Goal: Task Accomplishment & Management: Manage account settings

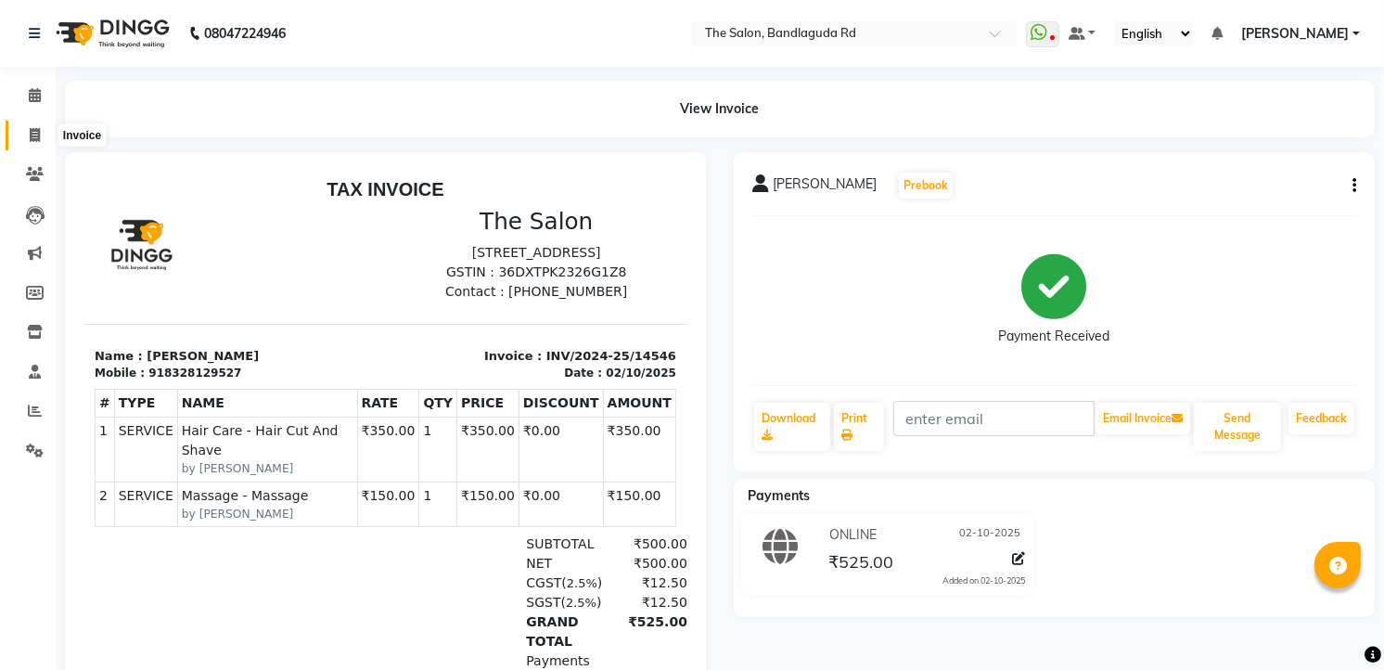
drag, startPoint x: 46, startPoint y: 141, endPoint x: 46, endPoint y: 154, distance: 13.0
click at [46, 141] on span at bounding box center [35, 135] width 32 height 21
select select "service"
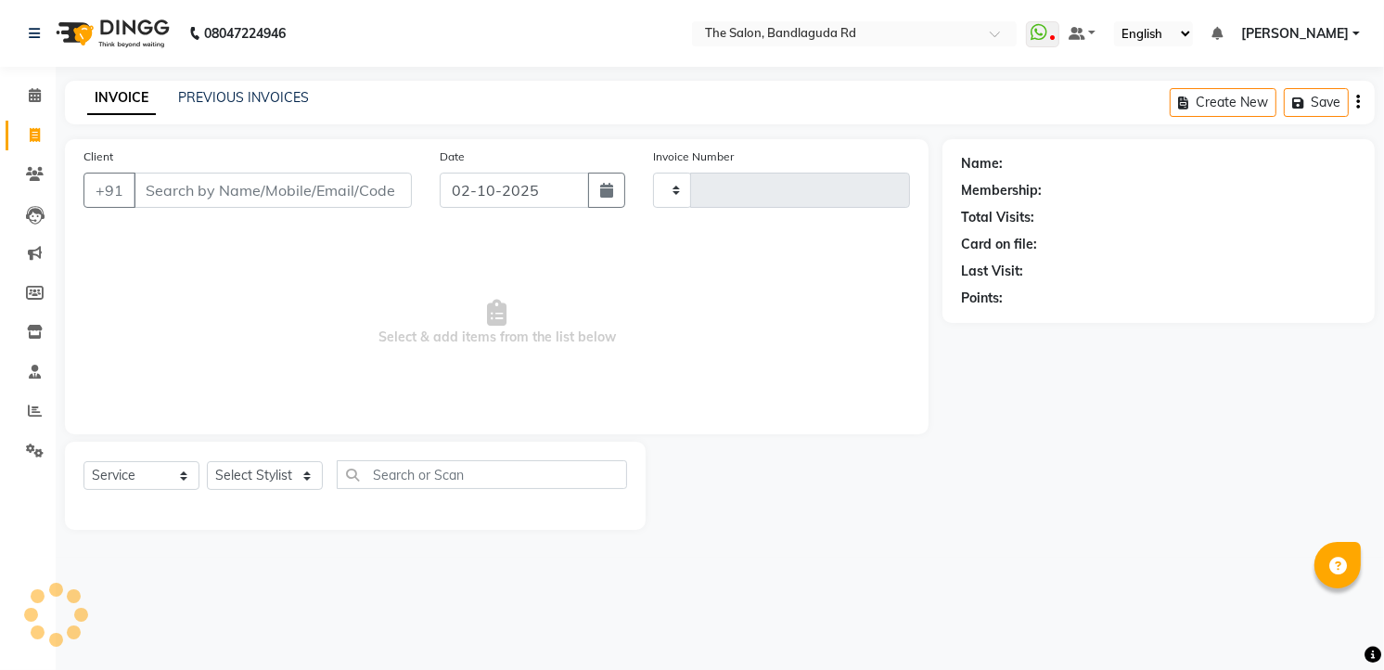
type input "14547"
select select "5198"
click at [233, 480] on select "Select Stylist" at bounding box center [265, 475] width 116 height 29
select select "49762"
click at [207, 462] on select "Select Stylist AIJAZ fazil imran imran new kasim mohsin rasheed rashid manager …" at bounding box center [265, 475] width 116 height 29
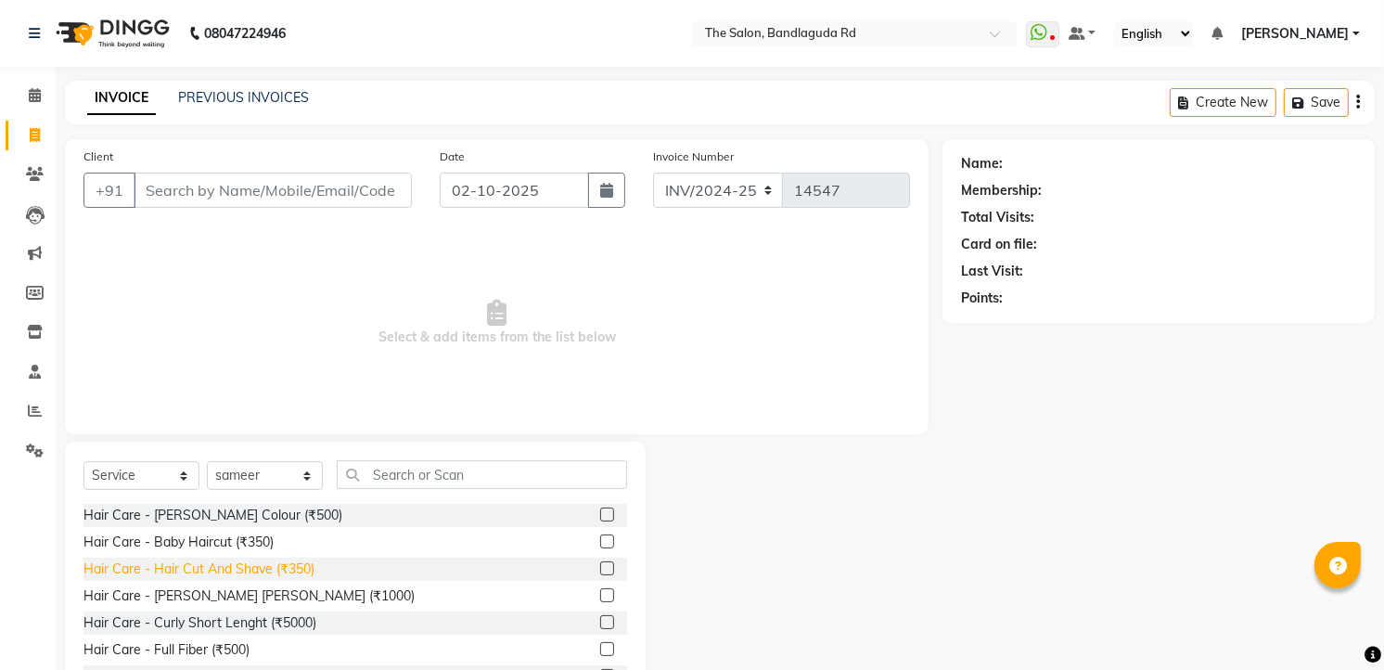
click at [254, 563] on div "Hair Care - Hair Cut And Shave (₹350)" at bounding box center [198, 568] width 231 height 19
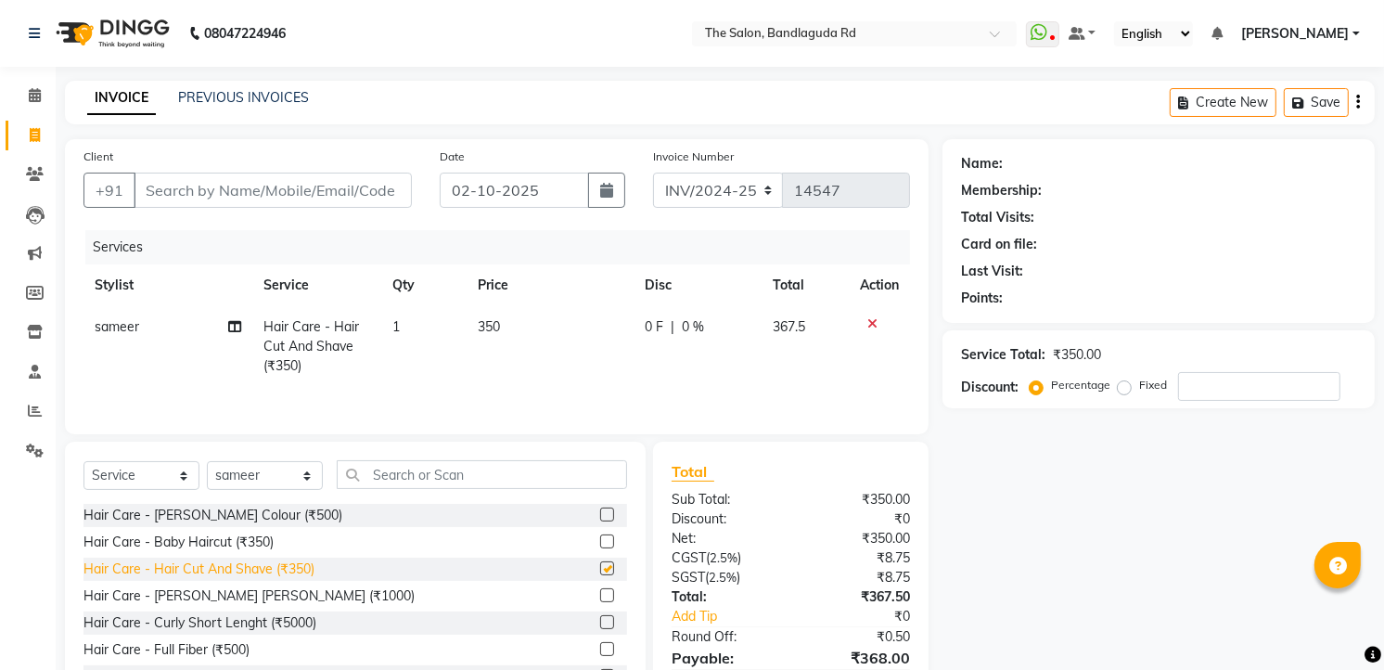
checkbox input "false"
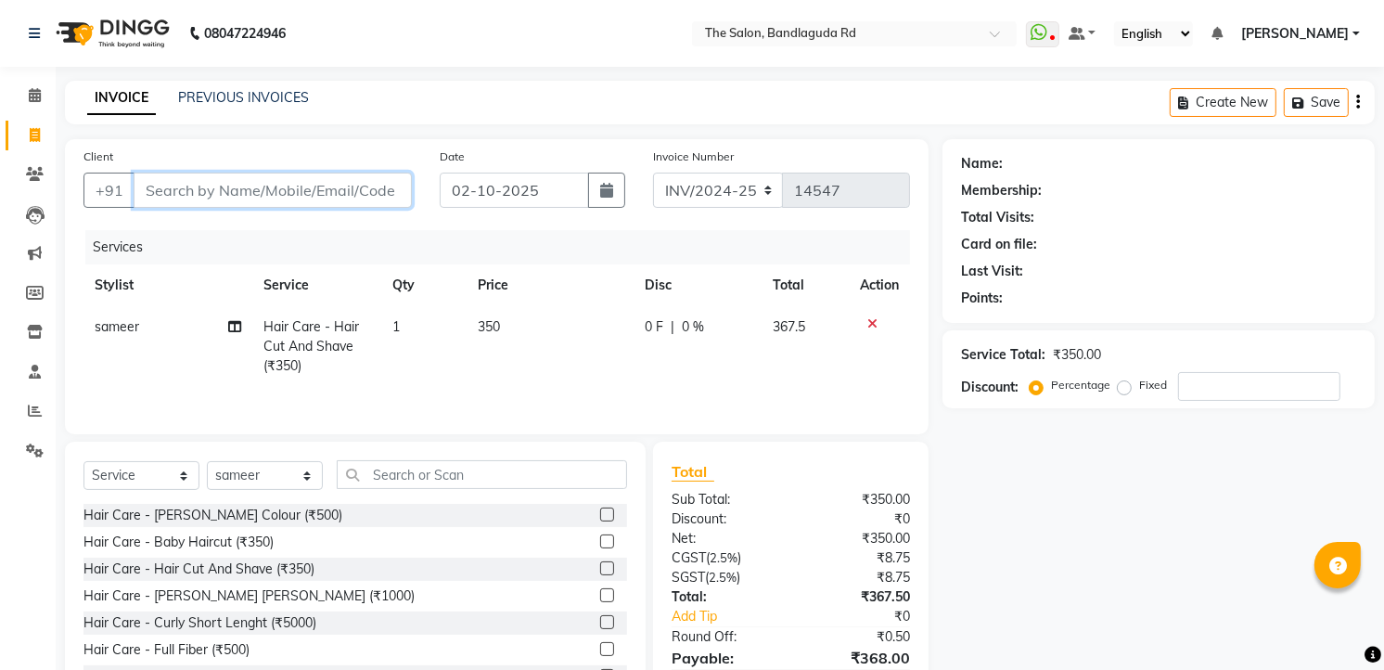
click at [284, 191] on input "Client" at bounding box center [273, 190] width 278 height 35
type input "9"
type input "0"
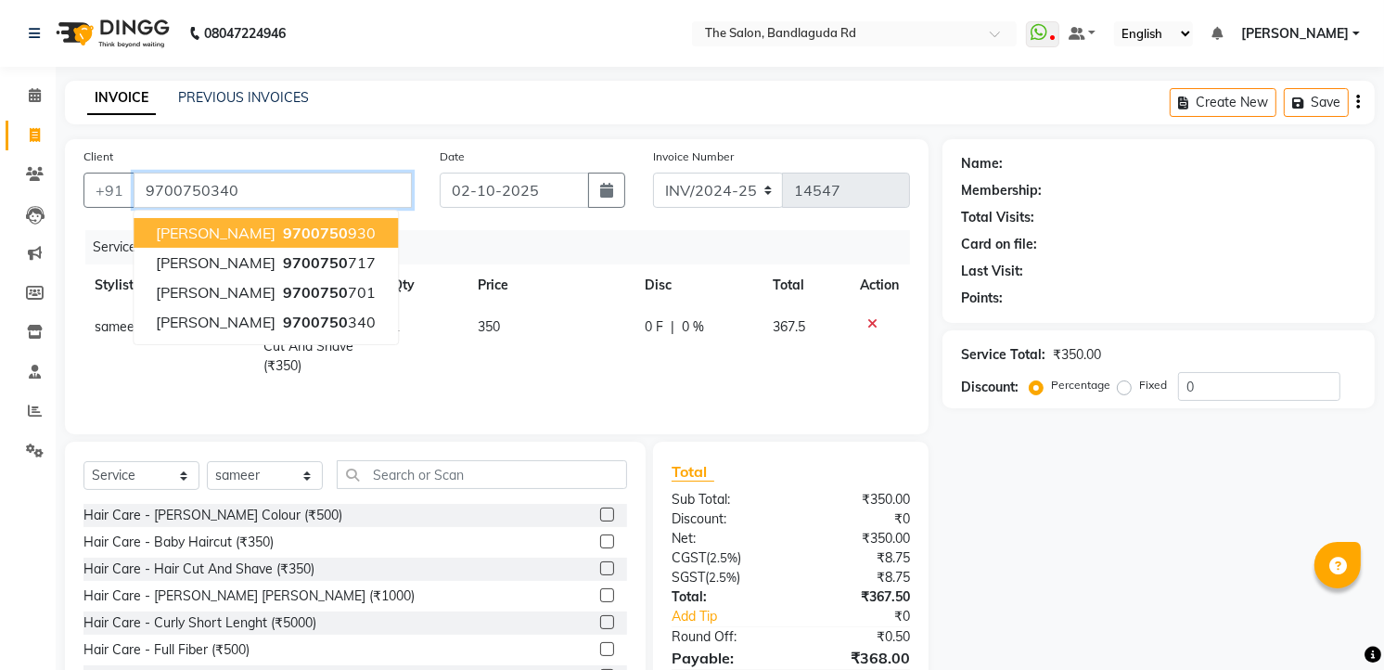
type input "9700750340"
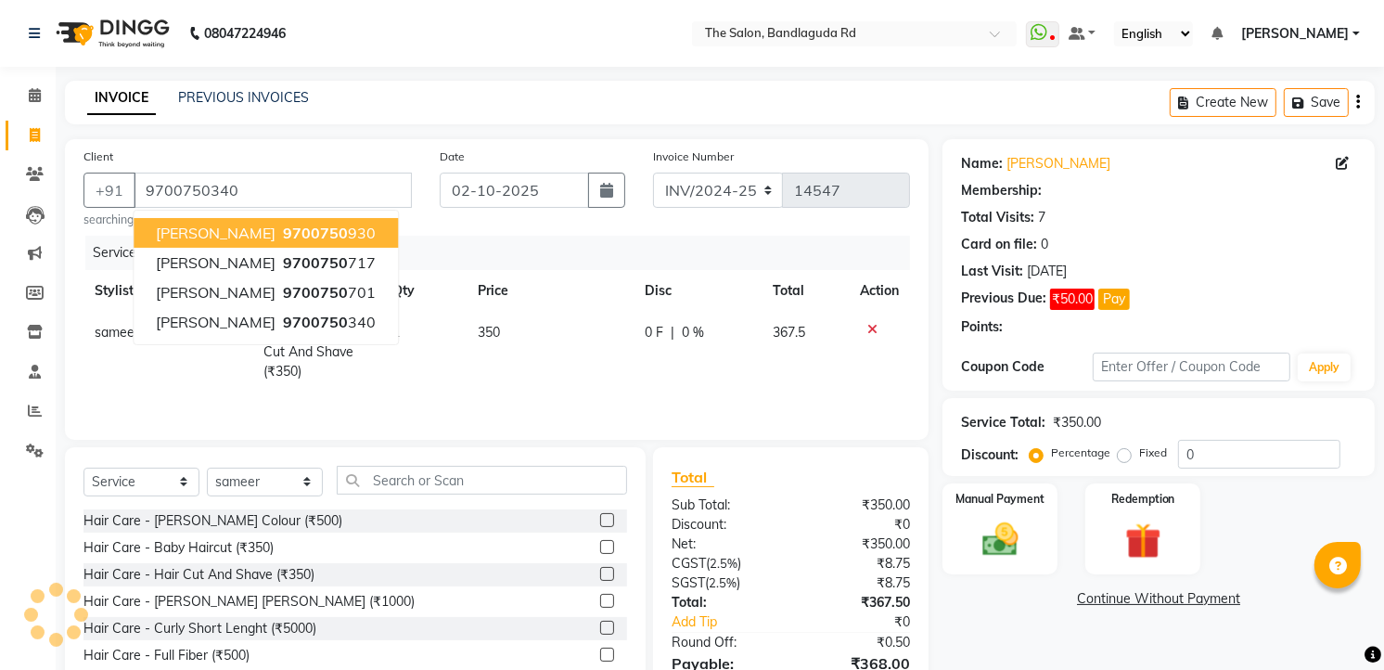
select select "1: Object"
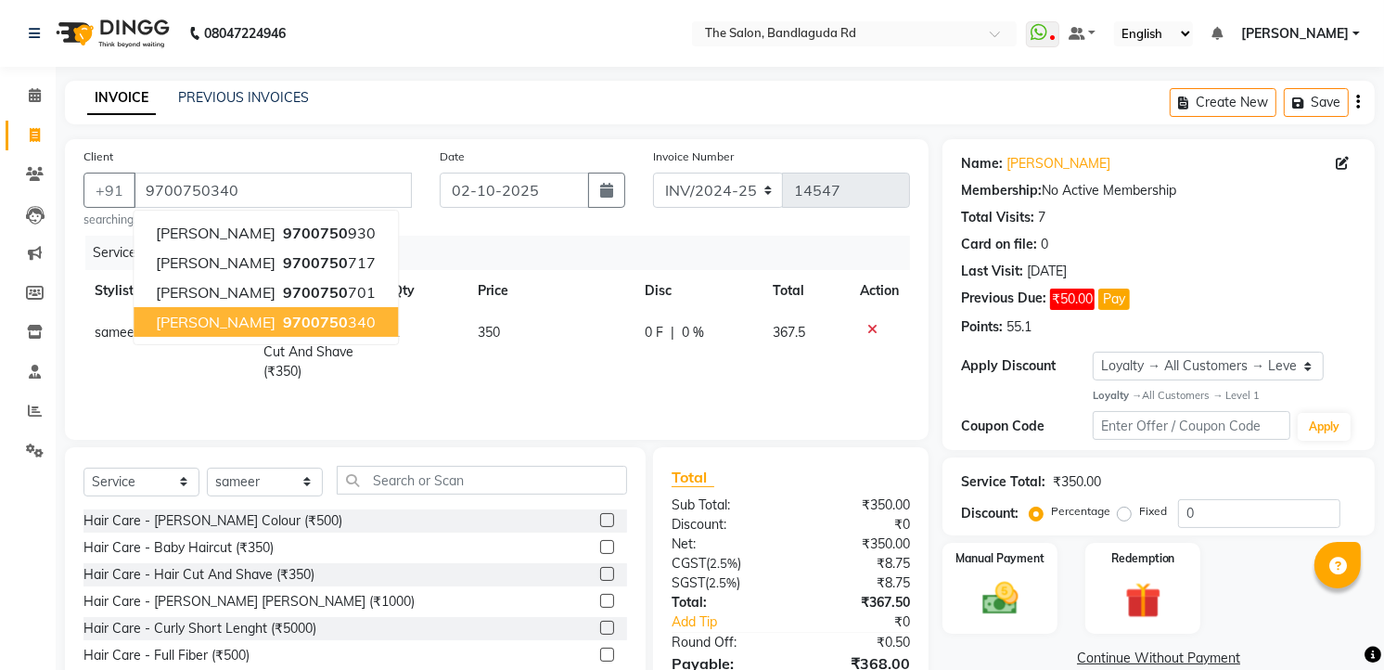
click at [288, 321] on span "9700750" at bounding box center [315, 322] width 65 height 19
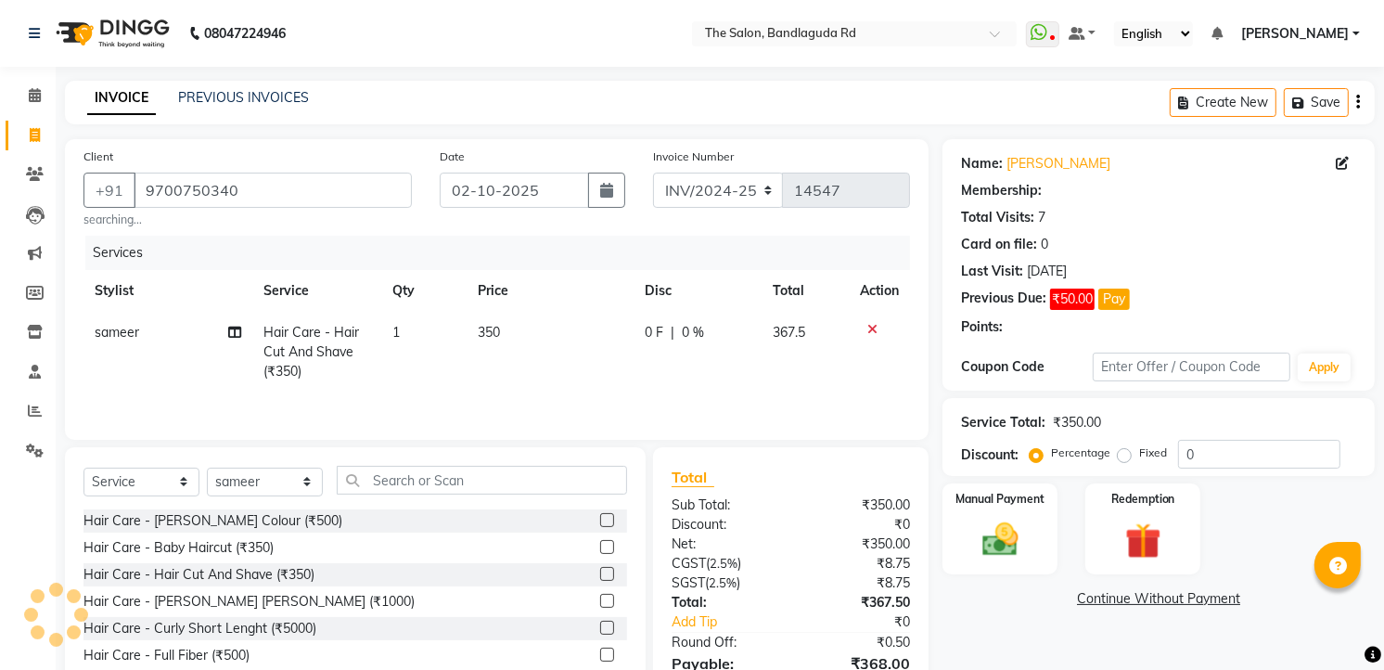
select select "1: Object"
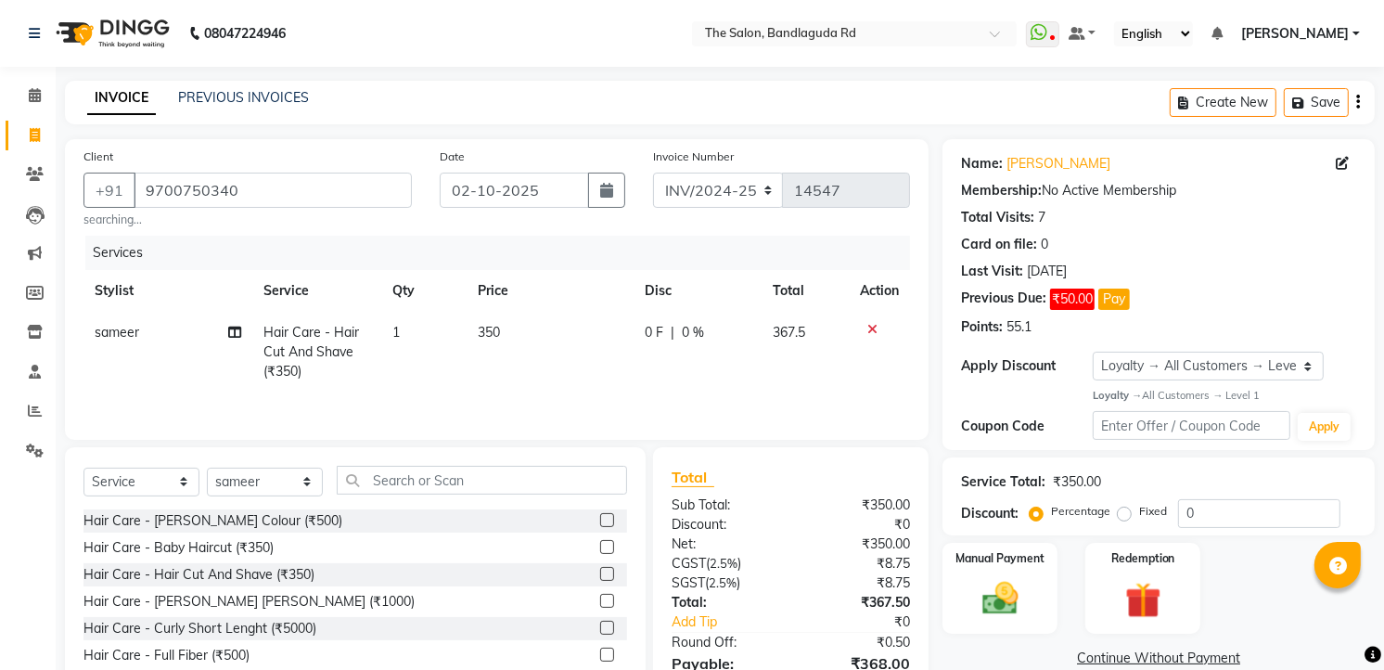
scroll to position [99, 0]
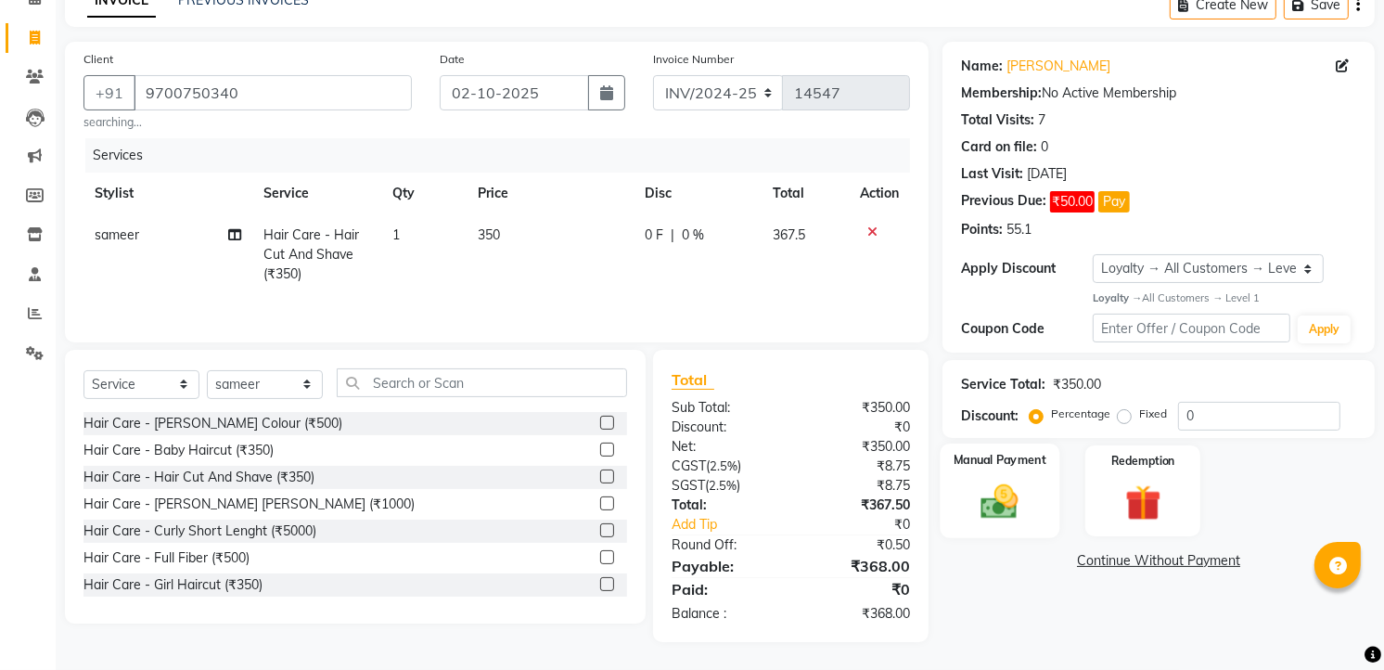
click at [1002, 493] on img at bounding box center [1000, 501] width 60 height 43
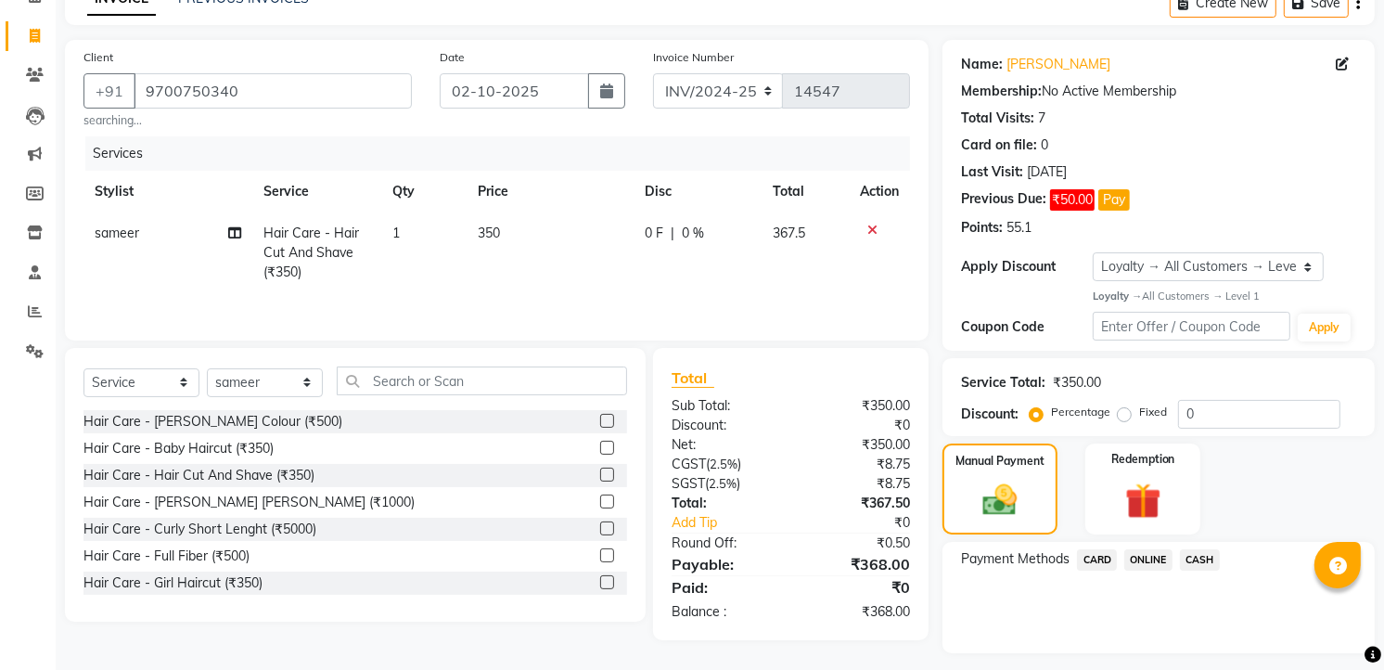
click at [1200, 551] on span "CASH" at bounding box center [1200, 559] width 40 height 21
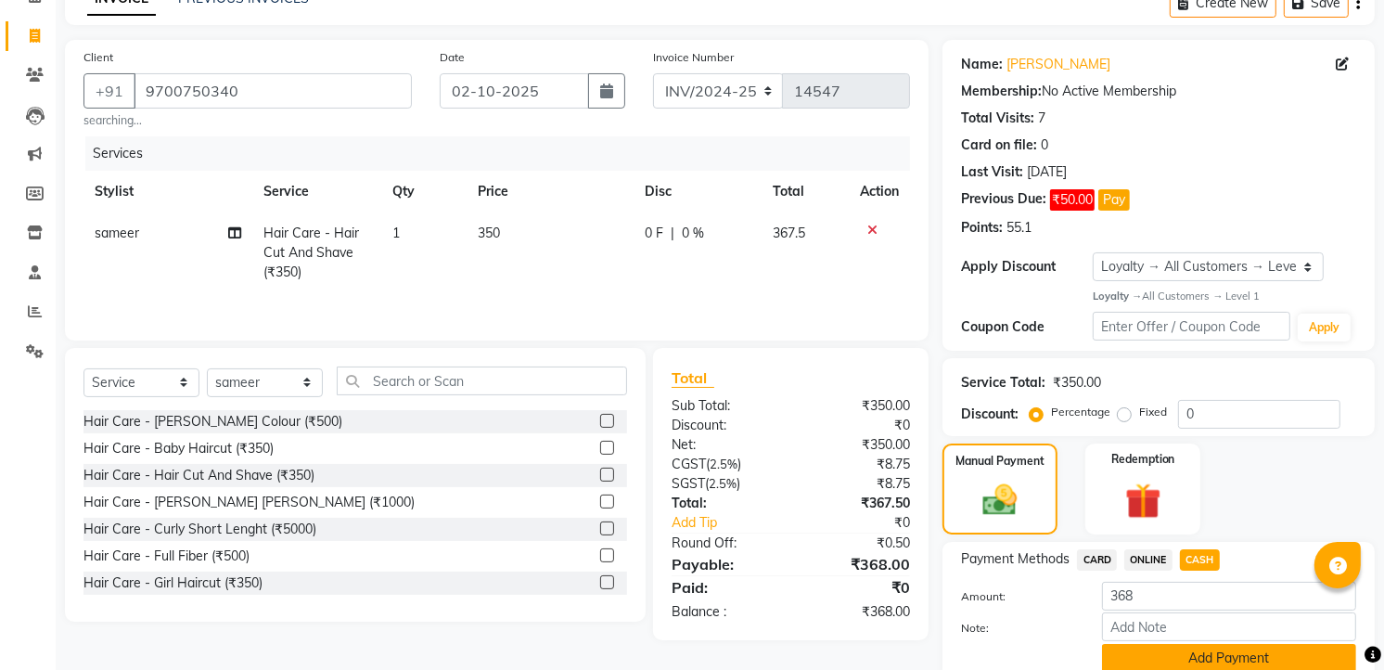
scroll to position [174, 0]
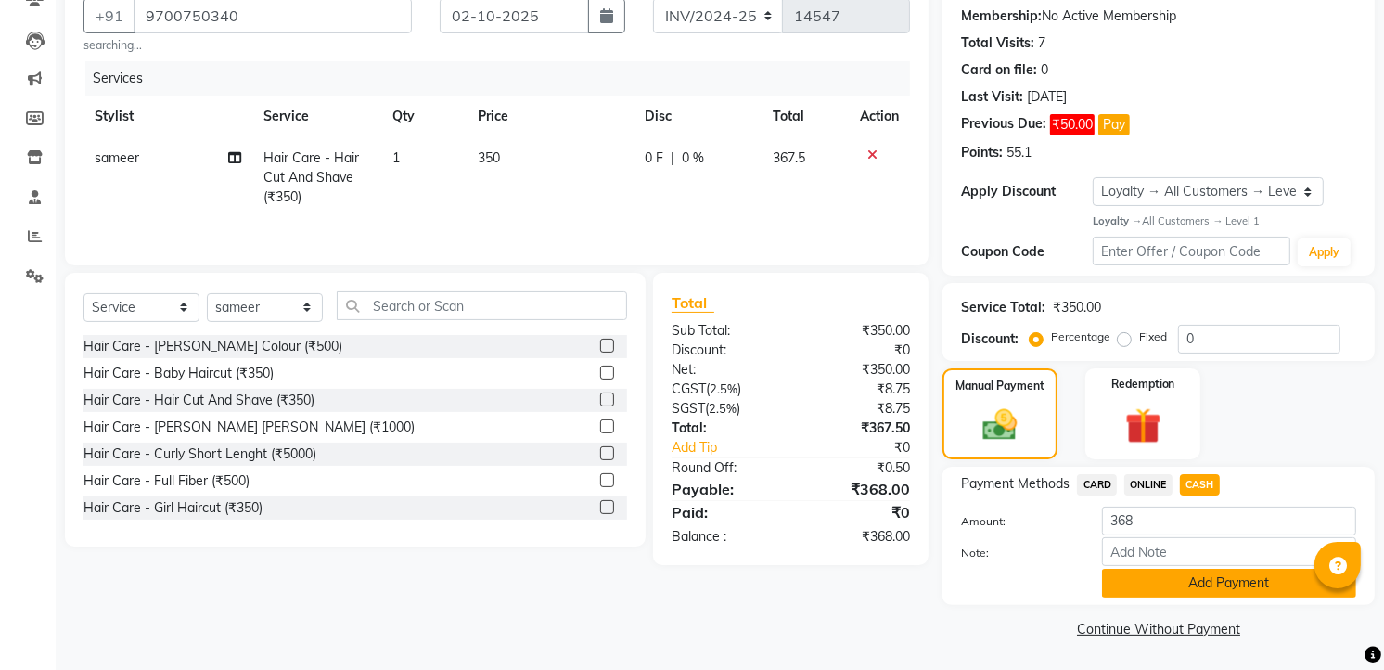
click at [1195, 591] on button "Add Payment" at bounding box center [1229, 583] width 254 height 29
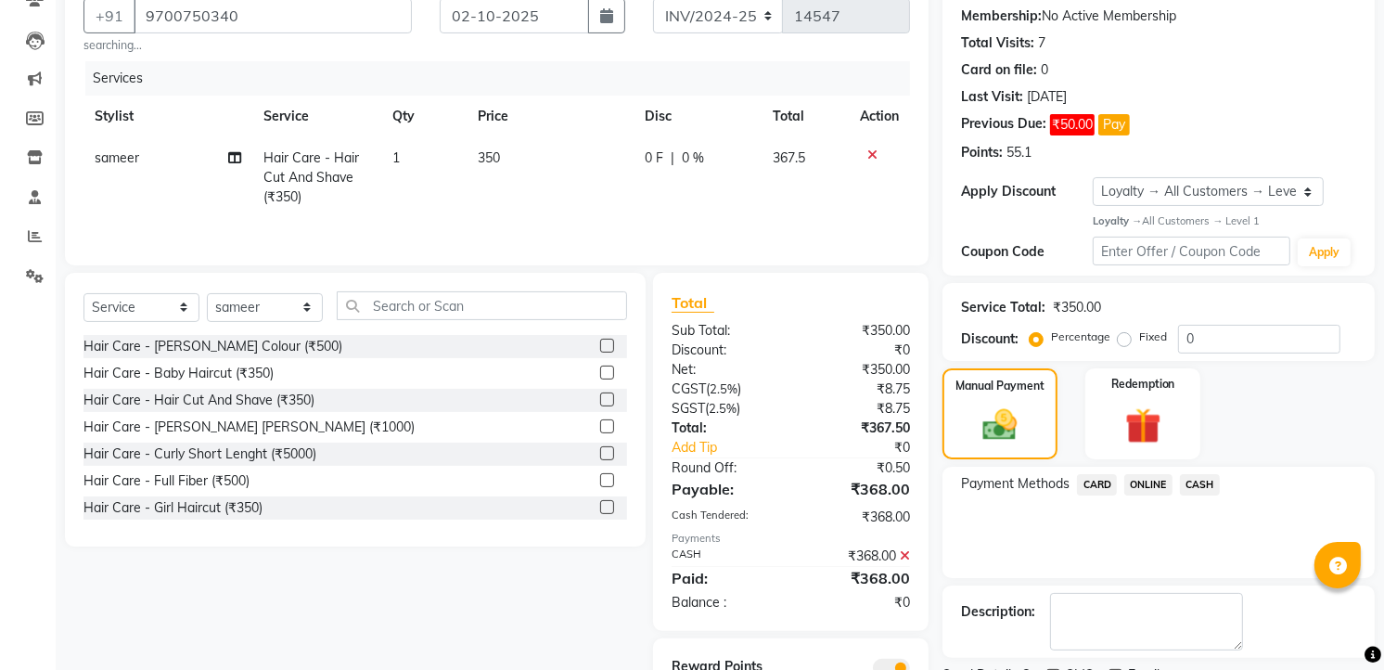
scroll to position [257, 0]
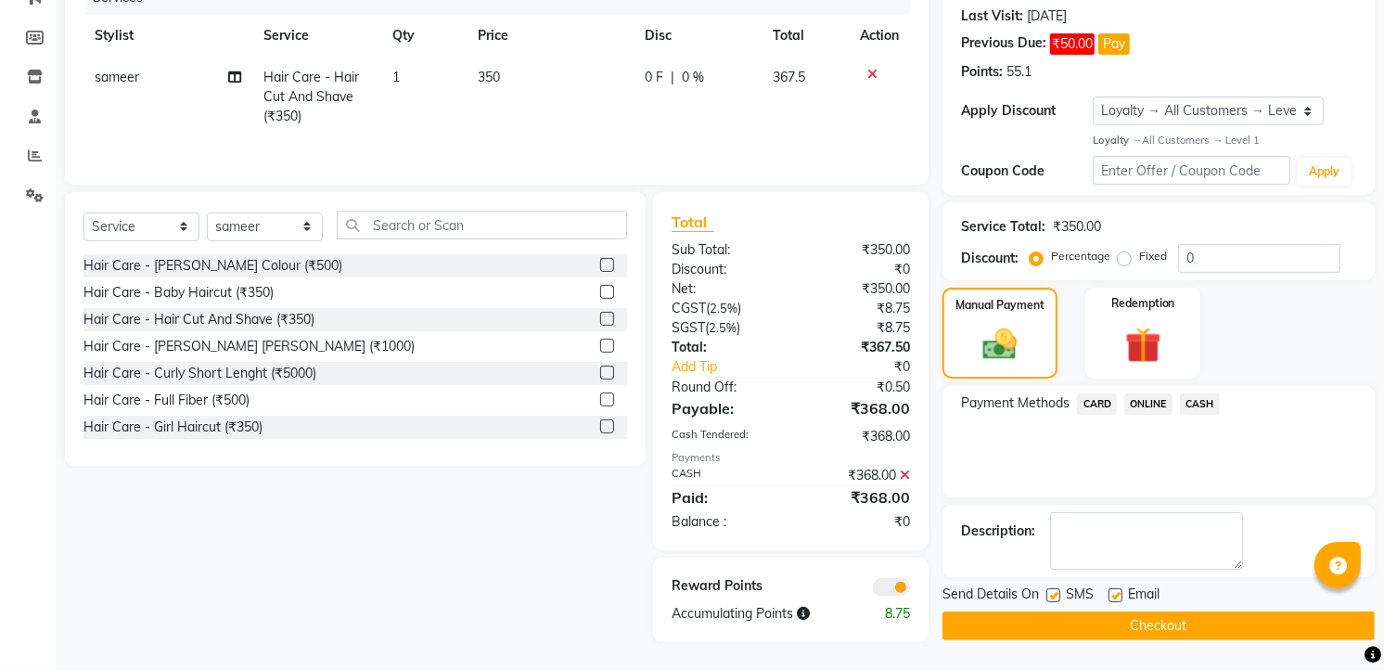
click at [1198, 634] on button "Checkout" at bounding box center [1158, 625] width 432 height 29
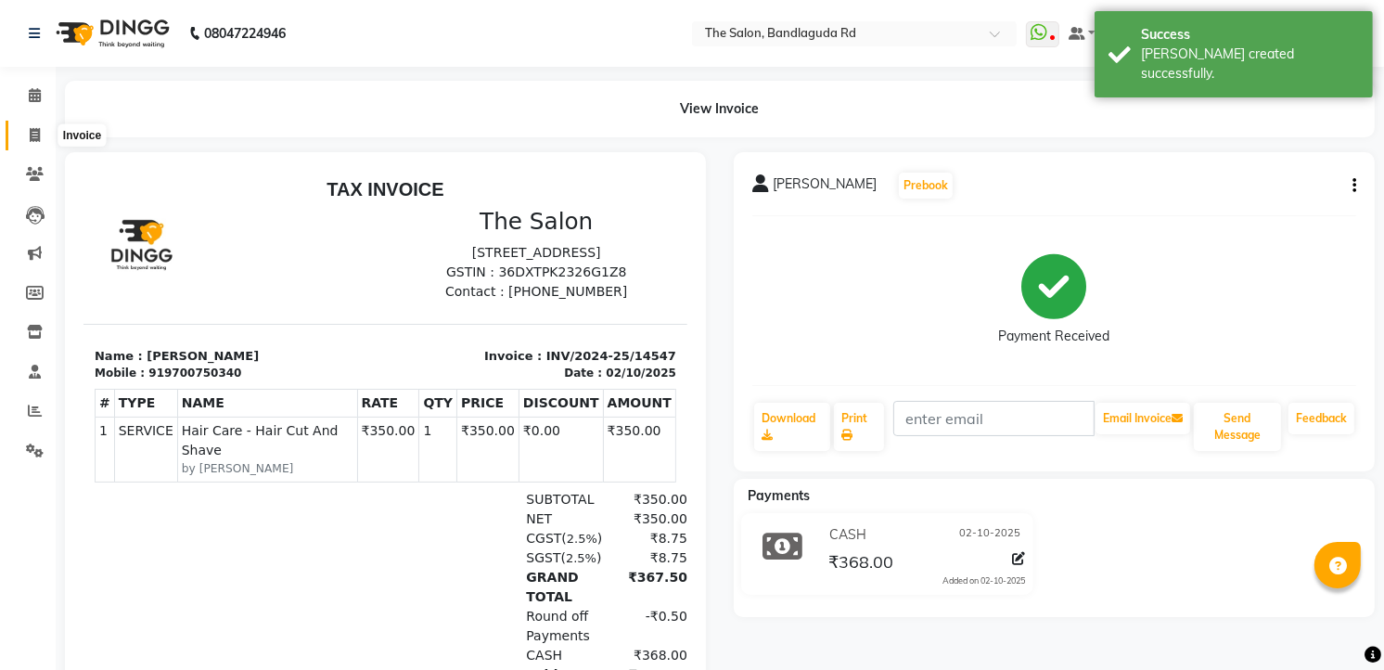
click at [42, 133] on span at bounding box center [35, 135] width 32 height 21
select select "service"
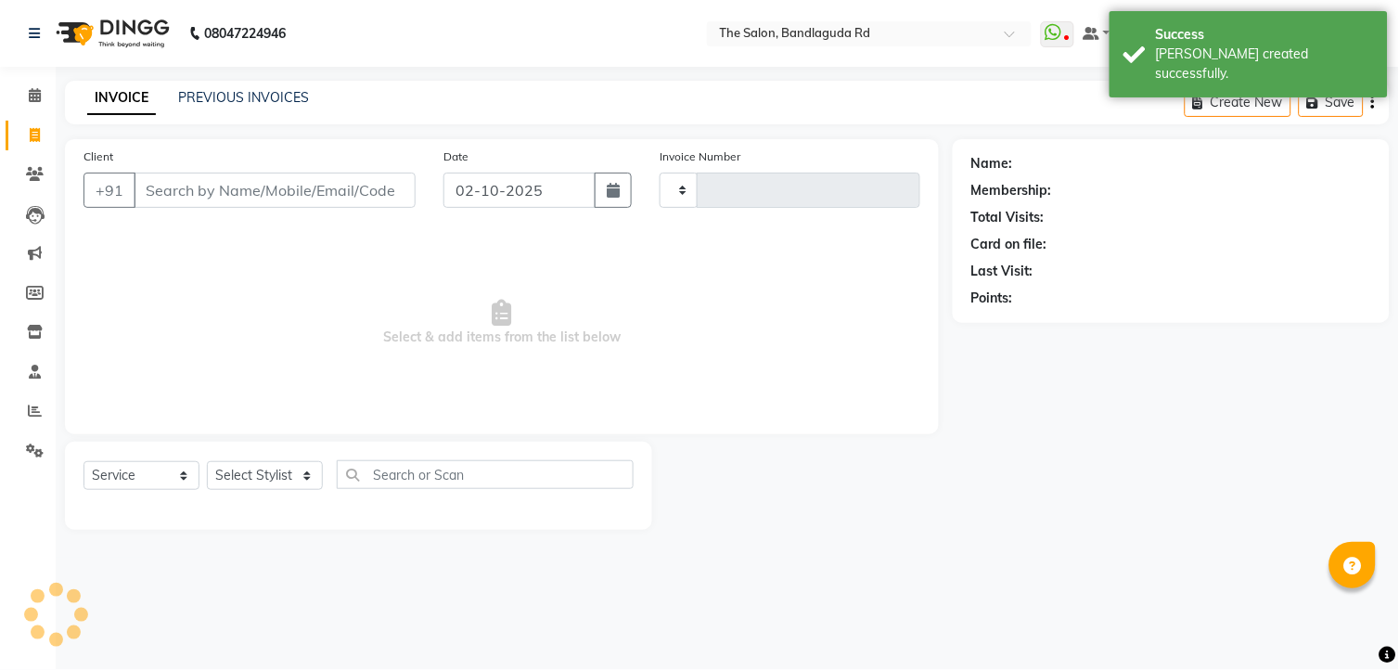
type input "14548"
select select "5198"
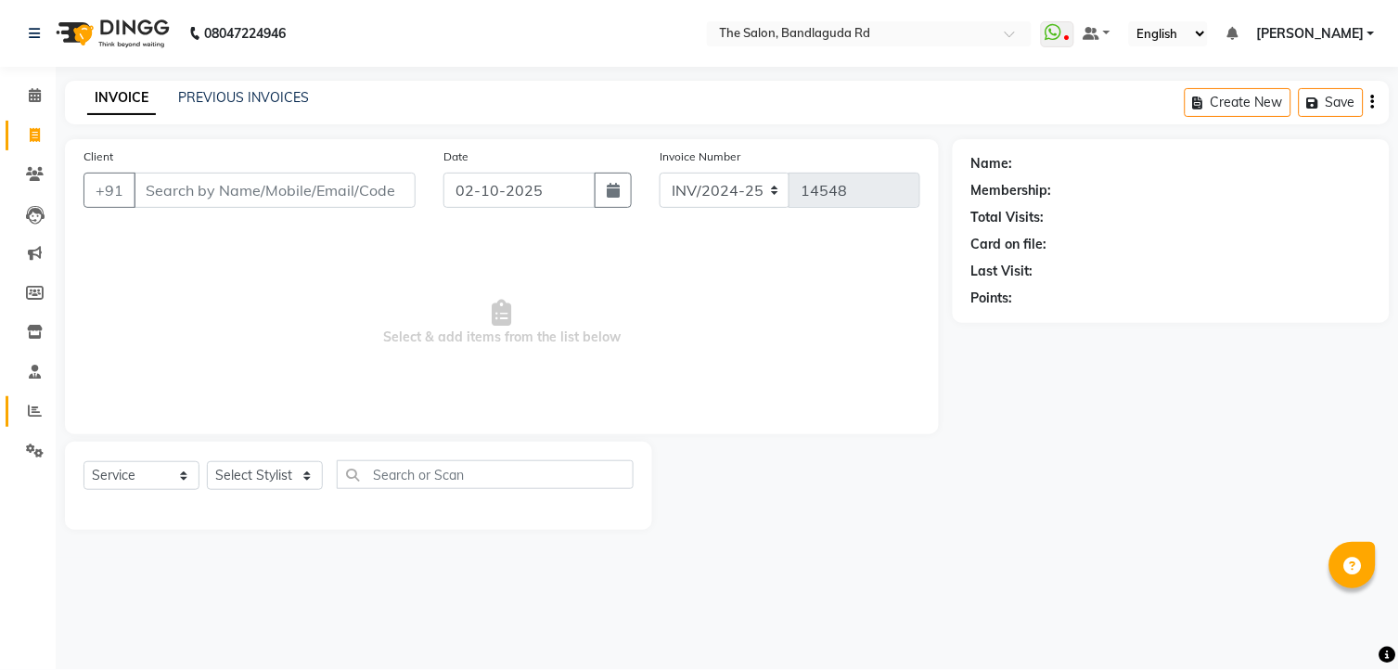
click at [32, 396] on link "Reports" at bounding box center [28, 411] width 45 height 31
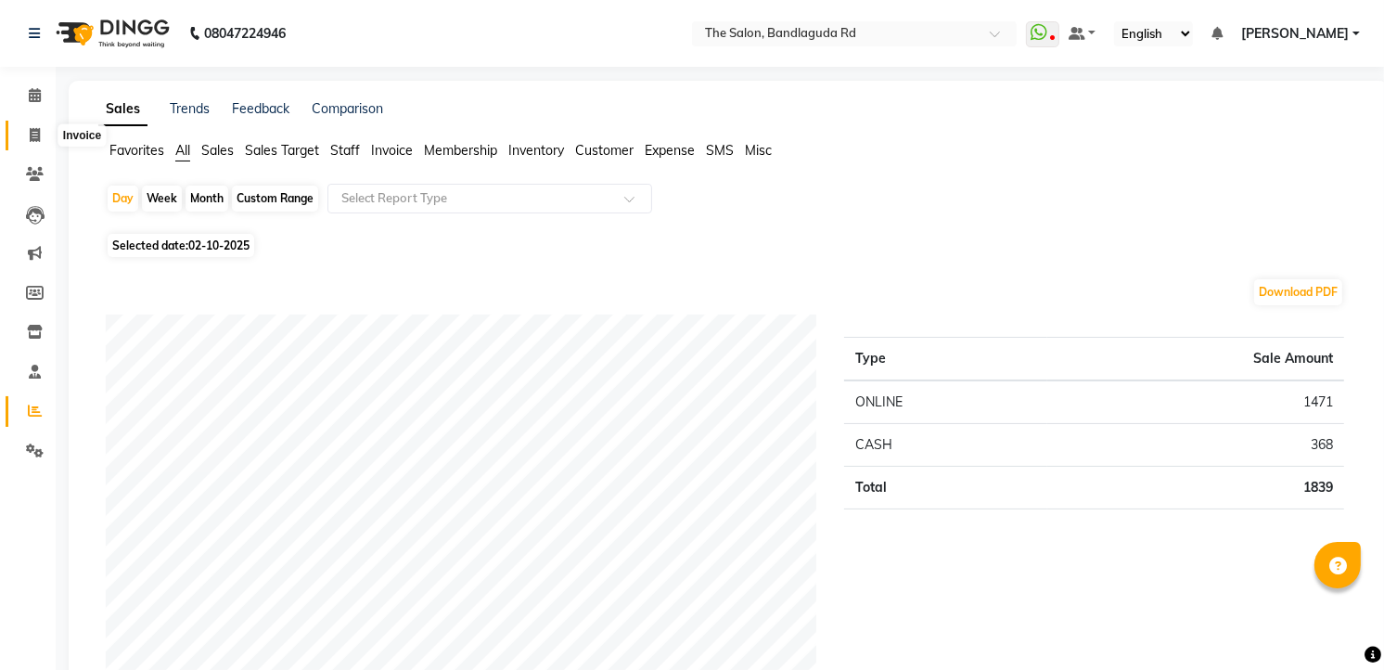
click at [46, 135] on span at bounding box center [35, 135] width 32 height 21
select select "service"
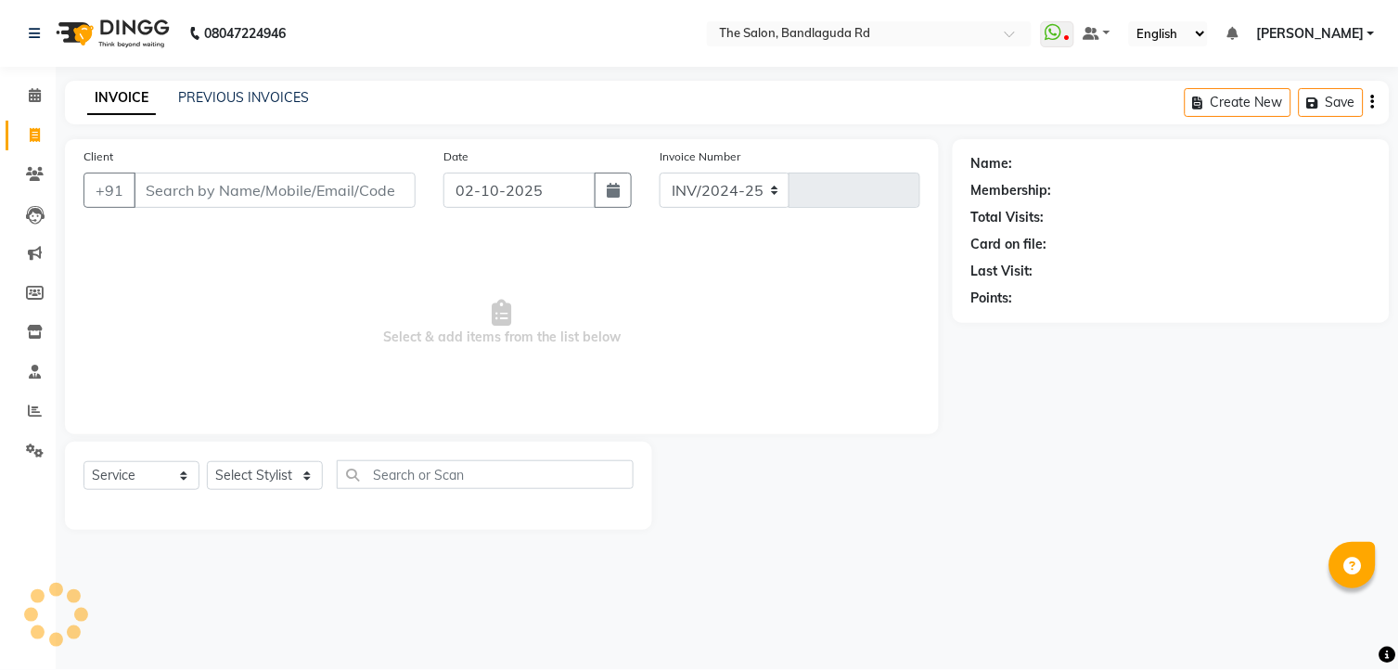
select select "5198"
type input "14548"
click at [265, 476] on select "Select Stylist AIJAZ fazil imran imran new kasim mohsin rasheed rashid manager …" at bounding box center [265, 475] width 116 height 29
select select "65399"
click at [207, 462] on select "Select Stylist AIJAZ fazil imran imran new kasim mohsin rasheed rashid manager …" at bounding box center [265, 475] width 116 height 29
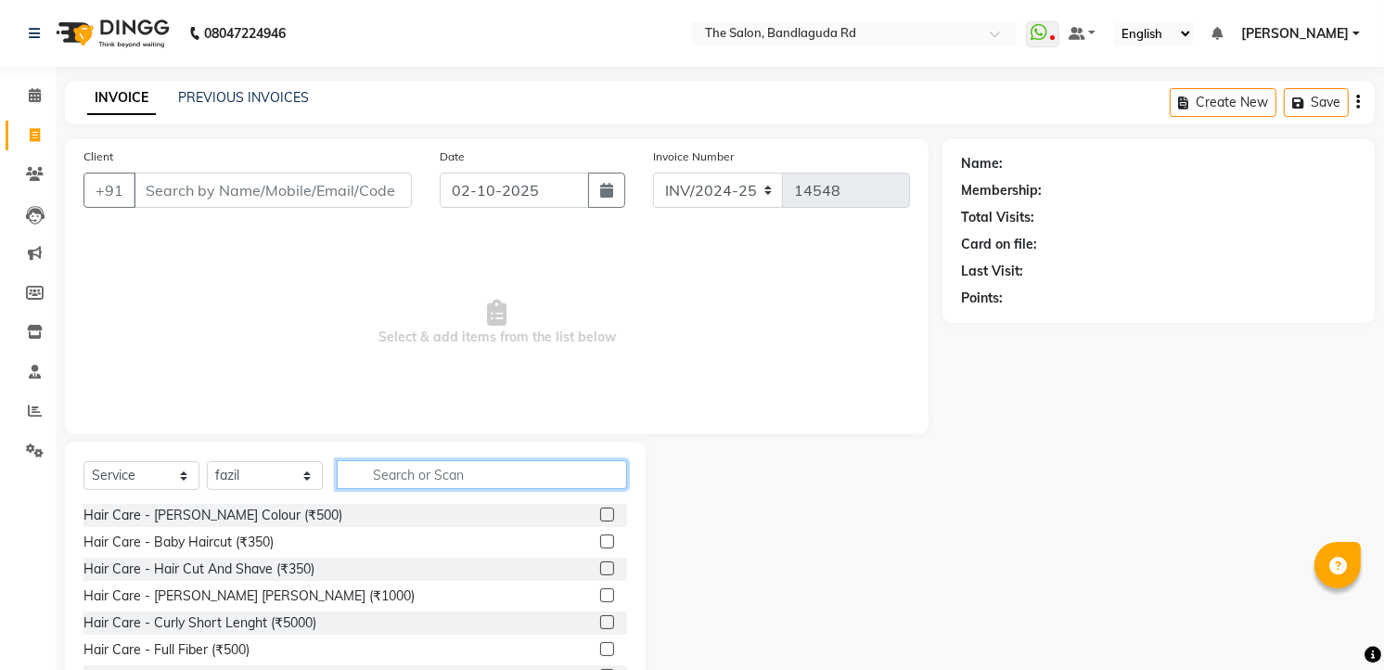
click at [482, 476] on input "text" at bounding box center [482, 474] width 290 height 29
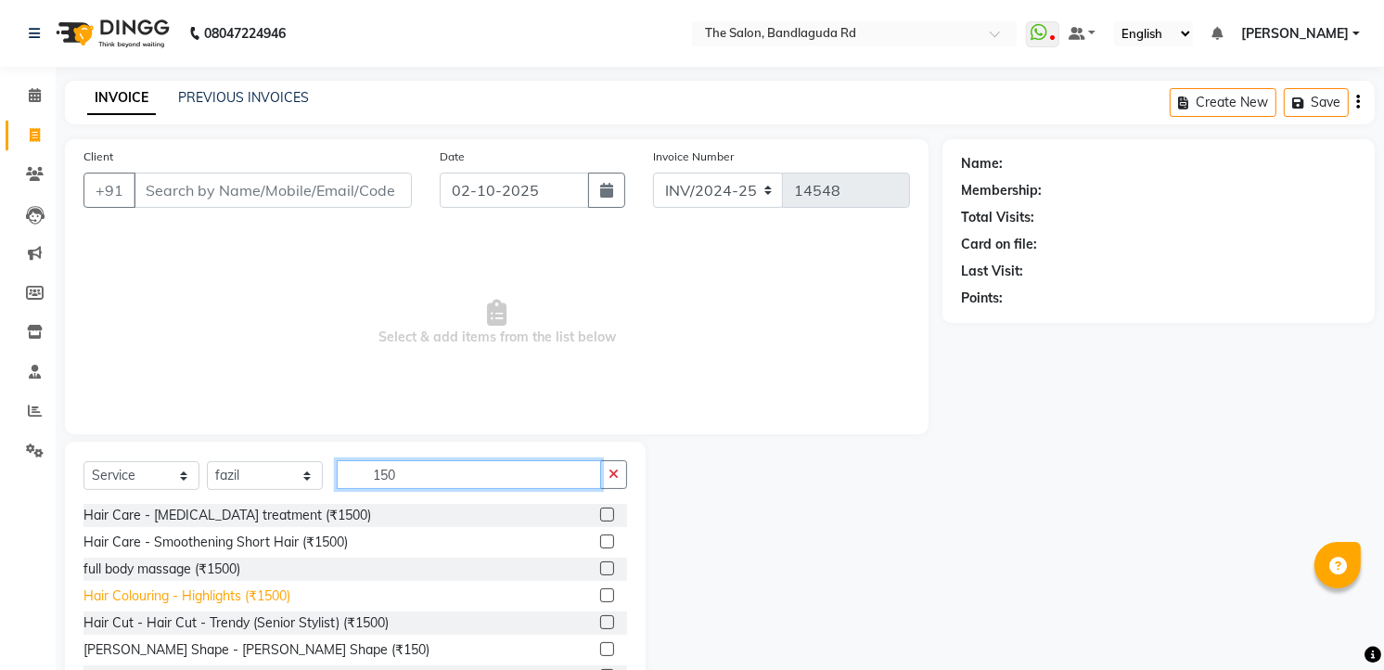
scroll to position [72, 0]
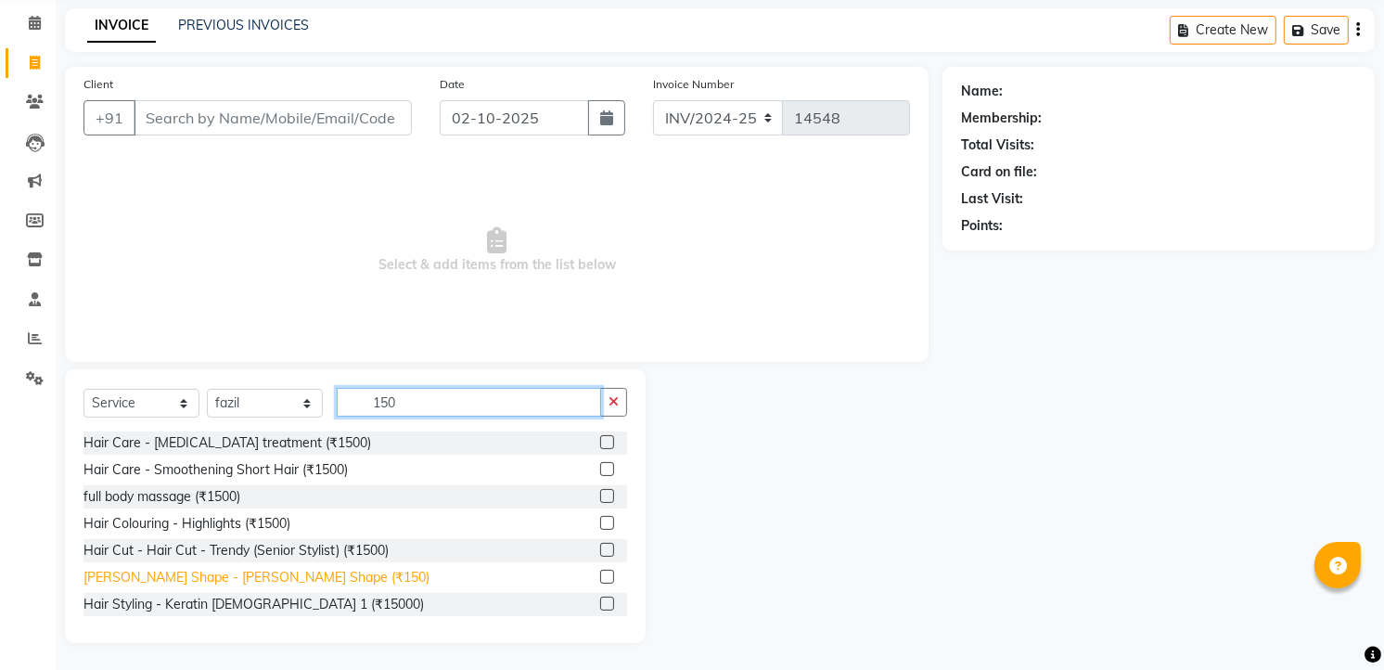
type input "150"
click at [210, 573] on div "Beard Shape - Beard Shape (₹150)" at bounding box center [256, 577] width 346 height 19
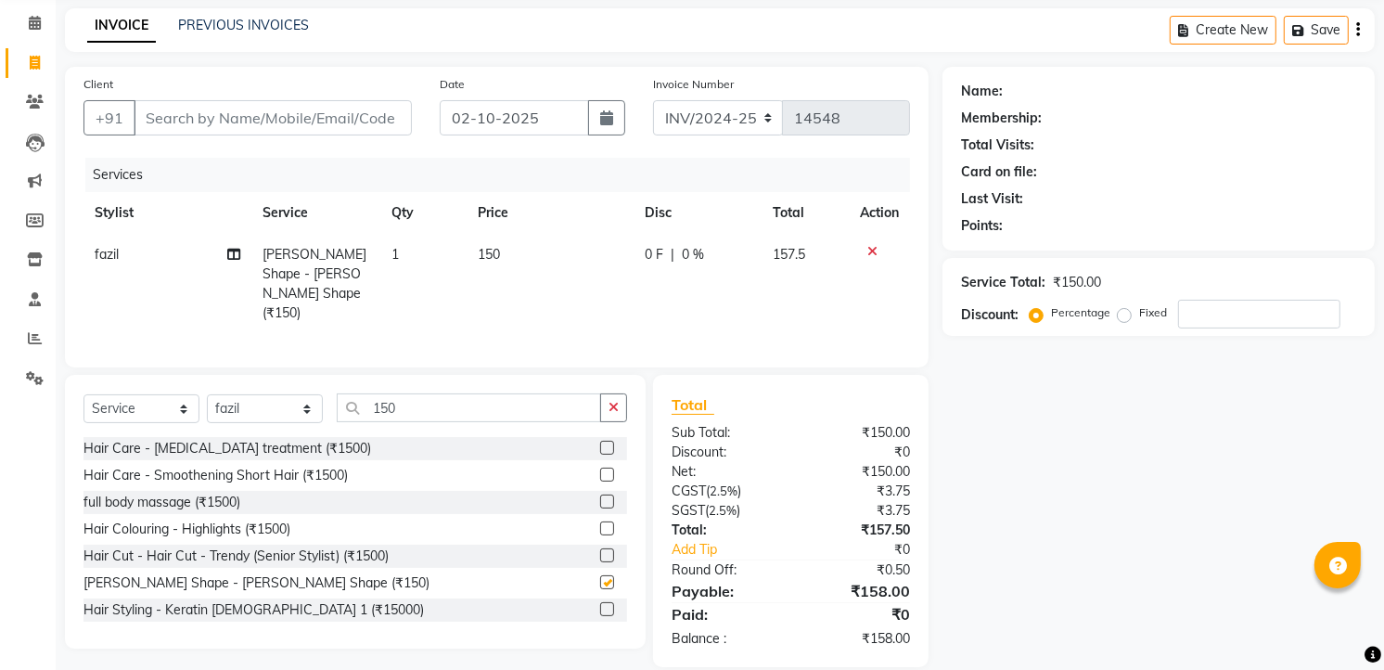
checkbox input "false"
click at [362, 112] on input "Client" at bounding box center [273, 117] width 278 height 35
type input "7"
type input "0"
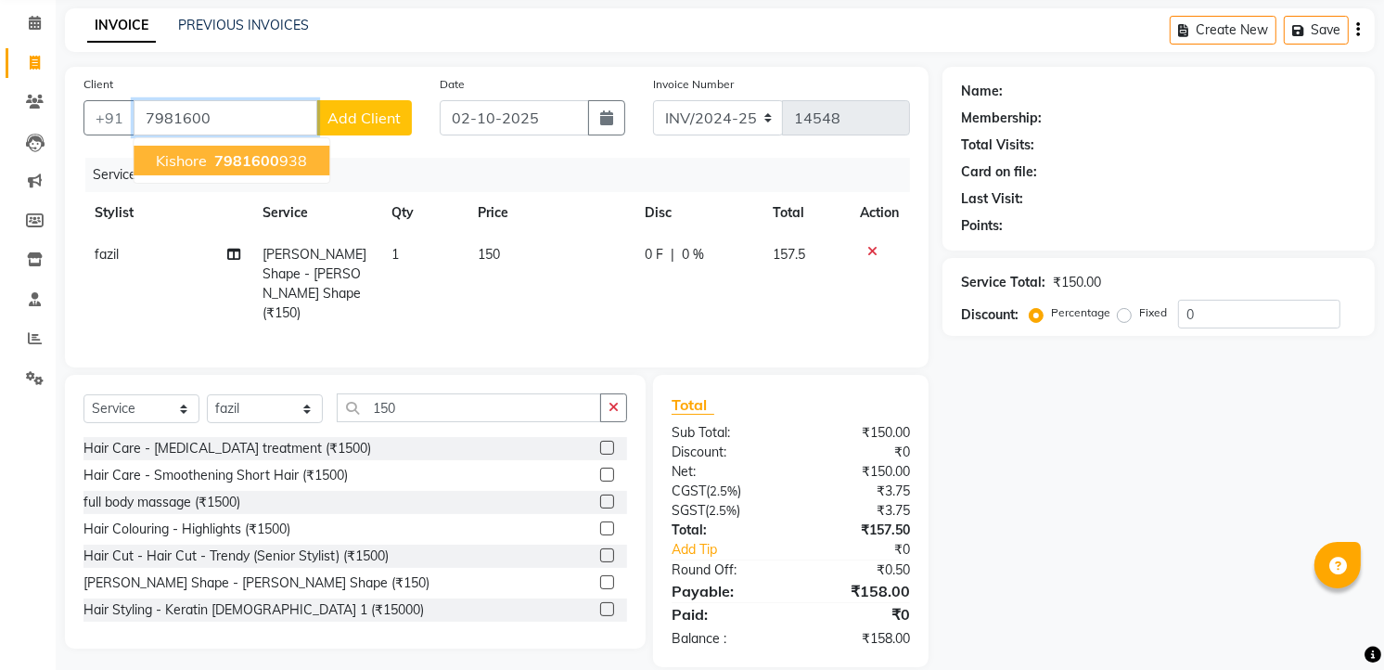
click at [282, 151] on ngb-highlight "7981600 938" at bounding box center [259, 160] width 96 height 19
type input "7981600938"
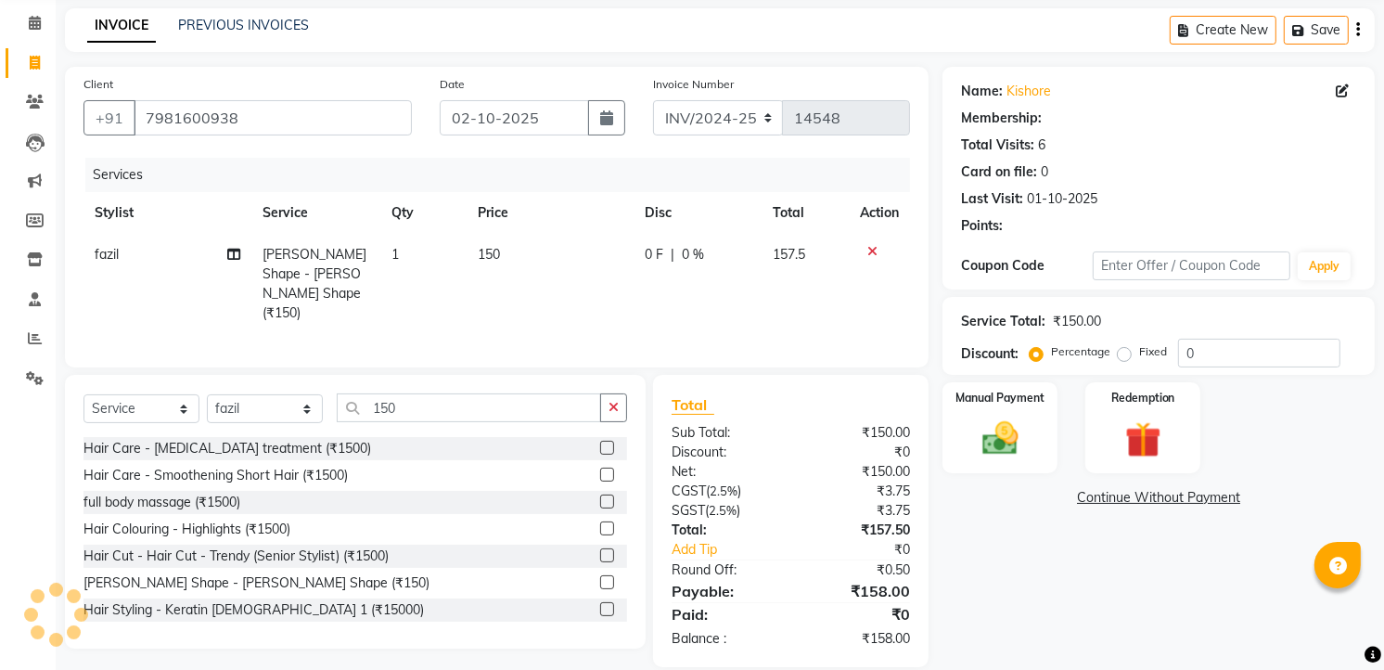
type input "20"
select select "2: Object"
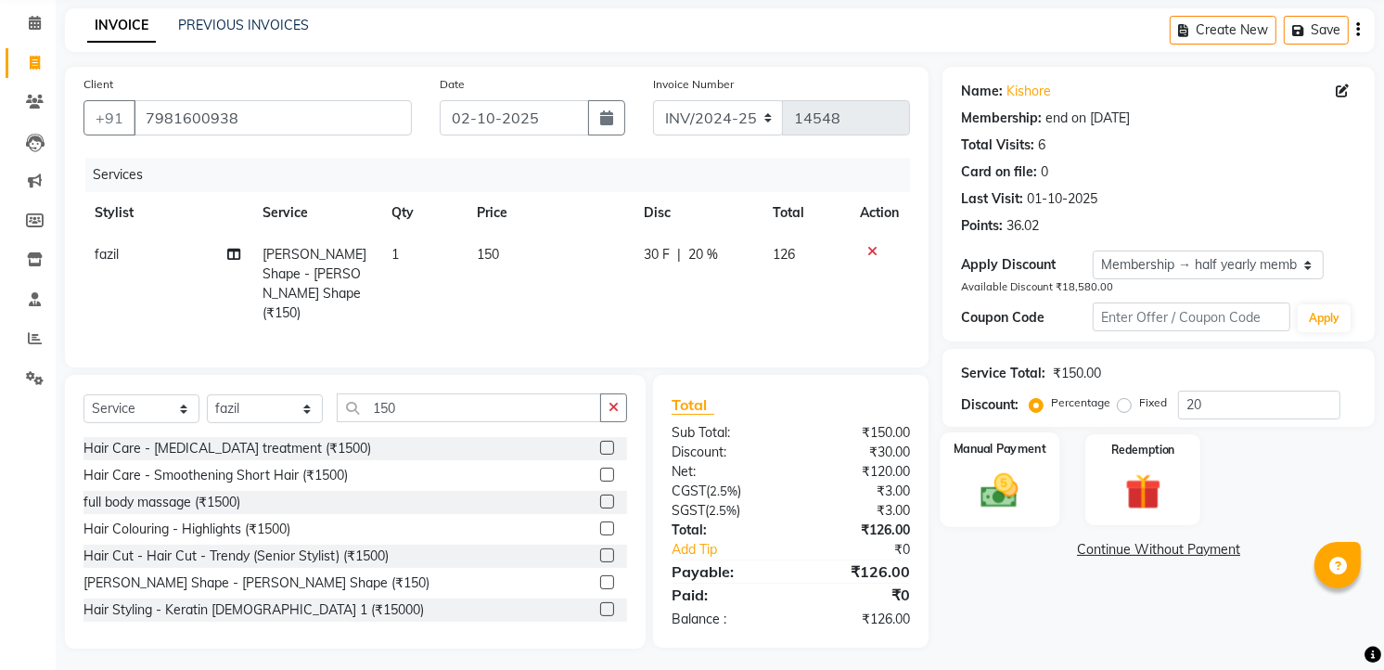
click at [1017, 452] on label "Manual Payment" at bounding box center [1000, 449] width 93 height 18
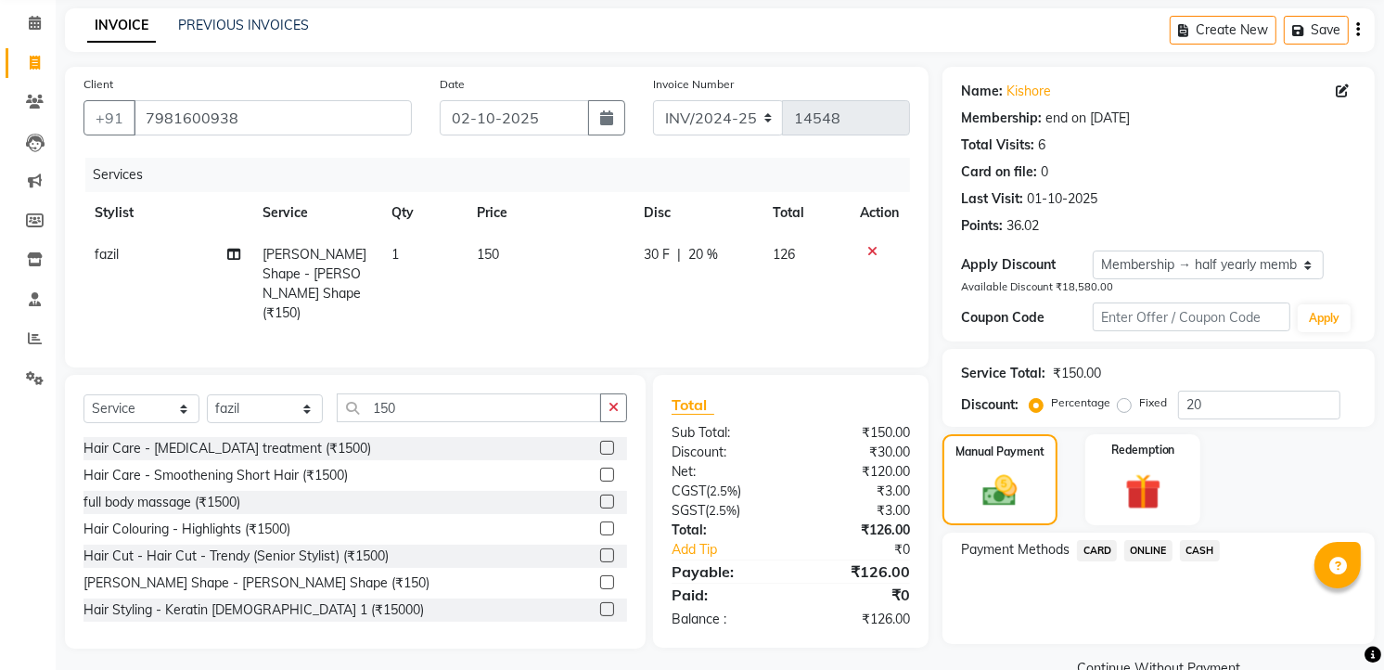
scroll to position [111, 0]
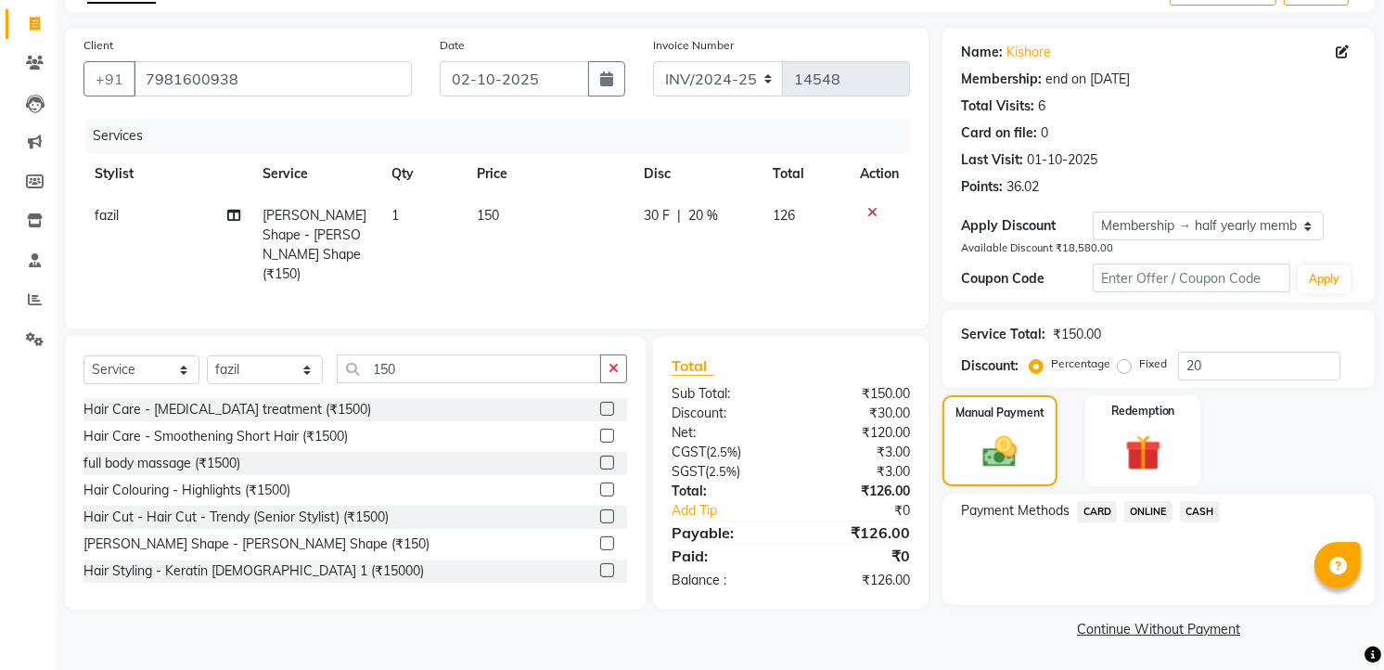
click at [1154, 507] on span "ONLINE" at bounding box center [1148, 511] width 48 height 21
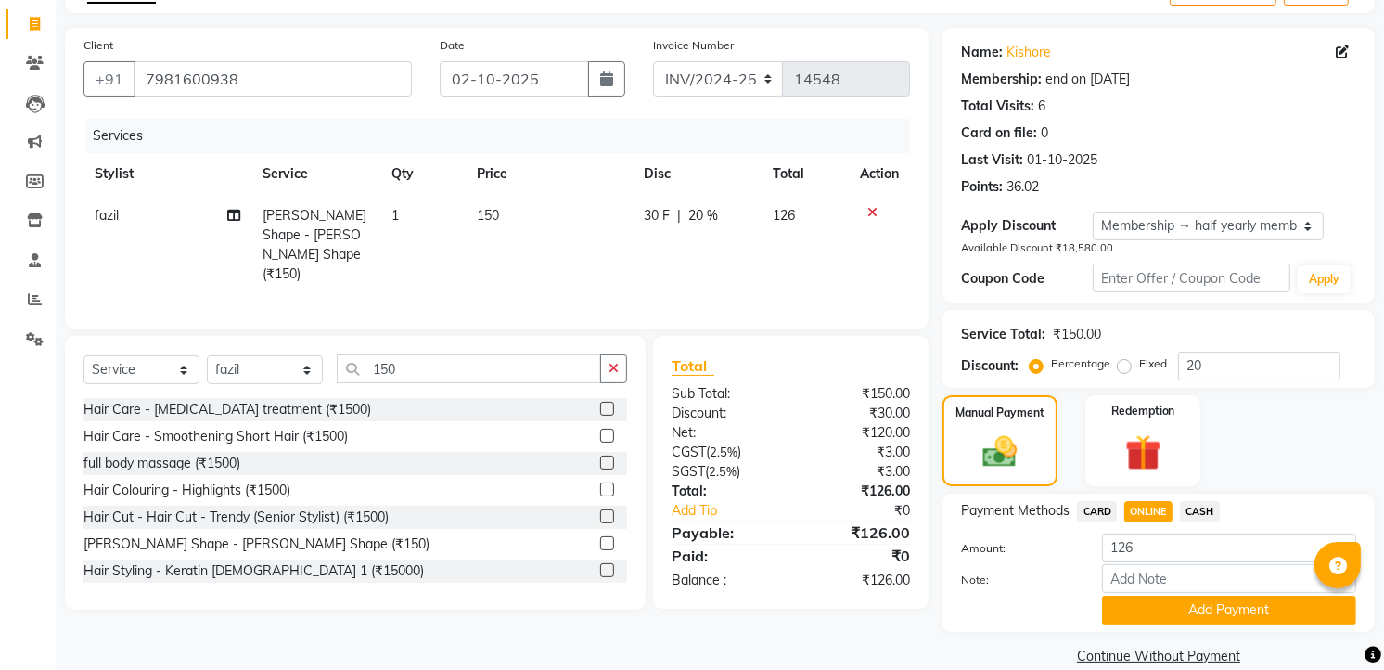
scroll to position [139, 0]
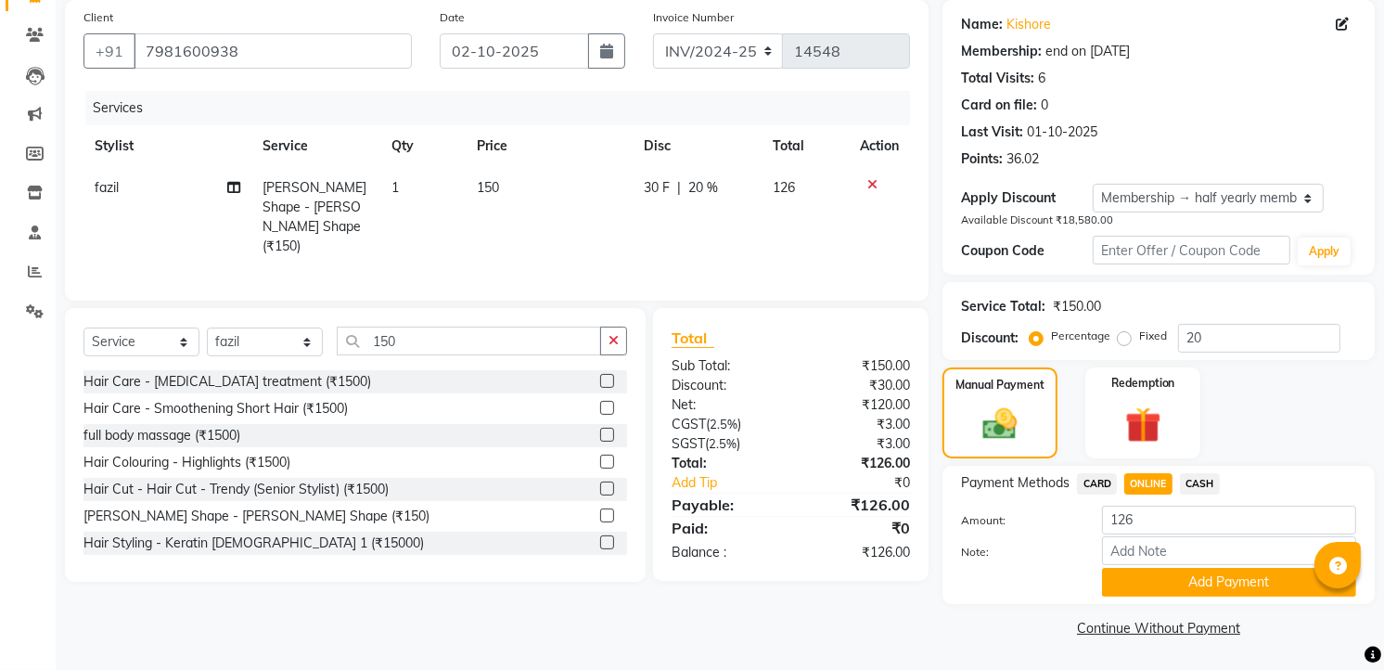
click at [1170, 609] on div "Name: Kishore Membership: end on 25-12-2025 Total Visits: 6 Card on file: 0 Las…" at bounding box center [1165, 321] width 446 height 642
click at [1197, 576] on button "Add Payment" at bounding box center [1229, 582] width 254 height 29
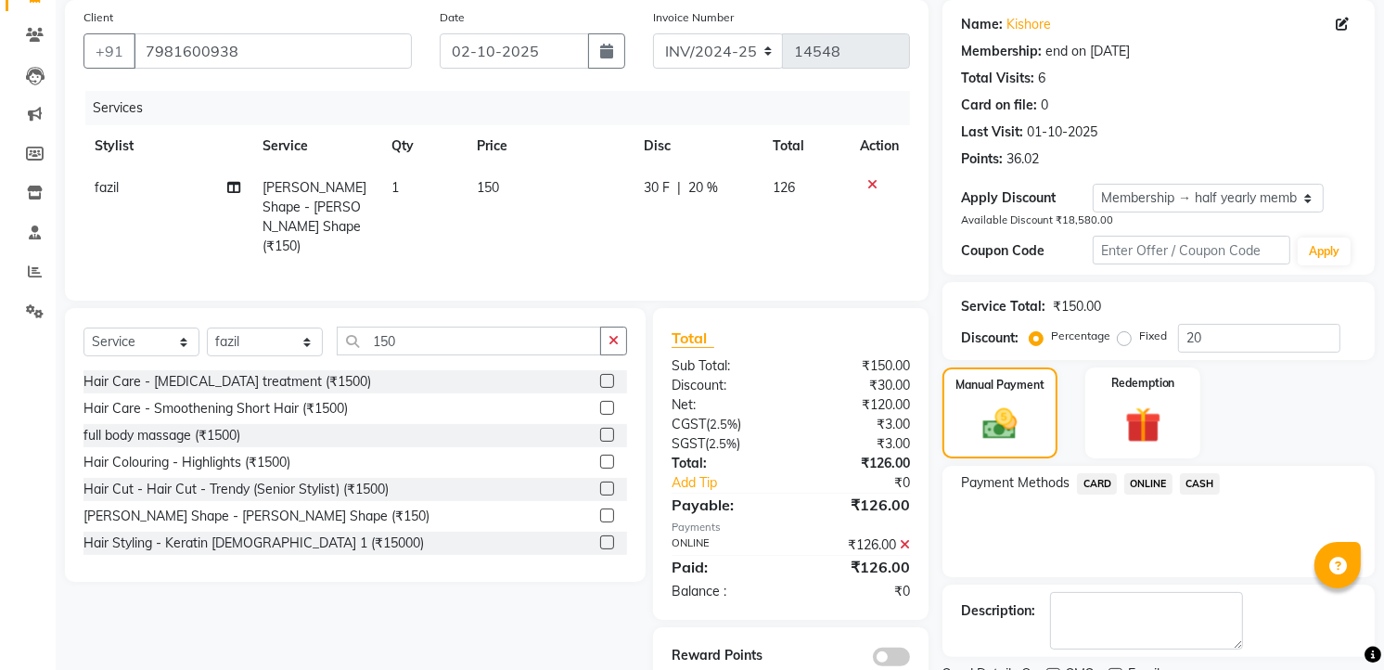
scroll to position [216, 0]
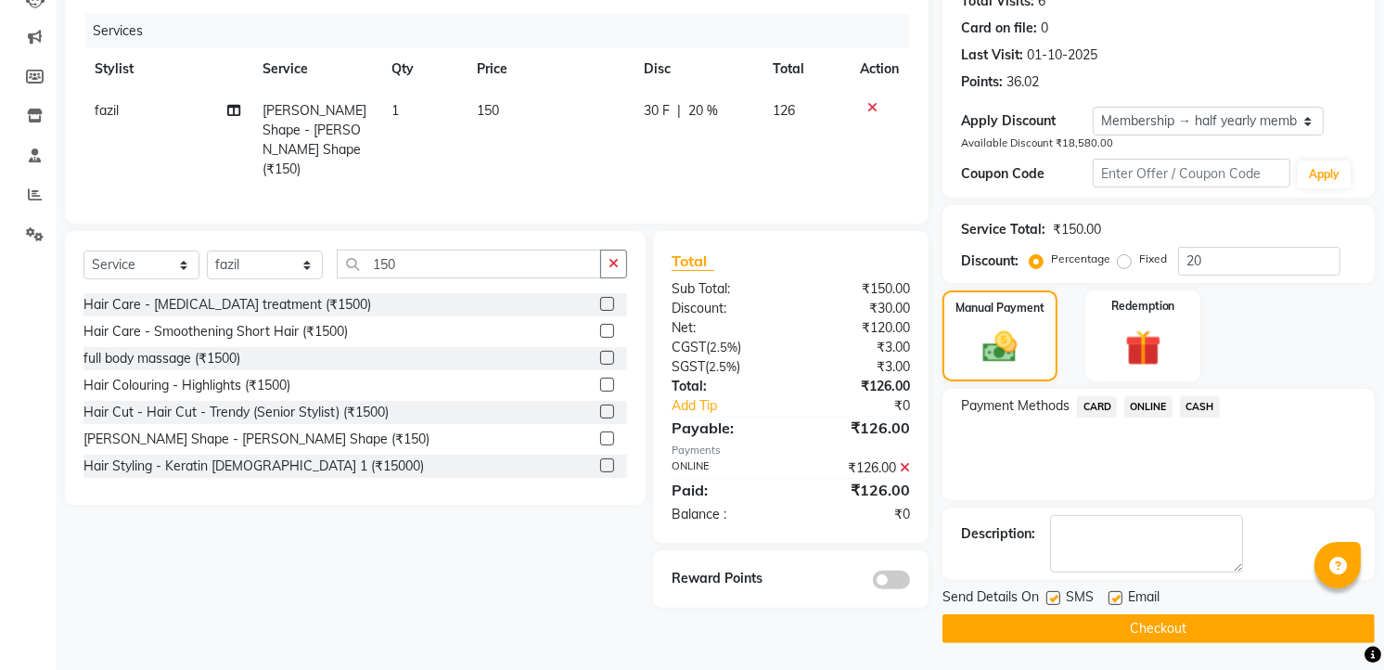
drag, startPoint x: 1183, startPoint y: 649, endPoint x: 1179, endPoint y: 663, distance: 14.4
click at [1179, 663] on main "INVOICE PREVIOUS INVOICES Create New Save Client +91 7981600938 Date 02-10-2025…" at bounding box center [720, 268] width 1328 height 806
click at [1207, 610] on div "Send Details On SMS Email Checkout" at bounding box center [1158, 615] width 432 height 56
click at [1197, 636] on button "Checkout" at bounding box center [1158, 628] width 432 height 29
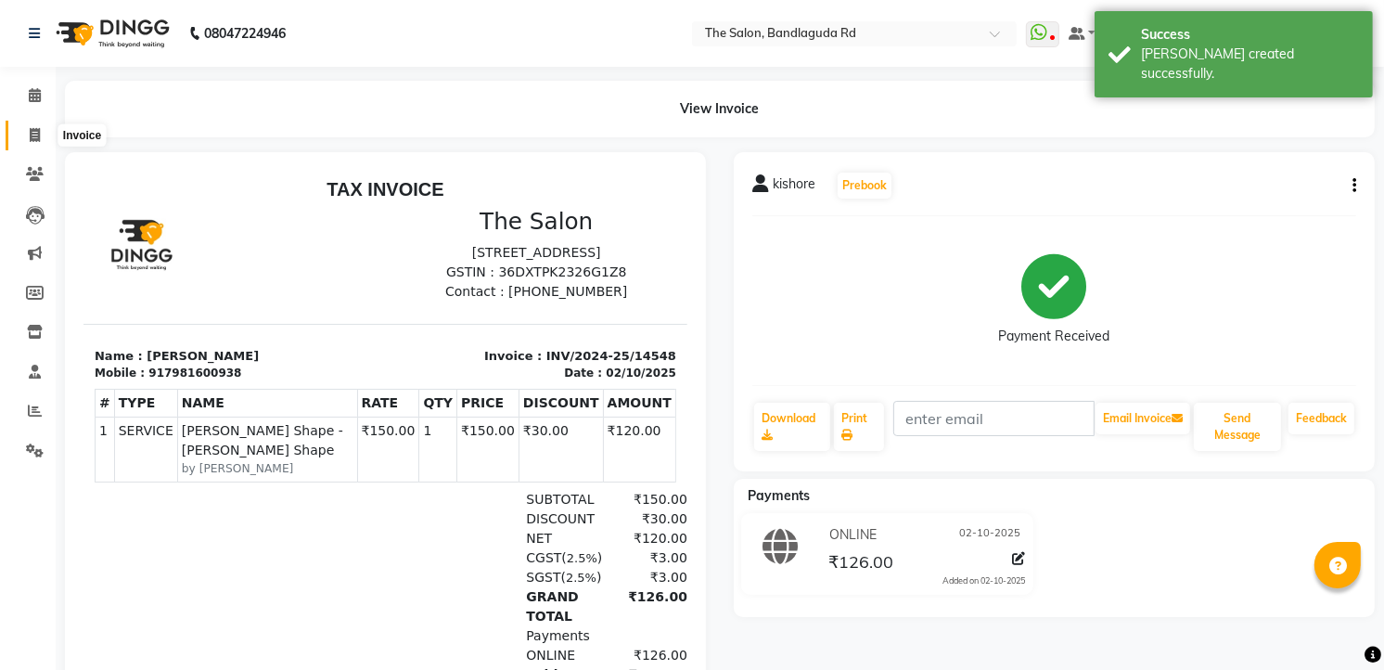
click at [45, 139] on span at bounding box center [35, 135] width 32 height 21
select select "service"
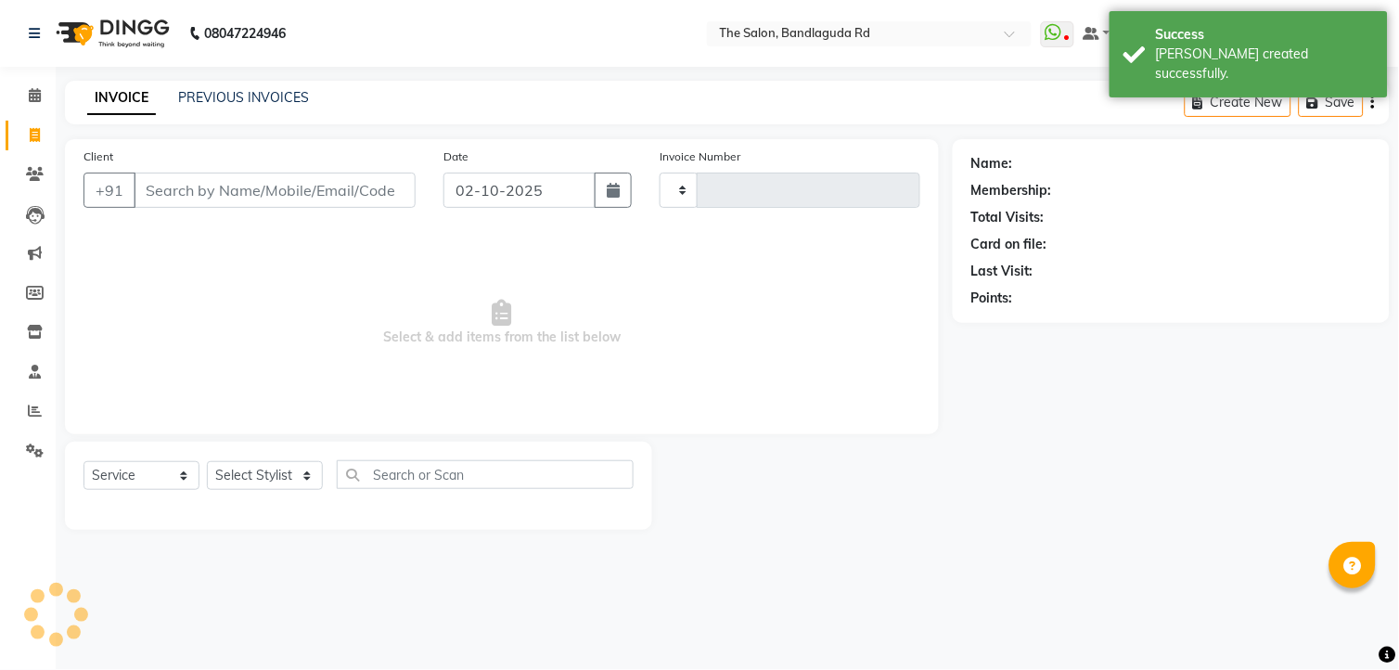
type input "14549"
select select "5198"
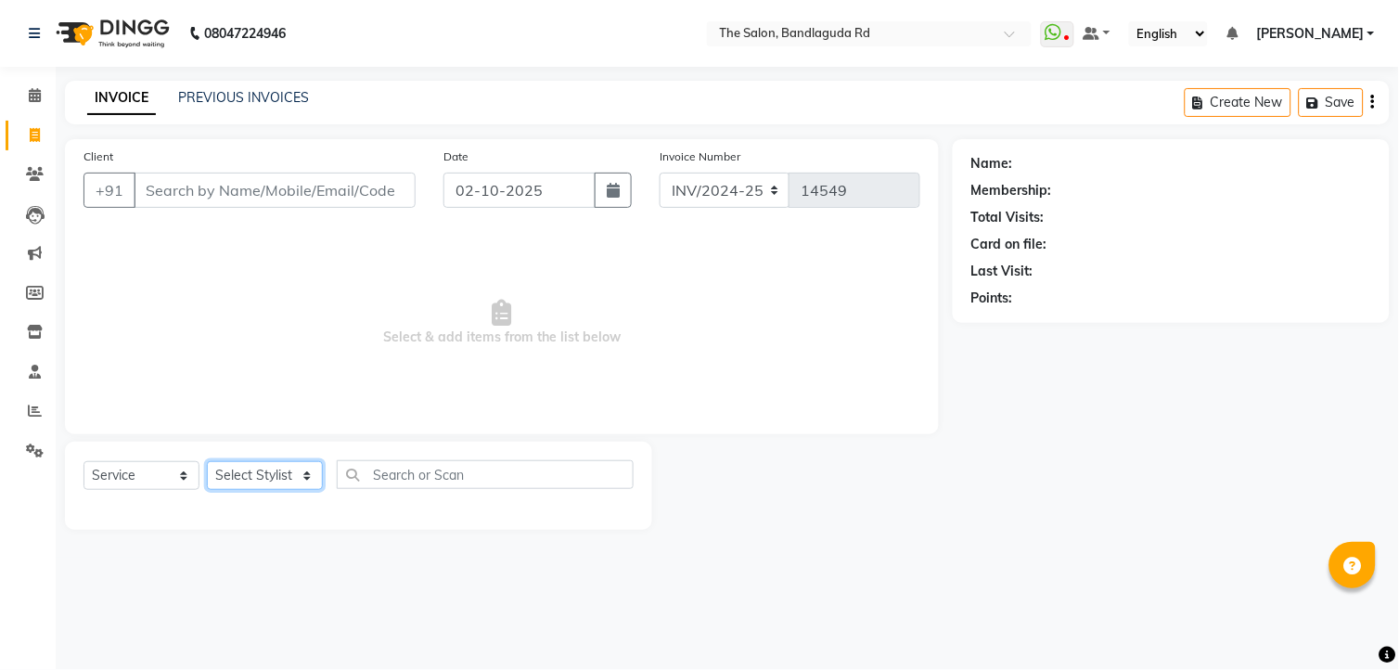
drag, startPoint x: 235, startPoint y: 489, endPoint x: 256, endPoint y: 462, distance: 34.3
click at [237, 485] on select "Select Stylist [PERSON_NAME] [PERSON_NAME] [PERSON_NAME] new [PERSON_NAME] [PER…" at bounding box center [265, 475] width 116 height 29
select select "65399"
click at [207, 462] on select "Select Stylist [PERSON_NAME] [PERSON_NAME] [PERSON_NAME] new [PERSON_NAME] [PER…" at bounding box center [265, 475] width 116 height 29
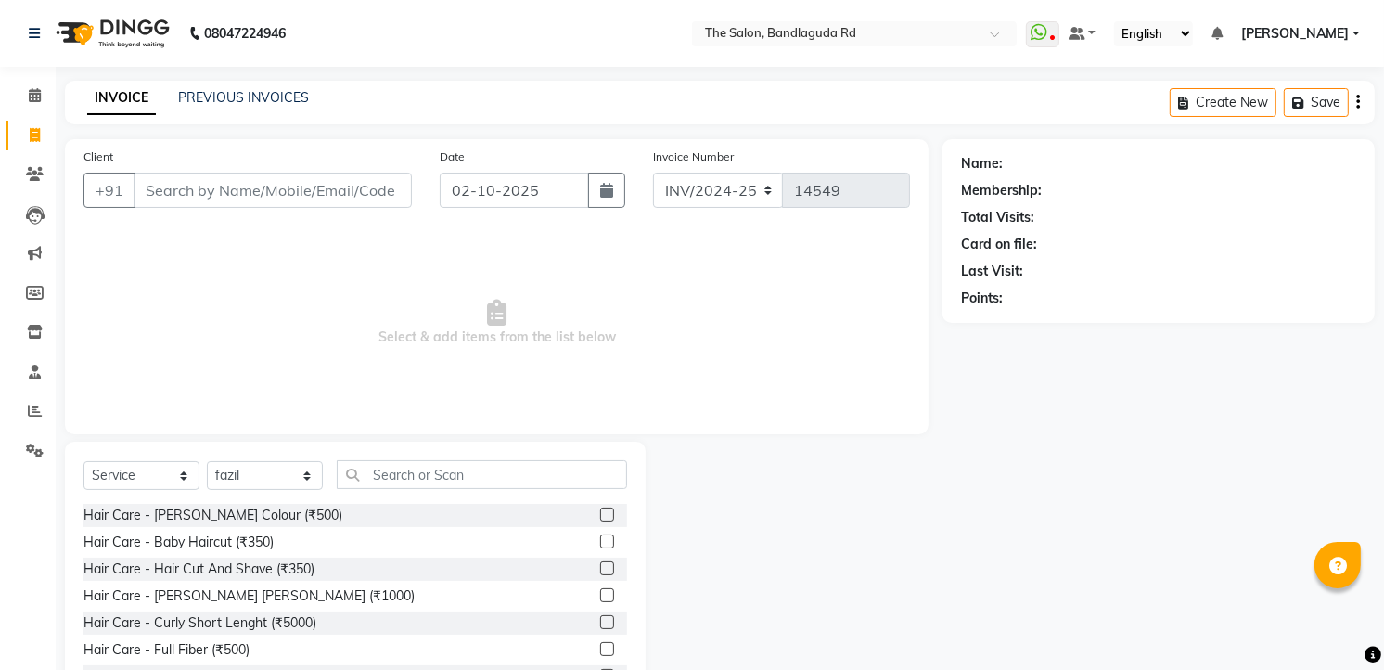
click at [291, 555] on div "Hair Care - [PERSON_NAME] Colour (₹500) Hair Care - Baby Haircut (₹350) Hair Ca…" at bounding box center [355, 597] width 544 height 186
click at [295, 572] on div "Hair Care - Hair Cut And Shave (₹350)" at bounding box center [198, 568] width 231 height 19
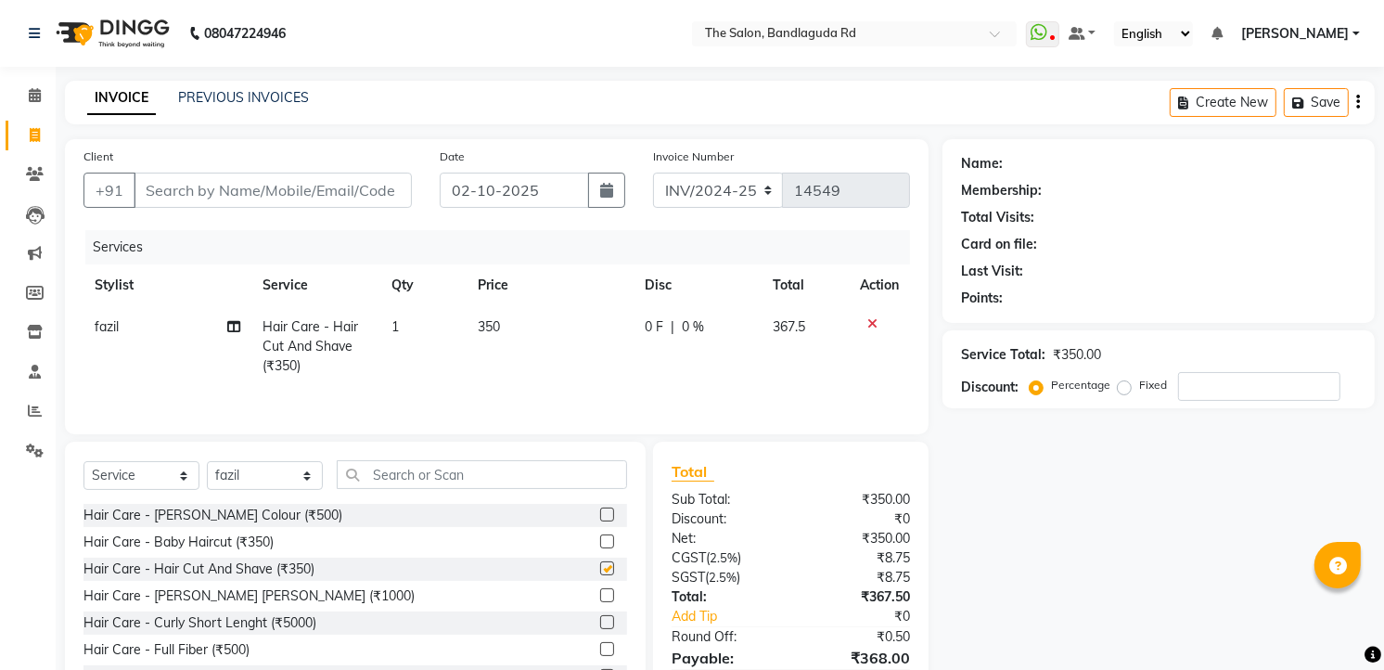
checkbox input "false"
click at [347, 198] on input "Client" at bounding box center [273, 190] width 278 height 35
type input "7"
type input "0"
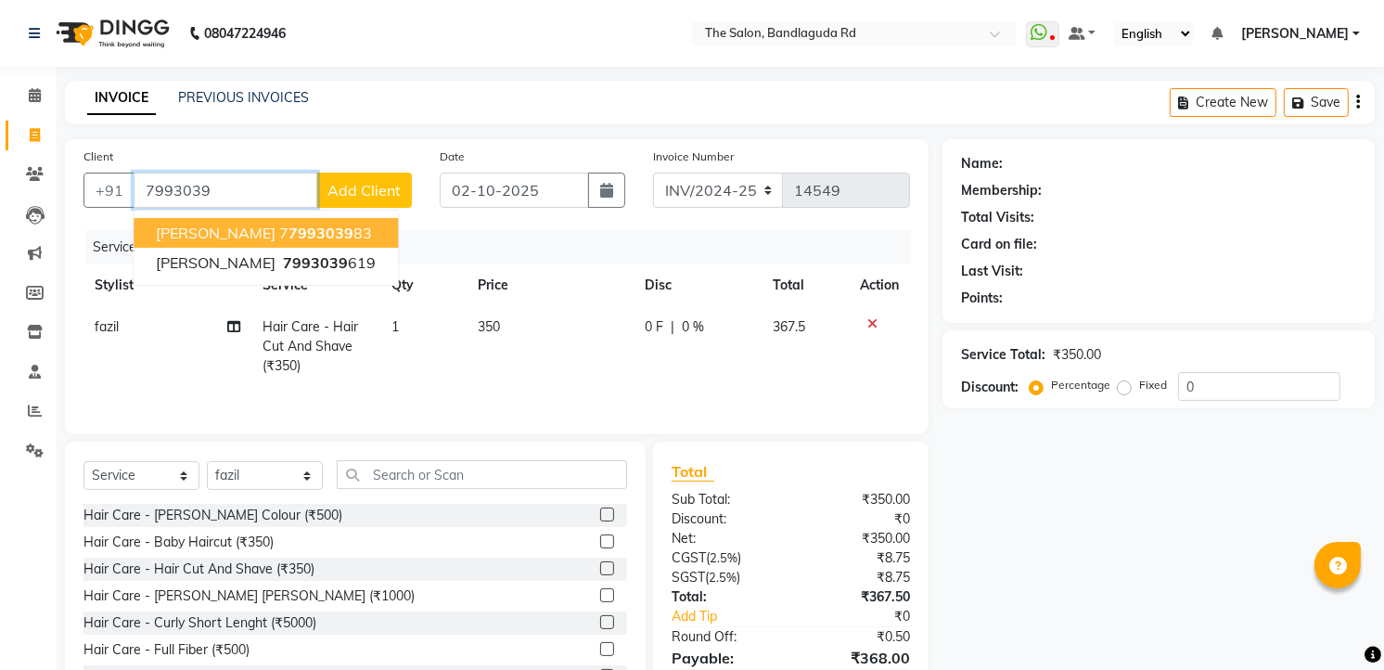
click at [314, 246] on button "Mukarram ali 7 7993039 83" at bounding box center [266, 233] width 264 height 30
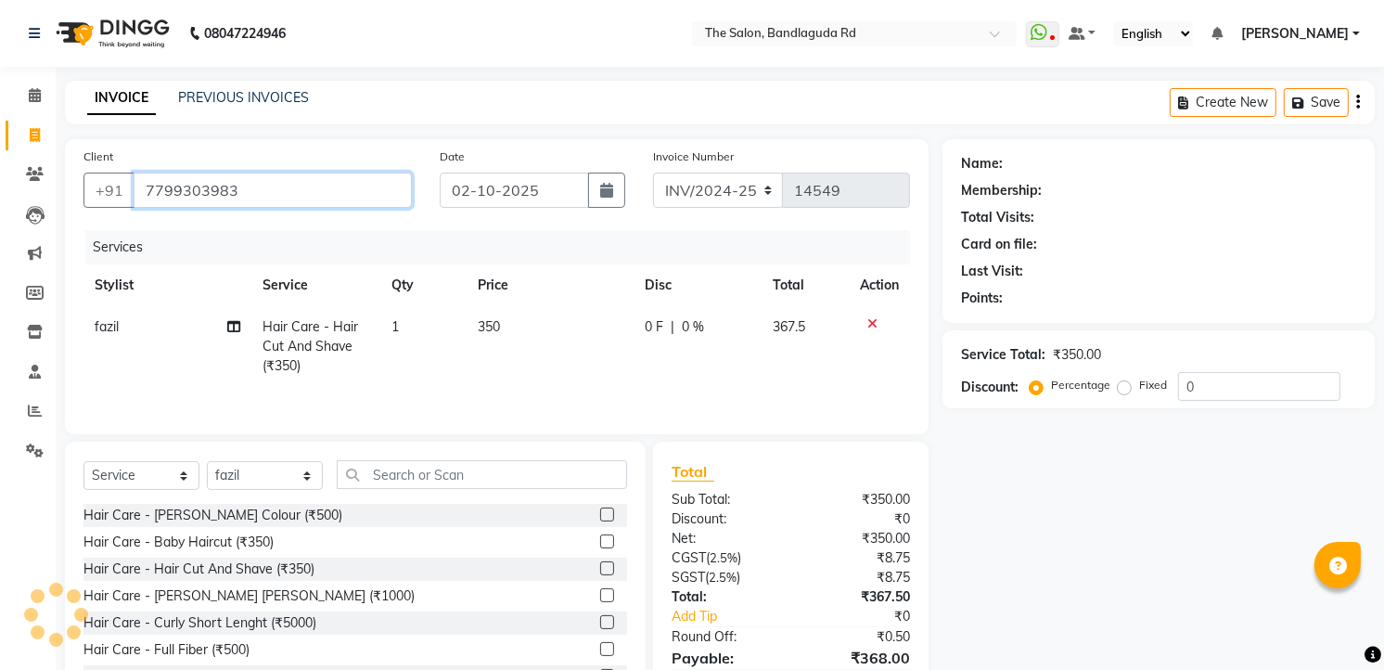
type input "7799303983"
select select "1: Object"
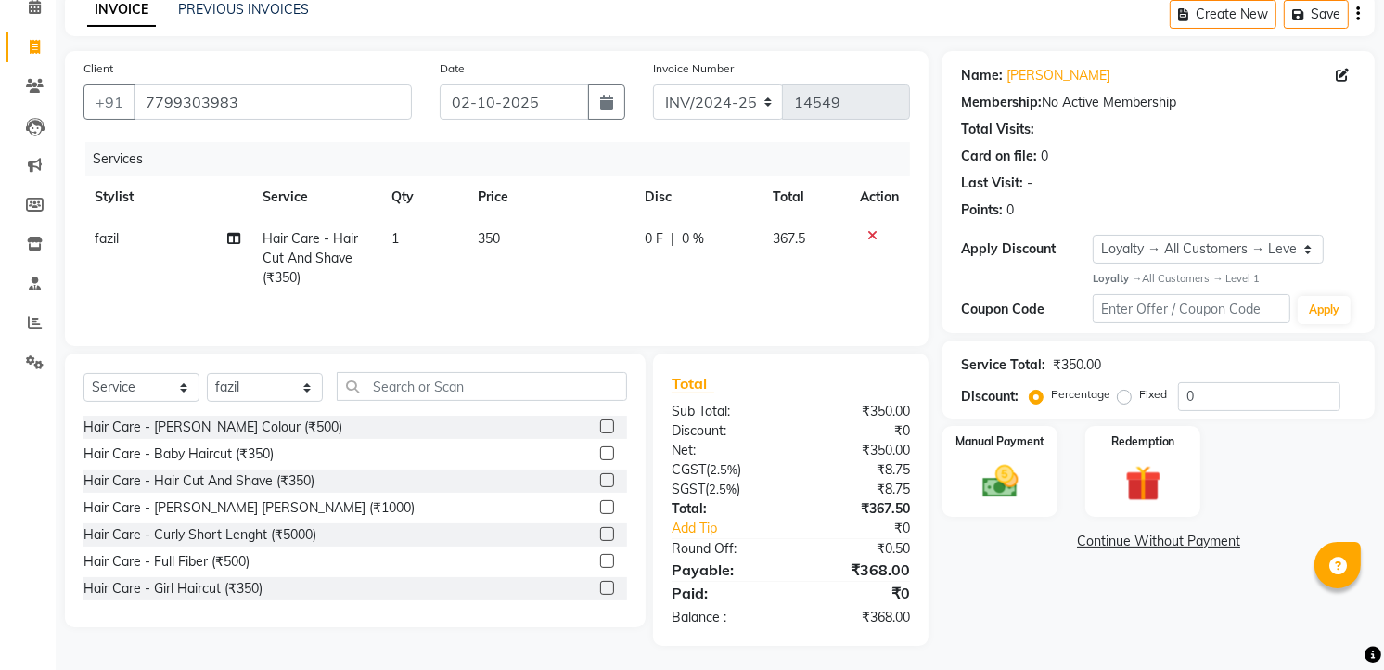
scroll to position [94, 0]
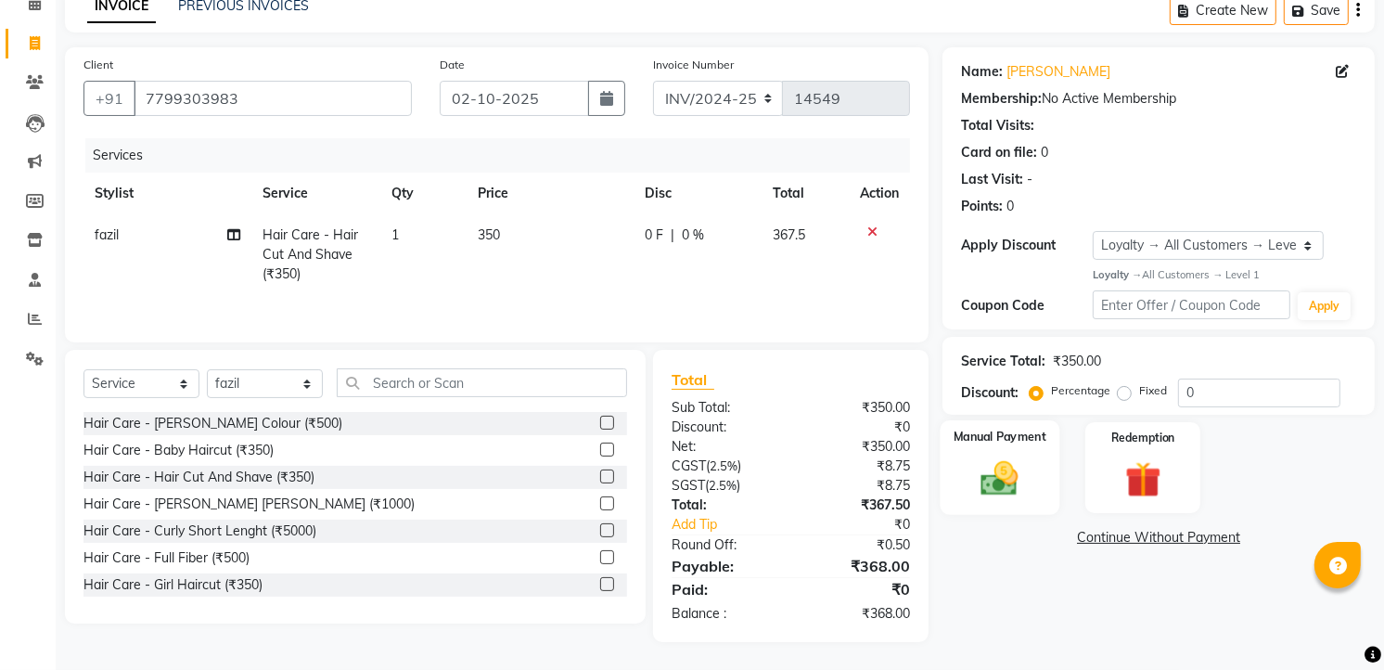
click at [1002, 483] on img at bounding box center [1000, 477] width 60 height 43
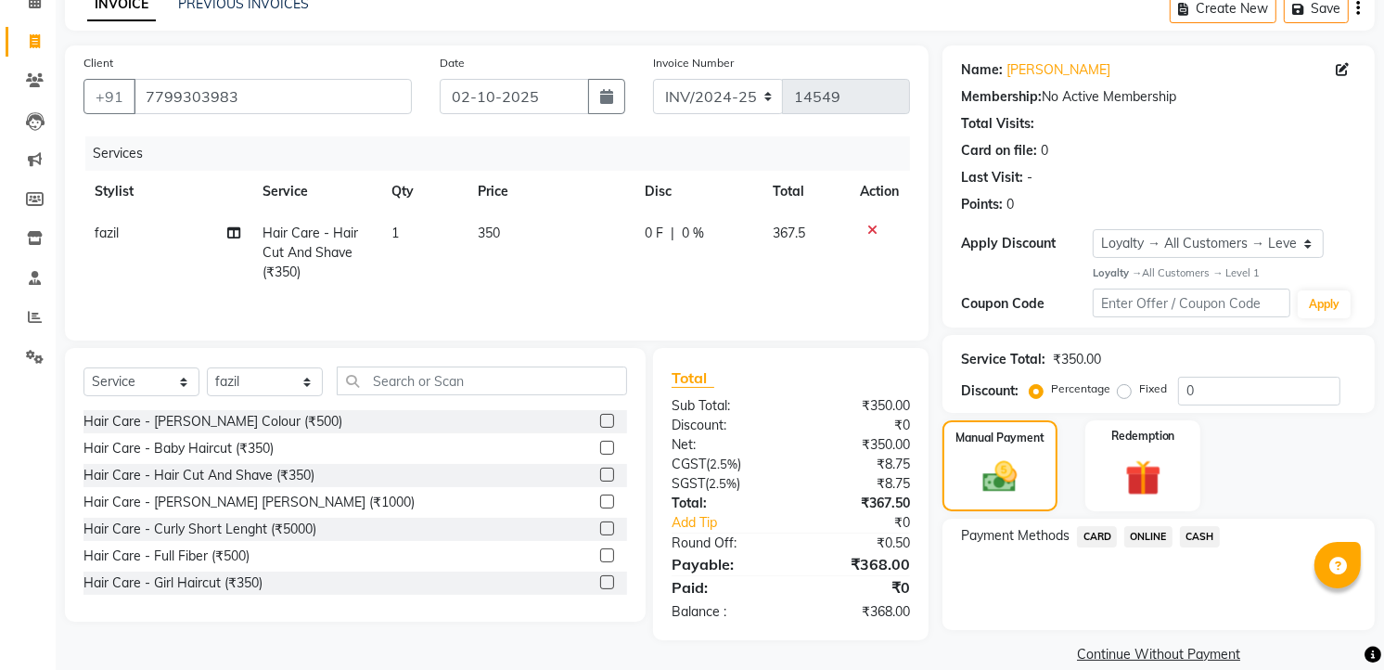
click at [1192, 536] on span "CASH" at bounding box center [1200, 536] width 40 height 21
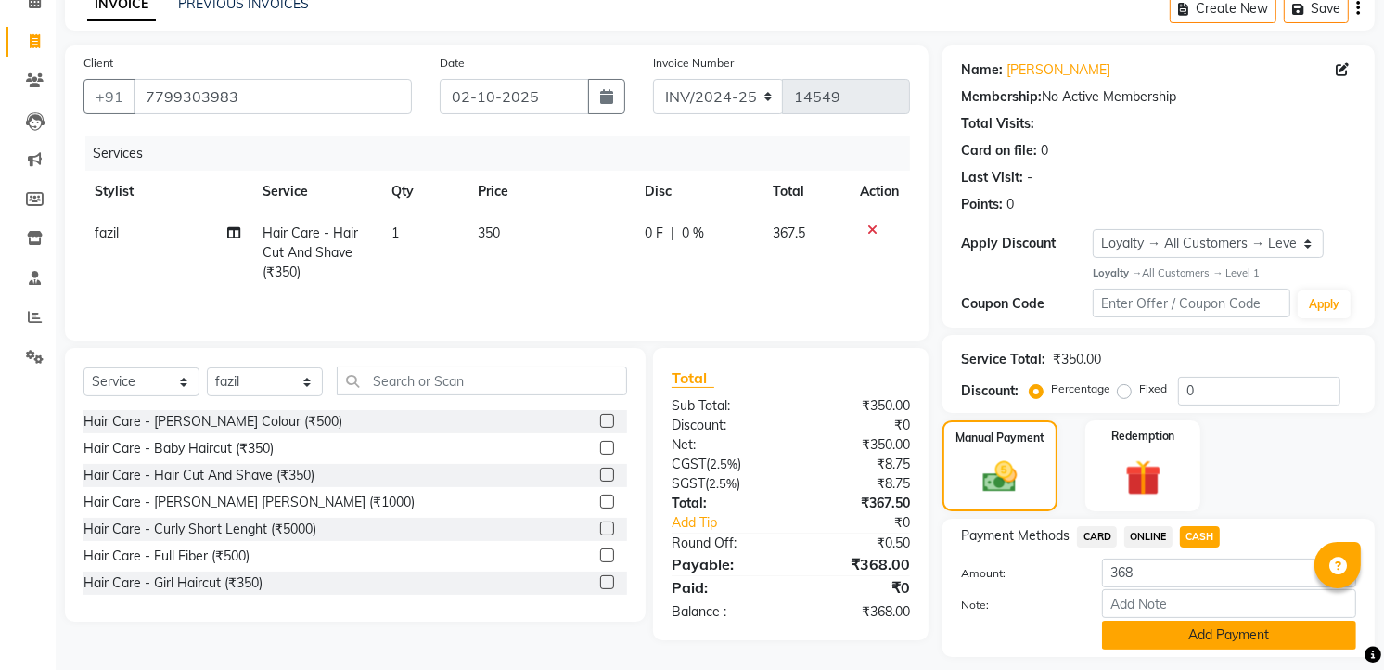
click at [1127, 636] on button "Add Payment" at bounding box center [1229, 635] width 254 height 29
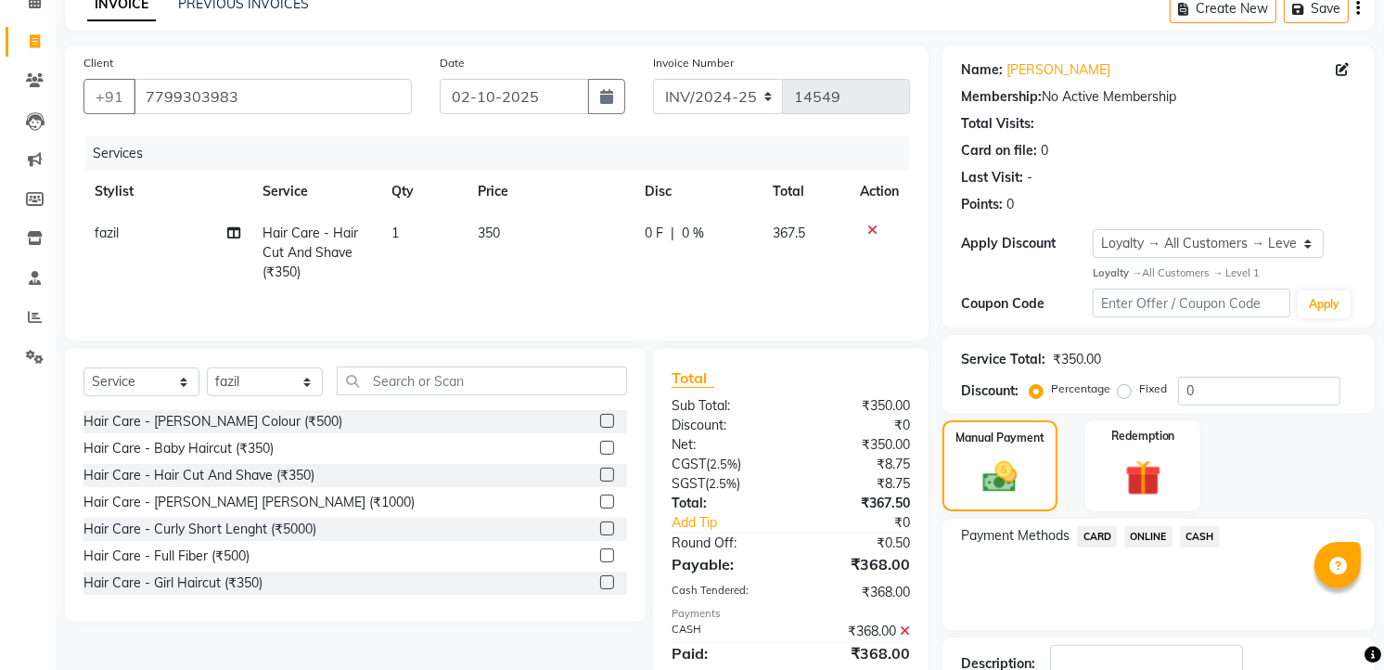
scroll to position [251, 0]
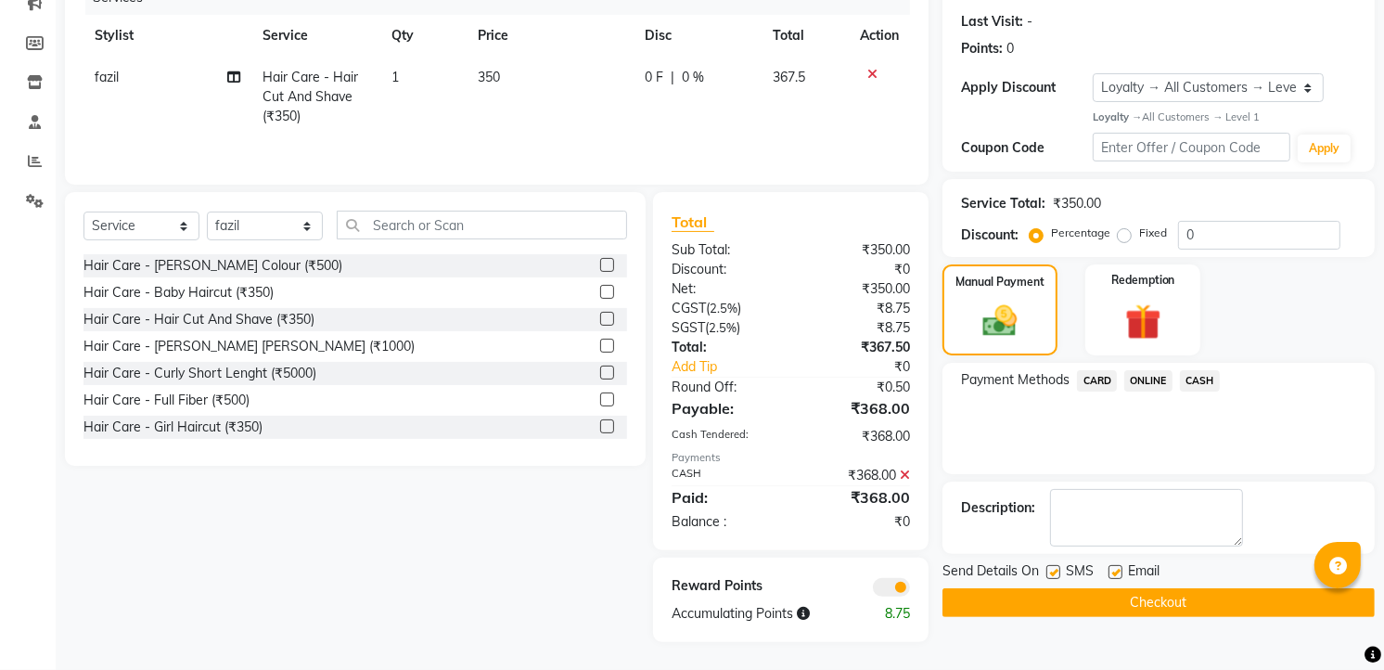
click at [1145, 584] on div "Send Details On SMS Email Checkout" at bounding box center [1158, 589] width 432 height 56
click at [1145, 591] on button "Checkout" at bounding box center [1158, 602] width 432 height 29
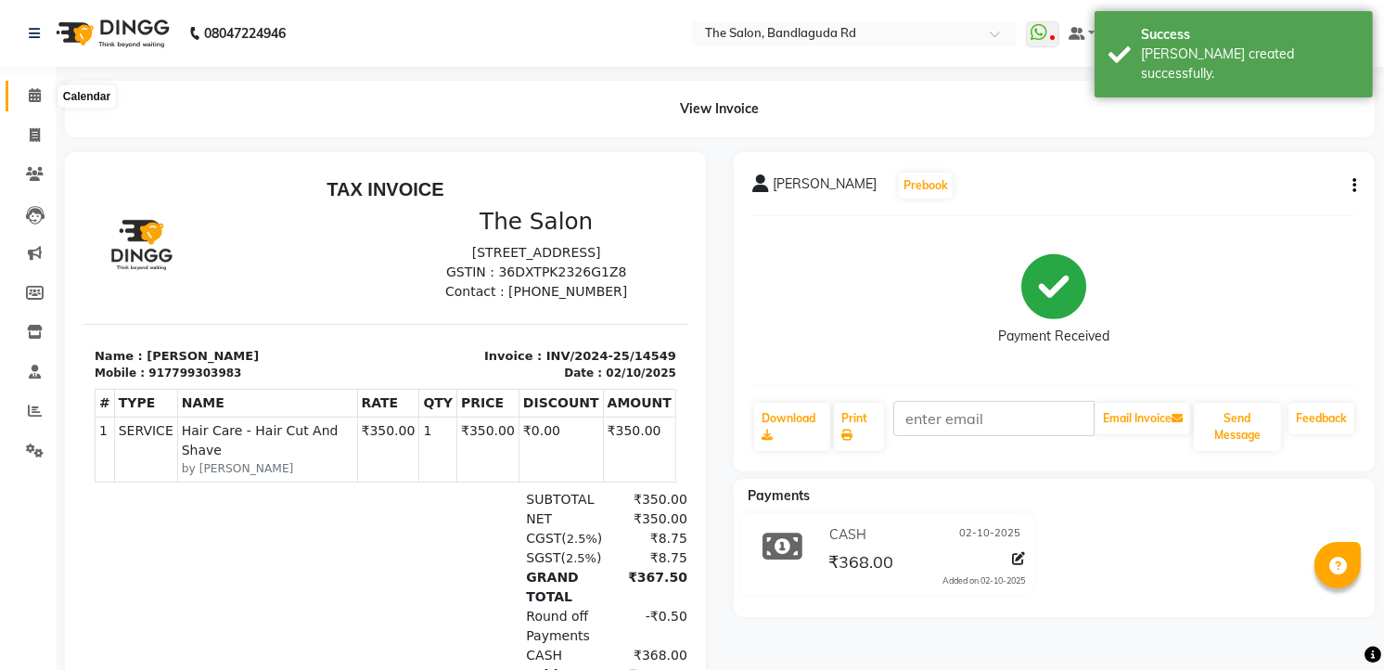
click at [19, 97] on span at bounding box center [35, 95] width 32 height 21
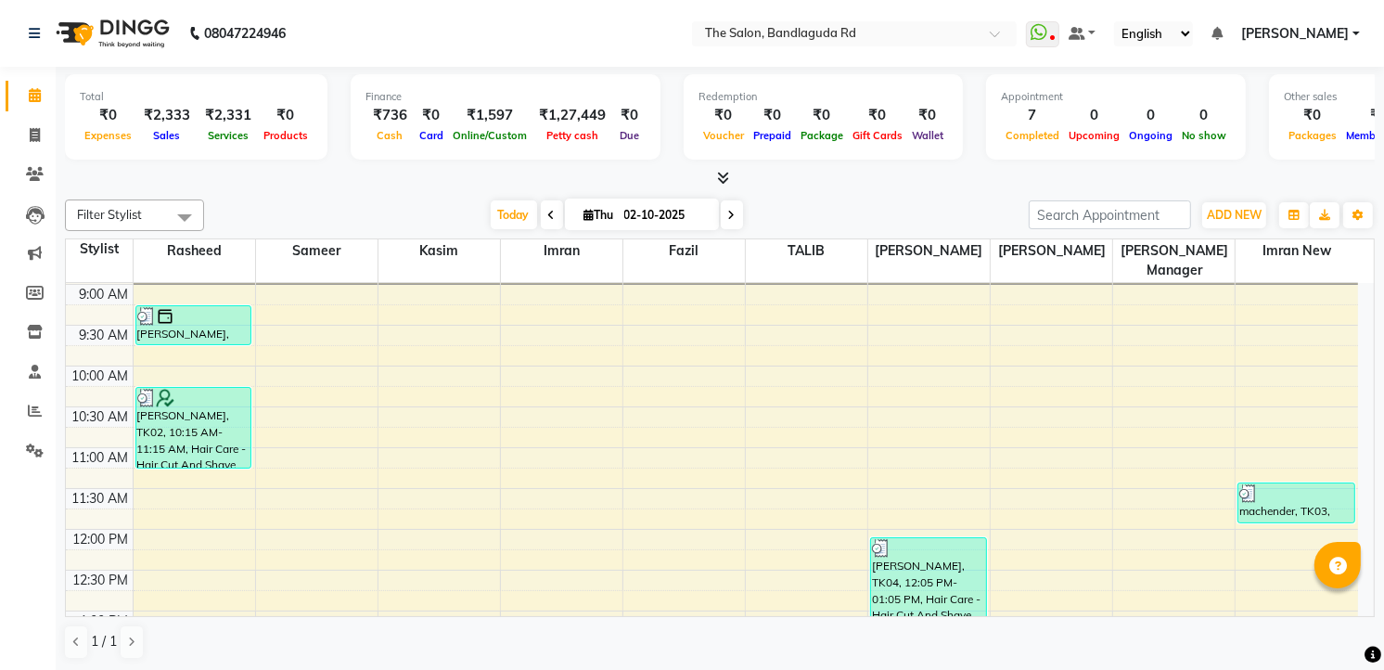
scroll to position [103, 0]
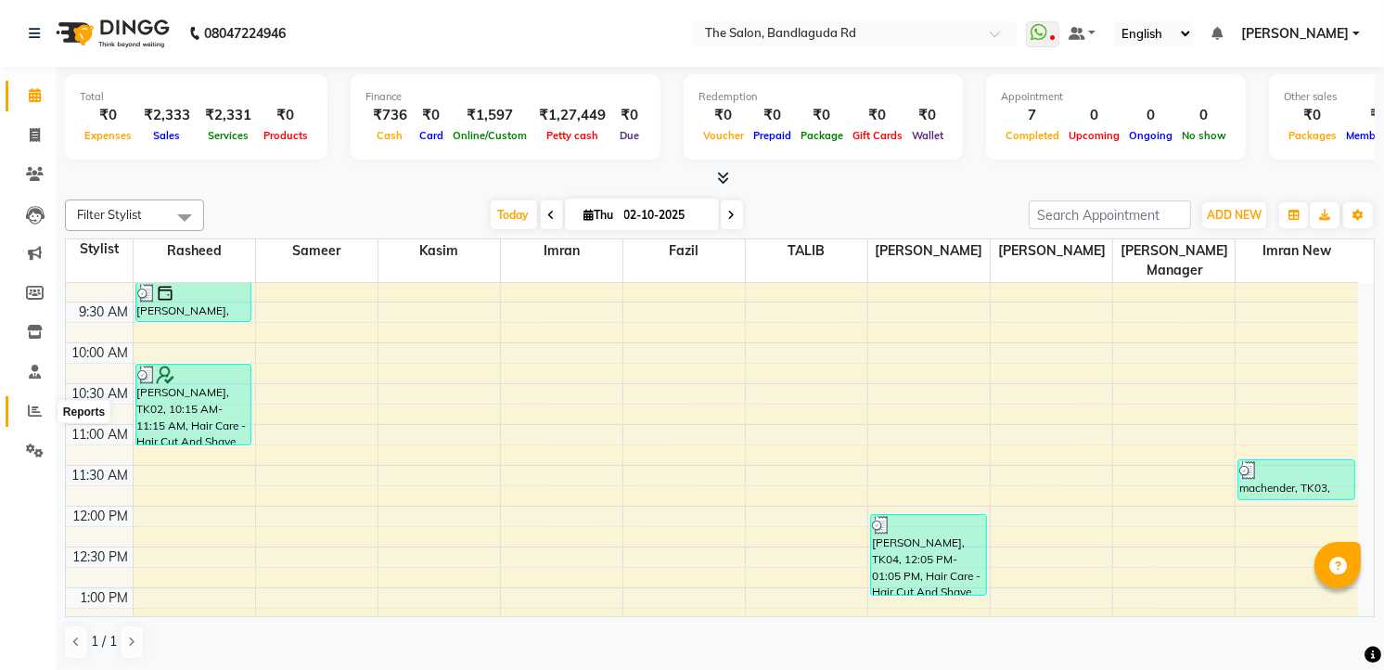
click at [32, 412] on icon at bounding box center [35, 410] width 14 height 14
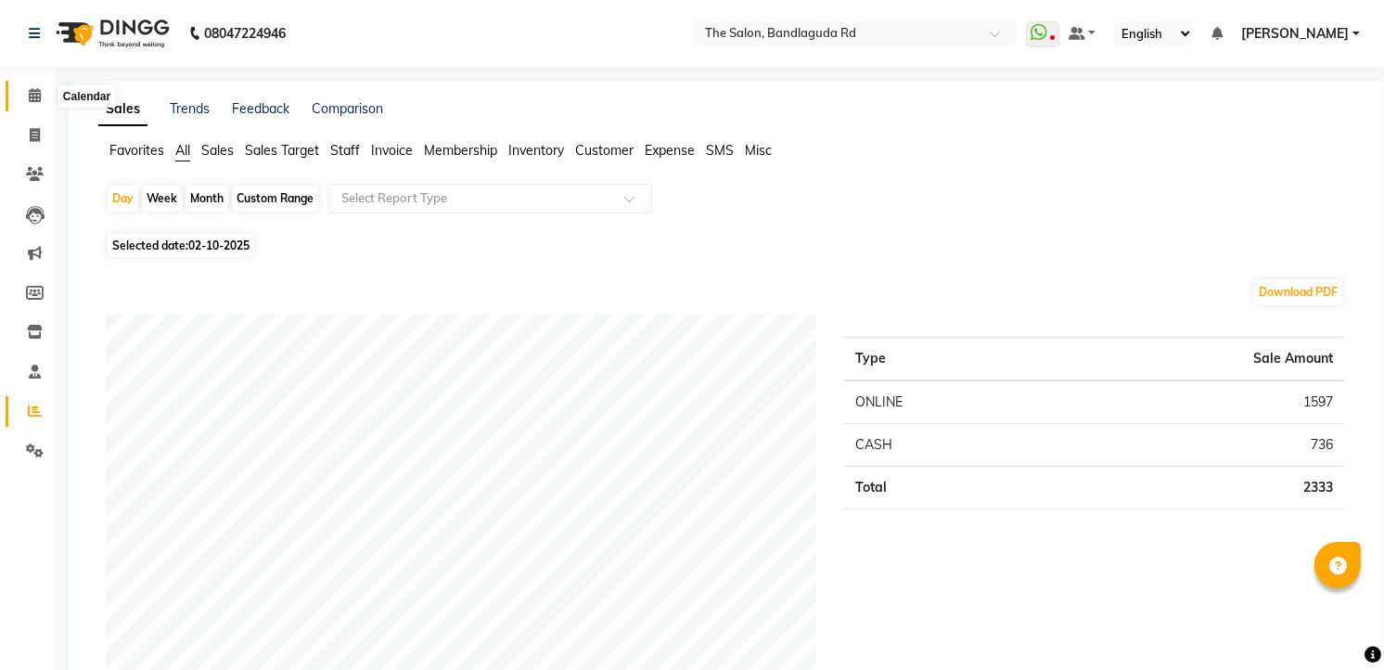
click at [29, 95] on icon at bounding box center [35, 95] width 12 height 14
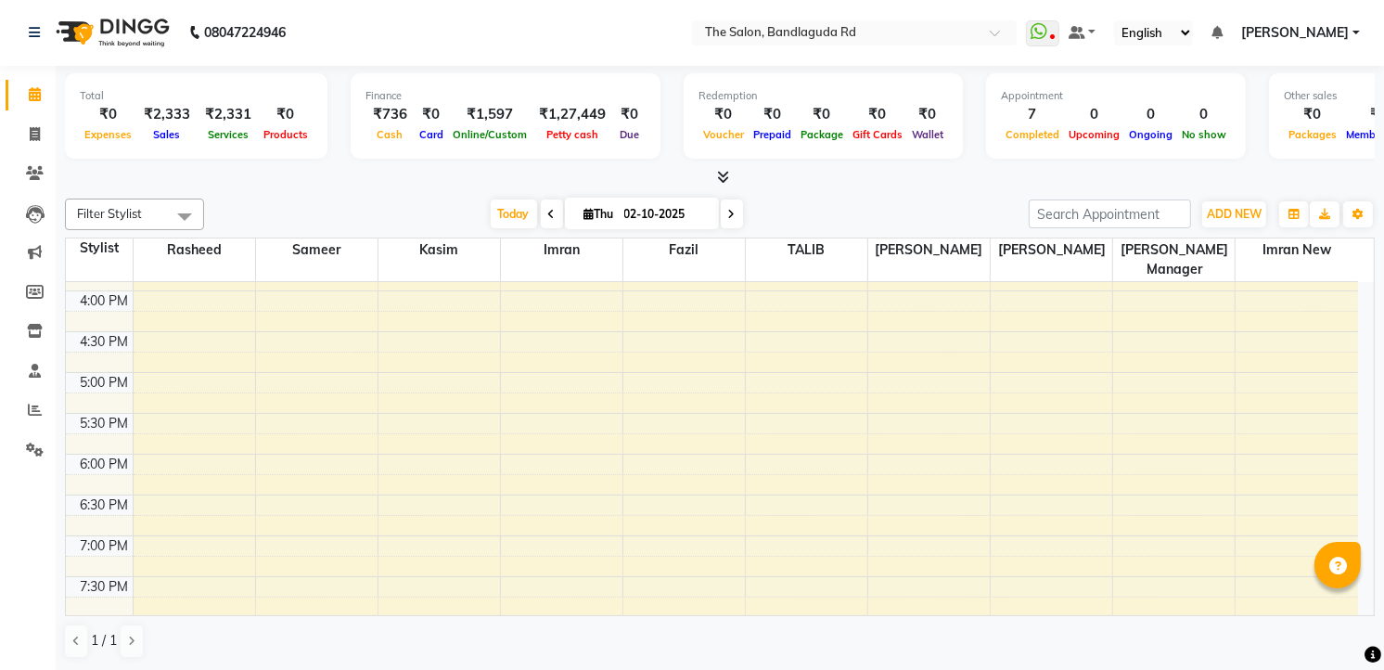
scroll to position [712, 0]
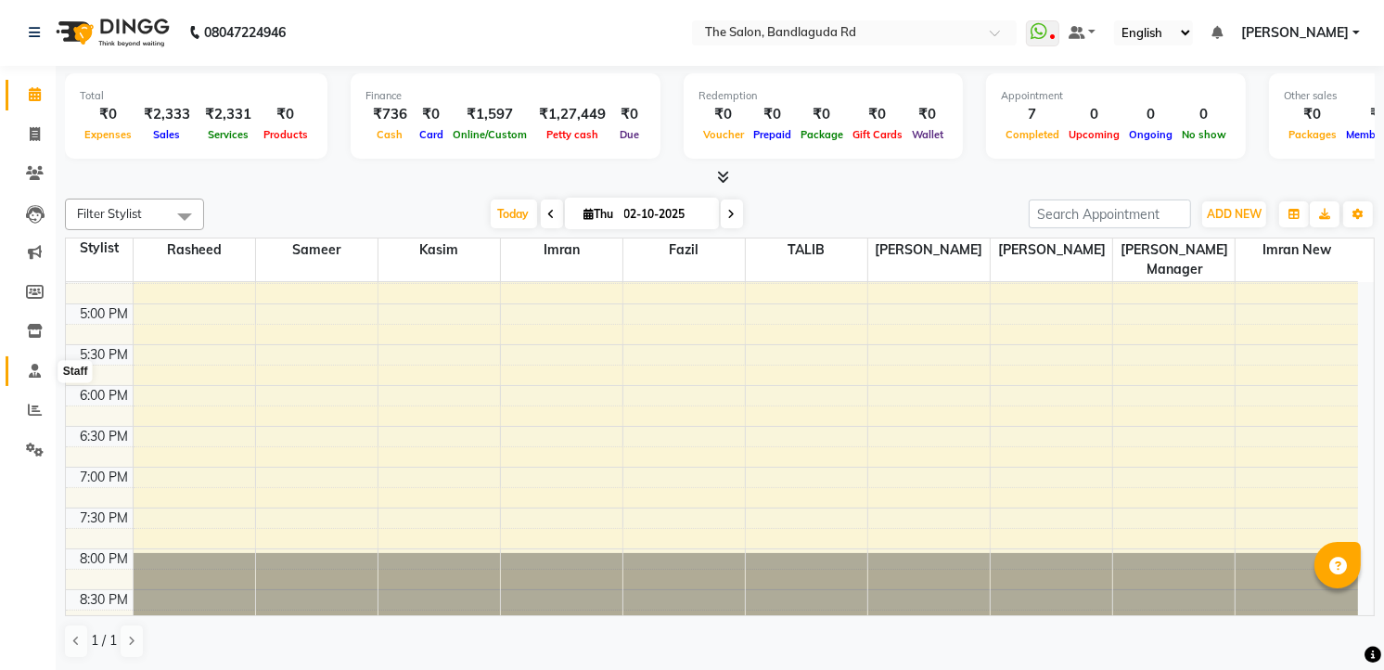
click at [29, 365] on icon at bounding box center [35, 371] width 12 height 14
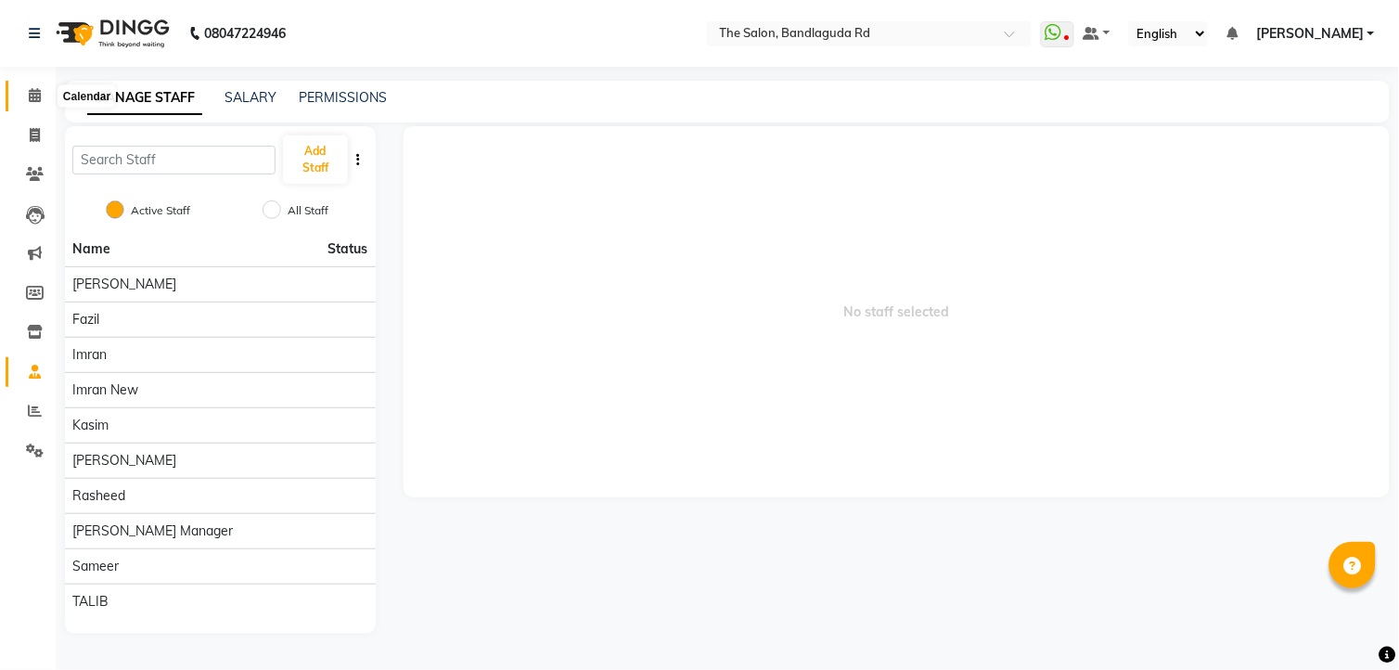
click at [28, 104] on span at bounding box center [35, 95] width 32 height 21
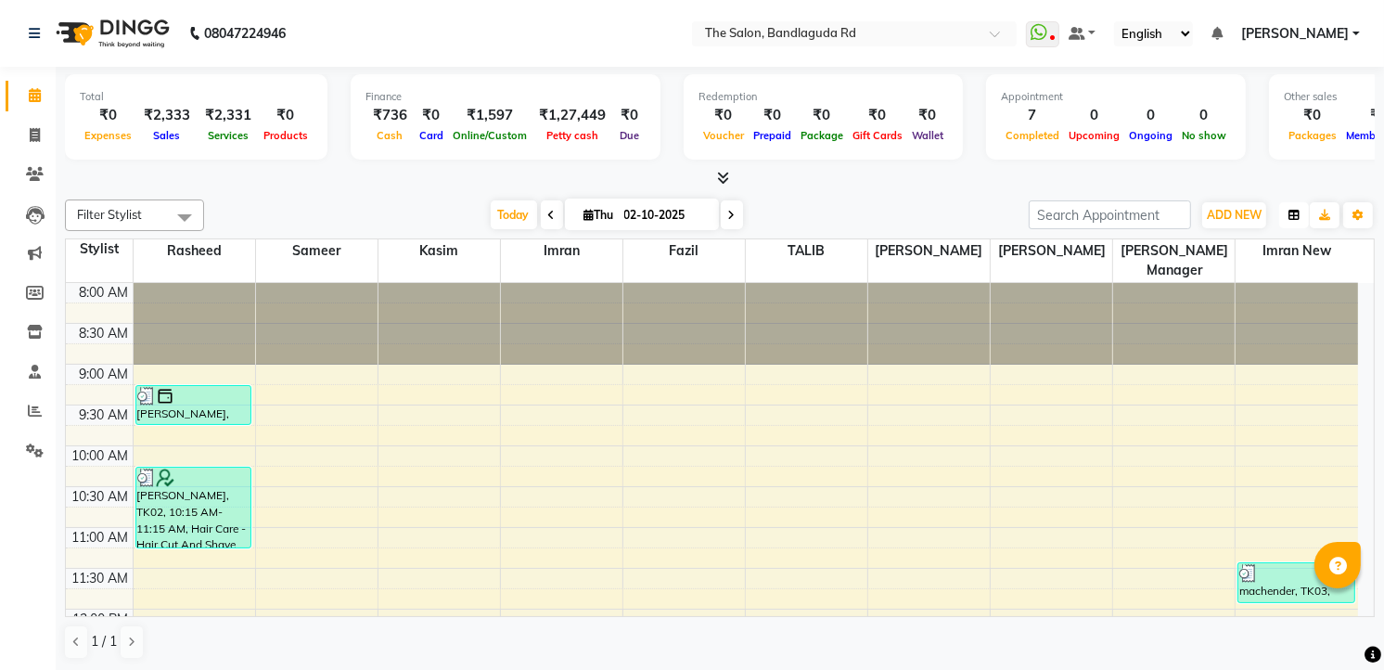
click at [1299, 223] on button "button" at bounding box center [1294, 215] width 30 height 26
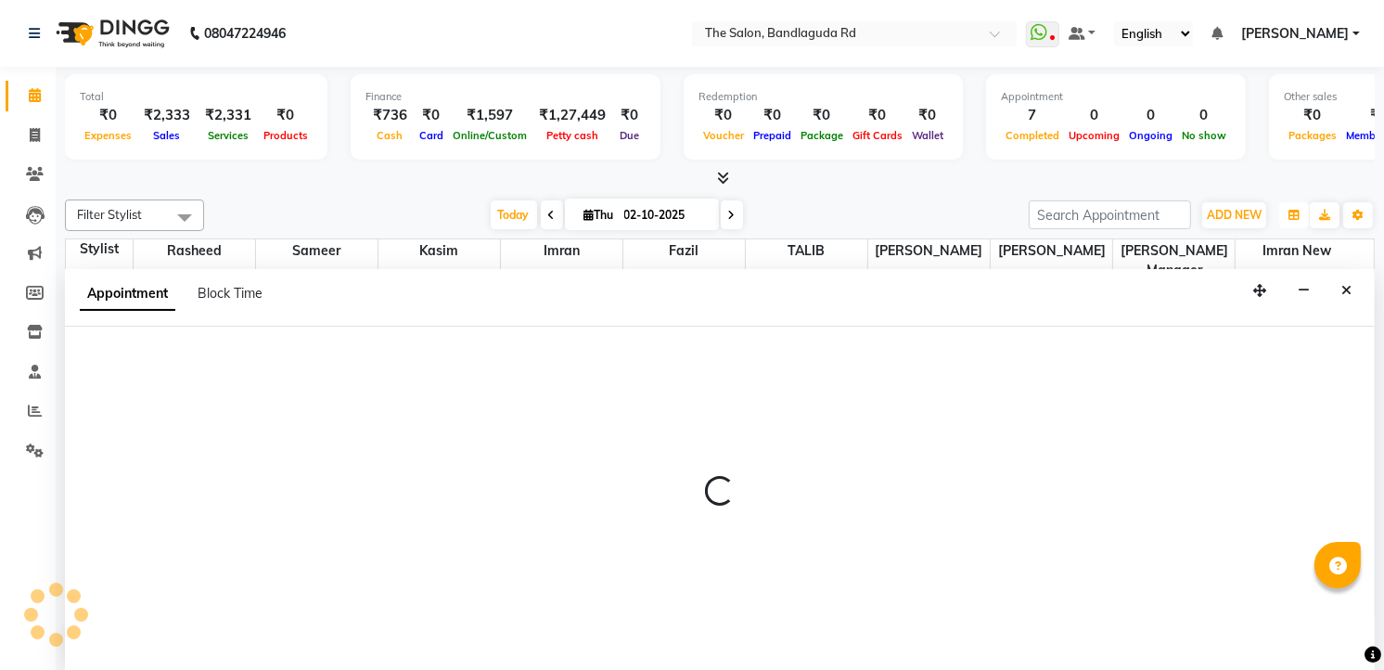
scroll to position [1, 0]
select select "86723"
select select "585"
select select "tentative"
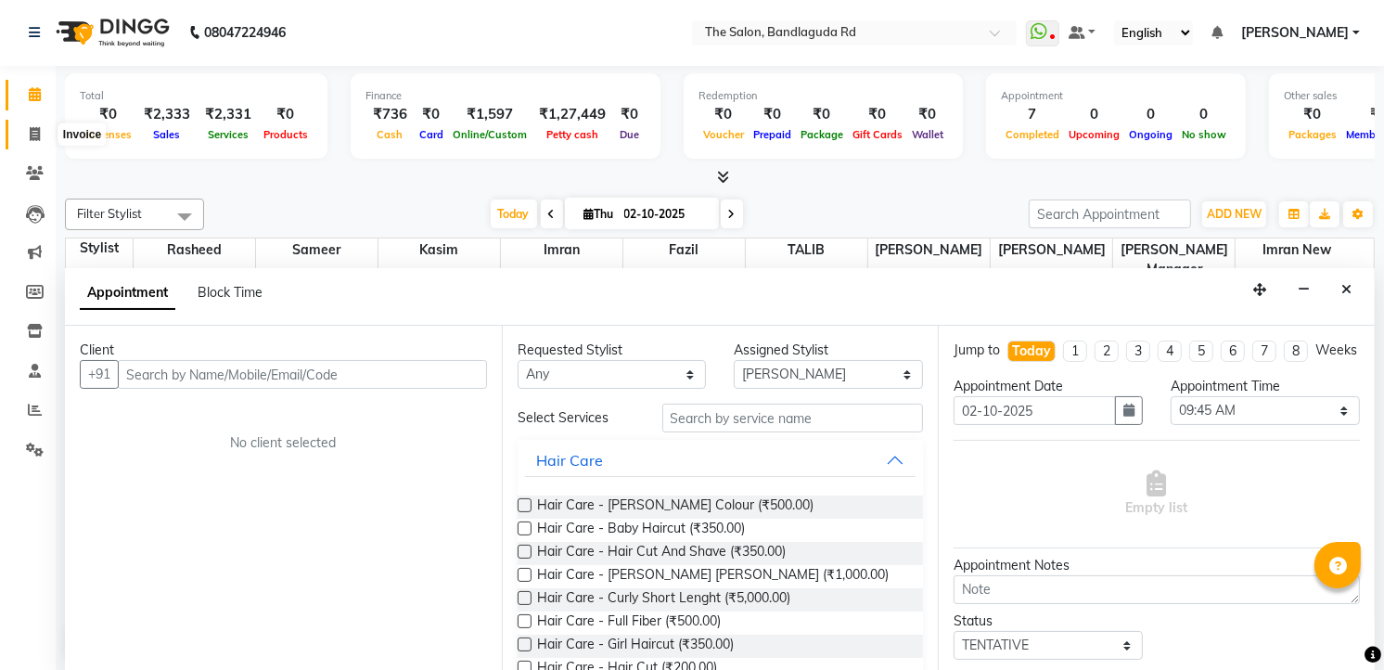
click at [35, 130] on icon at bounding box center [35, 134] width 10 height 14
select select "service"
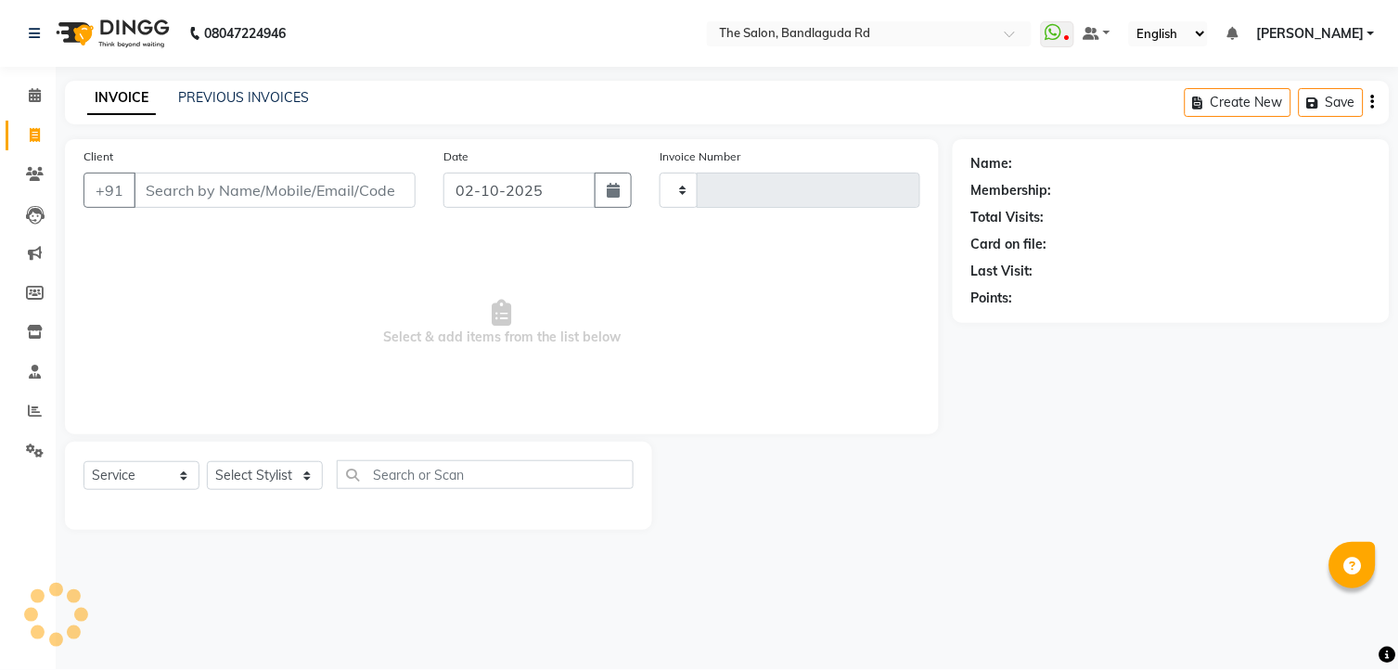
type input "14550"
select select "5198"
click at [35, 416] on icon at bounding box center [35, 410] width 14 height 14
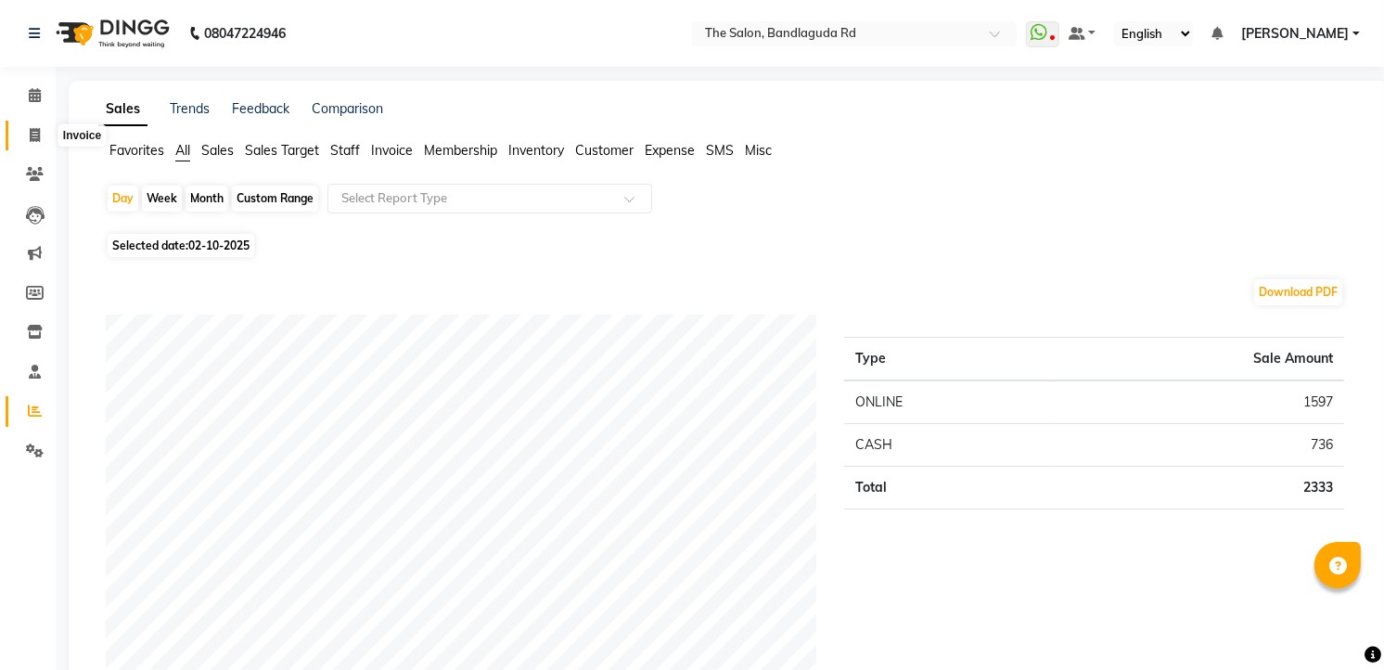
click at [39, 134] on icon at bounding box center [35, 135] width 10 height 14
select select "service"
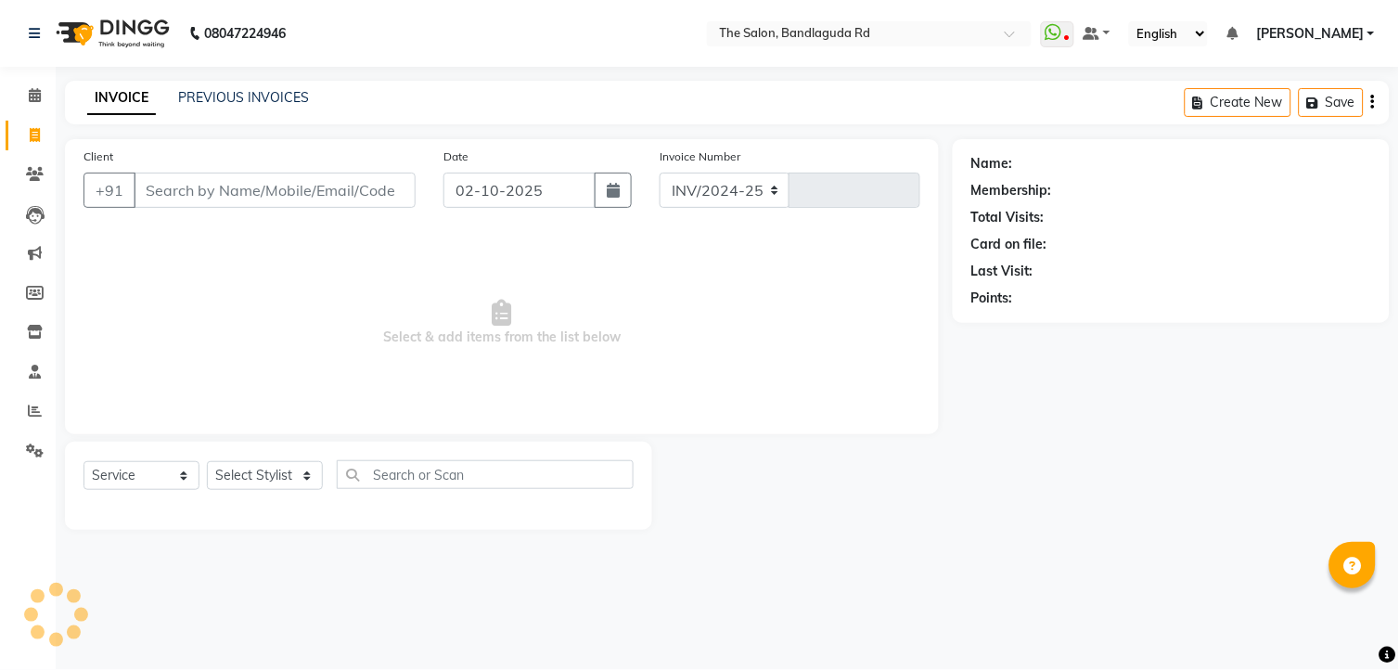
select select "5198"
type input "14550"
click at [40, 134] on span at bounding box center [35, 135] width 32 height 21
select select "service"
select select "5198"
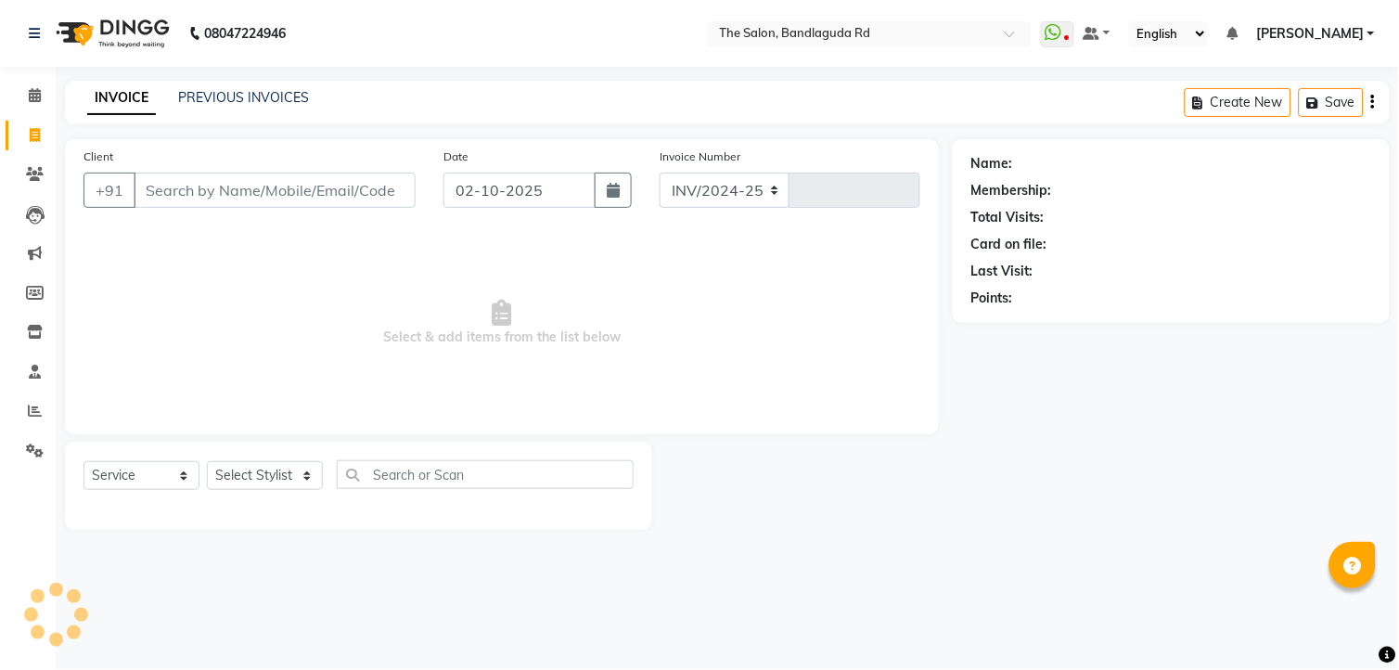
type input "14550"
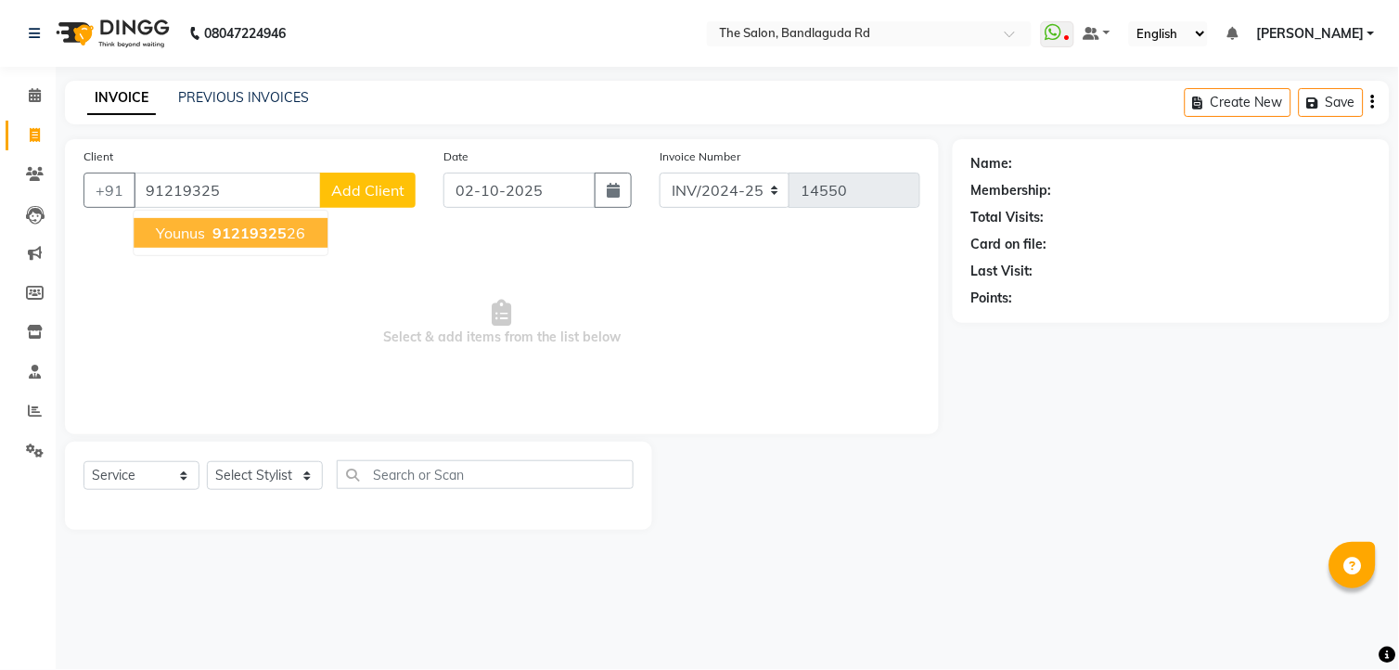
click at [263, 242] on button "Younus 91219325 26" at bounding box center [231, 233] width 194 height 30
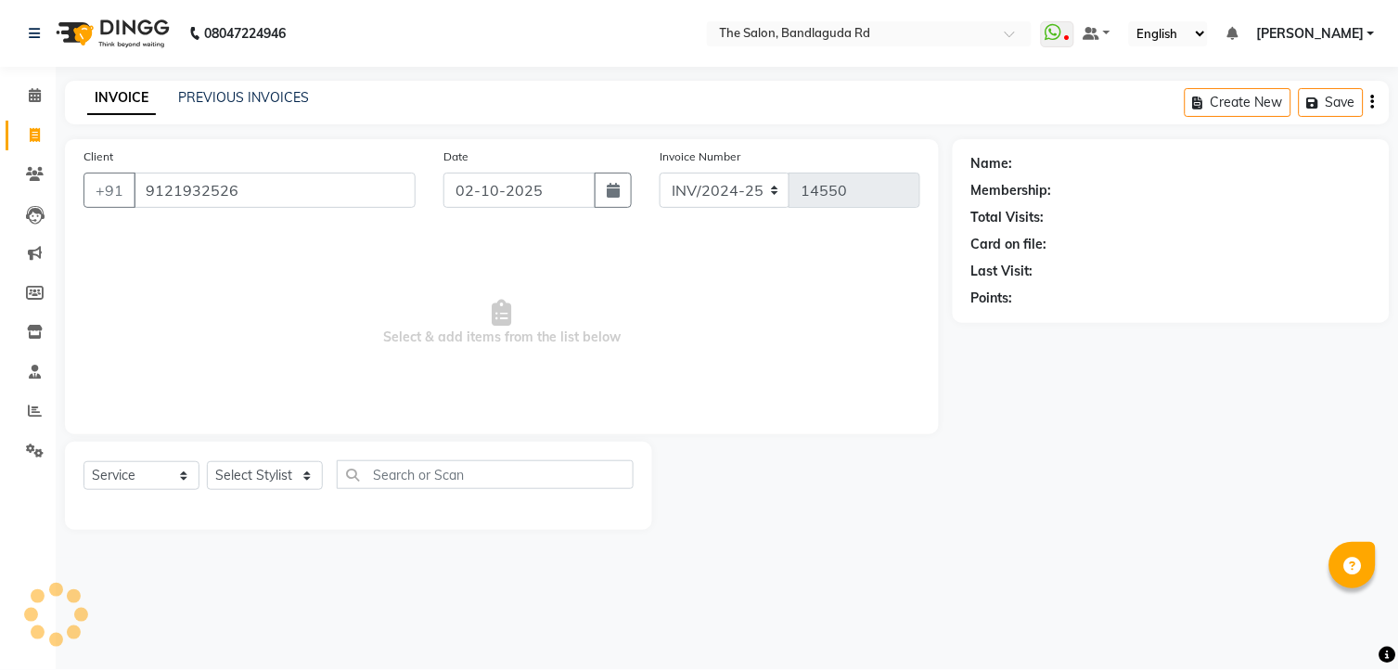
type input "9121932526"
select select "2: Object"
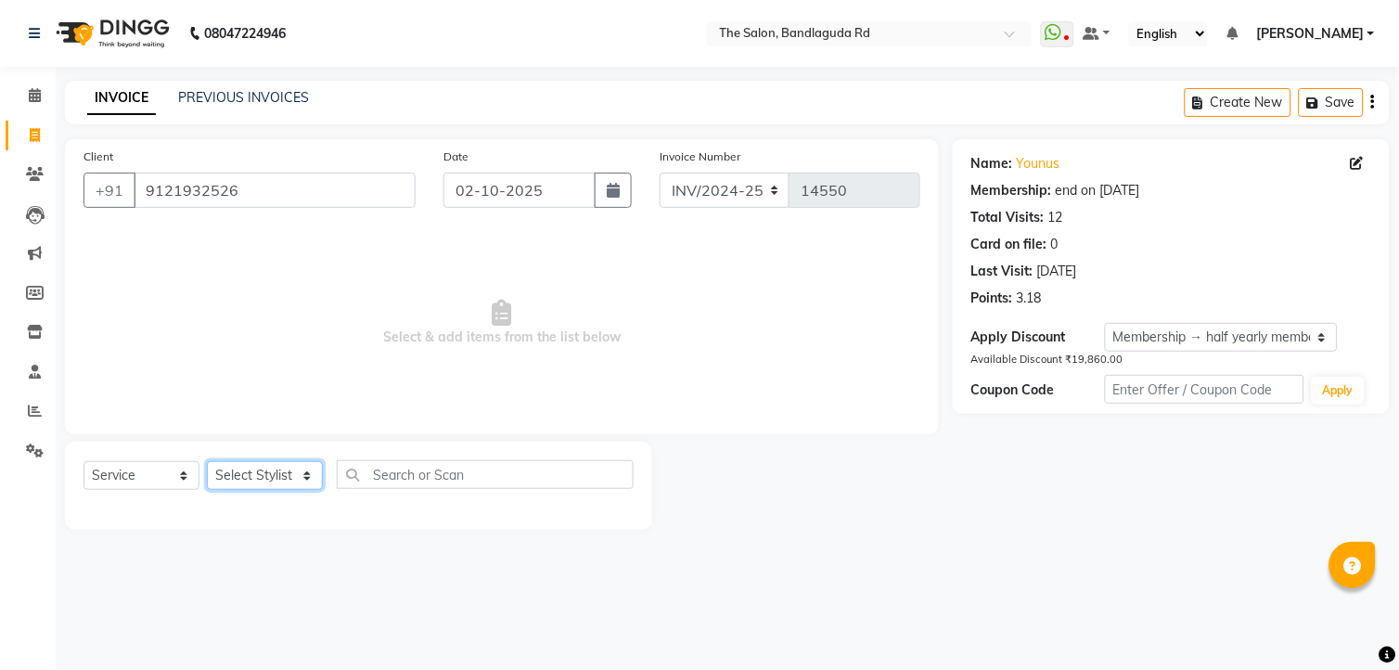
click at [262, 485] on select "Select Stylist [PERSON_NAME] [PERSON_NAME] [PERSON_NAME] new [PERSON_NAME] [PER…" at bounding box center [265, 475] width 116 height 29
select select "63354"
click at [207, 462] on select "Select Stylist [PERSON_NAME] [PERSON_NAME] [PERSON_NAME] new [PERSON_NAME] [PER…" at bounding box center [265, 475] width 116 height 29
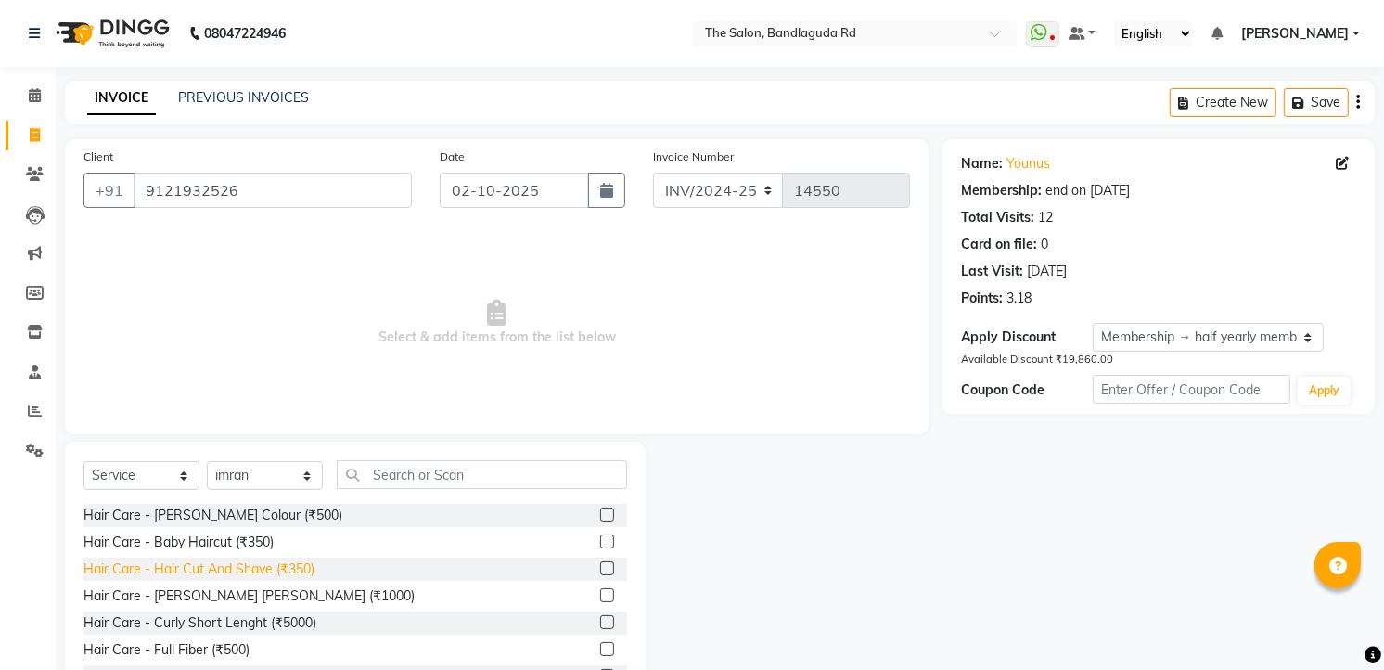
click at [283, 578] on div "Hair Care - Hair Cut And Shave (₹350)" at bounding box center [198, 568] width 231 height 19
checkbox input "false"
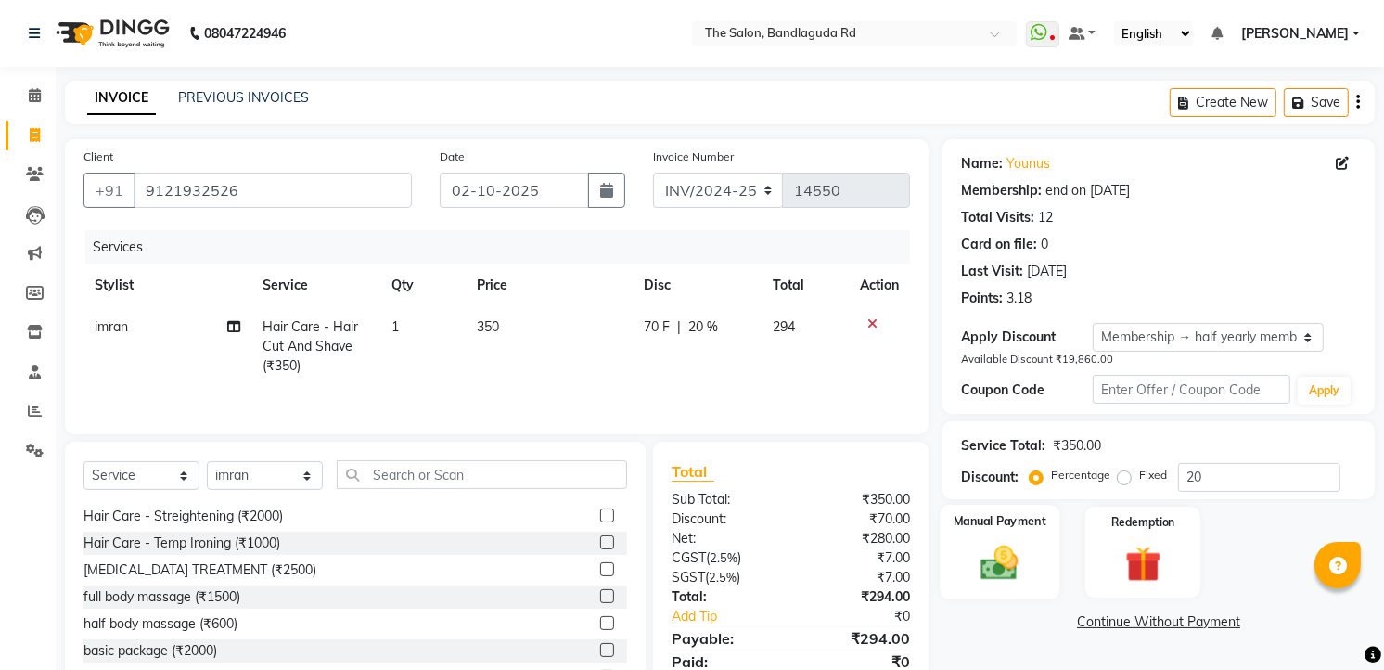
scroll to position [75, 0]
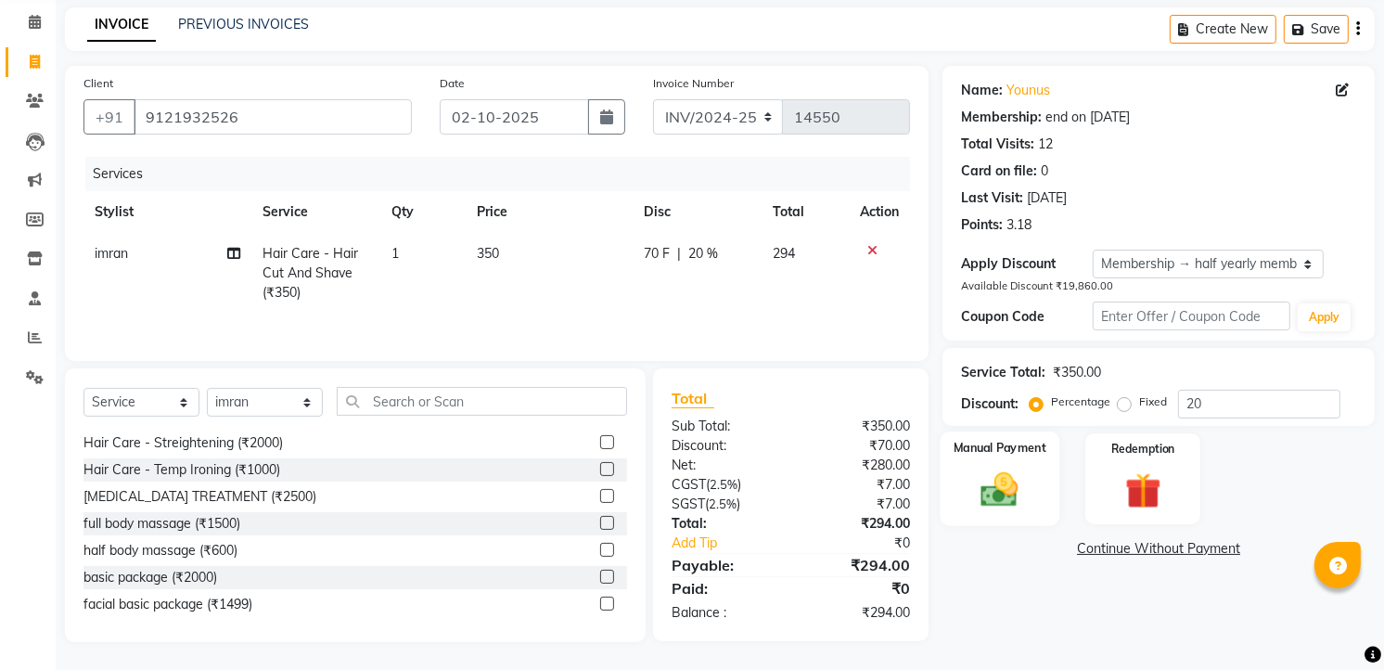
click at [1021, 467] on img at bounding box center [1000, 488] width 60 height 43
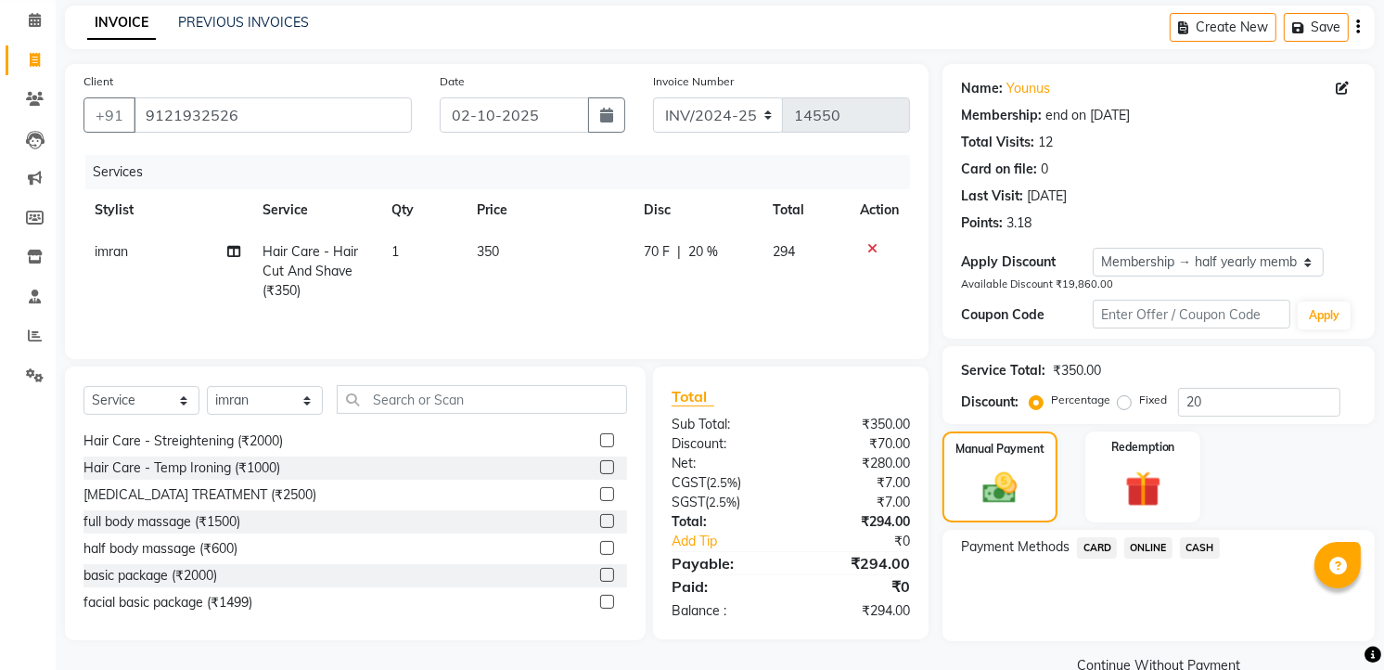
click at [1160, 542] on span "ONLINE" at bounding box center [1148, 547] width 48 height 21
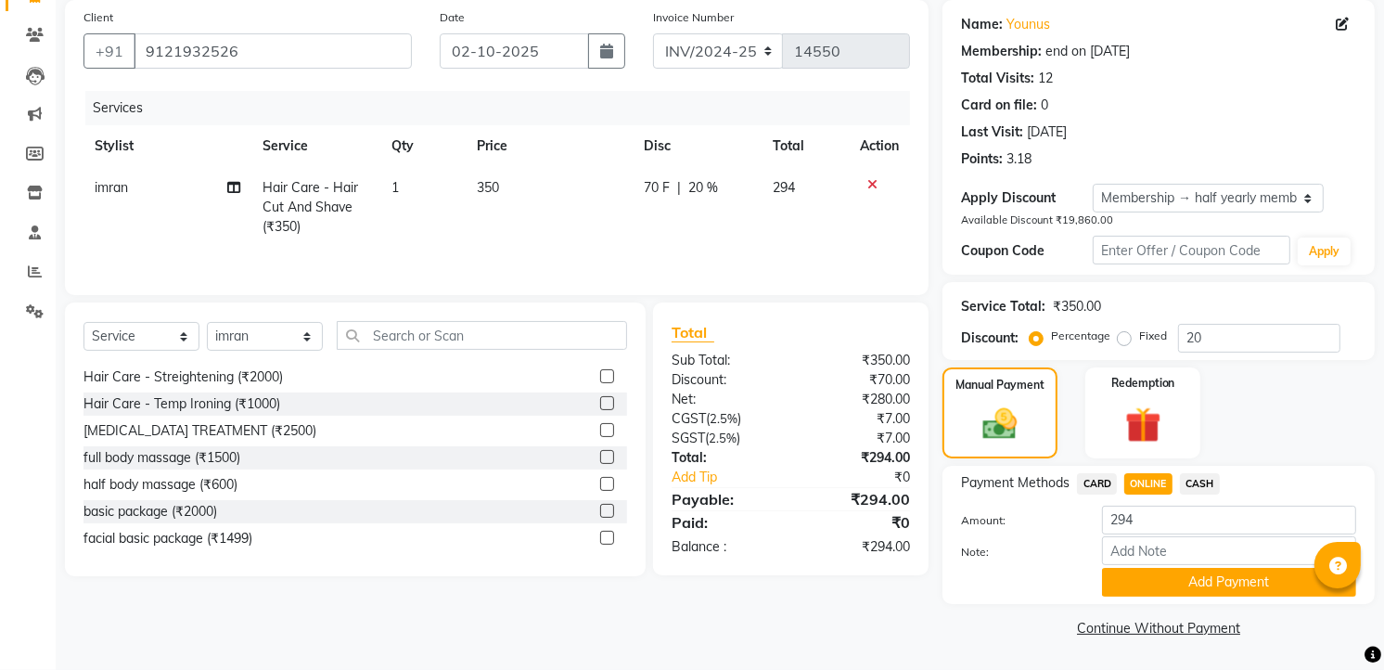
scroll to position [0, 0]
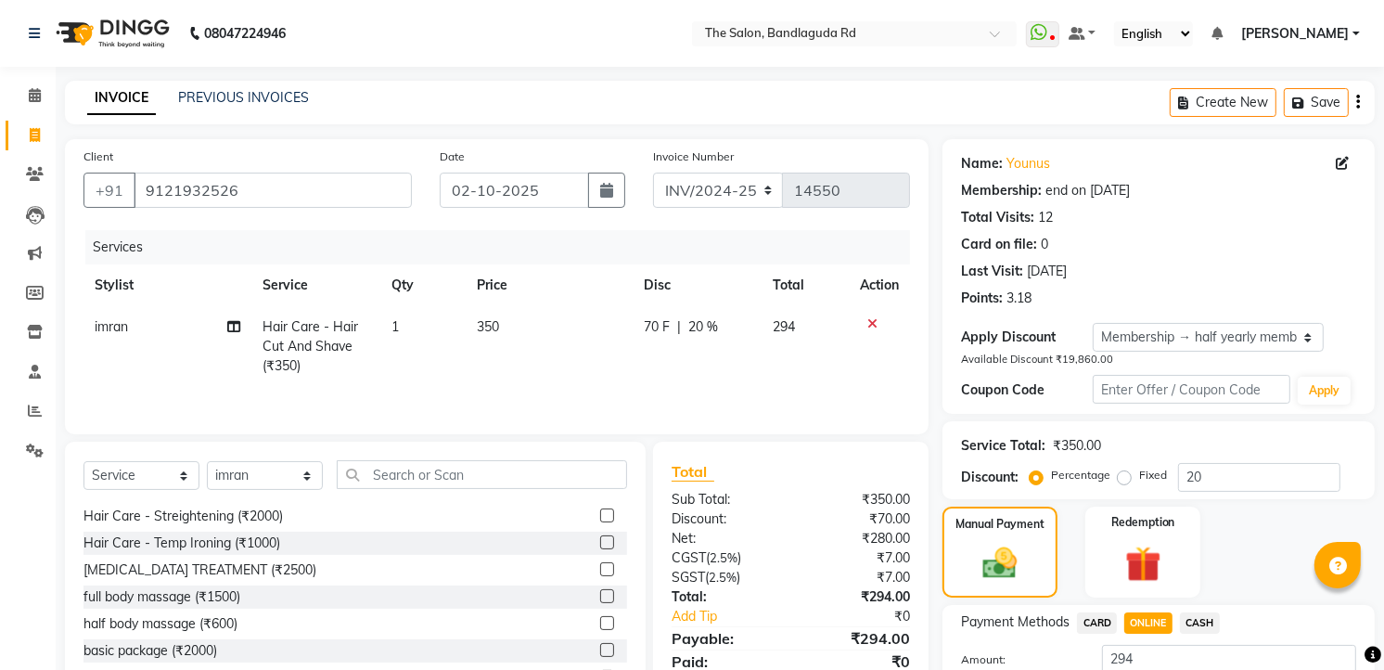
click at [1086, 613] on span "CARD" at bounding box center [1097, 622] width 40 height 21
drag, startPoint x: 1086, startPoint y: 614, endPoint x: 650, endPoint y: 13, distance: 742.5
click at [650, 13] on nav "08047224946 Select Location × The Salon, Bandlaguda Rd WhatsApp Status ✕ Status…" at bounding box center [692, 33] width 1384 height 67
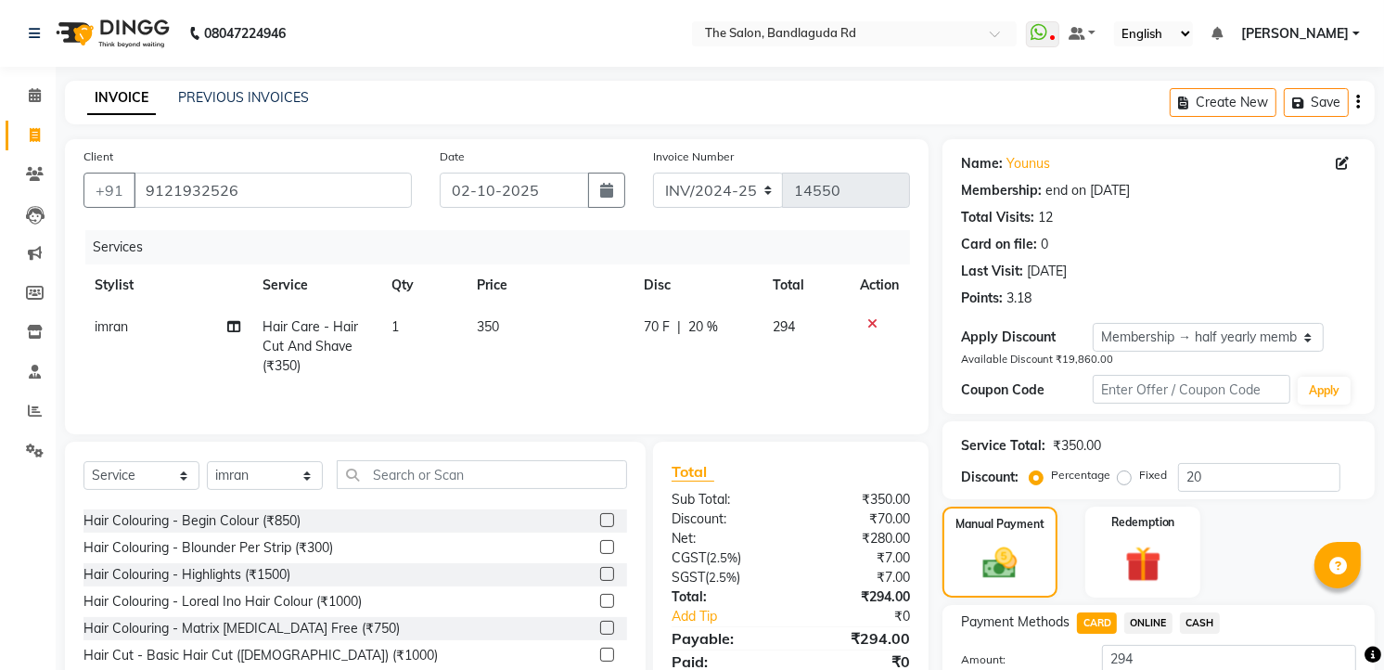
scroll to position [139, 0]
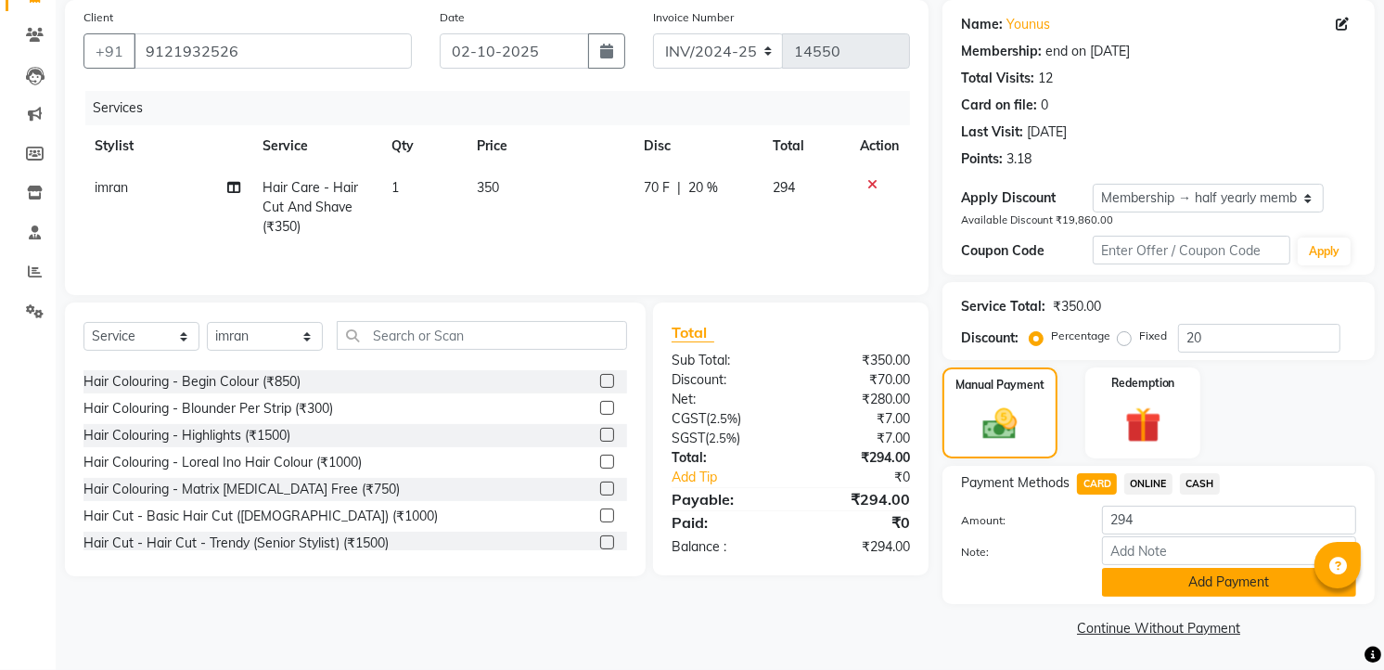
click at [1208, 582] on button "Add Payment" at bounding box center [1229, 582] width 254 height 29
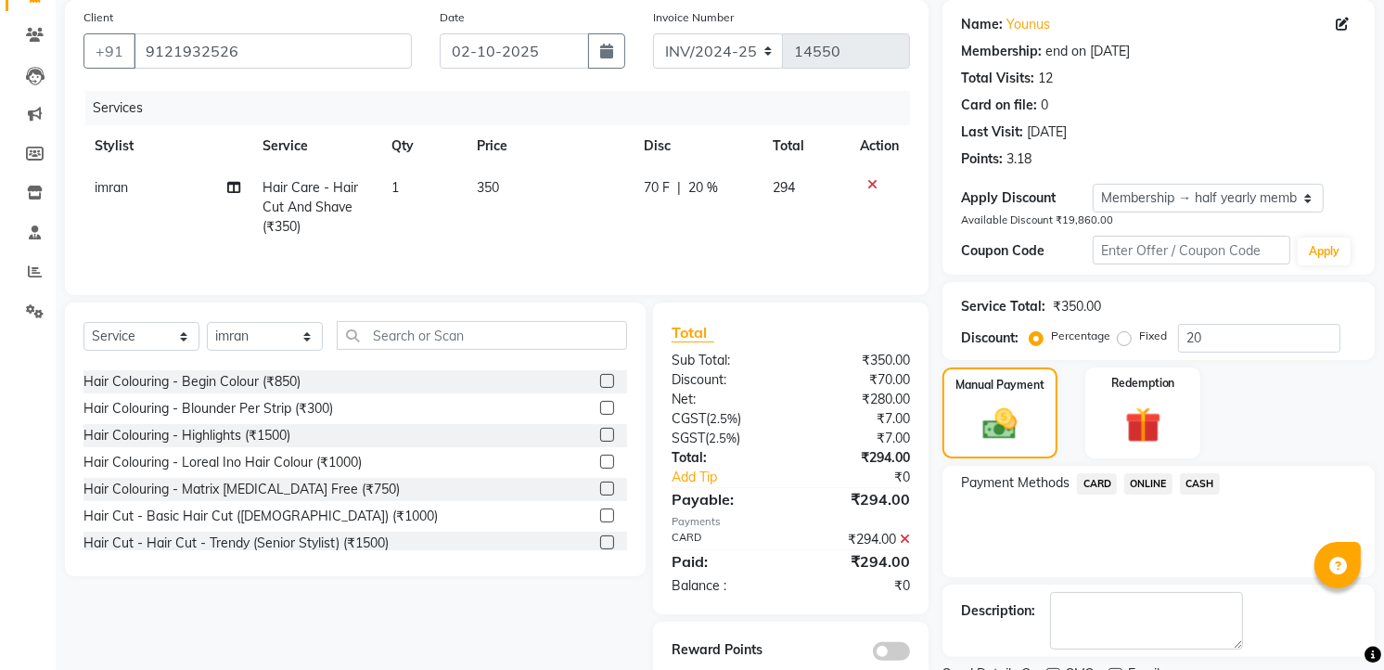
scroll to position [216, 0]
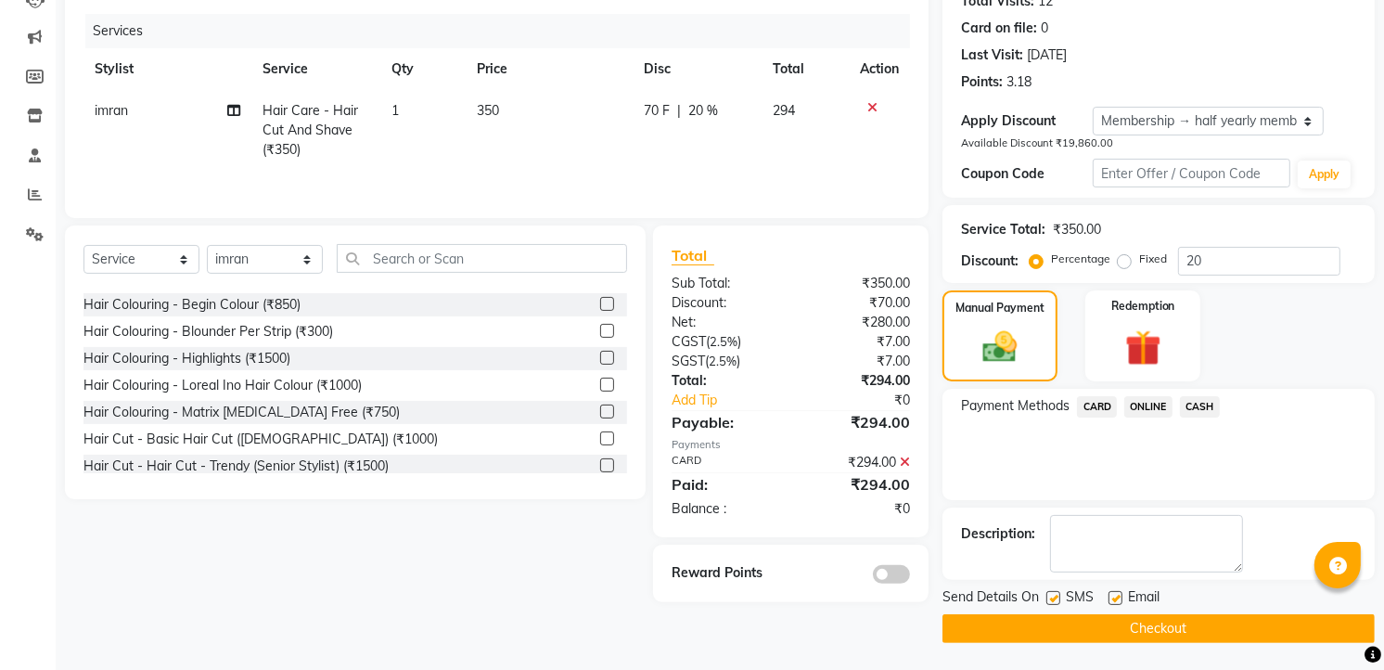
click at [1173, 629] on button "Checkout" at bounding box center [1158, 628] width 432 height 29
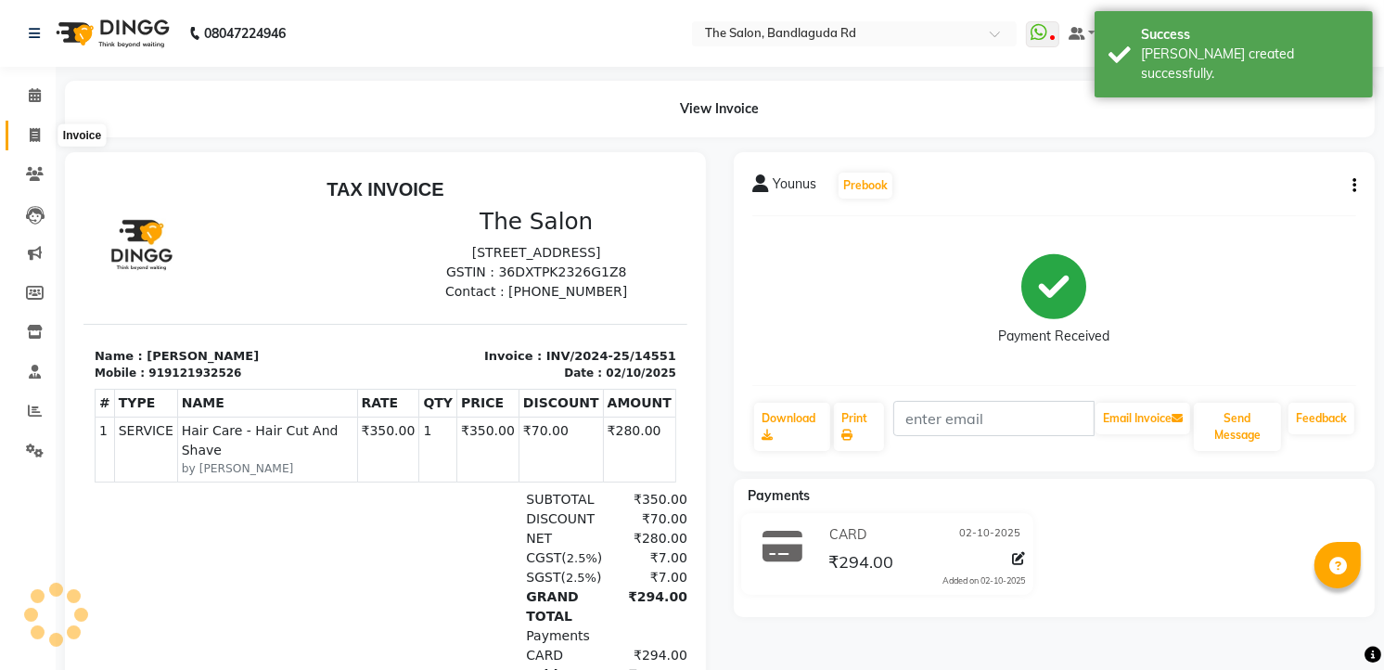
click at [31, 133] on icon at bounding box center [35, 135] width 10 height 14
select select "service"
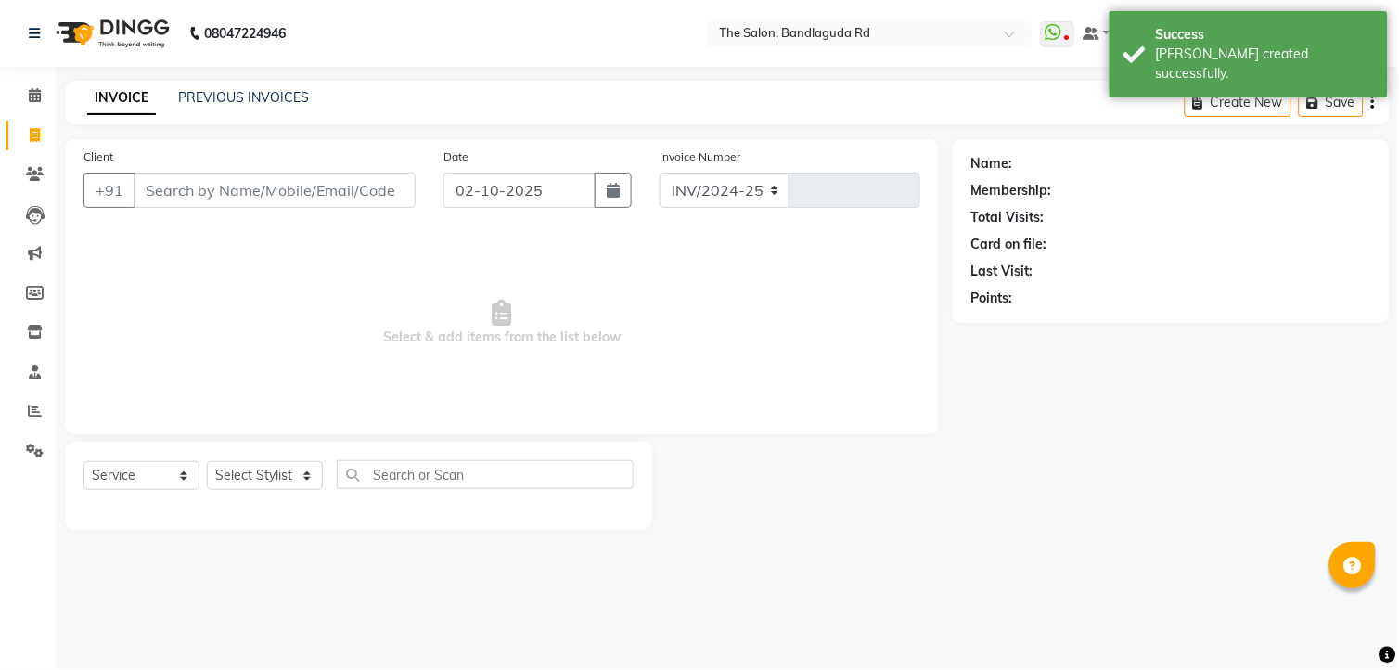
select select "5198"
type input "14552"
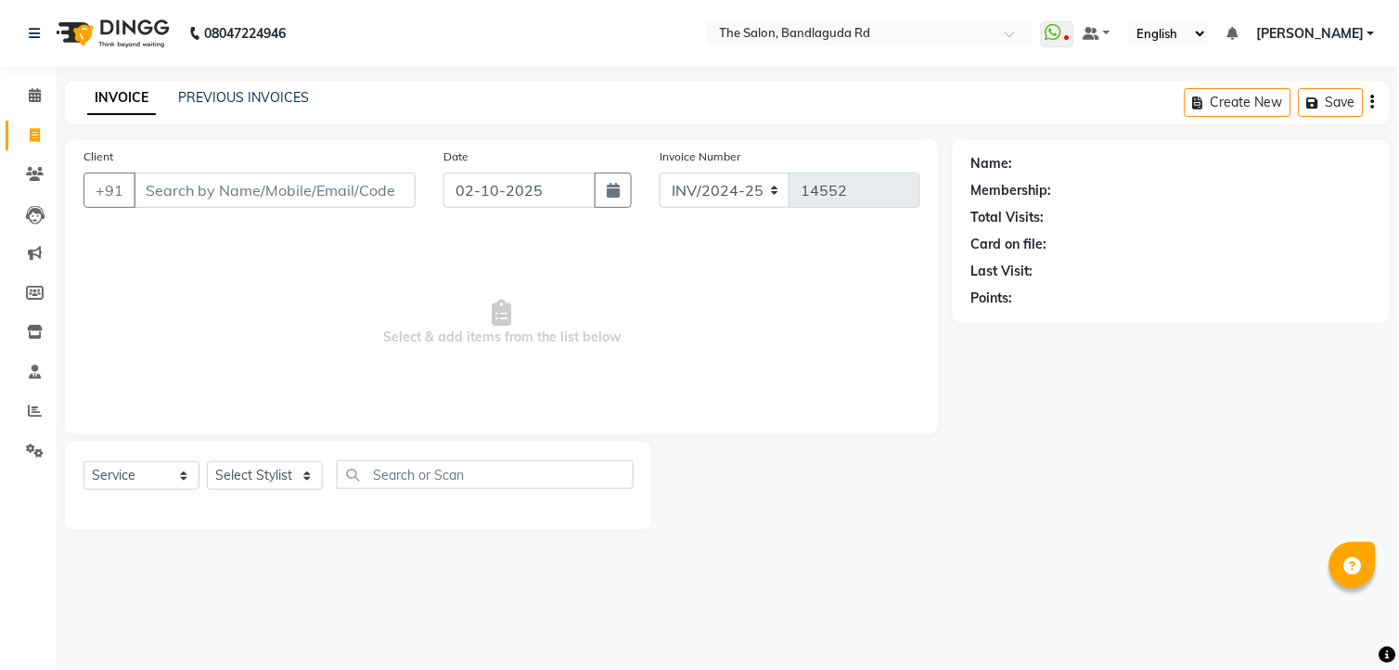
click at [339, 207] on input "Client" at bounding box center [275, 190] width 282 height 35
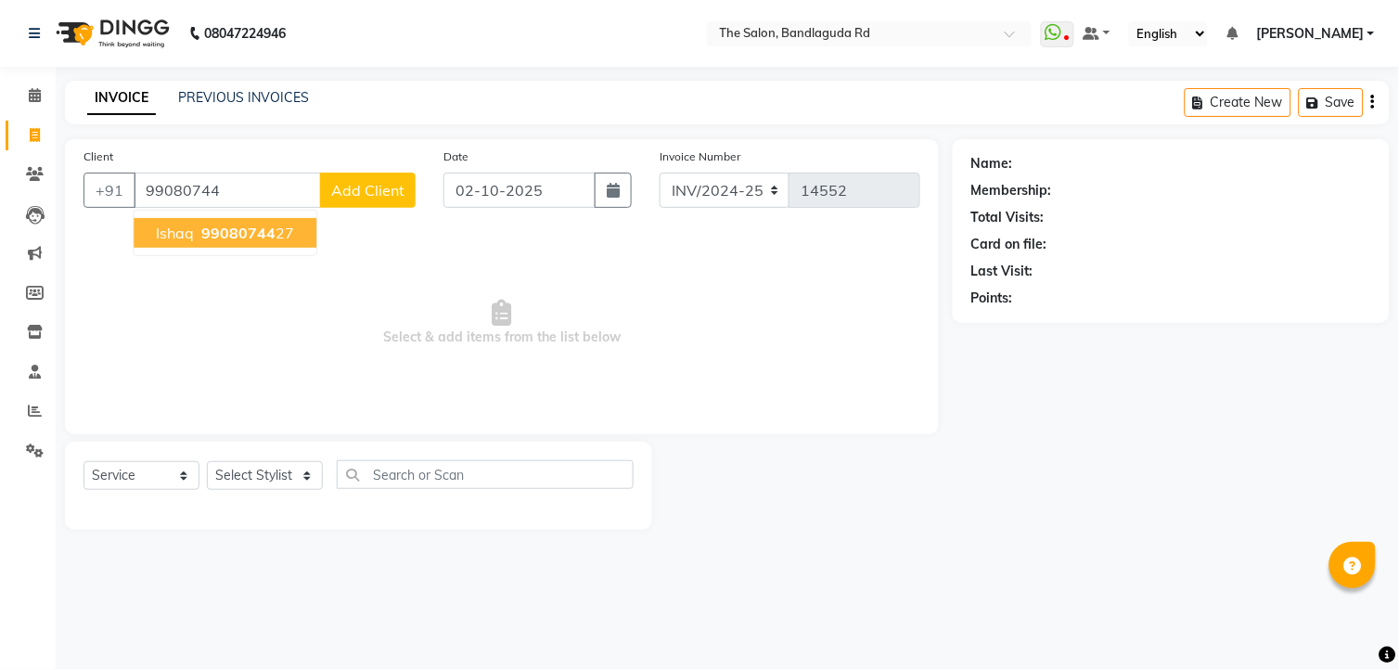
click at [249, 237] on span "99080744" at bounding box center [238, 233] width 74 height 19
type input "9908074427"
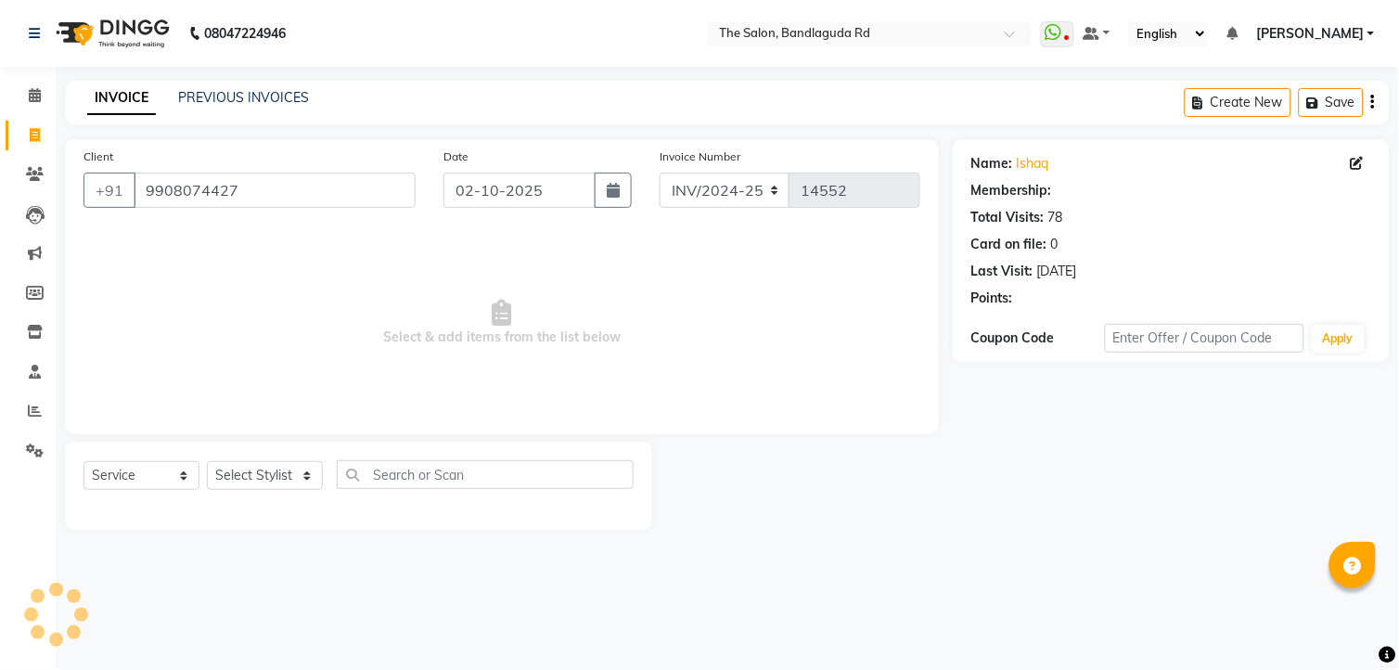
select select "1: Object"
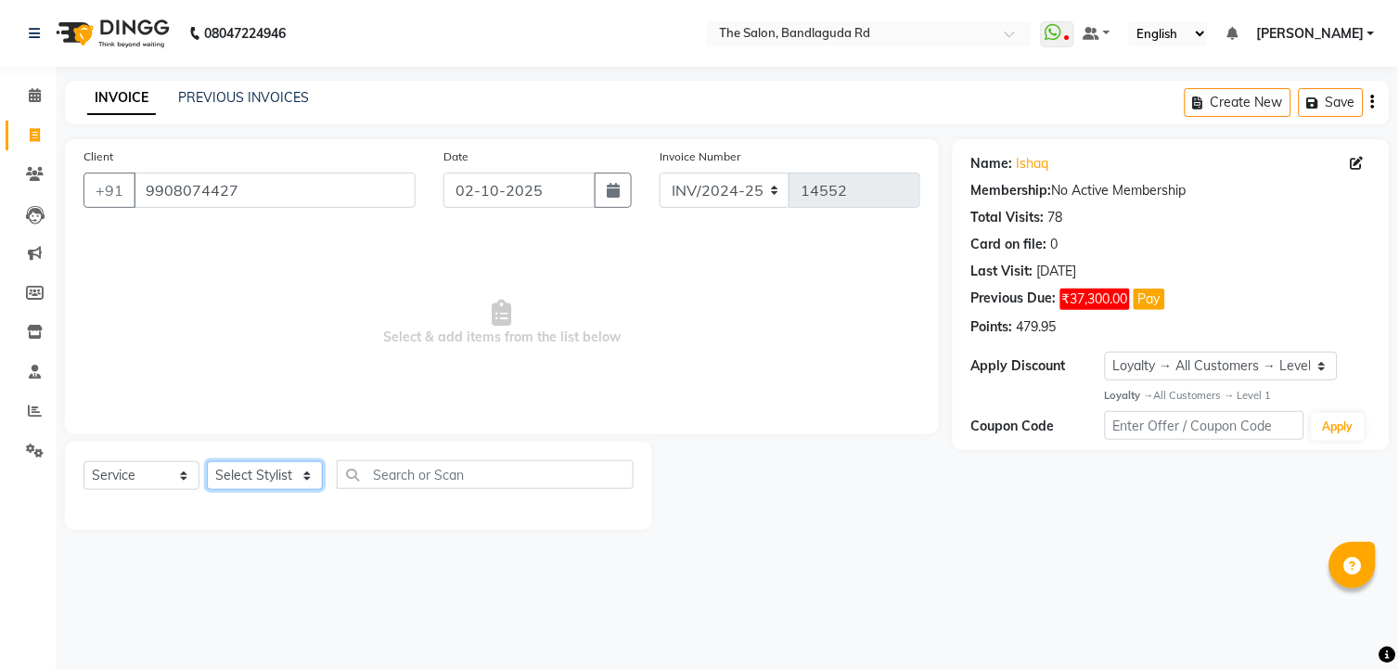
click at [241, 476] on select "Select Stylist [PERSON_NAME] [PERSON_NAME] [PERSON_NAME] new [PERSON_NAME] [PER…" at bounding box center [265, 475] width 116 height 29
click at [207, 462] on select "Select Stylist [PERSON_NAME] [PERSON_NAME] [PERSON_NAME] new [PERSON_NAME] [PER…" at bounding box center [265, 475] width 116 height 29
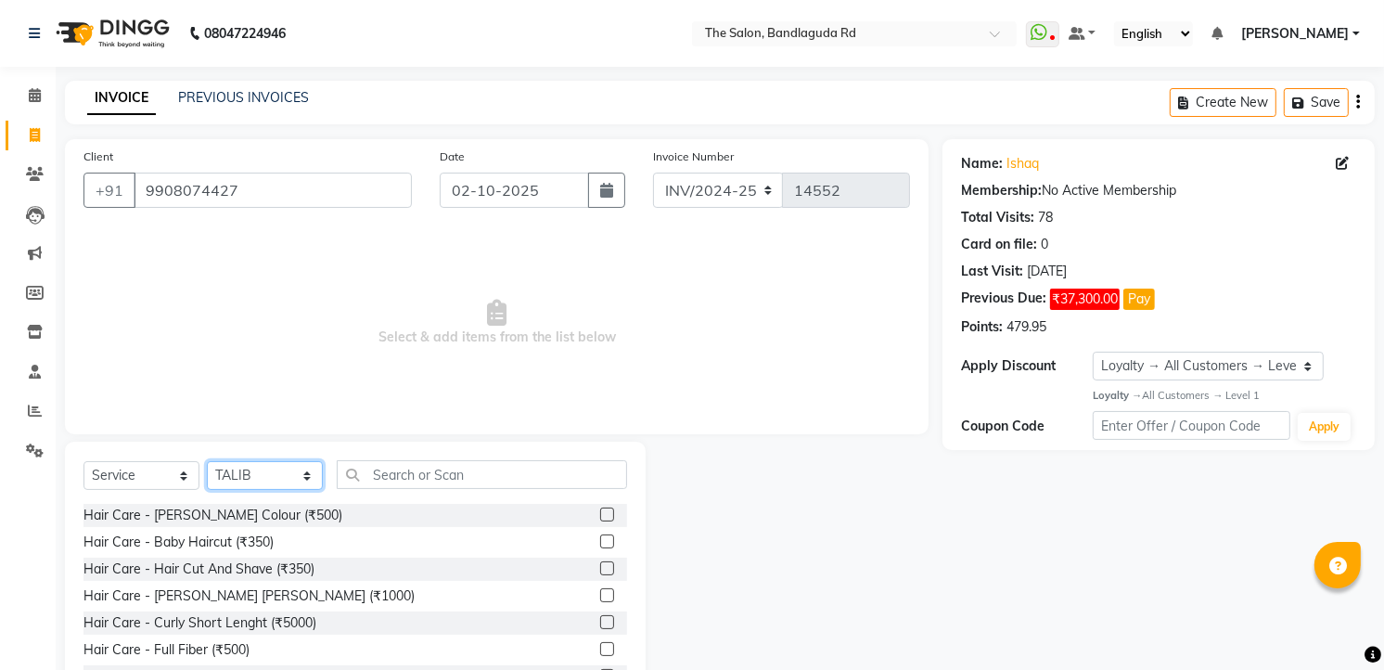
click at [275, 479] on select "Select Stylist AIJAZ fazil imran imran new kasim mohsin rasheed rashid manager …" at bounding box center [265, 475] width 116 height 29
select select "49762"
click at [207, 462] on select "Select Stylist AIJAZ fazil imran imran new kasim mohsin rasheed rashid manager …" at bounding box center [265, 475] width 116 height 29
click at [267, 560] on div "Hair Care - Hair Cut And Shave (₹350)" at bounding box center [198, 568] width 231 height 19
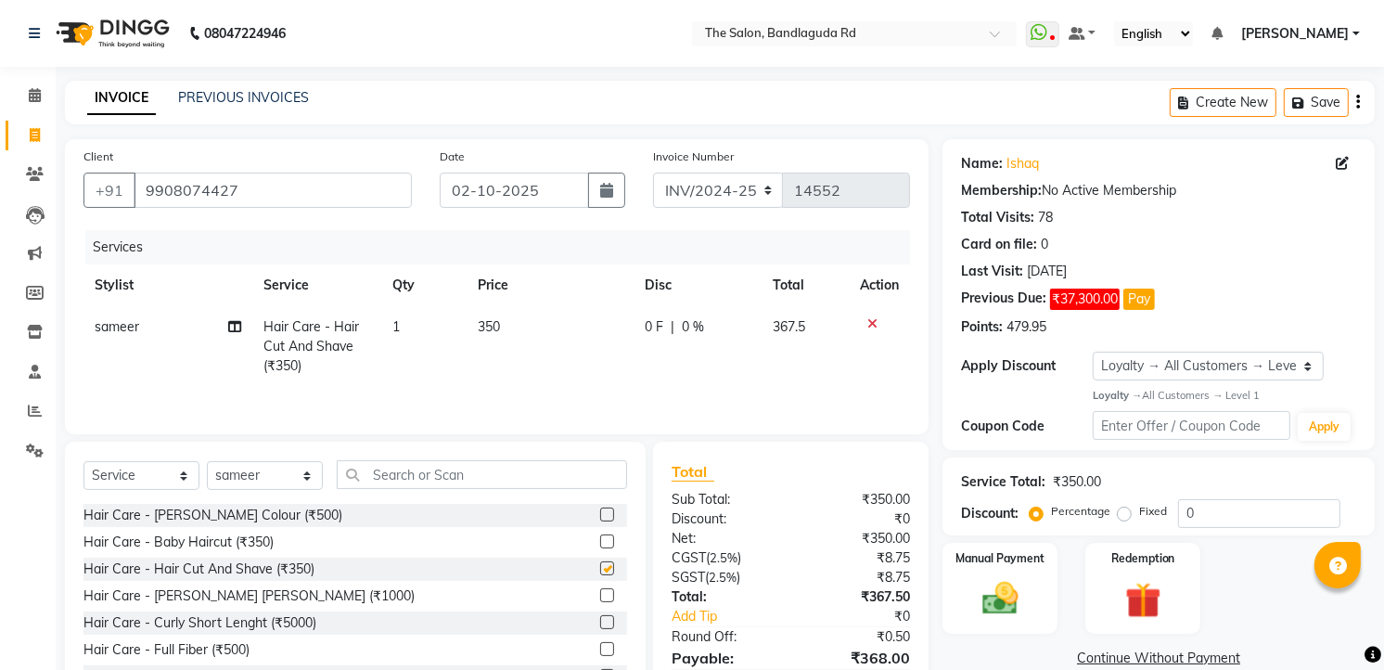
checkbox input "false"
click at [436, 479] on input "text" at bounding box center [482, 474] width 290 height 29
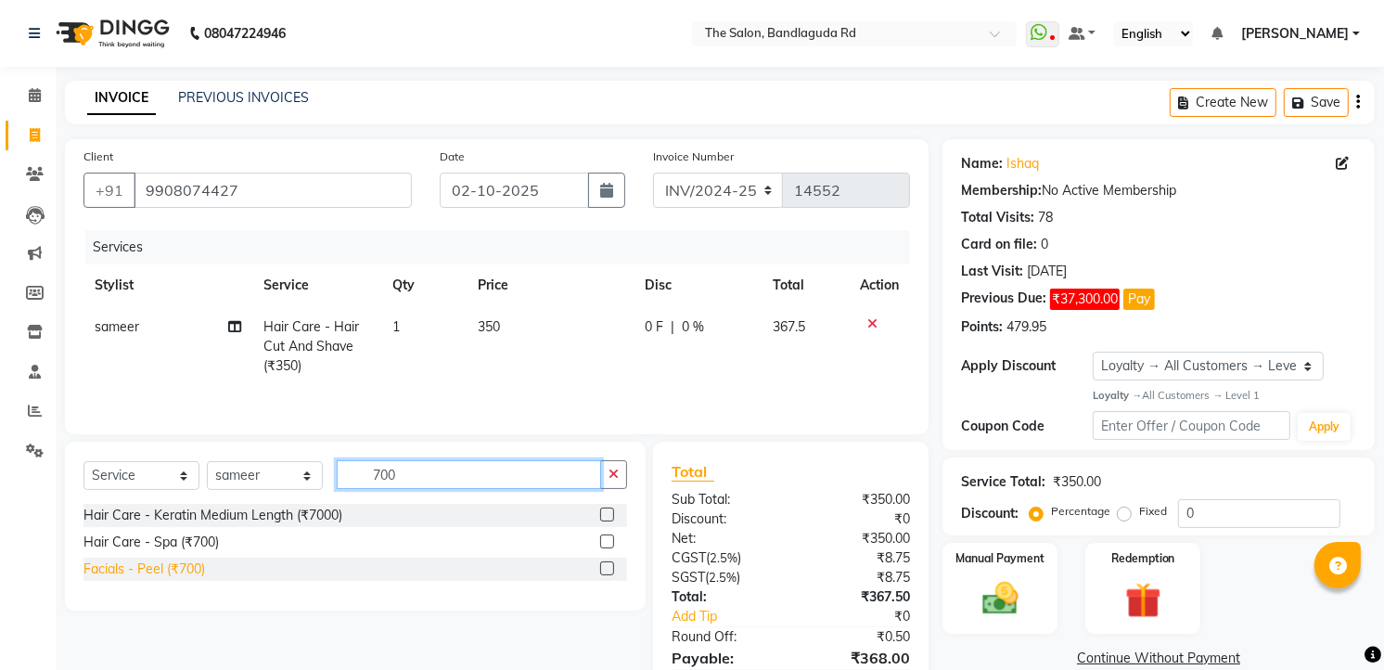
type input "700"
click at [156, 579] on div "Facials - Peel (₹700)" at bounding box center [144, 568] width 122 height 19
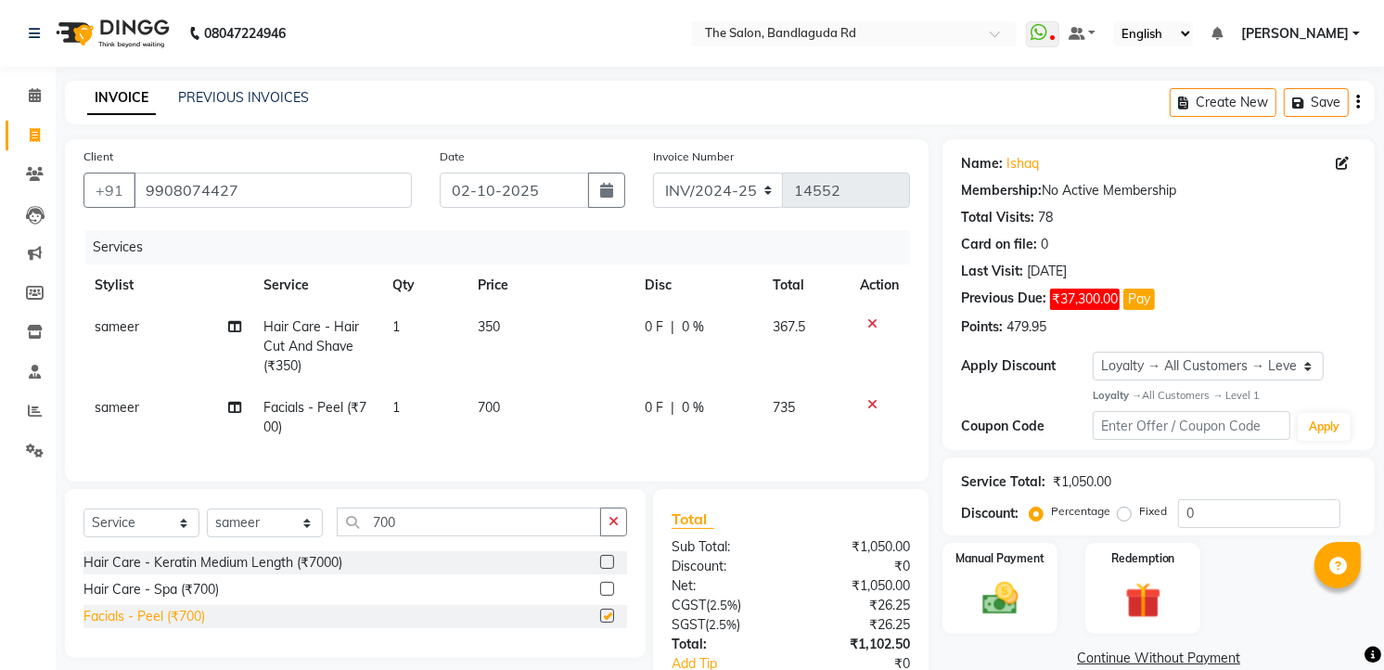
checkbox input "false"
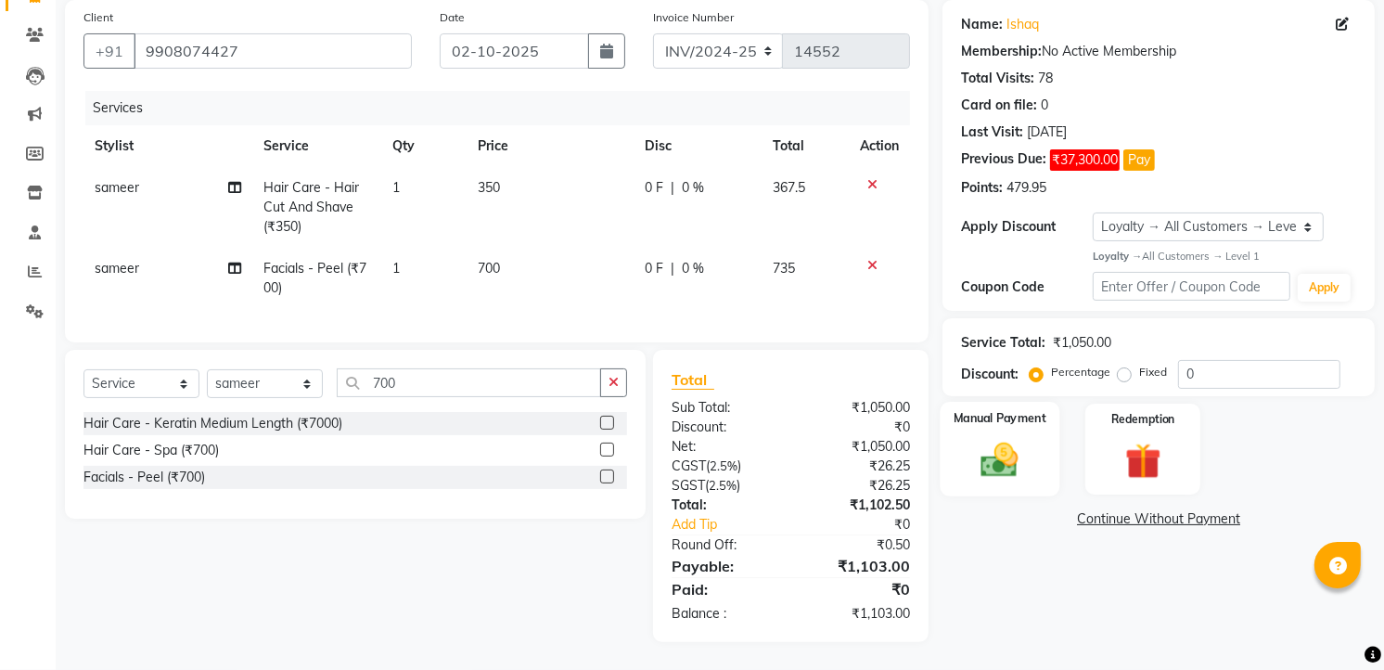
click at [1005, 438] on img at bounding box center [1000, 459] width 60 height 43
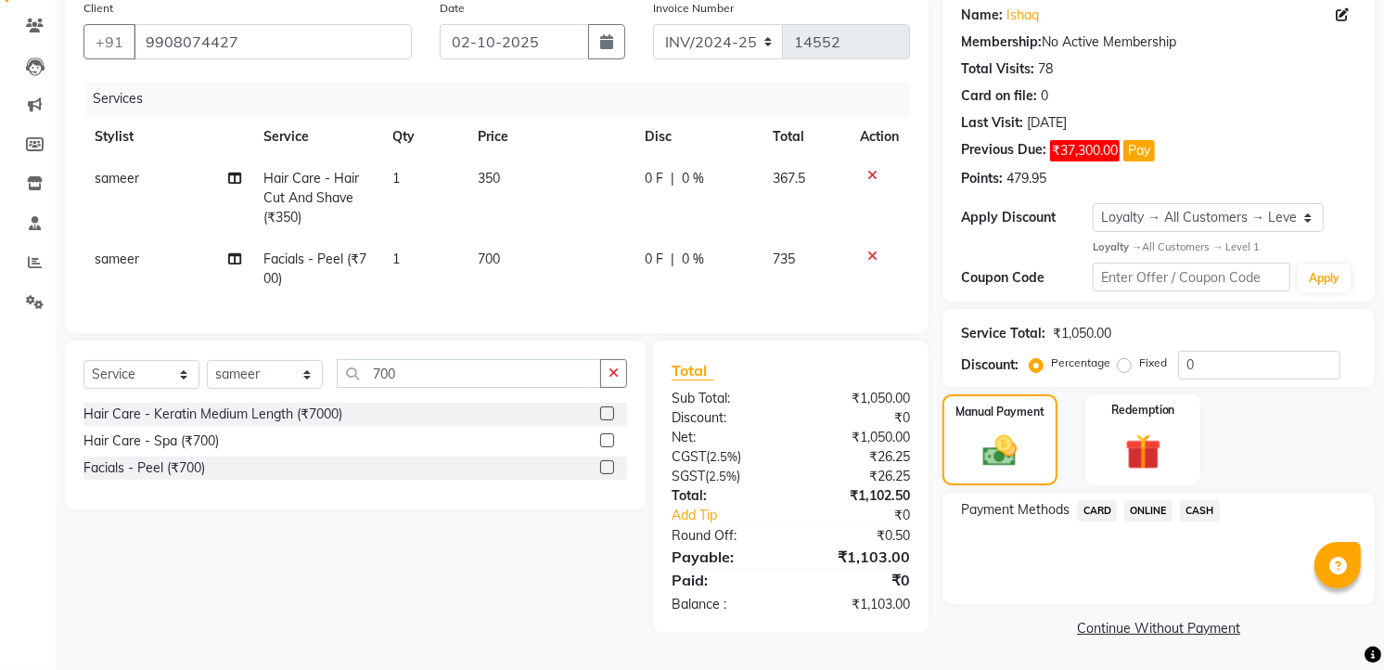
click at [874, 169] on icon at bounding box center [872, 175] width 10 height 13
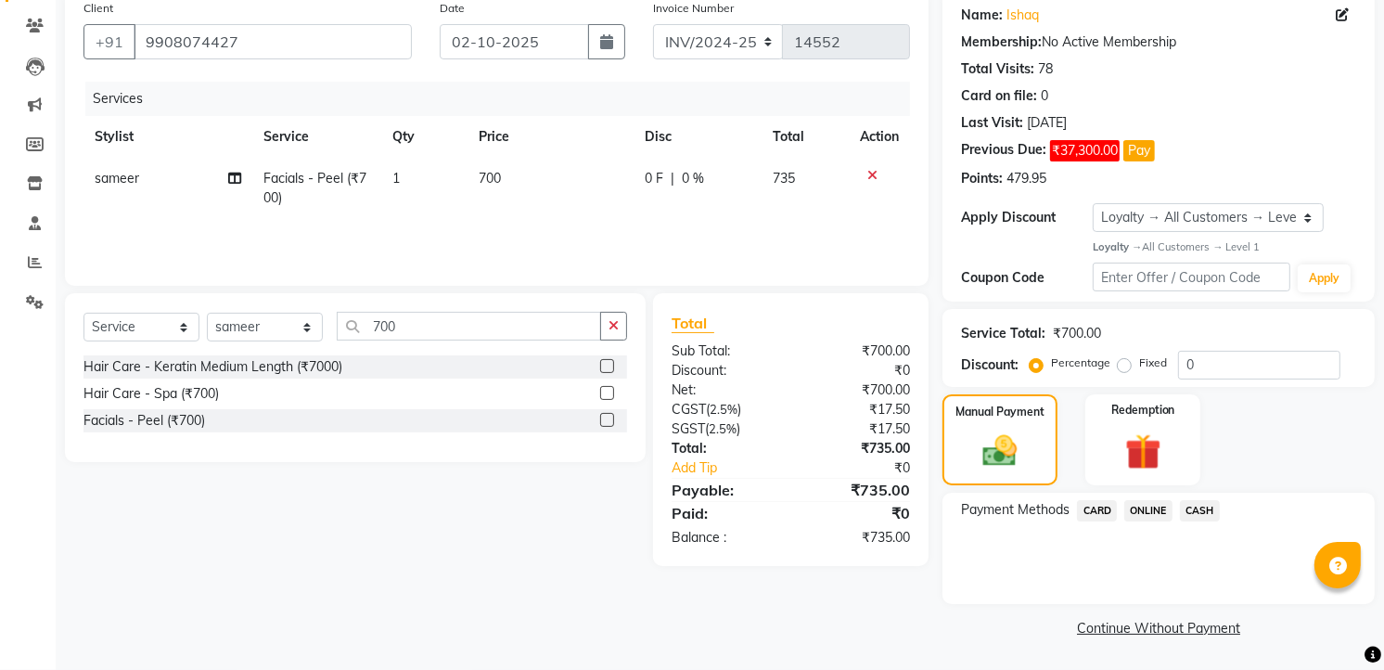
scroll to position [148, 0]
click at [529, 334] on input "700" at bounding box center [469, 326] width 264 height 29
type input "7"
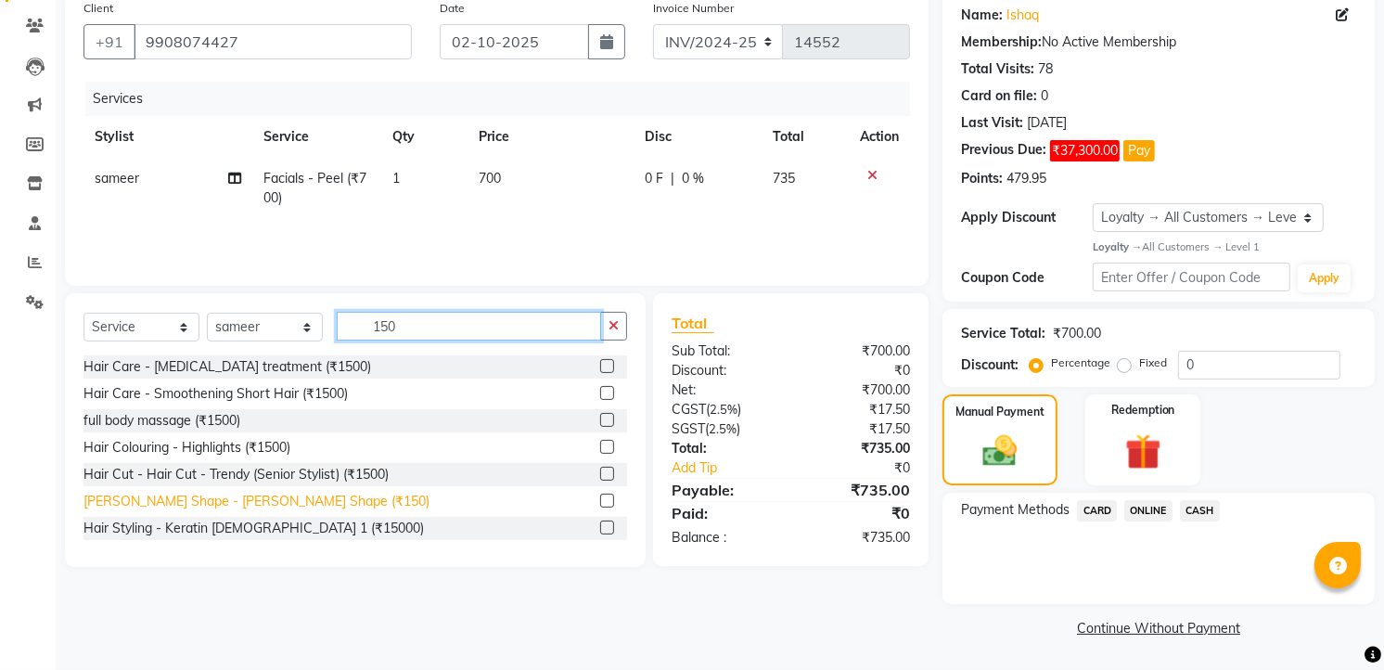
type input "150"
click at [292, 493] on div "Beard Shape - Beard Shape (₹150)" at bounding box center [256, 501] width 346 height 19
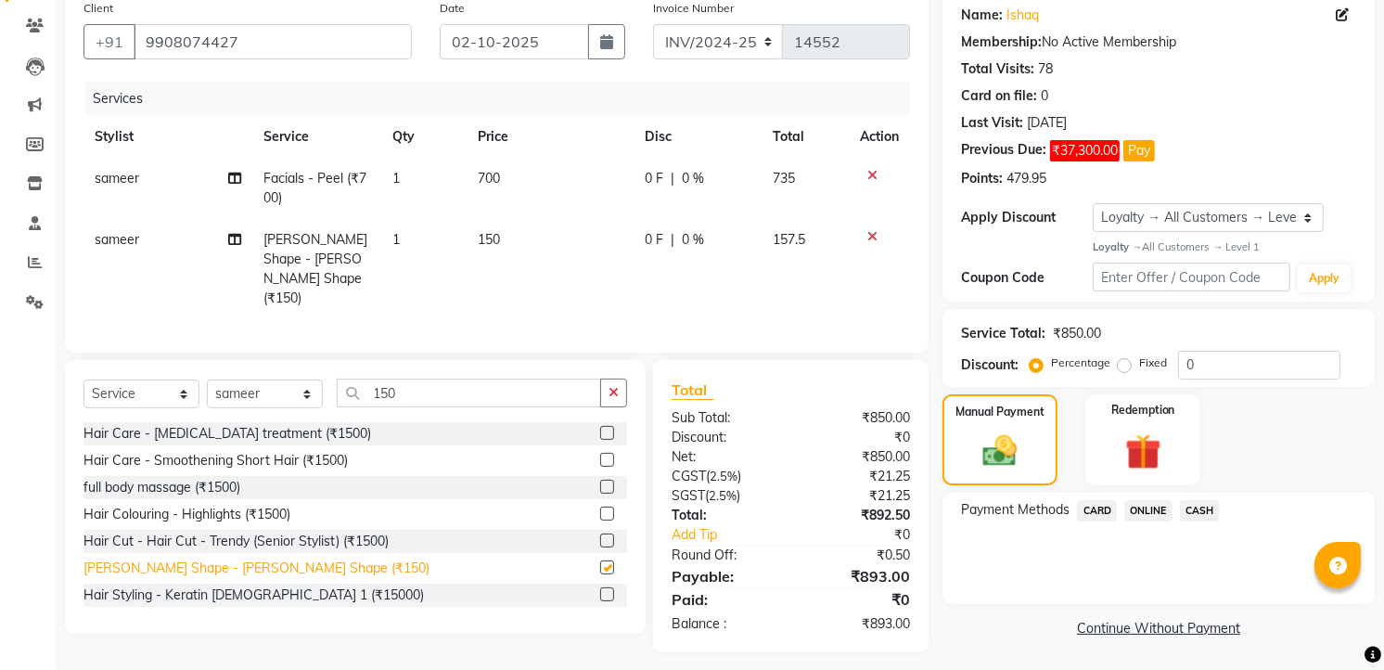
checkbox input "false"
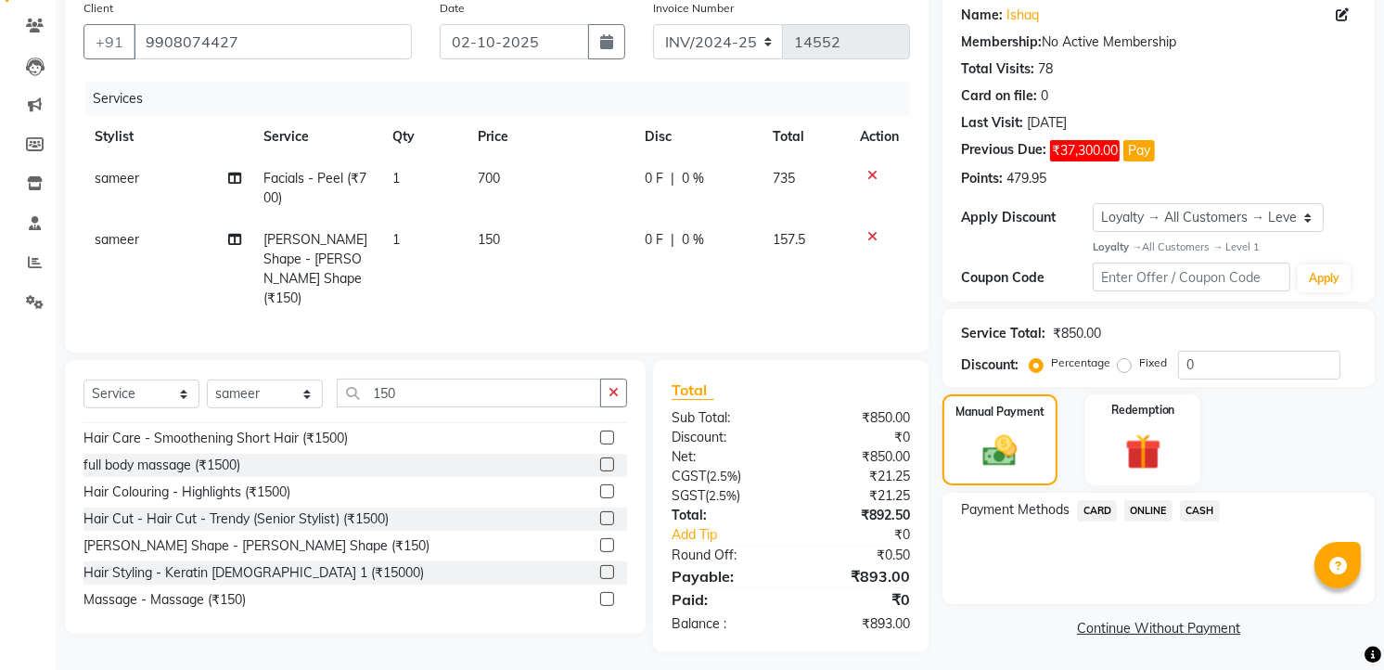
scroll to position [30, 0]
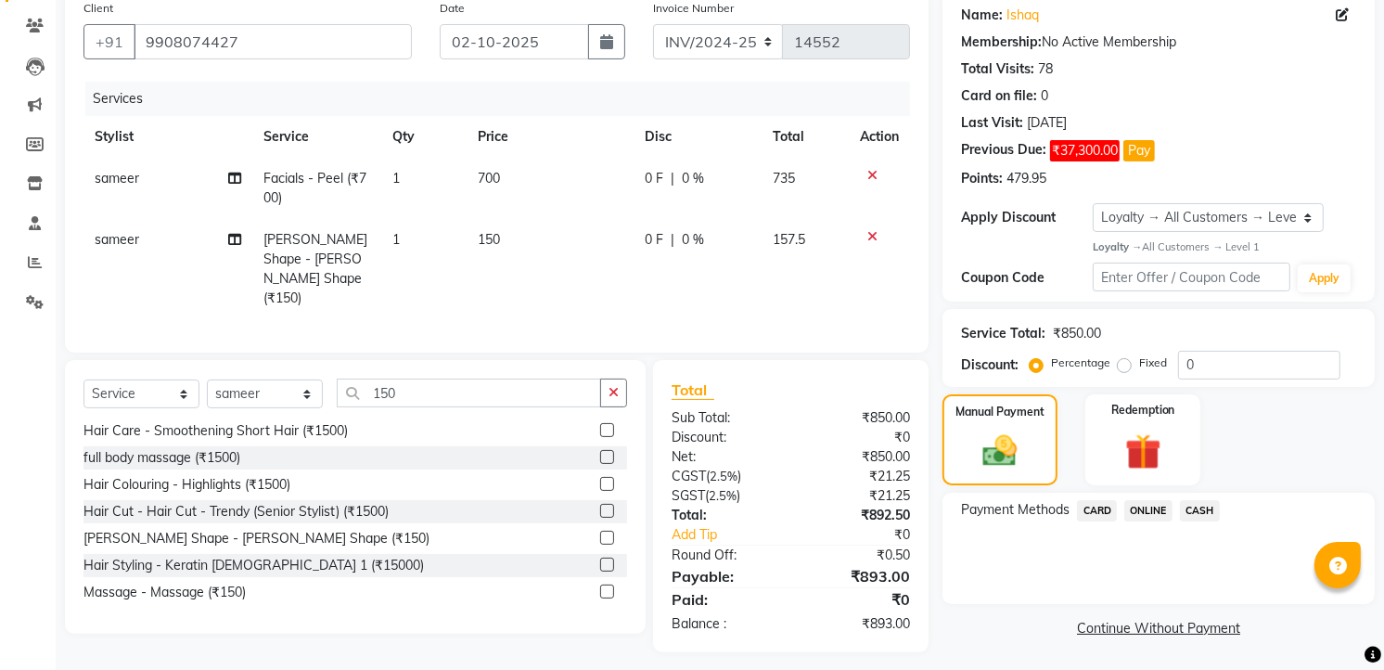
click at [1213, 506] on span "CASH" at bounding box center [1200, 510] width 40 height 21
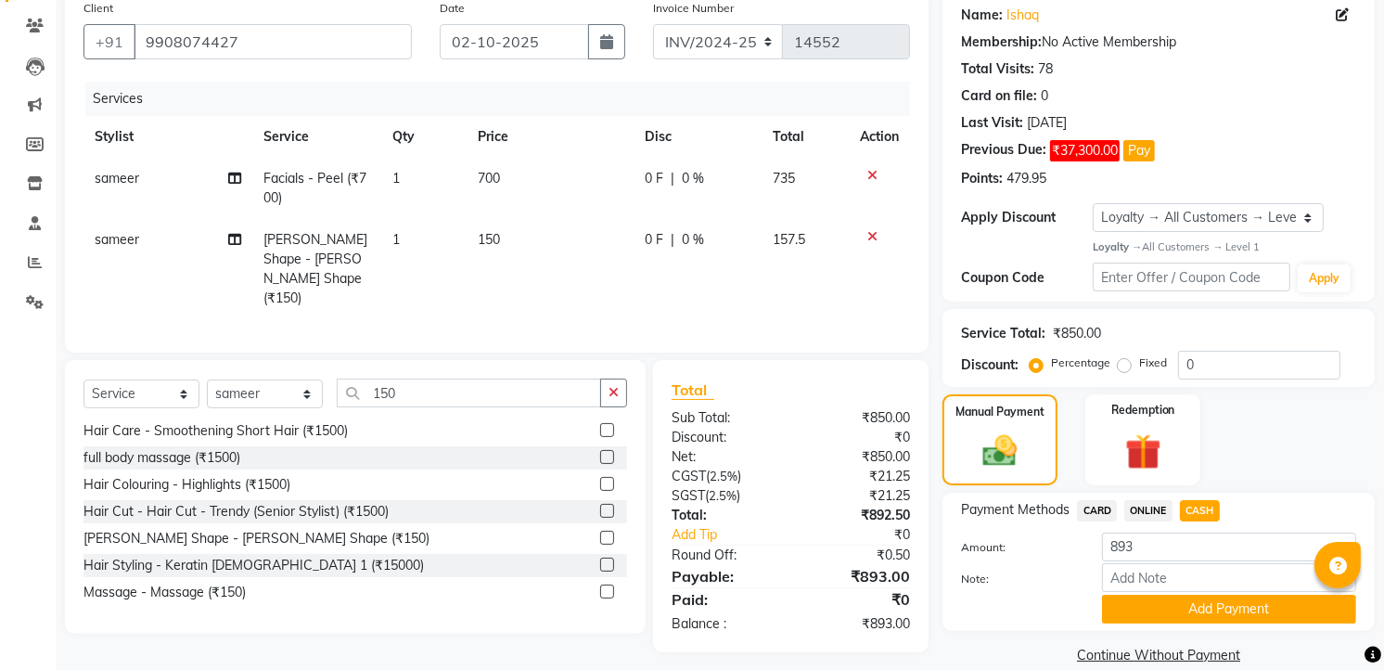
scroll to position [174, 0]
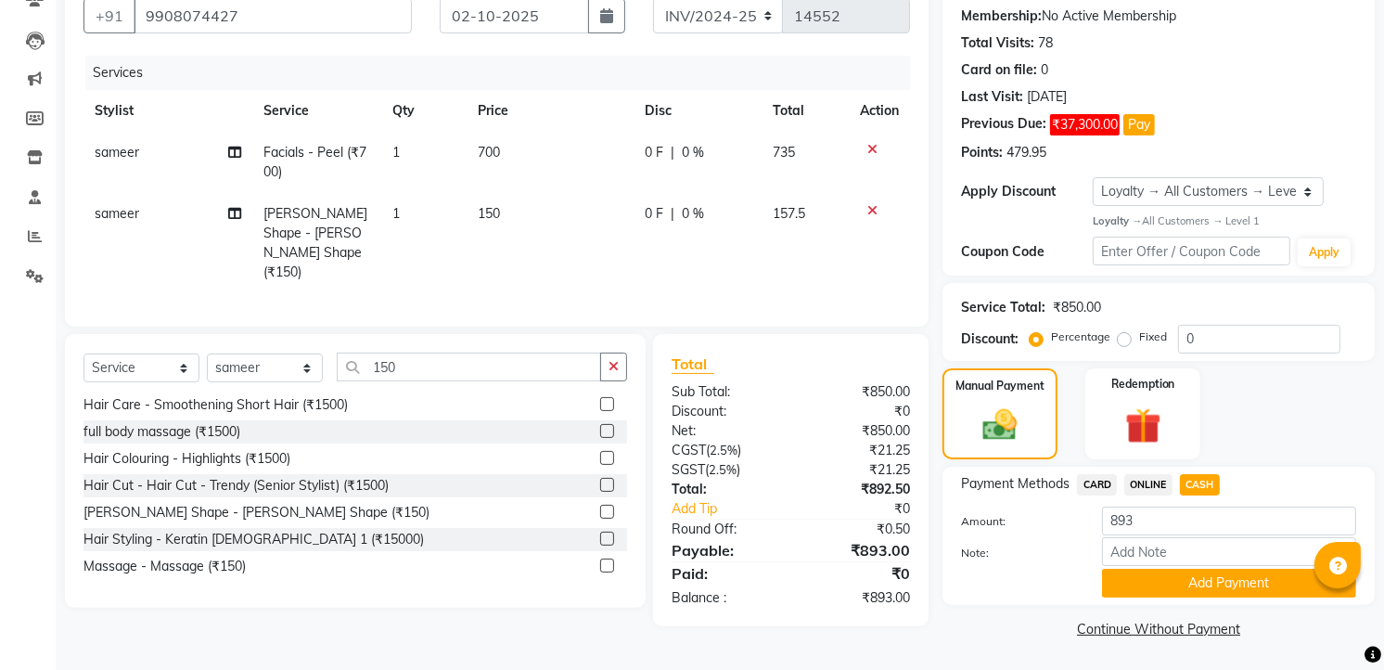
click at [1184, 598] on div "Payment Methods CARD ONLINE CASH Amount: 893 Note: Add Payment" at bounding box center [1158, 536] width 432 height 138
click at [1193, 580] on button "Add Payment" at bounding box center [1229, 583] width 254 height 29
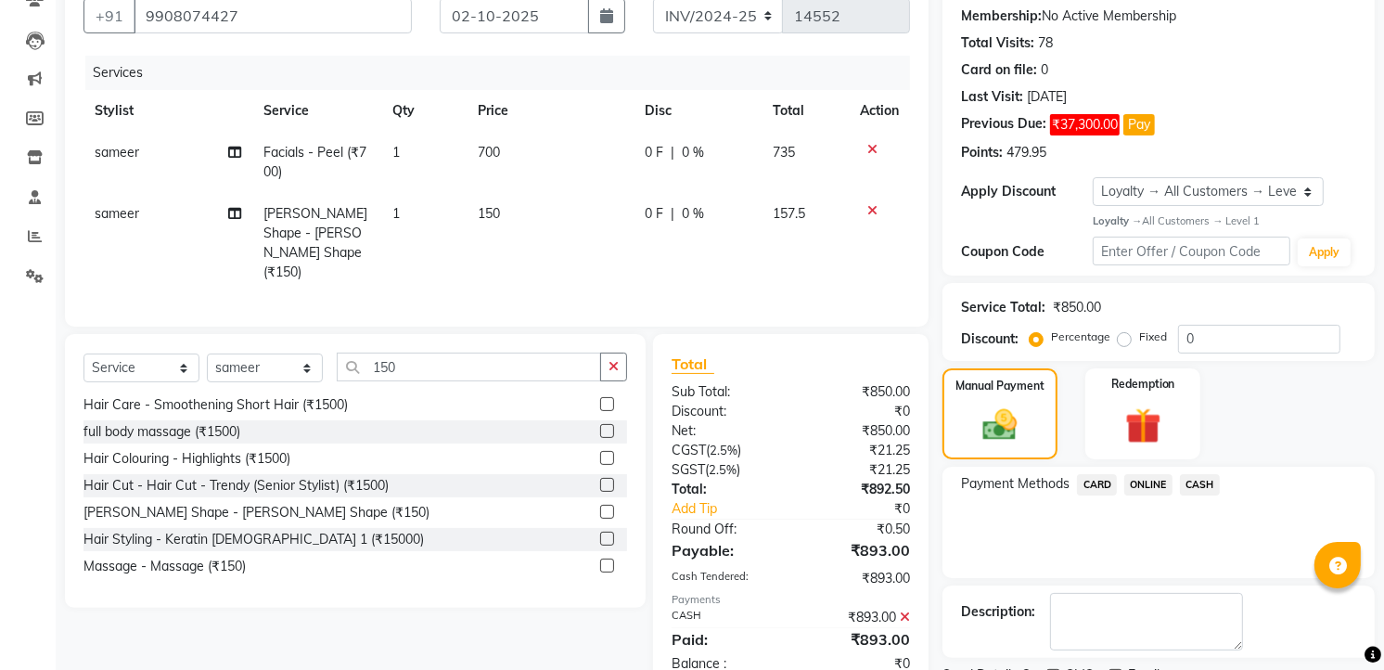
scroll to position [292, 0]
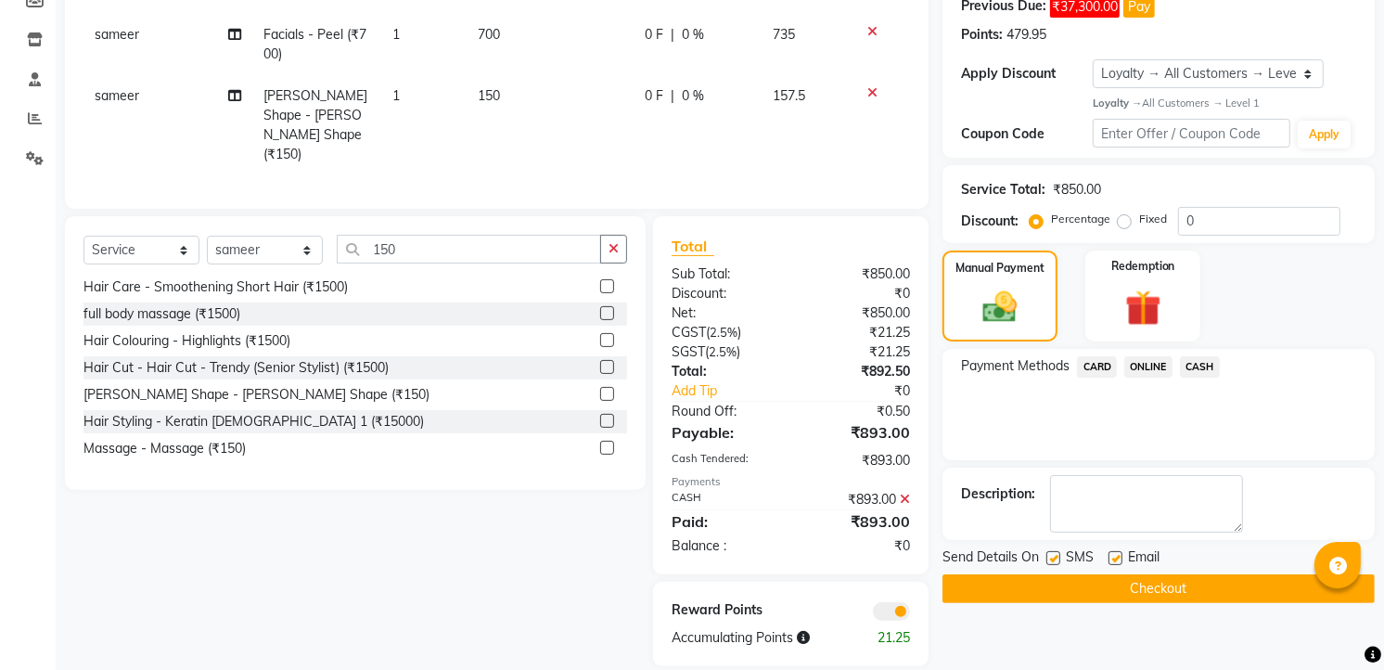
click at [1184, 595] on button "Checkout" at bounding box center [1158, 588] width 432 height 29
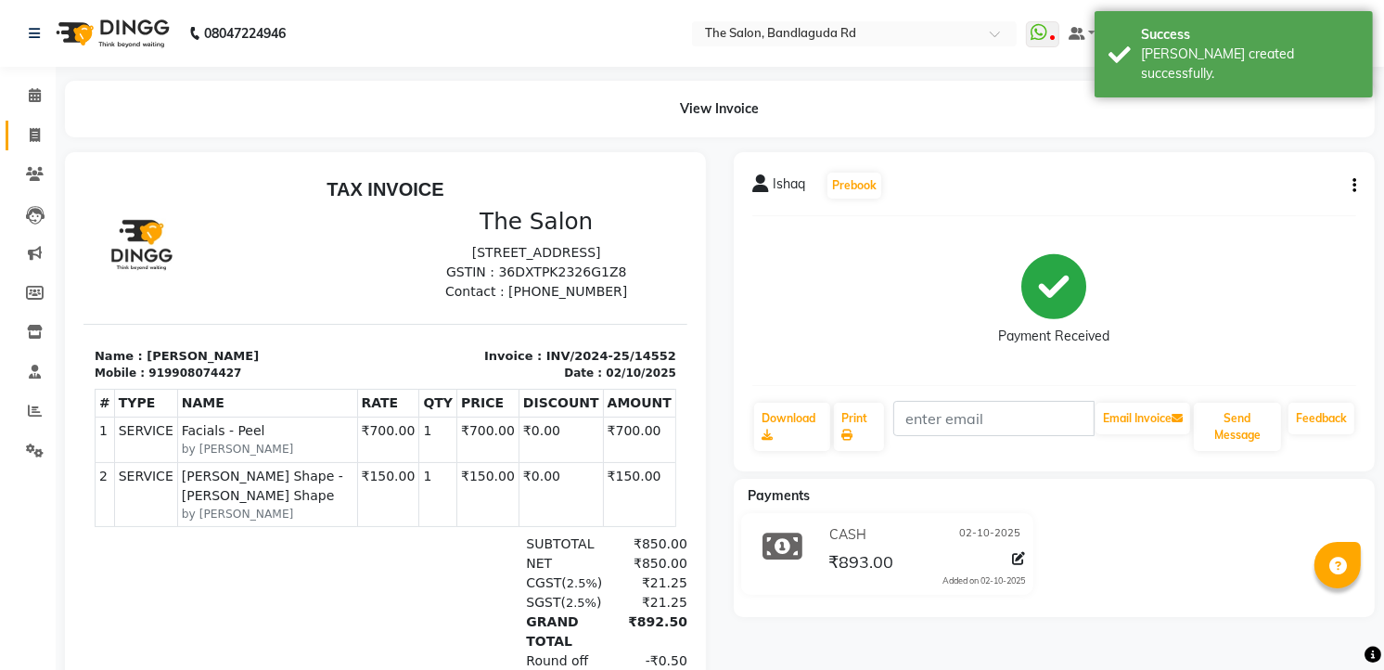
click at [14, 143] on link "Invoice" at bounding box center [28, 136] width 45 height 31
select select "service"
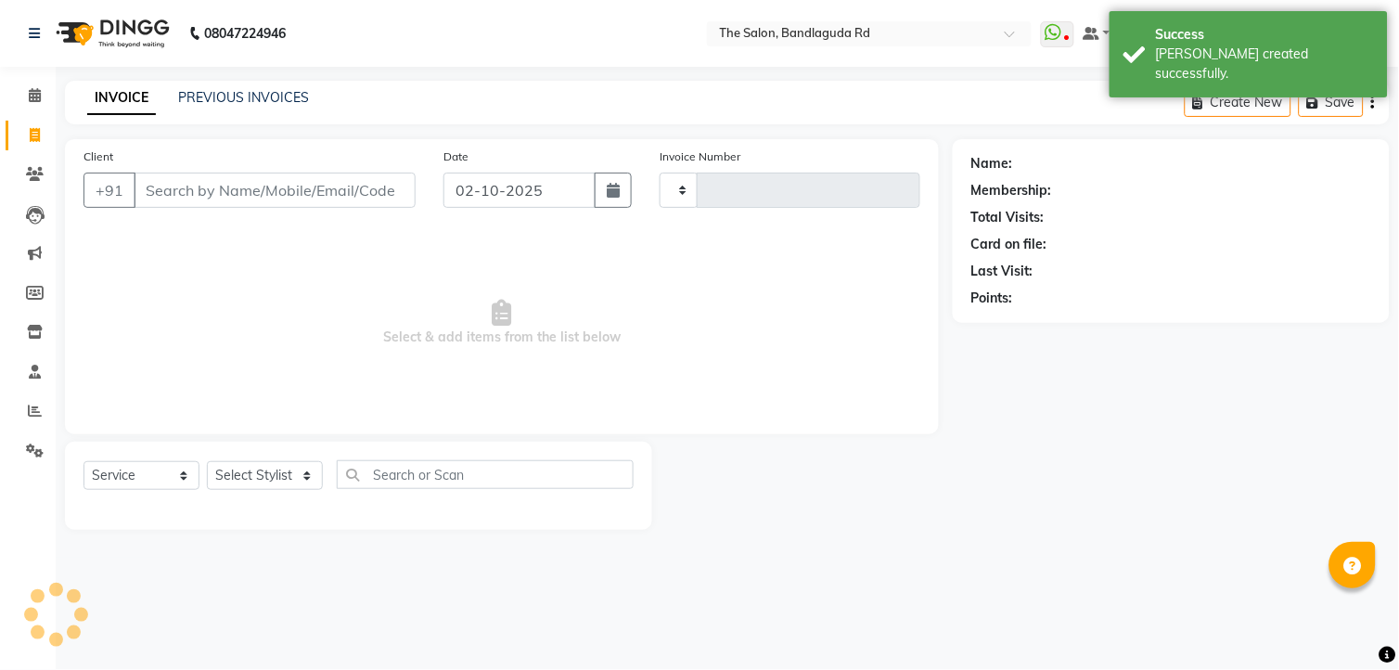
type input "14553"
select select "5198"
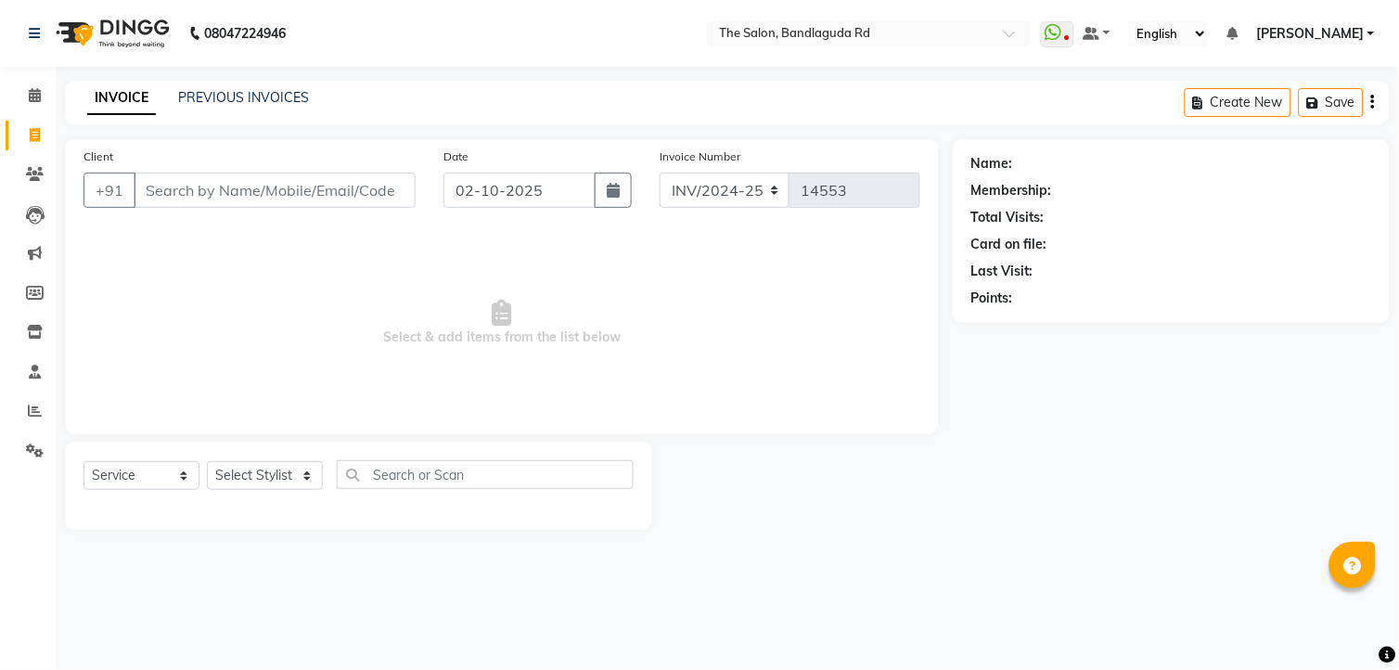
click at [276, 434] on div "Client +91 Date 02-10-2025 Invoice Number INV/2024-25 V/2025 V/2025-26 14553 Se…" at bounding box center [502, 334] width 902 height 390
click at [280, 473] on select "Select Stylist [PERSON_NAME] [PERSON_NAME] [PERSON_NAME] new [PERSON_NAME] [PER…" at bounding box center [265, 475] width 116 height 29
select select "91765"
click at [207, 462] on select "Select Stylist [PERSON_NAME] [PERSON_NAME] [PERSON_NAME] new [PERSON_NAME] [PER…" at bounding box center [265, 475] width 116 height 29
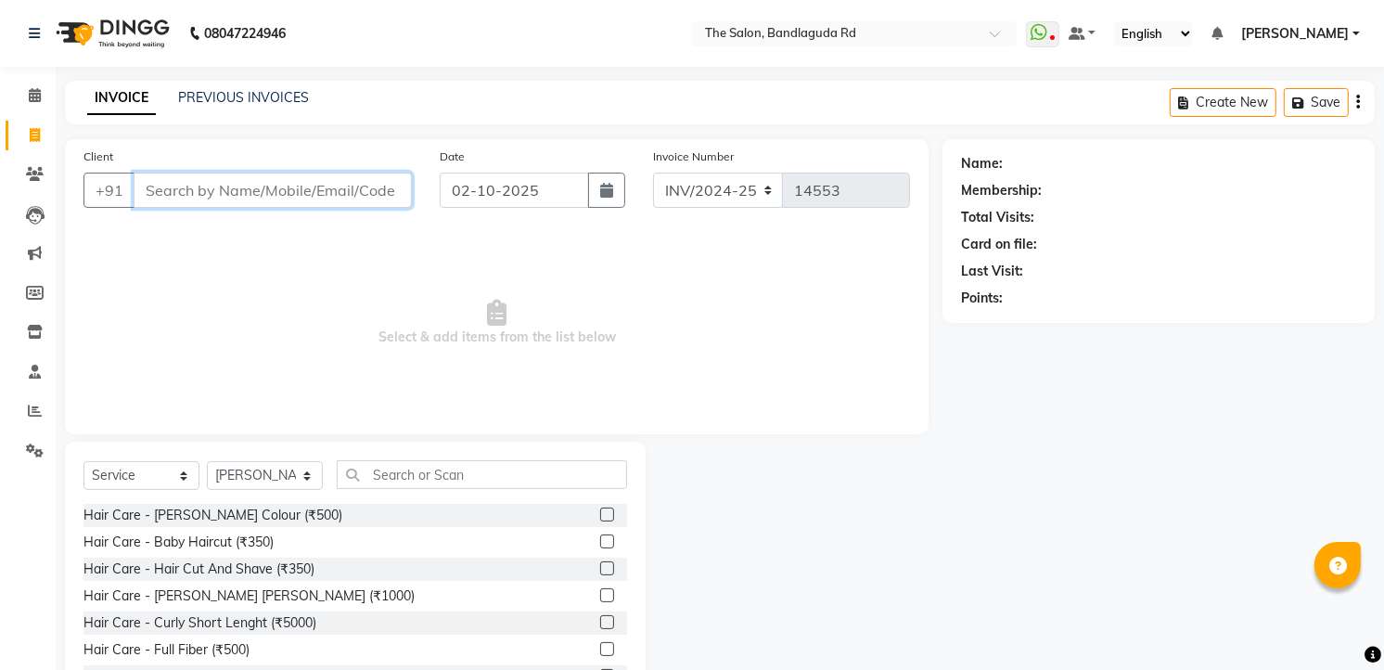
click at [364, 202] on input "Client" at bounding box center [273, 190] width 278 height 35
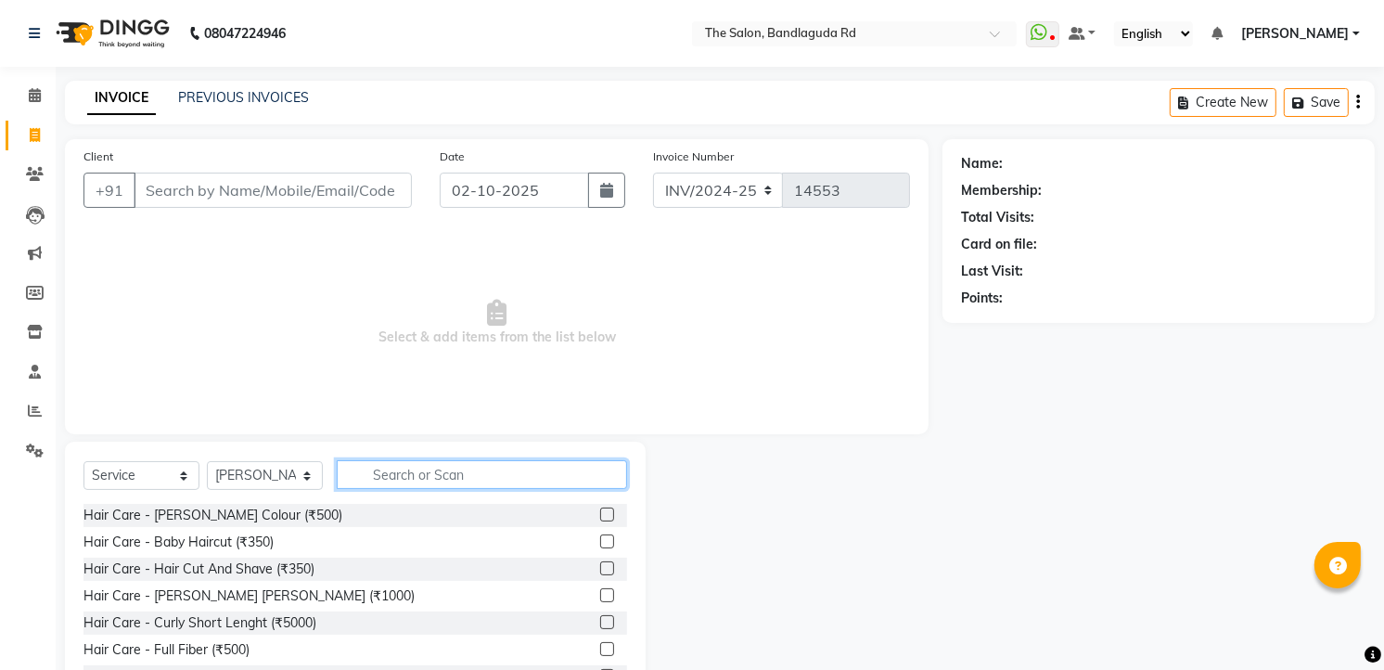
click at [441, 484] on input "text" at bounding box center [482, 474] width 290 height 29
type input "5"
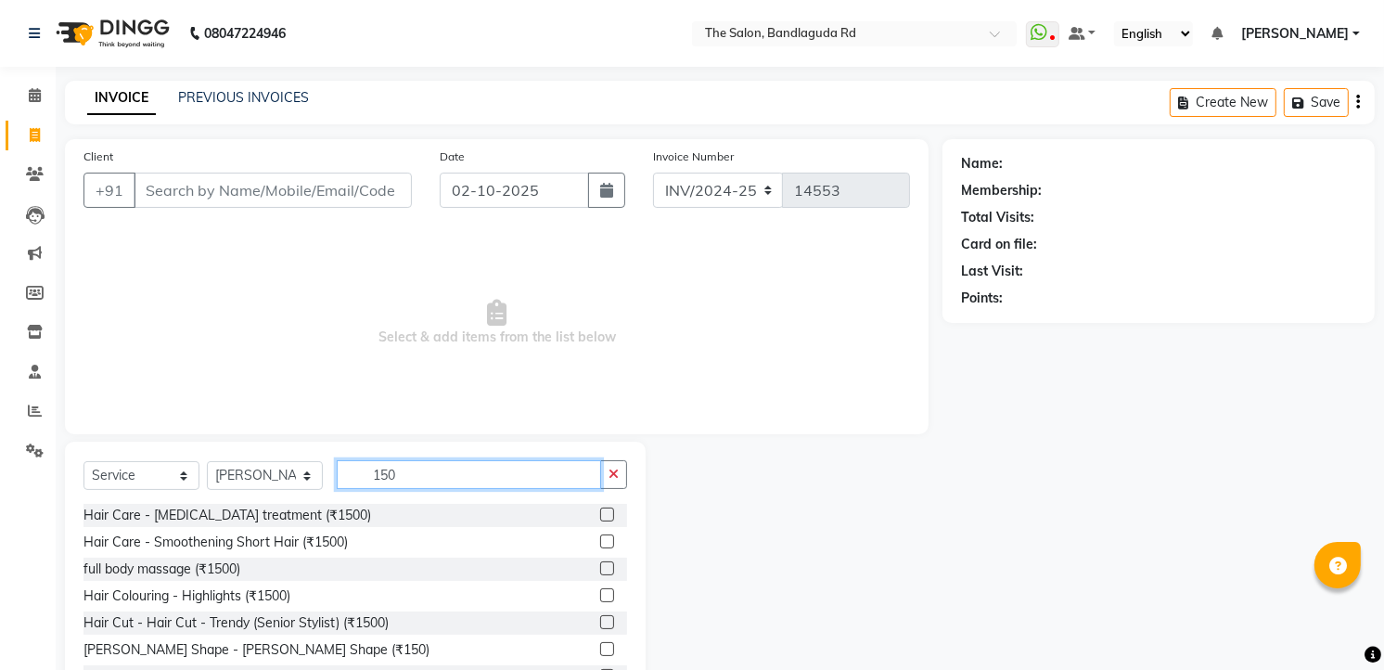
scroll to position [30, 0]
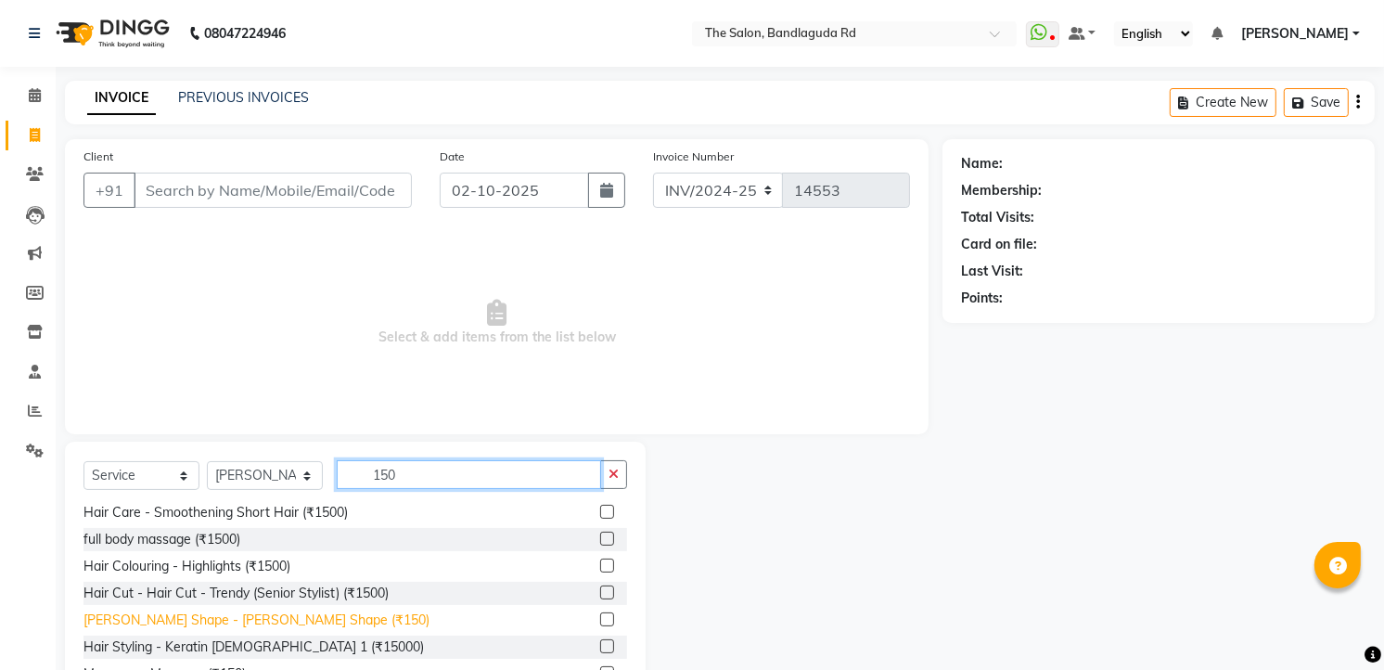
type input "150"
click at [285, 615] on div "[PERSON_NAME] Shape - [PERSON_NAME] Shape (₹150)" at bounding box center [256, 619] width 346 height 19
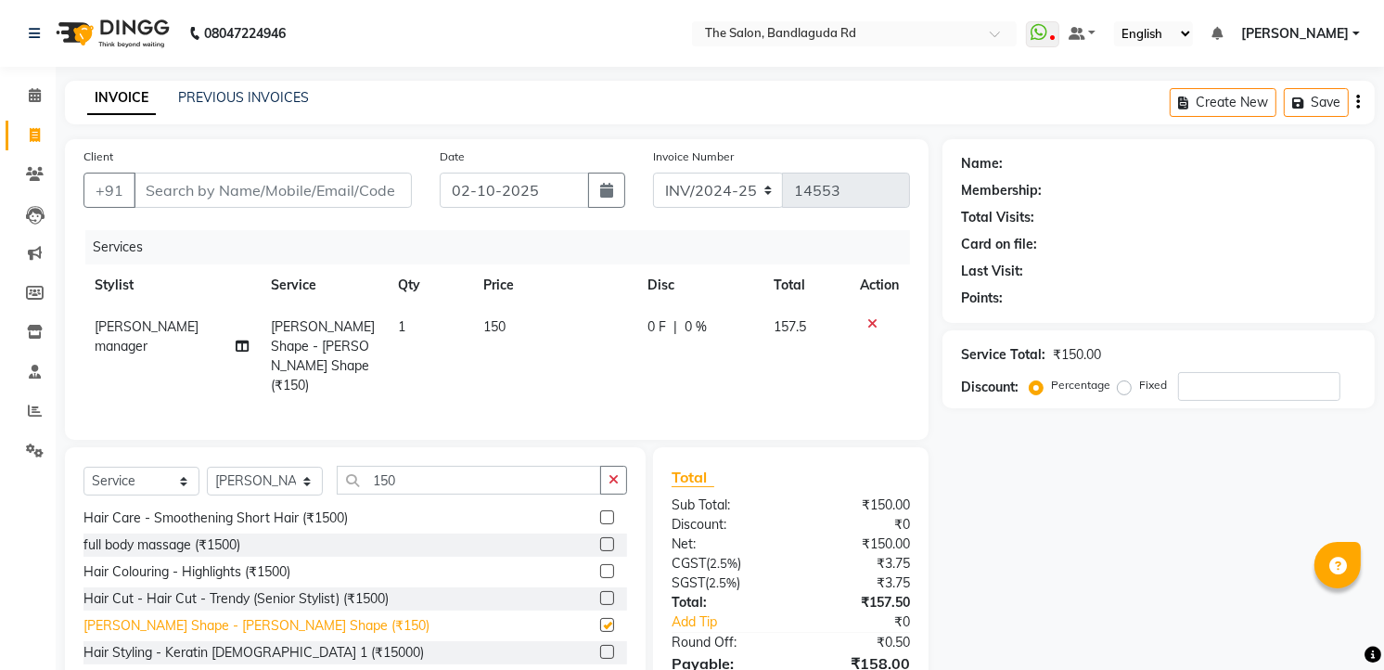
checkbox input "false"
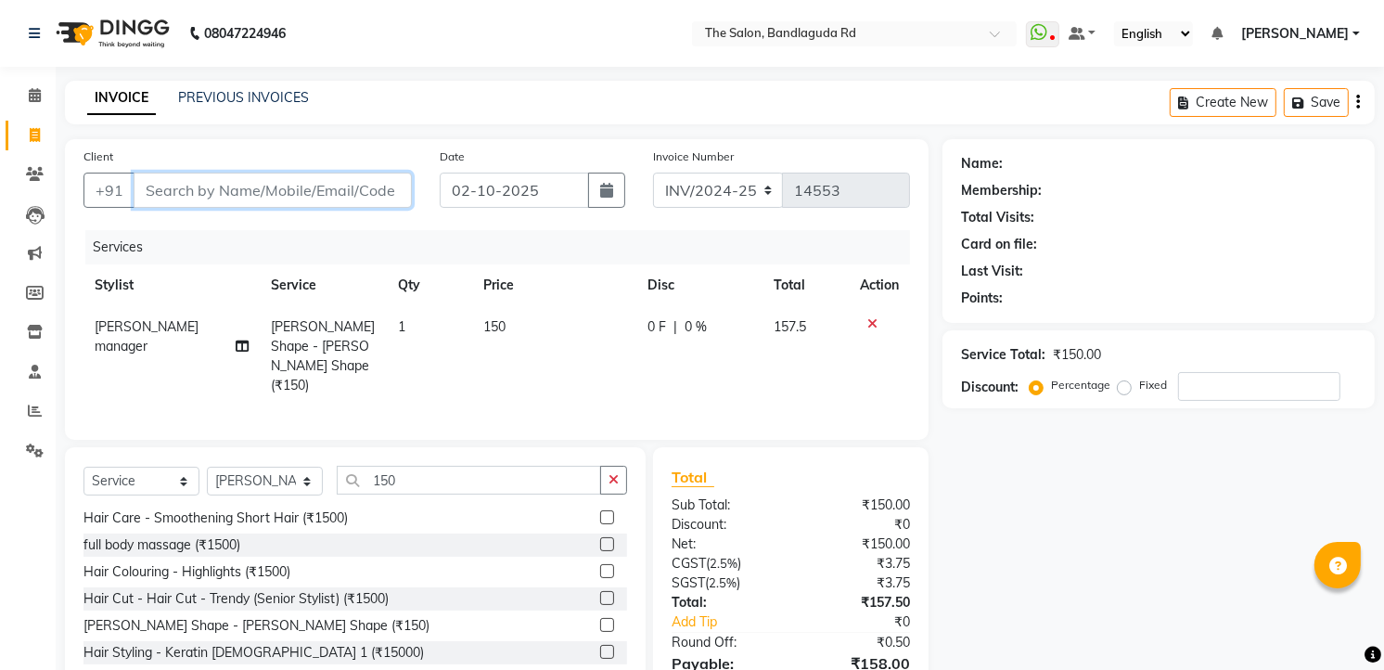
click at [255, 198] on input "Client" at bounding box center [273, 190] width 278 height 35
type input "8"
type input "0"
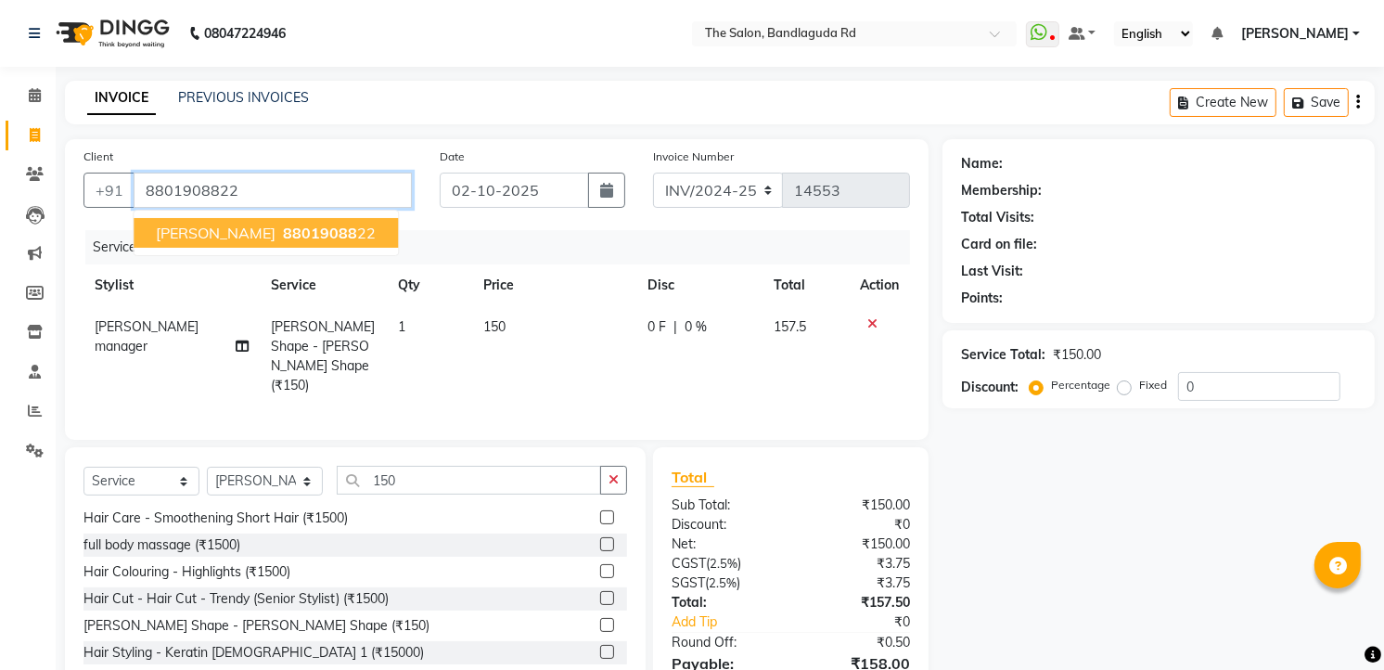
type input "8801908822"
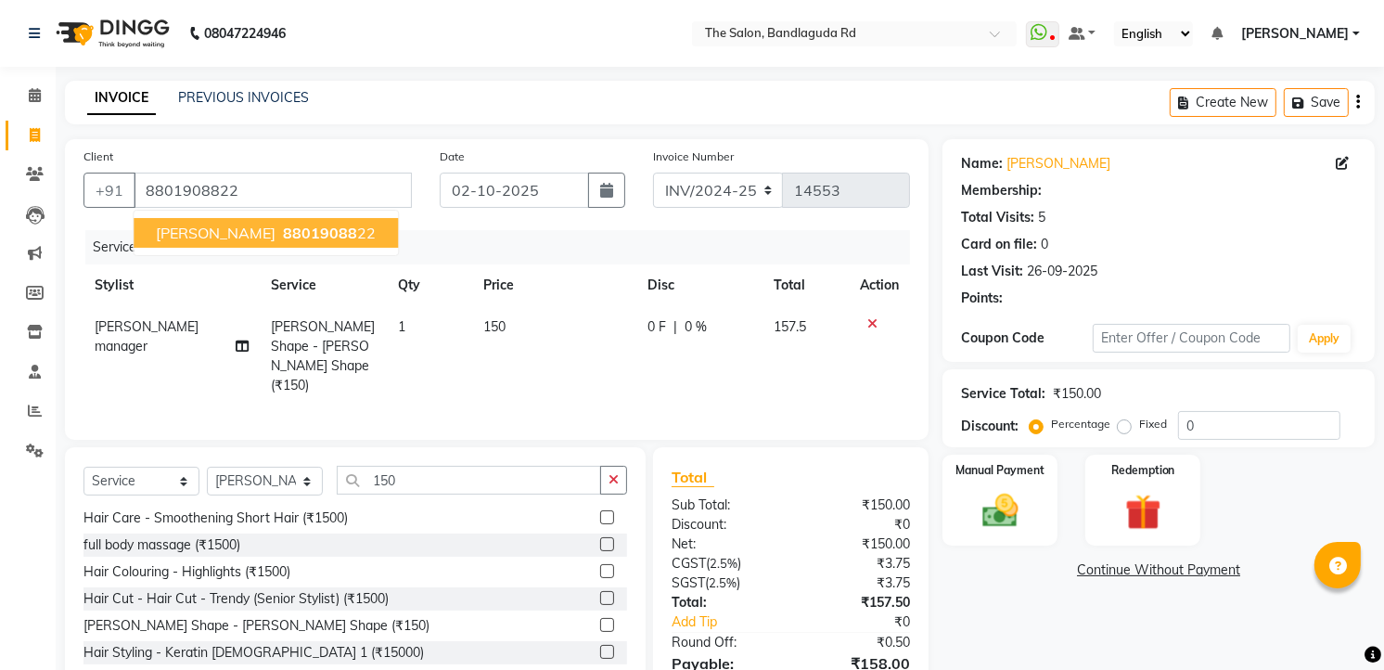
select select "2: Object"
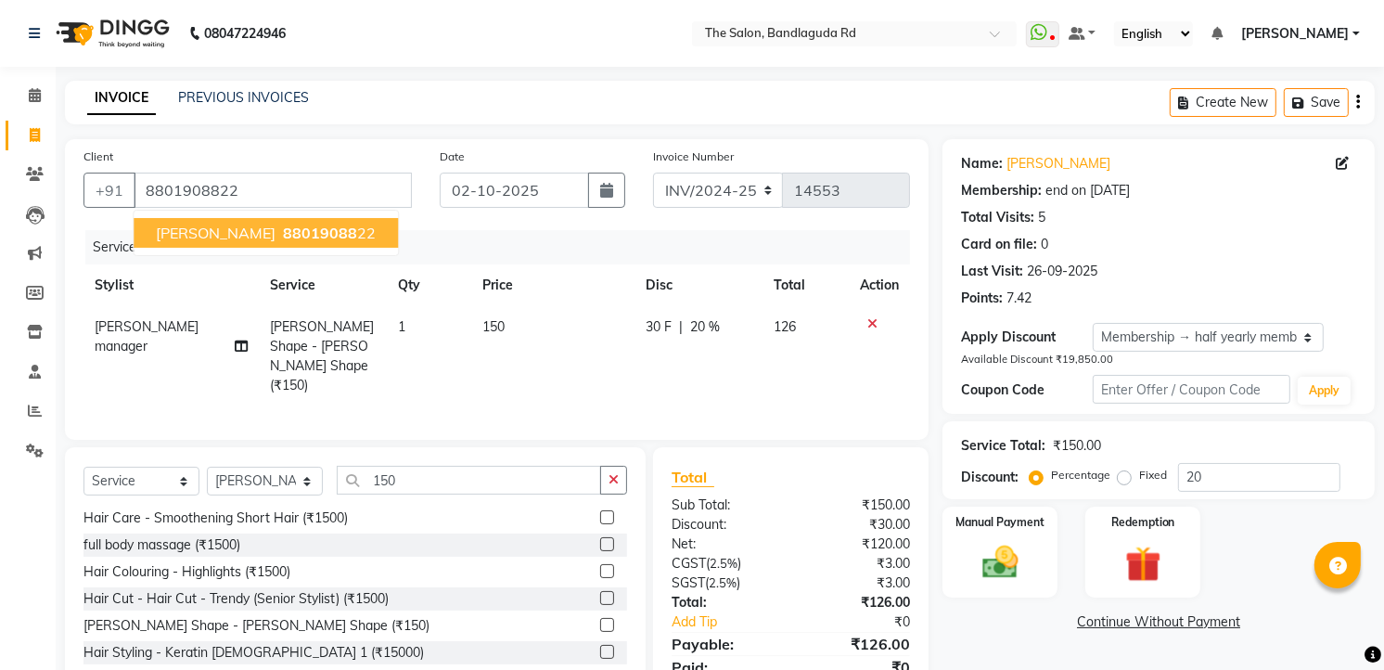
click at [269, 242] on button "ahmad 88019088 22" at bounding box center [266, 233] width 264 height 30
type input "0"
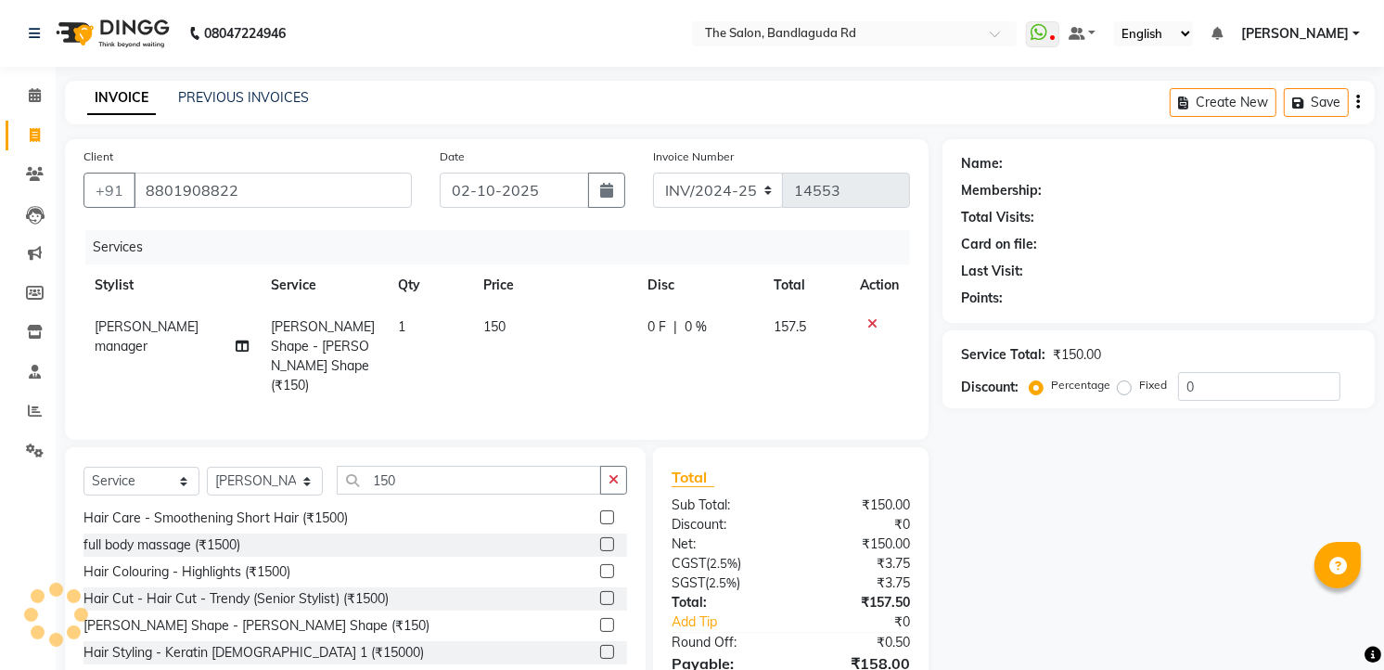
select select "2: Object"
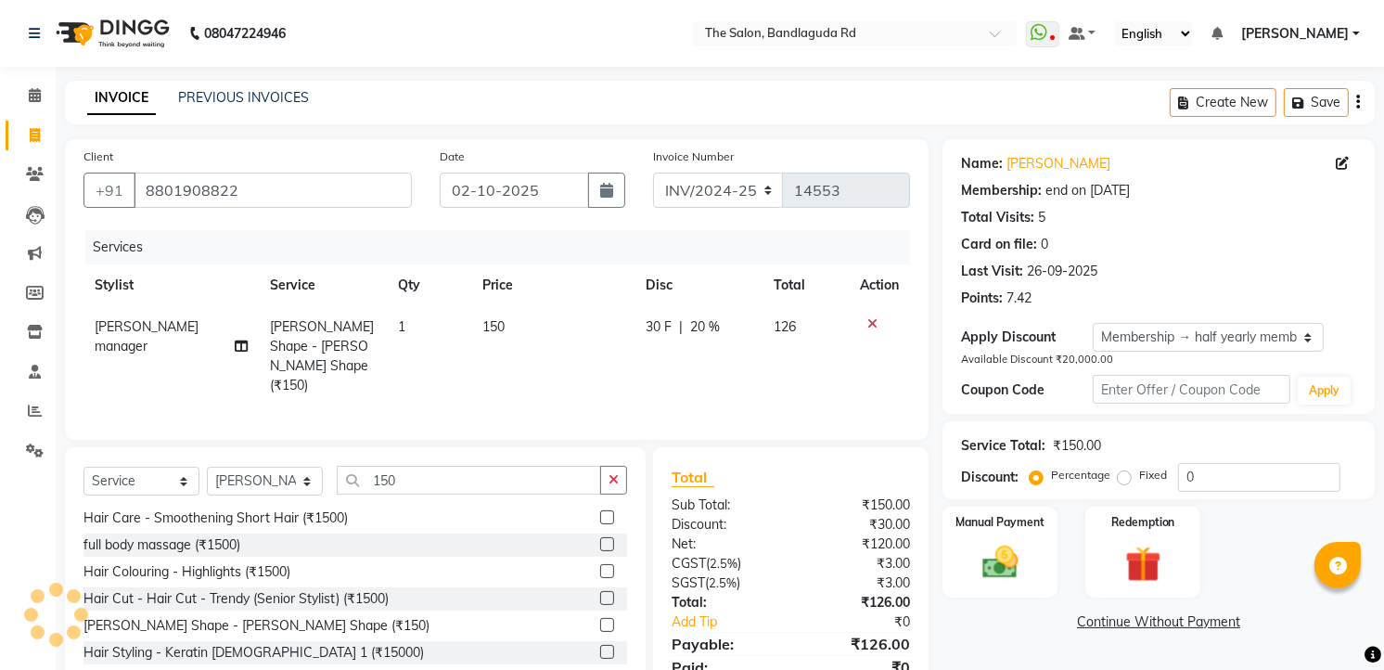
type input "20"
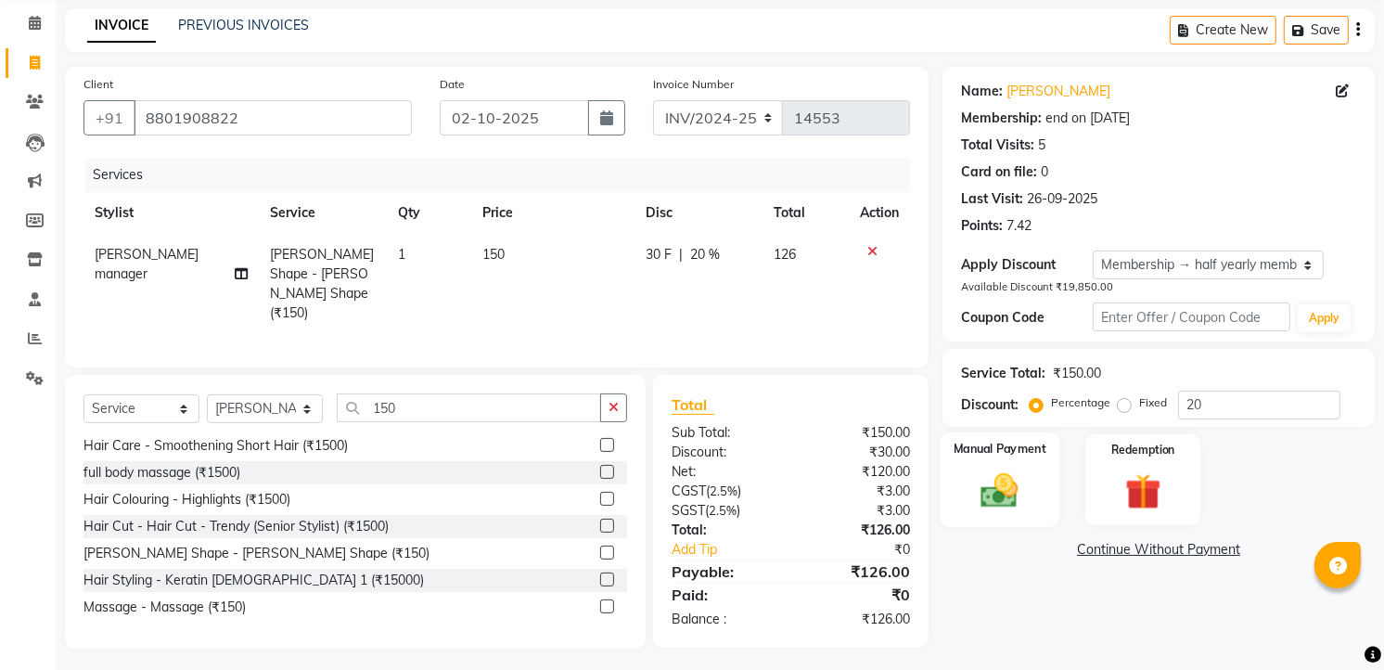
click at [1040, 496] on div "Manual Payment" at bounding box center [1001, 479] width 120 height 95
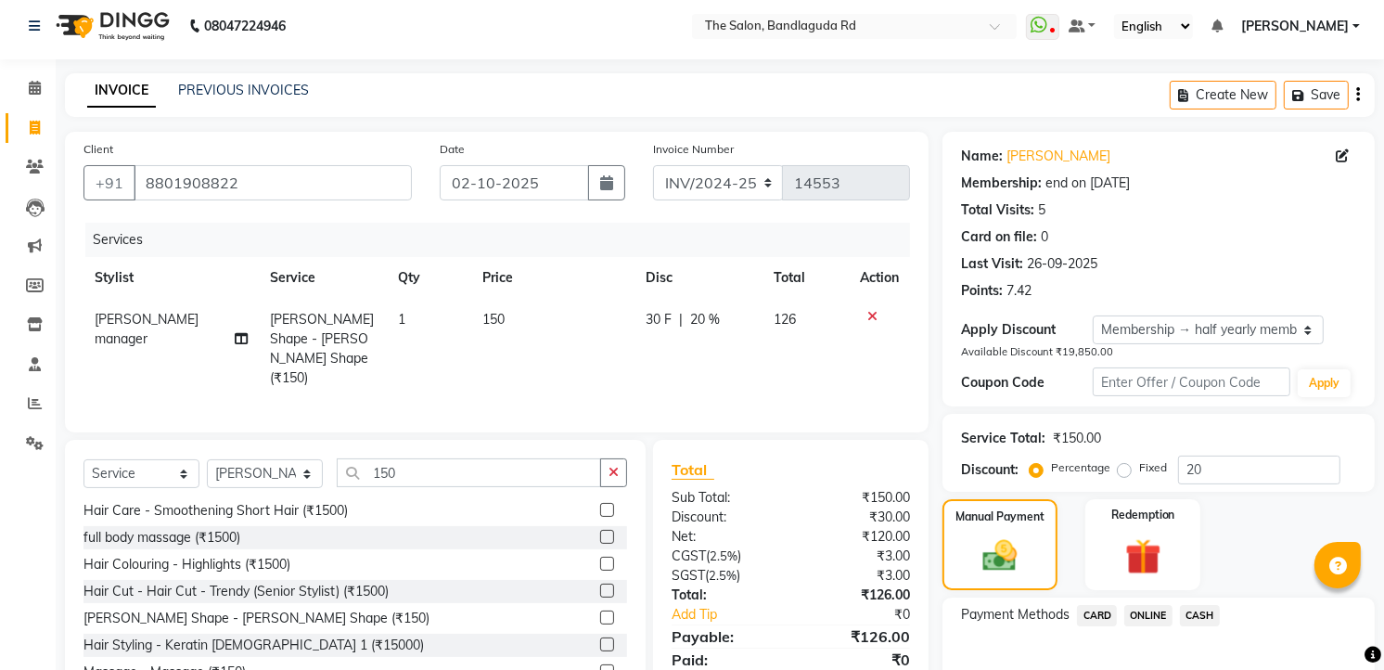
scroll to position [111, 0]
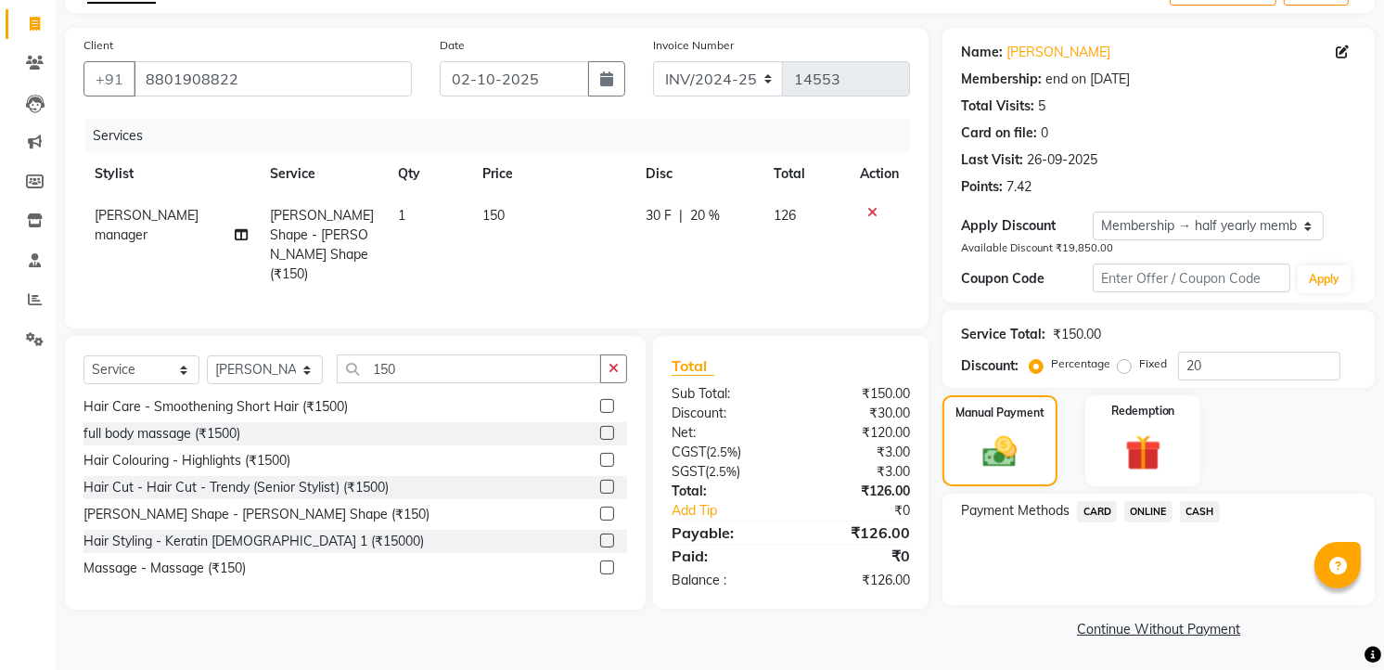
click at [1195, 507] on span "CASH" at bounding box center [1200, 511] width 40 height 21
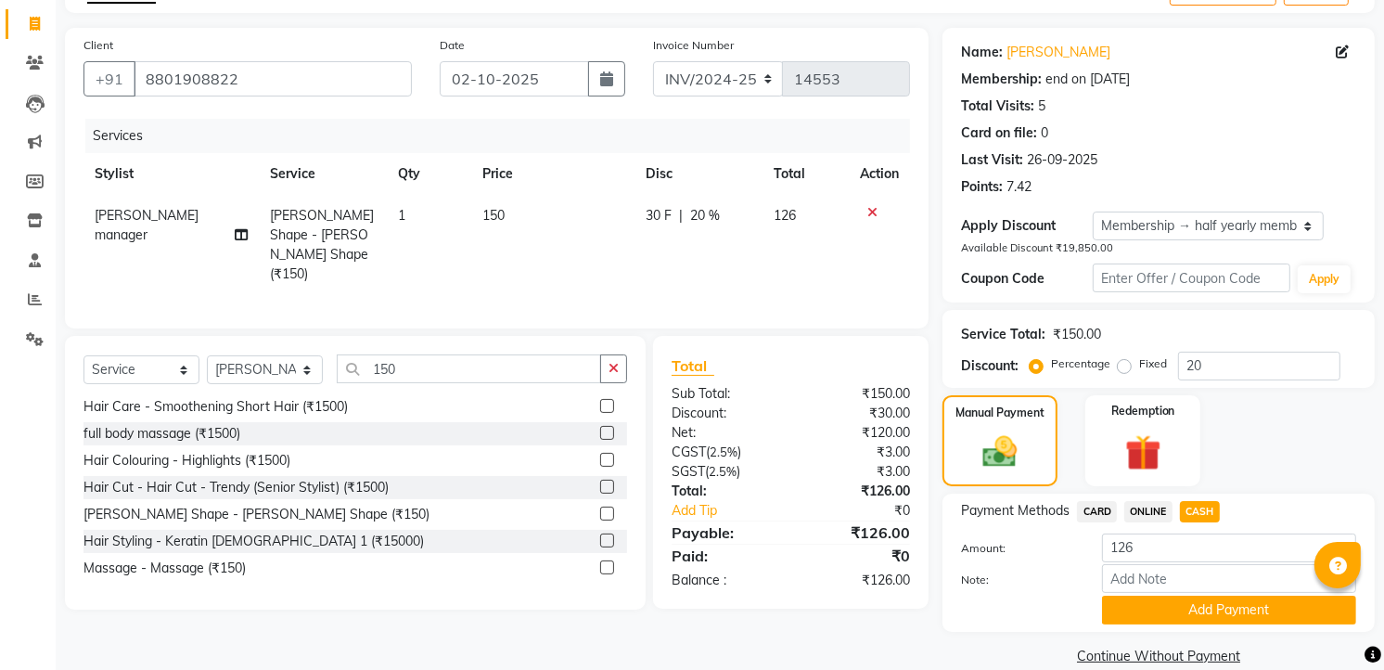
scroll to position [139, 0]
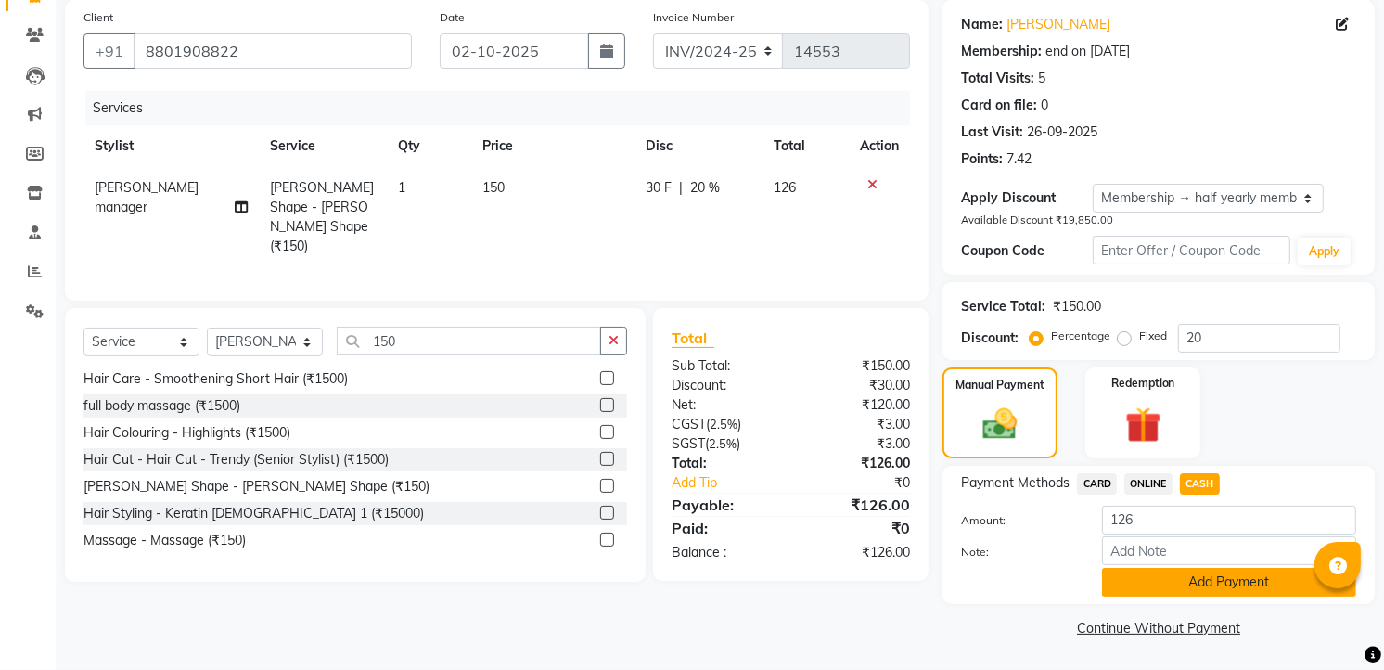
click at [1181, 579] on button "Add Payment" at bounding box center [1229, 582] width 254 height 29
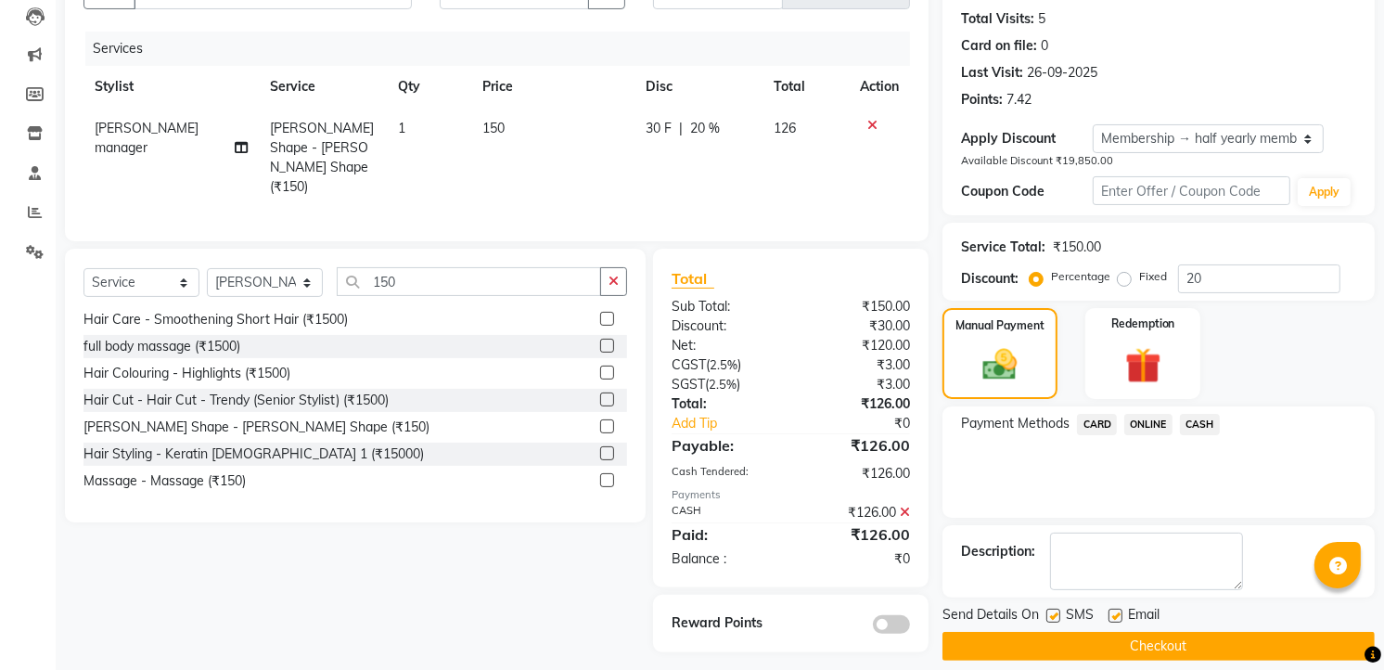
scroll to position [216, 0]
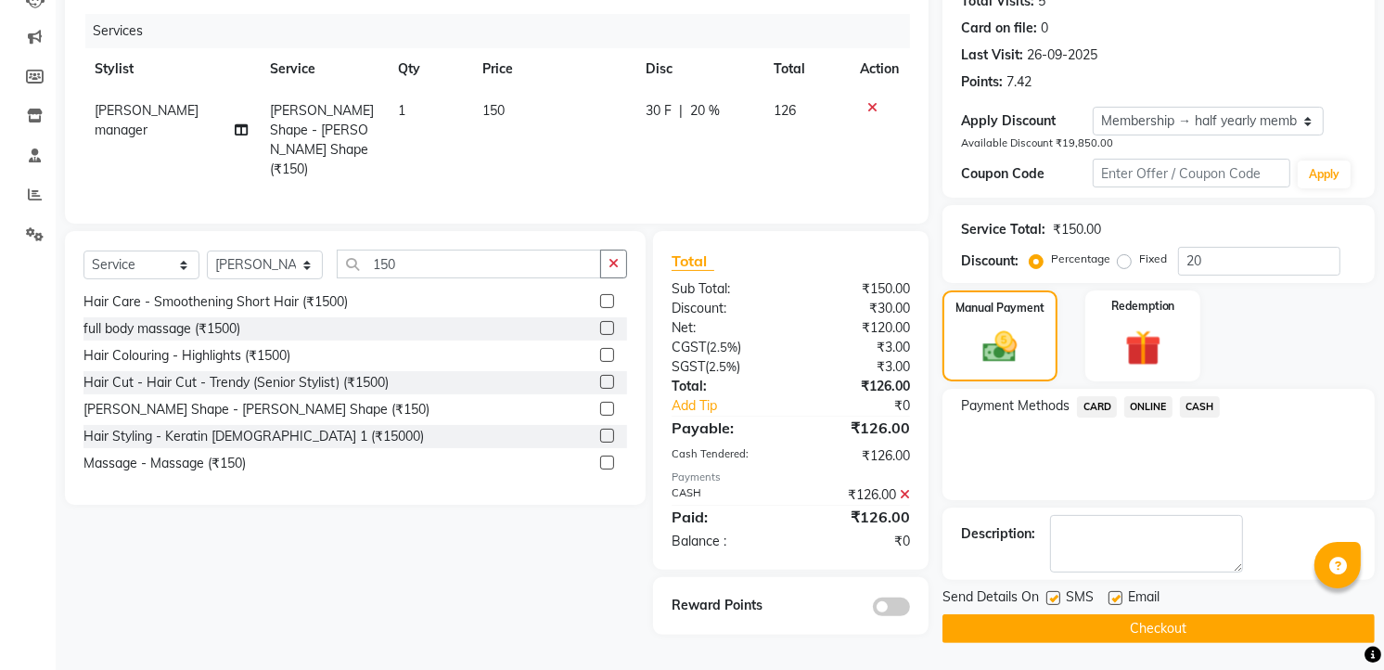
click at [1178, 640] on button "Checkout" at bounding box center [1158, 628] width 432 height 29
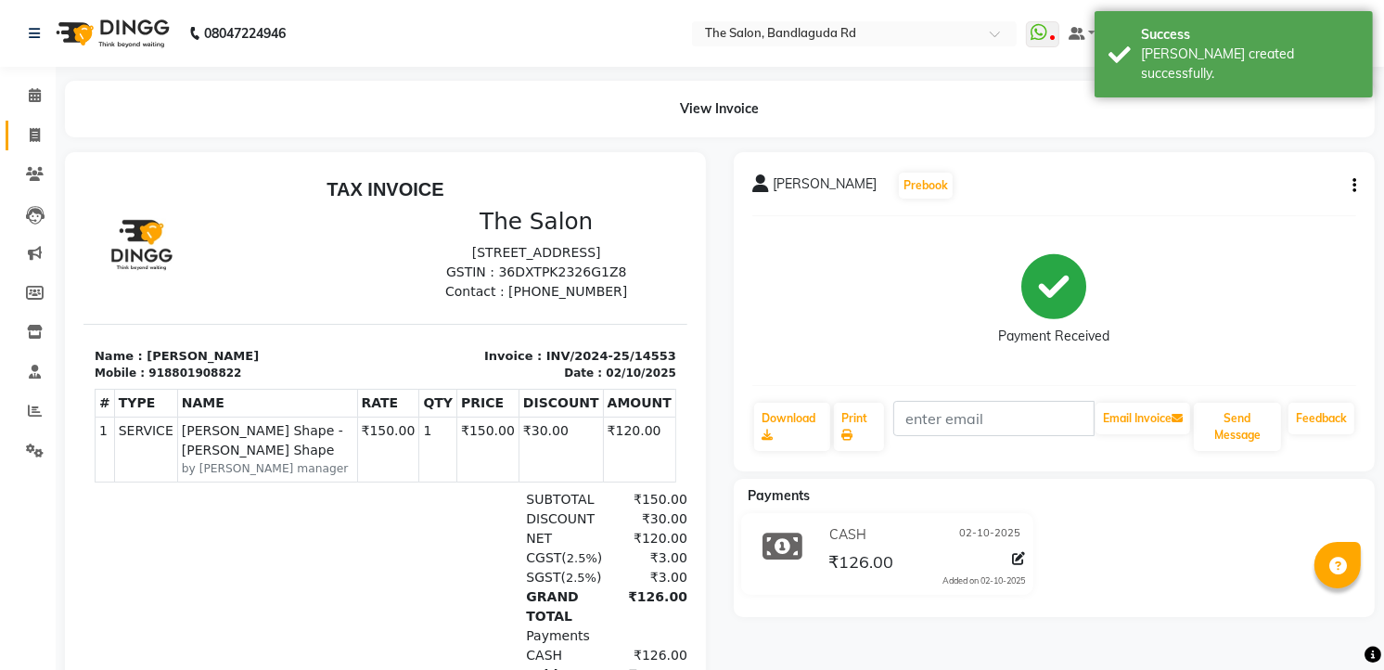
click at [25, 146] on link "Invoice" at bounding box center [28, 136] width 45 height 31
select select "service"
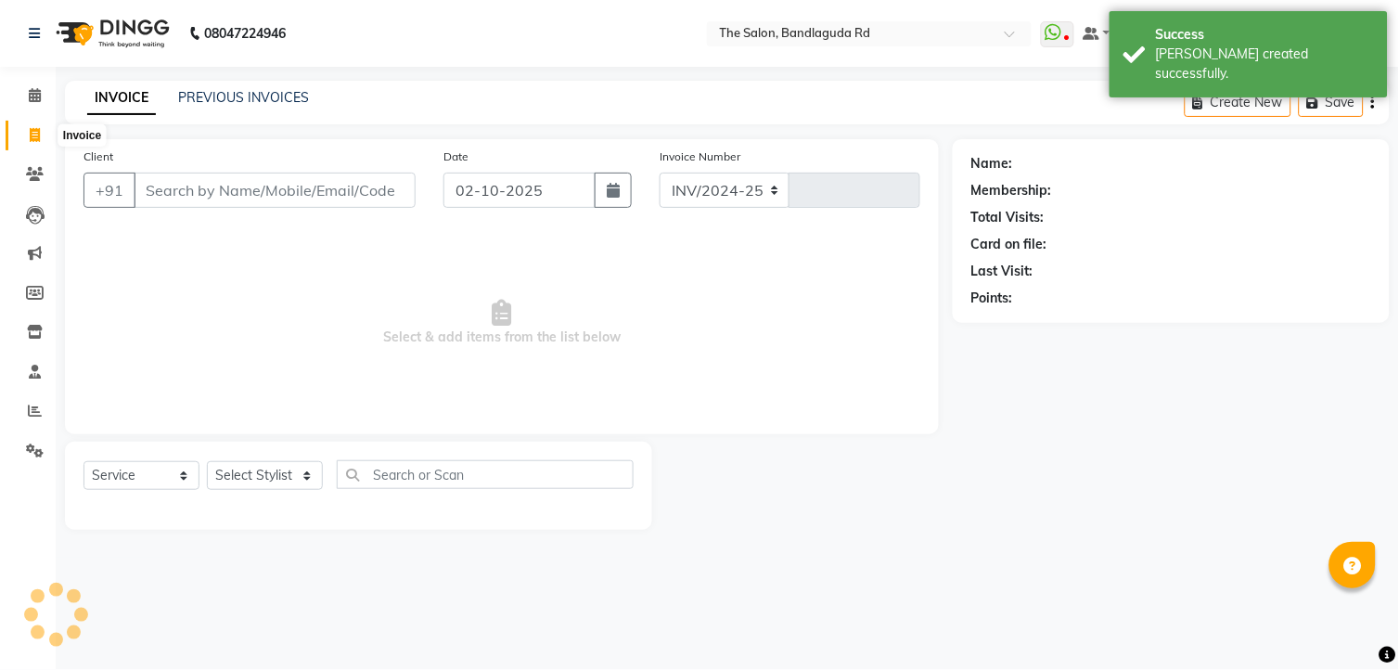
select select "5198"
type input "14554"
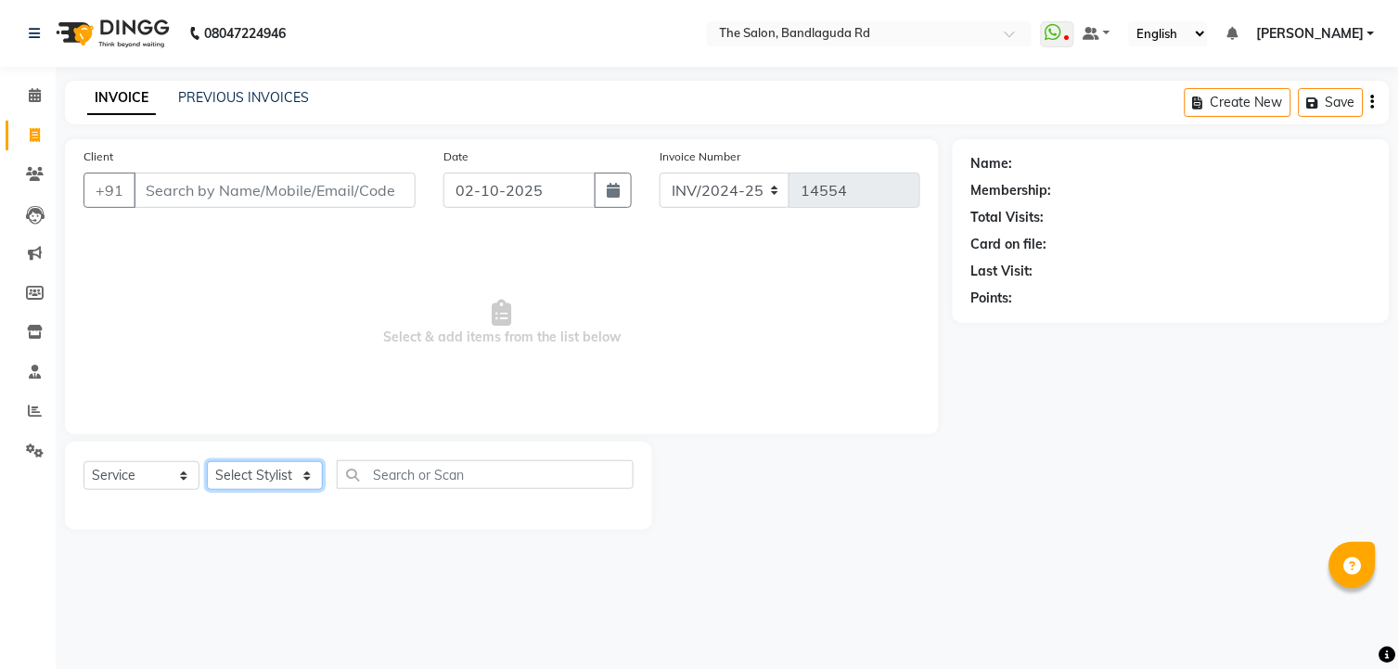
click at [272, 467] on select "Select Stylist AIJAZ fazil imran imran new kasim mohsin rasheed rashid manager …" at bounding box center [265, 475] width 116 height 29
select select "93197"
click at [207, 462] on select "Select Stylist [PERSON_NAME] [PERSON_NAME] [PERSON_NAME] new [PERSON_NAME] [PER…" at bounding box center [265, 475] width 116 height 29
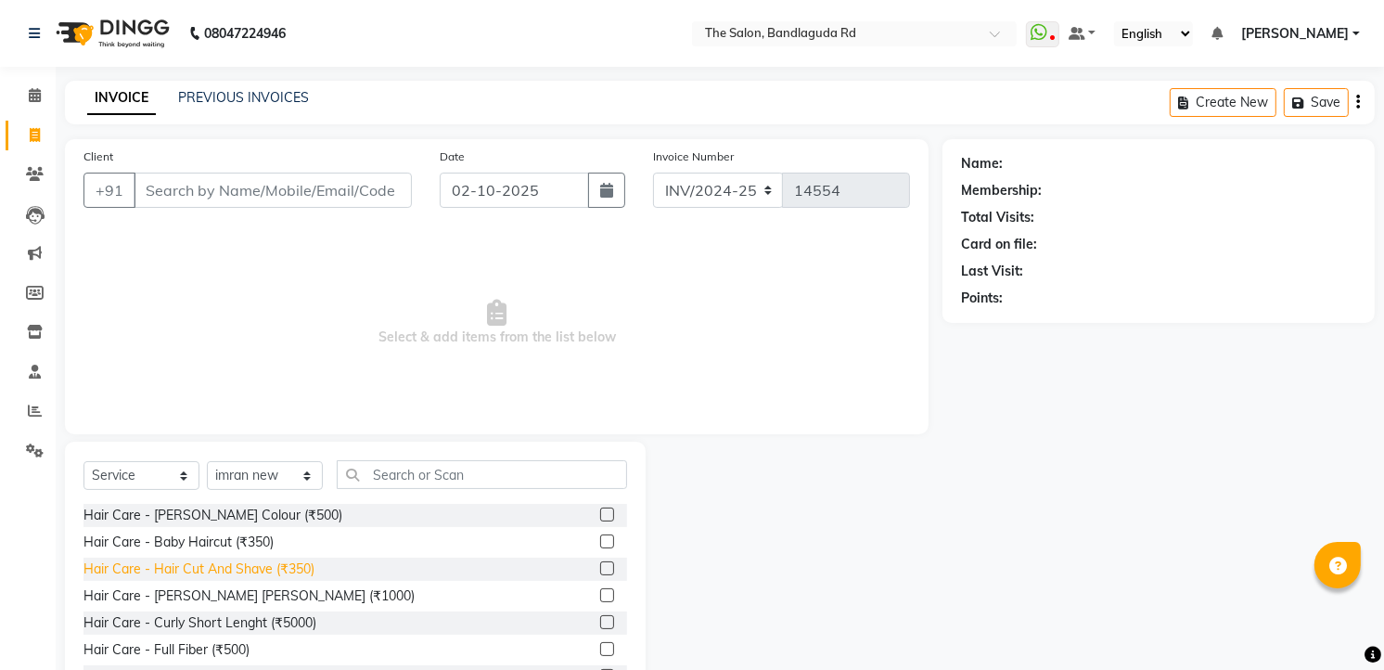
click at [292, 571] on div "Hair Care - Hair Cut And Shave (₹350)" at bounding box center [198, 568] width 231 height 19
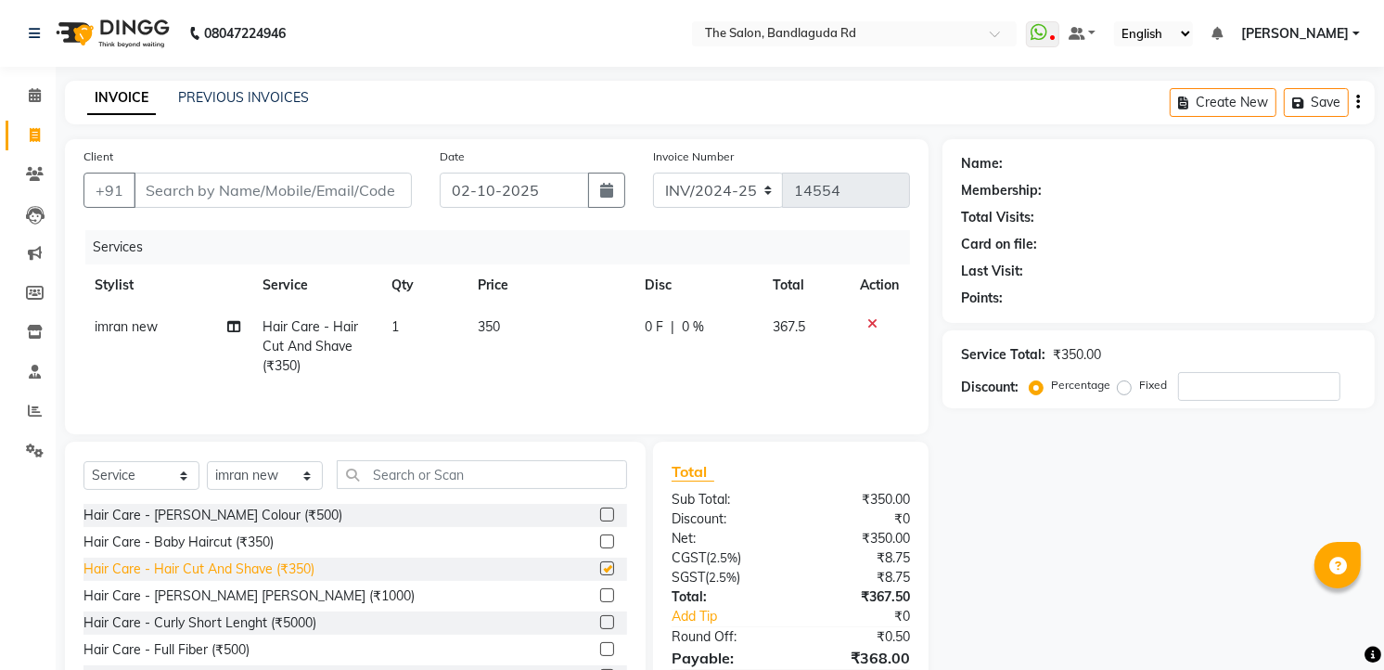
checkbox input "false"
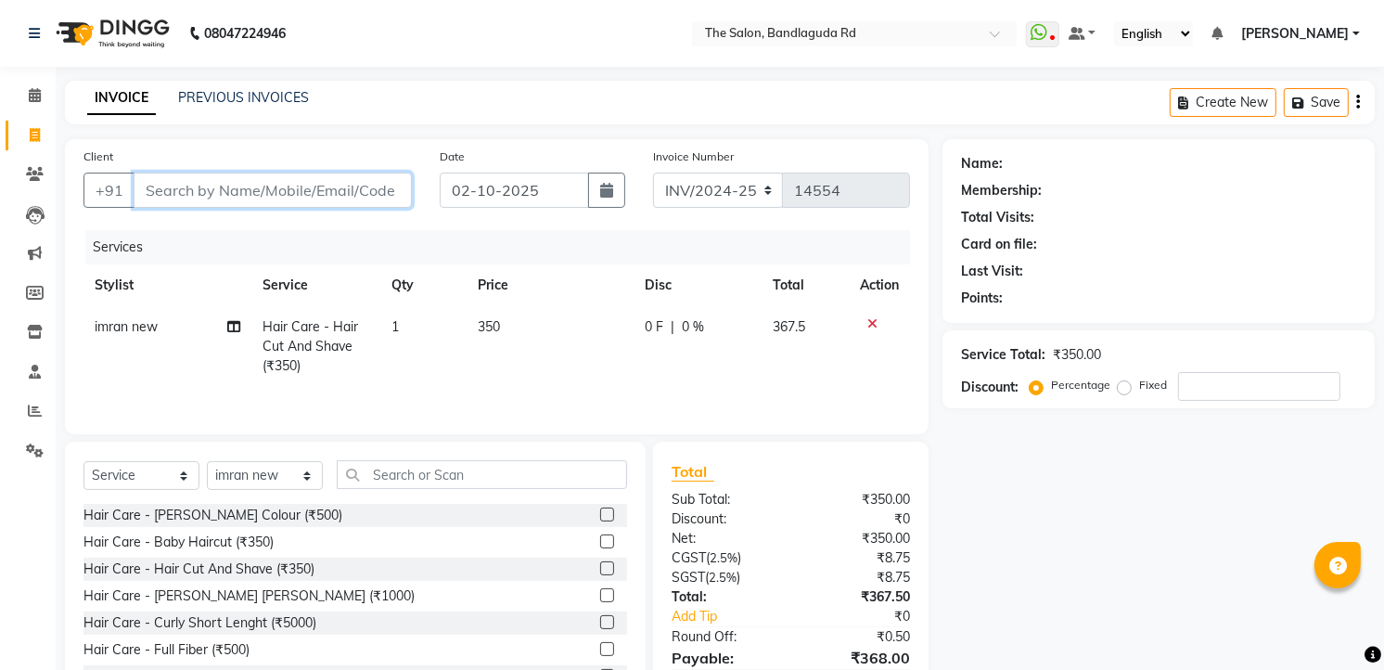
click at [299, 198] on input "Client" at bounding box center [273, 190] width 278 height 35
type input "9"
type input "0"
type input "9989218211"
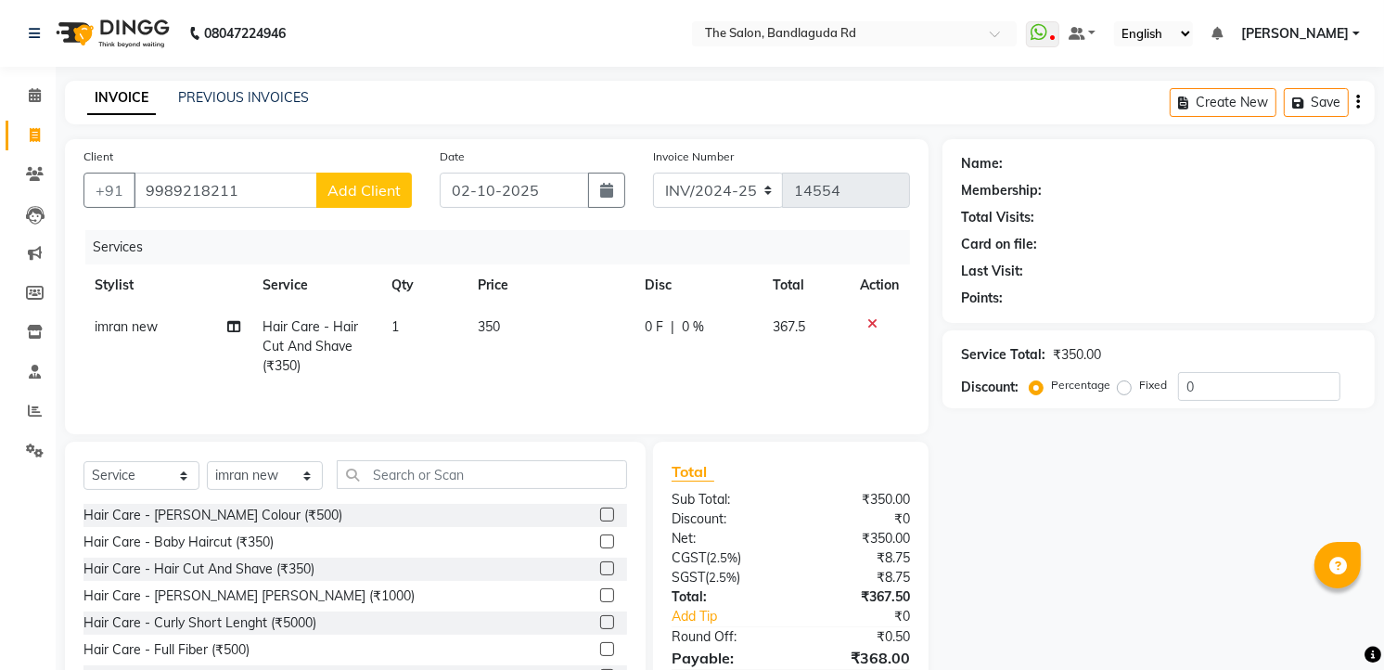
click at [355, 188] on span "Add Client" at bounding box center [363, 190] width 73 height 19
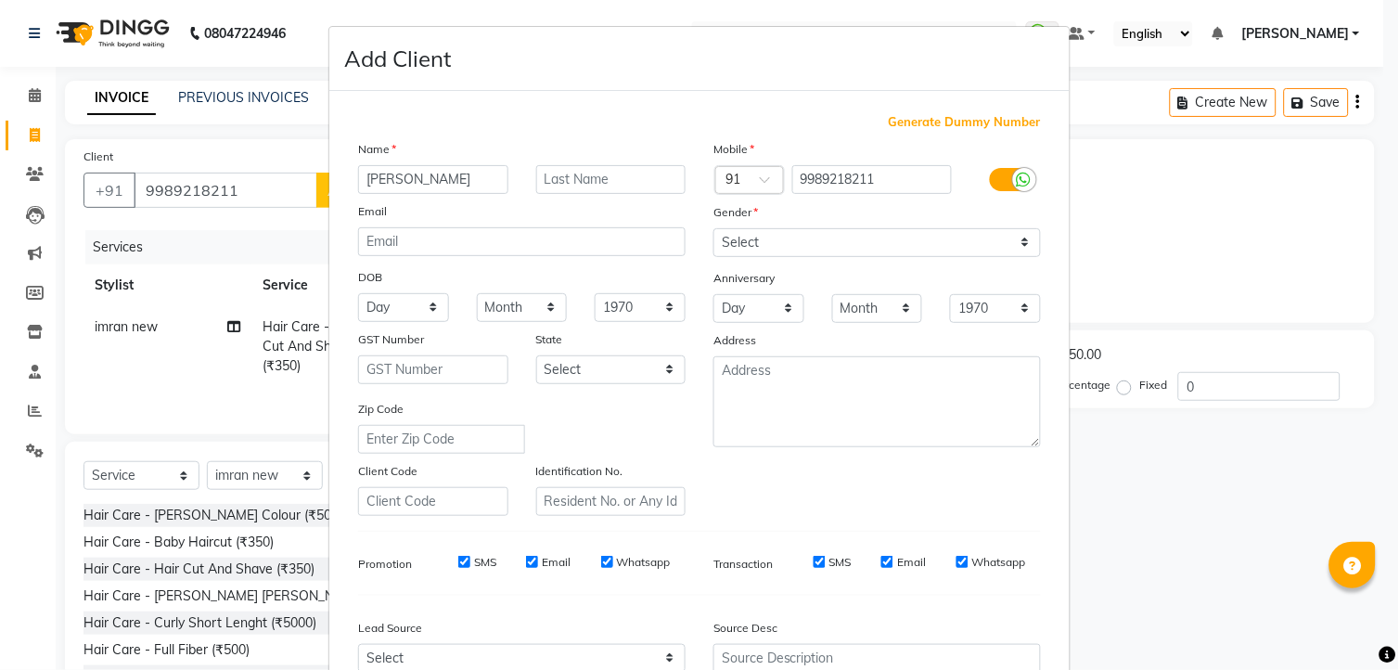
type input "[PERSON_NAME]"
click at [765, 245] on select "Select [DEMOGRAPHIC_DATA] [DEMOGRAPHIC_DATA] Other Prefer Not To Say" at bounding box center [876, 242] width 327 height 29
select select "[DEMOGRAPHIC_DATA]"
click at [713, 228] on select "Select [DEMOGRAPHIC_DATA] [DEMOGRAPHIC_DATA] Other Prefer Not To Say" at bounding box center [876, 242] width 327 height 29
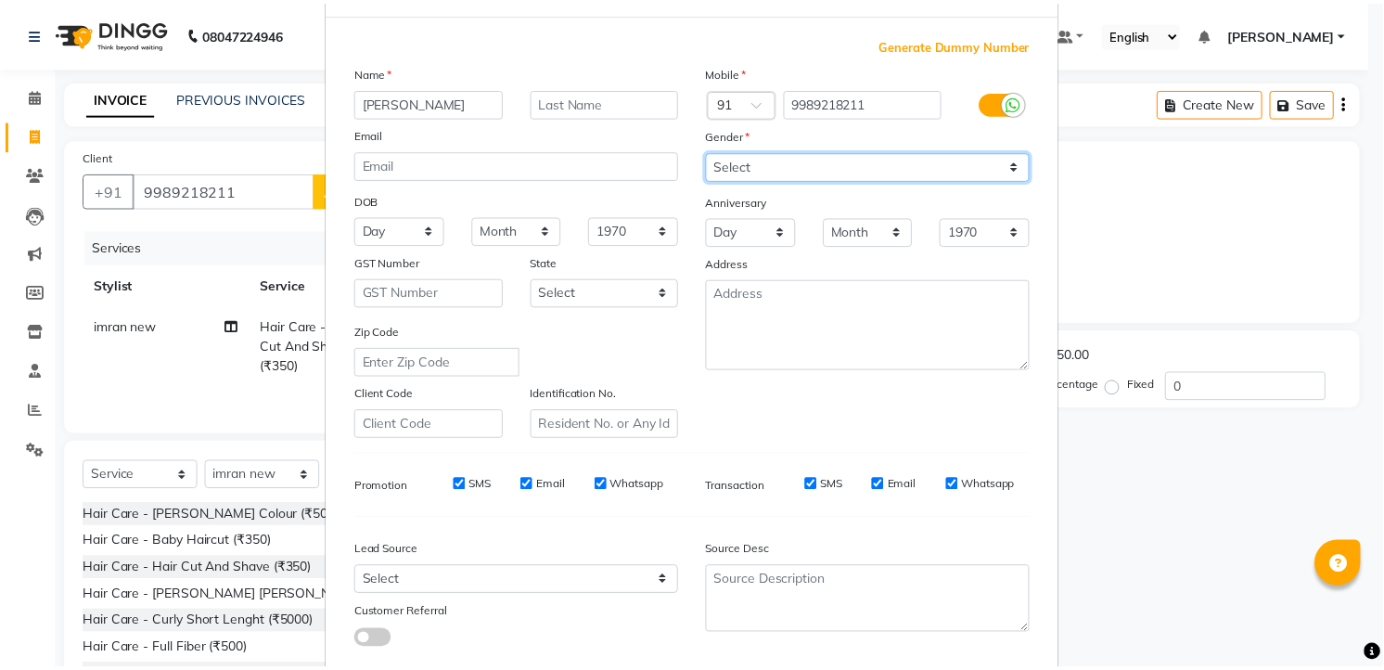
scroll to position [187, 0]
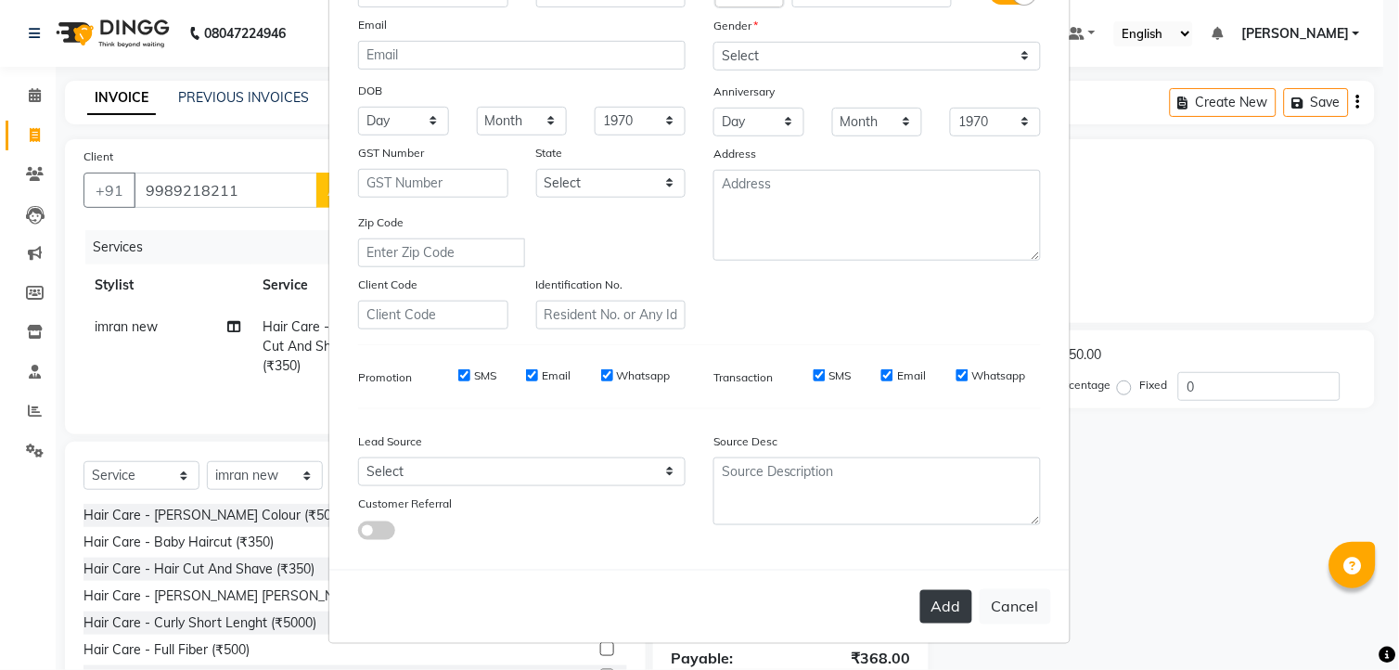
click at [935, 590] on button "Add" at bounding box center [946, 606] width 52 height 33
select select
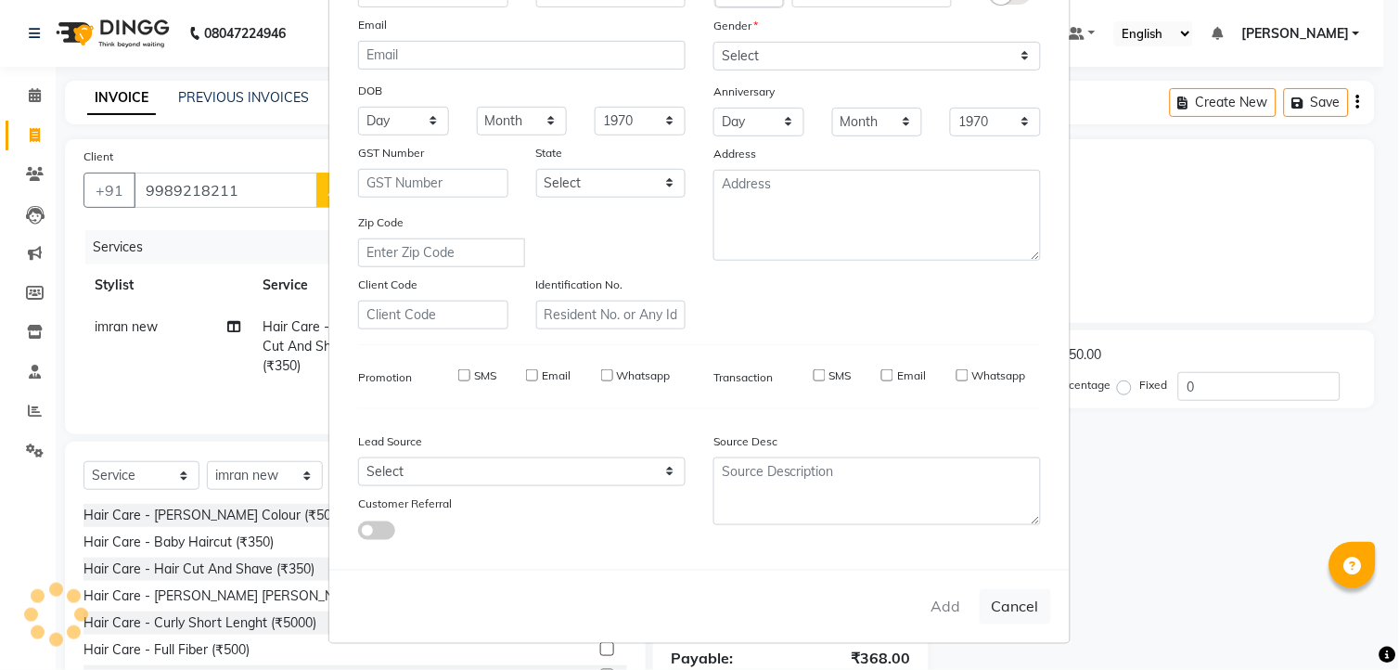
select select
checkbox input "false"
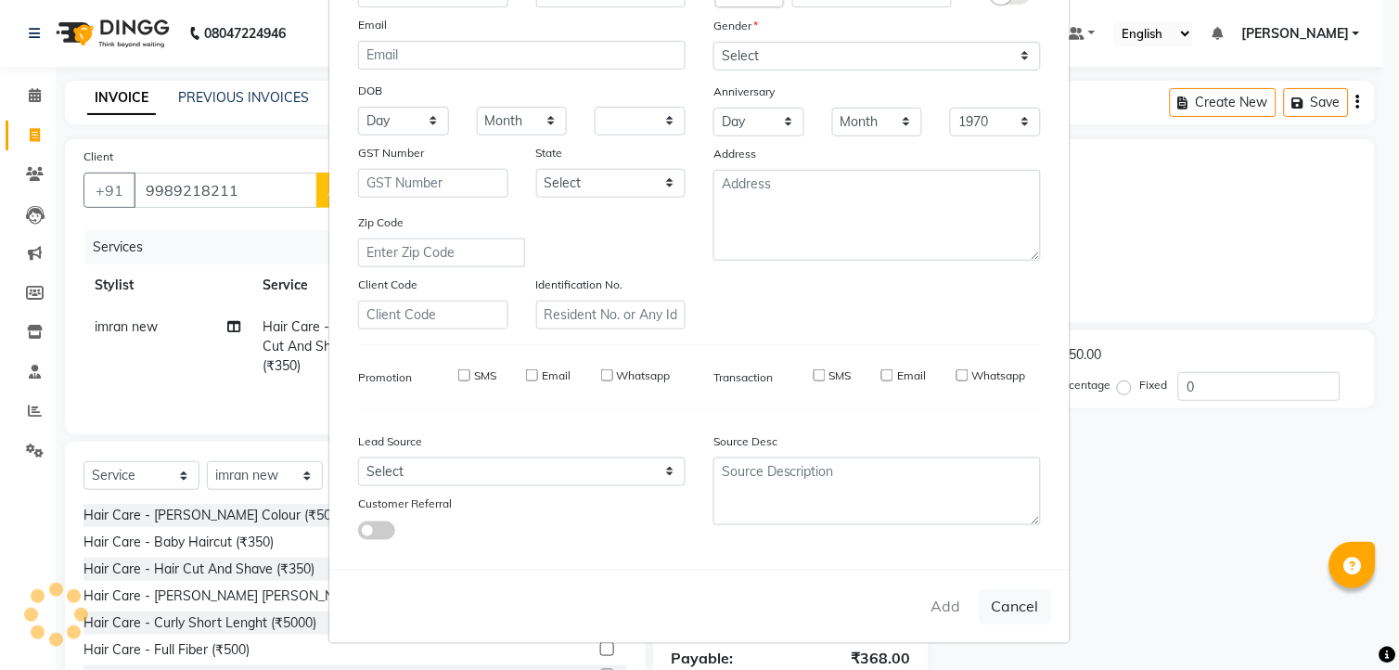
checkbox input "false"
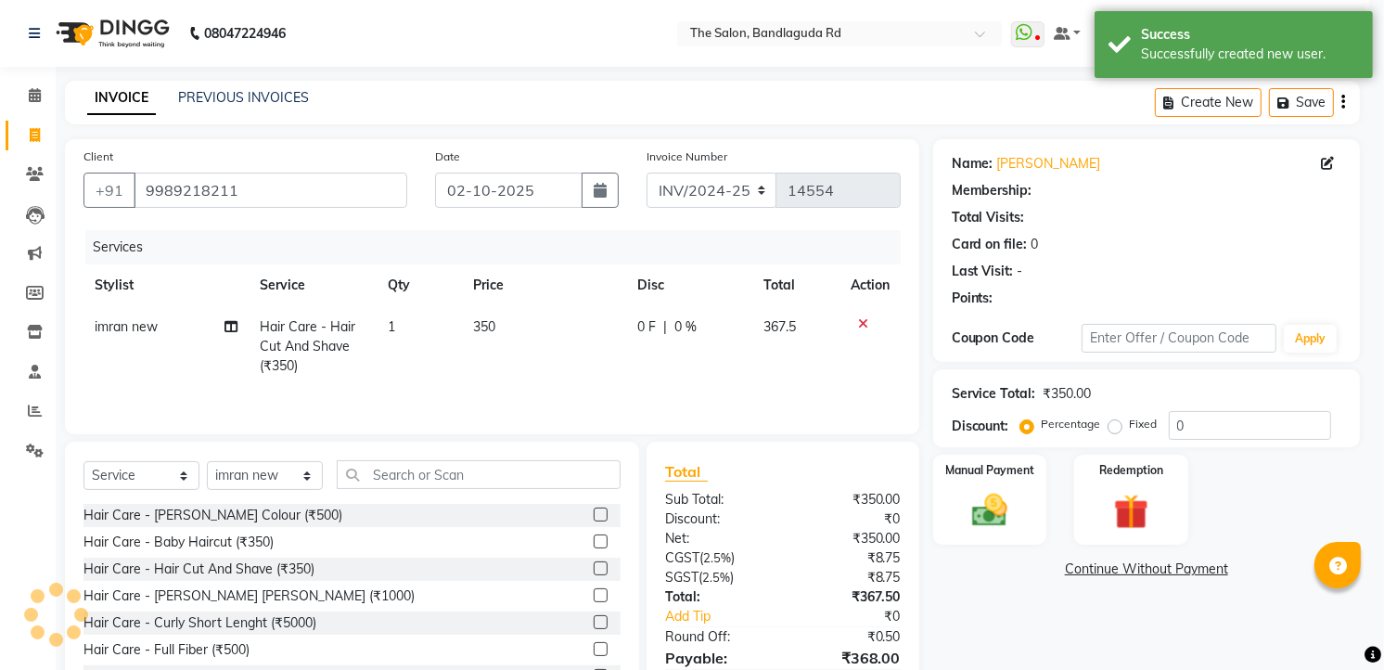
select select "1: Object"
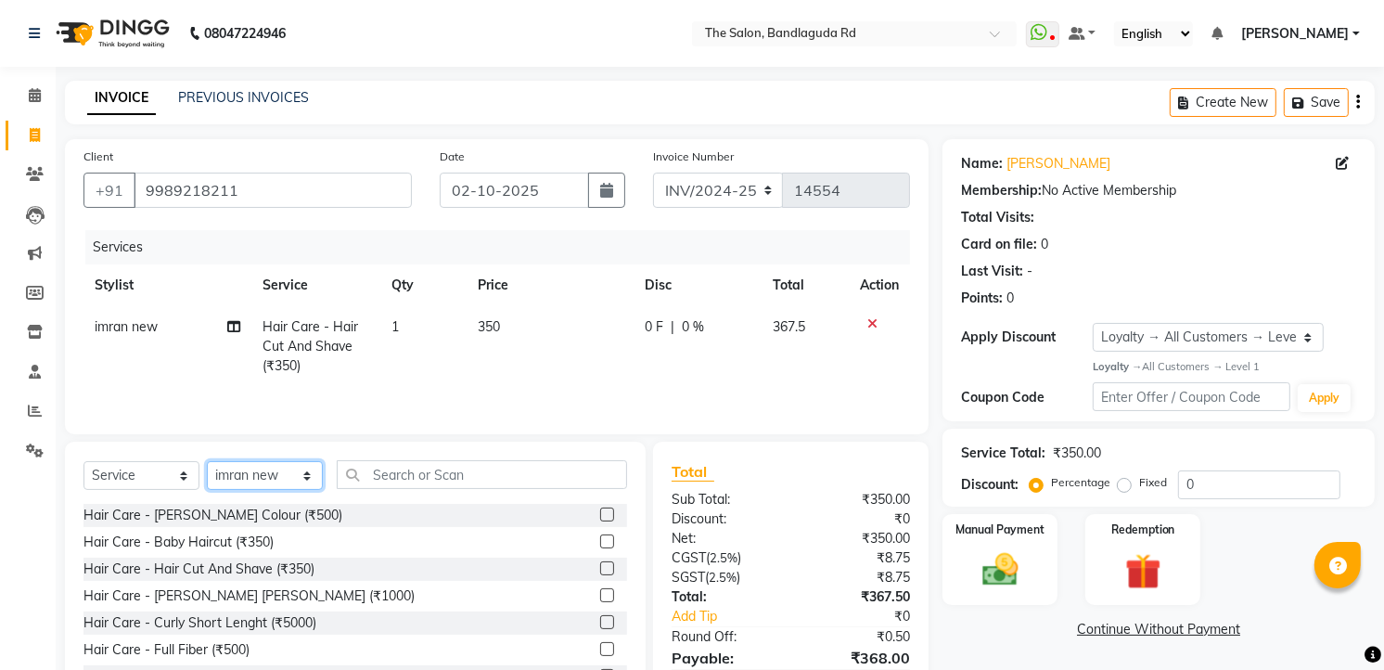
click at [275, 488] on select "Select Stylist [PERSON_NAME] [PERSON_NAME] [PERSON_NAME] new [PERSON_NAME] [PER…" at bounding box center [265, 475] width 116 height 29
select select "91765"
click at [207, 463] on select "Select Stylist [PERSON_NAME] [PERSON_NAME] [PERSON_NAME] new [PERSON_NAME] [PER…" at bounding box center [265, 475] width 116 height 29
click at [151, 484] on select "Select Service Product Membership Package Voucher Prepaid Gift Card" at bounding box center [141, 475] width 116 height 29
click at [83, 463] on select "Select Service Product Membership Package Voucher Prepaid Gift Card" at bounding box center [141, 475] width 116 height 29
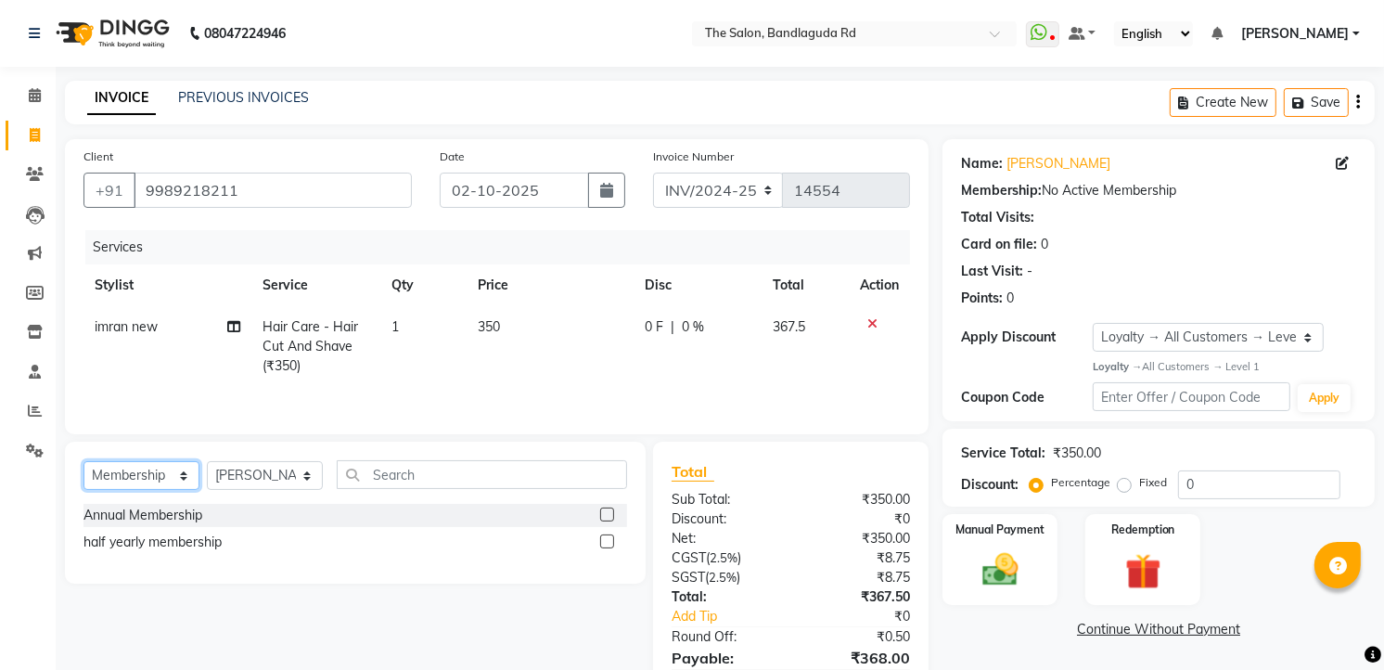
scroll to position [94, 0]
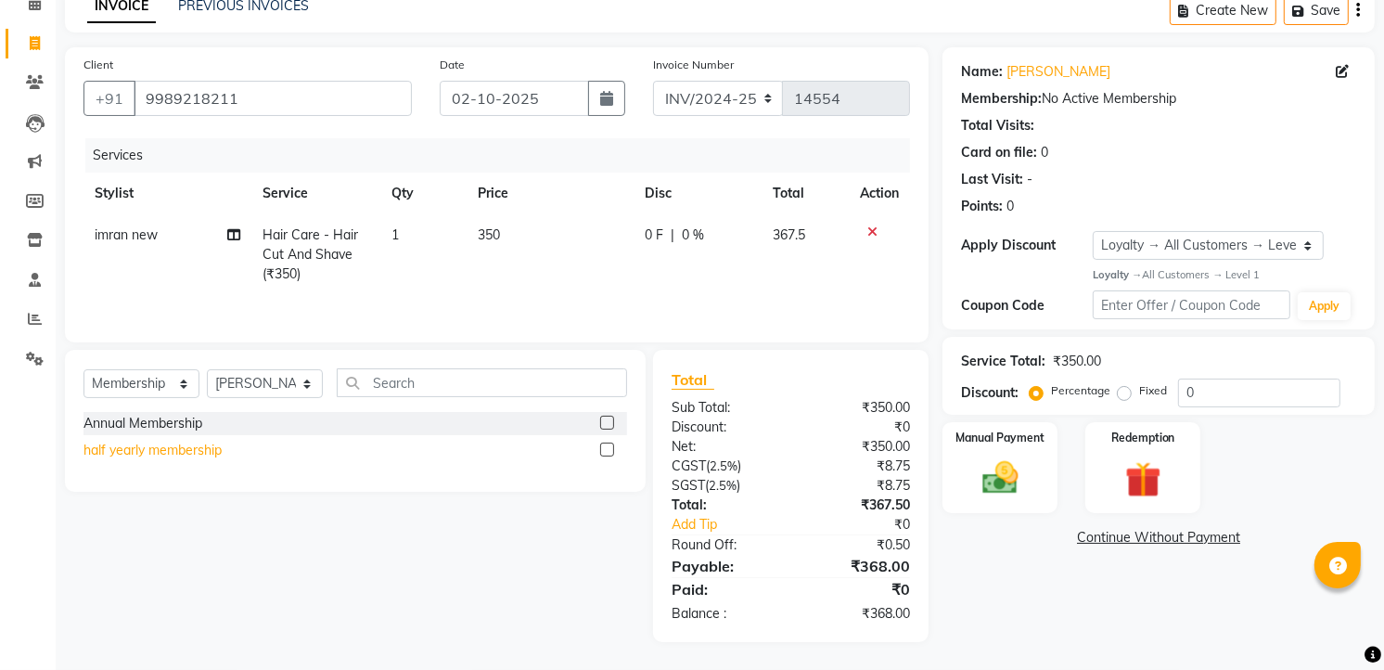
click at [191, 453] on div "half yearly membership" at bounding box center [152, 450] width 138 height 19
select select "select"
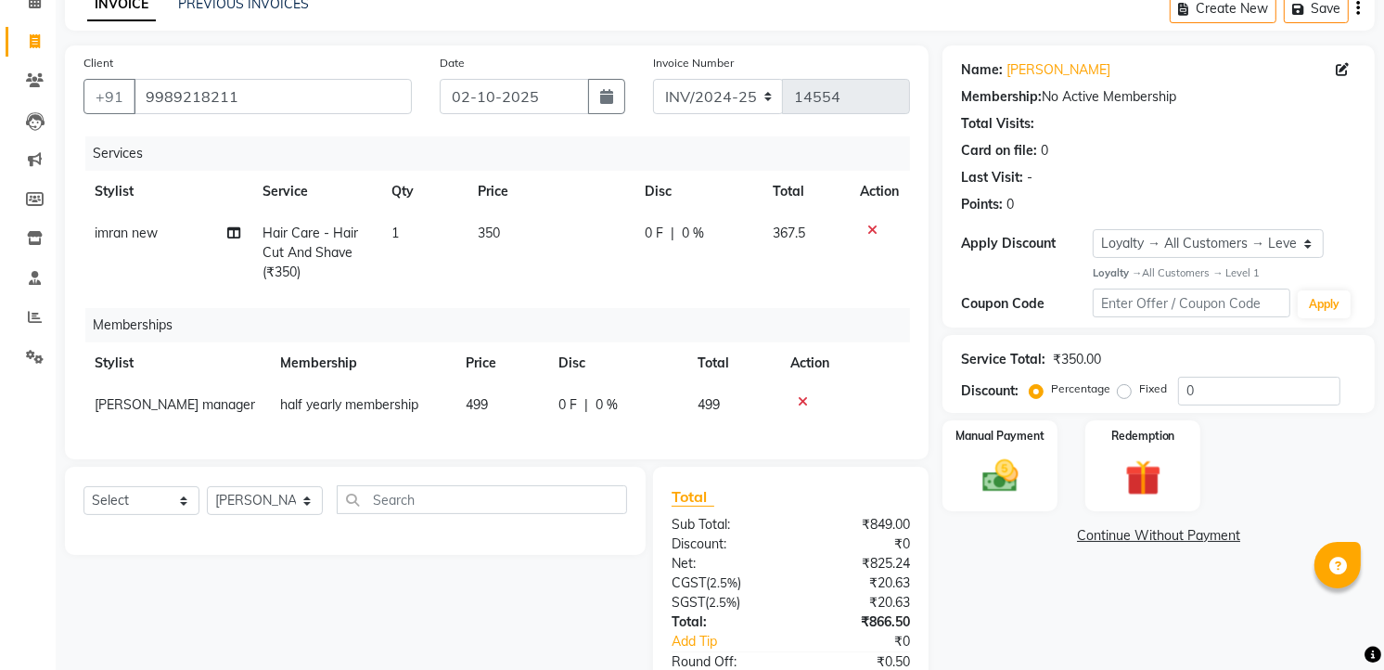
click at [490, 409] on td "499" at bounding box center [500, 405] width 93 height 42
select select "91765"
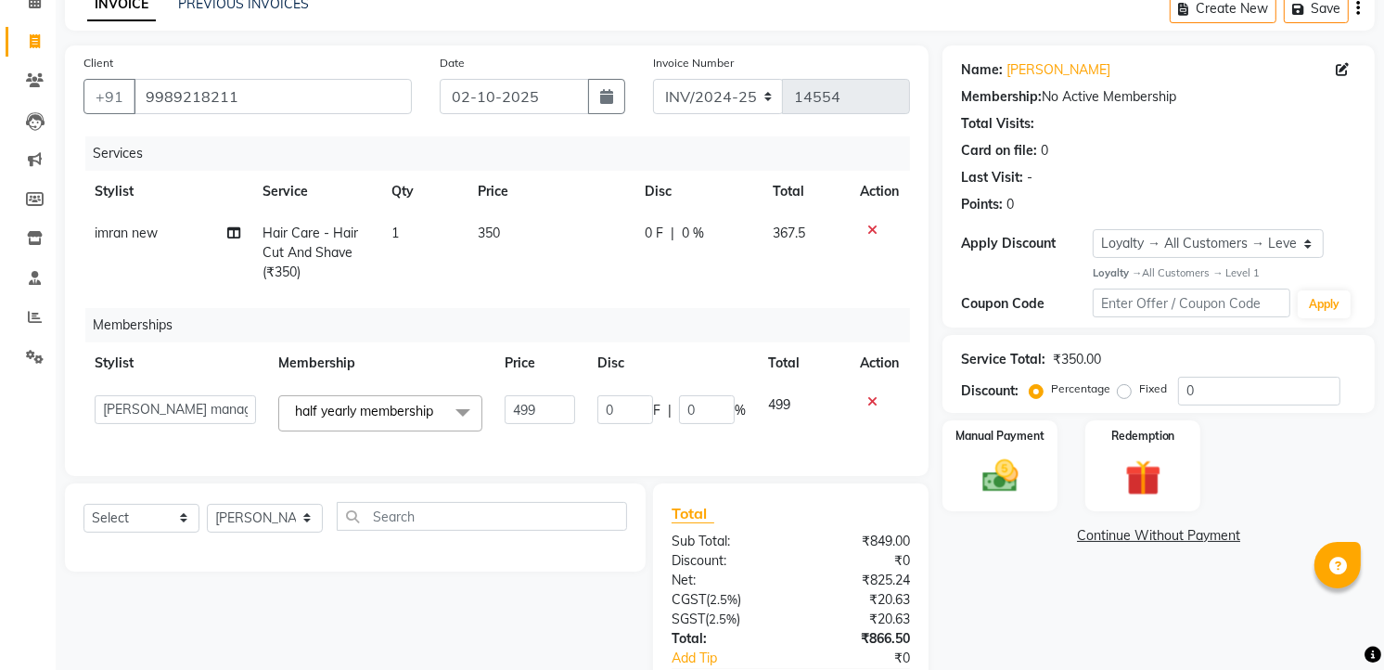
click at [490, 409] on td "half yearly membership x Annual Membership half yearly membership" at bounding box center [380, 413] width 226 height 58
click at [551, 399] on input "499" at bounding box center [540, 409] width 70 height 29
type input "4"
type input "100"
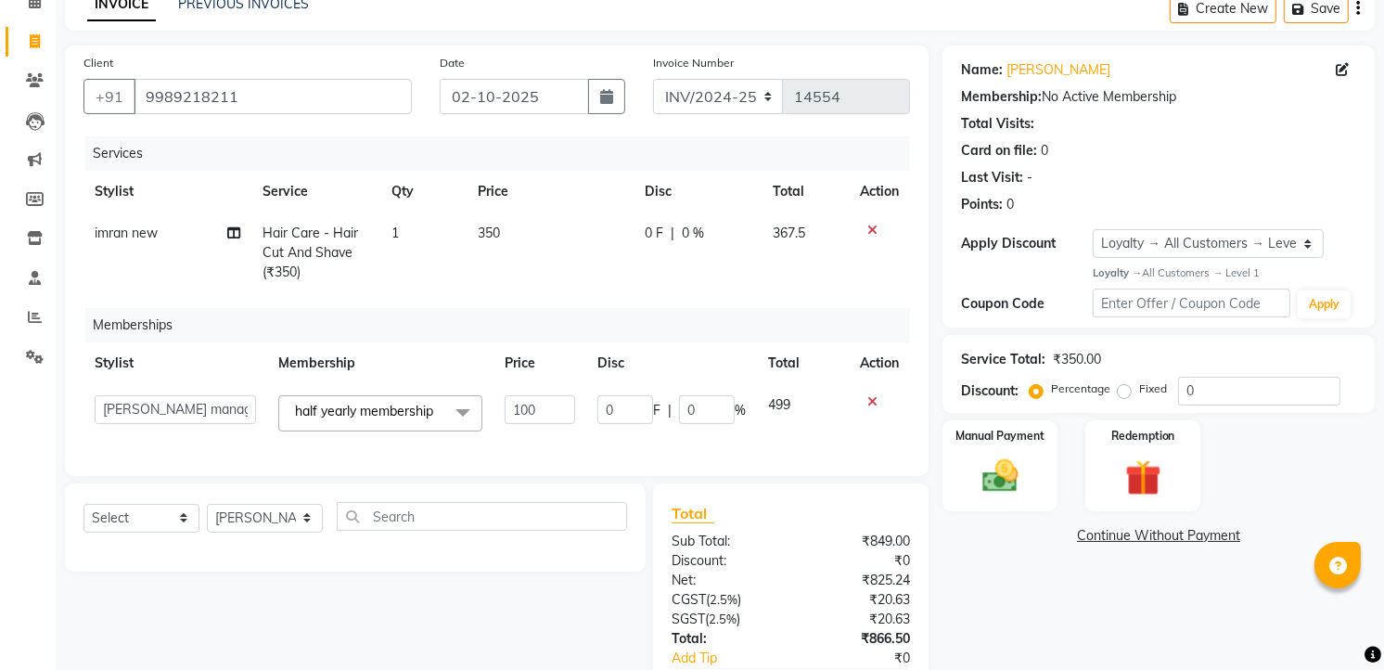
click at [606, 441] on div "Services Stylist Service Qty Price Disc Total Action imran new Hair Care - Hair…" at bounding box center [496, 296] width 826 height 321
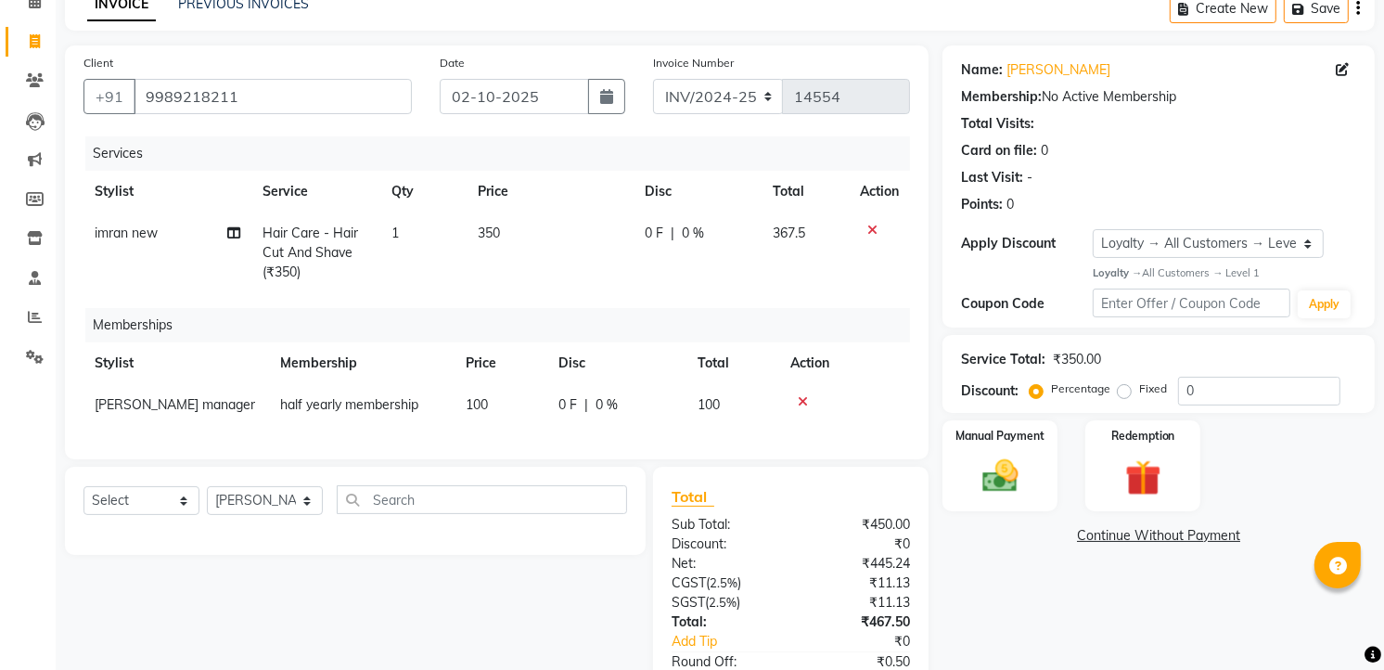
scroll to position [225, 0]
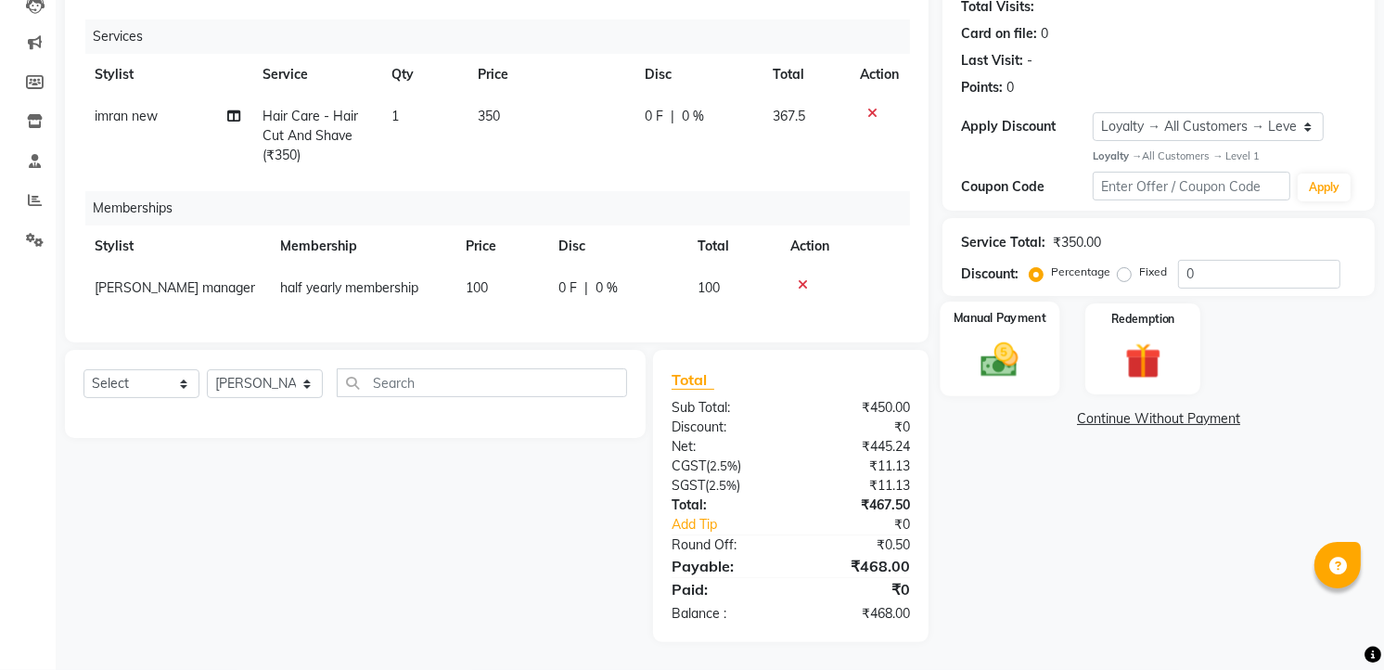
click at [1006, 360] on img at bounding box center [1000, 359] width 60 height 43
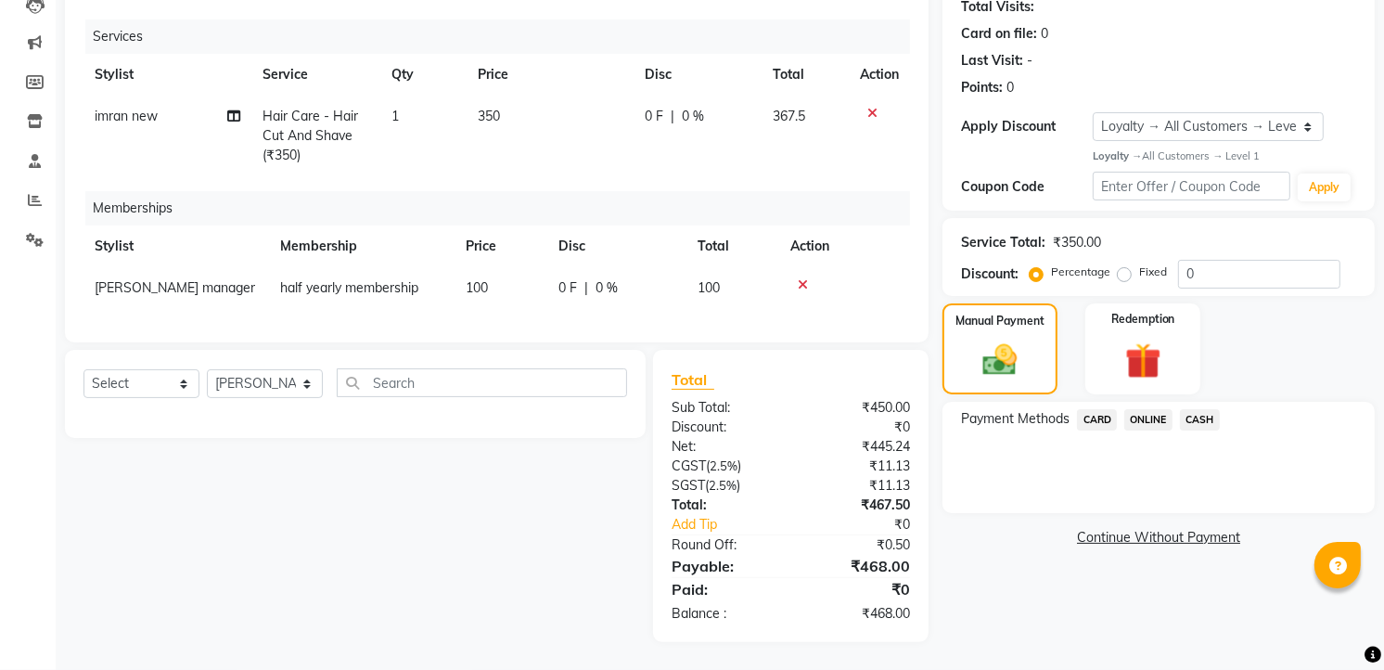
click at [1150, 409] on span "ONLINE" at bounding box center [1148, 419] width 48 height 21
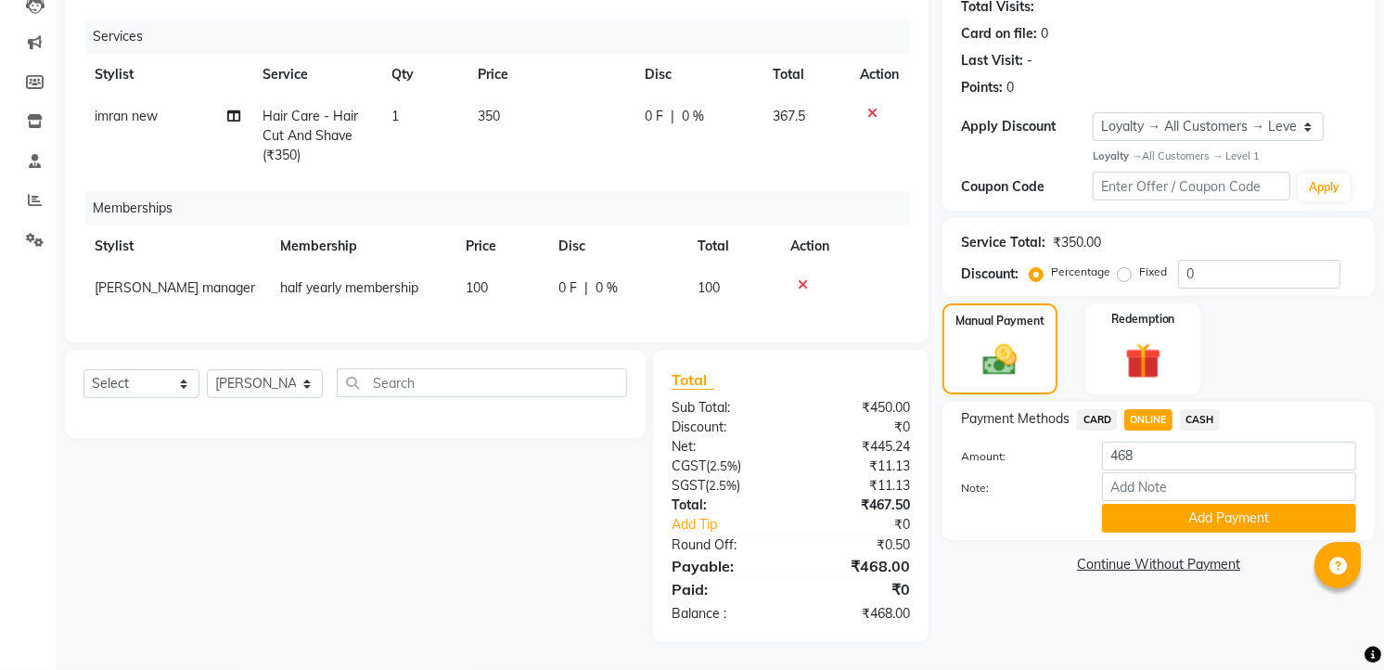
click at [1173, 504] on button "Add Payment" at bounding box center [1229, 518] width 254 height 29
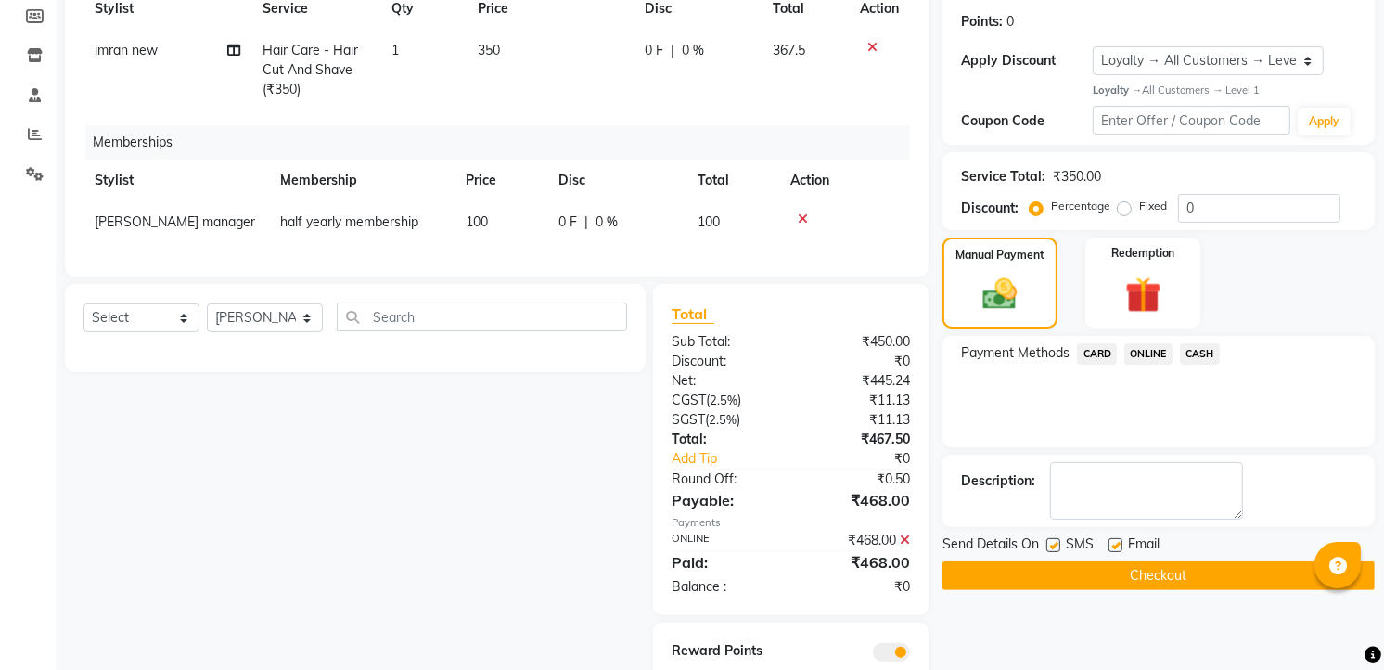
scroll to position [356, 0]
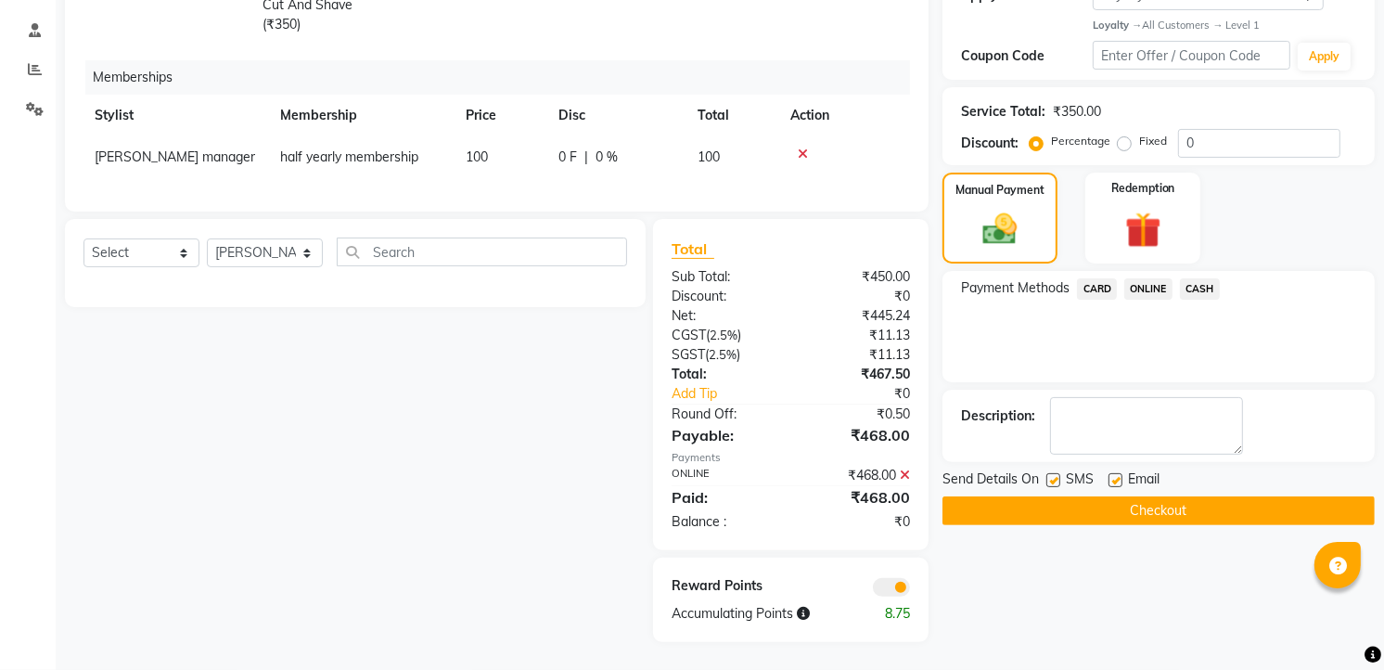
click at [1165, 501] on button "Checkout" at bounding box center [1158, 510] width 432 height 29
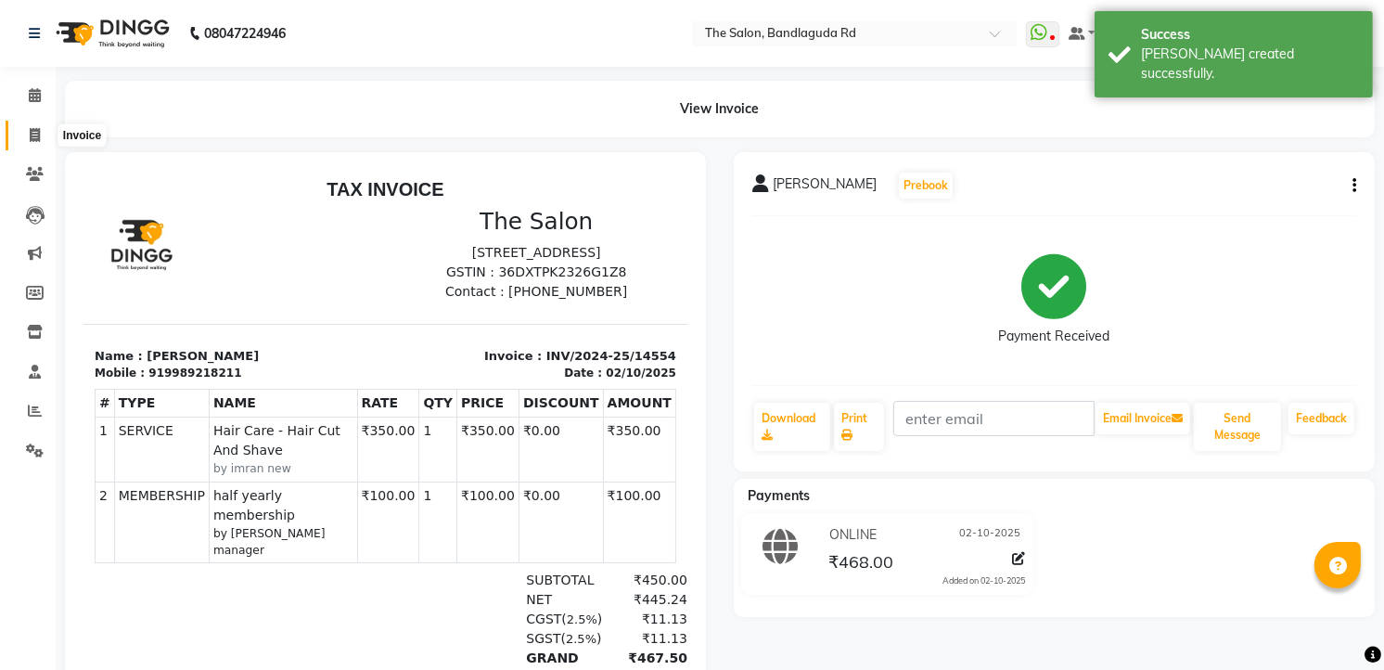
click at [32, 140] on icon at bounding box center [35, 135] width 10 height 14
select select "service"
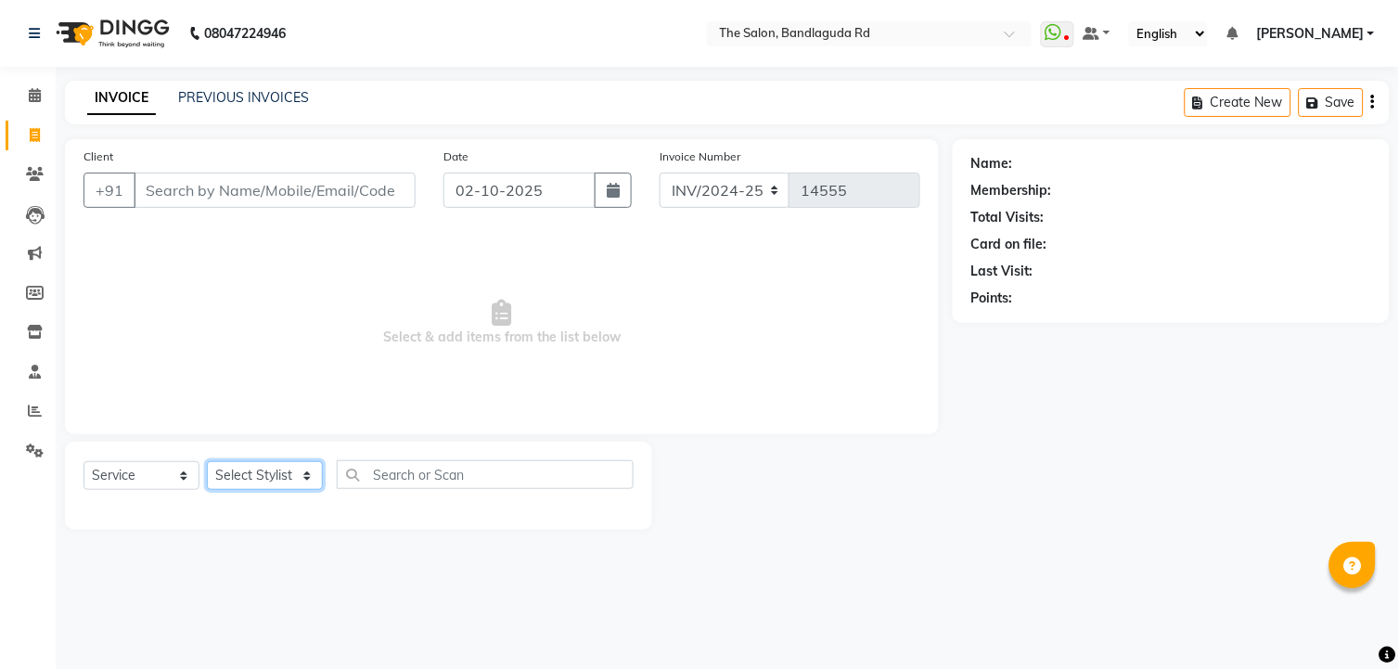
click at [274, 476] on select "Select Stylist [PERSON_NAME] [PERSON_NAME] [PERSON_NAME] new [PERSON_NAME] [PER…" at bounding box center [265, 475] width 116 height 29
click at [207, 462] on select "Select Stylist [PERSON_NAME] [PERSON_NAME] [PERSON_NAME] new [PERSON_NAME] [PER…" at bounding box center [265, 475] width 116 height 29
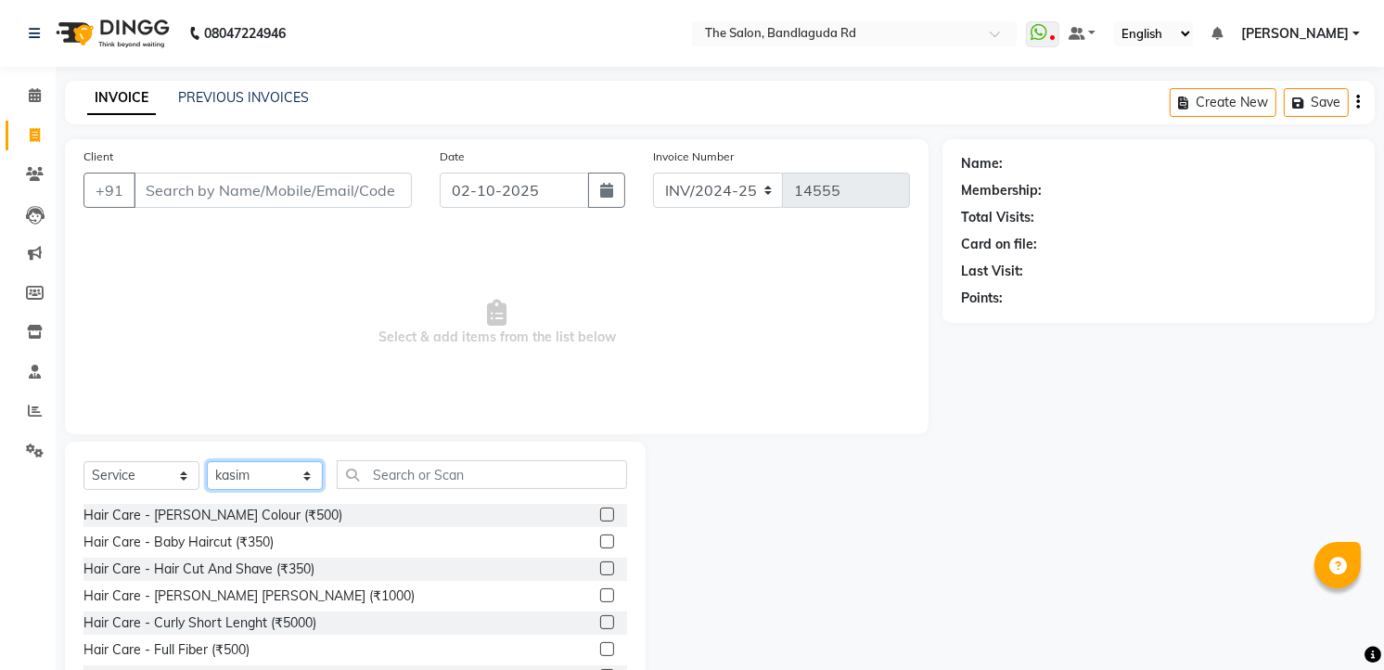
click at [250, 483] on select "Select Stylist [PERSON_NAME] [PERSON_NAME] [PERSON_NAME] new [PERSON_NAME] [PER…" at bounding box center [265, 475] width 116 height 29
select select "86723"
click at [207, 462] on select "Select Stylist [PERSON_NAME] [PERSON_NAME] [PERSON_NAME] new [PERSON_NAME] [PER…" at bounding box center [265, 475] width 116 height 29
click at [300, 569] on div "Hair Care - Hair Cut And Shave (₹350)" at bounding box center [198, 568] width 231 height 19
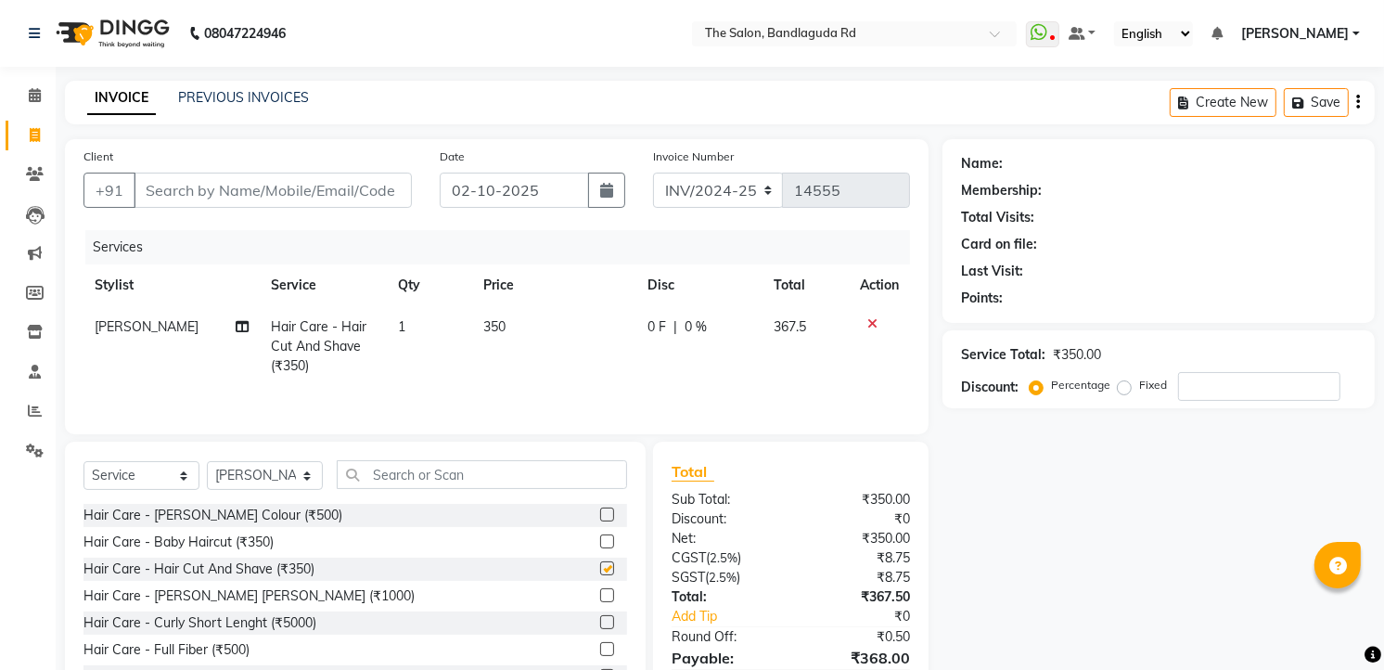
checkbox input "false"
click at [465, 473] on input "text" at bounding box center [482, 474] width 290 height 29
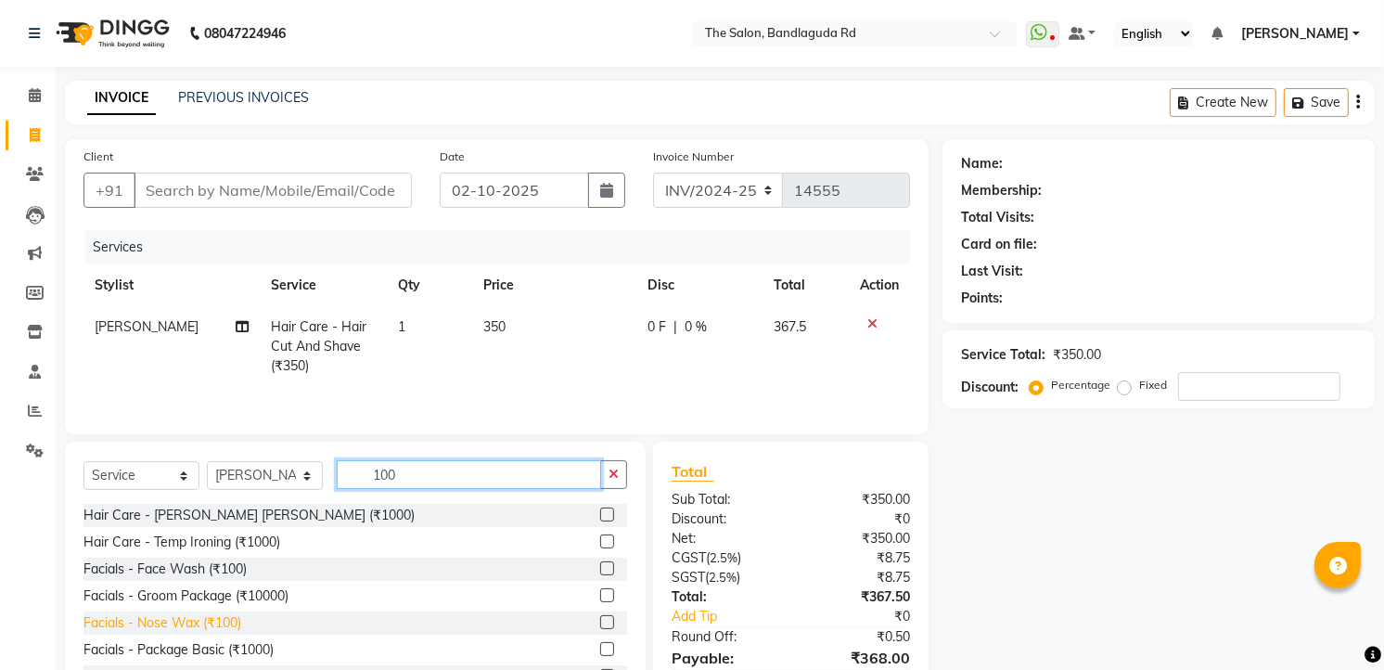
type input "100"
click at [213, 626] on div "Facials - Nose Wax (₹100)" at bounding box center [162, 622] width 158 height 19
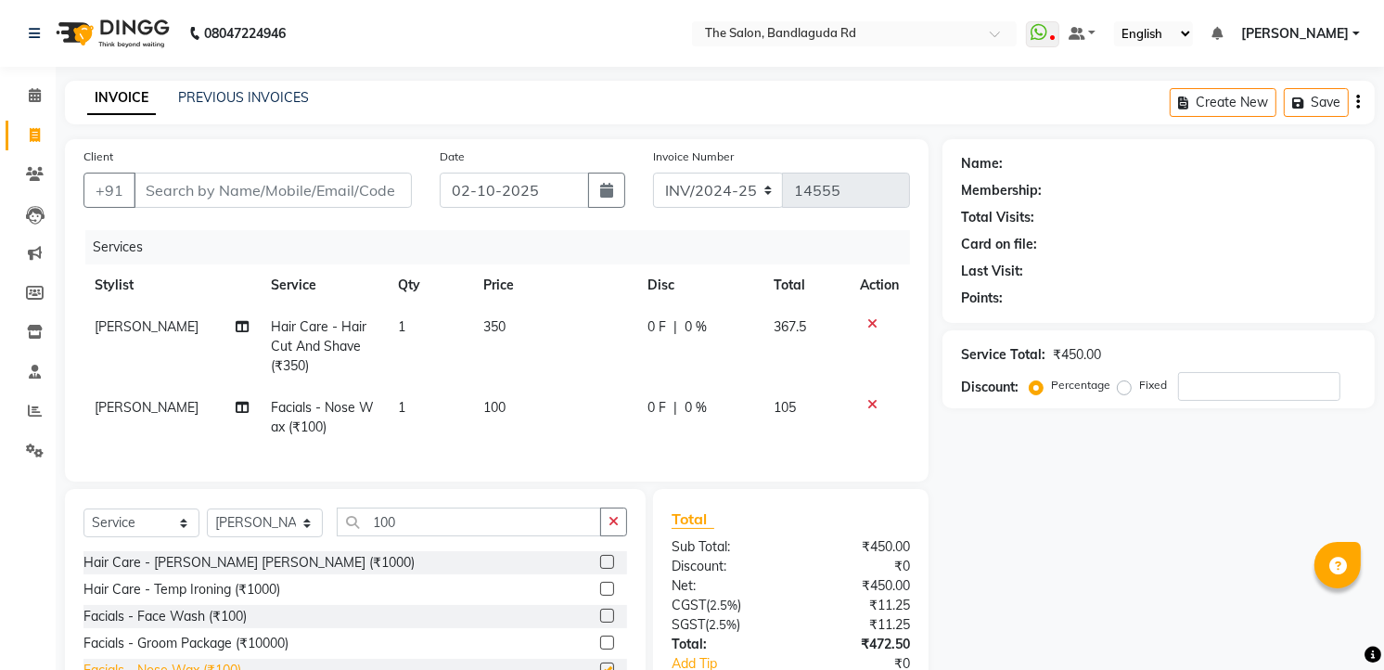
checkbox input "false"
click at [304, 196] on input "Client" at bounding box center [273, 190] width 278 height 35
type input "7"
type input "0"
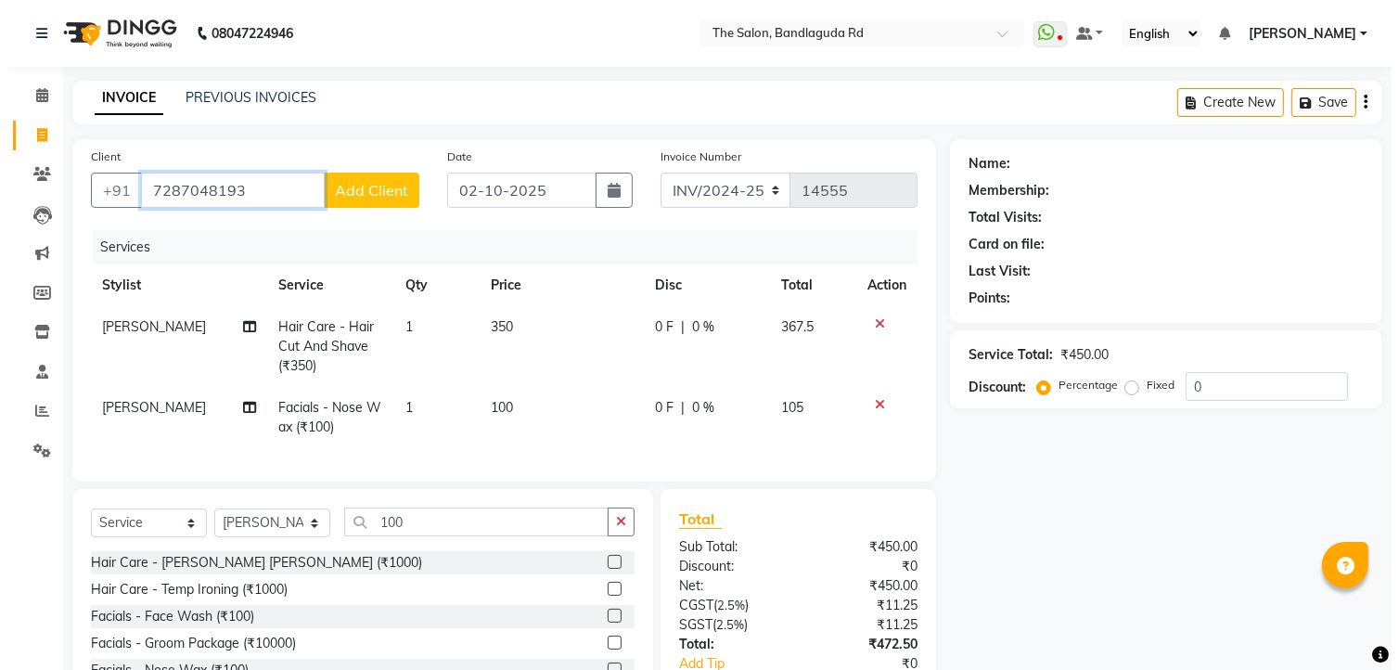
scroll to position [154, 0]
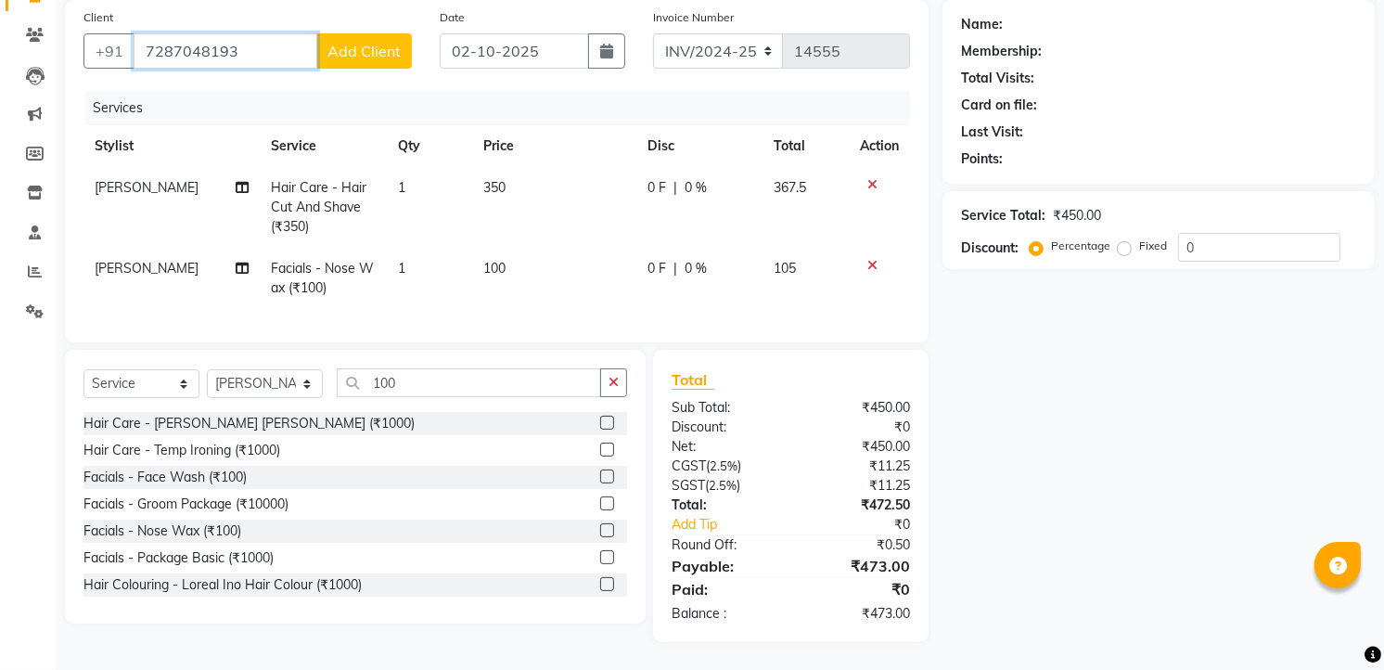
type input "7287048193"
click at [368, 42] on span "Add Client" at bounding box center [363, 51] width 73 height 19
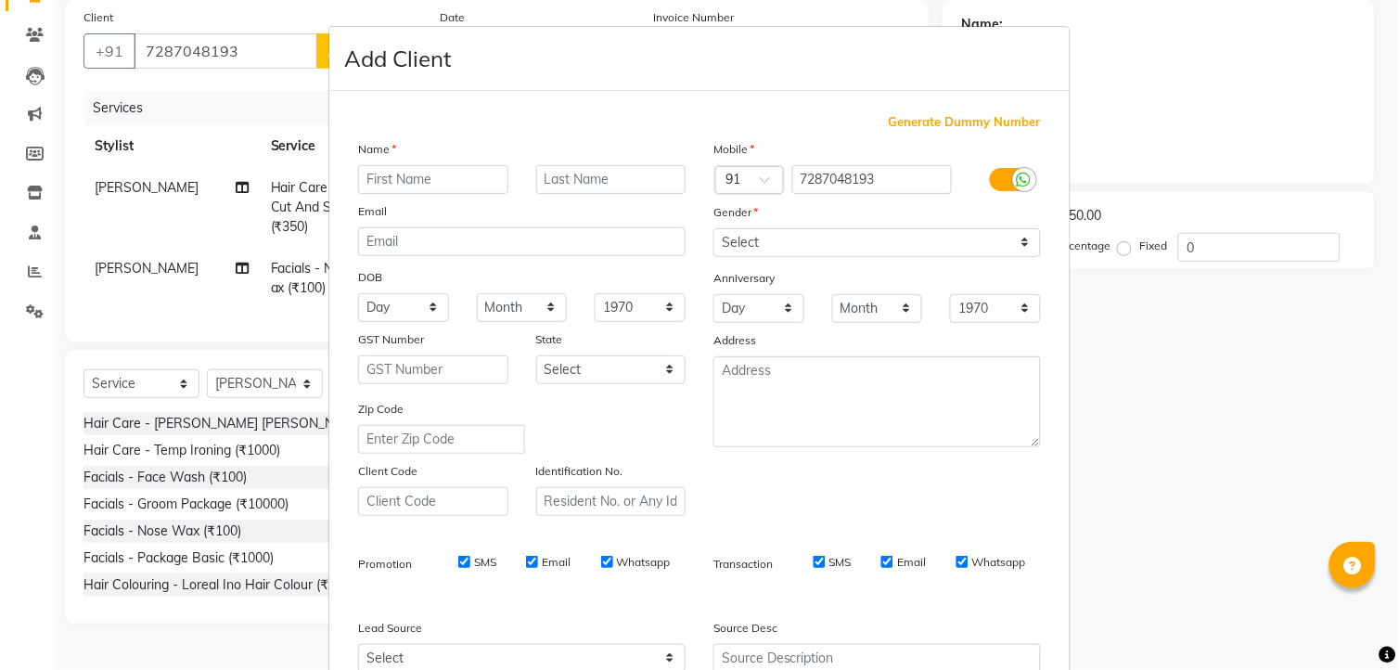
click at [428, 178] on input "text" at bounding box center [433, 179] width 150 height 29
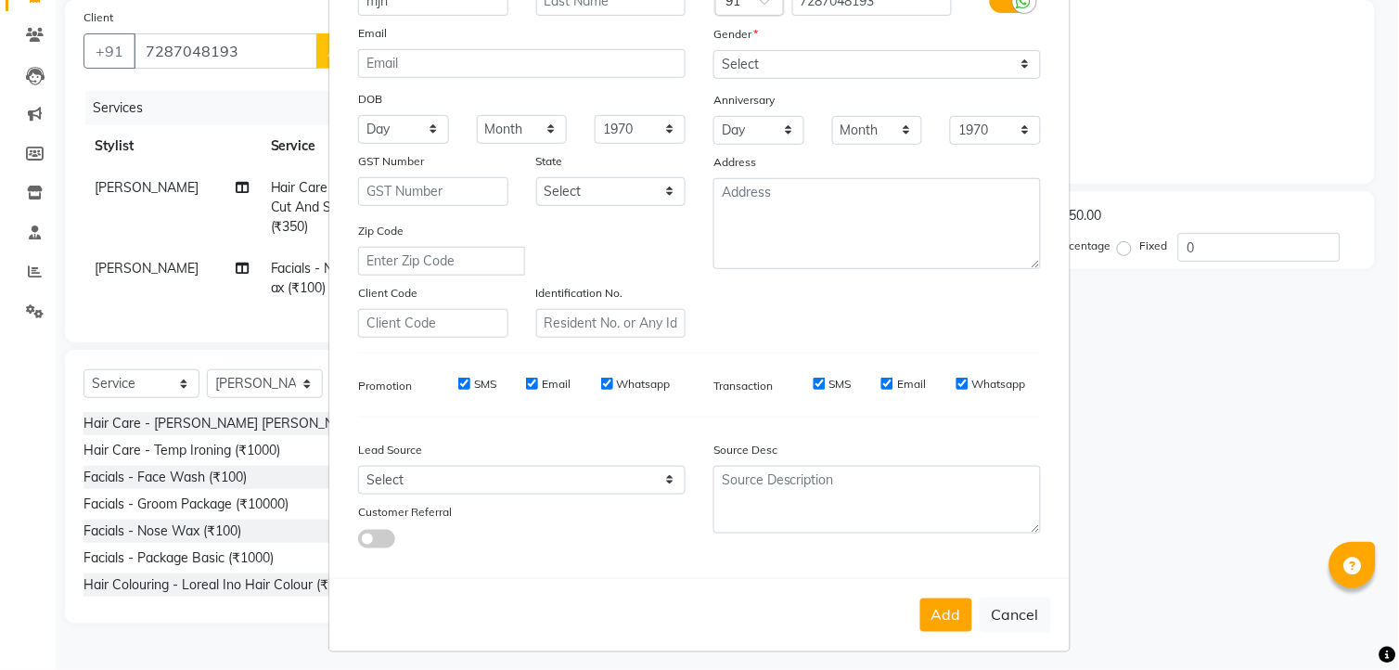
scroll to position [187, 0]
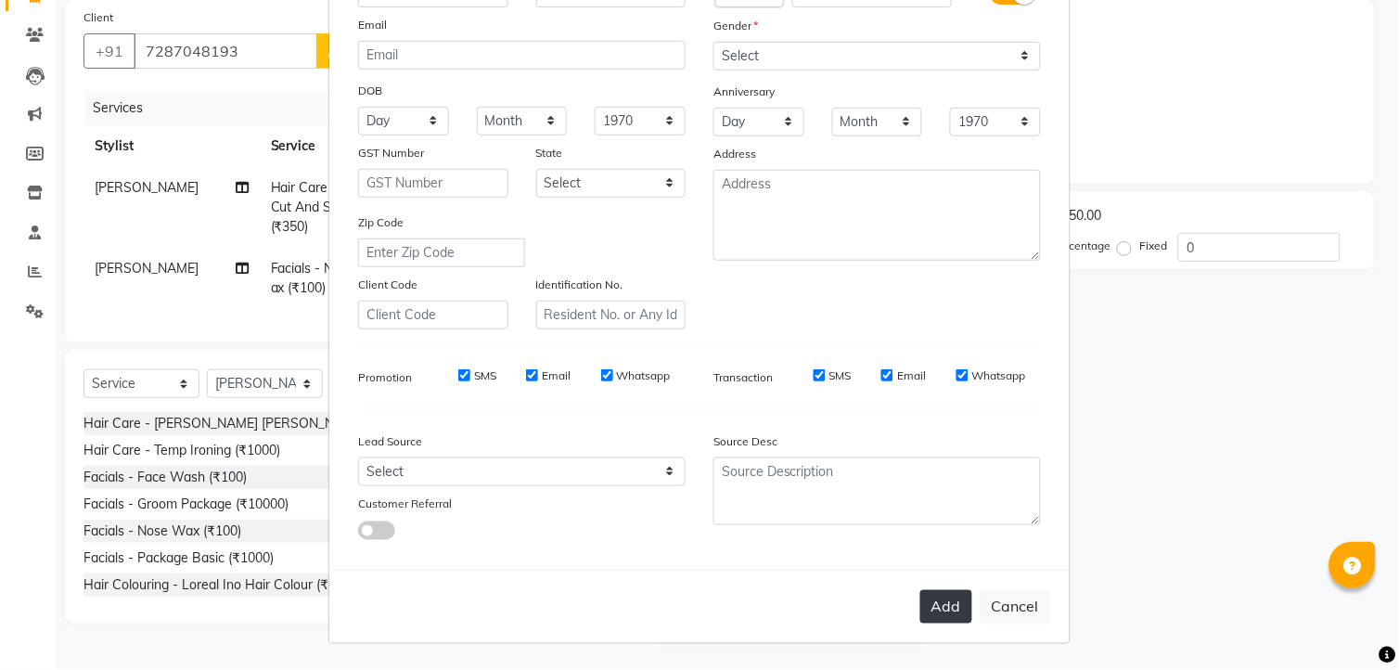
type input "mjh"
click at [934, 609] on button "Add" at bounding box center [946, 606] width 52 height 33
click at [939, 592] on button "Add" at bounding box center [946, 606] width 52 height 33
click at [939, 598] on button "Add" at bounding box center [946, 606] width 52 height 33
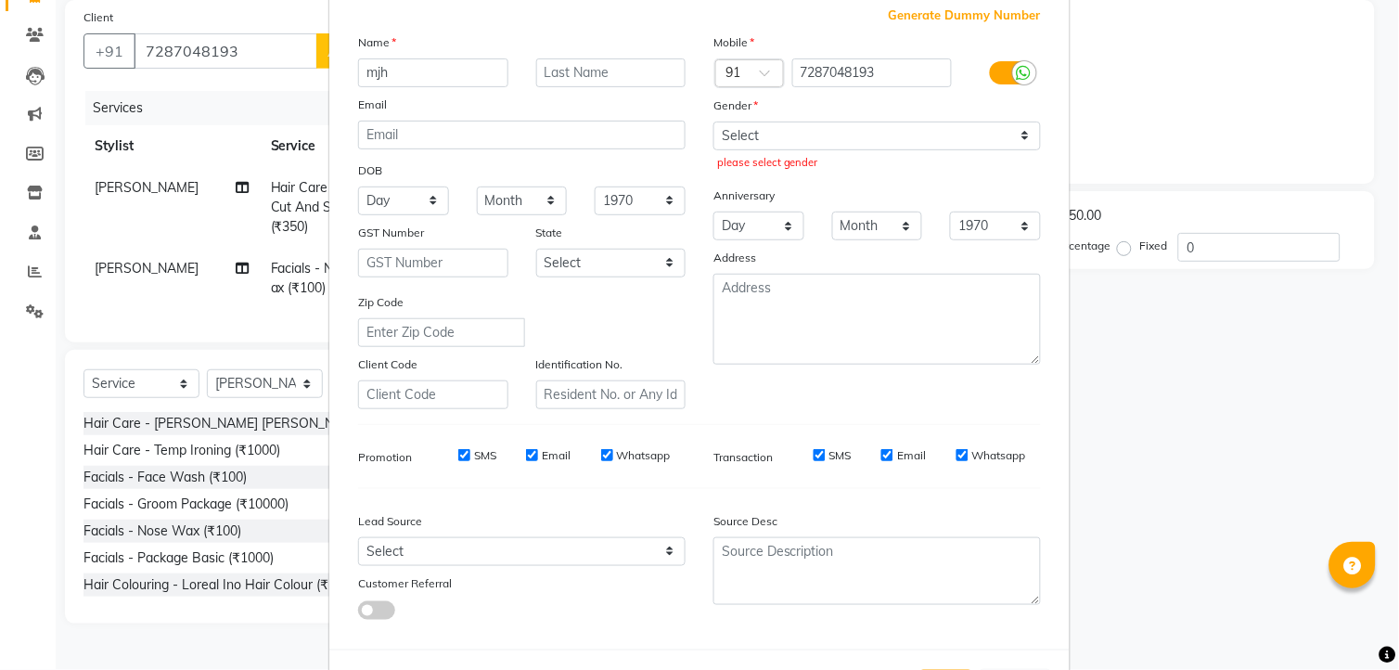
scroll to position [0, 0]
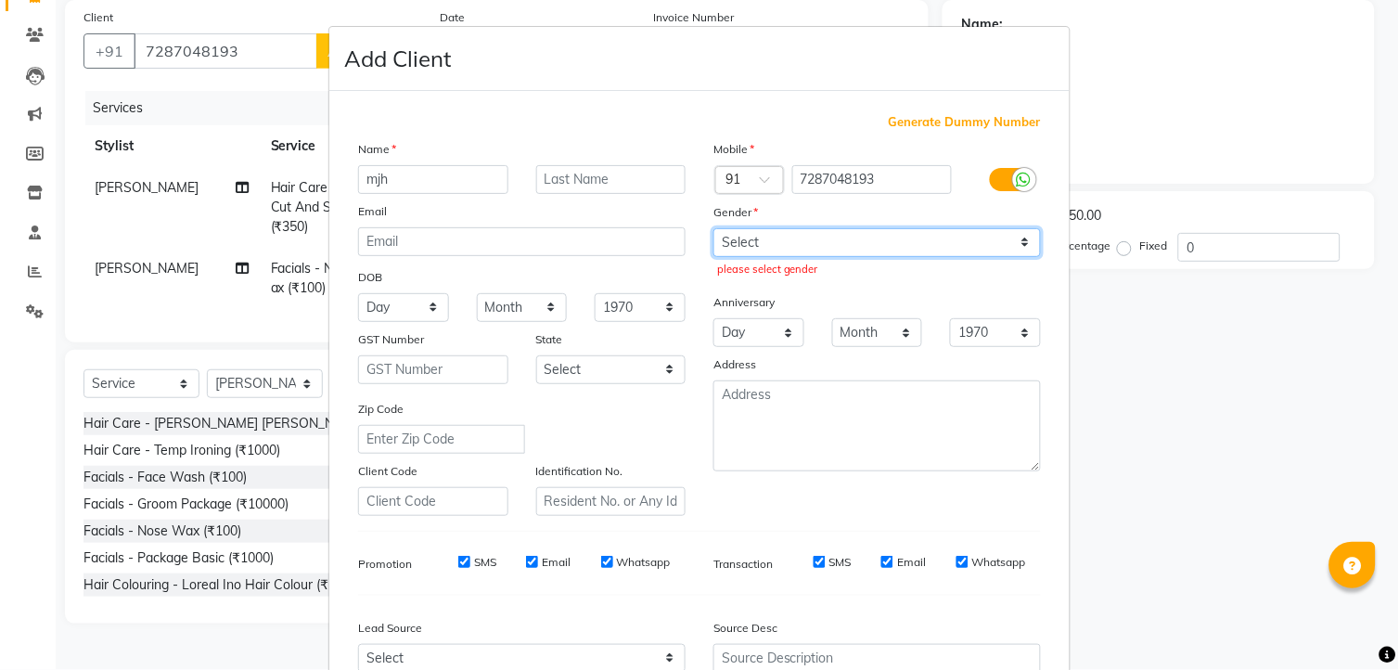
click at [781, 234] on select "Select [DEMOGRAPHIC_DATA] [DEMOGRAPHIC_DATA] Other Prefer Not To Say" at bounding box center [876, 242] width 327 height 29
select select "[DEMOGRAPHIC_DATA]"
click at [713, 228] on select "Select [DEMOGRAPHIC_DATA] [DEMOGRAPHIC_DATA] Other Prefer Not To Say" at bounding box center [876, 242] width 327 height 29
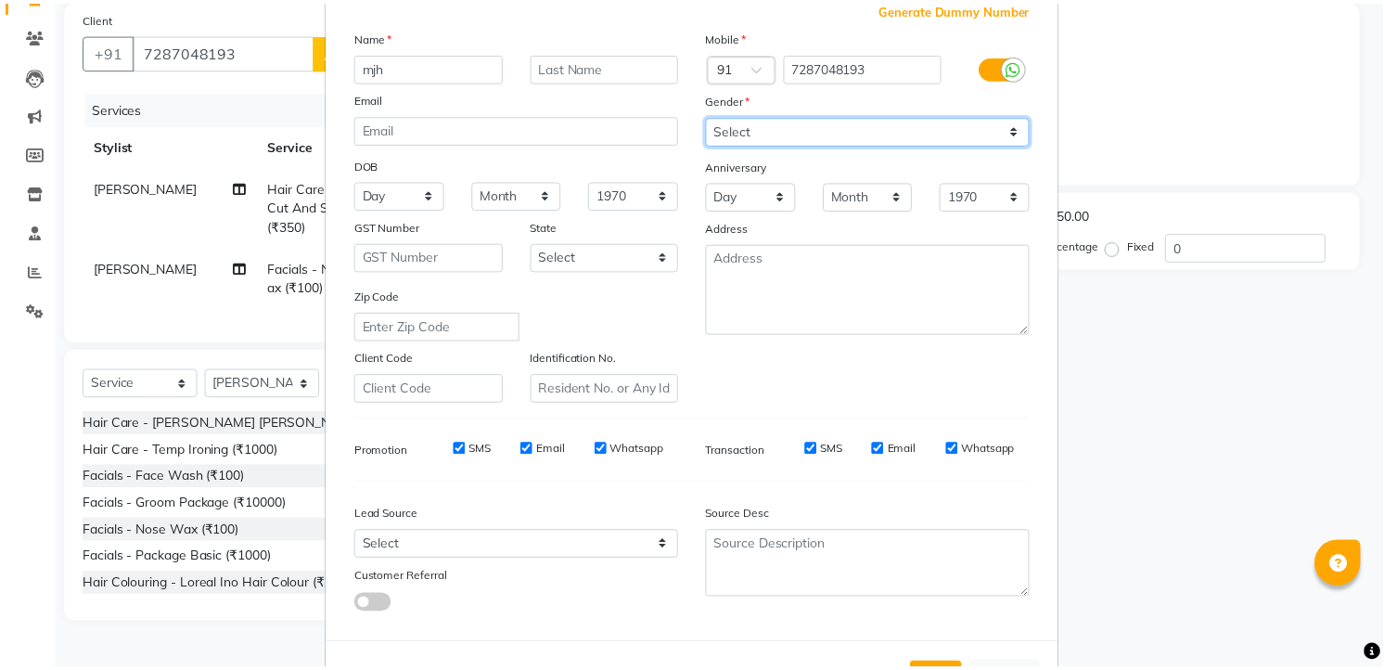
scroll to position [187, 0]
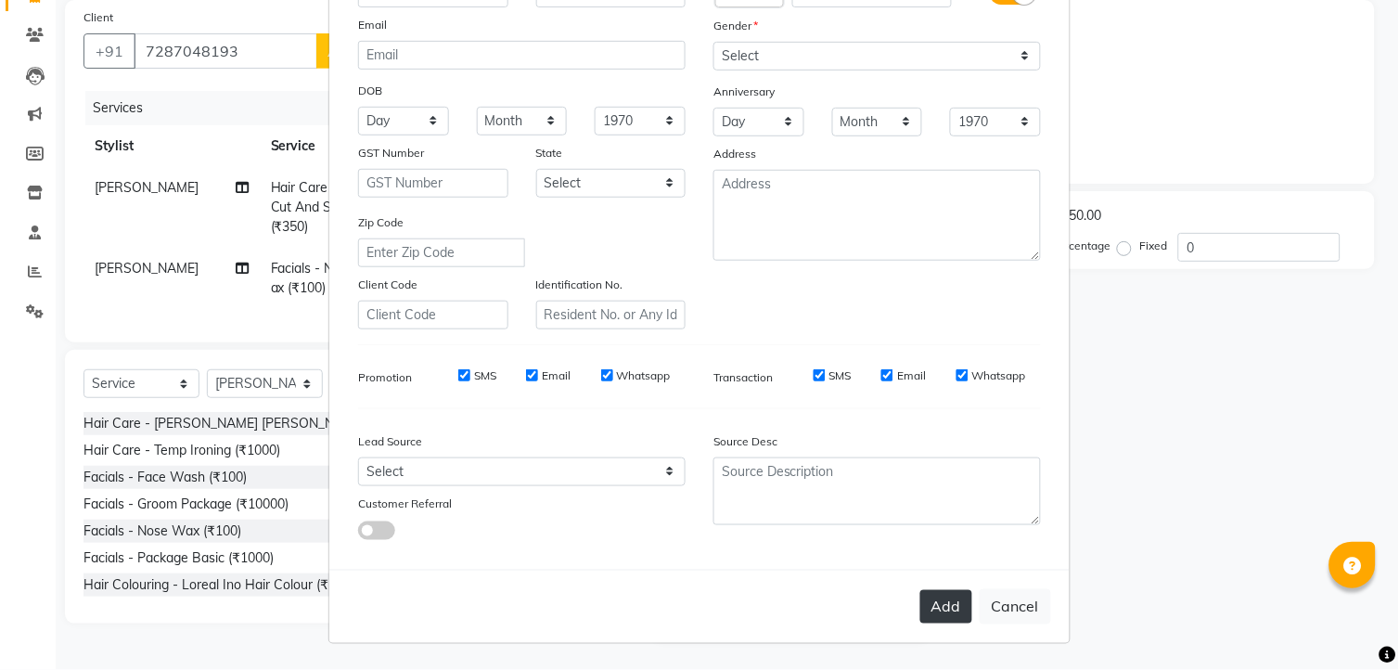
click at [941, 613] on button "Add" at bounding box center [946, 606] width 52 height 33
select select
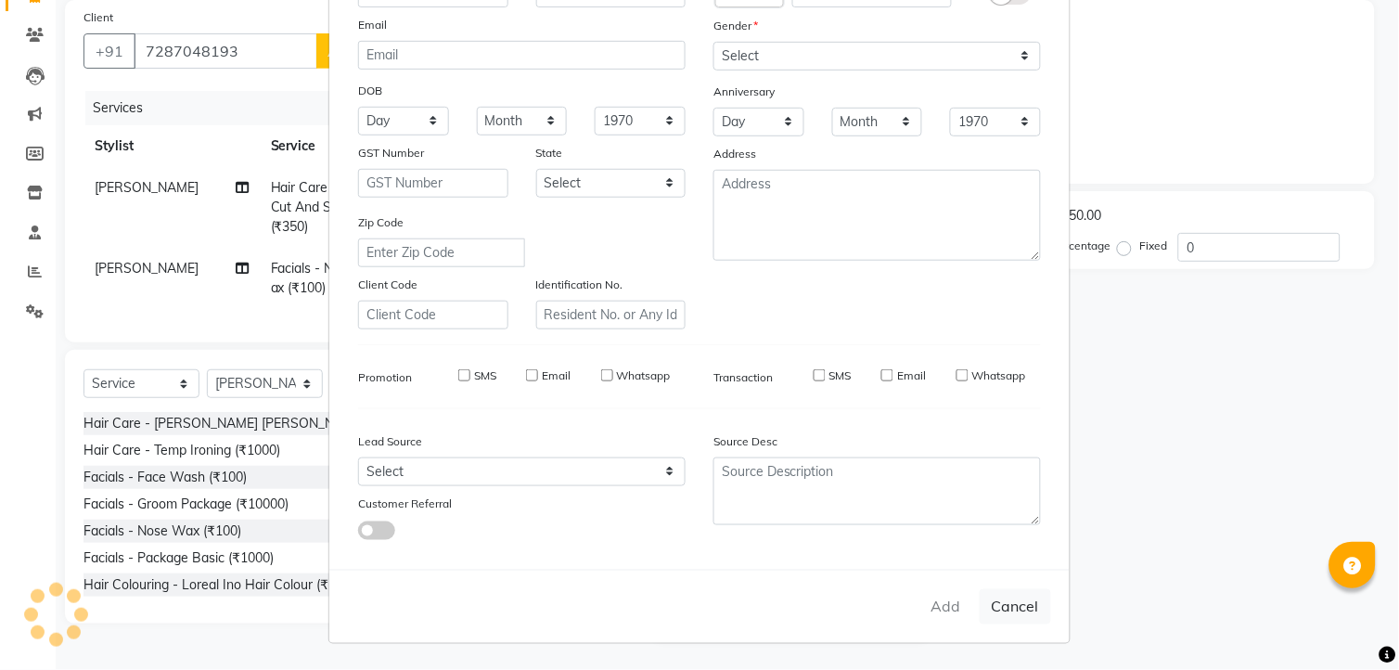
select select
checkbox input "false"
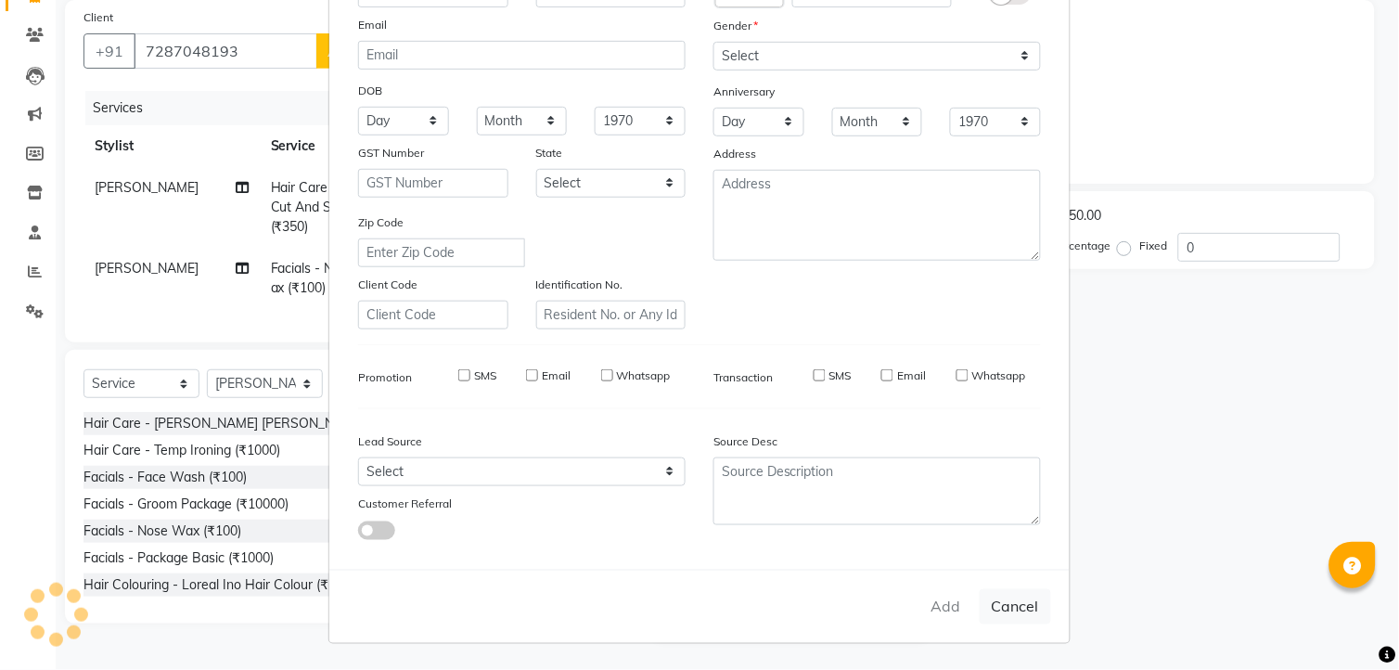
checkbox input "false"
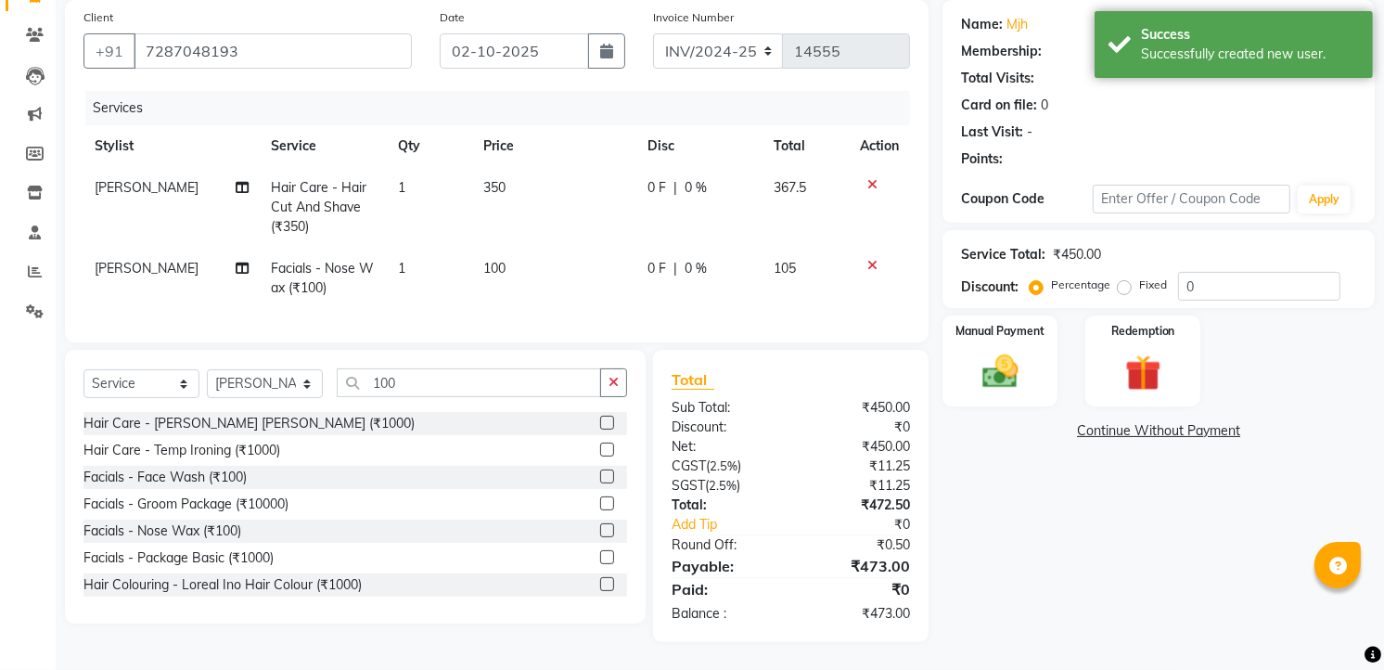
select select "1: Object"
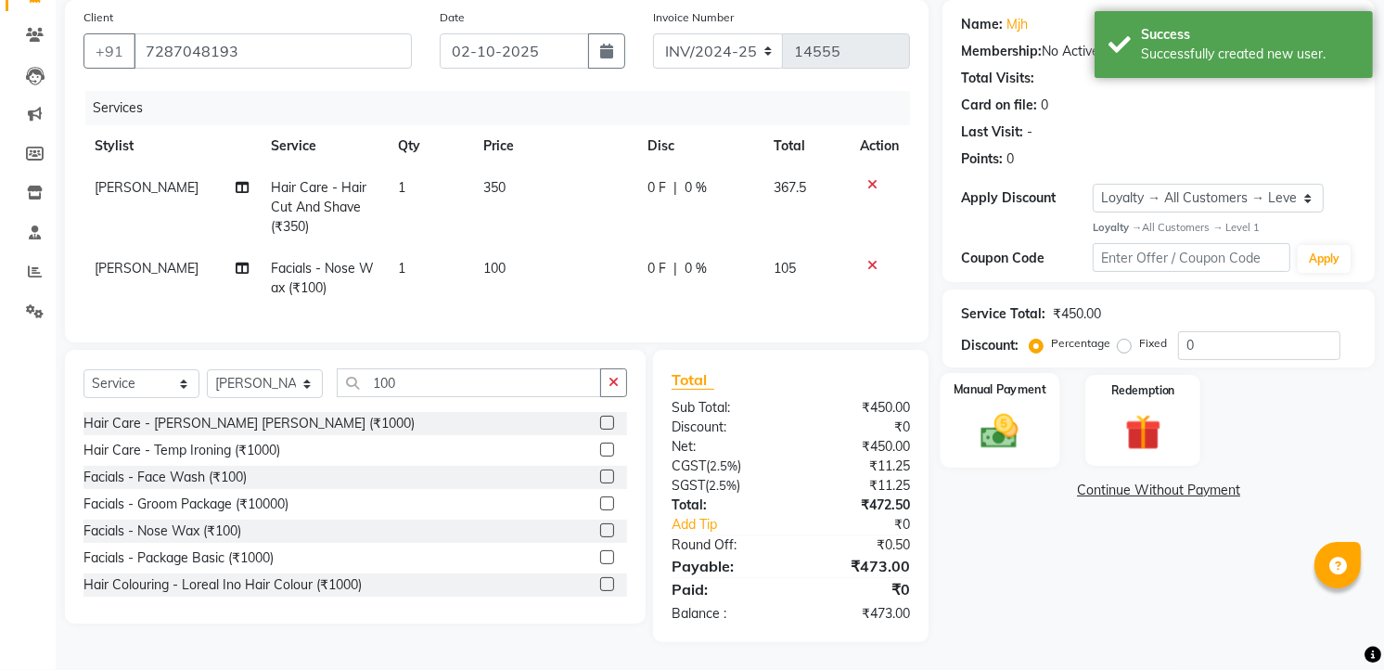
click at [1005, 420] on img at bounding box center [1000, 430] width 60 height 43
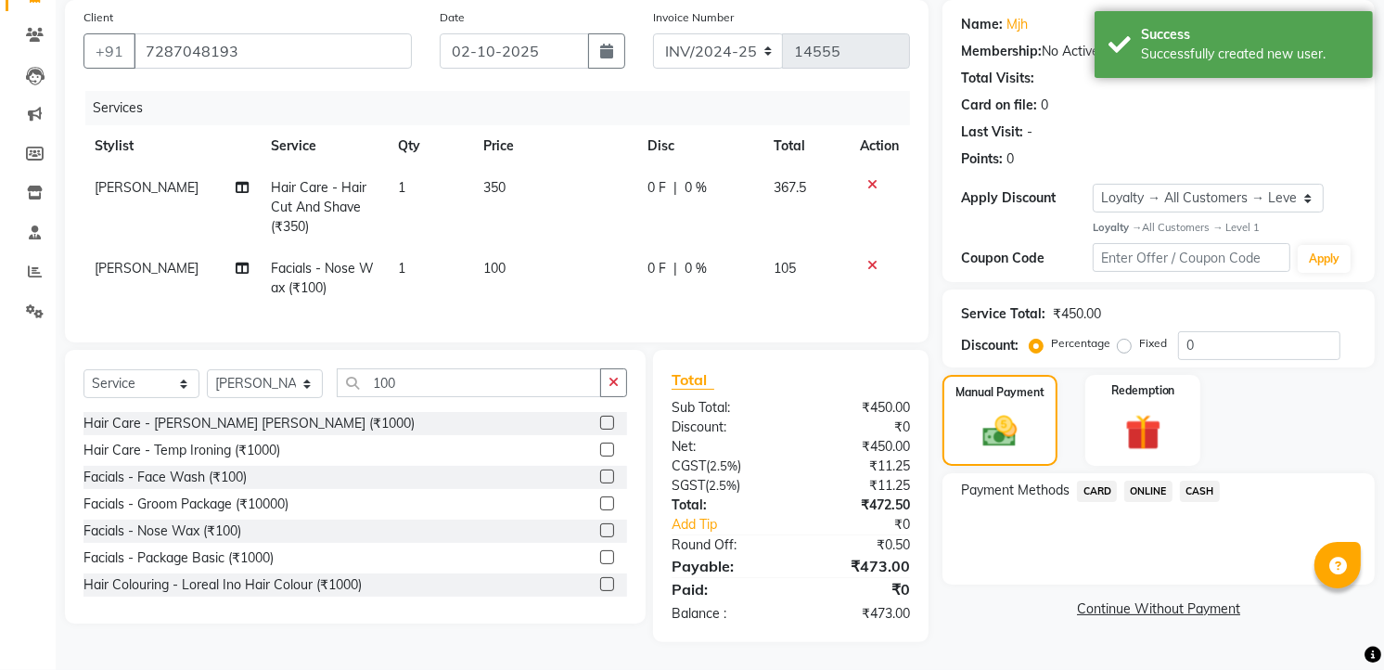
click at [1185, 480] on span "CASH" at bounding box center [1200, 490] width 40 height 21
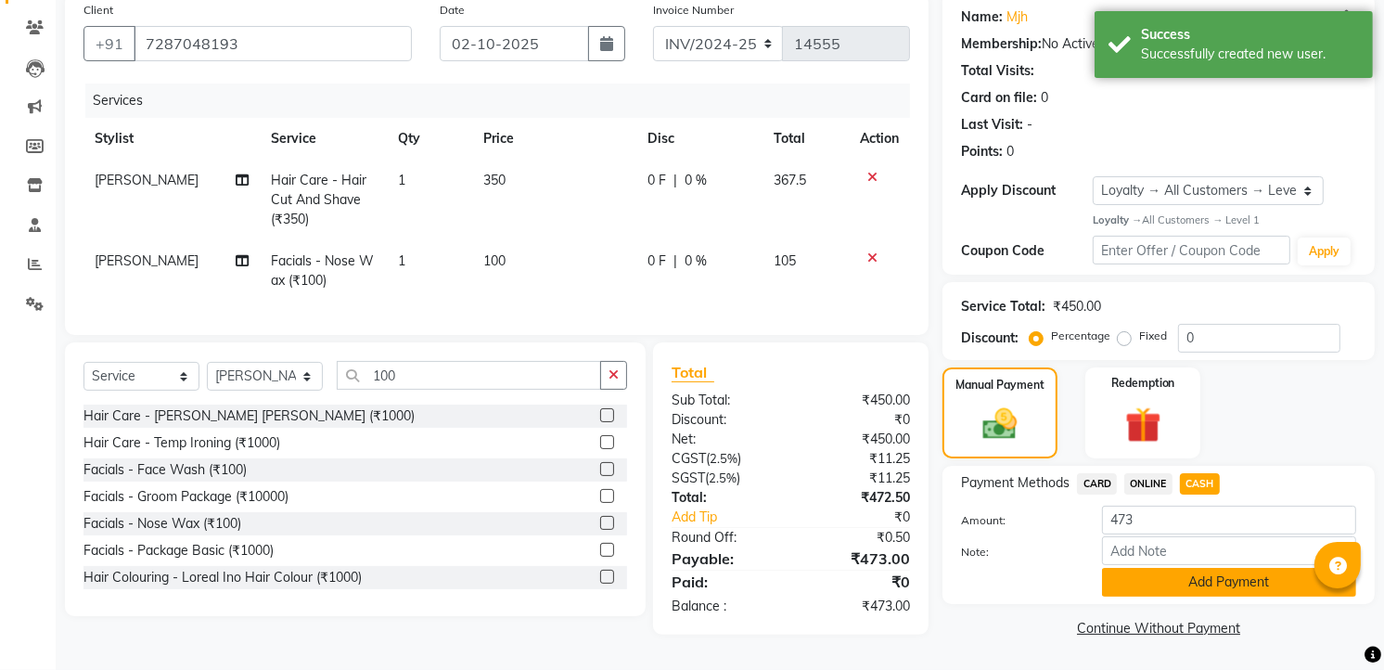
click at [1174, 581] on button "Add Payment" at bounding box center [1229, 582] width 254 height 29
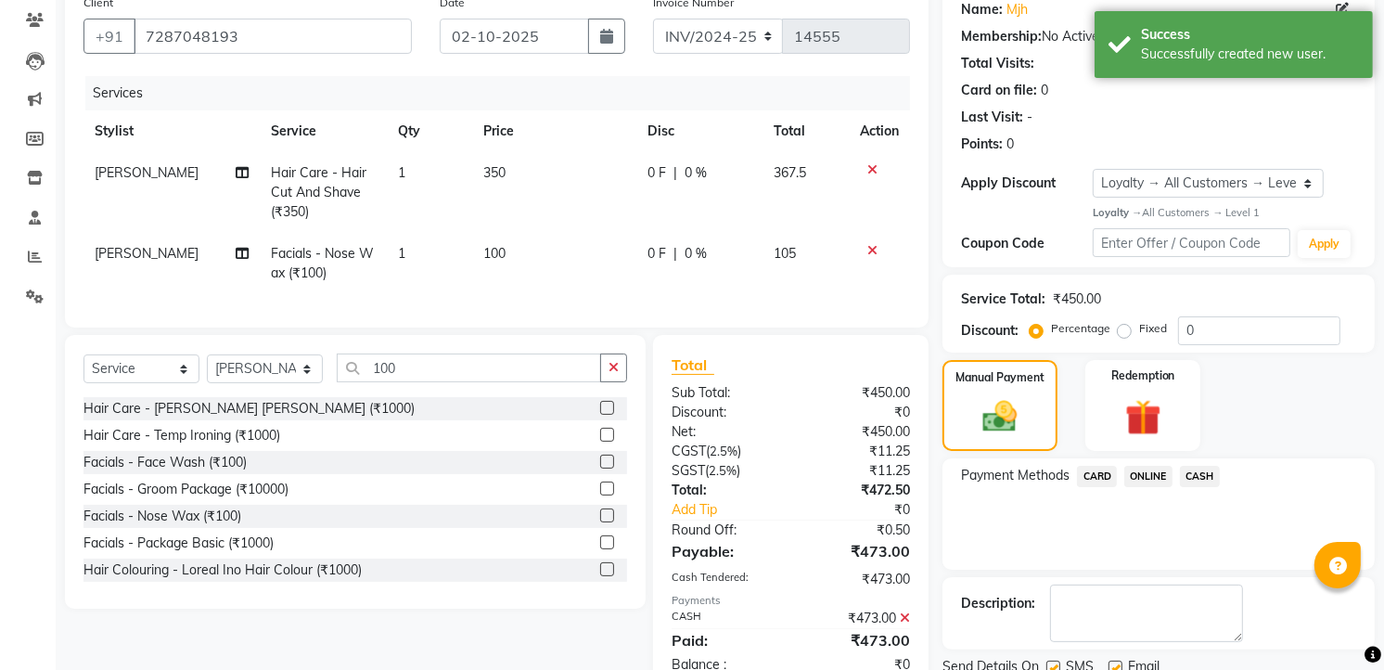
scroll to position [312, 0]
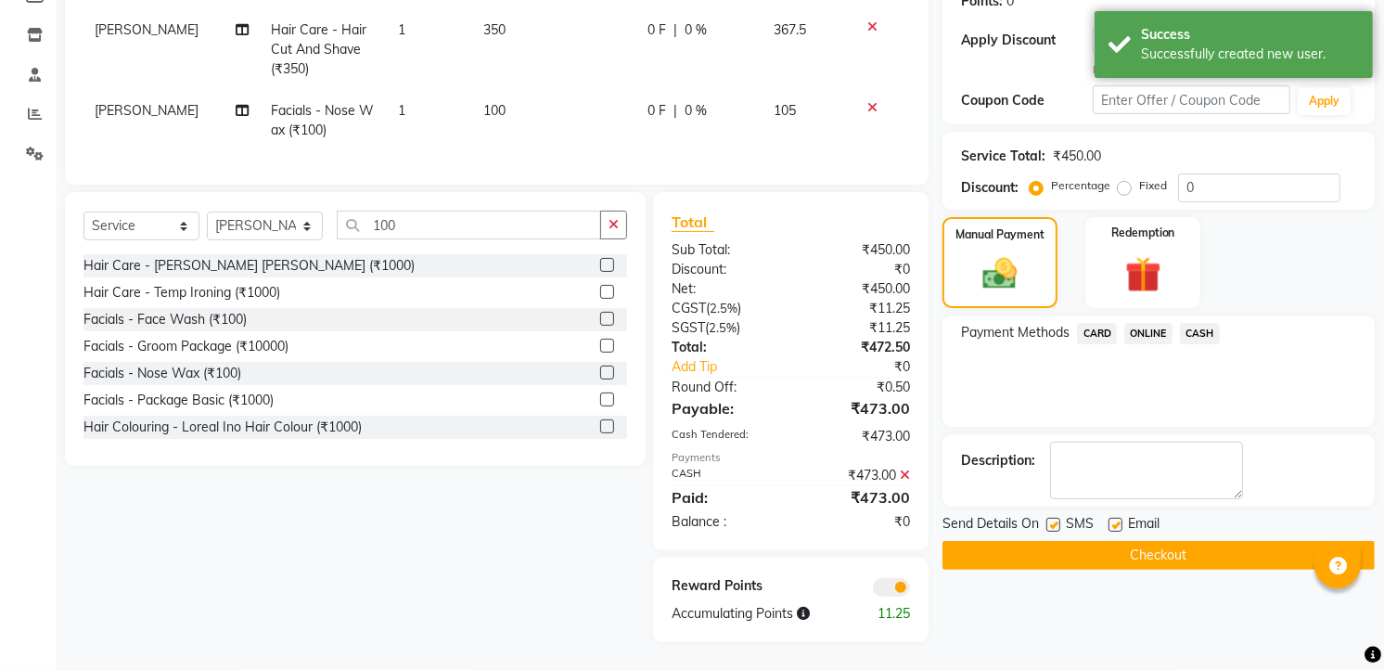
click at [1184, 544] on button "Checkout" at bounding box center [1158, 555] width 432 height 29
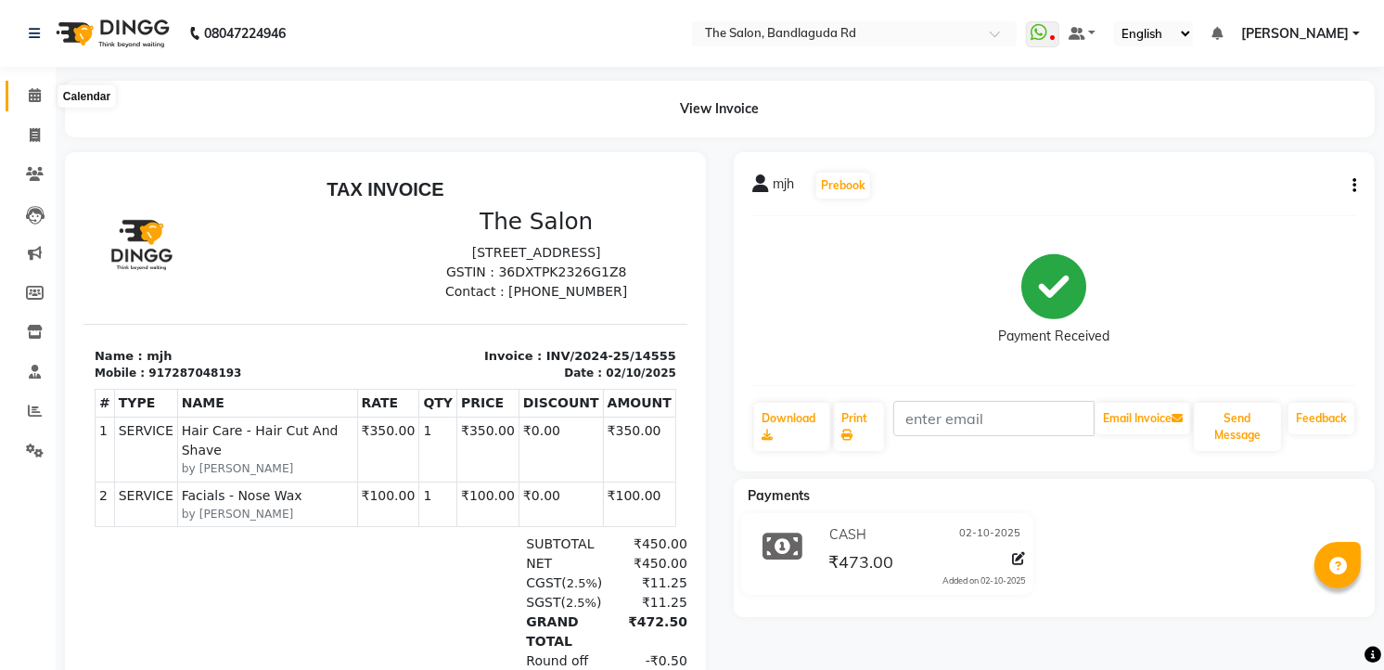
click at [29, 104] on span at bounding box center [35, 95] width 32 height 21
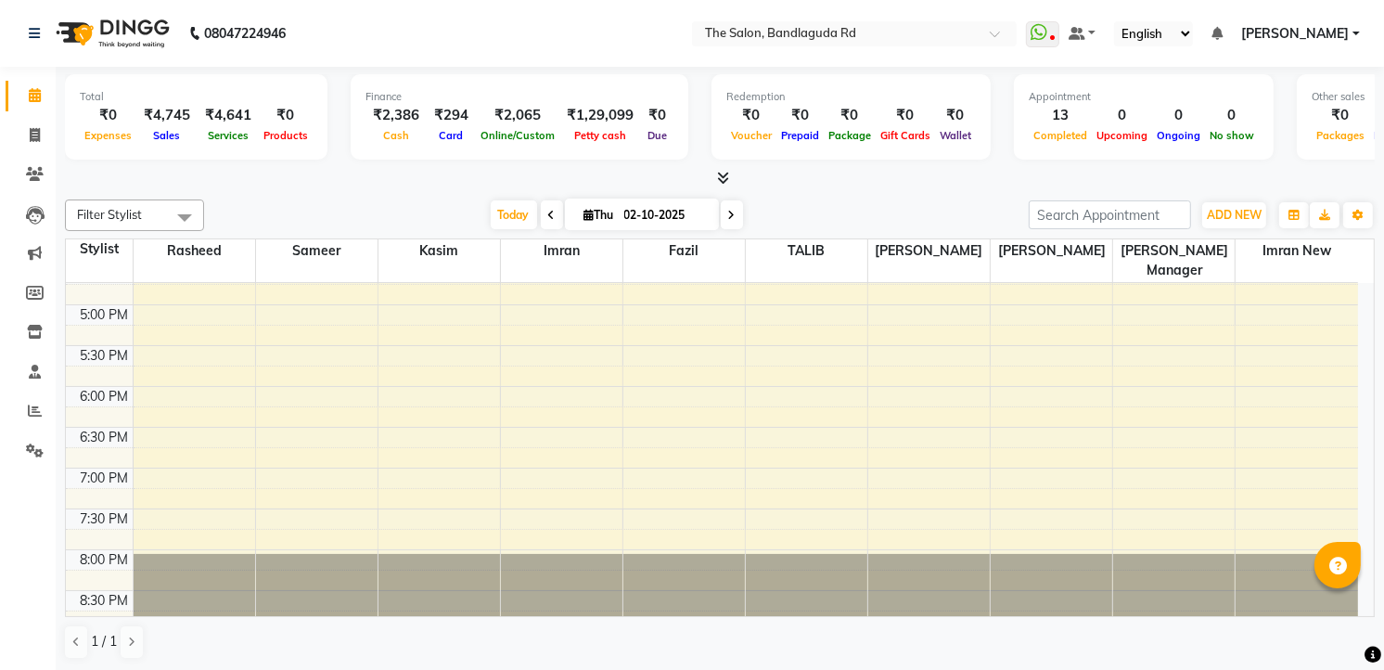
scroll to position [1, 0]
click at [1060, 385] on td at bounding box center [745, 395] width 1225 height 20
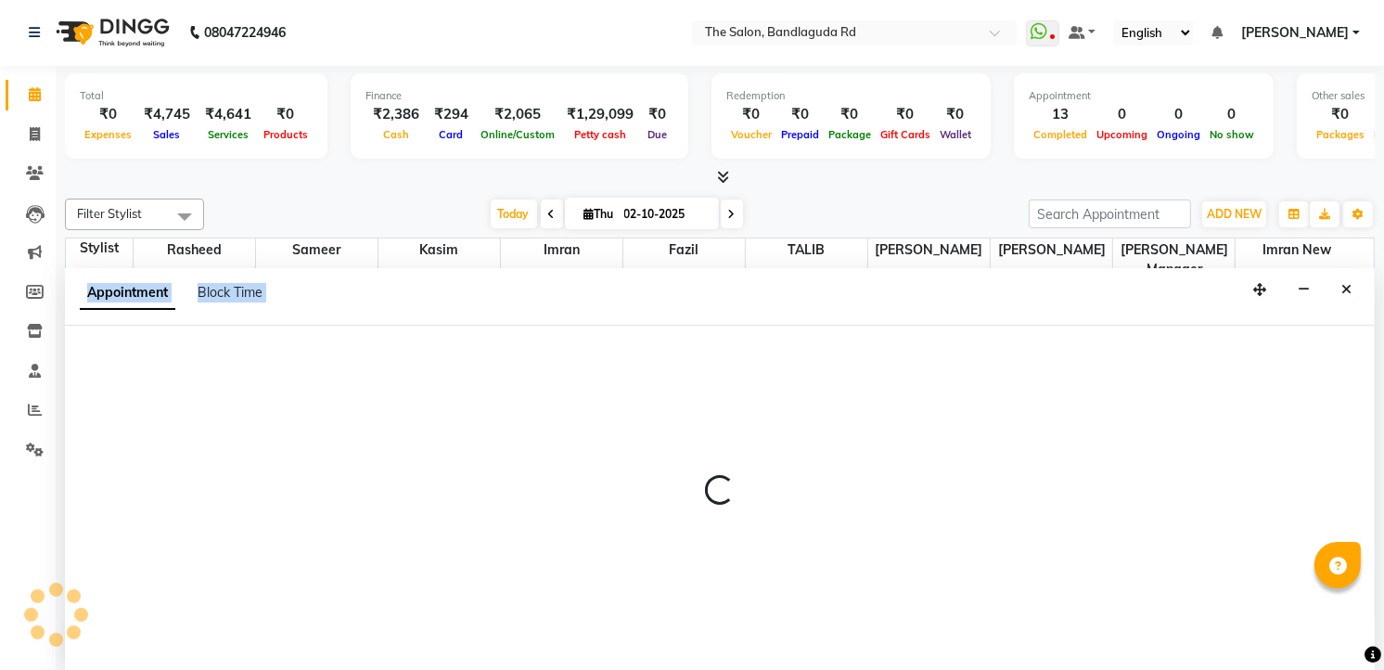
select select "86724"
select select "1065"
select select "tentative"
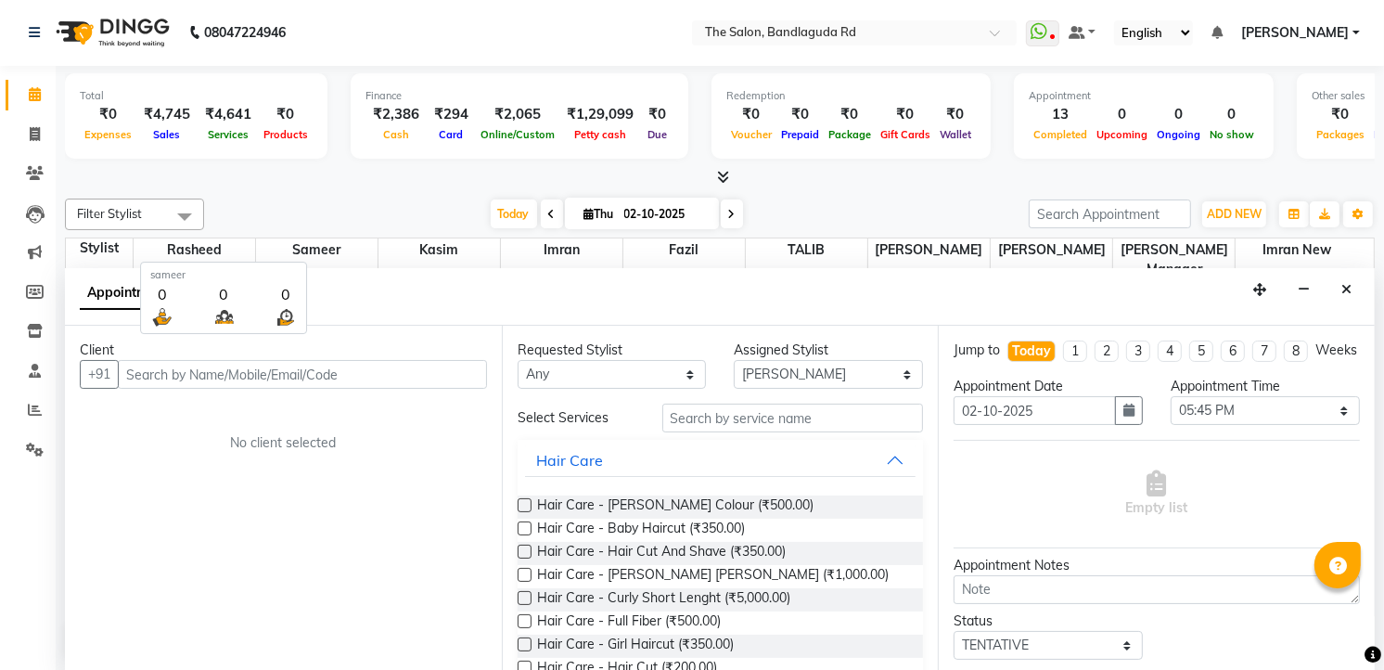
scroll to position [0, 0]
click at [32, 128] on icon at bounding box center [35, 135] width 10 height 14
select select "service"
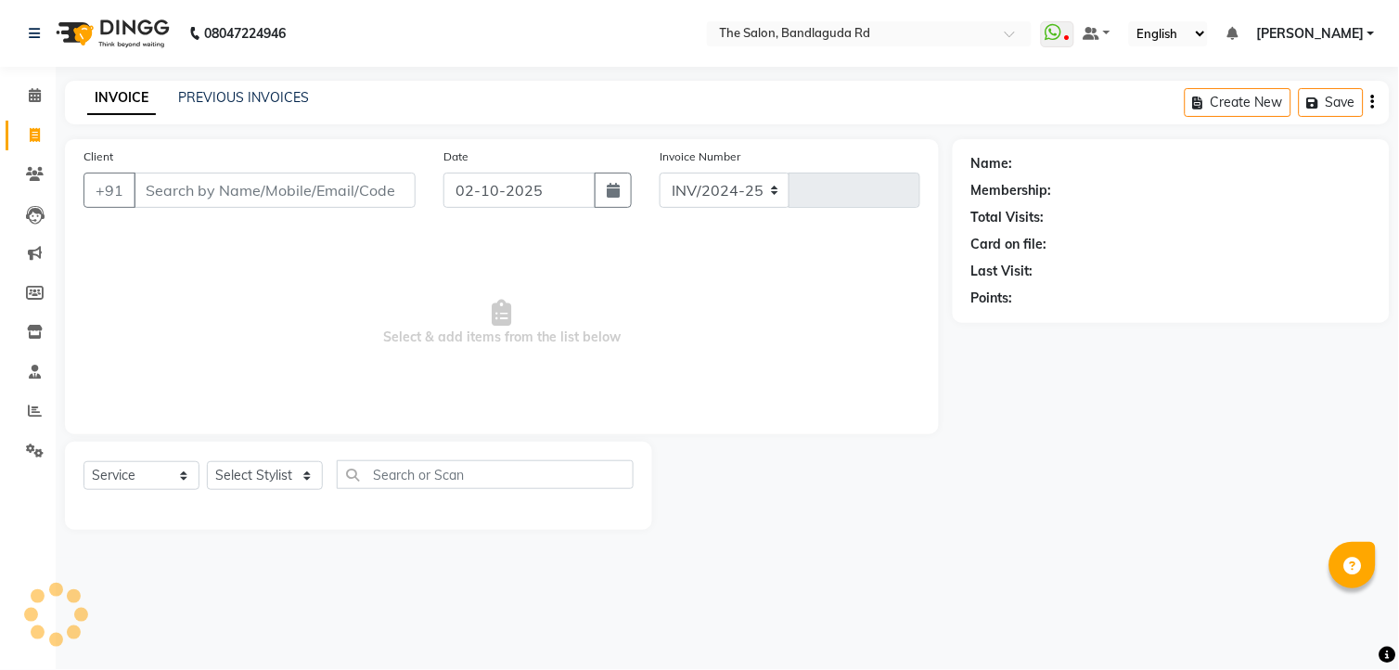
select select "5198"
type input "14556"
click at [236, 457] on div "Select Service Product Membership Package Voucher Prepaid Gift Card Select Styl…" at bounding box center [358, 486] width 587 height 88
click at [236, 462] on select "Select Stylist [PERSON_NAME] [PERSON_NAME] [PERSON_NAME] new [PERSON_NAME] [PER…" at bounding box center [265, 475] width 116 height 29
select select "49762"
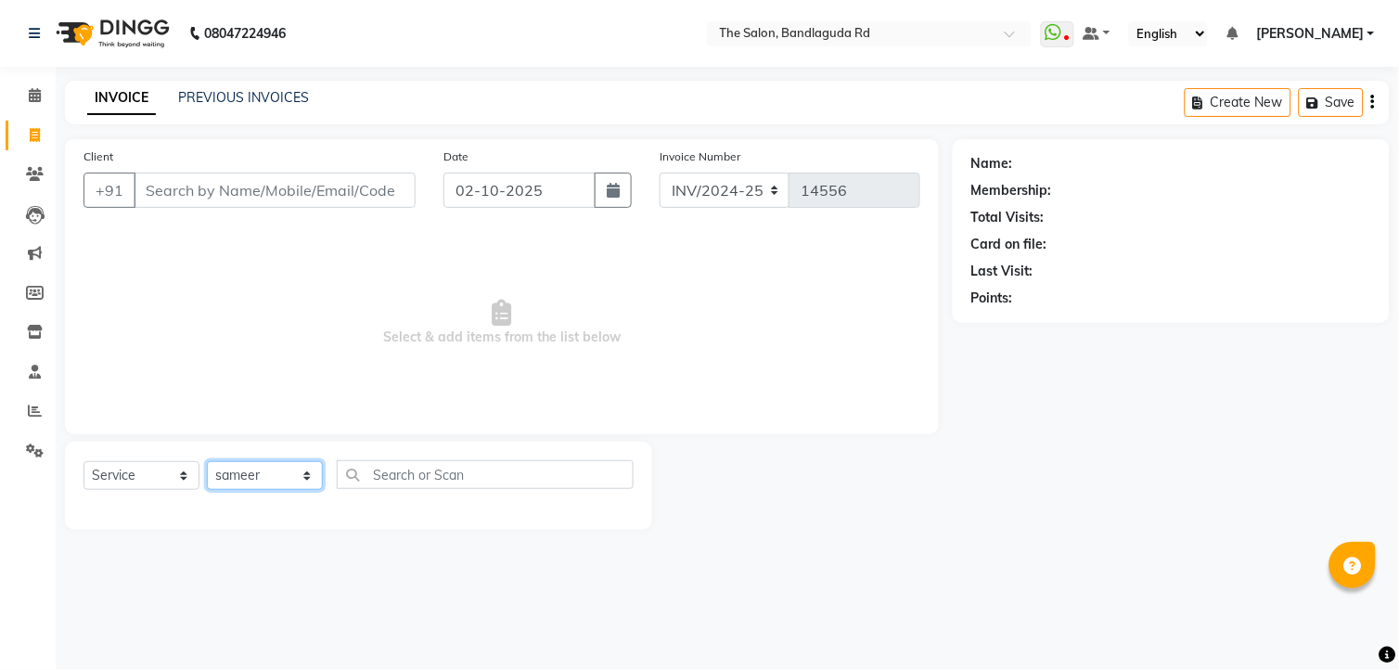
click at [207, 462] on select "Select Stylist [PERSON_NAME] [PERSON_NAME] [PERSON_NAME] new [PERSON_NAME] [PER…" at bounding box center [265, 475] width 116 height 29
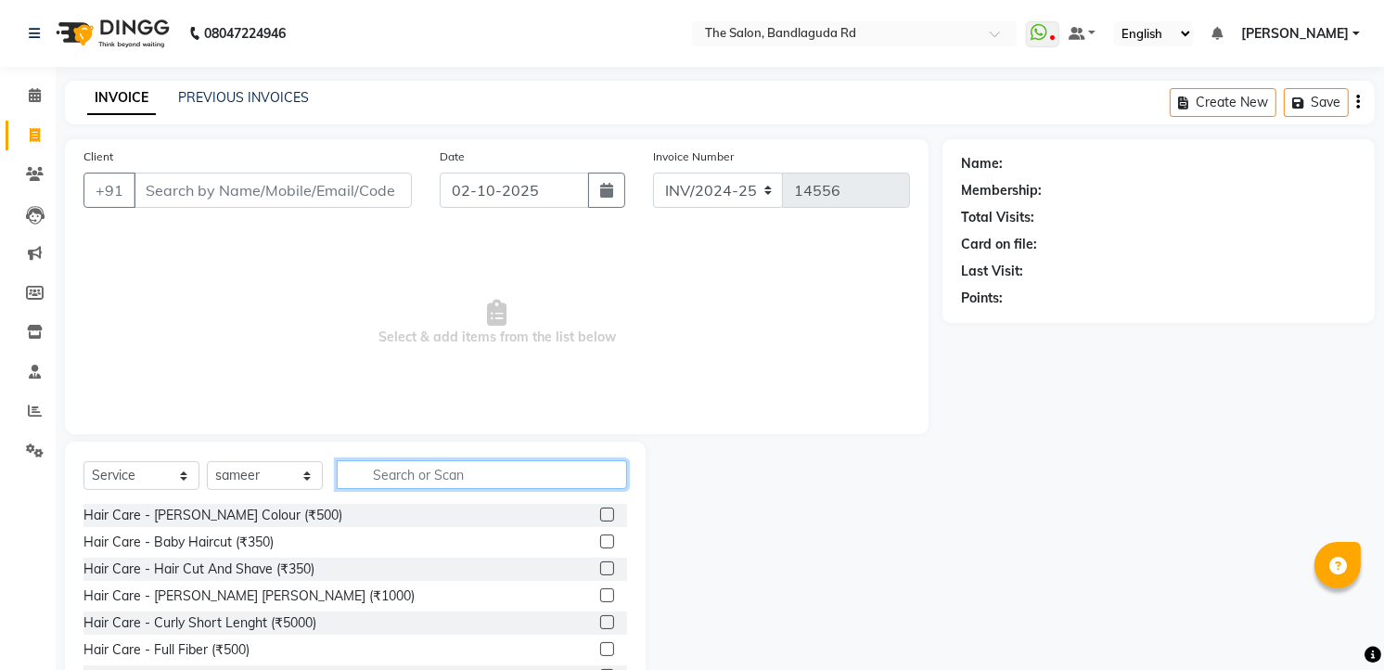
click at [393, 464] on input "text" at bounding box center [482, 474] width 290 height 29
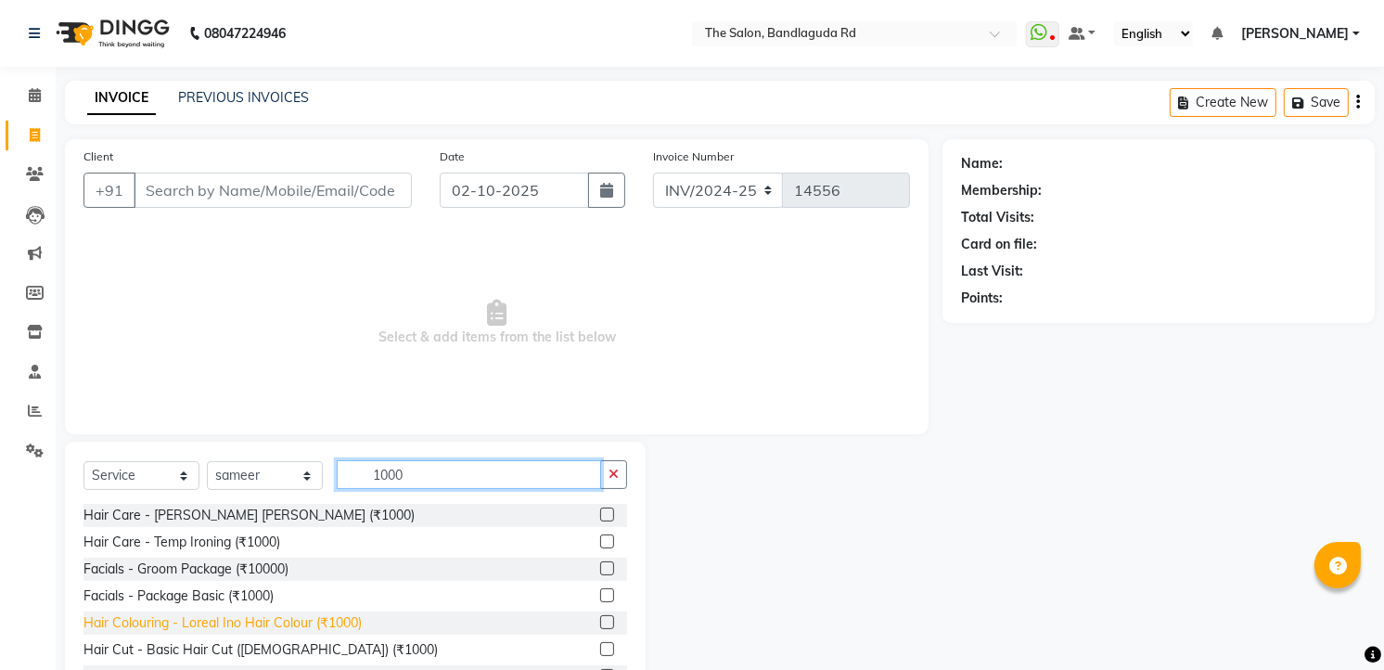
type input "1000"
click at [315, 616] on div "Hair Colouring - Loreal Ino Hair Colour (₹1000)" at bounding box center [222, 622] width 278 height 19
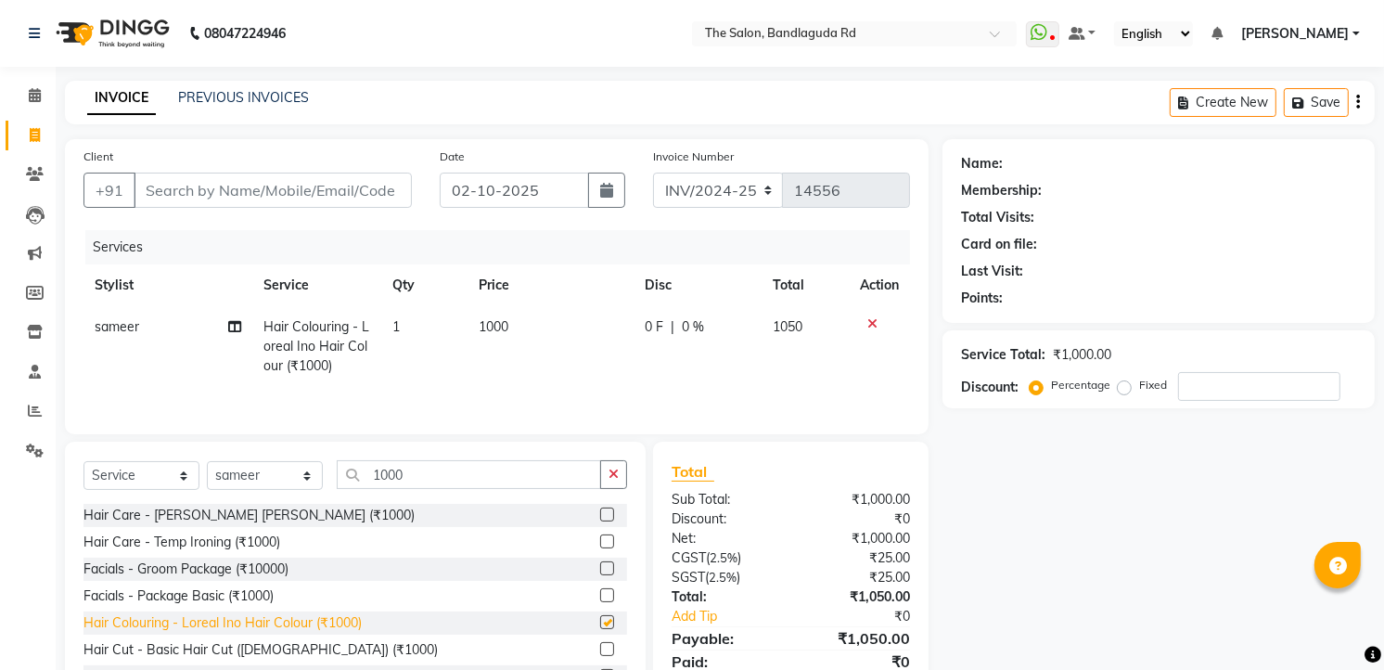
checkbox input "false"
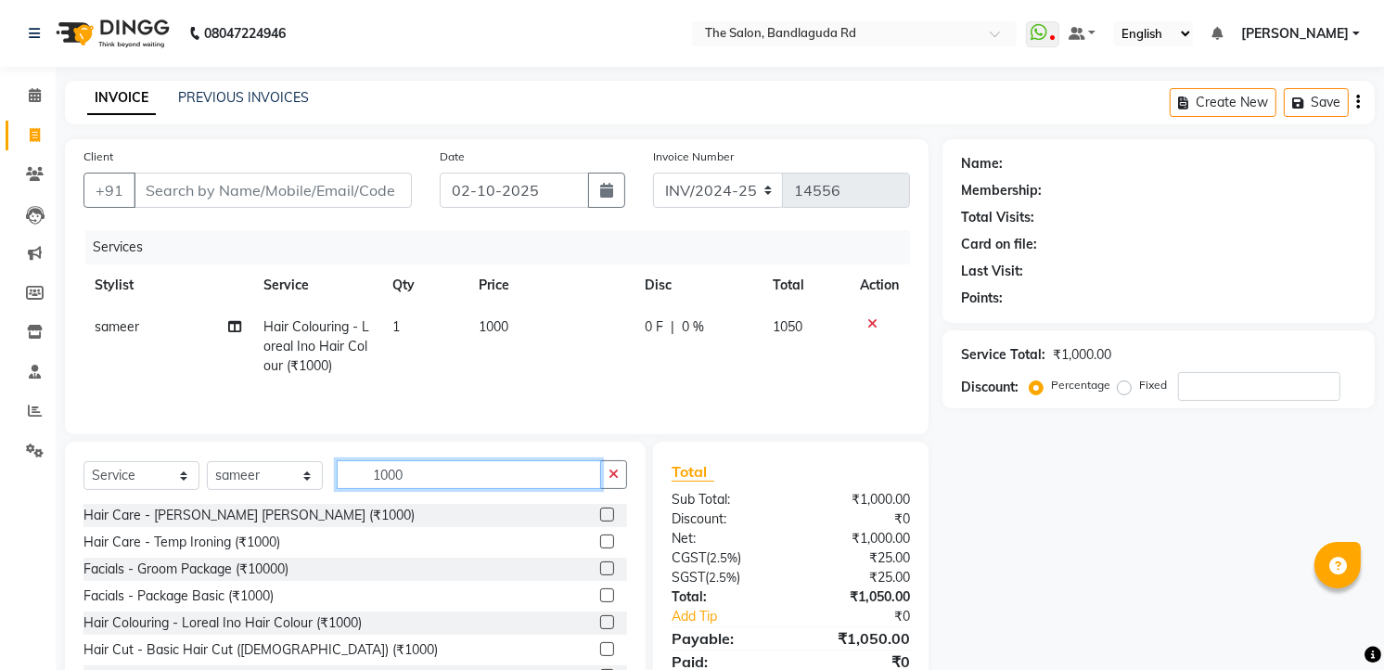
click at [437, 462] on input "1000" at bounding box center [469, 474] width 264 height 29
type input "1"
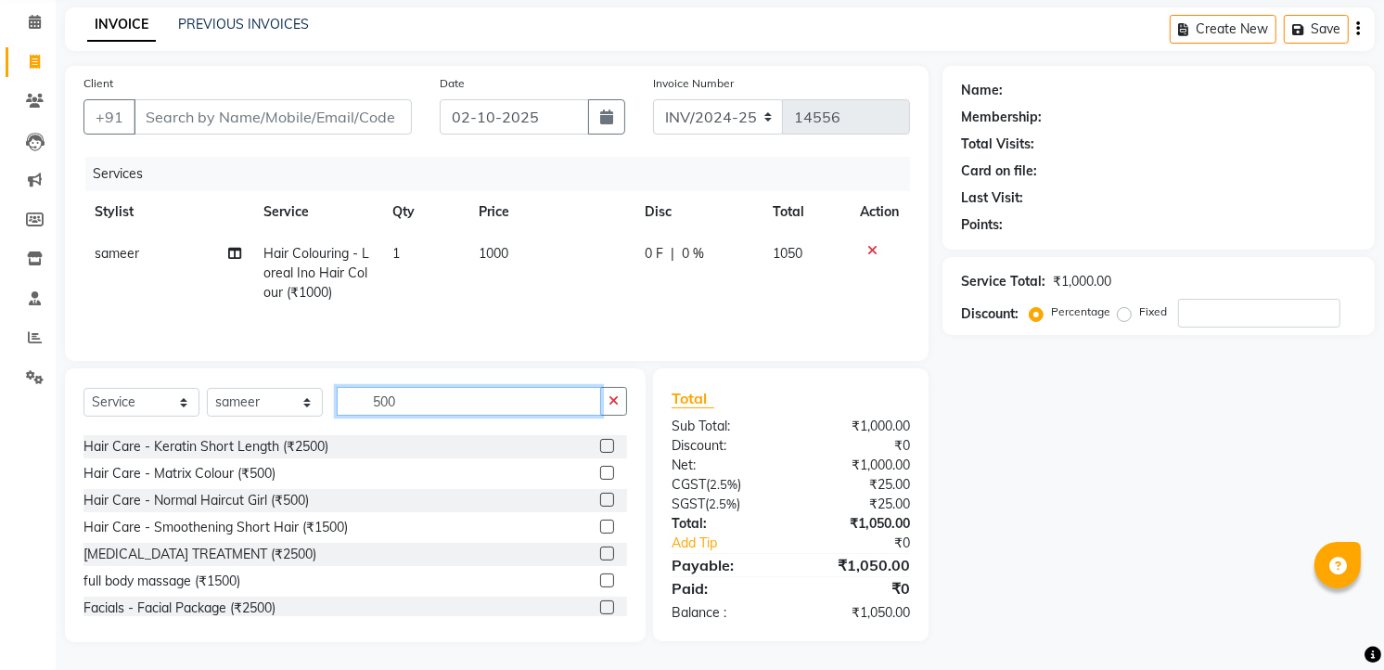
scroll to position [206, 0]
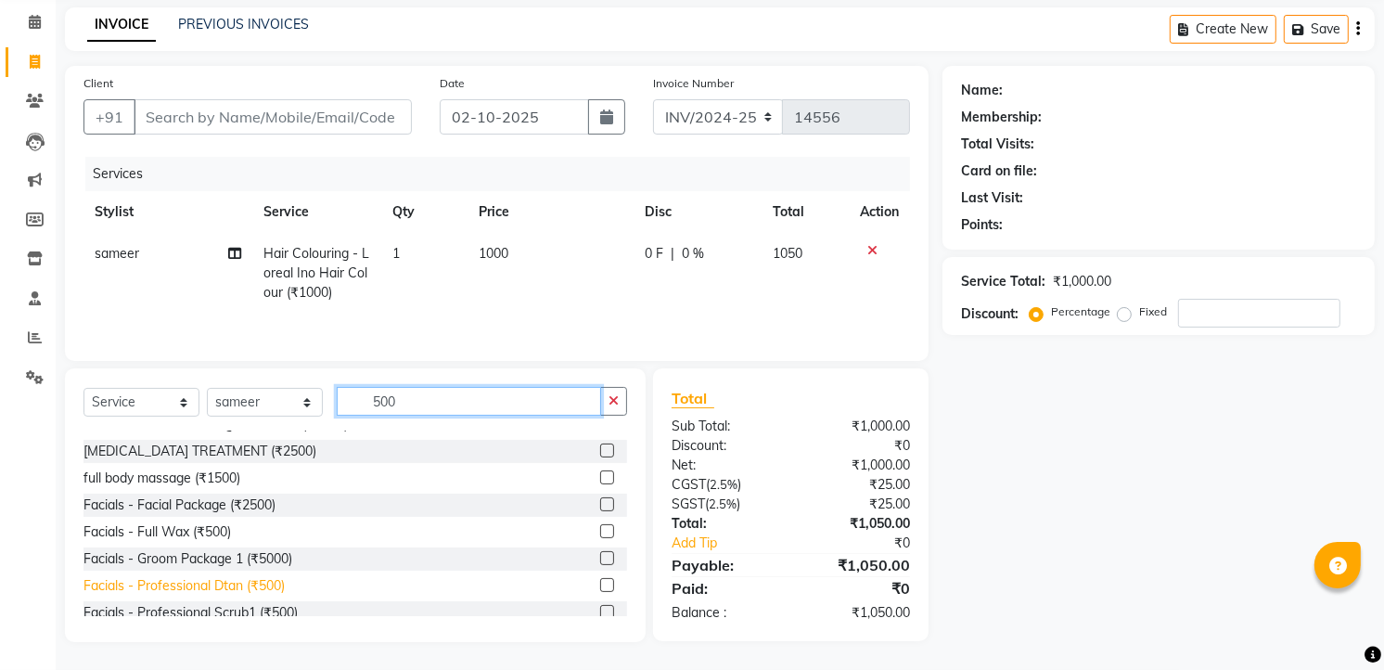
type input "500"
click at [263, 576] on div "Facials - Professional Dtan (₹500)" at bounding box center [183, 585] width 201 height 19
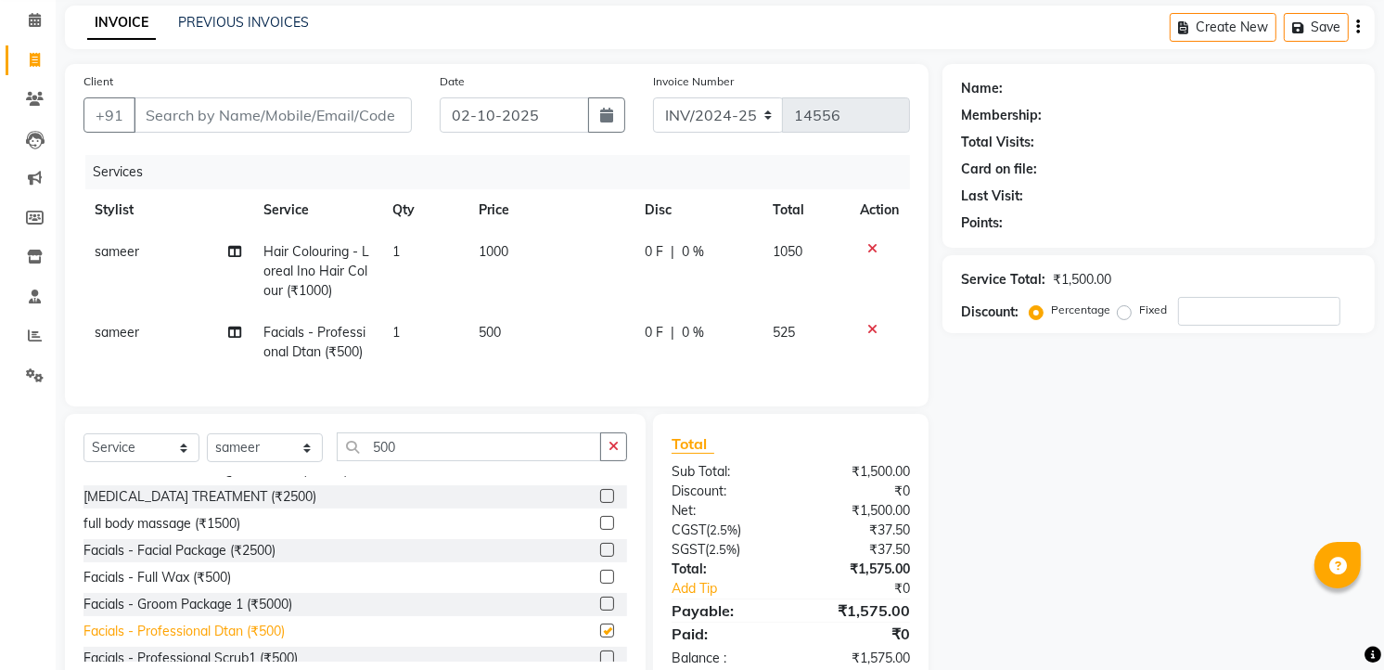
checkbox input "false"
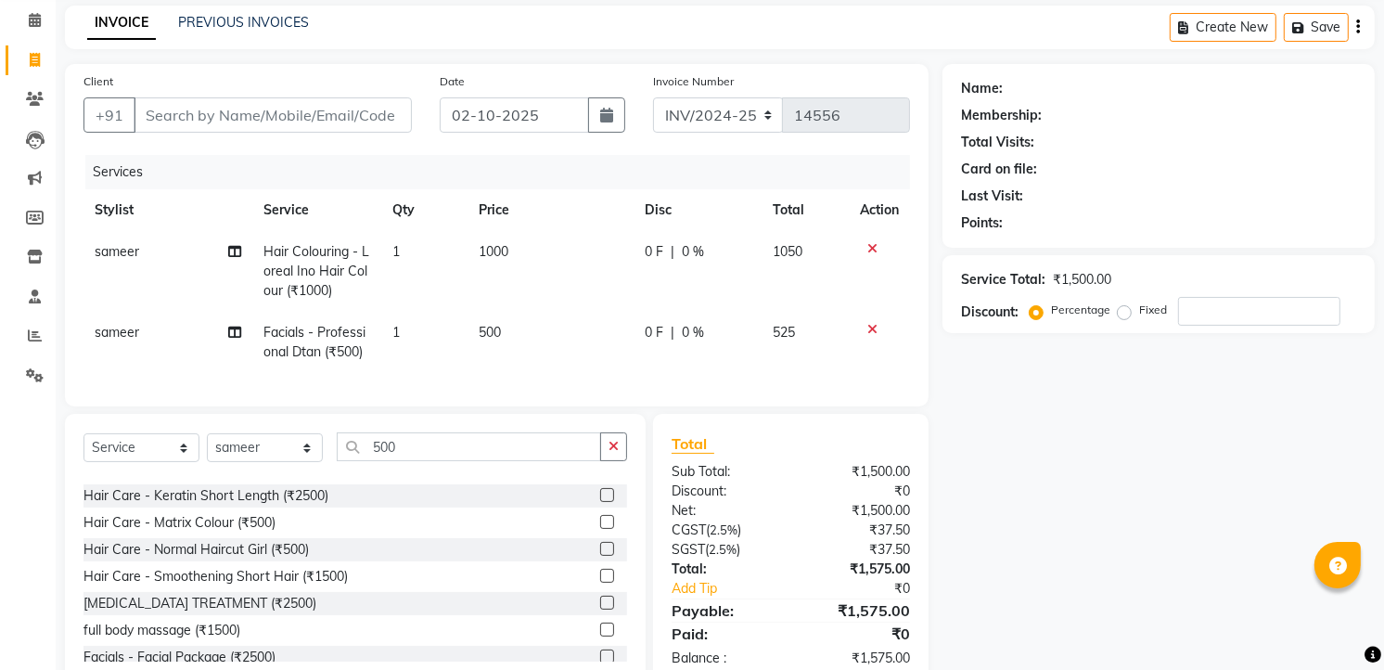
scroll to position [0, 0]
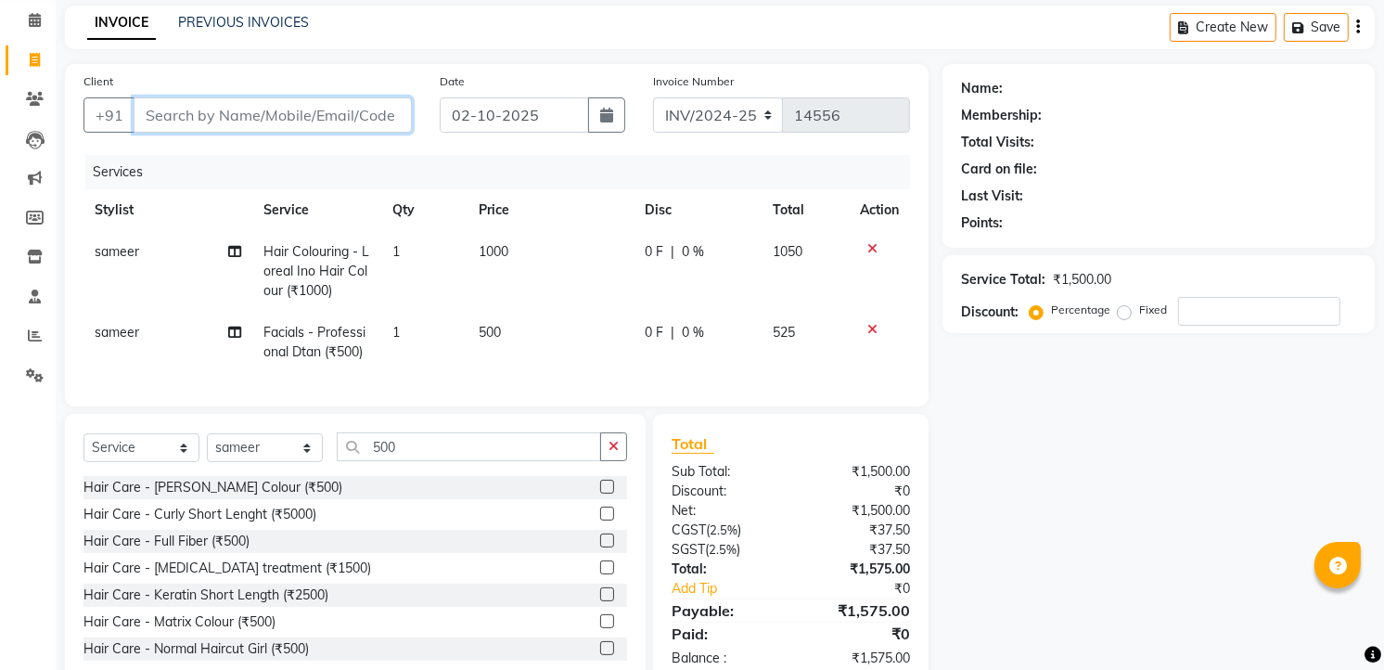
click at [343, 124] on input "Client" at bounding box center [273, 114] width 278 height 35
click at [198, 122] on input "Client" at bounding box center [273, 114] width 278 height 35
type input "7"
type input "0"
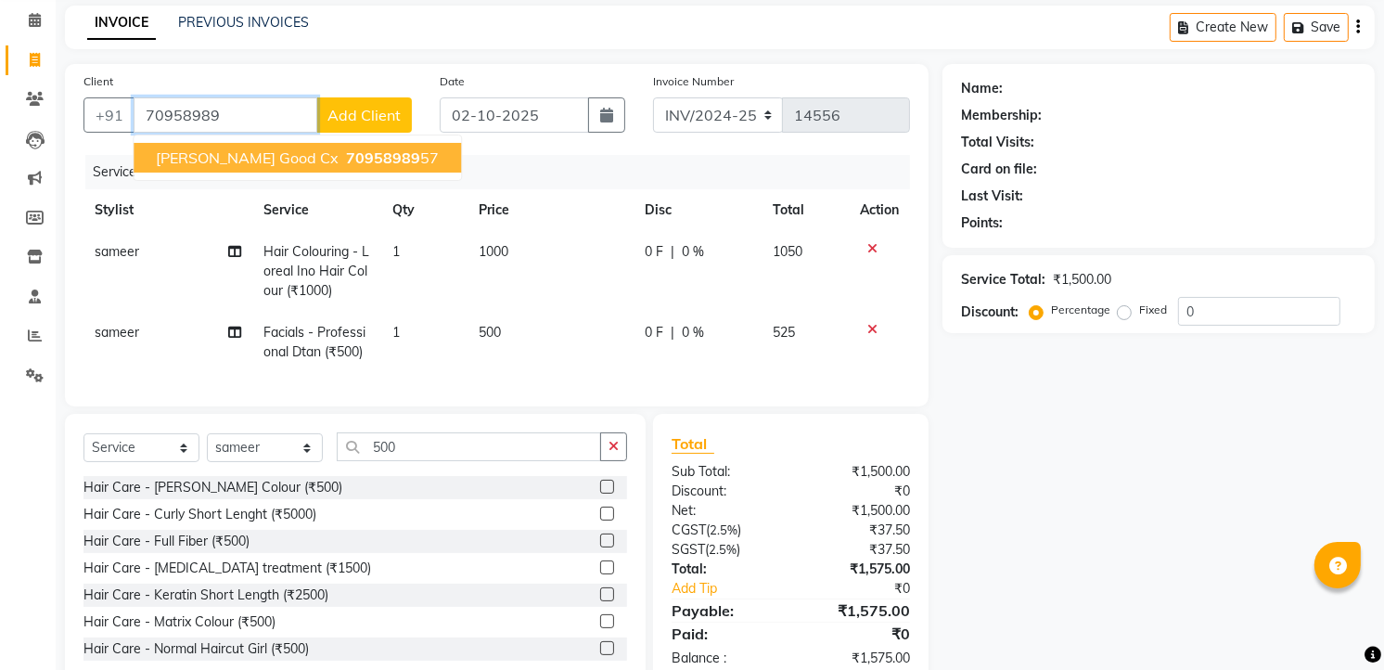
click at [224, 149] on span "Khalid good cx" at bounding box center [247, 157] width 183 height 19
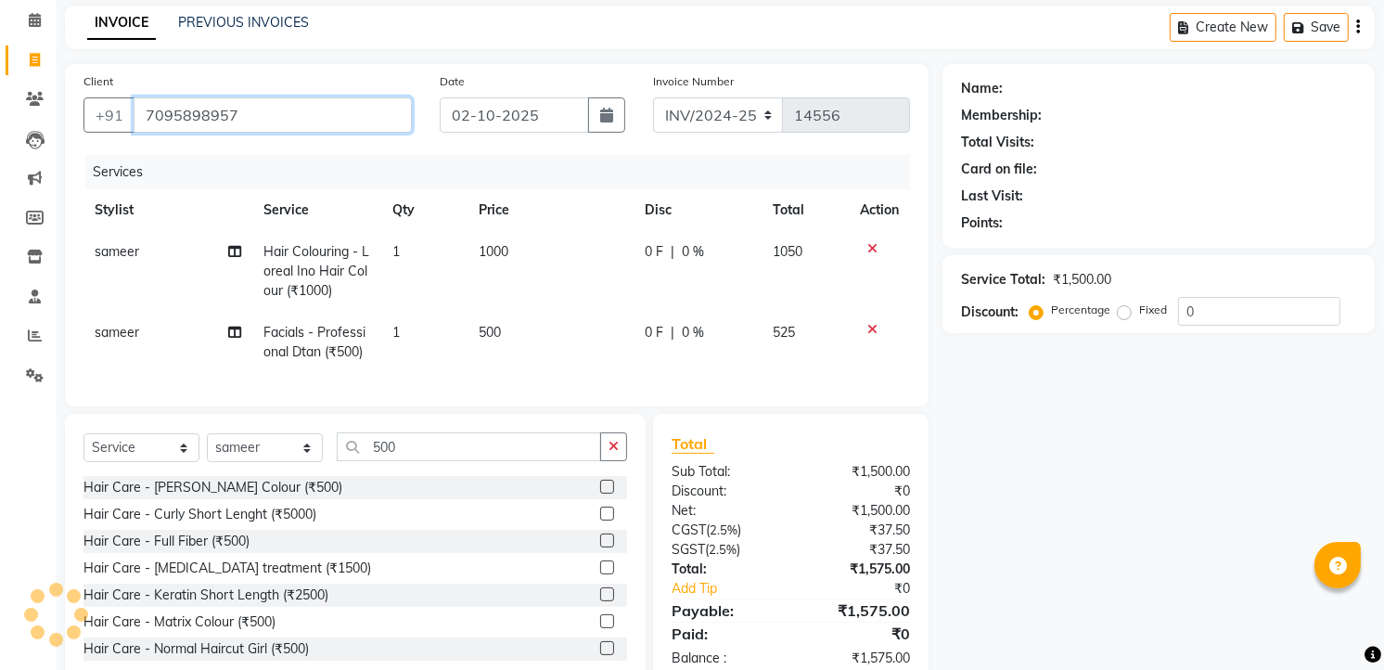
type input "7095898957"
select select "1: Object"
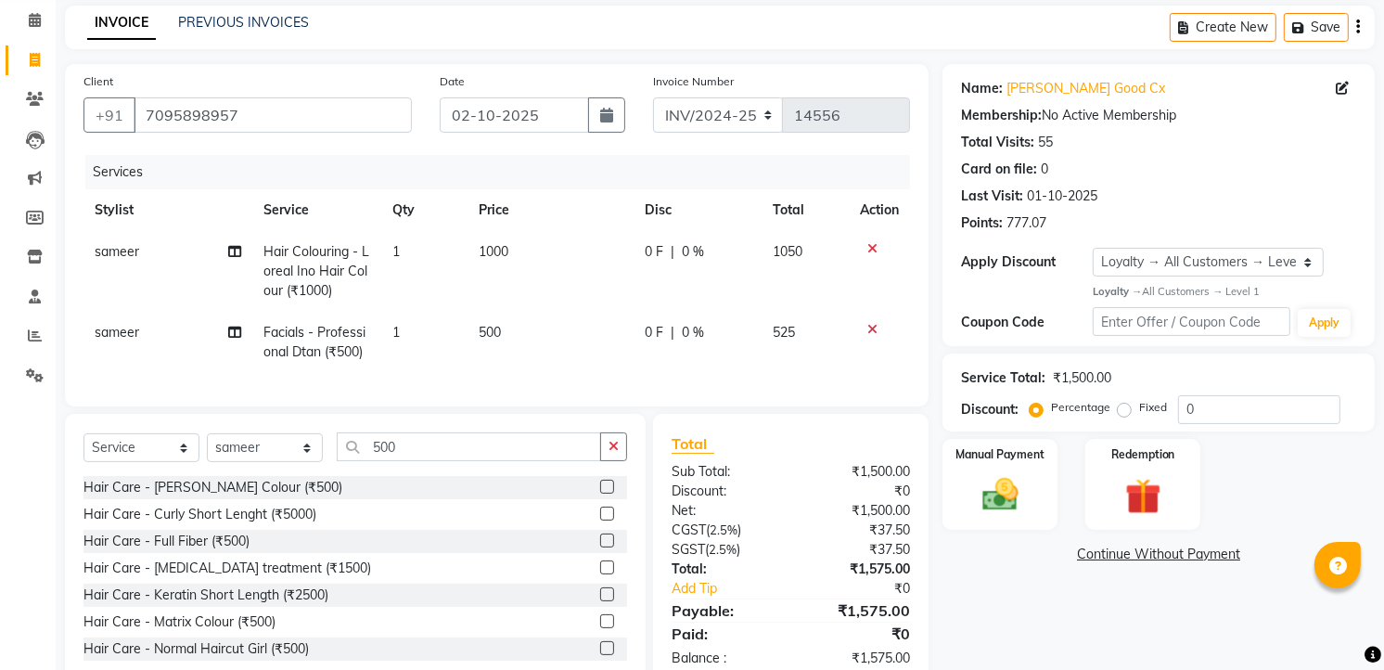
scroll to position [135, 0]
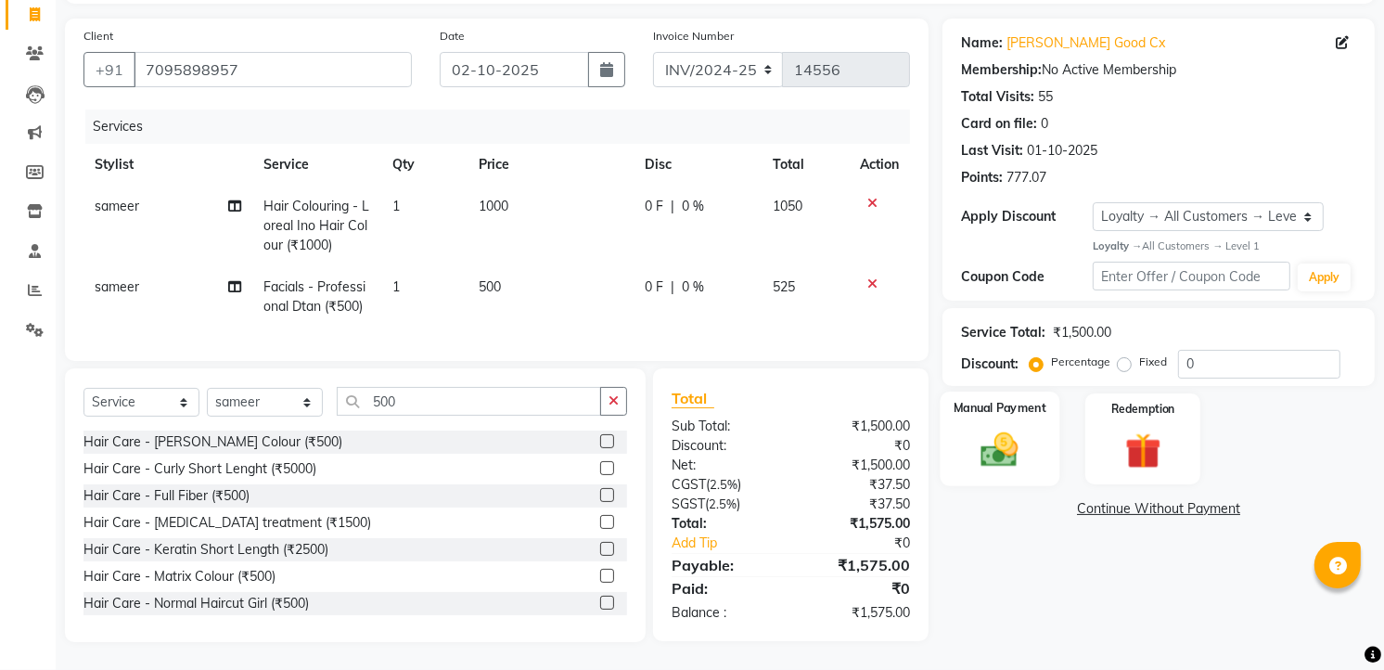
click at [981, 440] on img at bounding box center [1000, 449] width 60 height 43
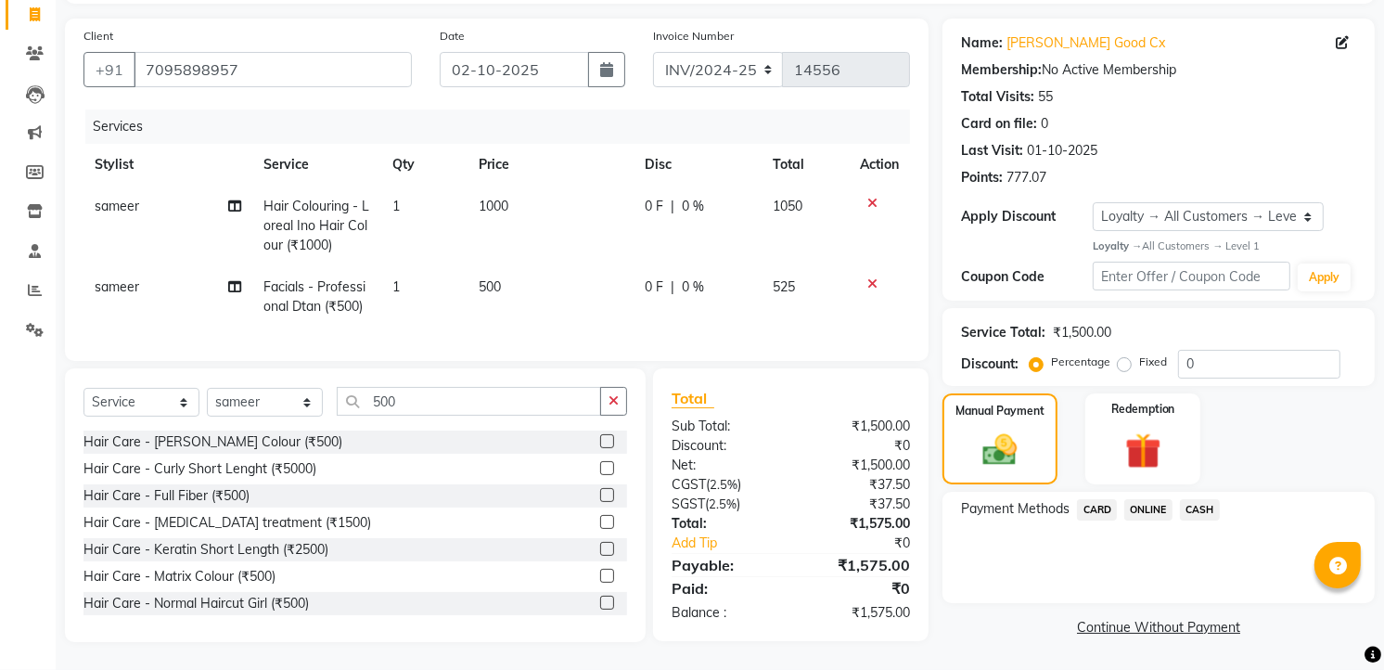
click at [1197, 499] on span "CASH" at bounding box center [1200, 509] width 40 height 21
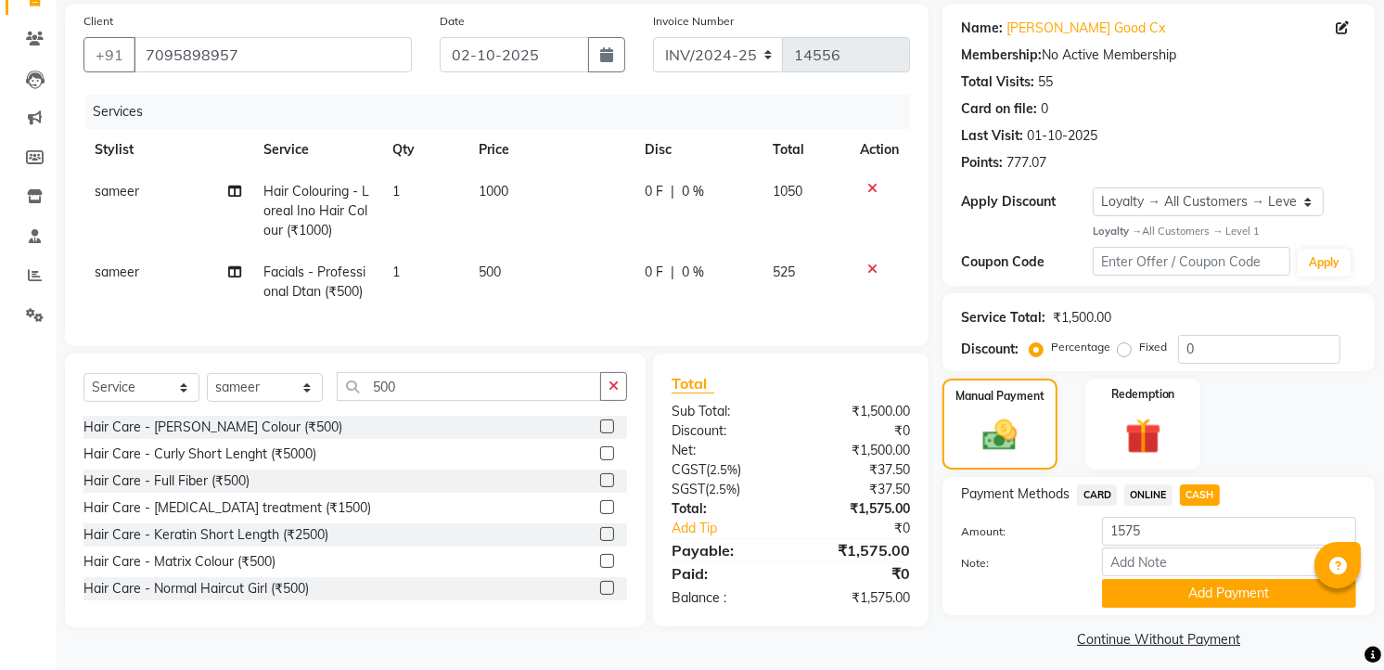
scroll to position [146, 0]
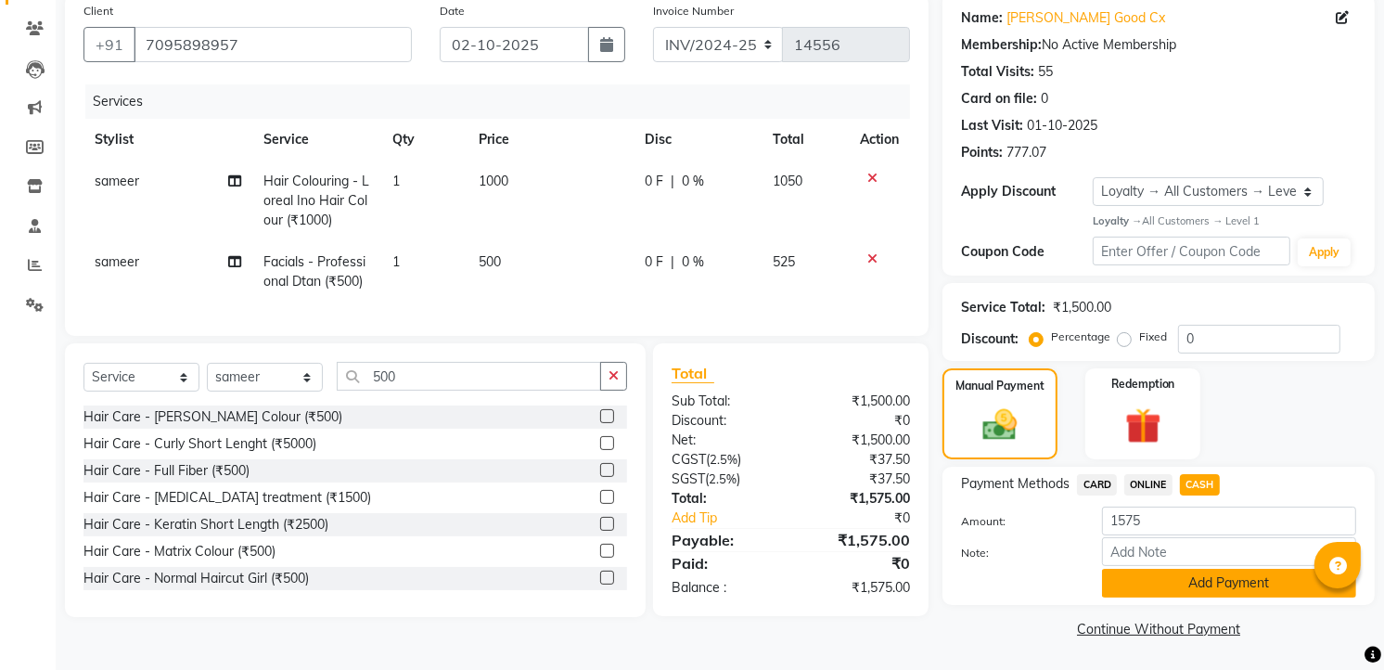
click at [1178, 575] on button "Add Payment" at bounding box center [1229, 583] width 254 height 29
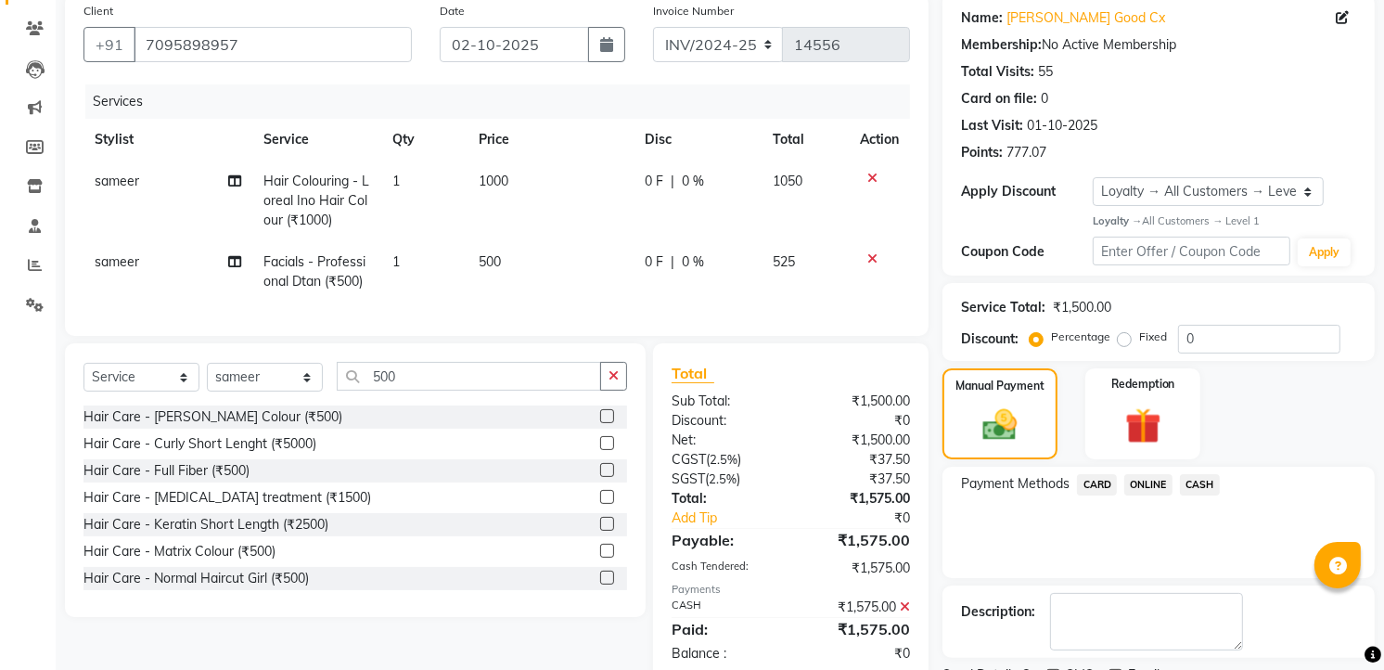
scroll to position [292, 0]
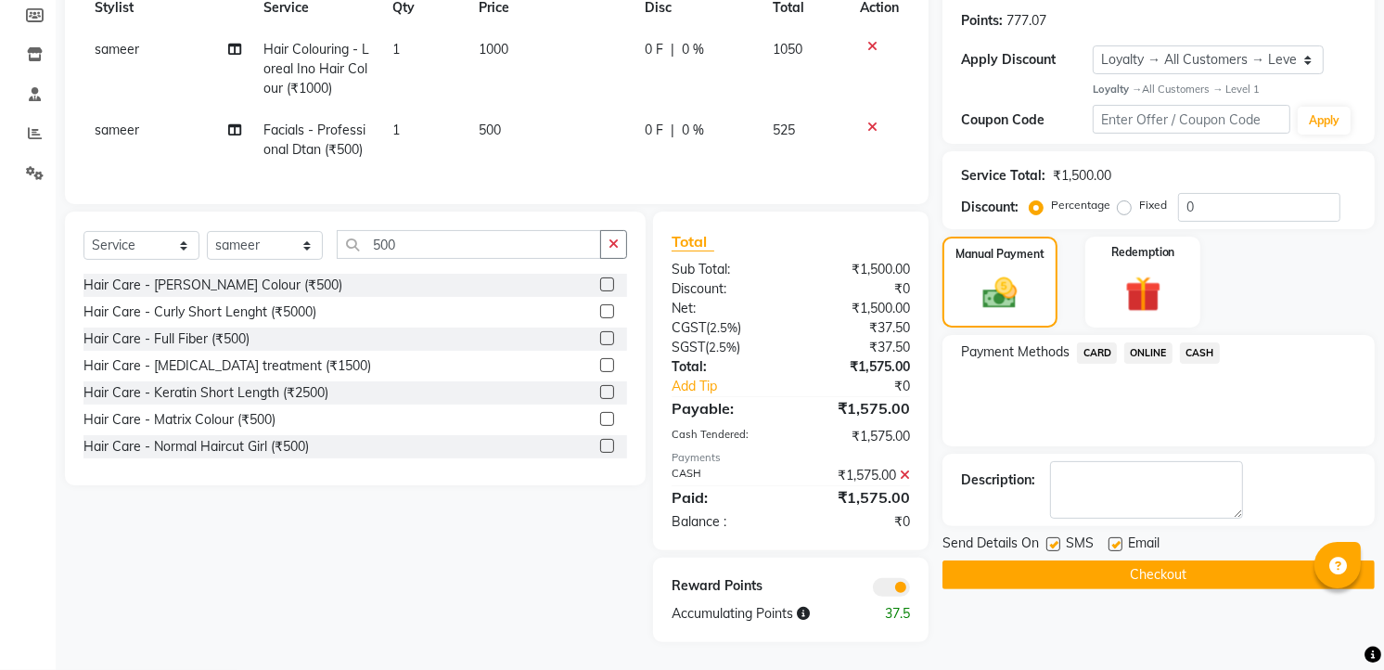
click at [1176, 560] on button "Checkout" at bounding box center [1158, 574] width 432 height 29
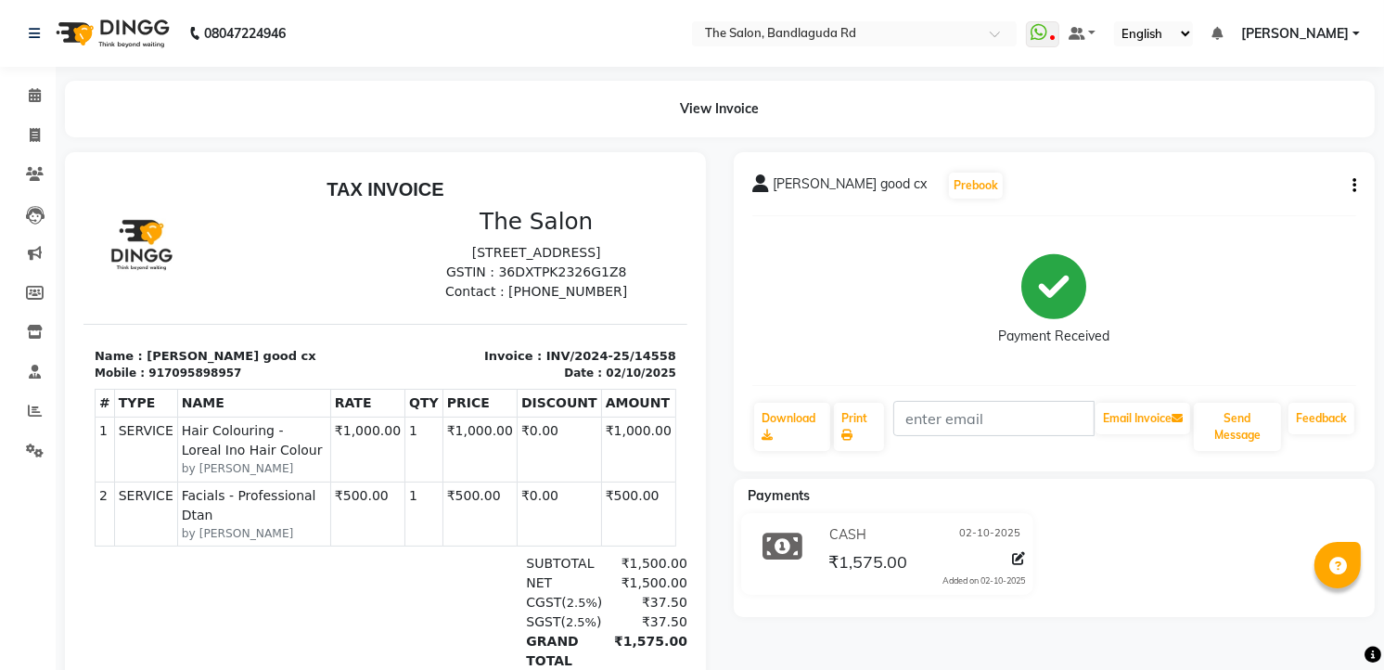
click at [29, 116] on li "Invoice" at bounding box center [28, 136] width 56 height 40
click at [29, 126] on span at bounding box center [35, 135] width 32 height 21
select select "service"
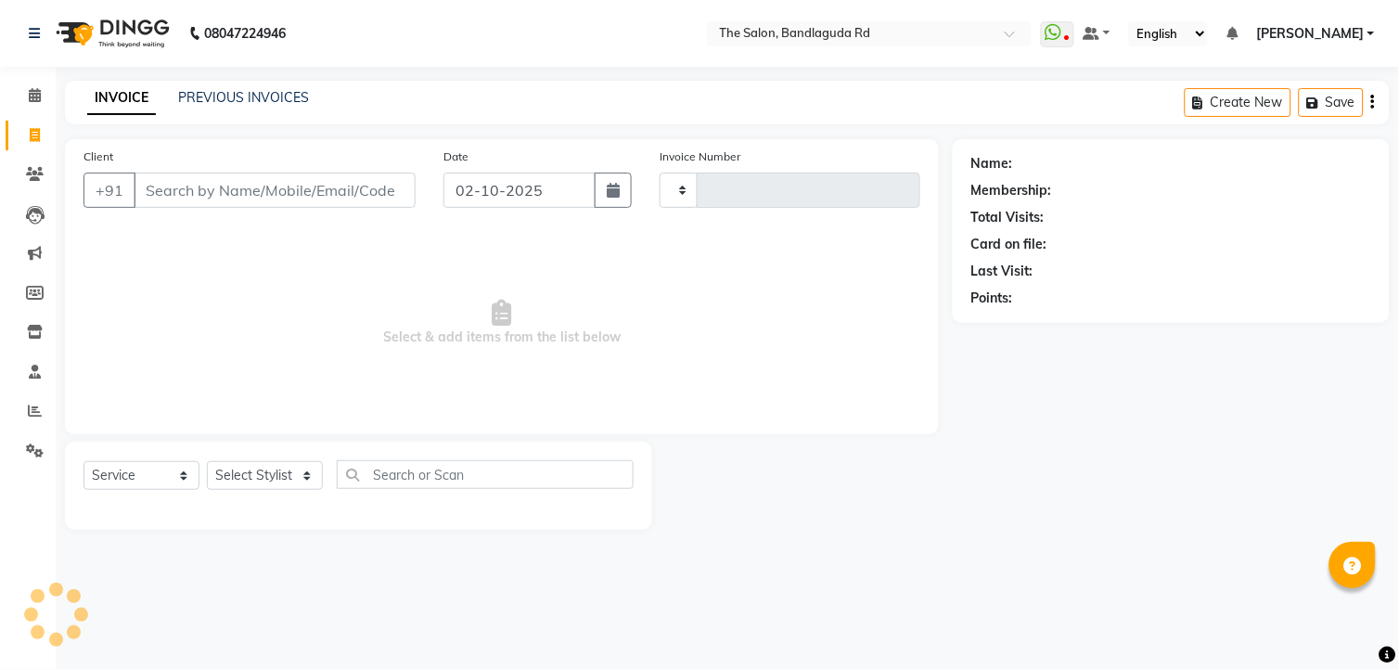
type input "14559"
select select "5198"
drag, startPoint x: 167, startPoint y: 391, endPoint x: 217, endPoint y: 480, distance: 102.2
click at [211, 490] on div "Client +91 Date 02-10-2025 Invoice Number INV/2024-25 V/2025 V/2025-26 14559 Se…" at bounding box center [502, 334] width 902 height 390
drag, startPoint x: 217, startPoint y: 480, endPoint x: 271, endPoint y: 551, distance: 88.7
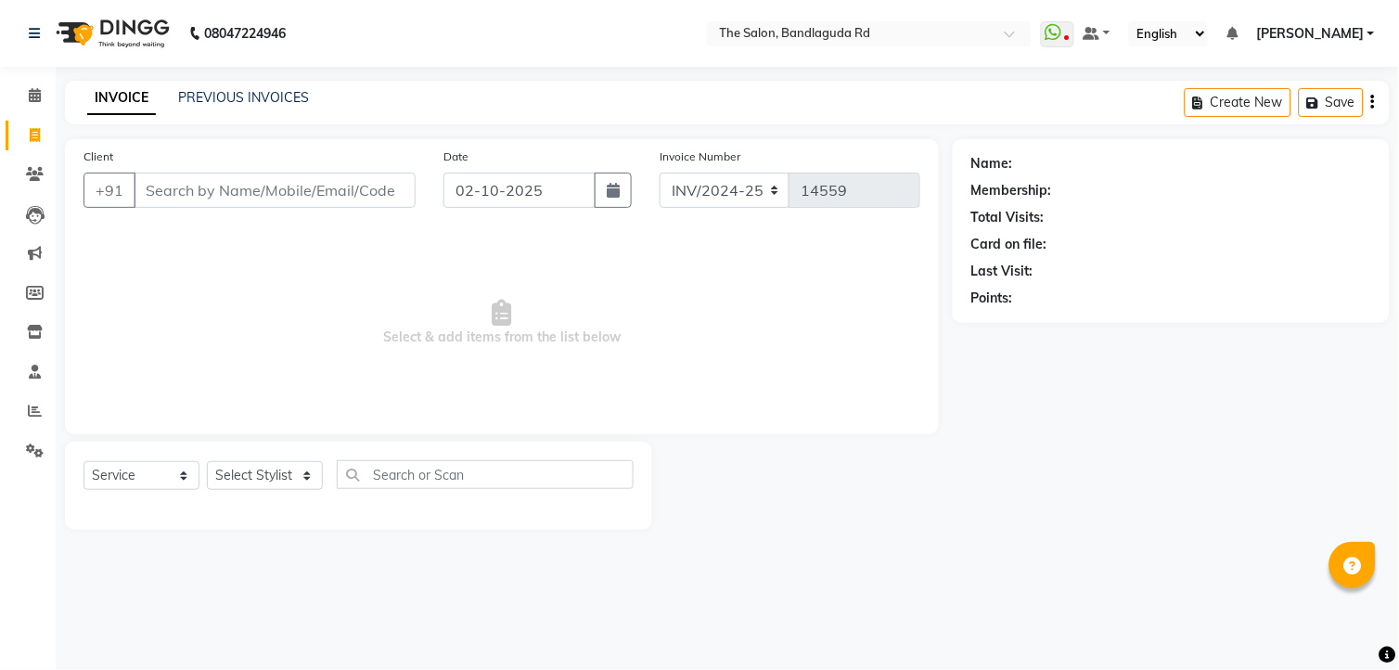
click at [271, 551] on main "INVOICE PREVIOUS INVOICES Create New Save Client +91 Date 02-10-2025 Invoice Nu…" at bounding box center [727, 319] width 1343 height 477
click at [275, 485] on select "Select Stylist [PERSON_NAME] [PERSON_NAME] [PERSON_NAME] new [PERSON_NAME] [PER…" at bounding box center [265, 475] width 116 height 29
select select "43772"
click at [207, 462] on select "Select Stylist [PERSON_NAME] [PERSON_NAME] [PERSON_NAME] new [PERSON_NAME] [PER…" at bounding box center [265, 475] width 116 height 29
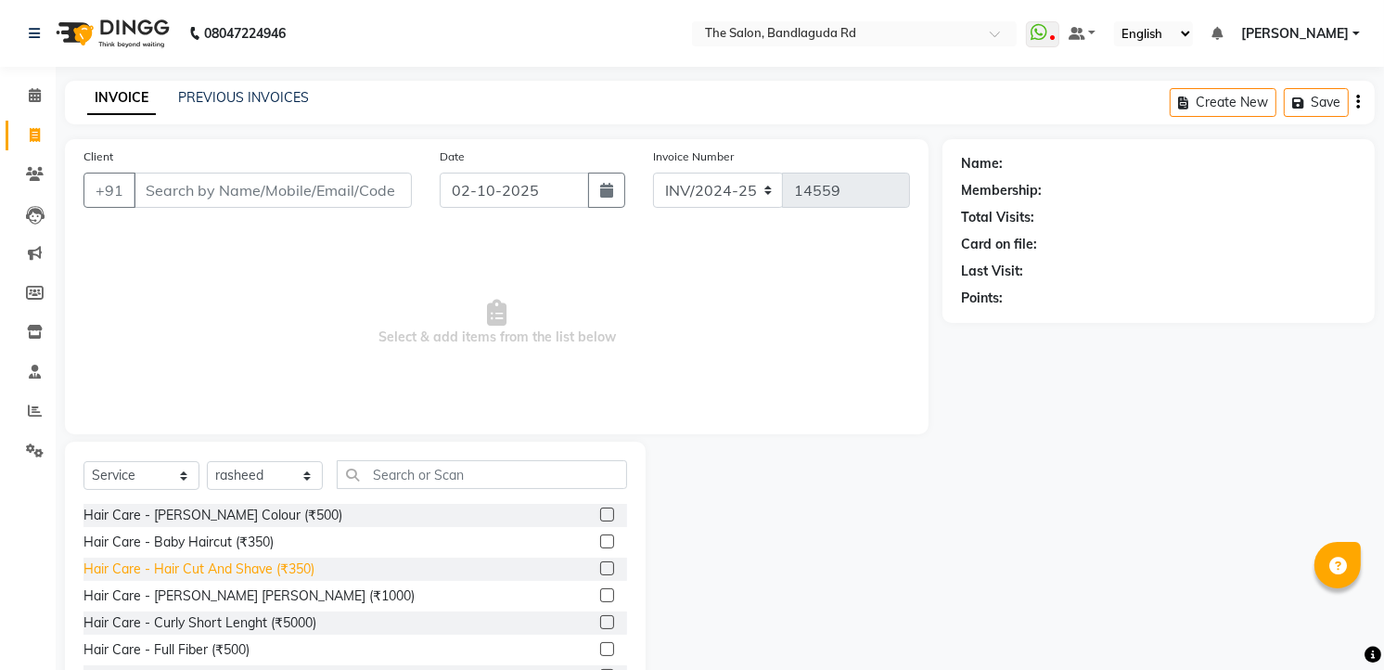
click at [233, 572] on div "Hair Care - Hair Cut And Shave (₹350)" at bounding box center [198, 568] width 231 height 19
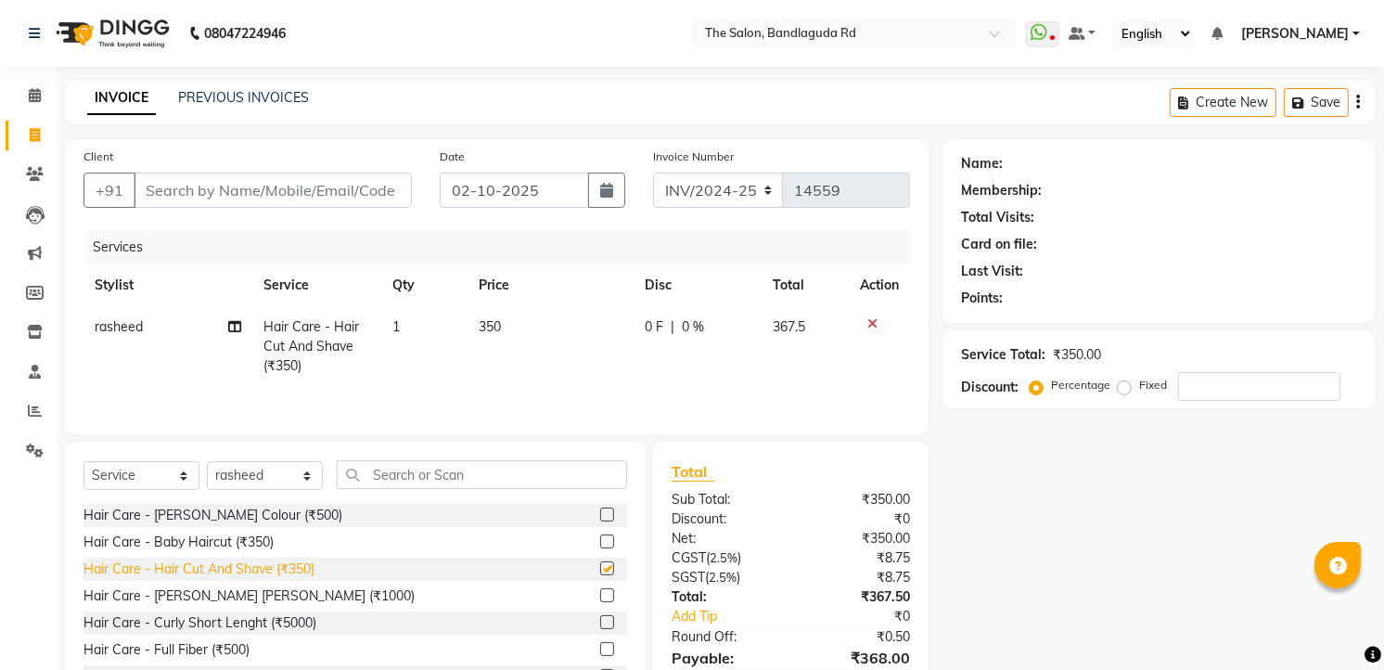
checkbox input "false"
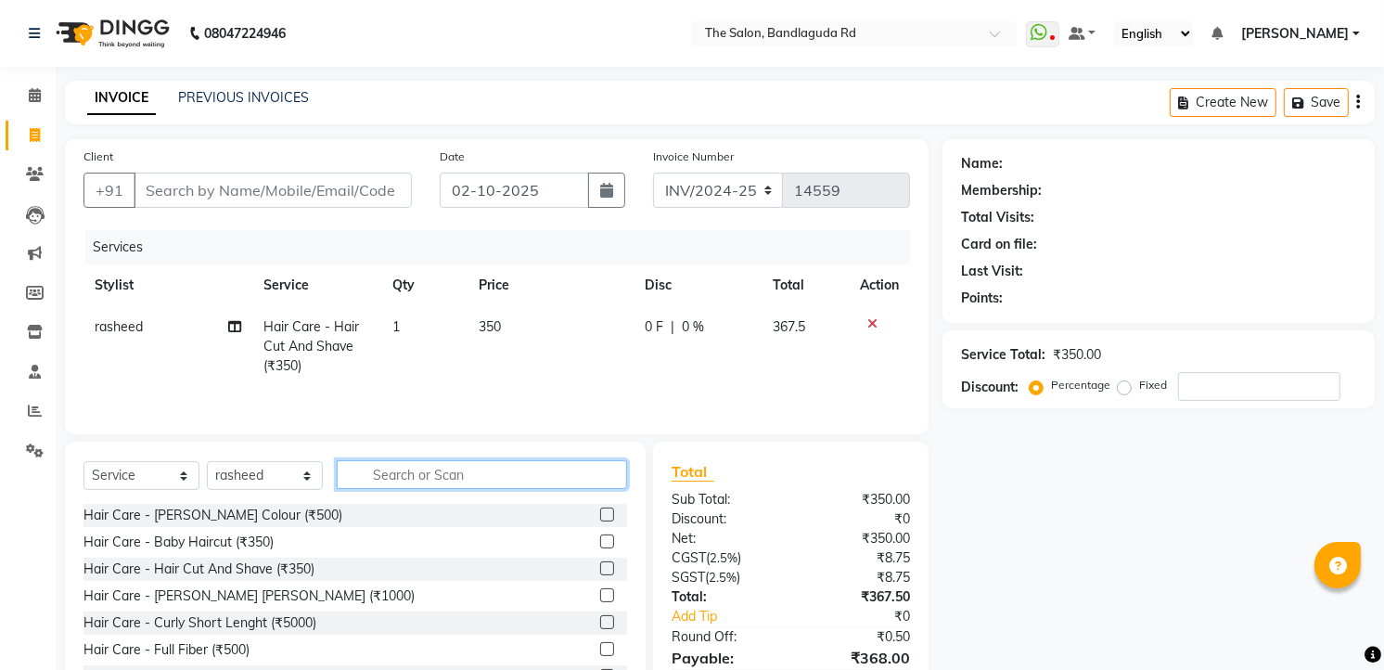
click at [393, 486] on input "text" at bounding box center [482, 474] width 290 height 29
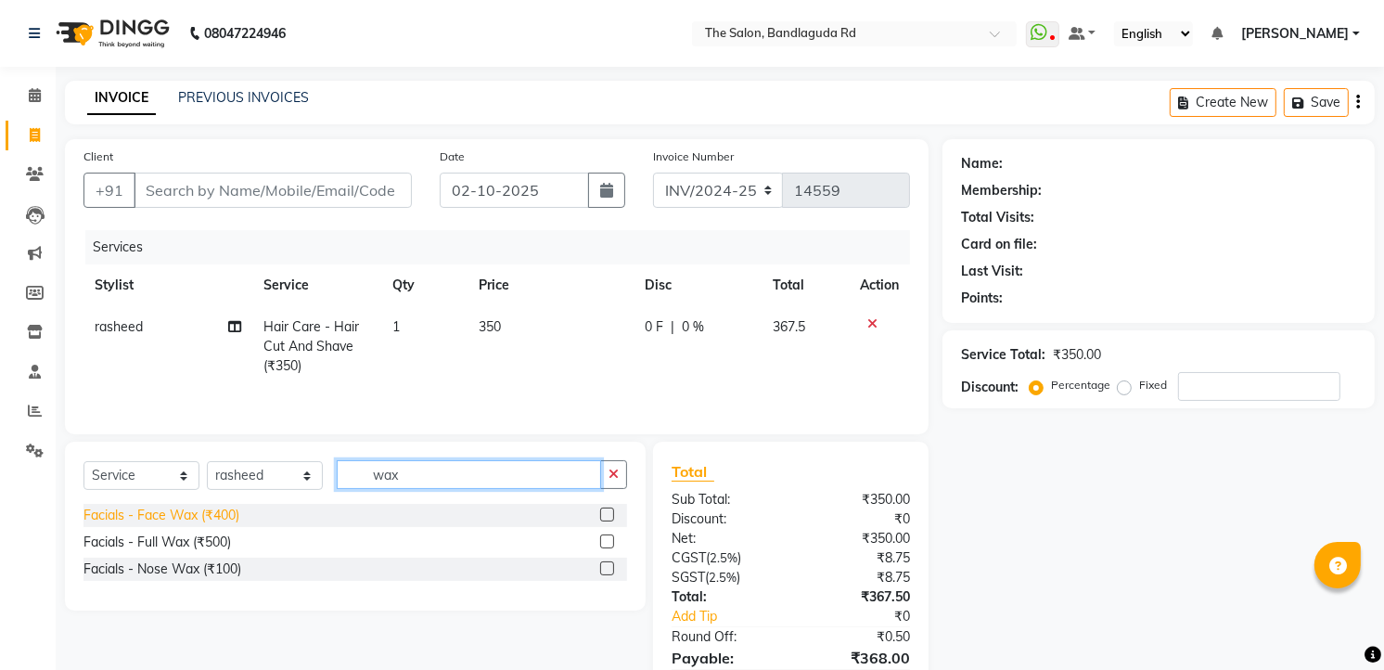
type input "wax"
click at [217, 523] on div "Facials - Face Wax (₹400)" at bounding box center [161, 515] width 156 height 19
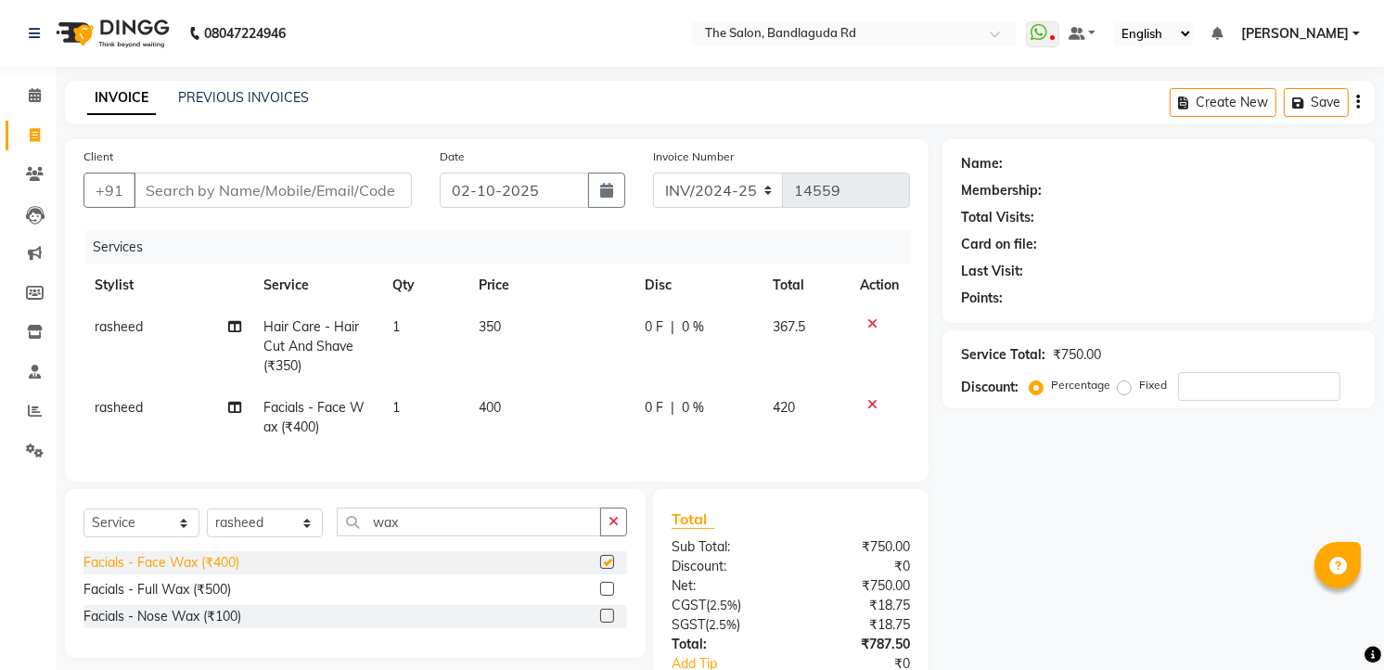
checkbox input "false"
click at [416, 536] on input "wax" at bounding box center [469, 521] width 264 height 29
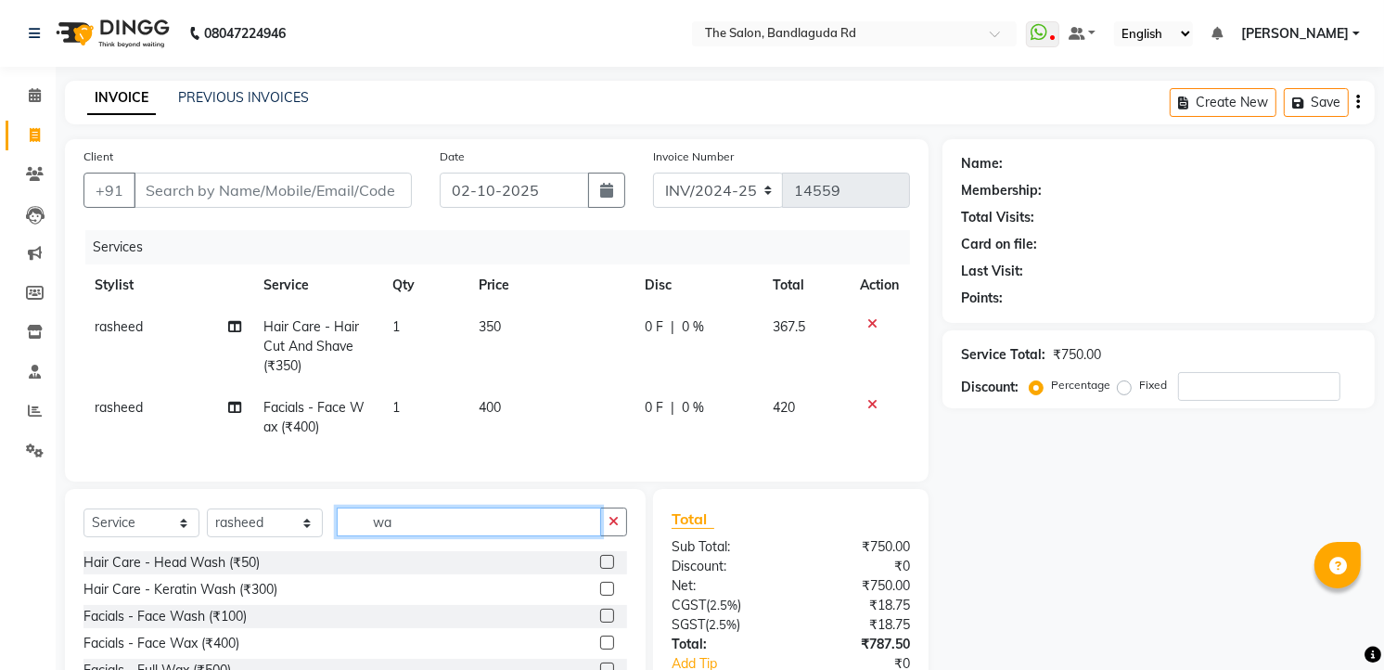
type input "w"
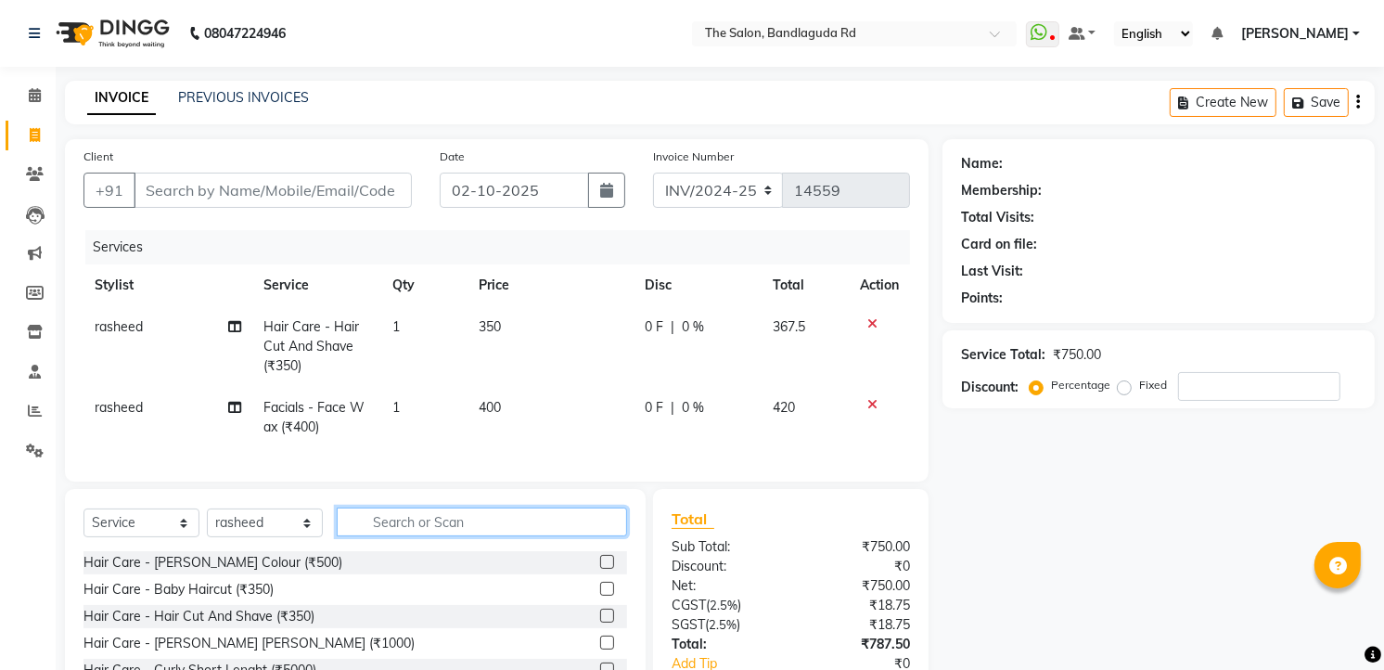
type input "5"
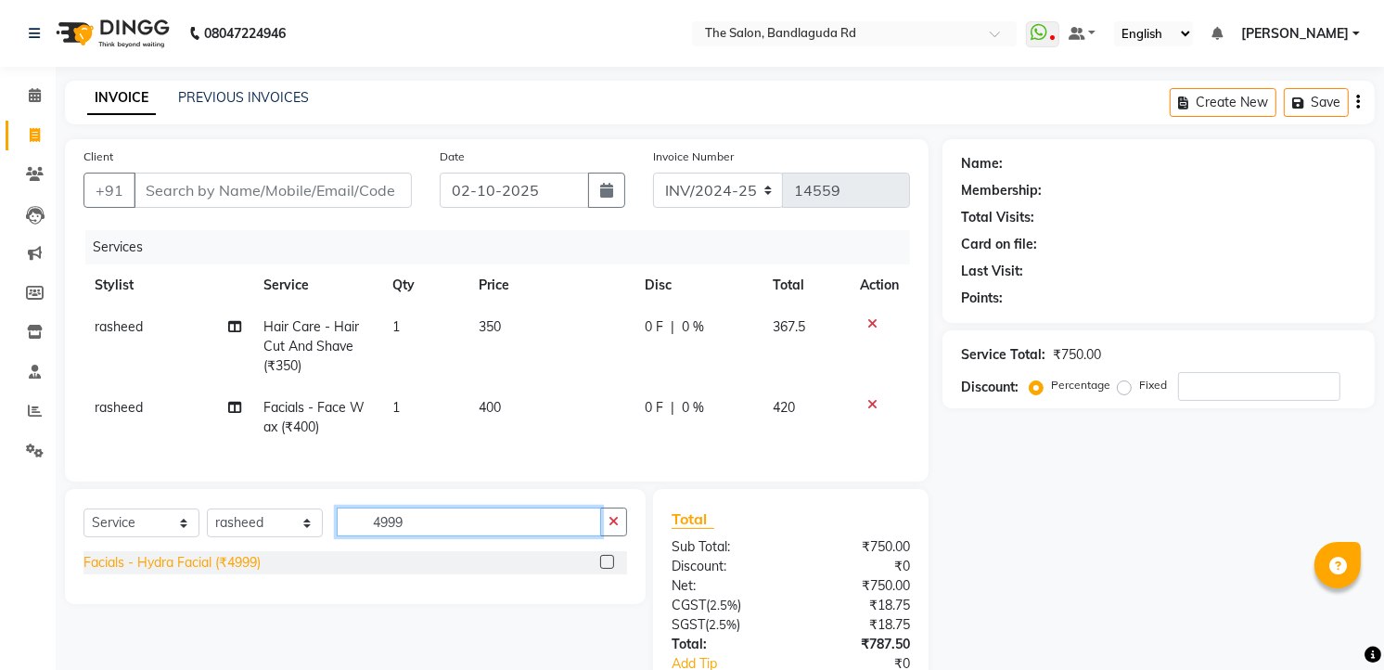
type input "4999"
click at [232, 572] on div "Facials - Hydra Facial (₹4999)" at bounding box center [171, 562] width 177 height 19
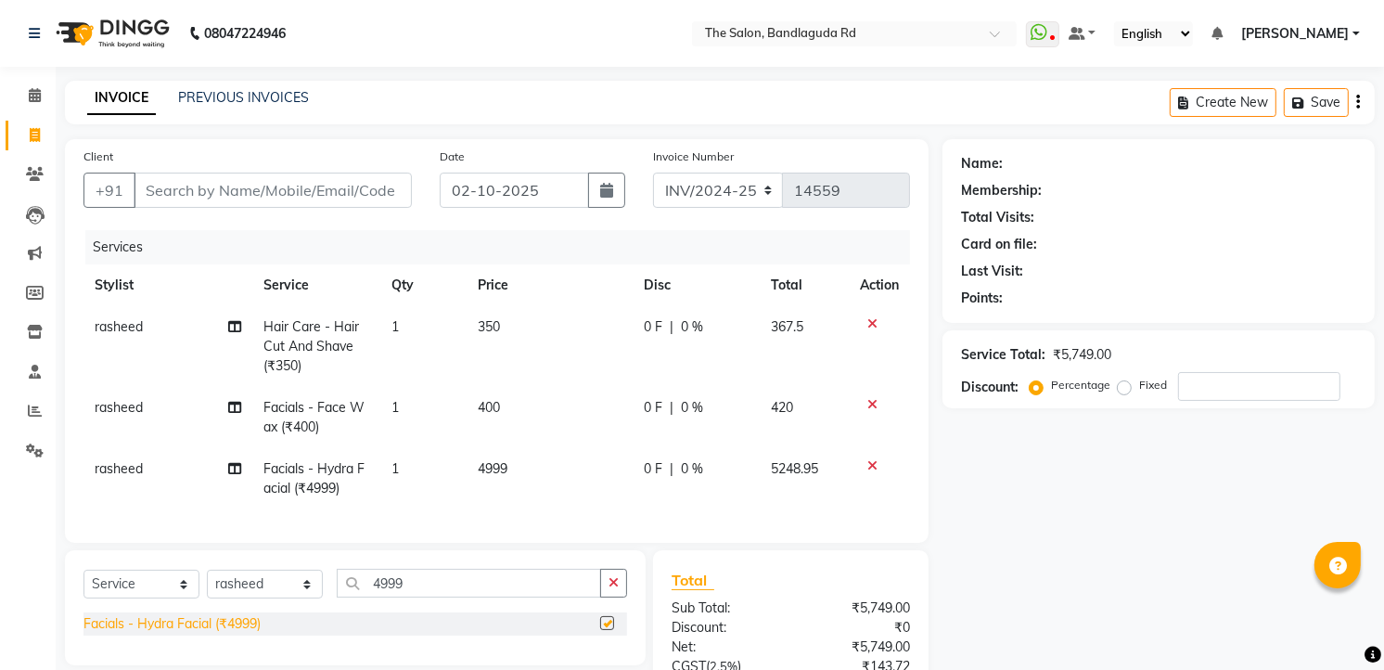
checkbox input "false"
click at [531, 476] on td "4999" at bounding box center [550, 478] width 166 height 61
select select "43772"
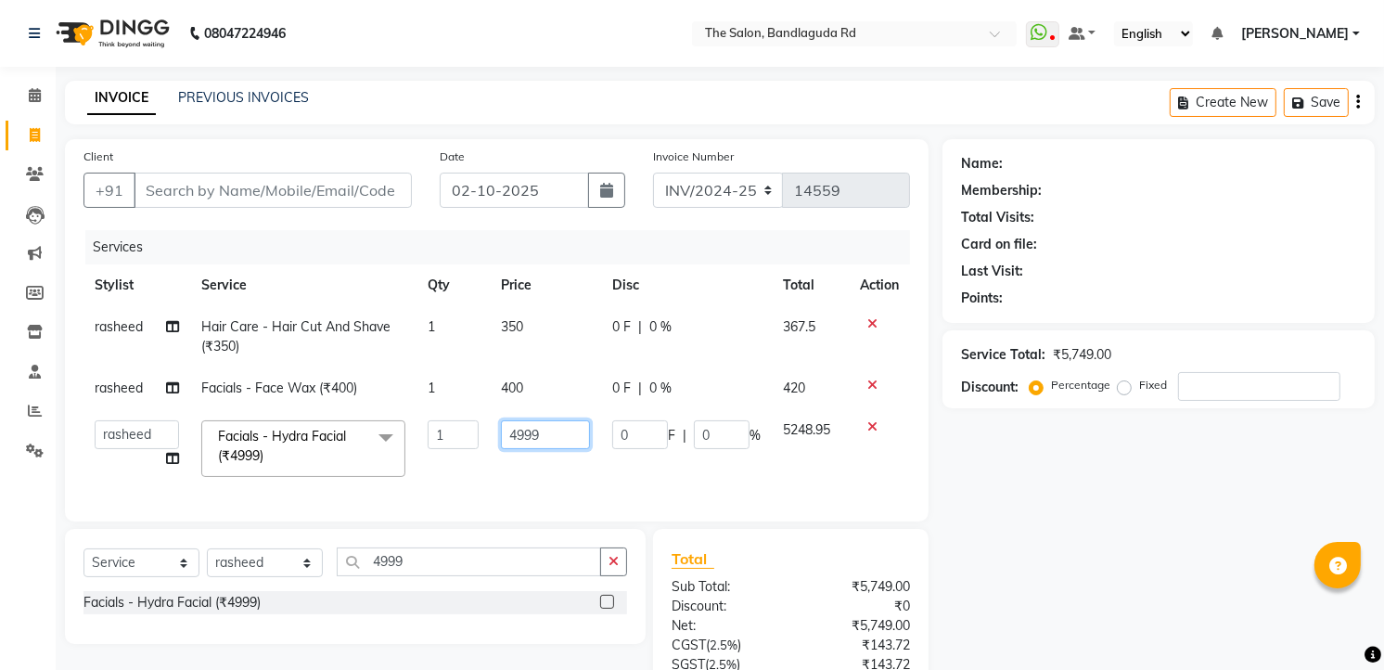
click at [553, 440] on input "4999" at bounding box center [546, 434] width 90 height 29
type input "4"
type input "5000"
click at [575, 499] on div "Services Stylist Service Qty Price Disc Total Action rasheed Hair Care - Hair C…" at bounding box center [496, 366] width 826 height 273
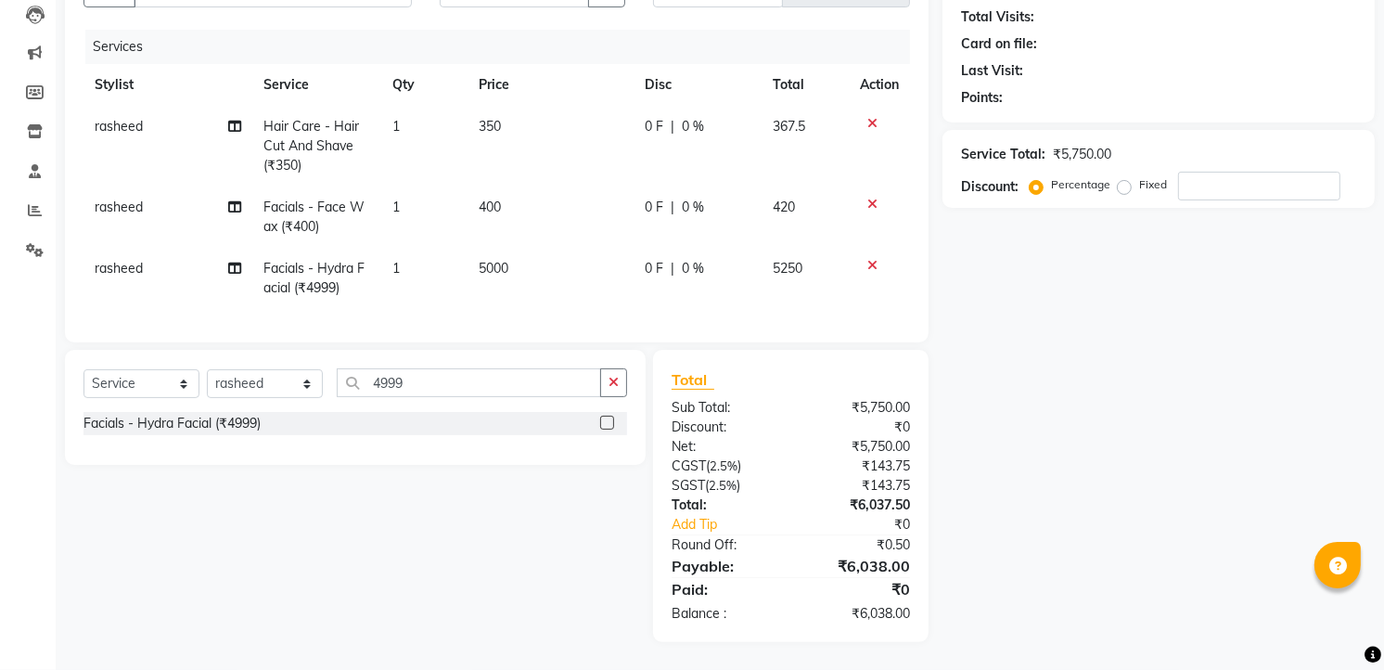
scroll to position [215, 0]
click at [874, 198] on icon at bounding box center [872, 204] width 10 height 13
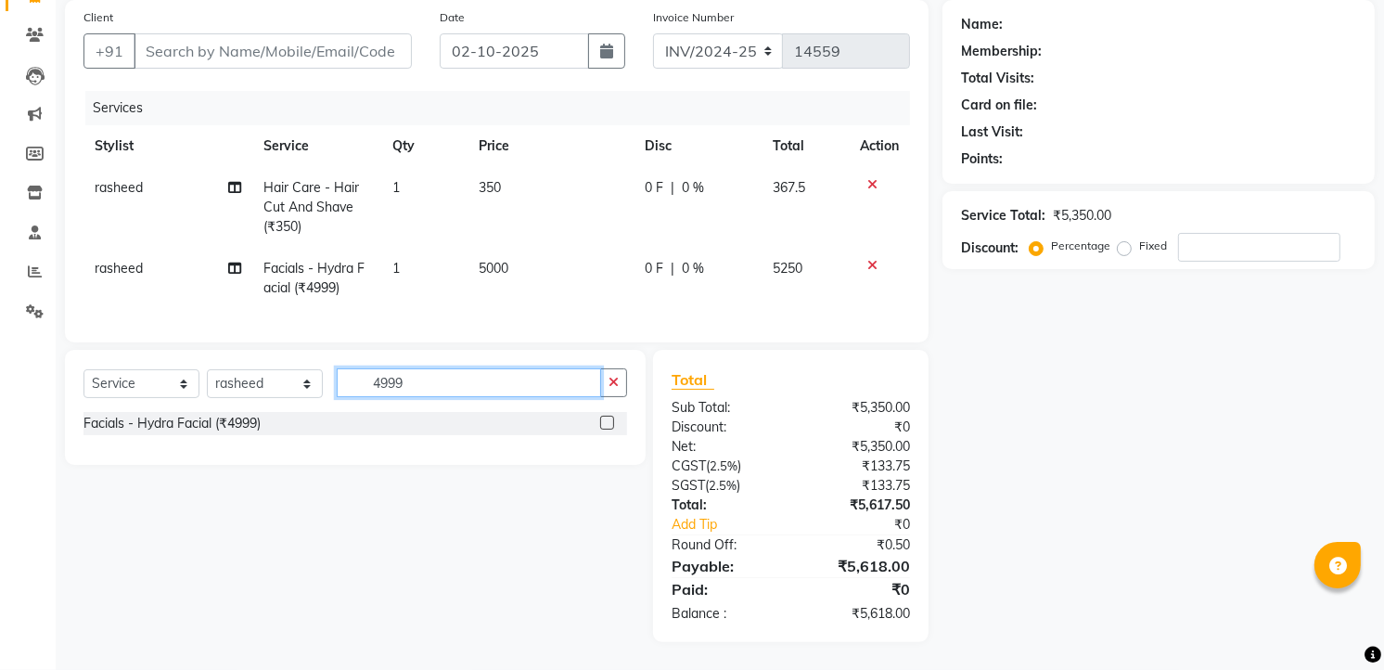
click at [428, 372] on input "4999" at bounding box center [469, 382] width 264 height 29
type input "4"
type input "wax"
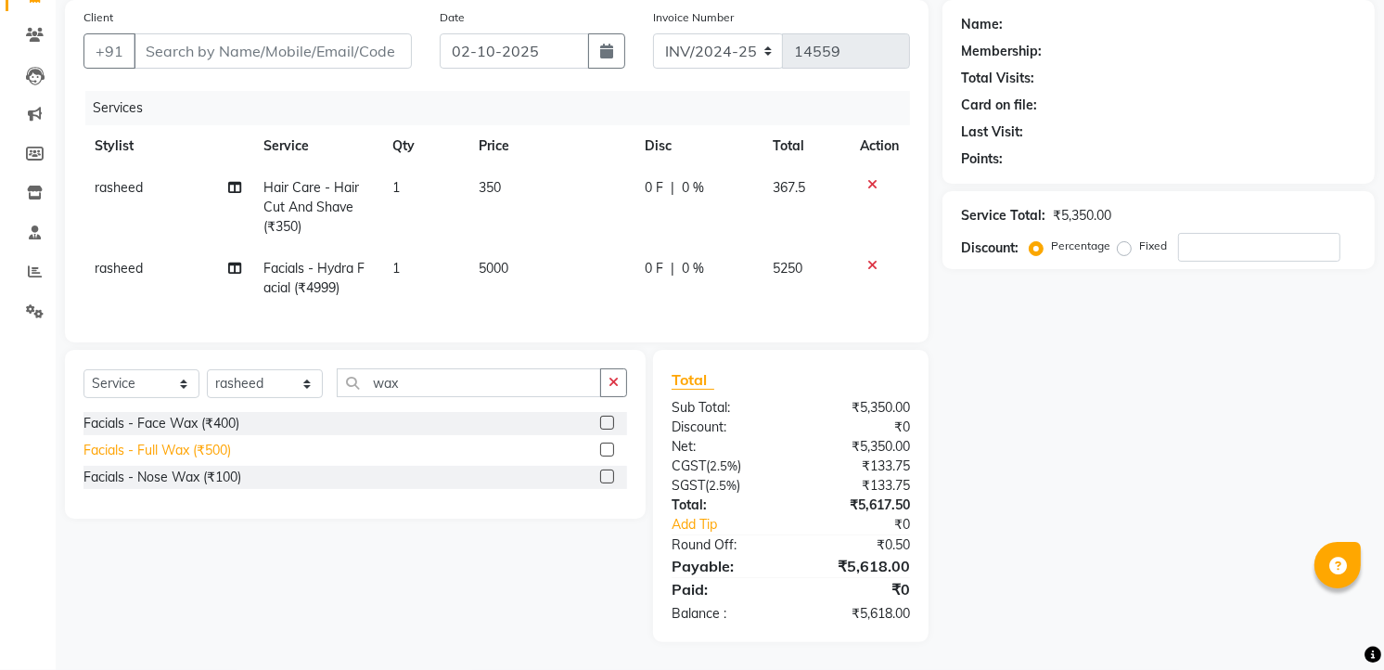
click at [211, 458] on div "Facials - Full Wax (₹500)" at bounding box center [156, 450] width 147 height 19
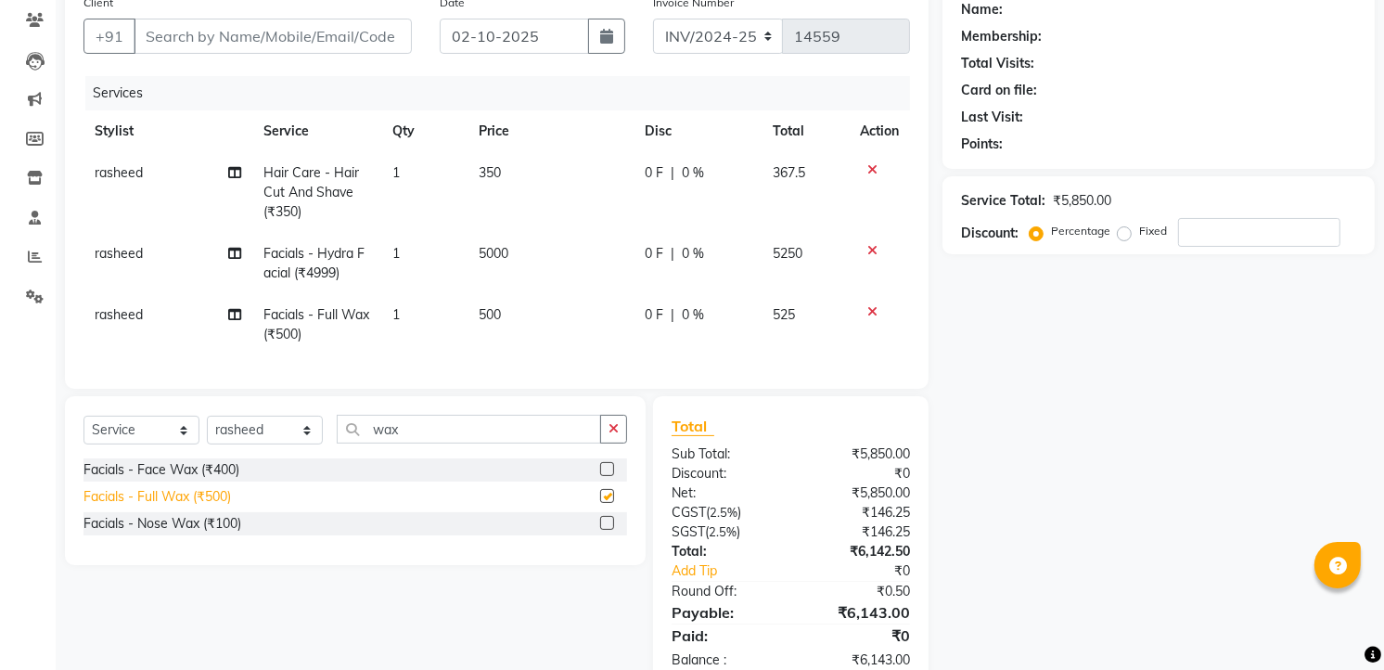
checkbox input "false"
click at [275, 441] on select "Select Stylist [PERSON_NAME] [PERSON_NAME] [PERSON_NAME] new [PERSON_NAME] [PER…" at bounding box center [265, 430] width 116 height 29
click at [406, 443] on input "wax" at bounding box center [469, 429] width 264 height 29
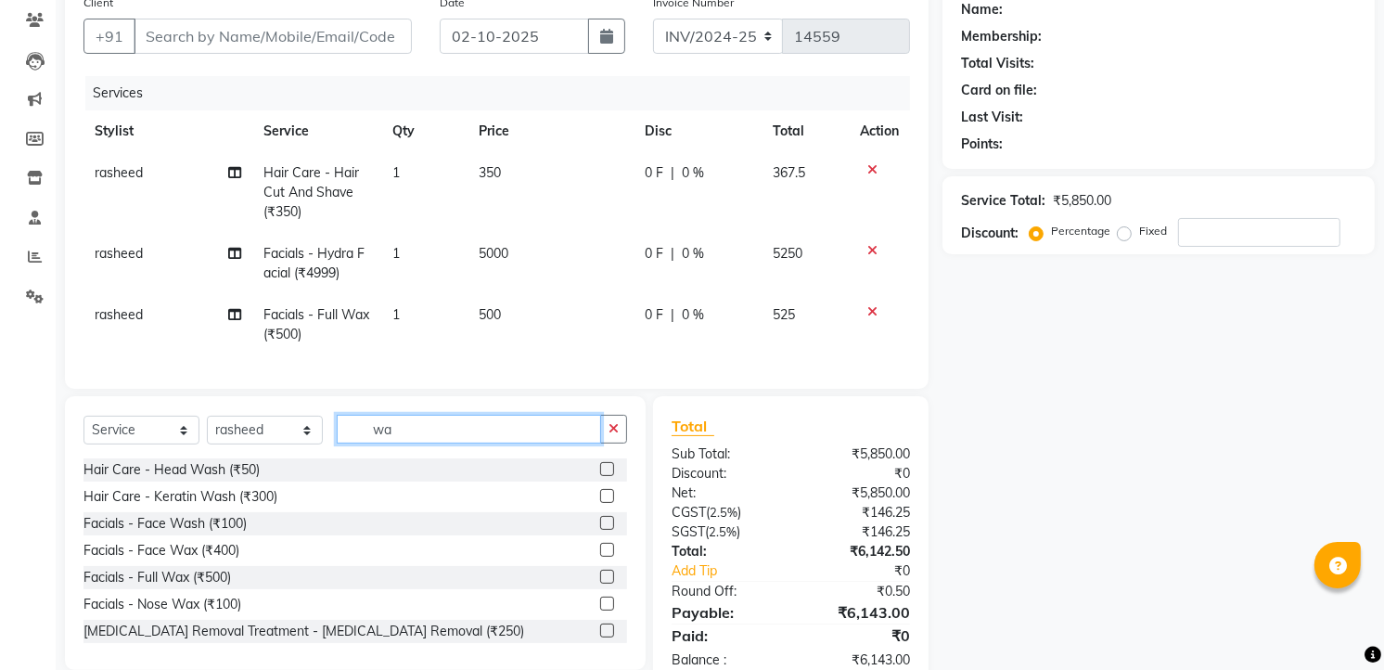
type input "w"
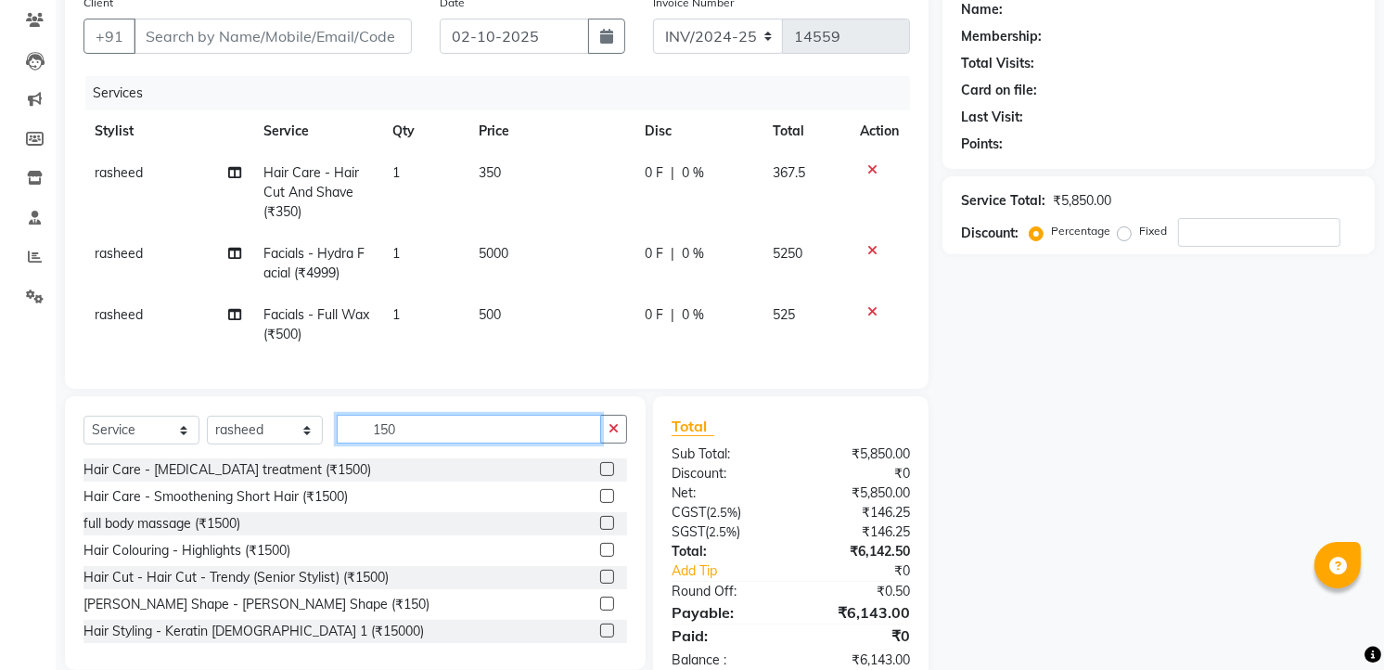
scroll to position [215, 0]
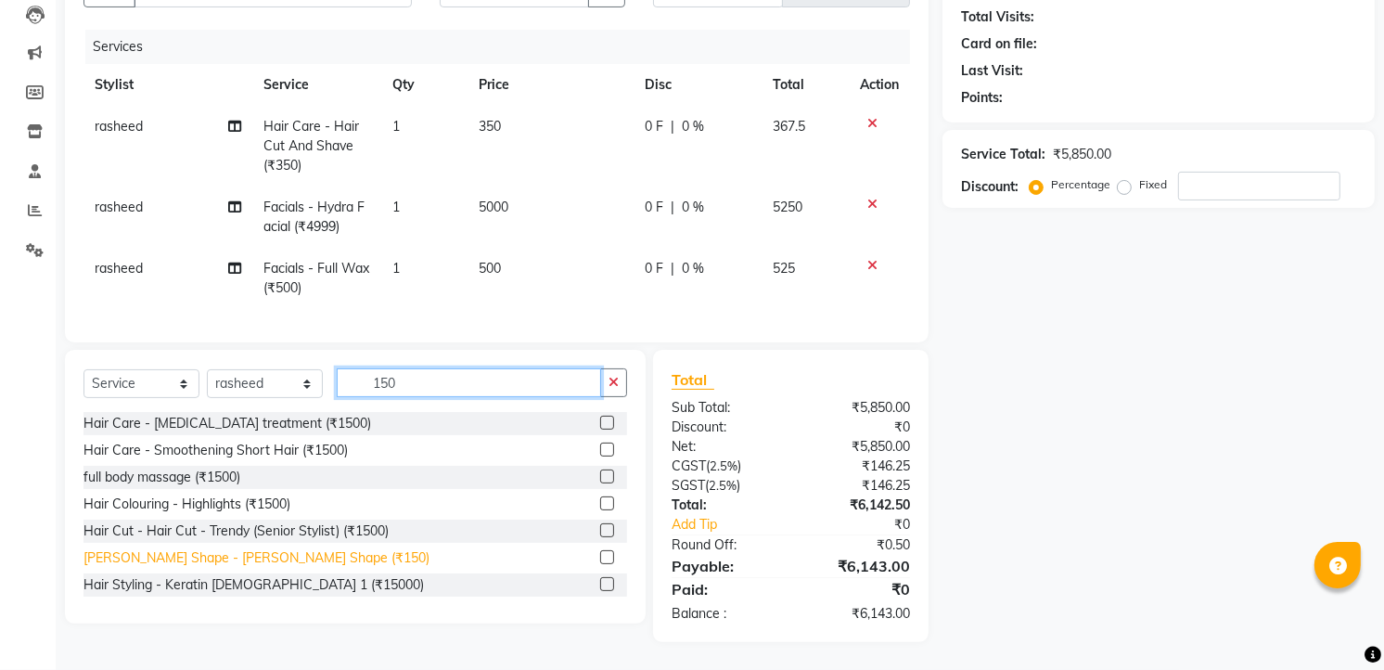
type input "150"
click at [273, 560] on div "[PERSON_NAME] Shape - [PERSON_NAME] Shape (₹150)" at bounding box center [256, 557] width 346 height 19
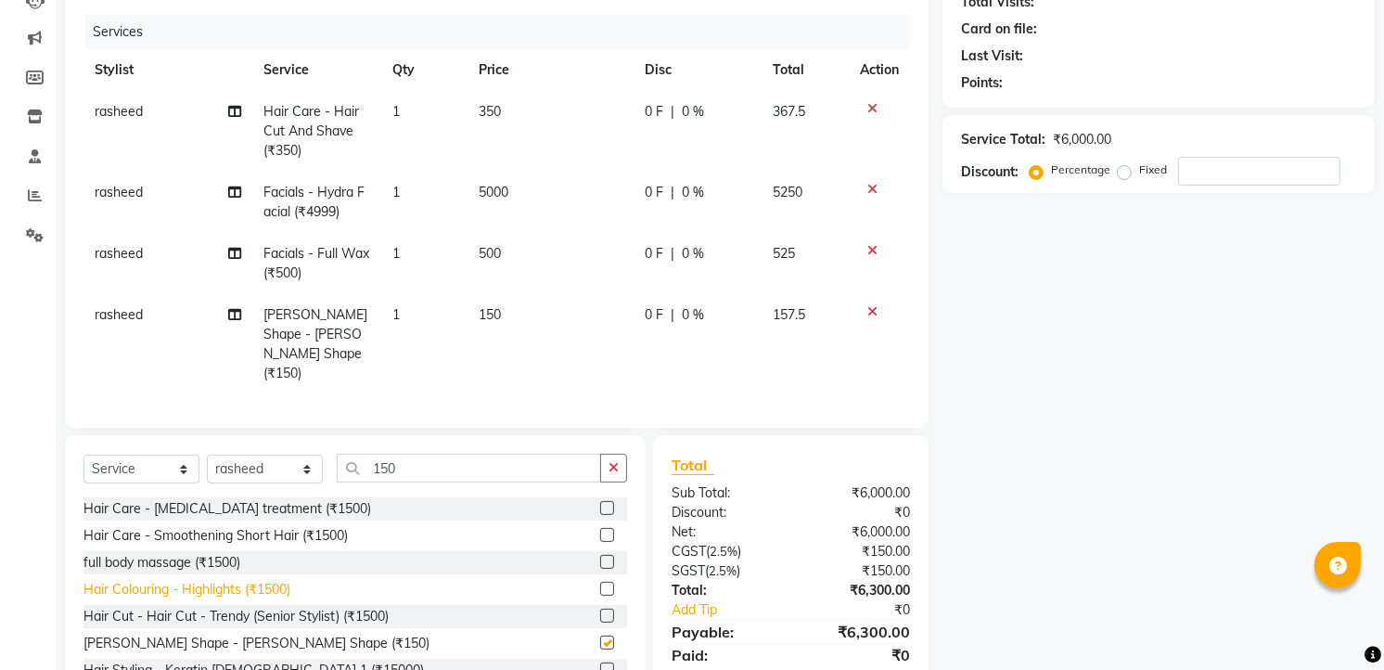
checkbox input "false"
click at [867, 311] on icon at bounding box center [872, 311] width 10 height 13
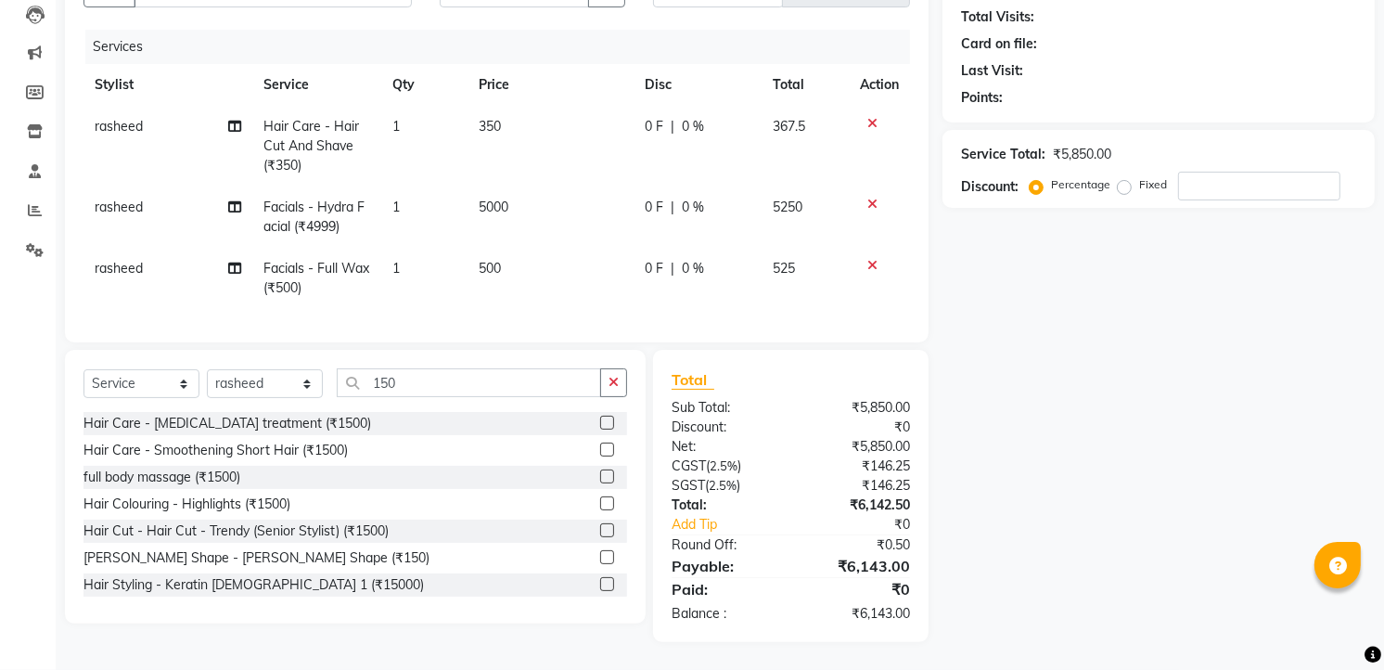
scroll to position [0, 0]
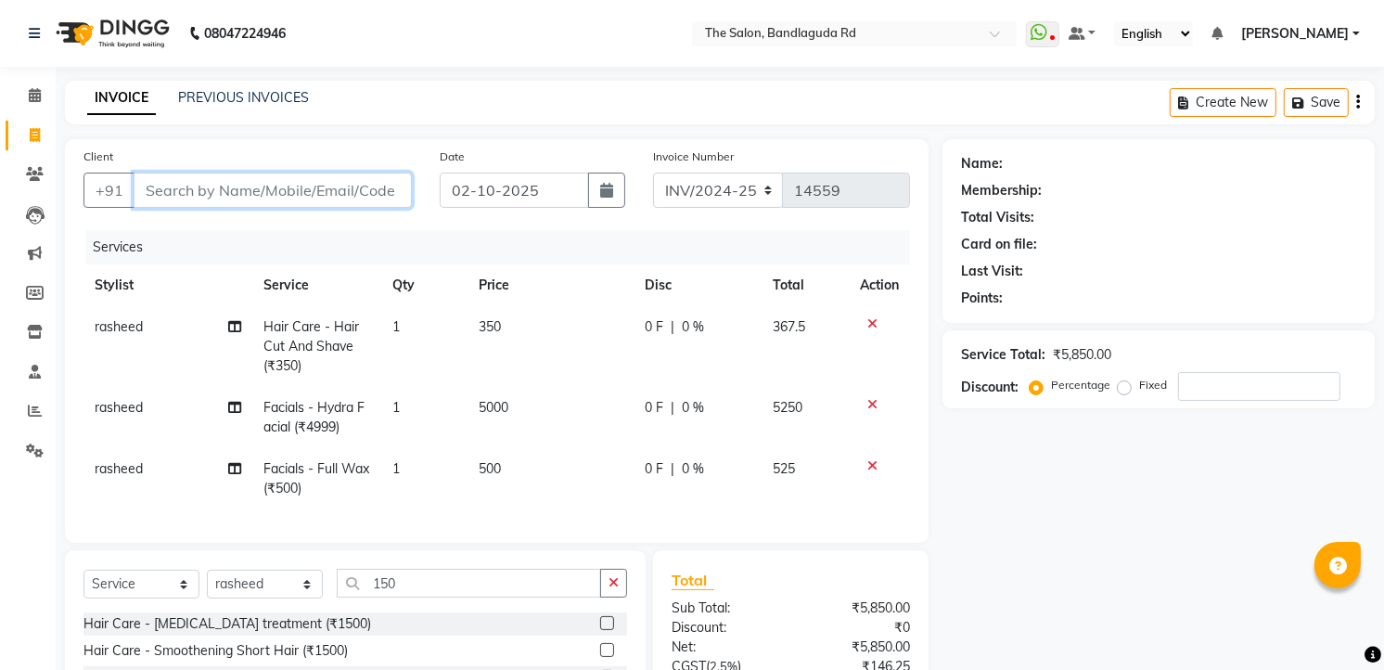
click at [266, 204] on input "Client" at bounding box center [273, 190] width 278 height 35
type input "9"
type input "0"
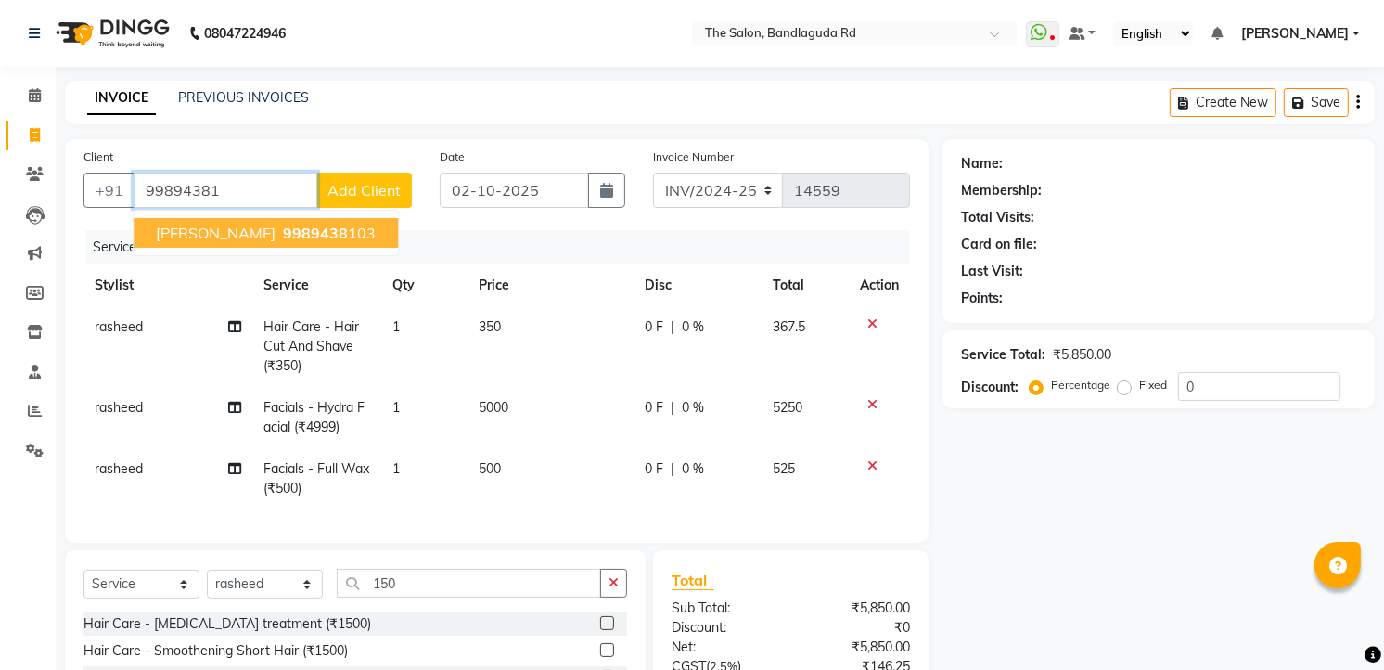
click at [257, 244] on button "mohd 99894381 03" at bounding box center [266, 233] width 264 height 30
type input "9989438103"
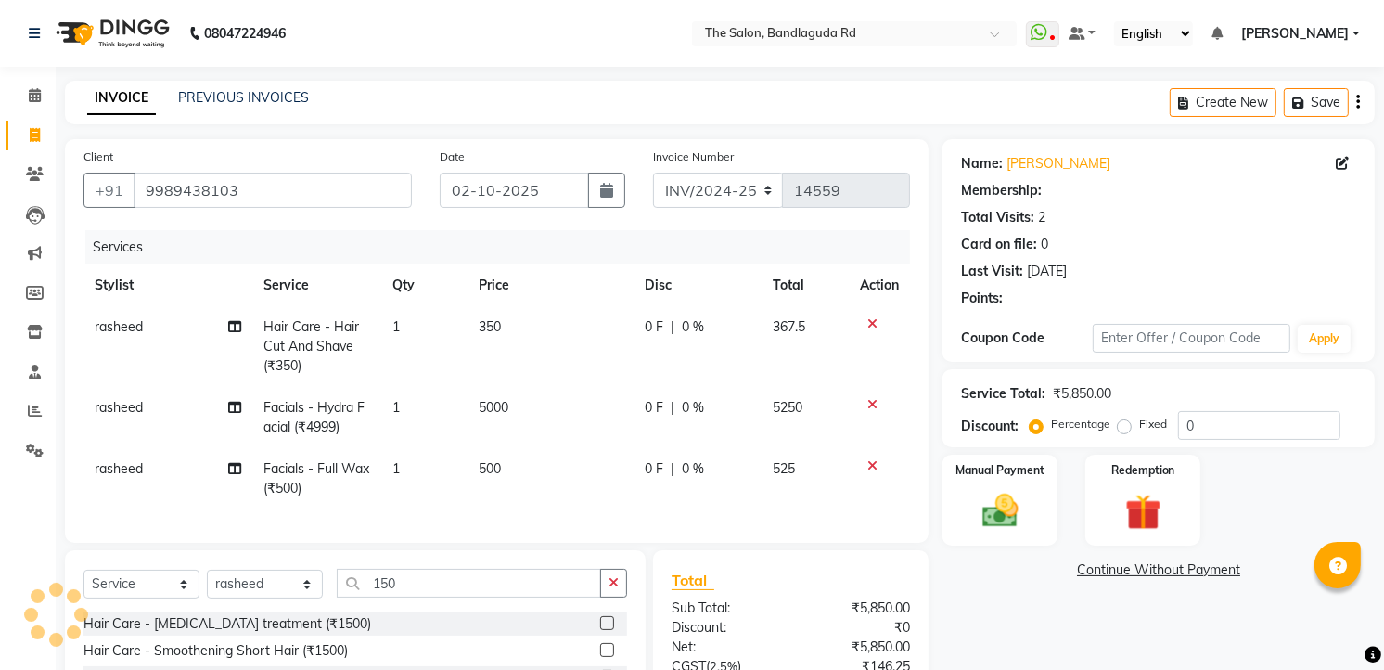
select select "2: Object"
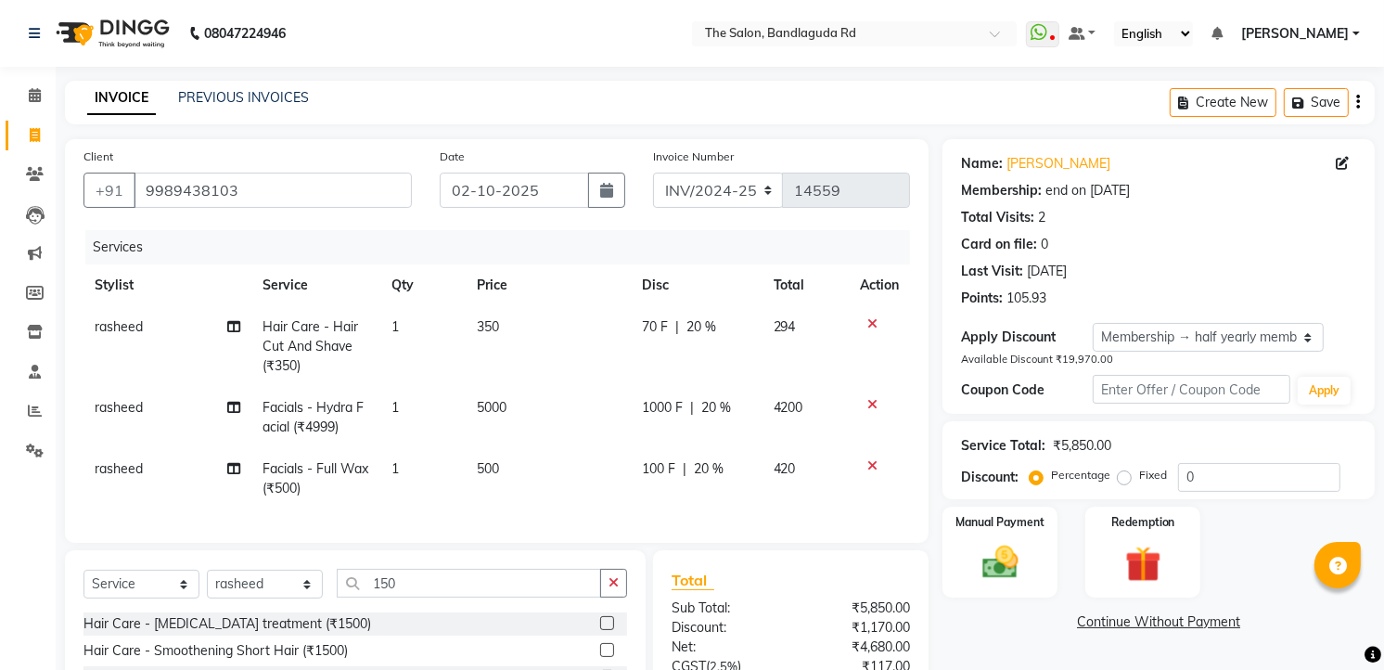
type input "20"
click at [128, 598] on select "Select Service Product Membership Package Voucher Prepaid Gift Card" at bounding box center [141, 584] width 116 height 29
select select "product"
click at [83, 585] on select "Select Service Product Membership Package Voucher Prepaid Gift Card" at bounding box center [141, 584] width 116 height 29
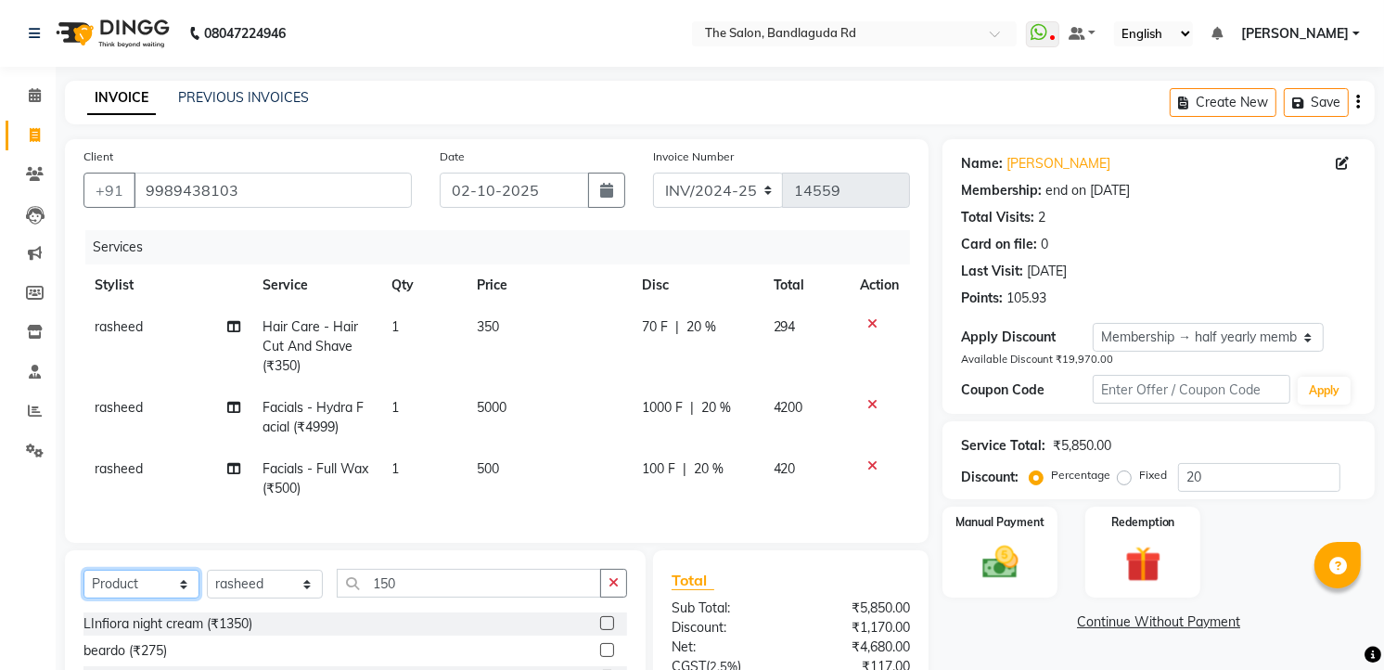
scroll to position [103, 0]
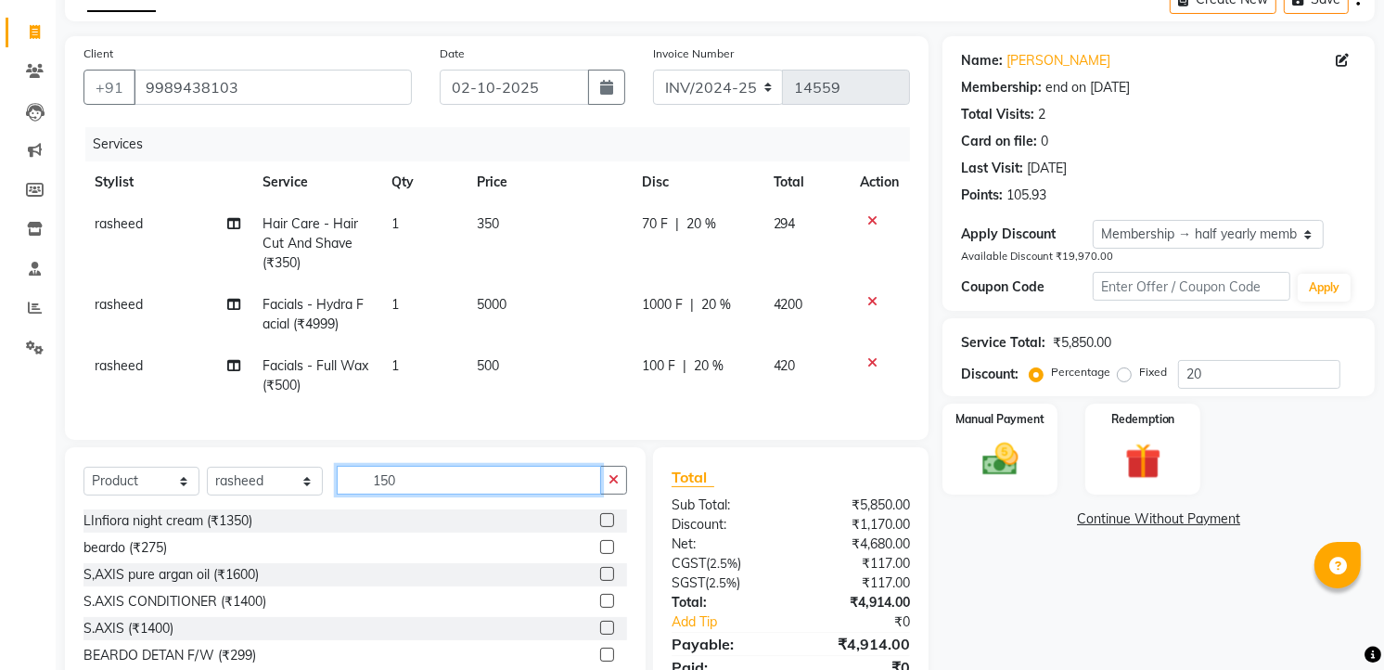
click at [445, 492] on input "150" at bounding box center [469, 480] width 264 height 29
type input "1"
type input "350"
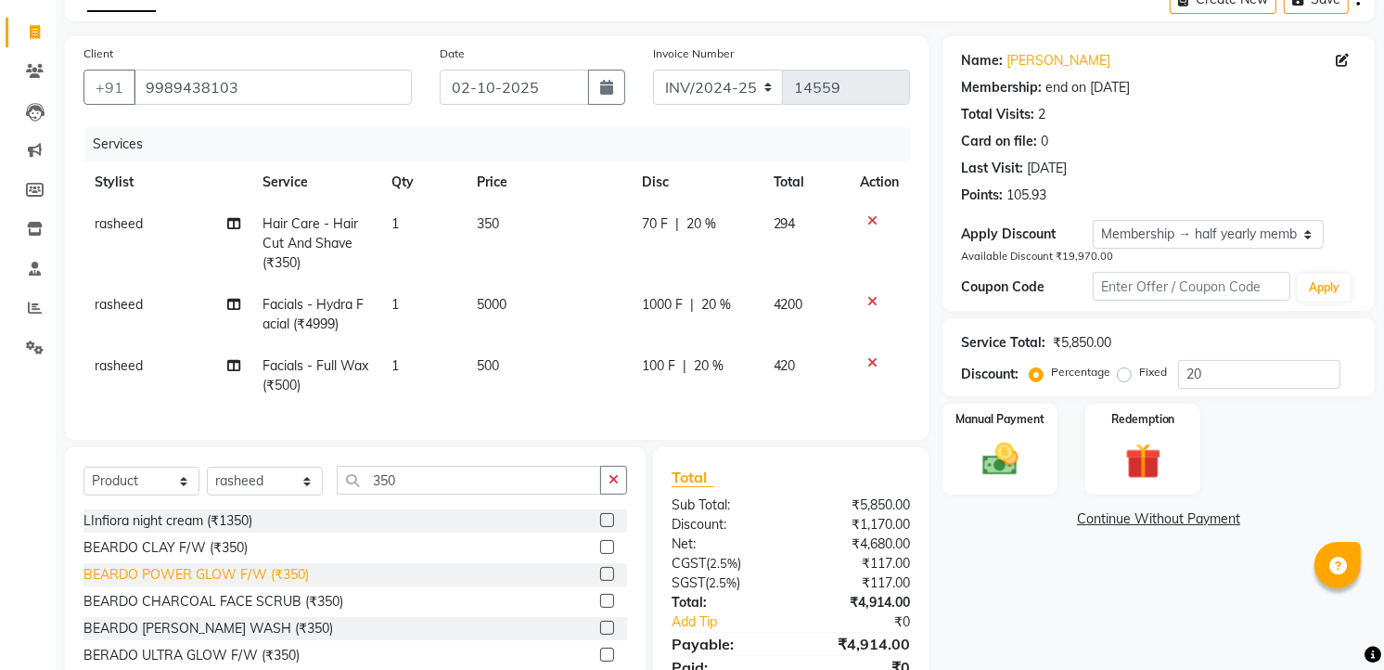
click at [250, 584] on div "BEARDO POWER GLOW F/W (₹350)" at bounding box center [195, 574] width 225 height 19
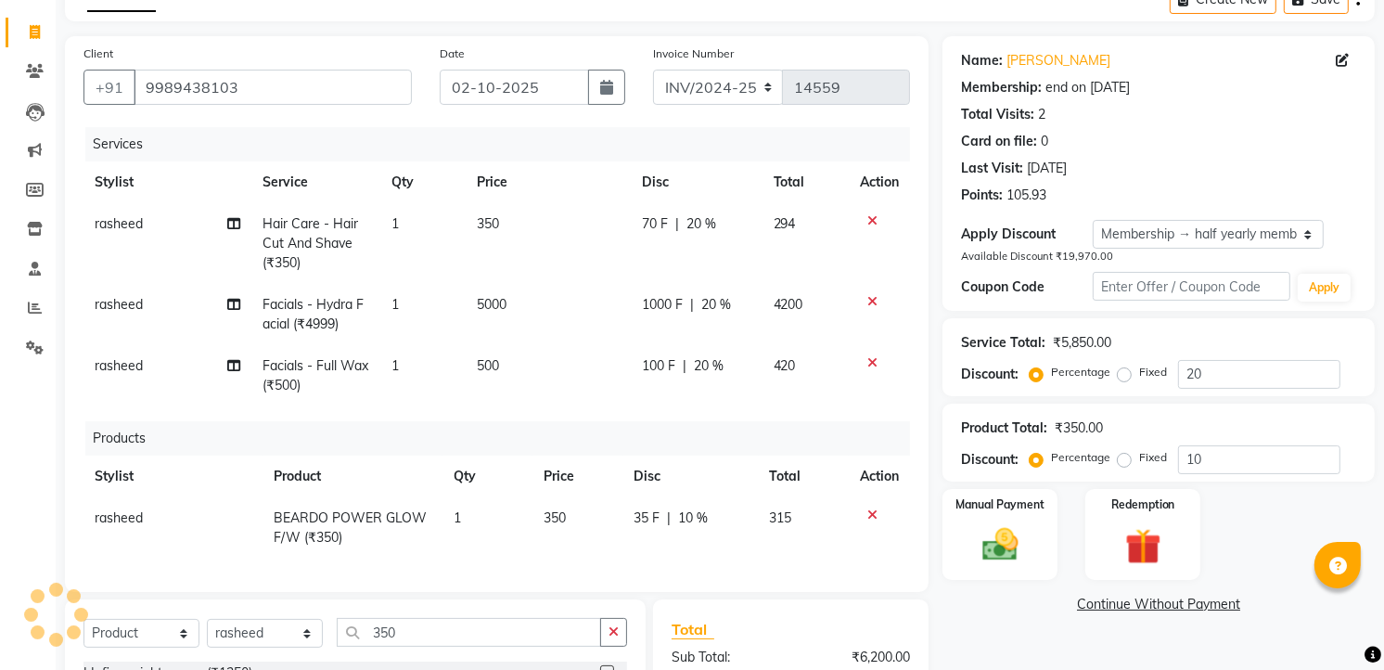
checkbox input "false"
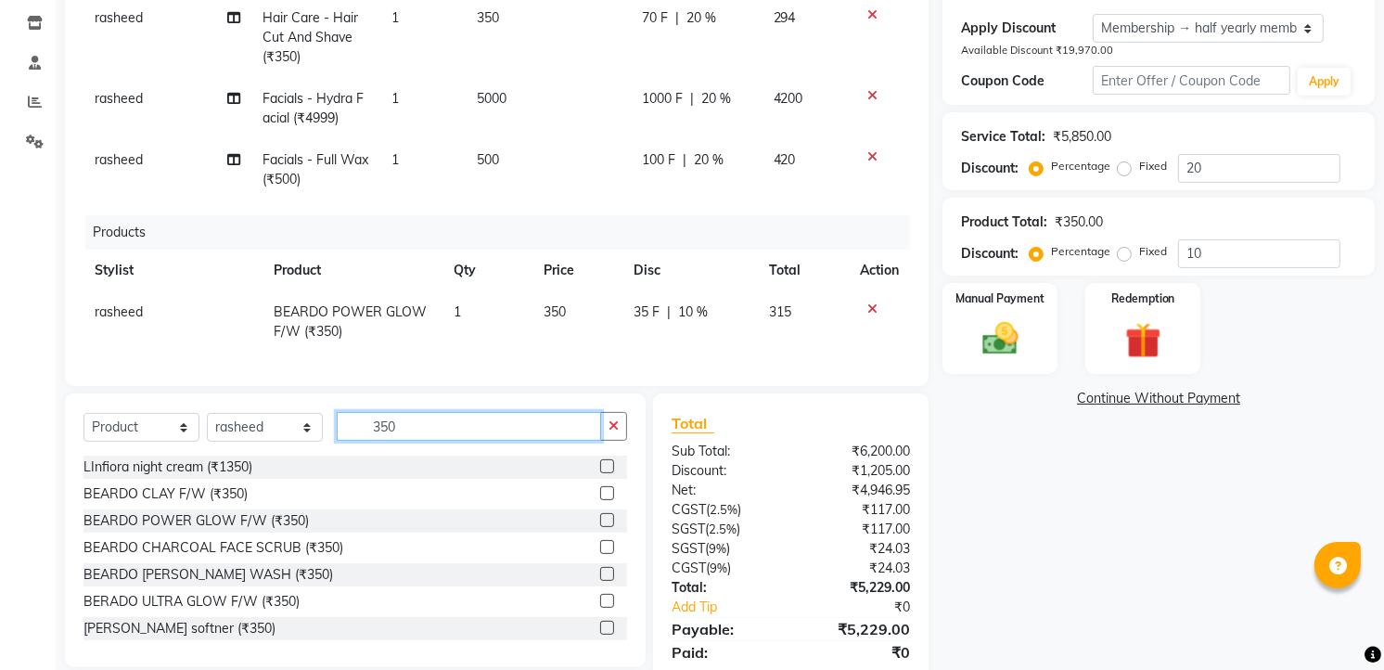
drag, startPoint x: 436, startPoint y: 430, endPoint x: 428, endPoint y: 436, distance: 10.0
click at [433, 432] on input "350" at bounding box center [469, 426] width 264 height 29
type input "3"
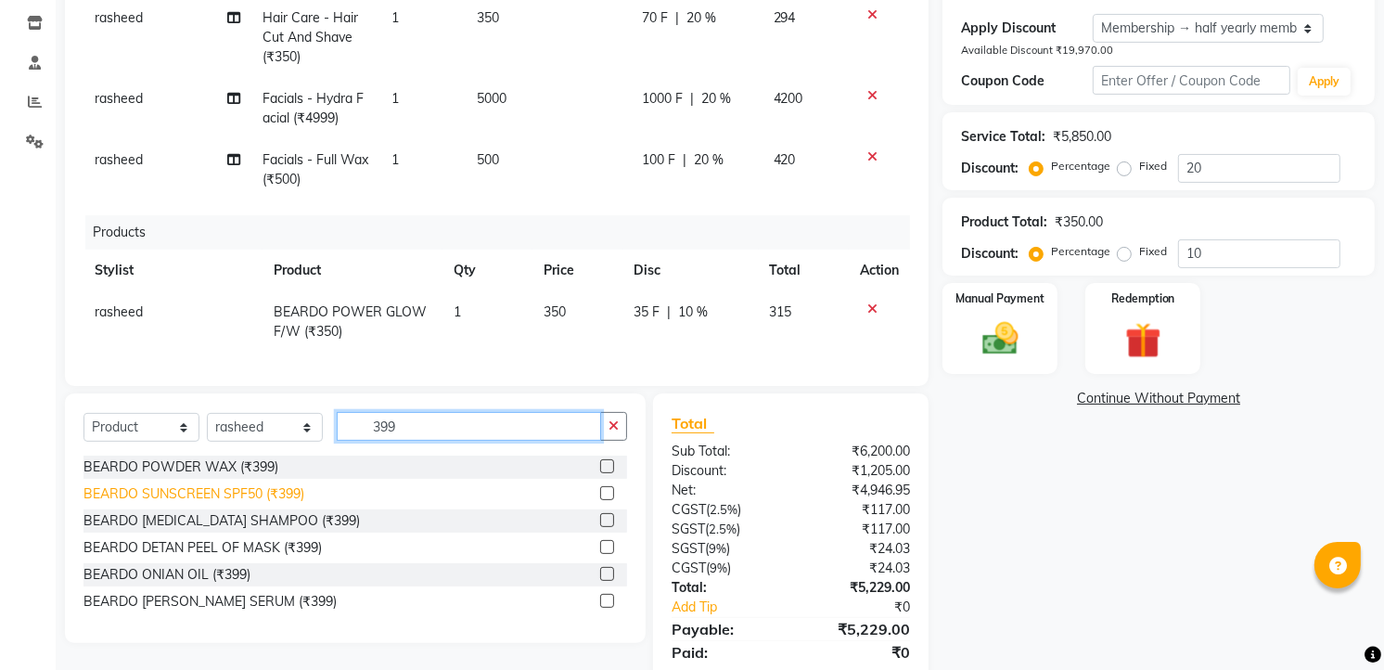
type input "399"
click at [269, 504] on div "BEARDO SUNSCREEN SPF50 (₹399)" at bounding box center [193, 493] width 221 height 19
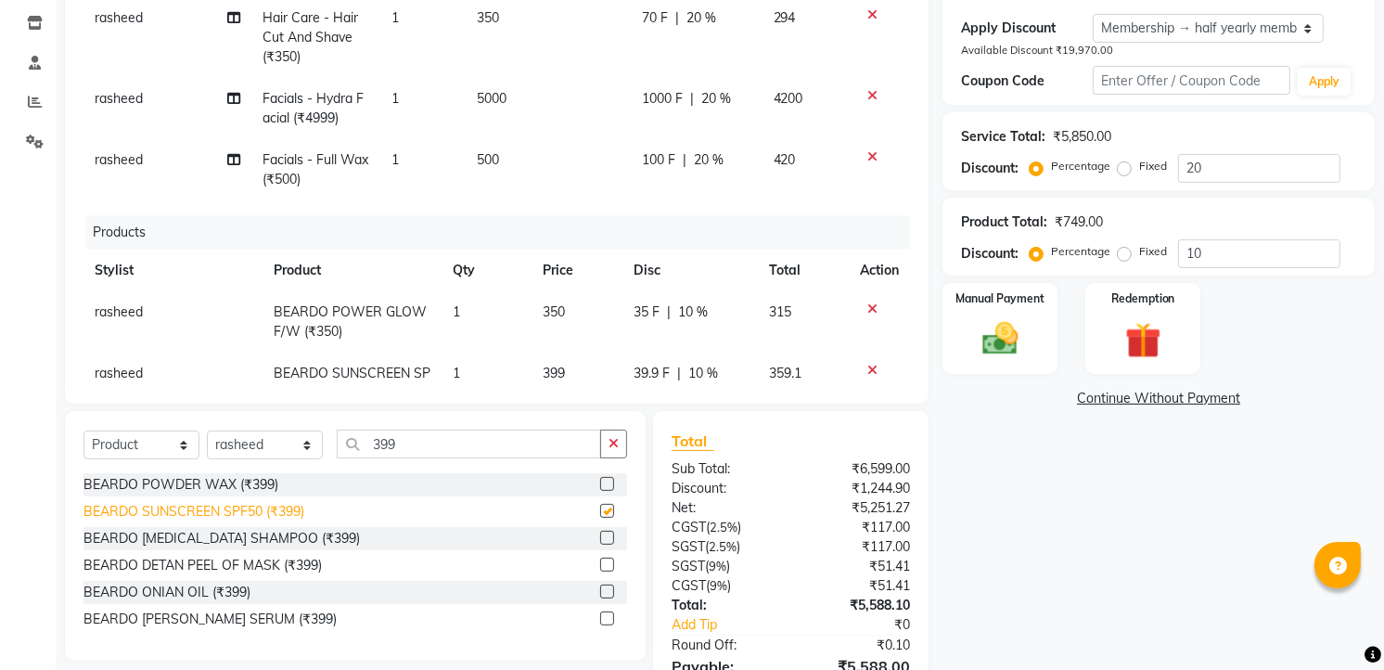
checkbox input "false"
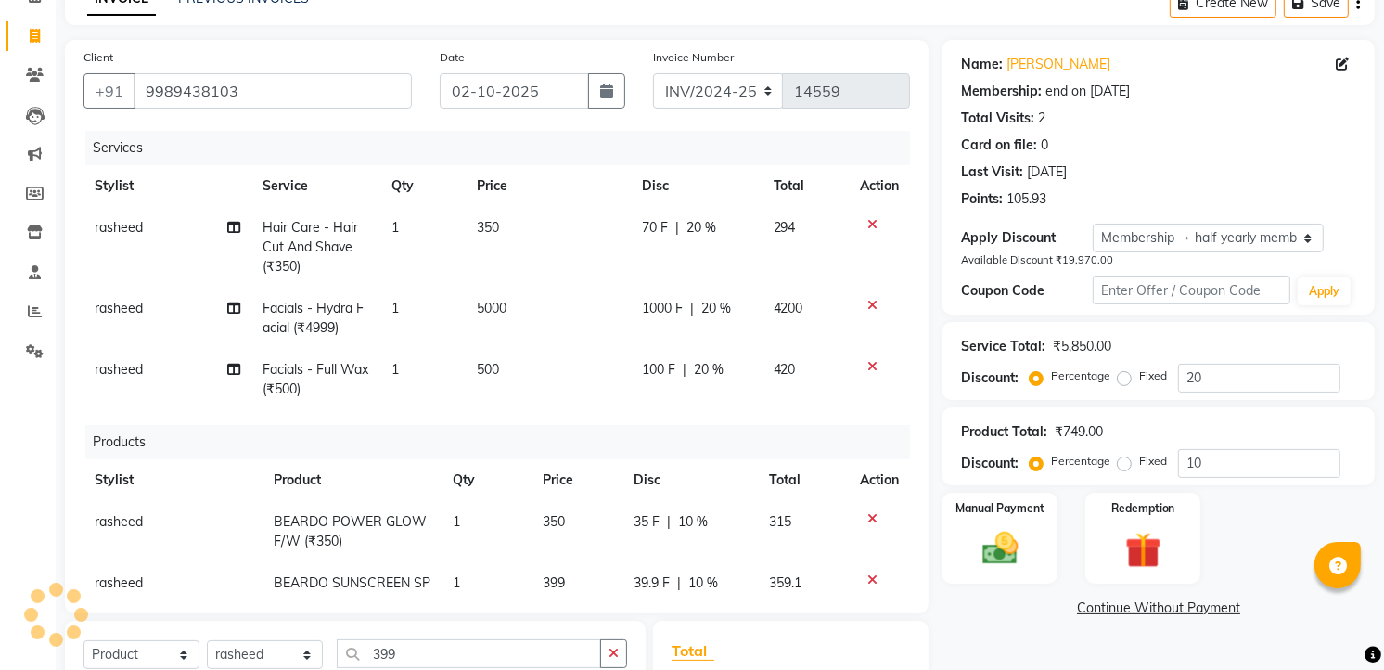
scroll to position [0, 0]
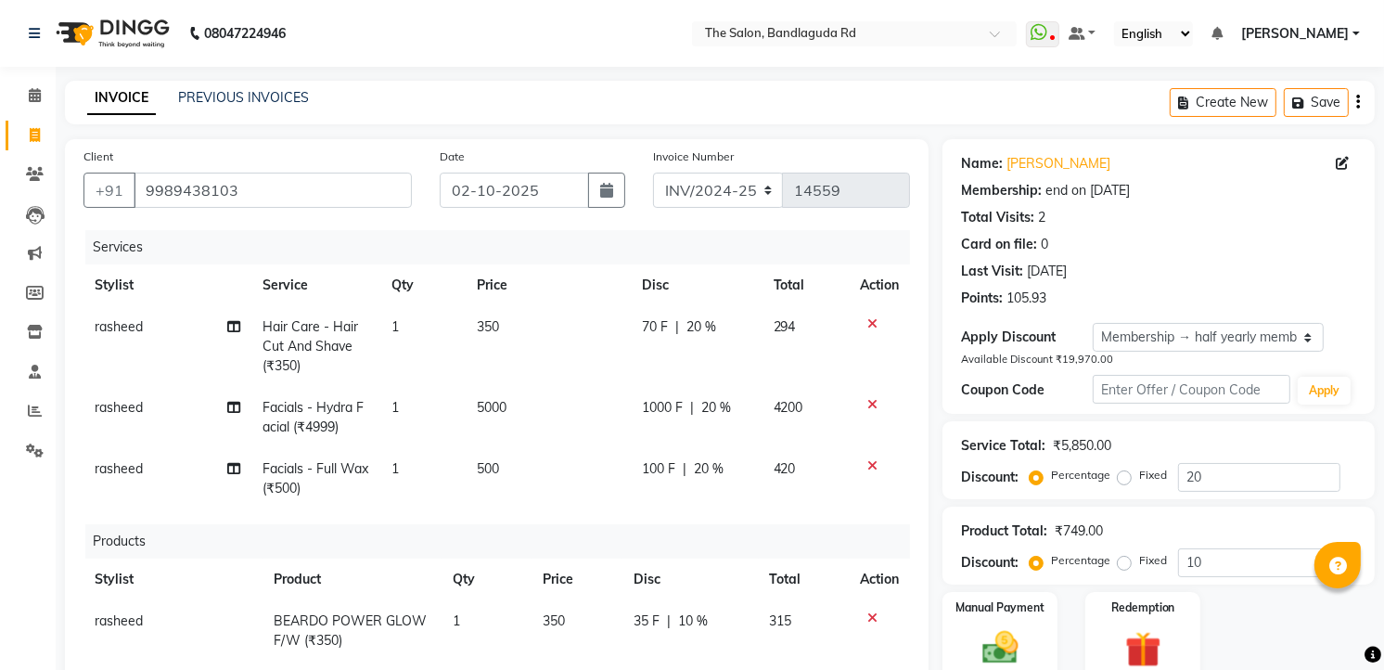
click at [762, 506] on td "420" at bounding box center [805, 478] width 87 height 61
select select "43772"
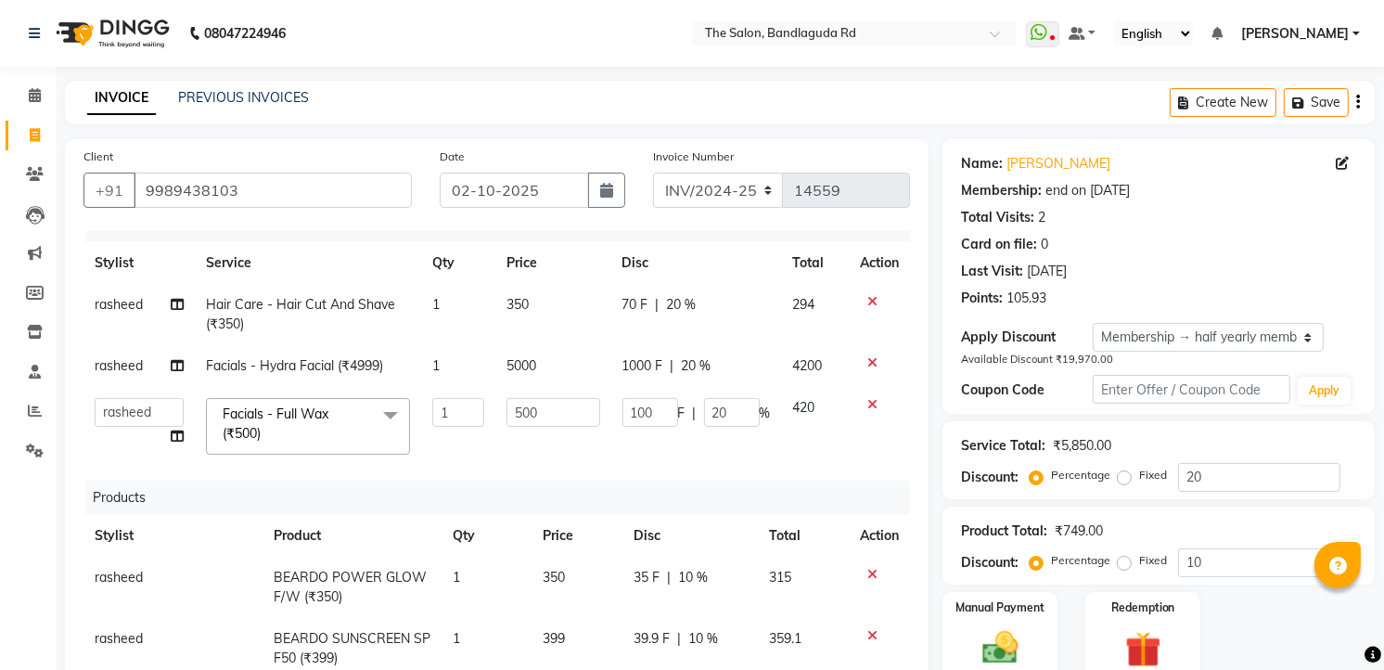
scroll to position [409, 0]
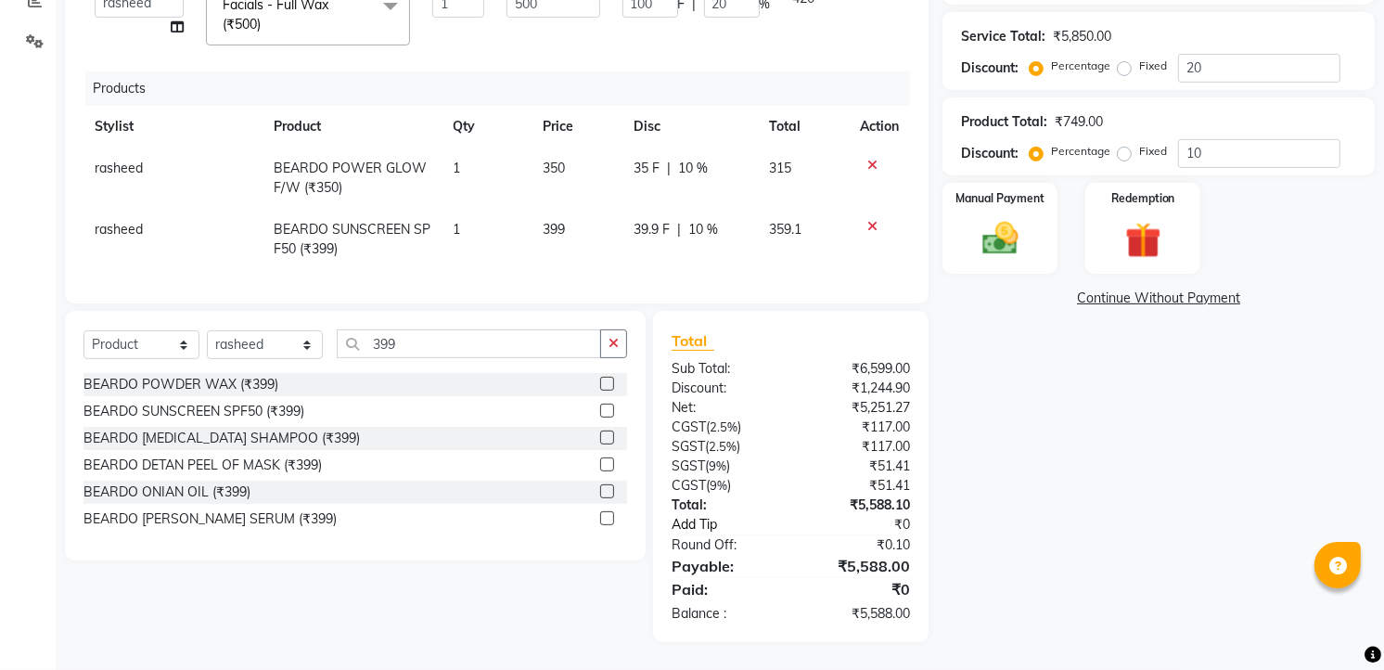
click at [723, 530] on link "Add Tip" at bounding box center [736, 524] width 156 height 19
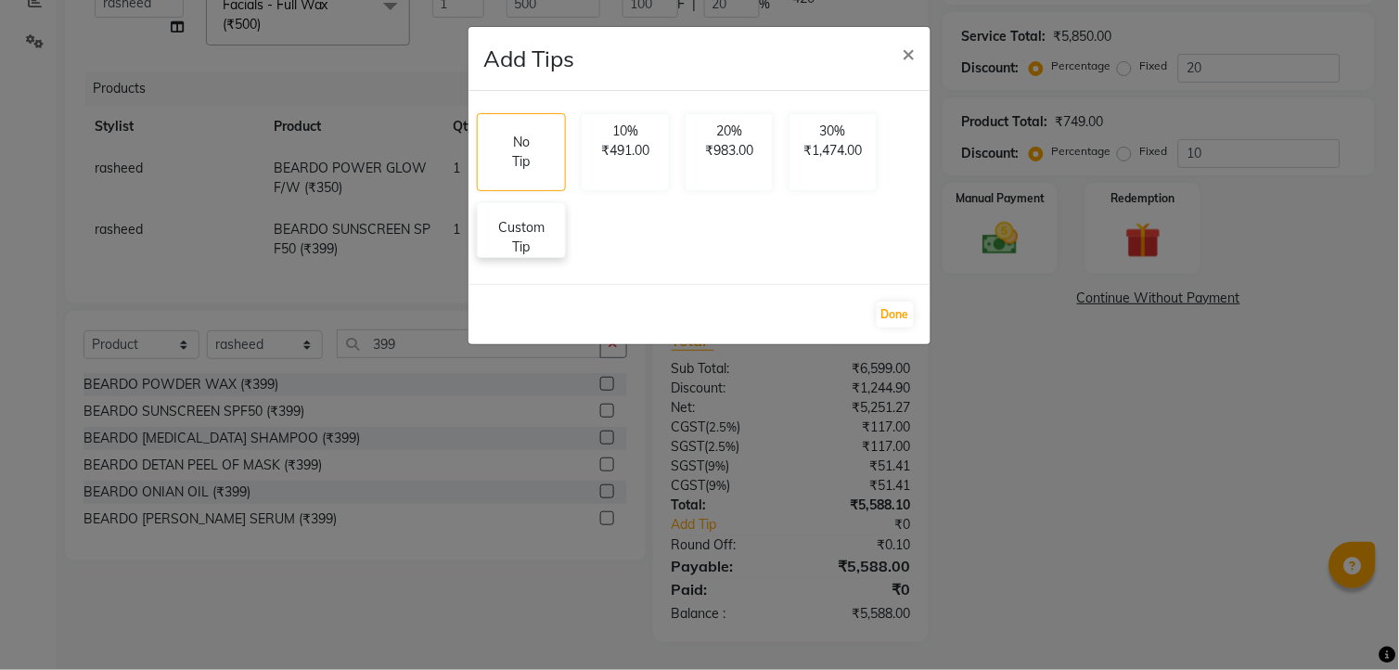
click at [492, 218] on p "Custom Tip" at bounding box center [521, 237] width 65 height 39
select select "43772"
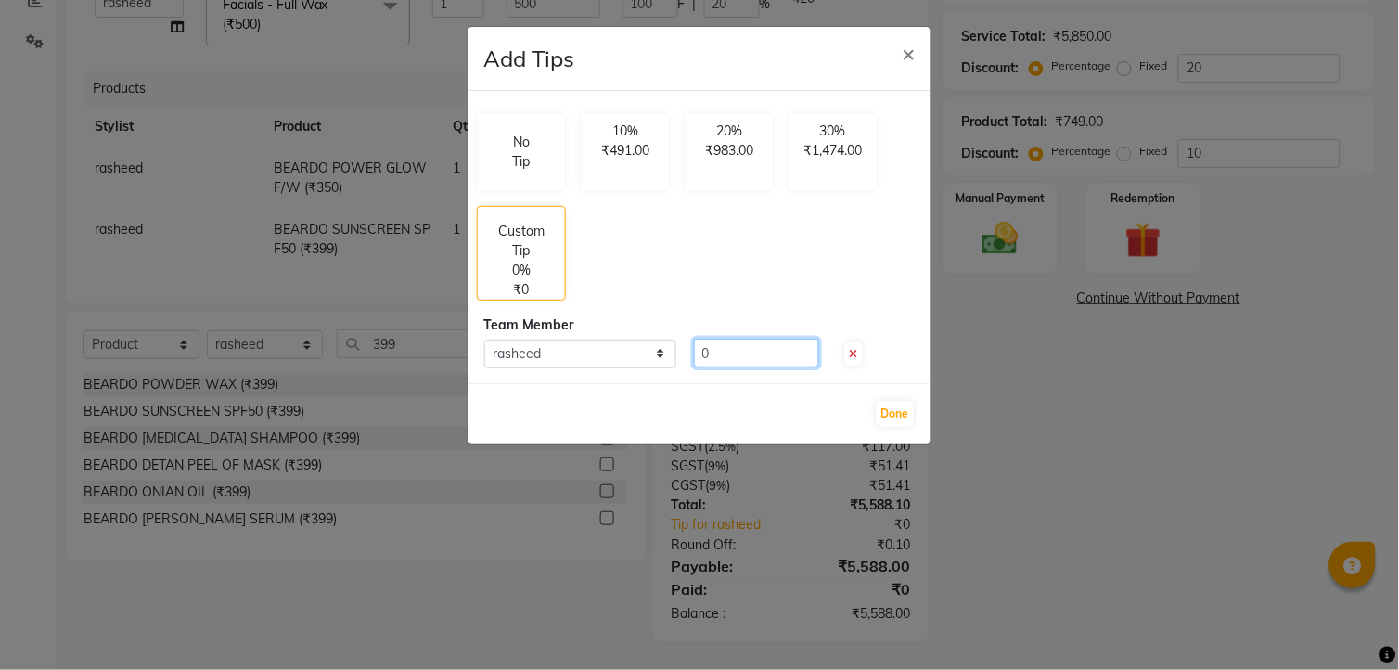
click at [731, 359] on input "0" at bounding box center [756, 353] width 125 height 29
type input "412"
click at [886, 411] on button "Done" at bounding box center [895, 414] width 37 height 26
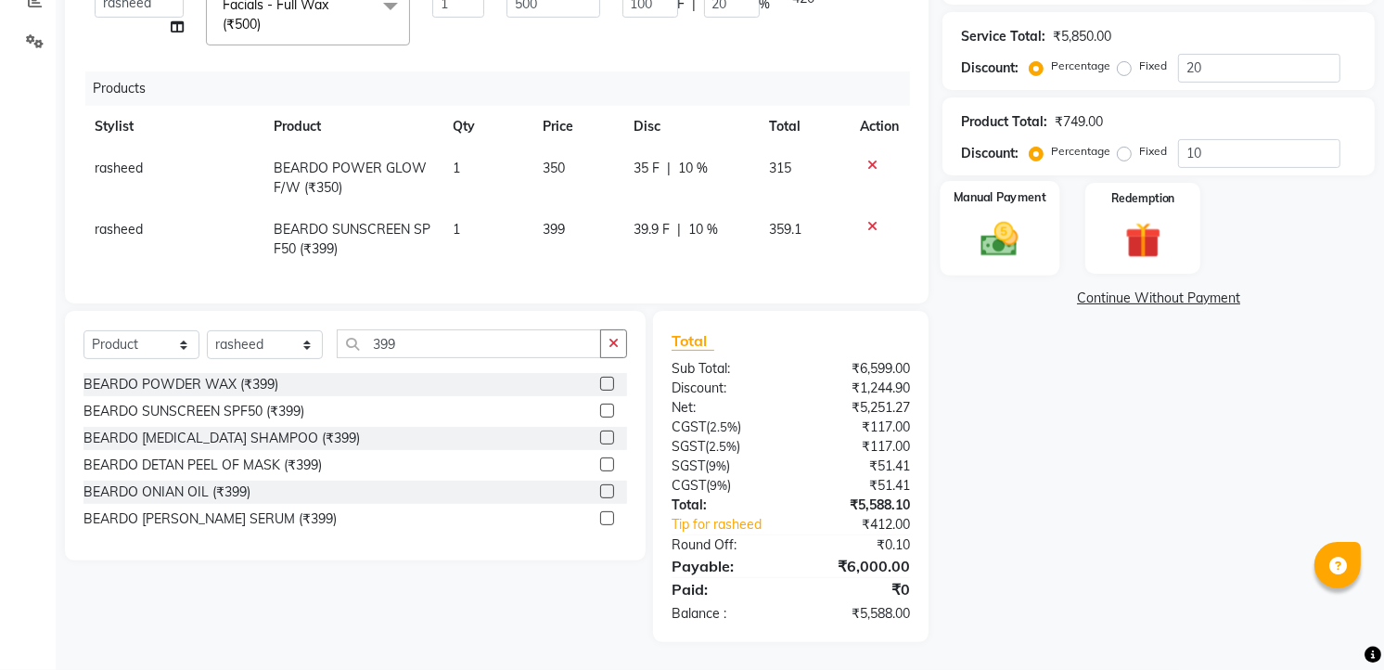
click at [996, 244] on img at bounding box center [1000, 238] width 60 height 43
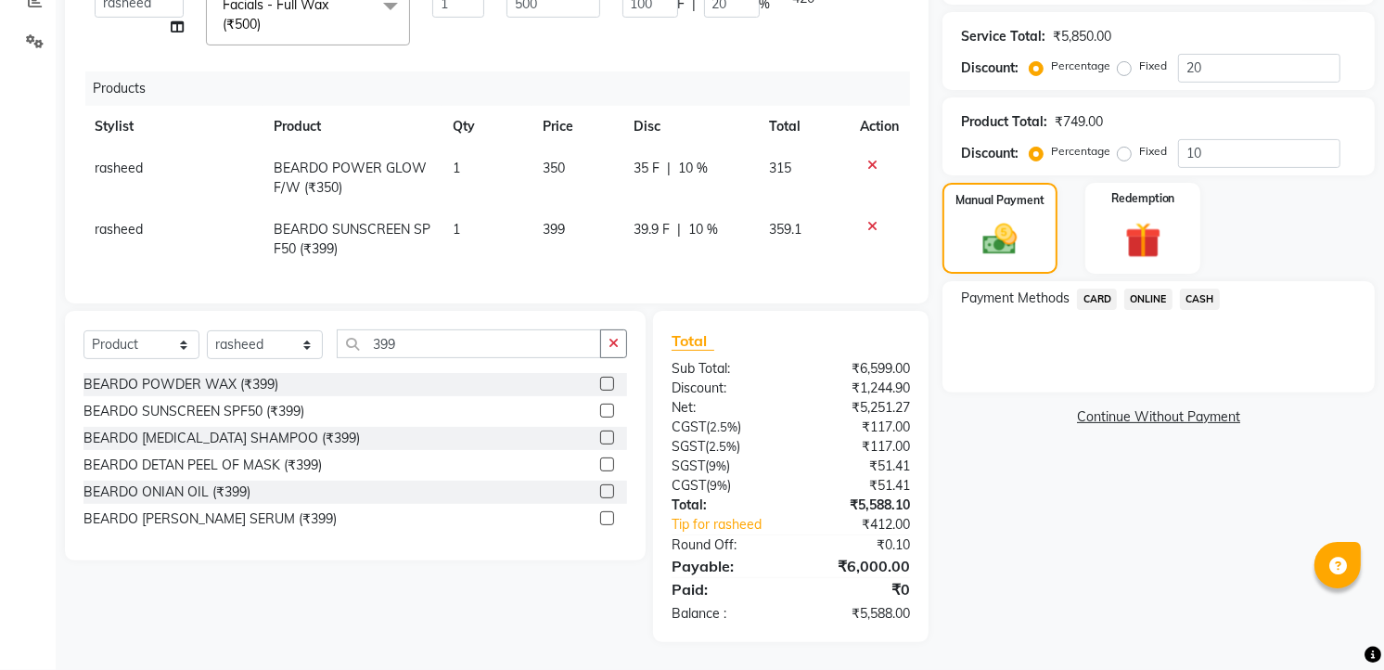
click at [1154, 300] on span "ONLINE" at bounding box center [1148, 298] width 48 height 21
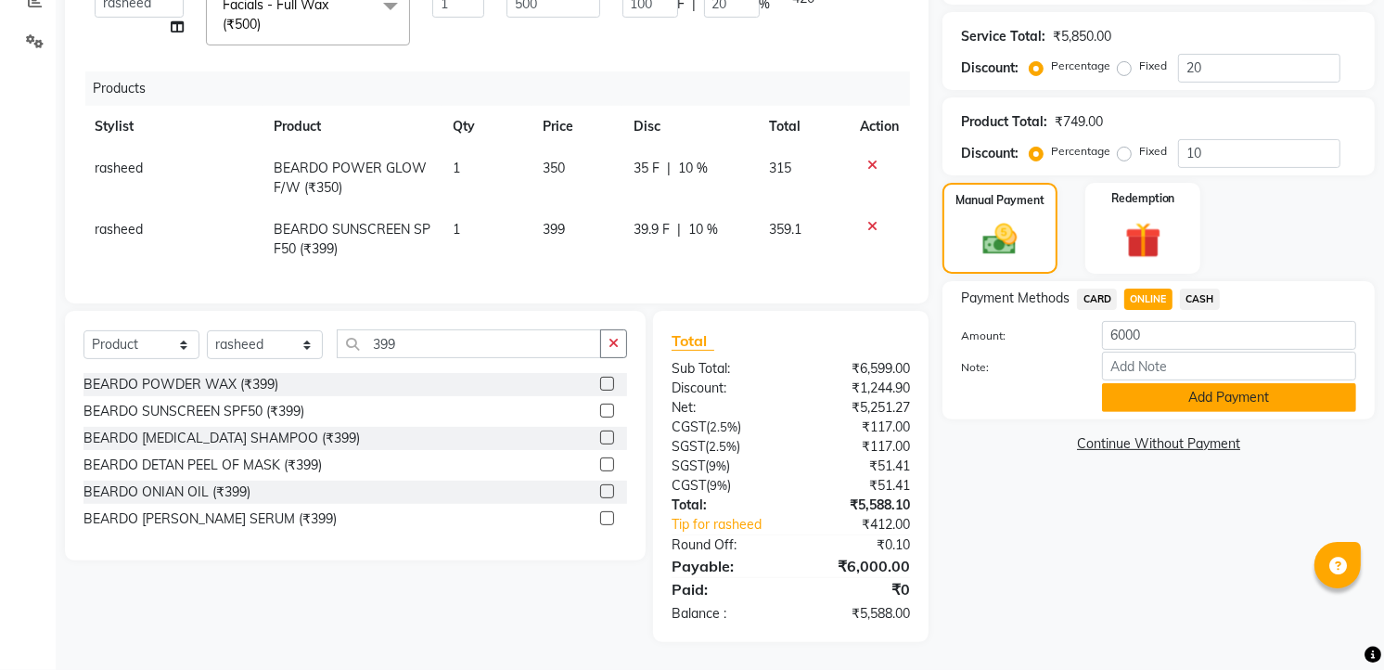
click at [1199, 409] on button "Add Payment" at bounding box center [1229, 397] width 254 height 29
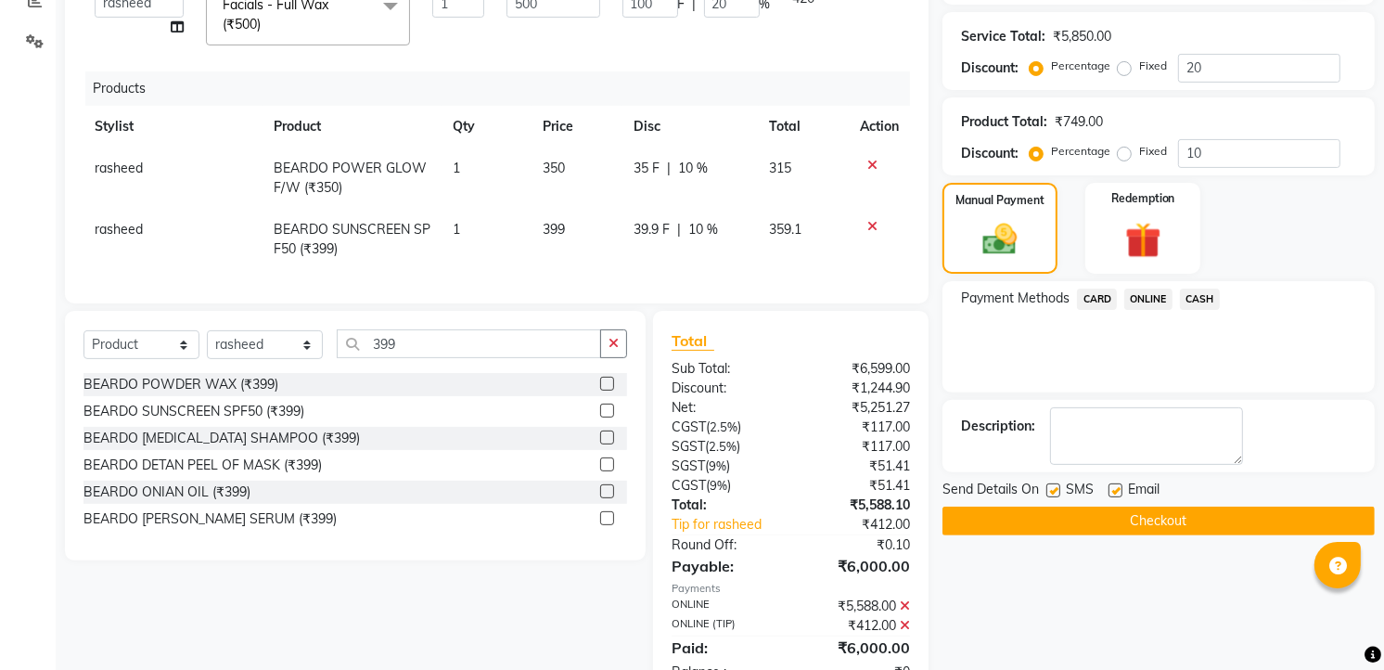
scroll to position [532, 0]
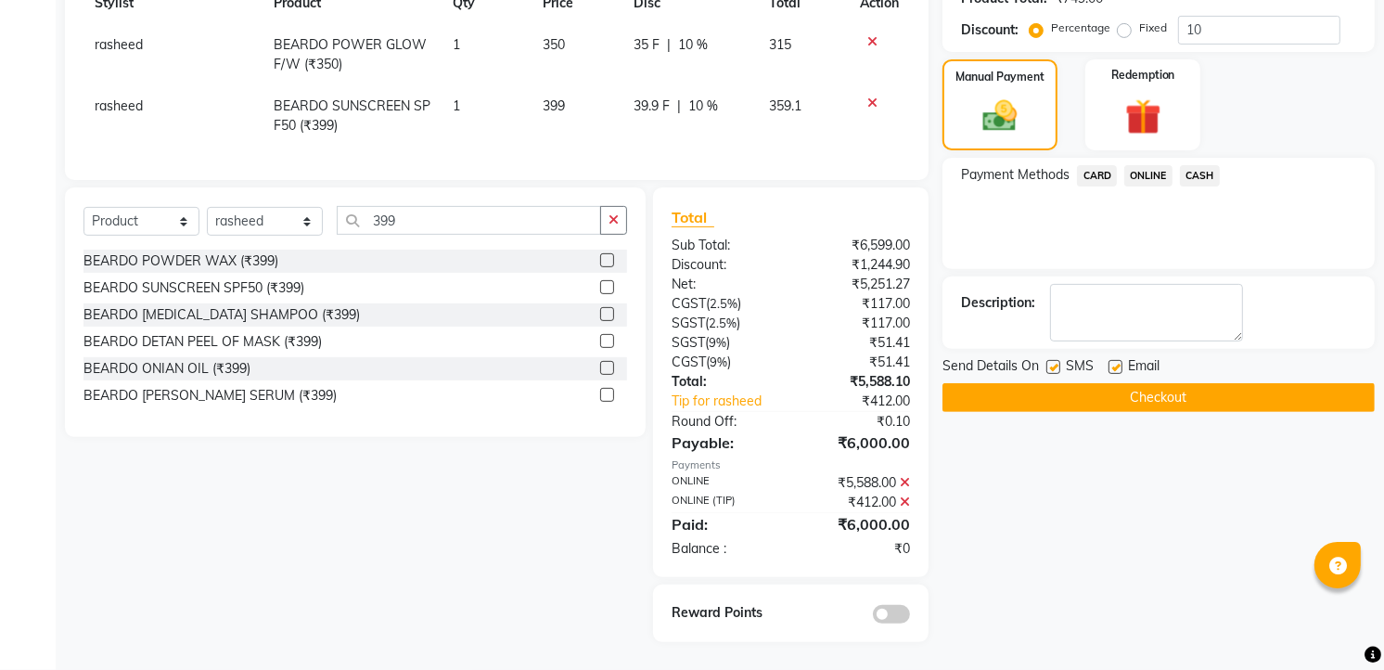
click at [1189, 391] on button "Checkout" at bounding box center [1158, 397] width 432 height 29
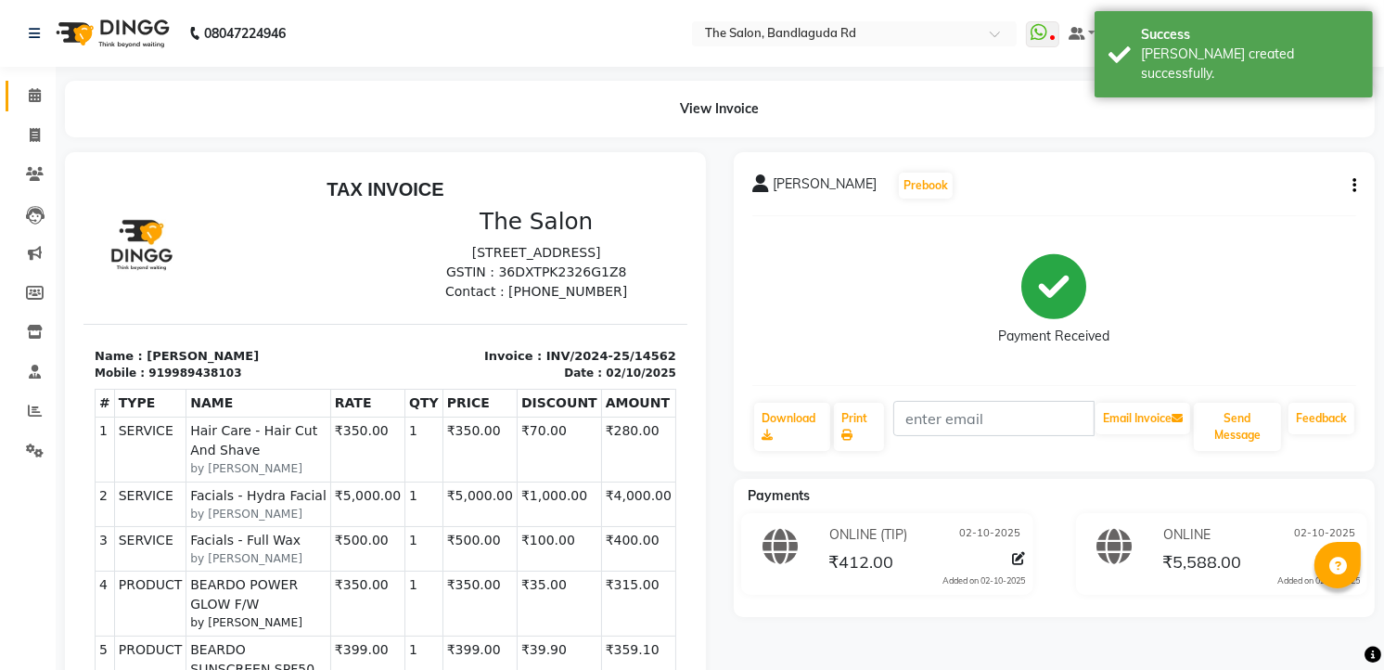
click at [48, 109] on link "Calendar" at bounding box center [28, 96] width 45 height 31
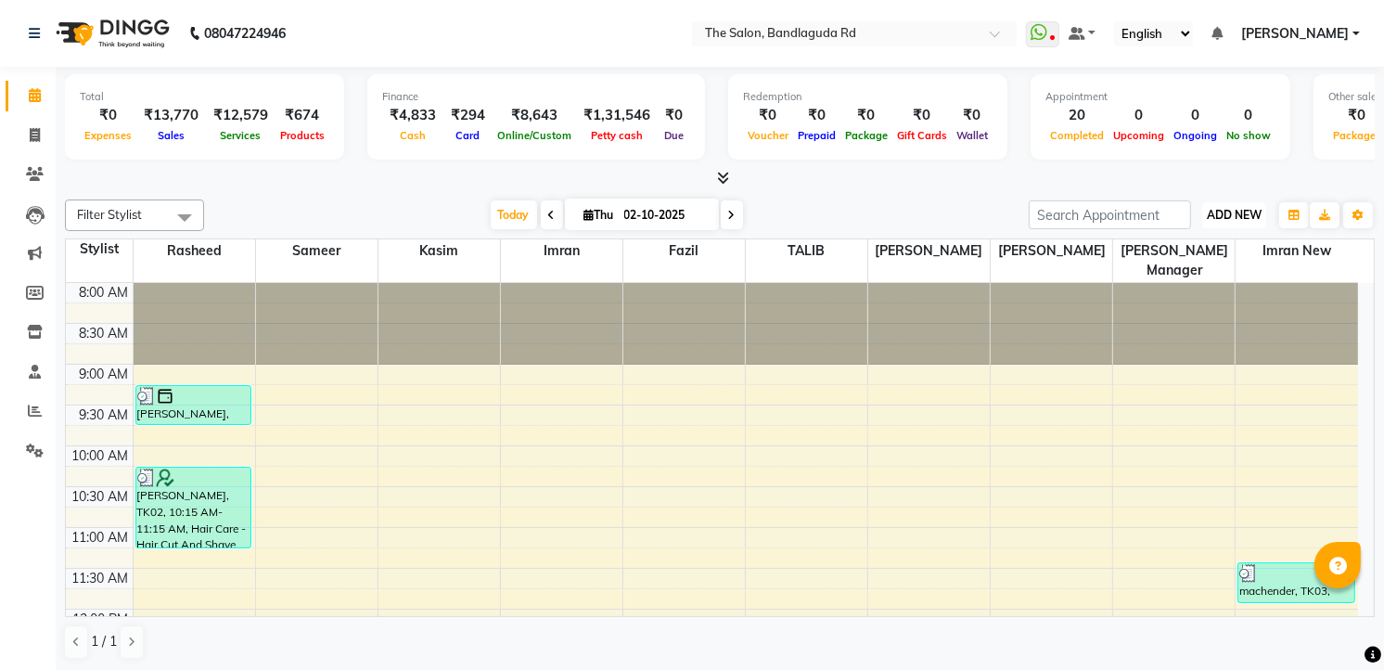
click at [1228, 213] on span "ADD NEW" at bounding box center [1234, 215] width 55 height 14
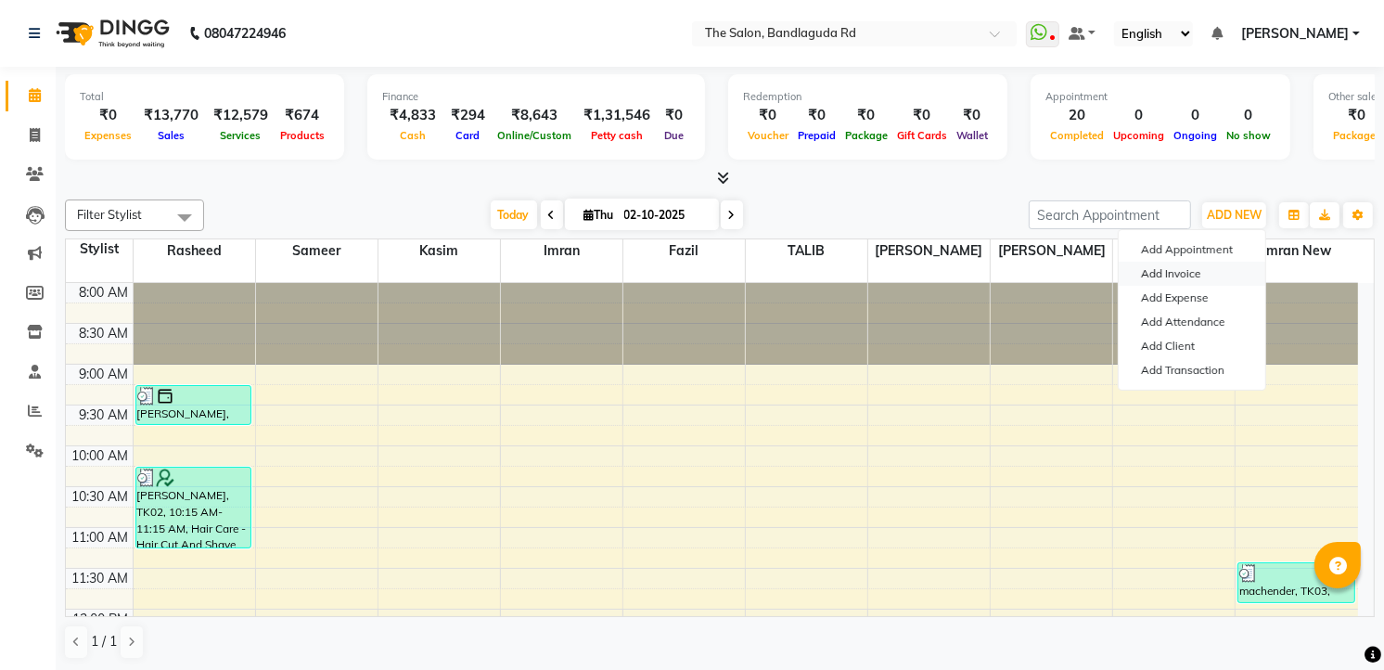
click at [1185, 283] on link "Add Invoice" at bounding box center [1192, 274] width 147 height 24
select select "service"
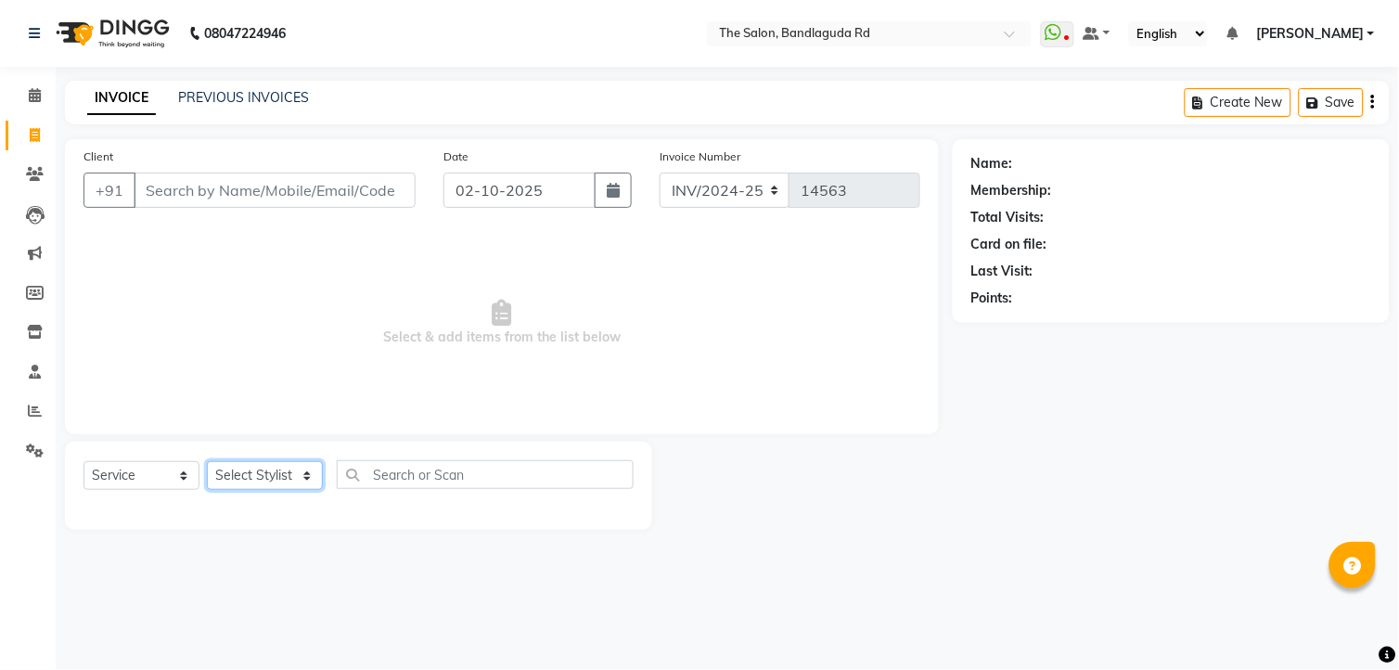
click at [254, 465] on select "Select Stylist [PERSON_NAME] [PERSON_NAME] [PERSON_NAME] new [PERSON_NAME] [PER…" at bounding box center [265, 475] width 116 height 29
select select "65399"
click at [207, 462] on select "Select Stylist [PERSON_NAME] [PERSON_NAME] [PERSON_NAME] new [PERSON_NAME] [PER…" at bounding box center [265, 475] width 116 height 29
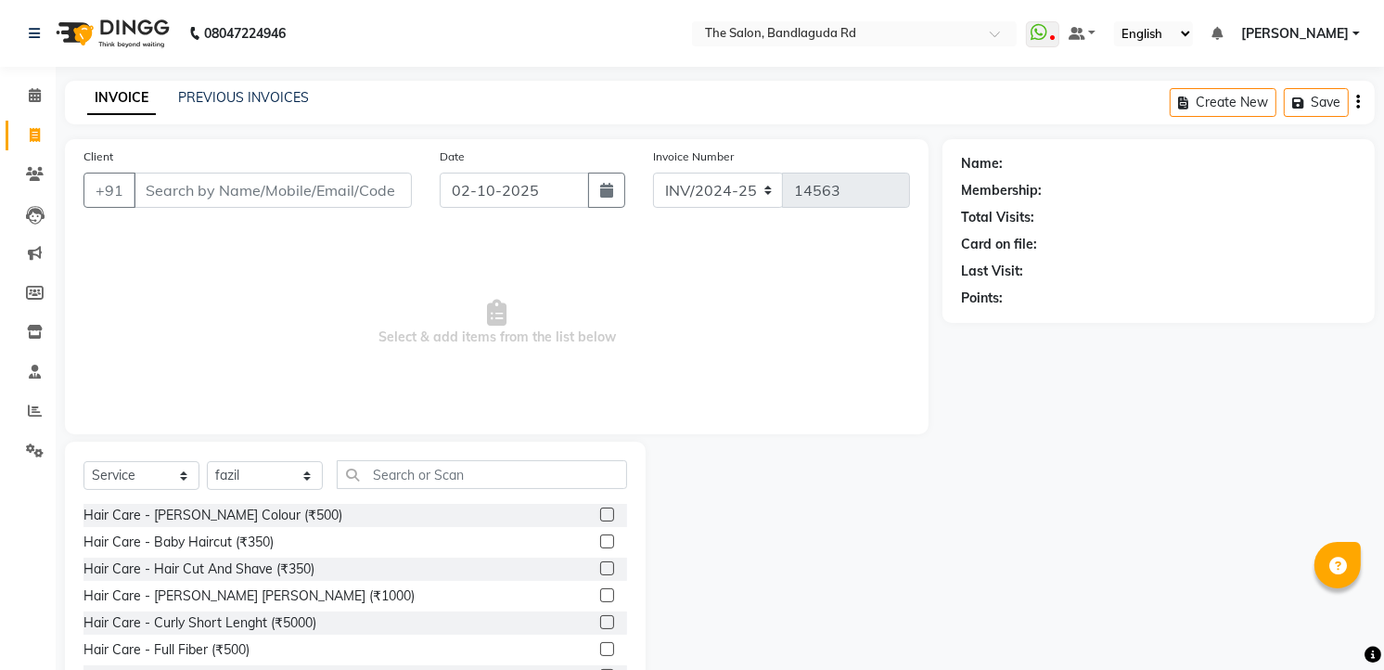
click at [244, 557] on div "Hair Care - Hair Cut And Shave (₹350)" at bounding box center [355, 568] width 544 height 23
click at [242, 572] on div "Hair Care - Hair Cut And Shave (₹350)" at bounding box center [198, 568] width 231 height 19
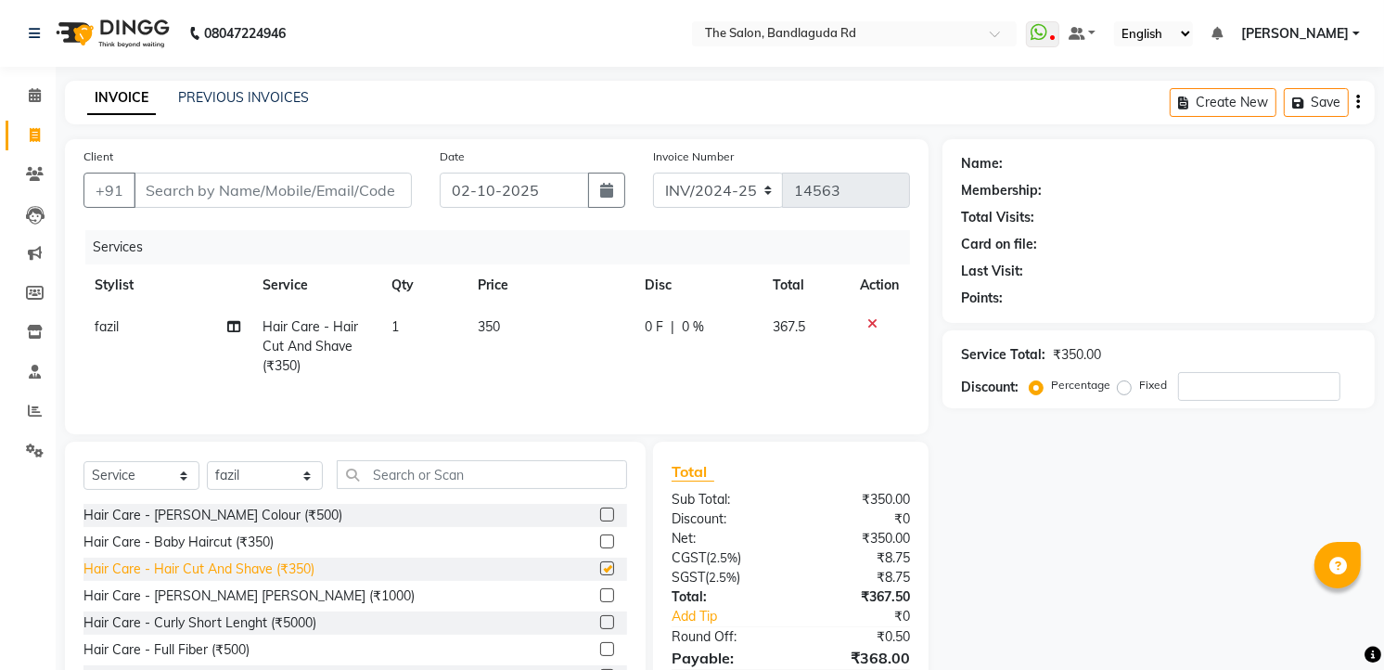
checkbox input "false"
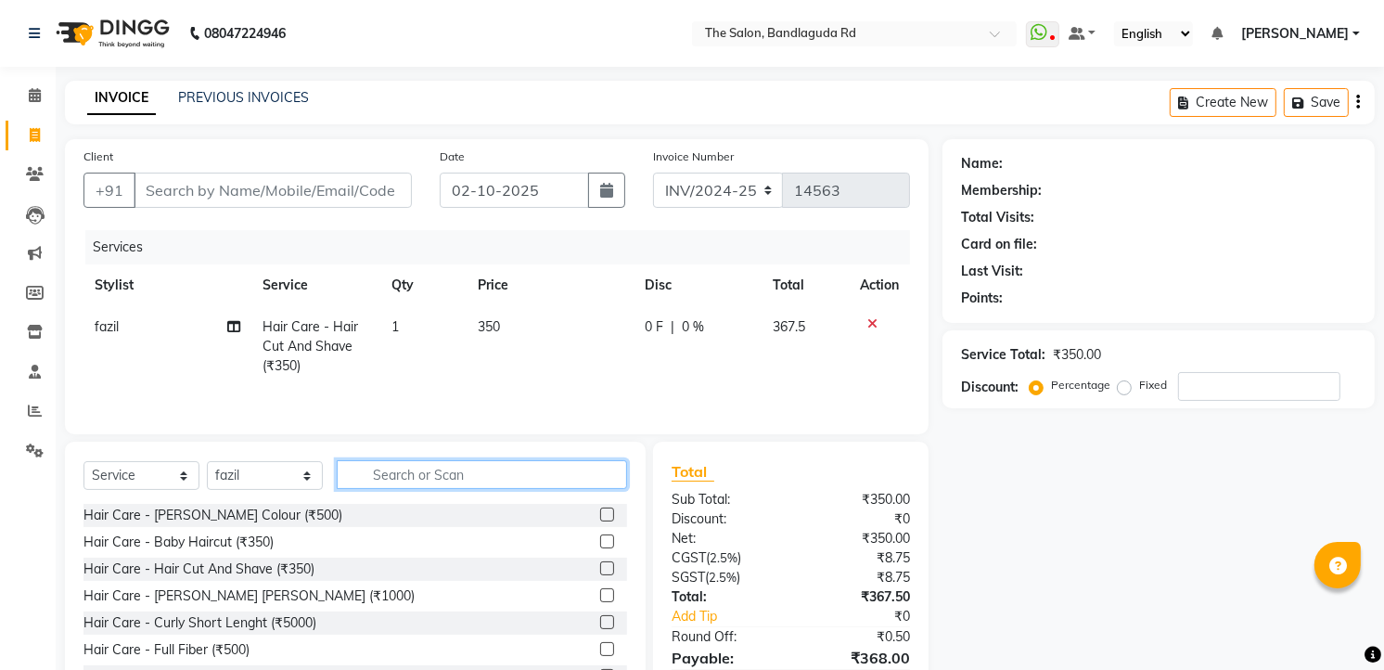
click at [369, 475] on input "text" at bounding box center [482, 474] width 290 height 29
type input "n"
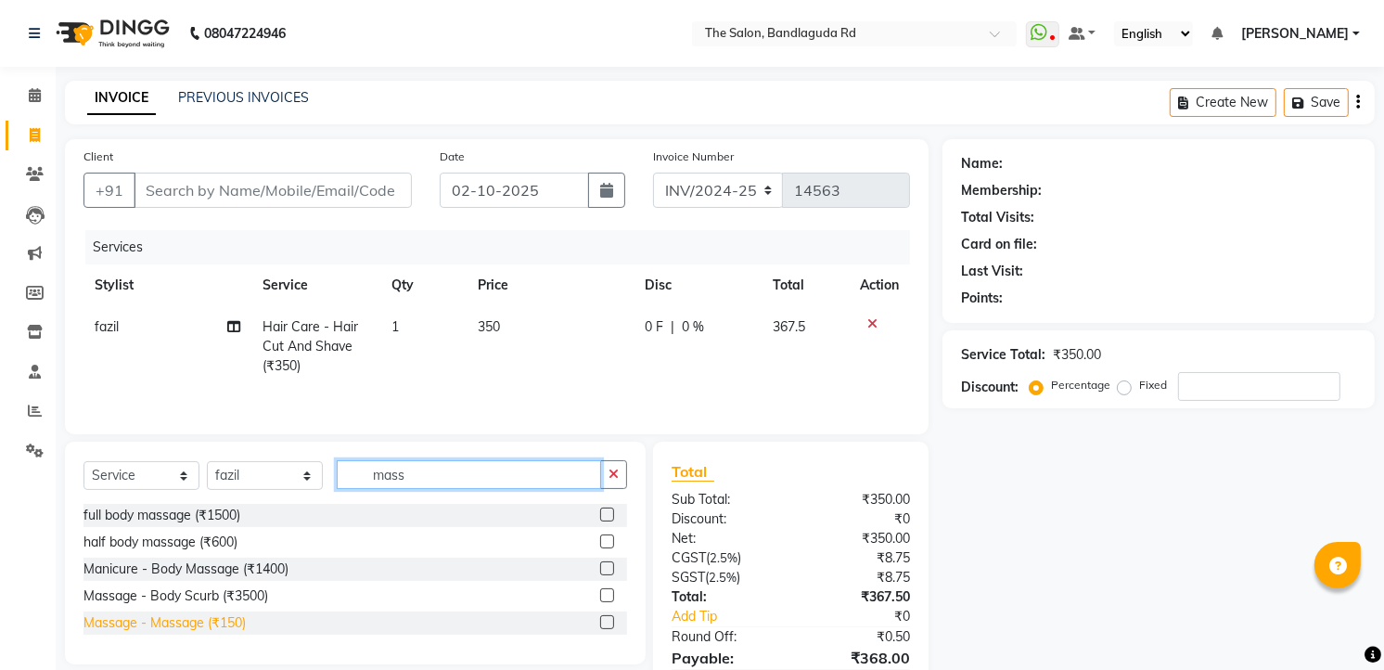
type input "mass"
click at [156, 617] on div "Massage - Massage (₹150)" at bounding box center [164, 622] width 162 height 19
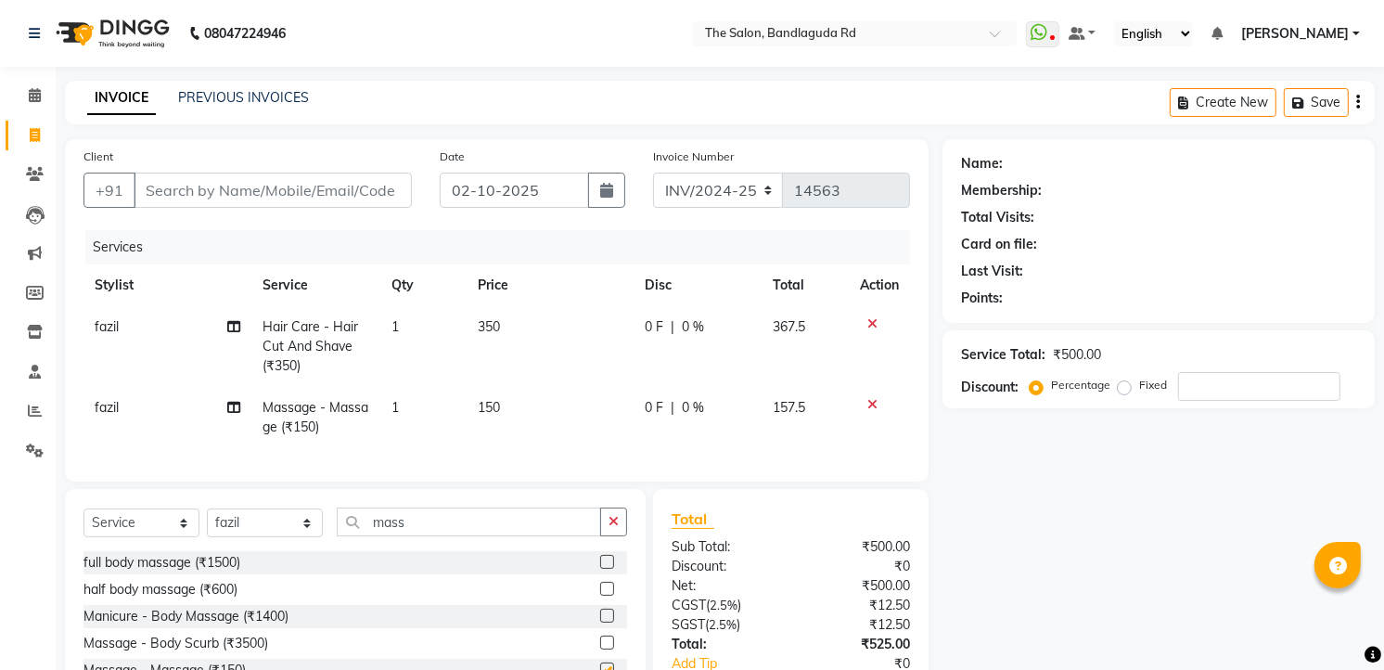
checkbox input "false"
click at [248, 201] on input "Client" at bounding box center [273, 190] width 278 height 35
type input "7"
type input "0"
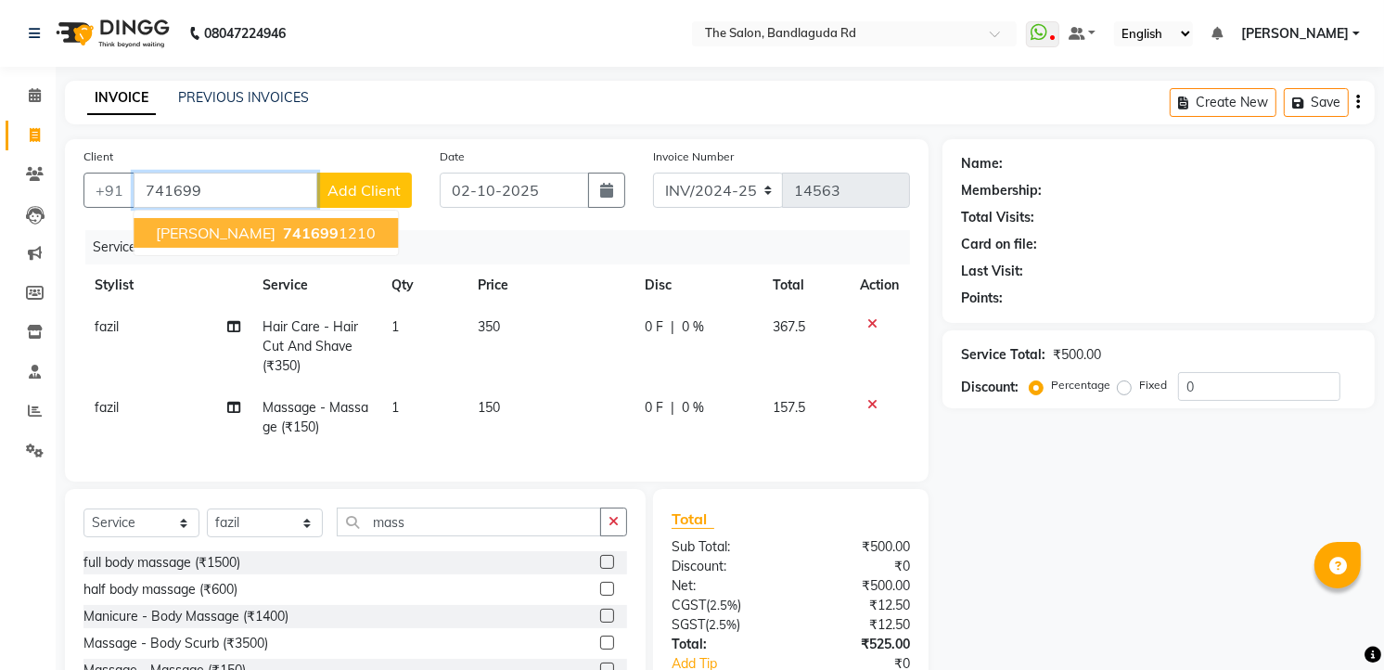
click at [283, 229] on span "741699" at bounding box center [311, 233] width 56 height 19
type input "7416991210"
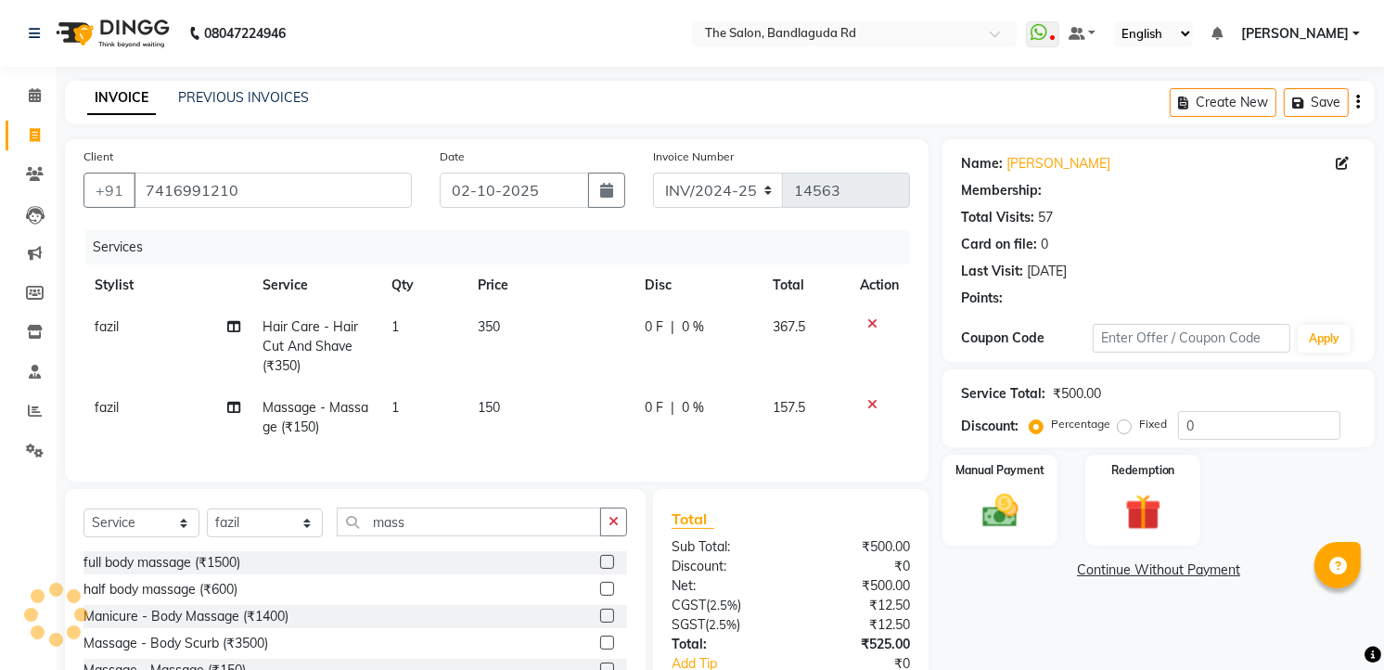
select select "2: Object"
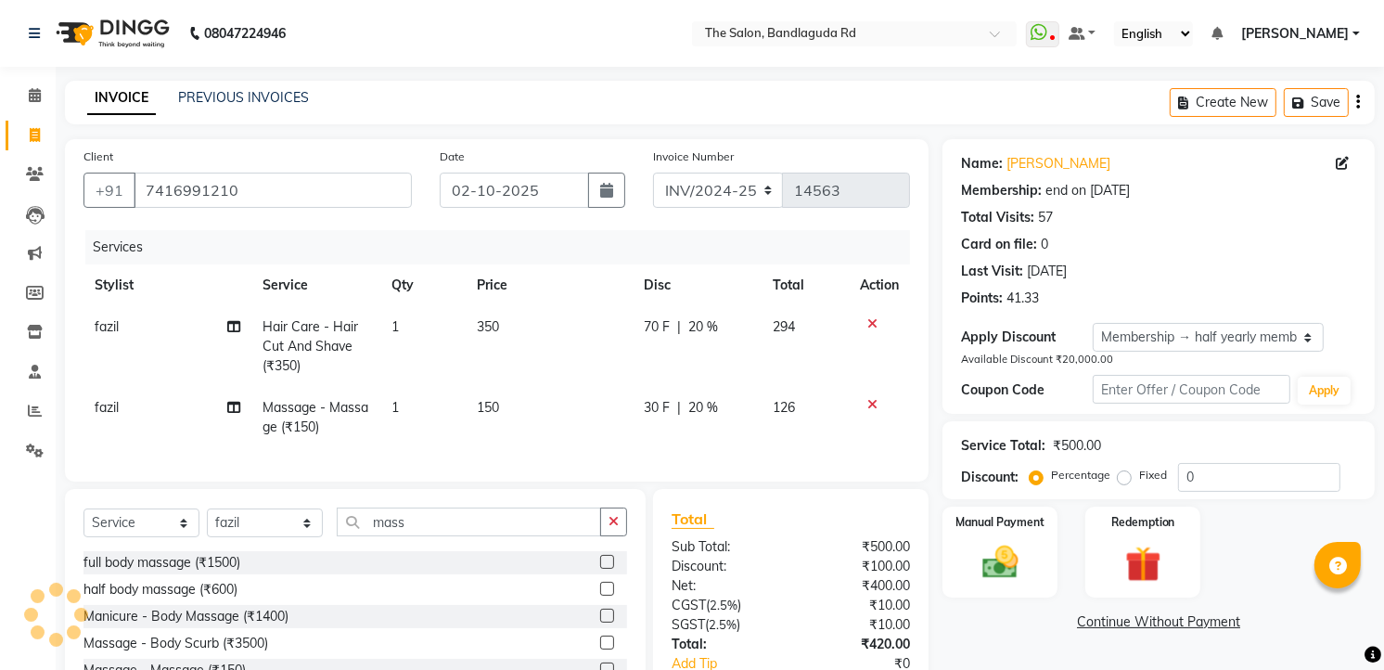
type input "20"
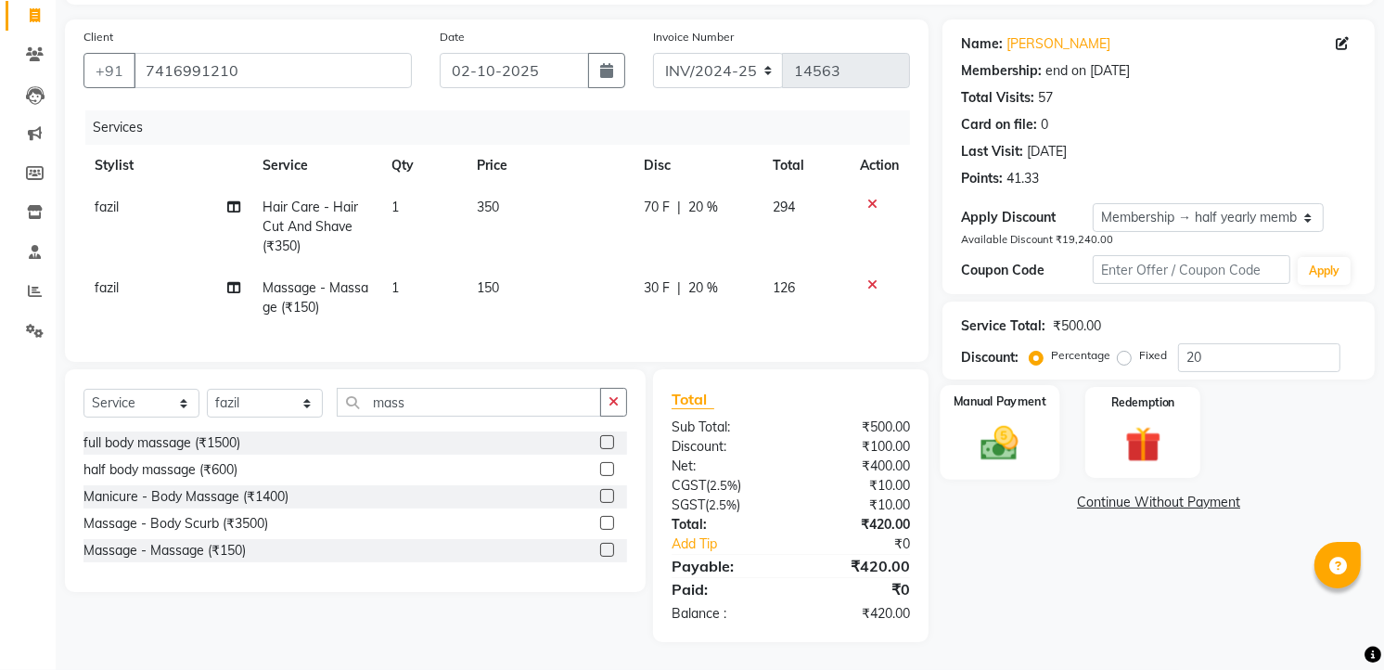
click at [1039, 416] on div "Manual Payment" at bounding box center [1001, 432] width 120 height 95
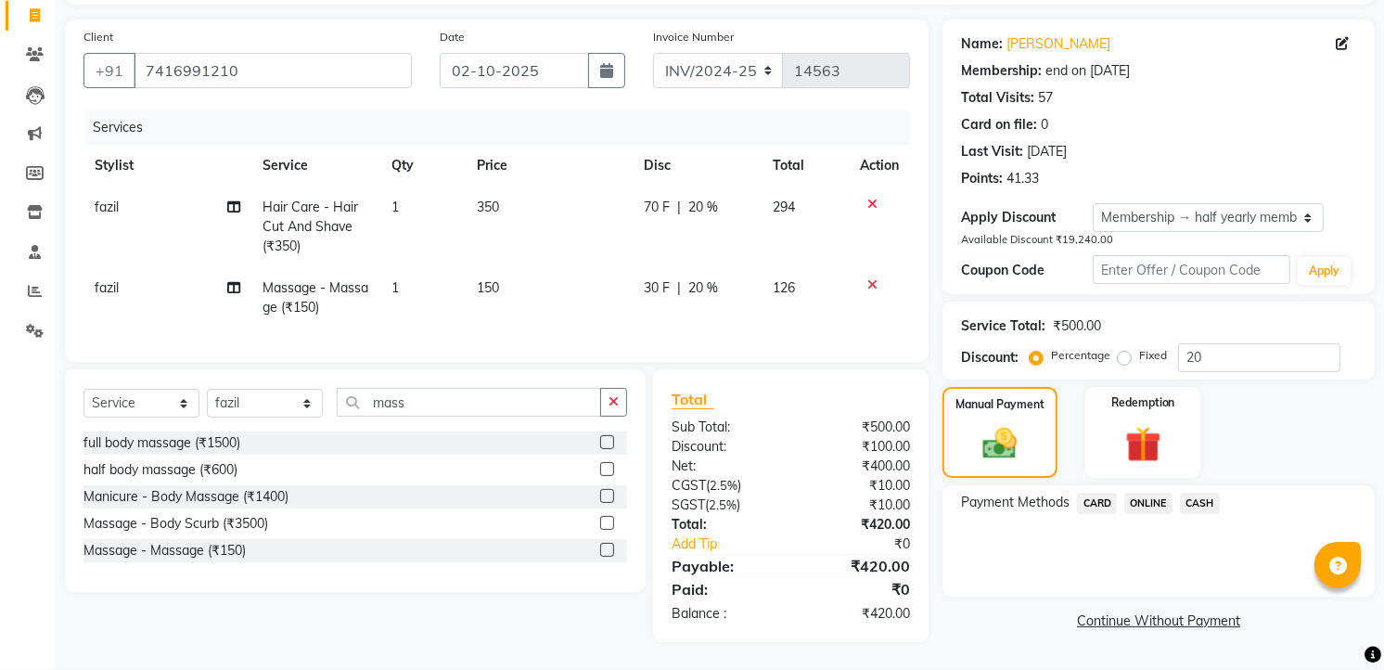
click at [1154, 493] on span "ONLINE" at bounding box center [1148, 503] width 48 height 21
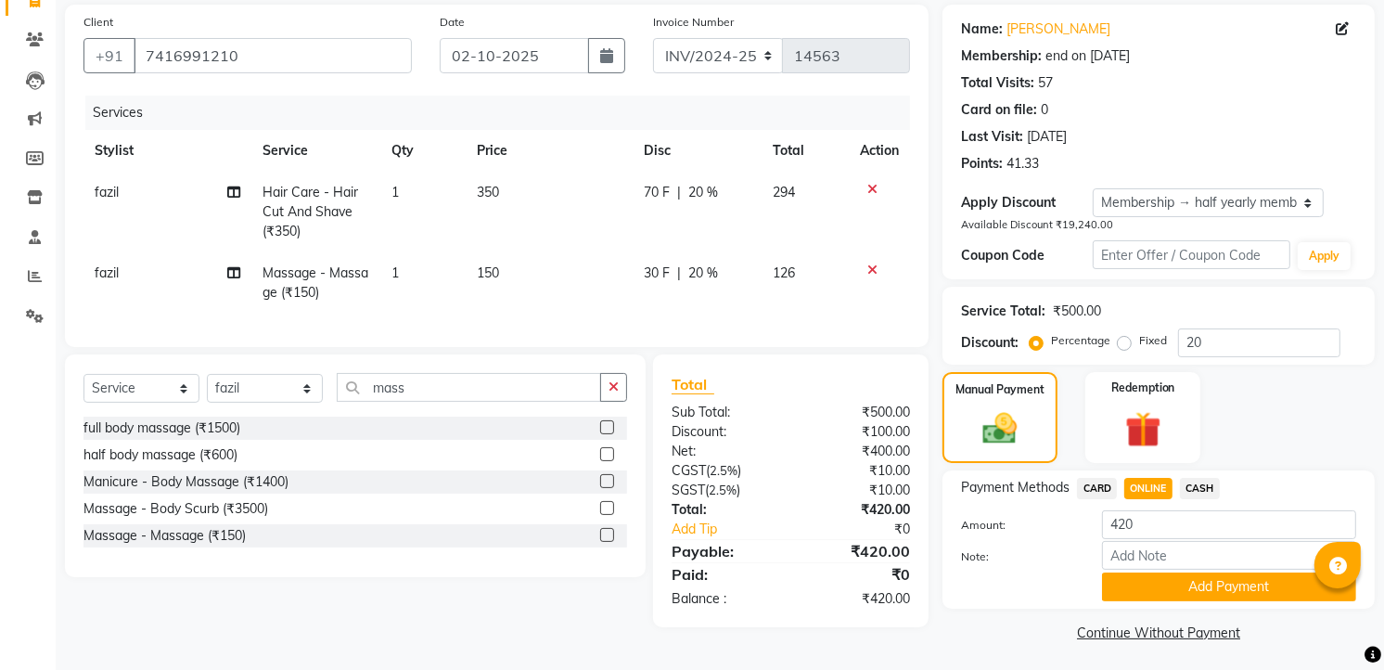
click at [1208, 474] on div "Payment Methods CARD ONLINE CASH Amount: 420 Note: Add Payment" at bounding box center [1158, 539] width 432 height 138
click at [1197, 486] on span "CASH" at bounding box center [1200, 488] width 40 height 21
click at [1179, 582] on button "Add Payment" at bounding box center [1229, 586] width 254 height 29
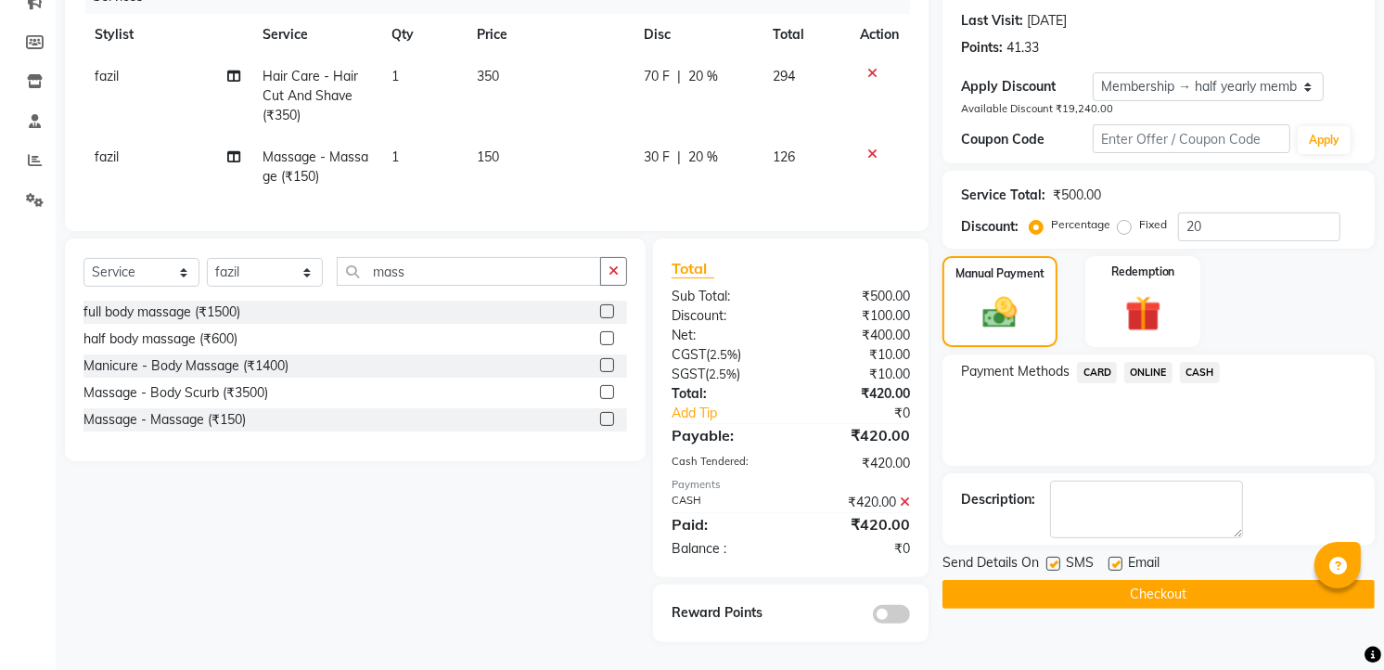
scroll to position [265, 0]
click at [1161, 580] on button "Checkout" at bounding box center [1158, 594] width 432 height 29
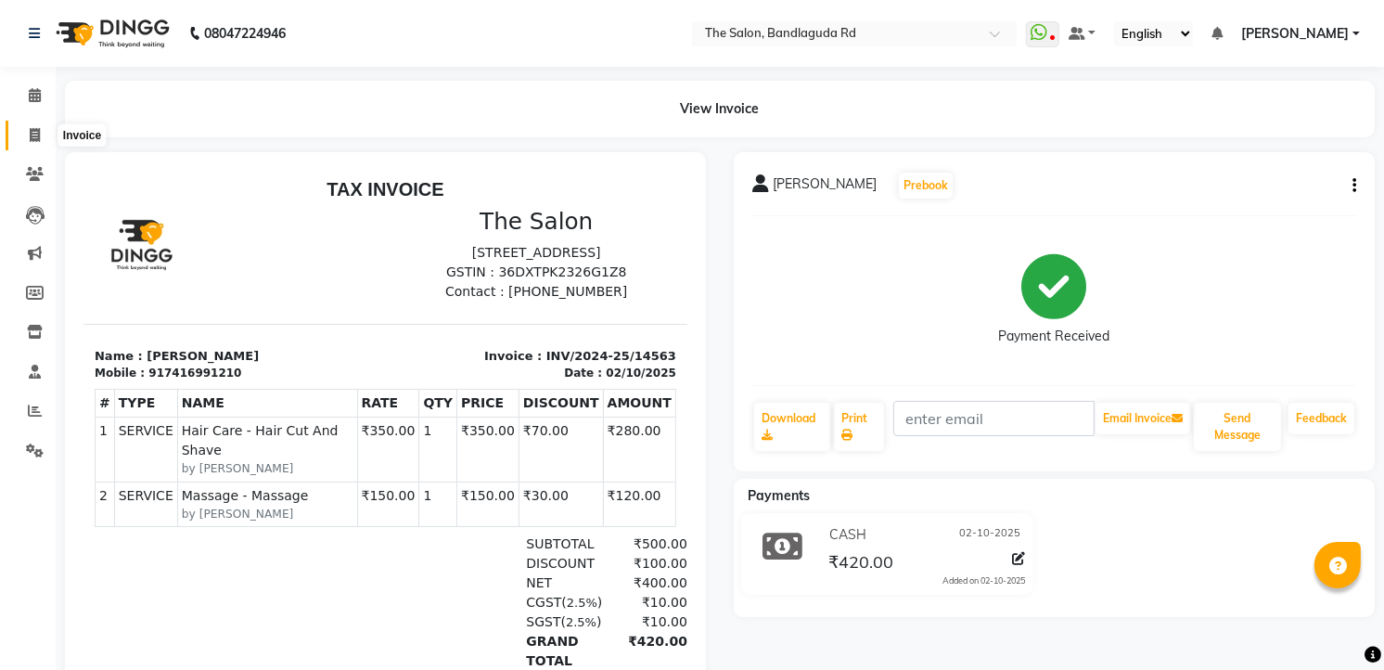
click at [42, 130] on span at bounding box center [35, 135] width 32 height 21
select select "service"
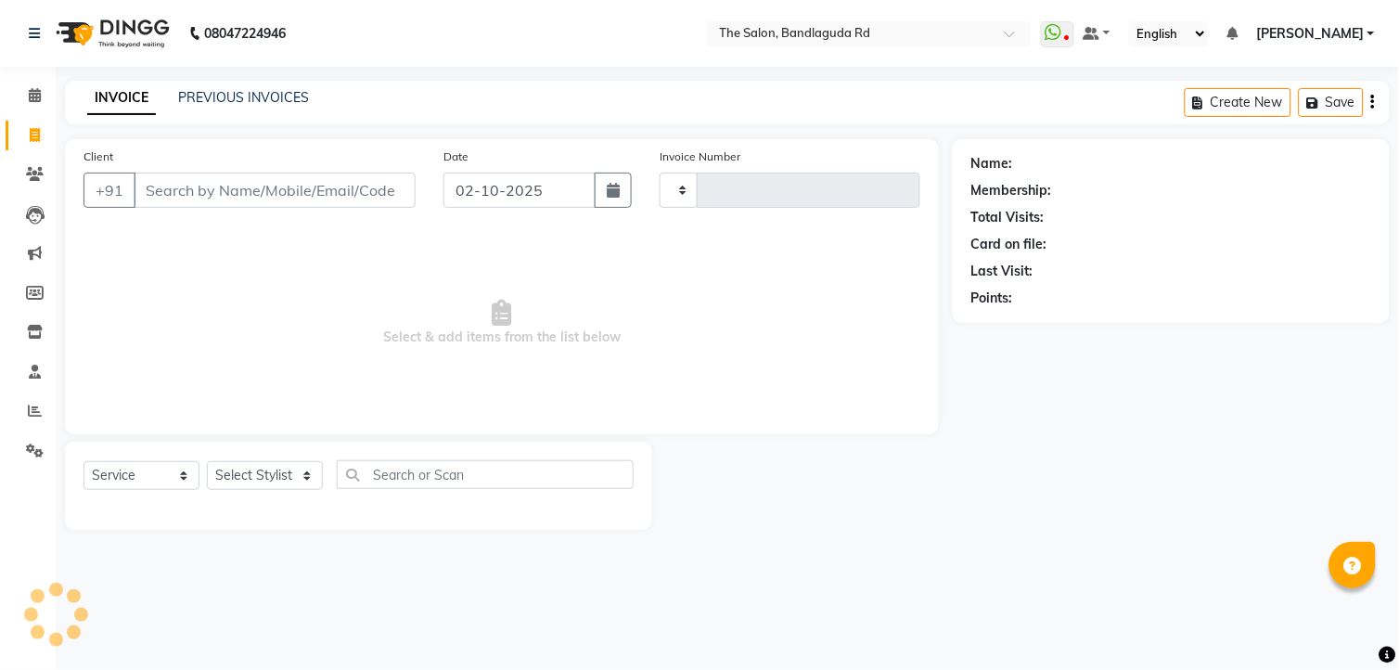
type input "14565"
select select "5198"
drag, startPoint x: 26, startPoint y: 82, endPoint x: 37, endPoint y: 142, distance: 61.3
click at [28, 82] on link "Calendar" at bounding box center [28, 96] width 45 height 31
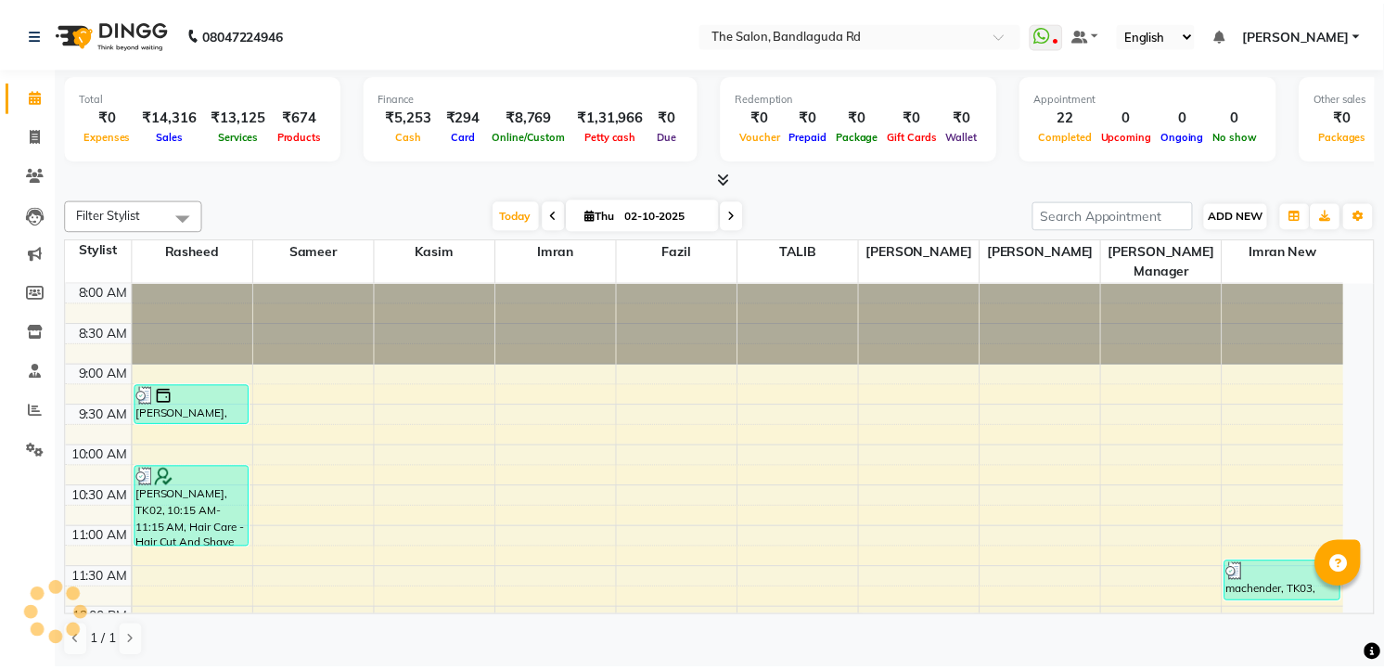
scroll to position [656, 0]
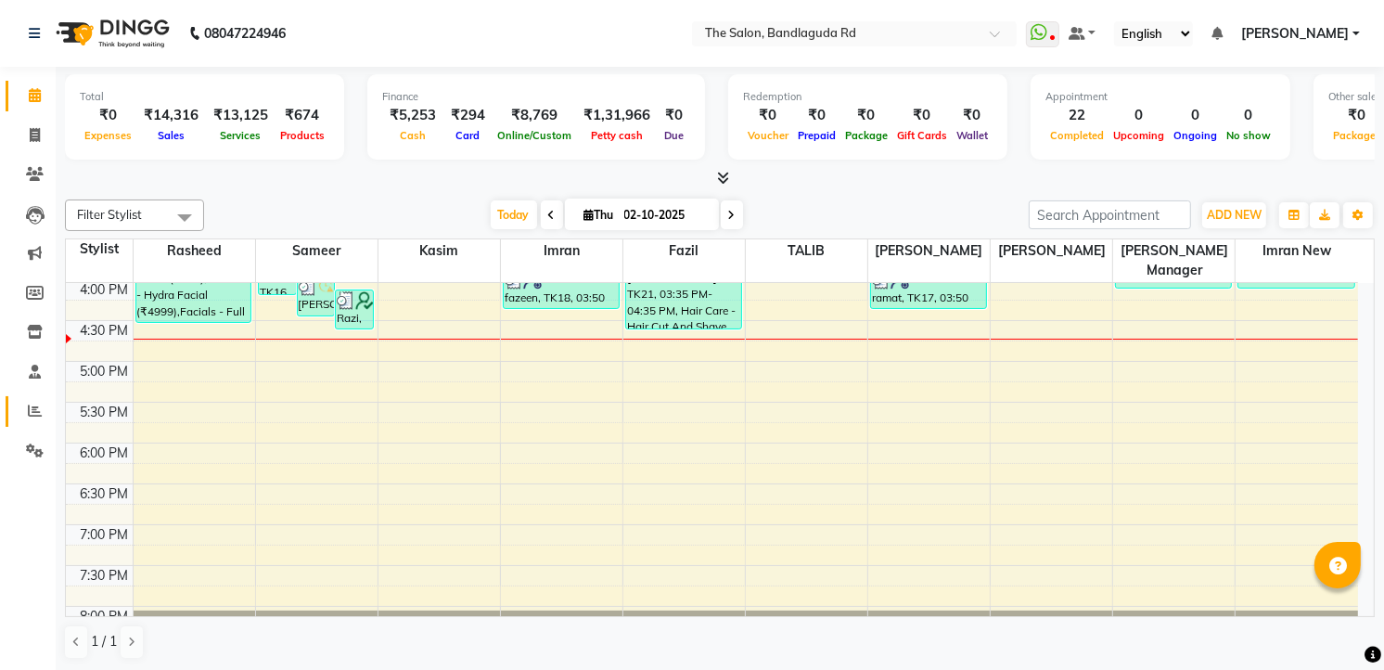
click at [15, 404] on link "Reports" at bounding box center [28, 411] width 45 height 31
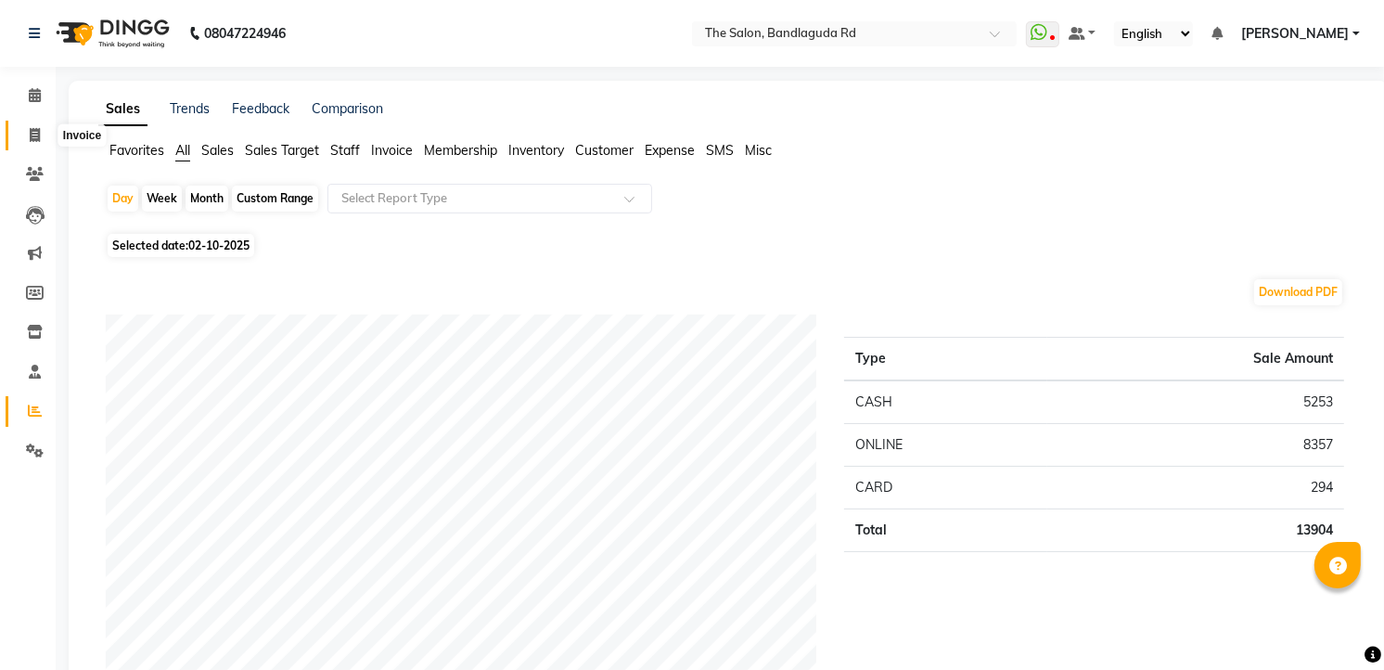
drag, startPoint x: 17, startPoint y: 134, endPoint x: 49, endPoint y: 149, distance: 36.1
click at [19, 134] on span at bounding box center [35, 135] width 32 height 21
select select "service"
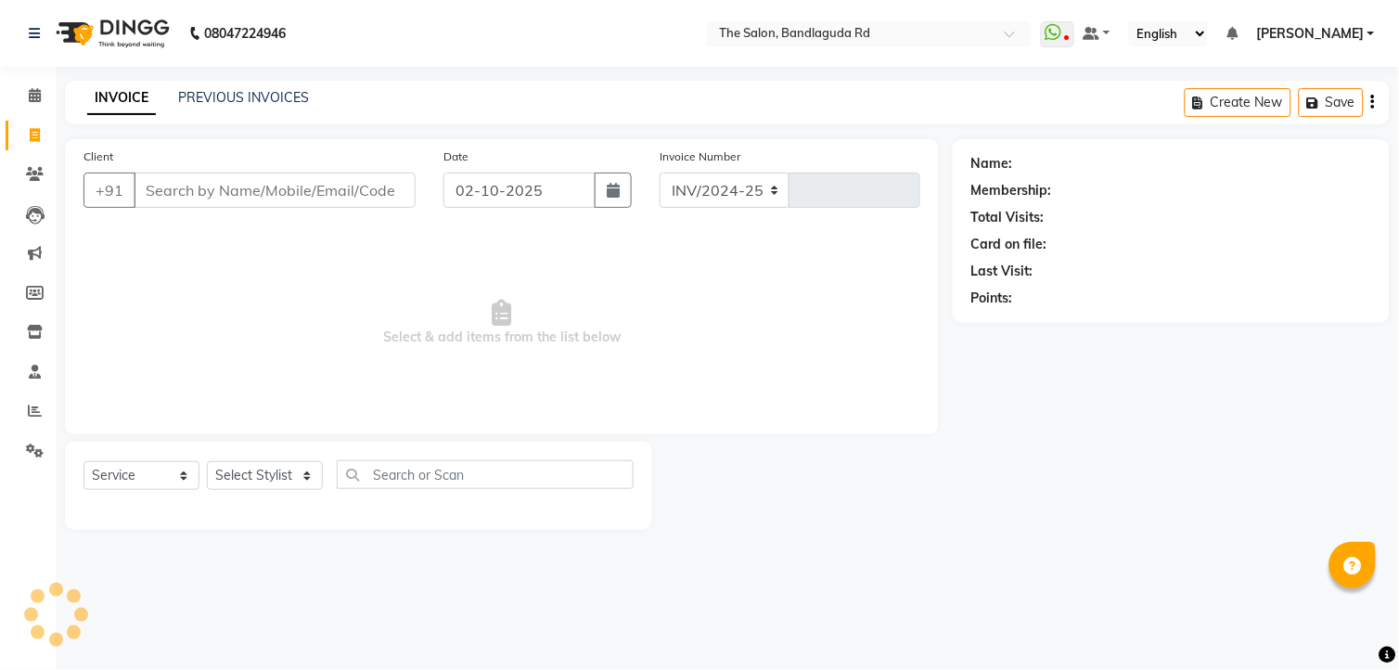
select select "5198"
type input "14567"
click at [264, 458] on div "Select Service Product Membership Package Voucher Prepaid Gift Card Select Styl…" at bounding box center [358, 486] width 587 height 88
click at [242, 485] on select "Select Stylist [PERSON_NAME] [PERSON_NAME] [PERSON_NAME] new [PERSON_NAME] [PER…" at bounding box center [265, 475] width 116 height 29
select select "49762"
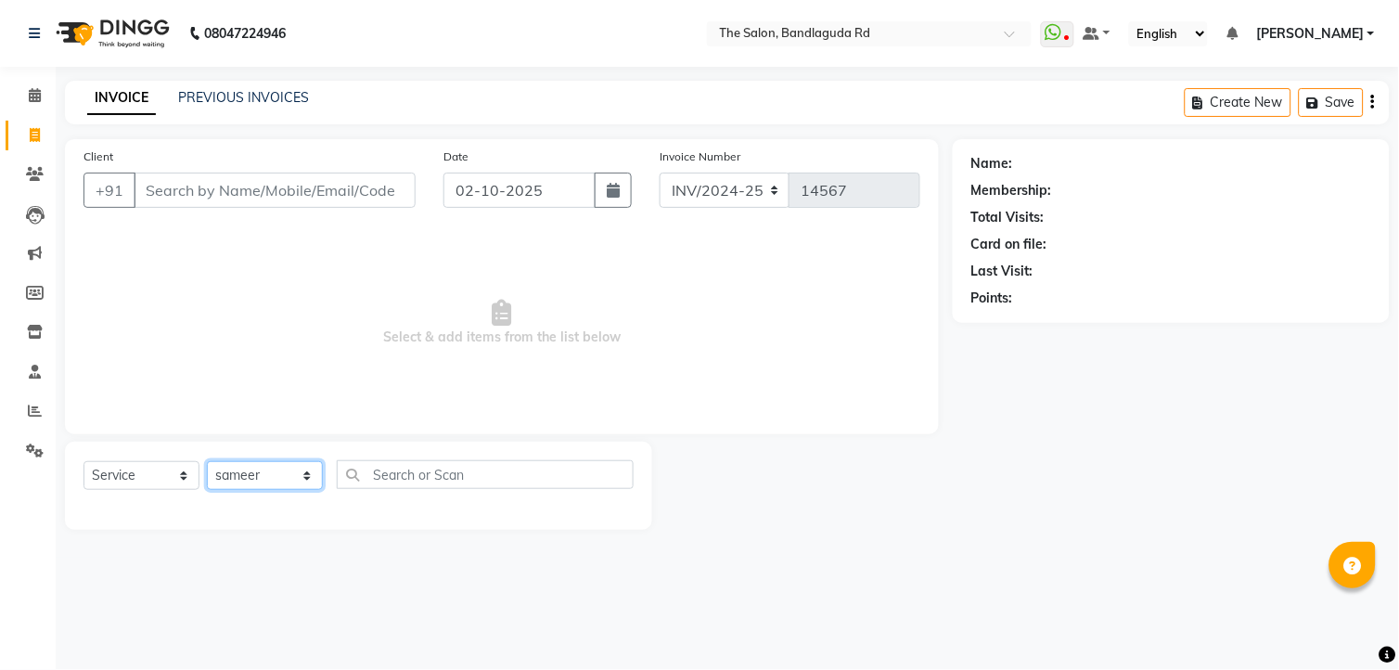
click at [207, 462] on select "Select Stylist [PERSON_NAME] [PERSON_NAME] [PERSON_NAME] new [PERSON_NAME] [PER…" at bounding box center [265, 475] width 116 height 29
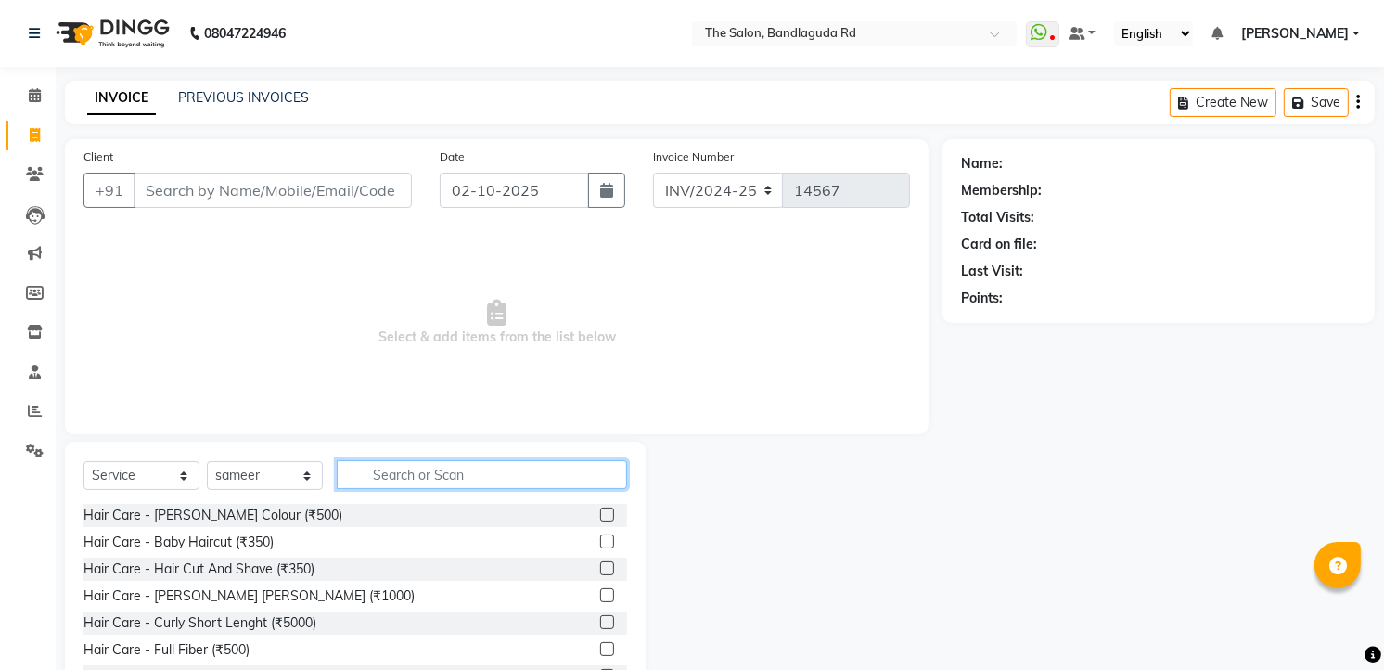
click at [412, 485] on input "text" at bounding box center [482, 474] width 290 height 29
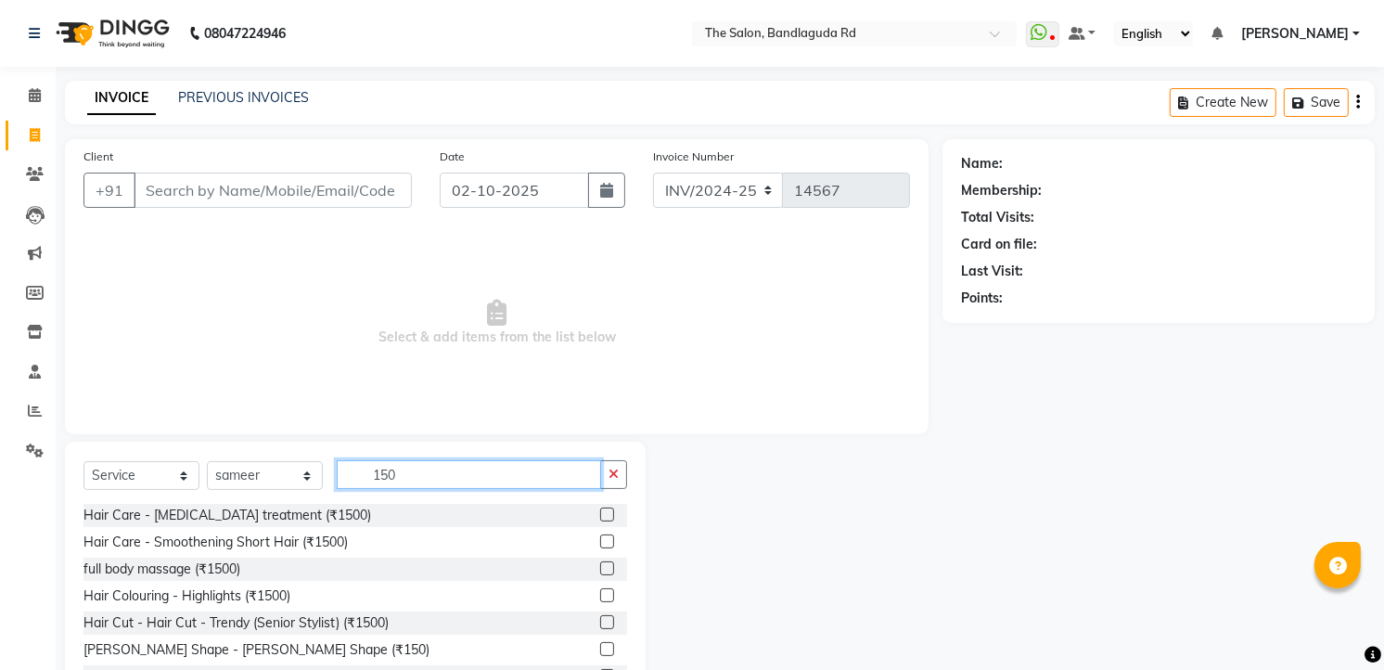
scroll to position [72, 0]
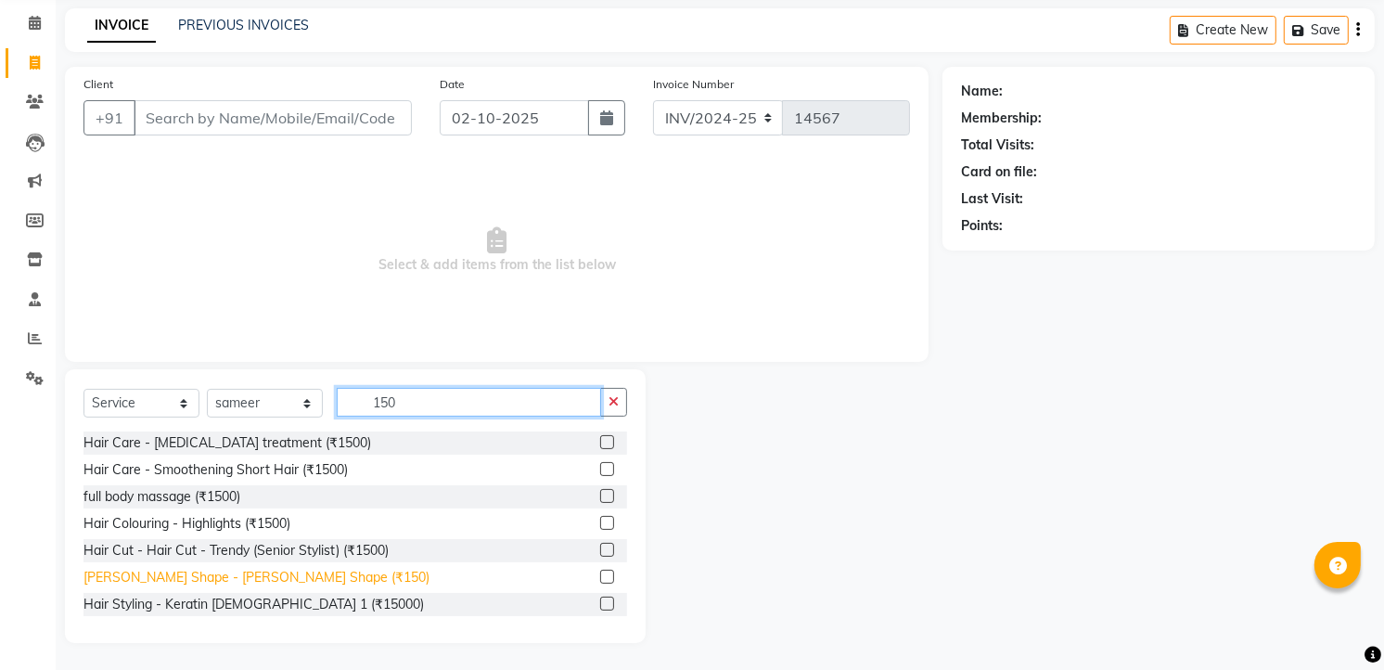
type input "150"
click at [242, 570] on div "[PERSON_NAME] Shape - [PERSON_NAME] Shape (₹150)" at bounding box center [256, 577] width 346 height 19
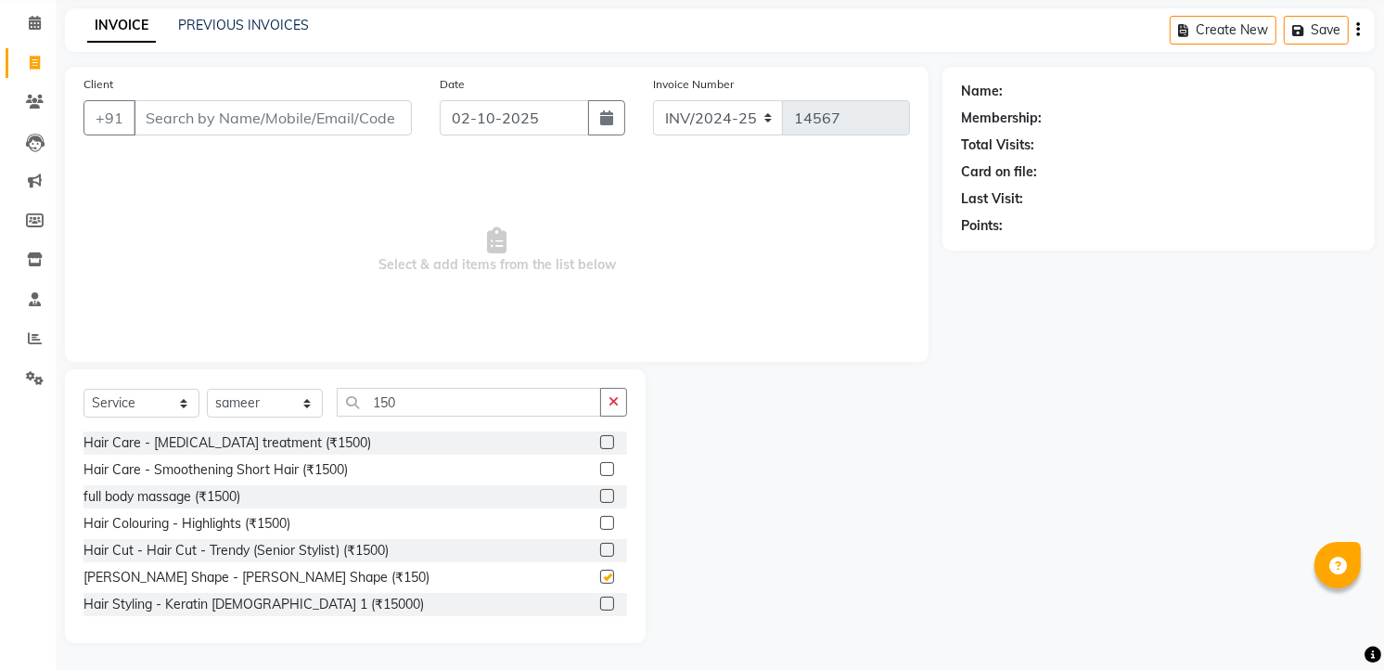
checkbox input "false"
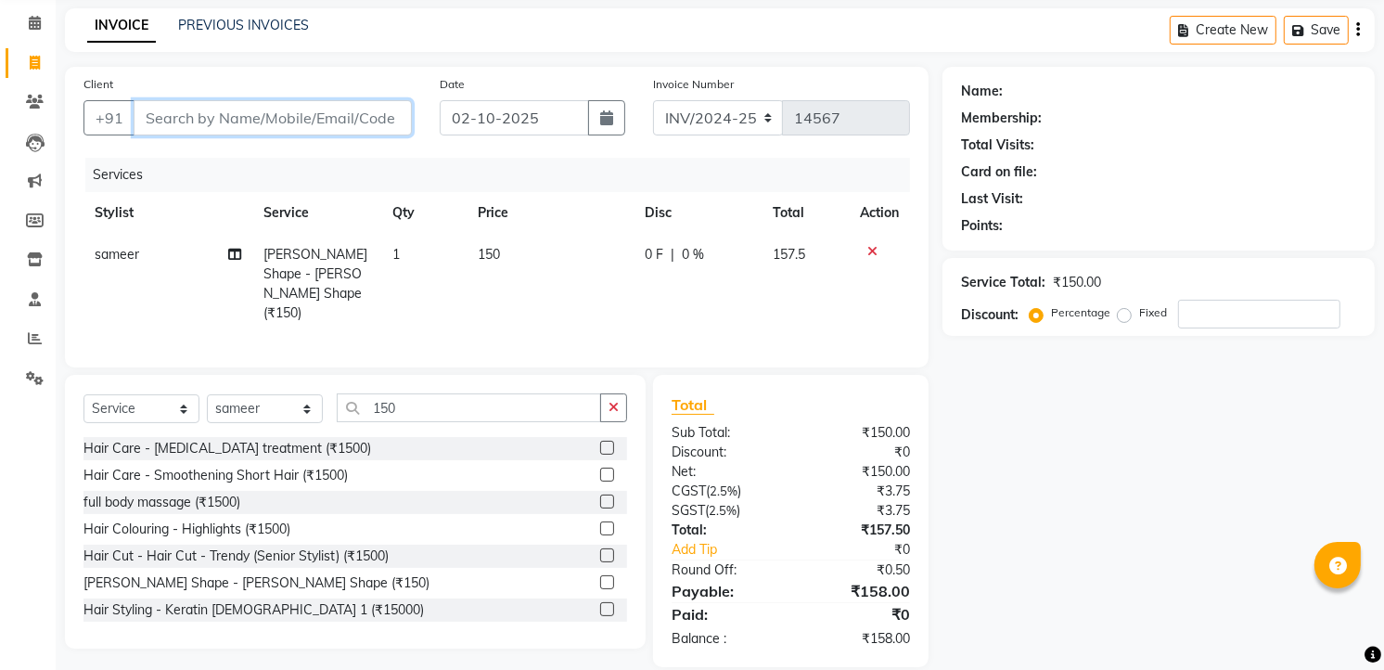
click at [270, 124] on input "Client" at bounding box center [273, 117] width 278 height 35
type input "8"
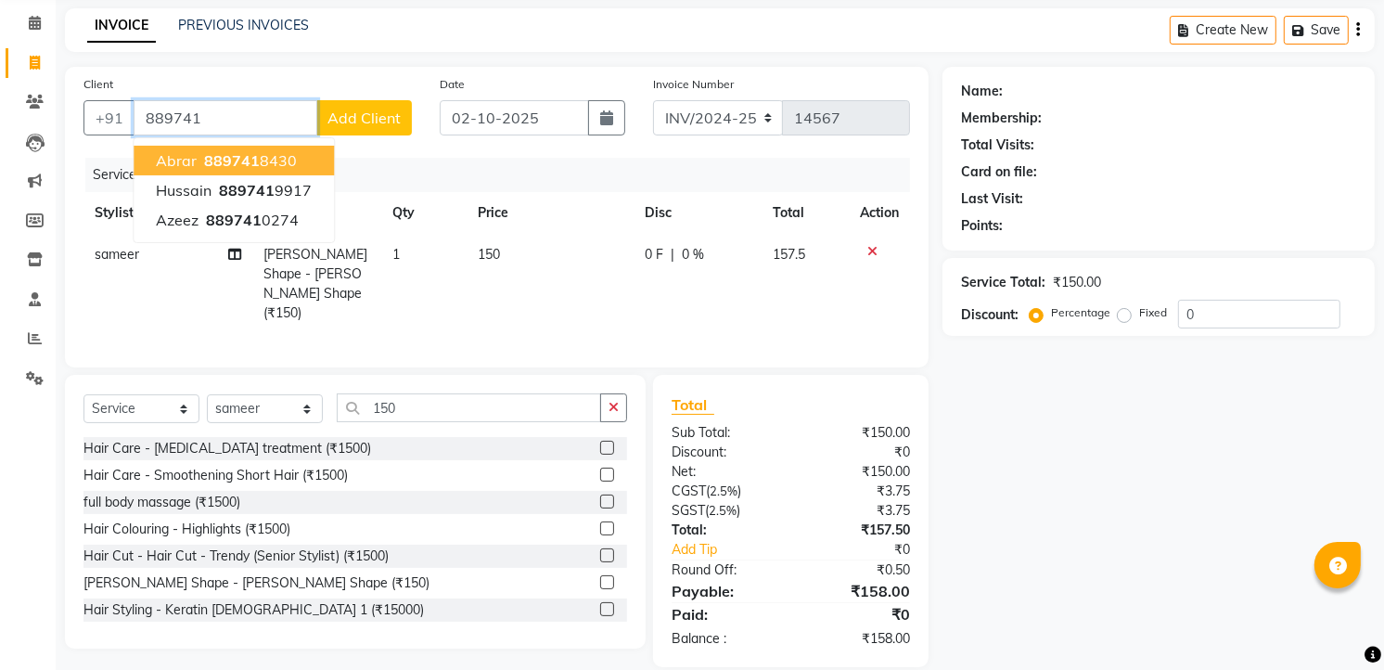
click at [207, 155] on span "889741" at bounding box center [232, 160] width 56 height 19
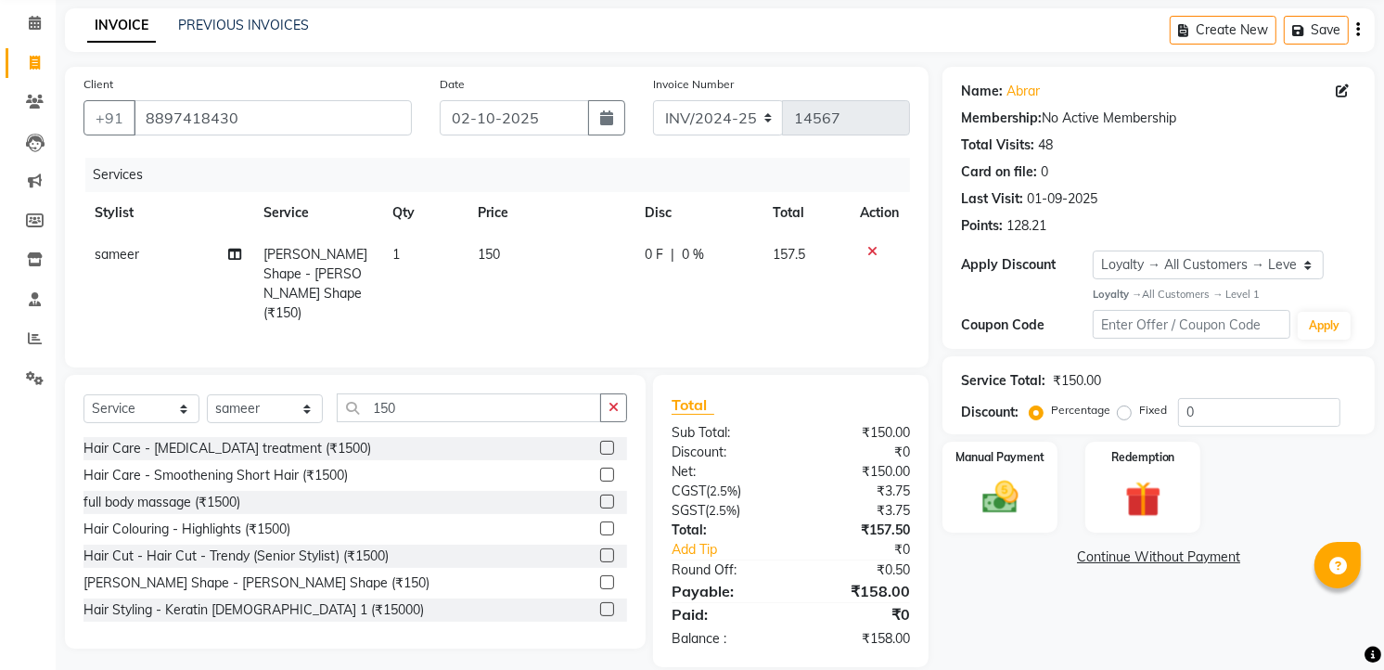
scroll to position [91, 0]
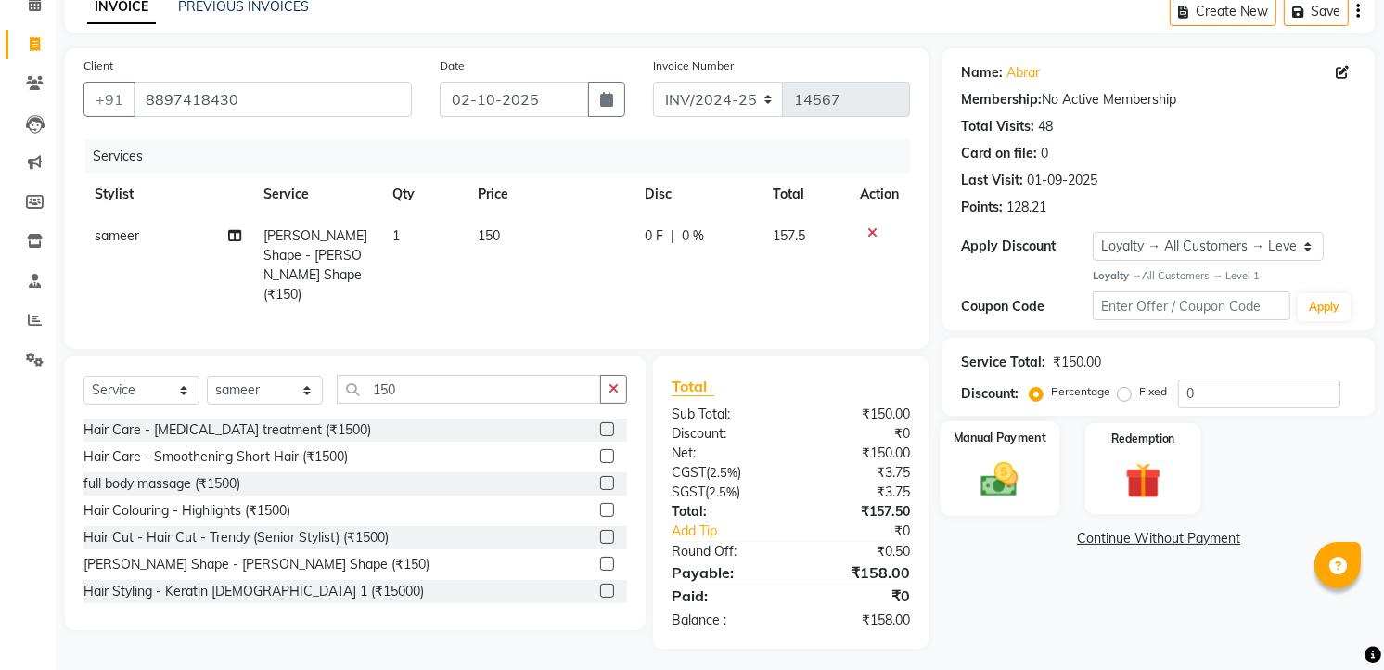
click at [1006, 459] on img at bounding box center [1000, 478] width 60 height 43
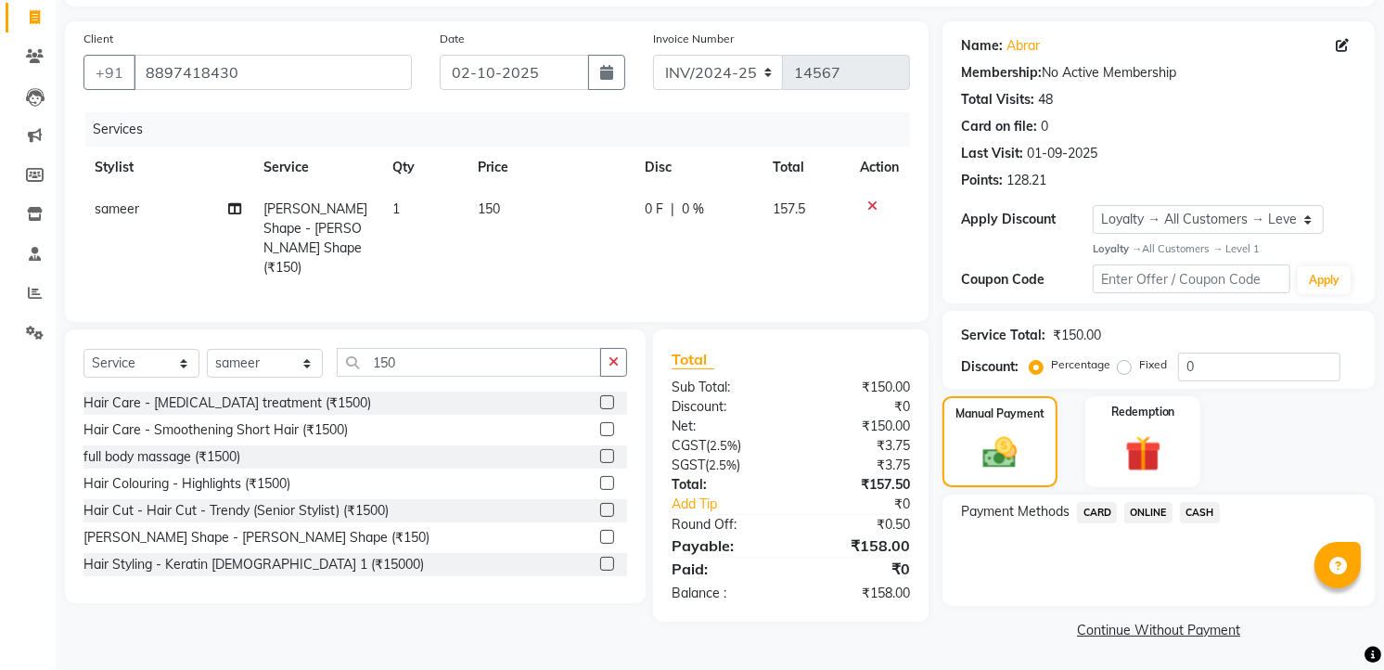
scroll to position [0, 0]
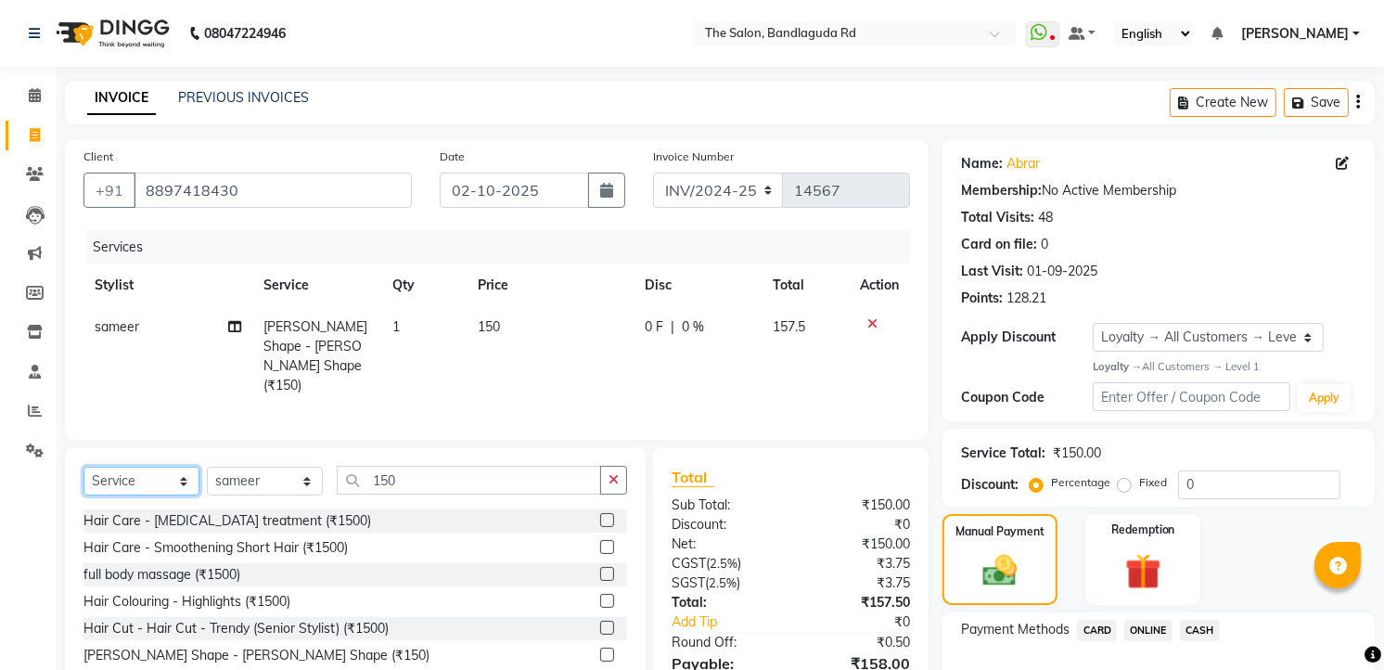
click at [128, 480] on select "Select Service Product Membership Package Voucher Prepaid Gift Card" at bounding box center [141, 481] width 116 height 29
click at [83, 467] on select "Select Service Product Membership Package Voucher Prepaid Gift Card" at bounding box center [141, 481] width 116 height 29
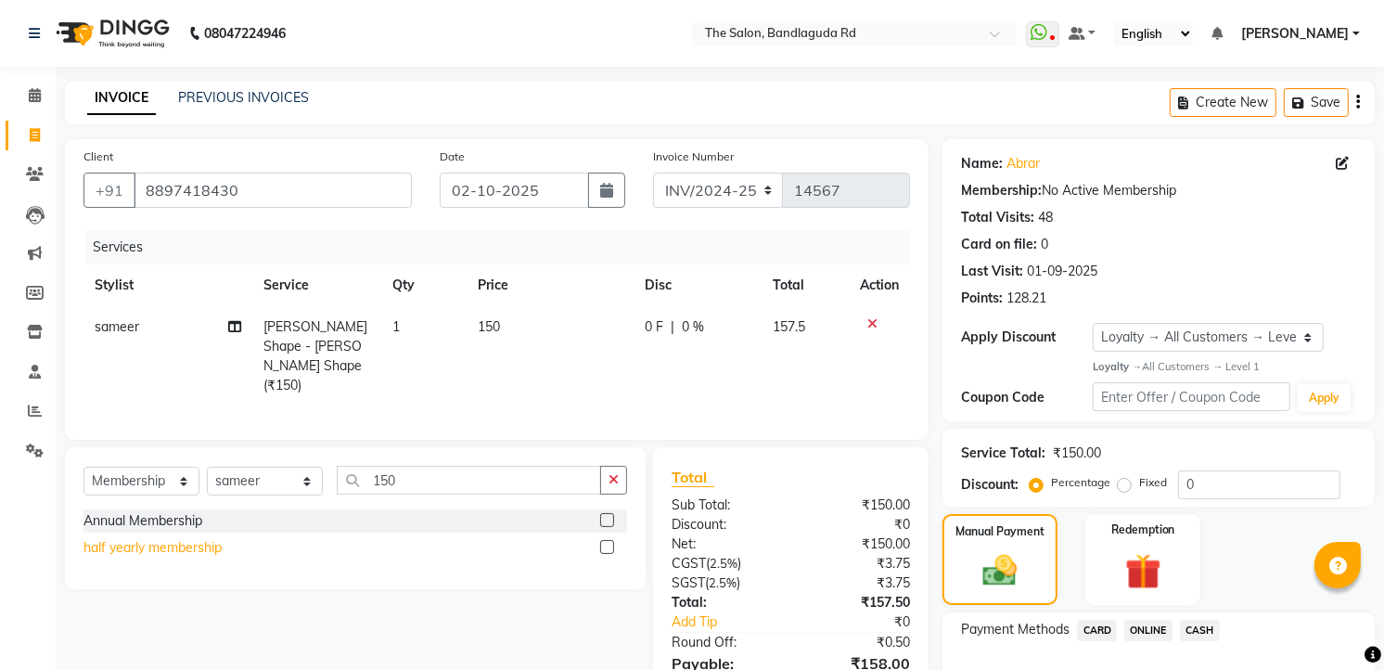
click at [201, 550] on div "half yearly membership" at bounding box center [152, 547] width 138 height 19
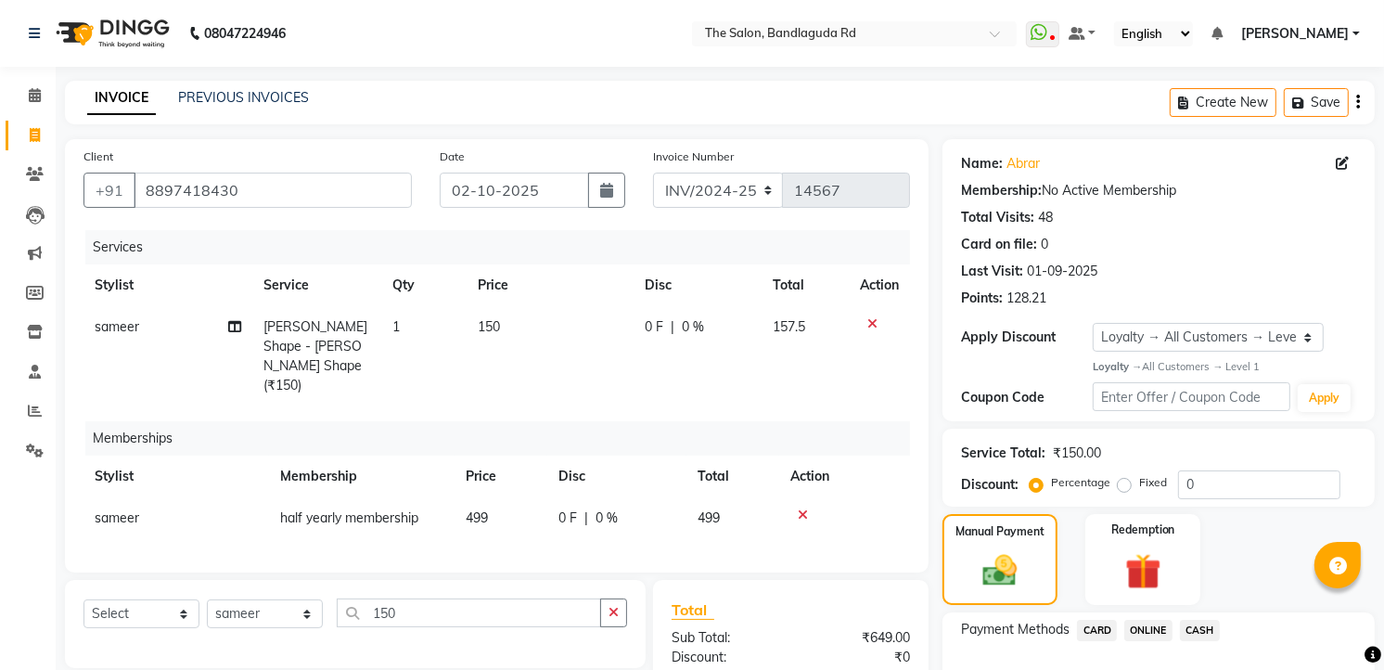
click at [497, 497] on td "499" at bounding box center [500, 518] width 93 height 42
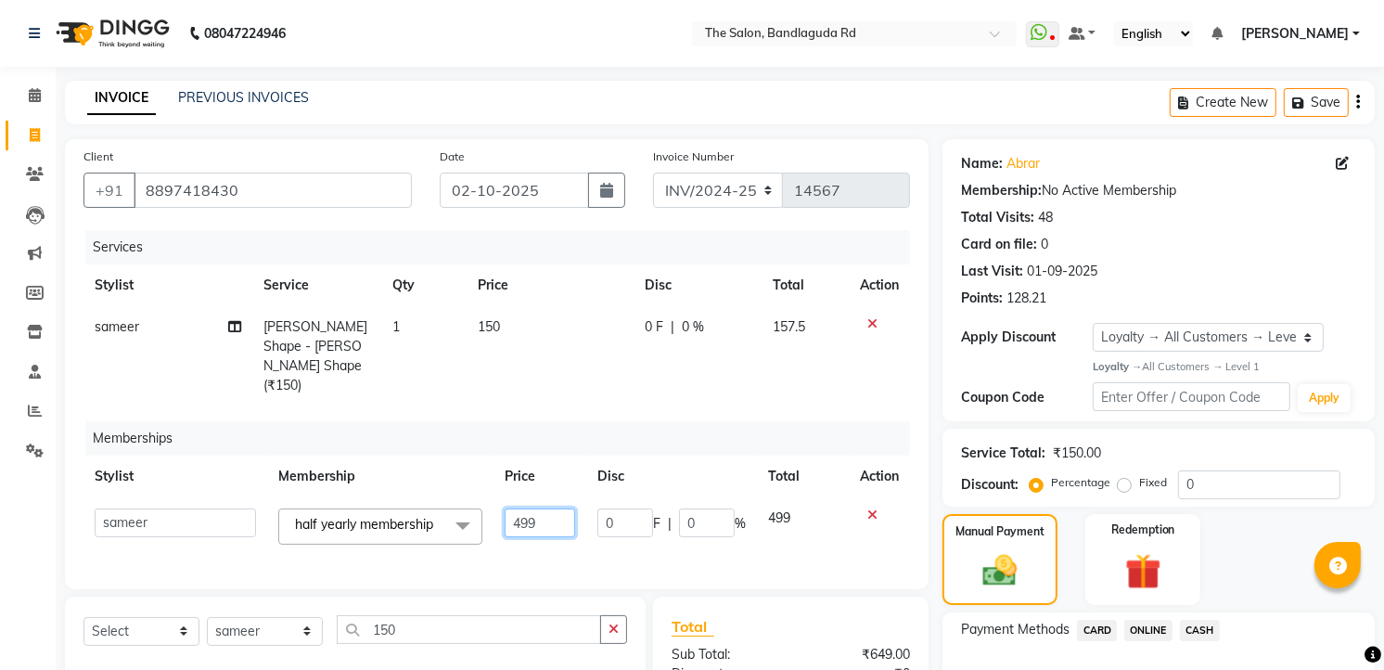
click at [541, 508] on input "499" at bounding box center [540, 522] width 70 height 29
click at [577, 514] on div "Services Stylist Service Qty Price Disc Total Action sameer Beard Shape - Beard…" at bounding box center [496, 400] width 826 height 340
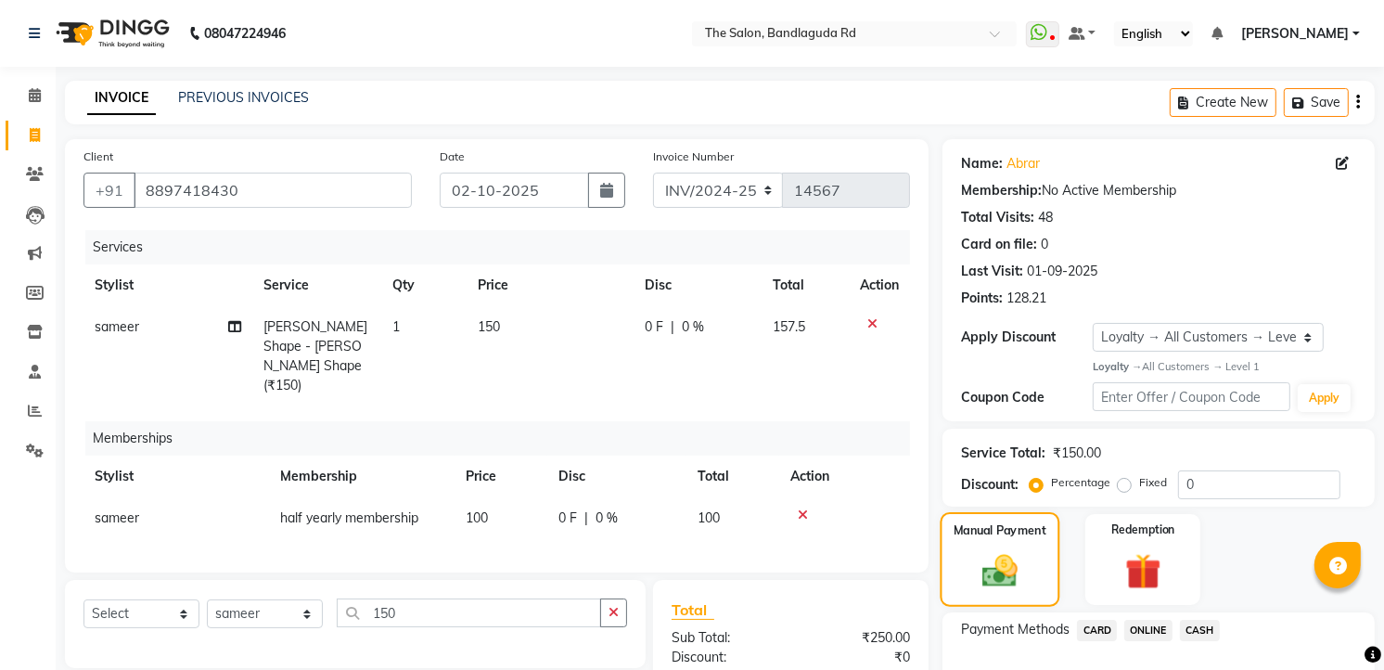
scroll to position [206, 0]
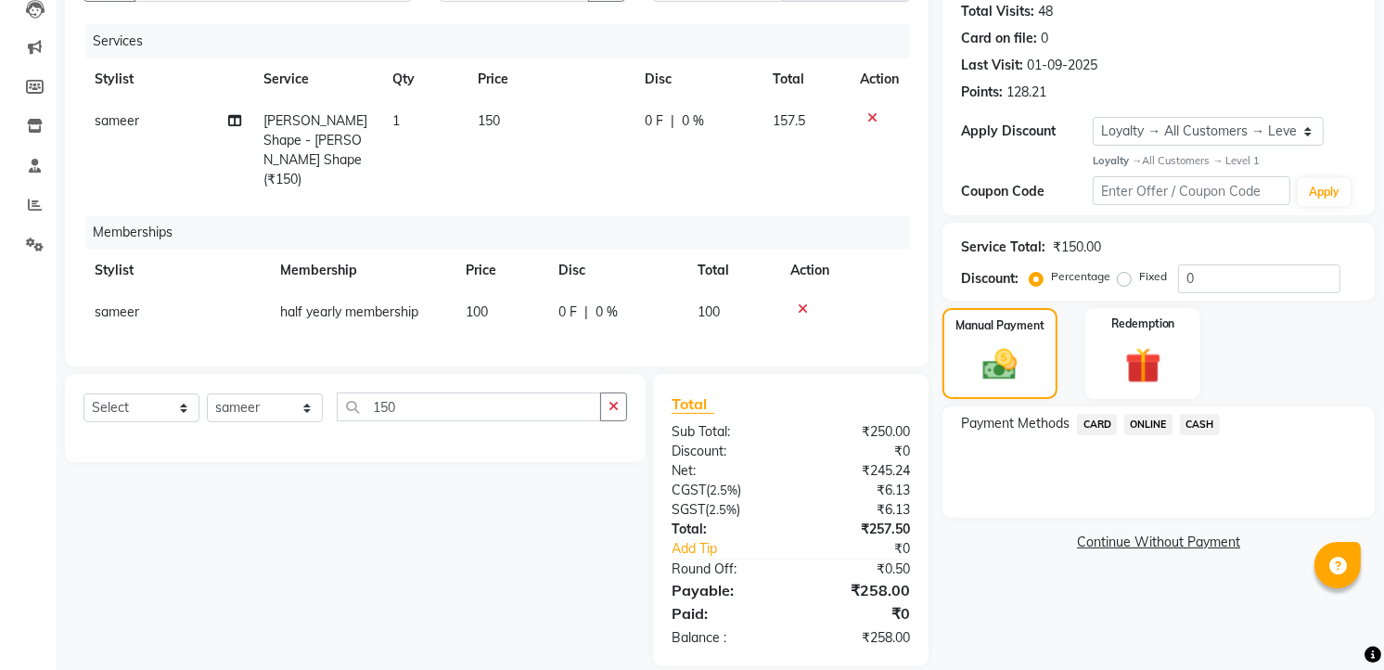
click at [1188, 422] on span "CASH" at bounding box center [1200, 424] width 40 height 21
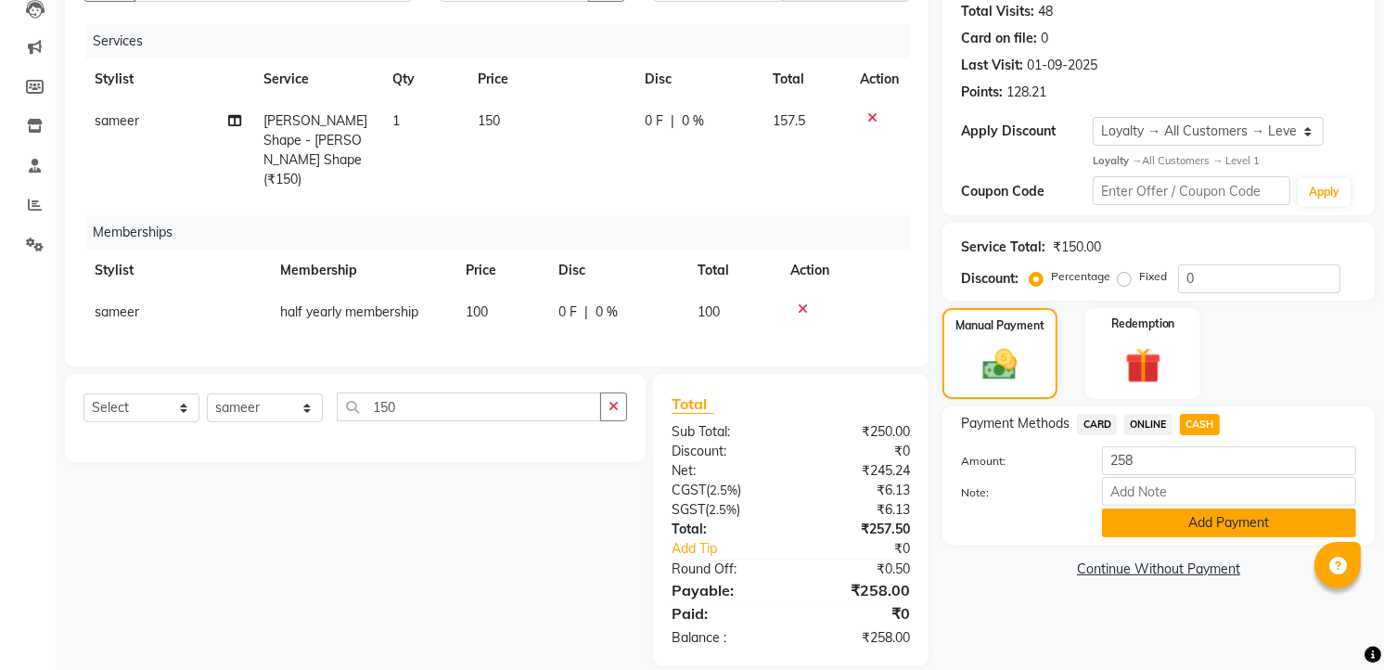
click at [1197, 520] on button "Add Payment" at bounding box center [1229, 522] width 254 height 29
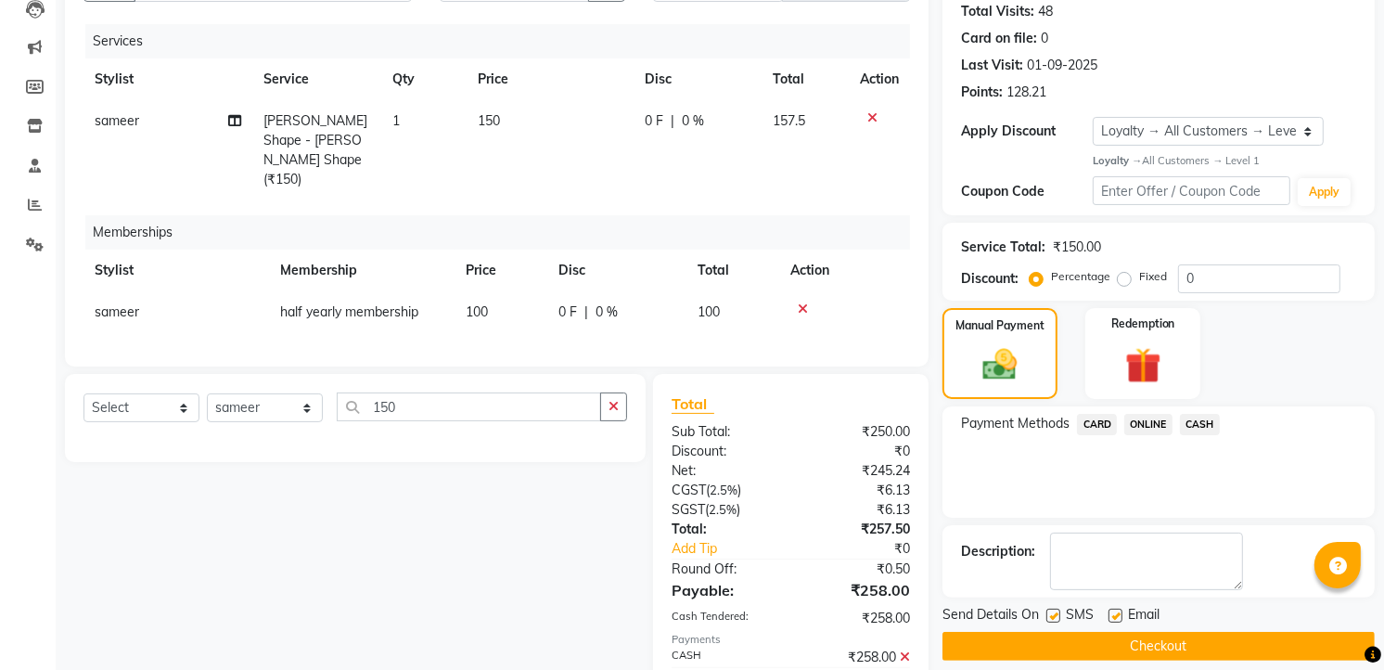
scroll to position [364, 0]
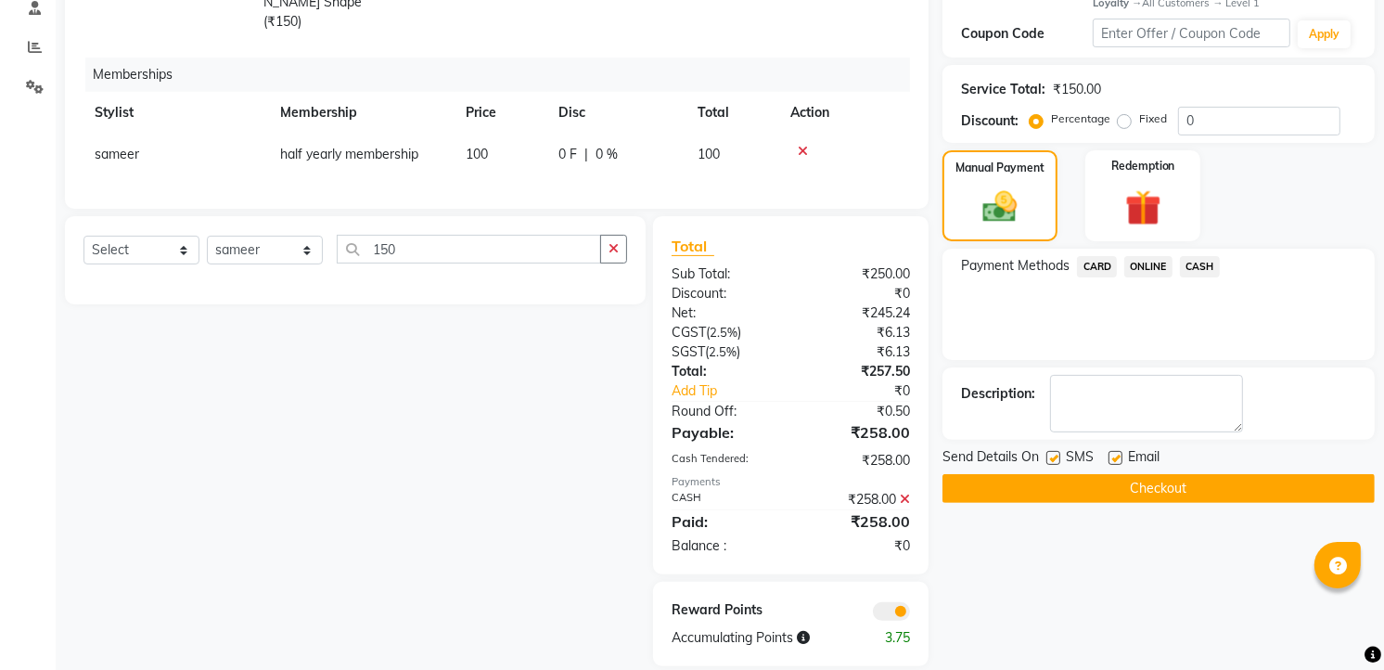
click at [1203, 493] on button "Checkout" at bounding box center [1158, 488] width 432 height 29
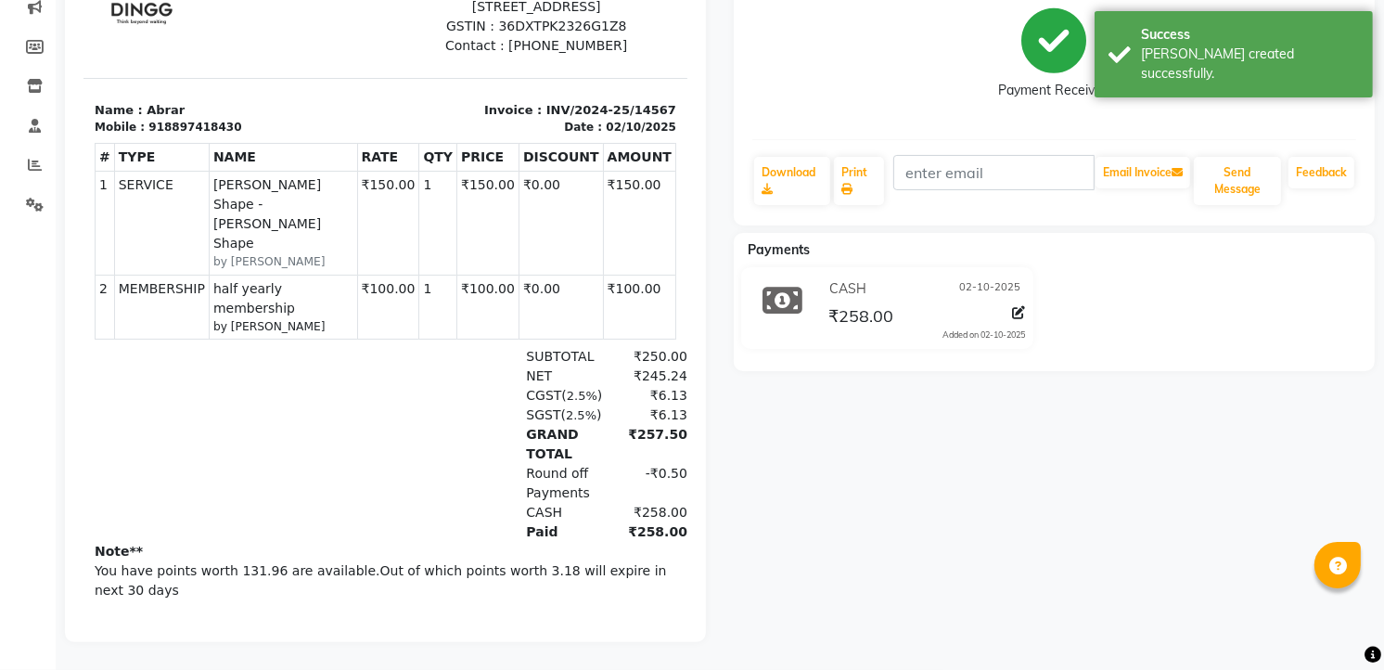
scroll to position [261, 0]
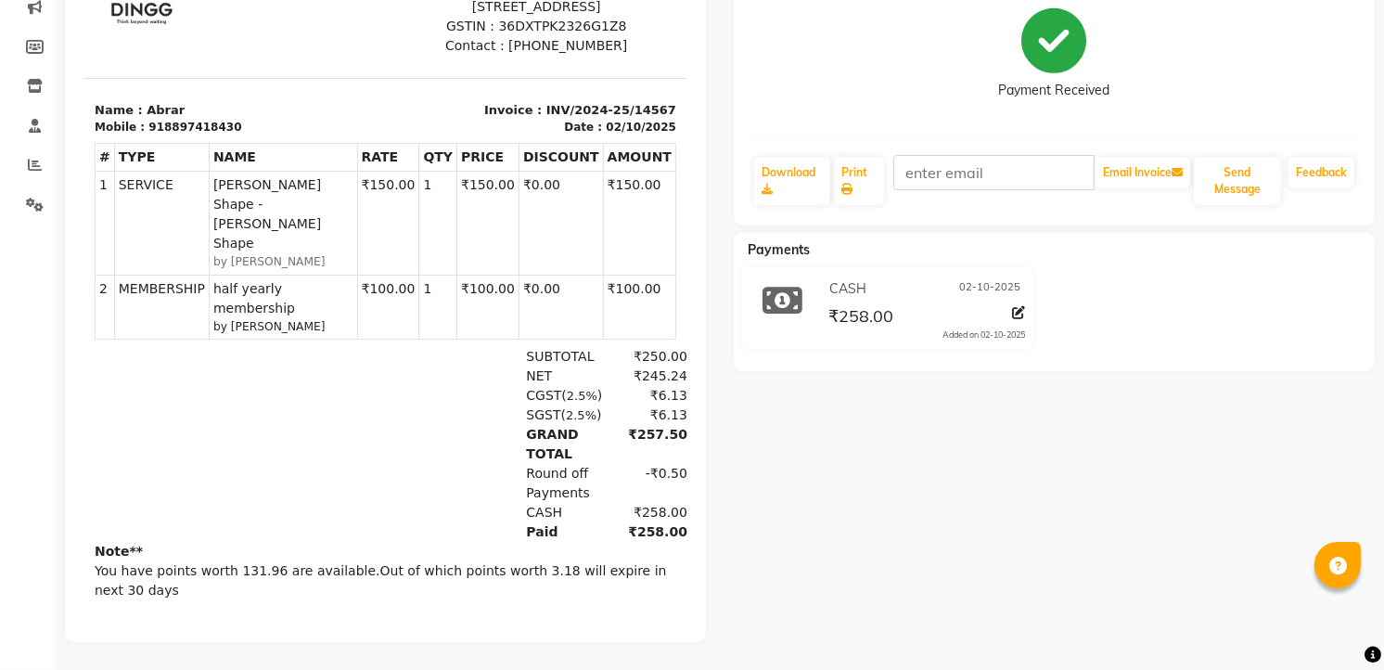
click at [274, 130] on section "Name : Abrar Mobile : 918897418430 Invoice : INV/2024-25/14567 Date : 02/10/2025" at bounding box center [385, 108] width 604 height 58
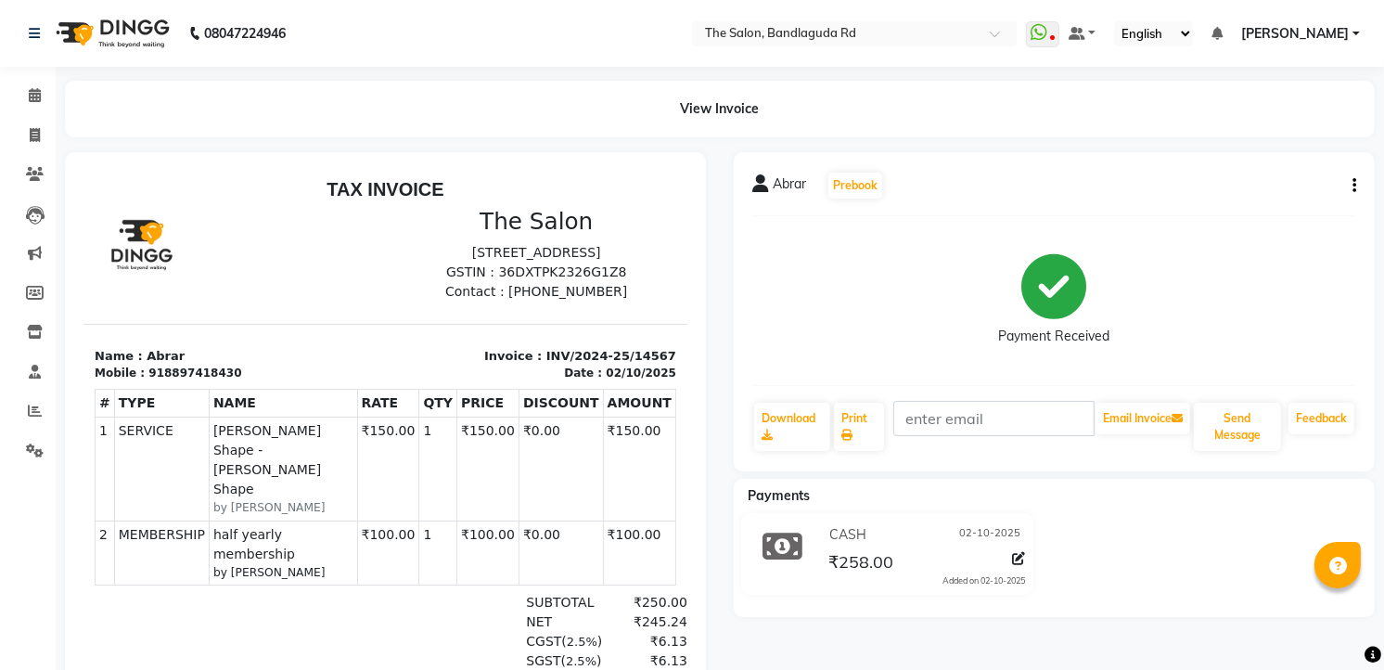
click at [43, 155] on li "Clients" at bounding box center [28, 175] width 56 height 40
click at [41, 151] on li "Invoice" at bounding box center [28, 136] width 56 height 40
click at [40, 130] on span at bounding box center [35, 135] width 32 height 21
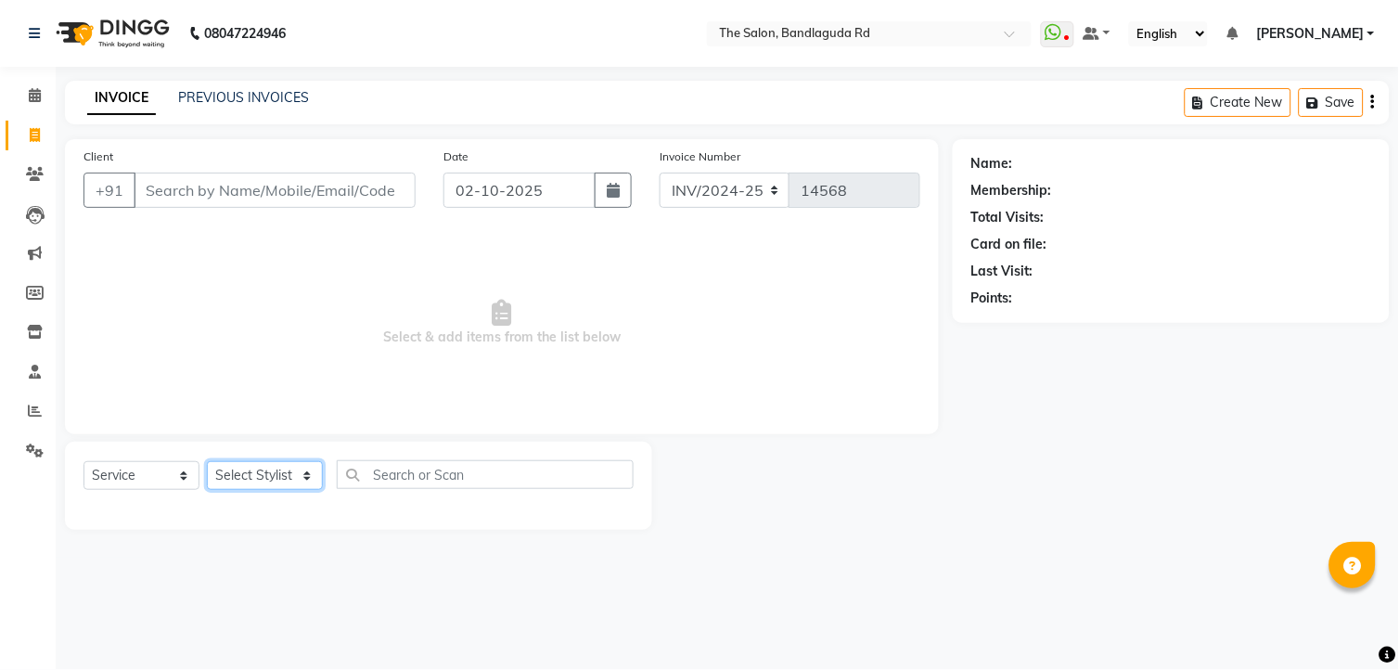
click at [262, 480] on select "Select Stylist [PERSON_NAME] [PERSON_NAME] [PERSON_NAME] new [PERSON_NAME] [PER…" at bounding box center [265, 475] width 116 height 29
click at [207, 462] on select "Select Stylist [PERSON_NAME] [PERSON_NAME] [PERSON_NAME] new [PERSON_NAME] [PER…" at bounding box center [265, 475] width 116 height 29
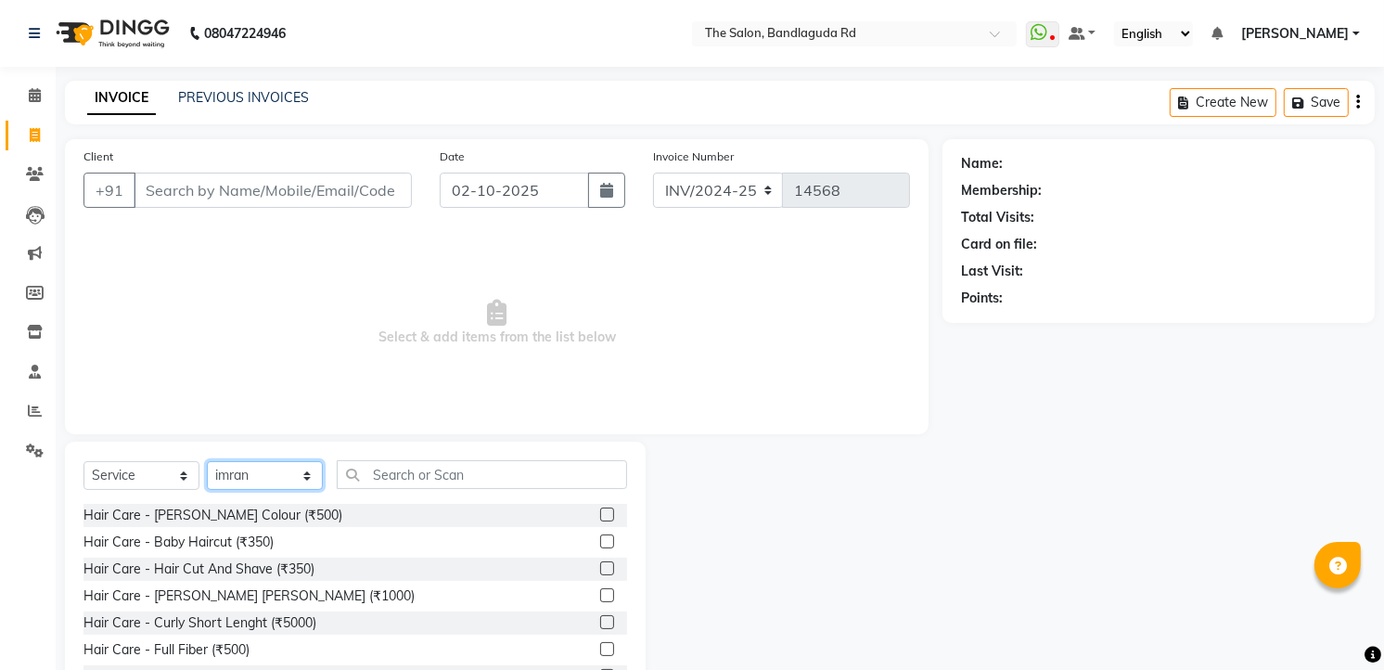
click at [275, 466] on select "Select Stylist [PERSON_NAME] [PERSON_NAME] [PERSON_NAME] new [PERSON_NAME] [PER…" at bounding box center [265, 475] width 116 height 29
click at [207, 462] on select "Select Stylist [PERSON_NAME] [PERSON_NAME] [PERSON_NAME] new [PERSON_NAME] [PER…" at bounding box center [265, 475] width 116 height 29
click at [301, 476] on select "Select Stylist [PERSON_NAME] [PERSON_NAME] [PERSON_NAME] new [PERSON_NAME] [PER…" at bounding box center [265, 475] width 116 height 29
click at [207, 462] on select "Select Stylist [PERSON_NAME] [PERSON_NAME] [PERSON_NAME] new [PERSON_NAME] [PER…" at bounding box center [265, 475] width 116 height 29
click at [280, 570] on div "Hair Care - Hair Cut And Shave (₹350)" at bounding box center [198, 568] width 231 height 19
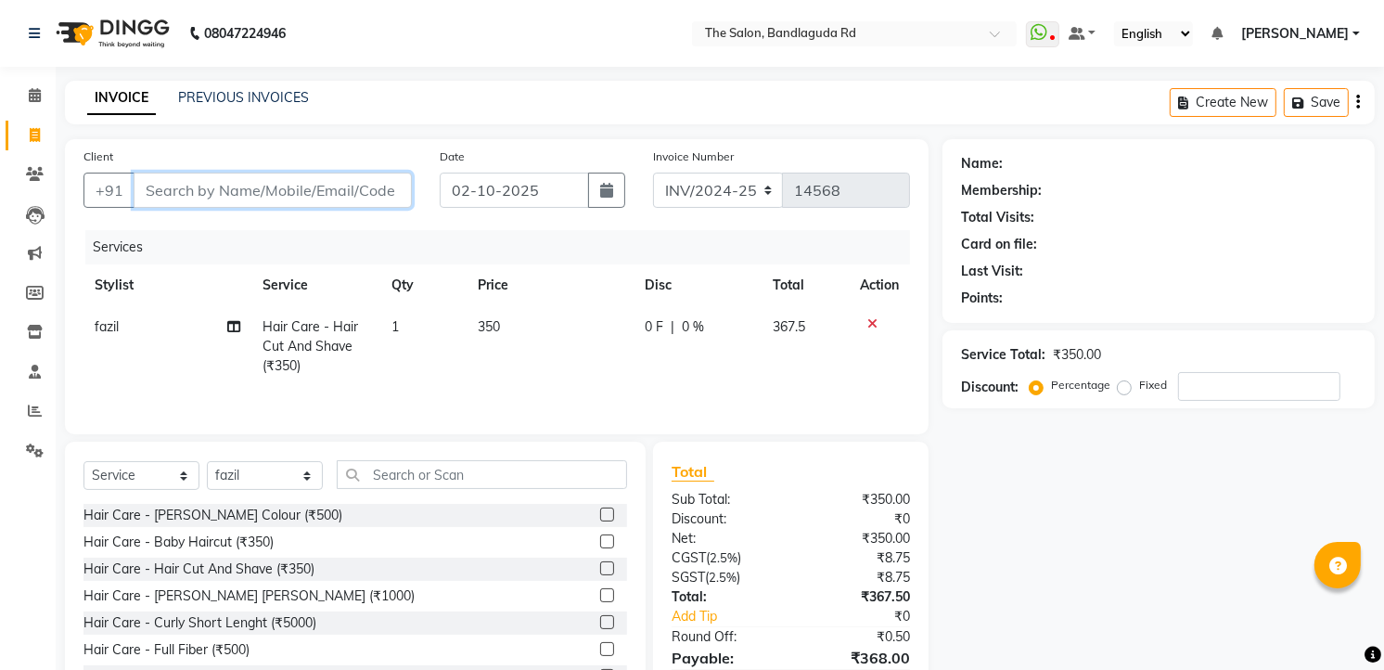
drag, startPoint x: 358, startPoint y: 186, endPoint x: 341, endPoint y: 191, distance: 17.6
click at [348, 188] on input "Client" at bounding box center [273, 190] width 278 height 35
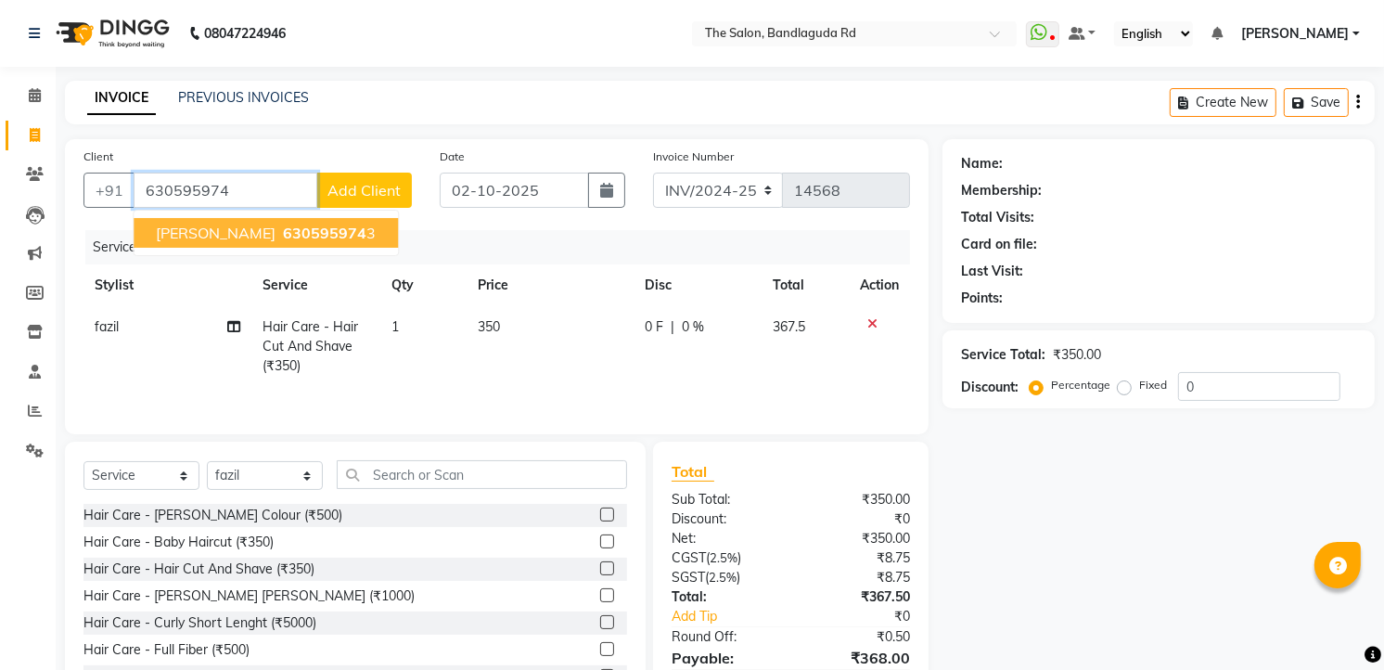
click at [274, 244] on button "syed akbar 630595974 3" at bounding box center [266, 233] width 264 height 30
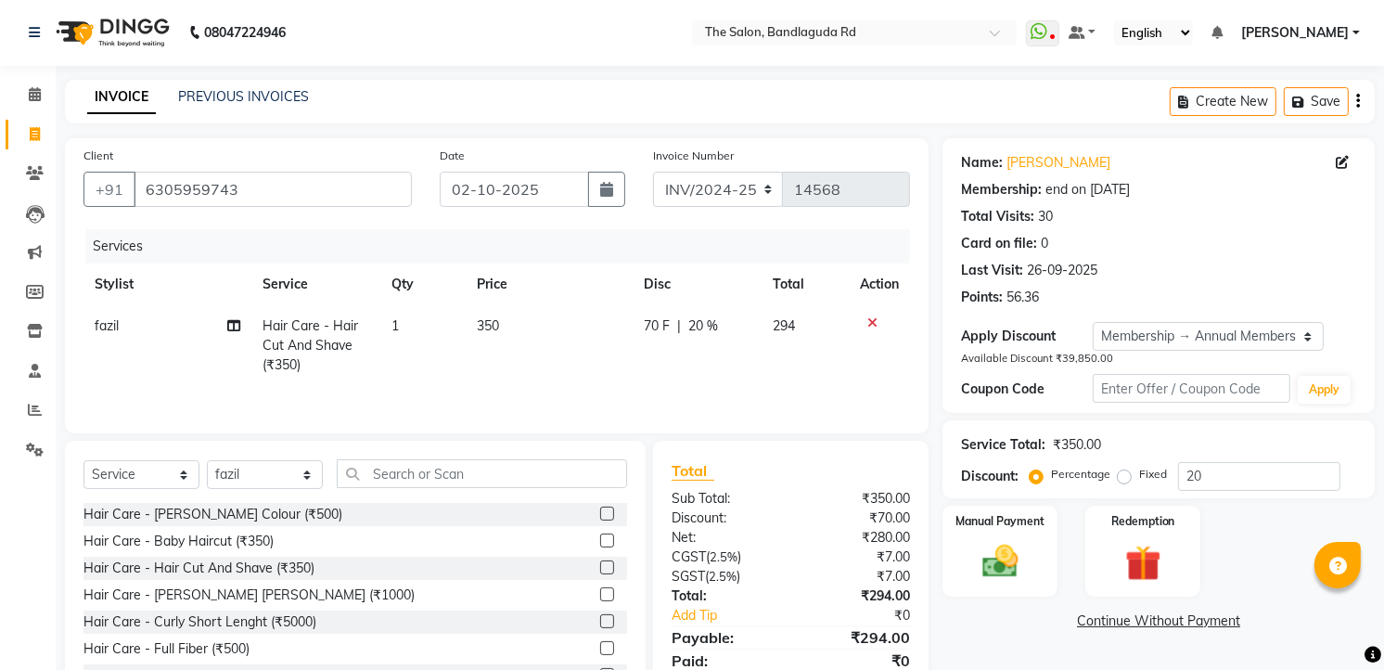
scroll to position [75, 0]
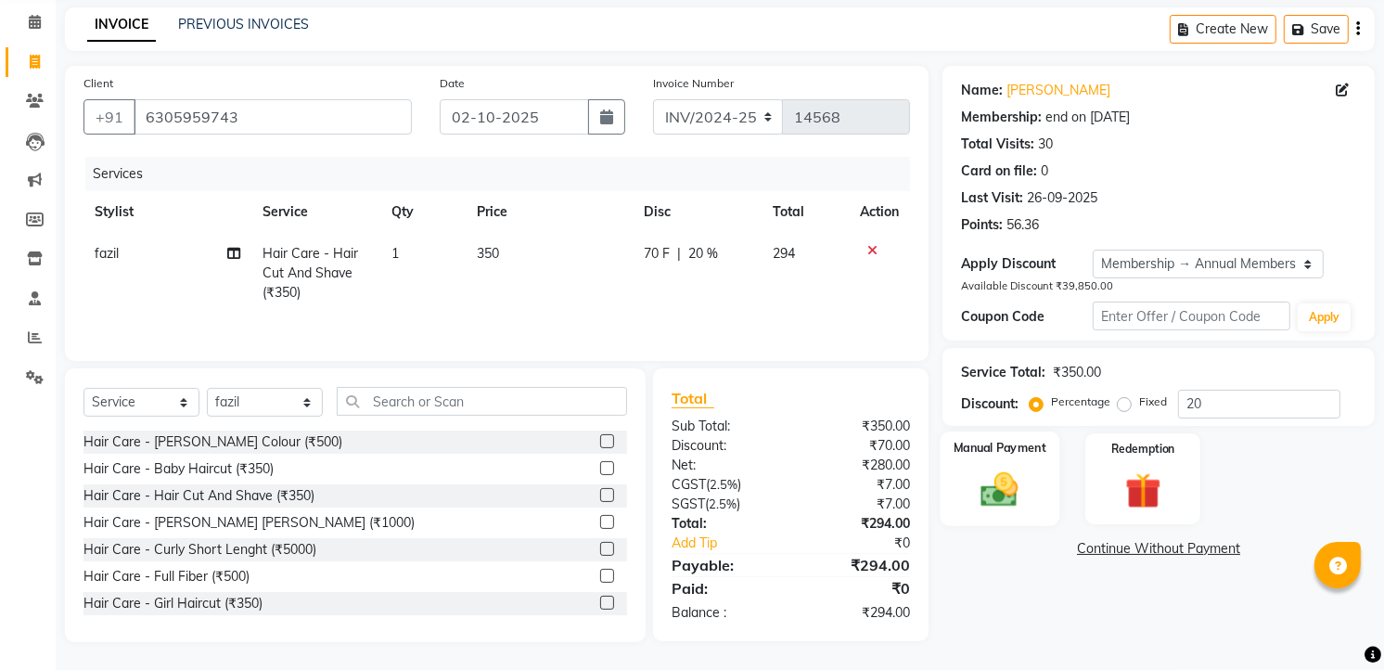
click at [997, 476] on img at bounding box center [1000, 488] width 60 height 43
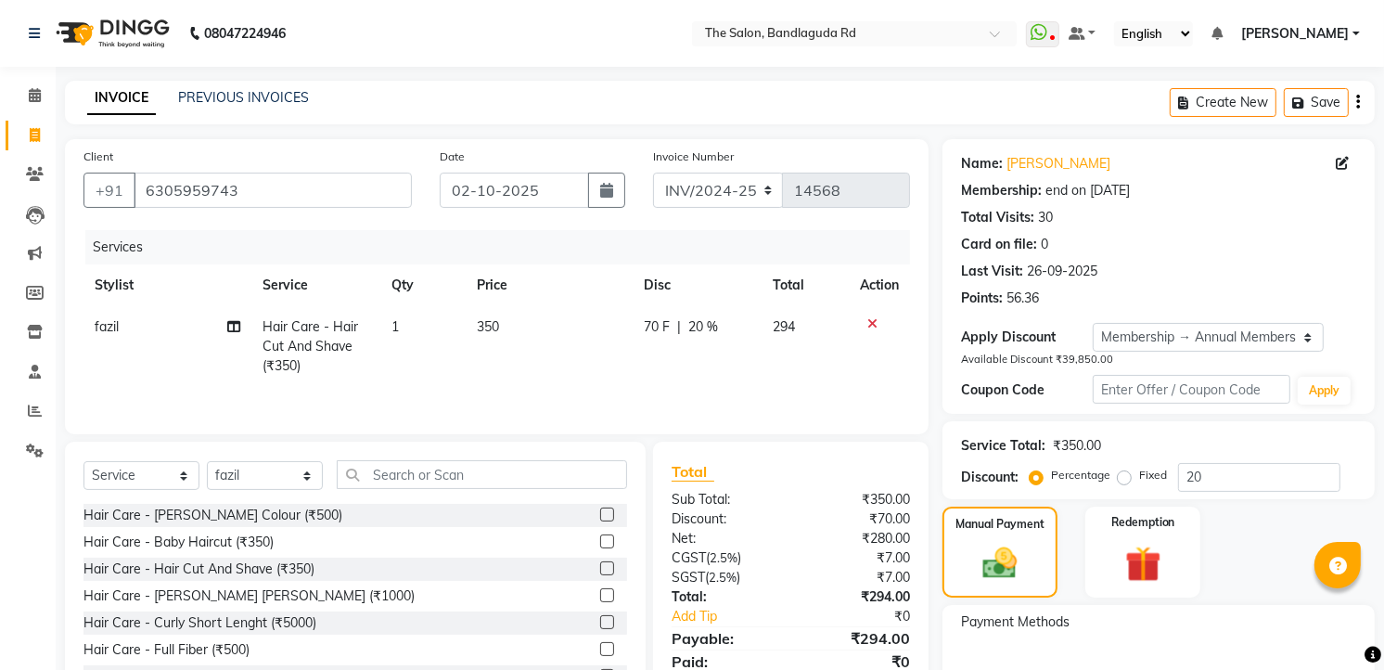
scroll to position [153, 0]
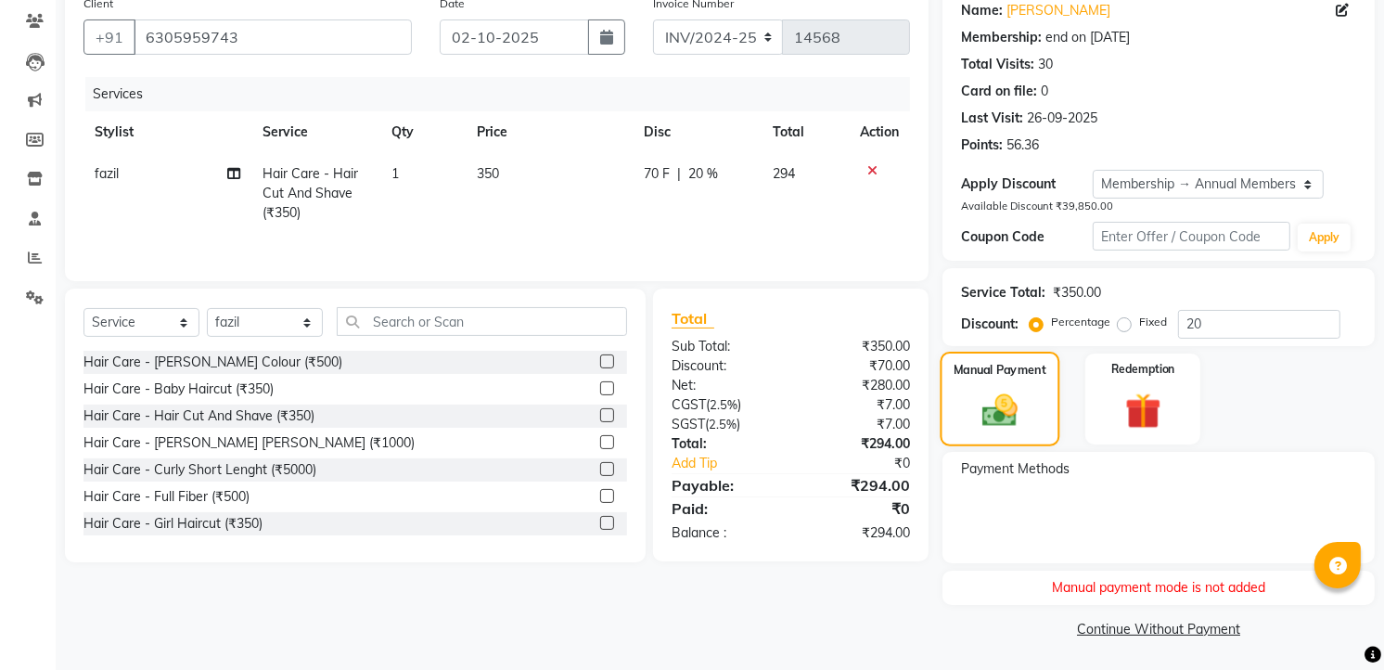
click at [1018, 390] on img at bounding box center [1000, 410] width 58 height 41
click at [1122, 394] on img at bounding box center [1142, 411] width 60 height 46
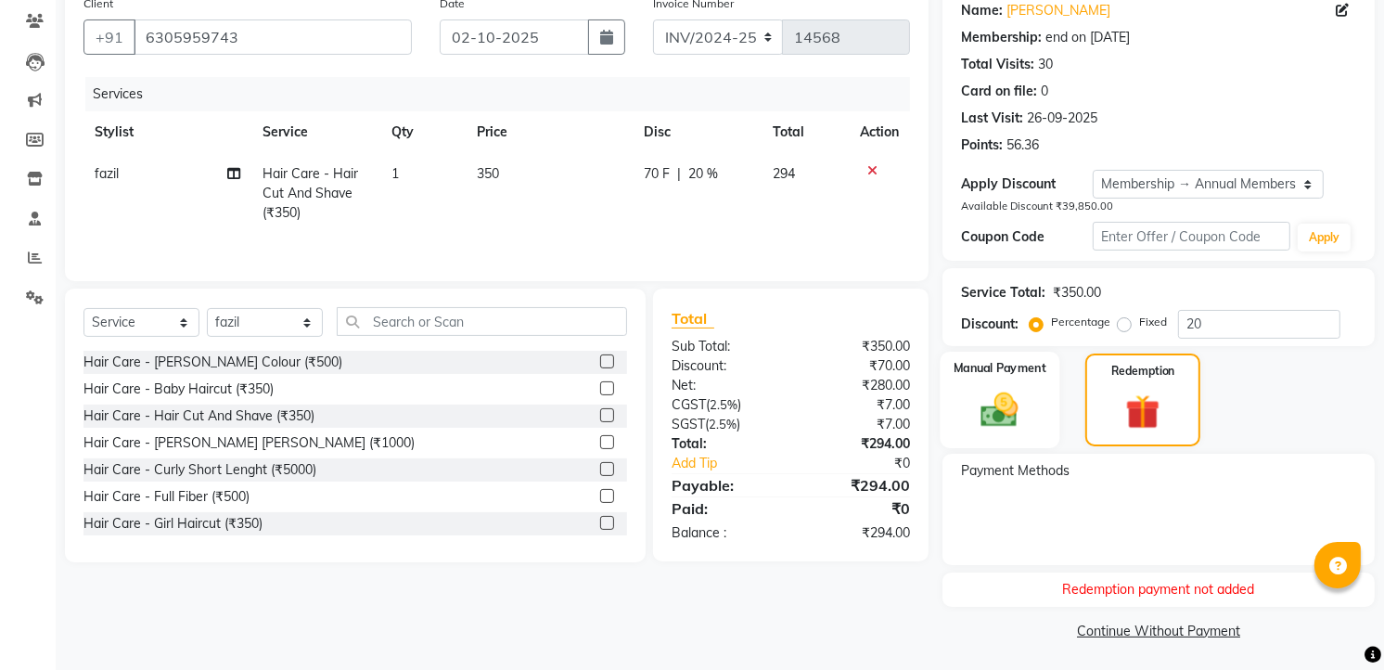
click at [1026, 397] on img at bounding box center [1000, 409] width 60 height 43
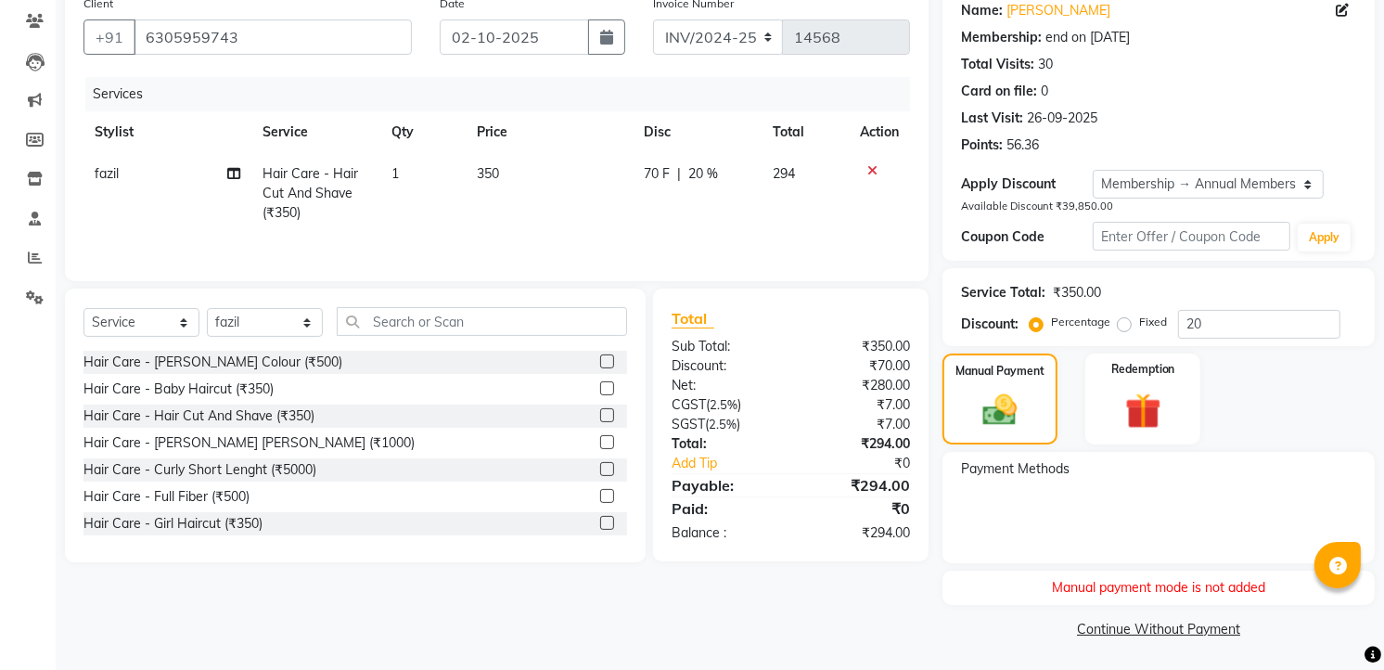
click at [1024, 466] on span "Payment Methods" at bounding box center [1015, 468] width 109 height 19
click at [991, 354] on div "Manual Payment" at bounding box center [1001, 399] width 120 height 95
click at [1151, 383] on div "Redemption" at bounding box center [1143, 399] width 120 height 95
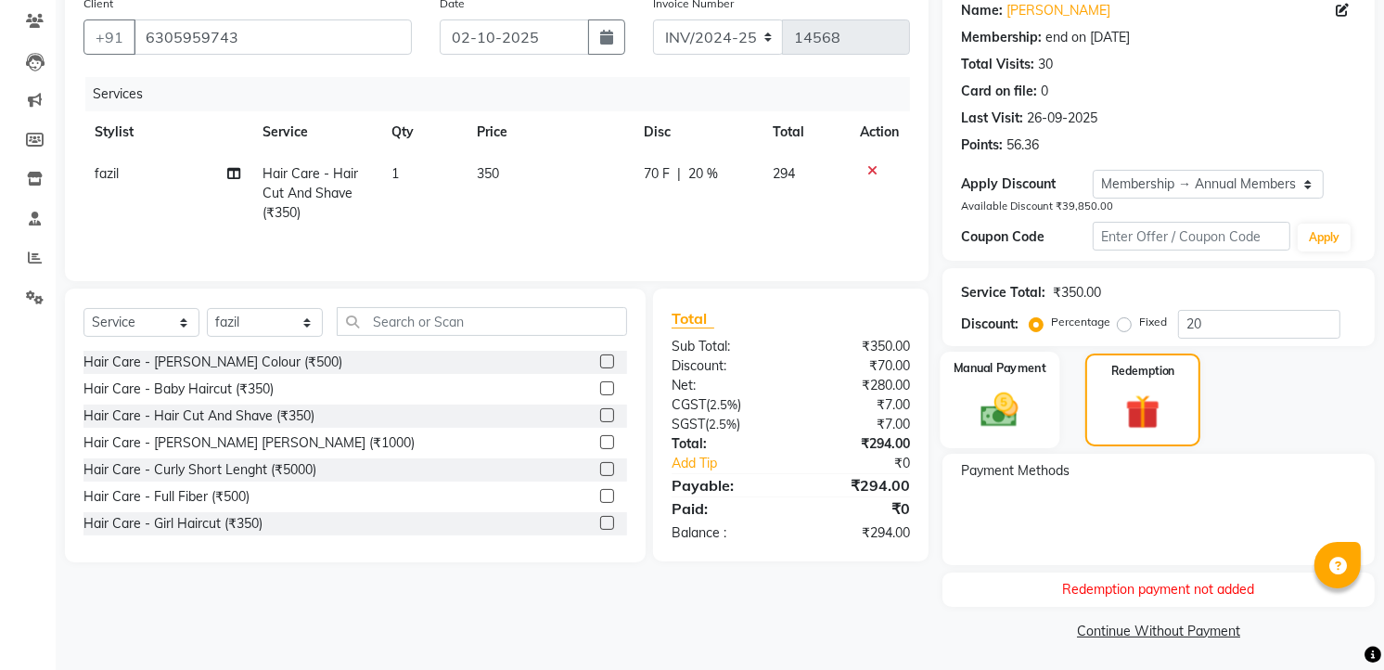
click at [1024, 382] on div "Manual Payment" at bounding box center [1001, 400] width 120 height 96
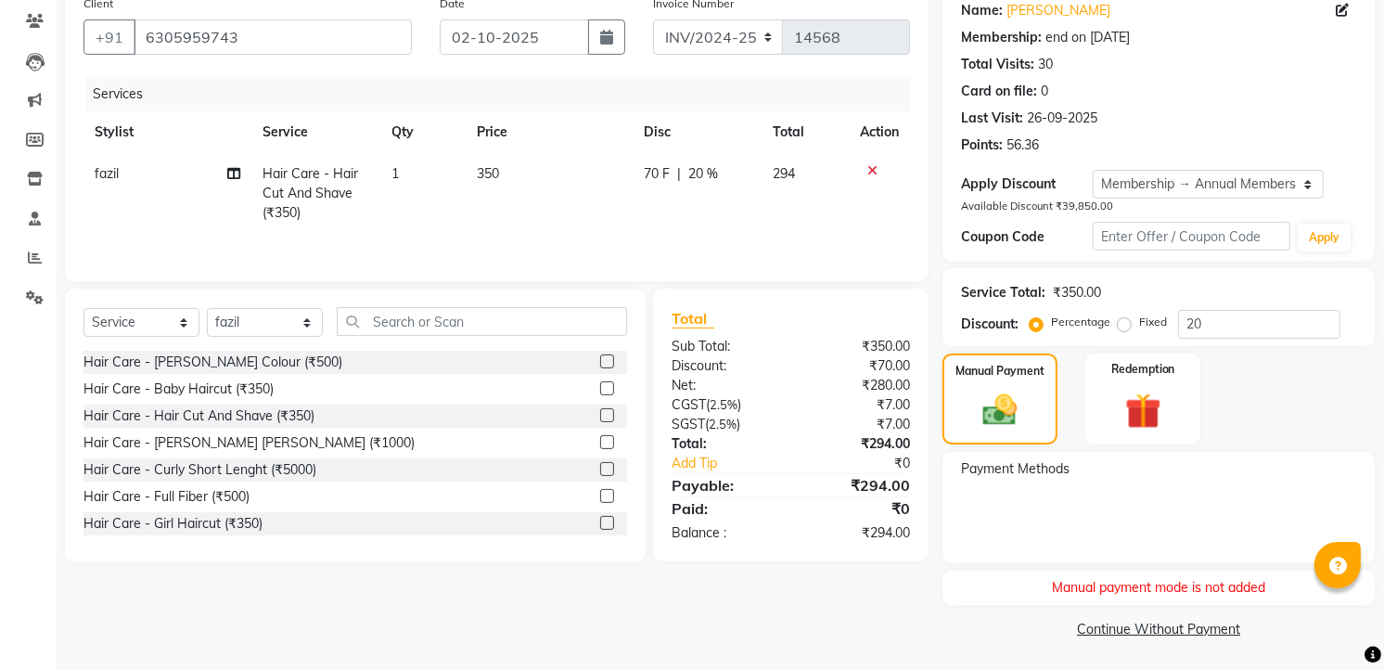
click at [1134, 585] on div "Manual payment mode is not added" at bounding box center [1158, 587] width 432 height 34
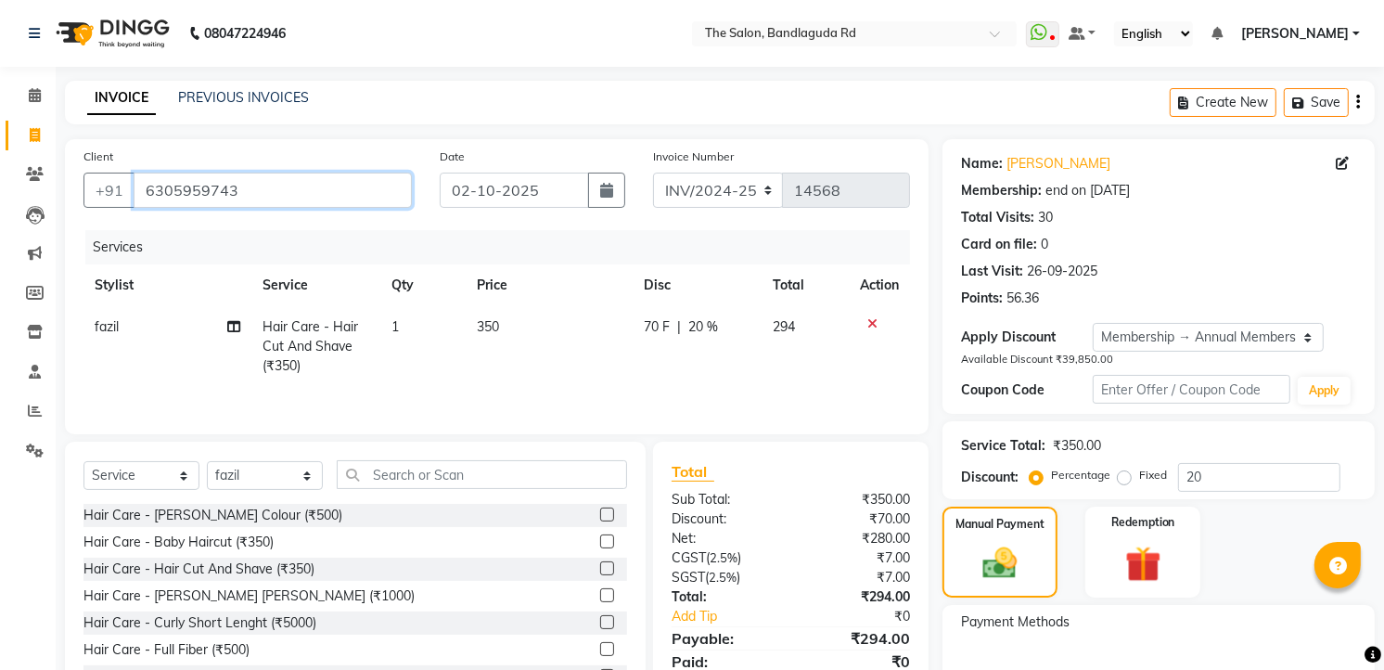
drag, startPoint x: 315, startPoint y: 187, endPoint x: 215, endPoint y: 187, distance: 100.2
click at [247, 187] on input "6305959743" at bounding box center [273, 190] width 278 height 35
drag, startPoint x: 237, startPoint y: 195, endPoint x: 134, endPoint y: 188, distance: 103.2
click at [134, 188] on input "6305959743" at bounding box center [273, 190] width 278 height 35
click at [38, 143] on span at bounding box center [35, 135] width 32 height 21
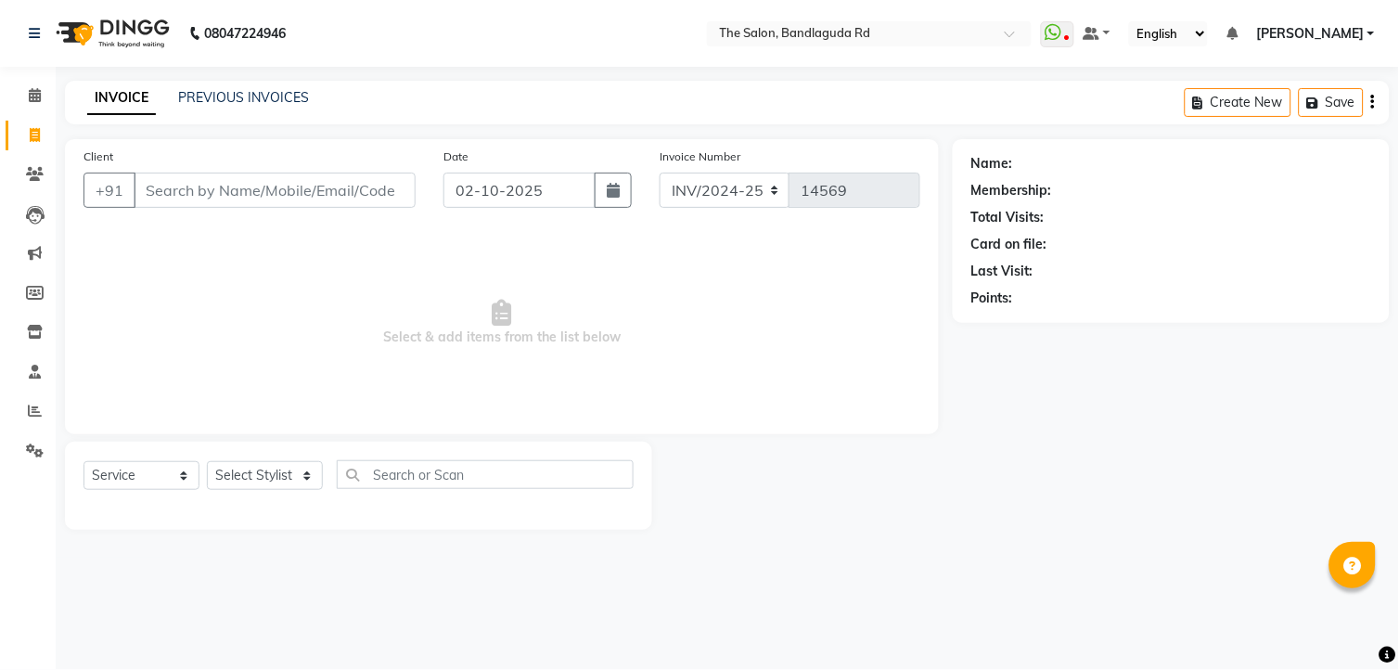
click at [242, 460] on div "Select Service Product Membership Package Voucher Prepaid Gift Card Select Styl…" at bounding box center [358, 482] width 550 height 44
click at [283, 461] on select "Select Stylist [PERSON_NAME] [PERSON_NAME] [PERSON_NAME] new [PERSON_NAME] [PER…" at bounding box center [265, 475] width 116 height 29
click at [207, 462] on select "Select Stylist [PERSON_NAME] [PERSON_NAME] [PERSON_NAME] new [PERSON_NAME] [PER…" at bounding box center [265, 475] width 116 height 29
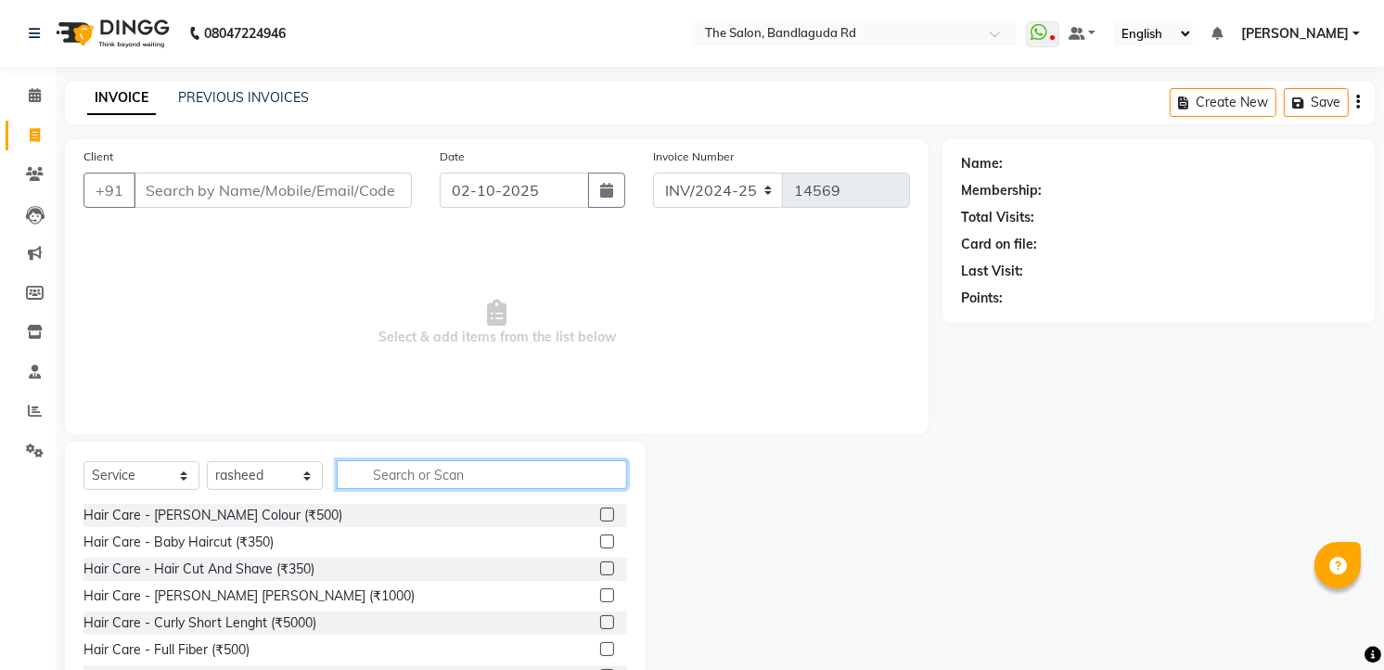
click at [417, 484] on input "text" at bounding box center [482, 474] width 290 height 29
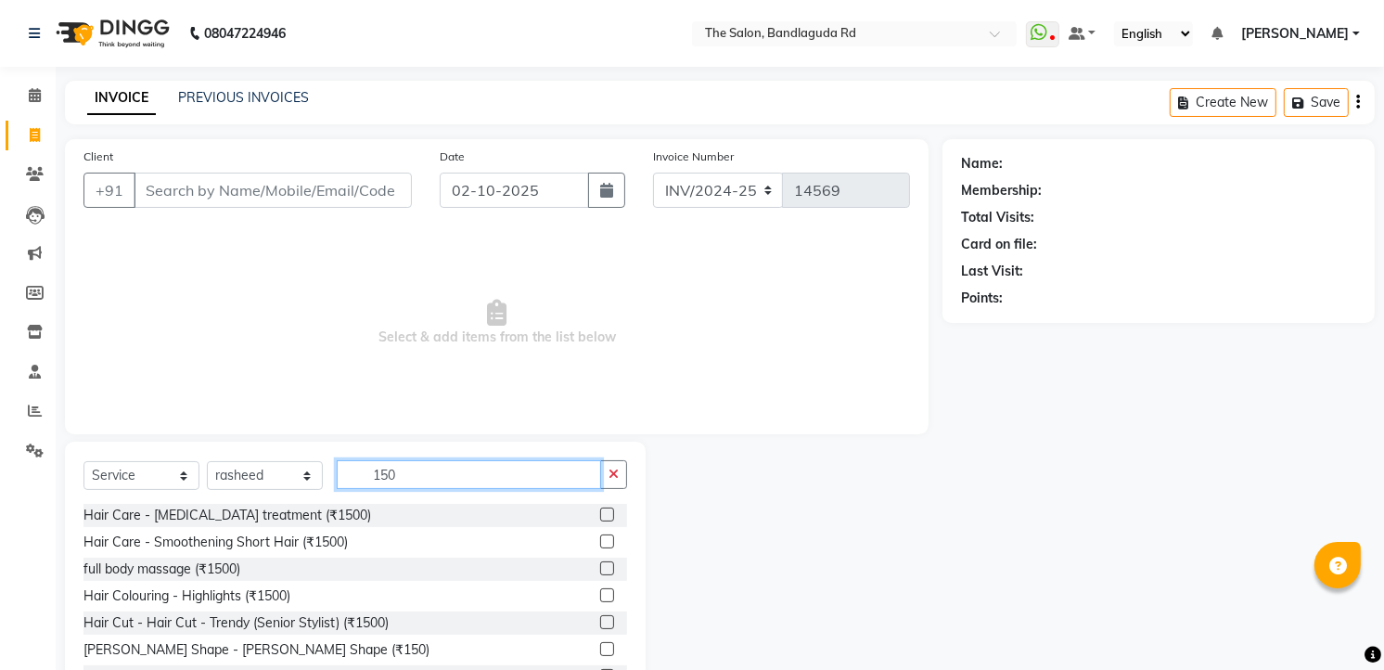
scroll to position [72, 0]
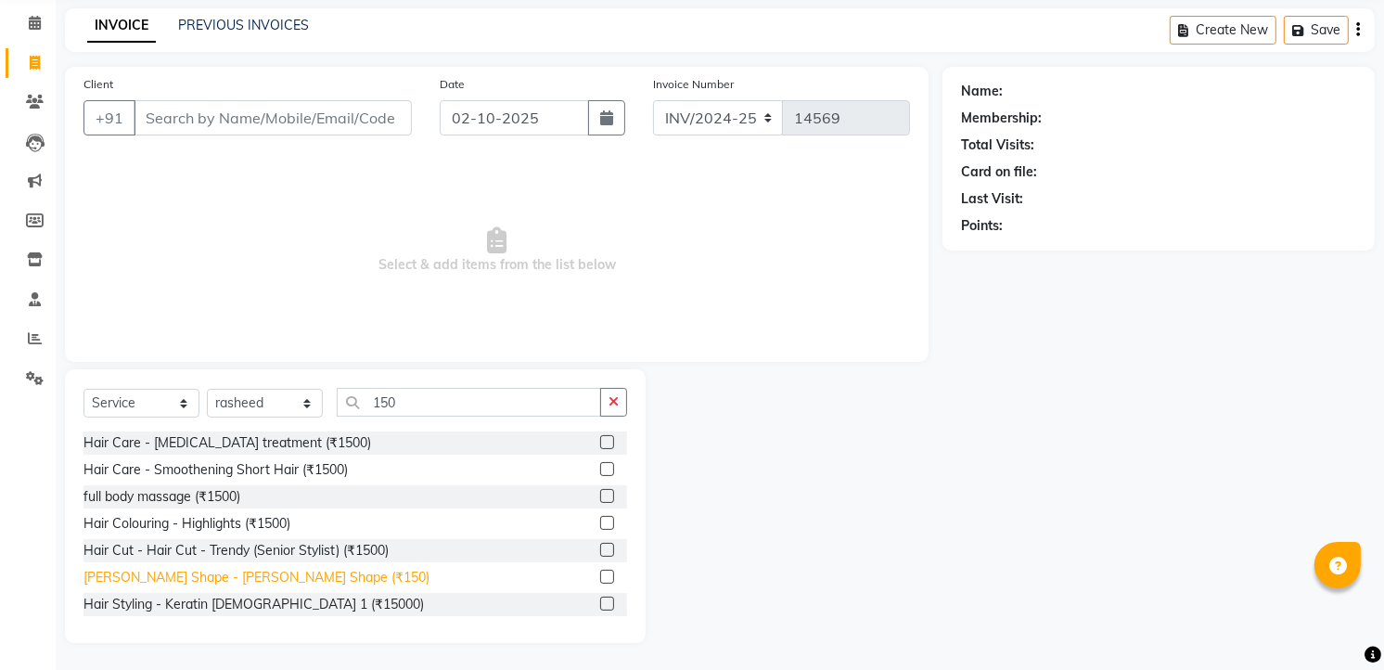
click at [239, 581] on div "[PERSON_NAME] Shape - [PERSON_NAME] Shape (₹150)" at bounding box center [256, 577] width 346 height 19
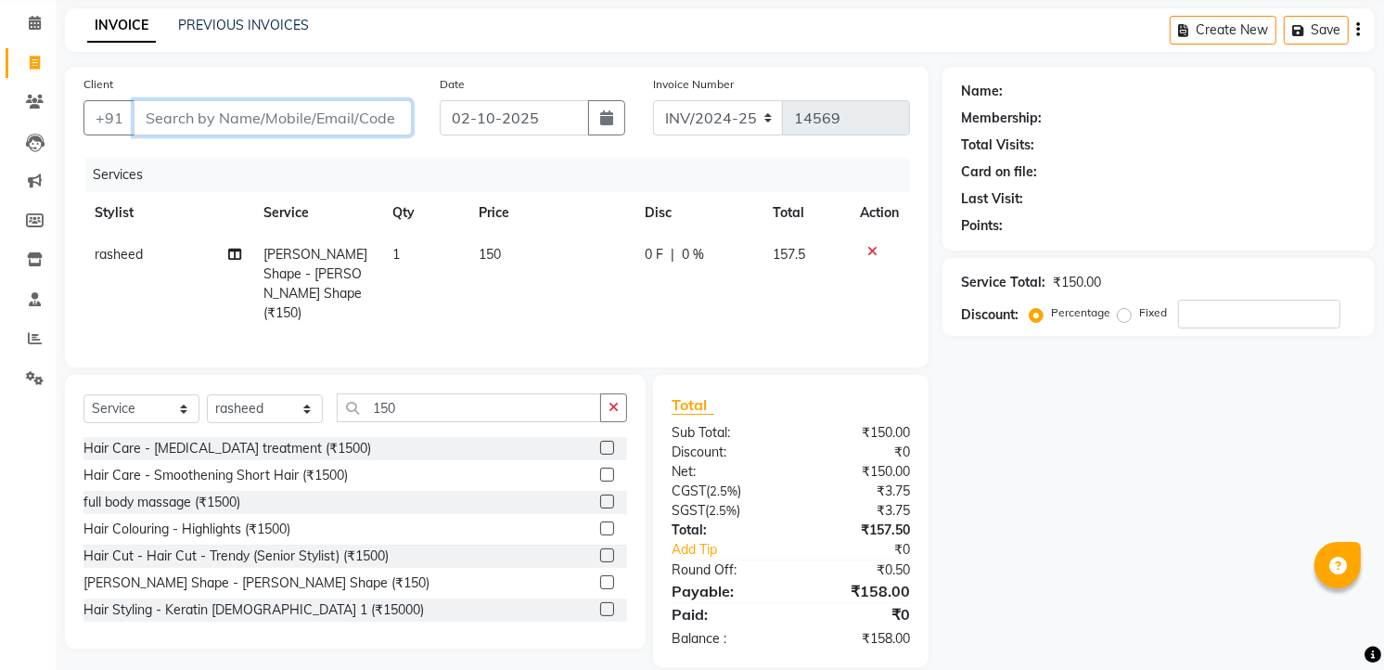
click at [341, 133] on input "Client" at bounding box center [273, 117] width 278 height 35
click at [341, 128] on input "Client" at bounding box center [273, 117] width 278 height 35
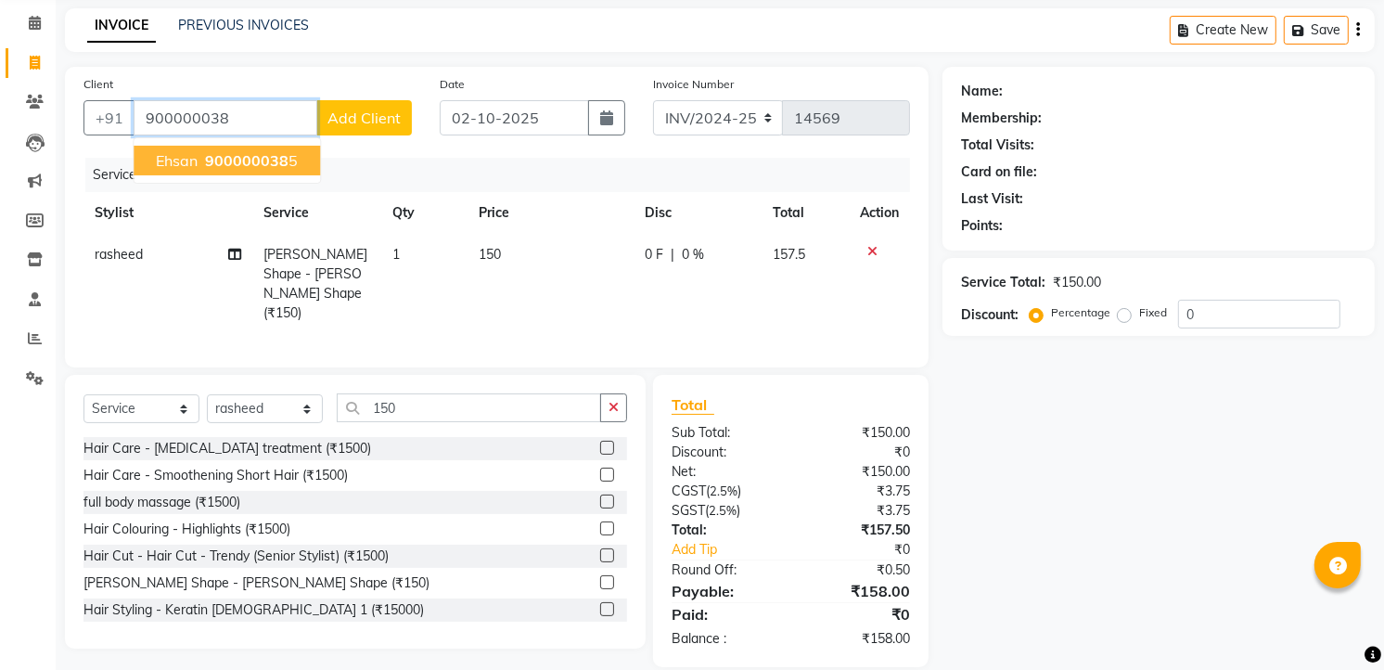
click at [316, 151] on button "ehsan 900000038 5" at bounding box center [227, 161] width 186 height 30
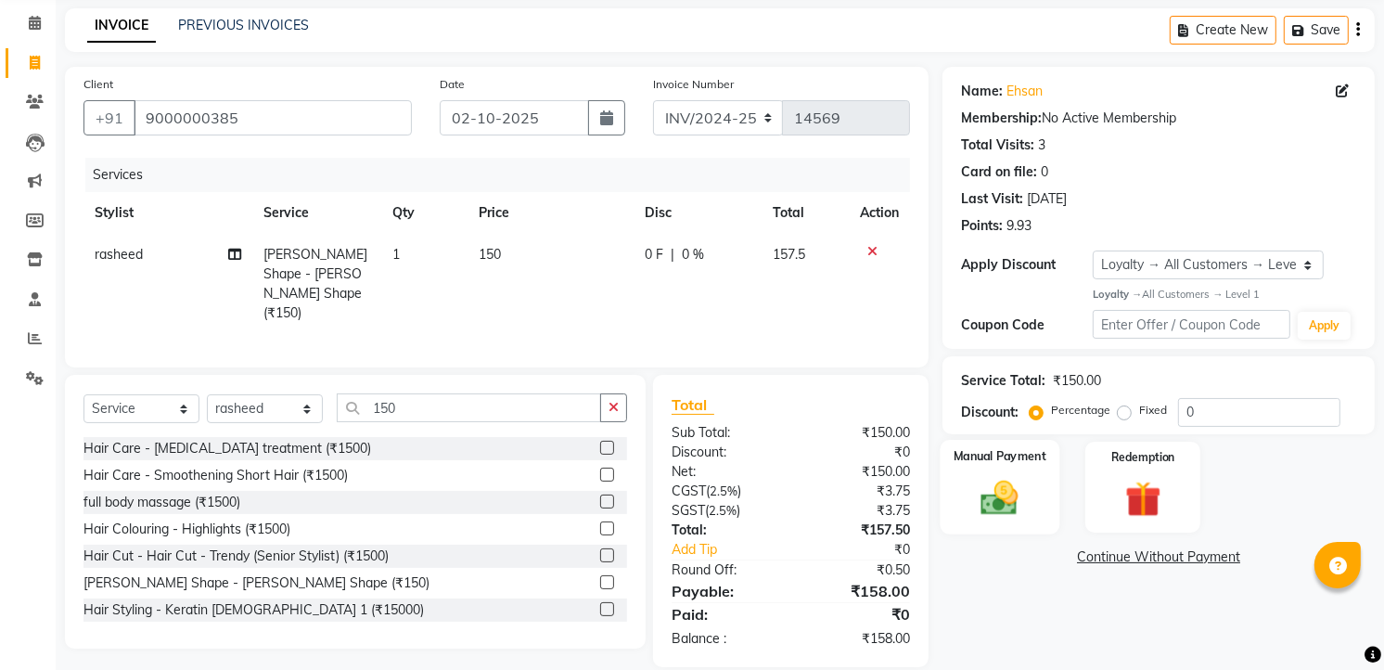
click at [1030, 508] on img at bounding box center [1000, 497] width 60 height 43
click at [1195, 557] on span "CASH" at bounding box center [1200, 557] width 40 height 21
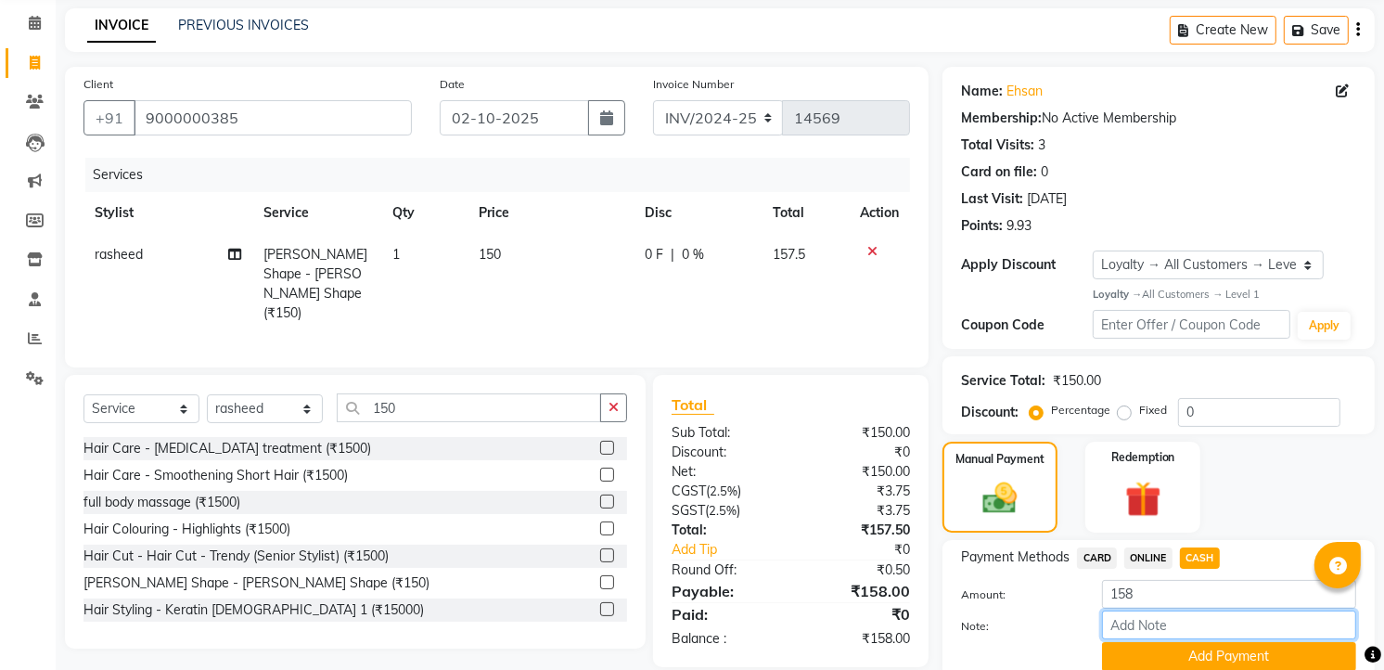
scroll to position [146, 0]
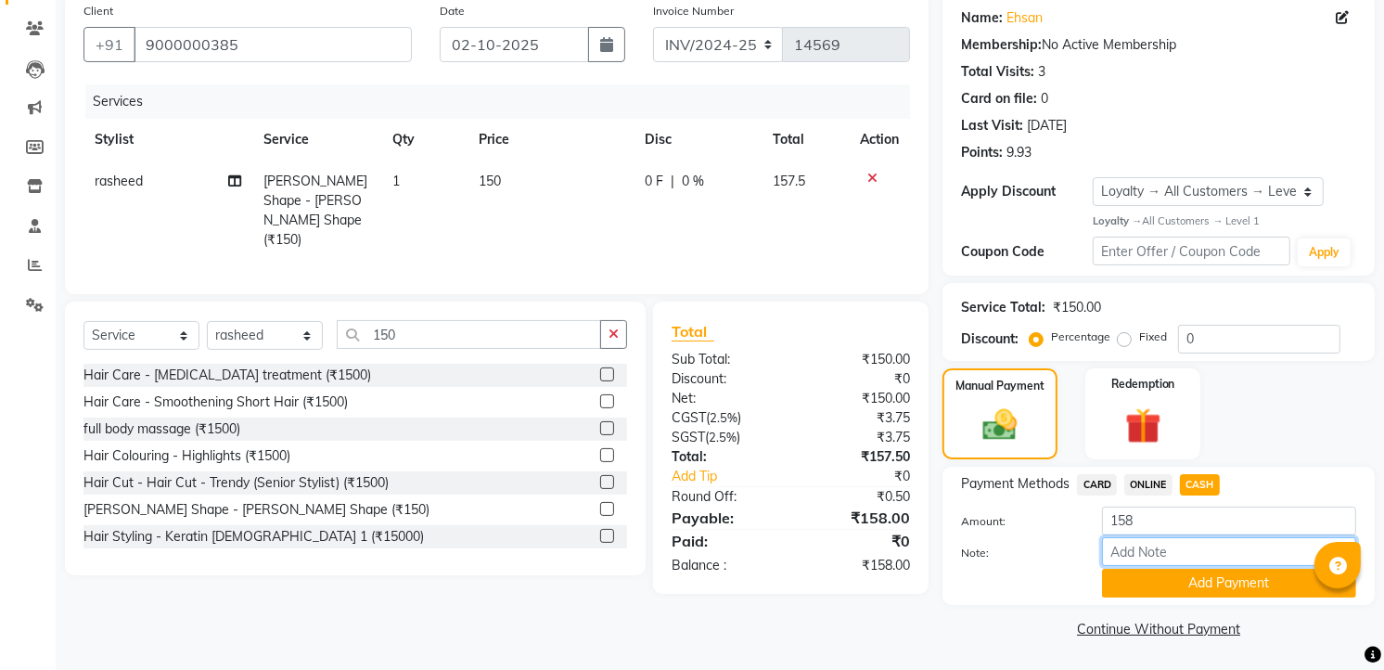
click at [1195, 557] on input "Note:" at bounding box center [1229, 551] width 254 height 29
click at [1188, 591] on button "Add Payment" at bounding box center [1229, 583] width 254 height 29
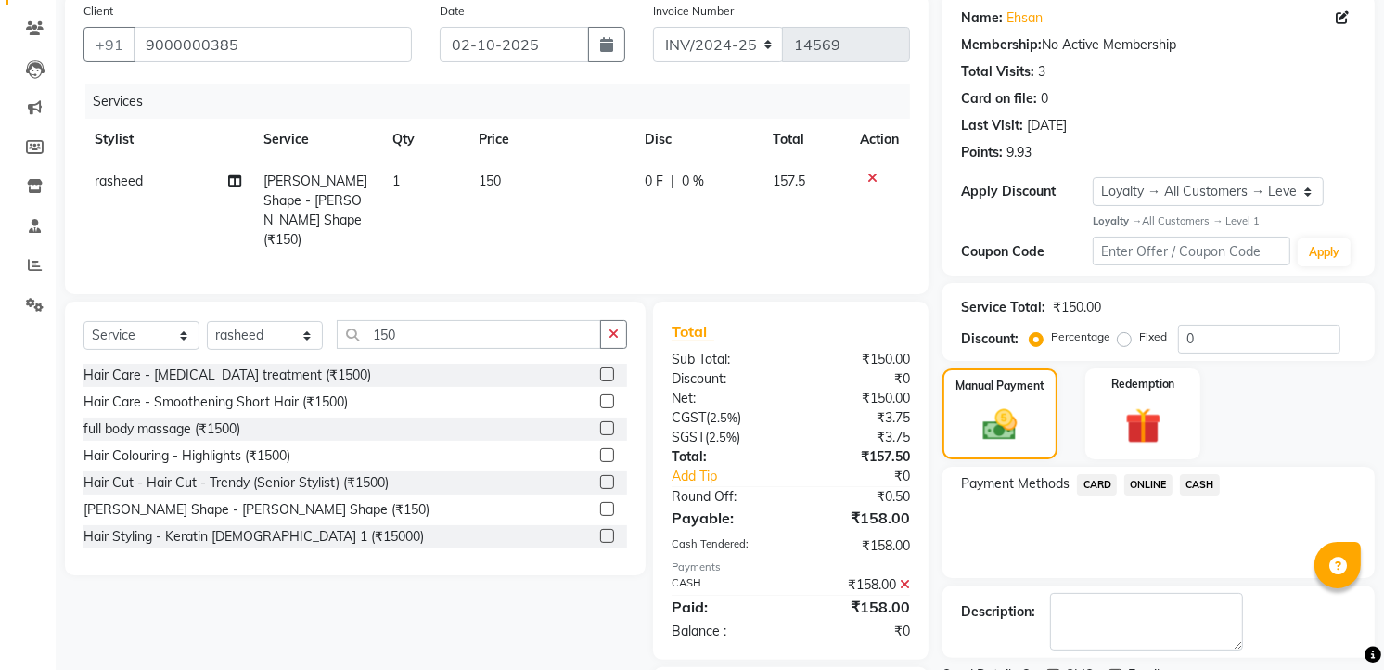
scroll to position [249, 0]
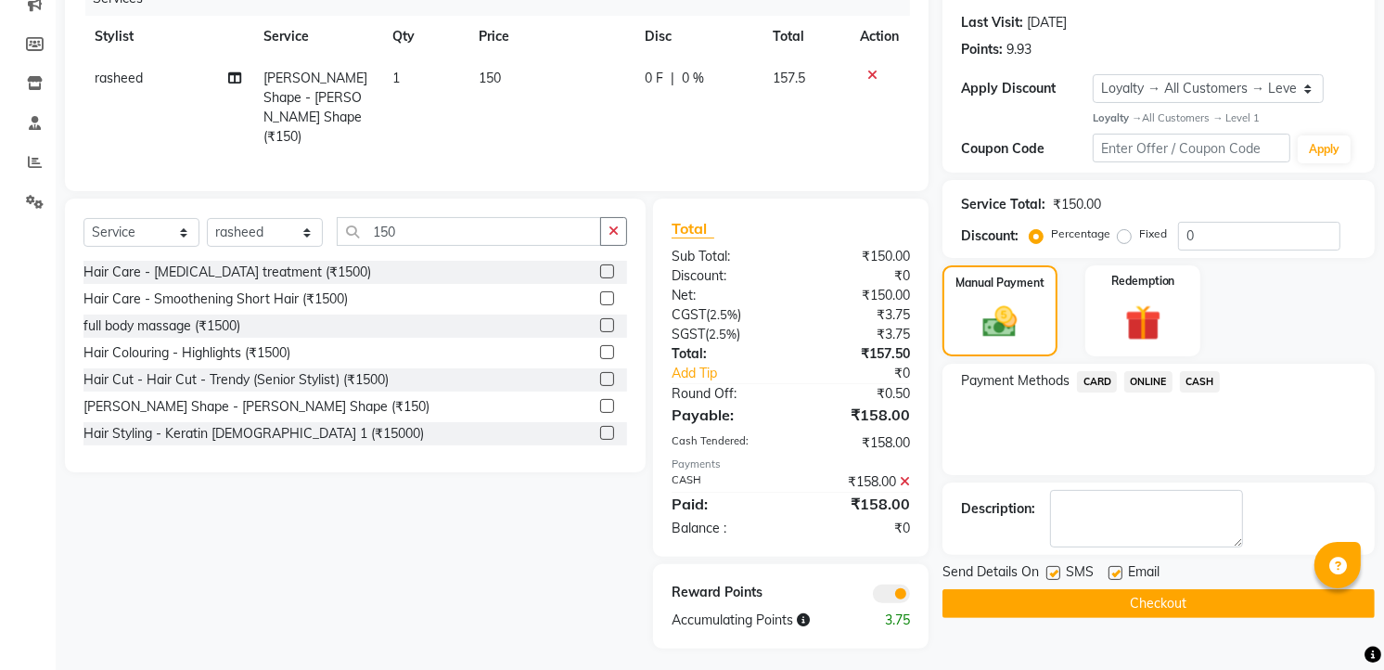
click at [1188, 591] on button "Checkout" at bounding box center [1158, 603] width 432 height 29
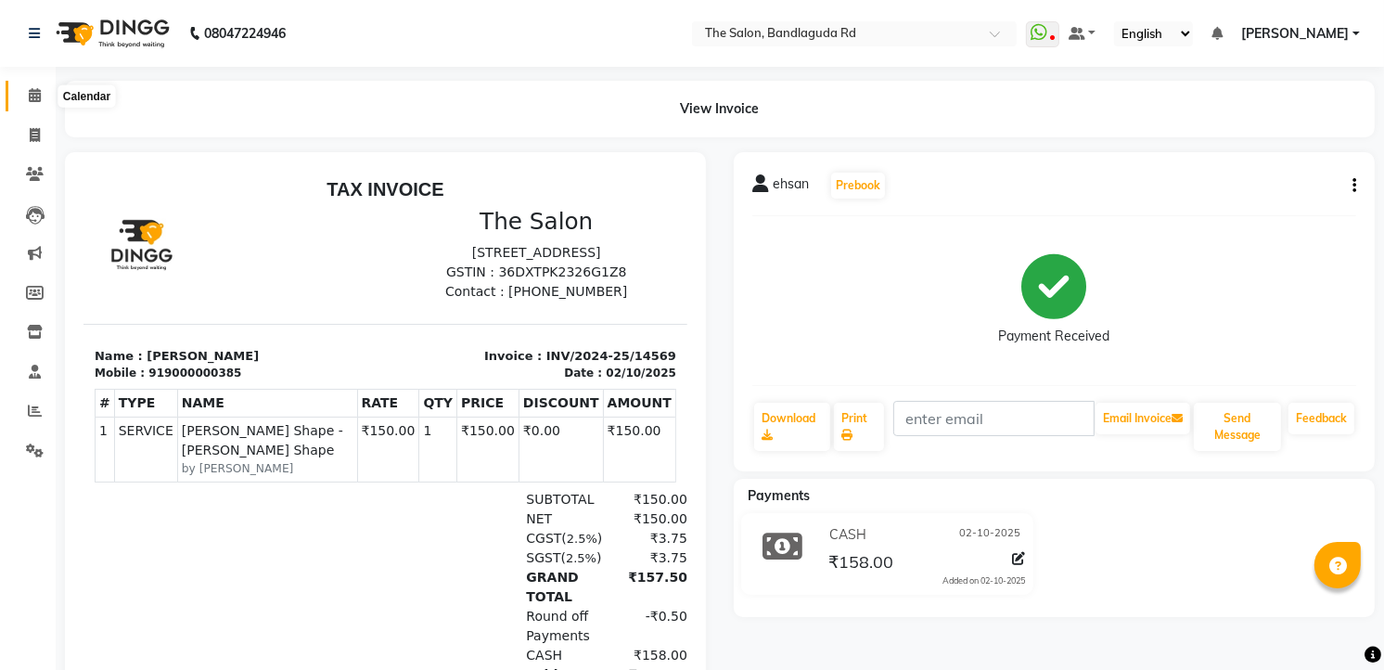
click at [19, 97] on span at bounding box center [35, 95] width 32 height 21
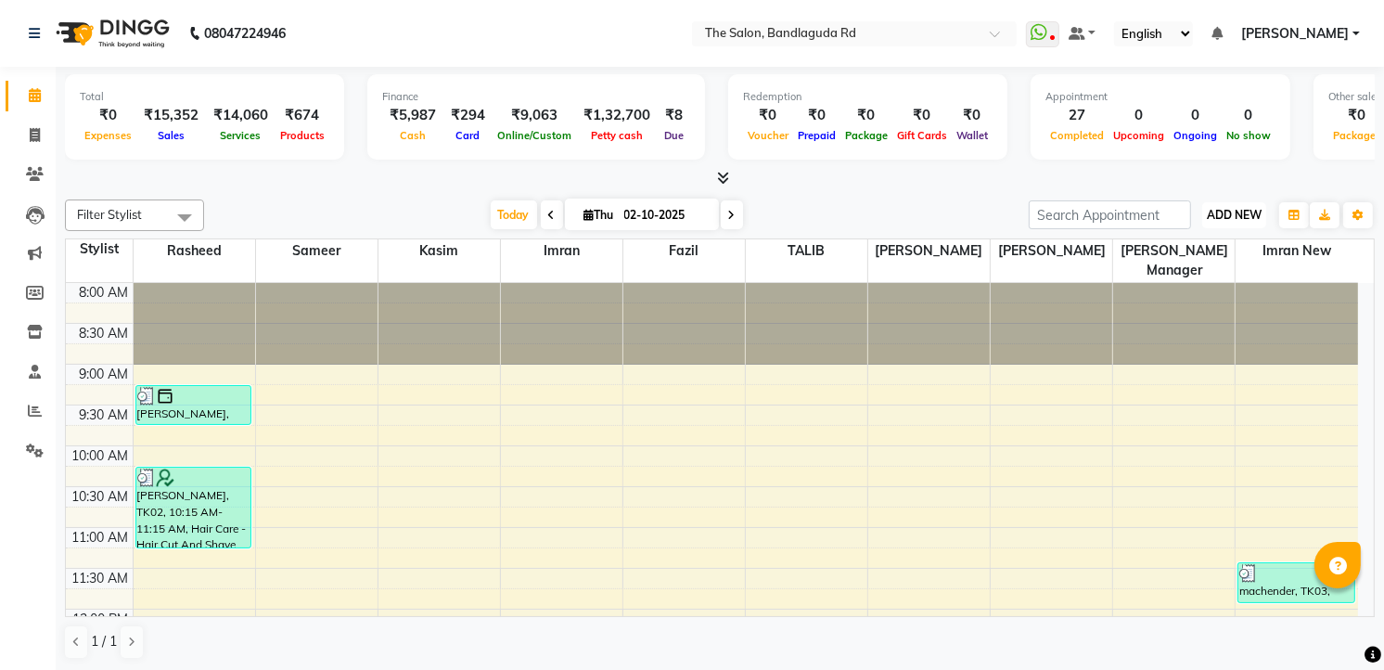
click at [1213, 202] on button "ADD NEW Toggle Dropdown" at bounding box center [1234, 215] width 64 height 26
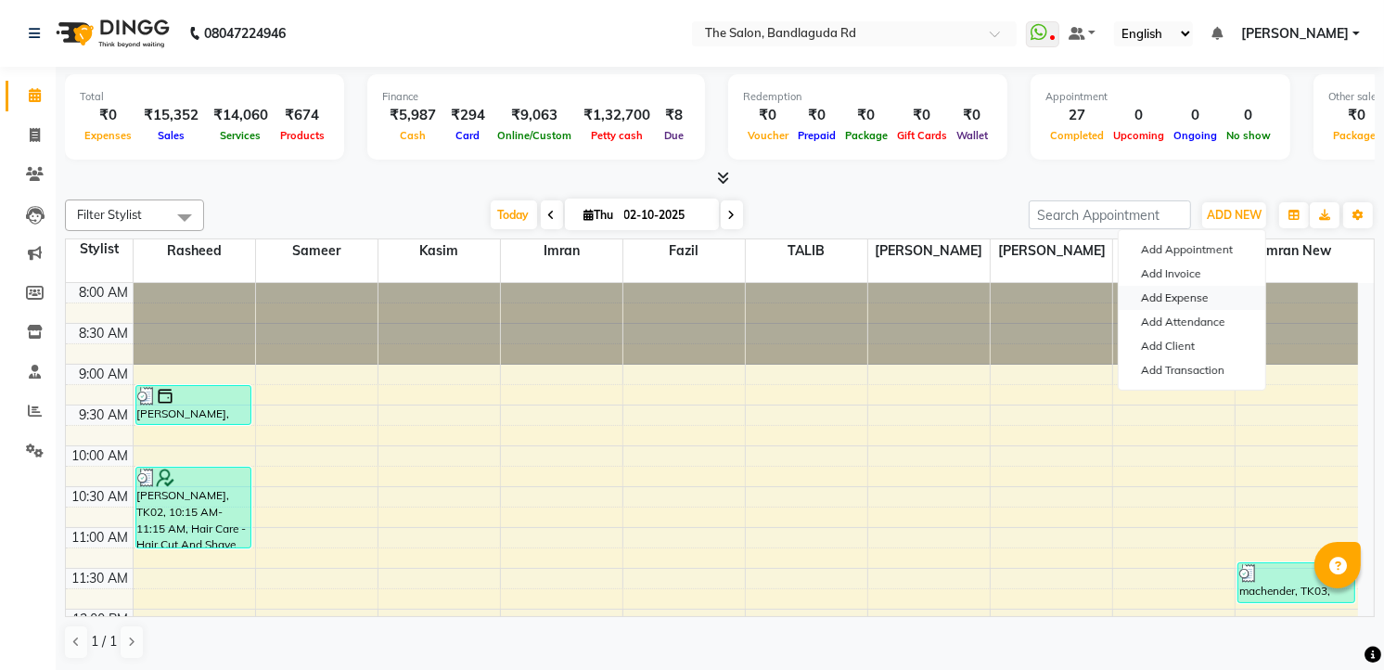
click at [1201, 286] on link "Add Expense" at bounding box center [1192, 298] width 147 height 24
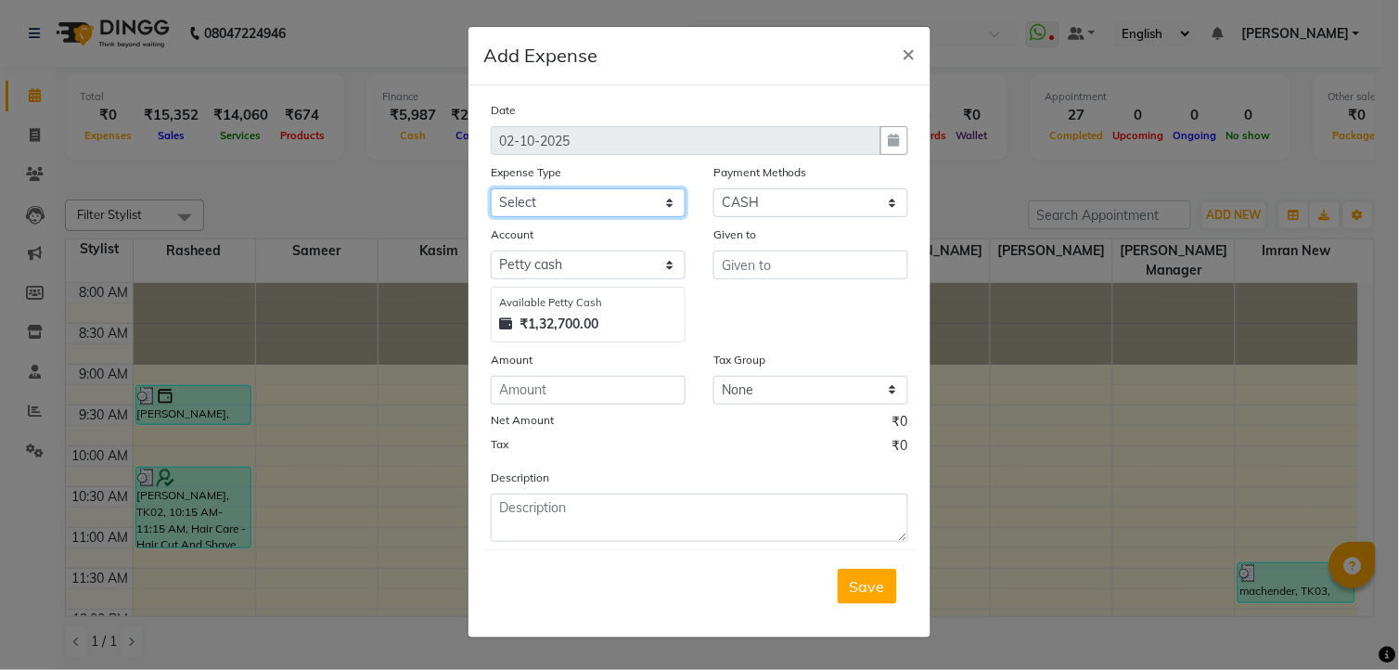
click at [595, 202] on select "Select Advance Salary [PERSON_NAME] bhai [PERSON_NAME] bhai chitti [DATE] Auto …" at bounding box center [588, 202] width 195 height 29
click at [491, 188] on select "Select Advance Salary [PERSON_NAME] bhai [PERSON_NAME] bhai chitti [DATE] Auto …" at bounding box center [588, 202] width 195 height 29
click at [792, 264] on input "text" at bounding box center [810, 264] width 195 height 29
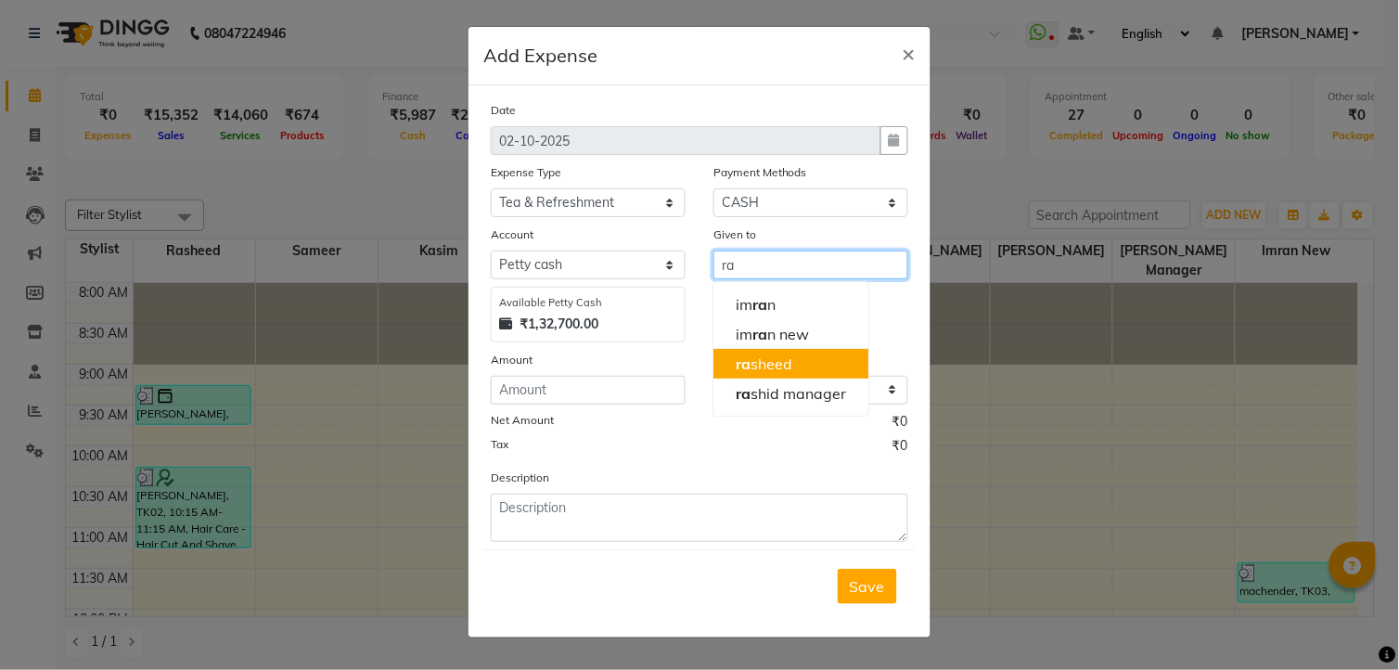
click at [794, 358] on button "ra sheed" at bounding box center [790, 364] width 155 height 30
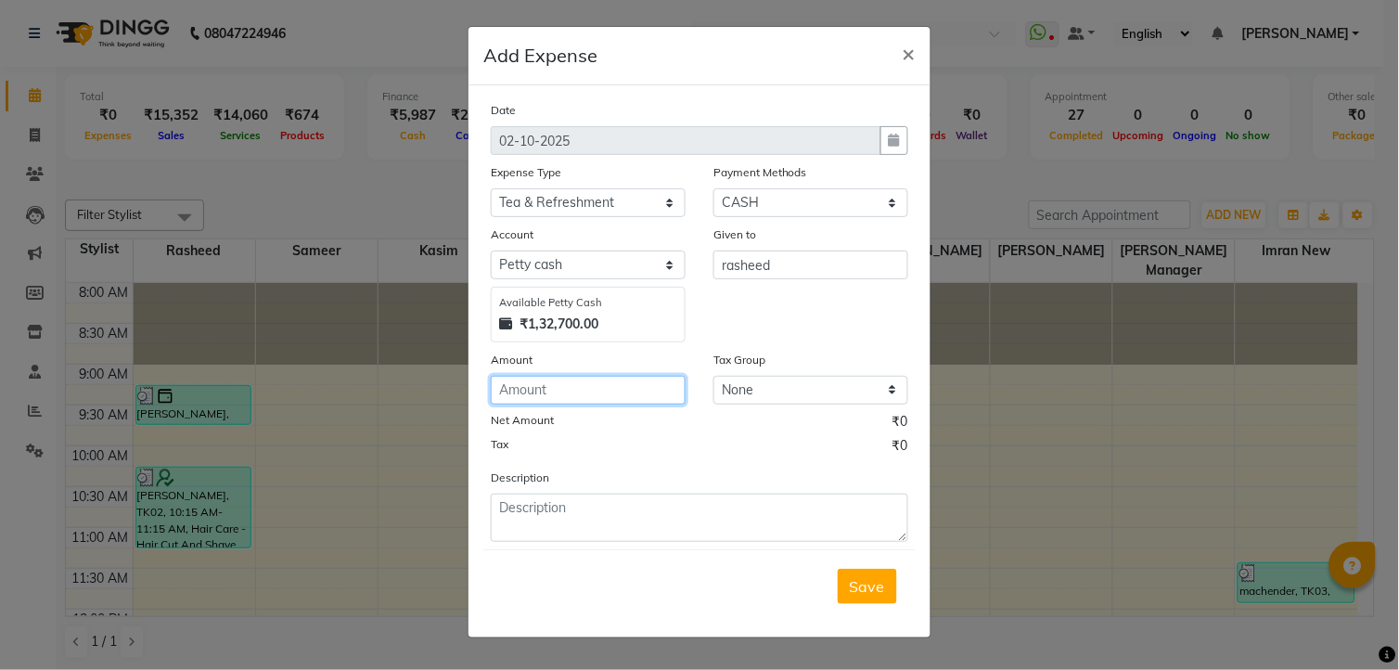
click at [544, 376] on input "number" at bounding box center [588, 390] width 195 height 29
click at [874, 595] on span "Save" at bounding box center [867, 586] width 35 height 19
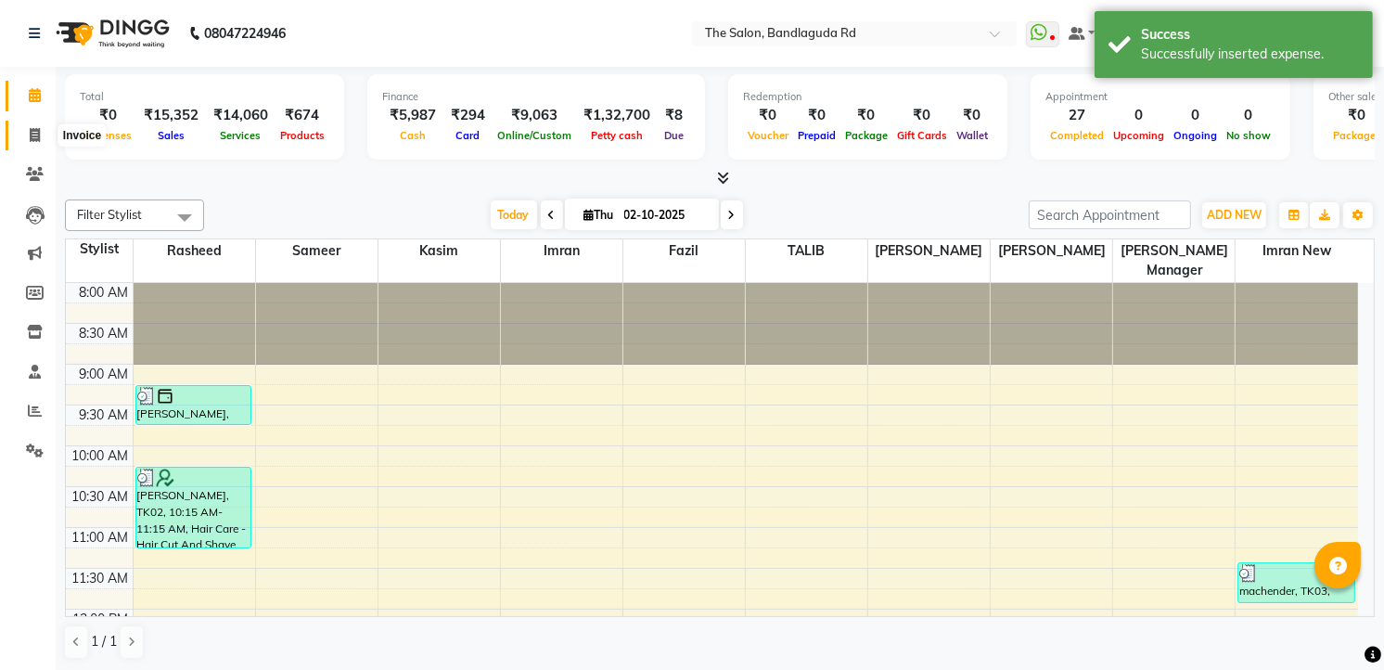
click at [33, 135] on icon at bounding box center [35, 135] width 10 height 14
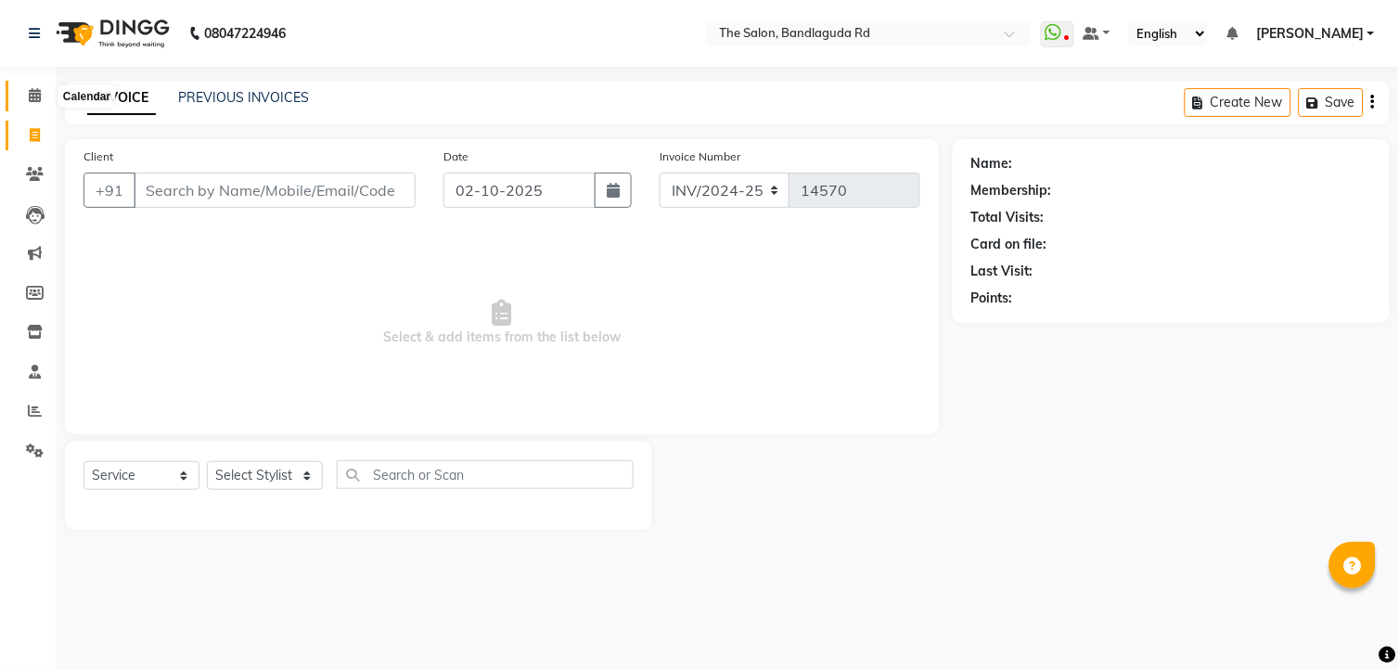
click at [39, 100] on icon at bounding box center [35, 95] width 12 height 14
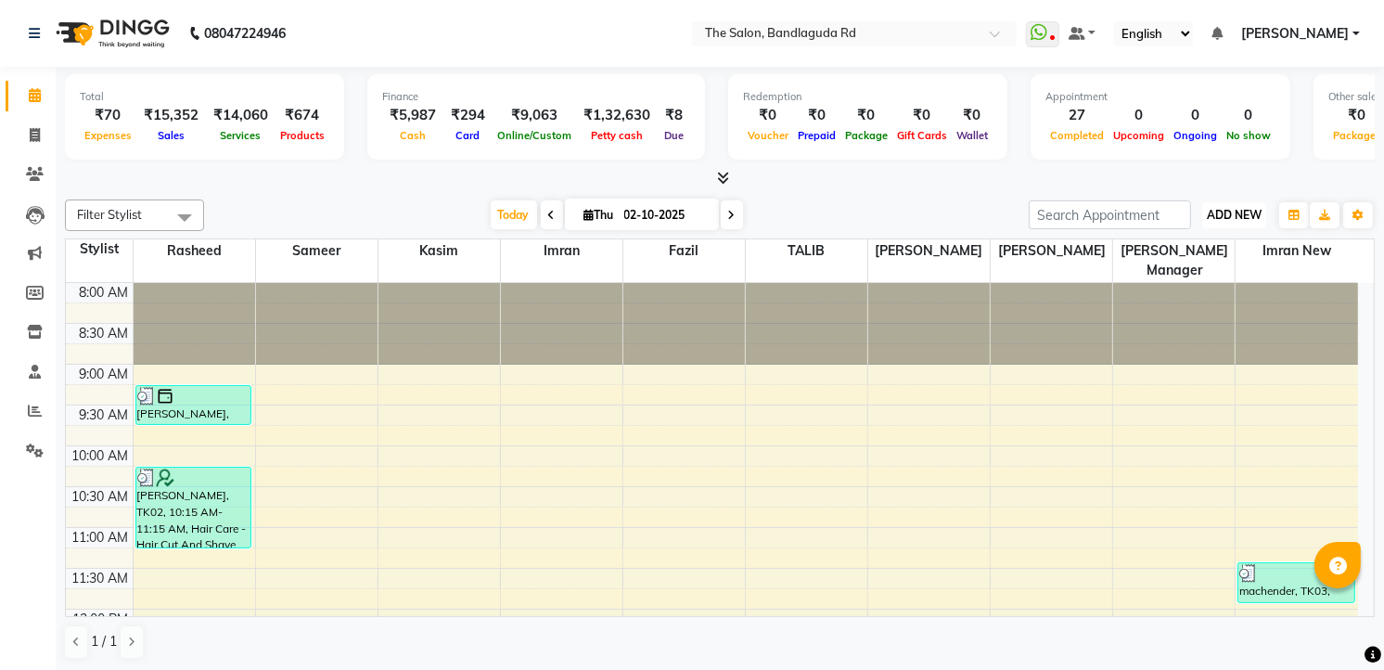
click at [1221, 219] on span "ADD NEW" at bounding box center [1234, 215] width 55 height 14
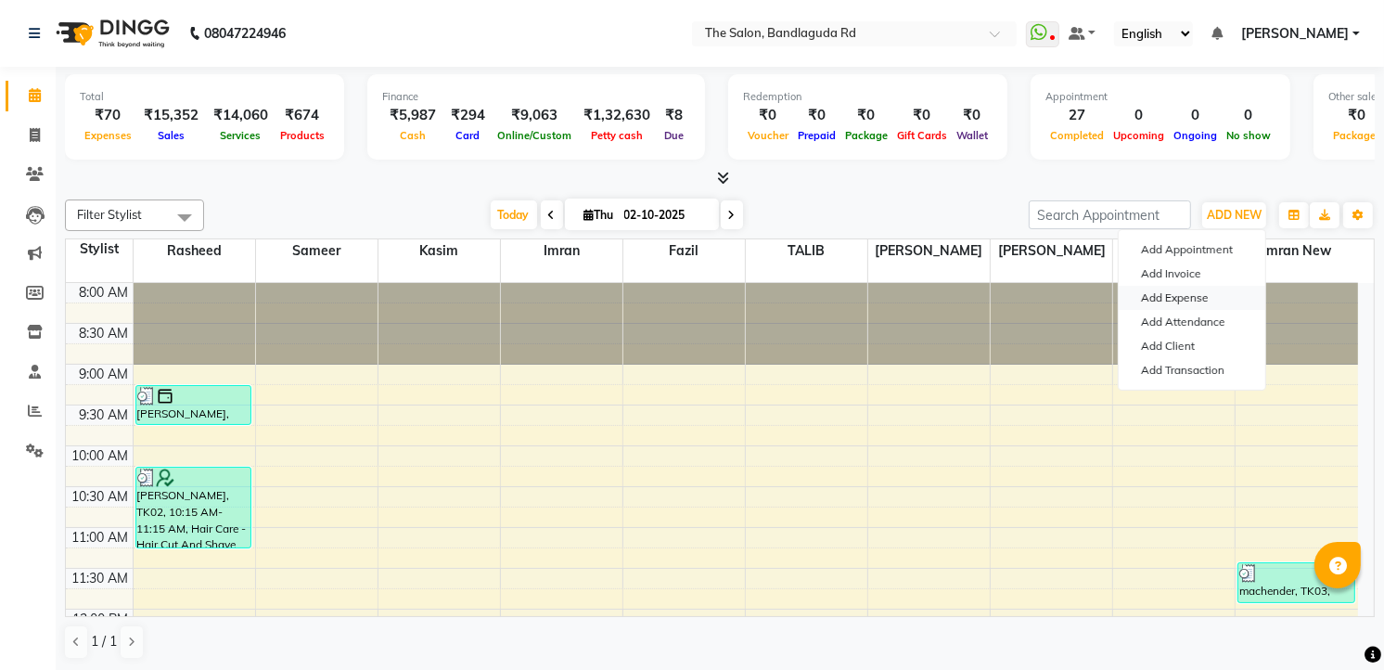
click at [1163, 306] on link "Add Expense" at bounding box center [1192, 298] width 147 height 24
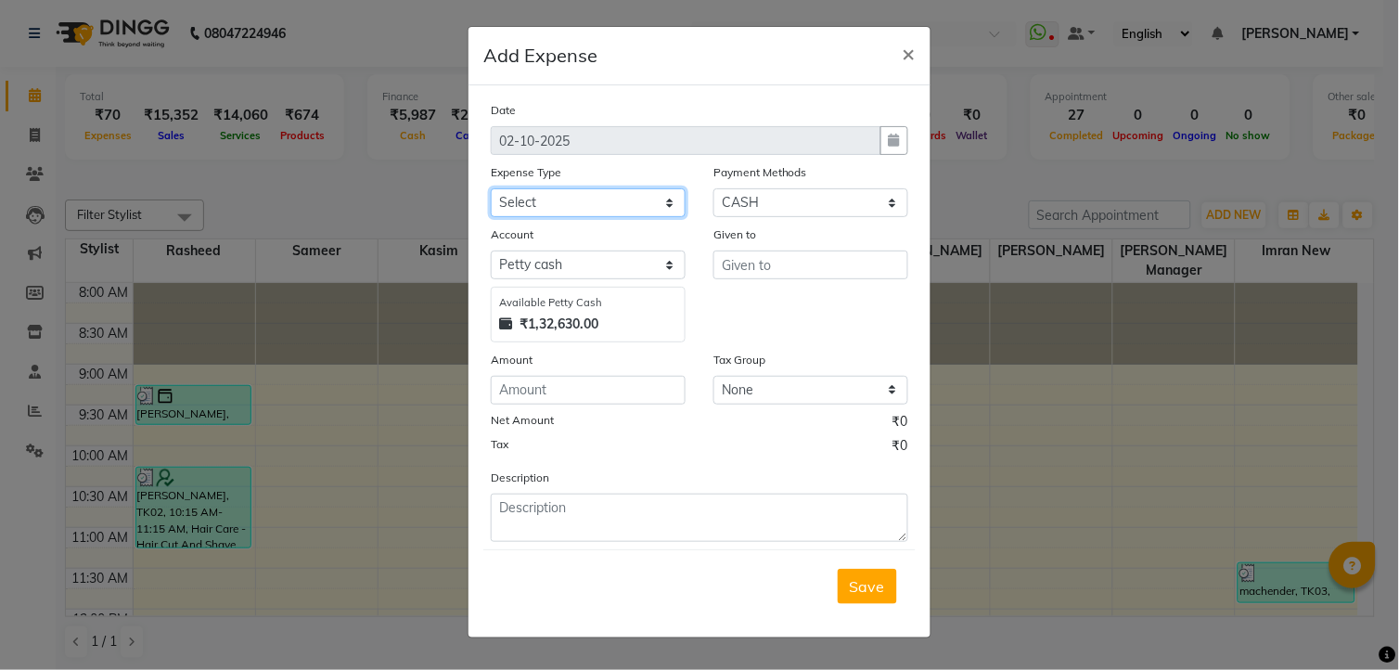
click at [527, 204] on select "Select Advance Salary [PERSON_NAME] bhai [PERSON_NAME] bhai chitti [DATE] Auto …" at bounding box center [588, 202] width 195 height 29
click at [491, 188] on select "Select Advance Salary [PERSON_NAME] bhai [PERSON_NAME] bhai chitti [DATE] Auto …" at bounding box center [588, 202] width 195 height 29
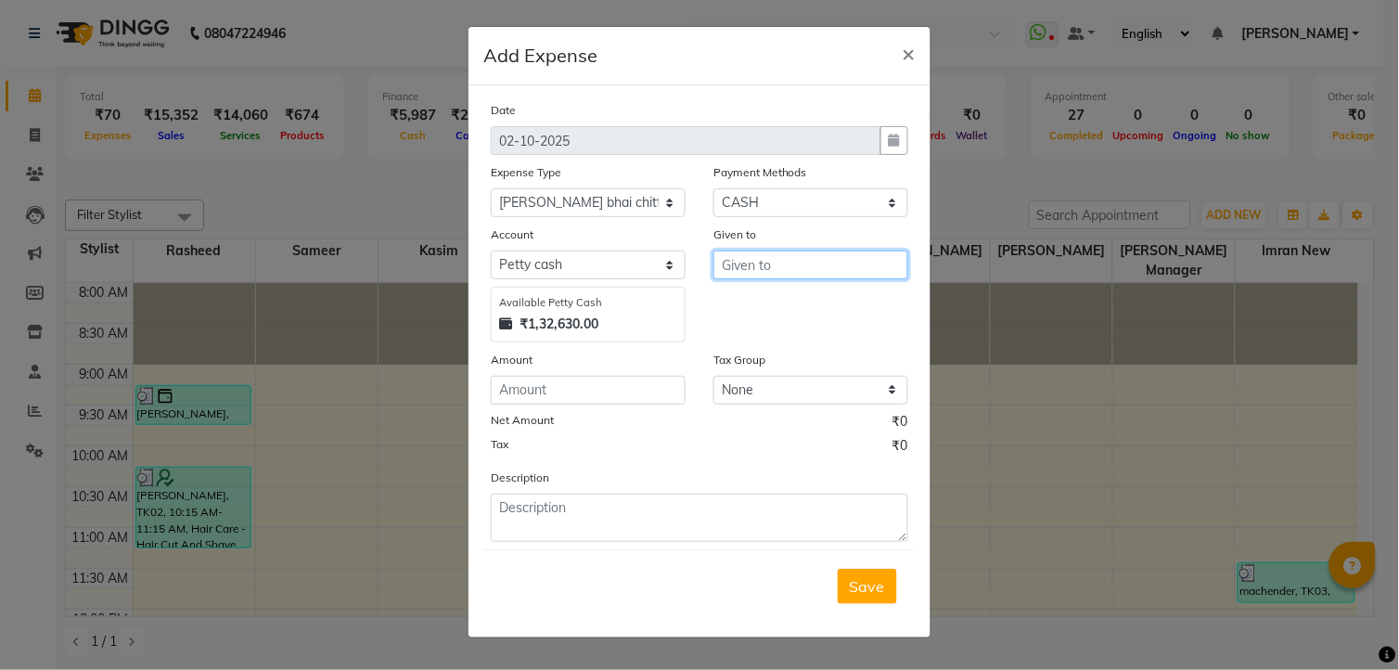
click at [800, 255] on input "text" at bounding box center [810, 264] width 195 height 29
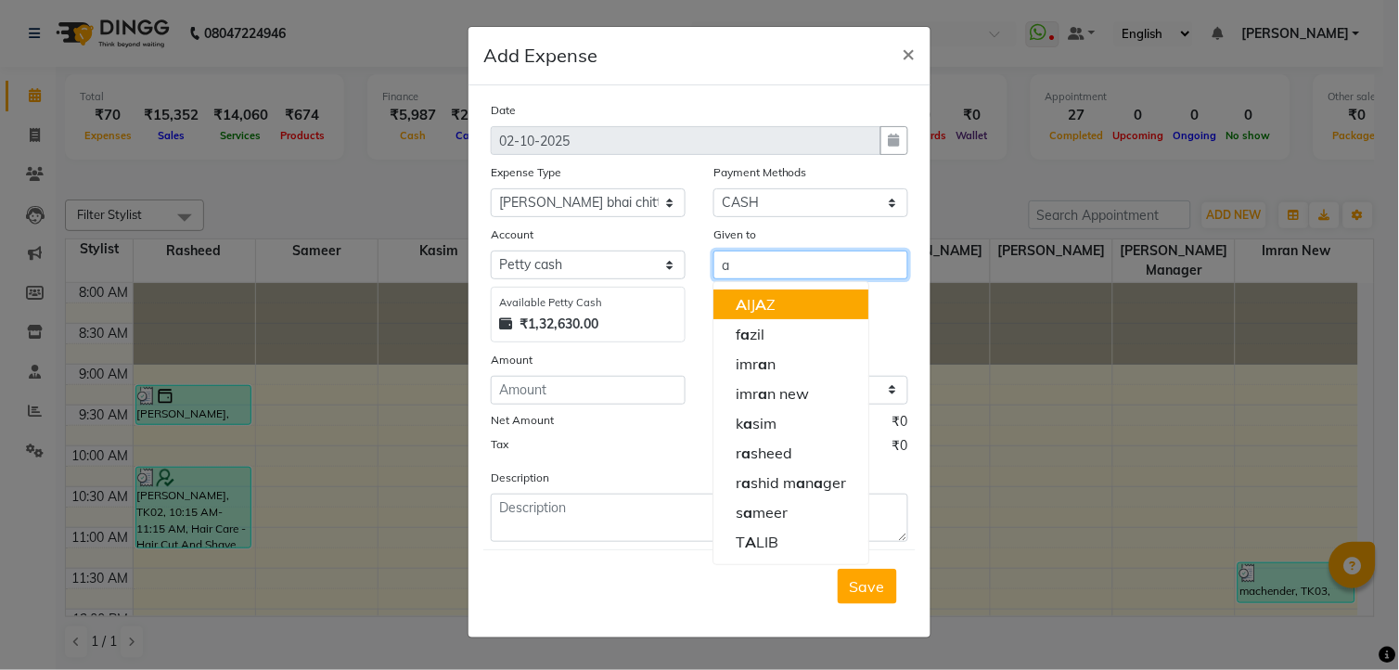
click at [766, 300] on span "A" at bounding box center [760, 304] width 11 height 19
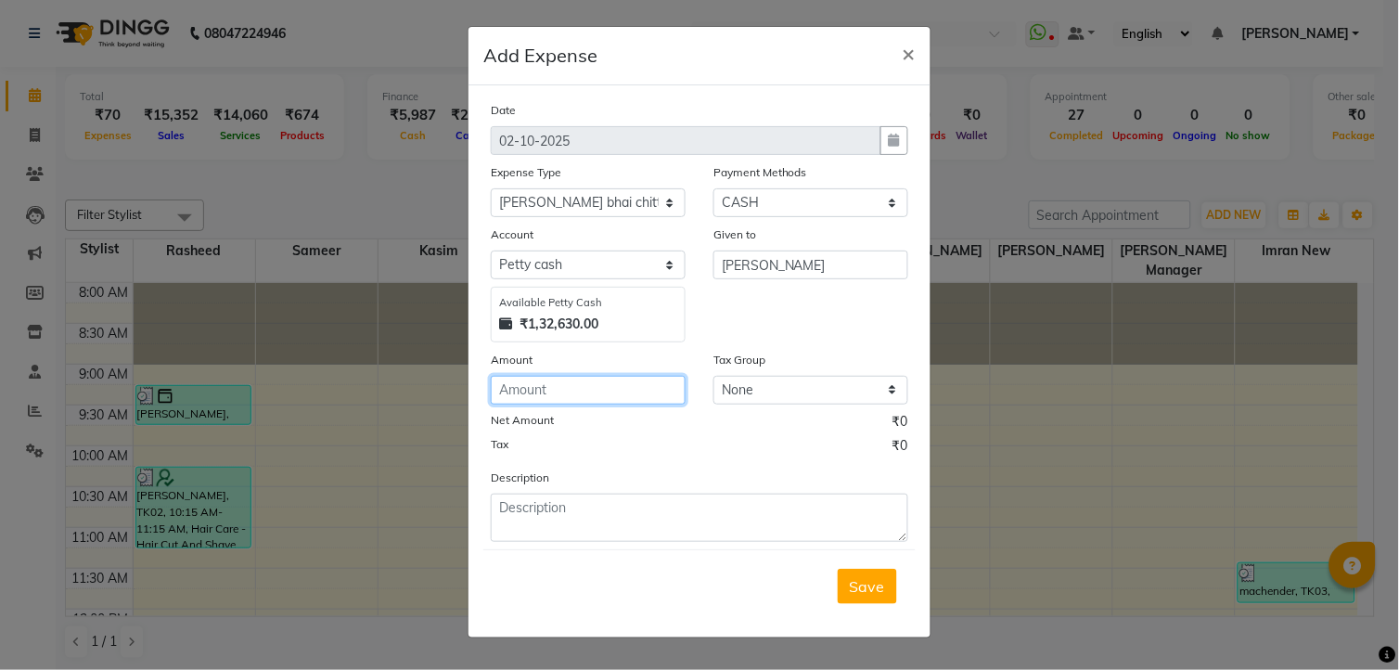
click at [544, 381] on input "number" at bounding box center [588, 390] width 195 height 29
click at [870, 589] on span "Save" at bounding box center [867, 586] width 35 height 19
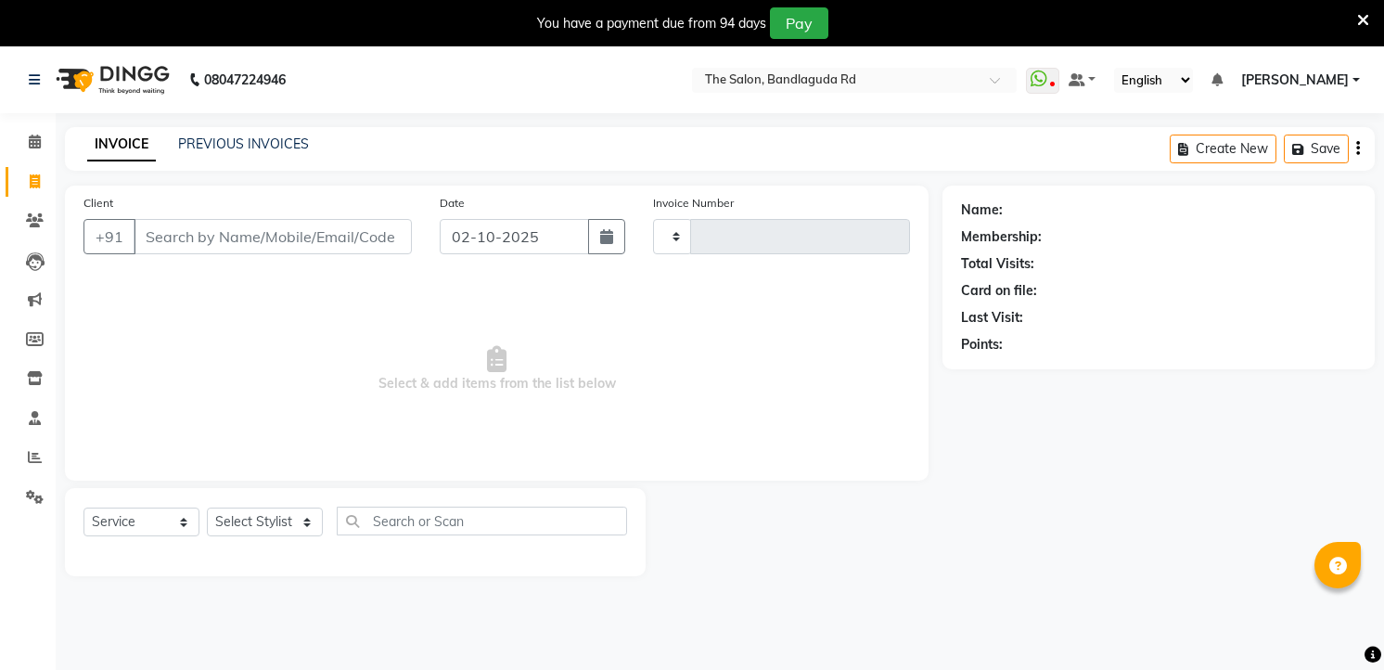
select select "service"
click at [198, 237] on input "Client" at bounding box center [273, 236] width 278 height 35
type input "14550"
select select "5198"
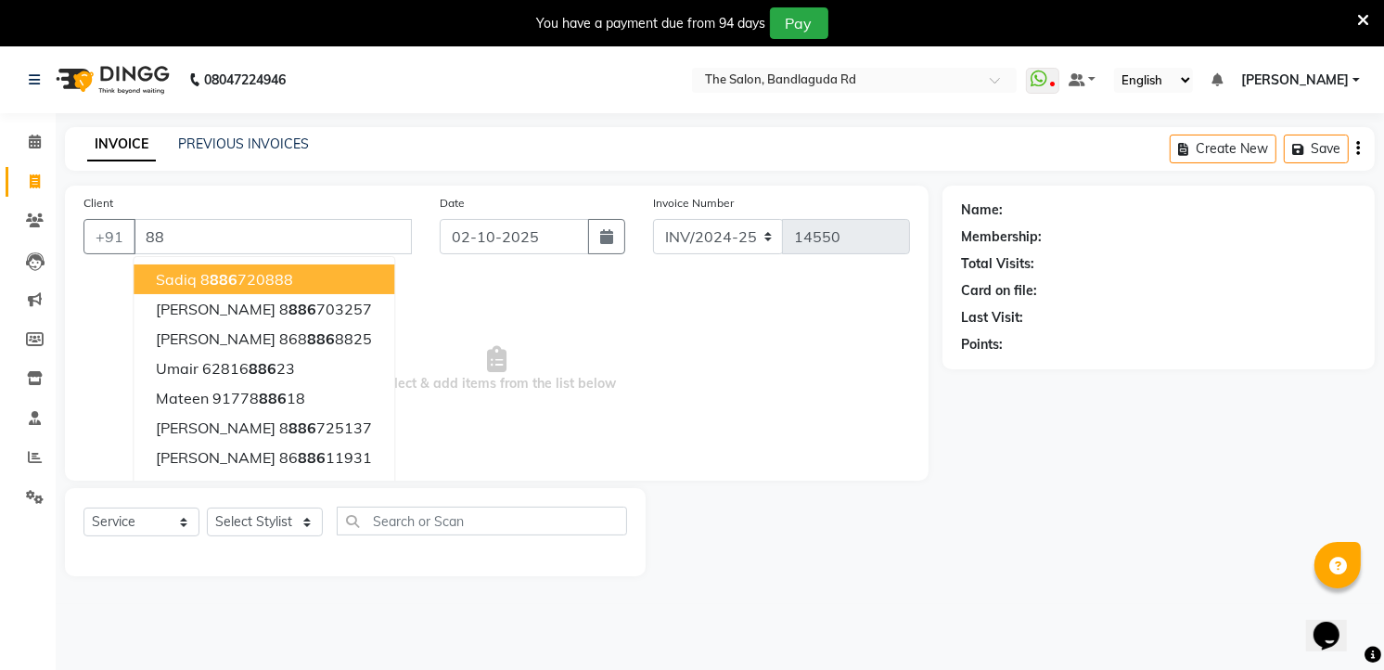
type input "8"
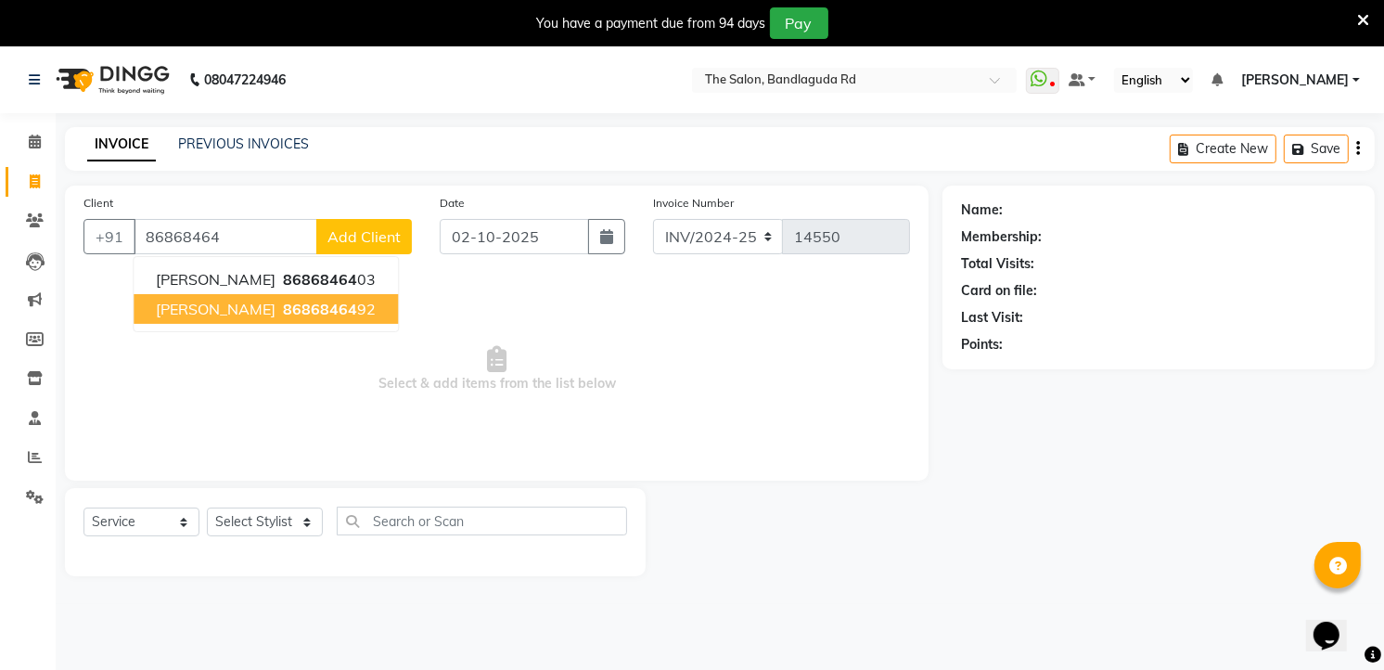
click at [176, 309] on span "Mohd khaja" at bounding box center [216, 309] width 120 height 19
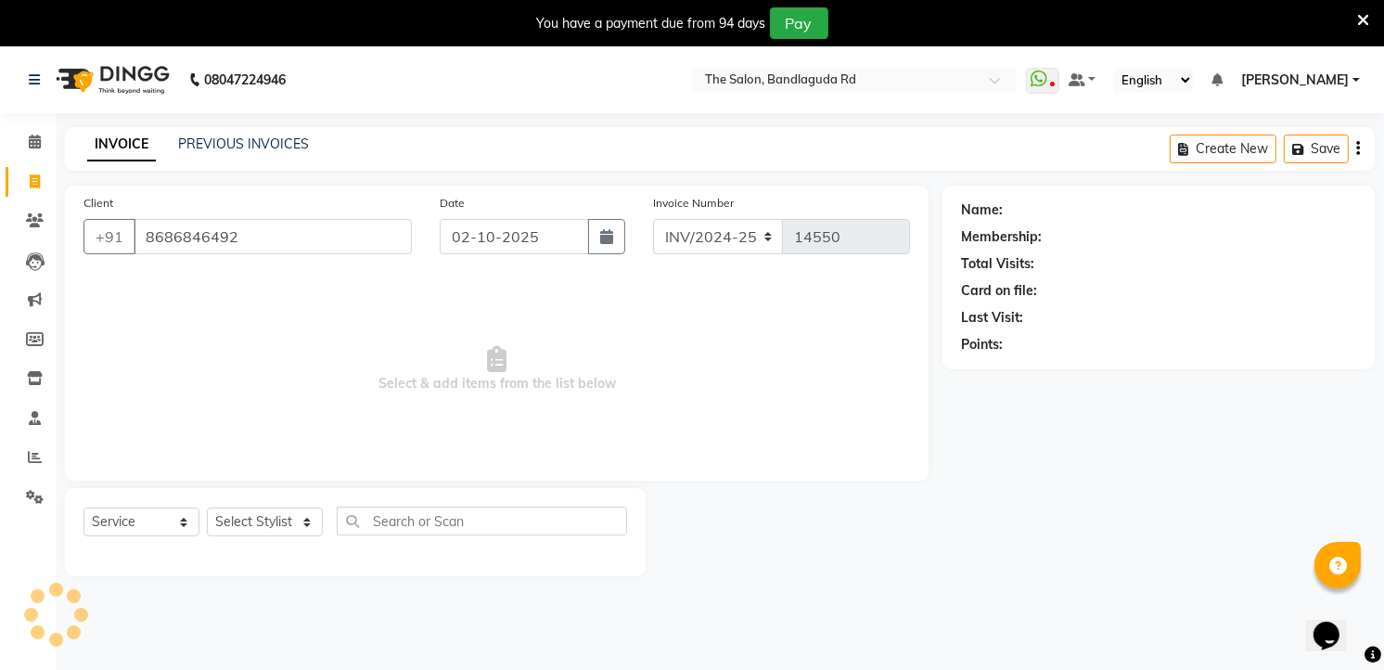
type input "8686846492"
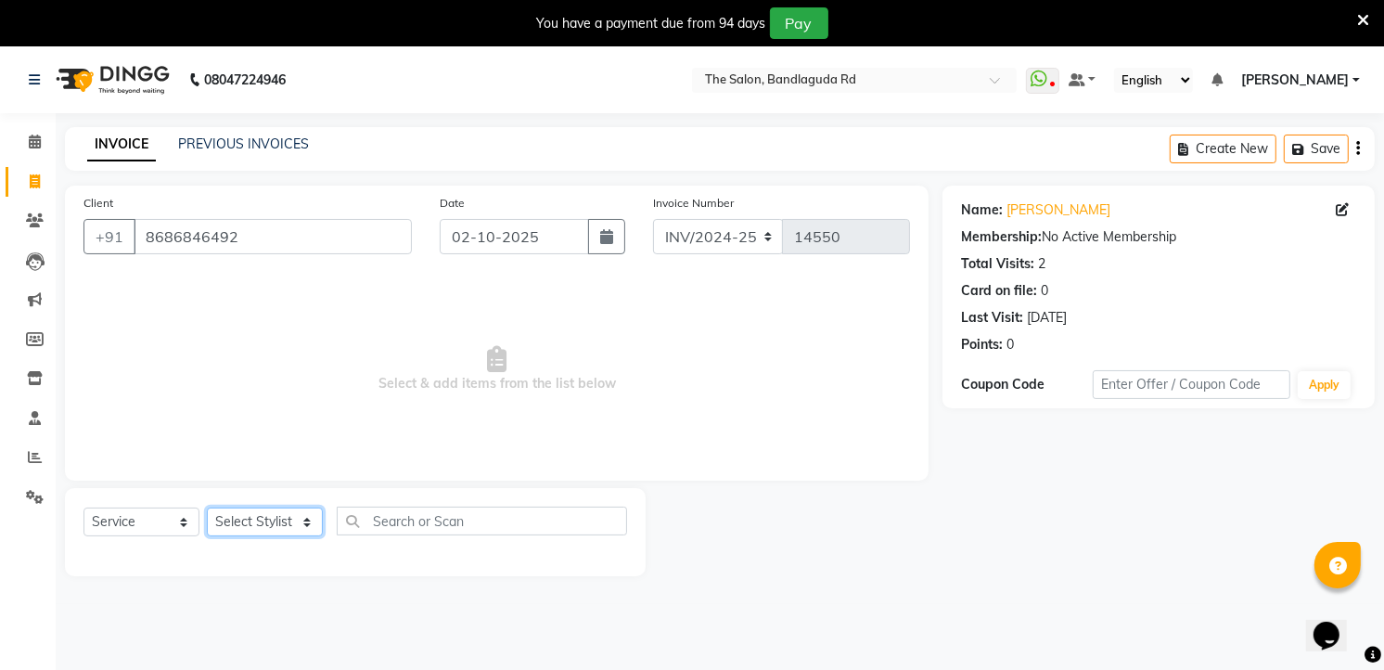
click at [234, 515] on select "Select Stylist AIJAZ fazil imran imran new kasim mohsin rasheed rashid manager …" at bounding box center [265, 521] width 116 height 29
select select "65399"
click at [207, 508] on select "Select Stylist AIJAZ fazil imran imran new kasim mohsin rasheed rashid manager …" at bounding box center [265, 521] width 116 height 29
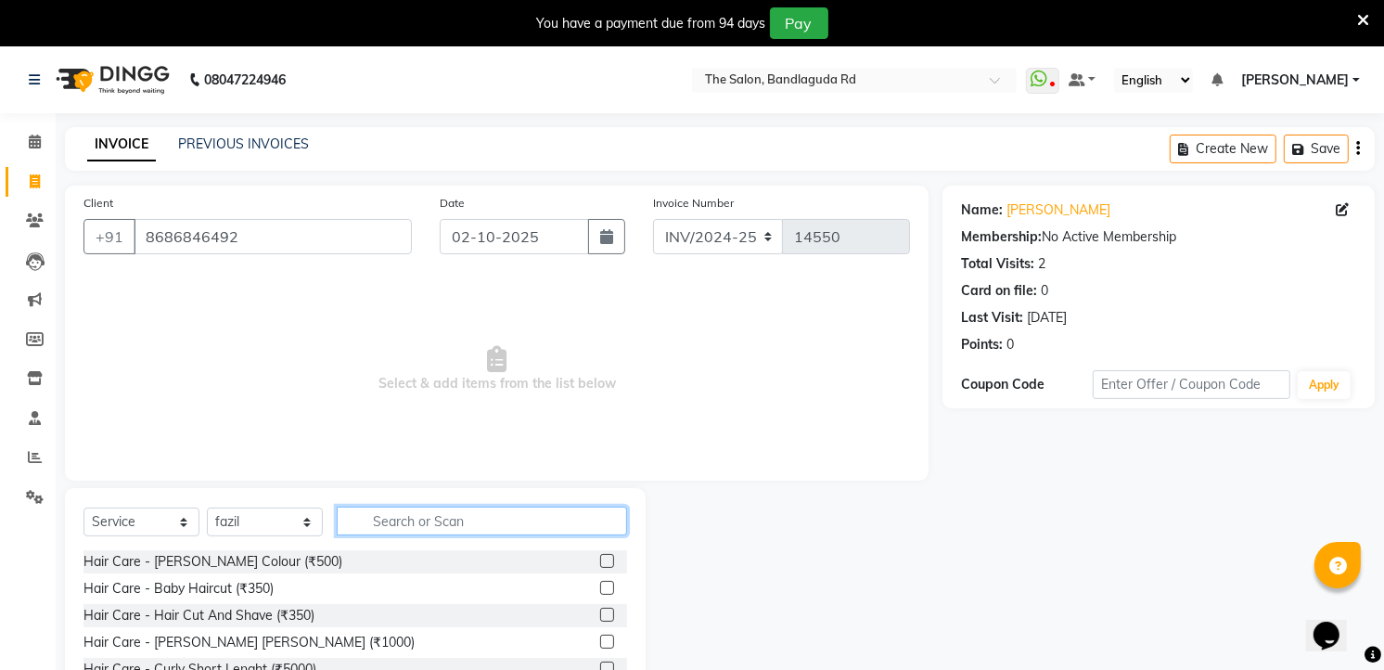
click at [411, 508] on input "text" at bounding box center [482, 520] width 290 height 29
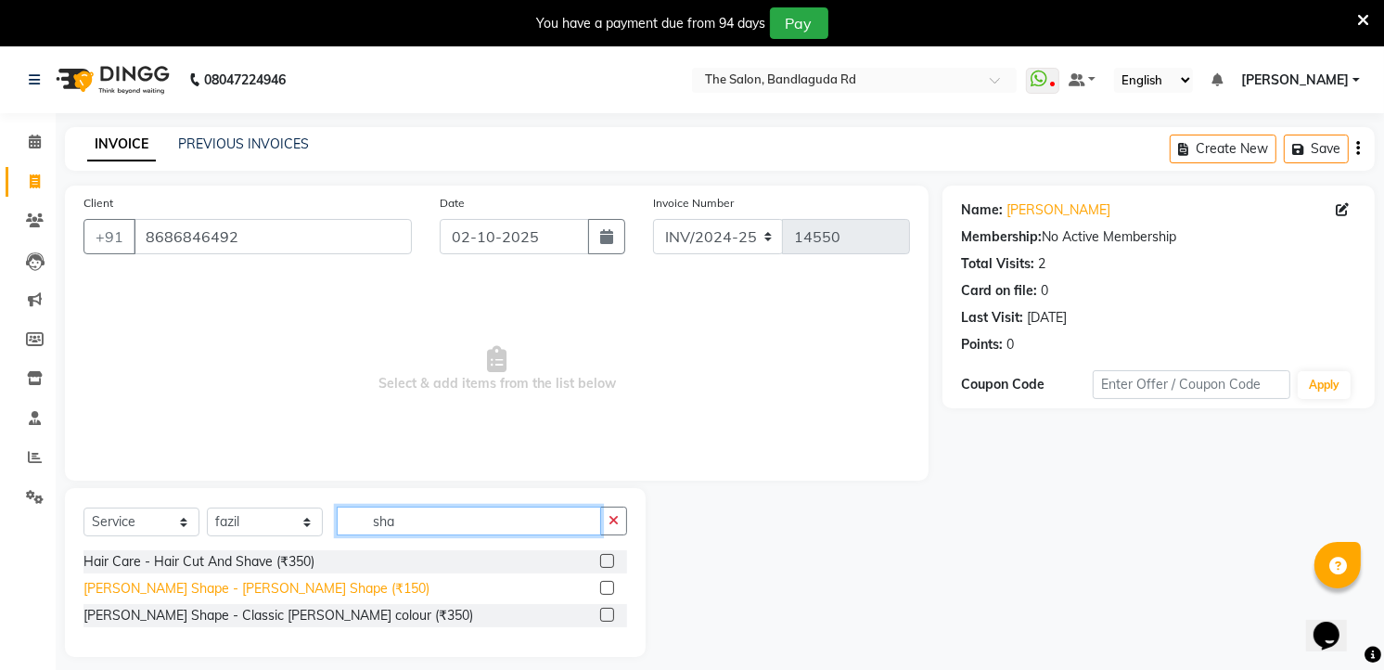
type input "sha"
click at [284, 587] on div "Beard Shape - Beard Shape (₹150)" at bounding box center [256, 588] width 346 height 19
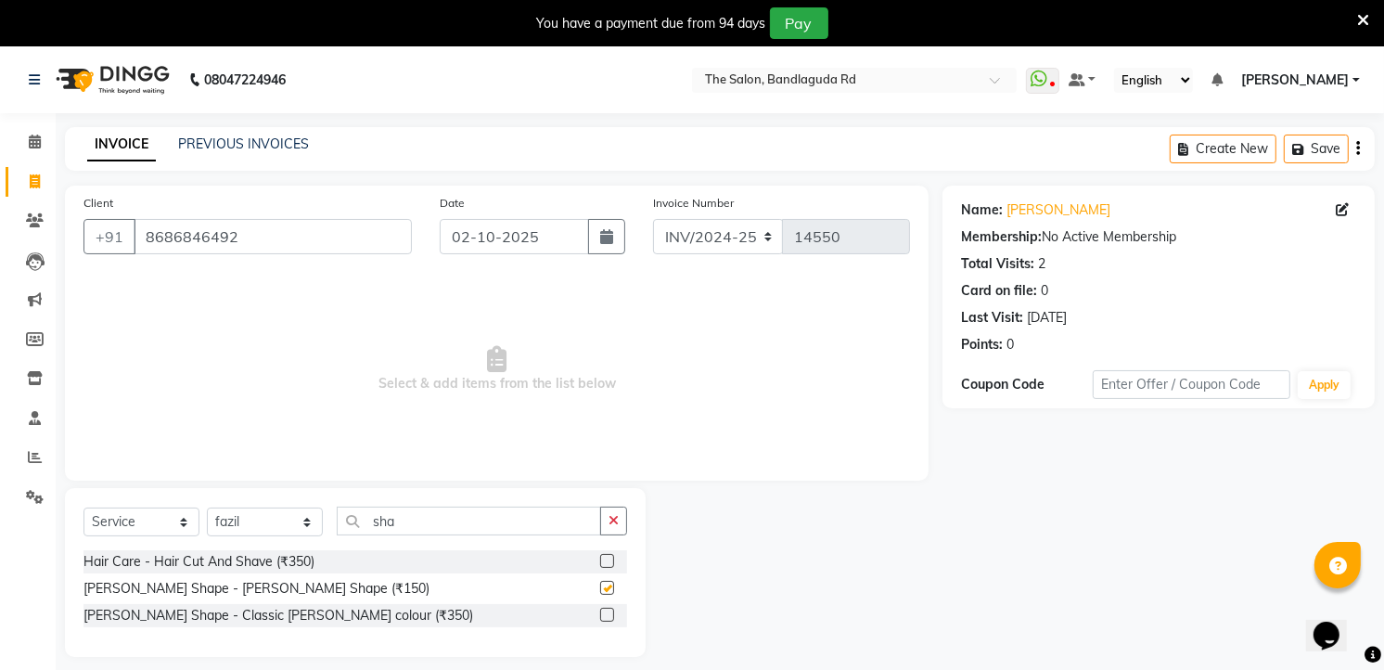
checkbox input "false"
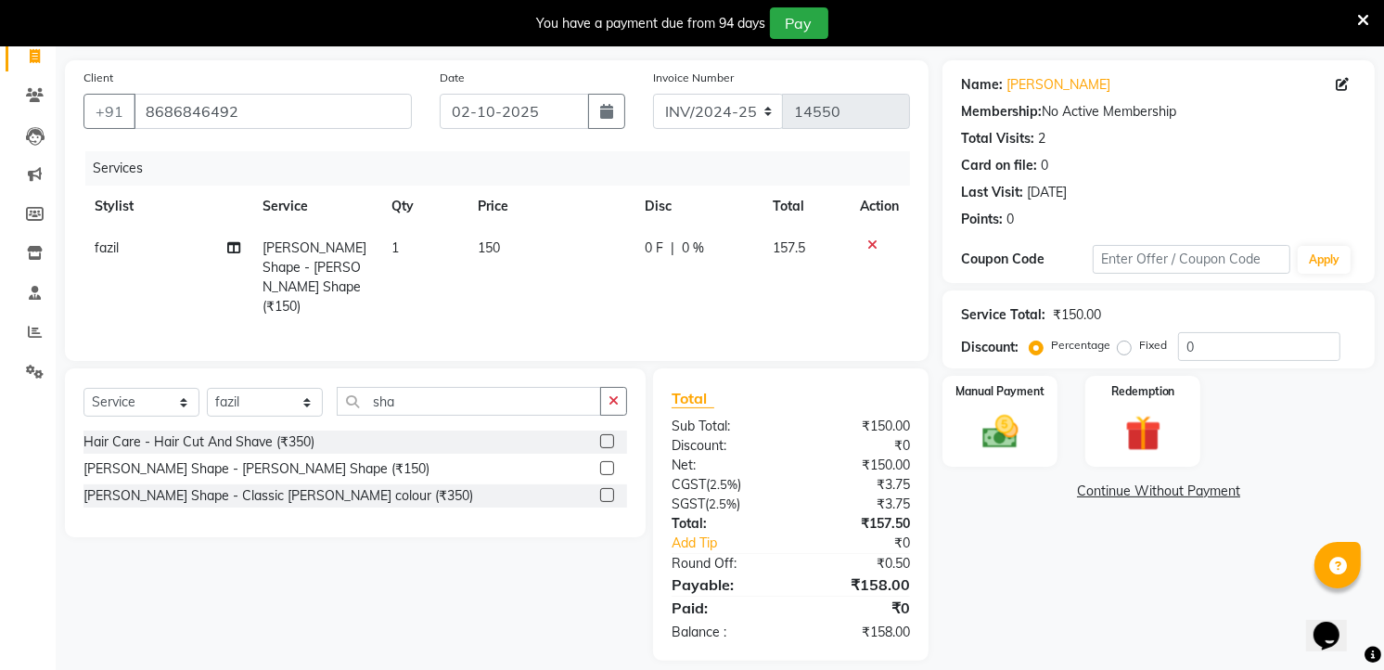
scroll to position [137, 0]
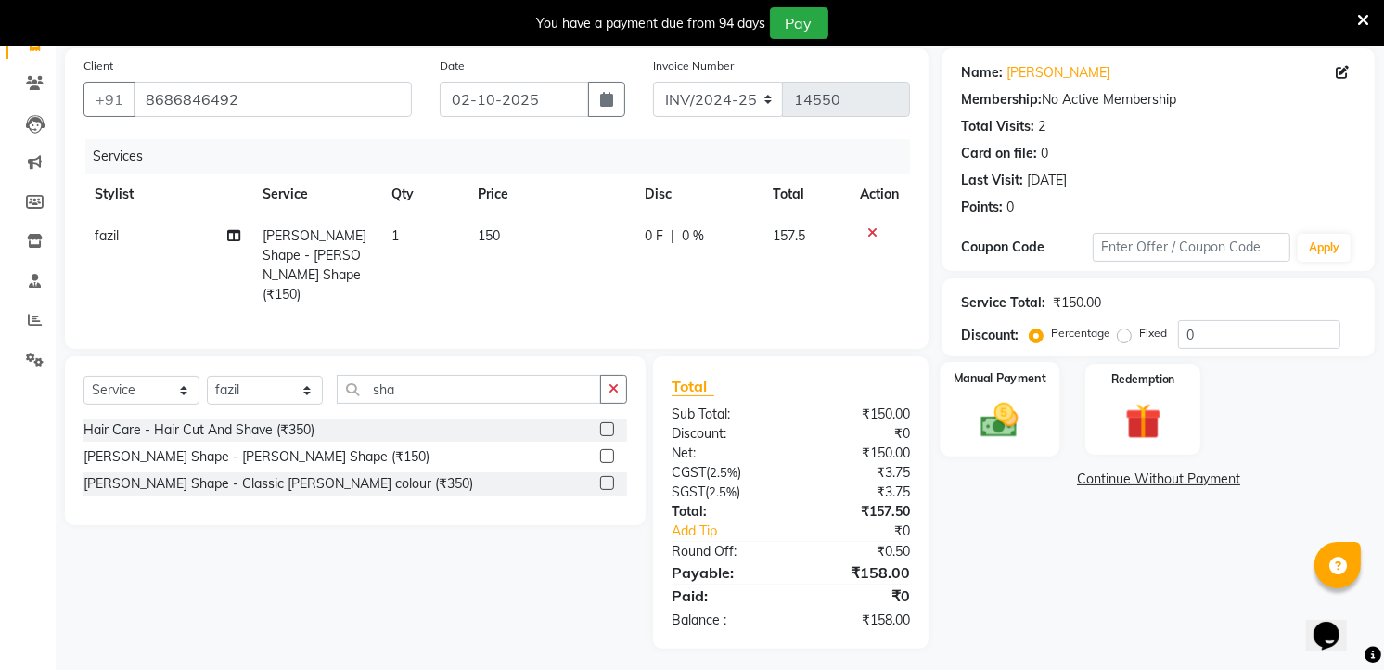
click at [1033, 415] on div "Manual Payment" at bounding box center [1001, 409] width 120 height 95
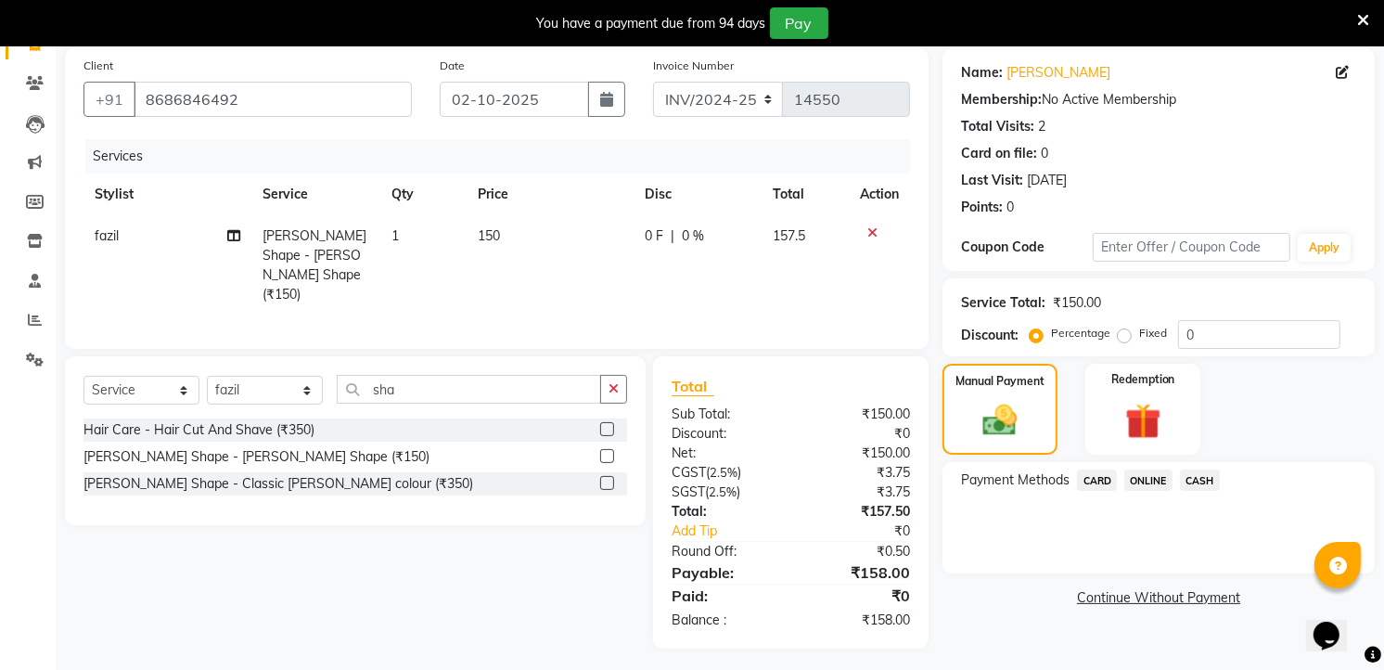
click at [1208, 477] on span "CASH" at bounding box center [1200, 479] width 40 height 21
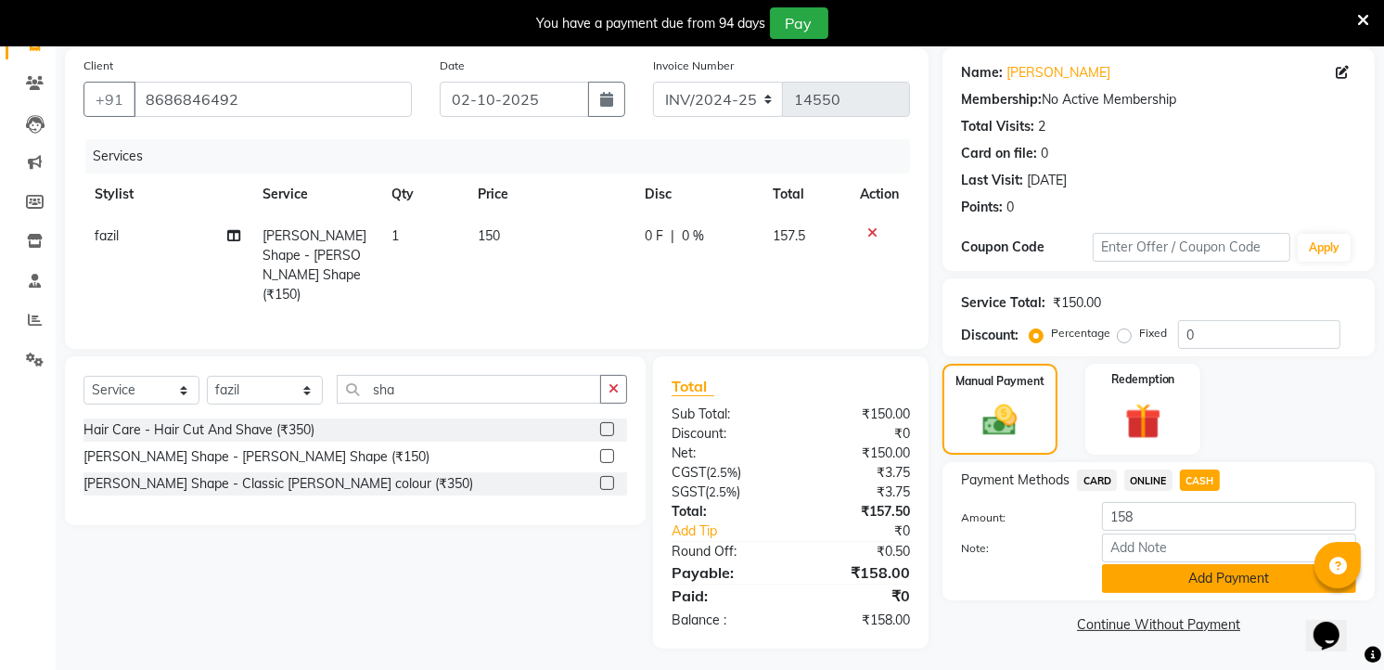
click at [1165, 571] on button "Add Payment" at bounding box center [1229, 578] width 254 height 29
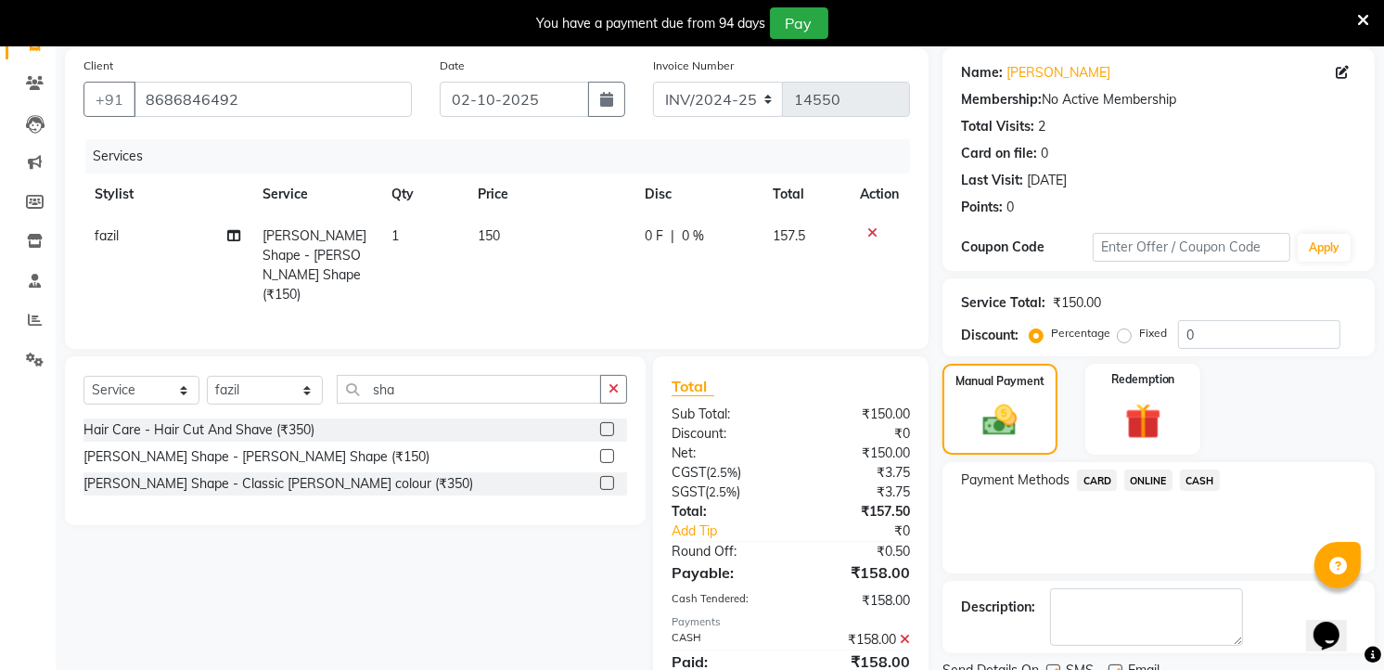
scroll to position [211, 0]
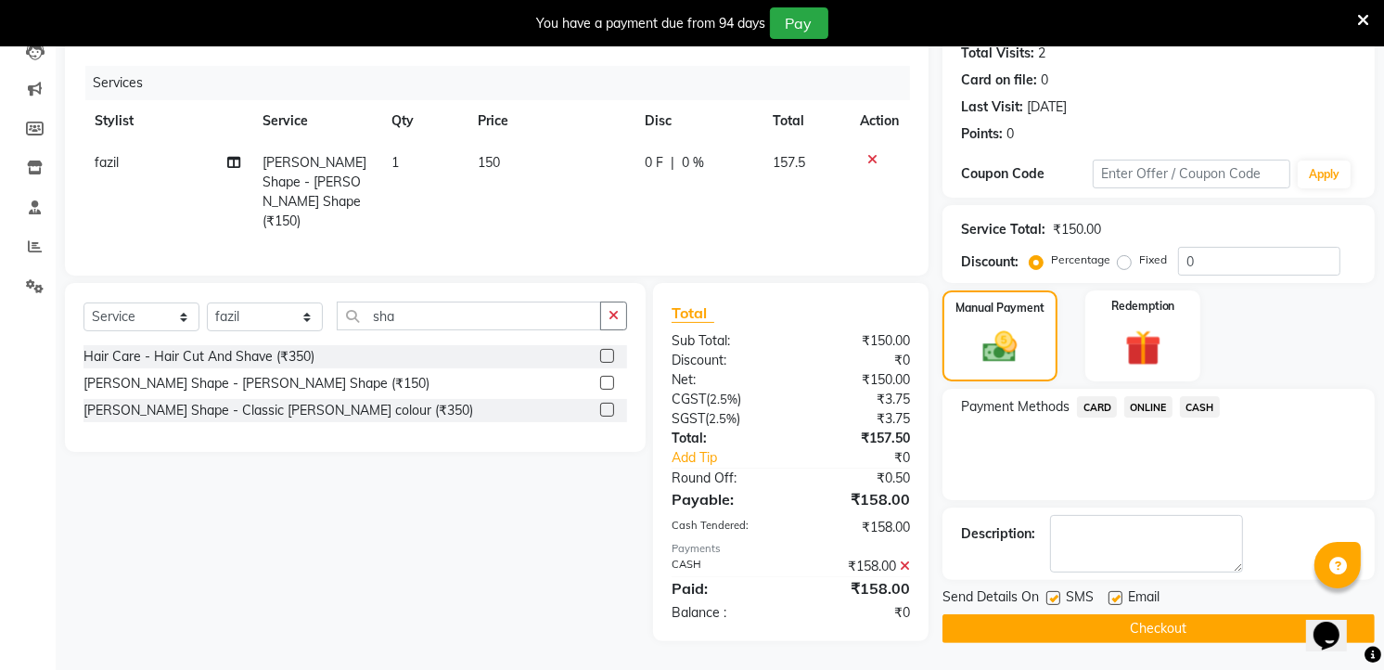
click at [1147, 619] on button "Checkout" at bounding box center [1158, 628] width 432 height 29
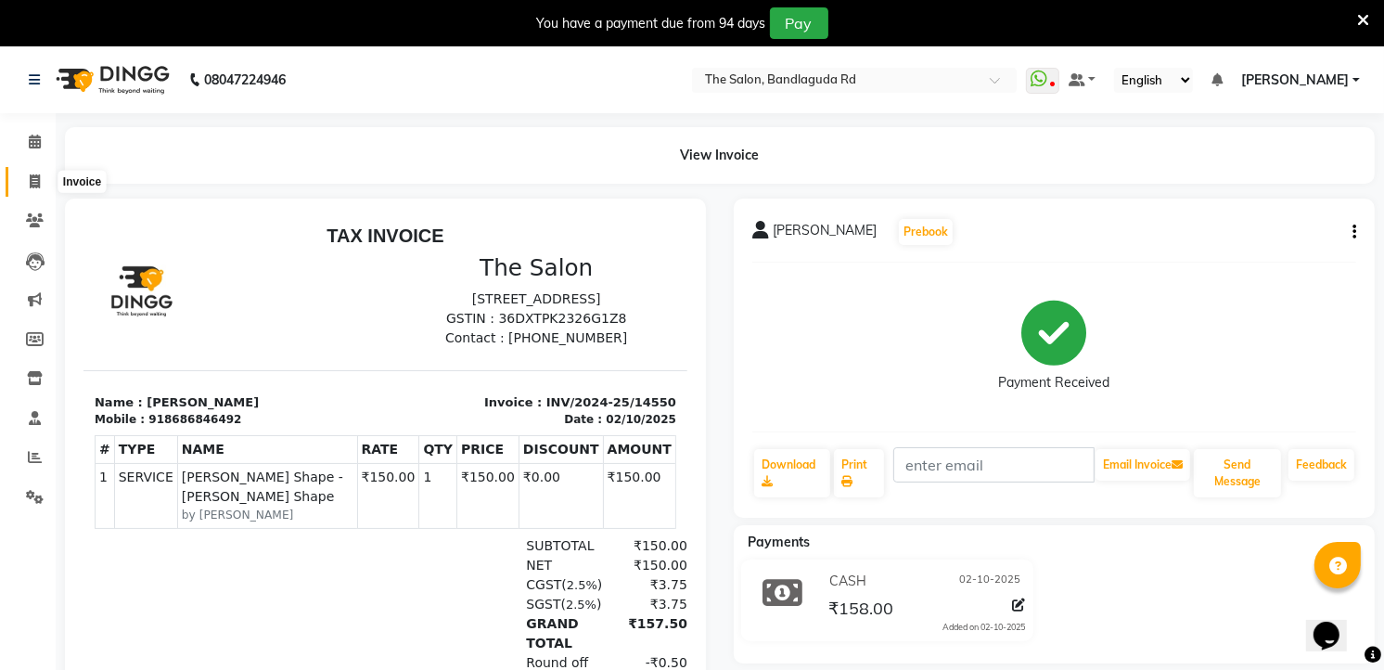
click at [31, 173] on span at bounding box center [35, 182] width 32 height 21
select select "service"
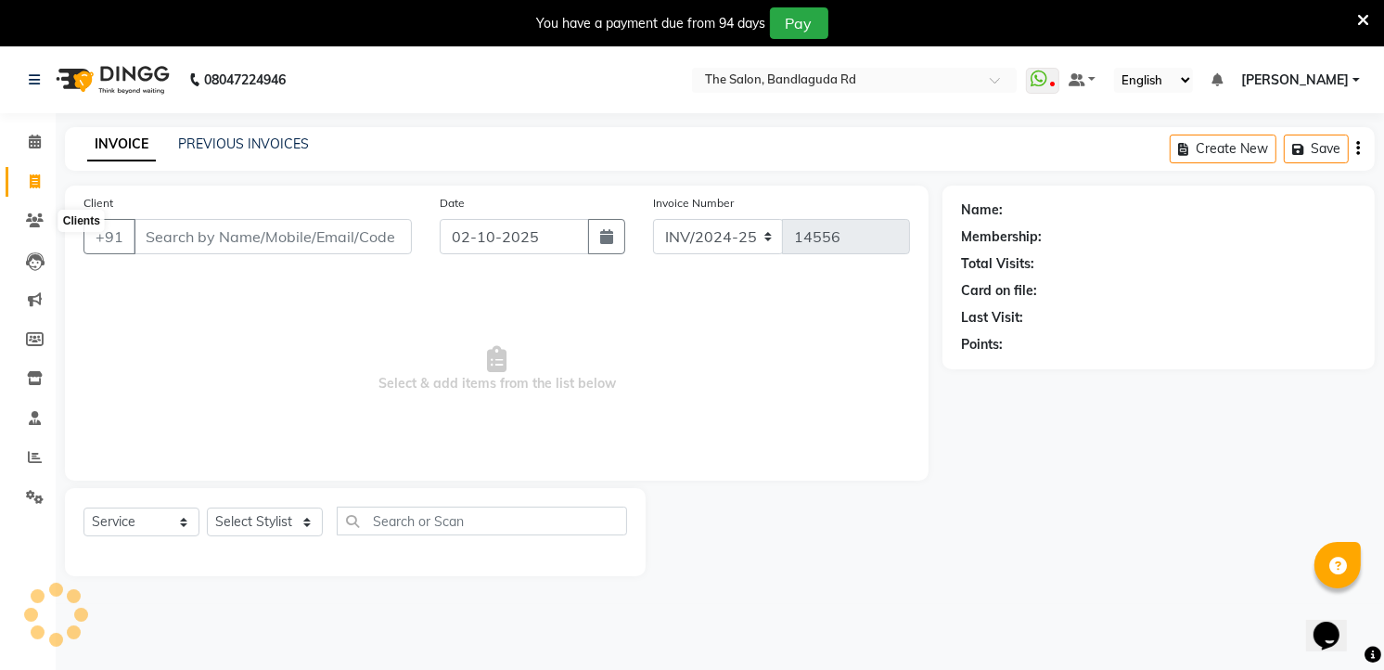
scroll to position [46, 0]
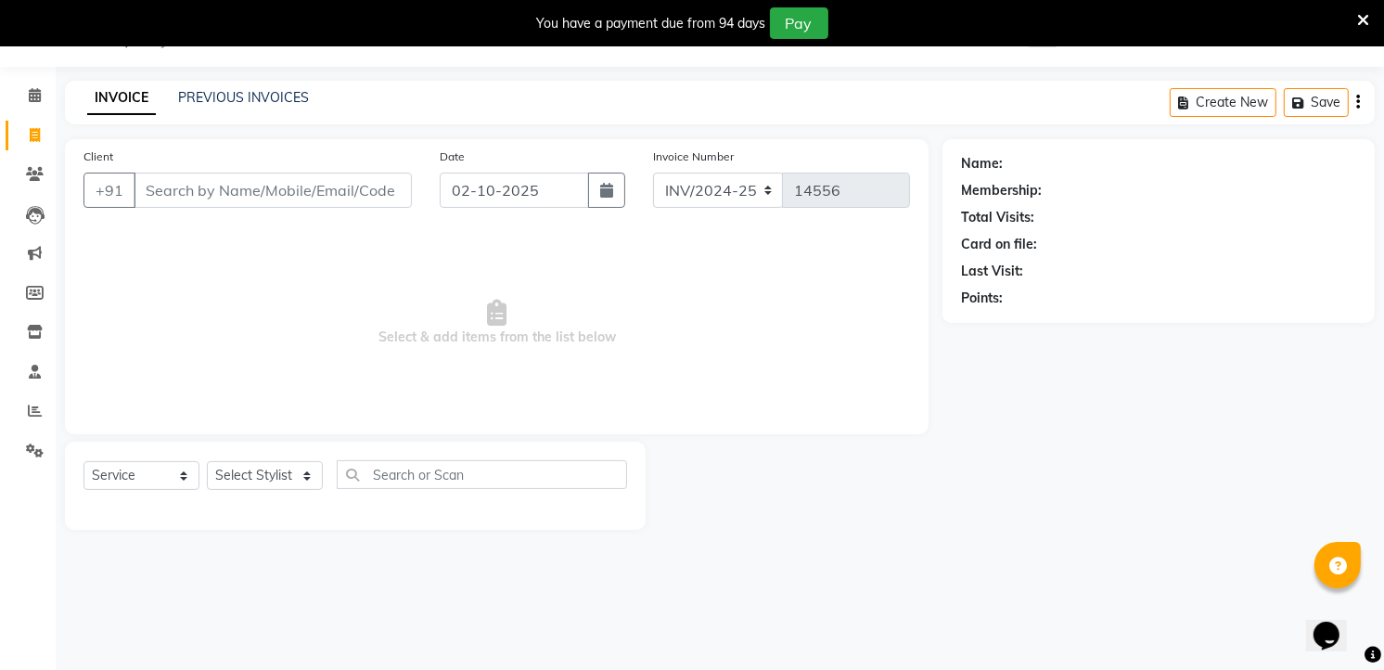
click at [1361, 24] on icon at bounding box center [1363, 20] width 12 height 17
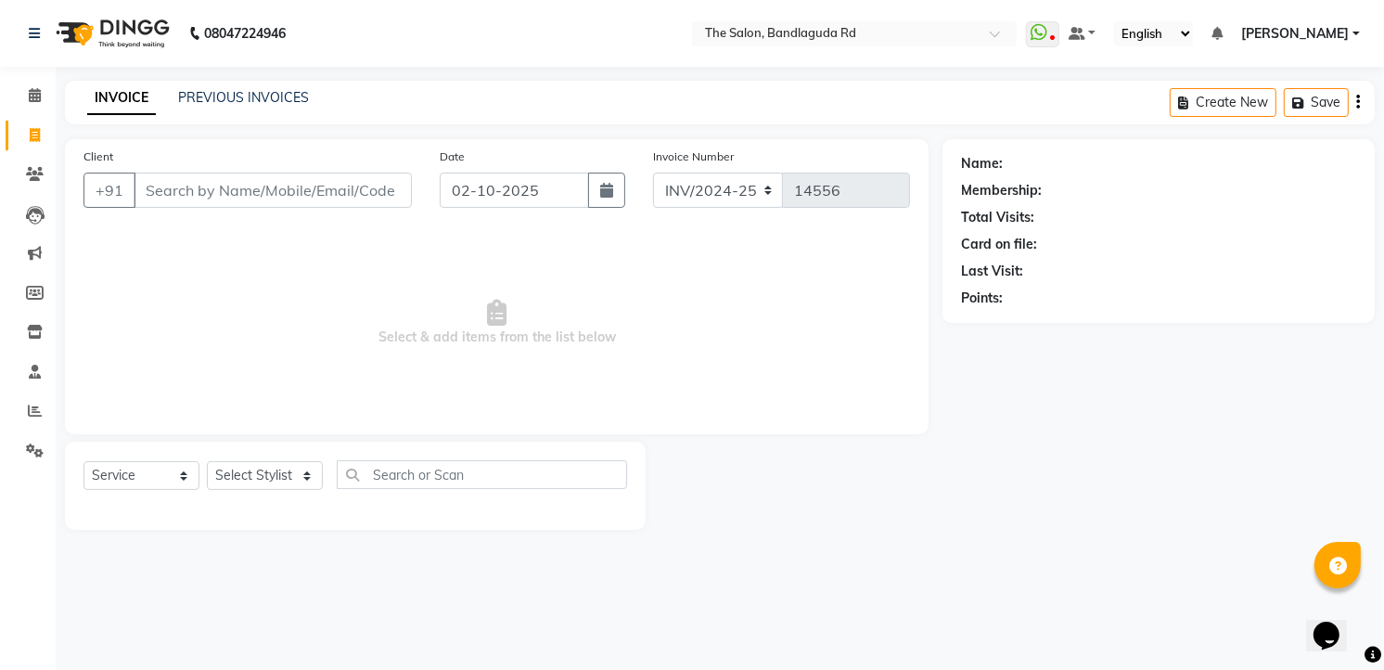
scroll to position [0, 0]
click at [24, 107] on link "Calendar" at bounding box center [28, 96] width 45 height 31
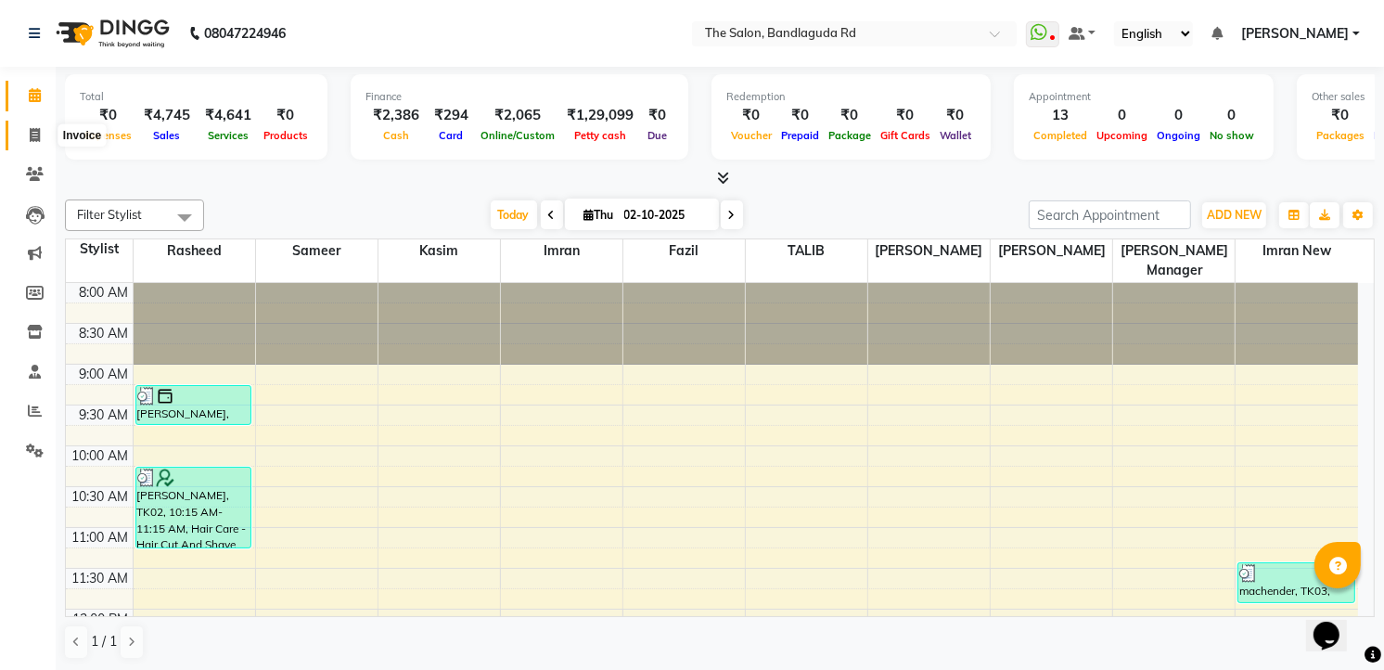
click at [47, 142] on span at bounding box center [35, 135] width 32 height 21
select select "service"
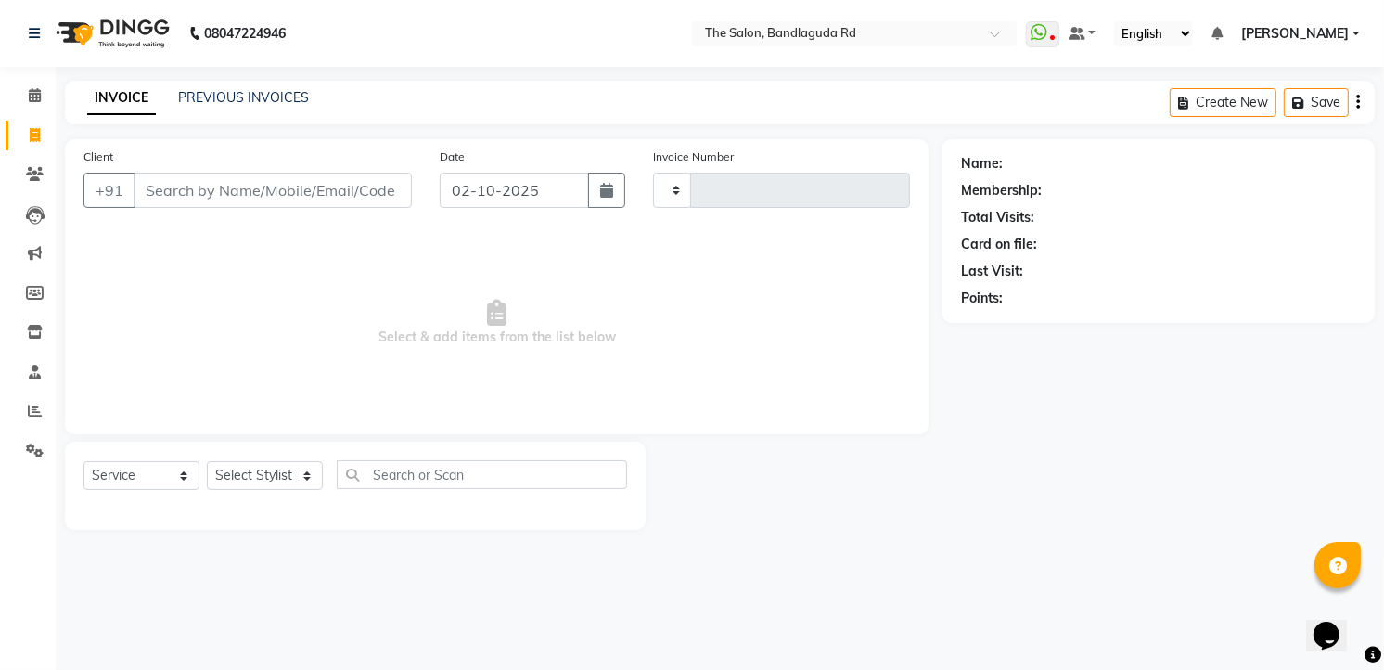
type input "14556"
select select "5198"
click at [19, 419] on span at bounding box center [35, 411] width 32 height 21
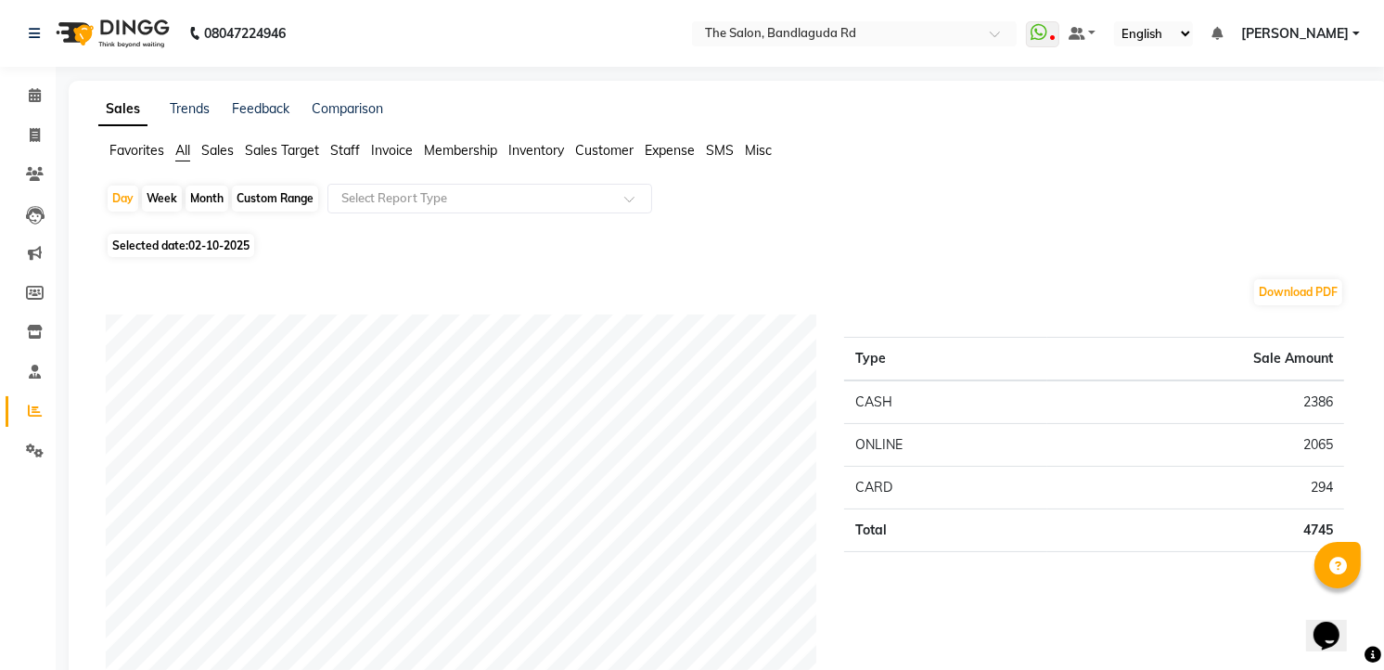
click at [29, 116] on li "Invoice" at bounding box center [28, 136] width 56 height 40
click at [26, 133] on span at bounding box center [35, 135] width 32 height 21
select select "service"
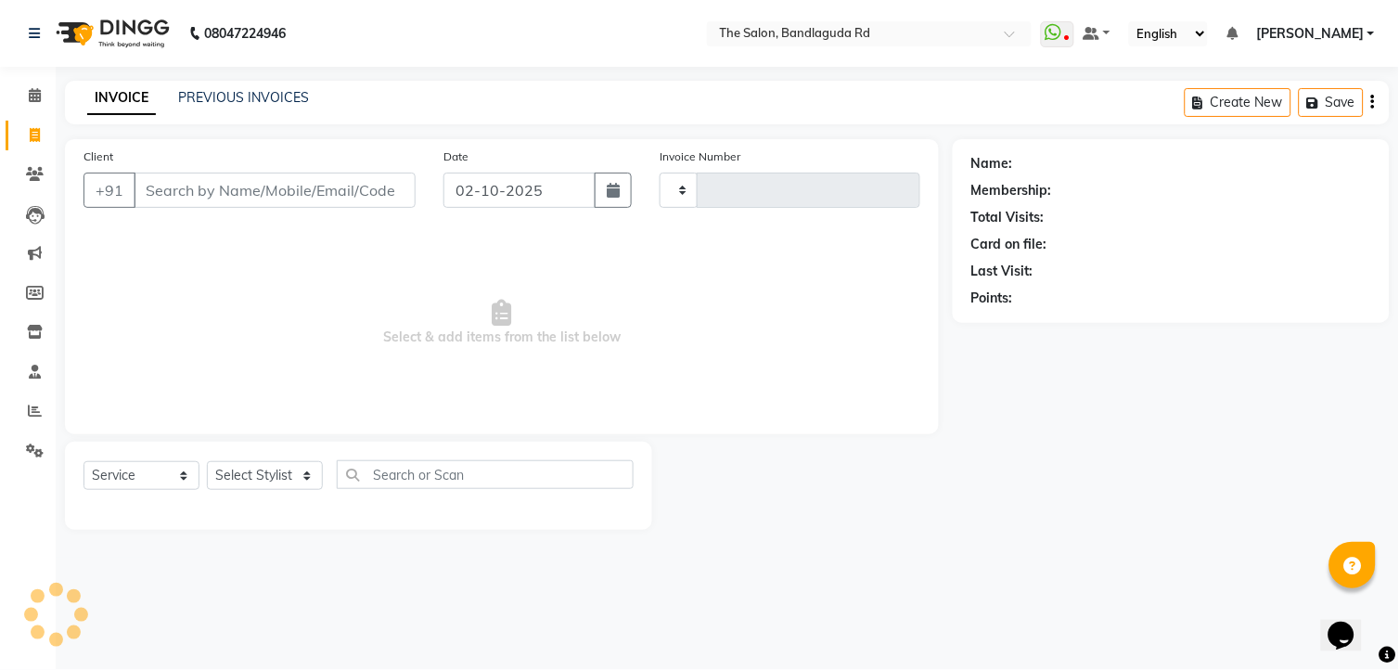
type input "14556"
select select "5198"
click at [215, 478] on select "Select Stylist AIJAZ fazil imran imran new kasim mohsin rasheed rashid manager …" at bounding box center [265, 475] width 116 height 29
select select "91765"
click at [207, 462] on select "Select Stylist AIJAZ fazil imran imran new kasim mohsin rasheed rashid manager …" at bounding box center [265, 475] width 116 height 29
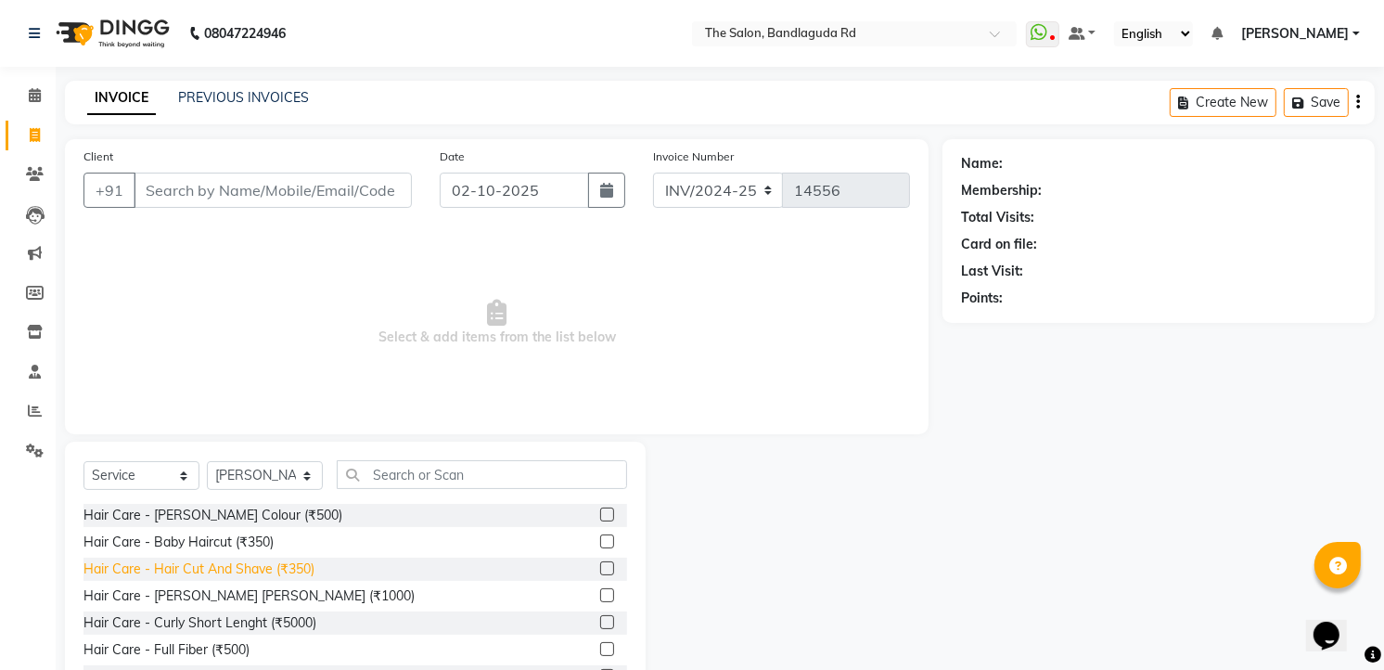
click at [263, 570] on div "Hair Care - Hair Cut And Shave (₹350)" at bounding box center [198, 568] width 231 height 19
checkbox input "false"
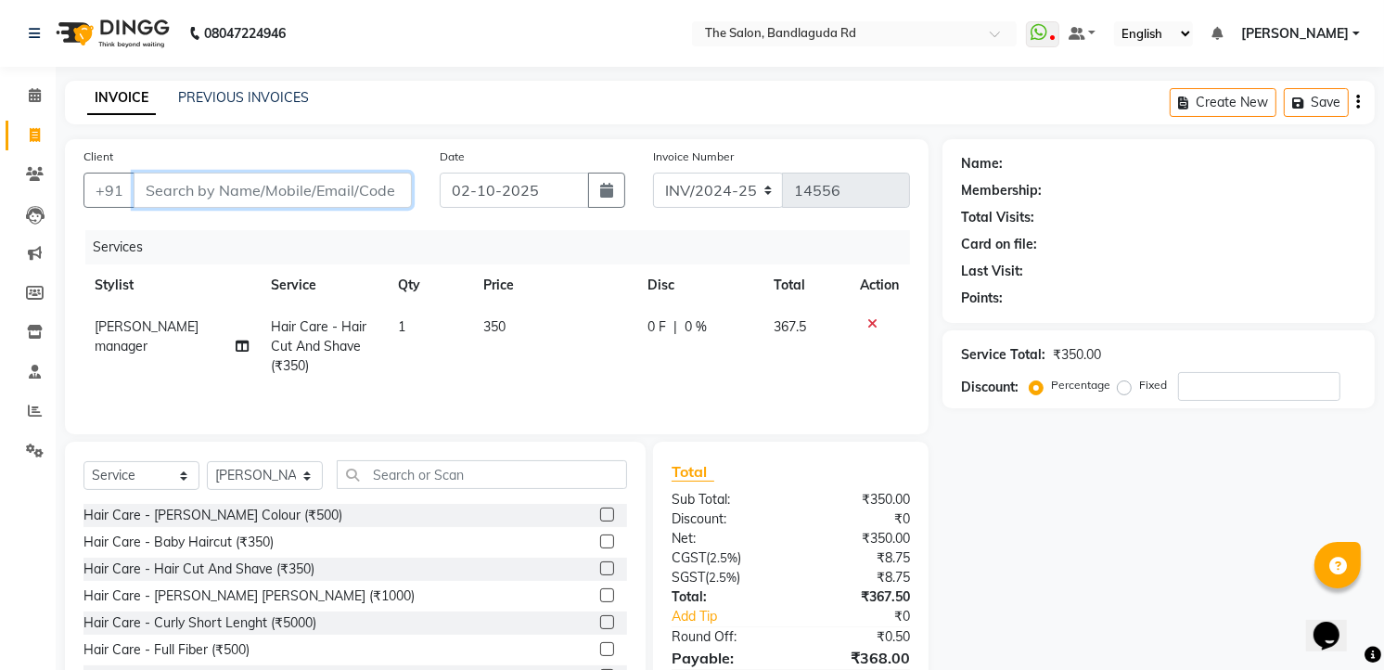
click at [339, 202] on input "Client" at bounding box center [273, 190] width 278 height 35
type input "6"
type input "0"
click at [177, 188] on input "6363533734" at bounding box center [226, 190] width 184 height 35
click at [168, 189] on input "6362533734" at bounding box center [226, 190] width 184 height 35
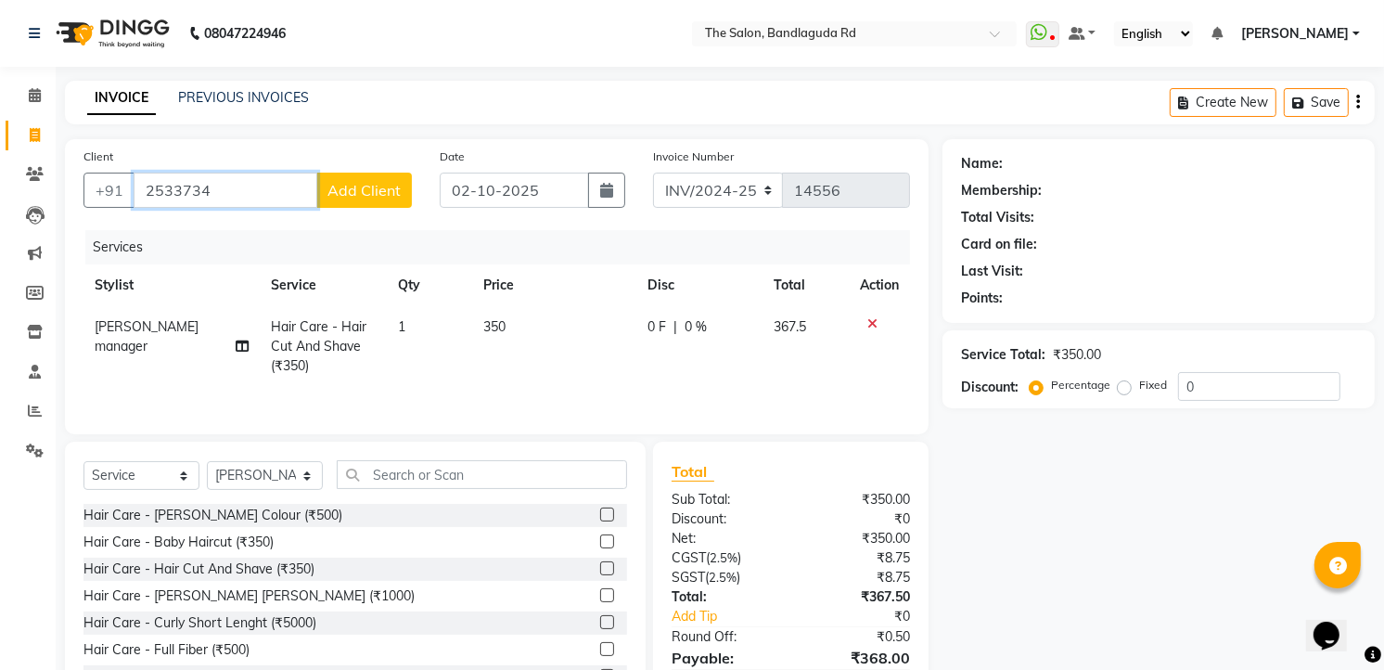
click at [235, 189] on input "2533734" at bounding box center [226, 190] width 184 height 35
type input "2"
click at [220, 228] on span "626353" at bounding box center [245, 233] width 56 height 19
type input "6263533734"
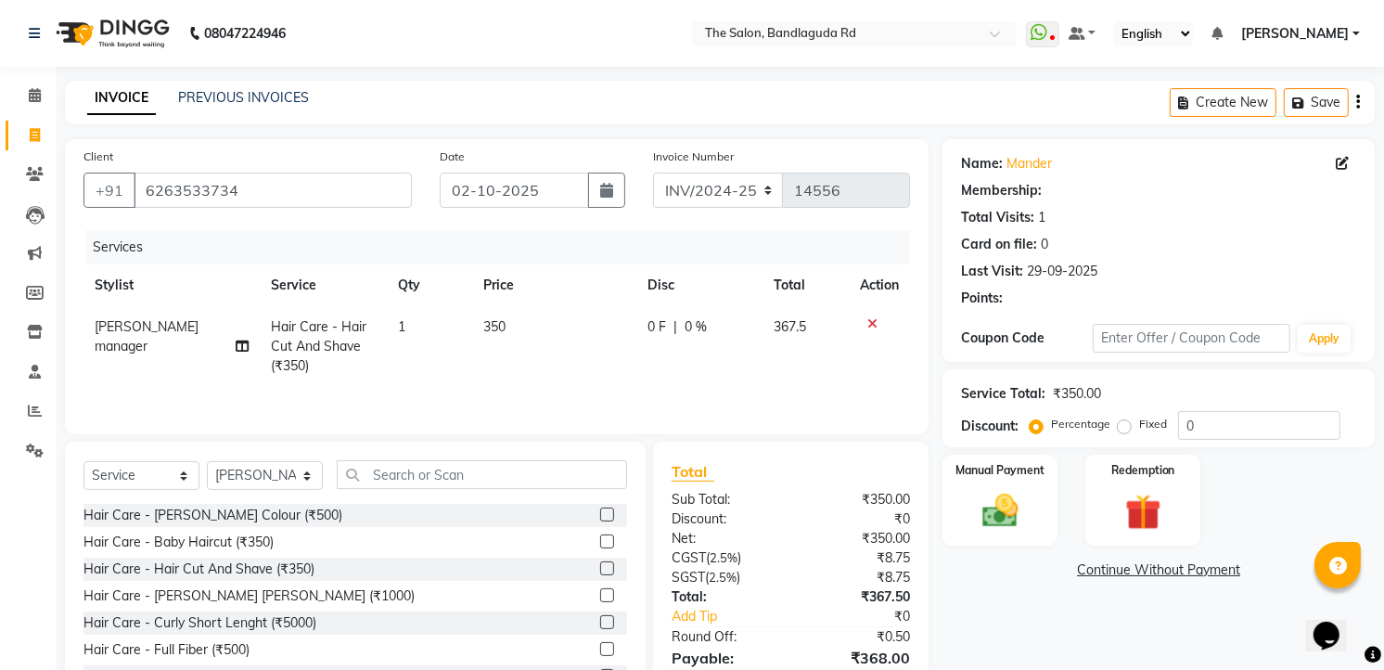
scroll to position [94, 0]
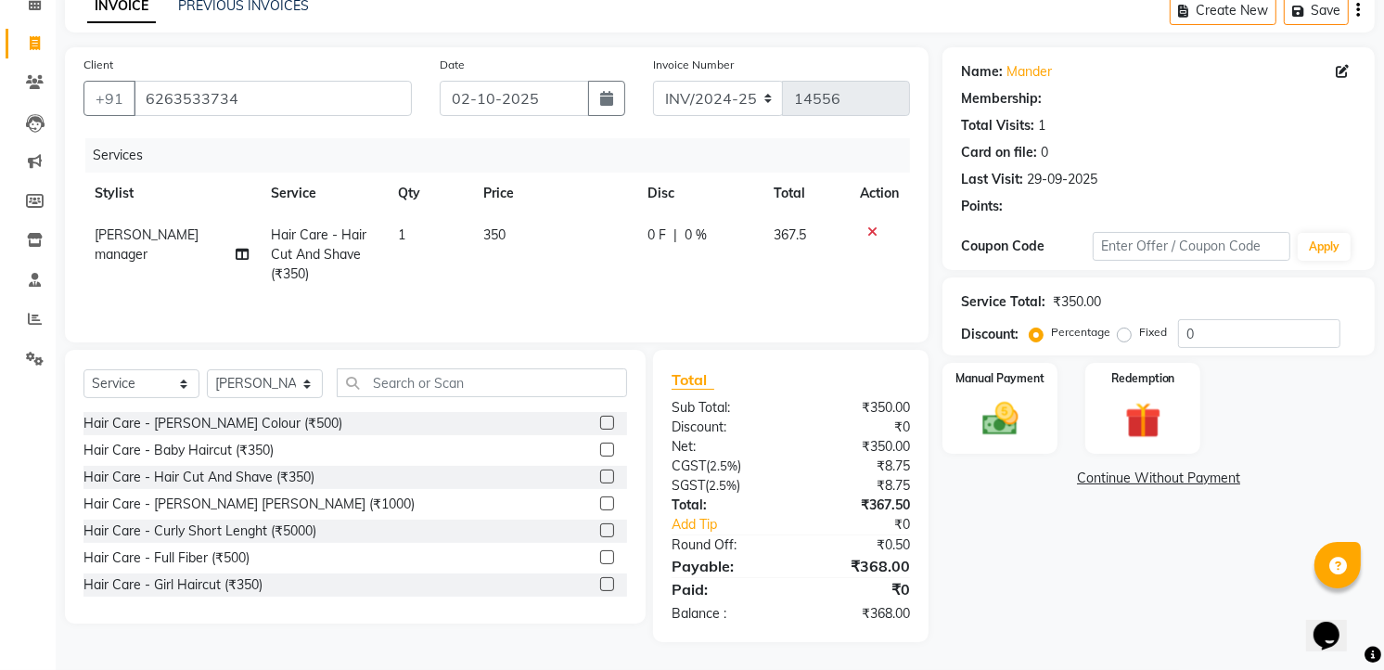
select select "1: Object"
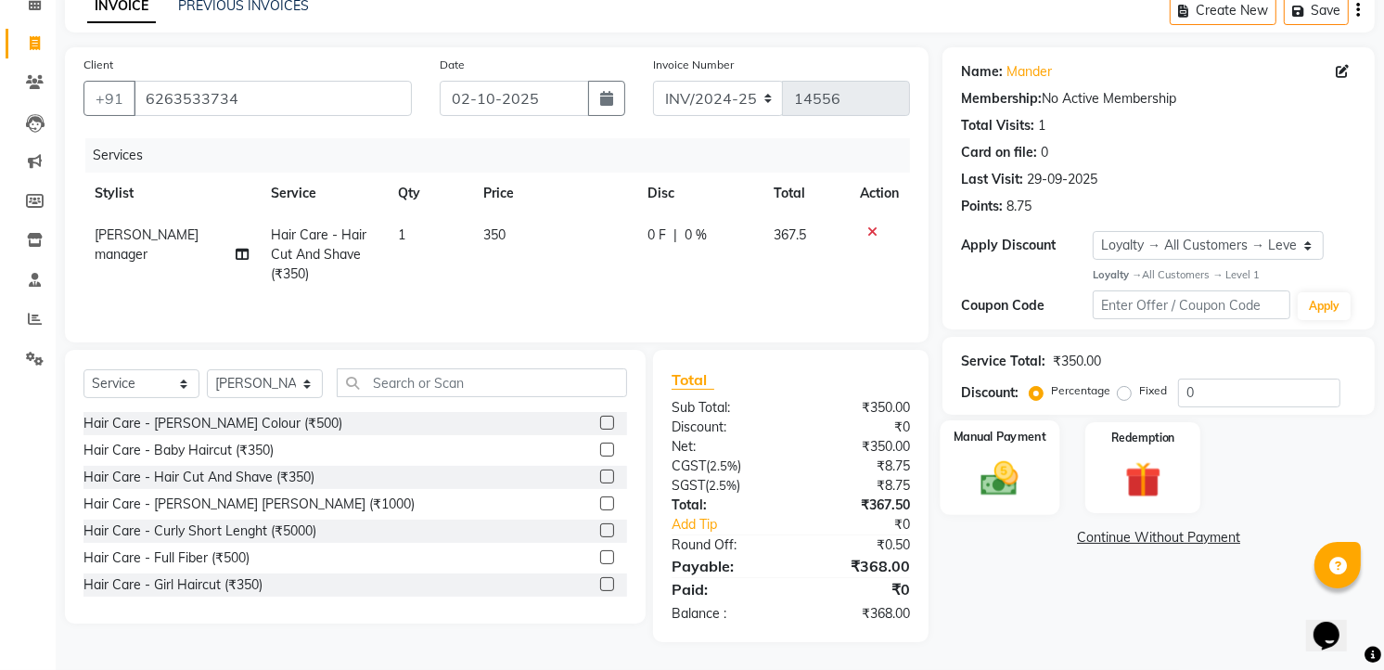
click at [996, 478] on img at bounding box center [1000, 477] width 60 height 43
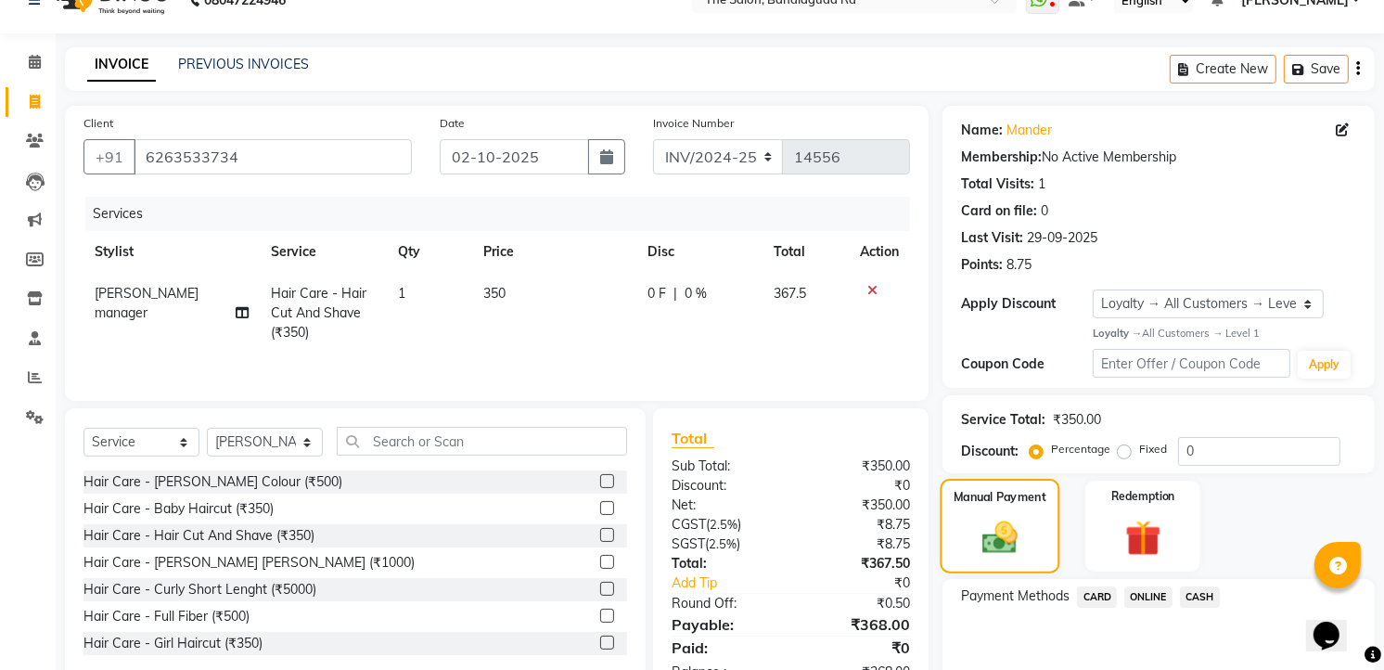
scroll to position [118, 0]
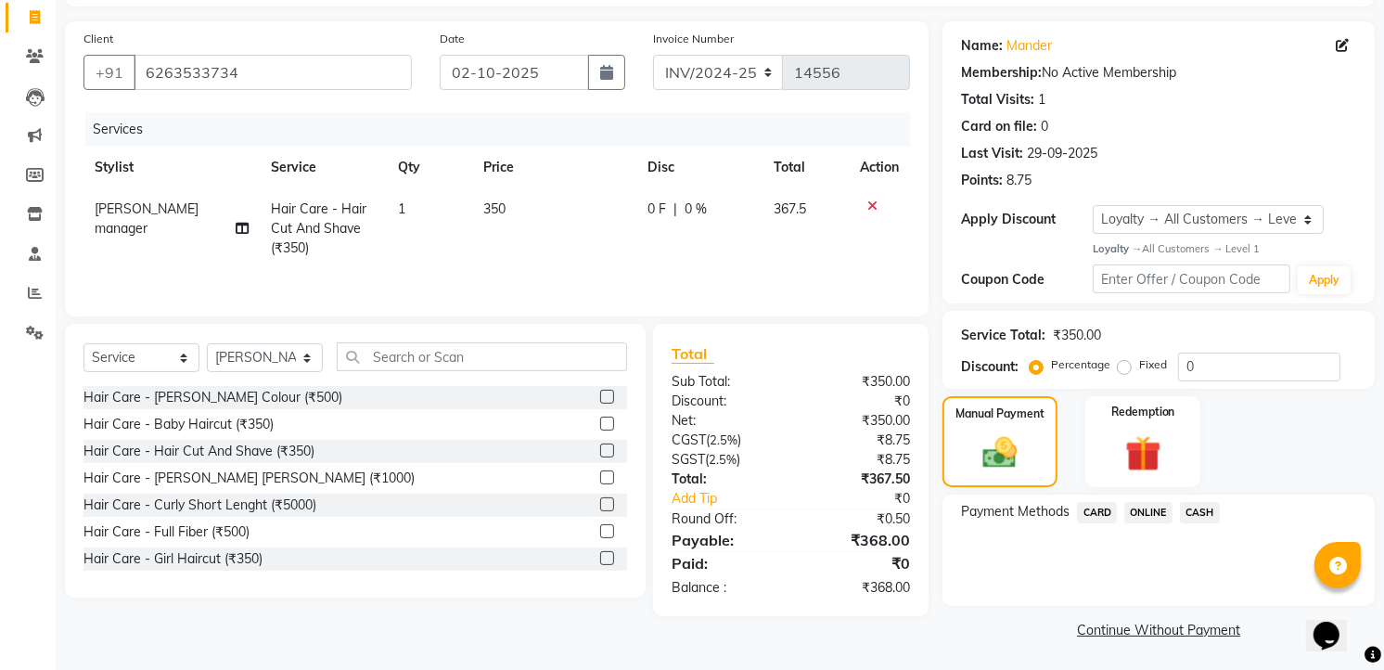
click at [1156, 510] on span "ONLINE" at bounding box center [1148, 512] width 48 height 21
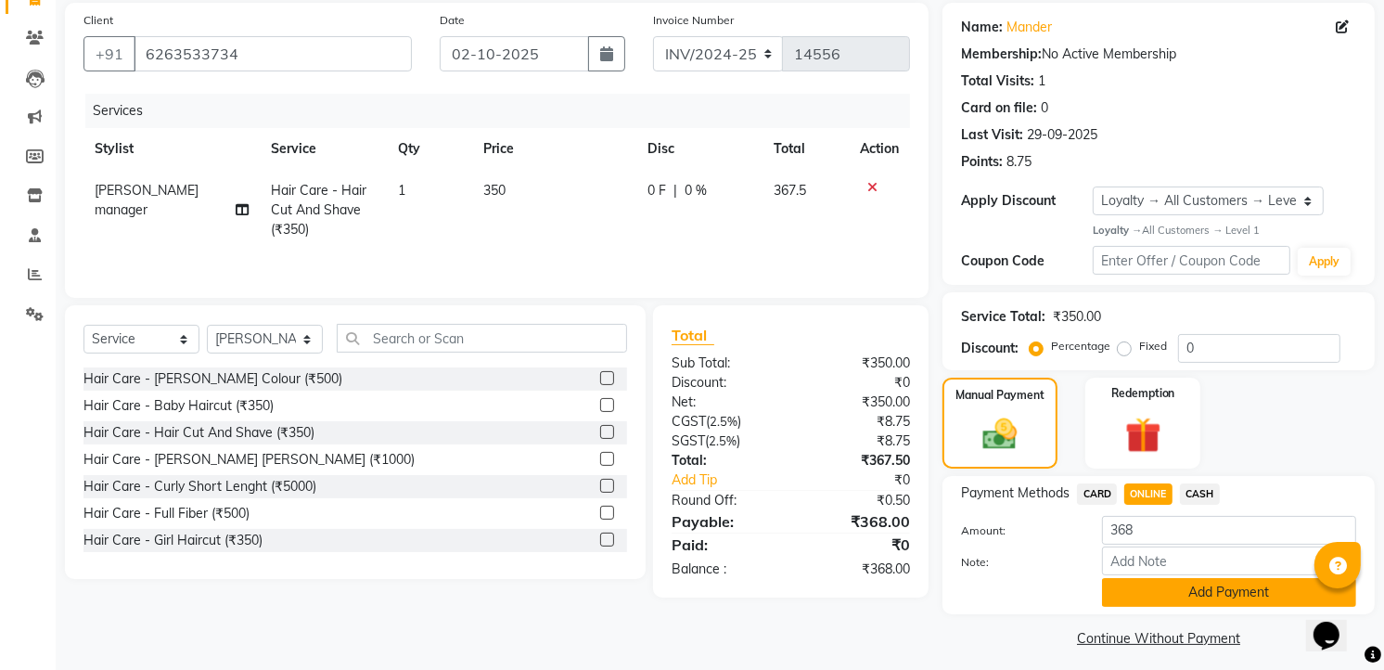
scroll to position [146, 0]
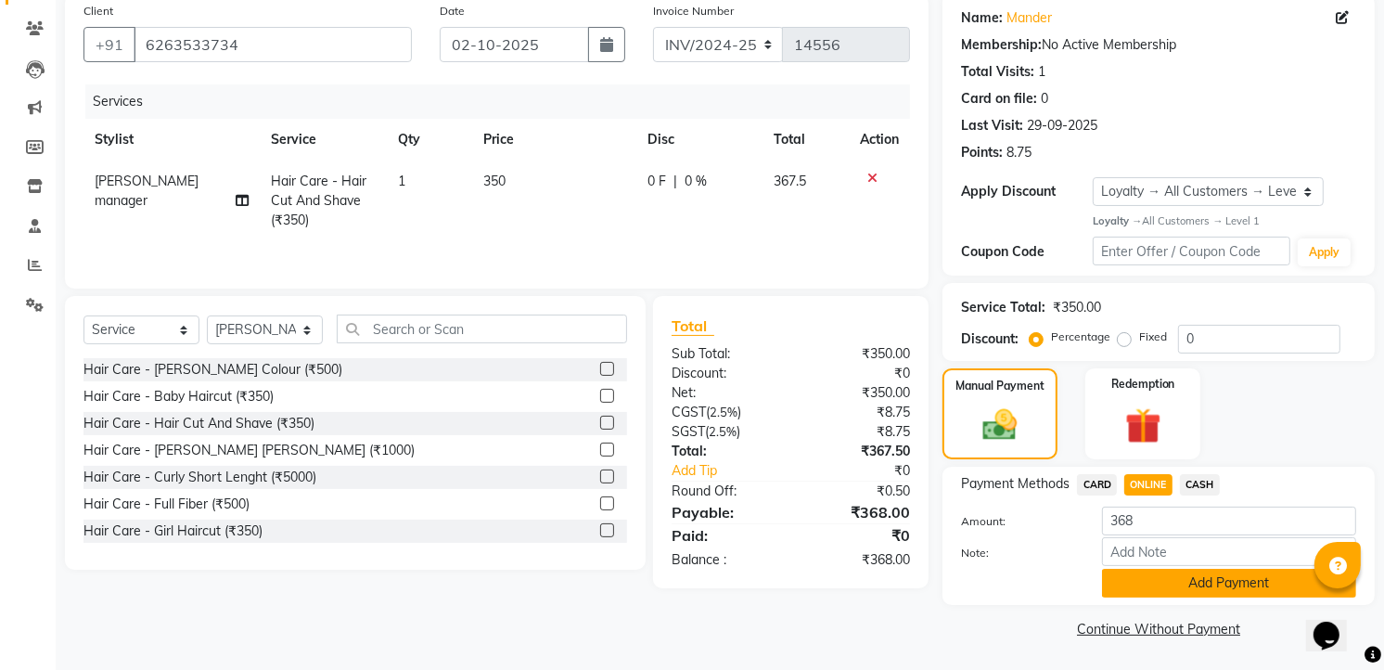
click at [1169, 570] on button "Add Payment" at bounding box center [1229, 583] width 254 height 29
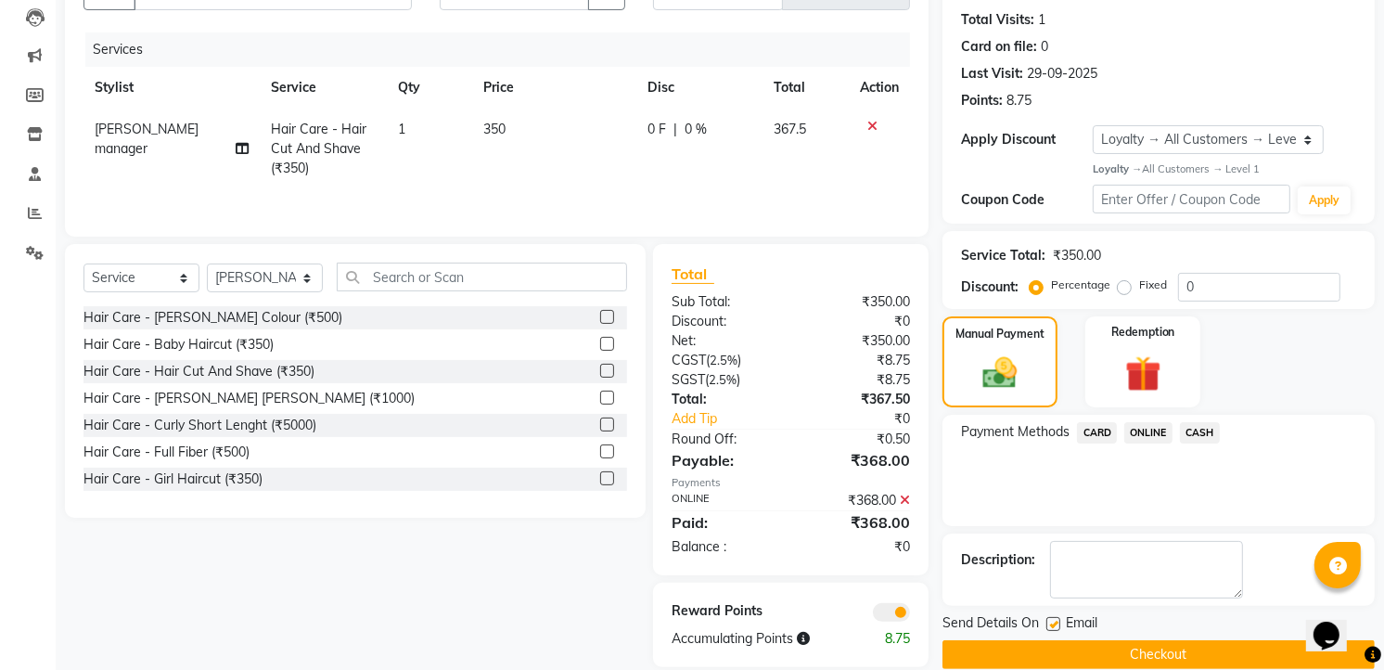
scroll to position [224, 0]
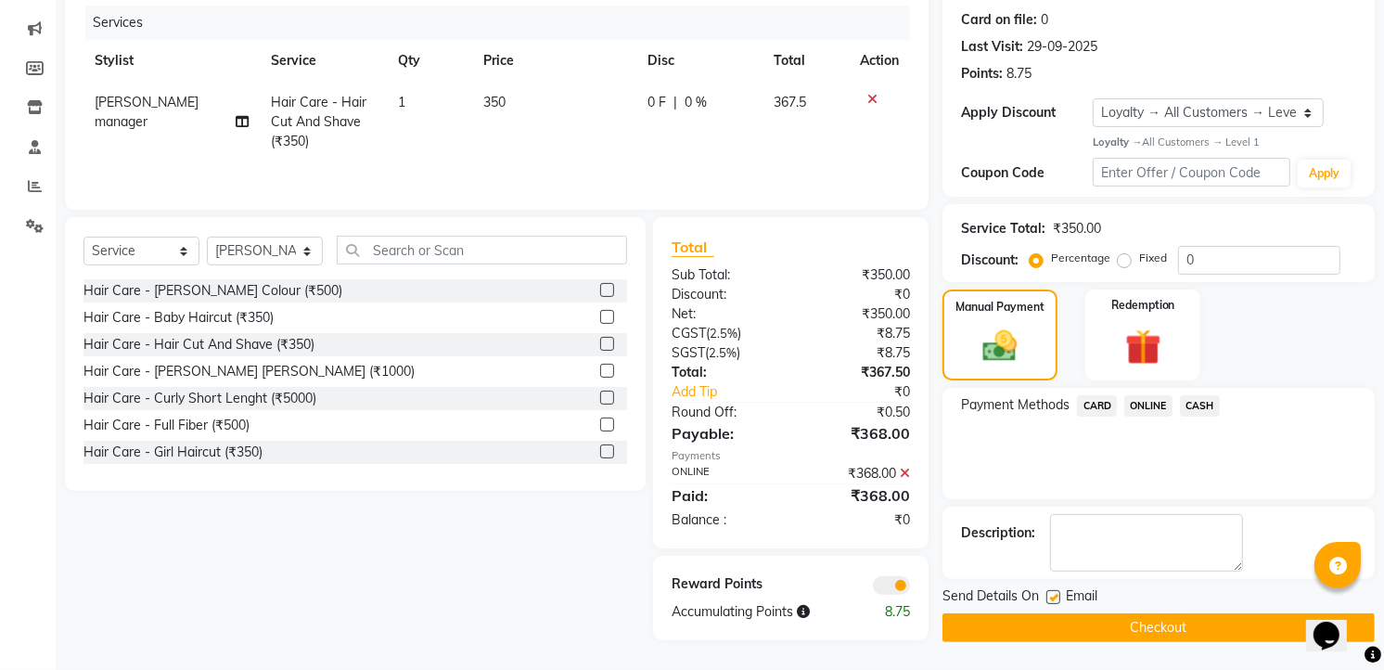
click at [1178, 636] on button "Checkout" at bounding box center [1158, 627] width 432 height 29
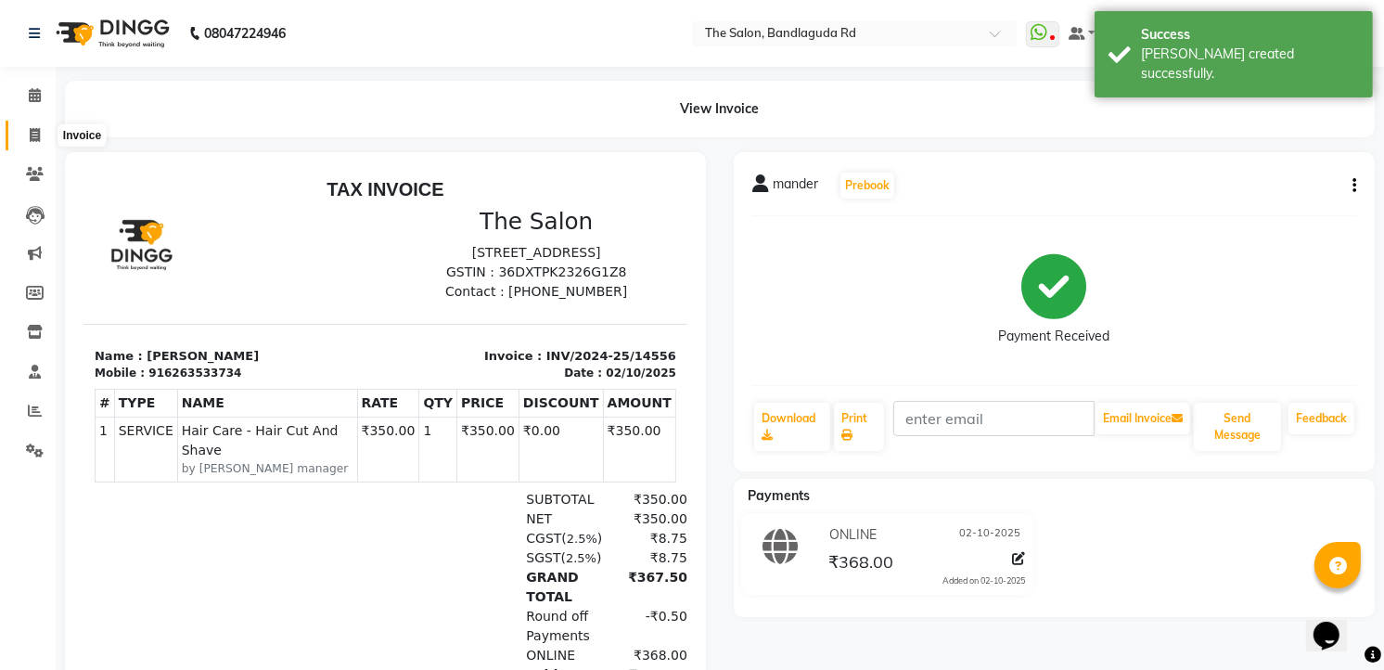
click at [25, 133] on span at bounding box center [35, 135] width 32 height 21
select select "service"
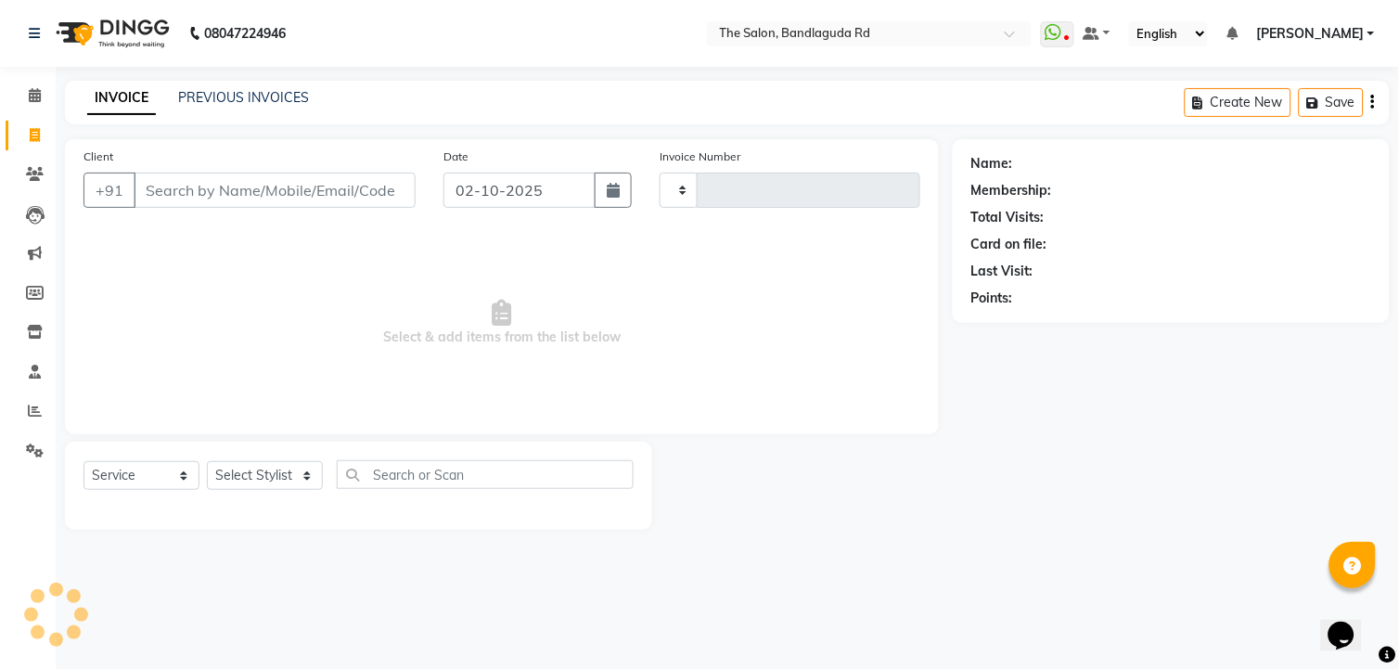
type input "14557"
select select "5198"
click at [283, 477] on select "Select Stylist AIJAZ fazil imran imran new kasim mohsin rasheed rashid manager …" at bounding box center [265, 475] width 116 height 29
click at [207, 462] on select "Select Stylist AIJAZ fazil imran imran new kasim mohsin rasheed rashid manager …" at bounding box center [265, 475] width 116 height 29
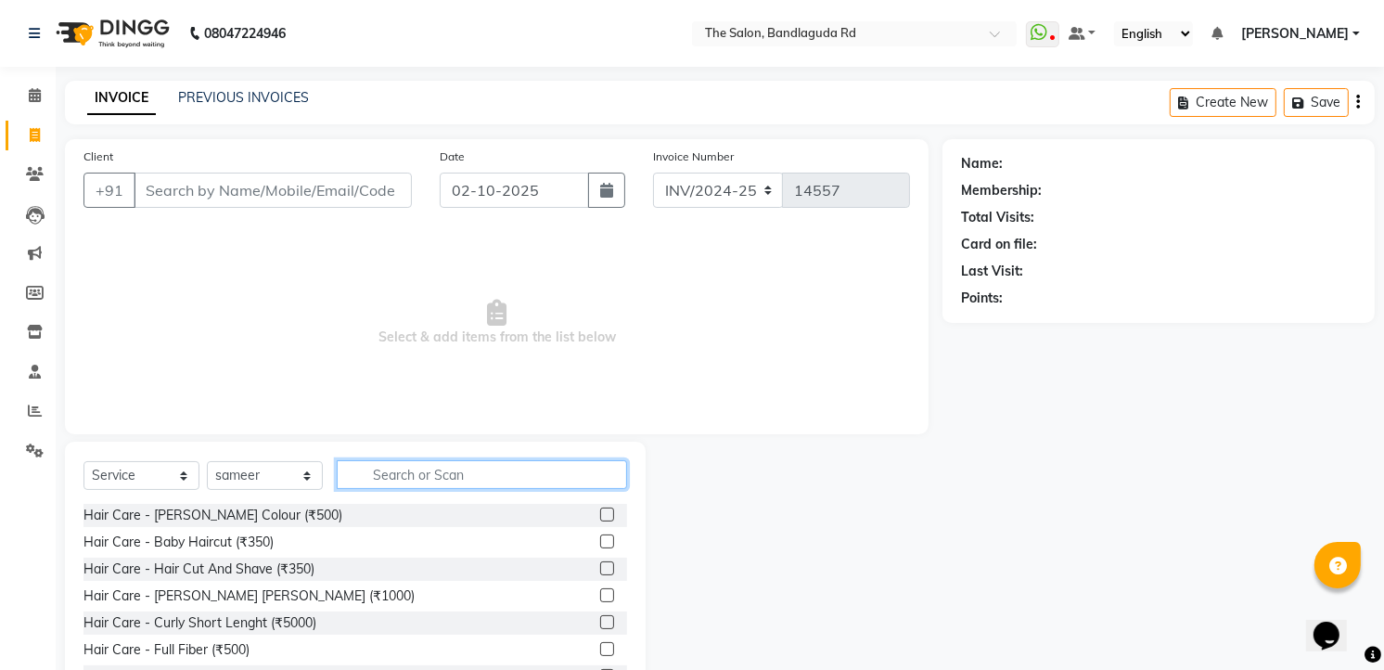
click at [452, 478] on input "text" at bounding box center [482, 474] width 290 height 29
click at [262, 477] on select "Select Stylist AIJAZ fazil imran imran new kasim mohsin rasheed rashid manager …" at bounding box center [265, 475] width 116 height 29
select select "93197"
click at [207, 462] on select "Select Stylist AIJAZ fazil imran imran new kasim mohsin rasheed rashid manager …" at bounding box center [265, 475] width 116 height 29
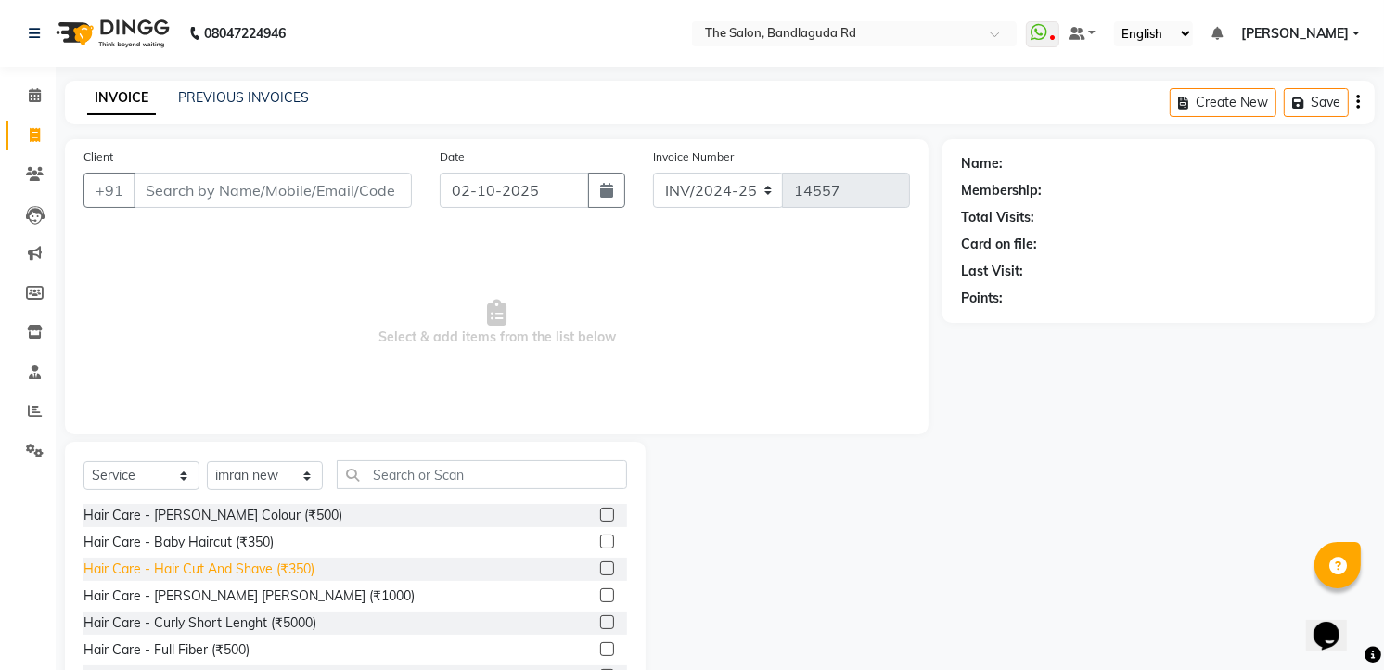
click at [293, 567] on div "Hair Care - Hair Cut And Shave (₹350)" at bounding box center [198, 568] width 231 height 19
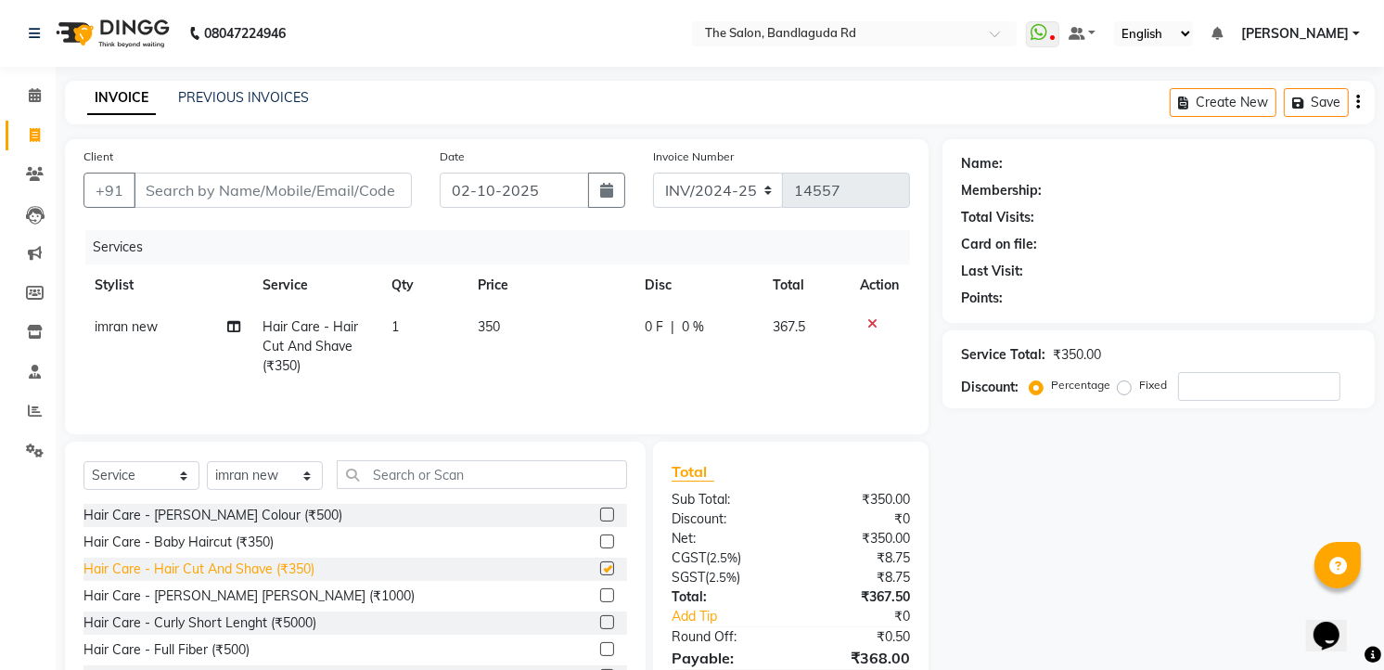
checkbox input "false"
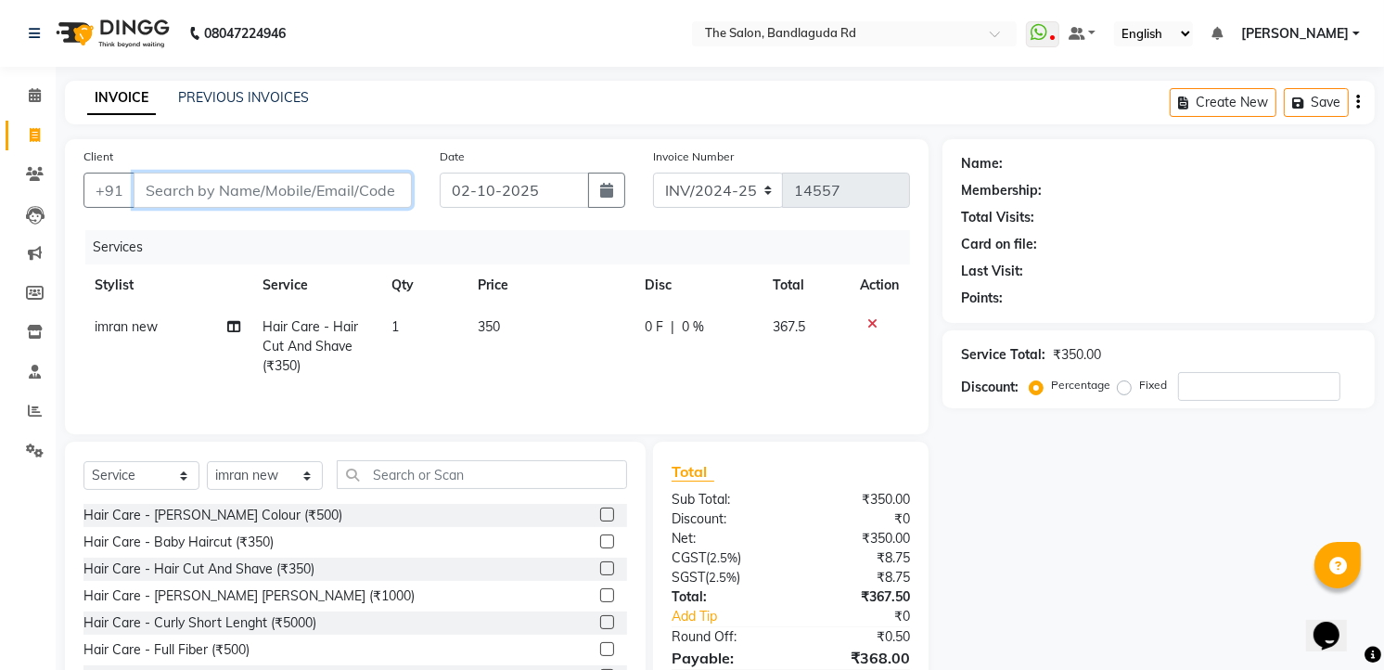
click at [312, 173] on input "Client" at bounding box center [273, 190] width 278 height 35
type input "8"
type input "0"
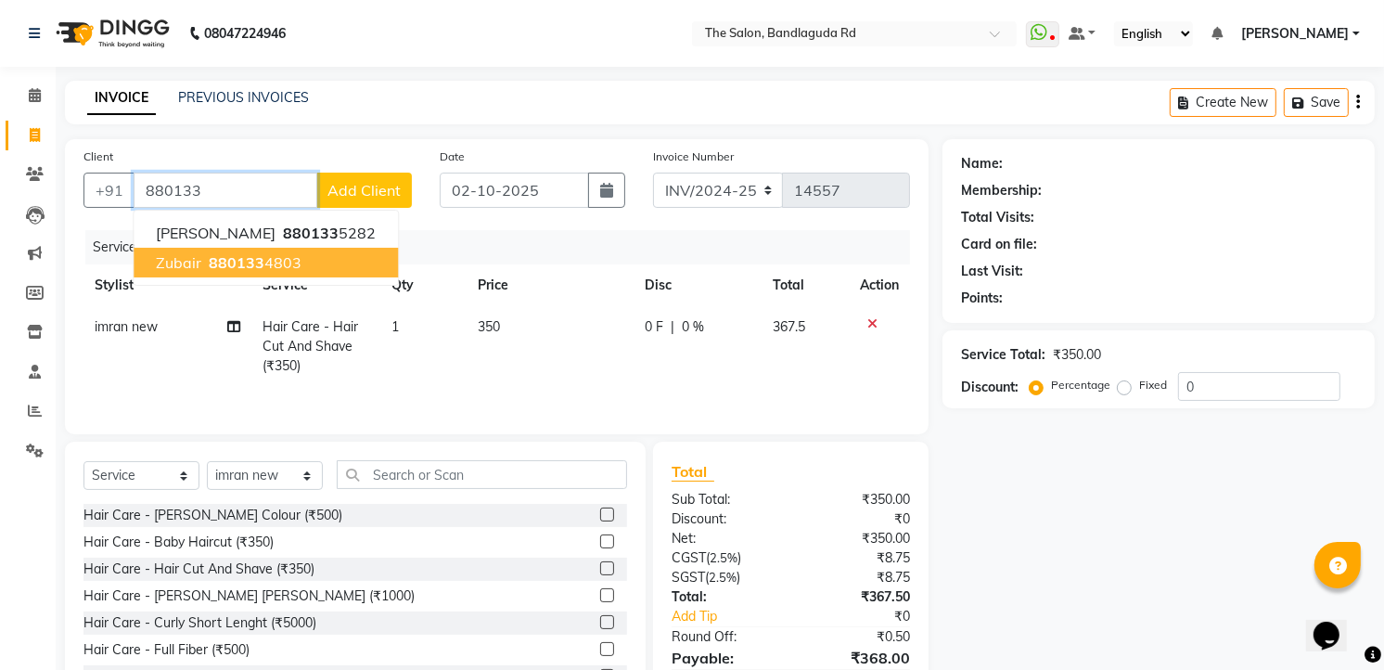
click at [256, 275] on button "zubair 880133 4803" at bounding box center [266, 263] width 264 height 30
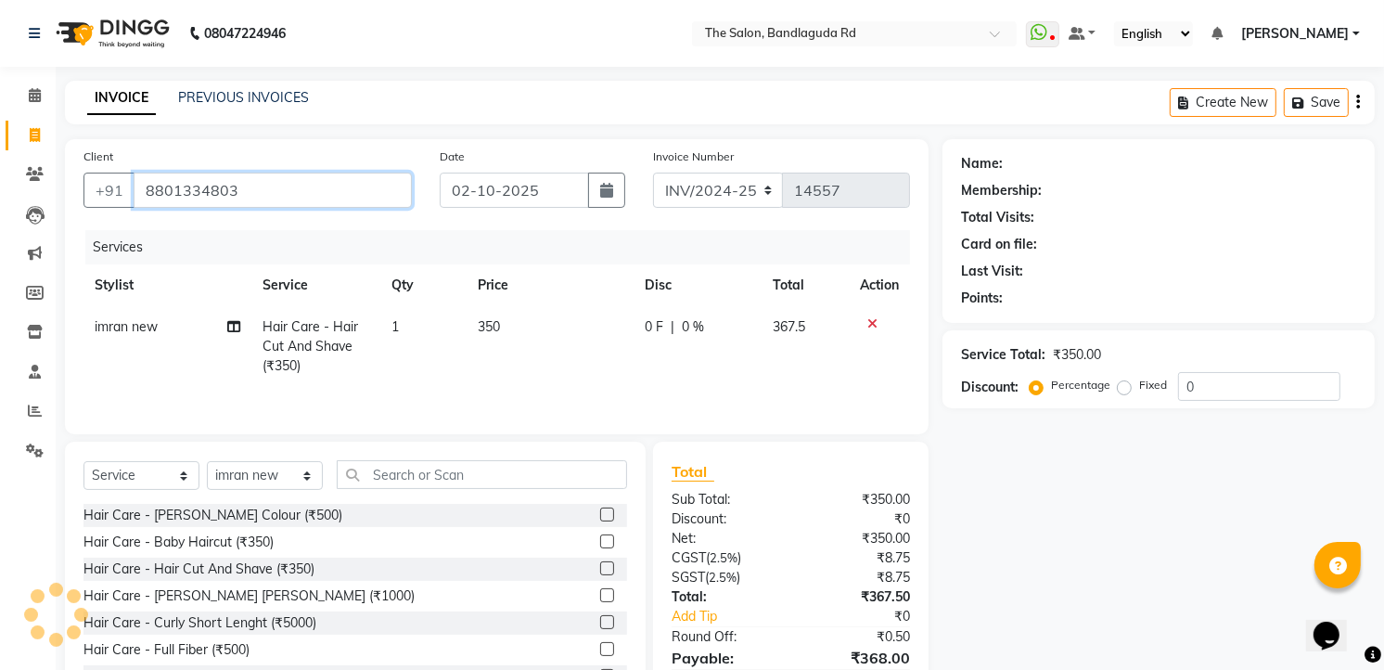
type input "8801334803"
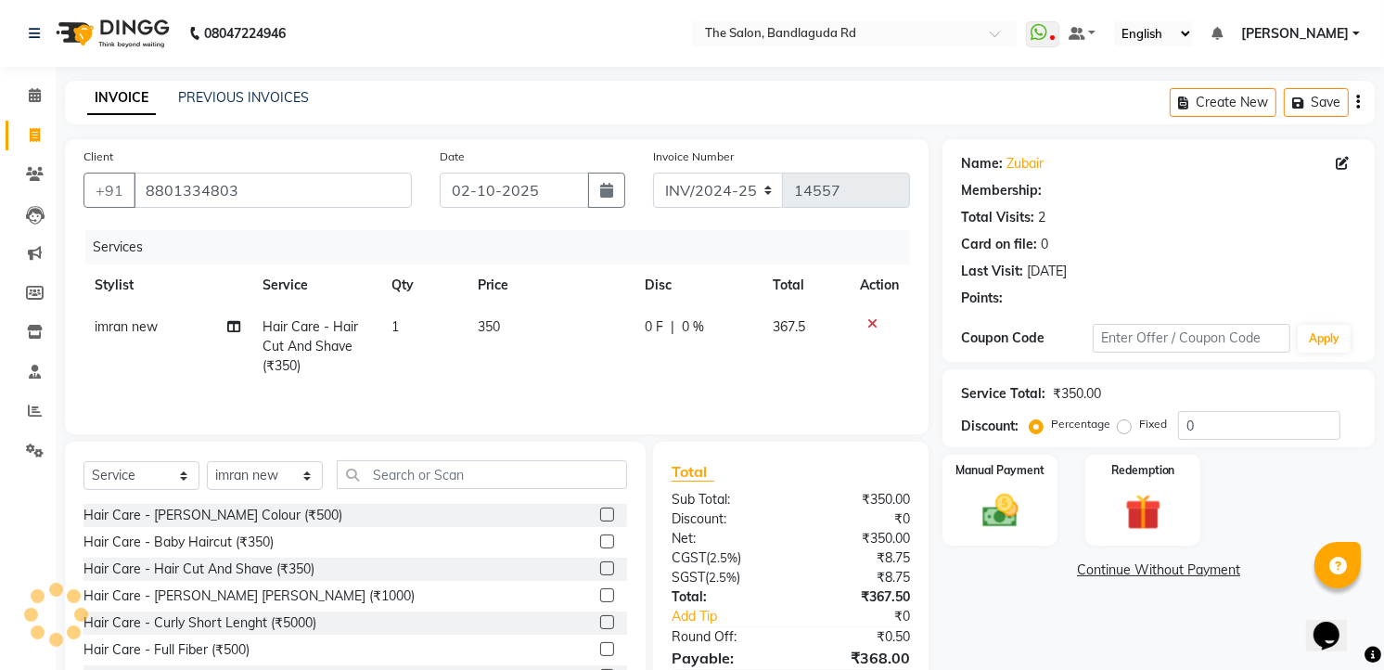
type input "20"
select select "2: Object"
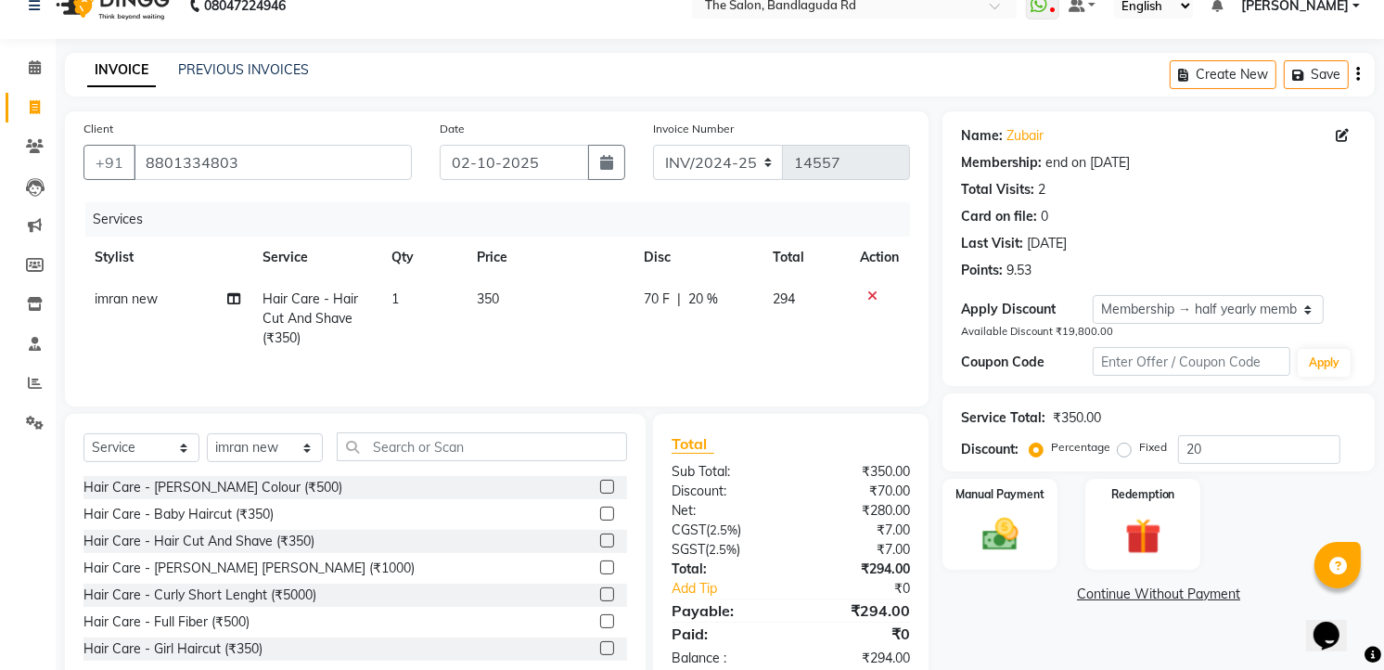
scroll to position [75, 0]
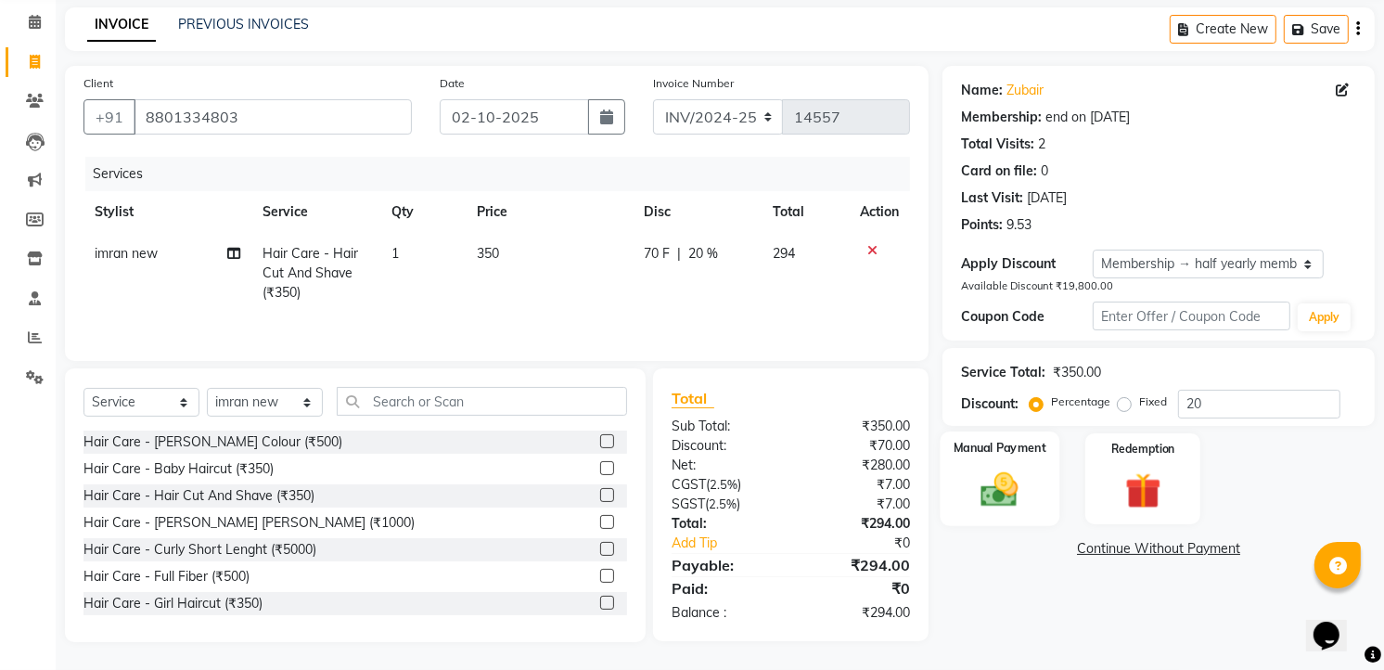
click at [999, 503] on img at bounding box center [1000, 488] width 60 height 43
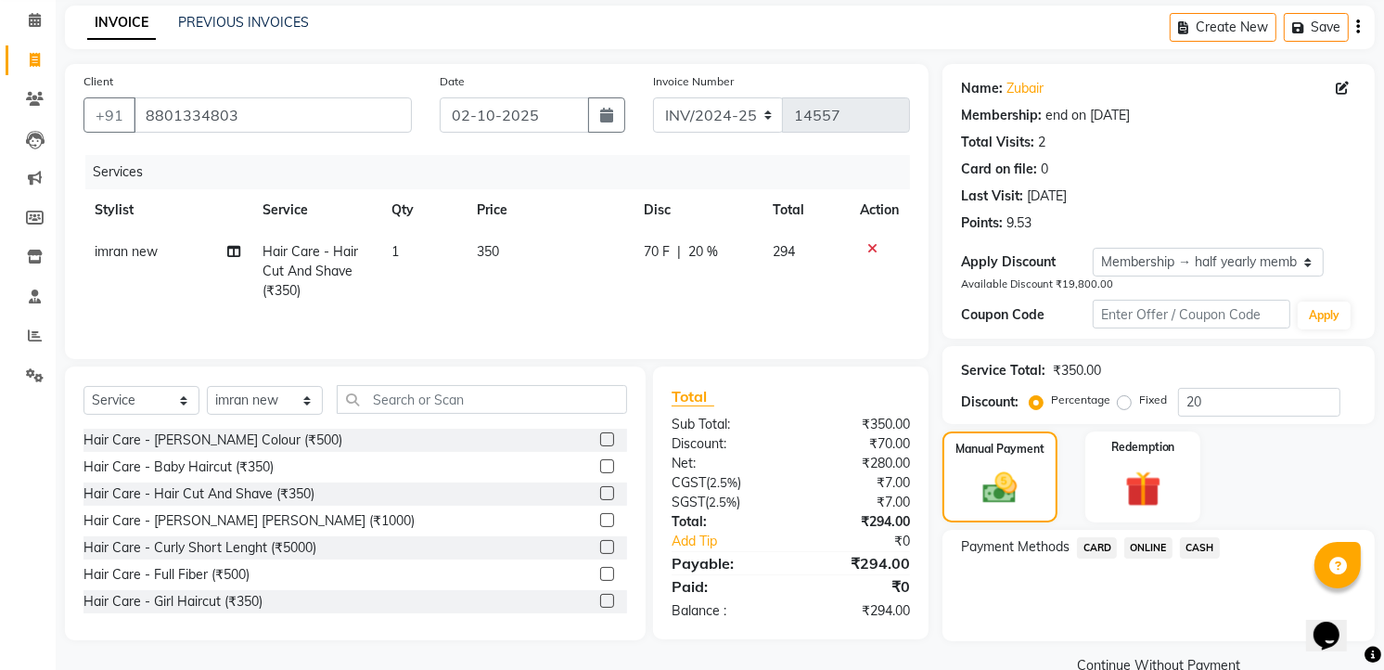
click at [1187, 544] on span "CASH" at bounding box center [1200, 547] width 40 height 21
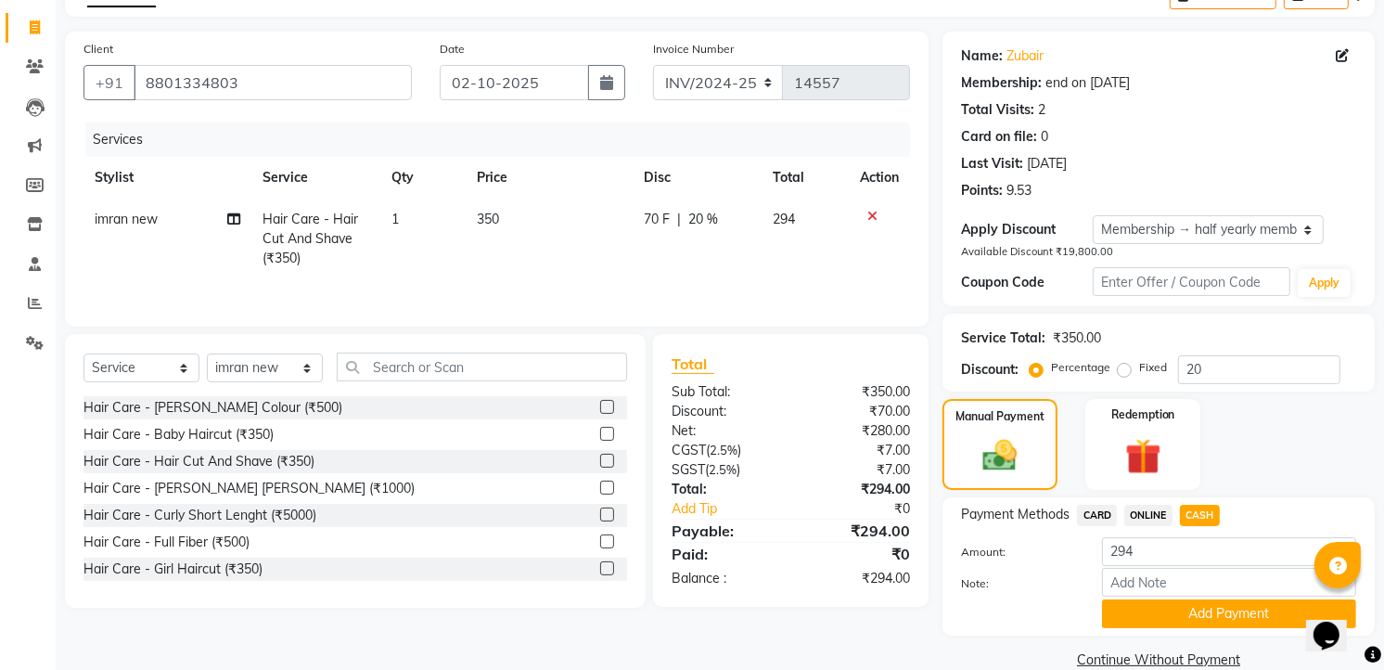
scroll to position [139, 0]
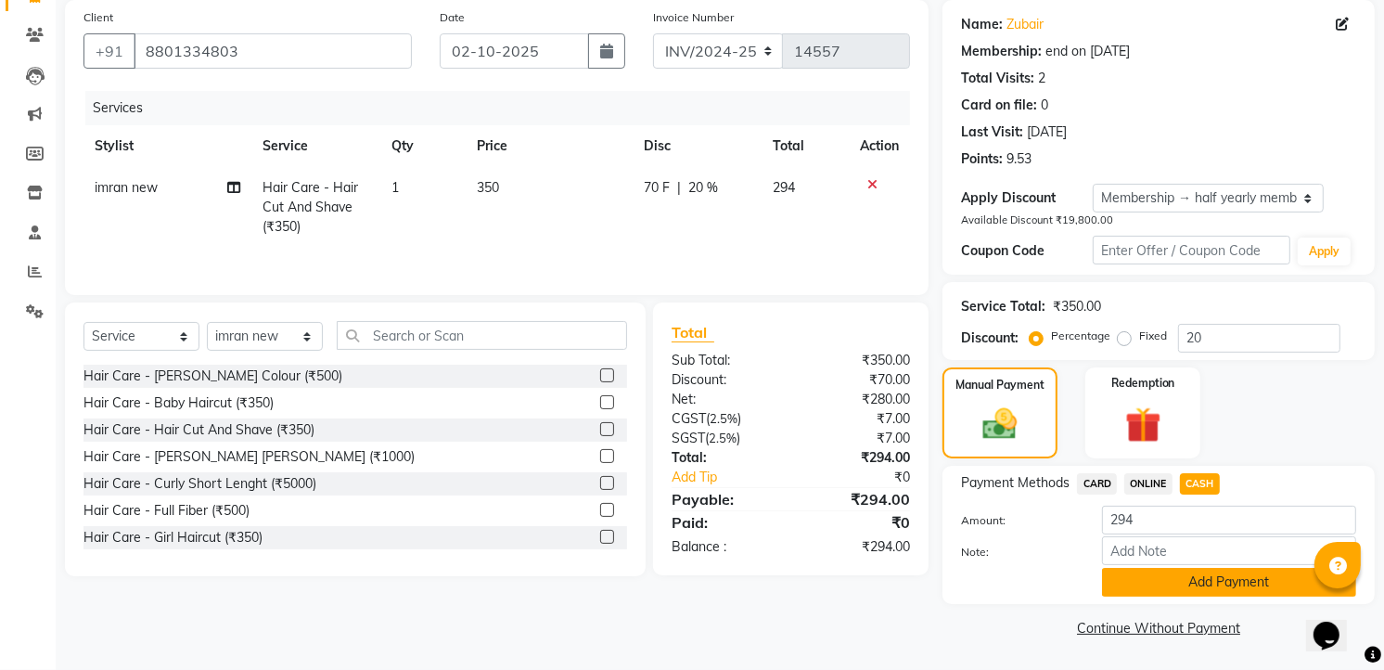
click at [1215, 582] on button "Add Payment" at bounding box center [1229, 582] width 254 height 29
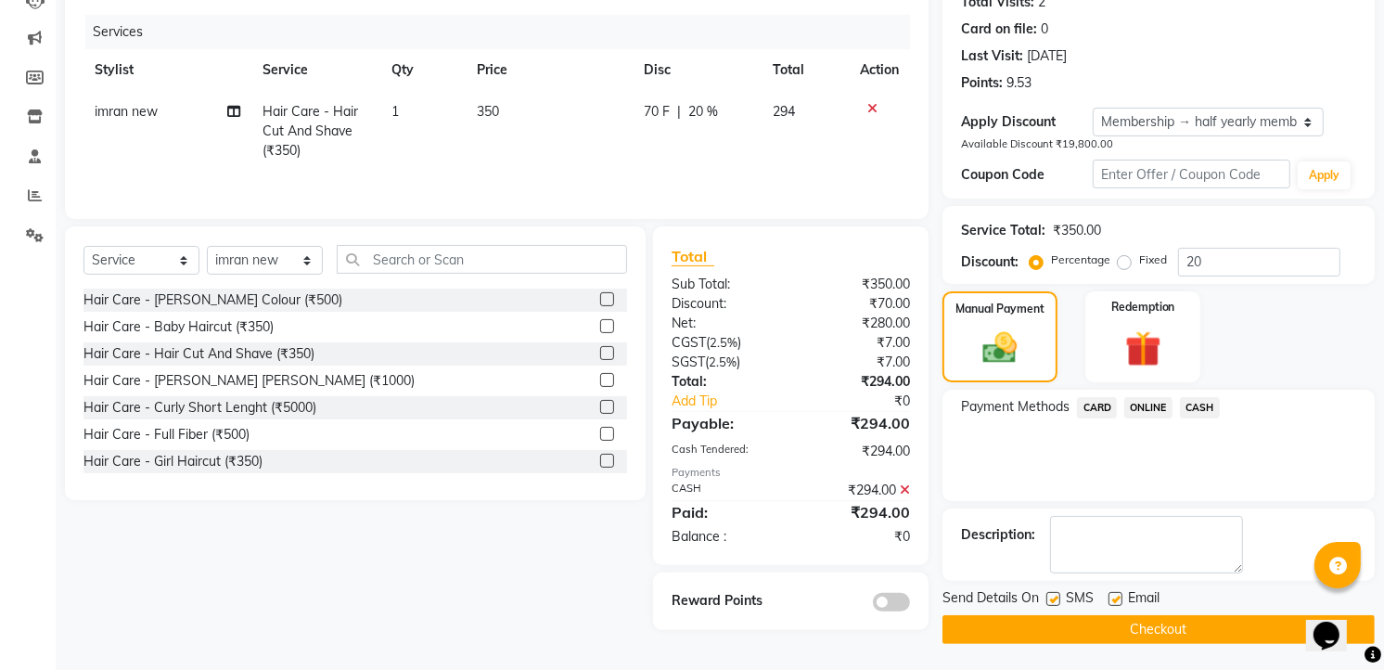
scroll to position [216, 0]
click at [1221, 634] on button "Checkout" at bounding box center [1158, 628] width 432 height 29
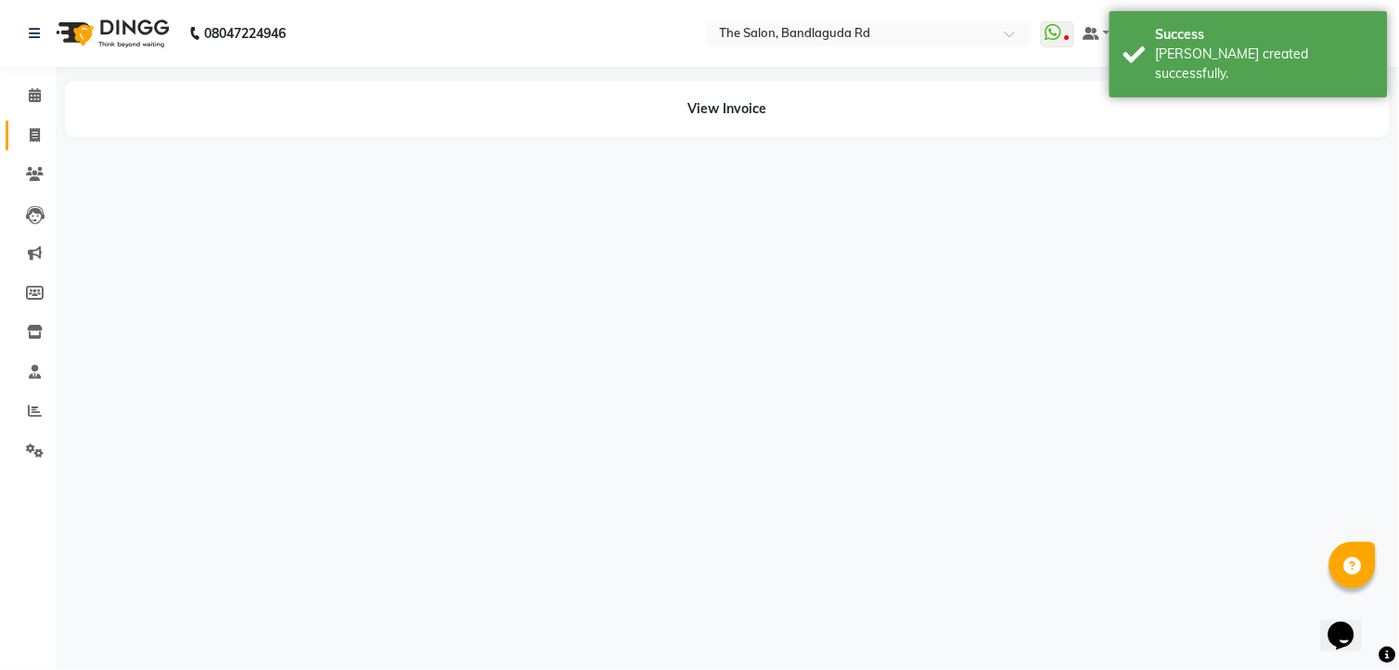
click at [17, 121] on link "Invoice" at bounding box center [28, 136] width 45 height 31
select select "service"
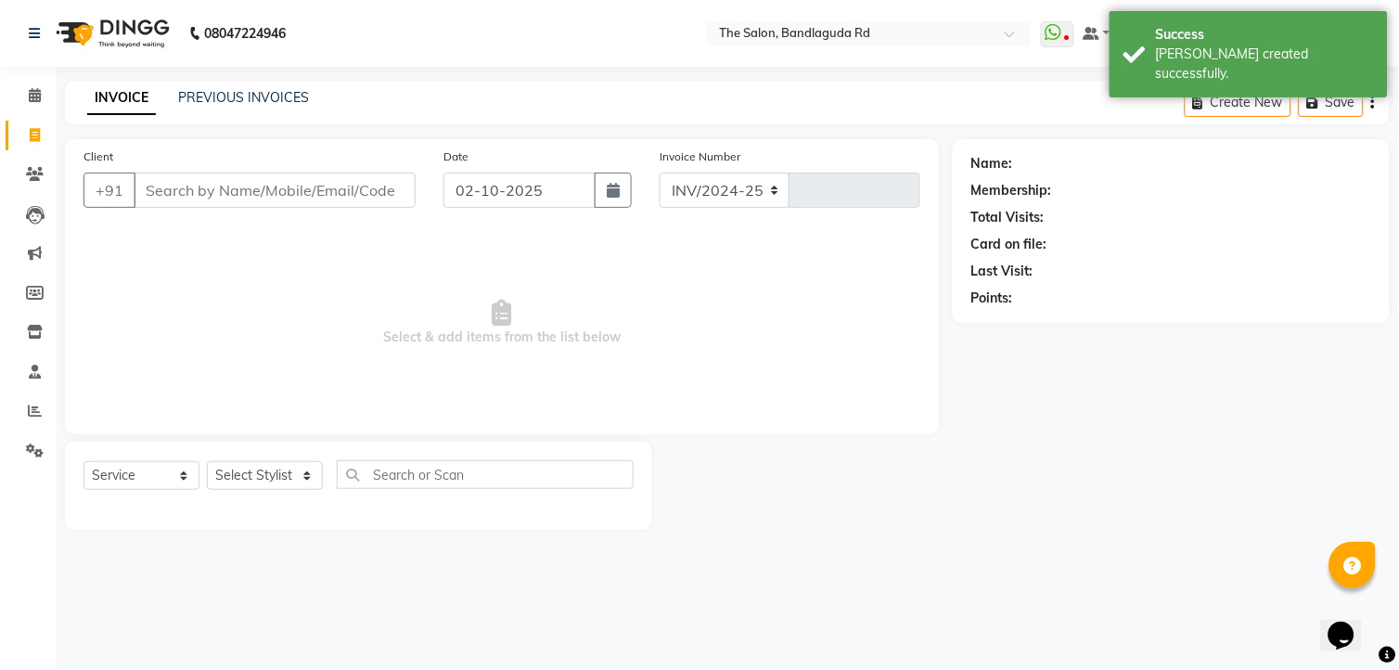
select select "5198"
type input "14558"
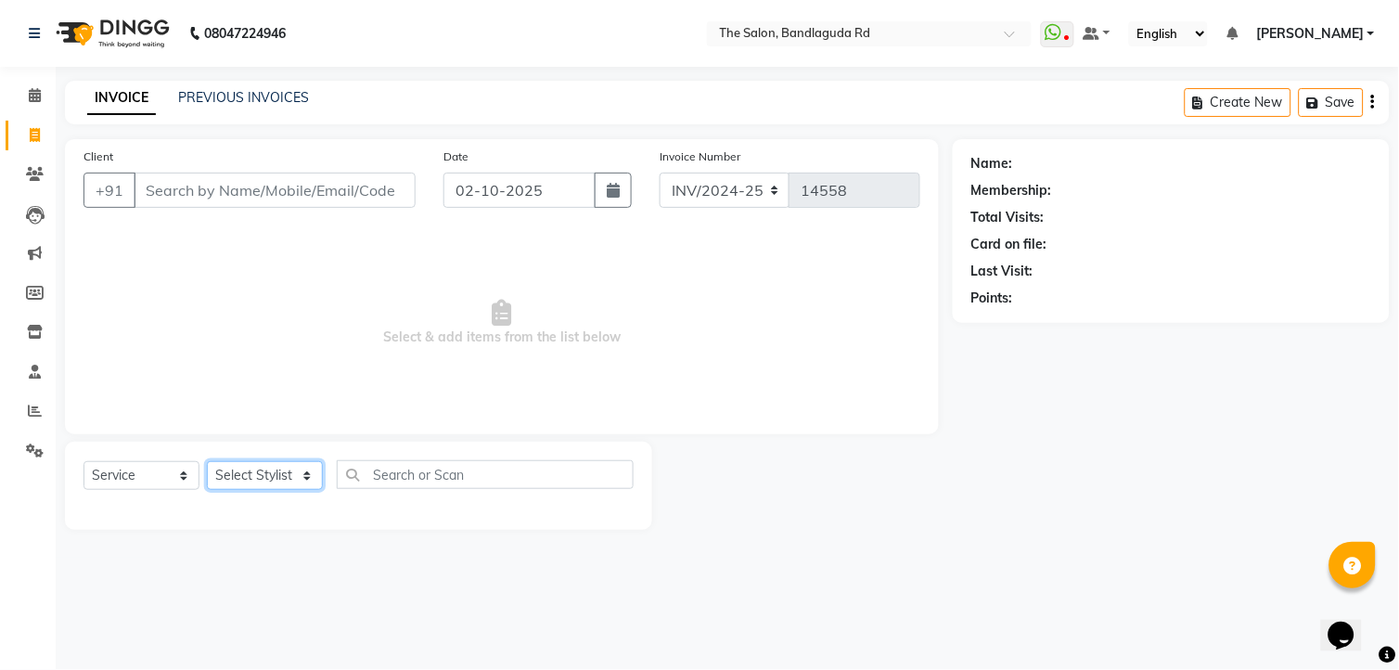
click at [262, 484] on select "Select Stylist AIJAZ fazil imran imran new kasim mohsin rasheed rashid manager …" at bounding box center [265, 475] width 116 height 29
click at [293, 478] on select "Select Stylist AIJAZ fazil imran imran new kasim mohsin rasheed rashid manager …" at bounding box center [265, 475] width 116 height 29
select select "86723"
click at [207, 462] on select "Select Stylist AIJAZ fazil imran imran new kasim mohsin rasheed rashid manager …" at bounding box center [265, 475] width 116 height 29
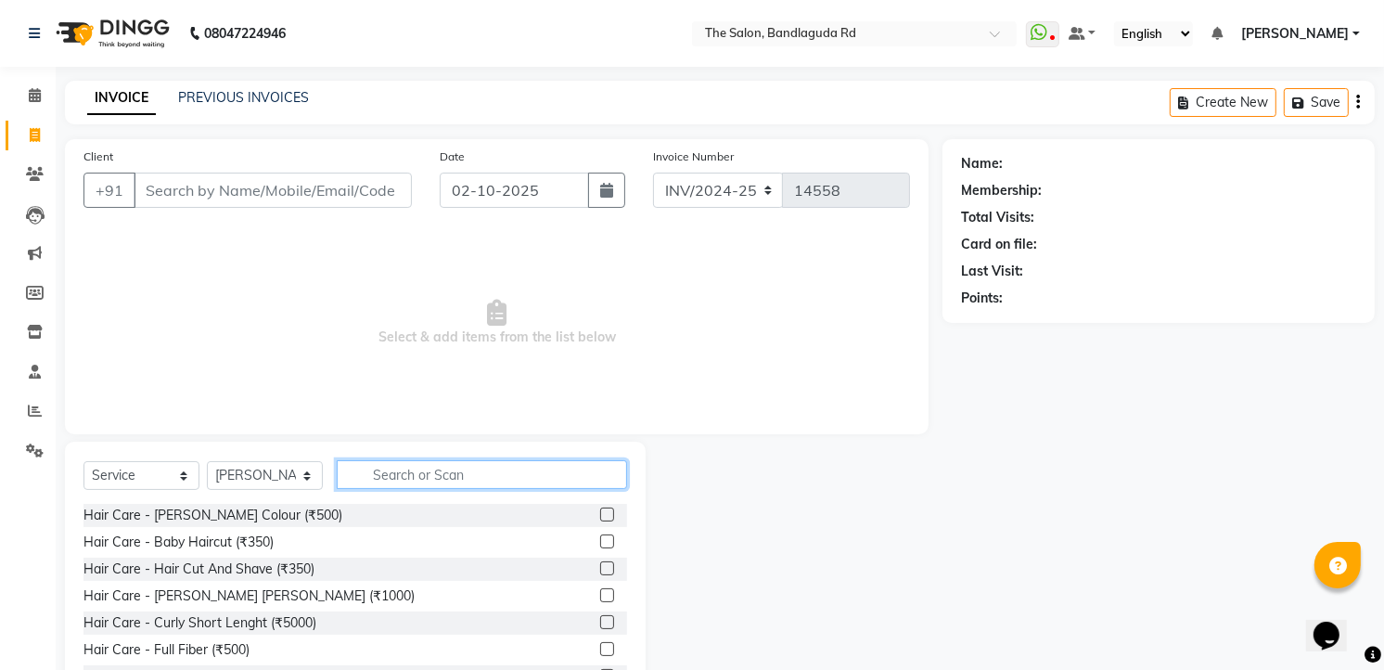
click at [401, 479] on input "text" at bounding box center [482, 474] width 290 height 29
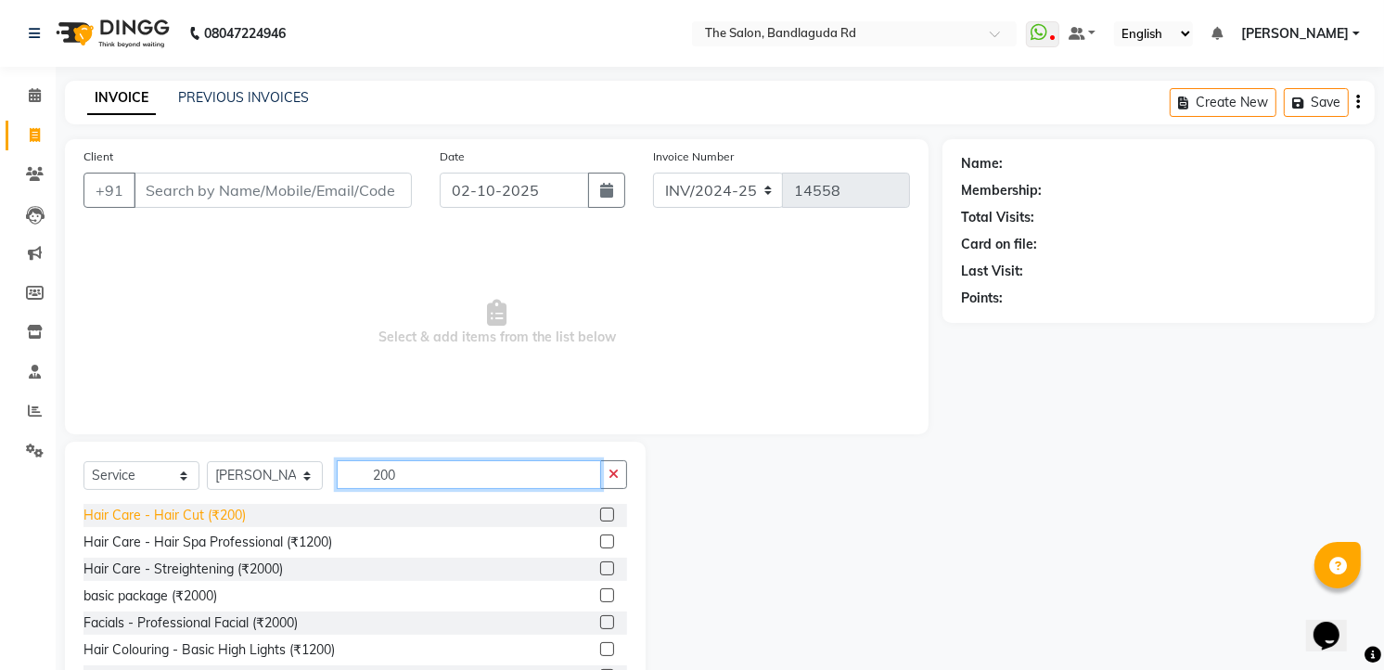
type input "200"
click at [174, 520] on div "Hair Care - Hair Cut (₹200)" at bounding box center [164, 515] width 162 height 19
checkbox input "false"
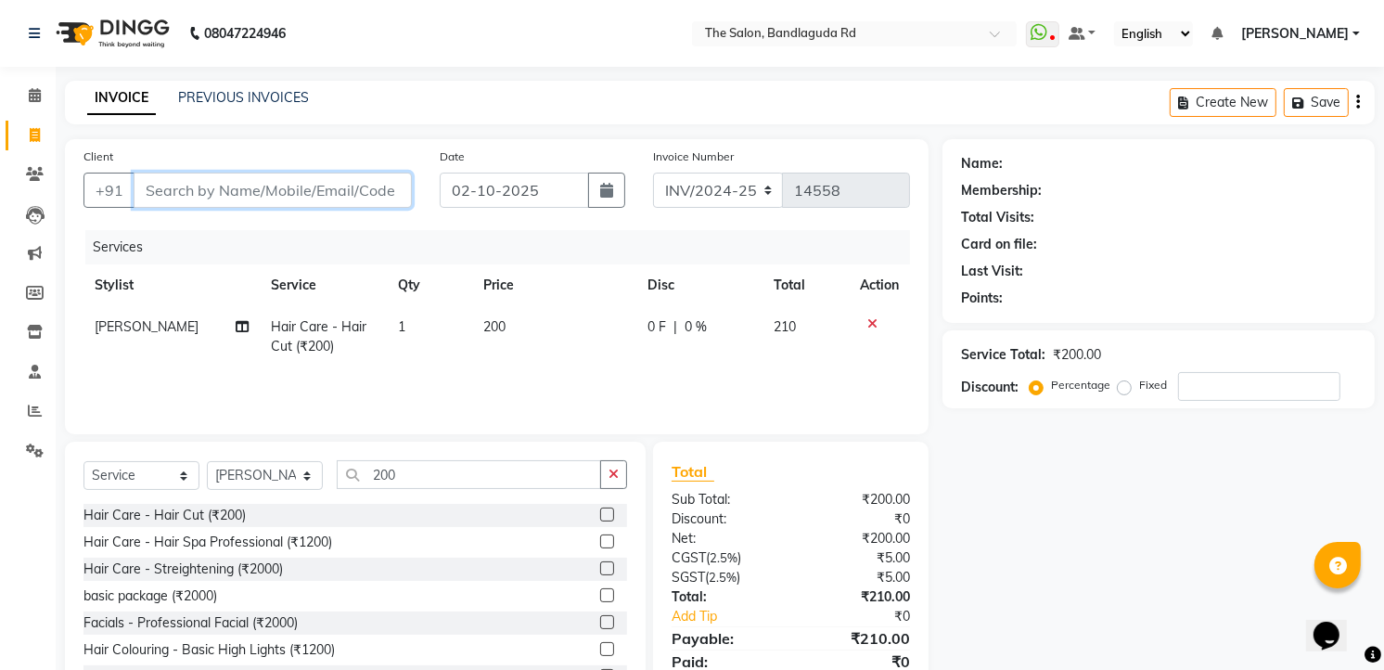
click at [310, 180] on input "Client" at bounding box center [273, 190] width 278 height 35
type input "9"
type input "0"
type input "9515809150"
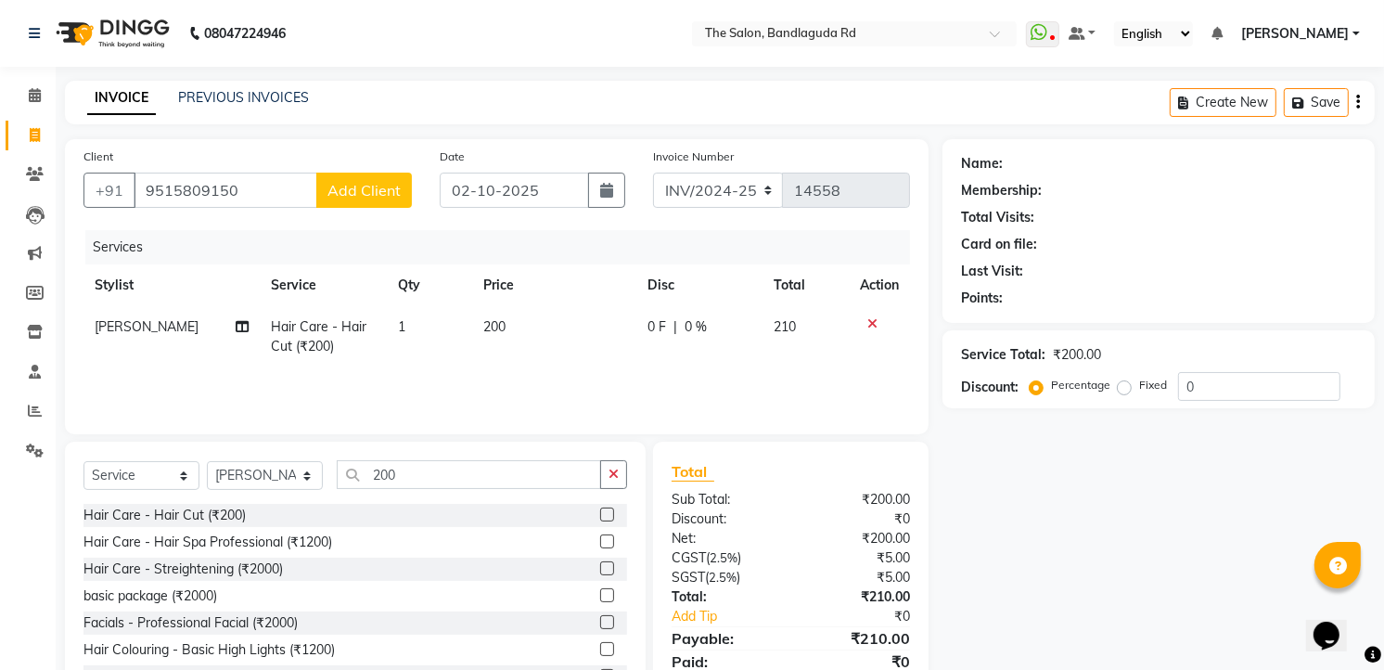
click at [360, 183] on span "Add Client" at bounding box center [363, 190] width 73 height 19
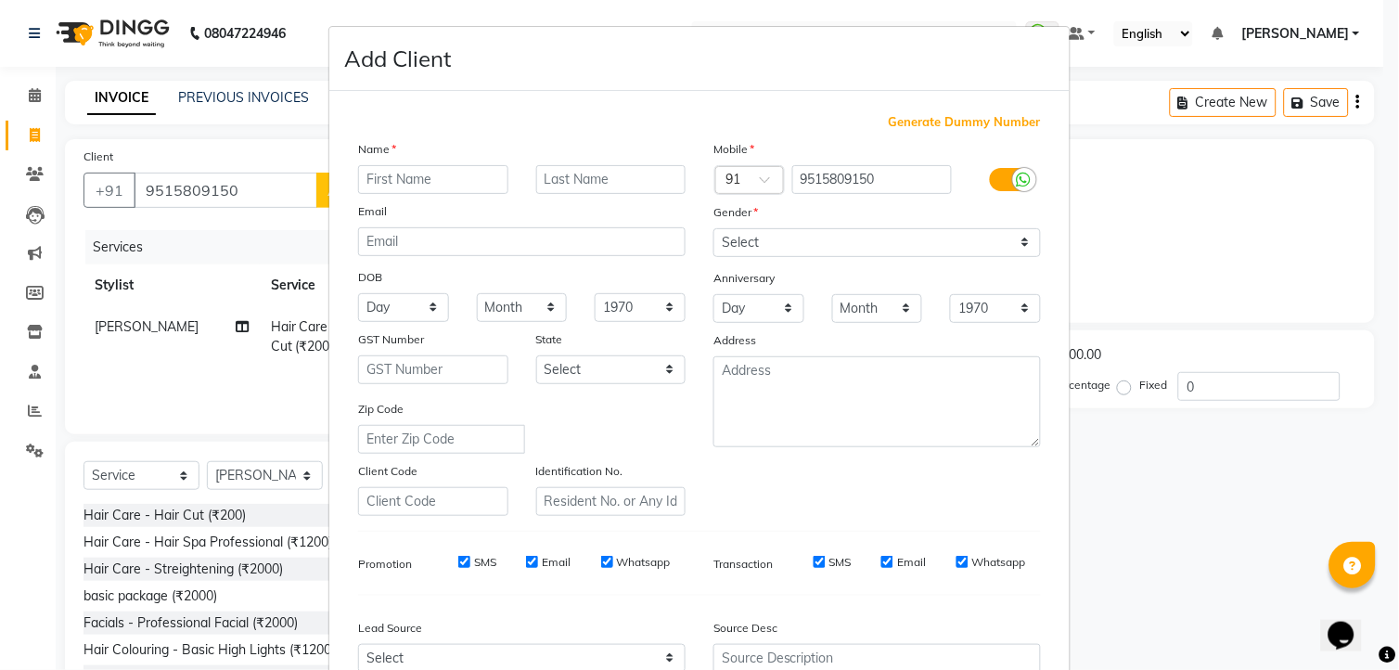
click at [374, 182] on input "text" at bounding box center [433, 179] width 150 height 29
type input "ramat"
click at [823, 250] on select "Select Male Female Other Prefer Not To Say" at bounding box center [876, 242] width 327 height 29
select select "[DEMOGRAPHIC_DATA]"
click at [713, 228] on select "Select Male Female Other Prefer Not To Say" at bounding box center [876, 242] width 327 height 29
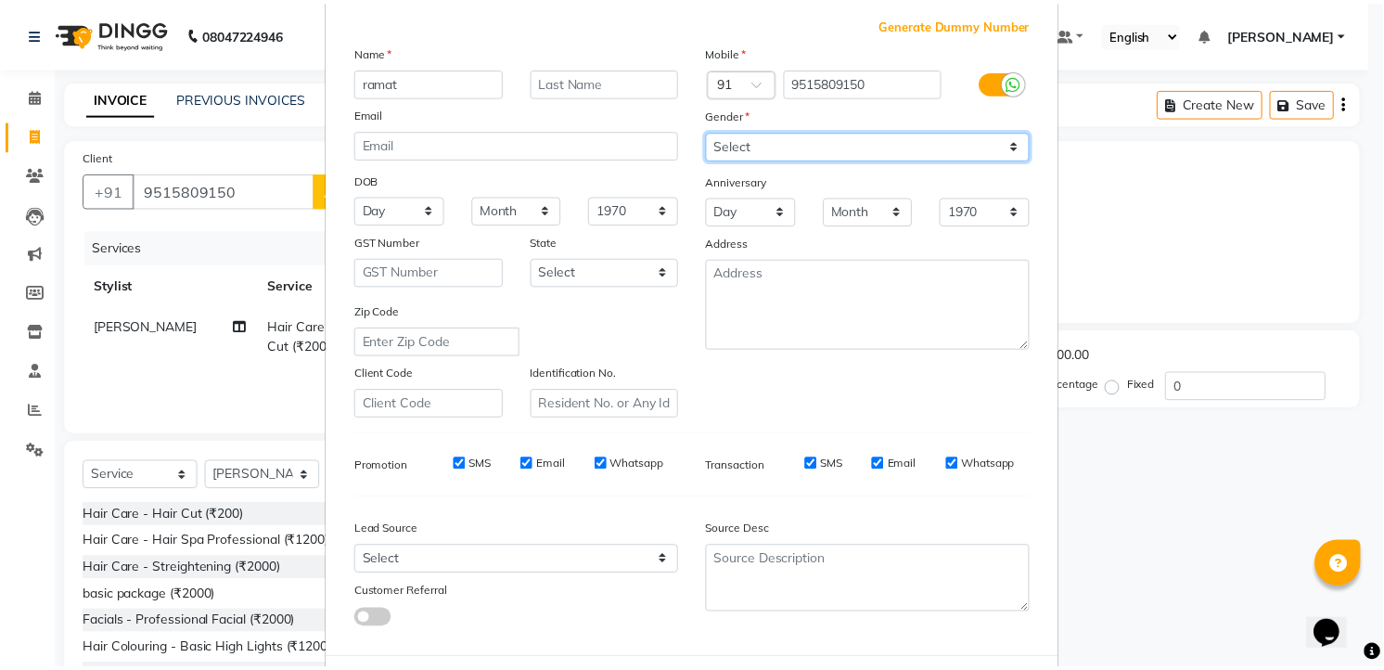
scroll to position [187, 0]
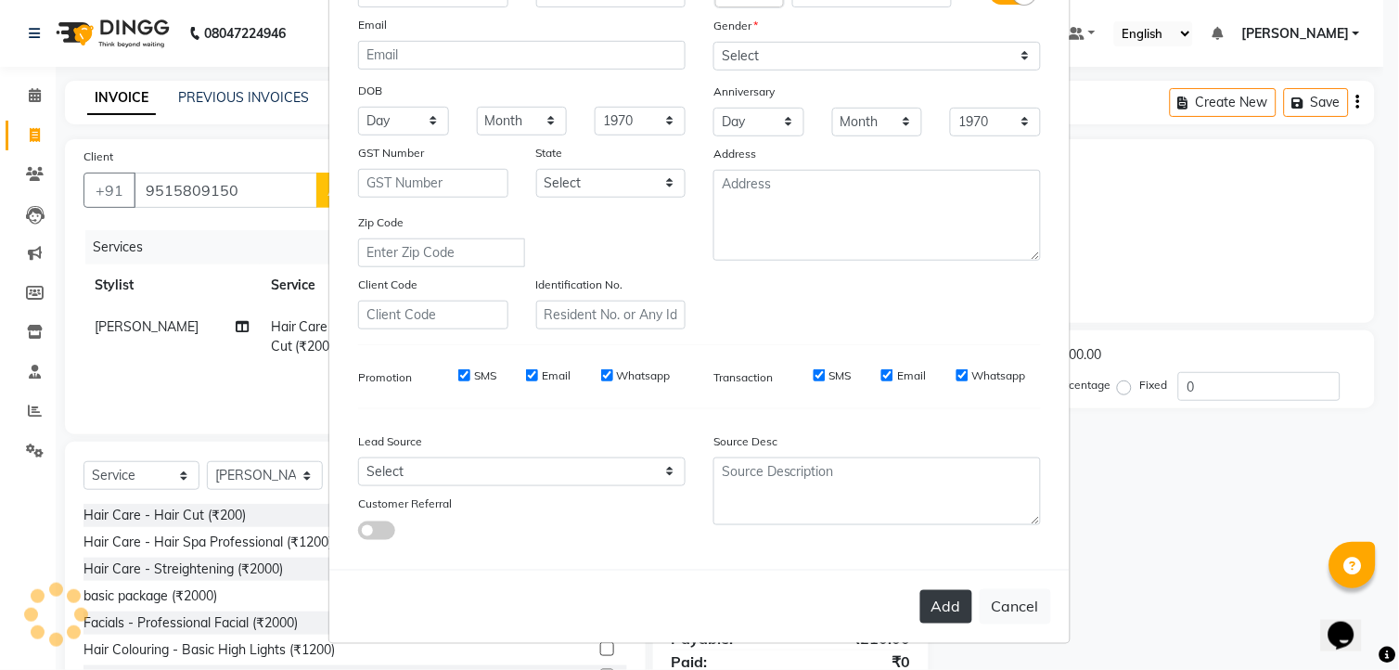
click at [923, 606] on button "Add" at bounding box center [946, 606] width 52 height 33
select select
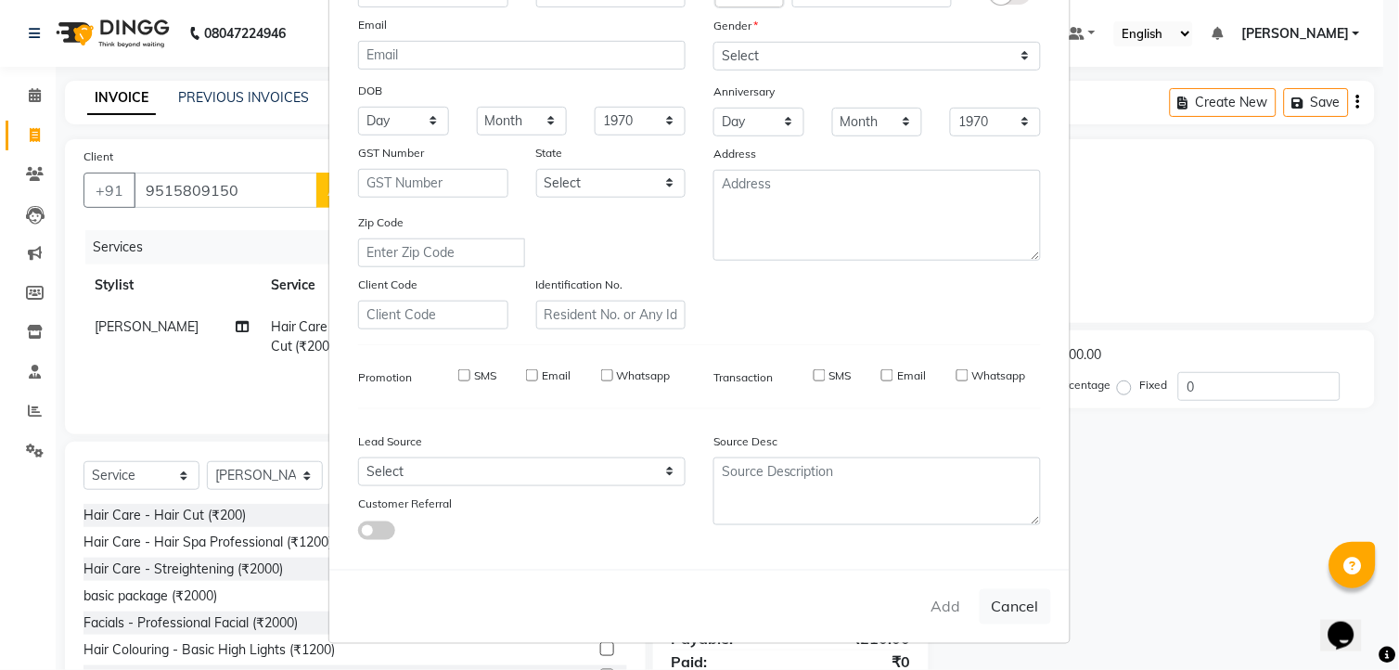
select select
checkbox input "false"
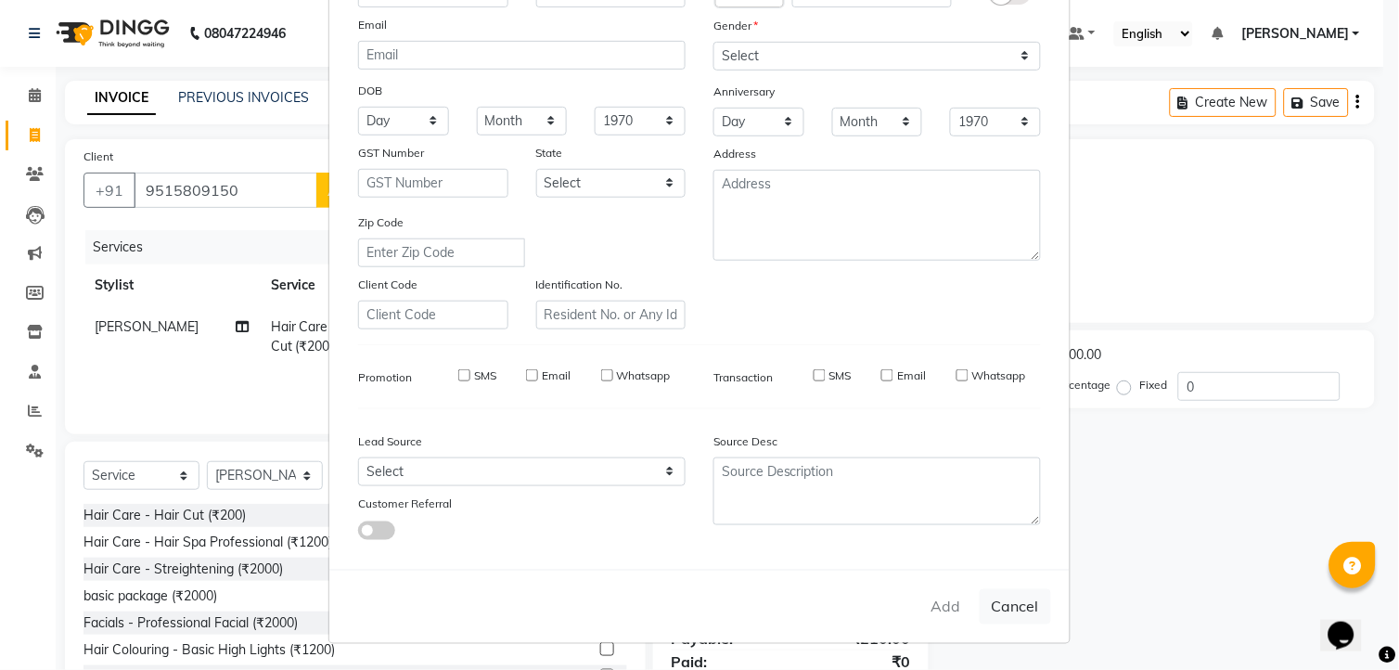
checkbox input "false"
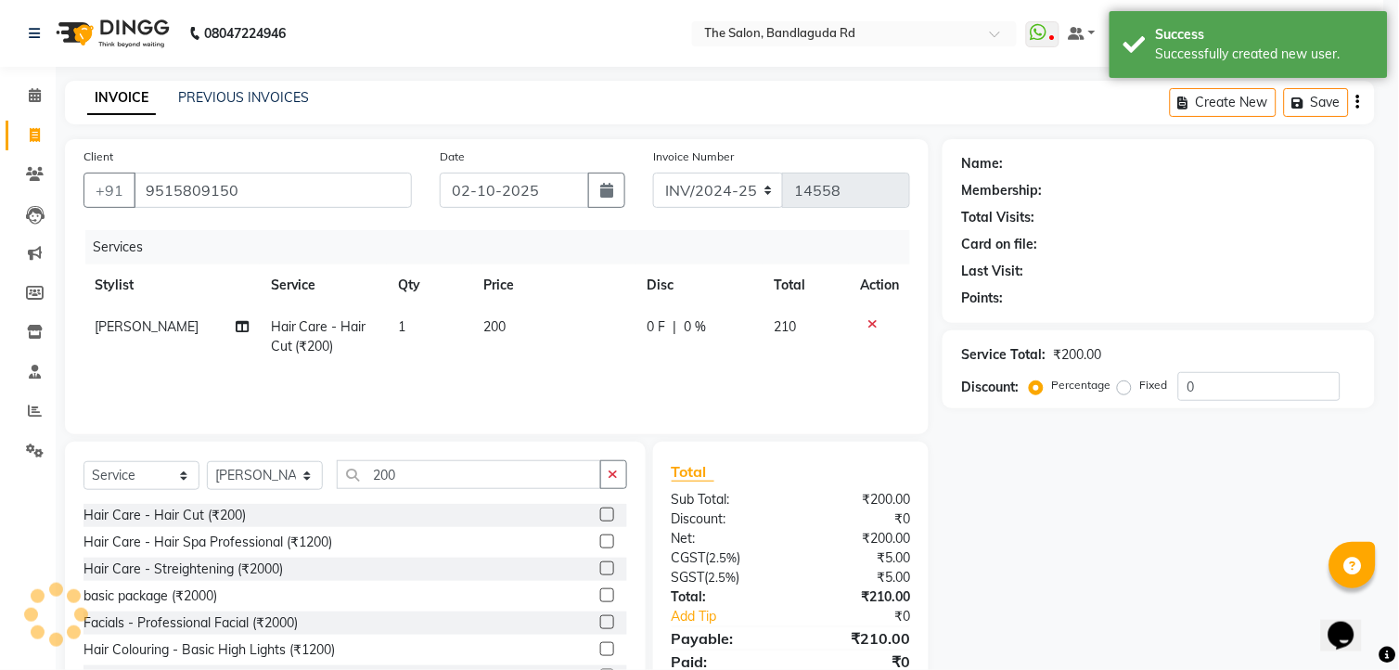
select select "1: Object"
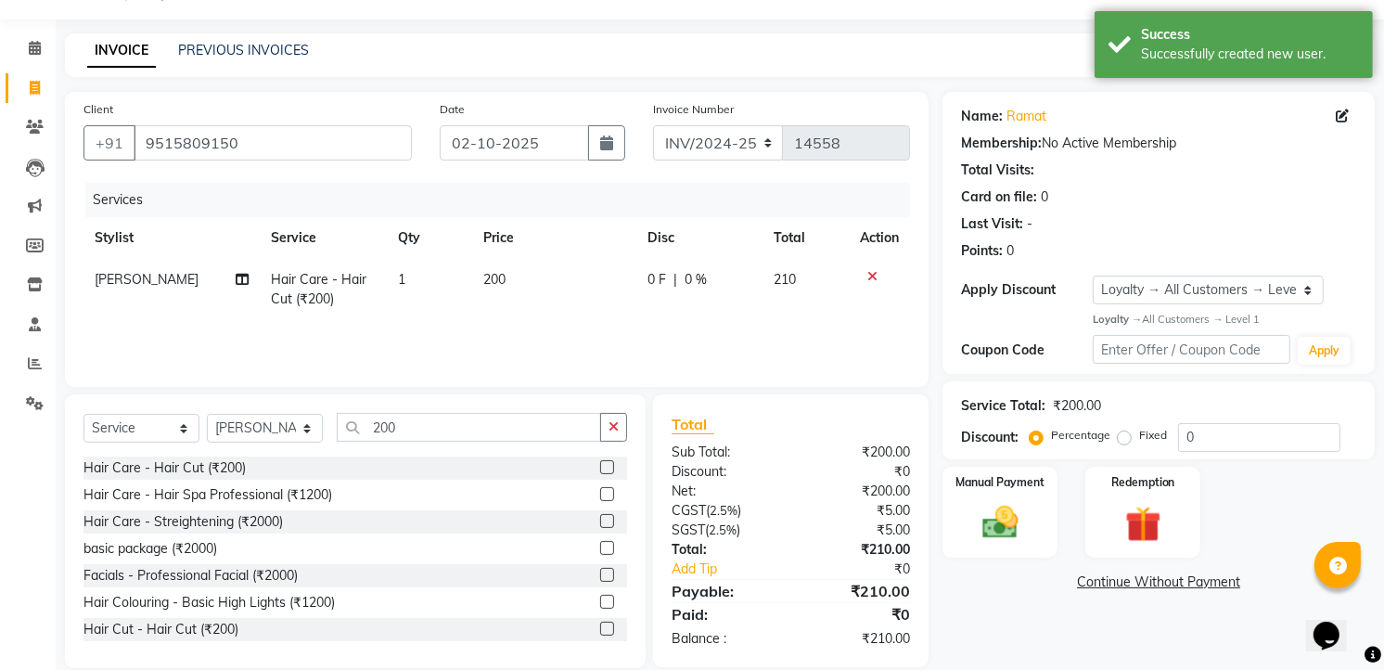
scroll to position [72, 0]
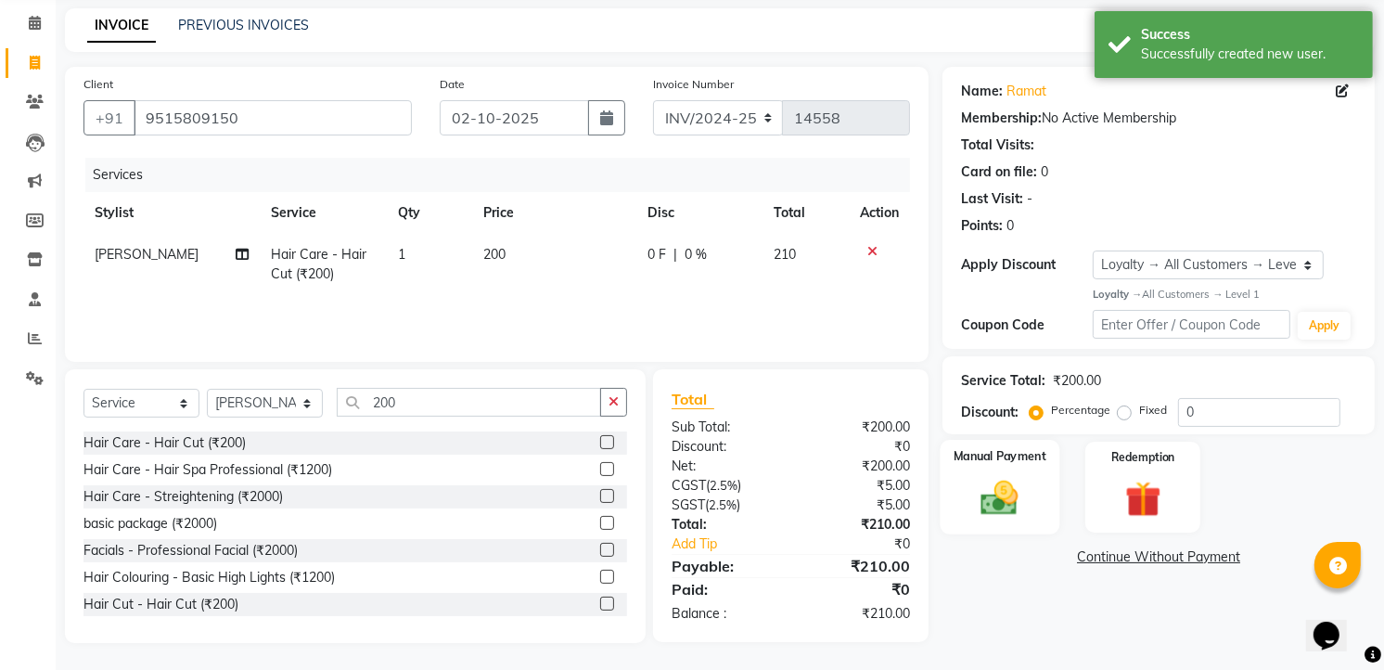
click at [1035, 513] on div "Manual Payment" at bounding box center [1001, 487] width 120 height 95
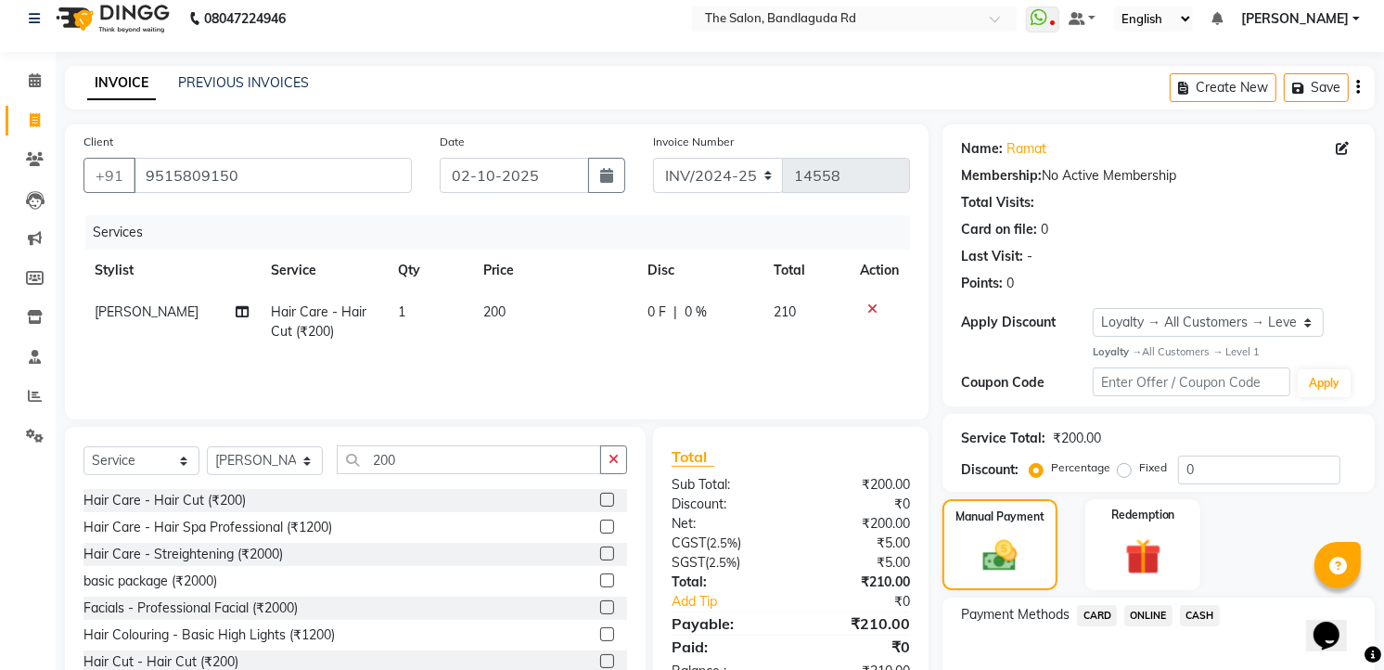
scroll to position [118, 0]
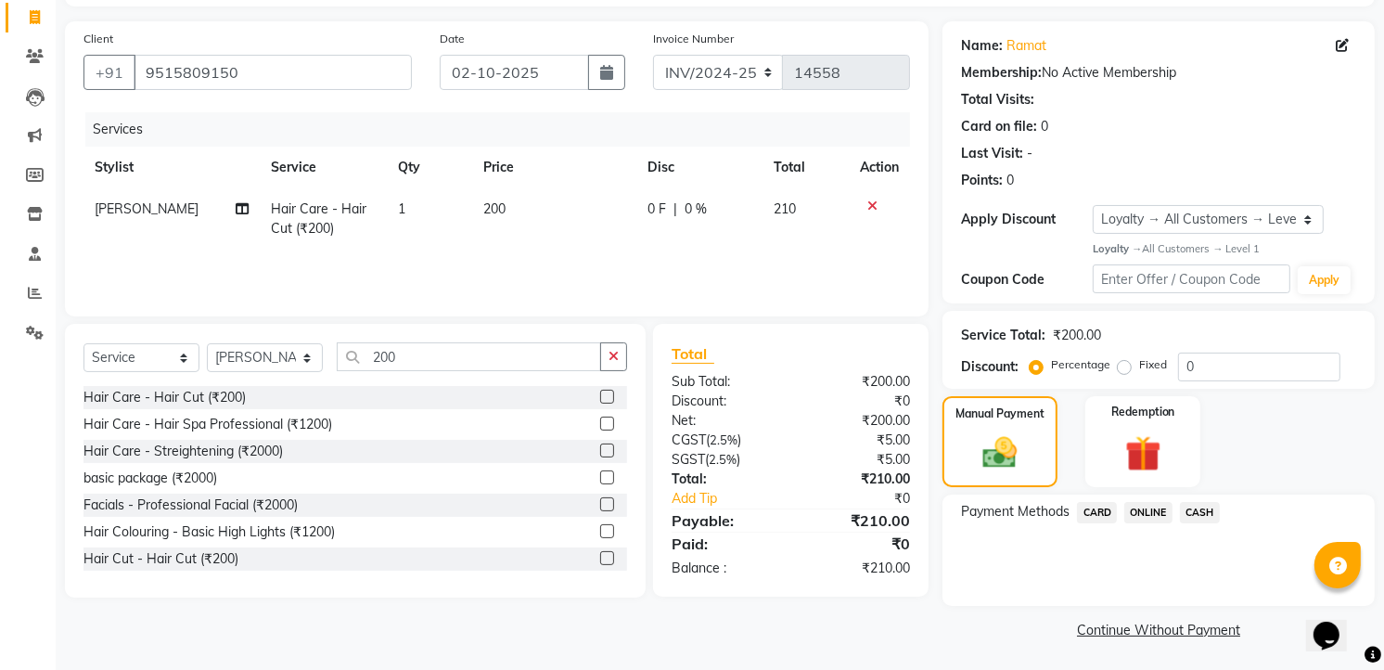
click at [1215, 515] on span "CASH" at bounding box center [1200, 512] width 40 height 21
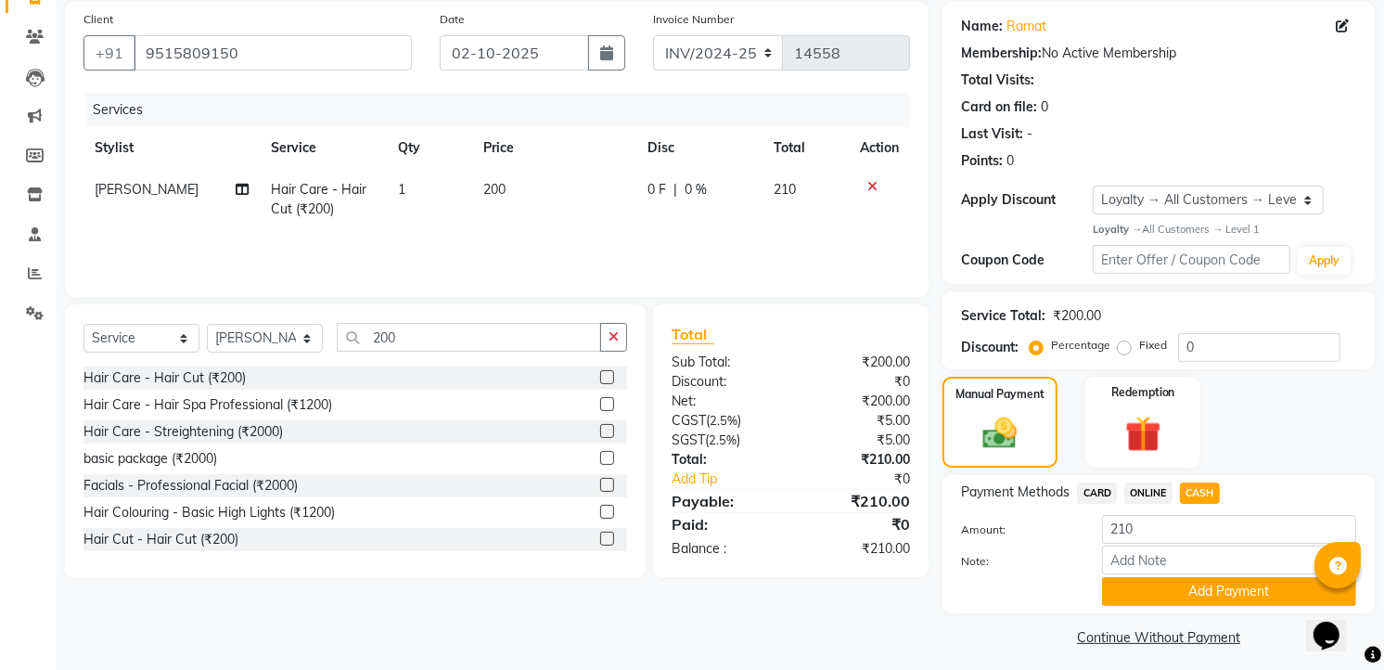
scroll to position [146, 0]
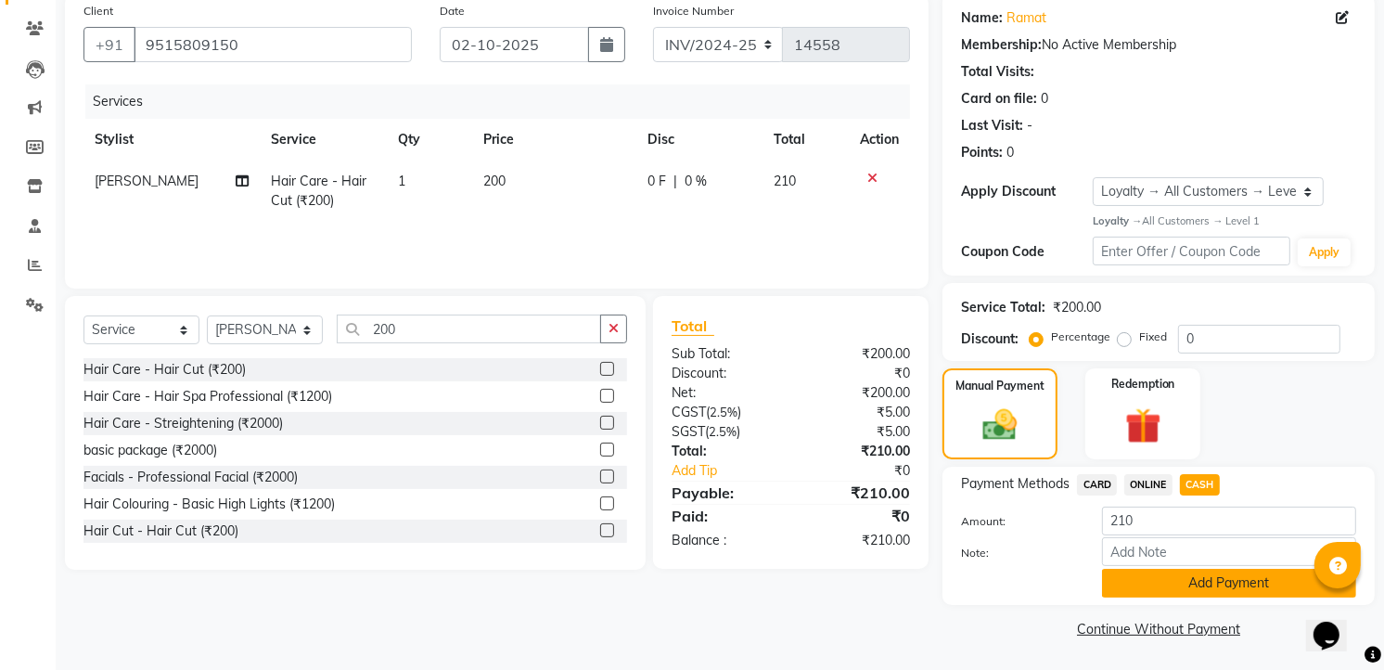
click at [1219, 582] on button "Add Payment" at bounding box center [1229, 583] width 254 height 29
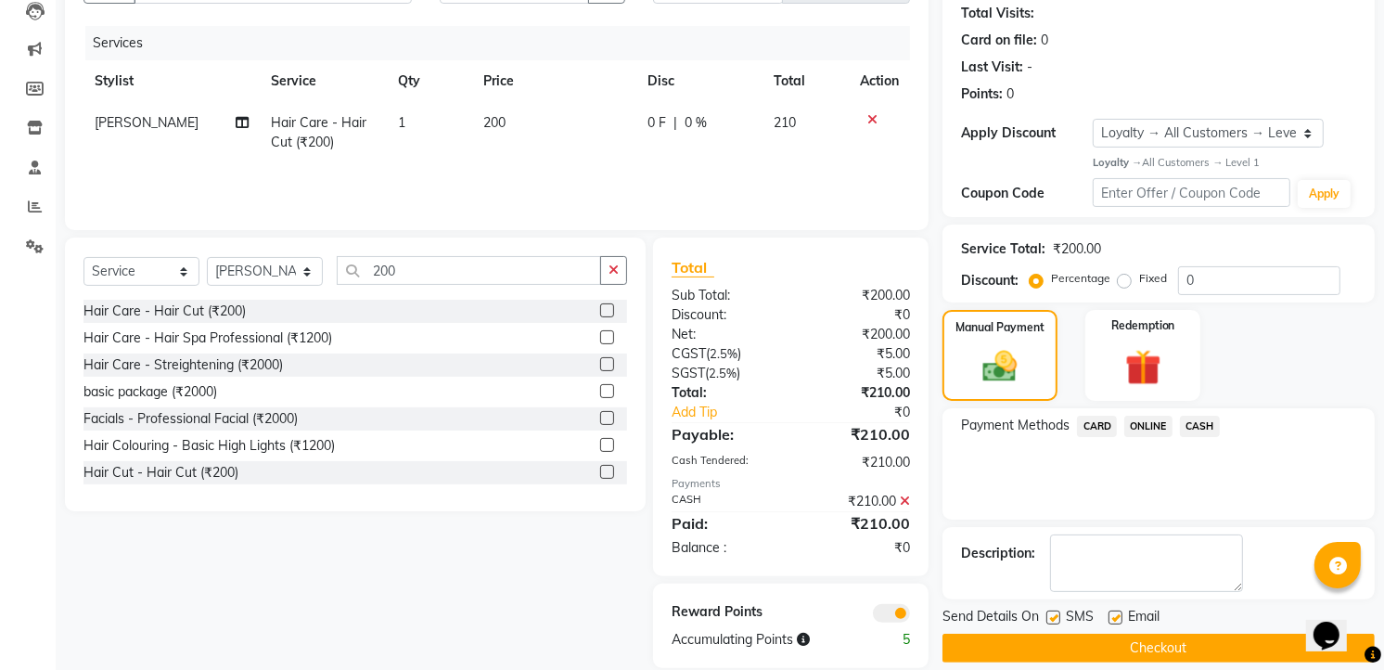
scroll to position [229, 0]
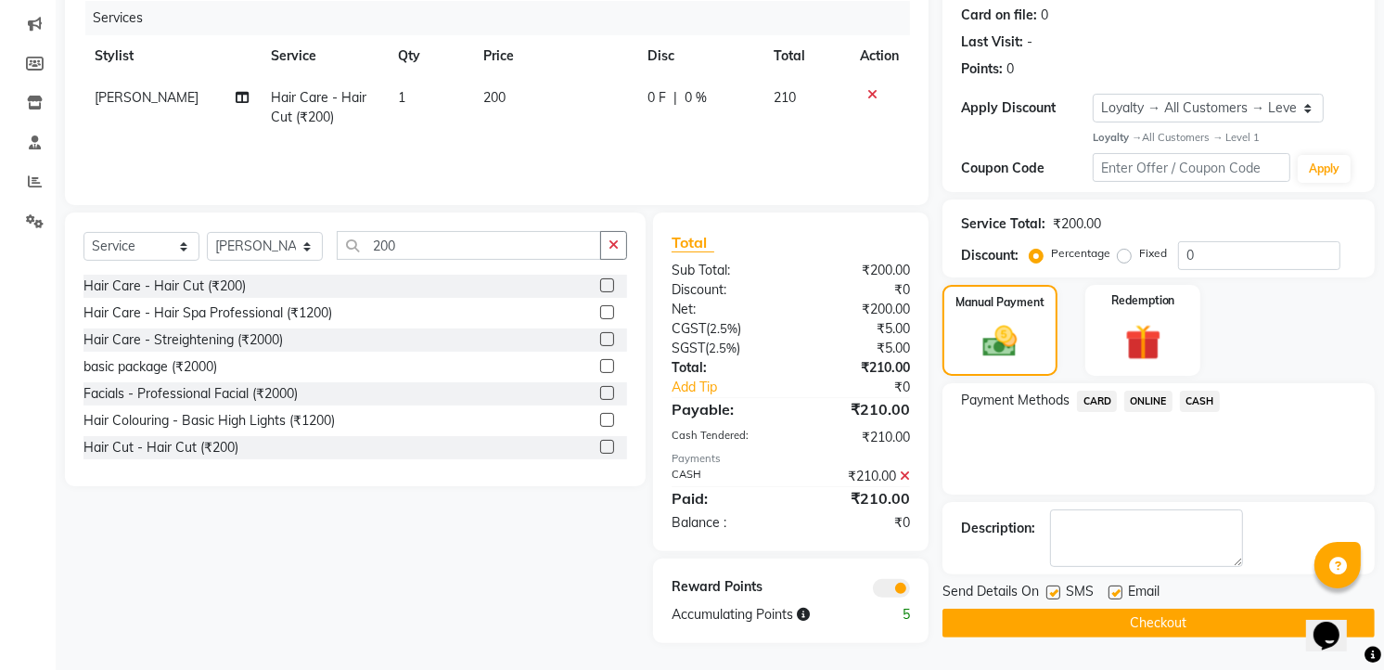
click at [1203, 616] on button "Checkout" at bounding box center [1158, 622] width 432 height 29
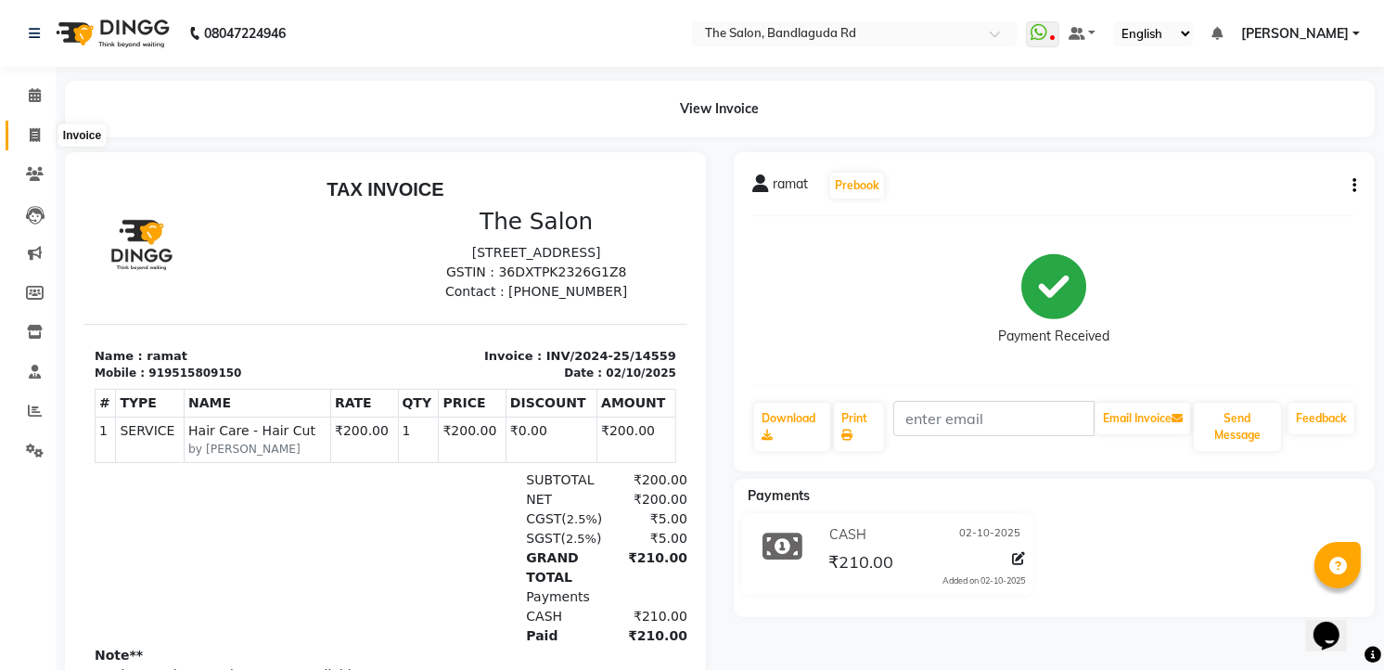
click at [23, 136] on span at bounding box center [35, 135] width 32 height 21
select select "service"
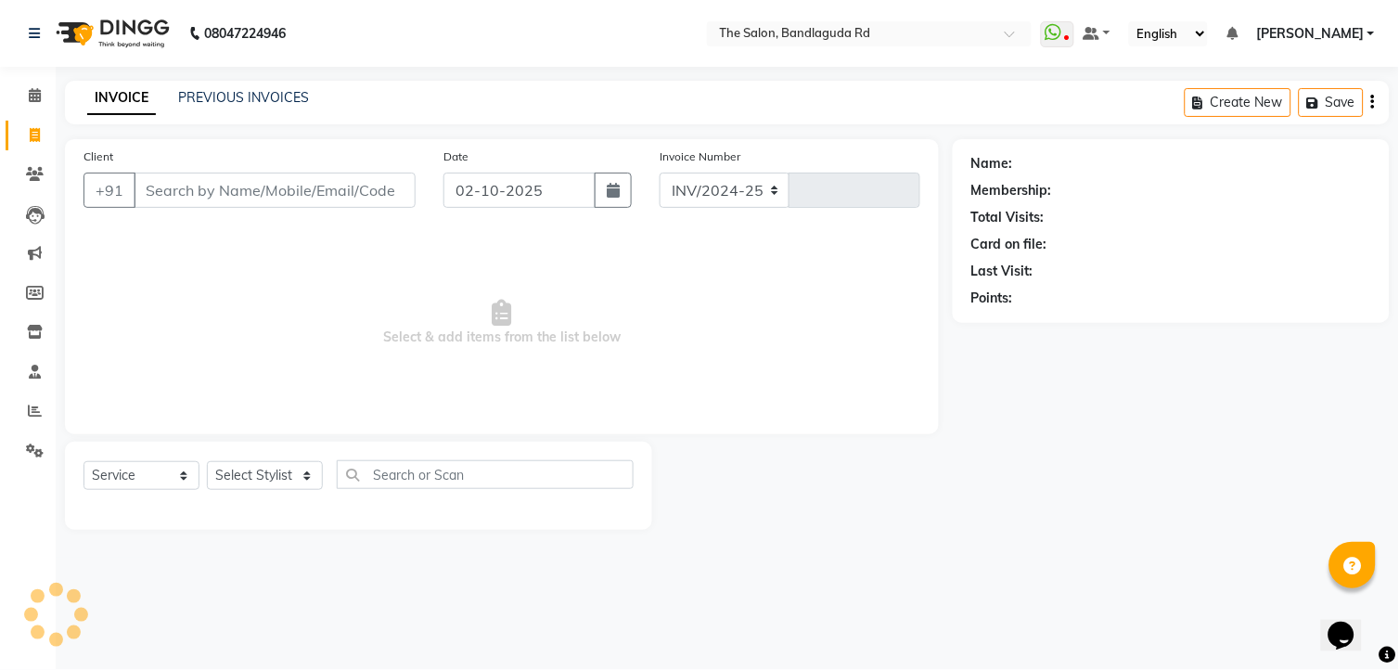
select select "5198"
type input "14560"
click at [41, 135] on span at bounding box center [35, 135] width 32 height 21
select select "service"
type input "14560"
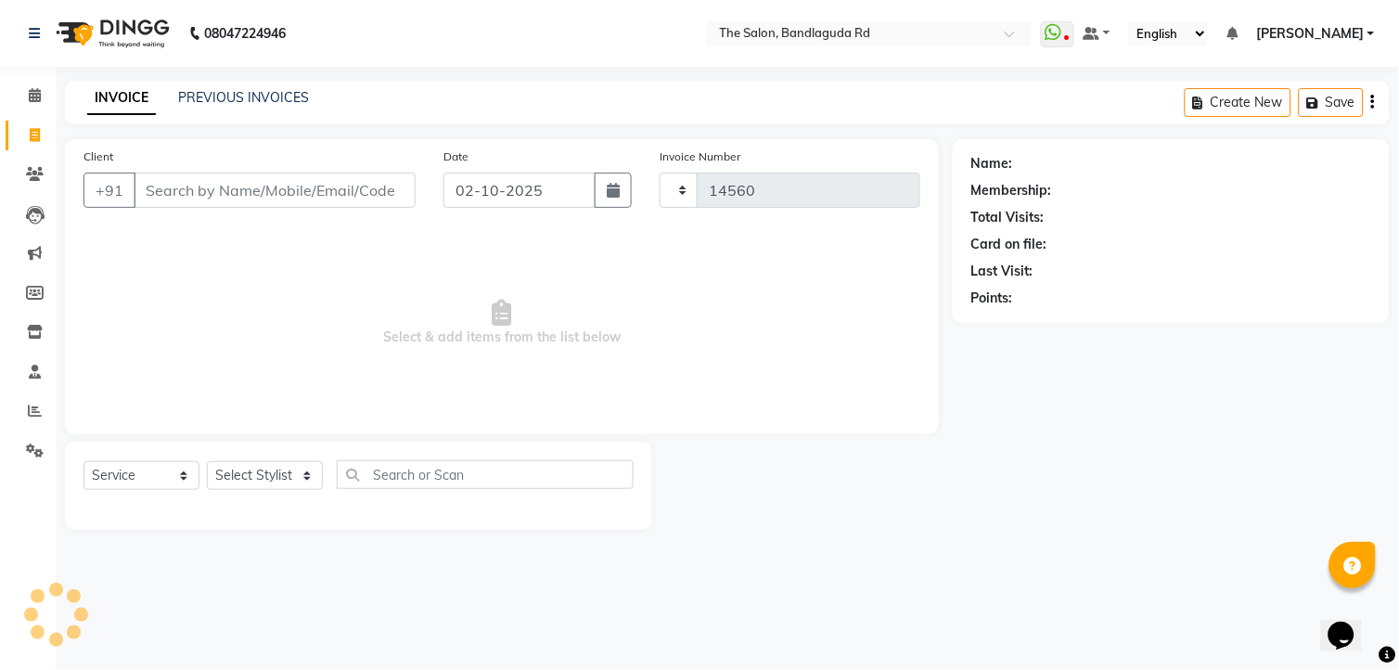
select select "5198"
click at [279, 474] on select "Select Stylist [PERSON_NAME] [PERSON_NAME] [PERSON_NAME] new [PERSON_NAME] [PER…" at bounding box center [265, 475] width 116 height 29
select select "63354"
click at [207, 462] on select "Select Stylist [PERSON_NAME] [PERSON_NAME] [PERSON_NAME] new [PERSON_NAME] [PER…" at bounding box center [265, 475] width 116 height 29
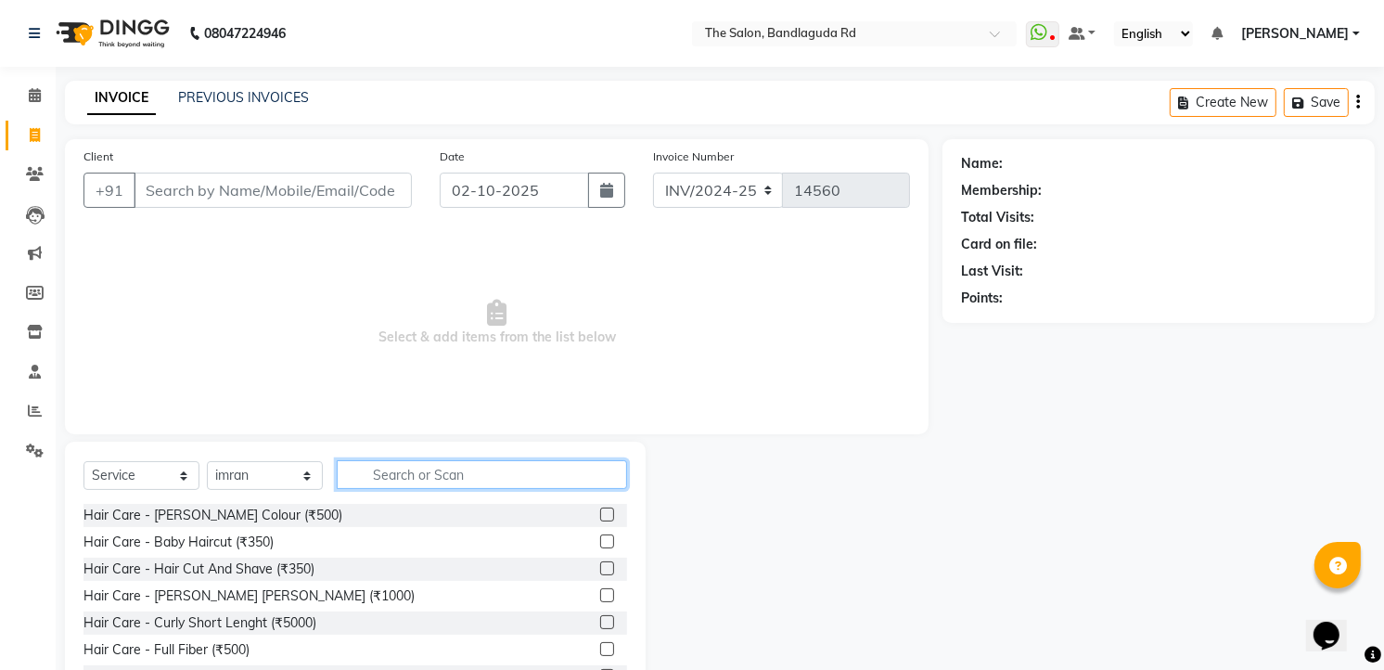
click at [419, 476] on input "text" at bounding box center [482, 474] width 290 height 29
click at [421, 476] on input "text" at bounding box center [482, 474] width 290 height 29
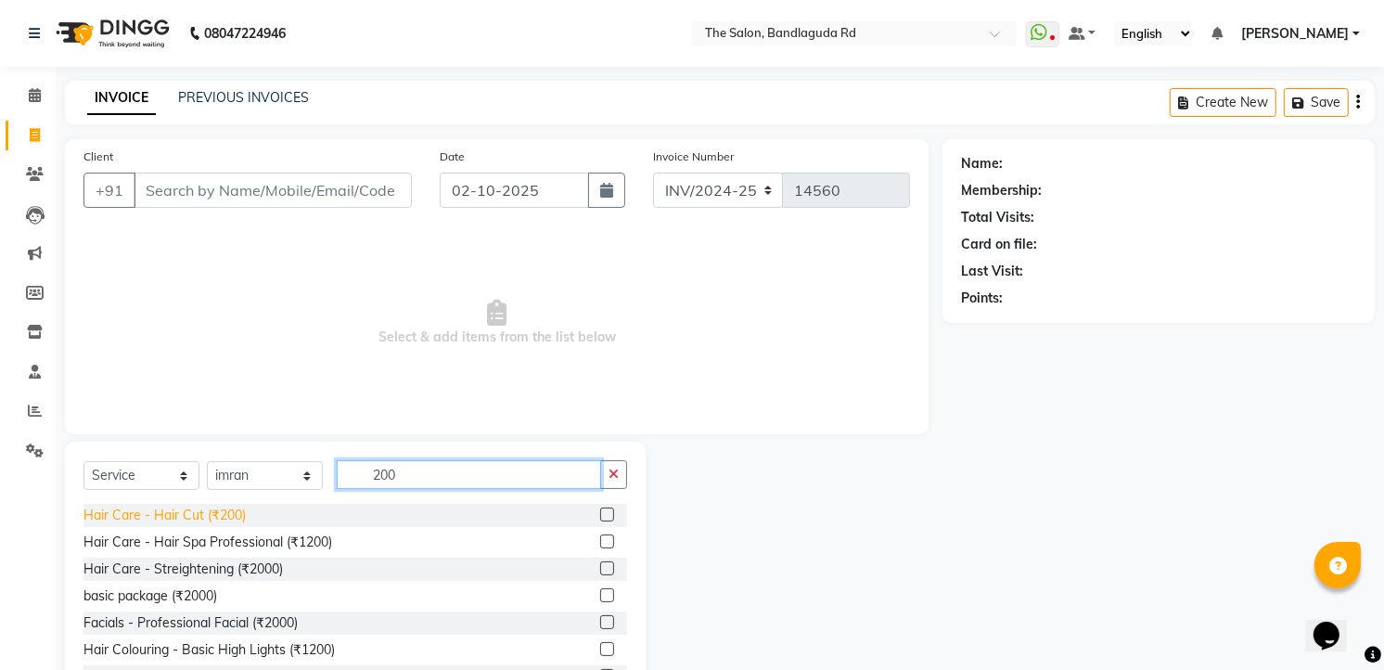
type input "200"
click at [228, 522] on div "Hair Care - Hair Cut (₹200)" at bounding box center [164, 515] width 162 height 19
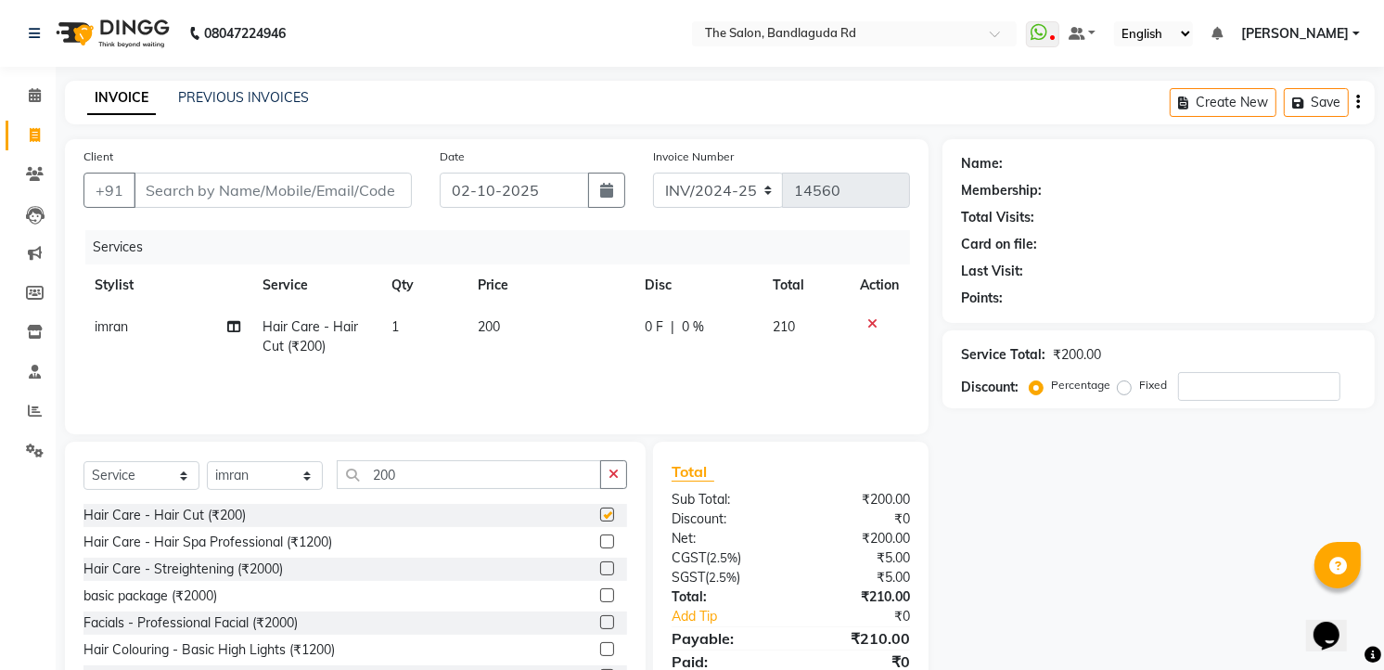
checkbox input "false"
click at [358, 192] on input "Client" at bounding box center [273, 190] width 278 height 35
type input "8"
type input "0"
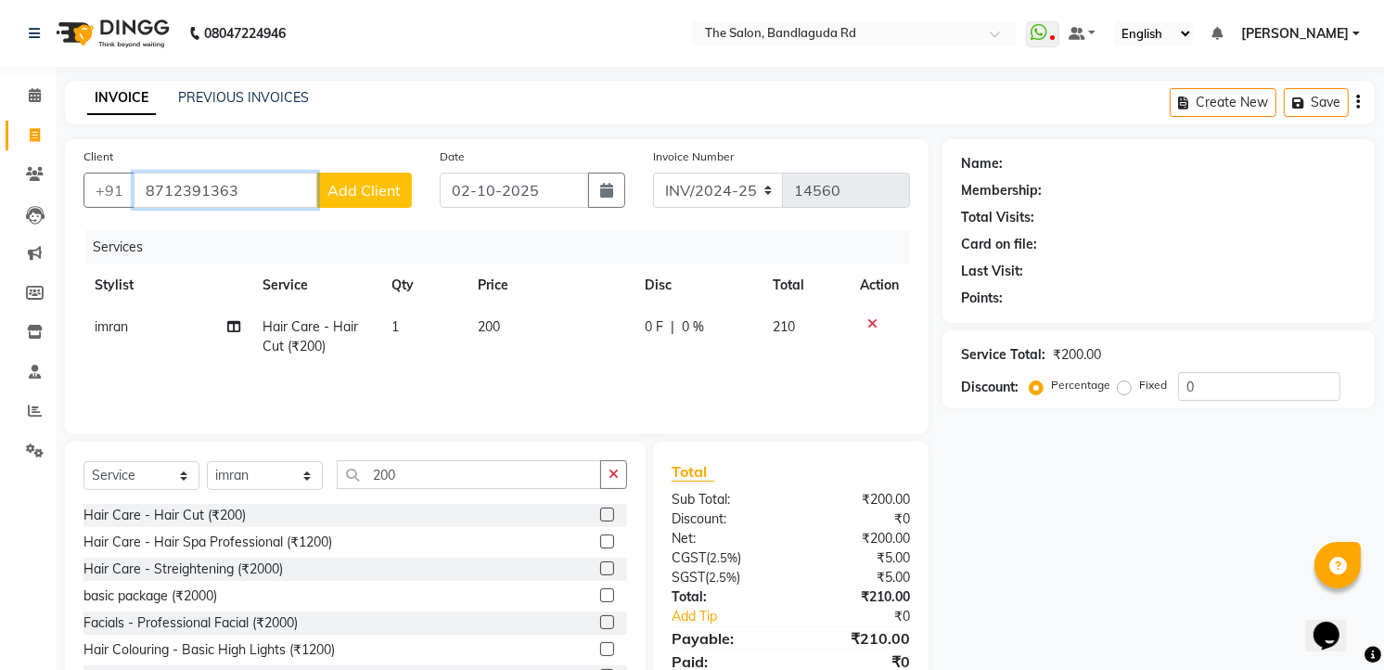
type input "8712391363"
click at [390, 182] on span "Add Client" at bounding box center [363, 190] width 73 height 19
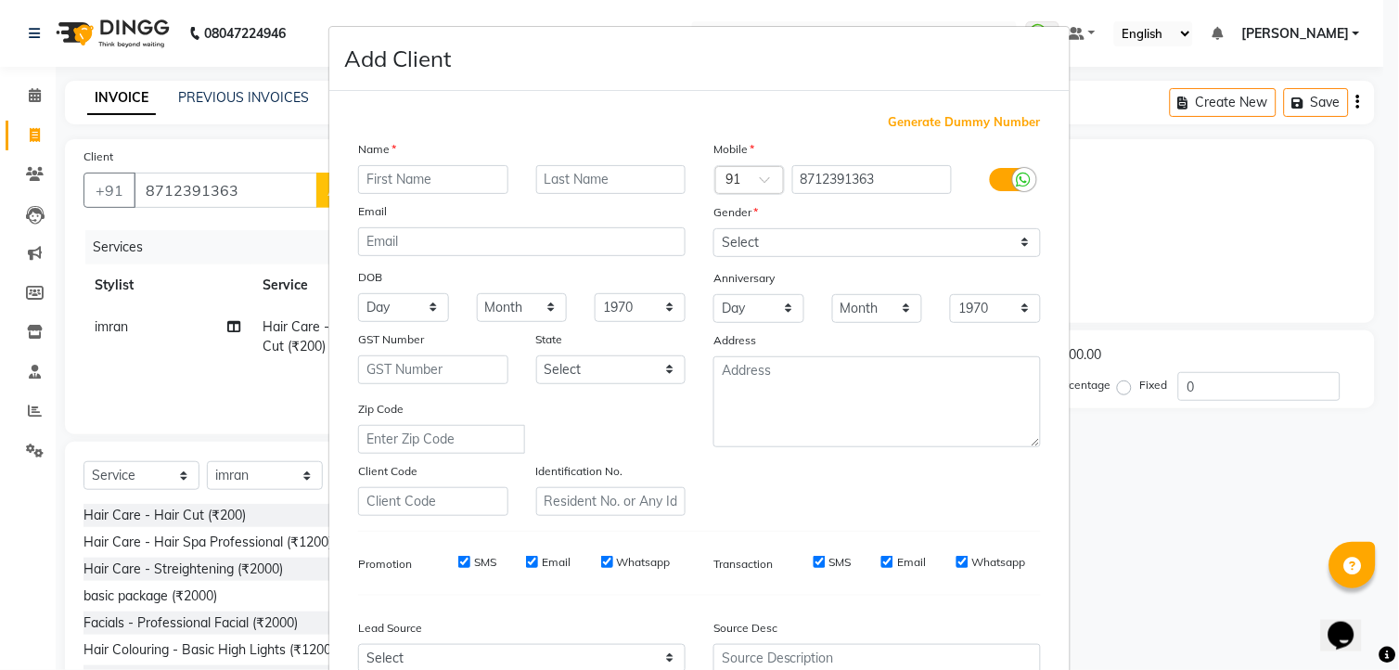
click at [441, 177] on input "text" at bounding box center [433, 179] width 150 height 29
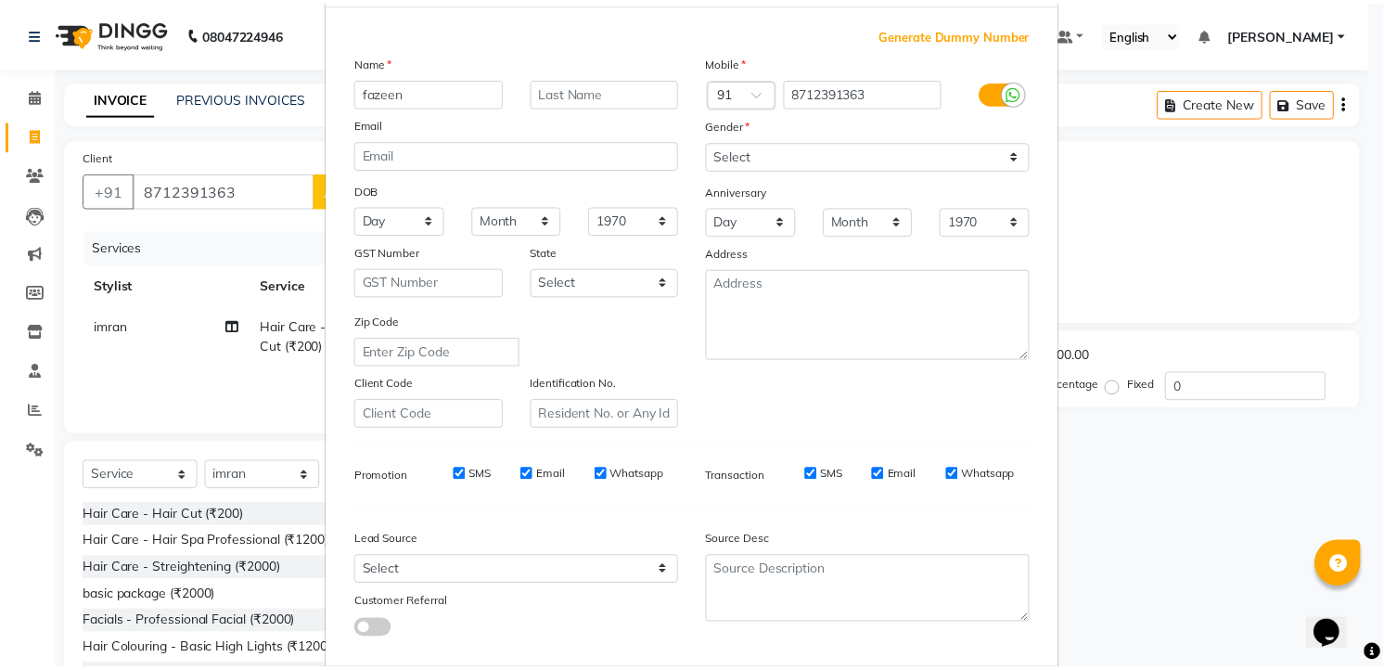
scroll to position [187, 0]
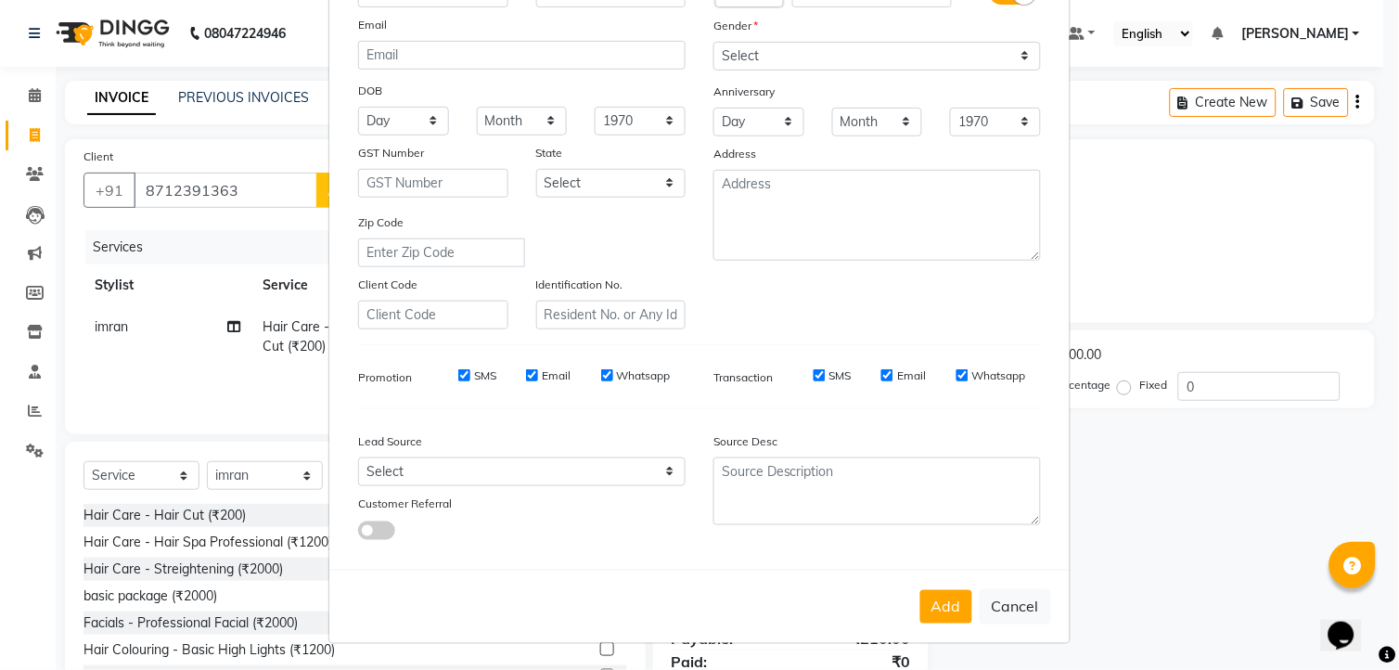
type input "fazeen"
click at [811, 61] on select "Select Male Female Other Prefer Not To Say" at bounding box center [876, 56] width 327 height 29
select select "male"
click at [713, 42] on select "Select Male Female Other Prefer Not To Say" at bounding box center [876, 56] width 327 height 29
click at [928, 594] on button "Add" at bounding box center [946, 606] width 52 height 33
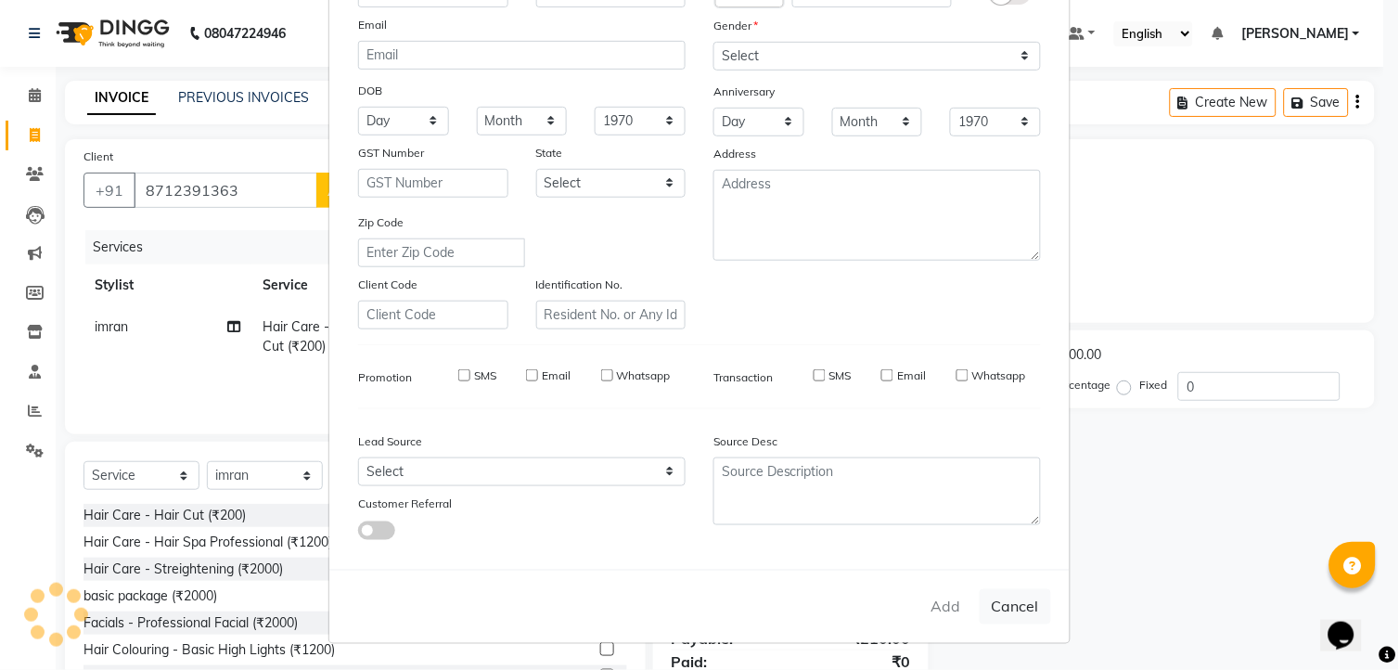
select select
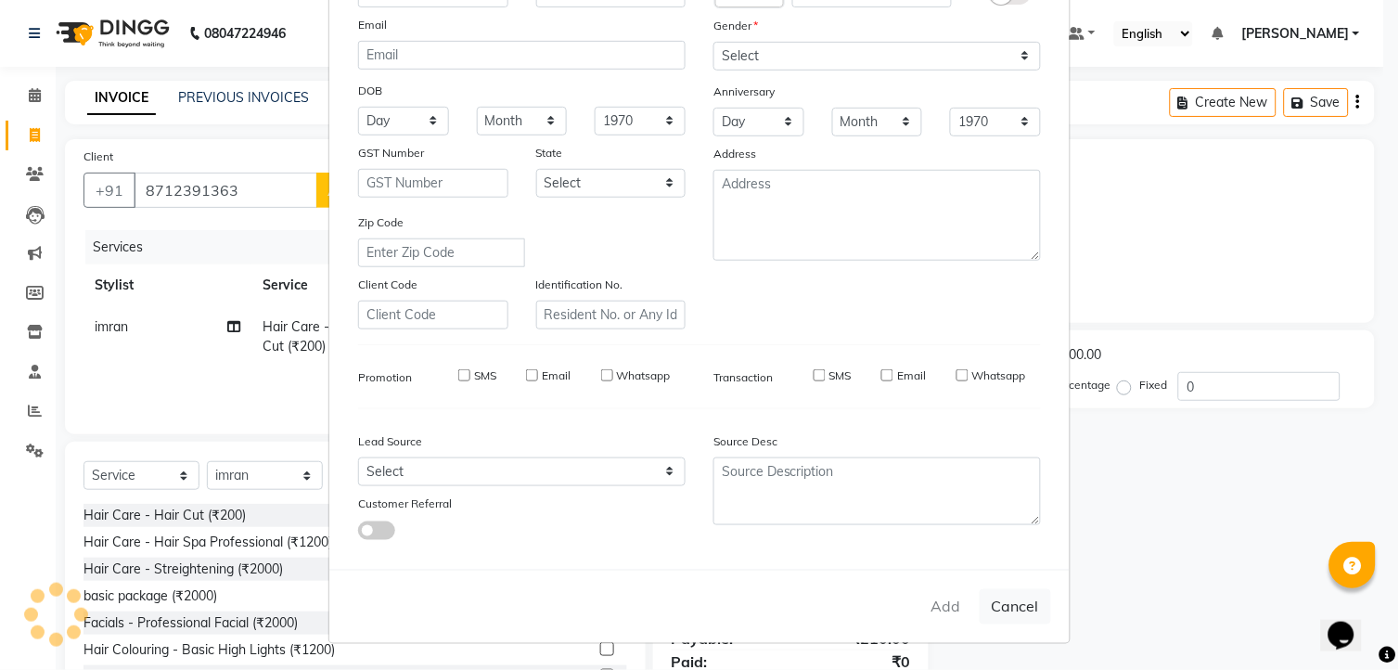
select select
checkbox input "false"
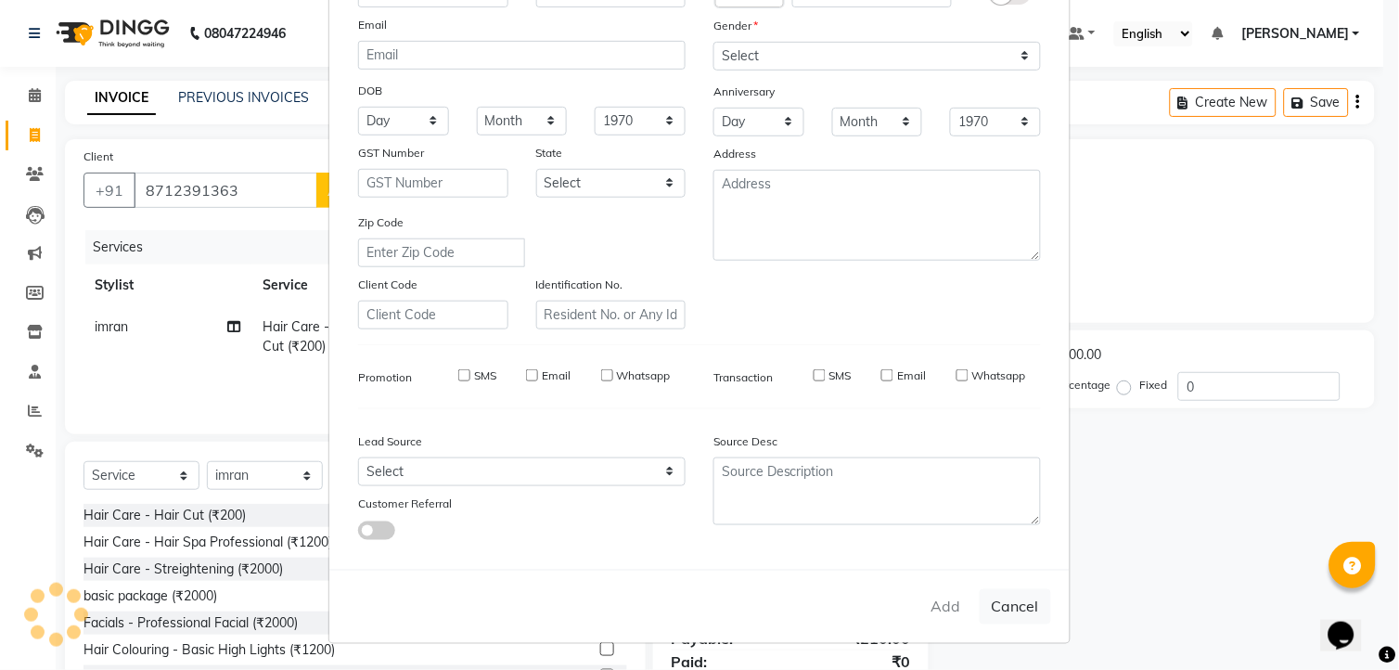
checkbox input "false"
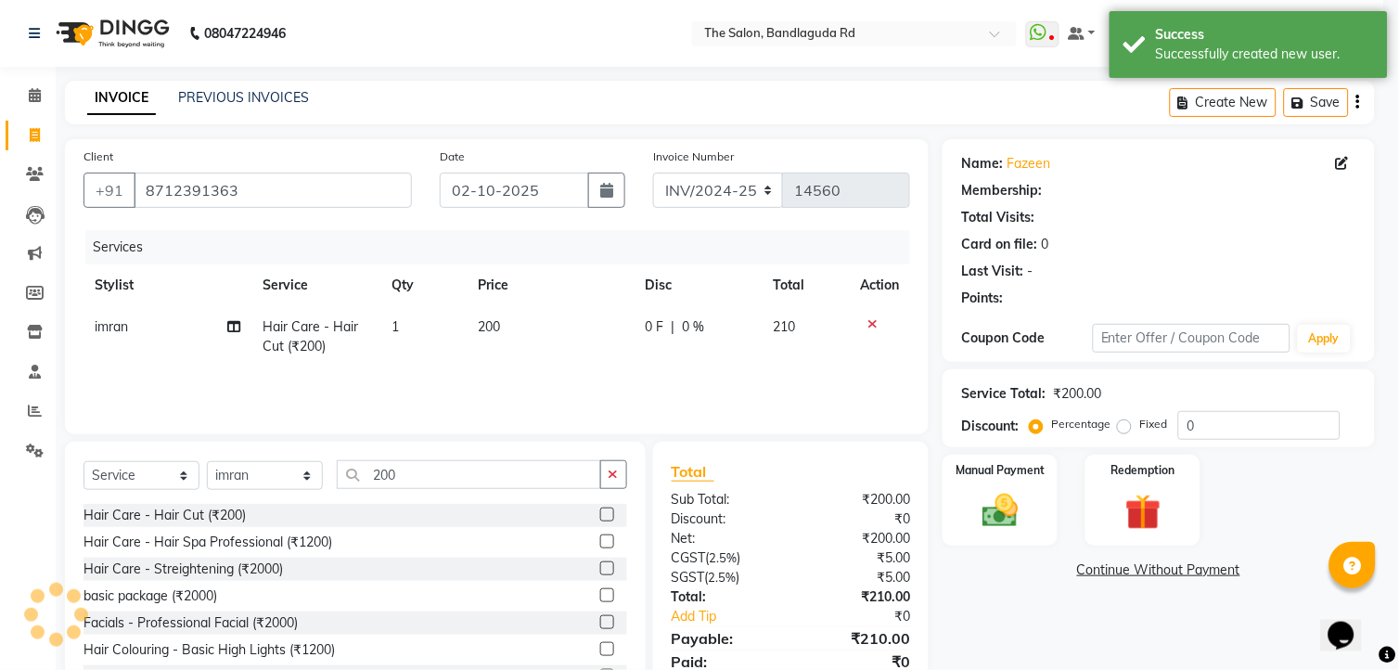
select select "1: Object"
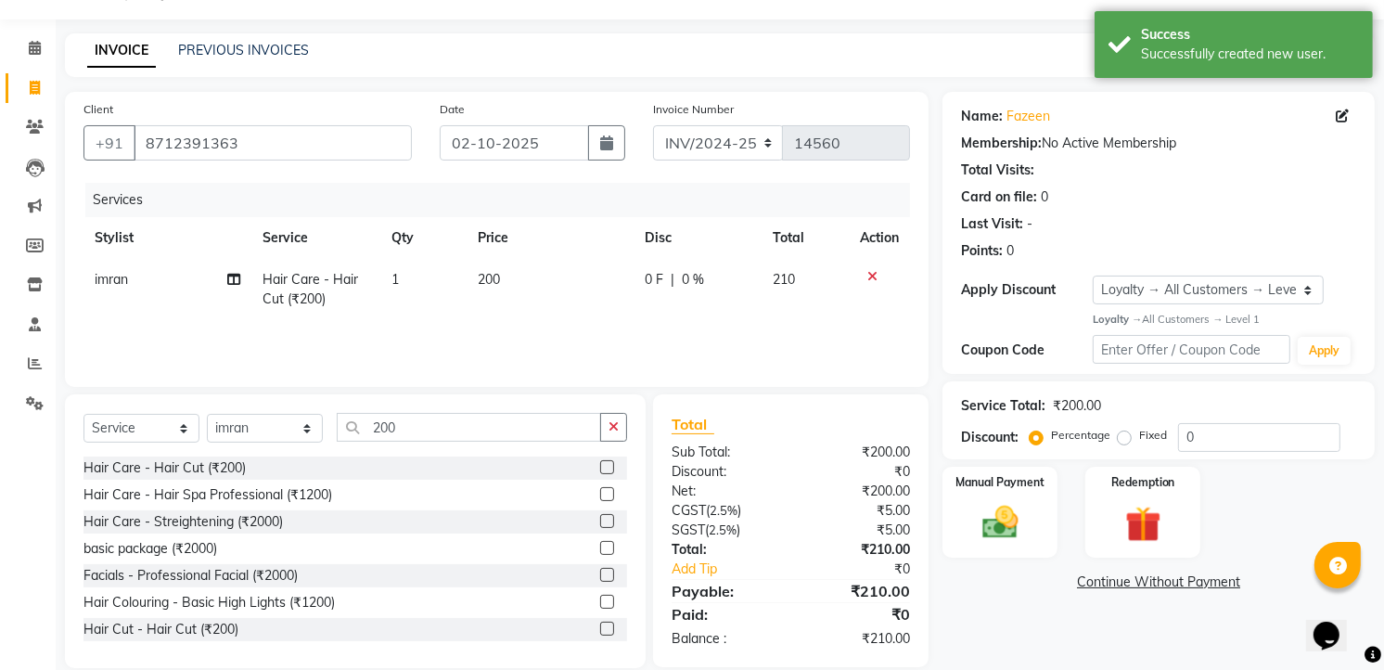
scroll to position [72, 0]
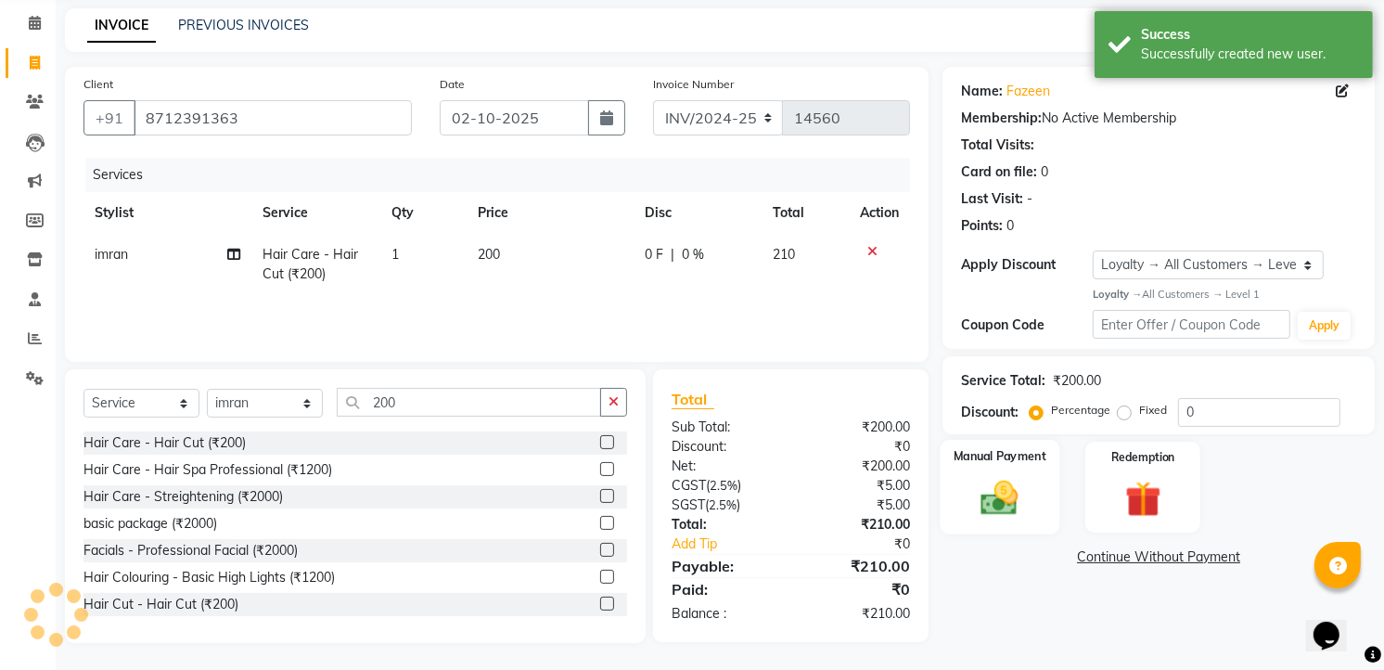
click at [1025, 461] on label "Manual Payment" at bounding box center [1000, 456] width 93 height 18
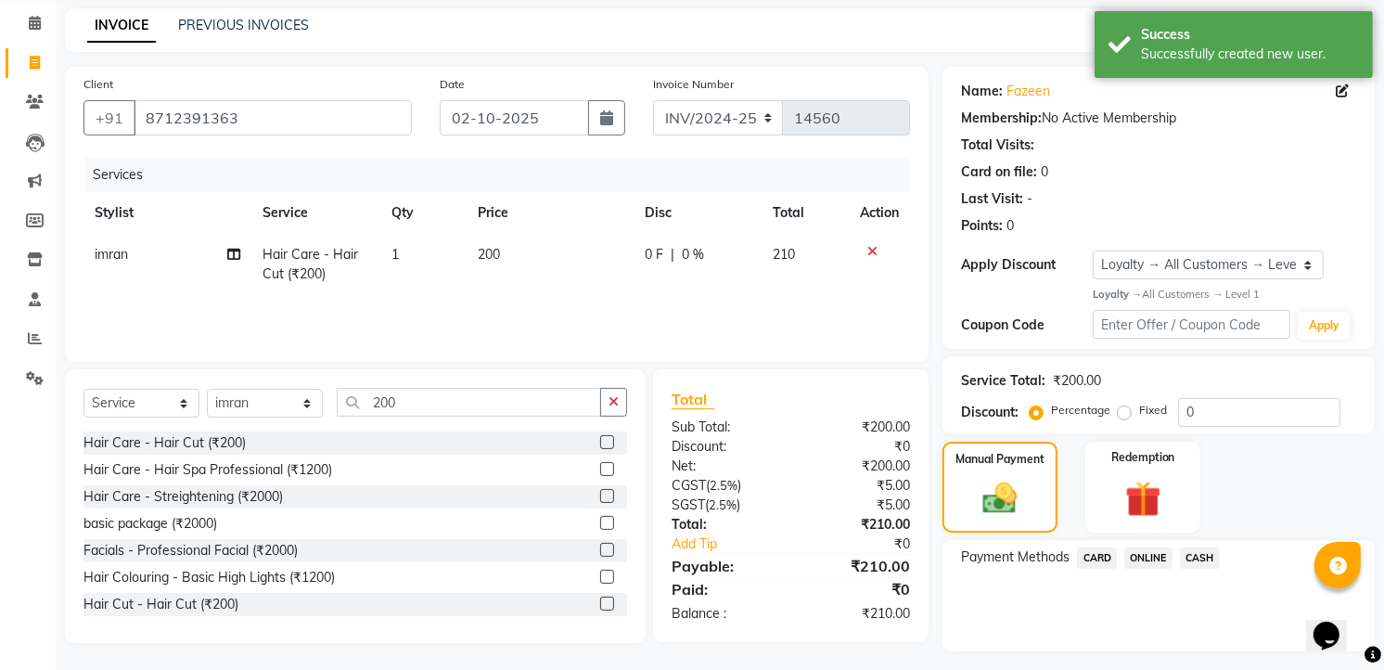
click at [1147, 551] on span "ONLINE" at bounding box center [1148, 557] width 48 height 21
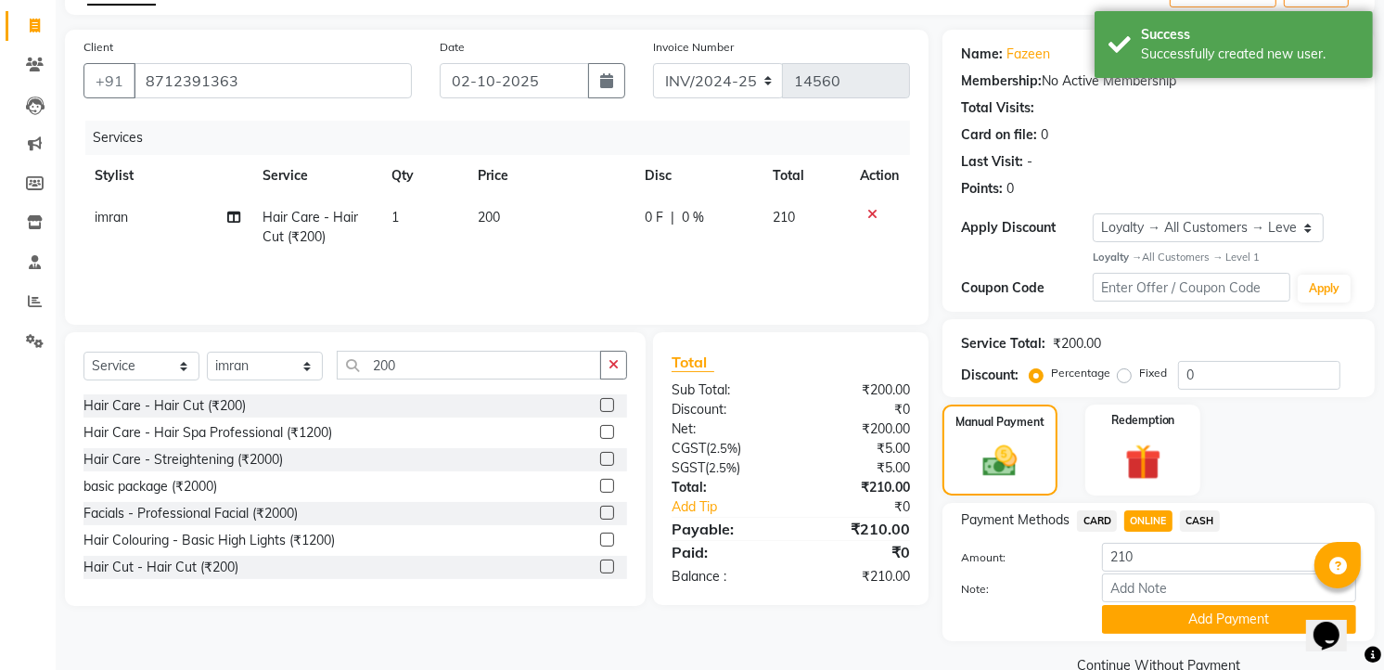
scroll to position [146, 0]
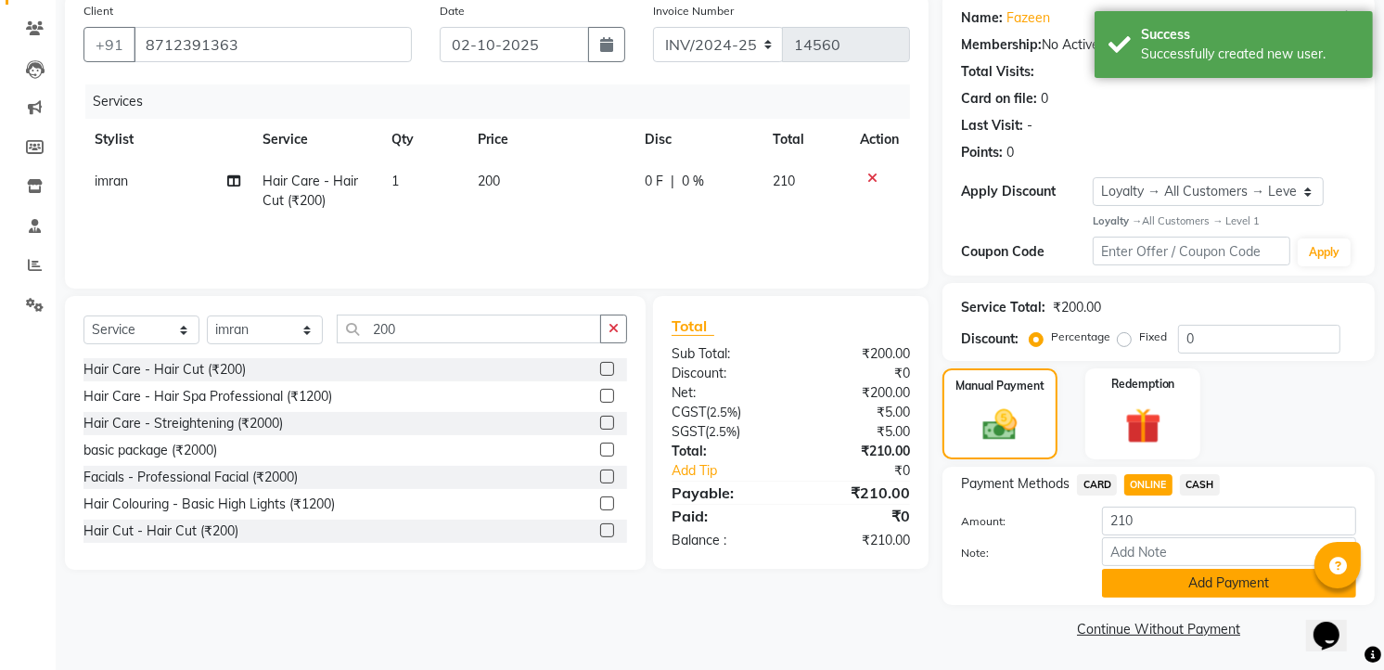
click at [1189, 585] on button "Add Payment" at bounding box center [1229, 583] width 254 height 29
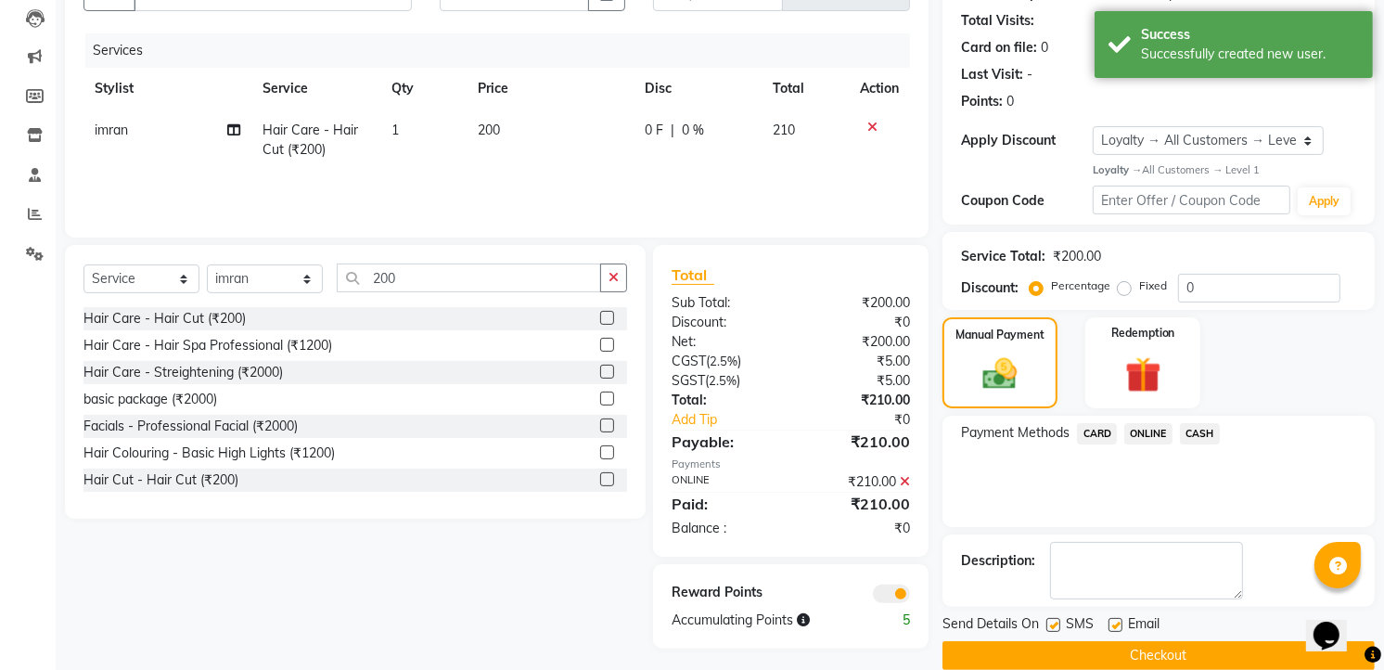
scroll to position [224, 0]
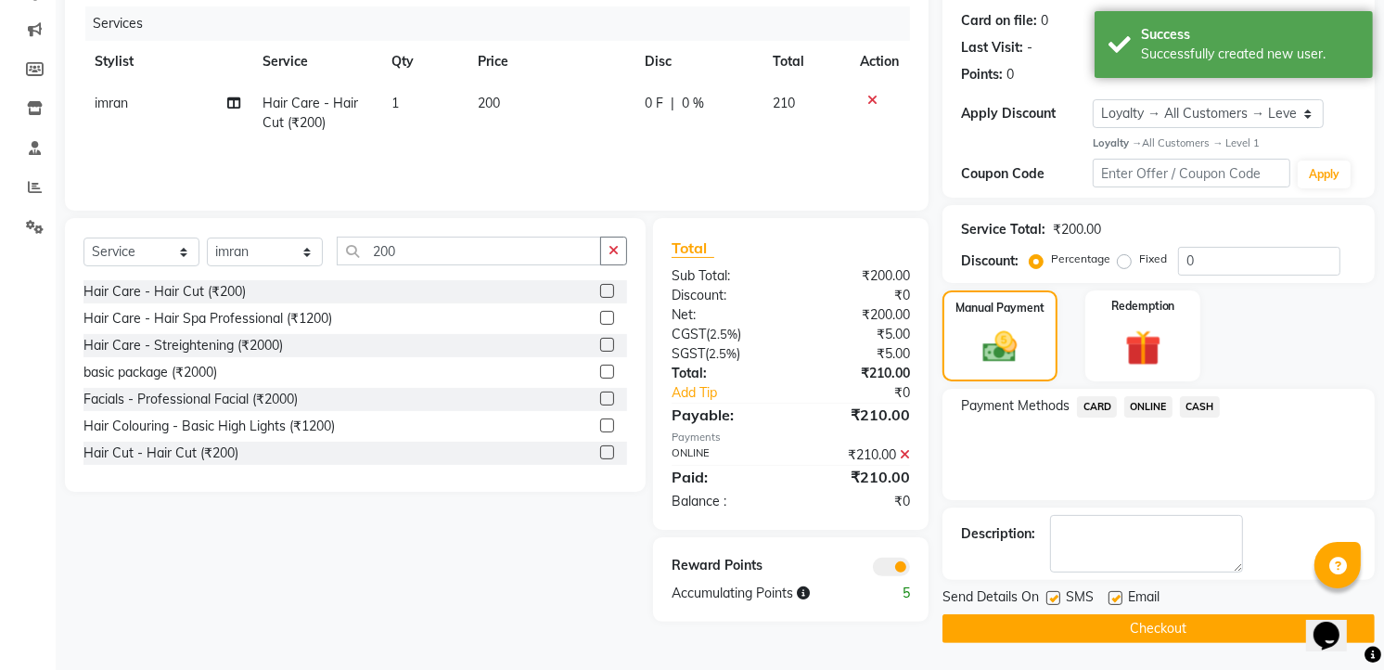
click at [1160, 633] on button "Checkout" at bounding box center [1158, 628] width 432 height 29
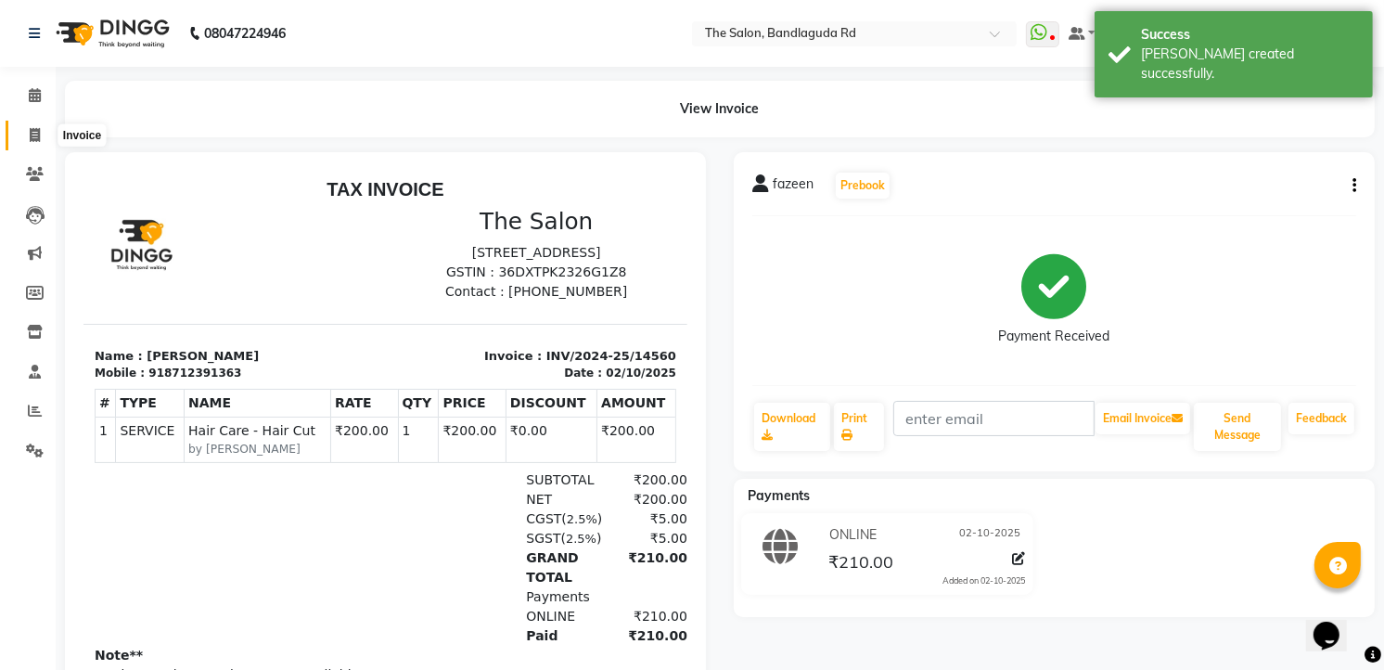
click at [30, 136] on icon at bounding box center [35, 135] width 10 height 14
select select "service"
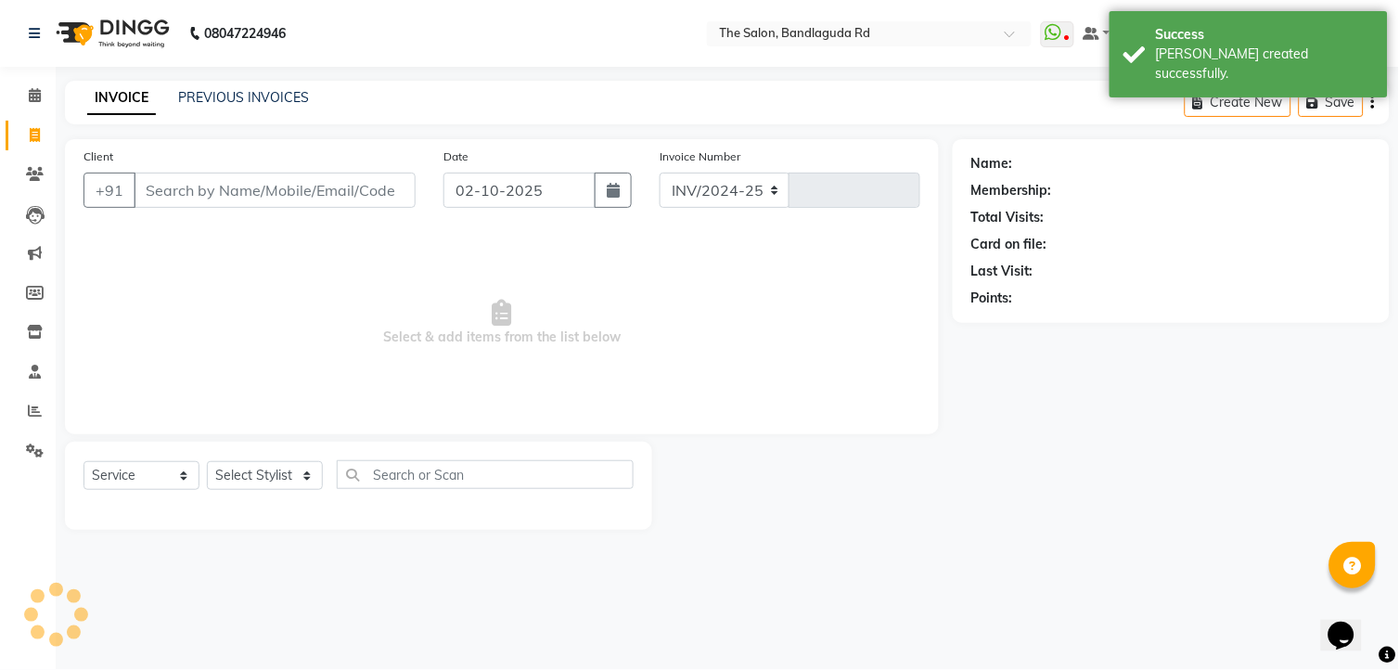
select select "5198"
type input "14561"
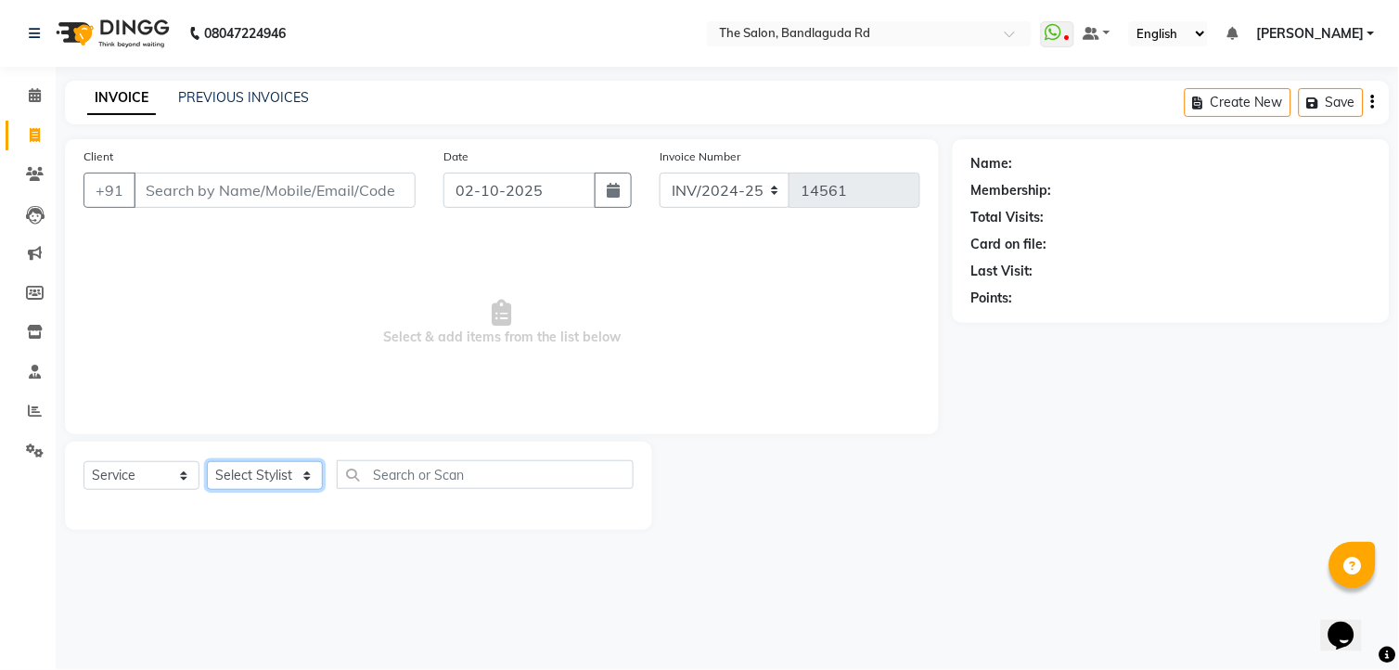
click at [266, 482] on select "Select Stylist [PERSON_NAME] [PERSON_NAME] [PERSON_NAME] new [PERSON_NAME] [PER…" at bounding box center [265, 475] width 116 height 29
select select "49762"
click at [207, 462] on select "Select Stylist [PERSON_NAME] [PERSON_NAME] [PERSON_NAME] new [PERSON_NAME] [PER…" at bounding box center [265, 475] width 116 height 29
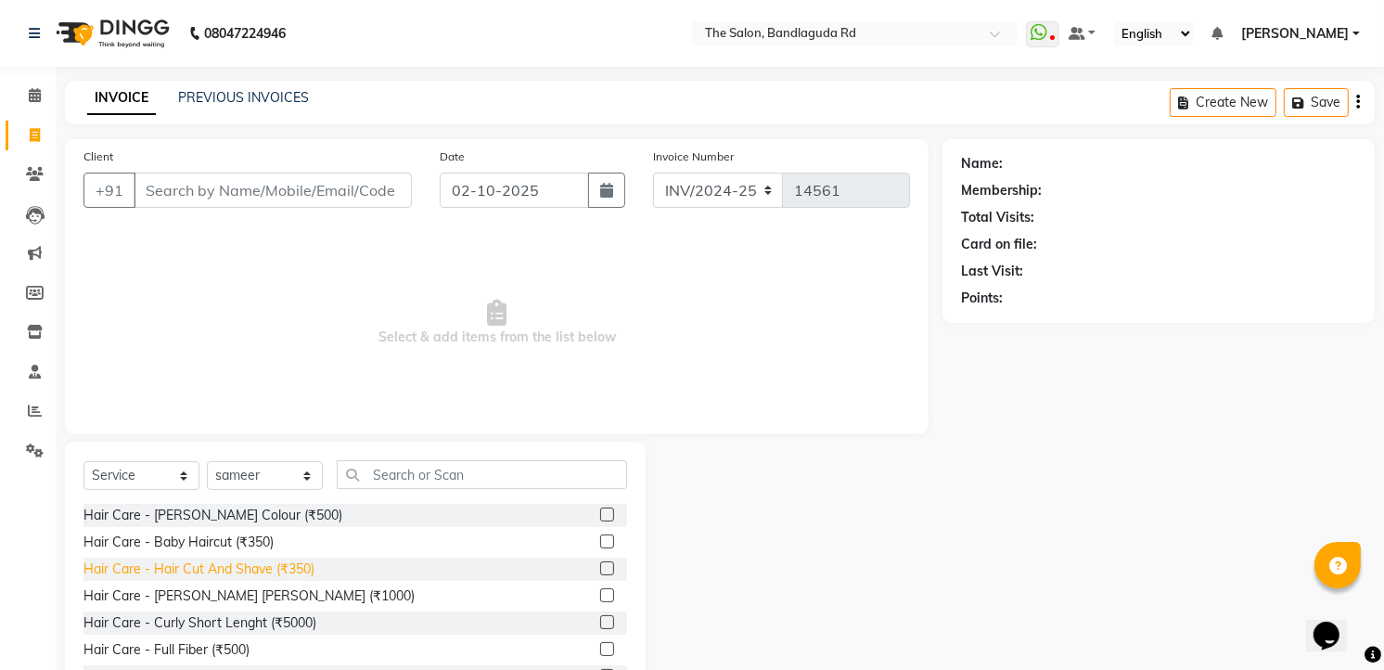
click at [301, 561] on div "Hair Care - Hair Cut And Shave (₹350)" at bounding box center [198, 568] width 231 height 19
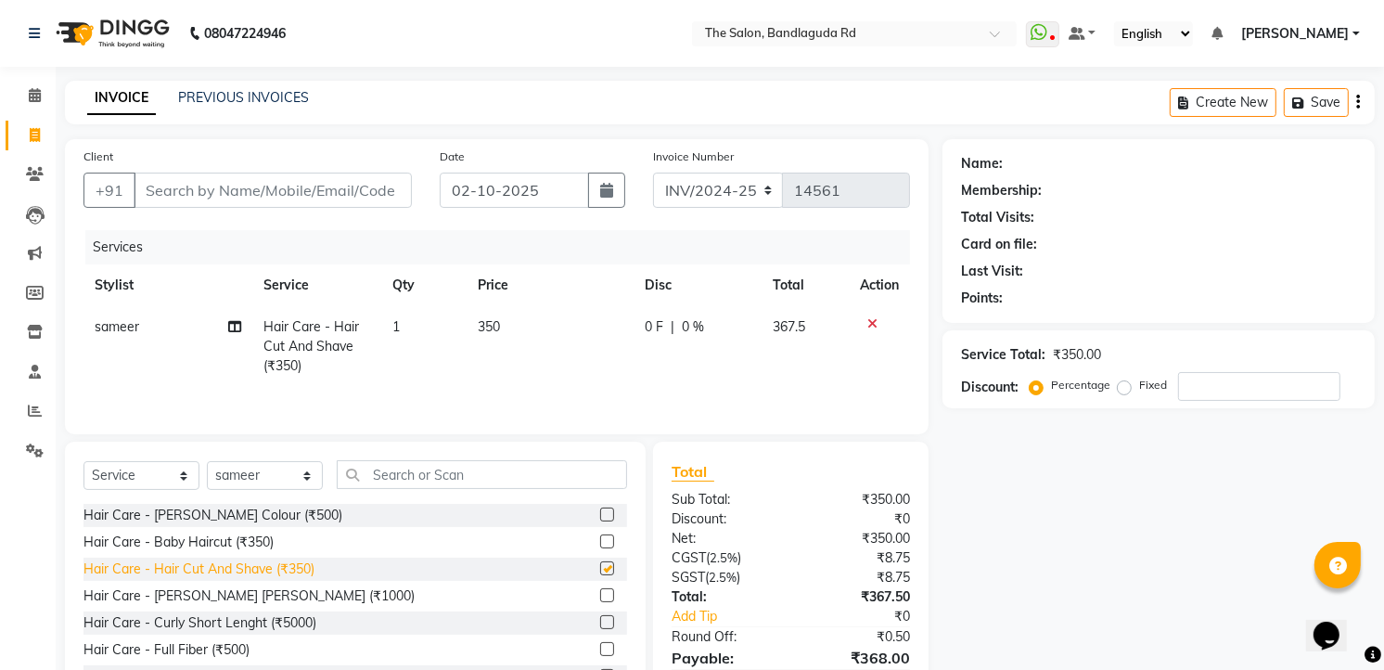
checkbox input "false"
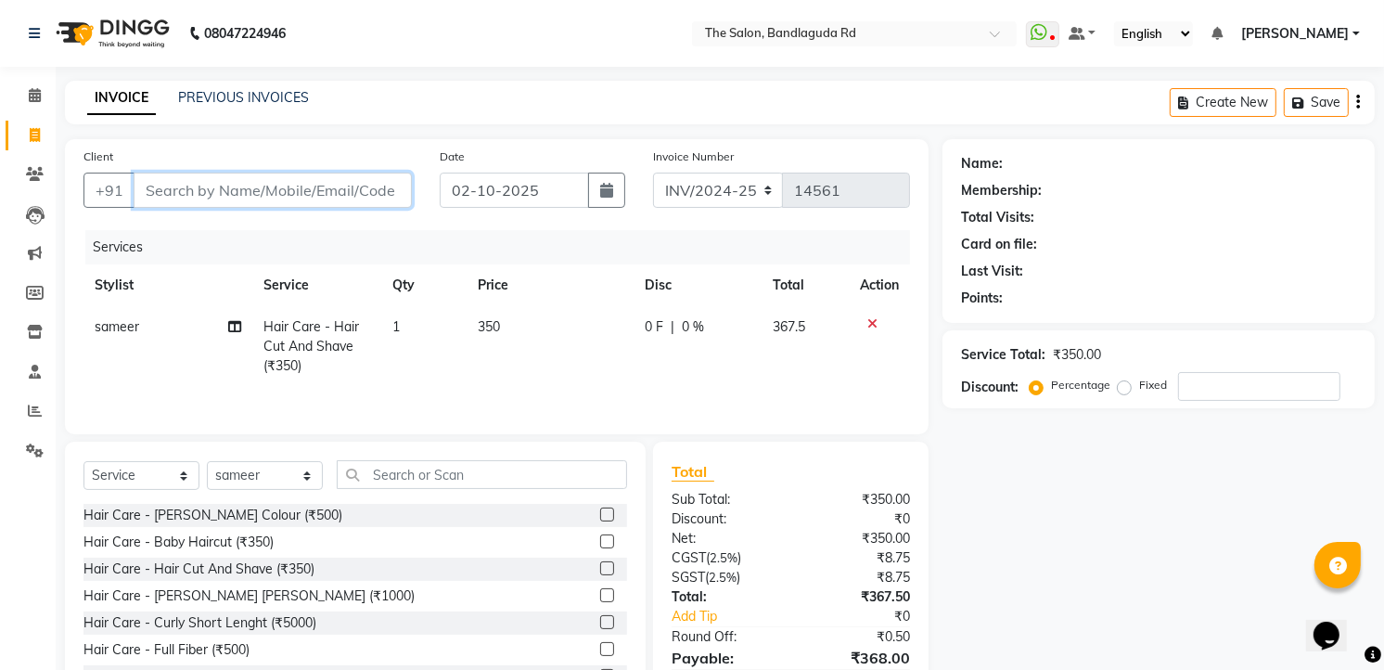
click at [338, 179] on input "Client" at bounding box center [273, 190] width 278 height 35
type input "7"
type input "0"
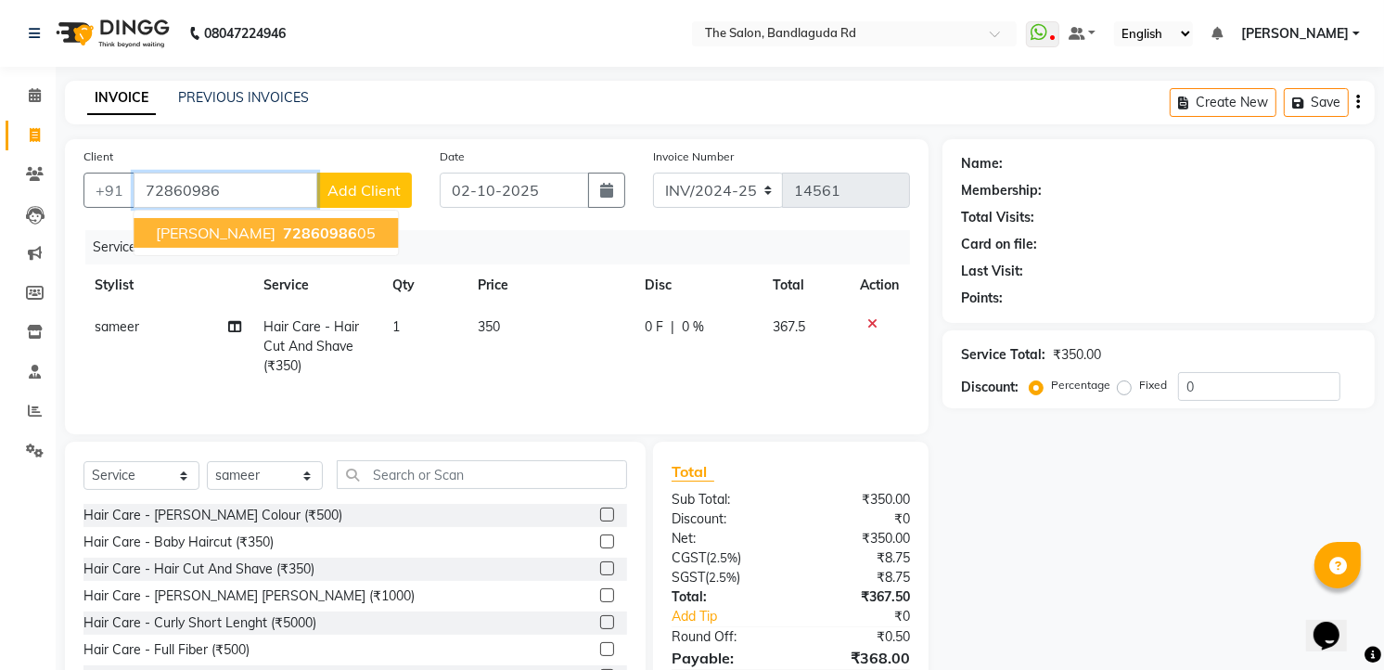
click at [285, 225] on ngb-highlight "72860986 05" at bounding box center [327, 233] width 96 height 19
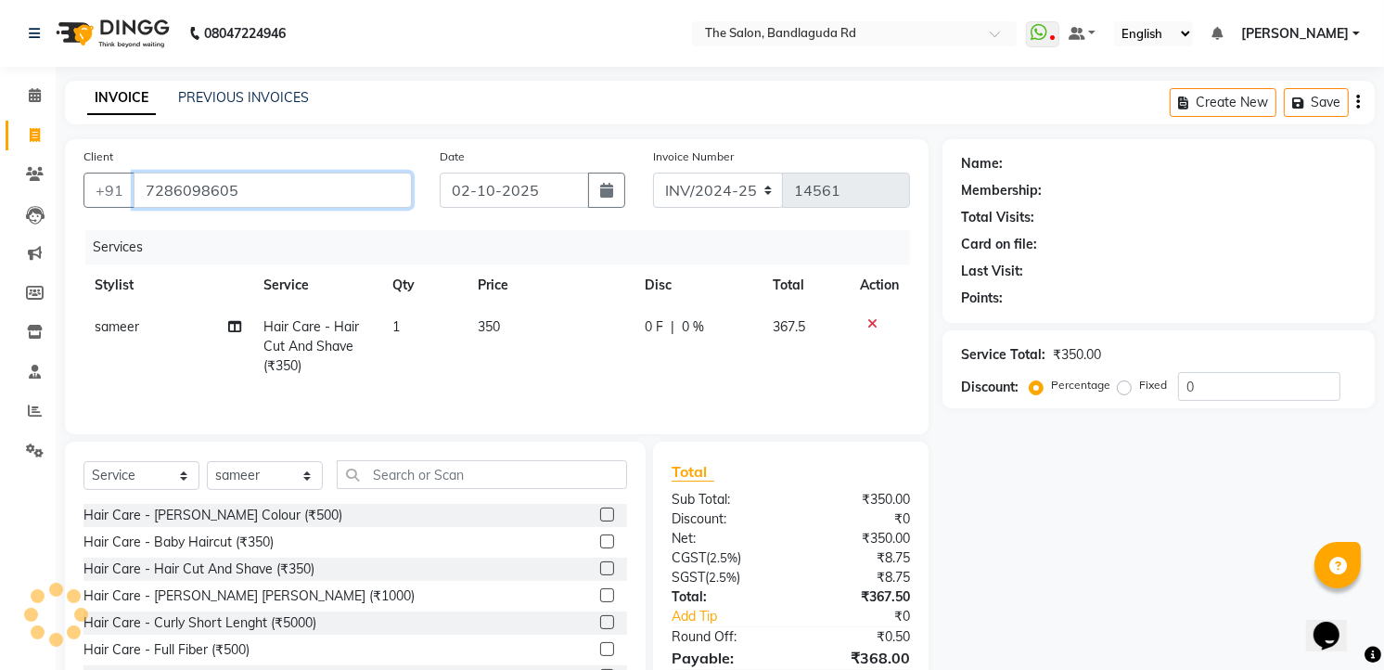
type input "7286098605"
select select "1: Object"
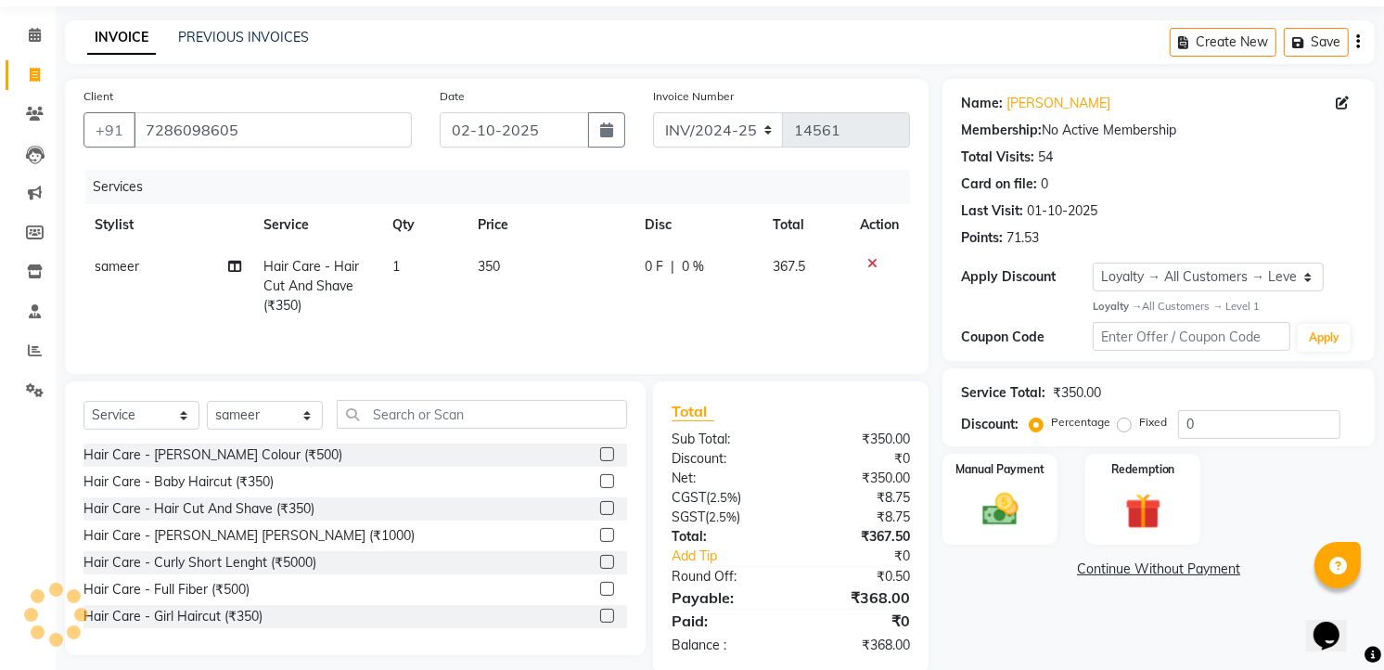
scroll to position [94, 0]
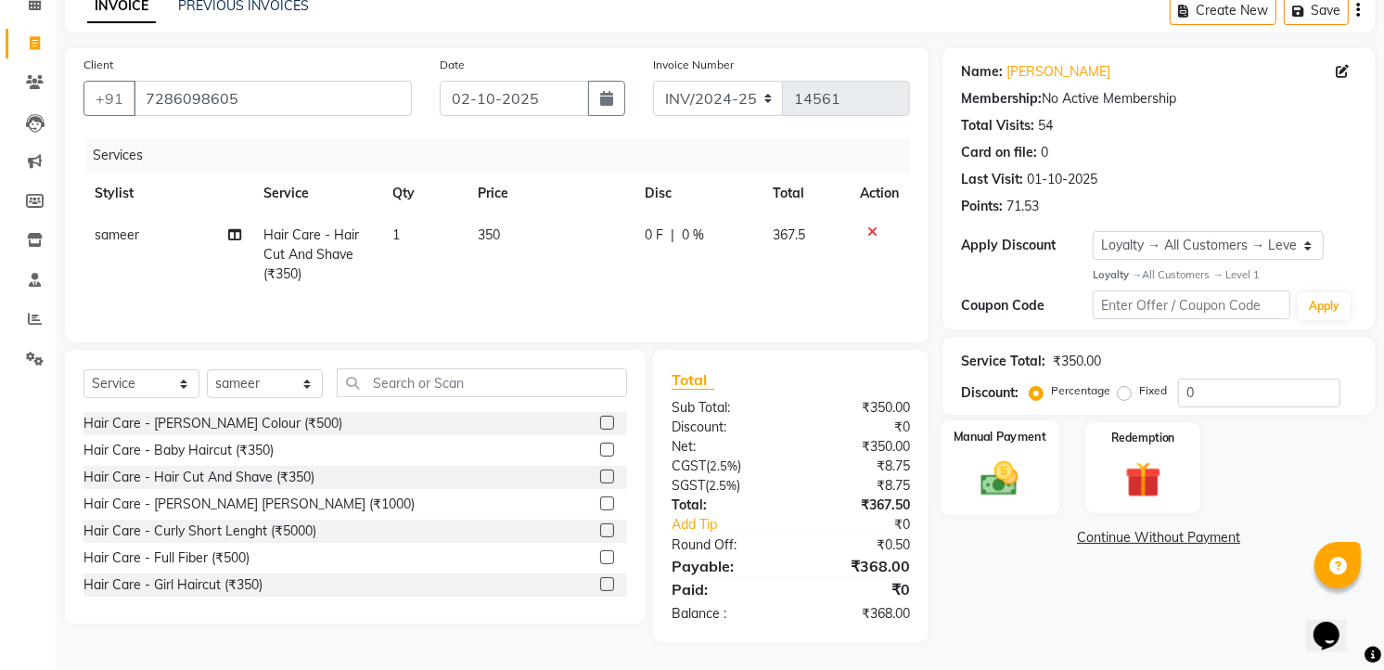
click at [1007, 466] on img at bounding box center [1000, 477] width 60 height 43
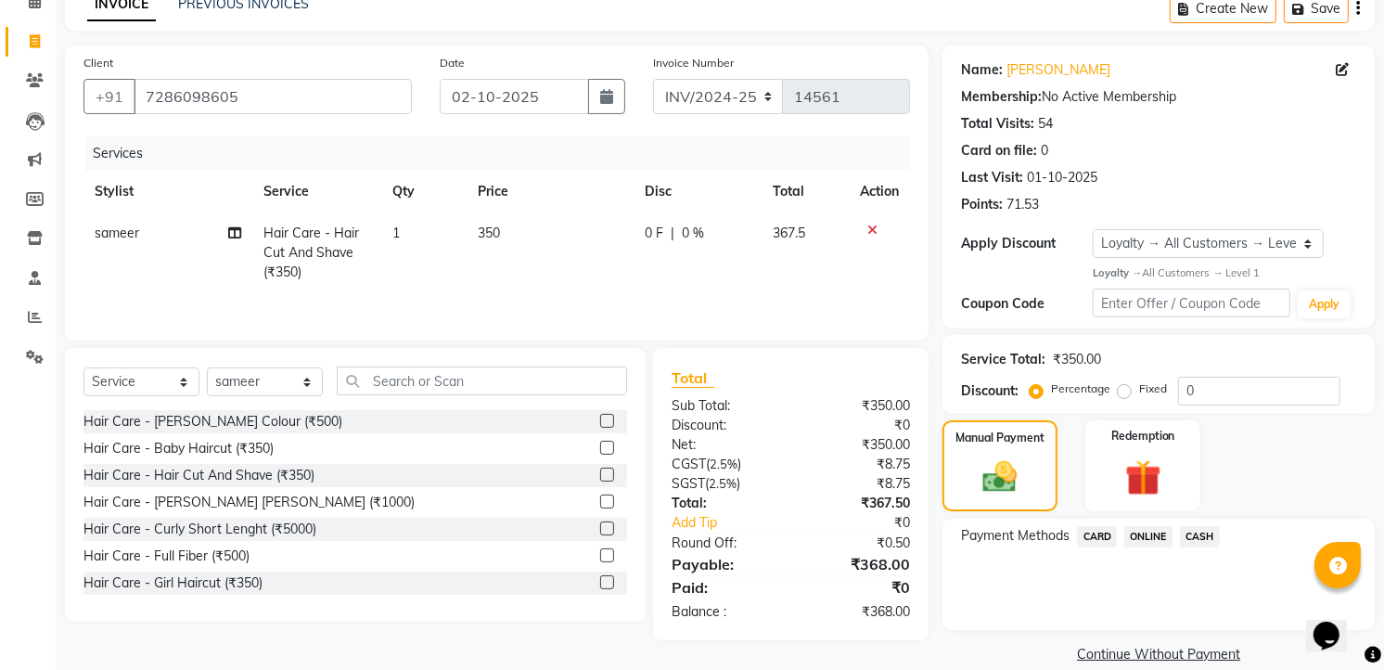
click at [1213, 538] on span "CASH" at bounding box center [1200, 536] width 40 height 21
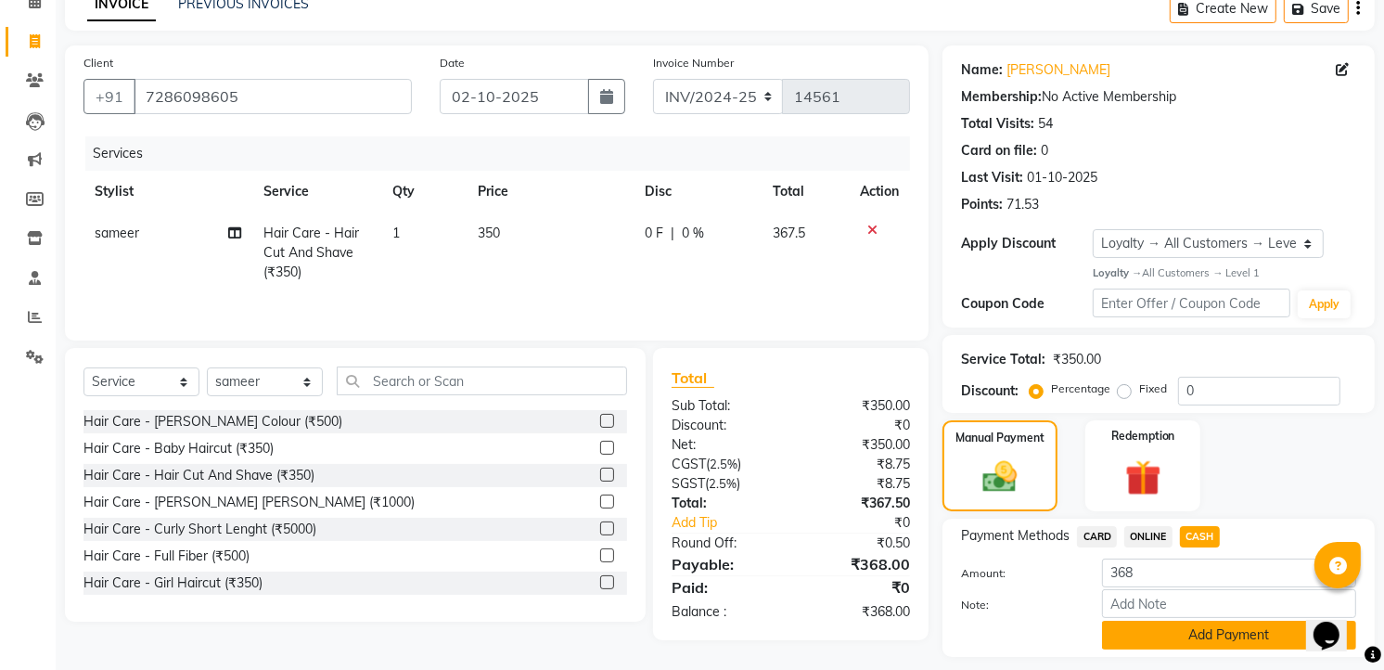
click at [1180, 631] on button "Add Payment" at bounding box center [1229, 635] width 254 height 29
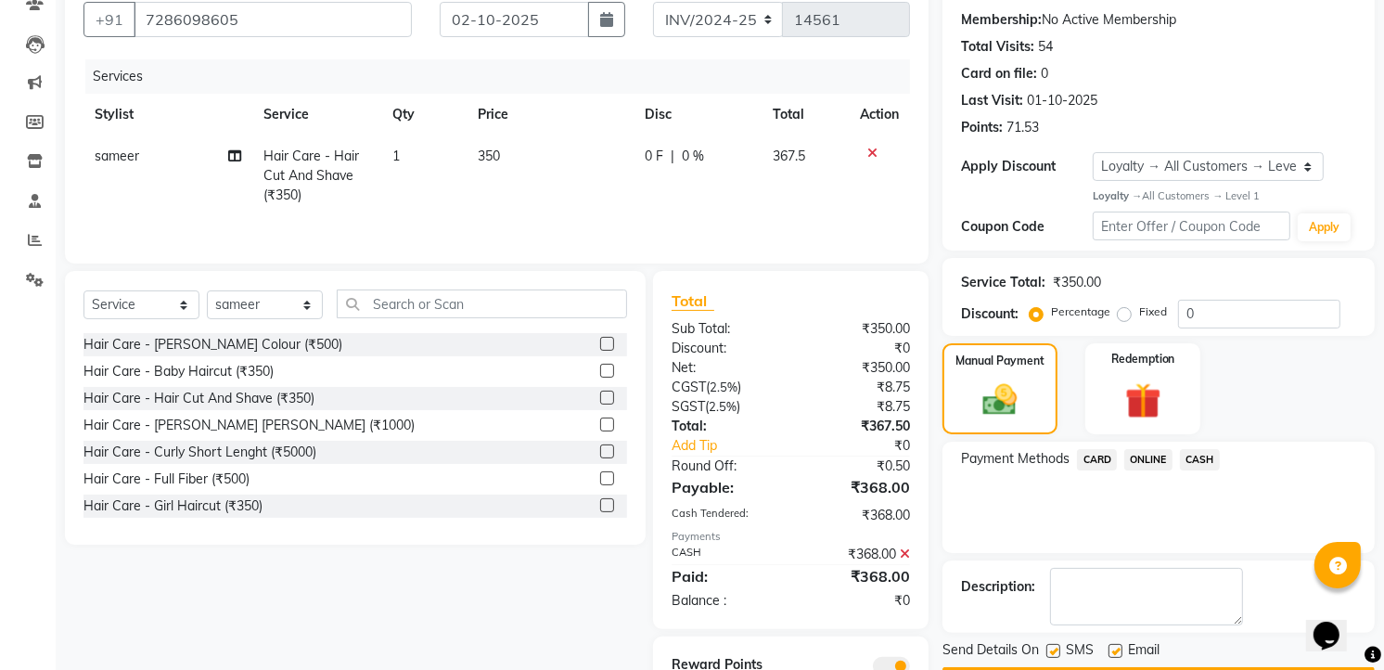
scroll to position [251, 0]
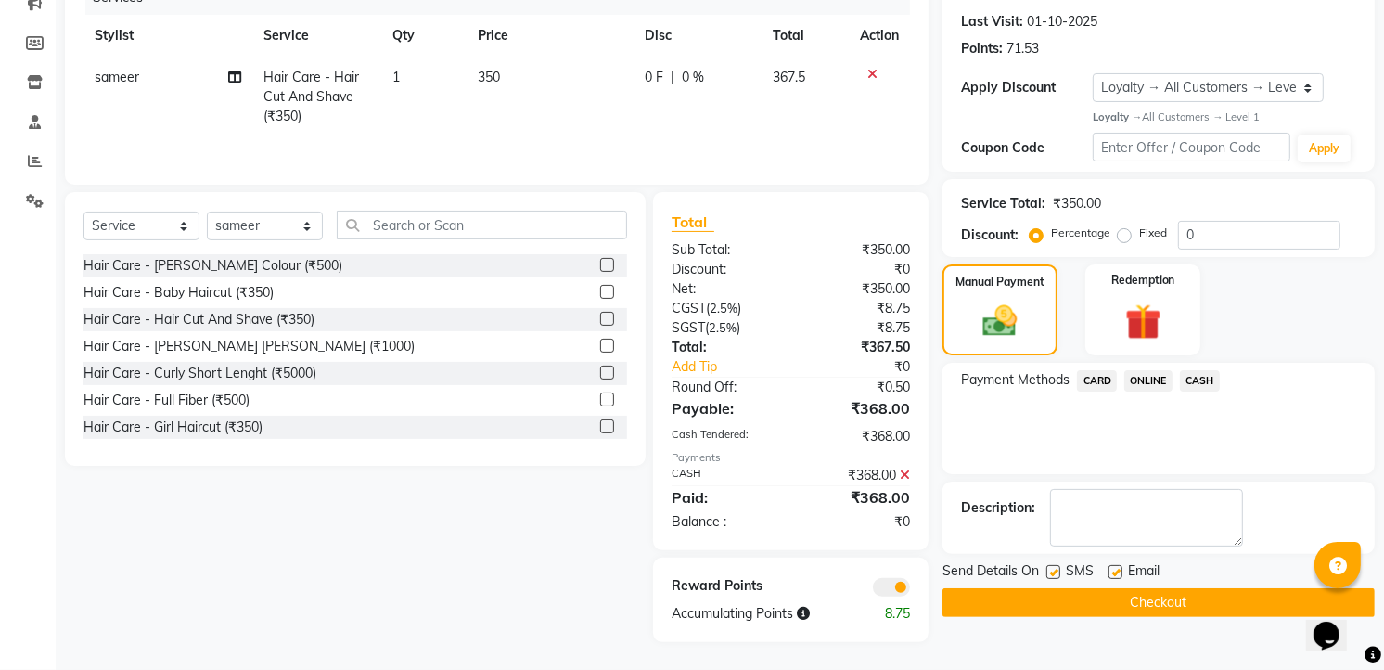
click at [1240, 596] on button "Checkout" at bounding box center [1158, 602] width 432 height 29
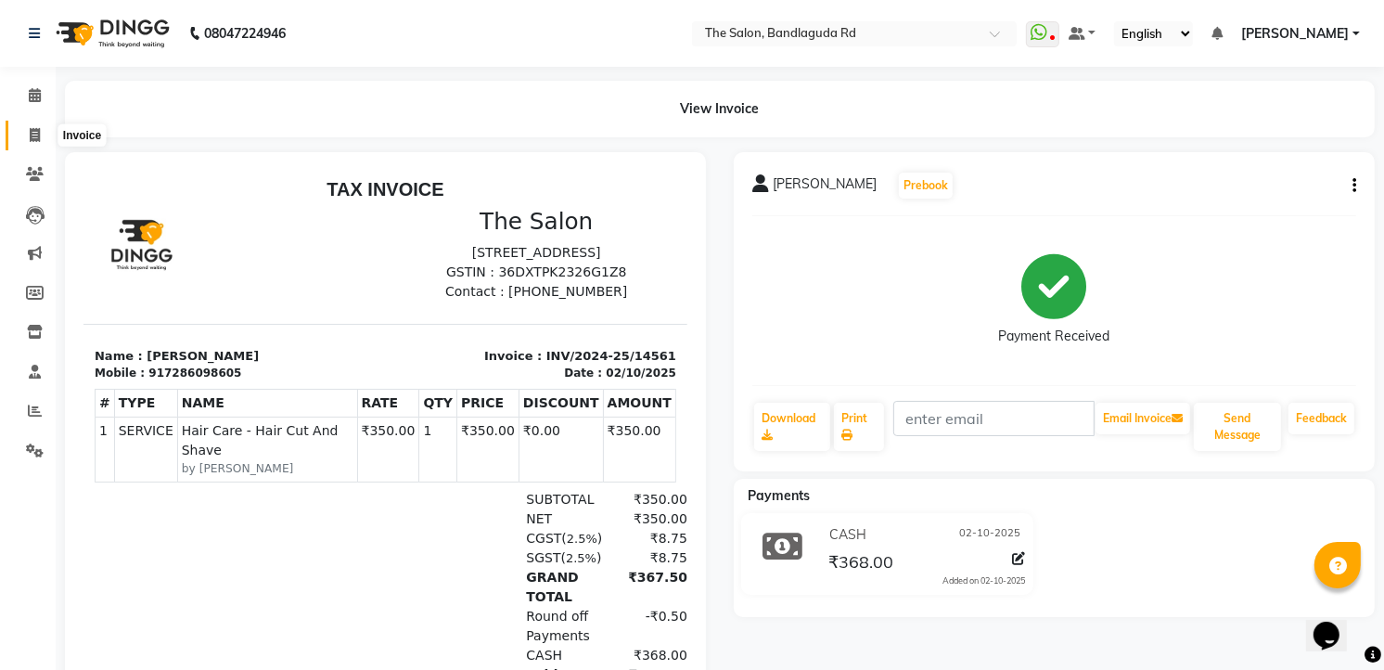
click at [19, 132] on span at bounding box center [35, 135] width 32 height 21
select select "service"
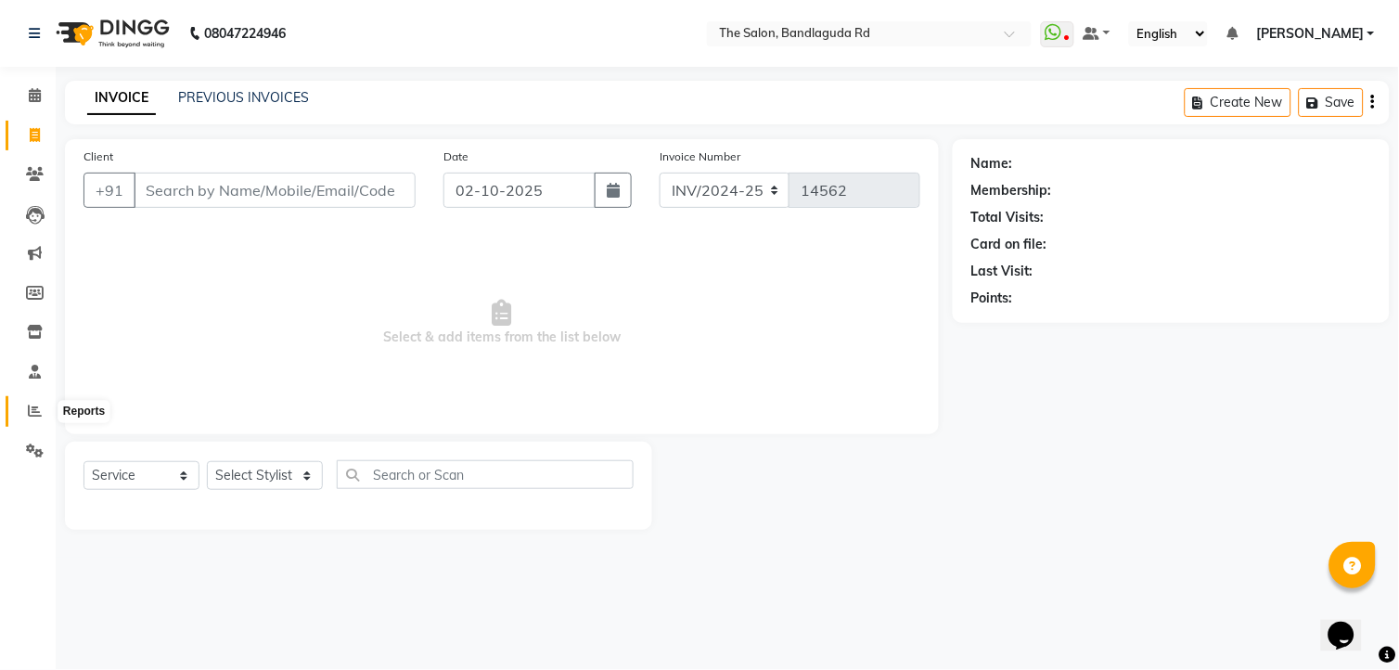
click at [32, 413] on icon at bounding box center [35, 410] width 14 height 14
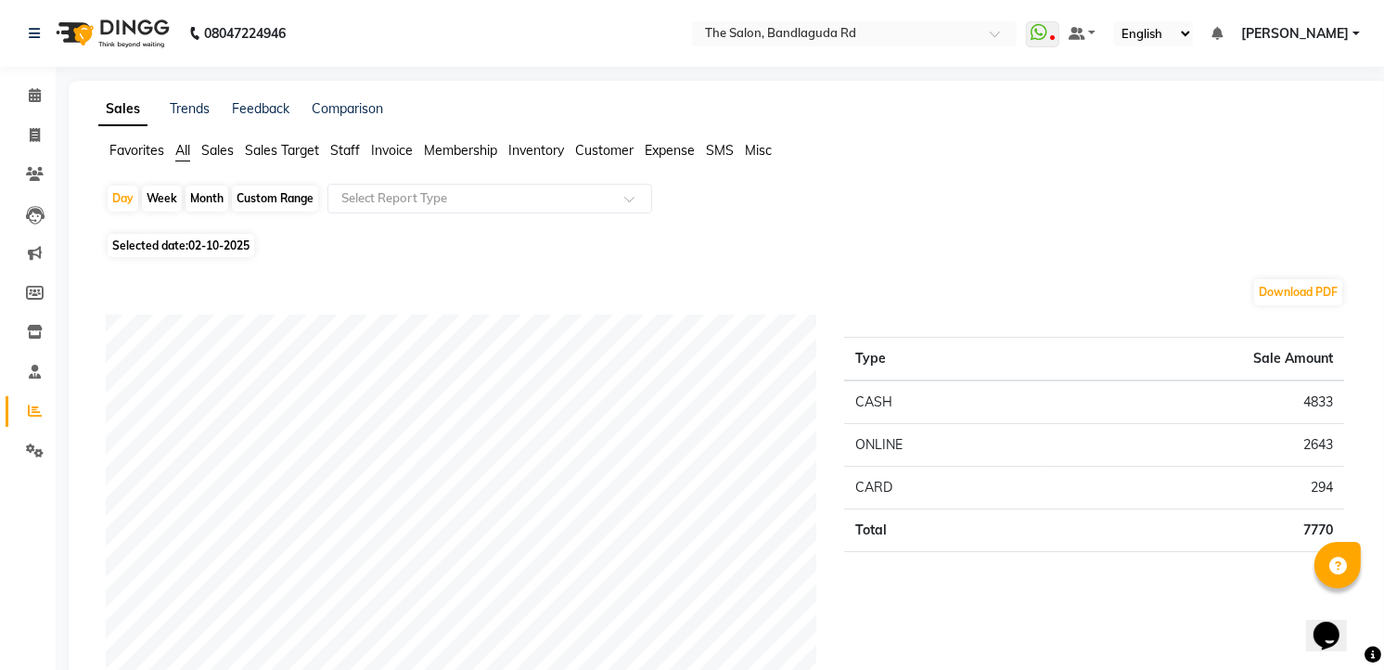
click at [209, 251] on span "02-10-2025" at bounding box center [218, 245] width 61 height 14
select select "10"
select select "2025"
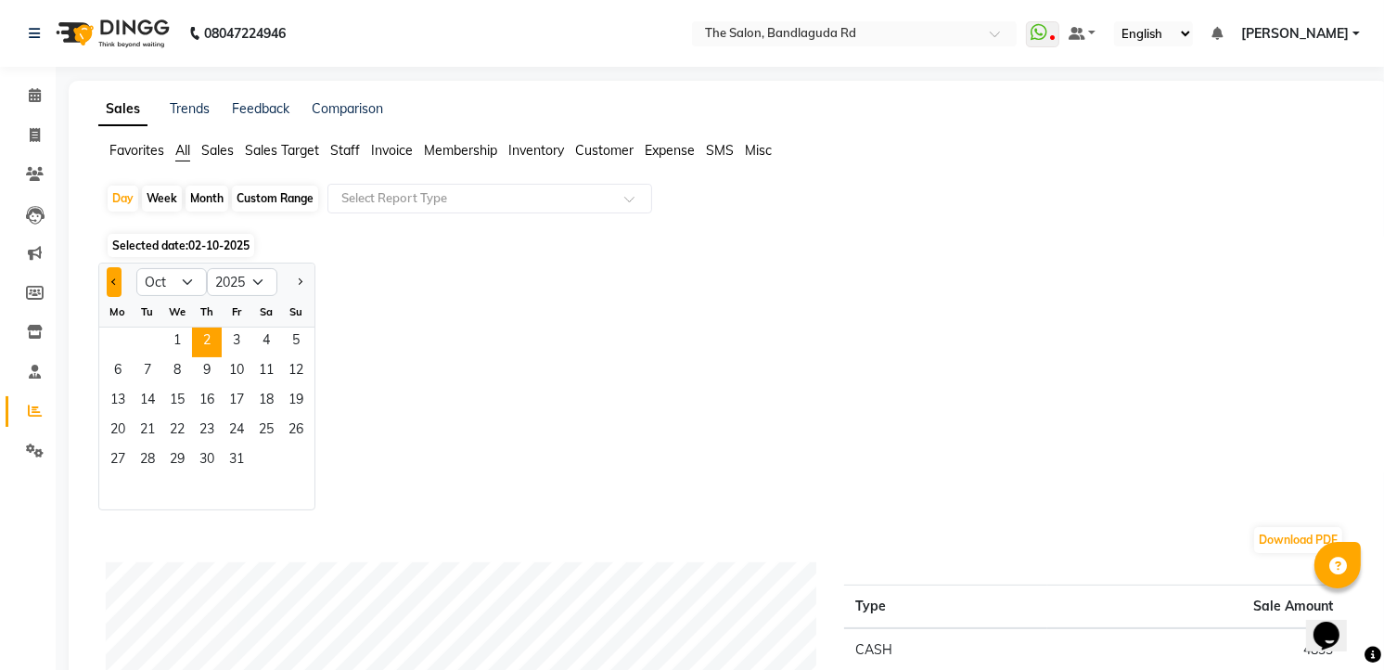
click at [111, 275] on button "Previous month" at bounding box center [114, 282] width 15 height 30
select select "9"
click at [173, 419] on span "24" at bounding box center [177, 431] width 30 height 30
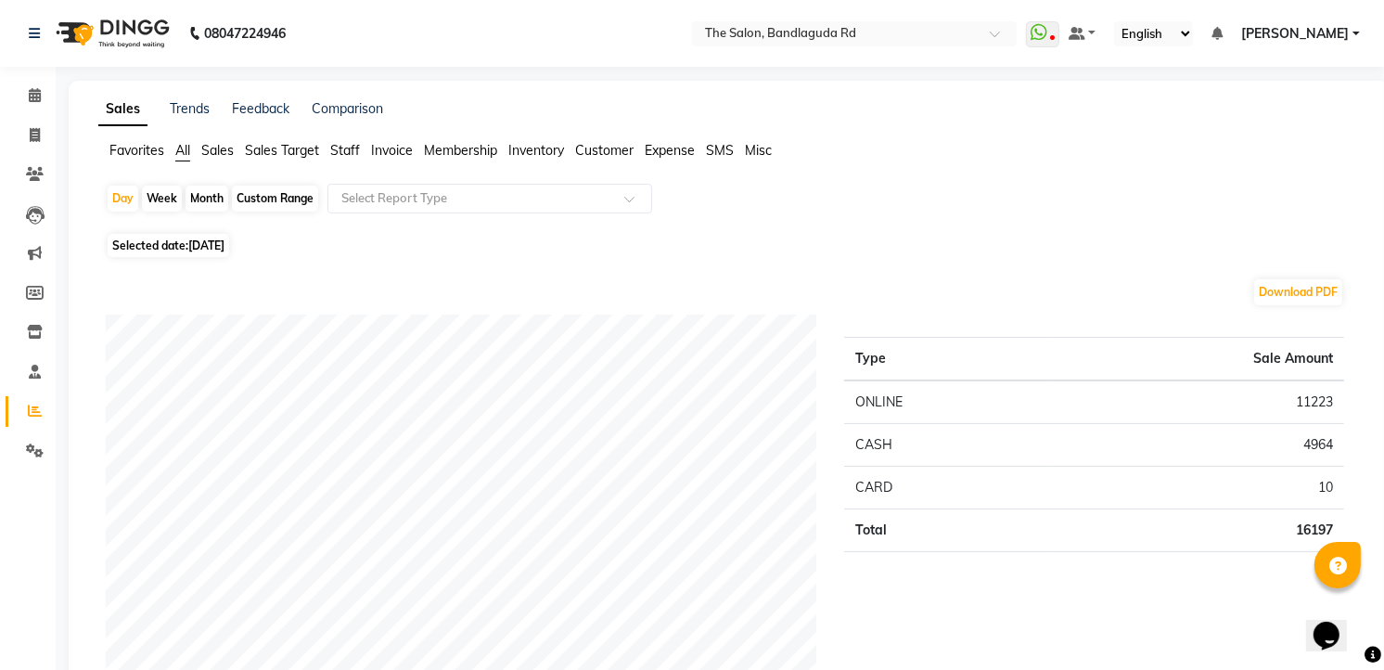
click at [215, 239] on span "24-09-2025" at bounding box center [206, 245] width 36 height 14
select select "9"
select select "2025"
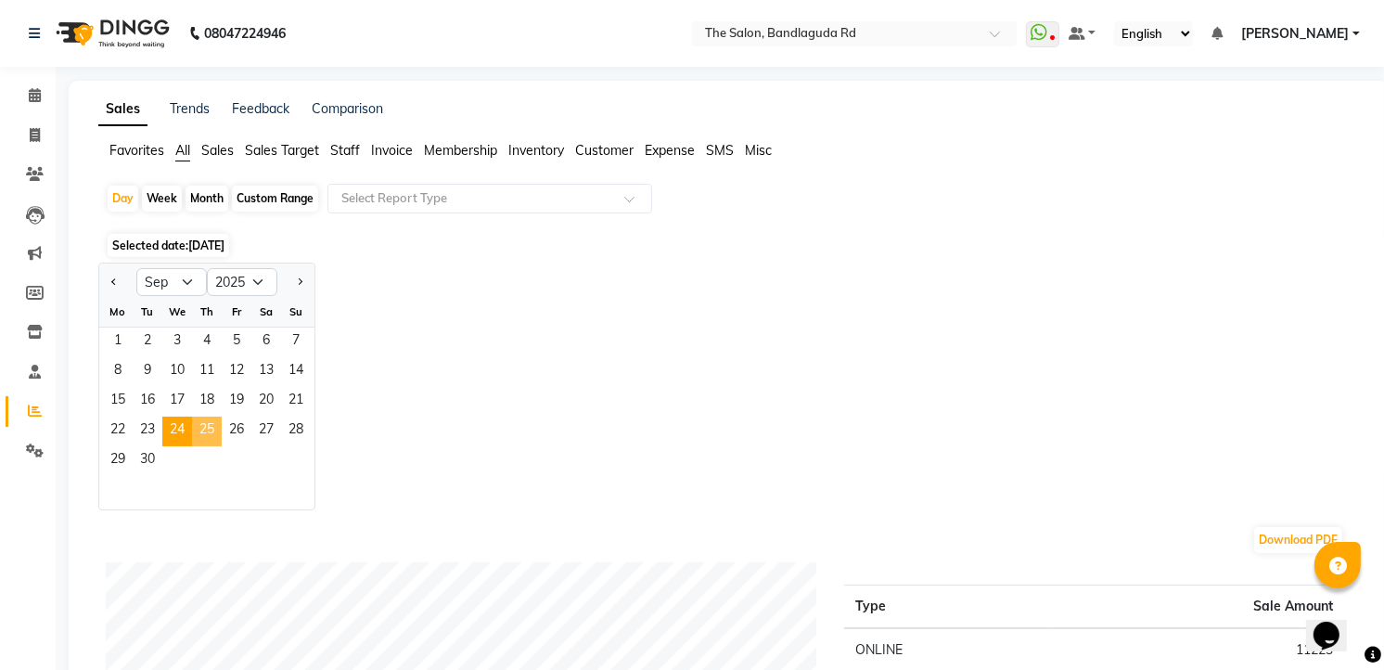
click at [197, 430] on span "25" at bounding box center [207, 431] width 30 height 30
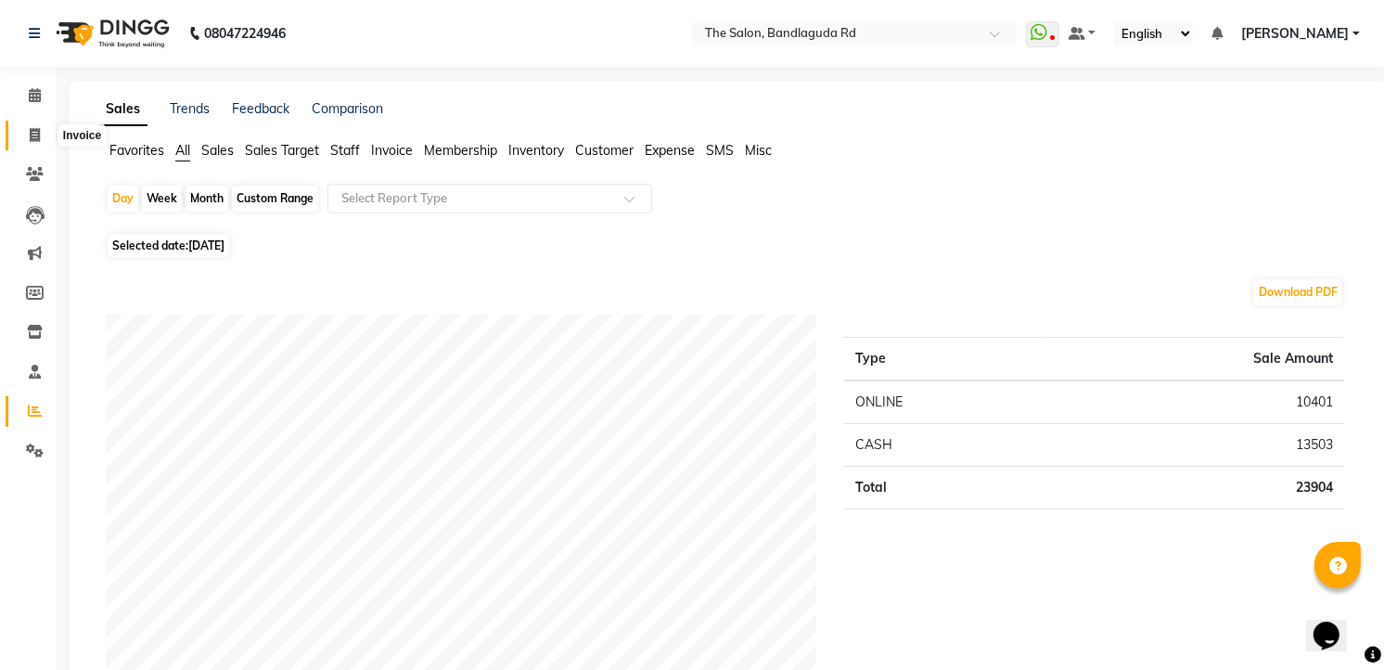
click at [40, 131] on span at bounding box center [35, 135] width 32 height 21
select select "service"
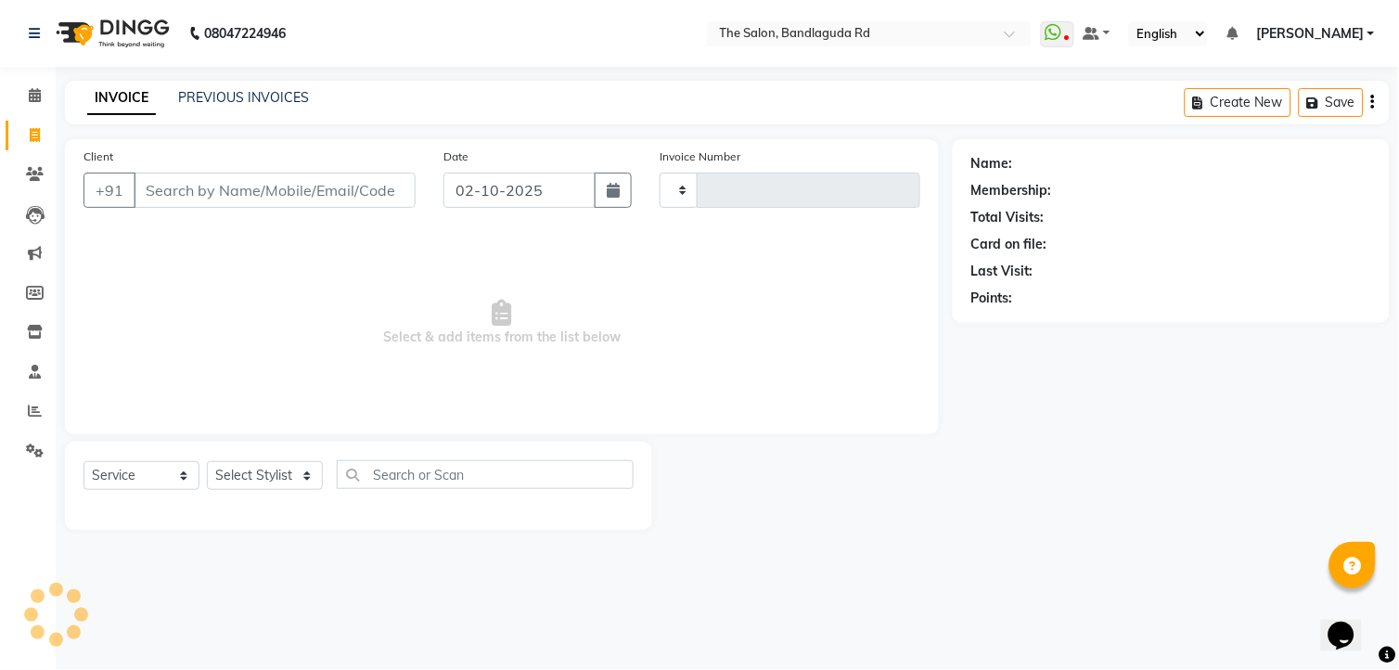
type input "14563"
select select "5198"
click at [229, 469] on select "Select Stylist [PERSON_NAME] [PERSON_NAME] [PERSON_NAME] new [PERSON_NAME] [PER…" at bounding box center [265, 475] width 116 height 29
select select "49762"
click at [207, 462] on select "Select Stylist [PERSON_NAME] [PERSON_NAME] [PERSON_NAME] new [PERSON_NAME] [PER…" at bounding box center [265, 475] width 116 height 29
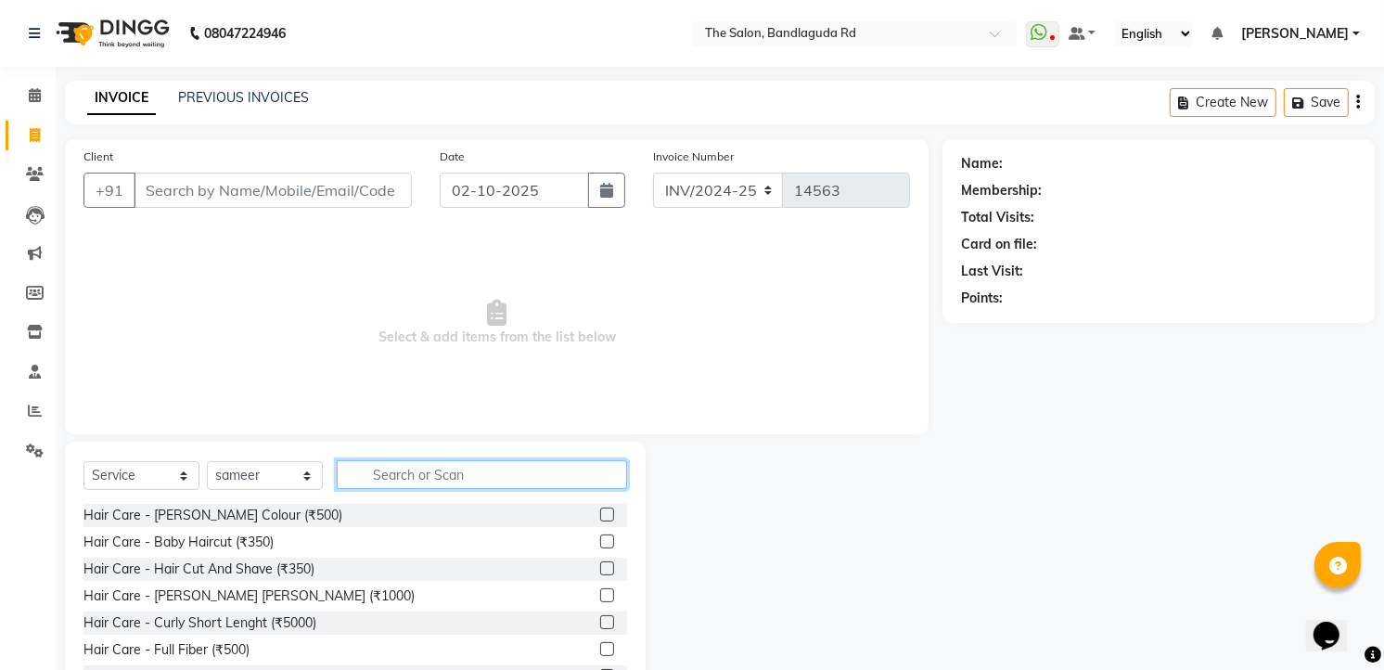
click at [365, 473] on input "text" at bounding box center [482, 474] width 290 height 29
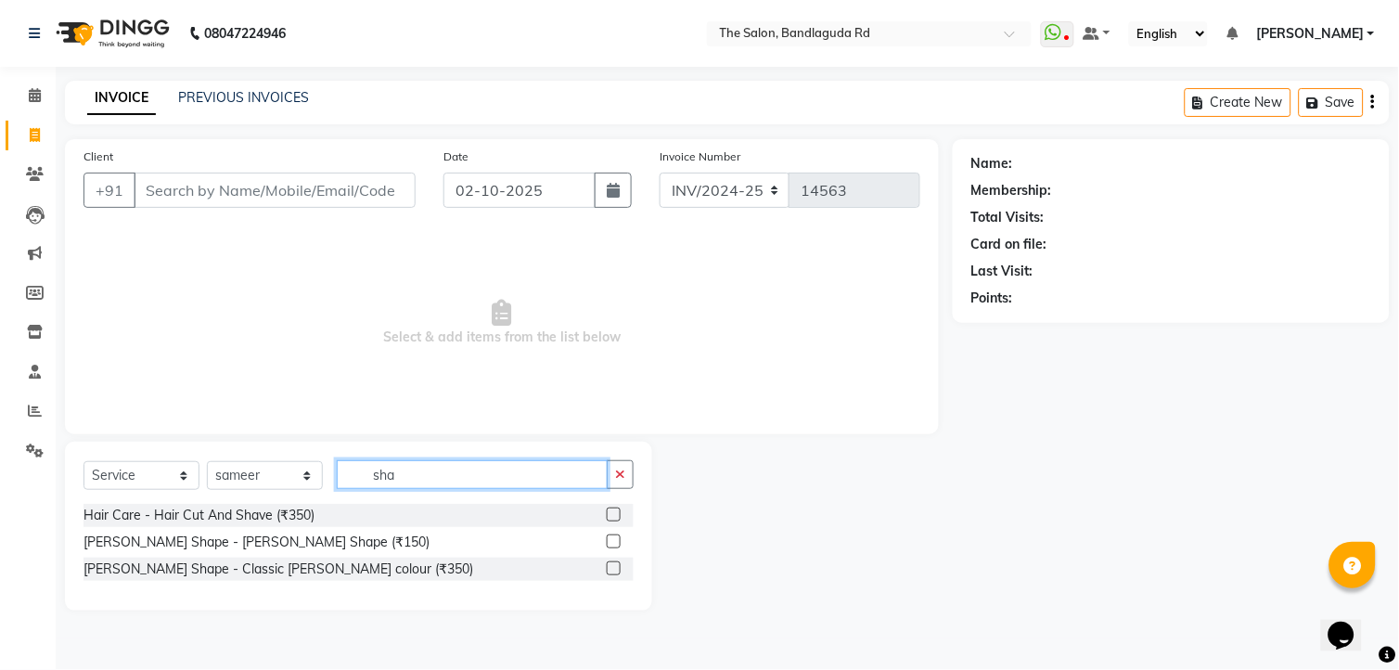
type input "sha"
click at [262, 552] on div "[PERSON_NAME] Shape - [PERSON_NAME] Shape (₹150)" at bounding box center [358, 542] width 550 height 23
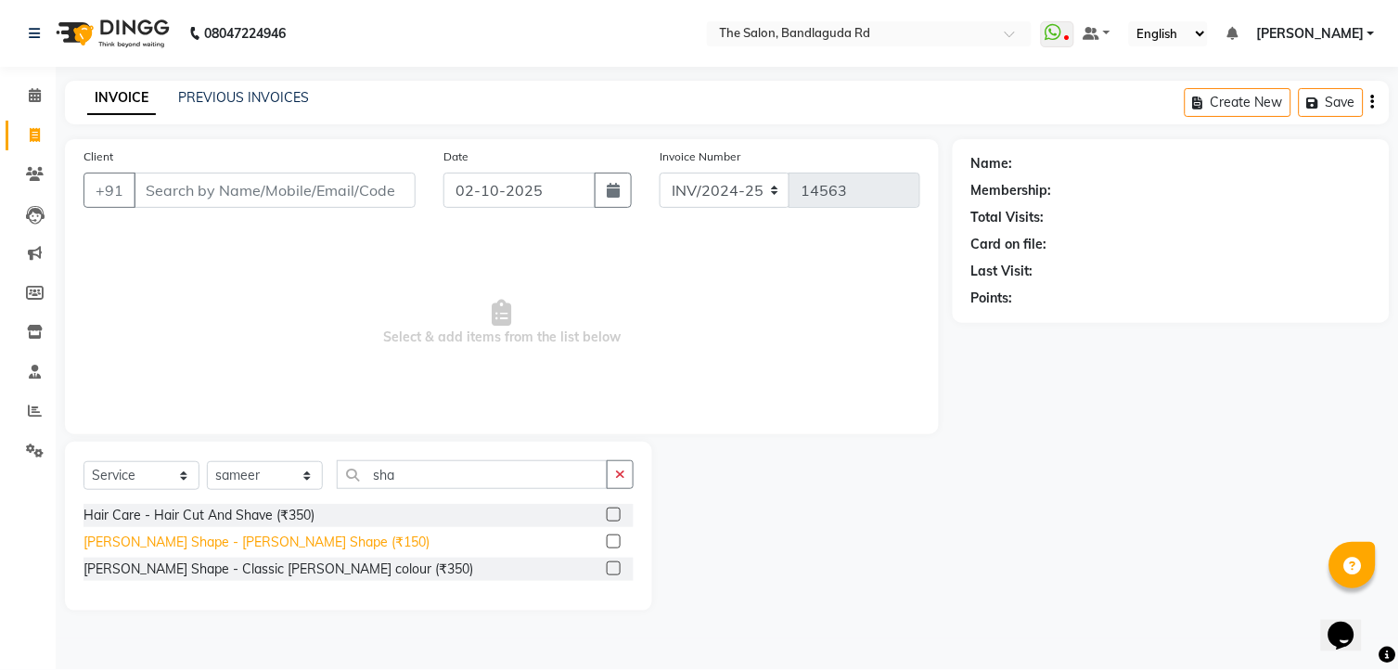
click at [262, 536] on div "[PERSON_NAME] Shape - [PERSON_NAME] Shape (₹150)" at bounding box center [256, 541] width 346 height 19
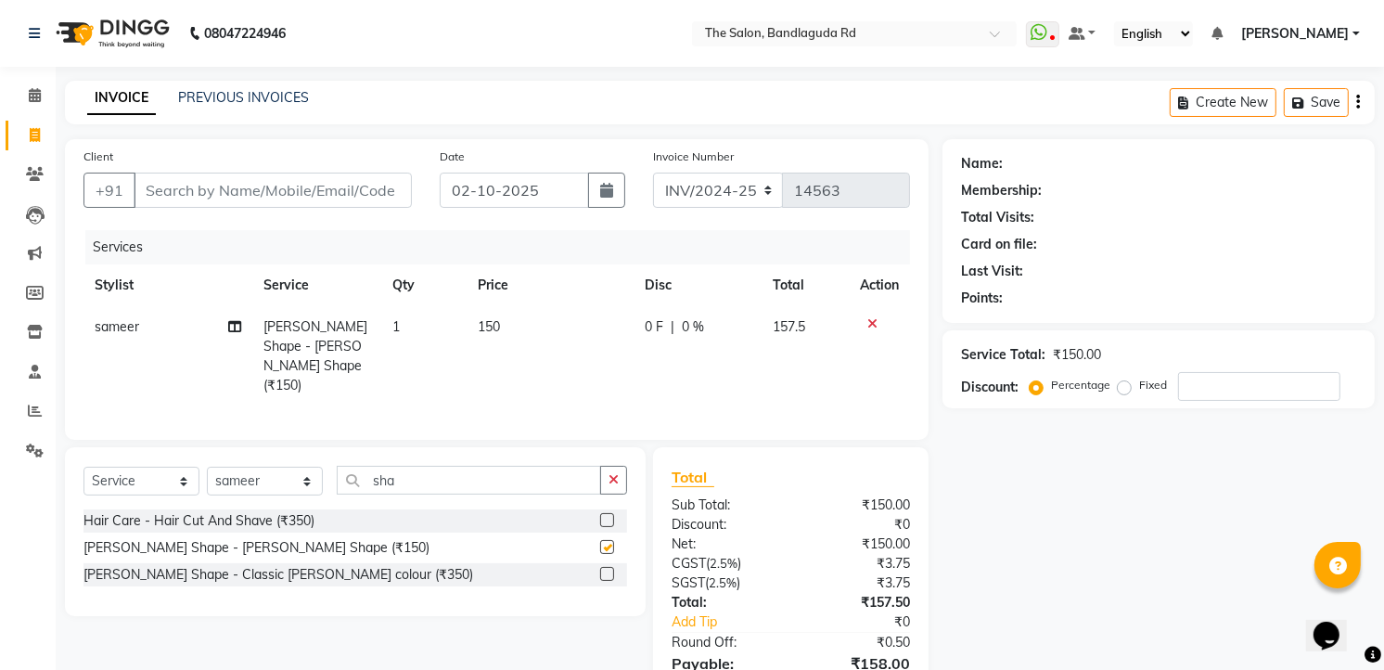
checkbox input "false"
click at [357, 183] on input "Client" at bounding box center [273, 190] width 278 height 35
type input "9"
type input "0"
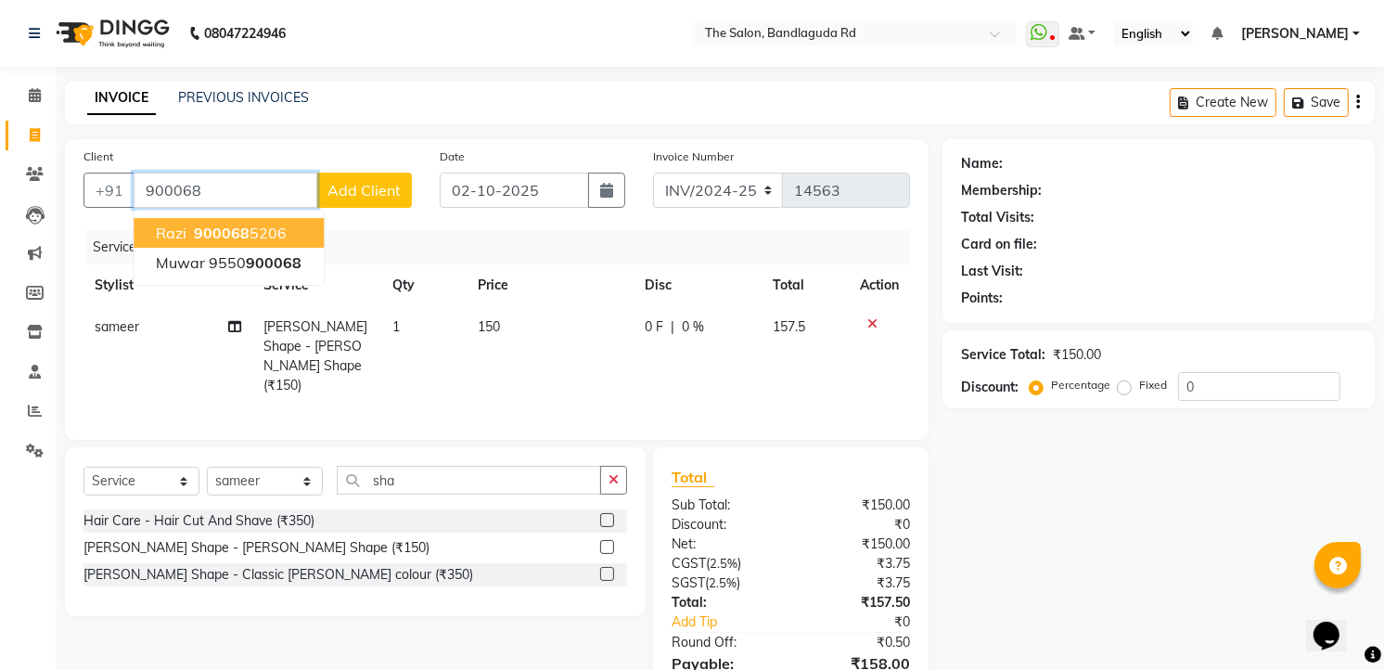
click at [275, 219] on button "Razi 900068 5206" at bounding box center [229, 233] width 190 height 30
type input "9000685206"
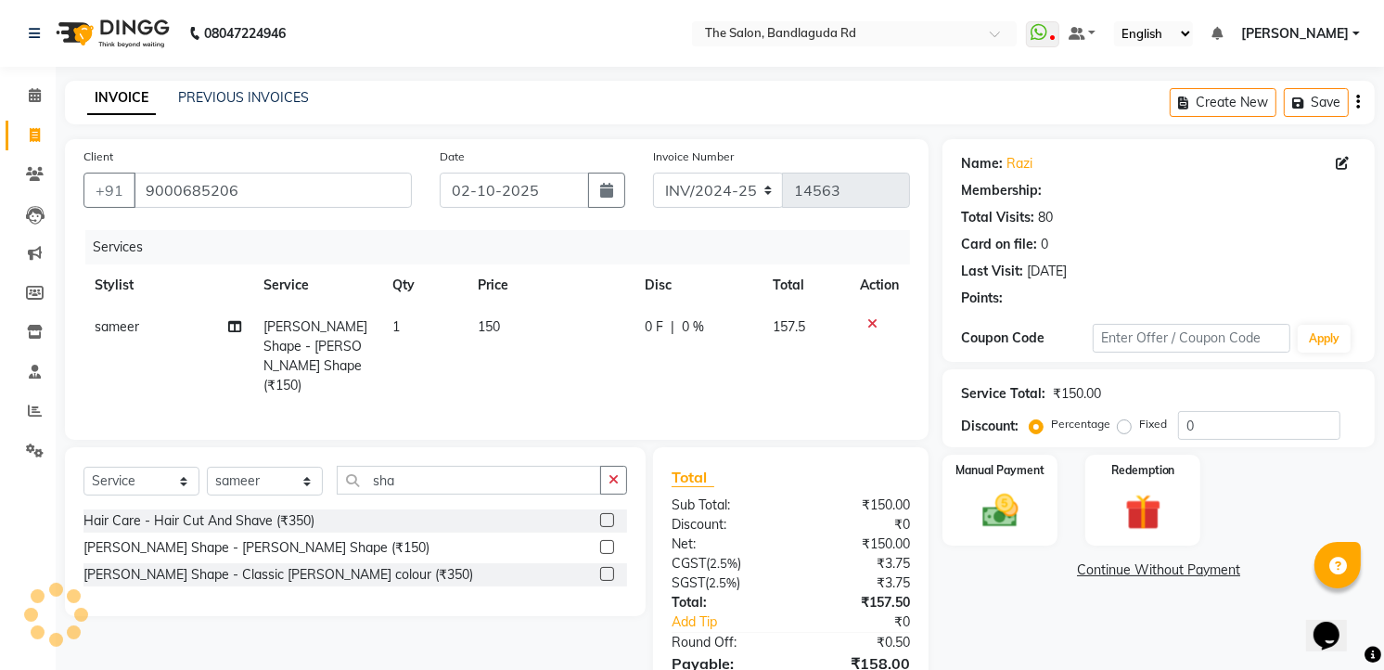
select select "2: Object"
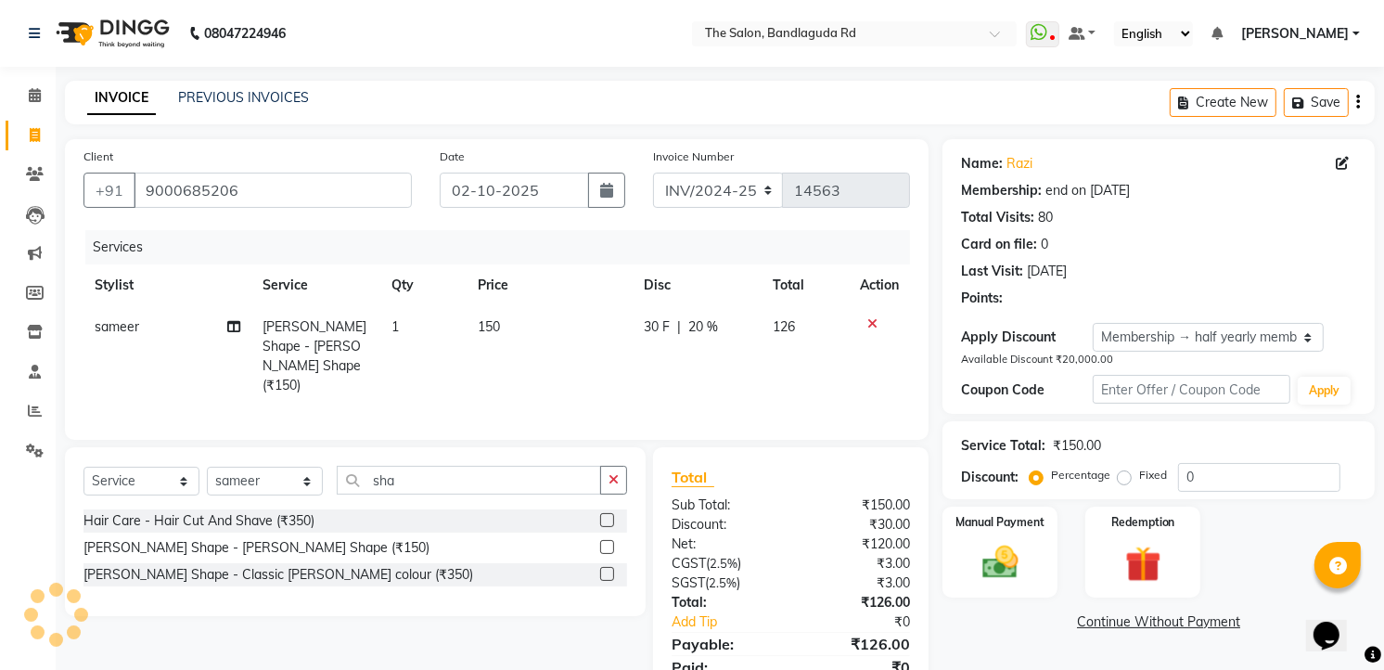
type input "20"
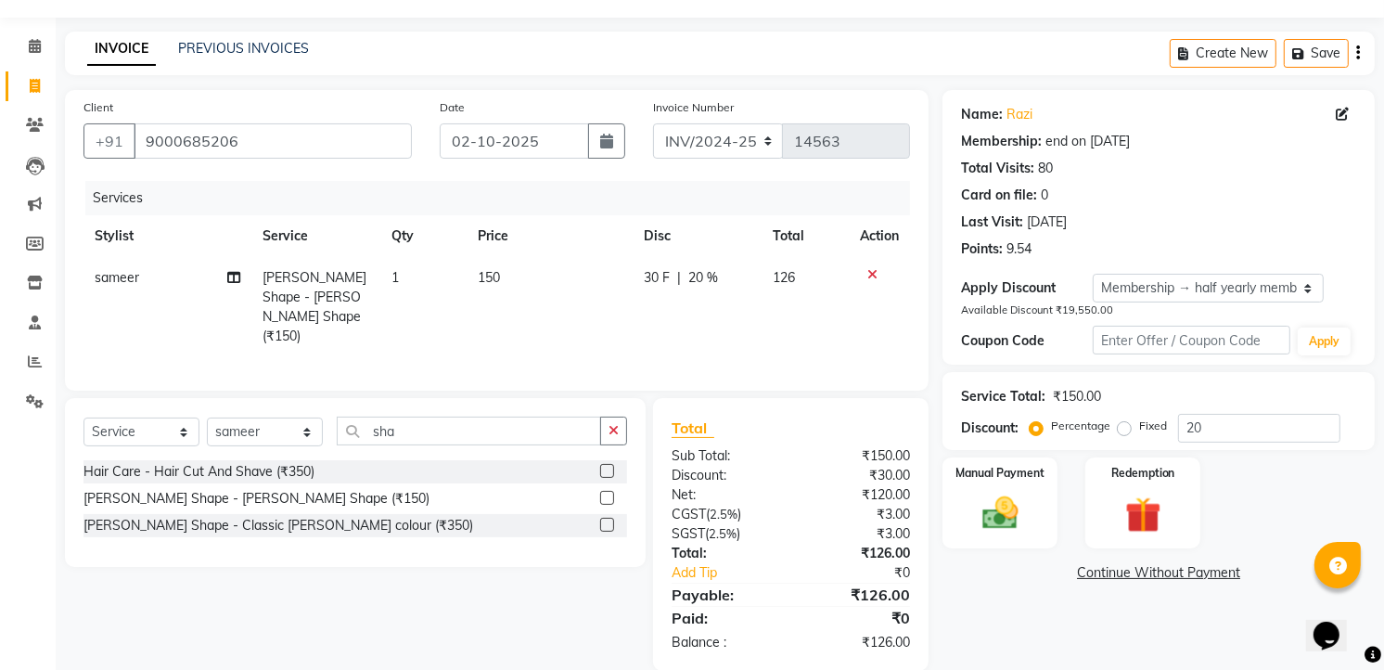
scroll to position [71, 0]
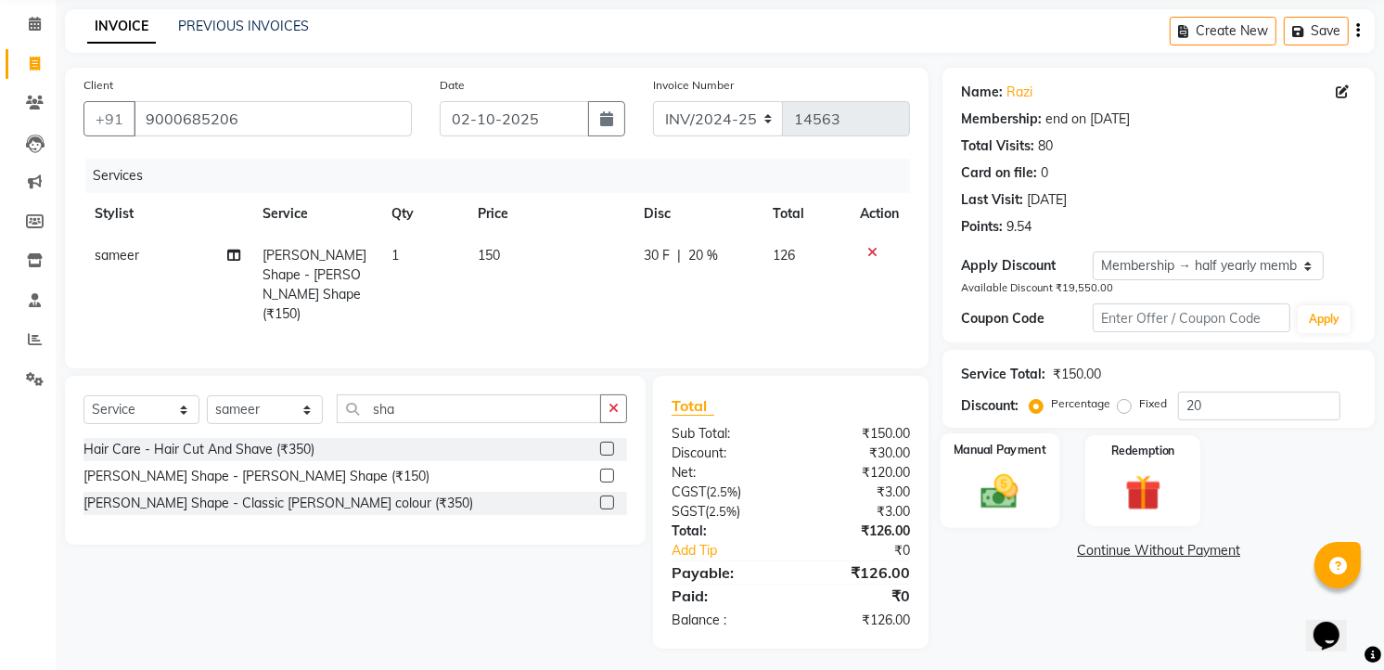
click at [1020, 489] on img at bounding box center [1000, 490] width 60 height 43
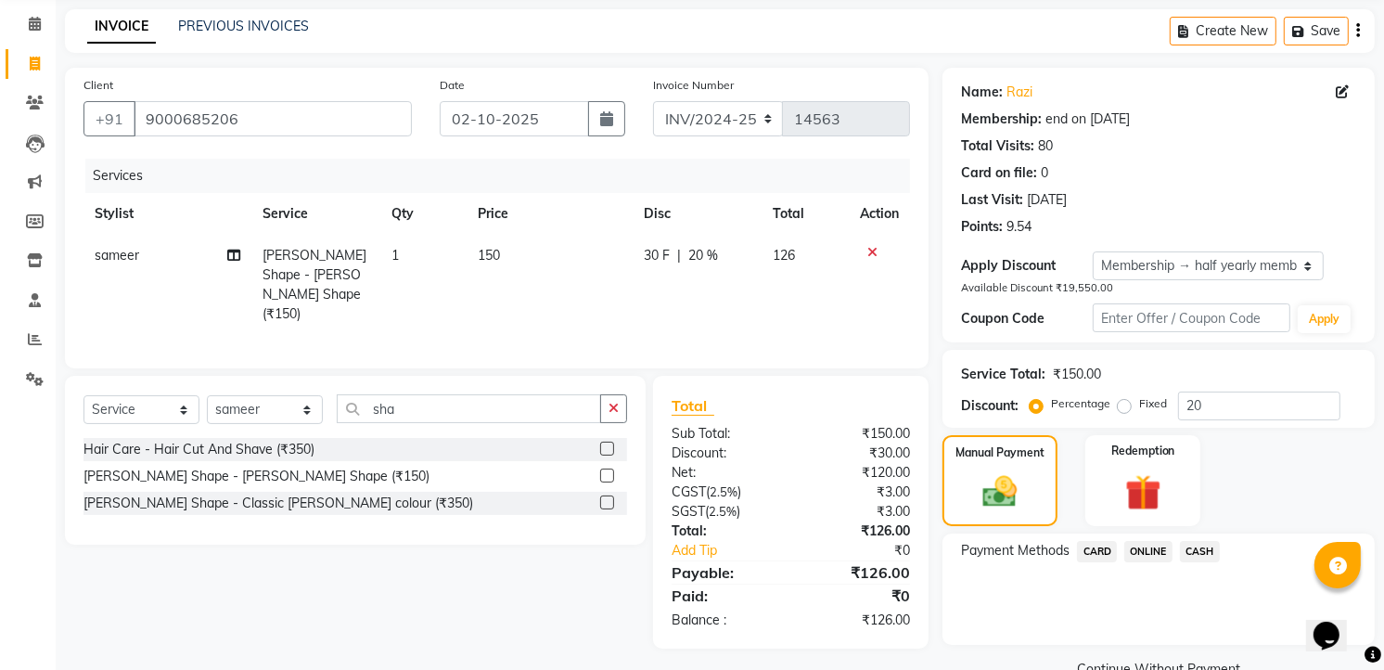
click at [1134, 554] on span "ONLINE" at bounding box center [1148, 551] width 48 height 21
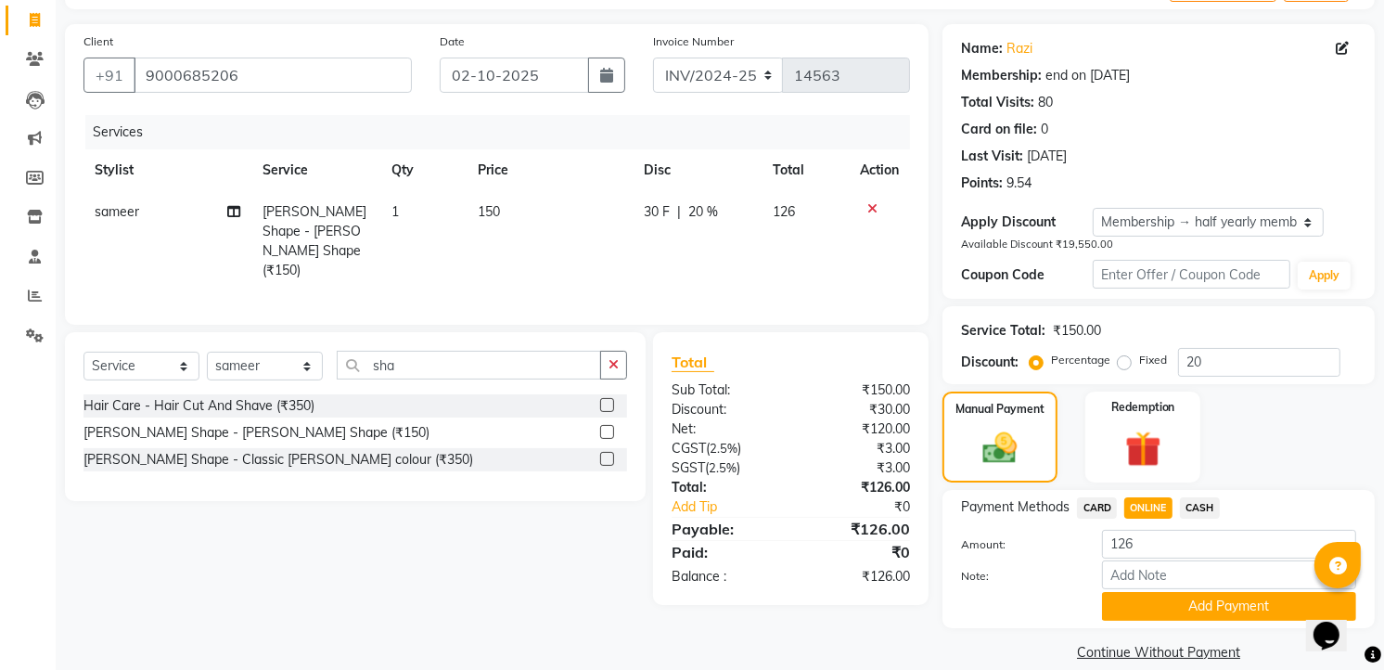
scroll to position [139, 0]
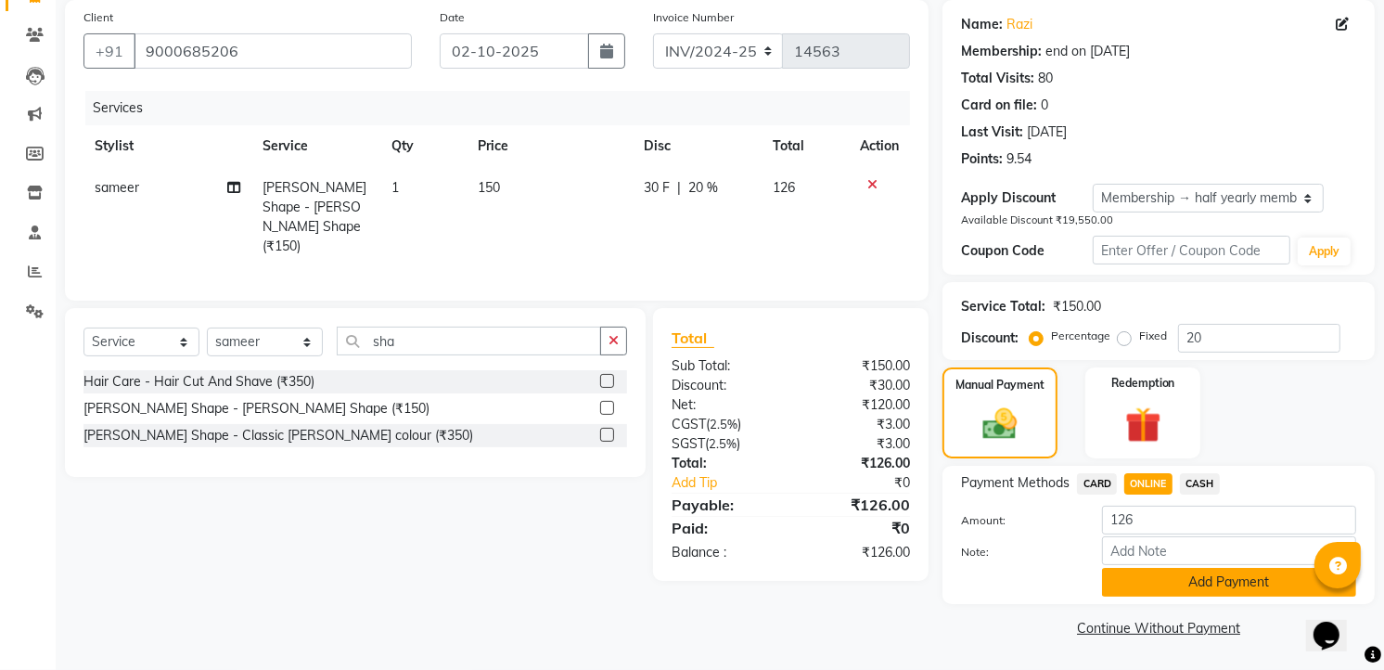
click at [1138, 578] on button "Add Payment" at bounding box center [1229, 582] width 254 height 29
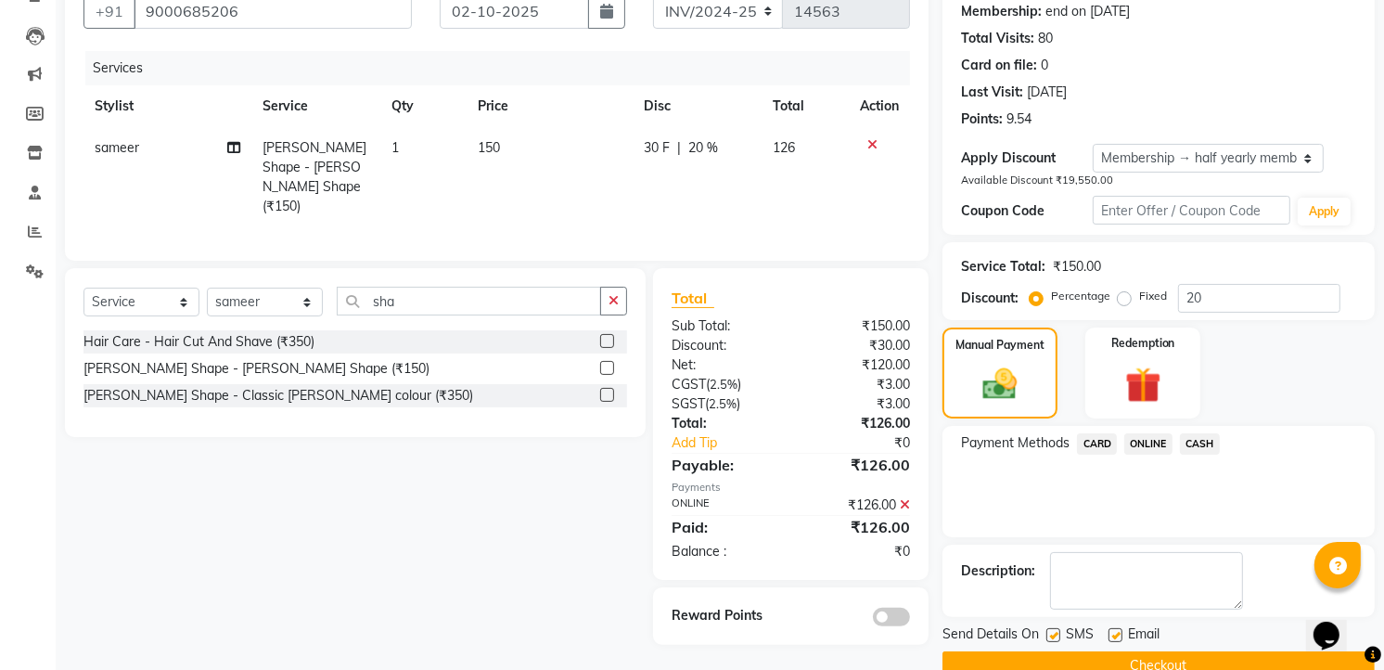
scroll to position [216, 0]
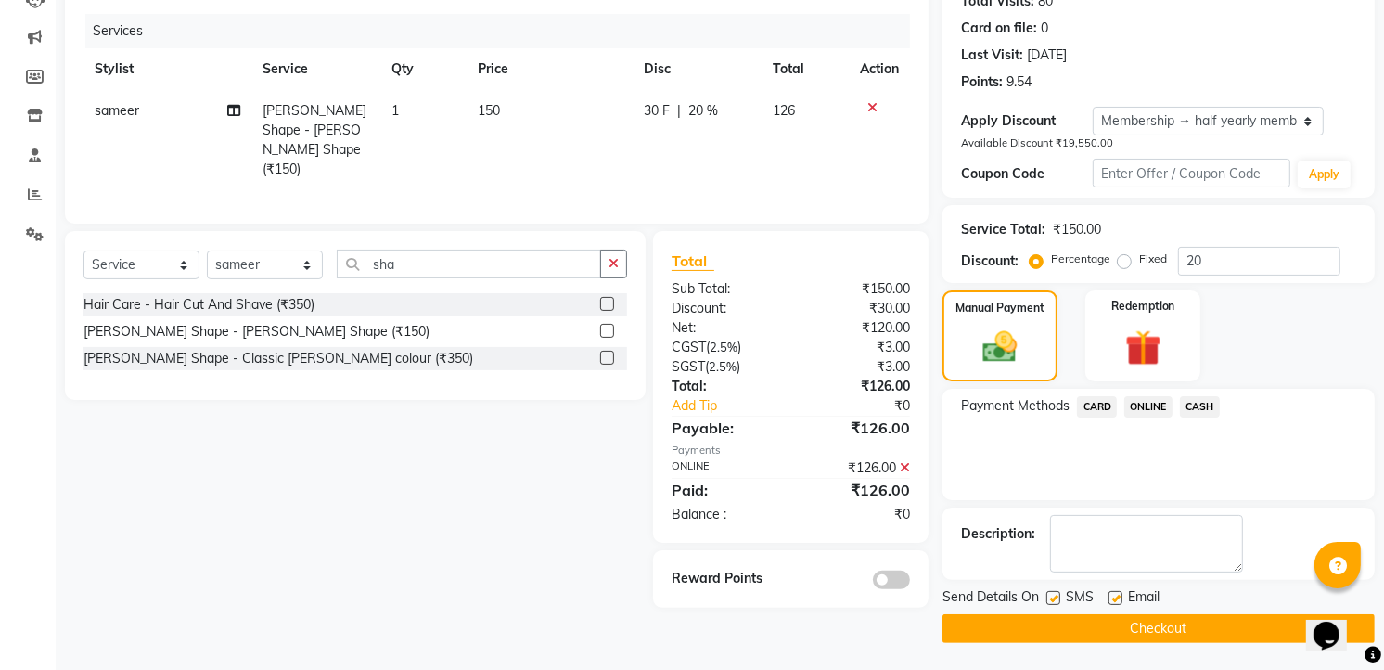
click at [984, 641] on button "Checkout" at bounding box center [1158, 628] width 432 height 29
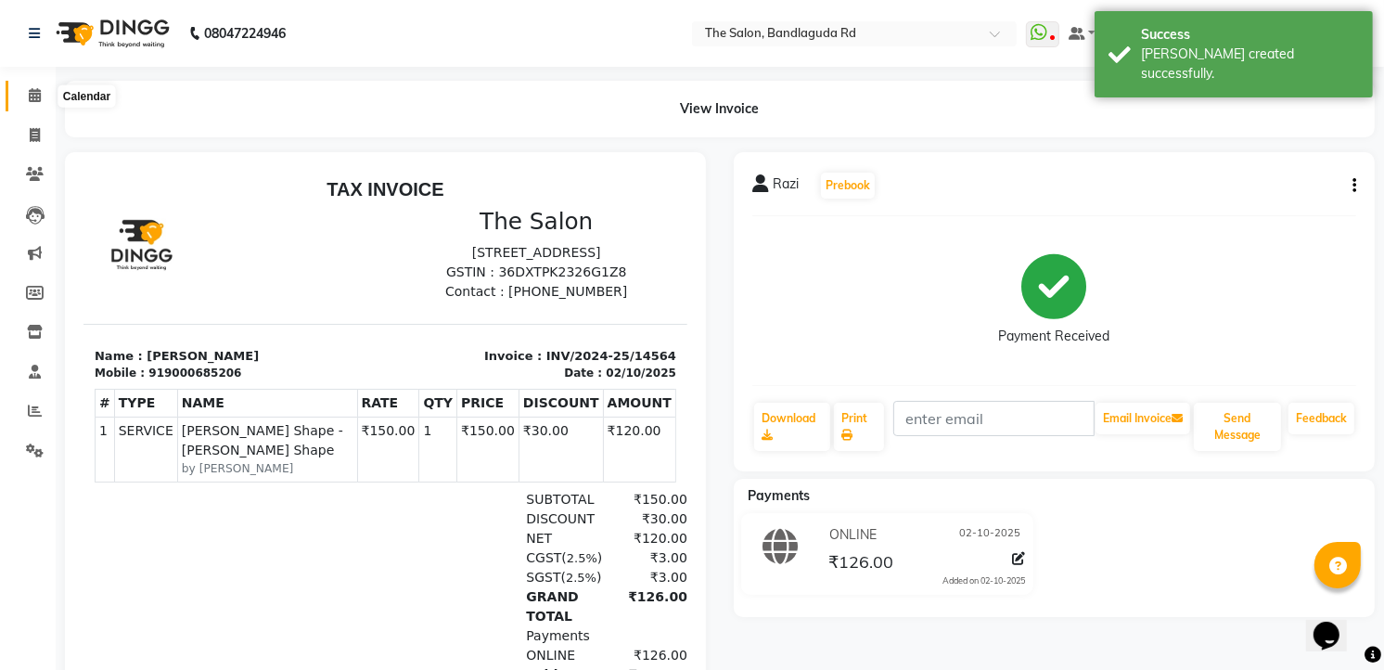
click at [32, 100] on icon at bounding box center [35, 95] width 12 height 14
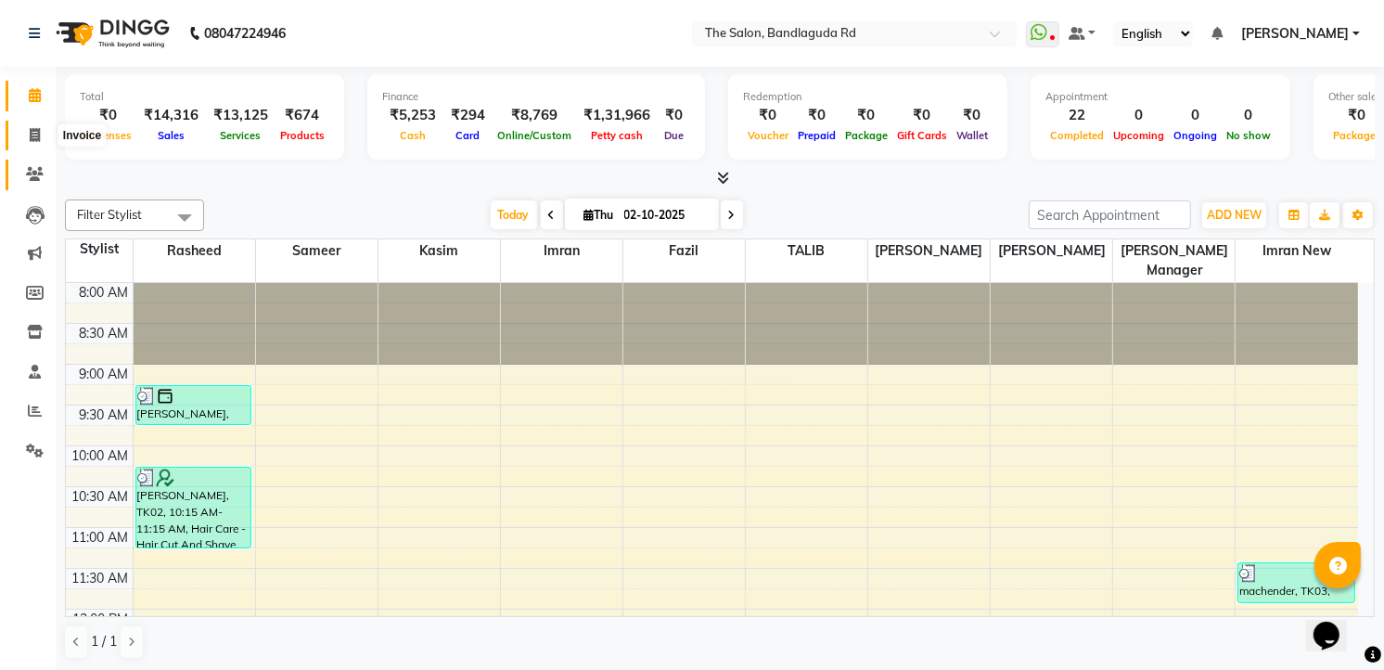
drag, startPoint x: 31, startPoint y: 126, endPoint x: 41, endPoint y: 165, distance: 40.3
click at [31, 126] on span at bounding box center [35, 135] width 32 height 21
select select "service"
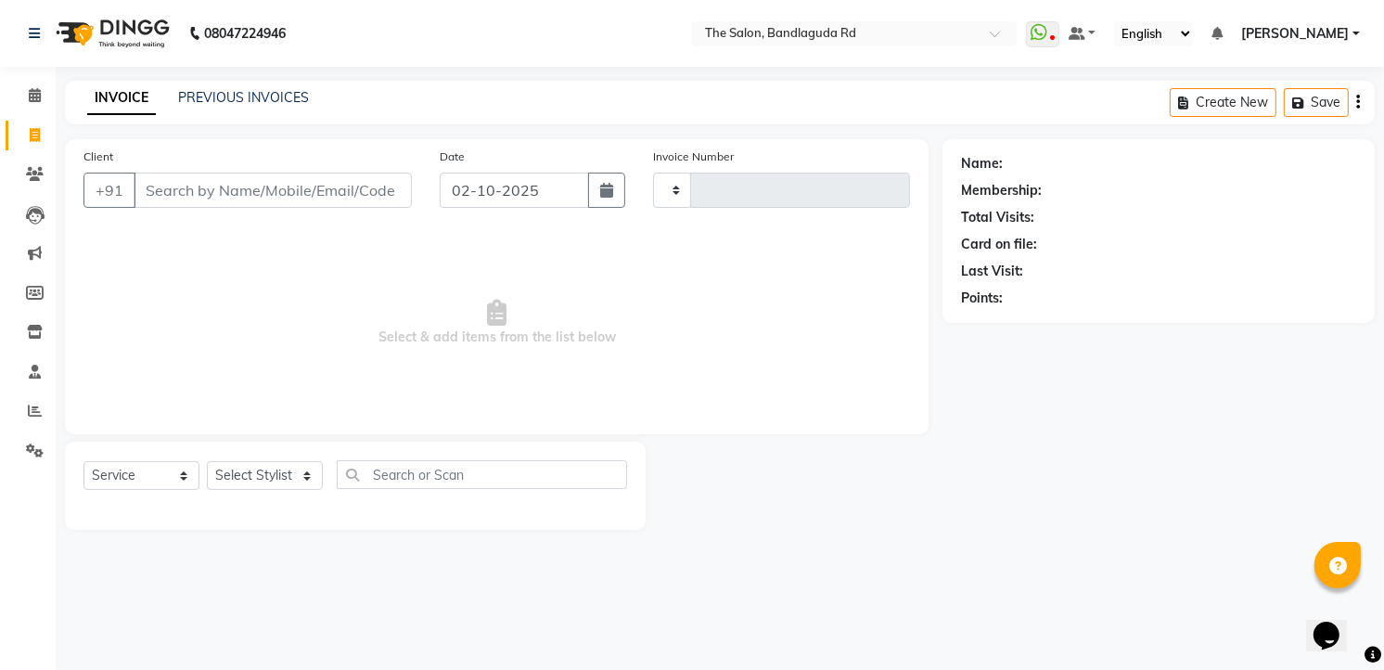
type input "14565"
select select "5198"
click at [254, 475] on select "Select Stylist [PERSON_NAME] [PERSON_NAME] [PERSON_NAME] new [PERSON_NAME] [PER…" at bounding box center [265, 475] width 116 height 29
select select "65399"
click at [207, 462] on select "Select Stylist [PERSON_NAME] [PERSON_NAME] [PERSON_NAME] new [PERSON_NAME] [PER…" at bounding box center [265, 475] width 116 height 29
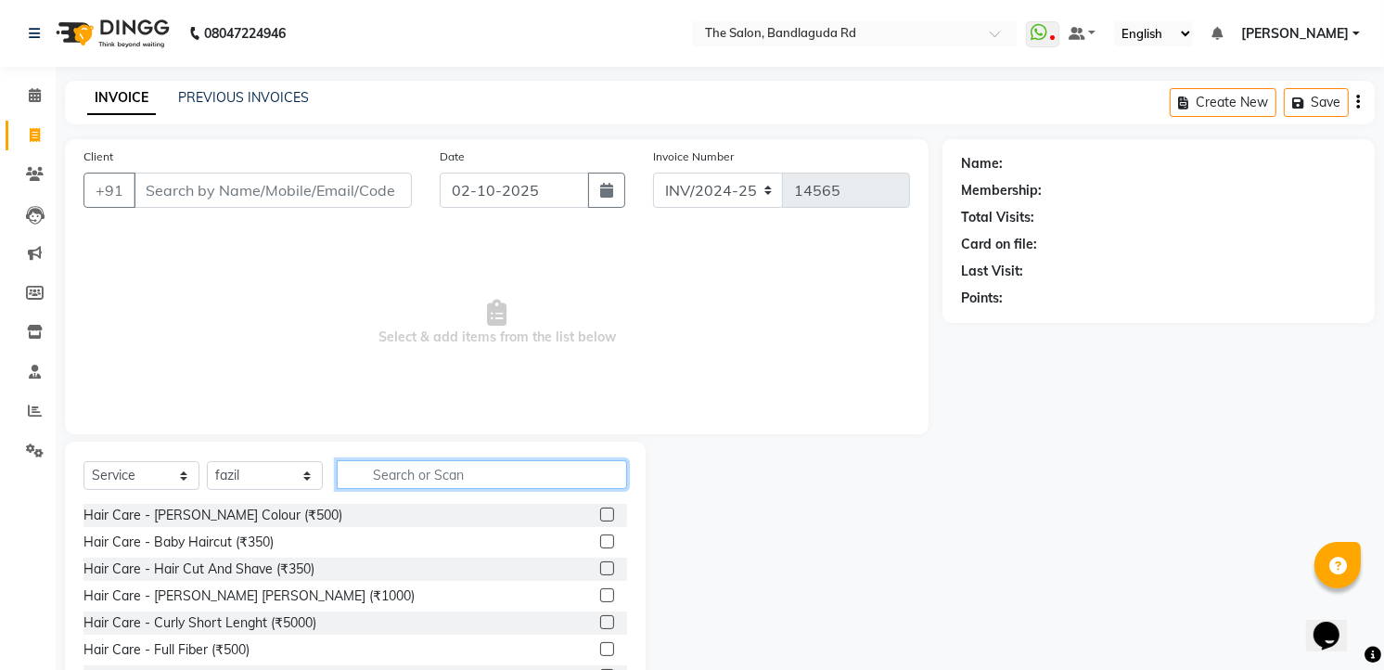
drag, startPoint x: 404, startPoint y: 480, endPoint x: 414, endPoint y: 459, distance: 22.4
click at [404, 479] on input "text" at bounding box center [482, 474] width 290 height 29
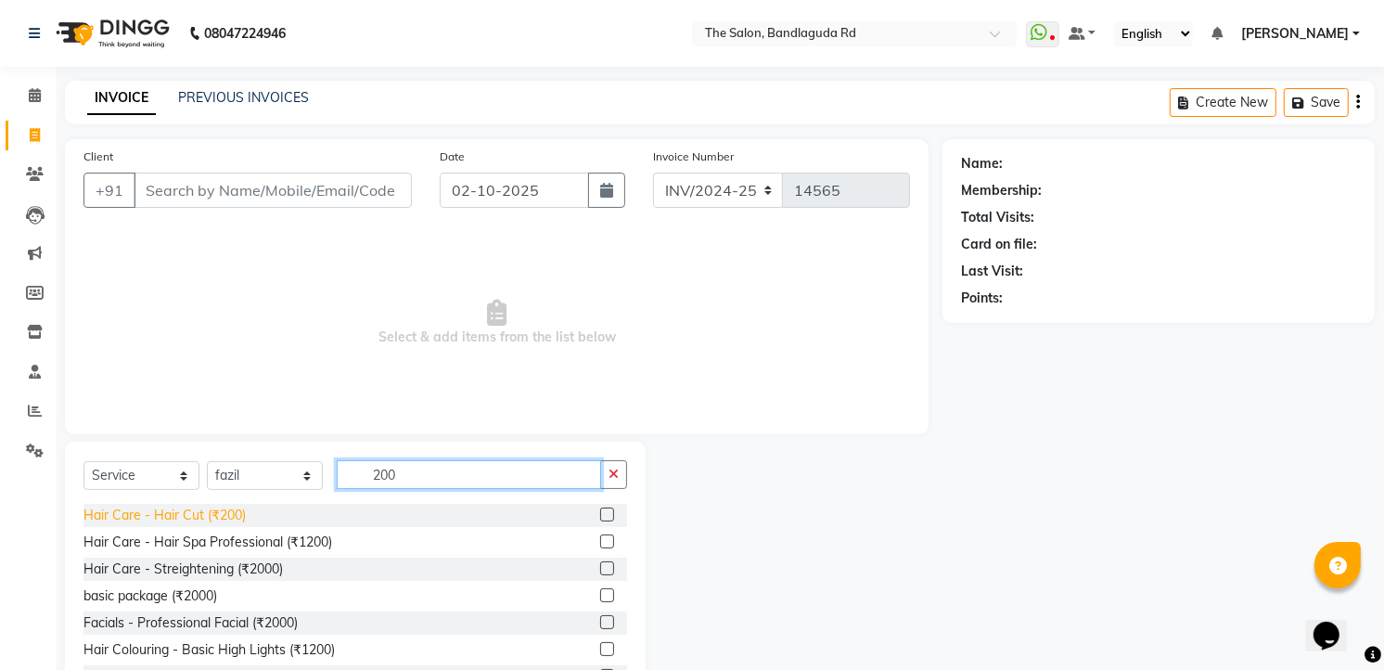
type input "200"
click at [220, 512] on div "Hair Care - Hair Cut (₹200)" at bounding box center [164, 515] width 162 height 19
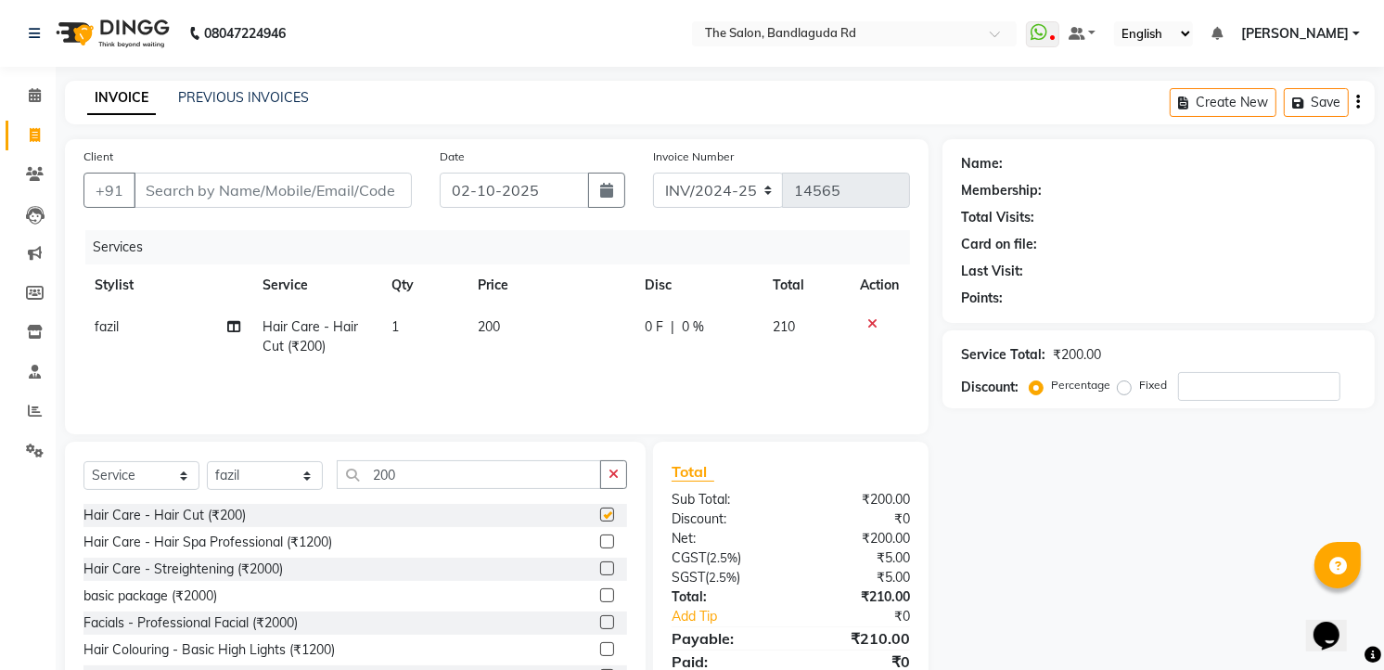
checkbox input "false"
click at [339, 179] on input "Client" at bounding box center [273, 190] width 278 height 35
type input "9"
type input "0"
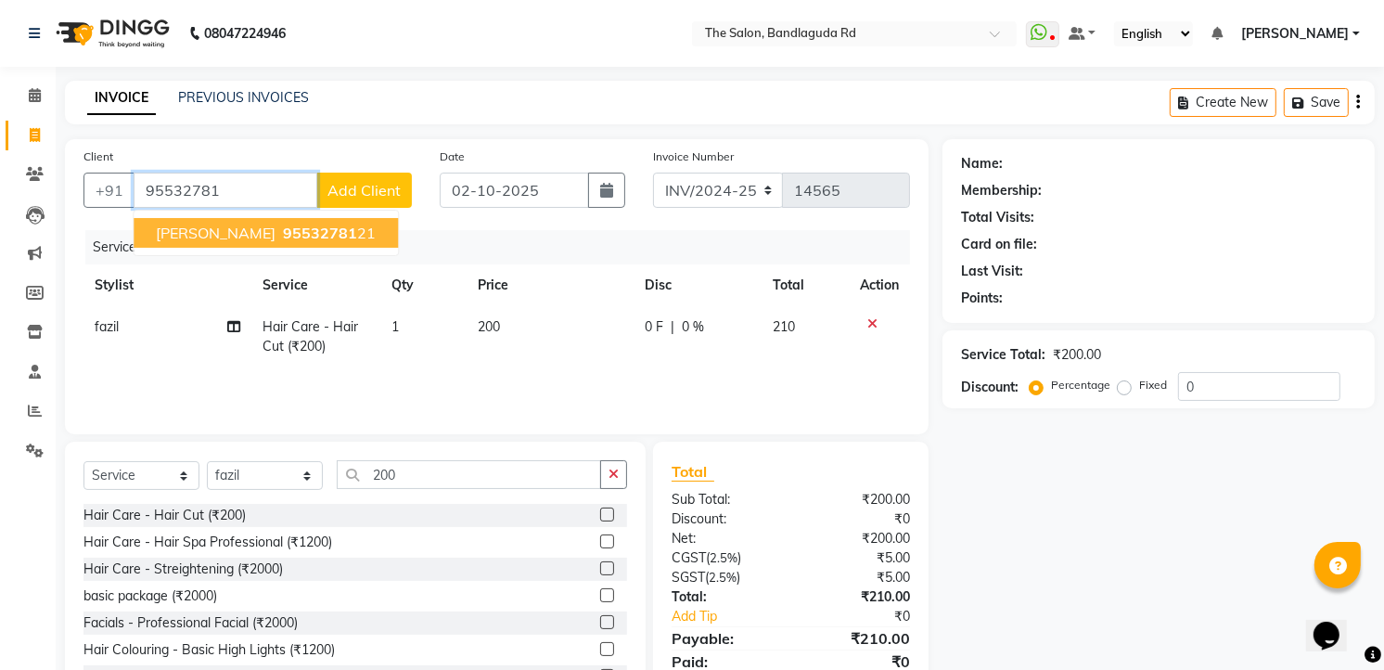
click at [299, 221] on button "zeeshan 95532781 21" at bounding box center [266, 233] width 264 height 30
type input "9553278121"
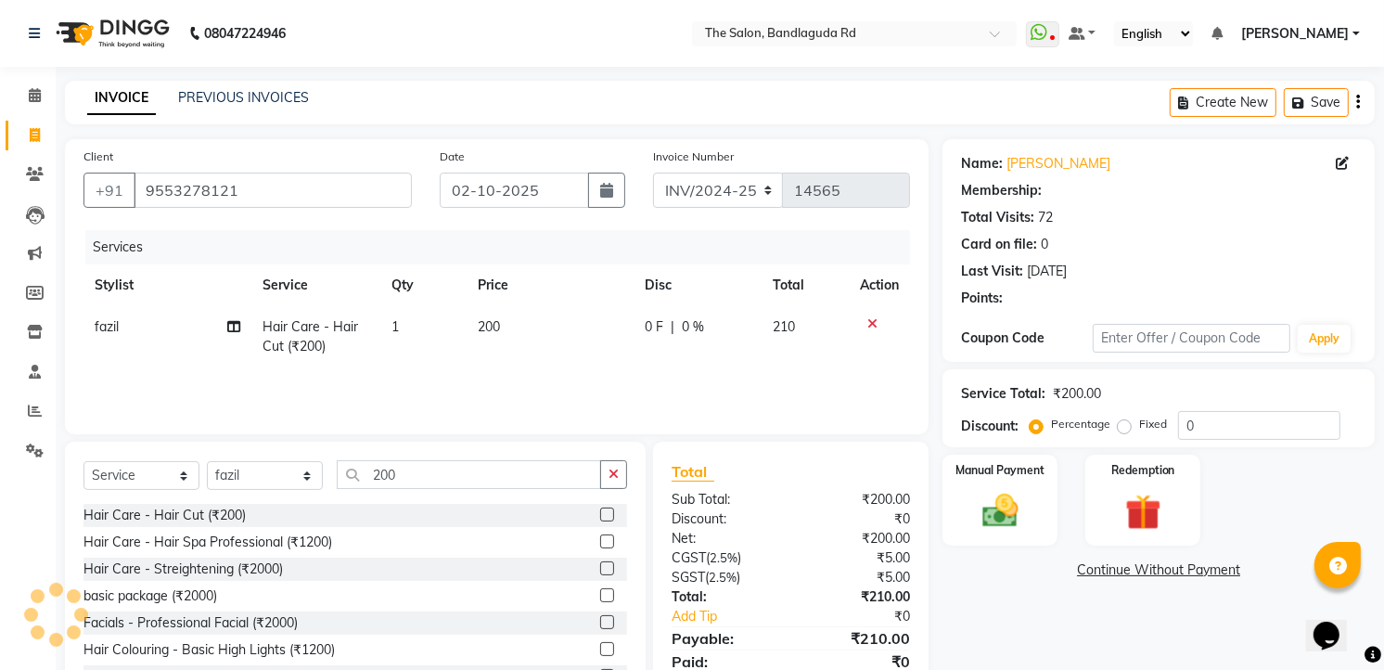
select select "2: Object"
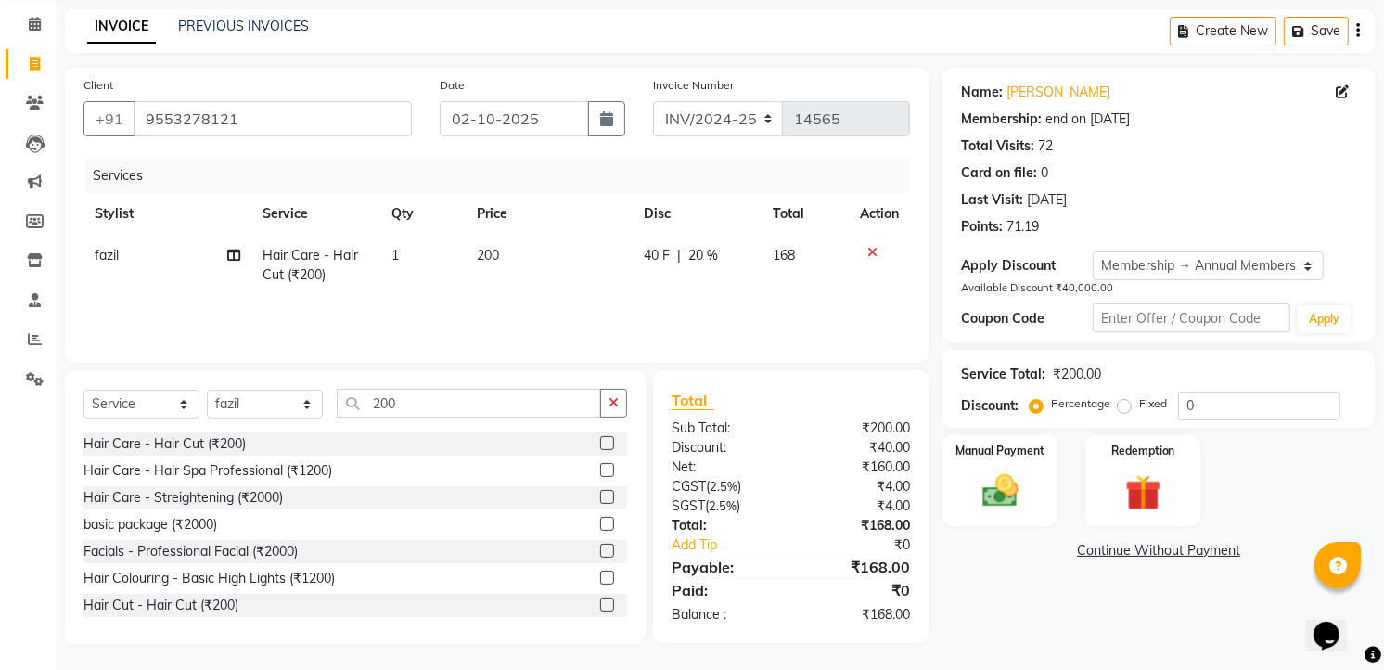
scroll to position [72, 0]
type input "20"
click at [987, 476] on img at bounding box center [1000, 489] width 60 height 43
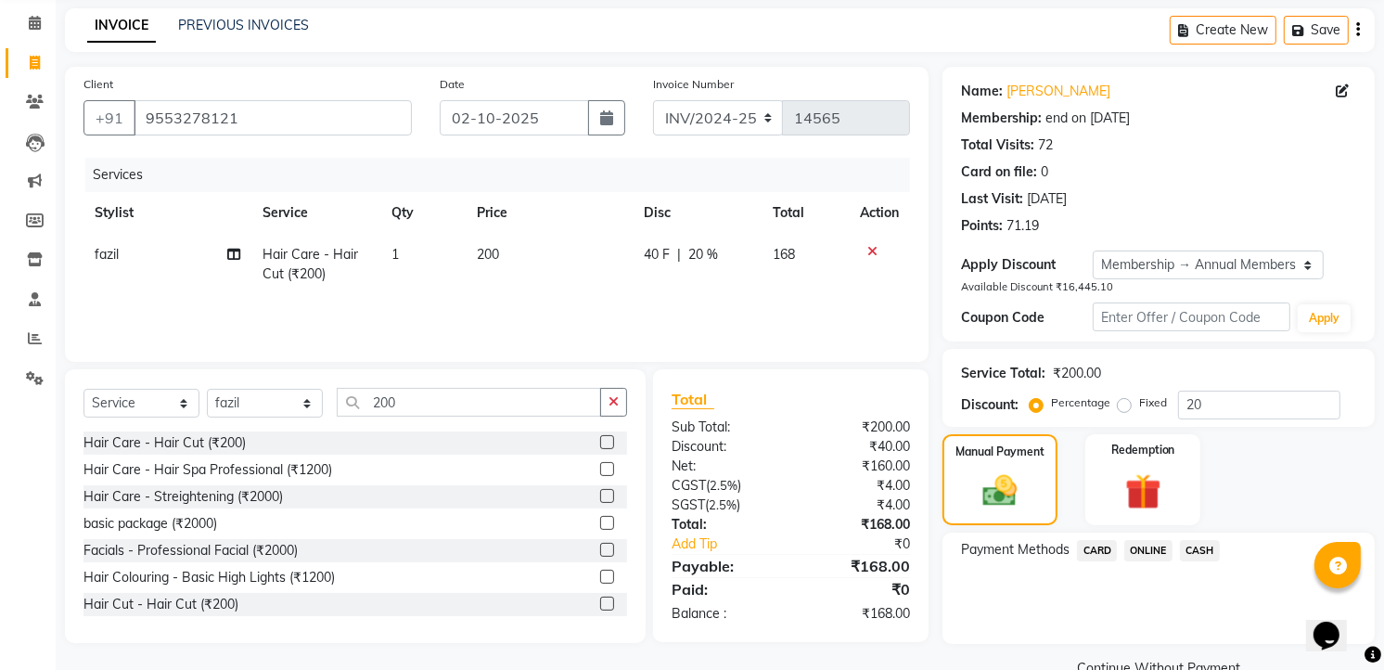
click at [1169, 550] on span "ONLINE" at bounding box center [1148, 550] width 48 height 21
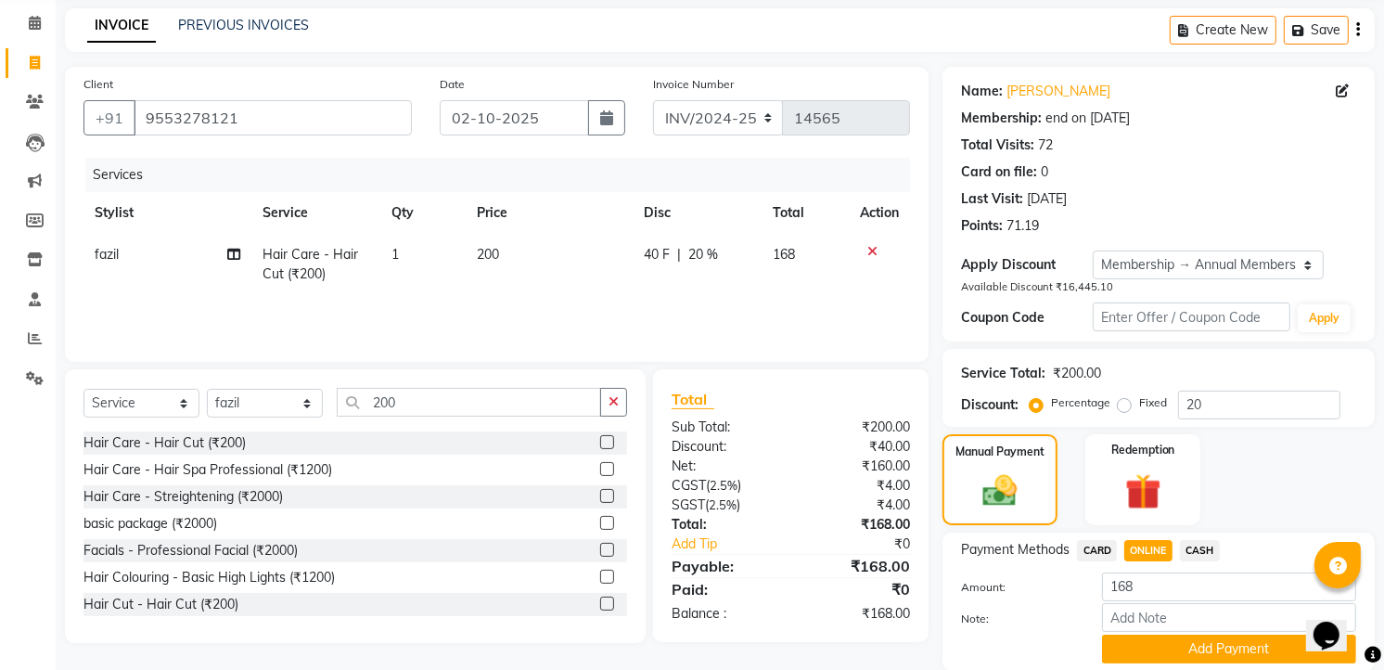
click at [1199, 534] on div "Payment Methods CARD ONLINE CASH Amount: 168 Note: Add Payment" at bounding box center [1158, 601] width 432 height 138
click at [1197, 551] on span "CASH" at bounding box center [1200, 550] width 40 height 21
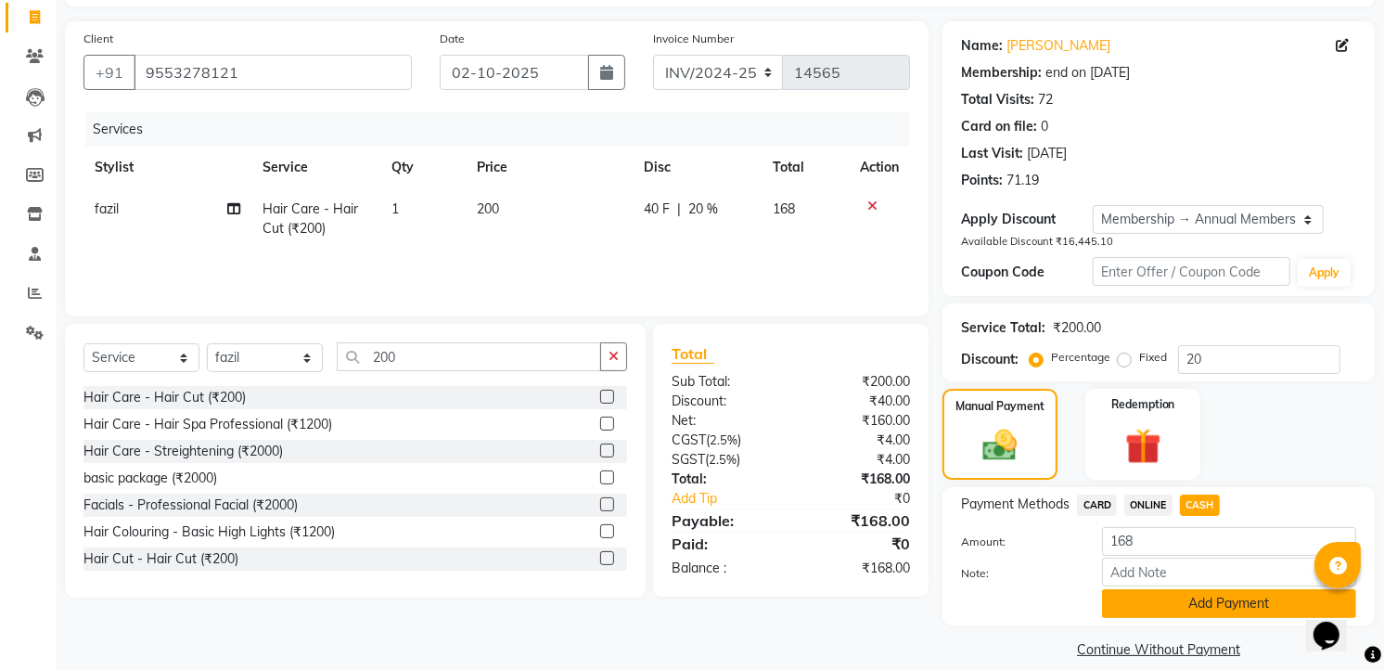
scroll to position [139, 0]
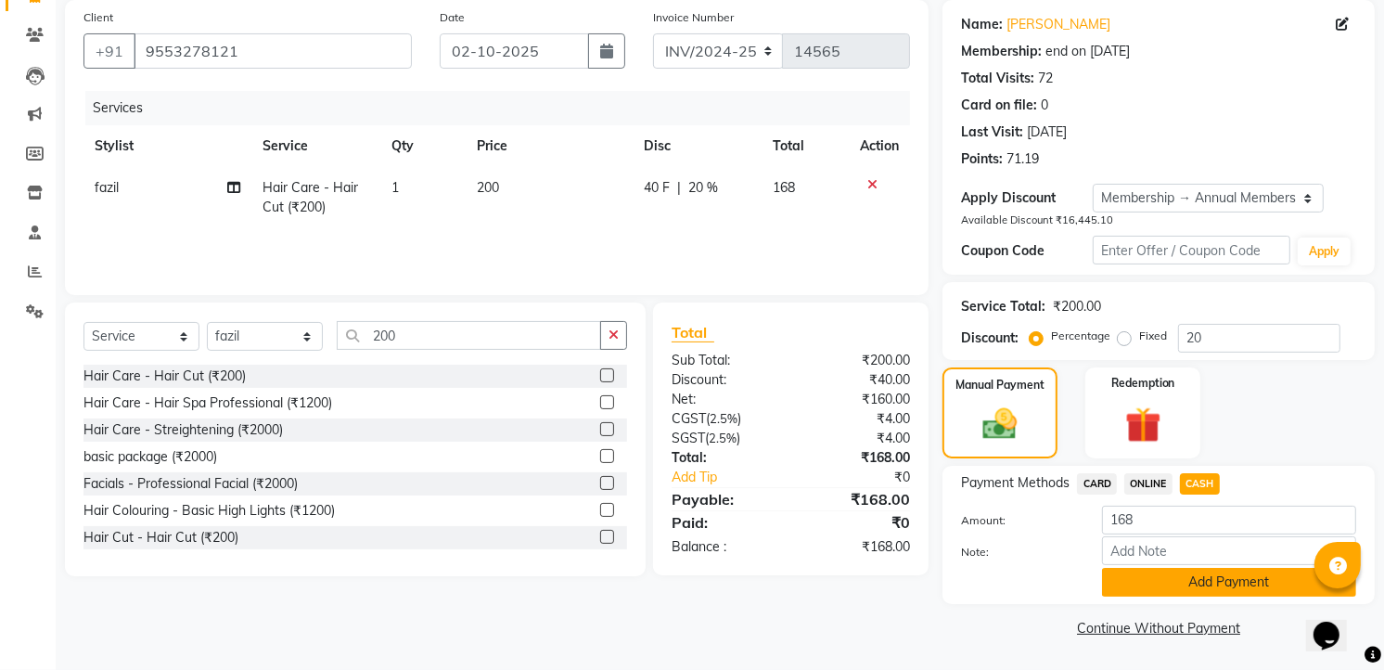
click at [1220, 584] on button "Add Payment" at bounding box center [1229, 582] width 254 height 29
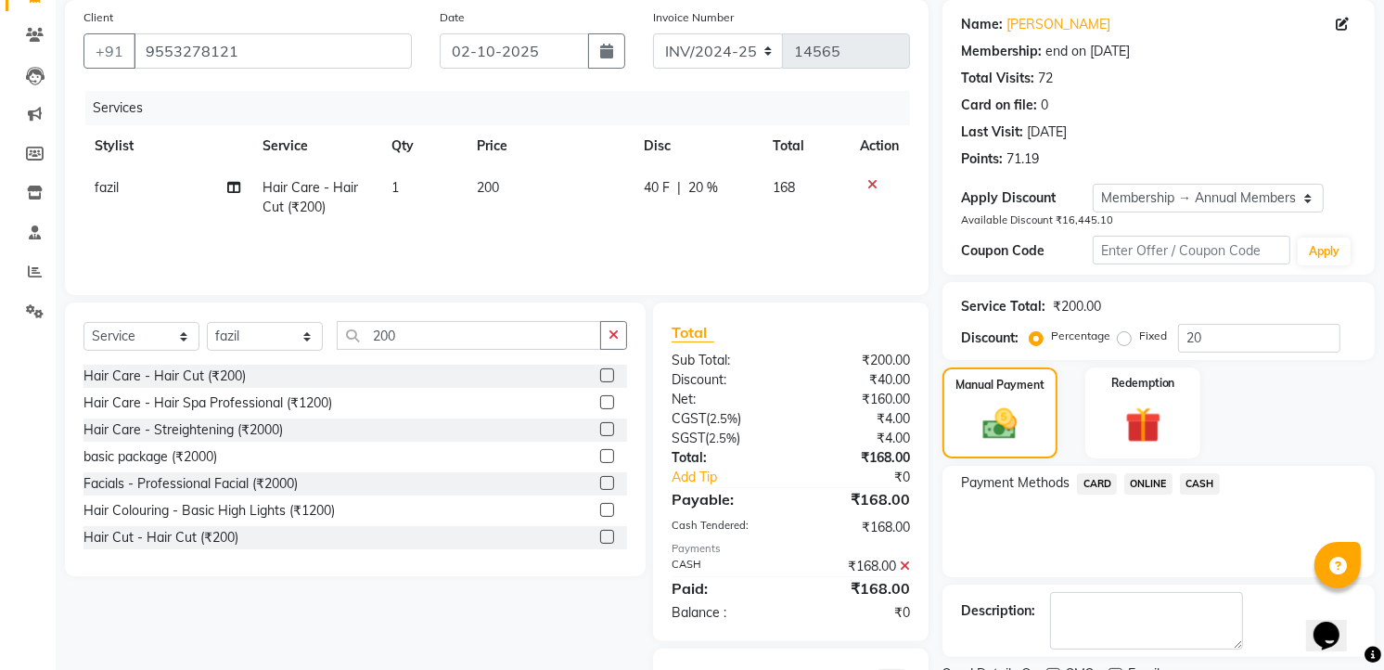
scroll to position [257, 0]
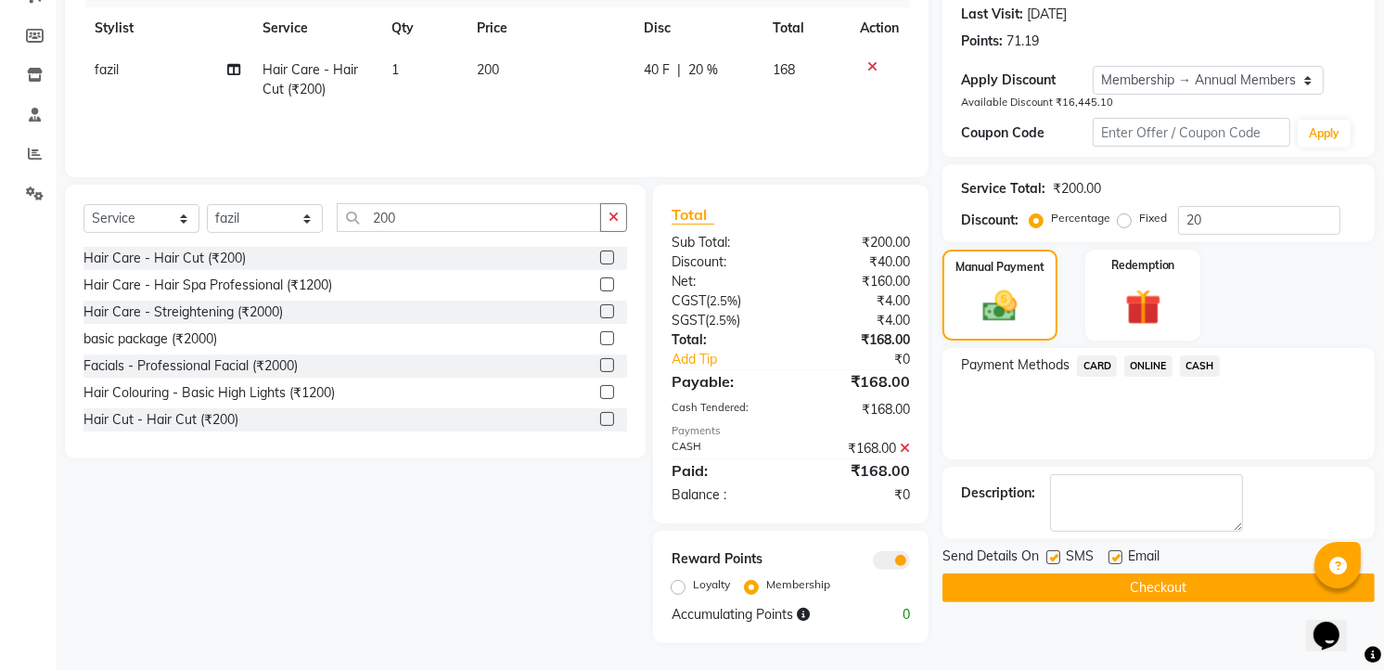
click at [1209, 592] on button "Checkout" at bounding box center [1158, 587] width 432 height 29
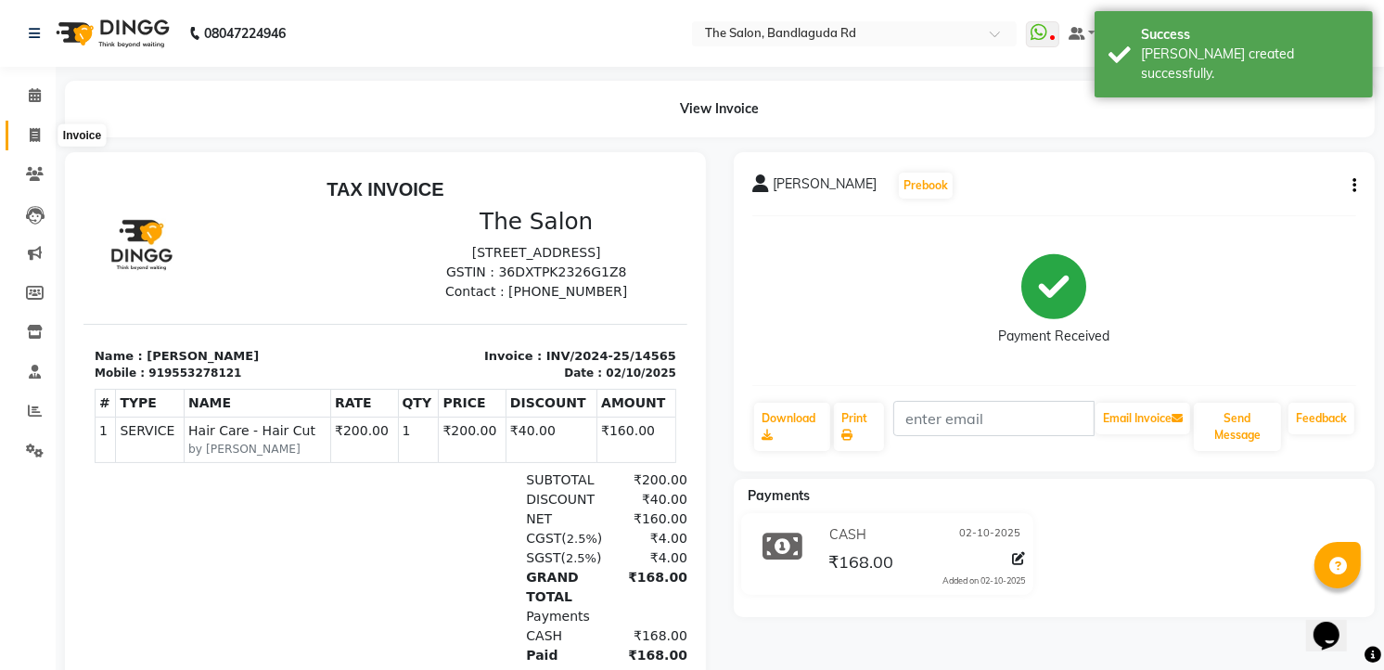
click at [38, 140] on icon at bounding box center [35, 135] width 10 height 14
select select "service"
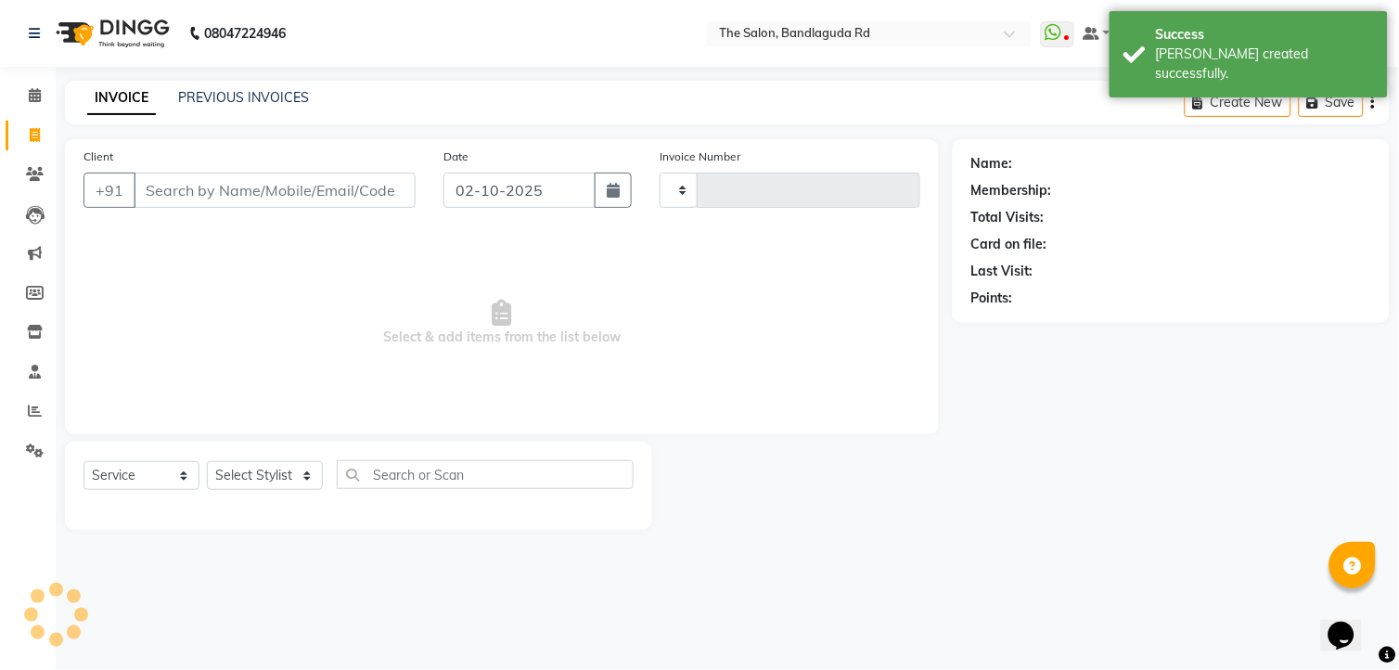
type input "14566"
select select "5198"
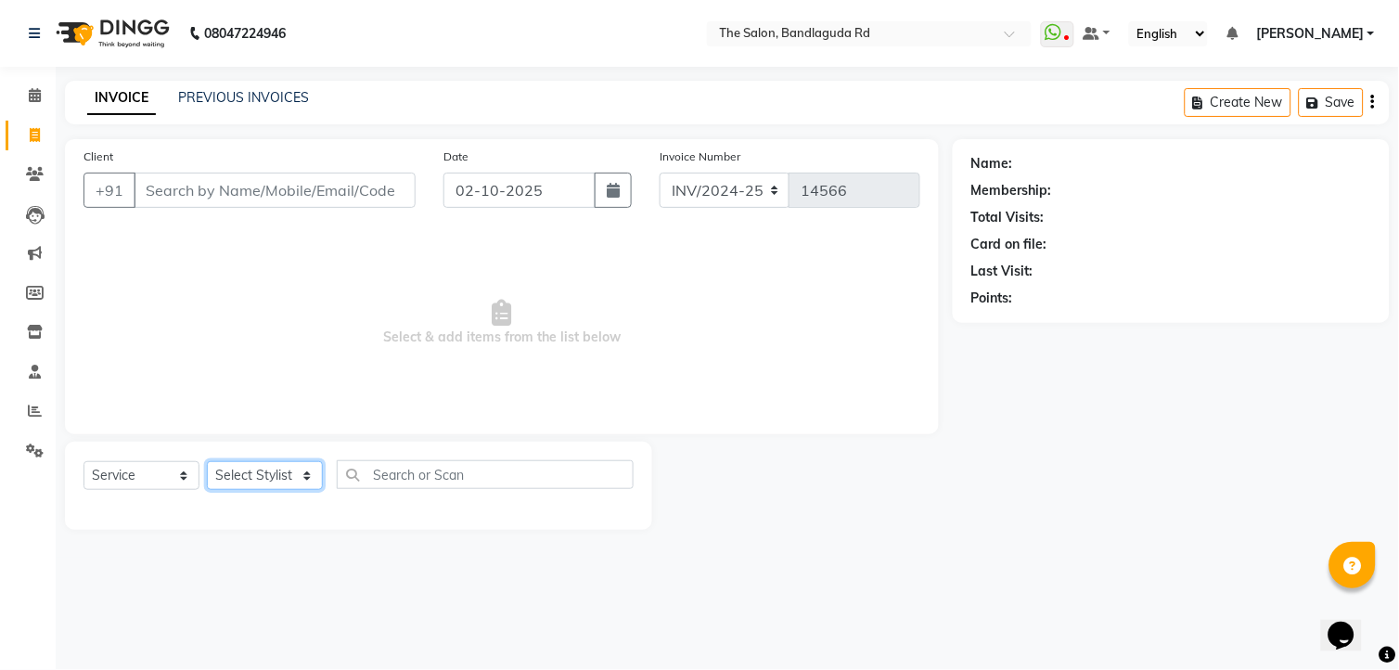
click at [288, 466] on select "Select Stylist [PERSON_NAME] [PERSON_NAME] [PERSON_NAME] new [PERSON_NAME] [PER…" at bounding box center [265, 475] width 116 height 29
select select "63354"
click at [207, 462] on select "Select Stylist [PERSON_NAME] [PERSON_NAME] [PERSON_NAME] new [PERSON_NAME] [PER…" at bounding box center [265, 475] width 116 height 29
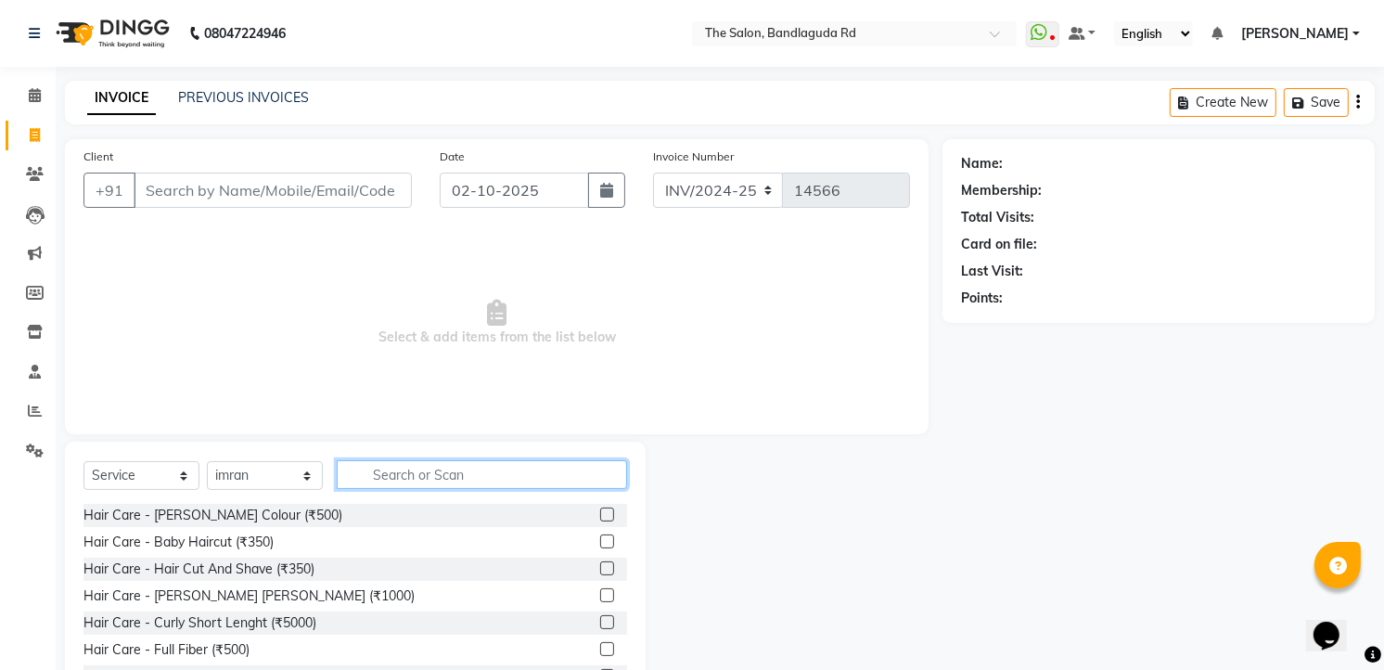
click at [486, 484] on input "text" at bounding box center [482, 474] width 290 height 29
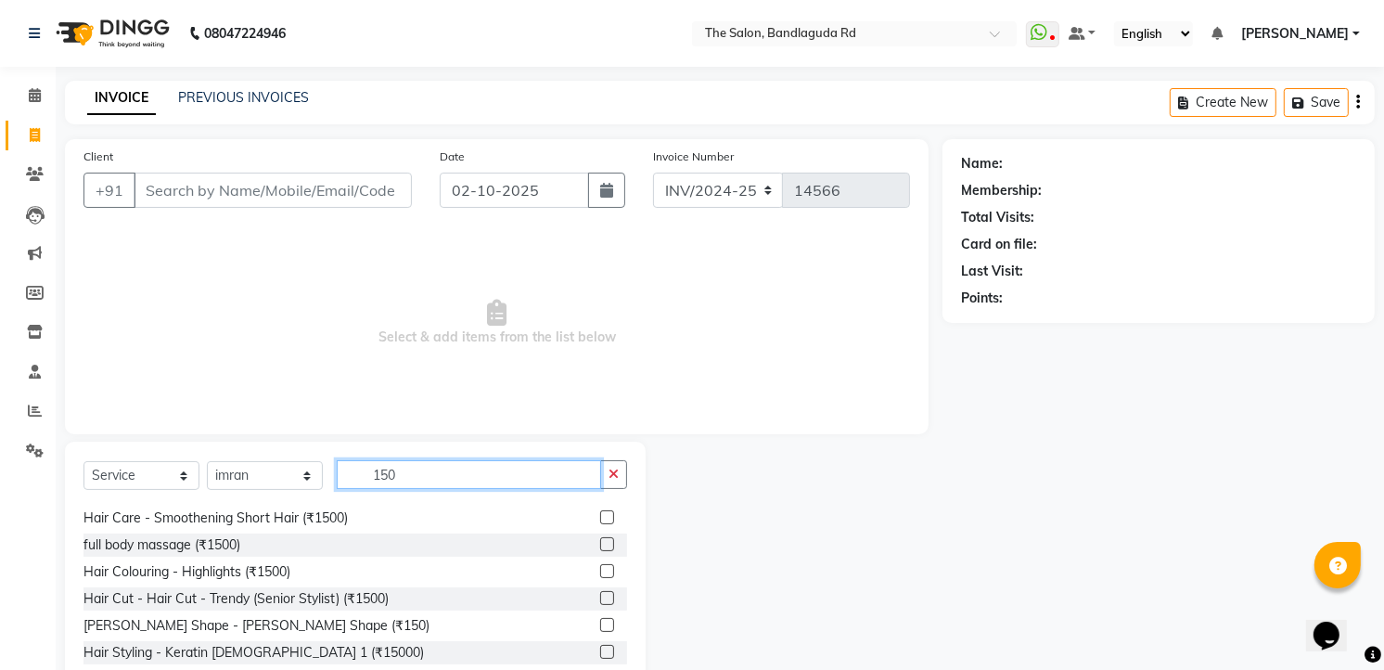
scroll to position [30, 0]
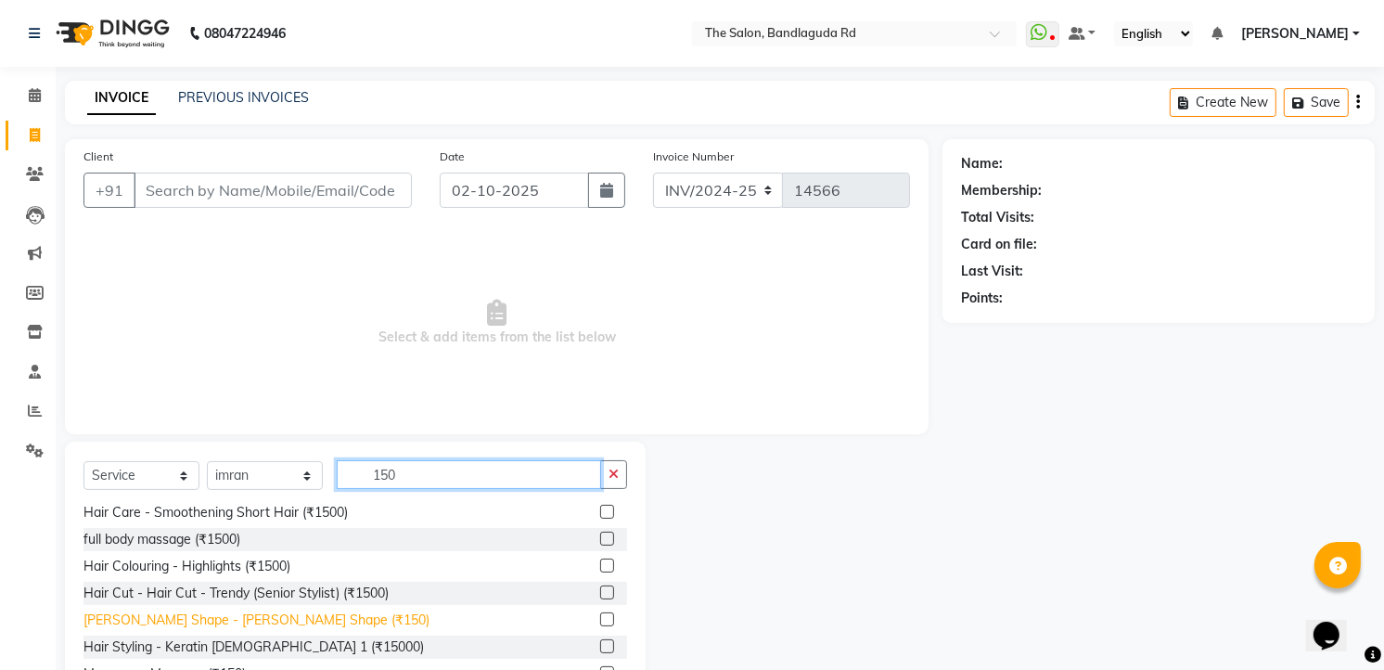
type input "150"
click at [263, 615] on div "[PERSON_NAME] Shape - [PERSON_NAME] Shape (₹150)" at bounding box center [256, 619] width 346 height 19
checkbox input "false"
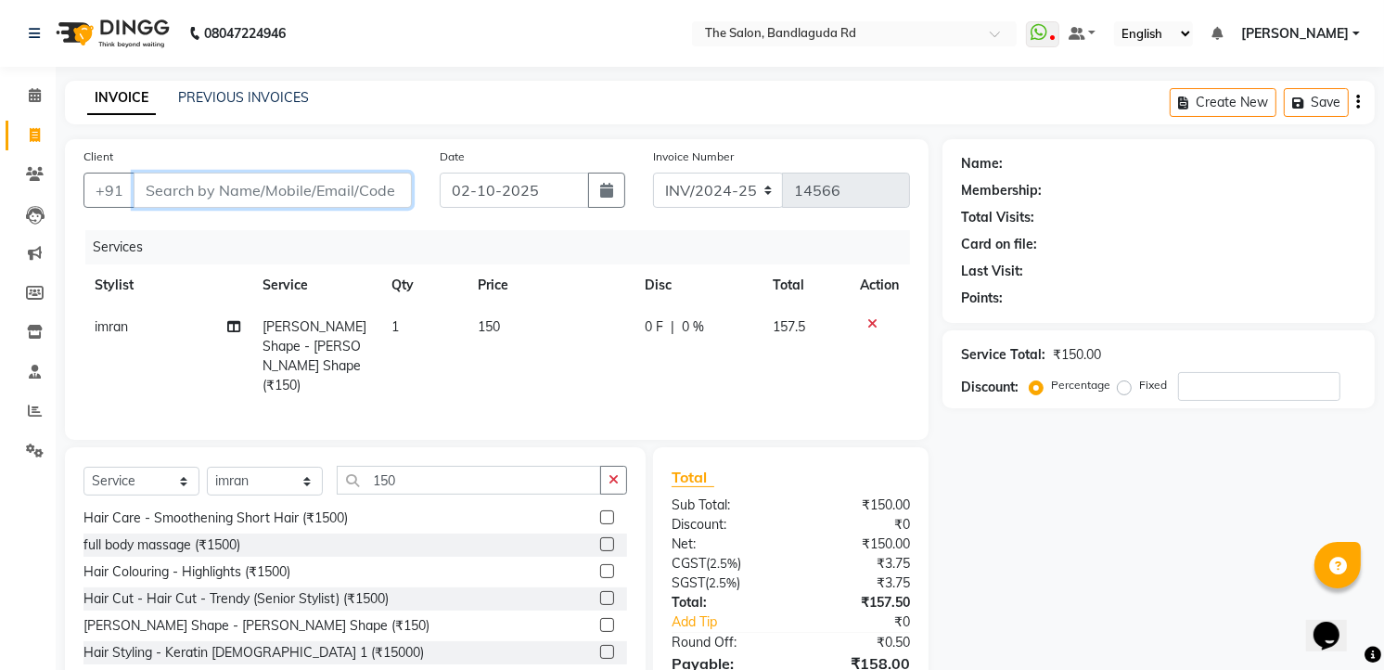
click at [284, 206] on input "Client" at bounding box center [273, 190] width 278 height 35
type input "9"
type input "0"
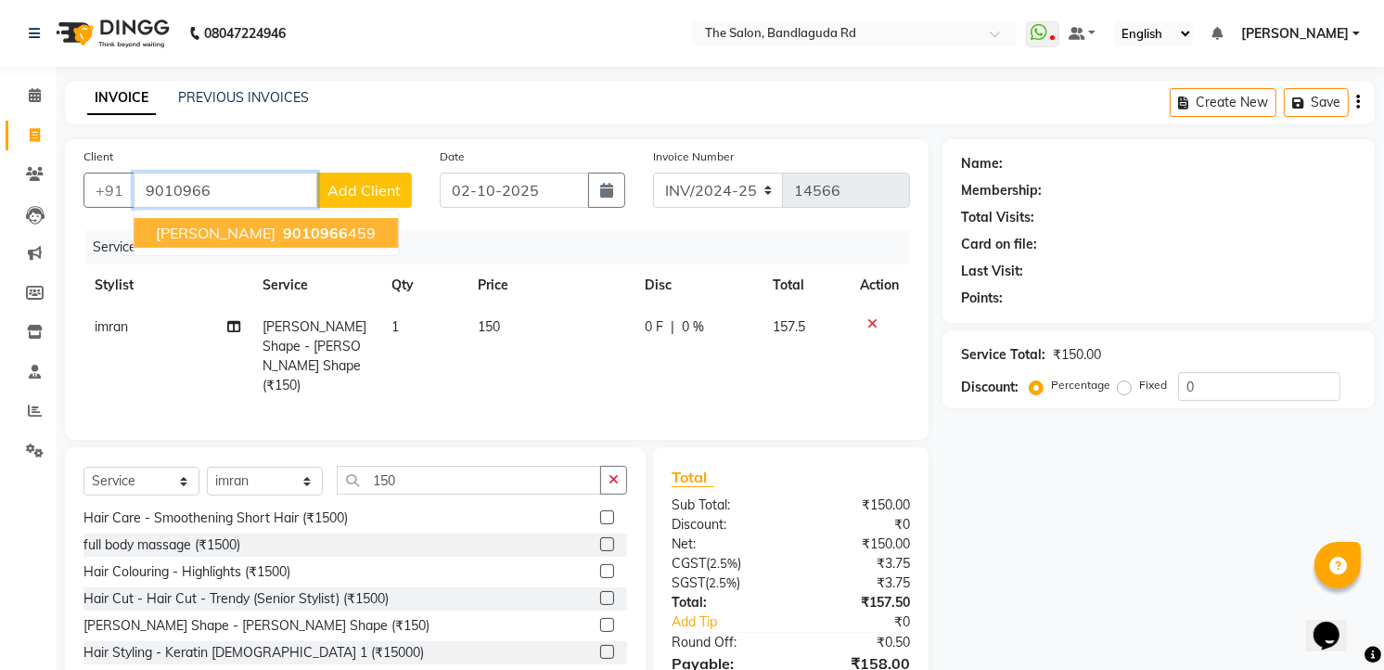
click at [264, 244] on button "Ravi teja 9010966 459" at bounding box center [266, 233] width 264 height 30
type input "9010966459"
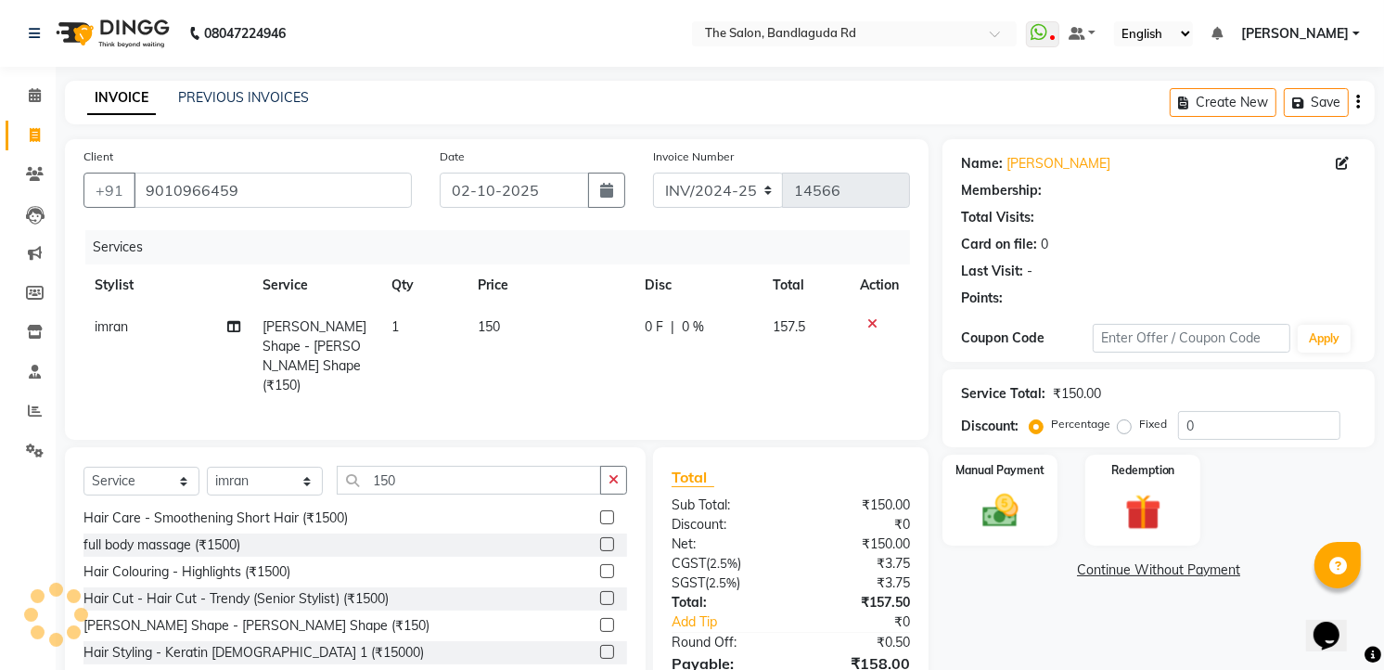
select select "1: Object"
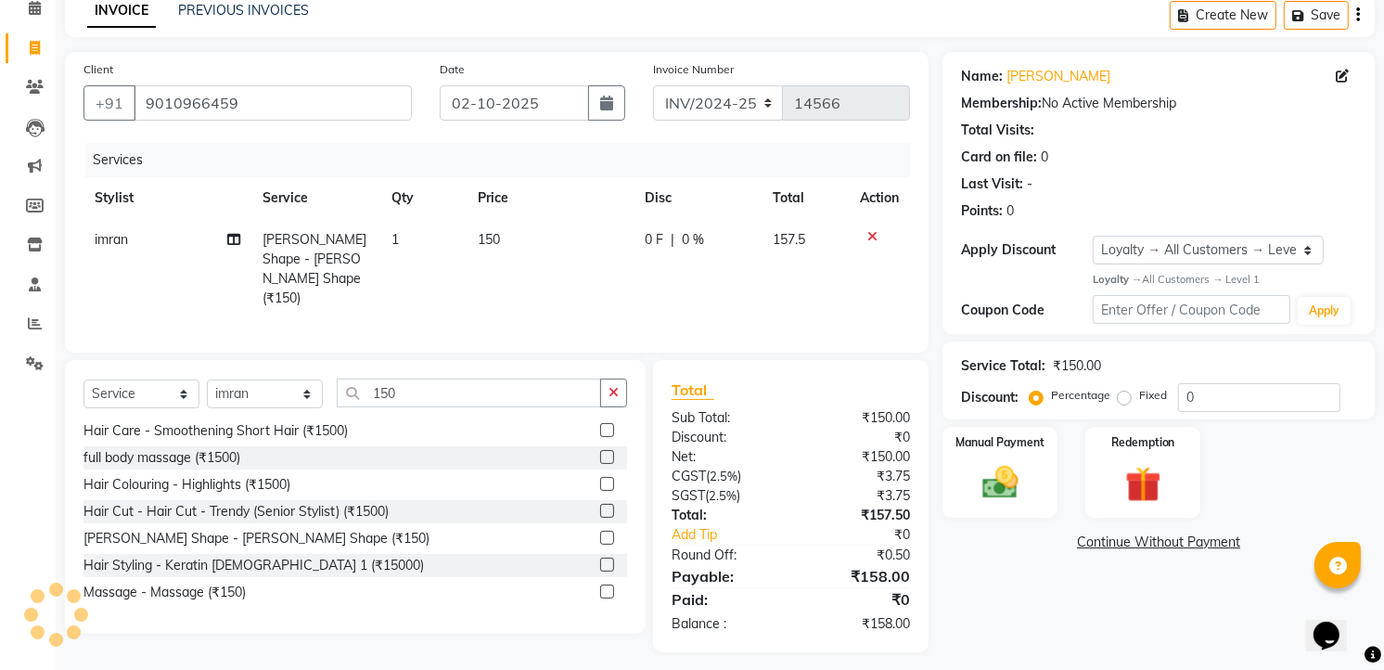
scroll to position [91, 0]
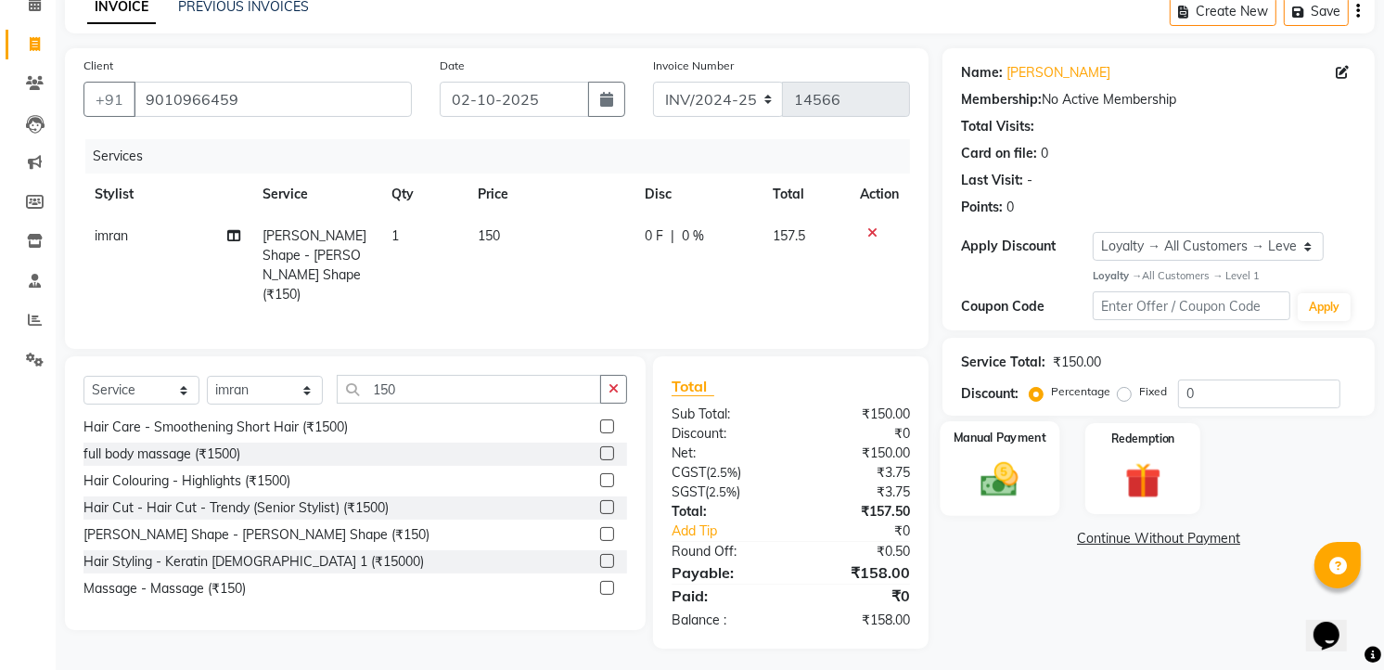
click at [1016, 482] on img at bounding box center [1000, 478] width 60 height 43
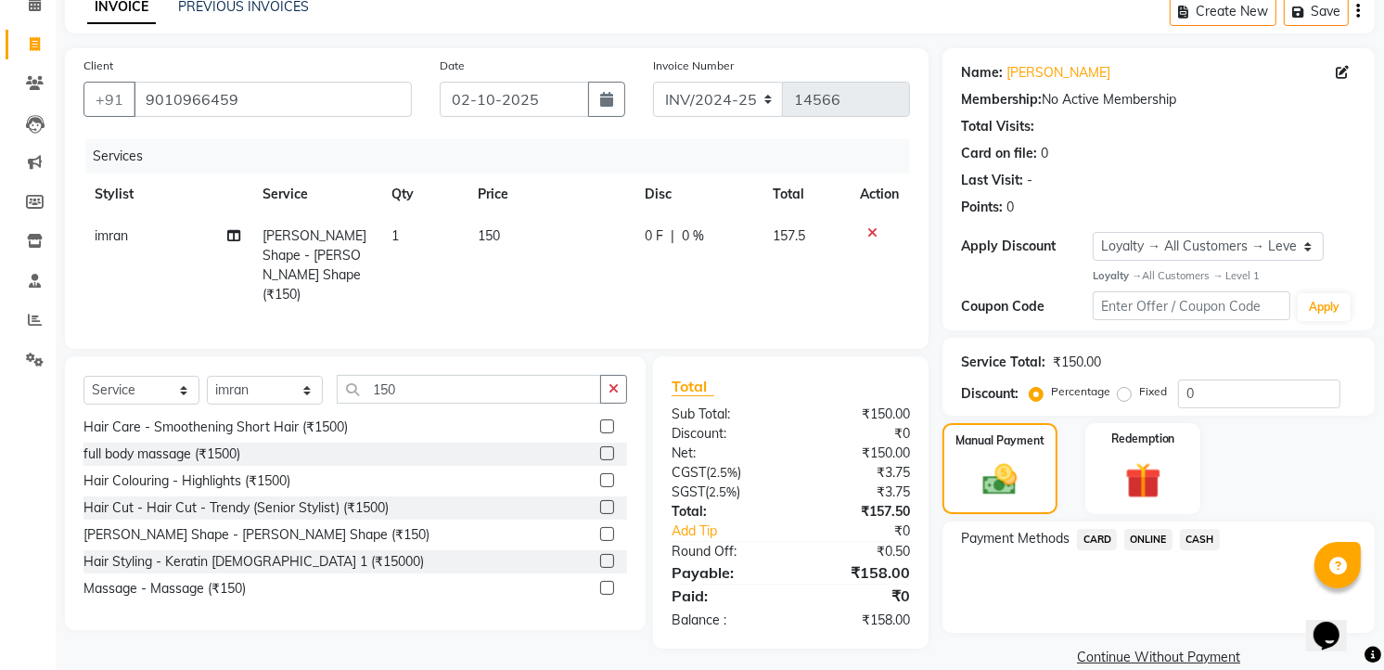
click at [1210, 536] on span "CASH" at bounding box center [1200, 539] width 40 height 21
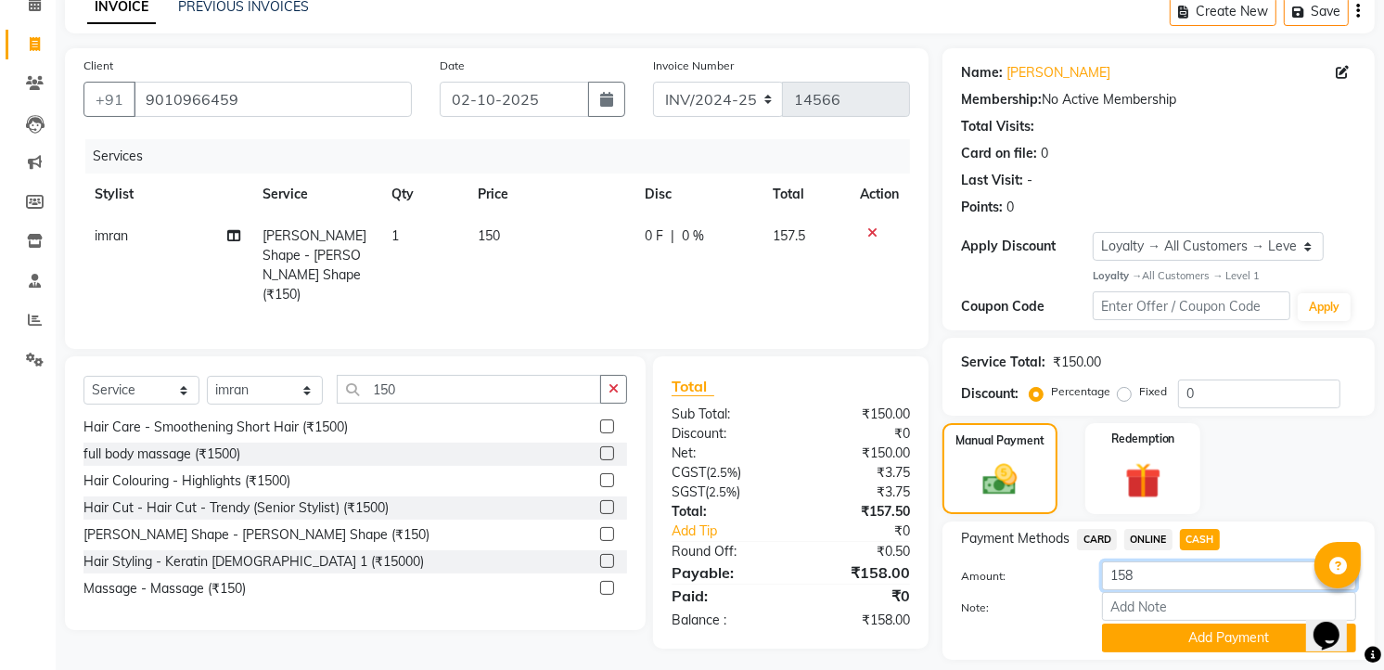
click at [1162, 573] on input "158" at bounding box center [1229, 575] width 254 height 29
type input "150"
click at [1195, 646] on button "Add Payment" at bounding box center [1229, 637] width 254 height 29
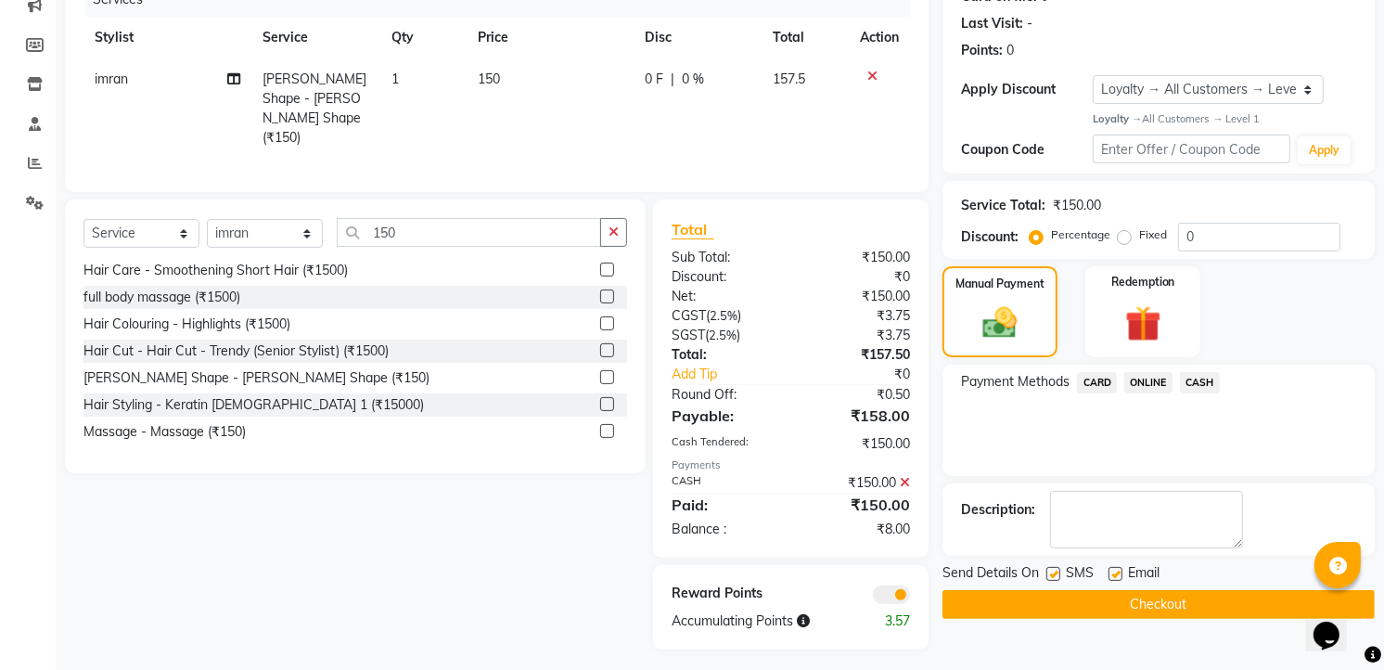
scroll to position [249, 0]
click at [1147, 590] on button "Checkout" at bounding box center [1158, 603] width 432 height 29
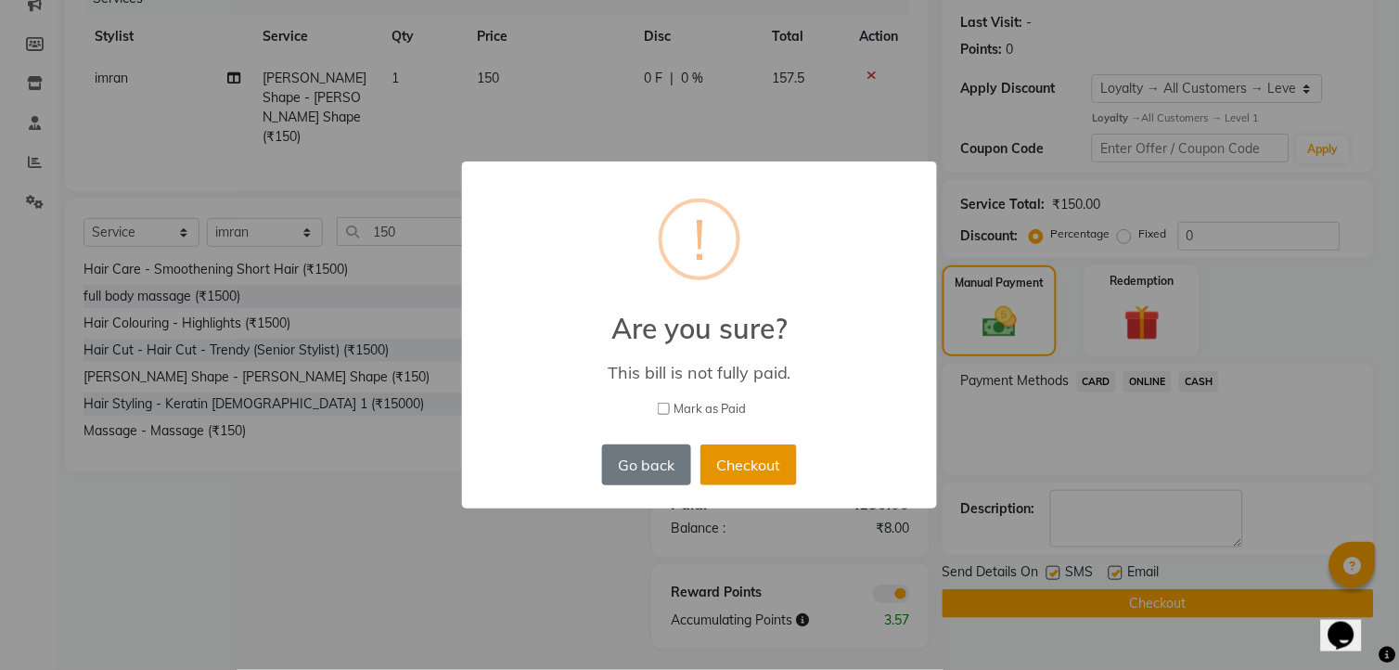
click at [748, 465] on button "Checkout" at bounding box center [748, 464] width 96 height 41
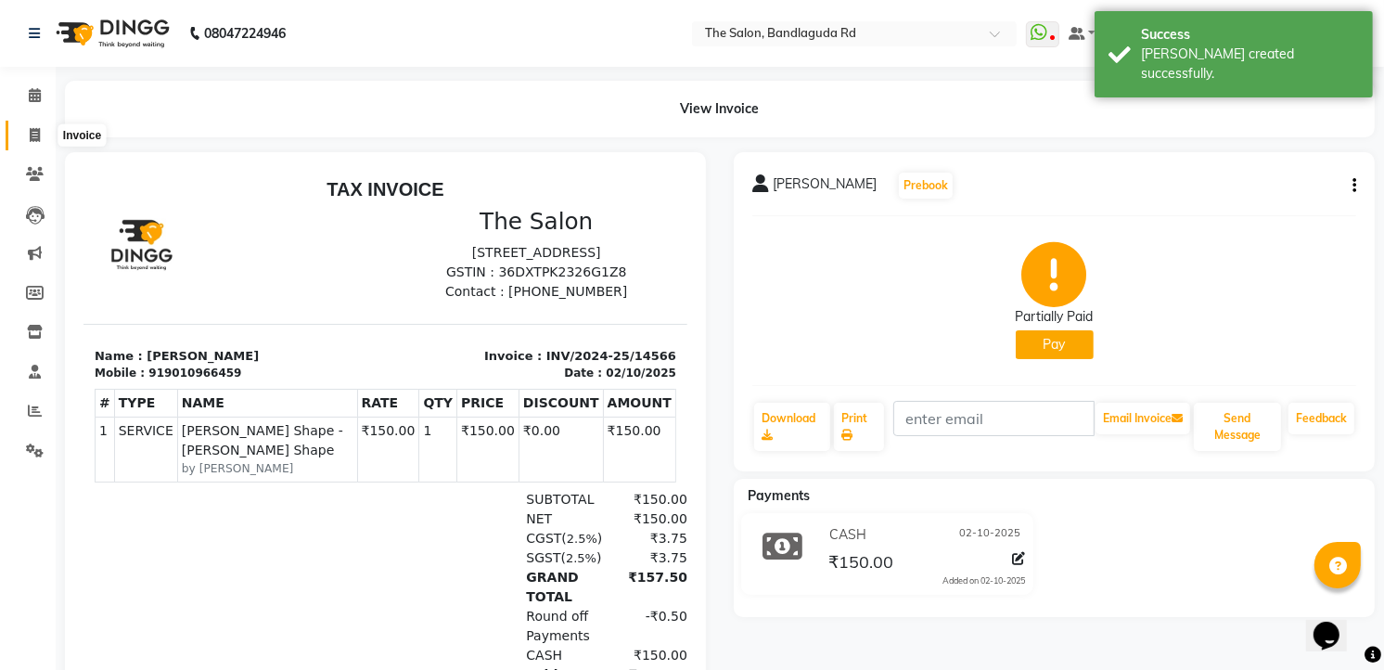
click at [32, 134] on icon at bounding box center [35, 135] width 10 height 14
select select "service"
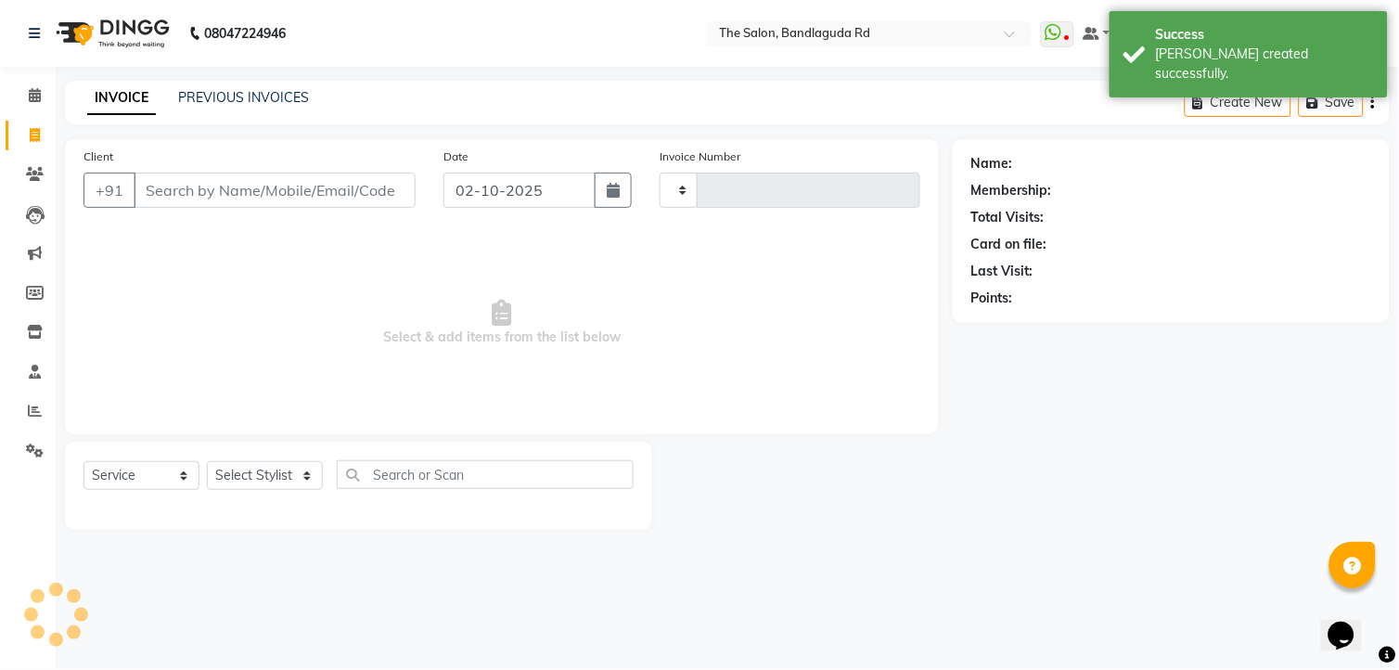
type input "14567"
select select "5198"
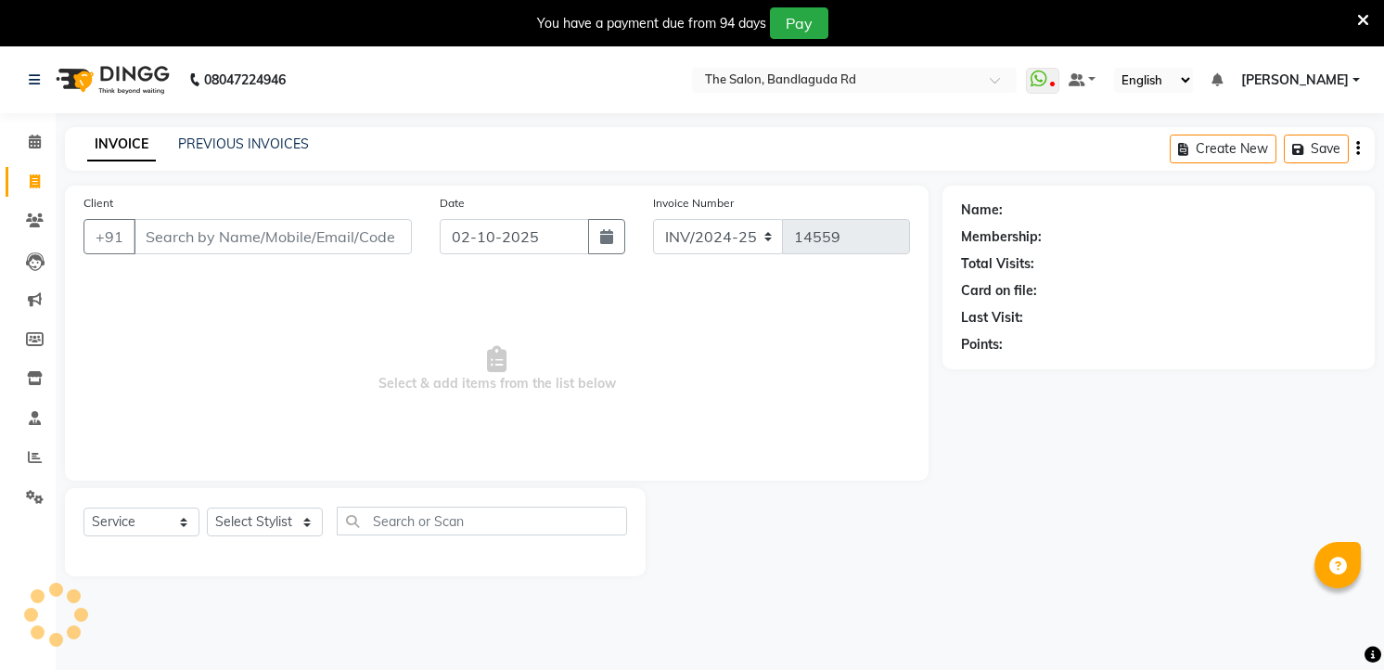
select select "service"
click at [360, 234] on input "Client" at bounding box center [273, 236] width 278 height 35
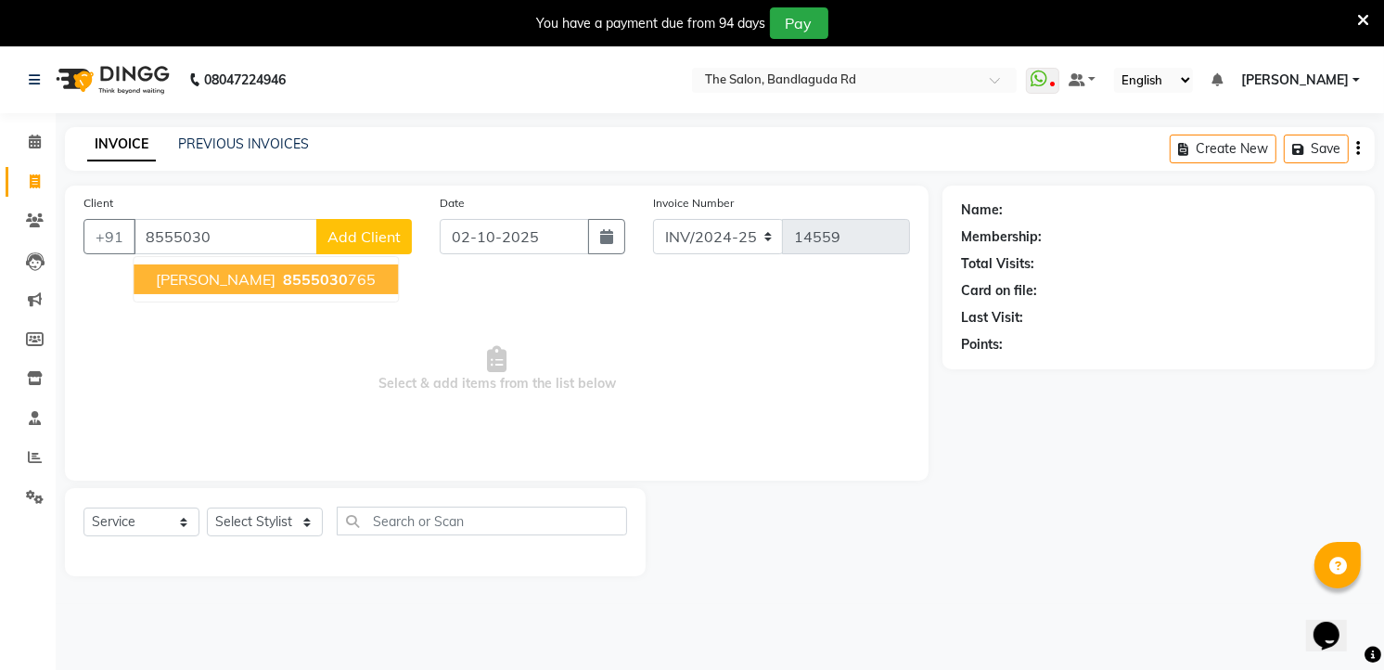
click at [283, 272] on span "8555030" at bounding box center [315, 279] width 65 height 19
type input "8555030765"
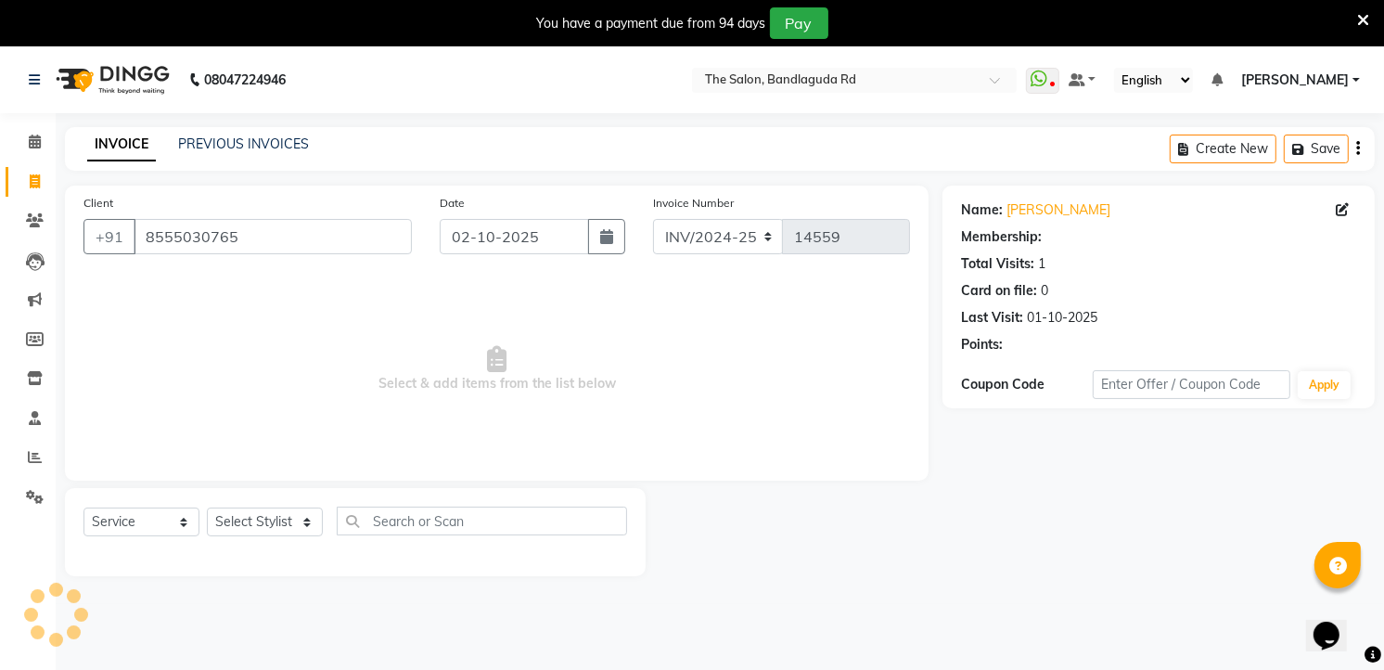
select select "1: Object"
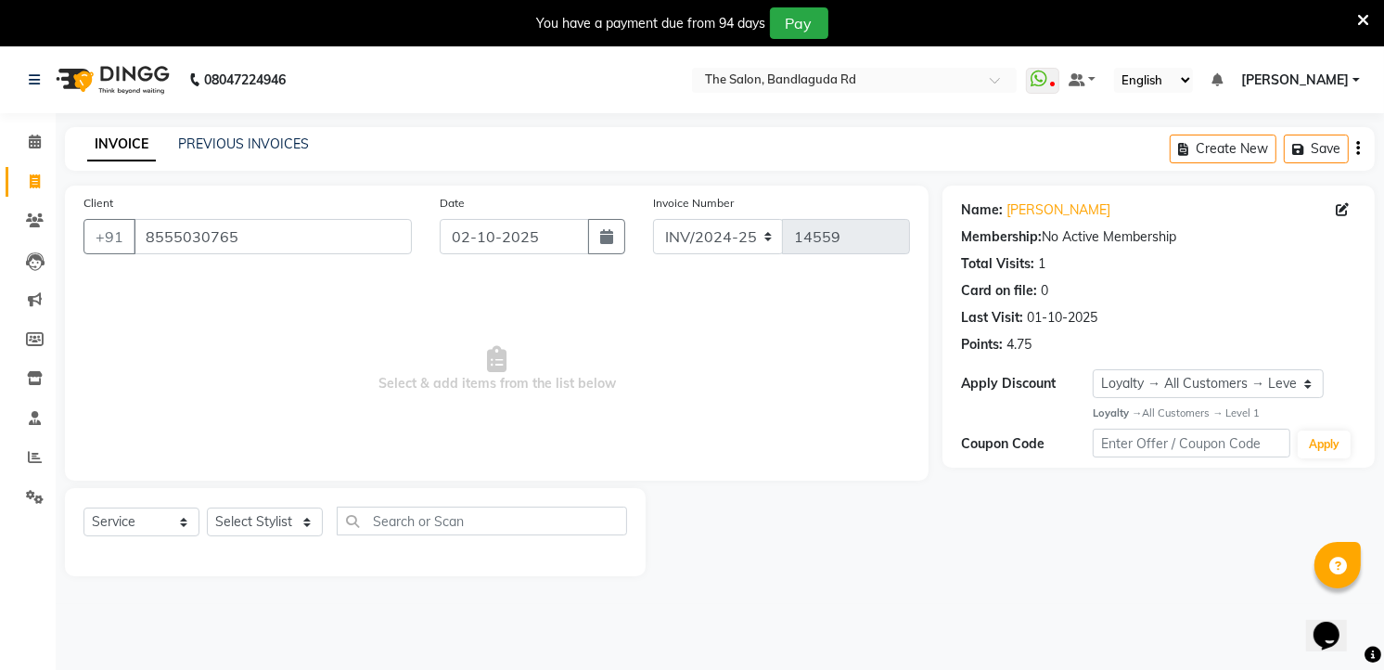
scroll to position [46, 0]
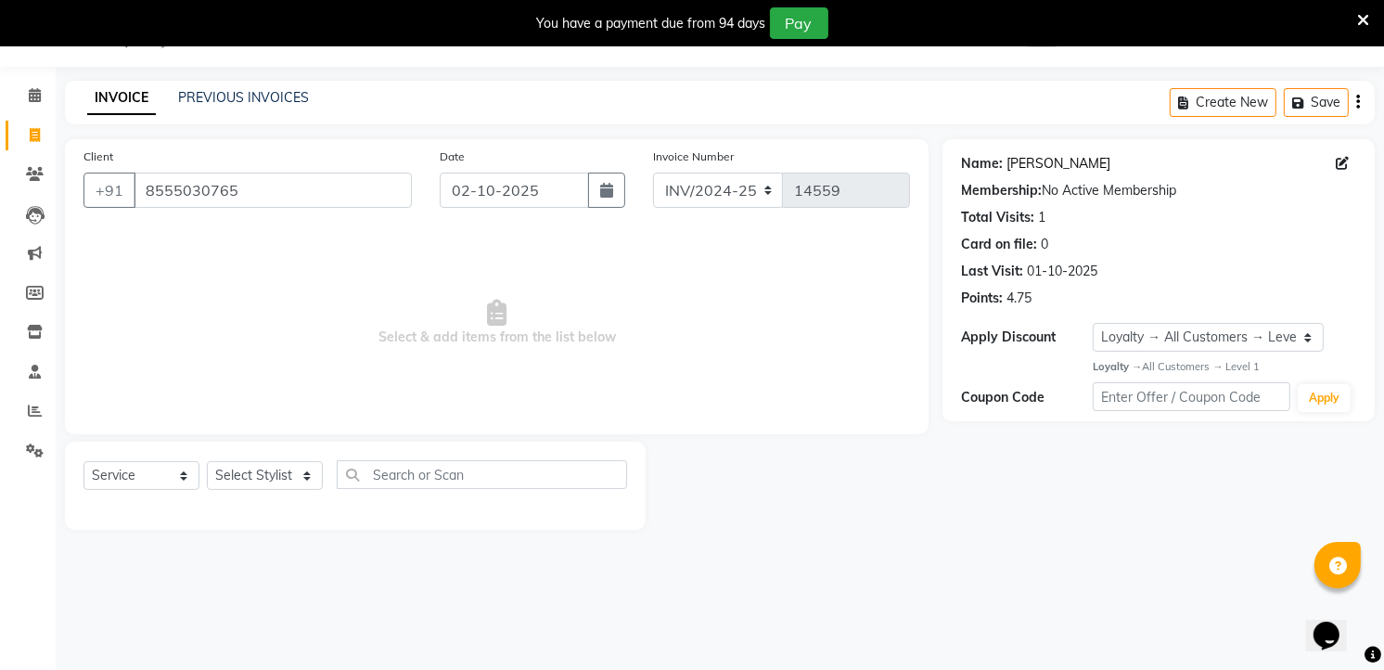
click at [1025, 171] on link "Saddam" at bounding box center [1058, 163] width 104 height 19
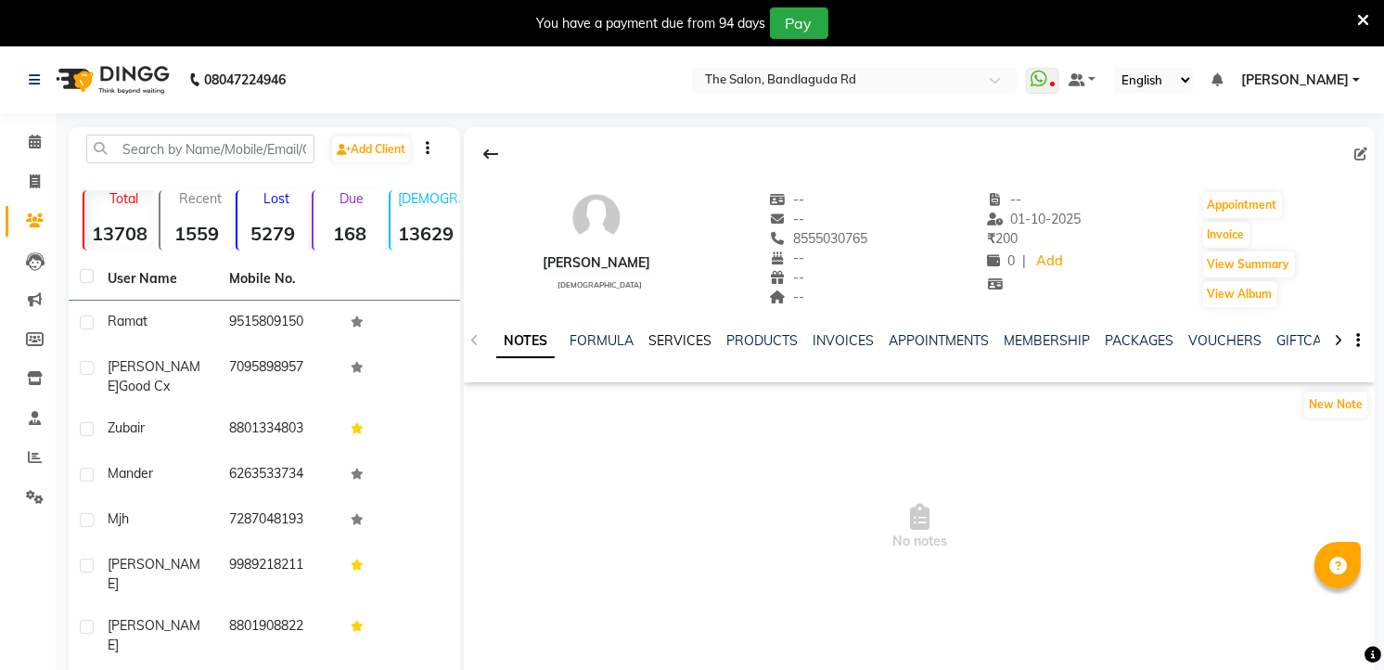
click at [636, 340] on ul "NOTES FORMULA SERVICES PRODUCTS INVOICES APPOINTMENTS MEMBERSHIP PACKAGES VOUCH…" at bounding box center [1085, 340] width 1178 height 19
click at [664, 340] on link "SERVICES" at bounding box center [679, 340] width 63 height 17
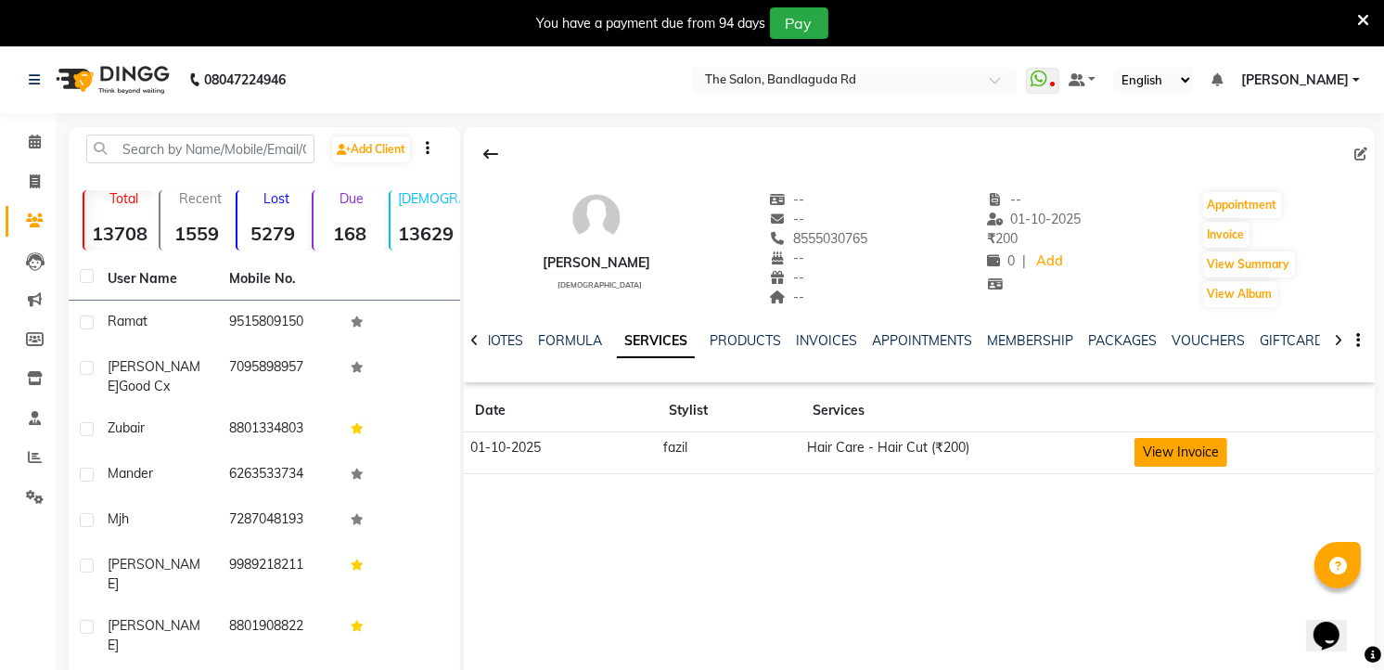
click at [1218, 448] on button "View Invoice" at bounding box center [1180, 452] width 93 height 29
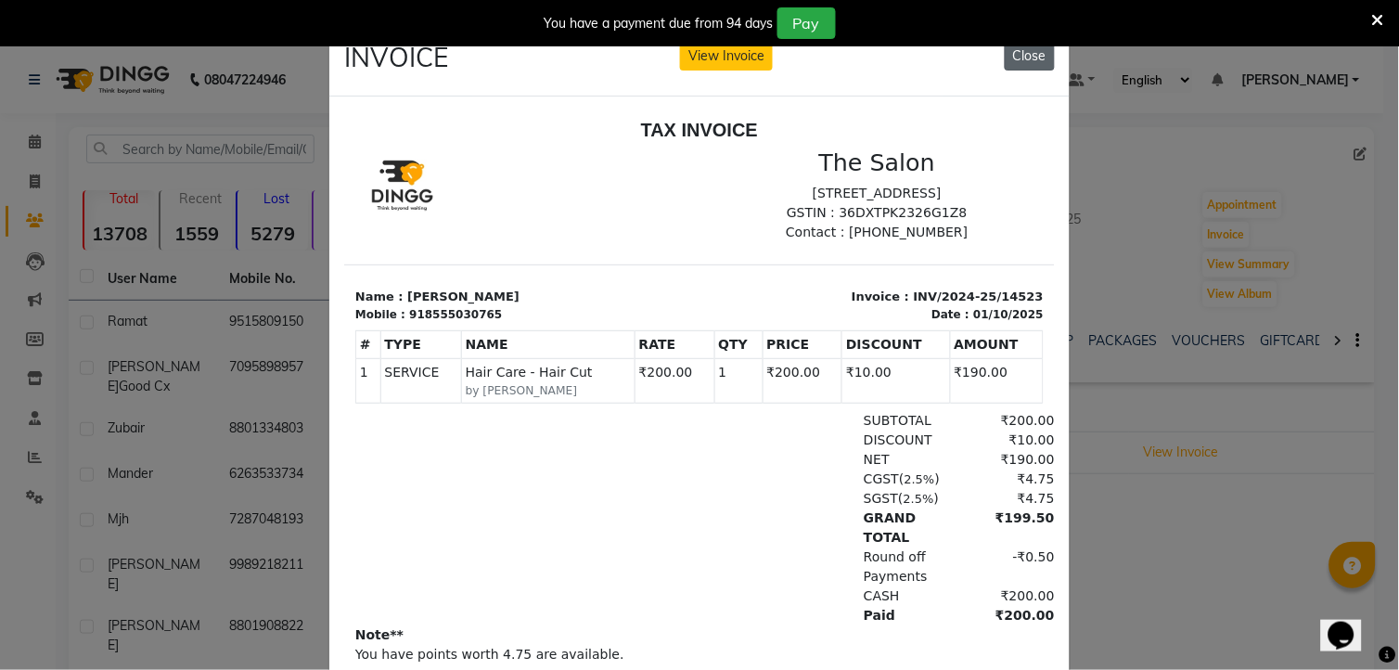
click at [1013, 58] on button "Close" at bounding box center [1030, 56] width 50 height 29
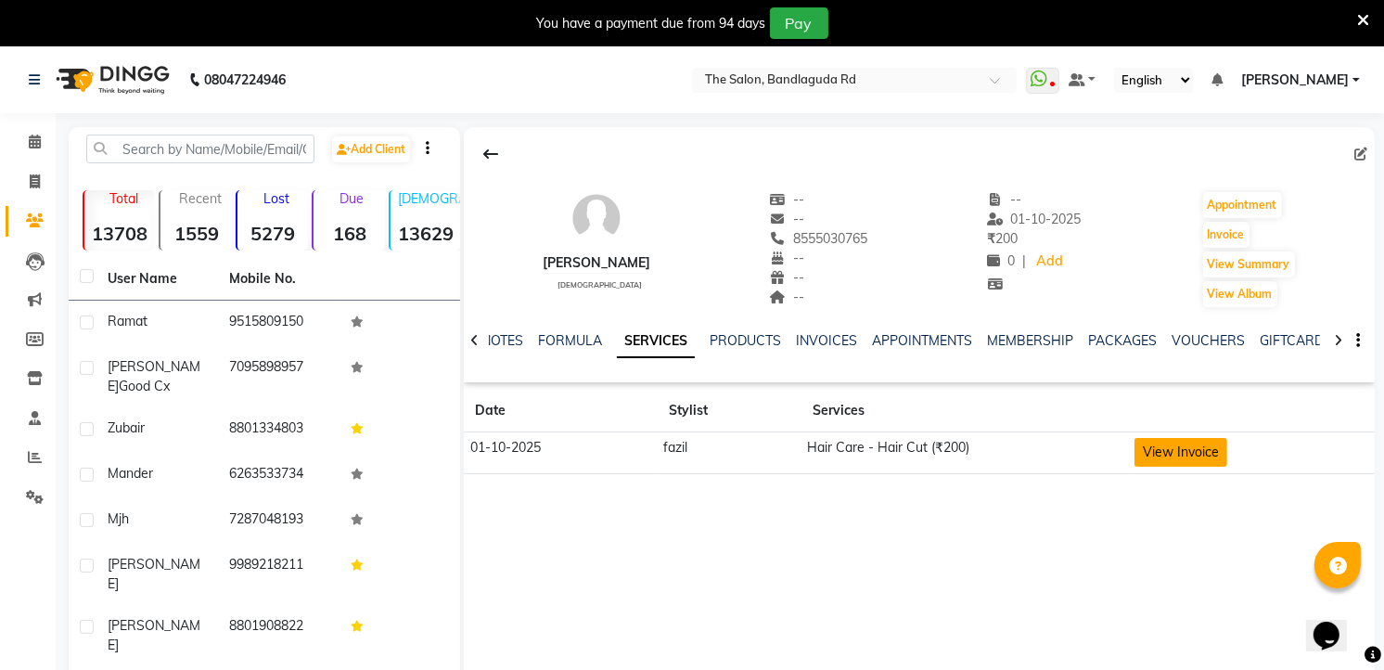
click at [1174, 447] on button "View Invoice" at bounding box center [1180, 452] width 93 height 29
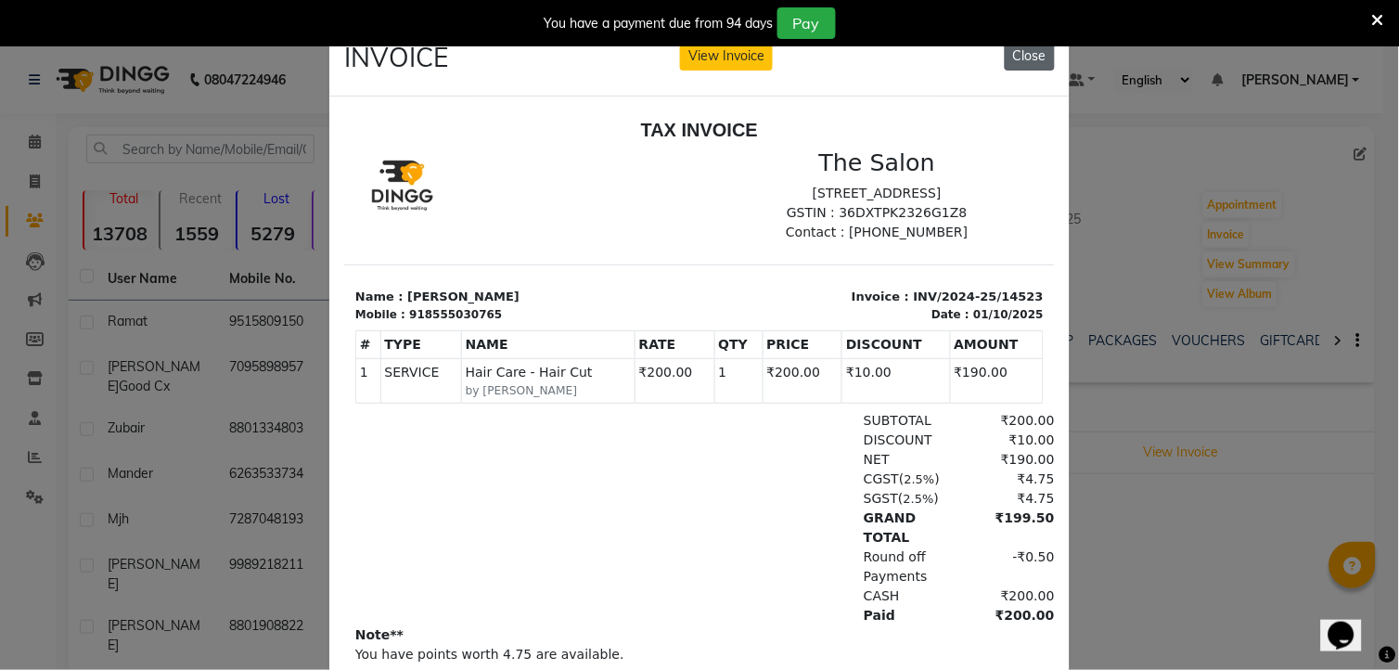
click at [1024, 58] on button "Close" at bounding box center [1030, 56] width 50 height 29
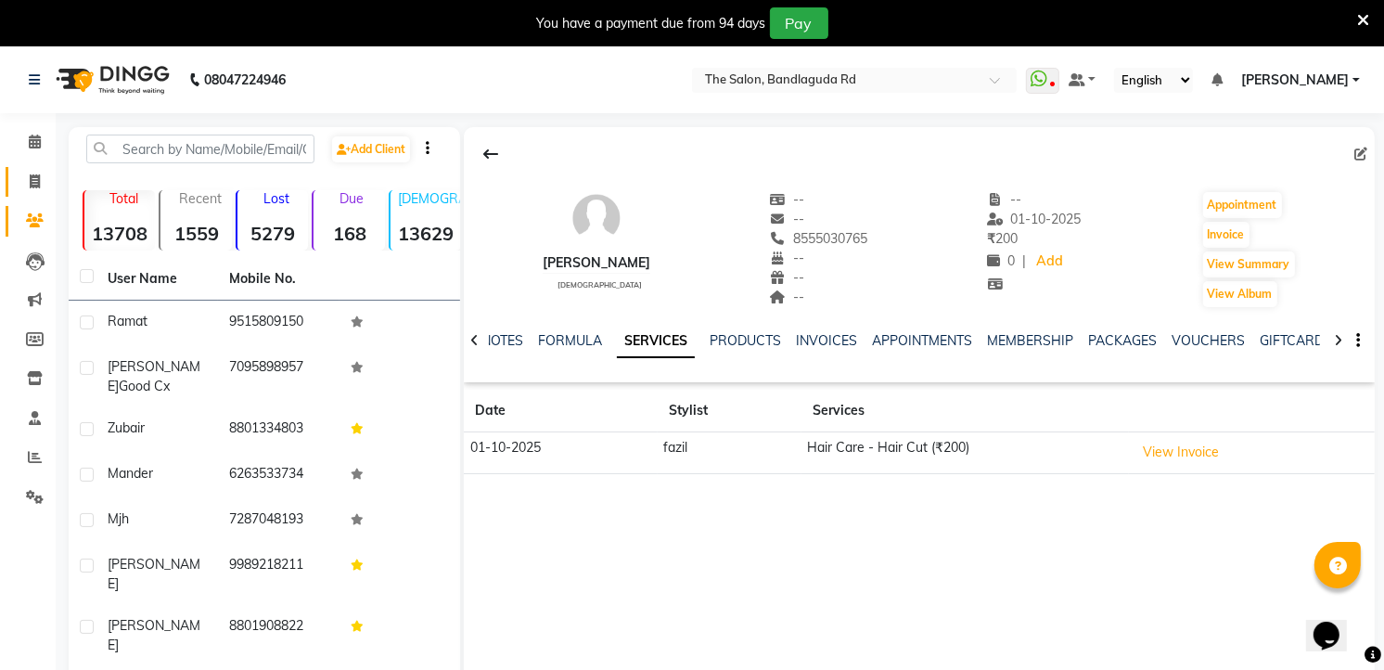
click at [20, 167] on link "Invoice" at bounding box center [28, 182] width 45 height 31
select select "service"
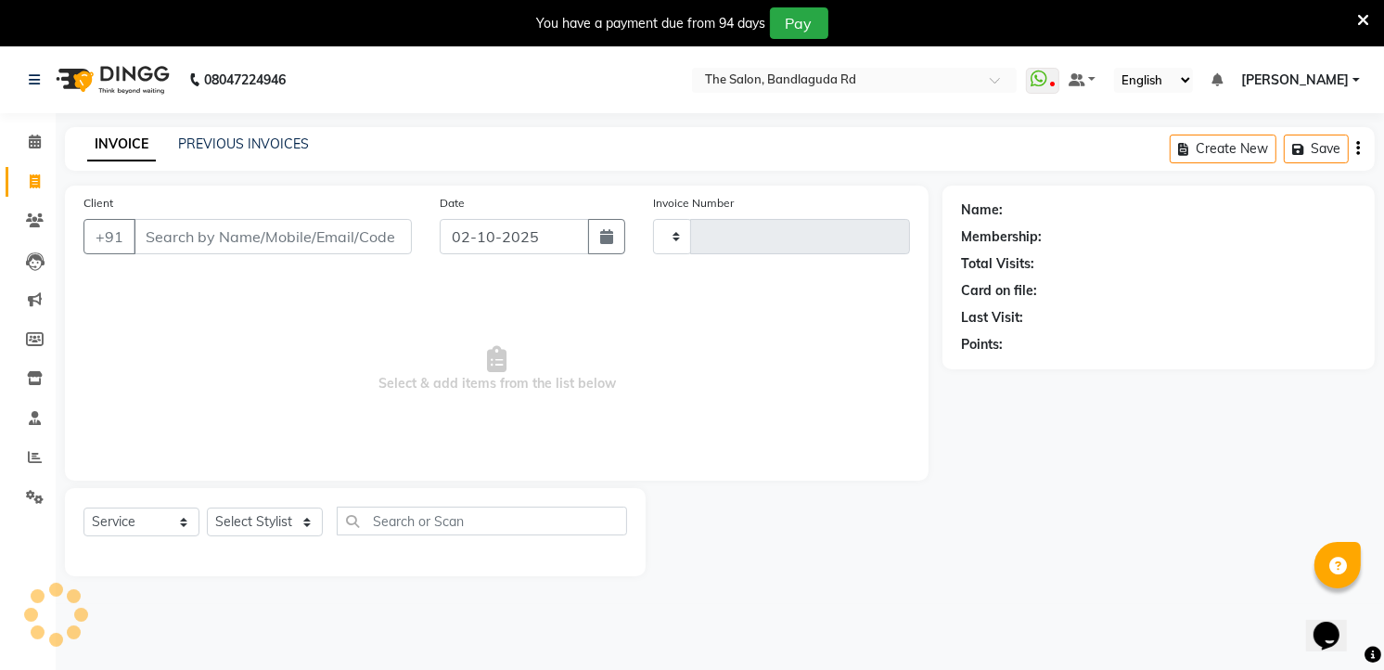
scroll to position [46, 0]
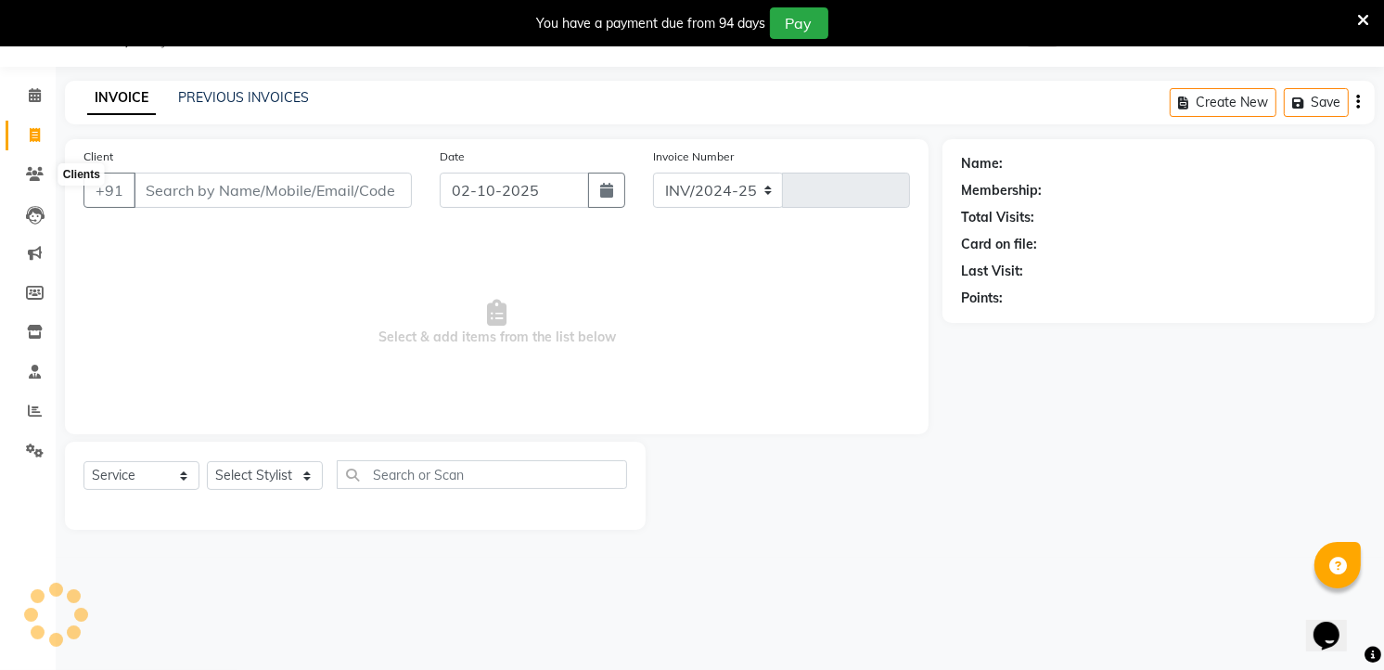
select select "5198"
type input "14559"
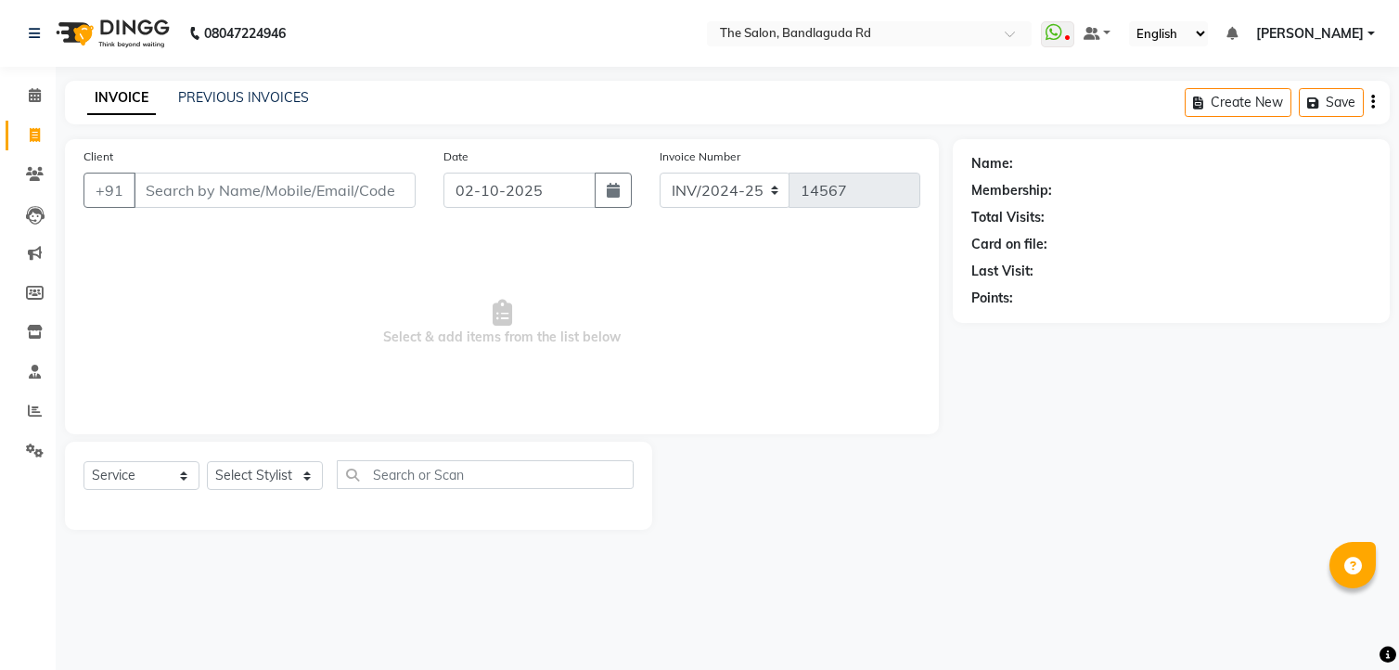
select select "service"
type input "6305959743"
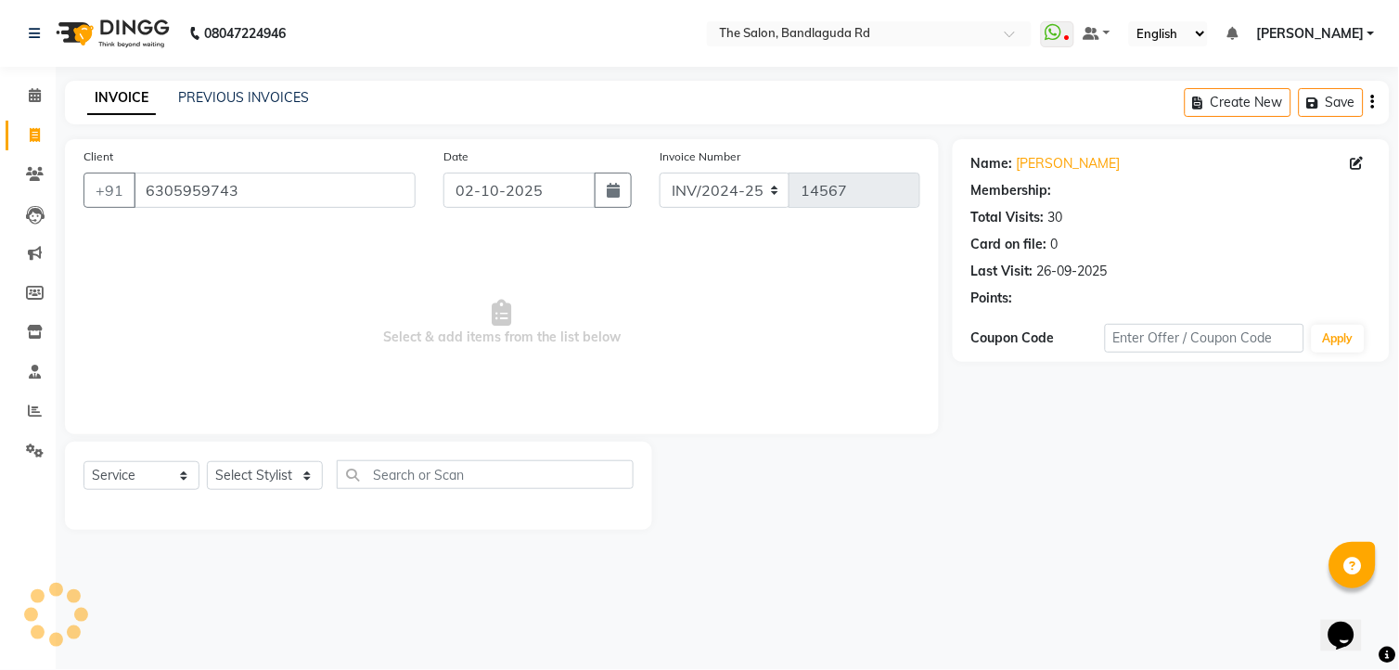
select select "2: Object"
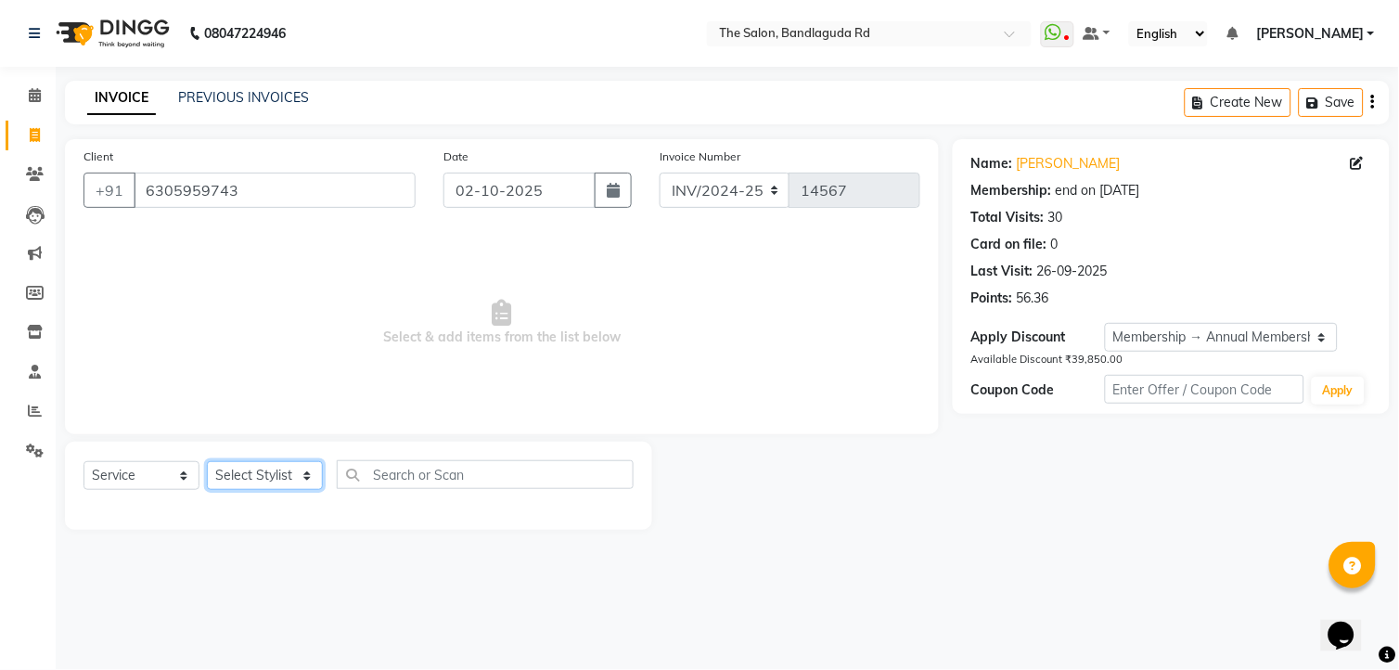
click at [291, 480] on select "Select Stylist [PERSON_NAME] [PERSON_NAME] [PERSON_NAME] new [PERSON_NAME] [PER…" at bounding box center [265, 475] width 116 height 29
select select "65399"
click at [207, 462] on select "Select Stylist [PERSON_NAME] [PERSON_NAME] [PERSON_NAME] new [PERSON_NAME] [PER…" at bounding box center [265, 475] width 116 height 29
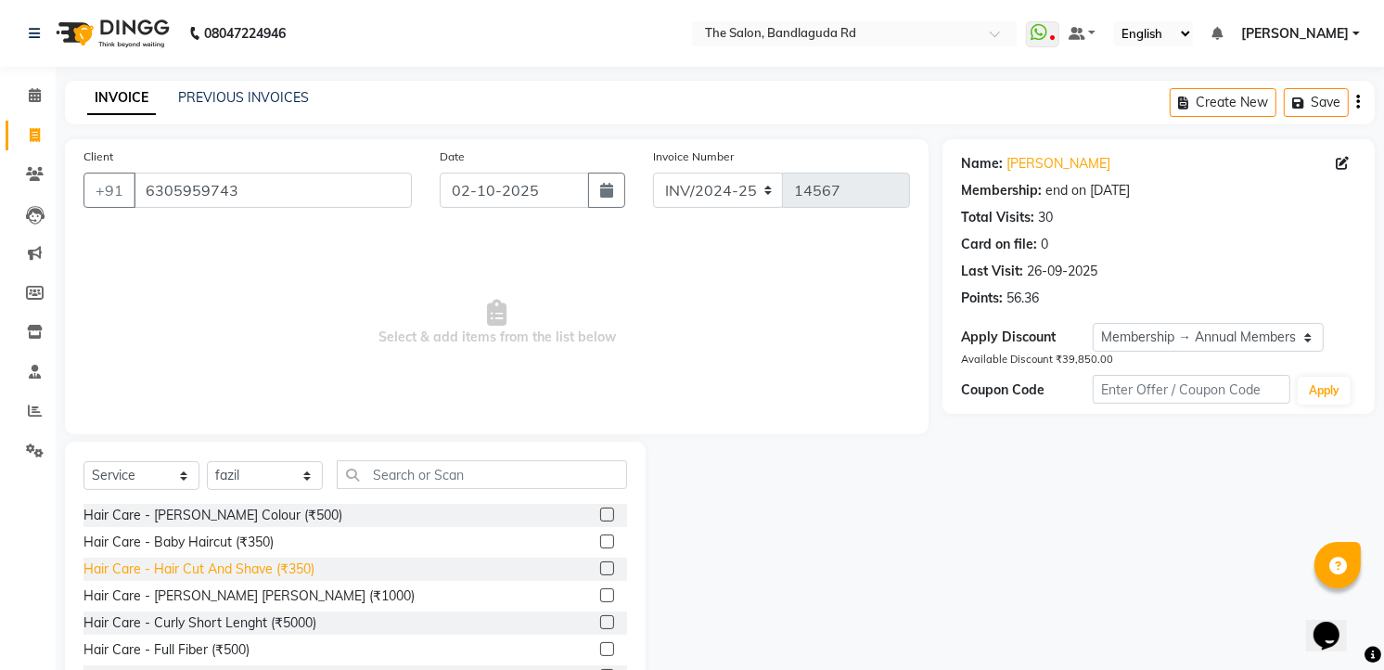
click at [309, 566] on div "Hair Care - Hair Cut And Shave (₹350)" at bounding box center [198, 568] width 231 height 19
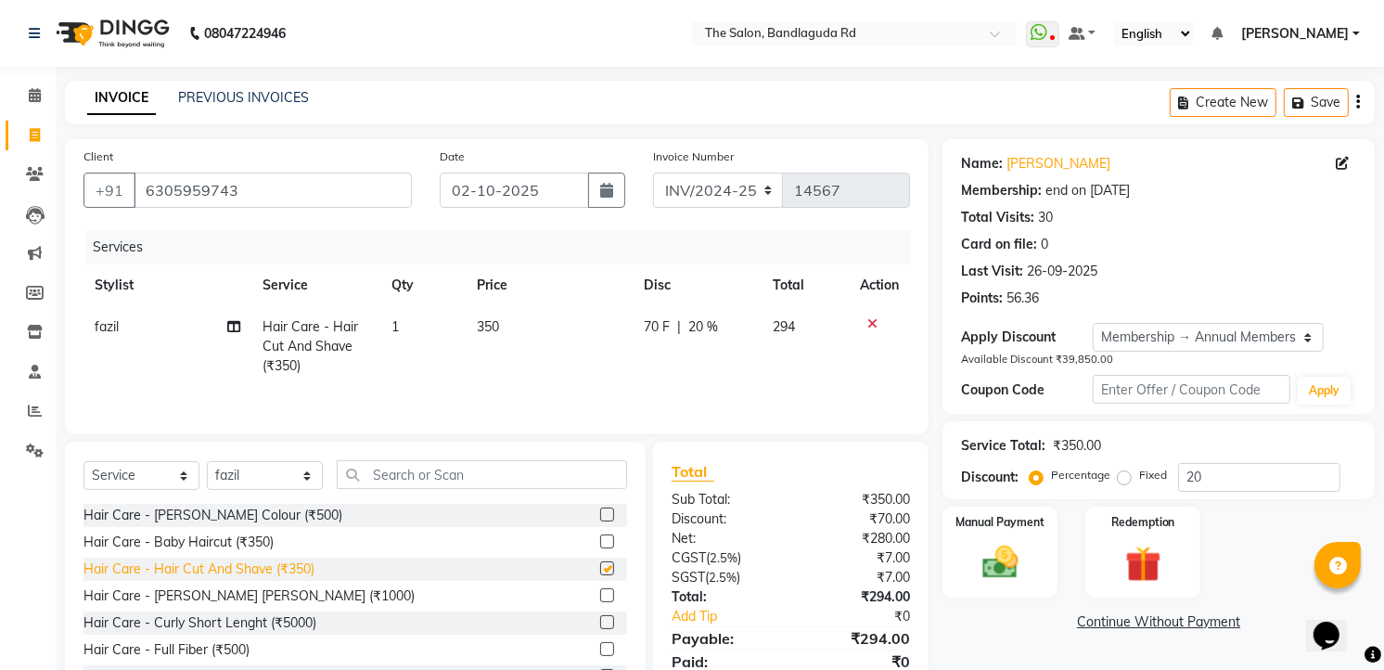
checkbox input "false"
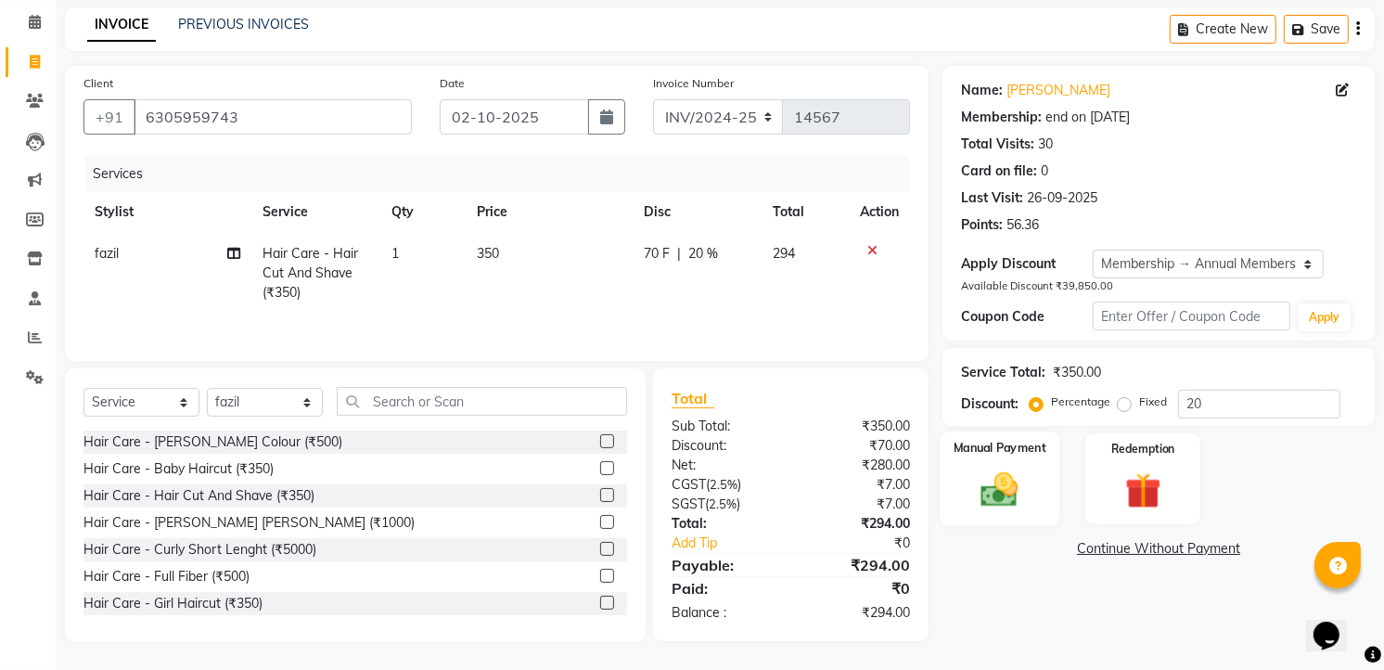
click at [949, 450] on div "Manual Payment" at bounding box center [1001, 478] width 120 height 95
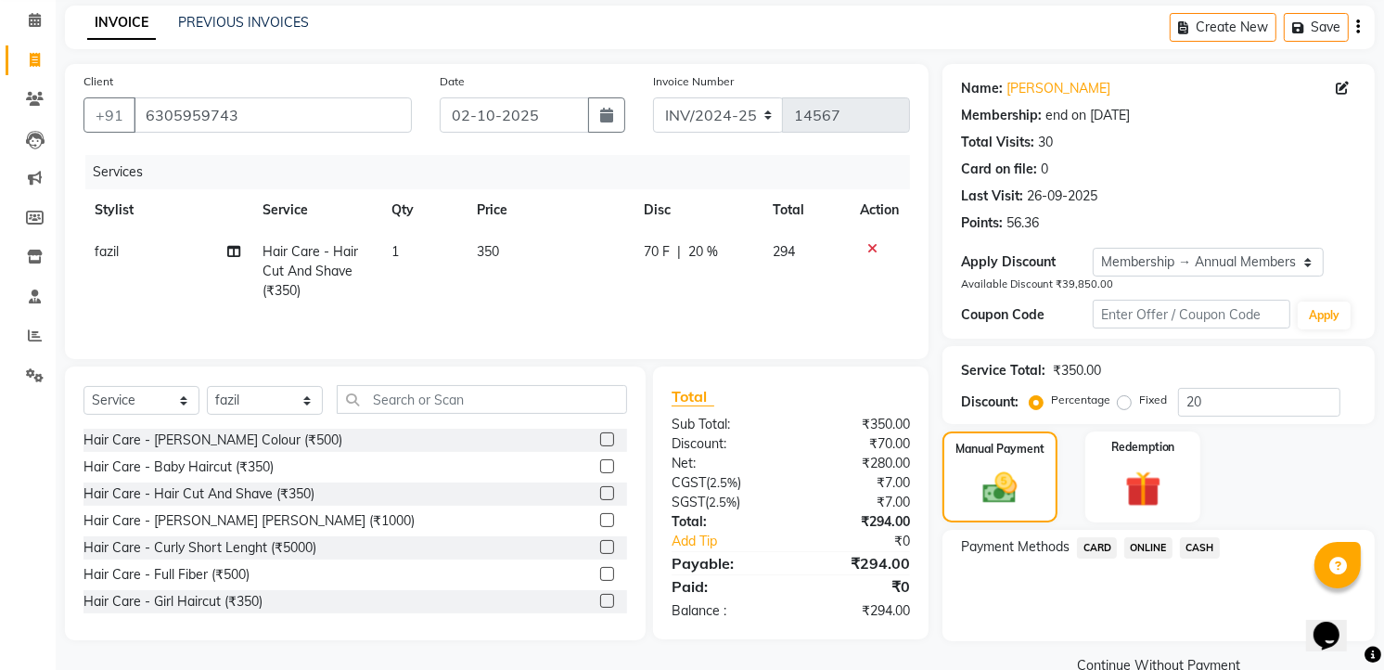
click at [1156, 545] on span "ONLINE" at bounding box center [1148, 547] width 48 height 21
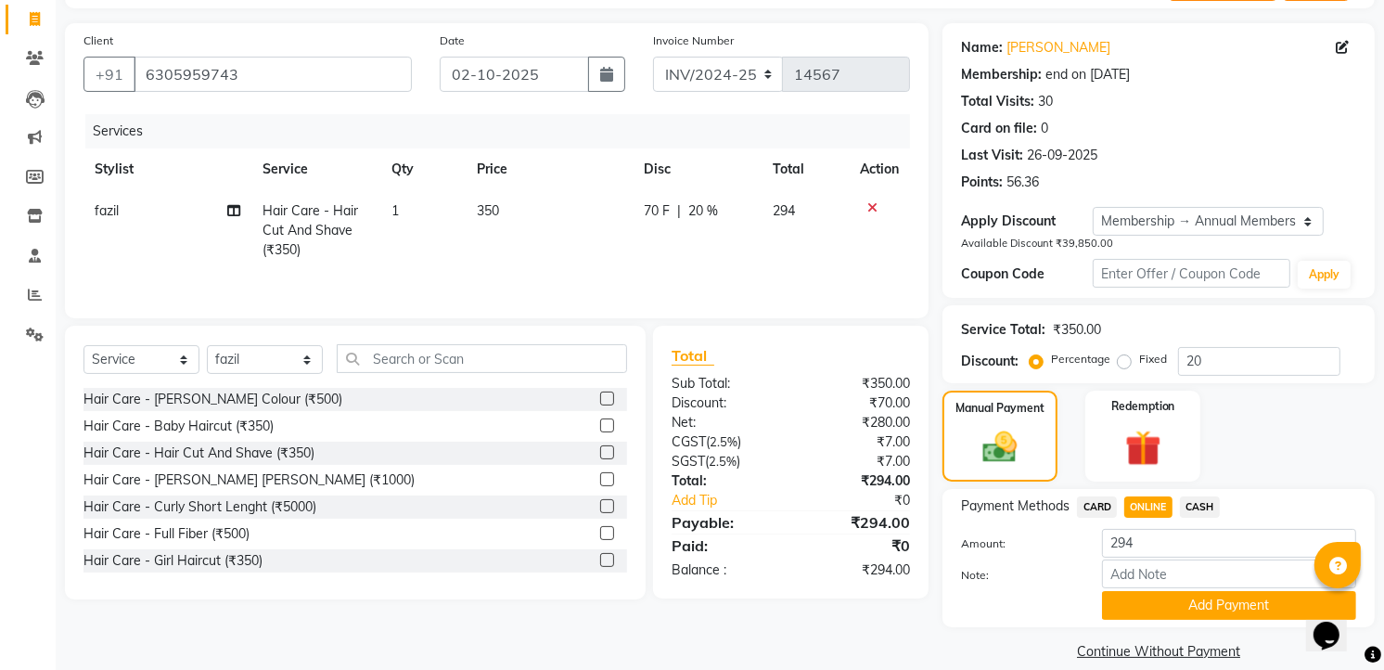
scroll to position [139, 0]
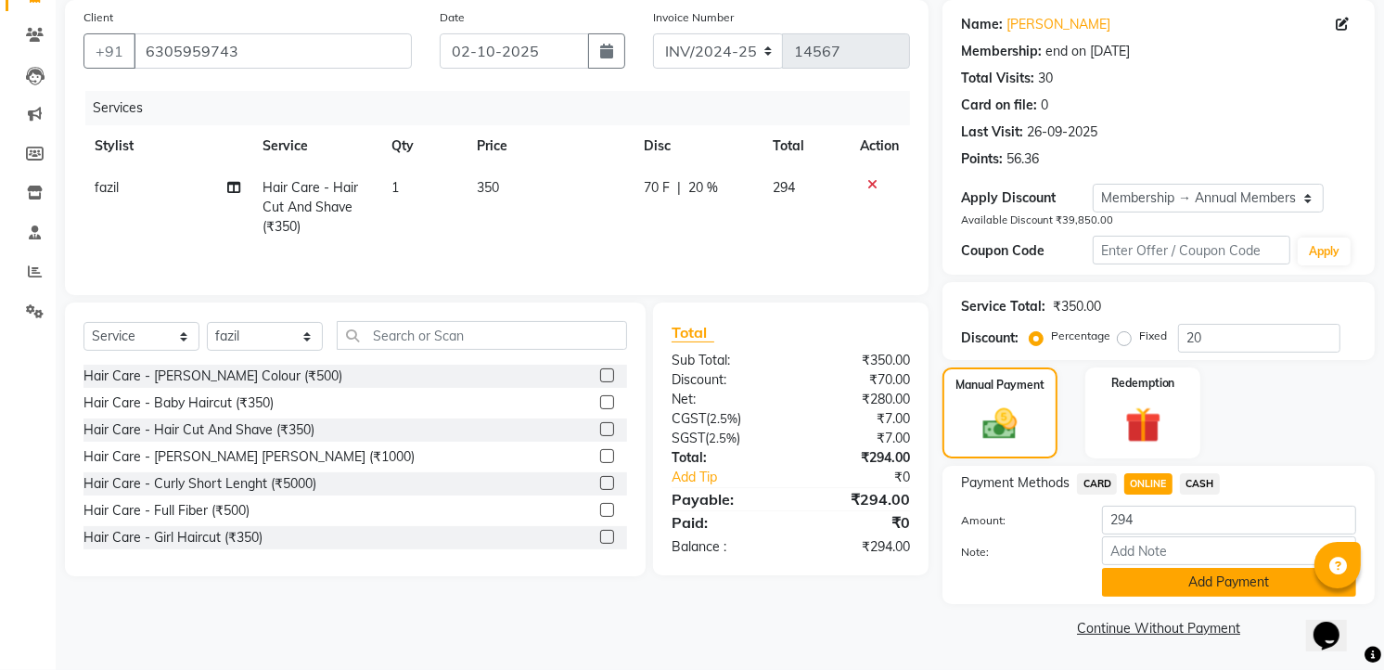
click at [1163, 581] on button "Add Payment" at bounding box center [1229, 582] width 254 height 29
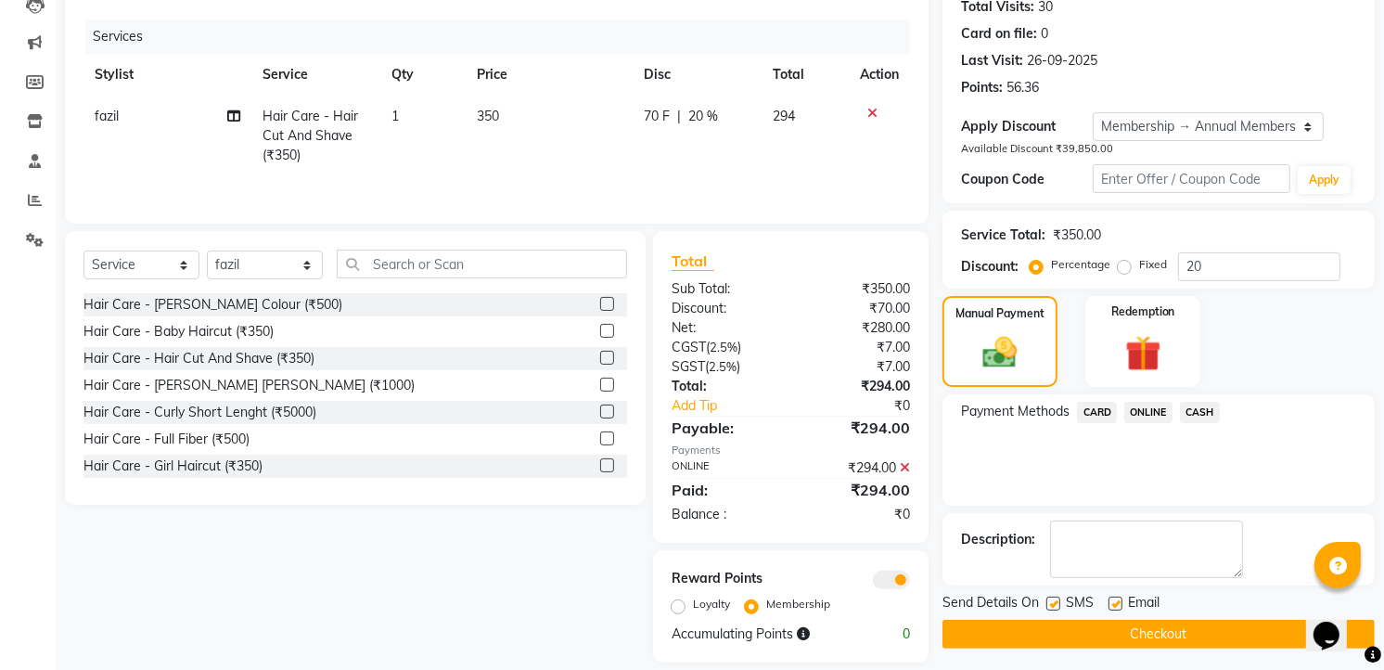
scroll to position [233, 0]
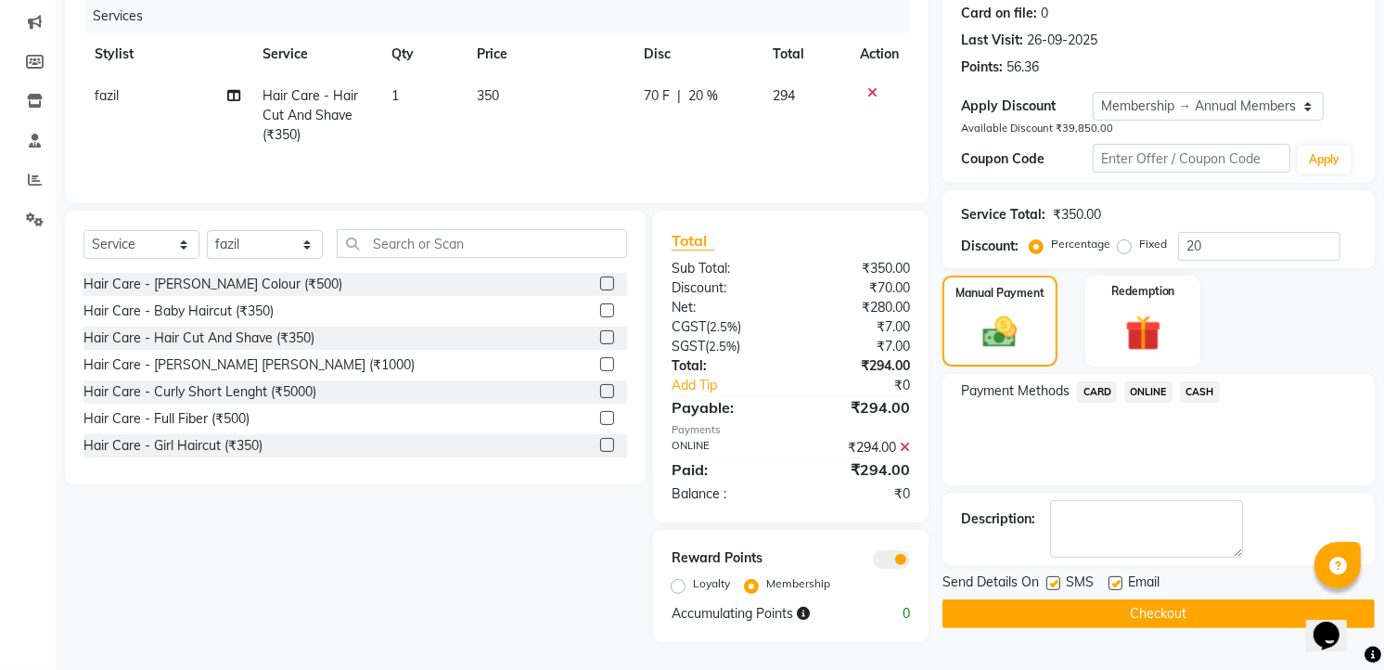
click at [1126, 608] on button "Checkout" at bounding box center [1158, 613] width 432 height 29
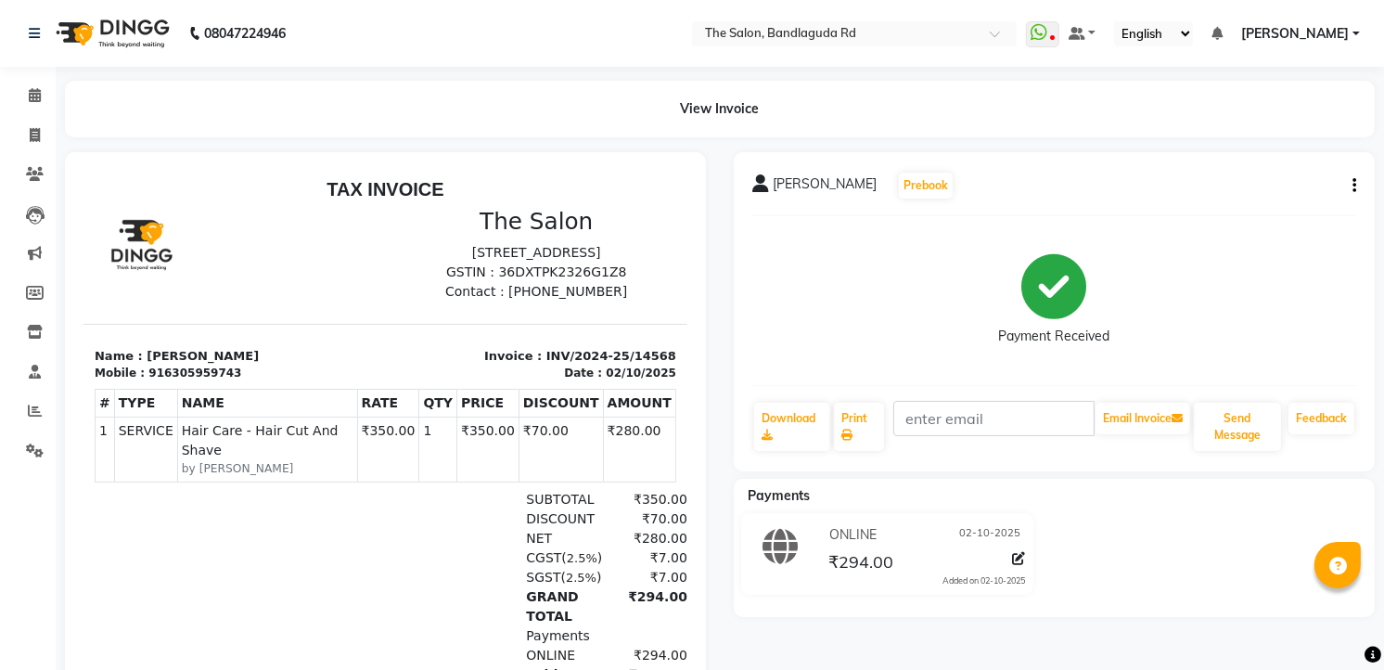
click at [35, 394] on li "Reports" at bounding box center [28, 411] width 56 height 40
click at [35, 397] on link "Reports" at bounding box center [28, 411] width 45 height 31
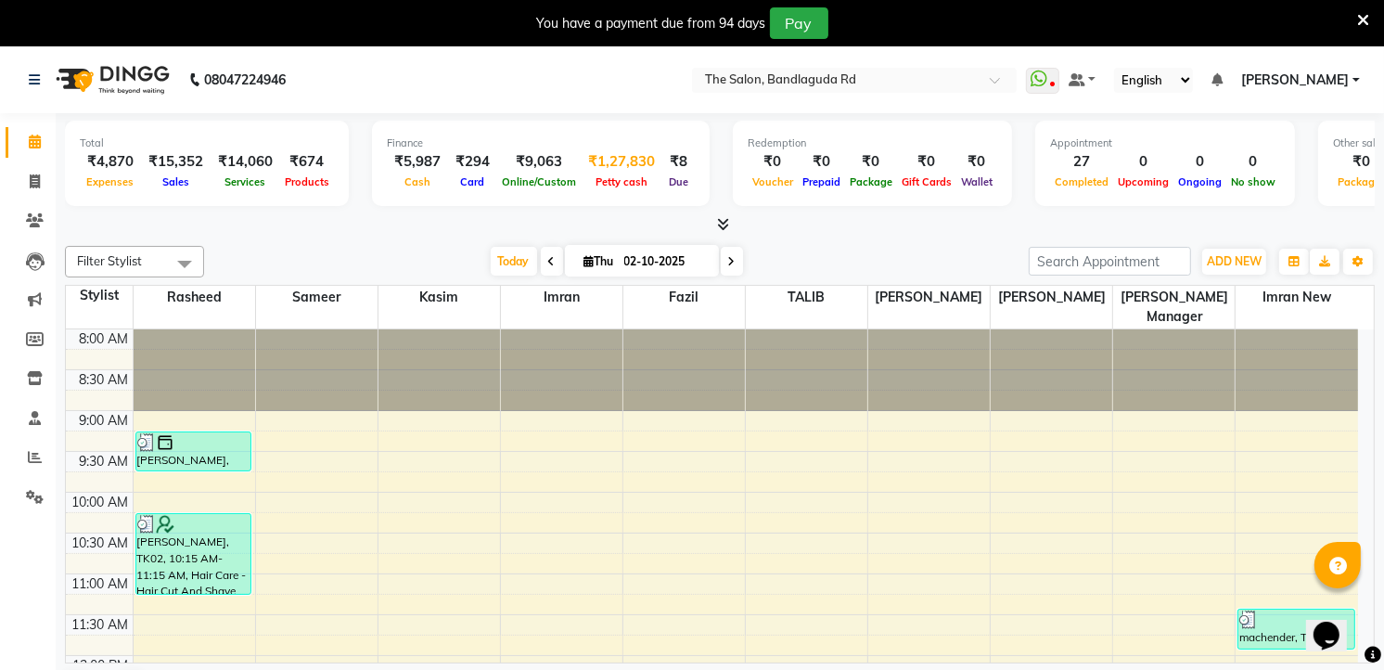
click at [587, 164] on div "₹1,27,830" at bounding box center [622, 161] width 82 height 21
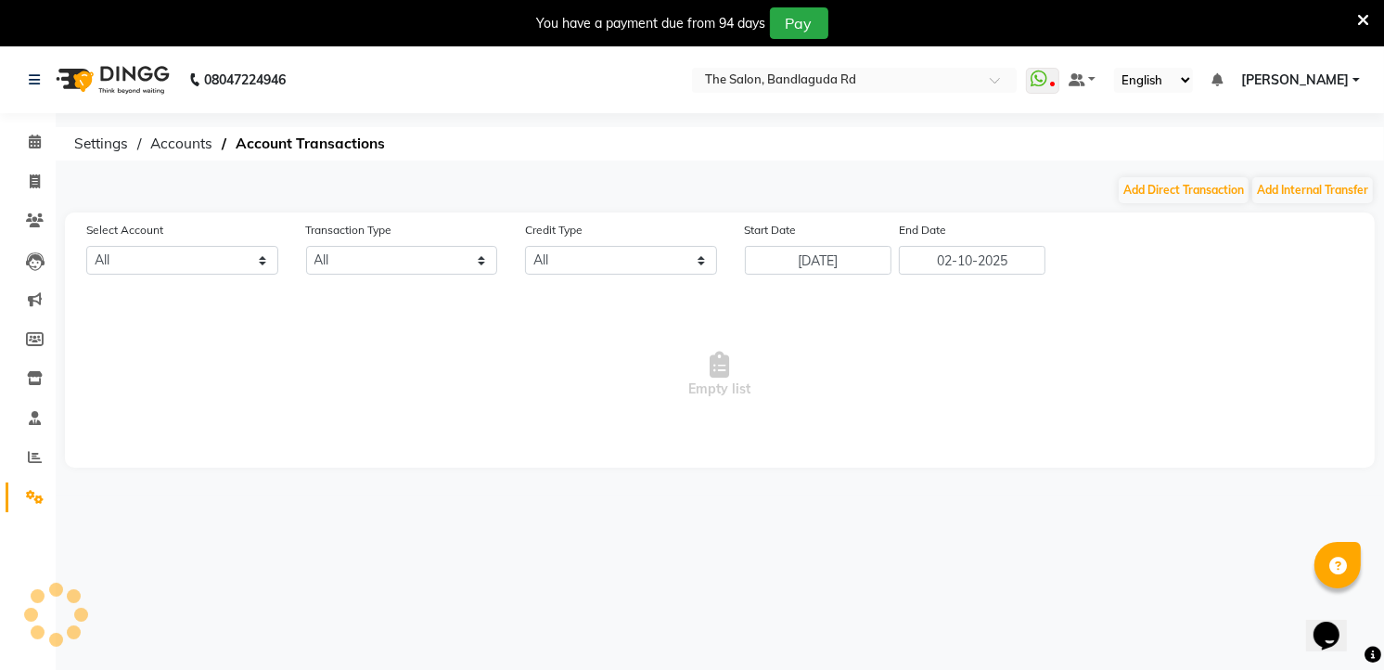
select select "3232"
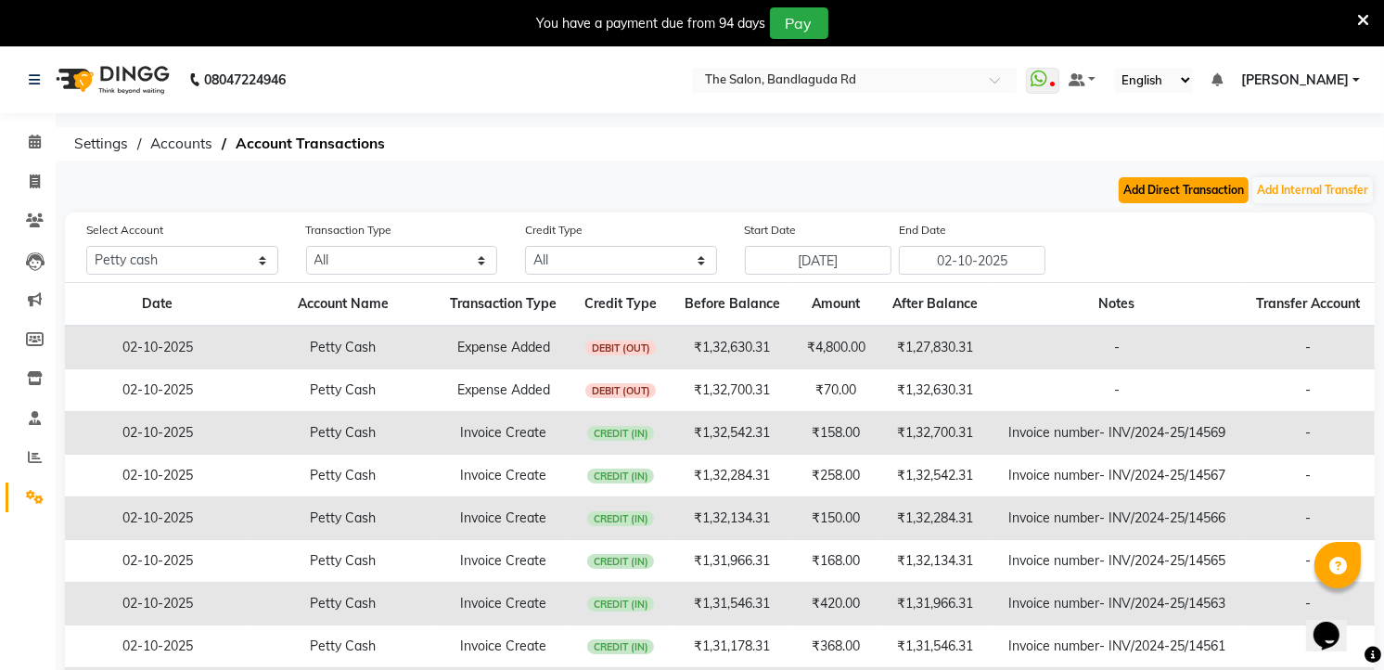
click at [1174, 195] on button "Add Direct Transaction" at bounding box center [1184, 190] width 130 height 26
select select "direct"
select select "3232"
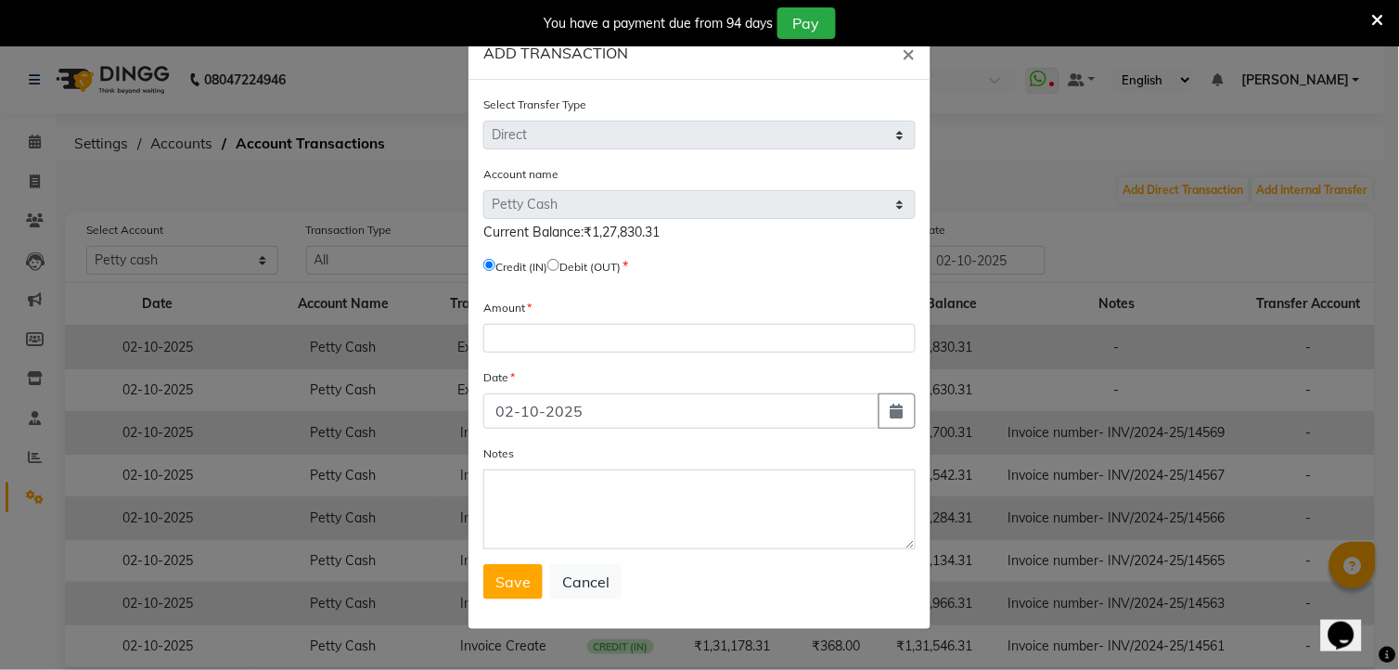
click at [559, 263] on input "radio" at bounding box center [553, 265] width 12 height 12
radio input "true"
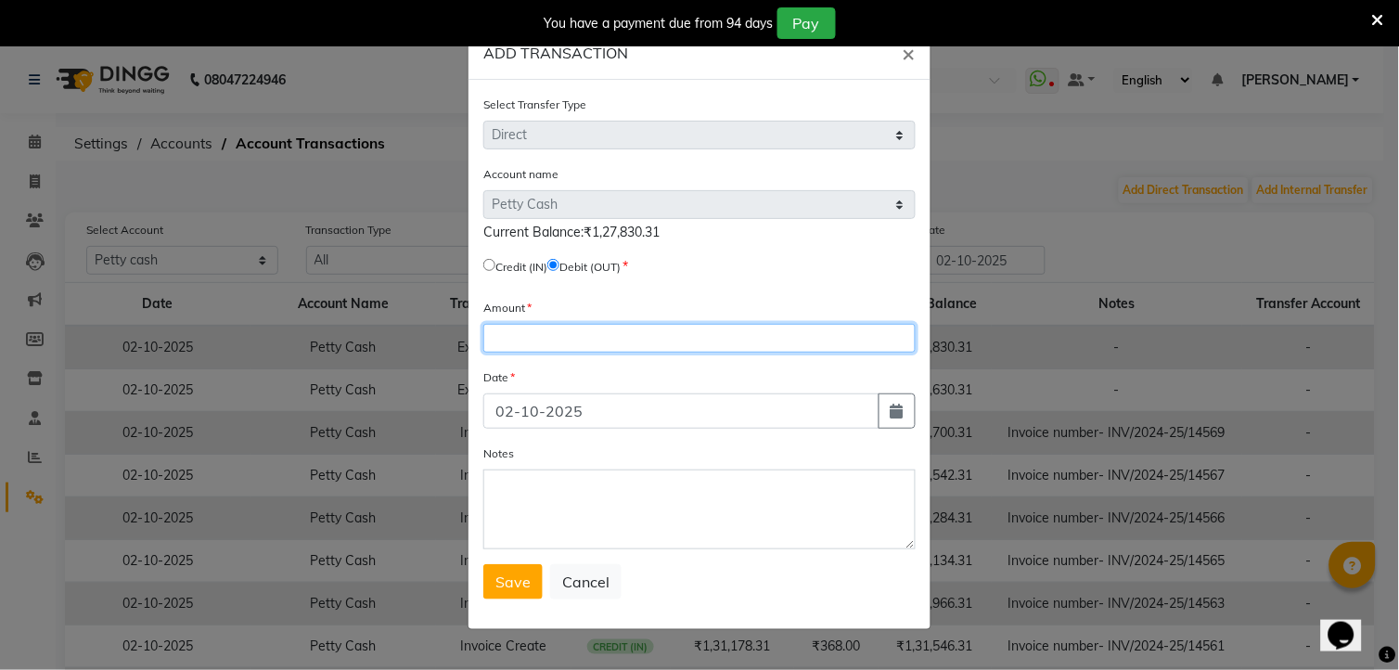
click at [554, 346] on input "number" at bounding box center [699, 338] width 432 height 29
type input "2400"
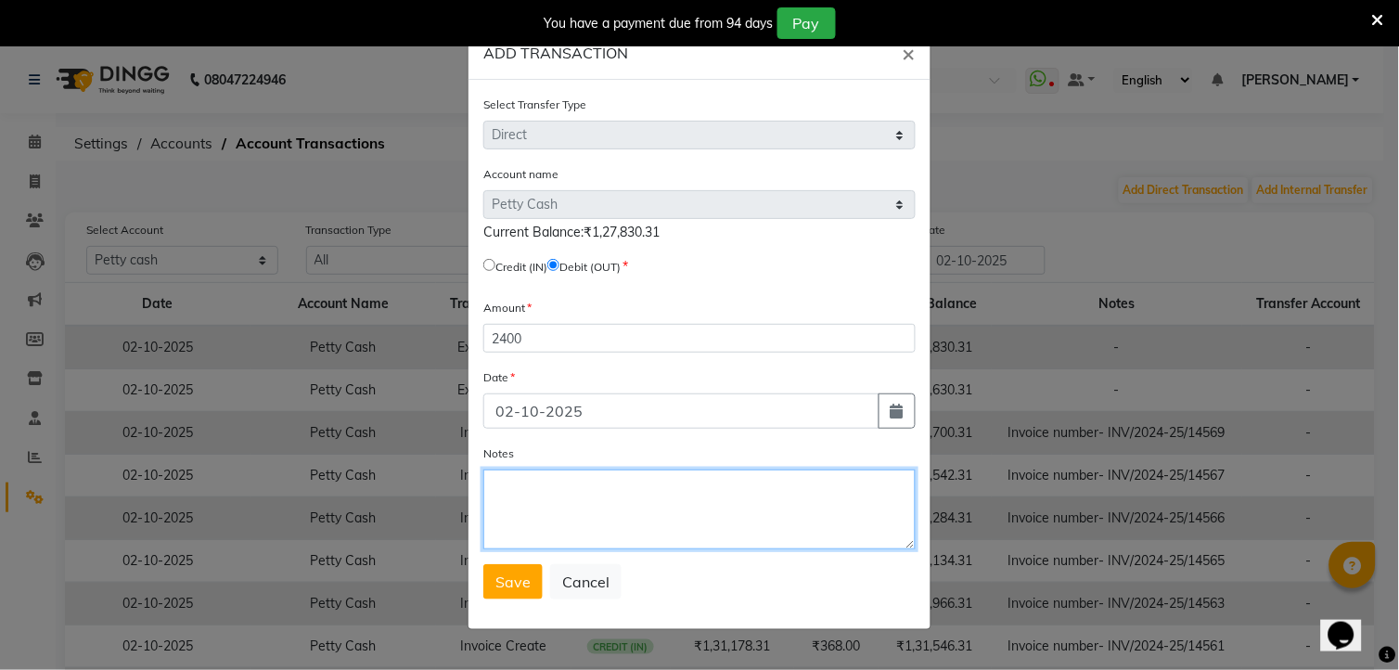
click at [566, 511] on textarea "Notes" at bounding box center [699, 509] width 432 height 80
type textarea "given to [PERSON_NAME] sir 2400"
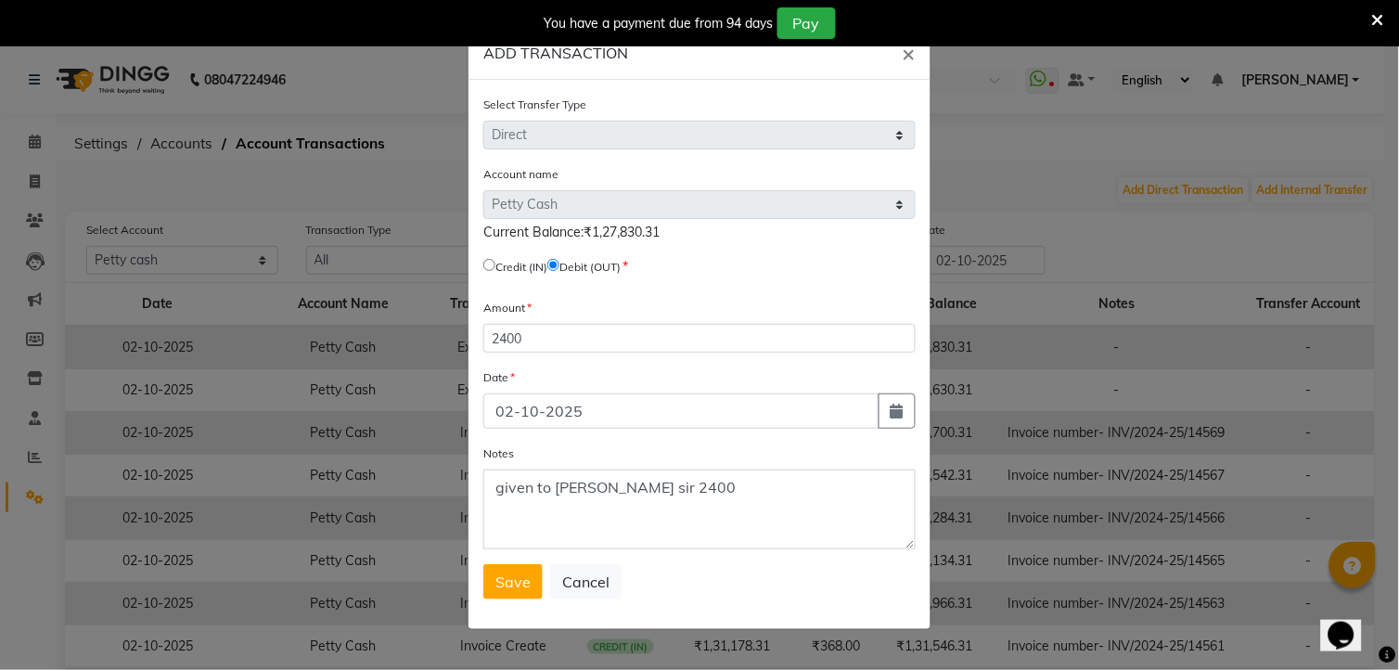
click at [506, 589] on span "Save" at bounding box center [512, 581] width 35 height 19
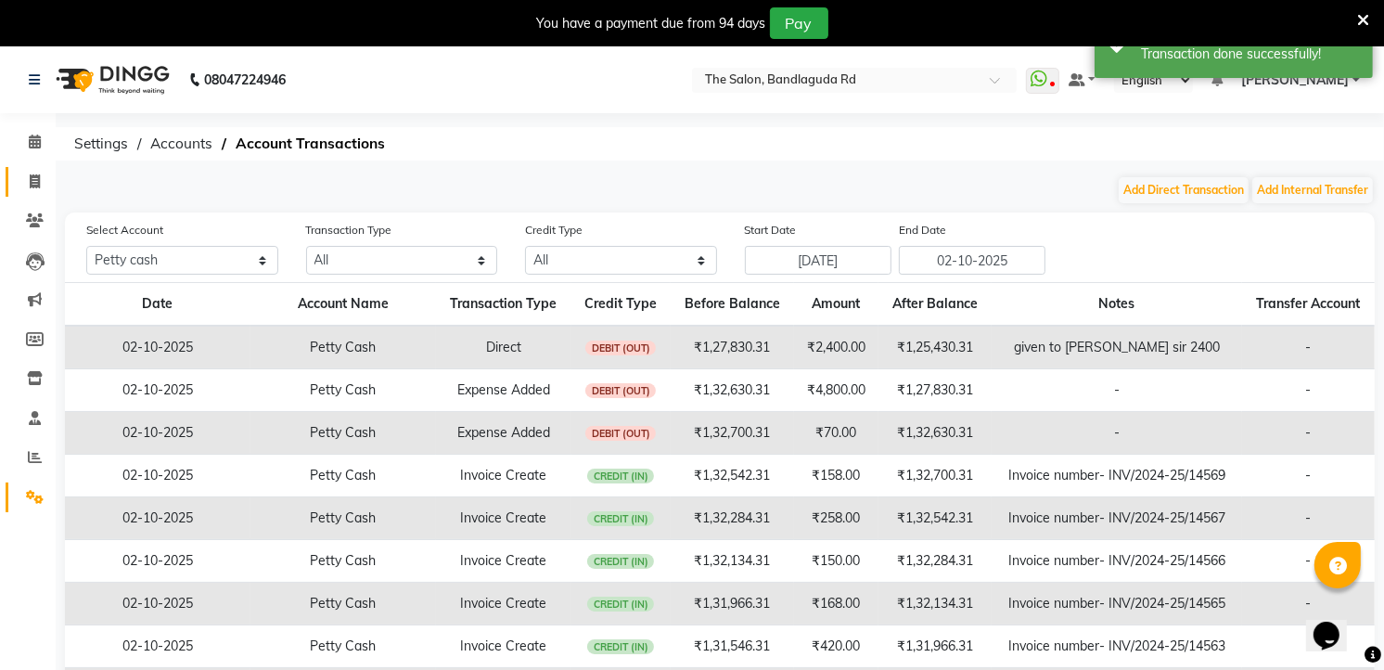
click at [43, 167] on link "Invoice" at bounding box center [28, 182] width 45 height 31
select select "service"
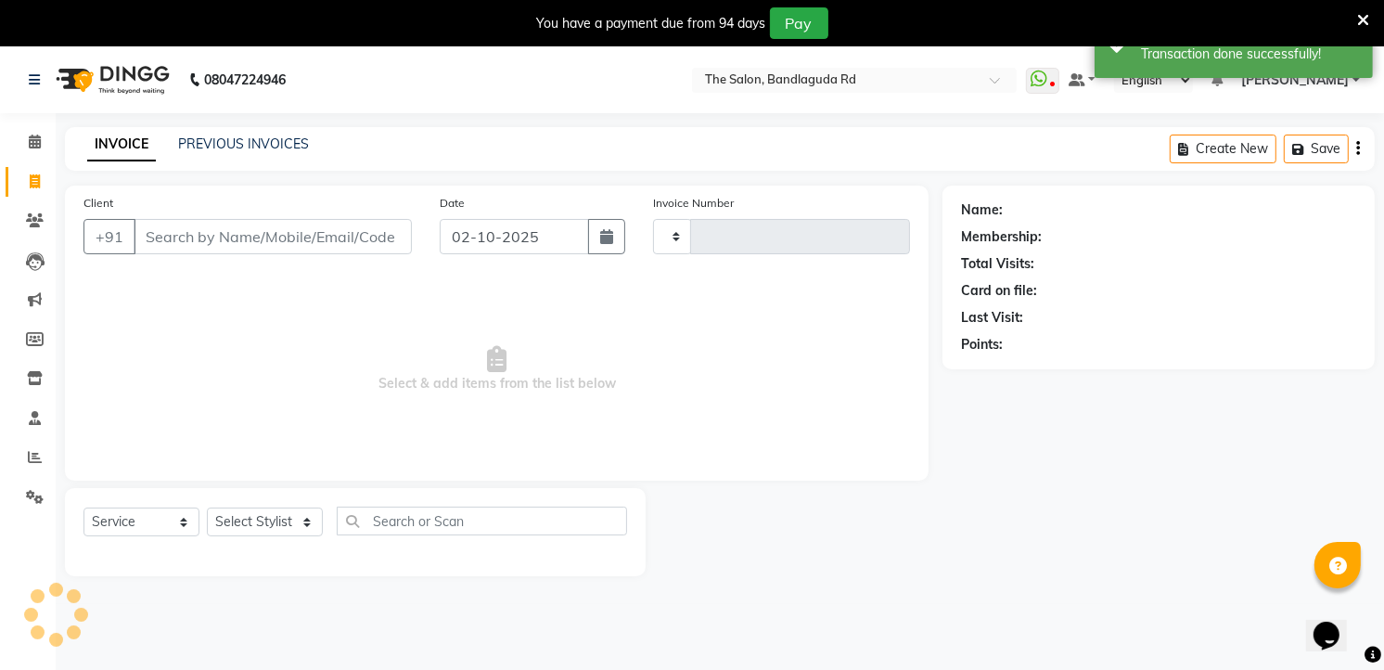
type input "14570"
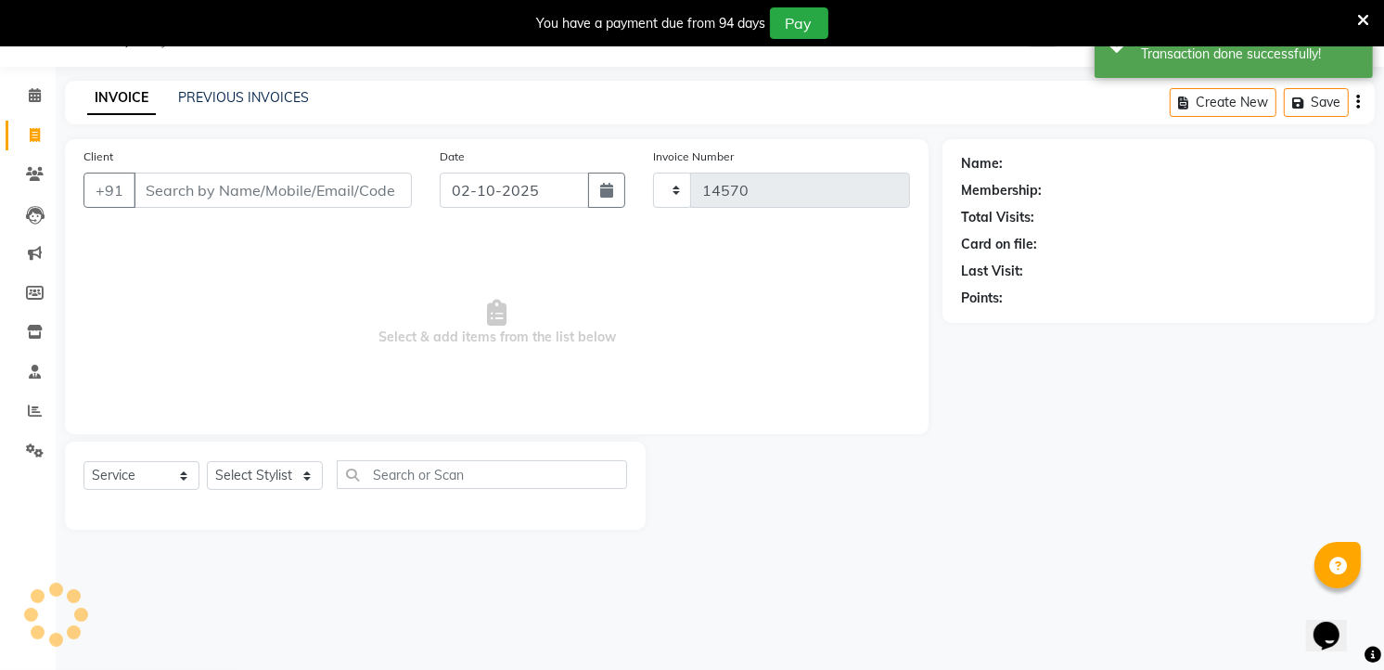
select select "5198"
drag, startPoint x: 32, startPoint y: 409, endPoint x: 20, endPoint y: 414, distance: 12.1
click at [30, 409] on icon at bounding box center [35, 410] width 14 height 14
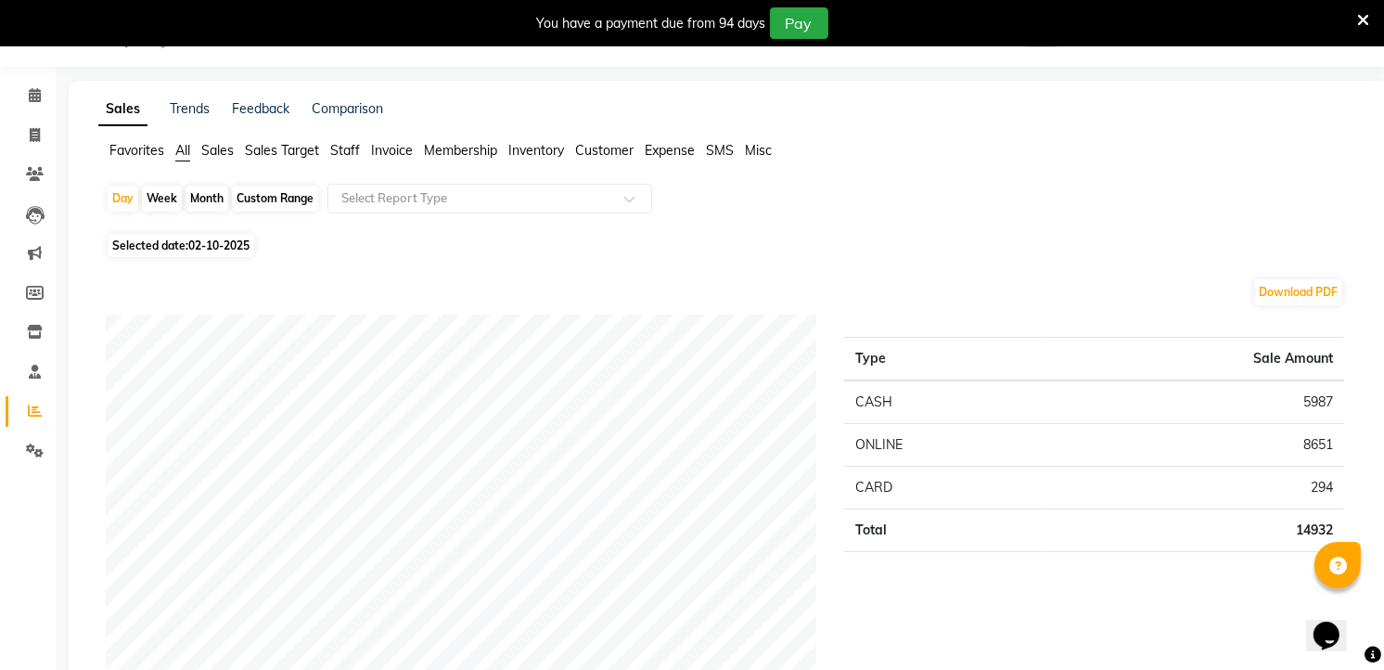
click at [181, 239] on span "Selected date: [DATE]" at bounding box center [181, 245] width 147 height 23
select select "10"
select select "2025"
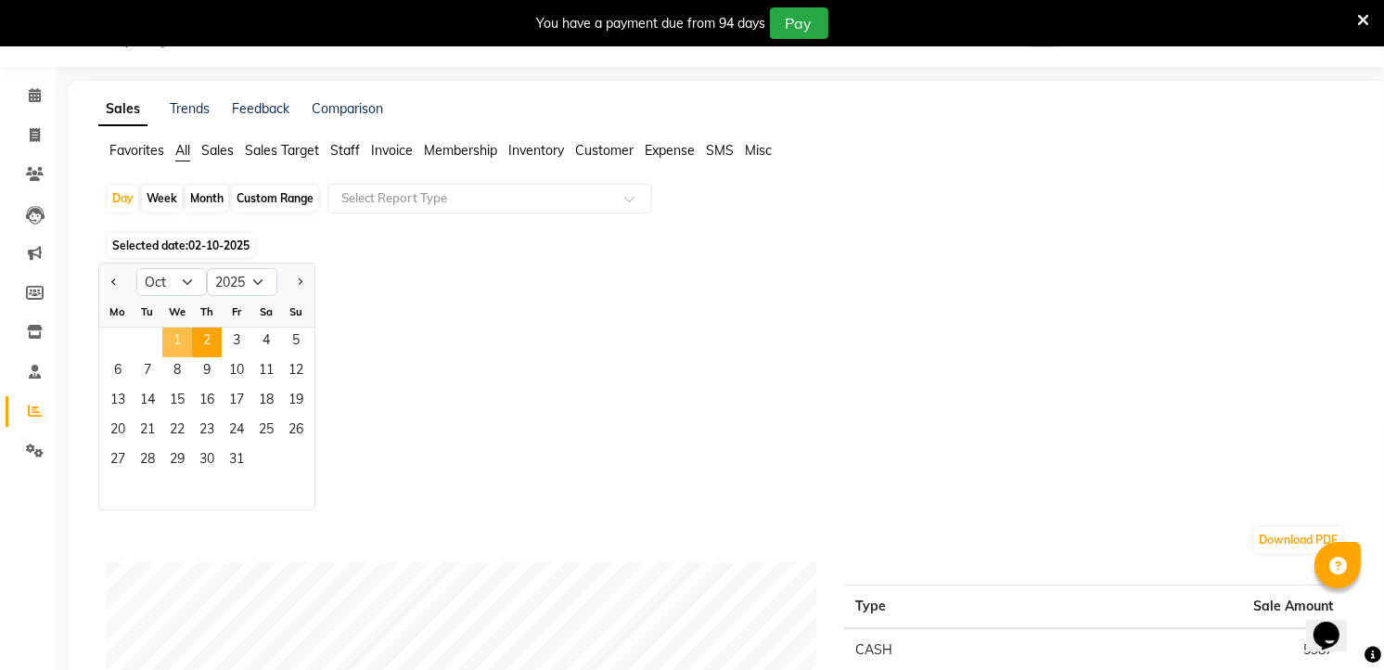
click at [176, 327] on span "1" at bounding box center [177, 342] width 30 height 30
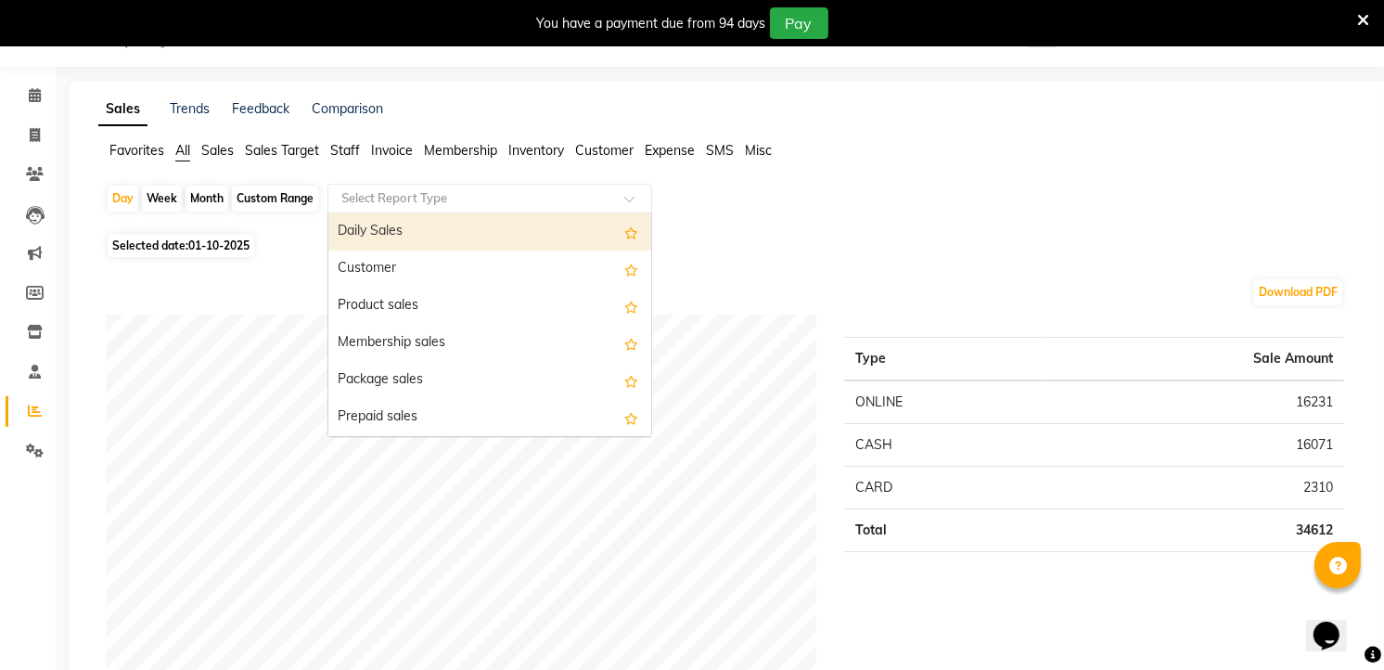
drag, startPoint x: 388, startPoint y: 199, endPoint x: 367, endPoint y: 219, distance: 28.2
click at [384, 202] on input "text" at bounding box center [471, 198] width 267 height 19
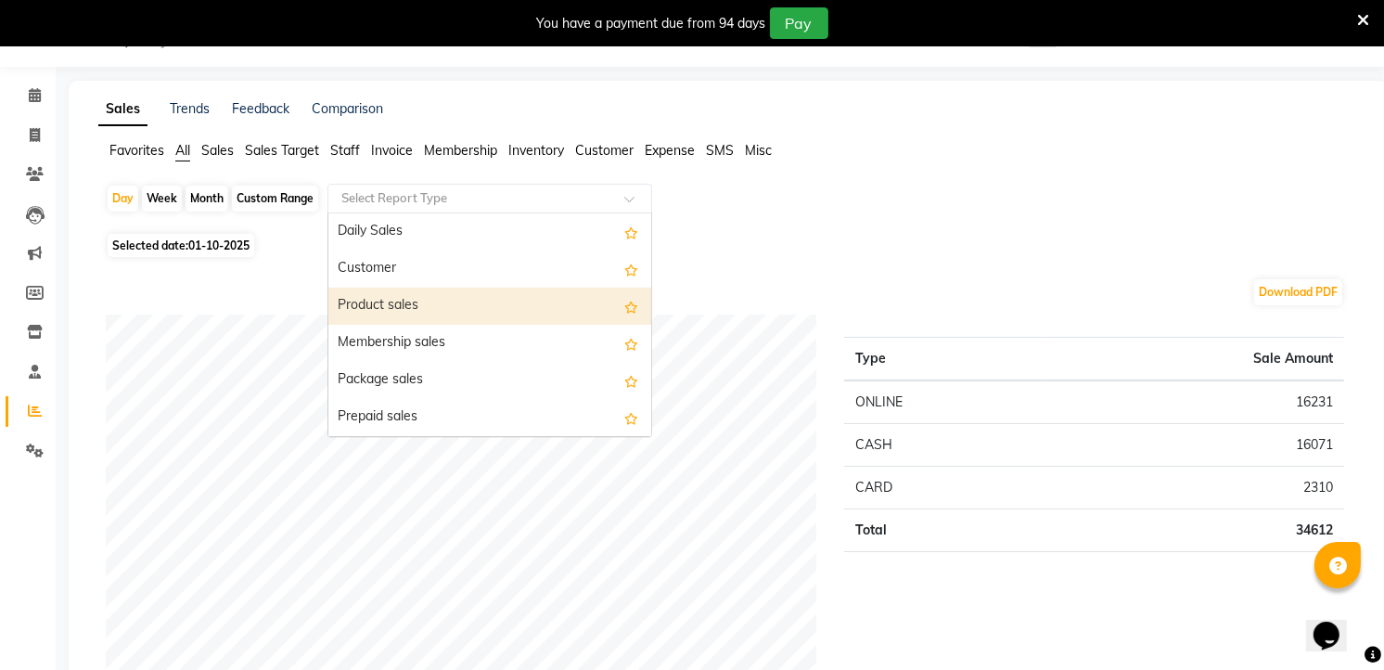
click at [373, 304] on div "Product sales" at bounding box center [489, 306] width 323 height 37
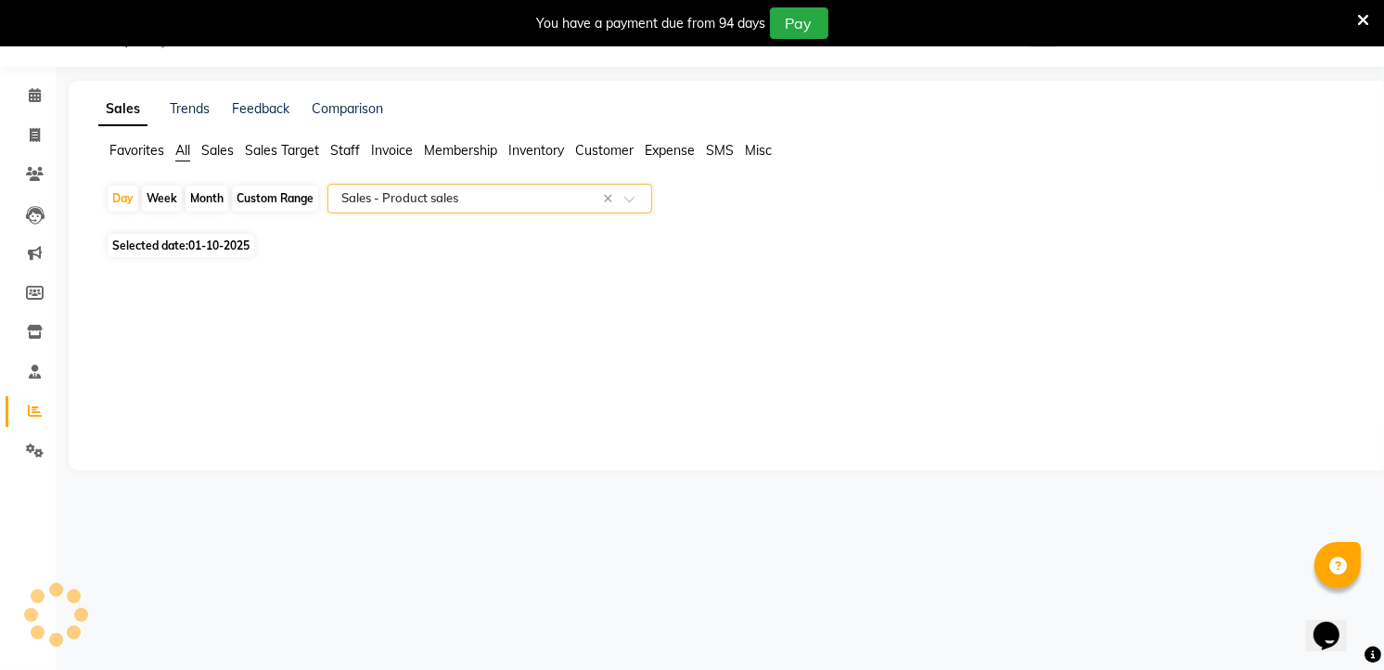
select select "full_report"
select select "csv"
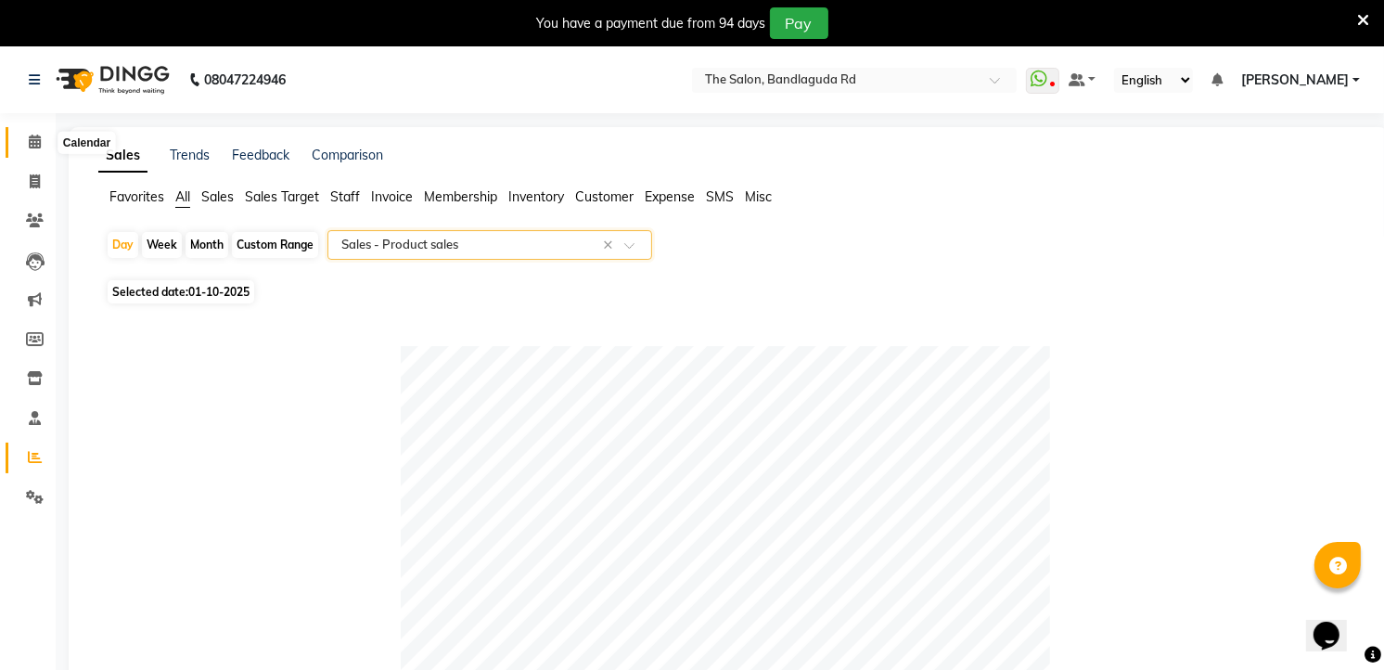
click at [26, 144] on span at bounding box center [35, 142] width 32 height 21
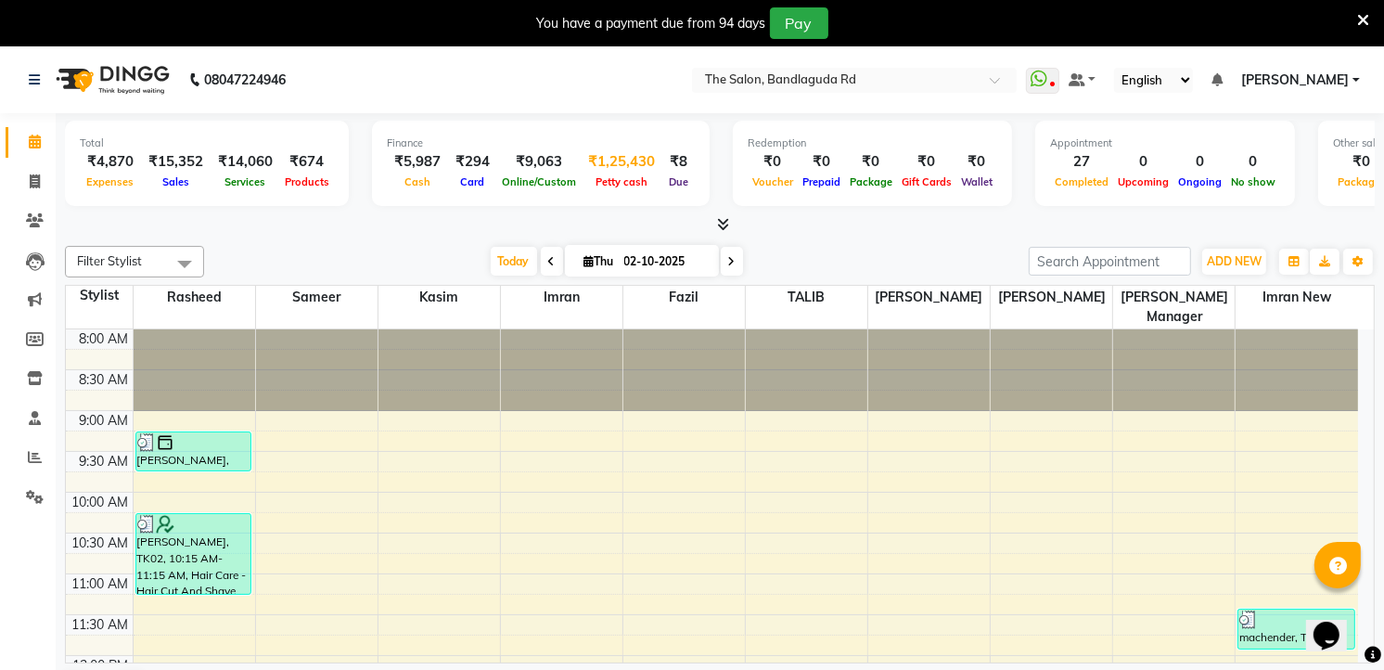
click at [618, 172] on div "Petty cash" at bounding box center [622, 181] width 82 height 19
click at [616, 168] on div "₹1,25,430" at bounding box center [622, 161] width 82 height 21
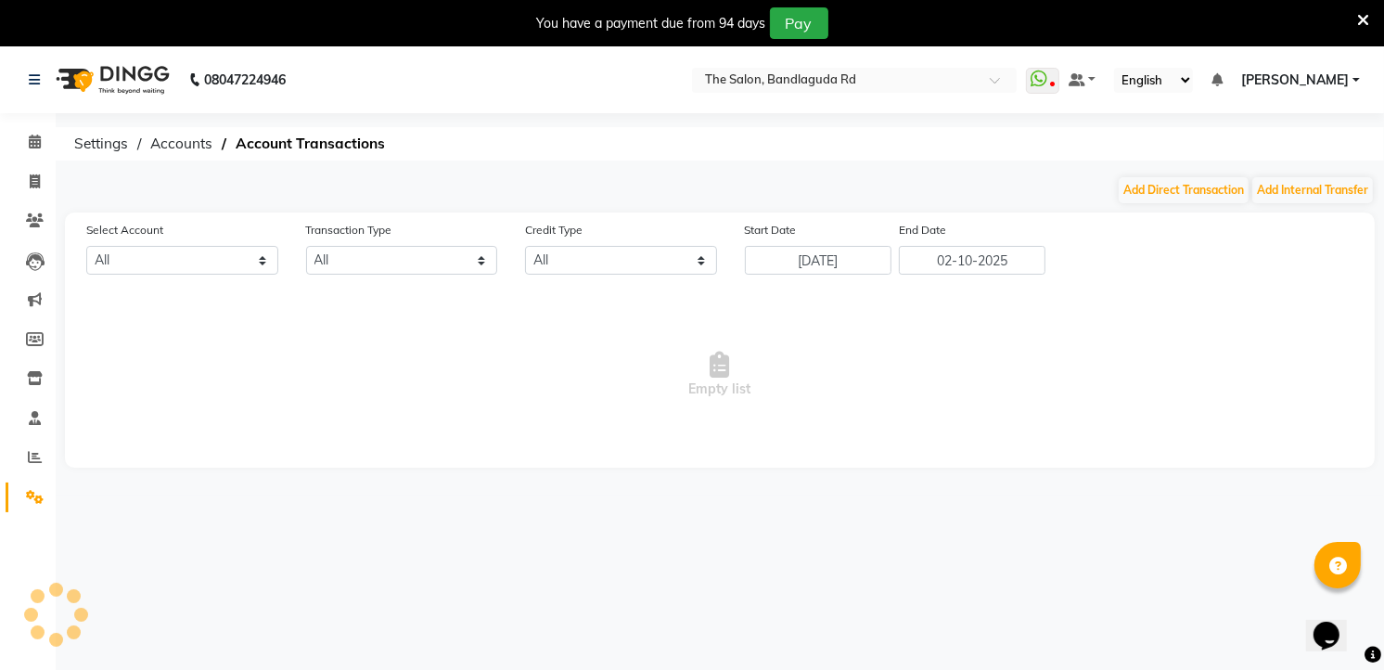
select select "3232"
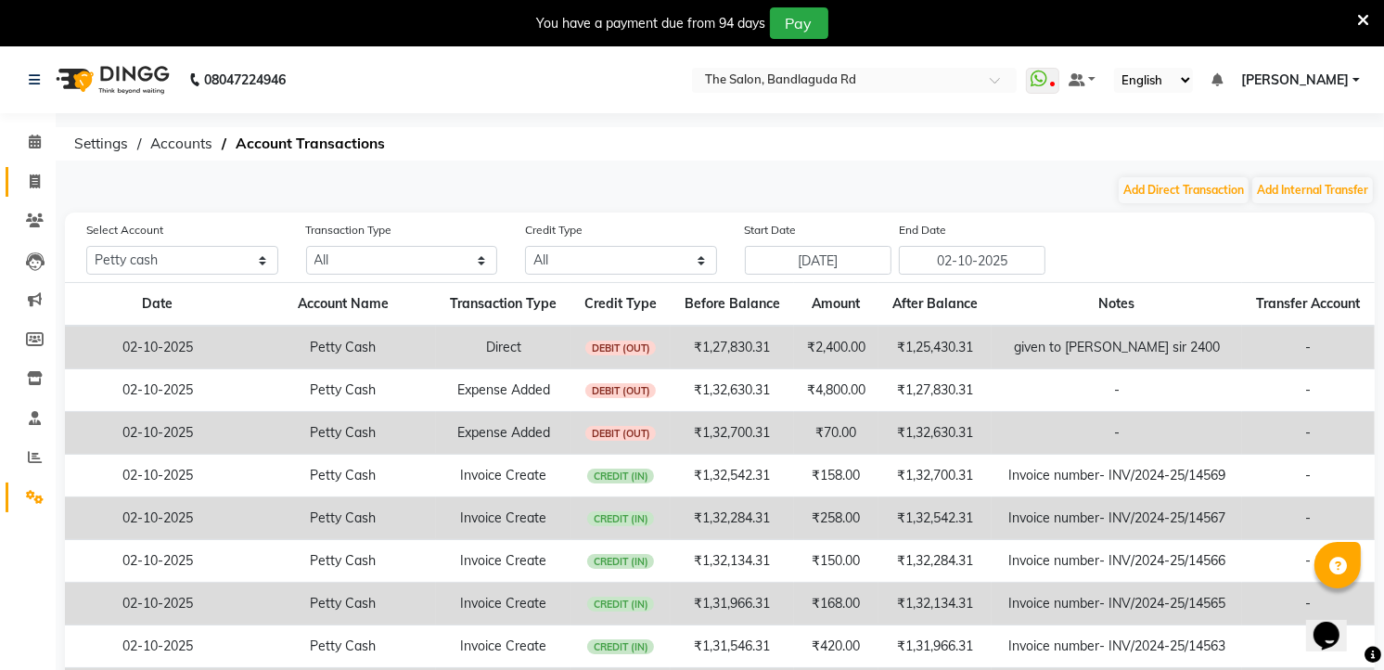
click at [20, 167] on link "Invoice" at bounding box center [28, 182] width 45 height 31
select select "service"
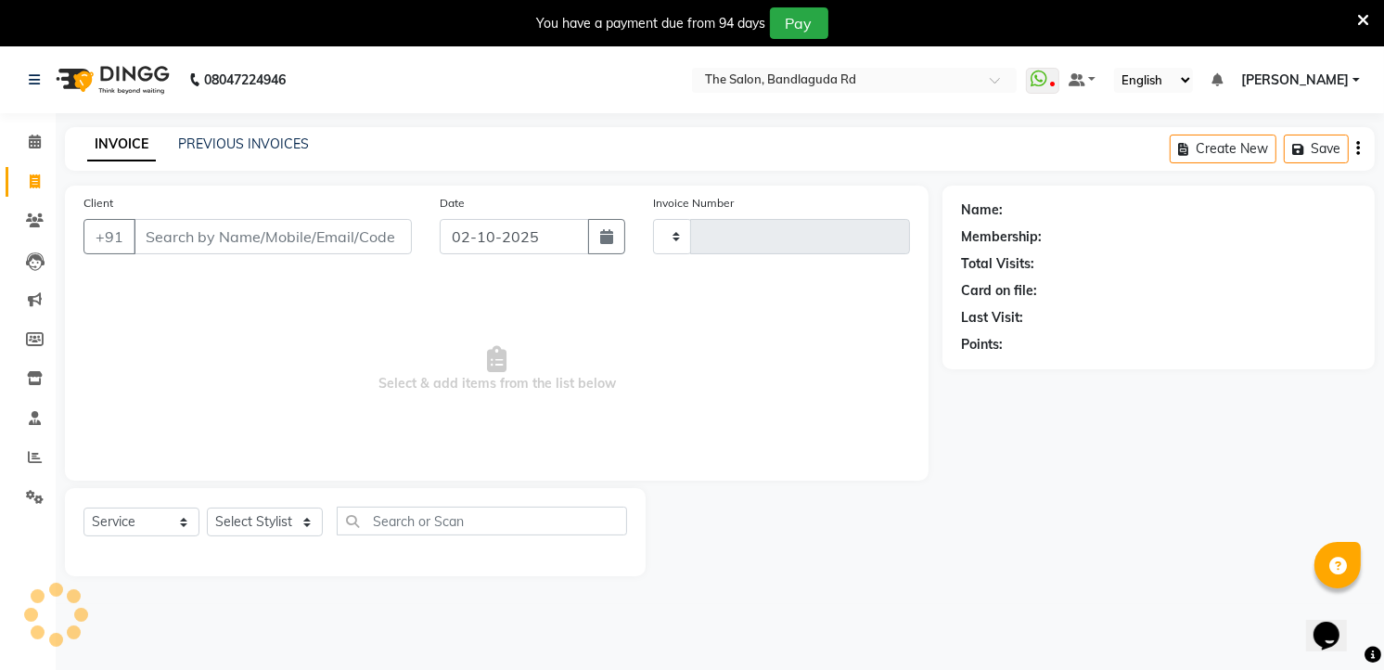
type input "14570"
select select "5198"
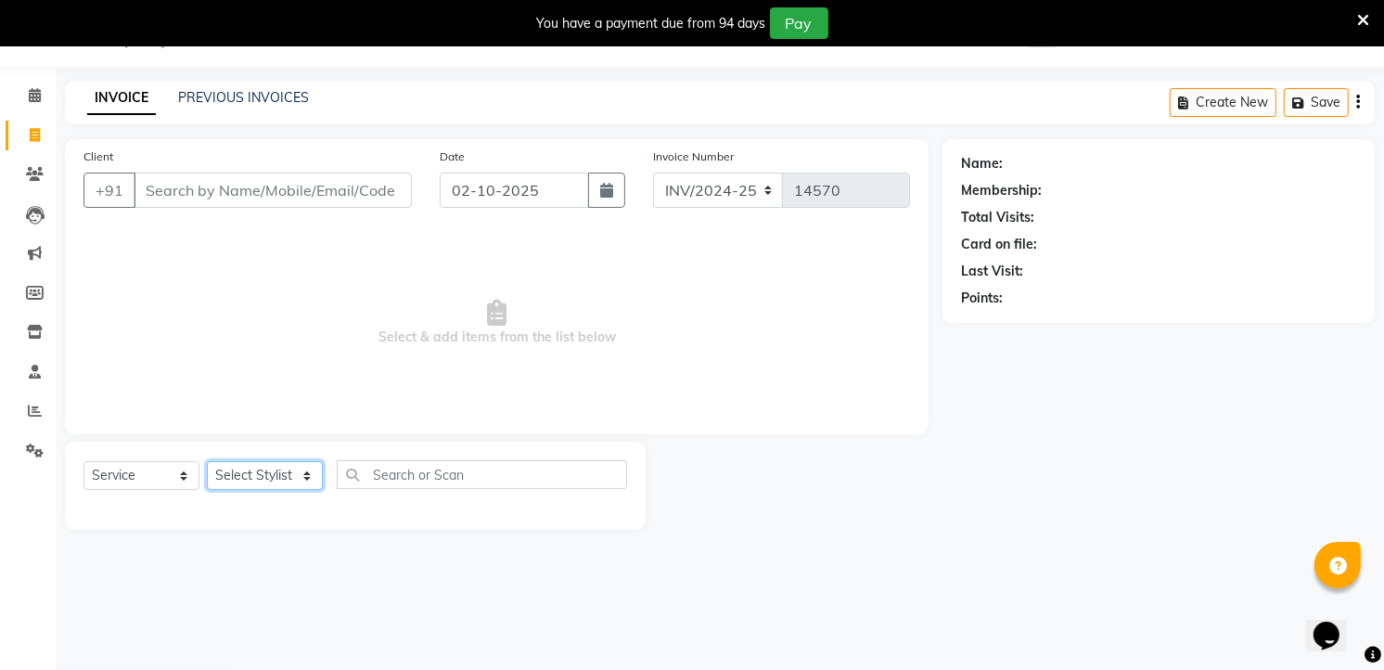
click at [261, 467] on select "Select Stylist [PERSON_NAME] [PERSON_NAME] [PERSON_NAME] new [PERSON_NAME] [PER…" at bounding box center [265, 475] width 116 height 29
select select "65399"
click at [207, 462] on select "Select Stylist [PERSON_NAME] [PERSON_NAME] [PERSON_NAME] new [PERSON_NAME] [PER…" at bounding box center [265, 475] width 116 height 29
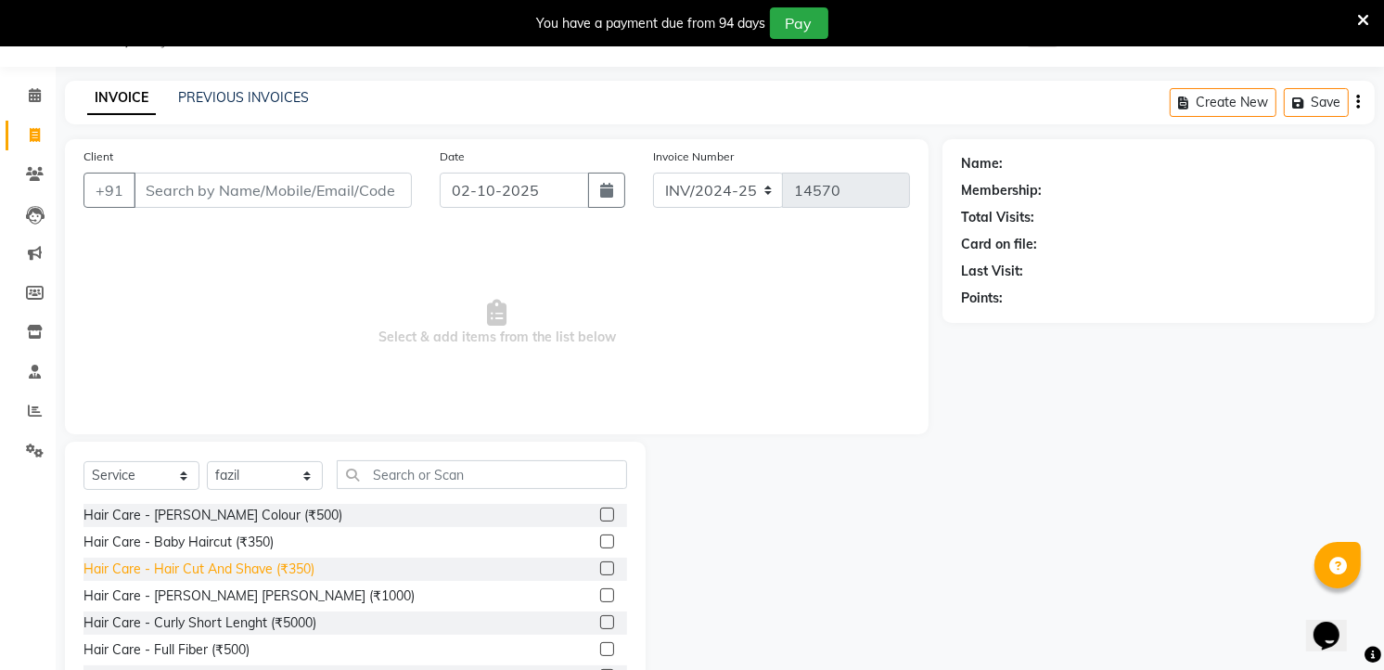
click at [221, 559] on div "Hair Care - Hair Cut And Shave (₹350)" at bounding box center [198, 568] width 231 height 19
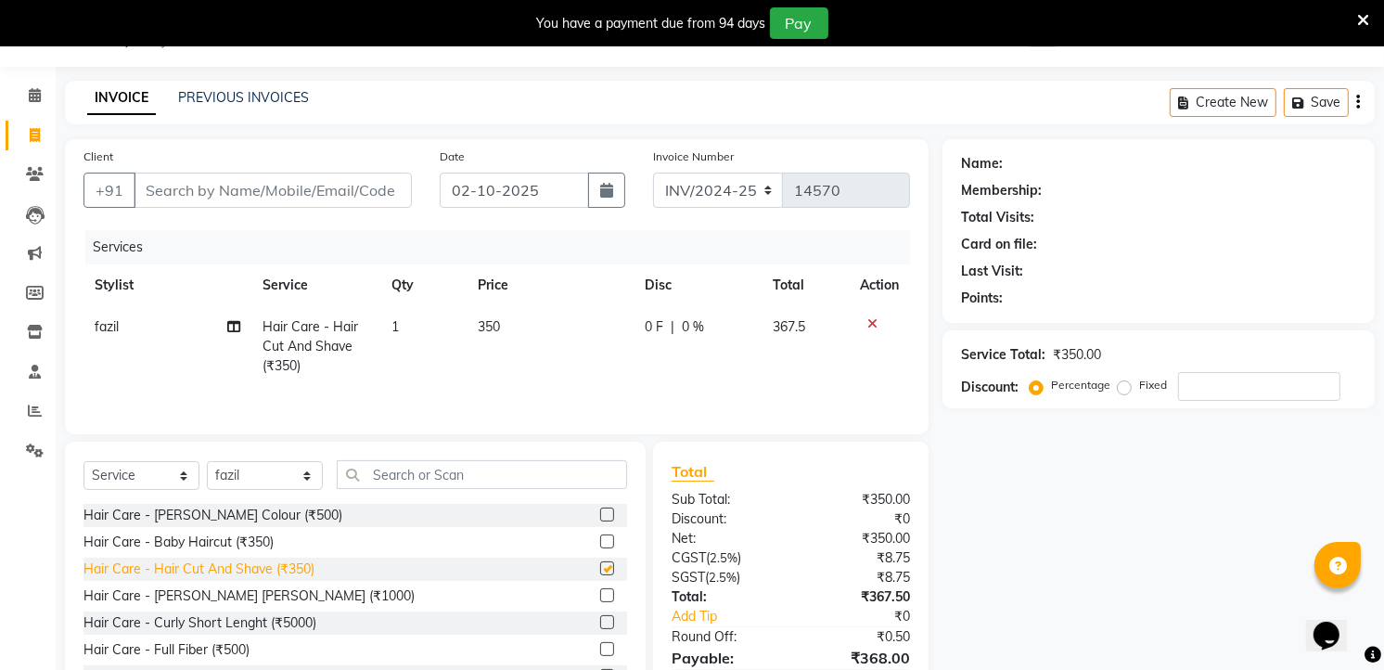
checkbox input "false"
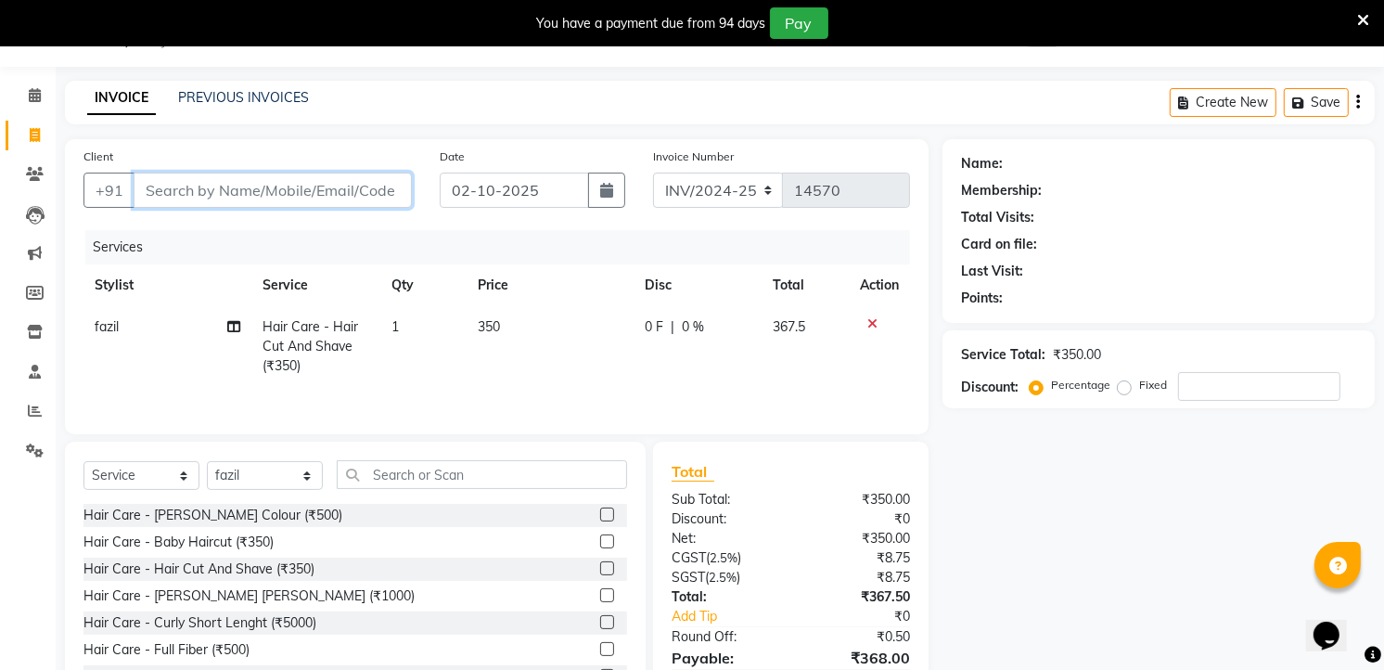
click at [319, 196] on input "Client" at bounding box center [273, 190] width 278 height 35
type input "8"
type input "0"
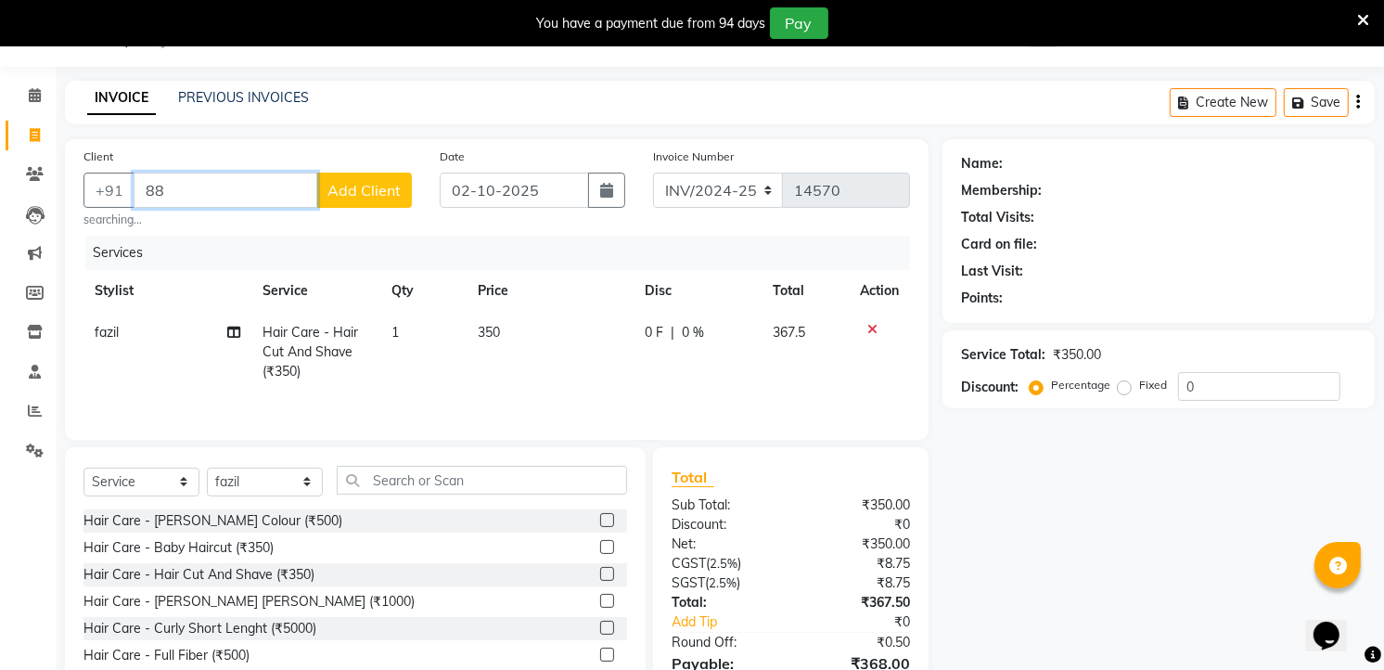
type input "8"
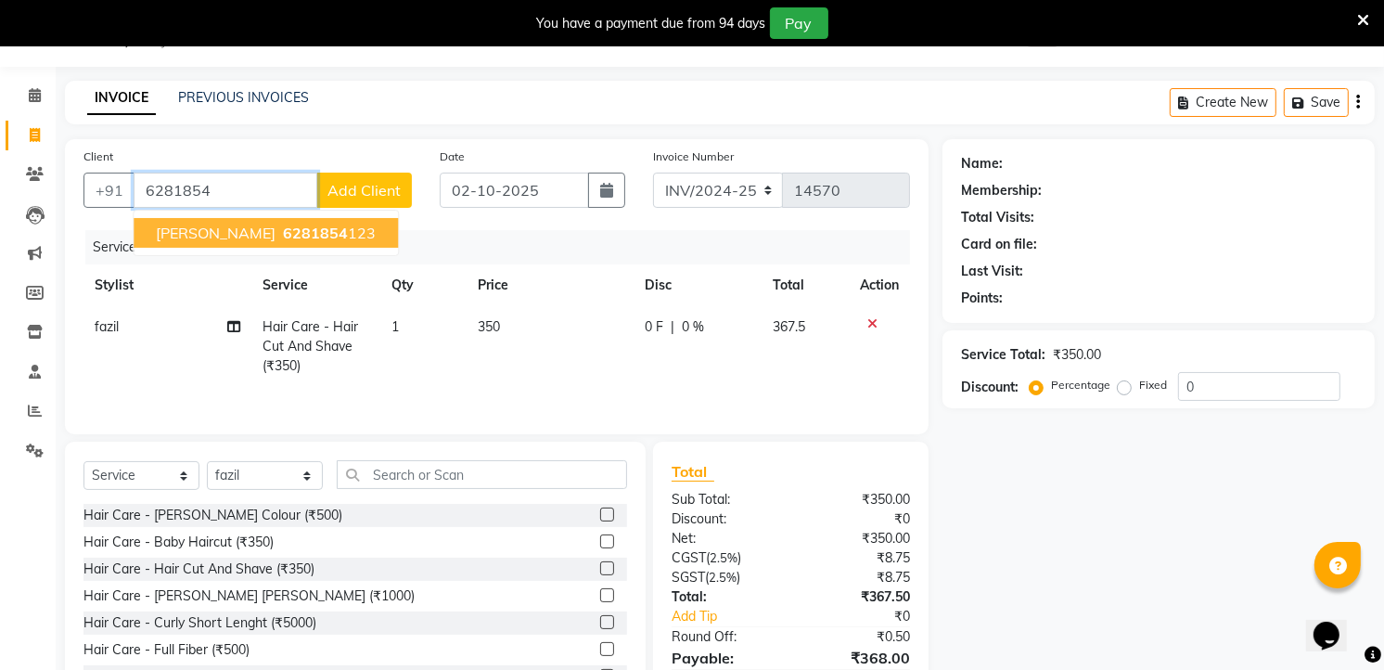
click at [279, 237] on ngb-highlight "6281854 123" at bounding box center [327, 233] width 96 height 19
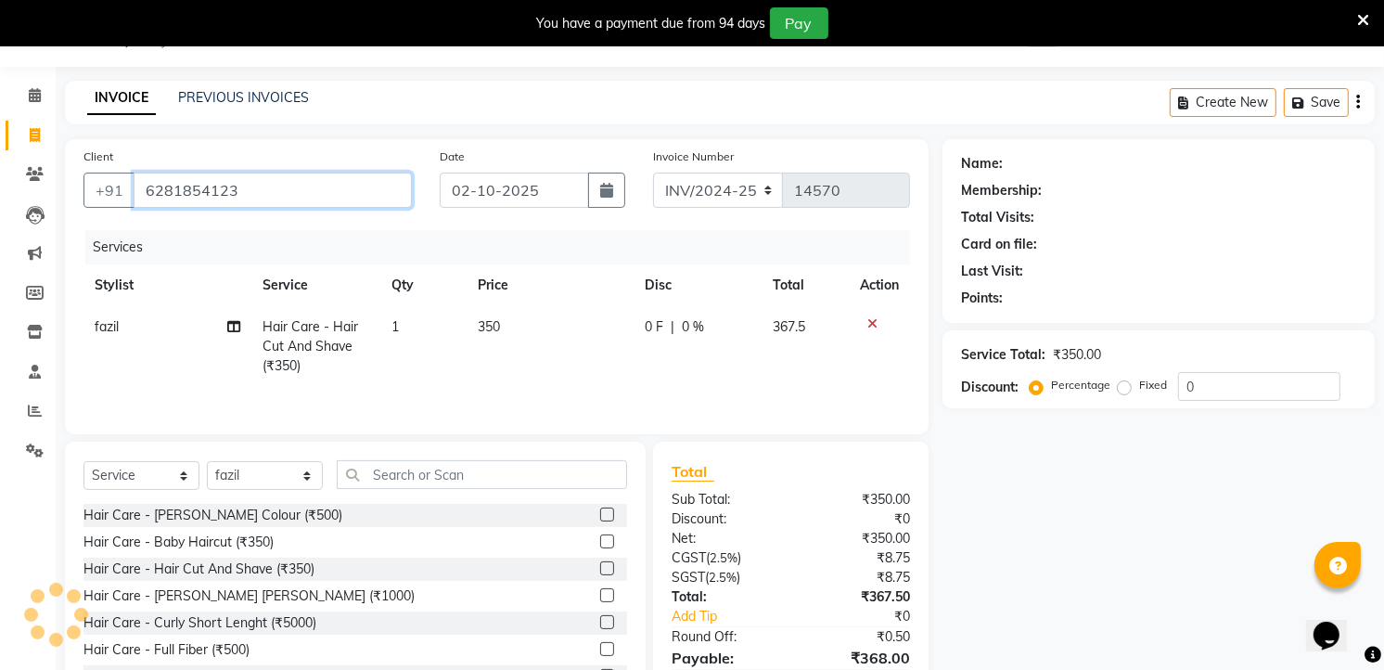
type input "6281854123"
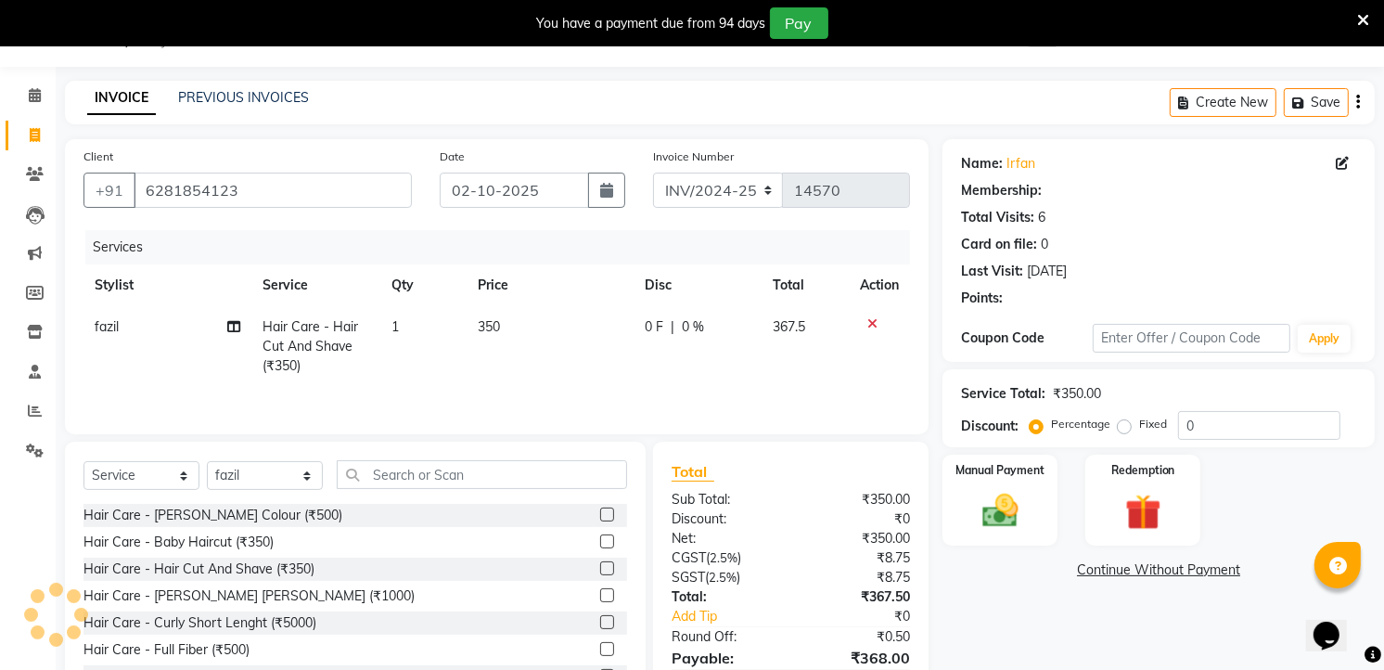
select select "2: Object"
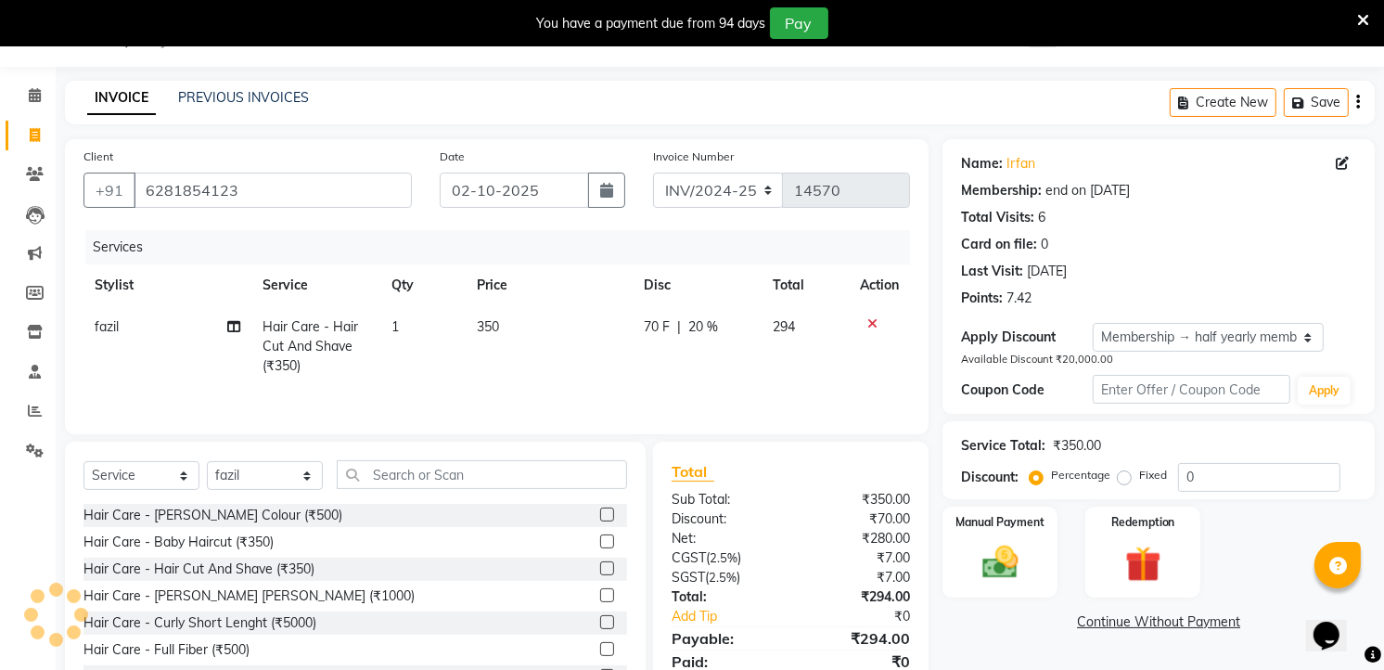
type input "20"
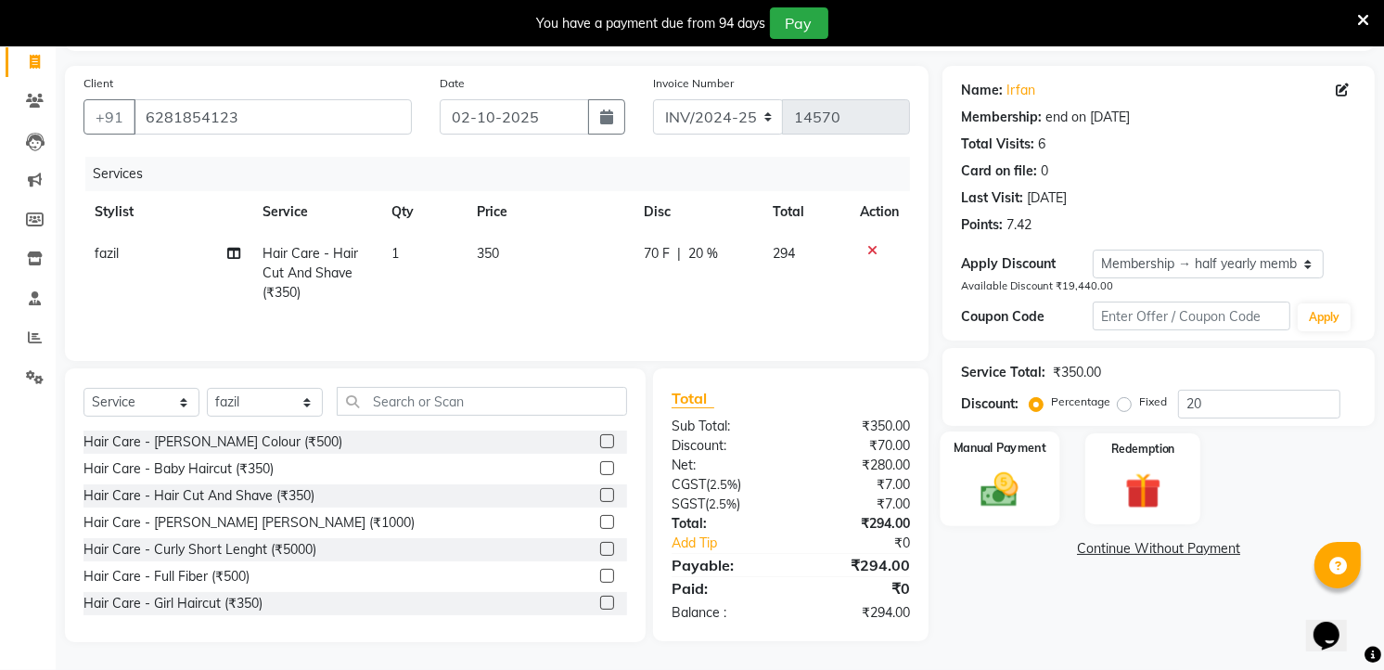
click at [997, 499] on img at bounding box center [1000, 488] width 60 height 43
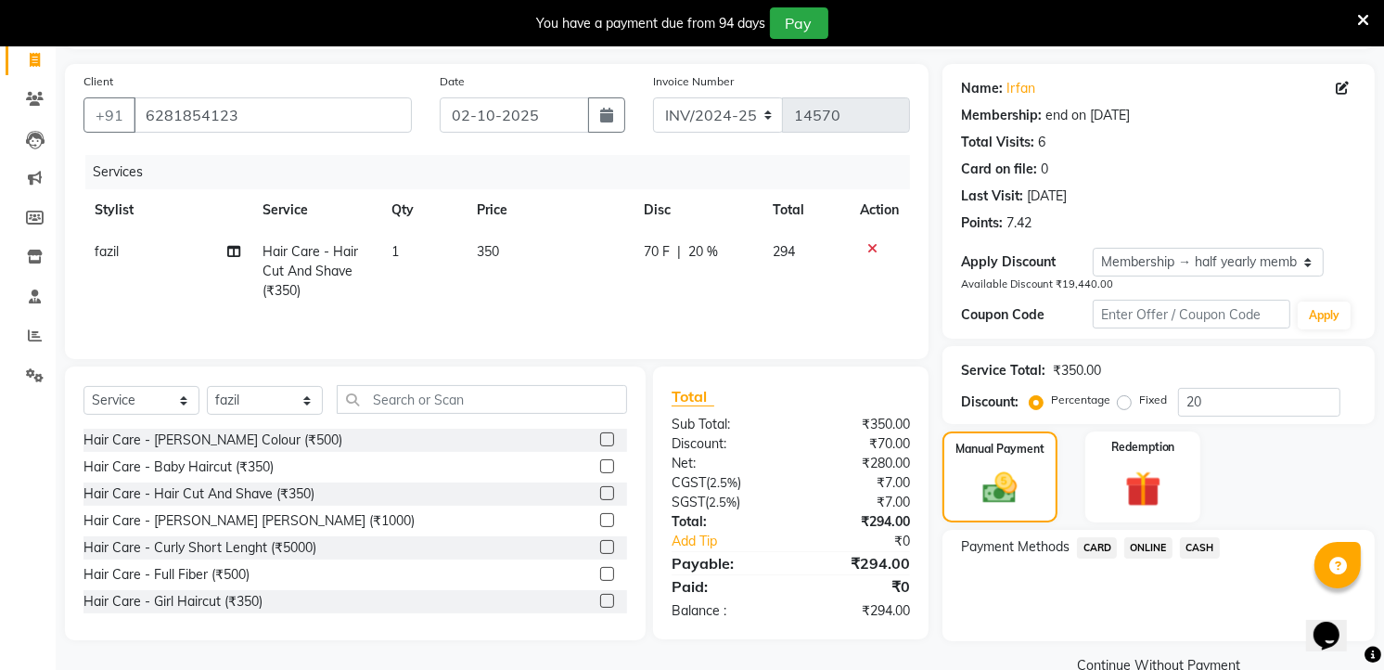
click at [1146, 543] on span "ONLINE" at bounding box center [1148, 547] width 48 height 21
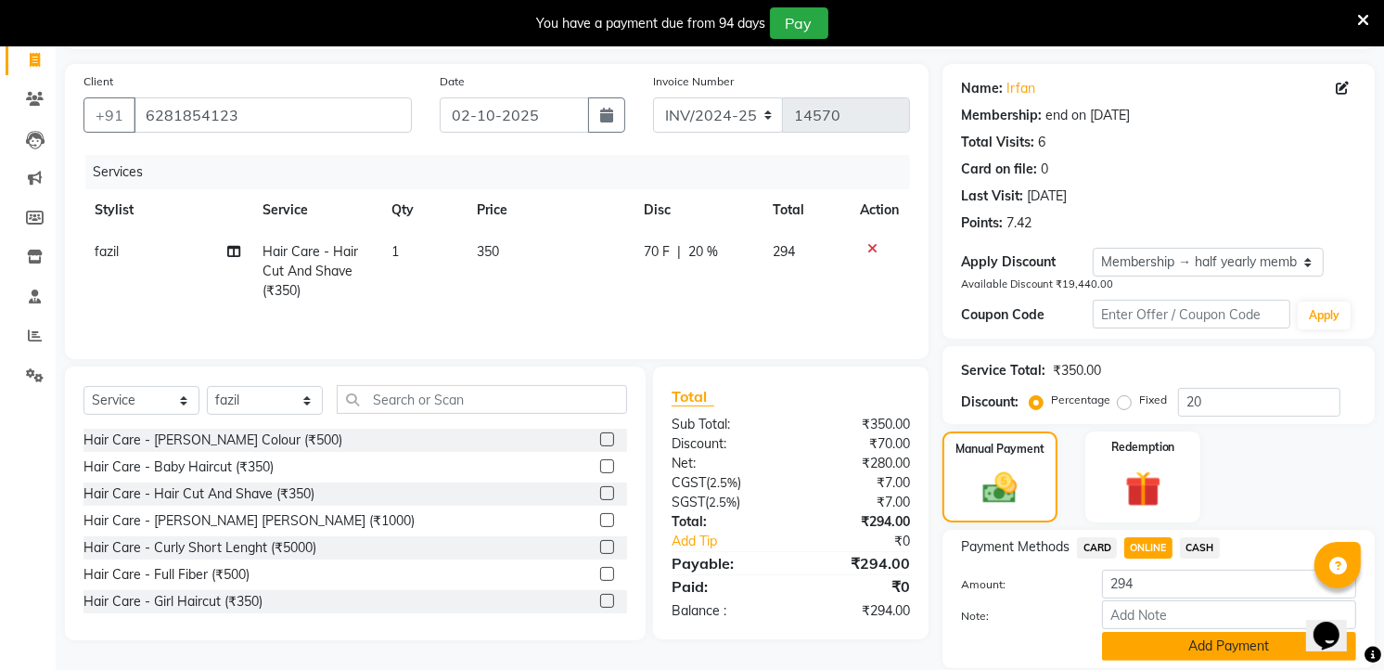
click at [1144, 643] on button "Add Payment" at bounding box center [1229, 646] width 254 height 29
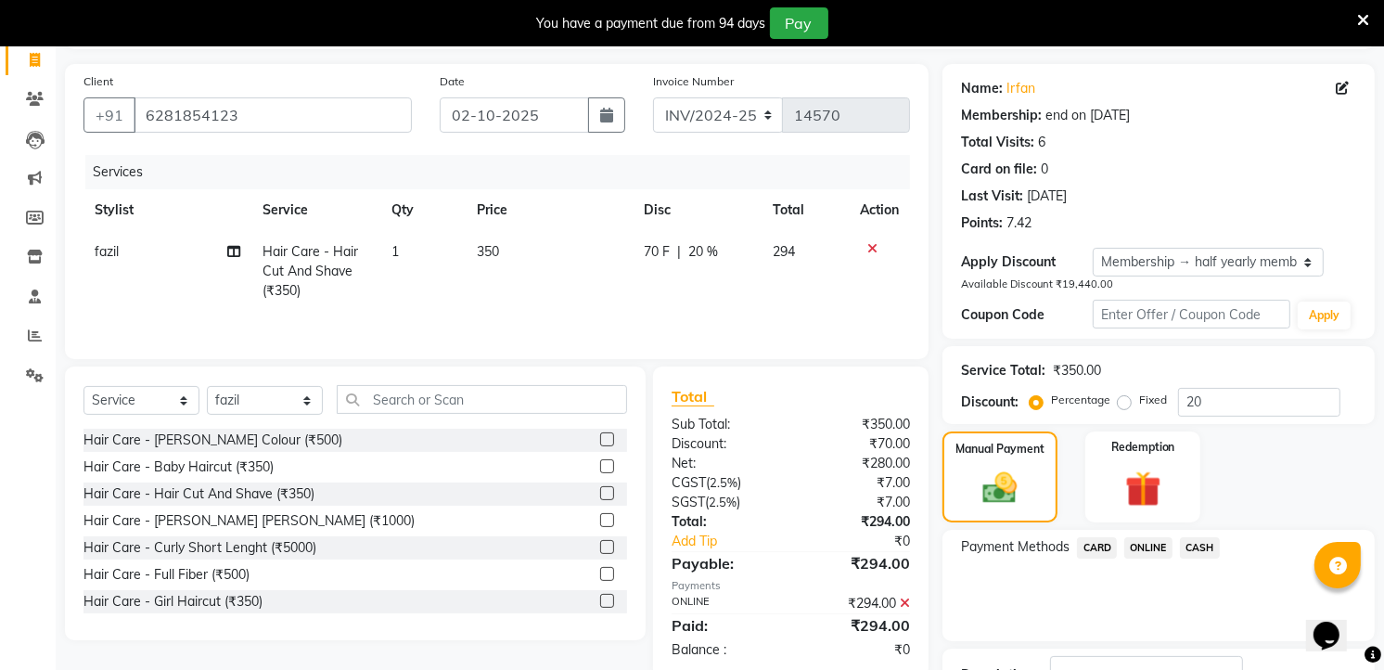
scroll to position [262, 0]
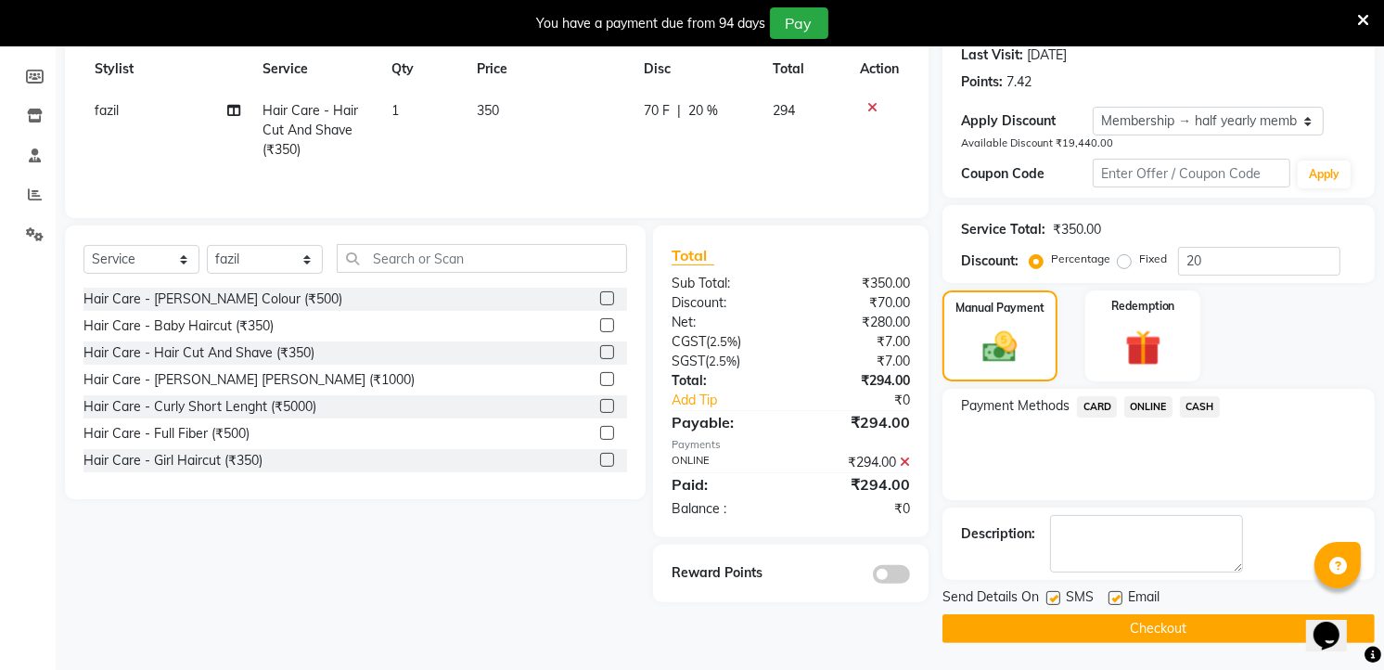
click at [1154, 625] on button "Checkout" at bounding box center [1158, 628] width 432 height 29
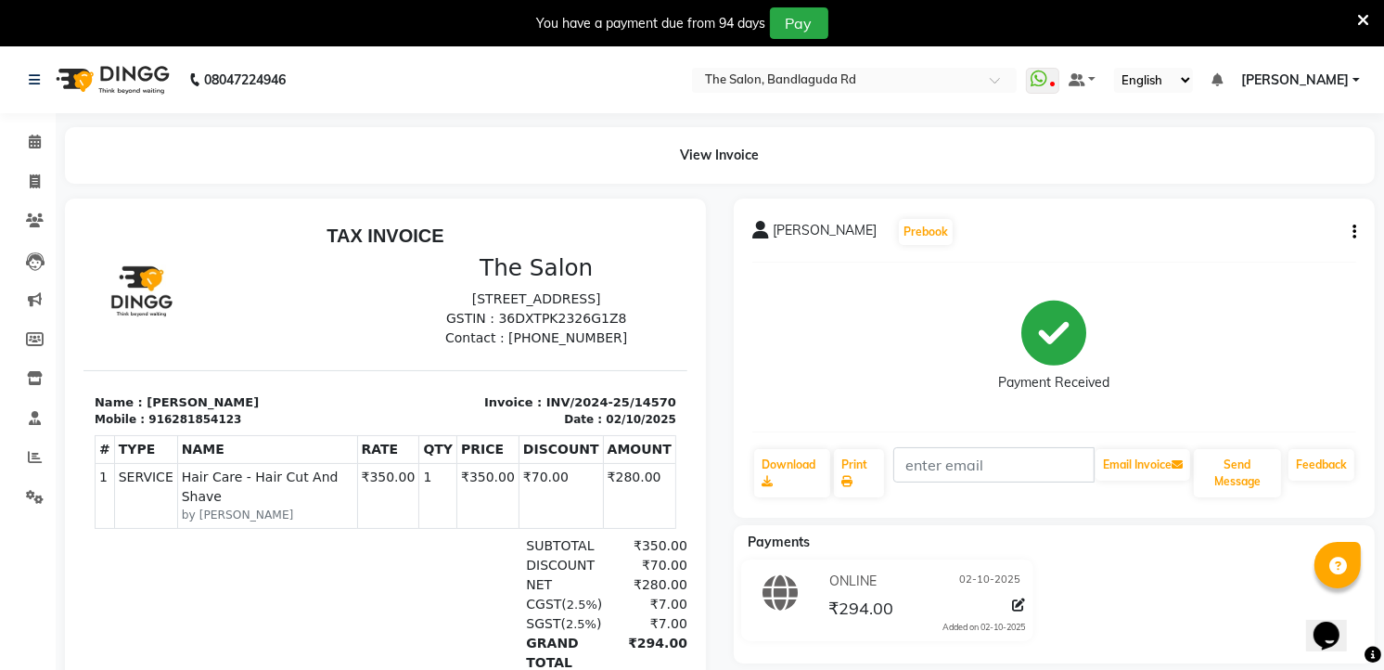
click at [28, 160] on li "Calendar" at bounding box center [28, 142] width 56 height 40
click at [31, 199] on li "Invoice" at bounding box center [28, 182] width 56 height 40
click at [44, 177] on span at bounding box center [35, 182] width 32 height 21
select select "service"
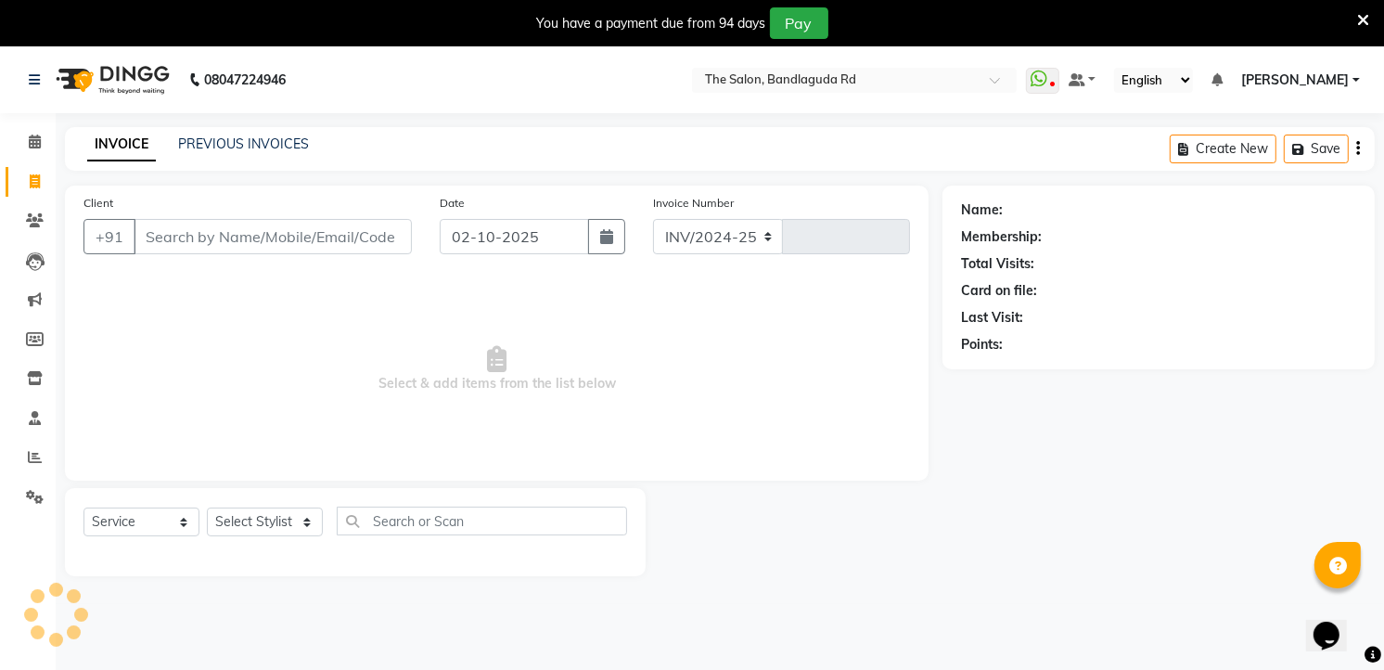
scroll to position [46, 0]
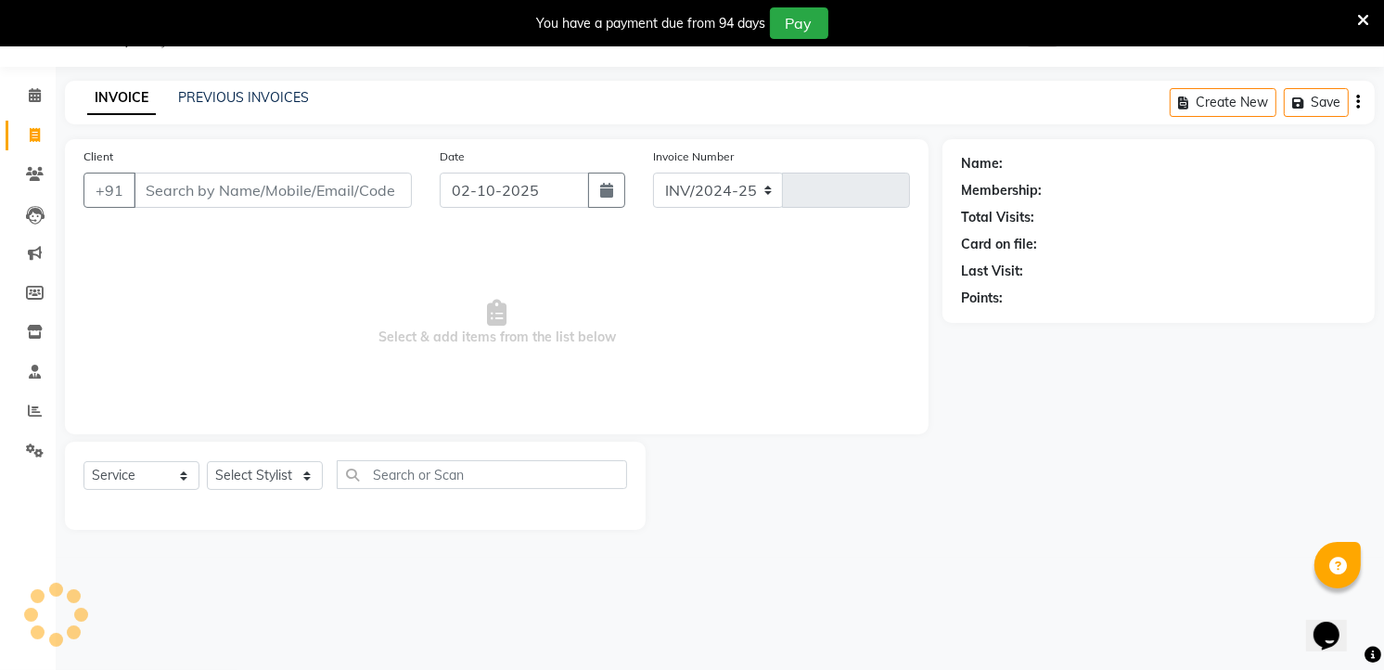
select select "5198"
type input "14571"
click at [266, 488] on select "Select Stylist [PERSON_NAME] [PERSON_NAME] [PERSON_NAME] new [PERSON_NAME] [PER…" at bounding box center [265, 475] width 116 height 29
select select "93197"
click at [207, 462] on select "Select Stylist [PERSON_NAME] [PERSON_NAME] [PERSON_NAME] new [PERSON_NAME] [PER…" at bounding box center [265, 475] width 116 height 29
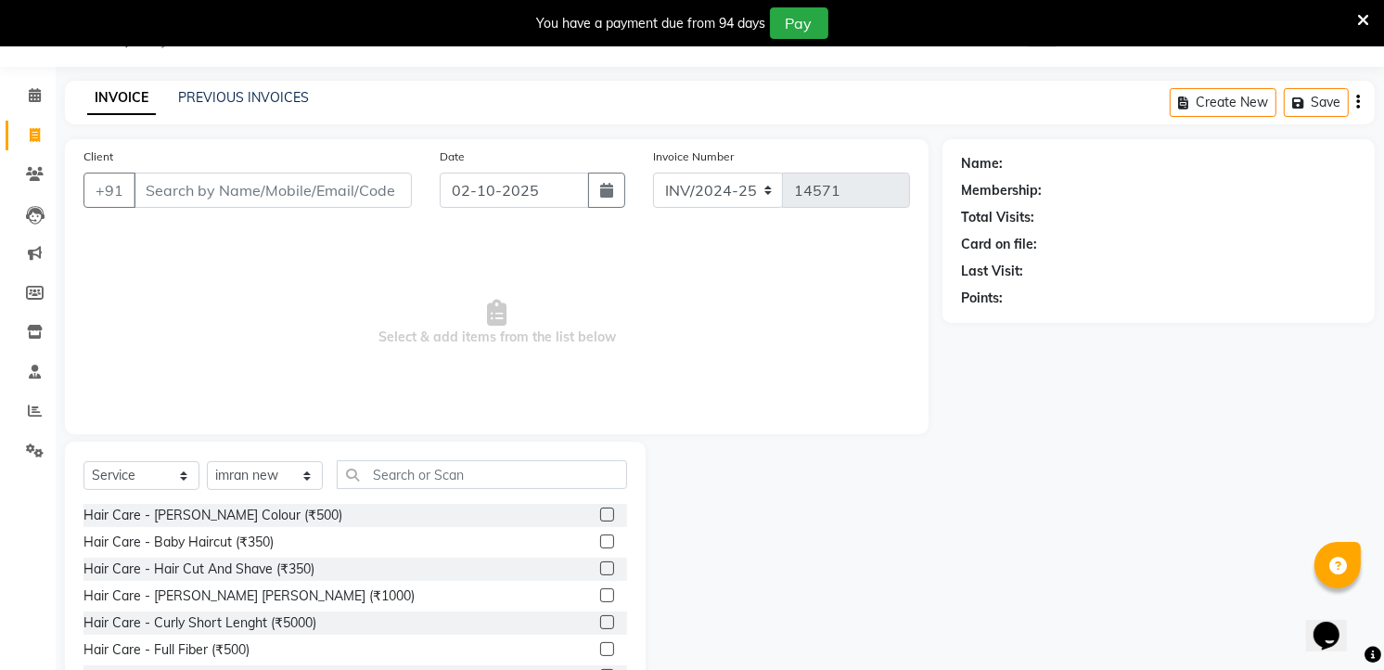
click at [437, 456] on div "Select Service Product Membership Package Voucher Prepaid Gift Card Select Styl…" at bounding box center [355, 579] width 581 height 274
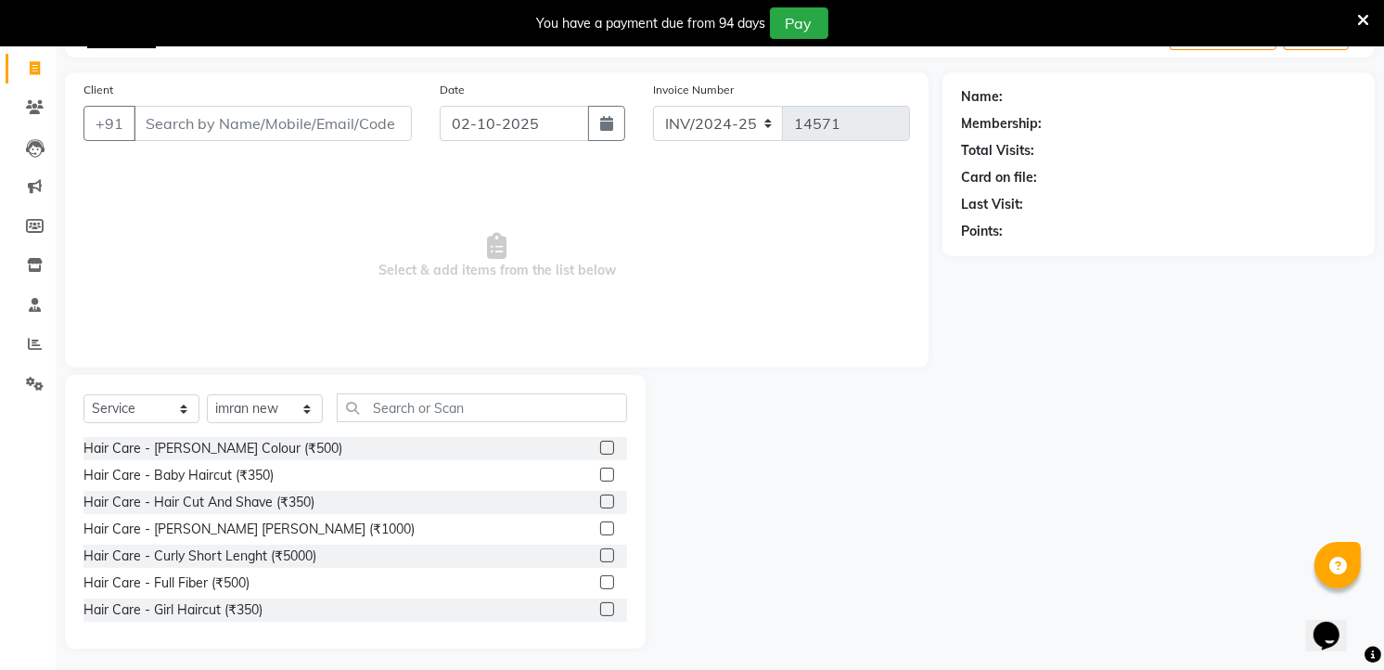
scroll to position [119, 0]
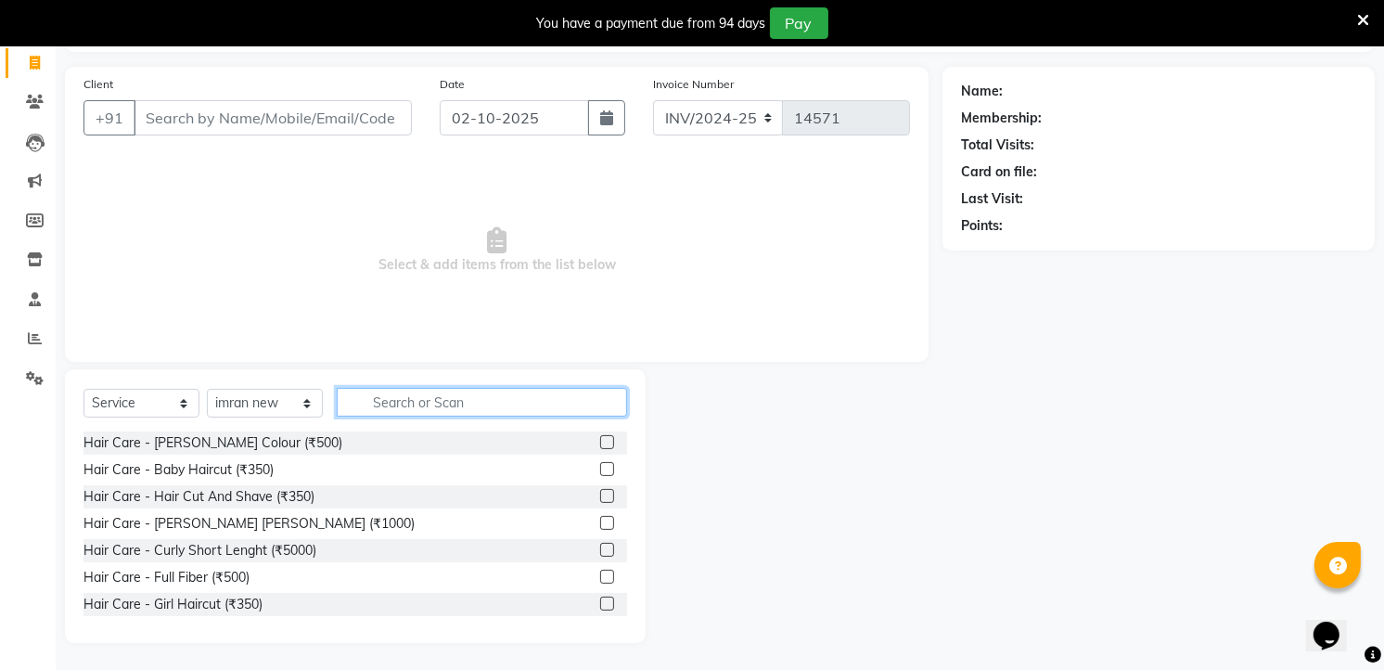
click at [445, 401] on input "text" at bounding box center [482, 402] width 290 height 29
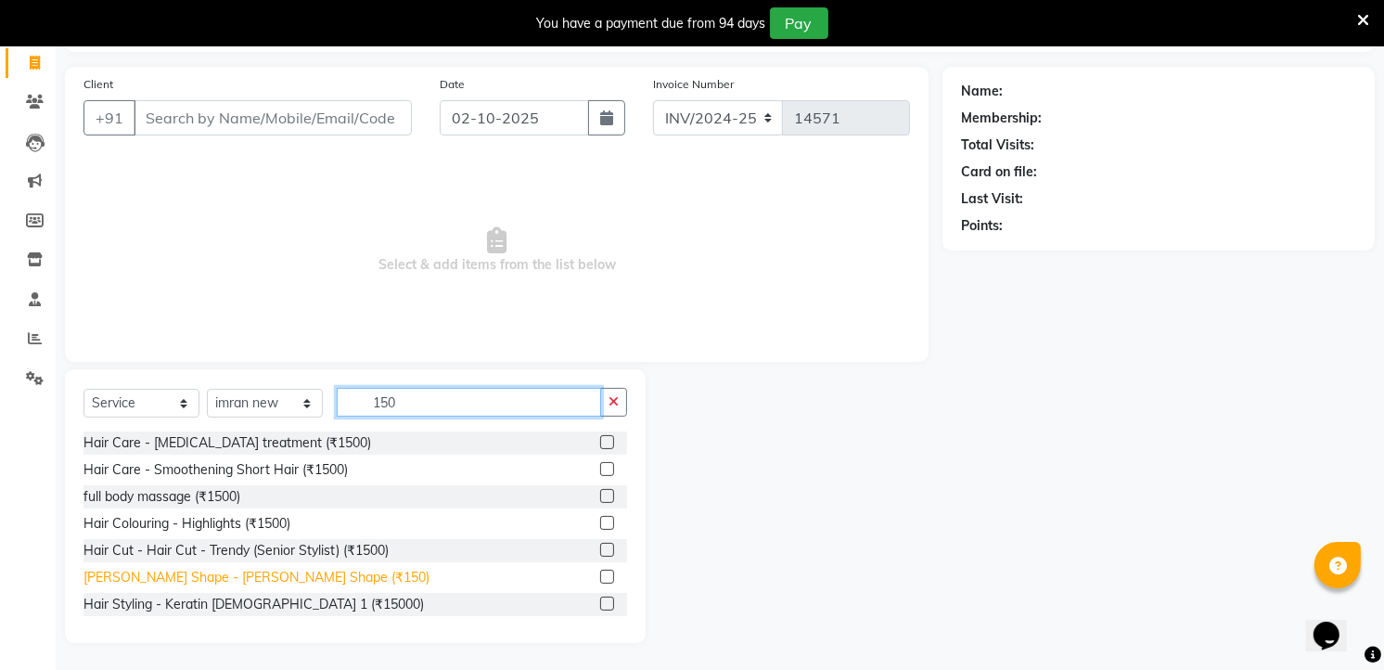
type input "150"
click at [285, 568] on div "[PERSON_NAME] Shape - [PERSON_NAME] Shape (₹150)" at bounding box center [256, 577] width 346 height 19
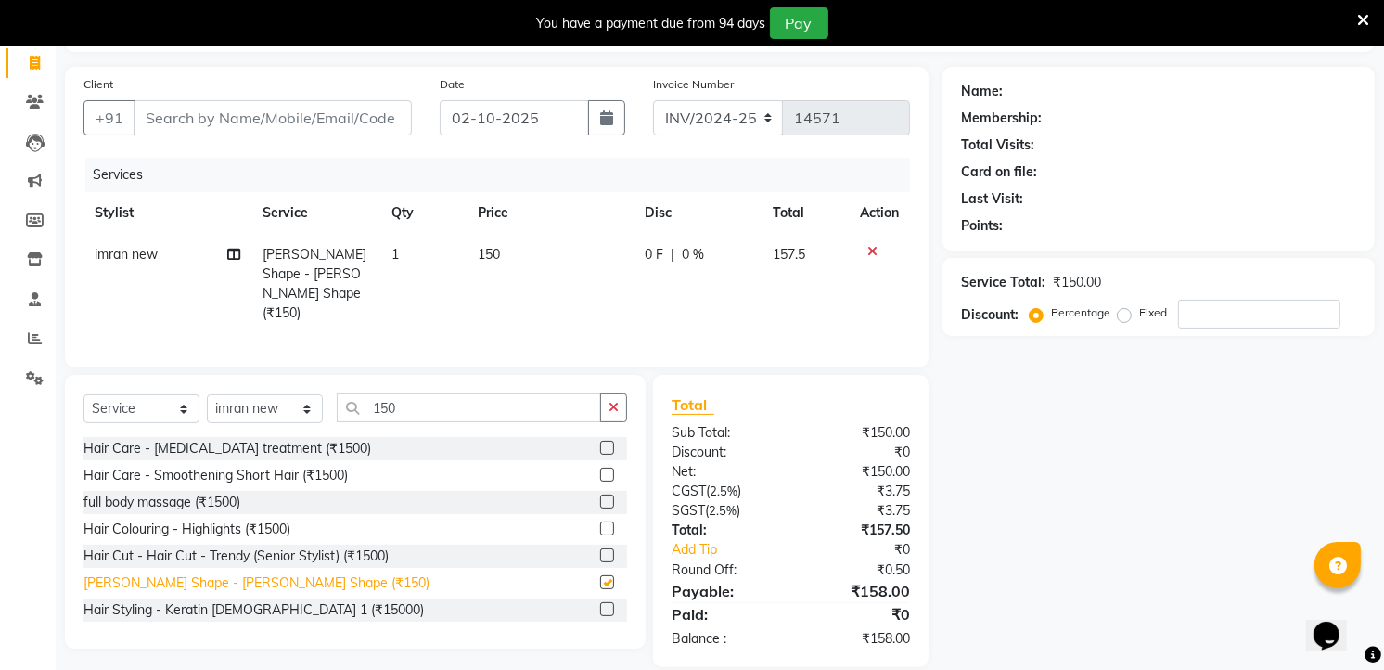
checkbox input "false"
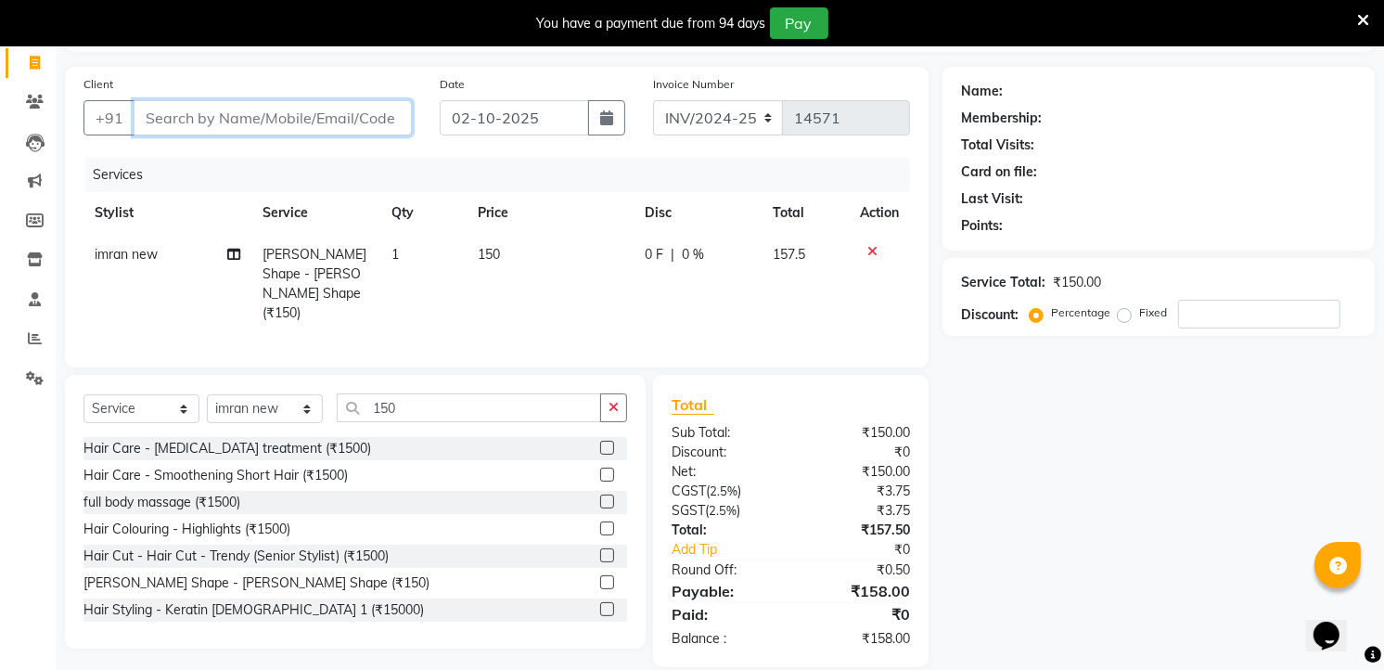
click at [275, 127] on input "Client" at bounding box center [273, 117] width 278 height 35
type input "9"
type input "0"
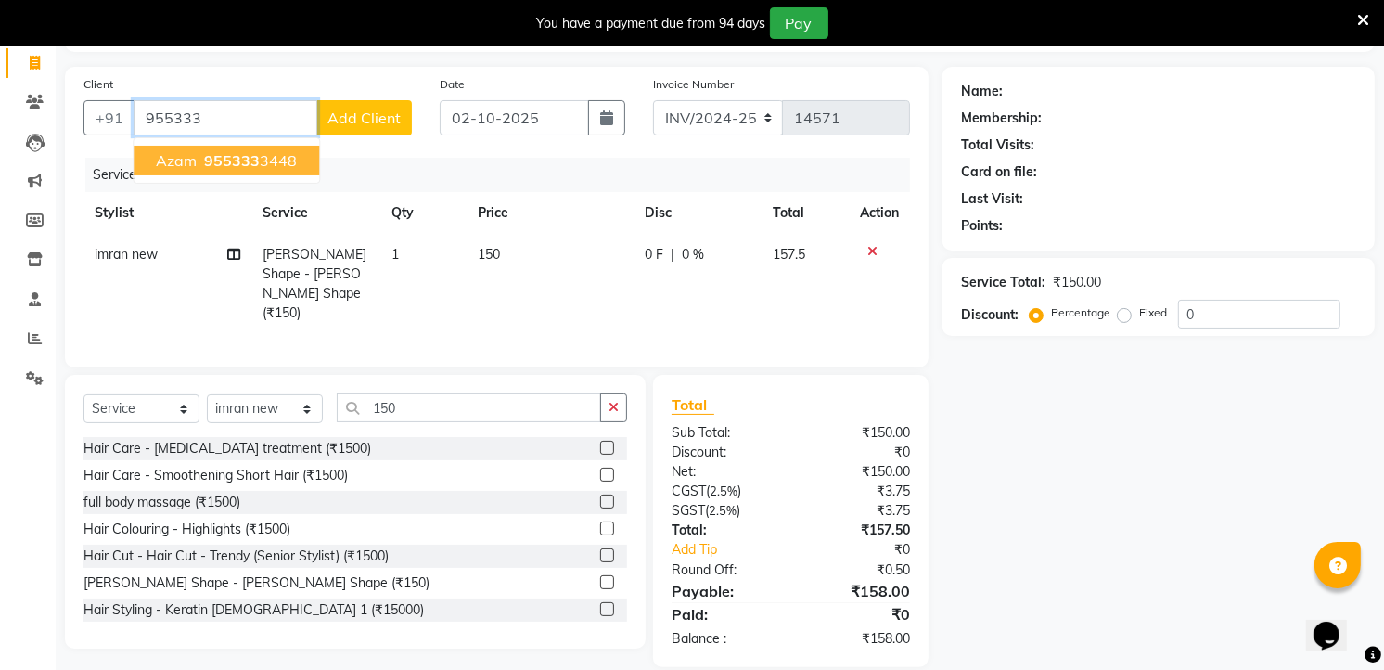
click at [254, 151] on span "955333" at bounding box center [232, 160] width 56 height 19
type input "9553333448"
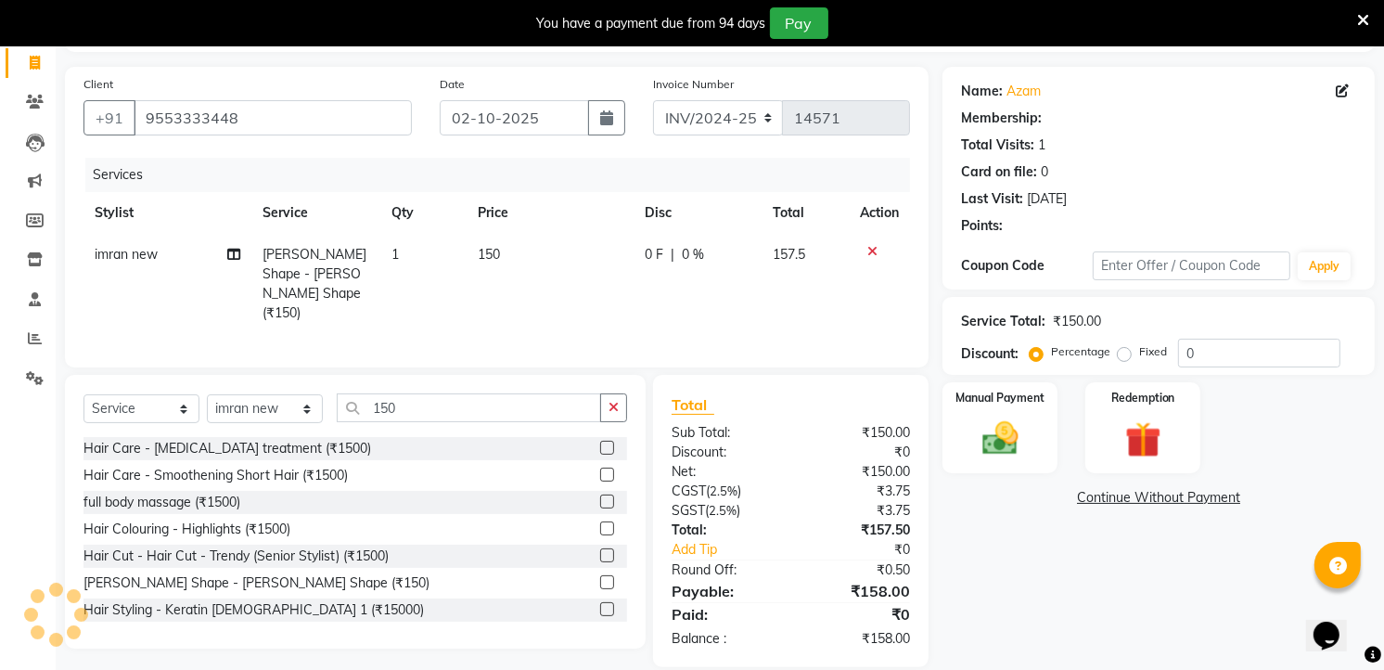
select select "1: Object"
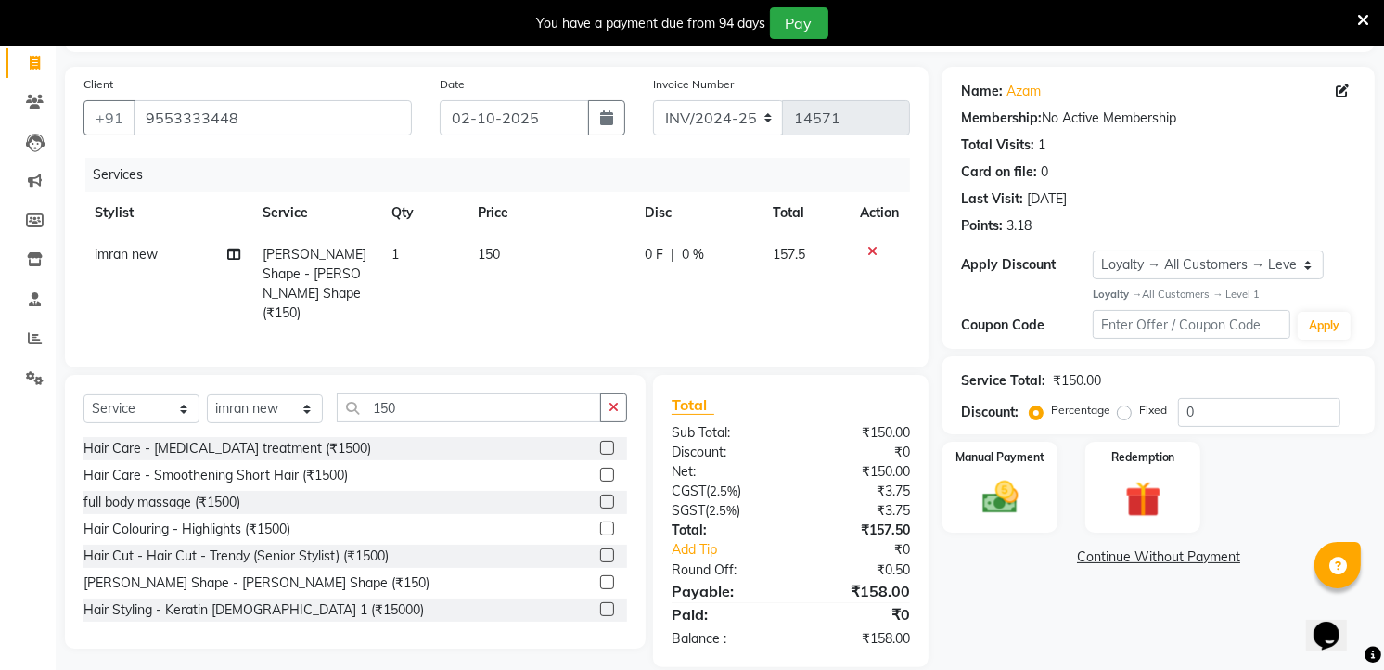
scroll to position [137, 0]
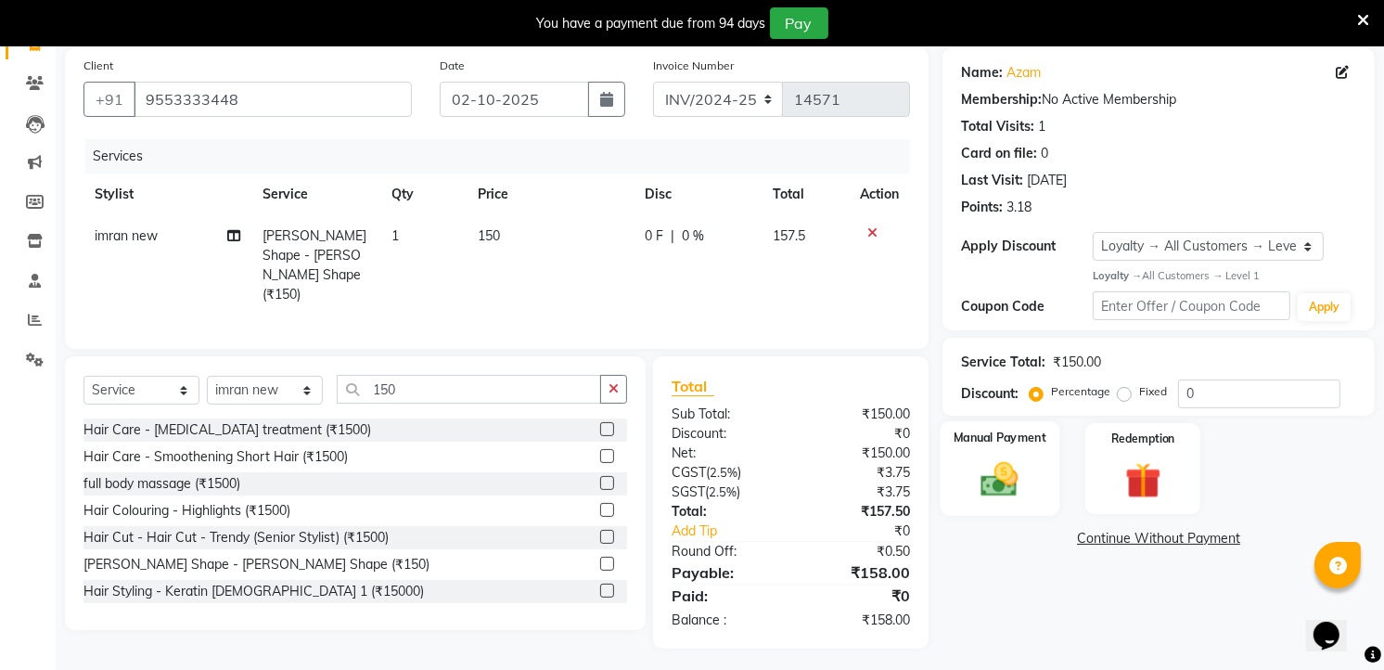
click at [975, 479] on img at bounding box center [1000, 478] width 60 height 43
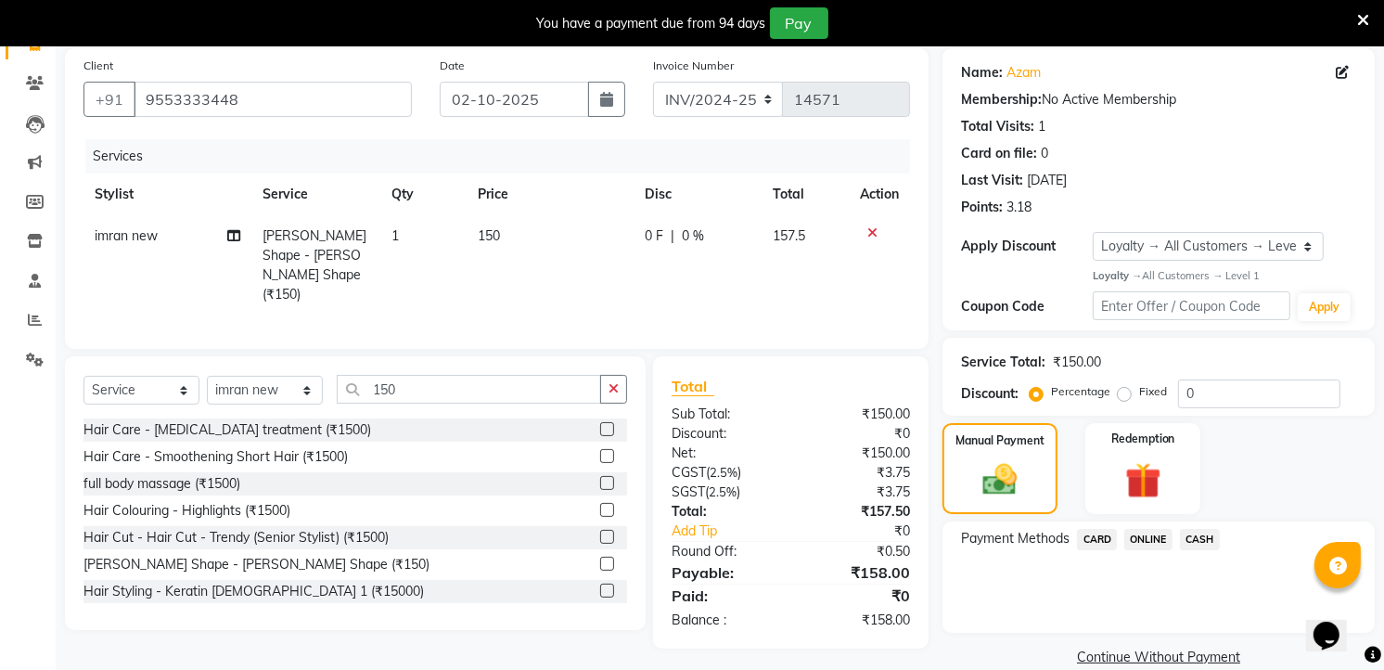
click at [1215, 532] on span "CASH" at bounding box center [1200, 539] width 40 height 21
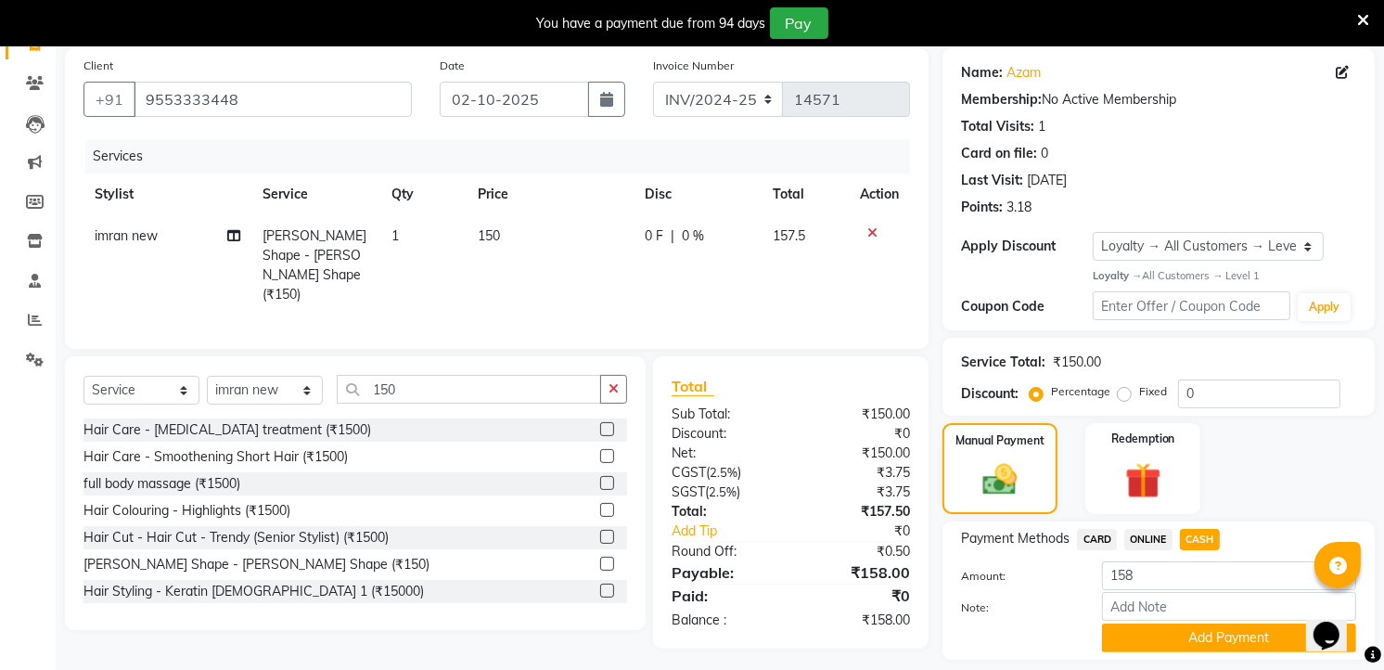
scroll to position [192, 0]
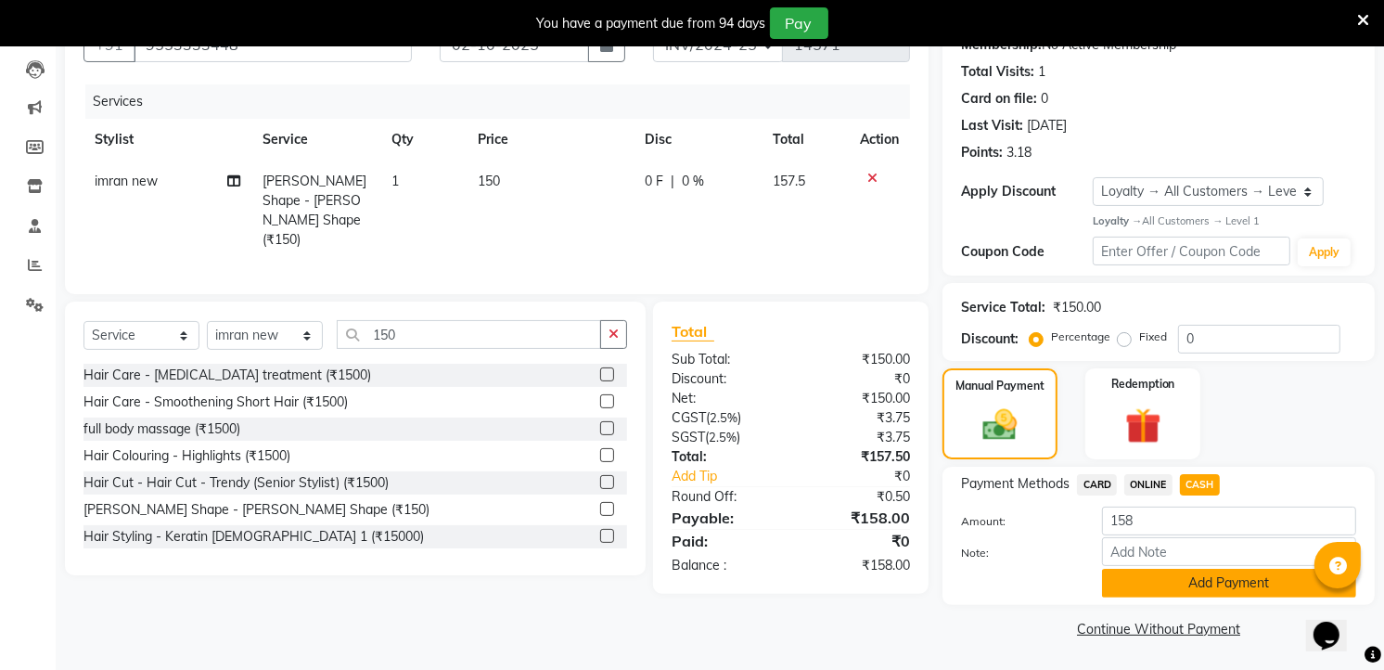
click at [1193, 582] on button "Add Payment" at bounding box center [1229, 583] width 254 height 29
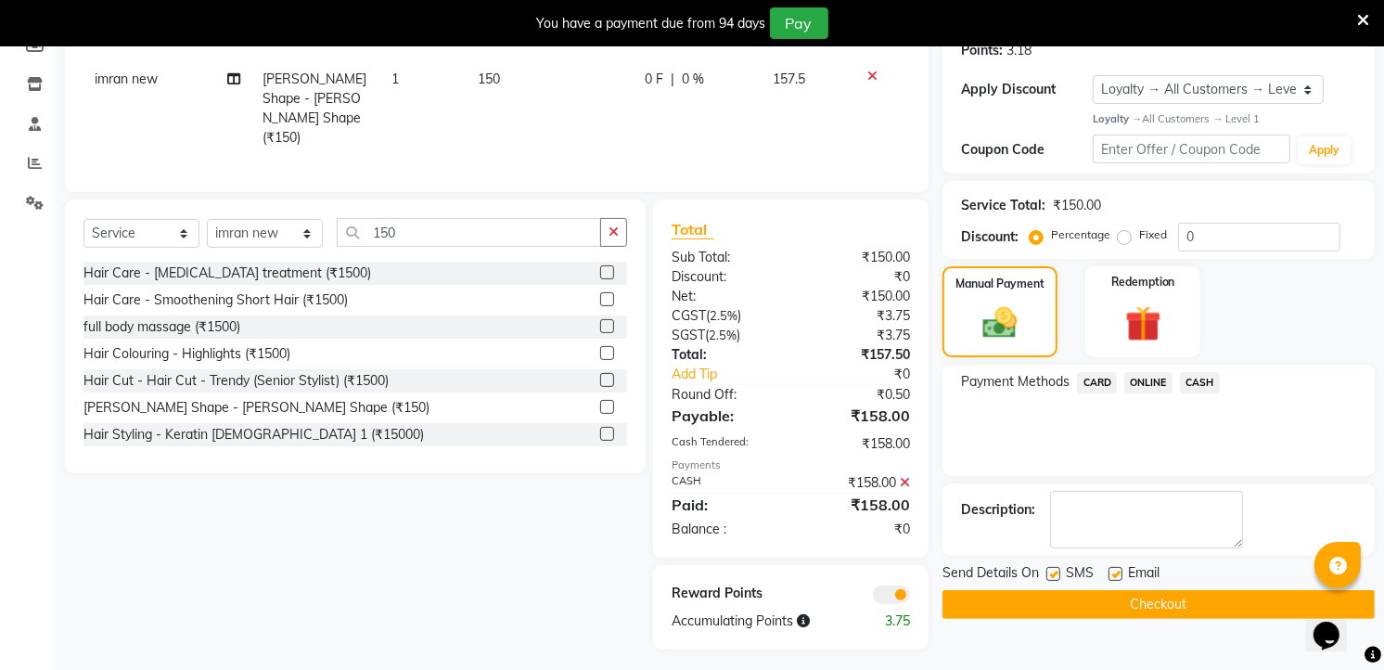
scroll to position [295, 0]
click at [1189, 609] on button "Checkout" at bounding box center [1158, 603] width 432 height 29
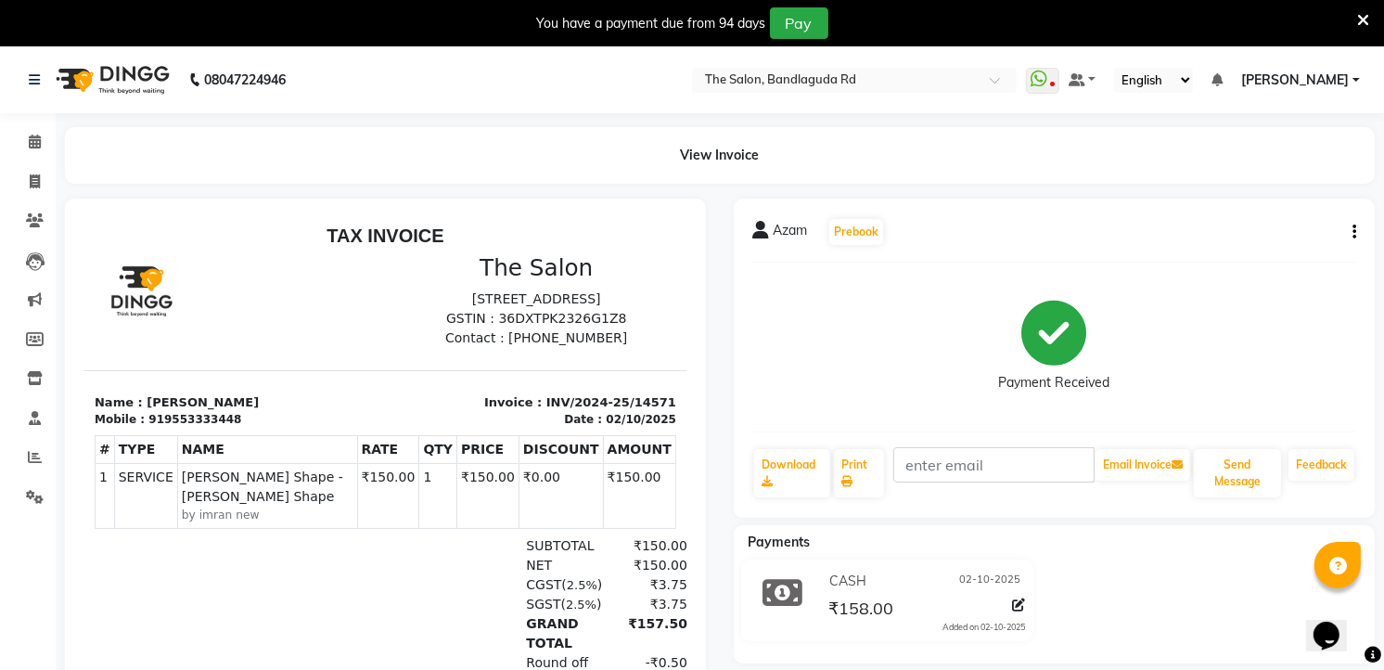
click at [1364, 12] on icon at bounding box center [1363, 20] width 12 height 17
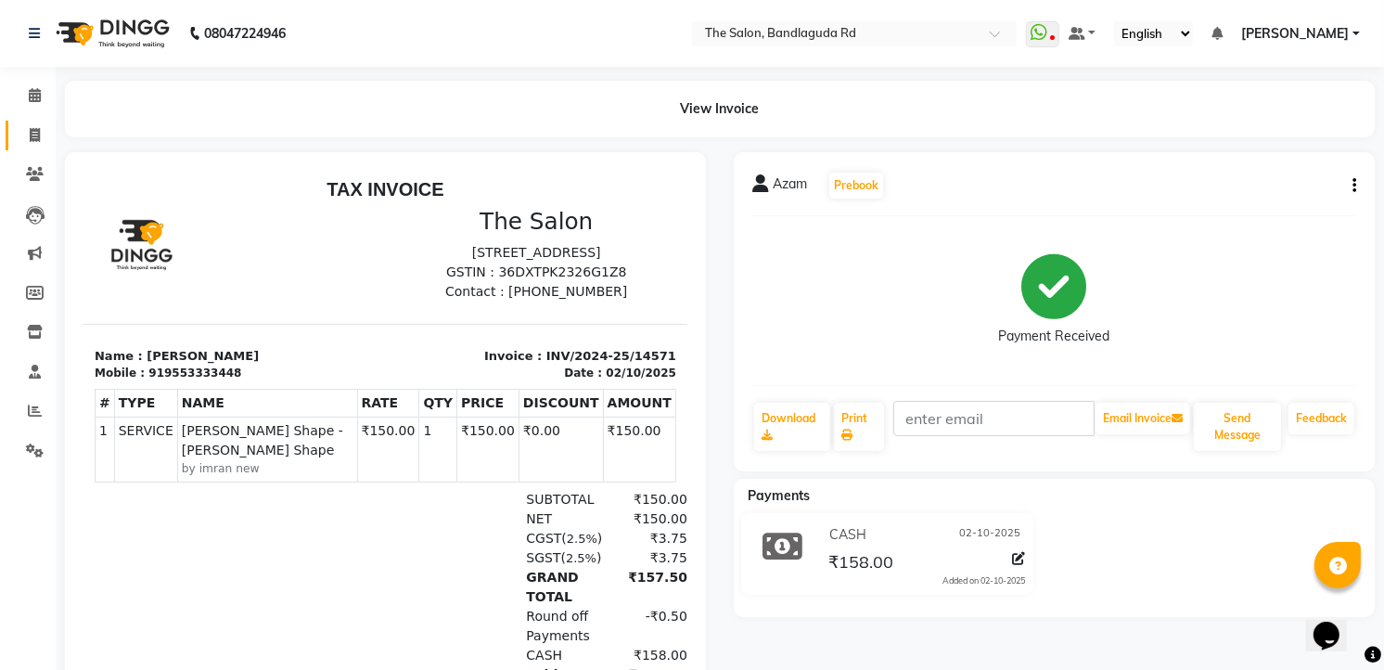
click at [7, 130] on link "Invoice" at bounding box center [28, 136] width 45 height 31
select select "service"
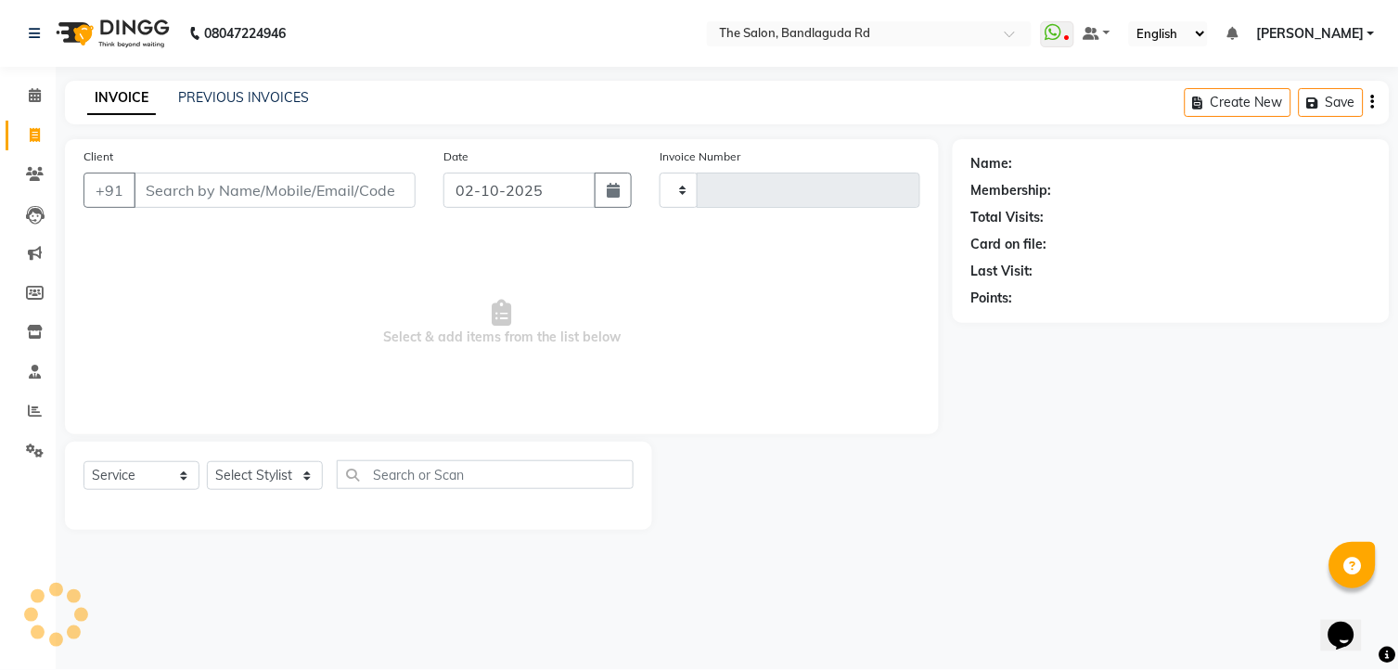
type input "14572"
select select "5198"
click at [265, 480] on select "Select Stylist [PERSON_NAME] [PERSON_NAME] [PERSON_NAME] new [PERSON_NAME] [PER…" at bounding box center [265, 475] width 116 height 29
select select "91765"
click at [207, 462] on select "Select Stylist [PERSON_NAME] [PERSON_NAME] [PERSON_NAME] new [PERSON_NAME] [PER…" at bounding box center [265, 475] width 116 height 29
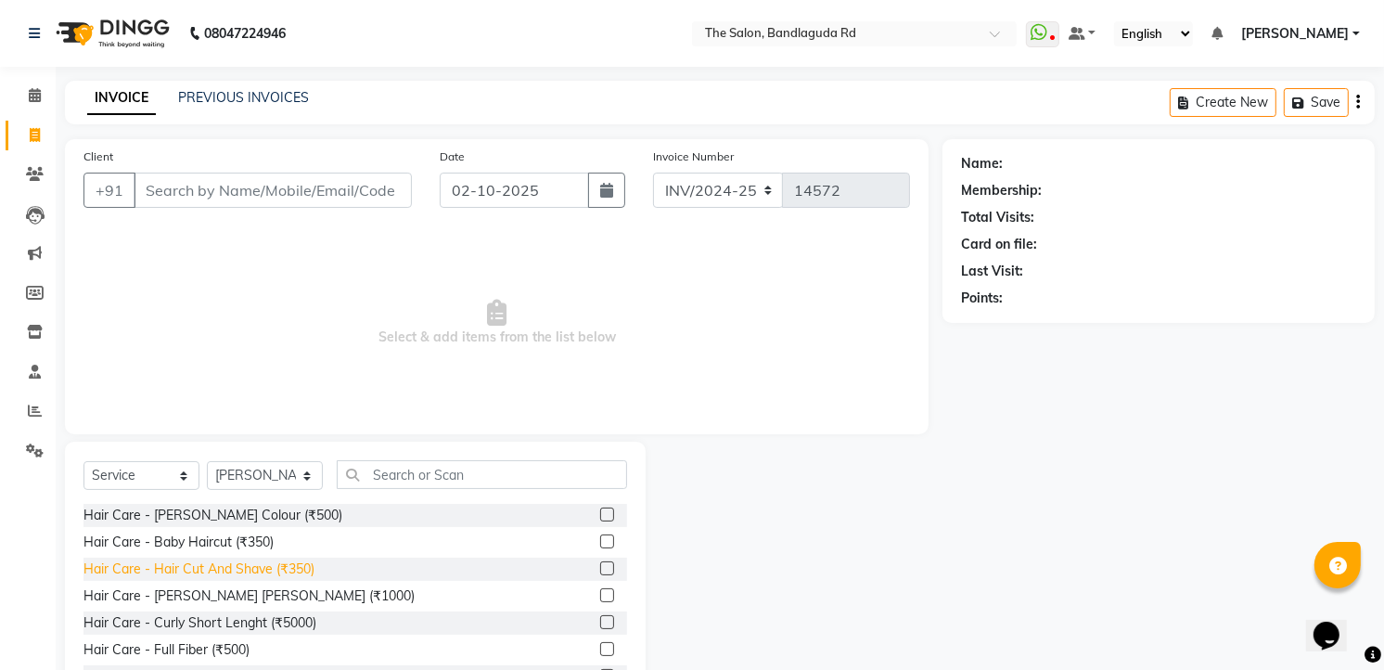
click at [293, 573] on div "Hair Care - Hair Cut And Shave (₹350)" at bounding box center [198, 568] width 231 height 19
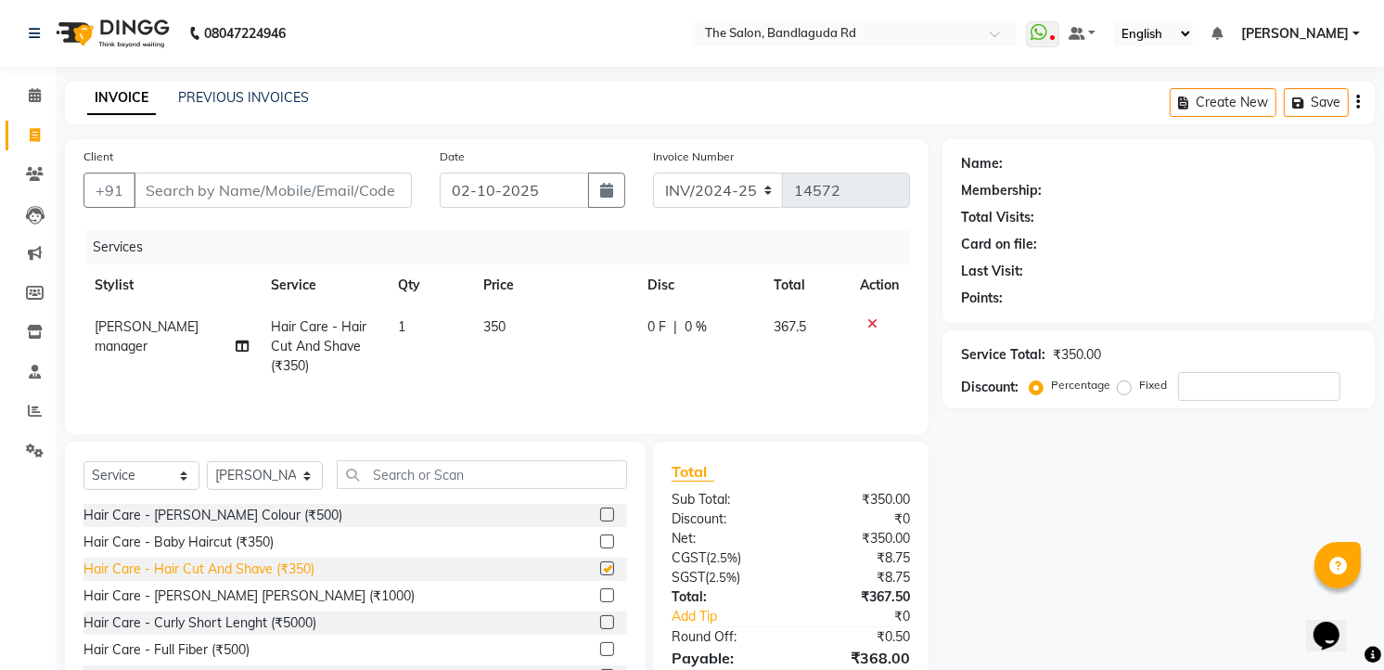
checkbox input "false"
click at [870, 326] on icon at bounding box center [872, 323] width 10 height 13
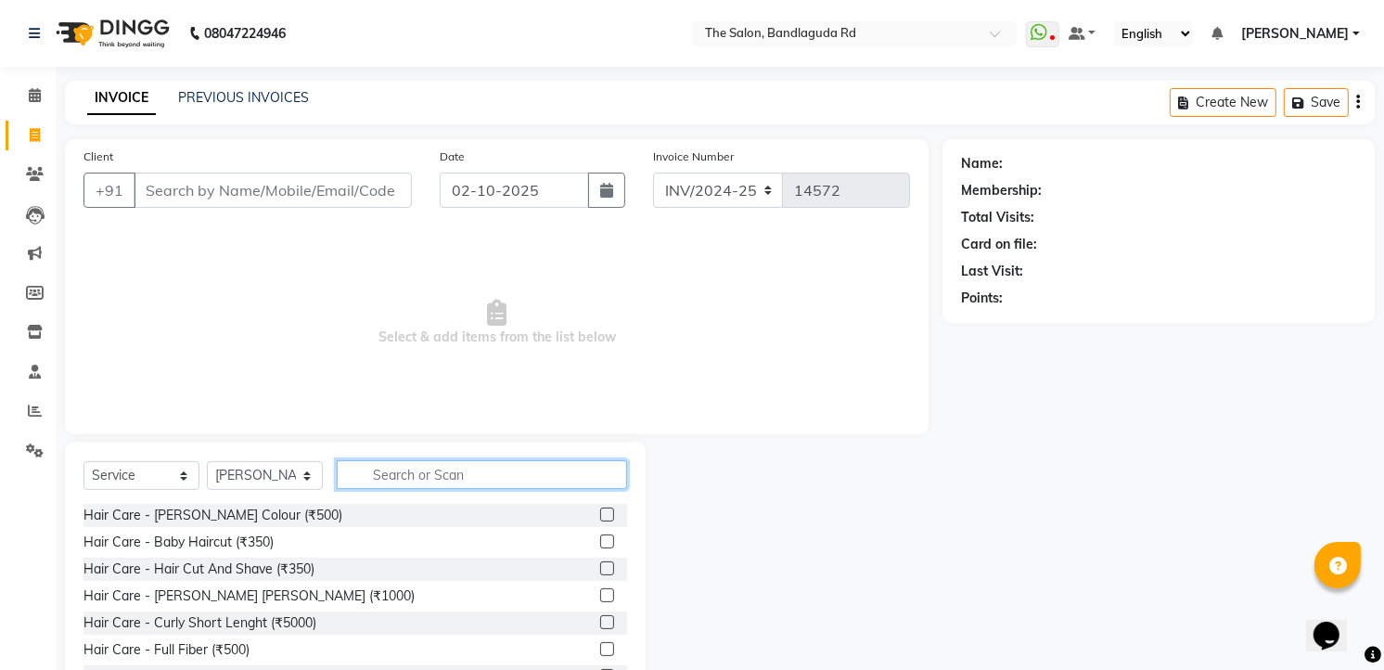
click at [447, 475] on input "text" at bounding box center [482, 474] width 290 height 29
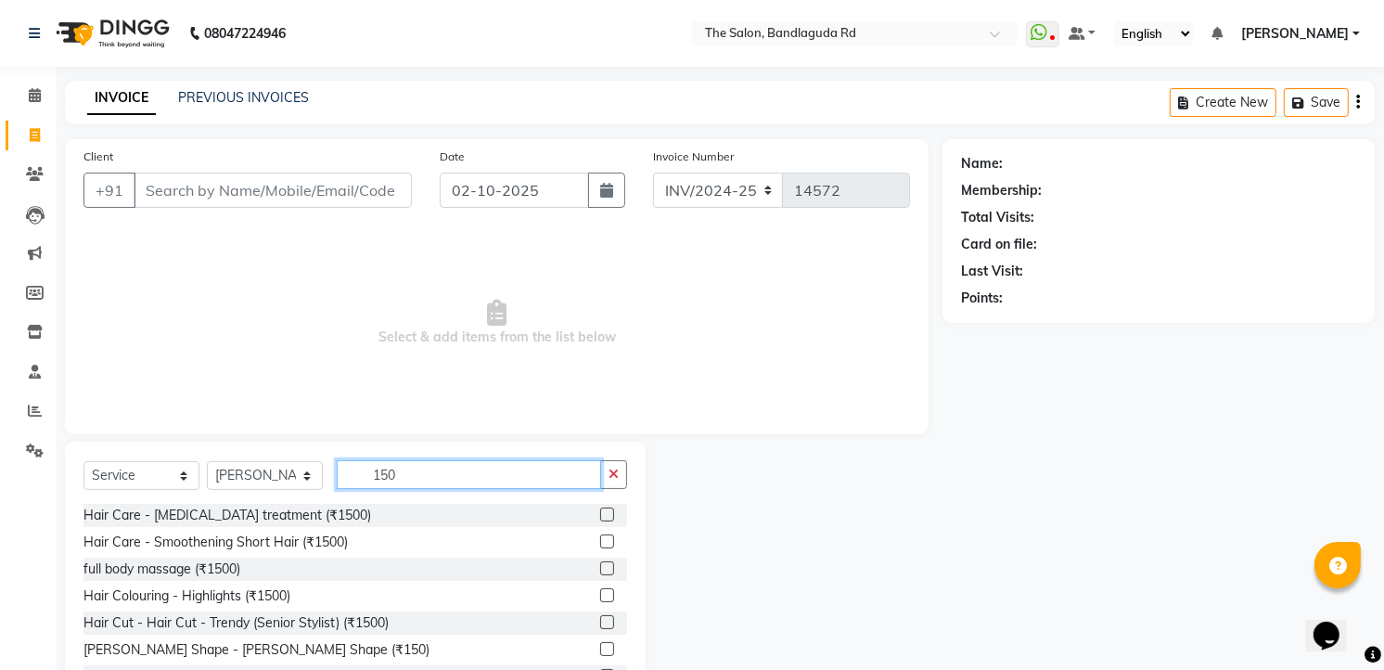
scroll to position [72, 0]
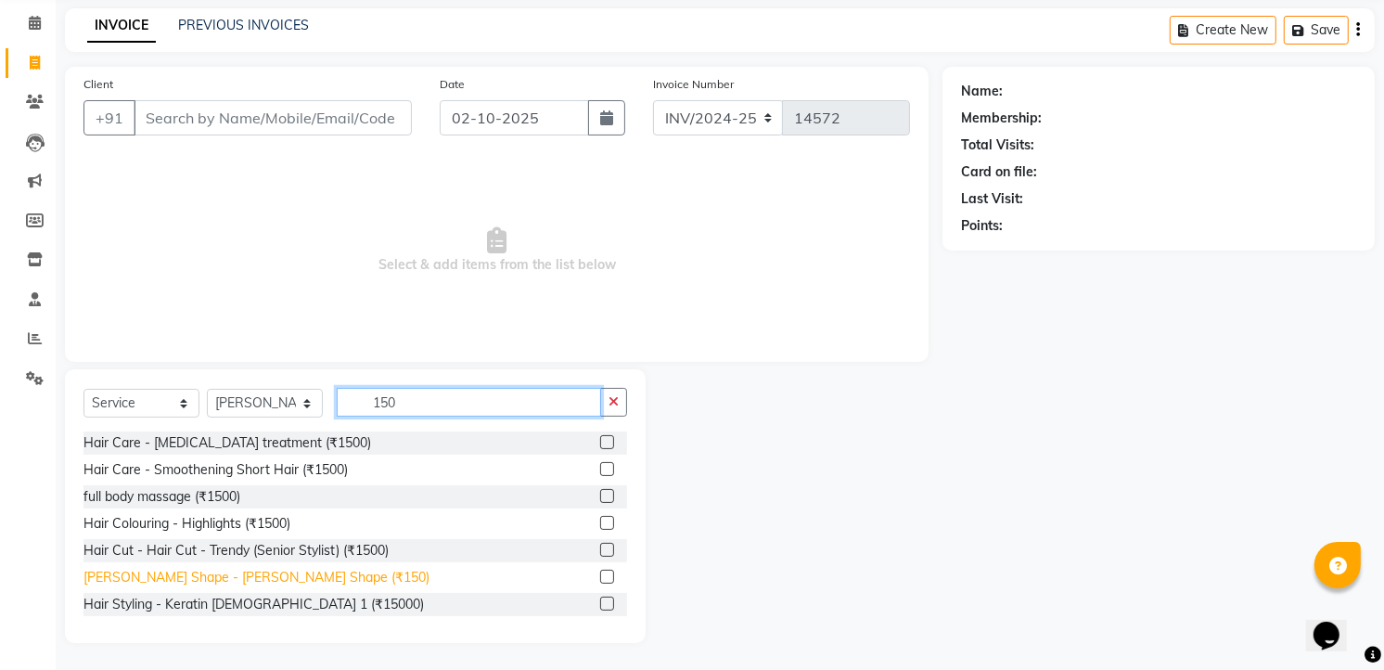
type input "150"
click at [237, 573] on div "[PERSON_NAME] Shape - [PERSON_NAME] Shape (₹150)" at bounding box center [256, 577] width 346 height 19
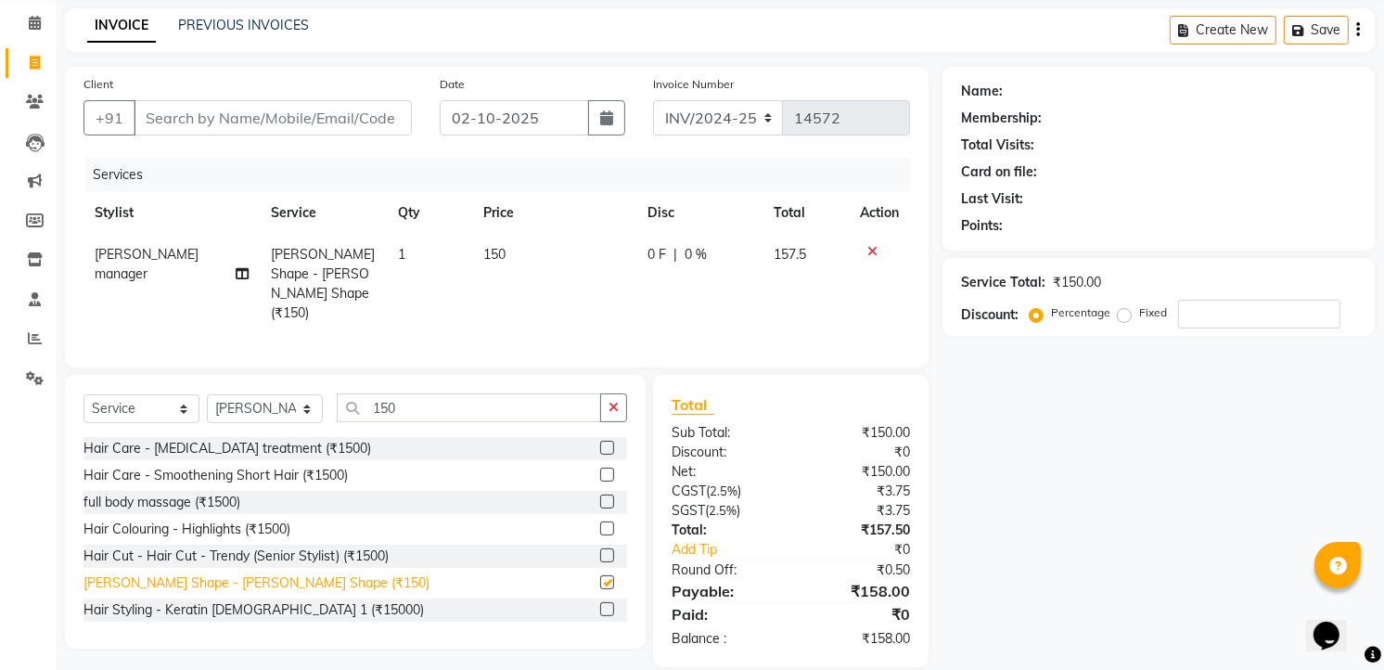
checkbox input "false"
click at [605, 416] on div "Select Service Product Membership Package Voucher Prepaid Gift Card Select Styl…" at bounding box center [355, 415] width 544 height 44
click at [608, 405] on icon "button" at bounding box center [613, 407] width 10 height 13
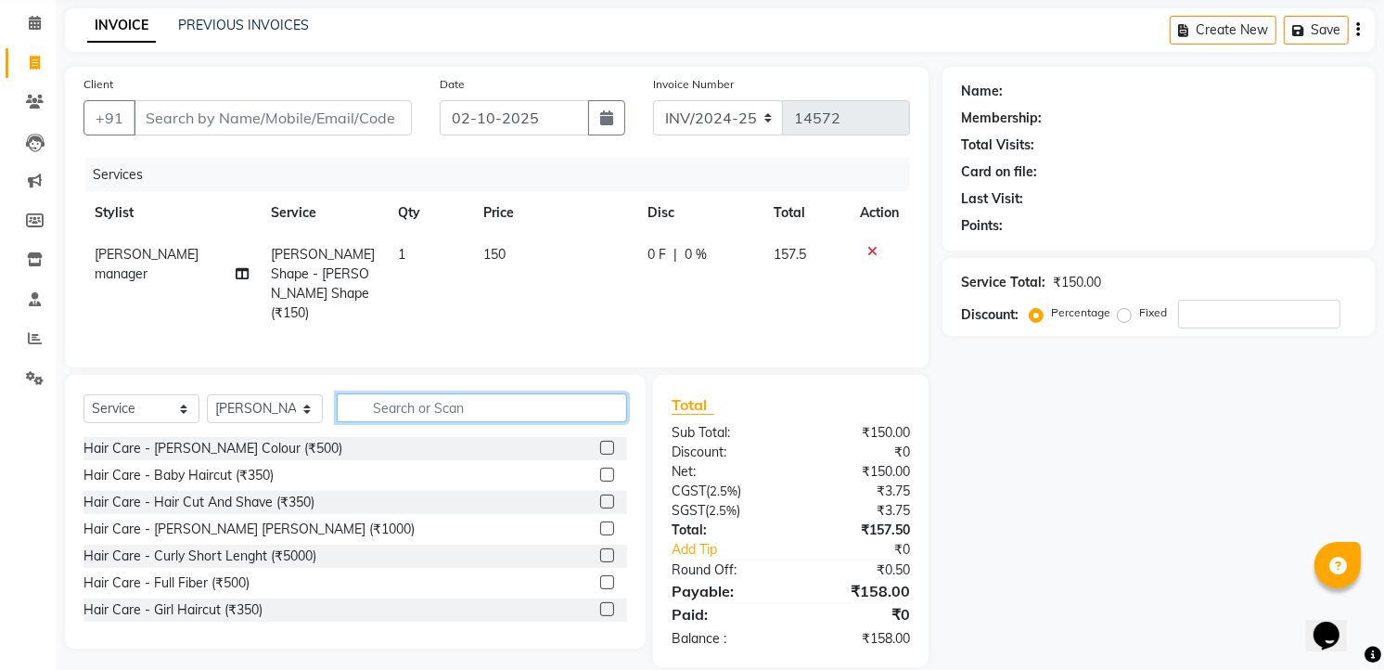
click at [494, 405] on input "text" at bounding box center [482, 407] width 290 height 29
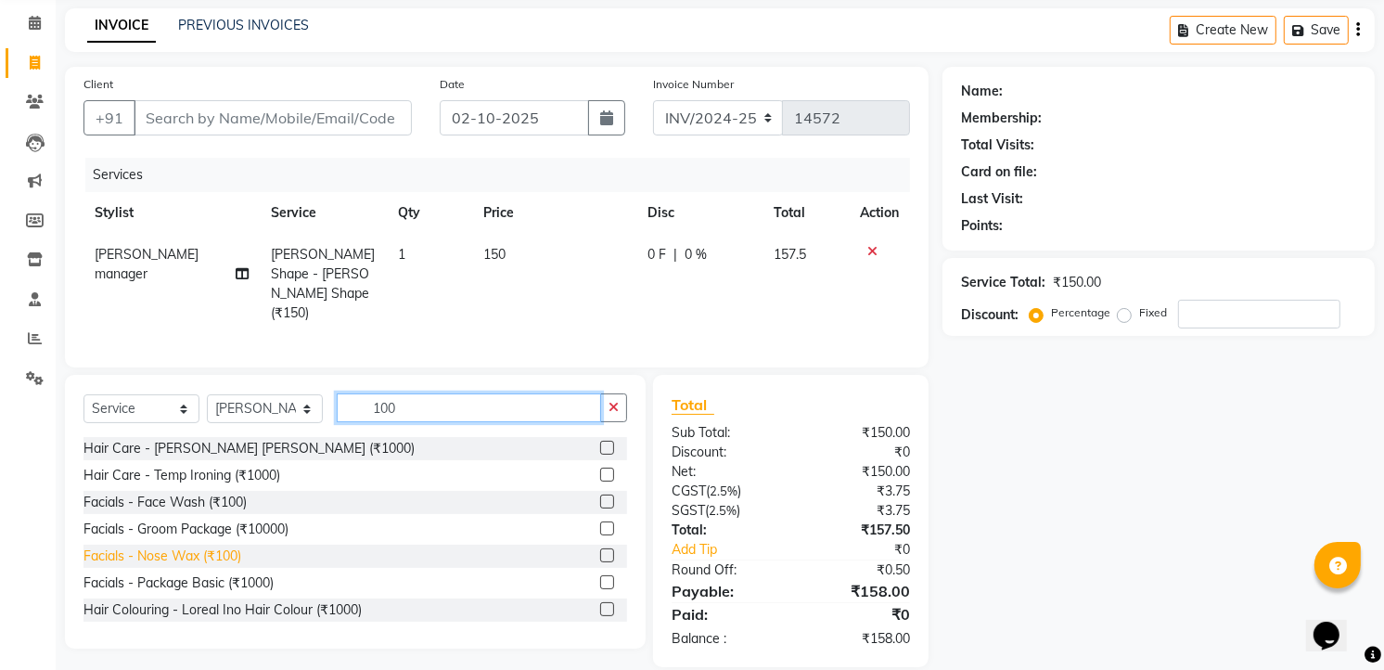
type input "100"
click at [208, 546] on div "Facials - Nose Wax (₹100)" at bounding box center [162, 555] width 158 height 19
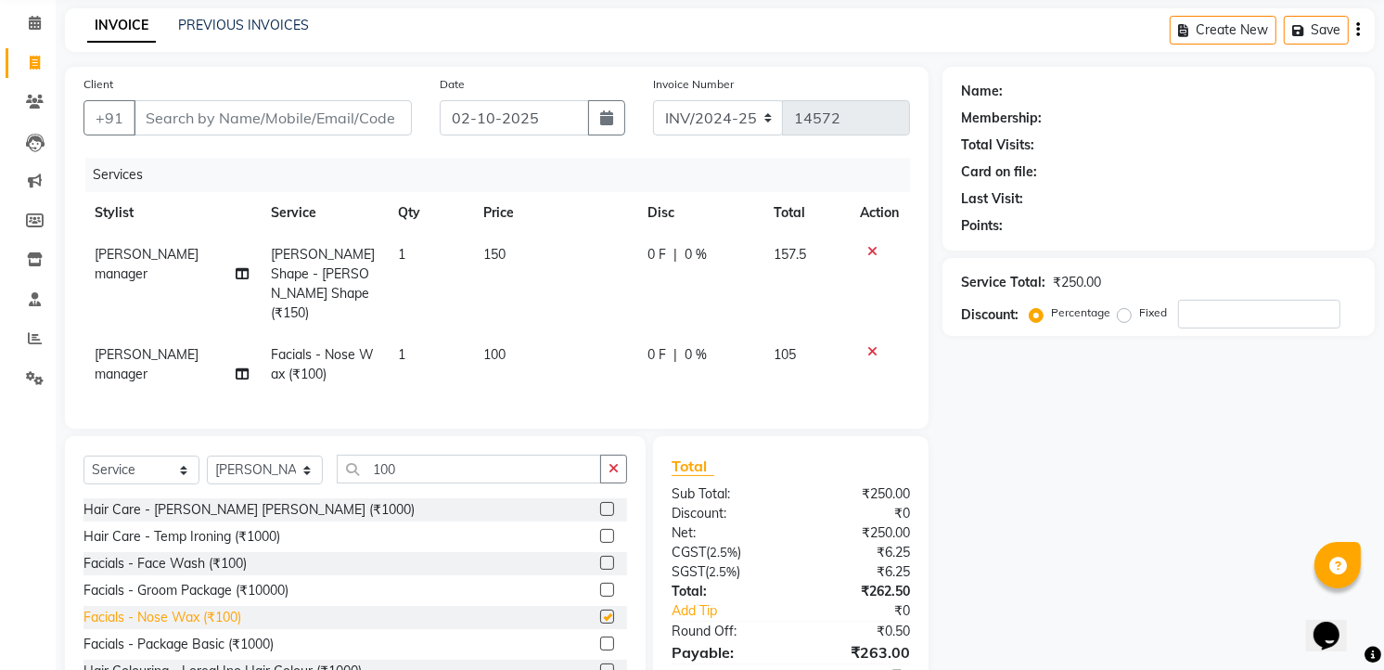
checkbox input "false"
click at [405, 334] on td "1" at bounding box center [429, 364] width 85 height 61
select select "91765"
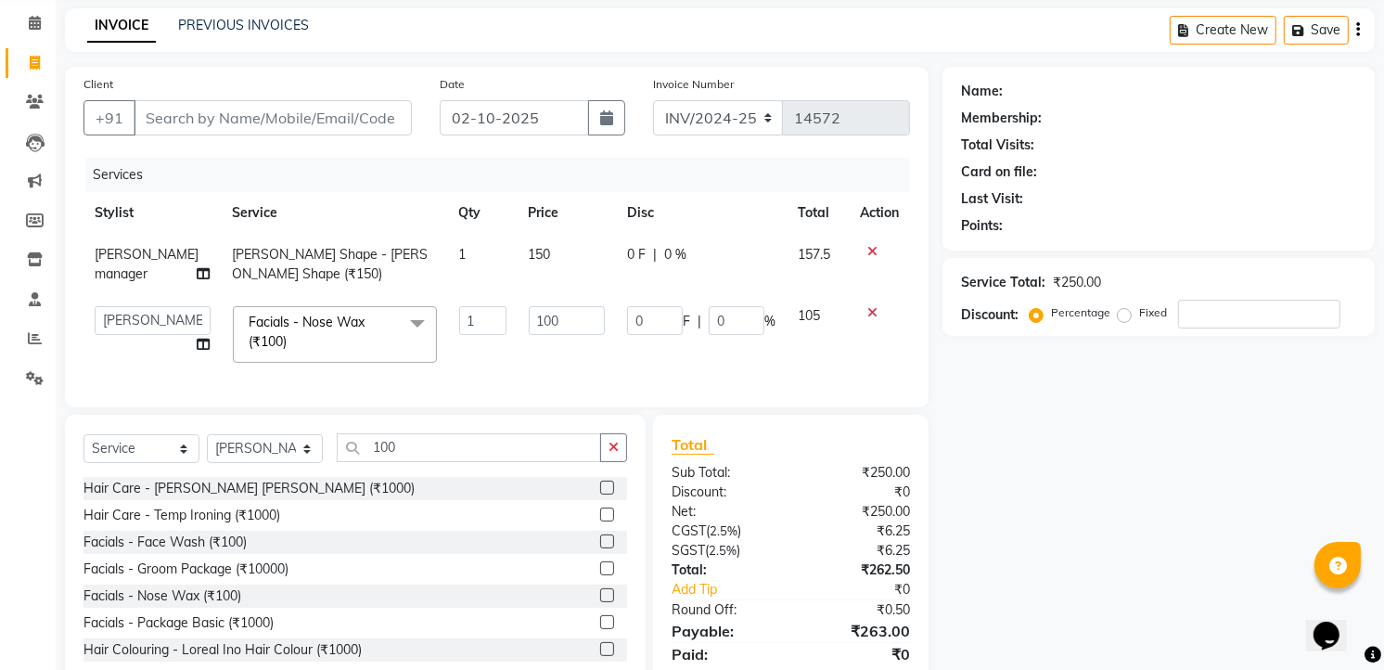
click at [454, 302] on td "1" at bounding box center [483, 334] width 70 height 79
click at [459, 311] on input "1" at bounding box center [482, 320] width 47 height 29
type input "2"
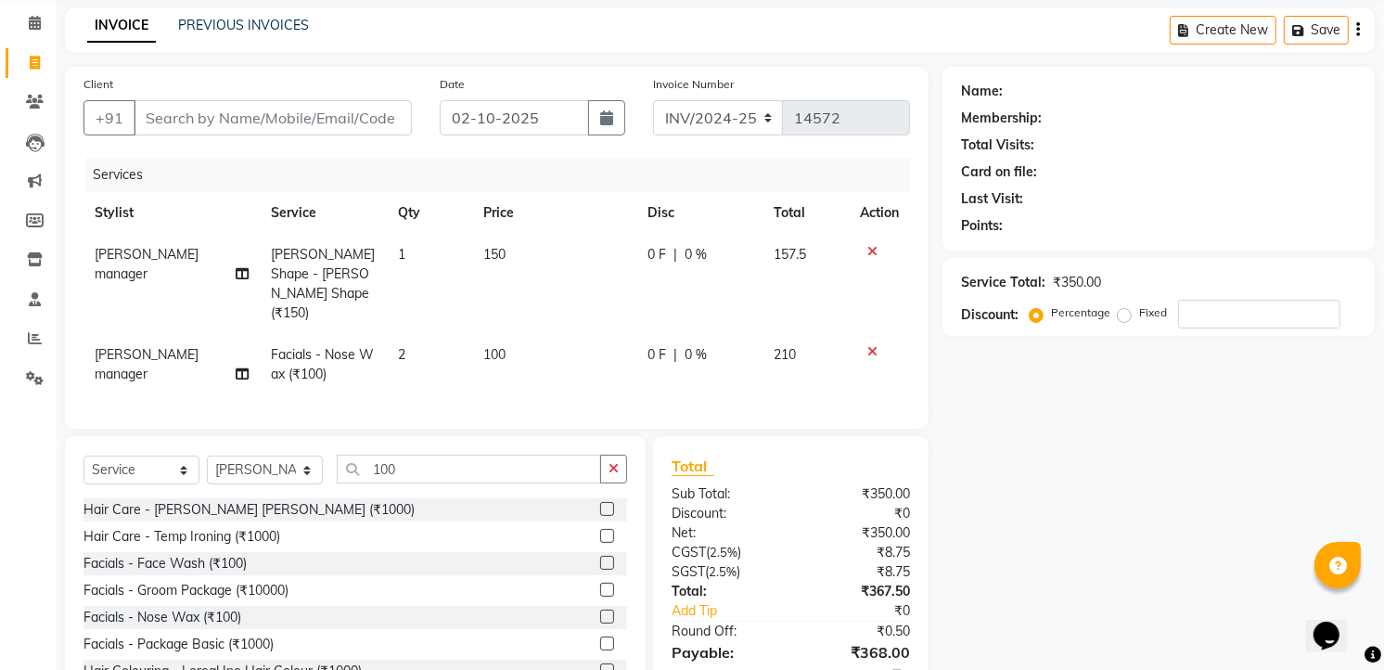
click at [506, 369] on div "Services Stylist Service Qty Price Disc Total Action rashid manager Beard Shape…" at bounding box center [496, 284] width 826 height 252
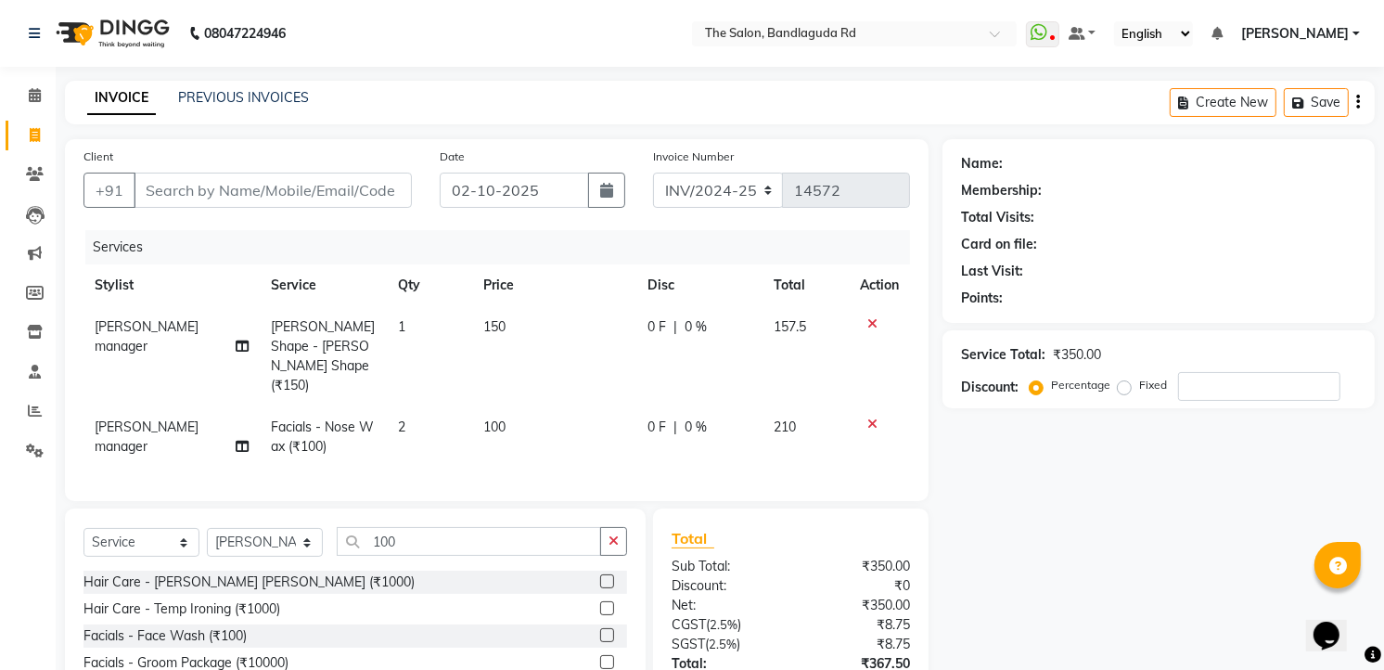
scroll to position [103, 0]
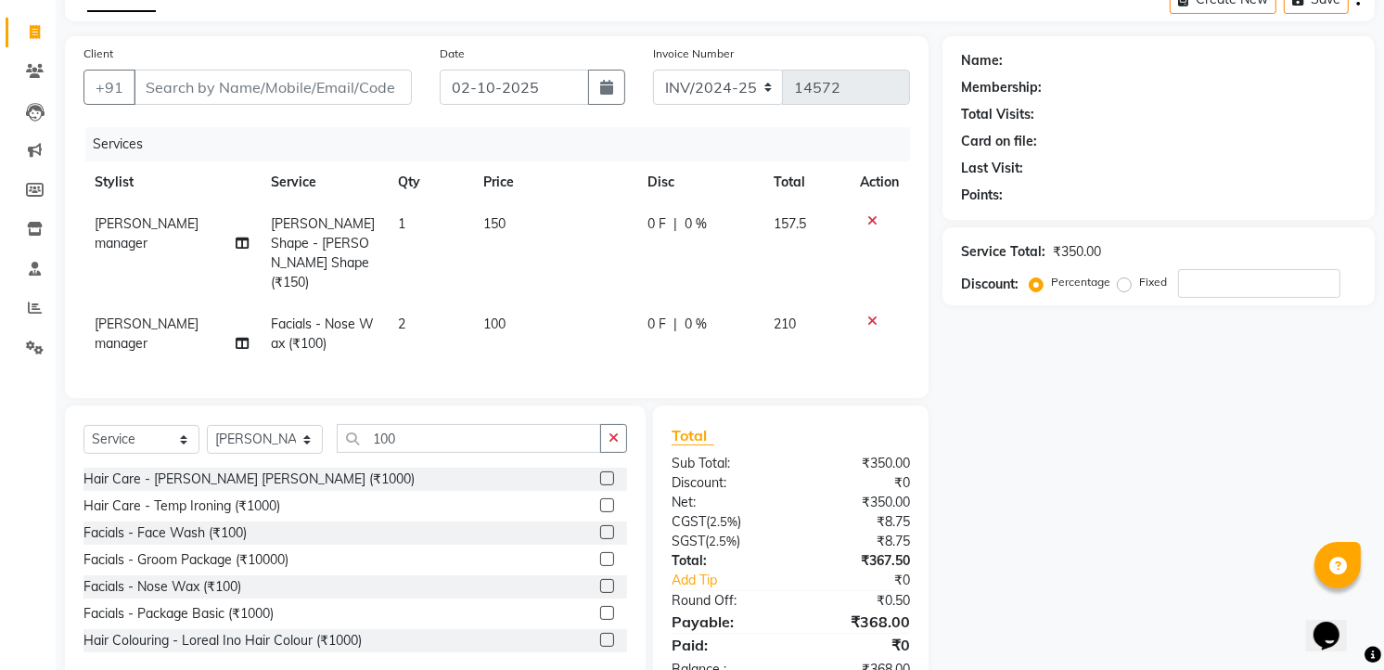
click at [294, 68] on div "Client +91" at bounding box center [248, 82] width 356 height 76
click at [307, 70] on input "Client" at bounding box center [273, 87] width 278 height 35
type input "7"
type input "0"
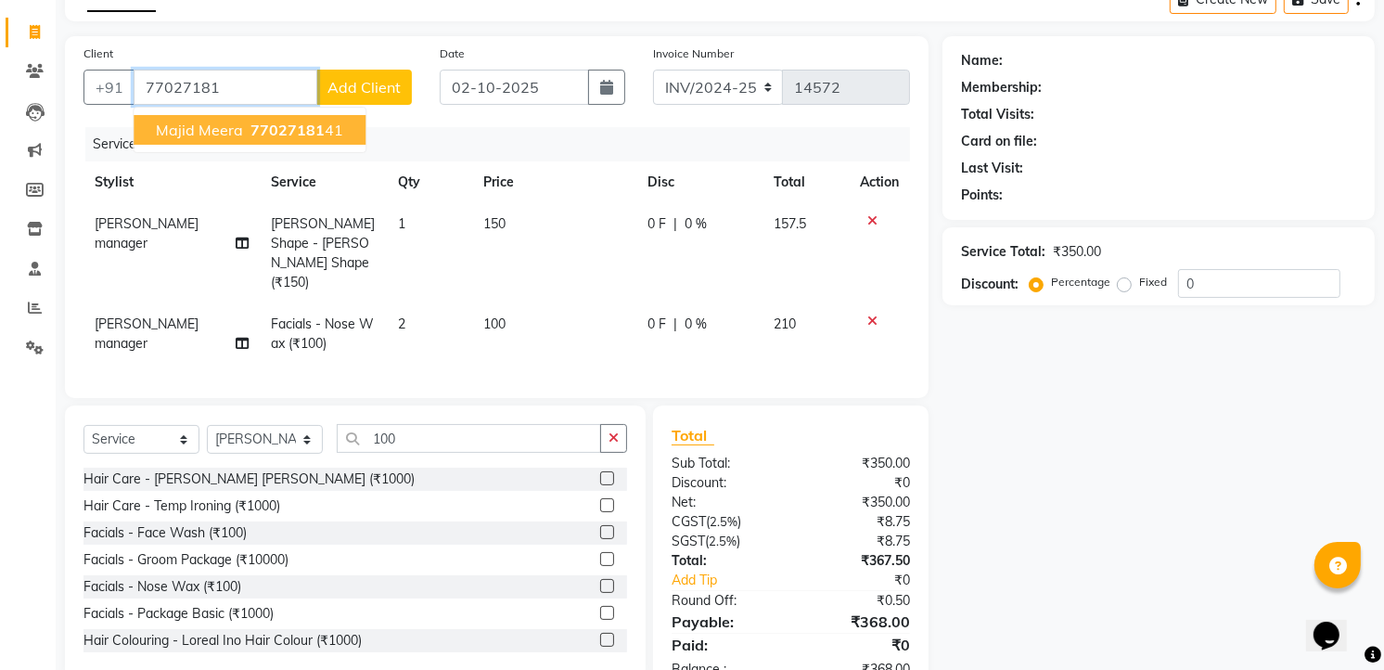
click at [312, 126] on span "77027181" at bounding box center [287, 130] width 74 height 19
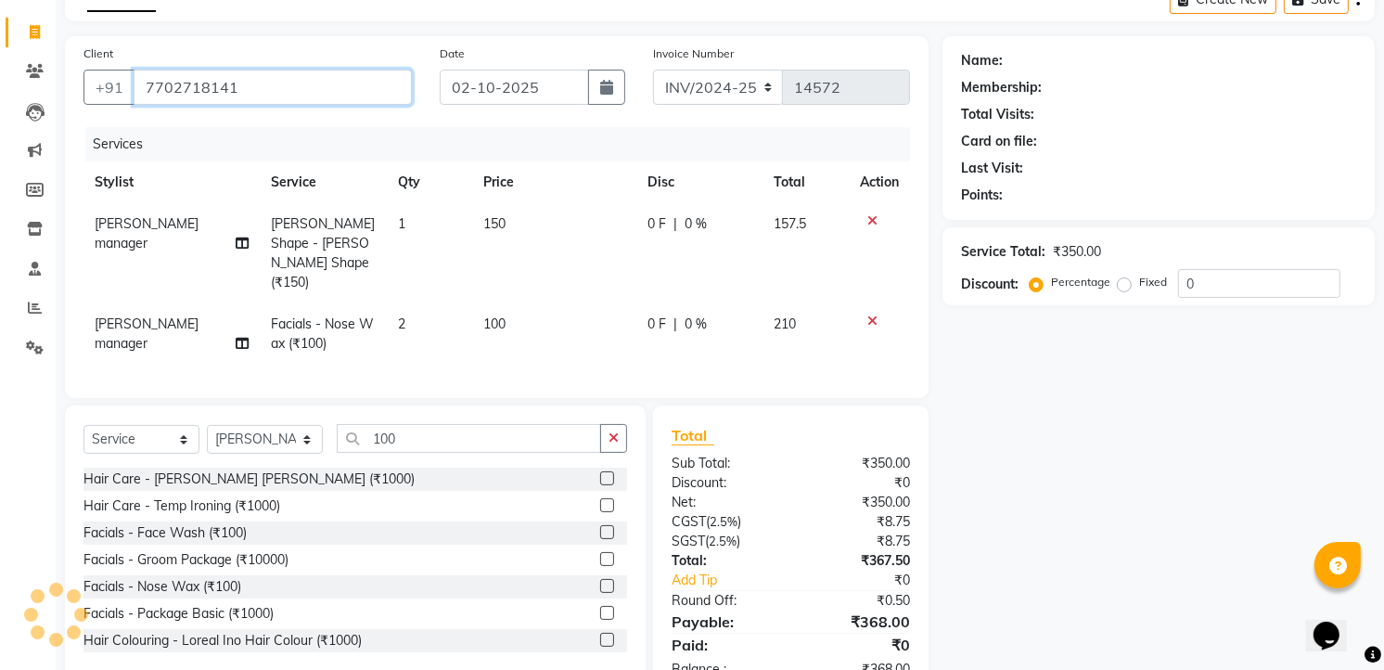
type input "7702718141"
select select "1: Object"
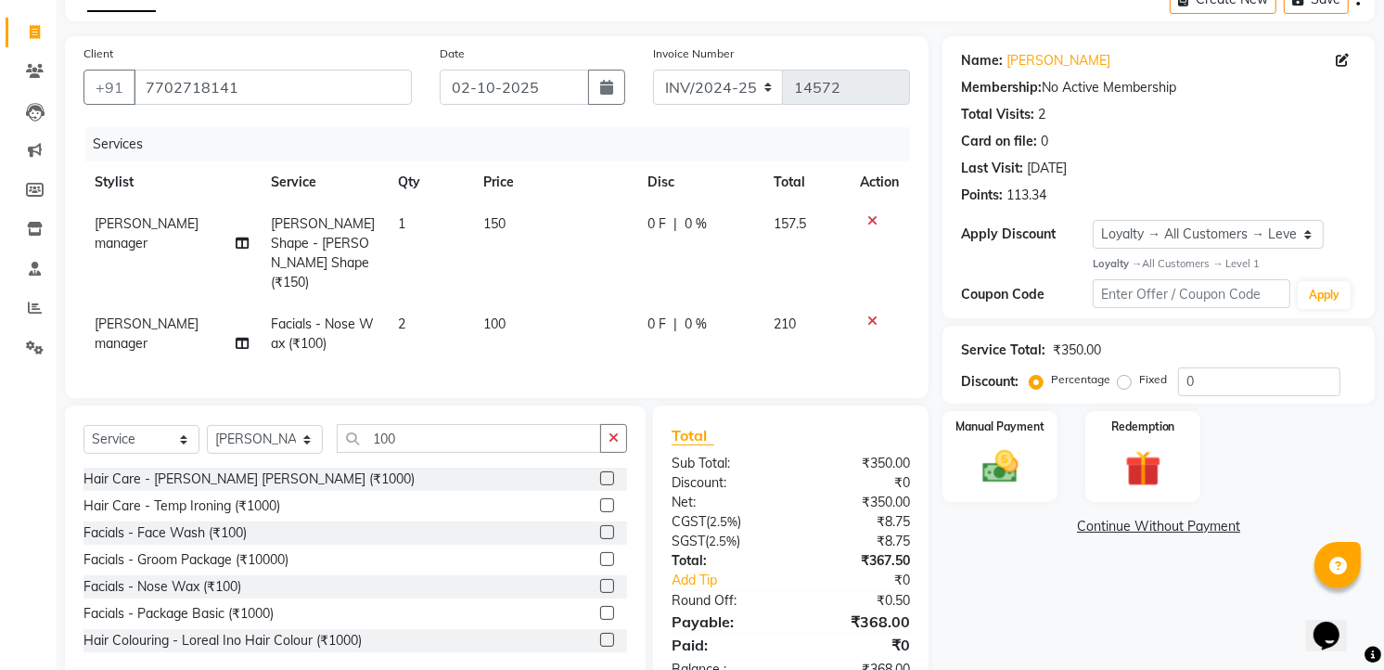
scroll to position [134, 0]
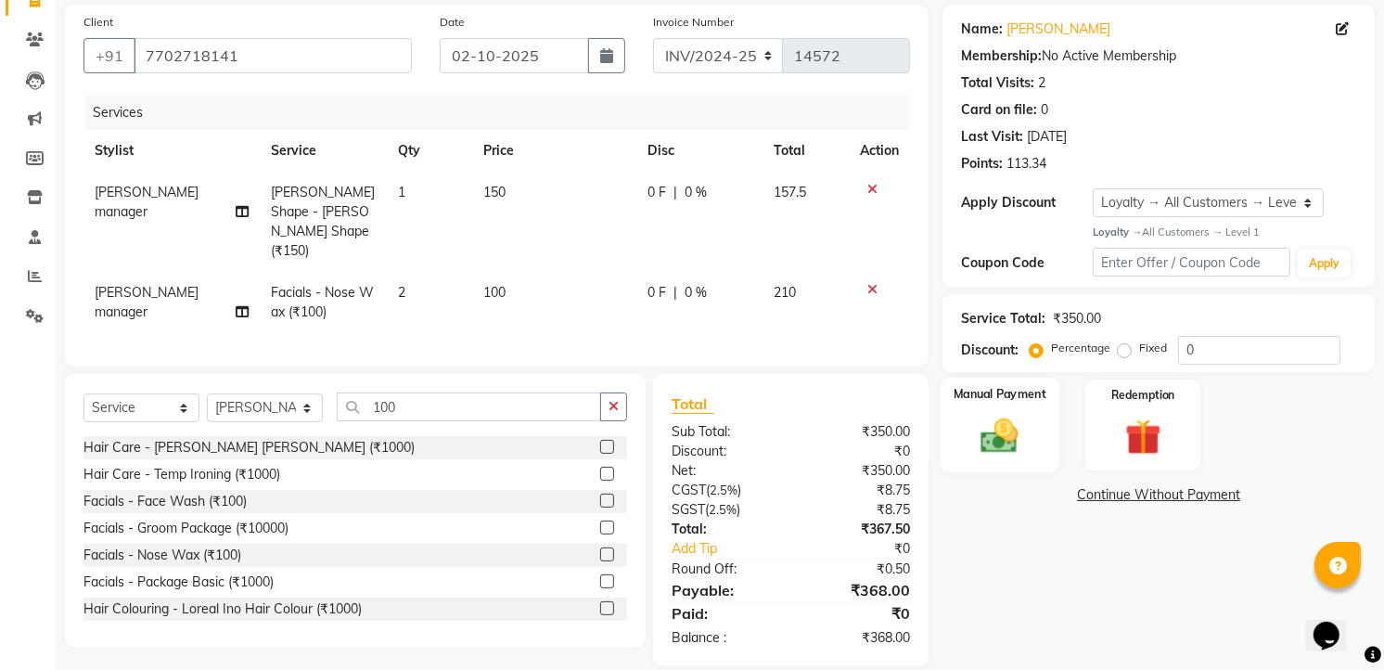
click at [1026, 437] on img at bounding box center [1000, 435] width 60 height 43
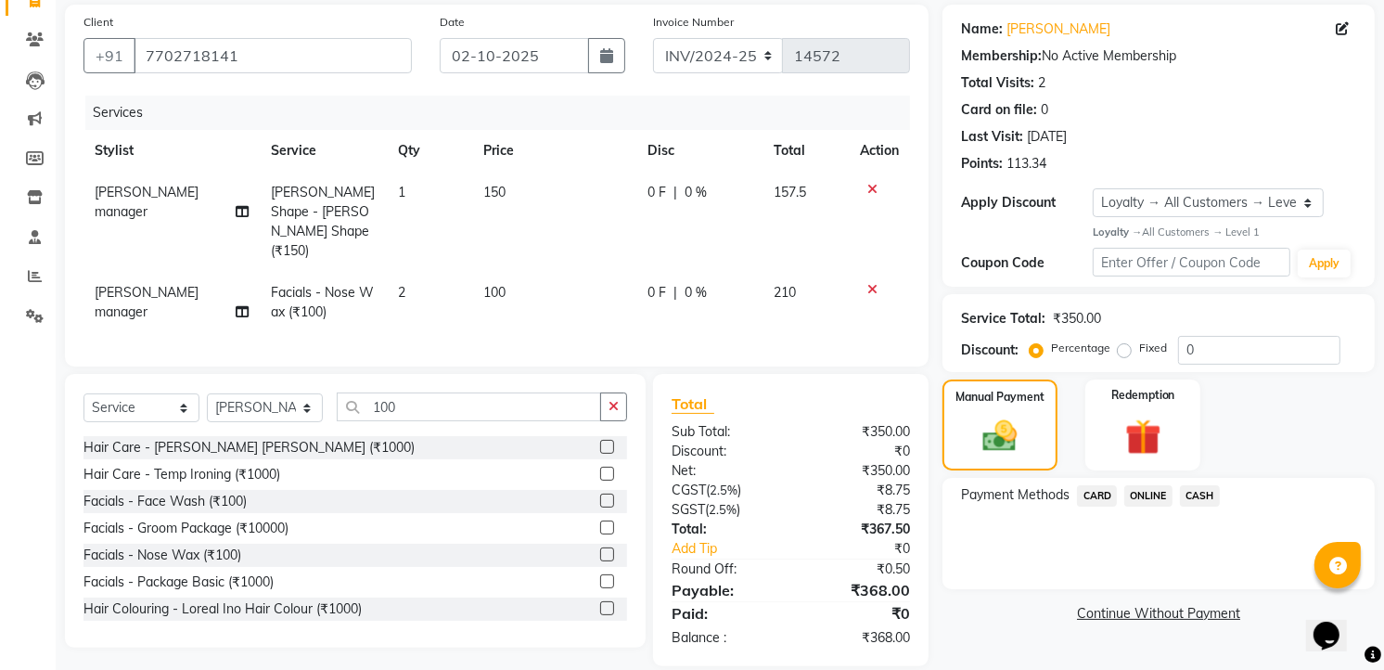
click at [1210, 503] on span "CASH" at bounding box center [1200, 495] width 40 height 21
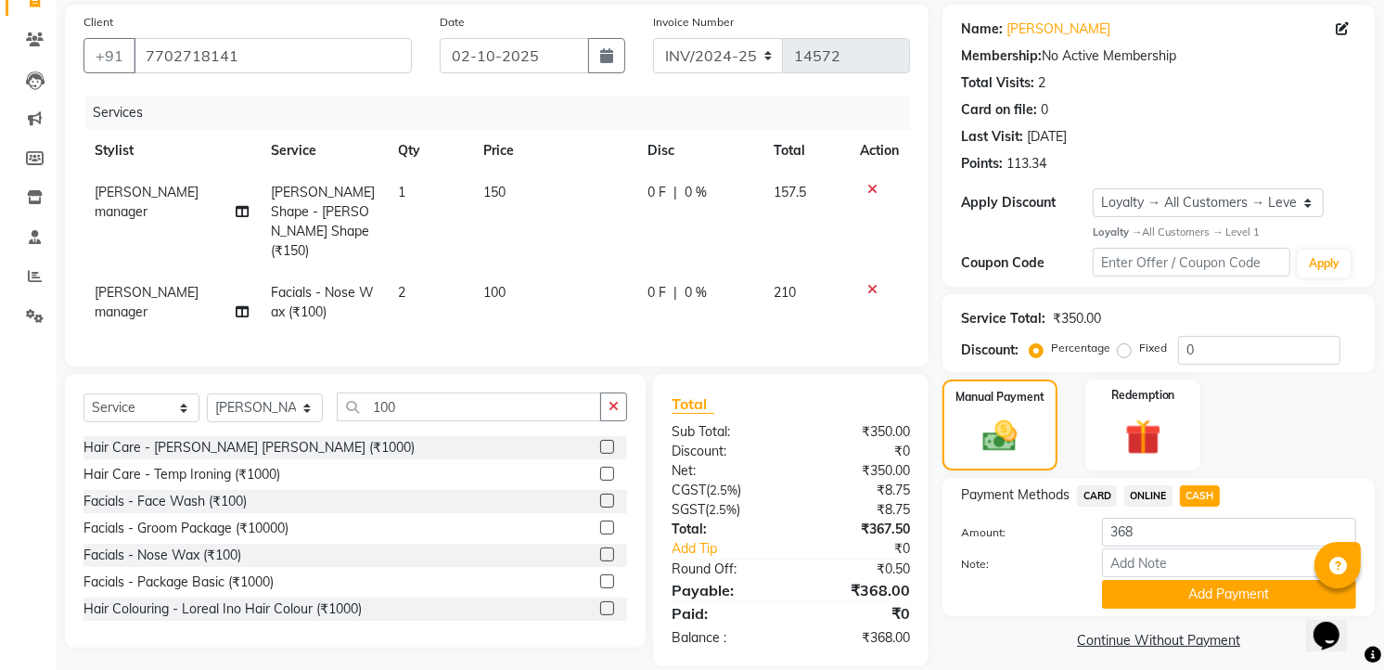
scroll to position [146, 0]
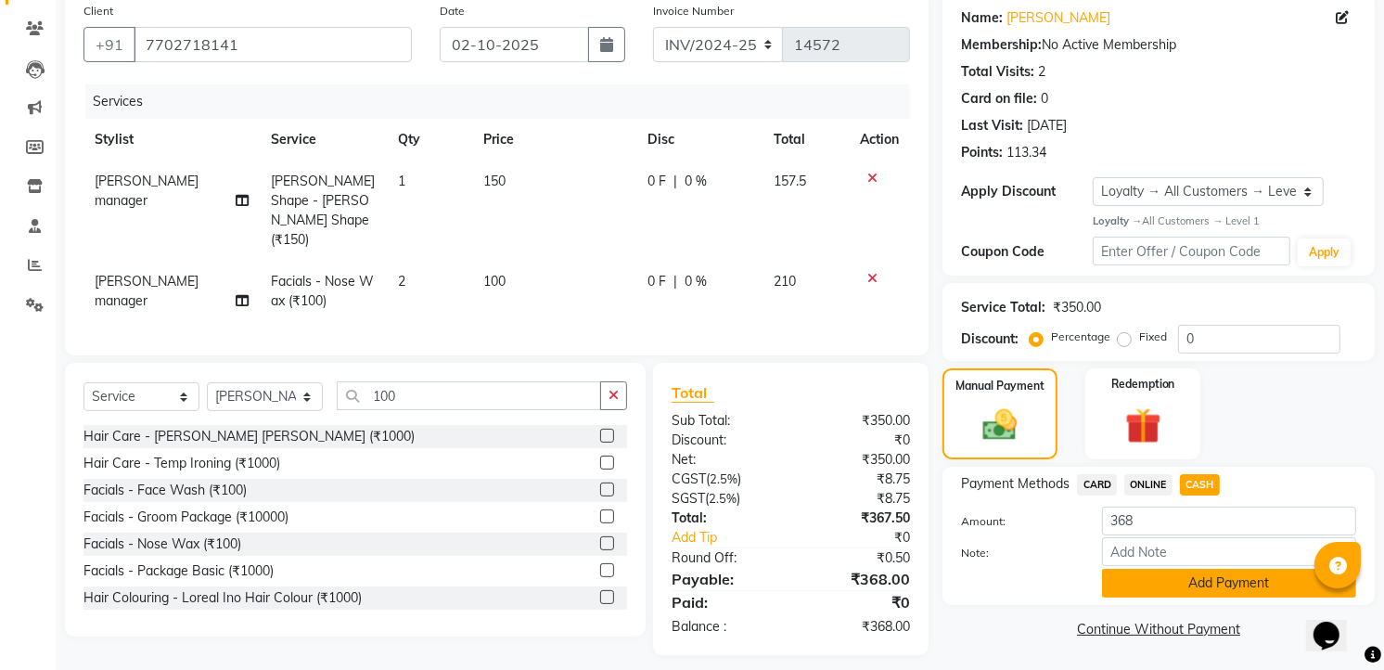
click at [1165, 577] on button "Add Payment" at bounding box center [1229, 583] width 254 height 29
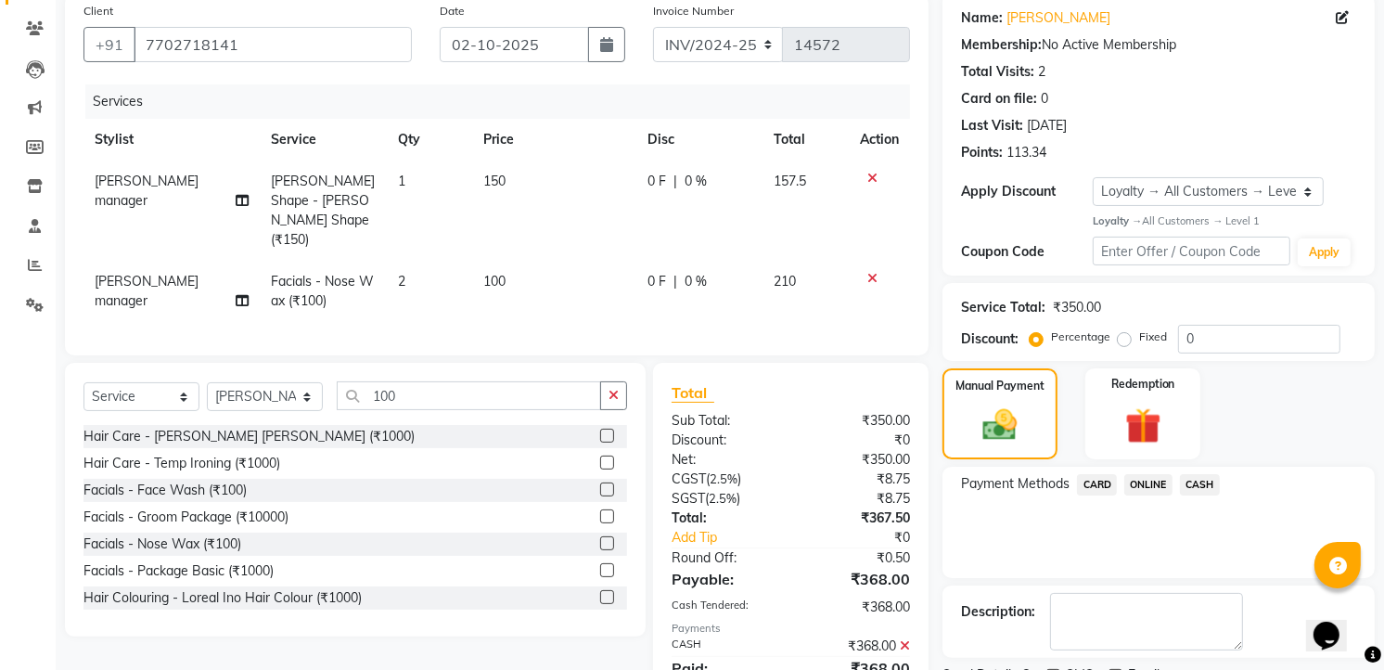
scroll to position [292, 0]
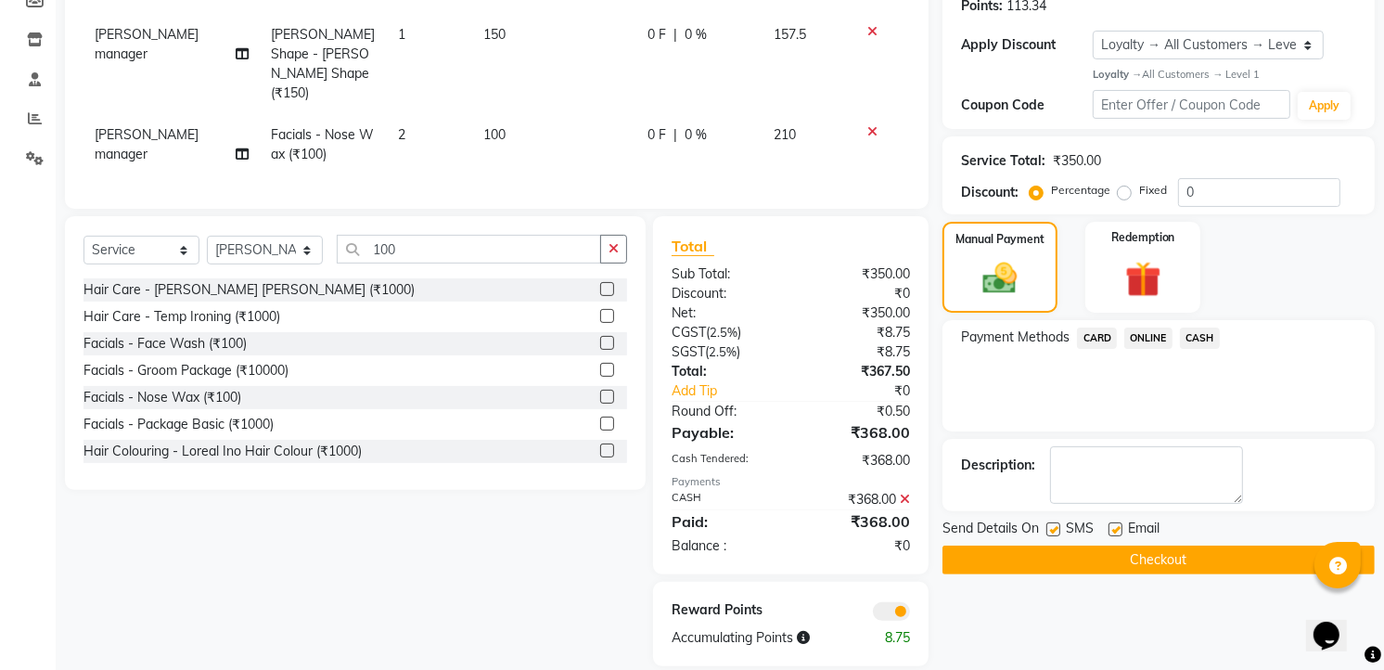
click at [1165, 571] on button "Checkout" at bounding box center [1158, 559] width 432 height 29
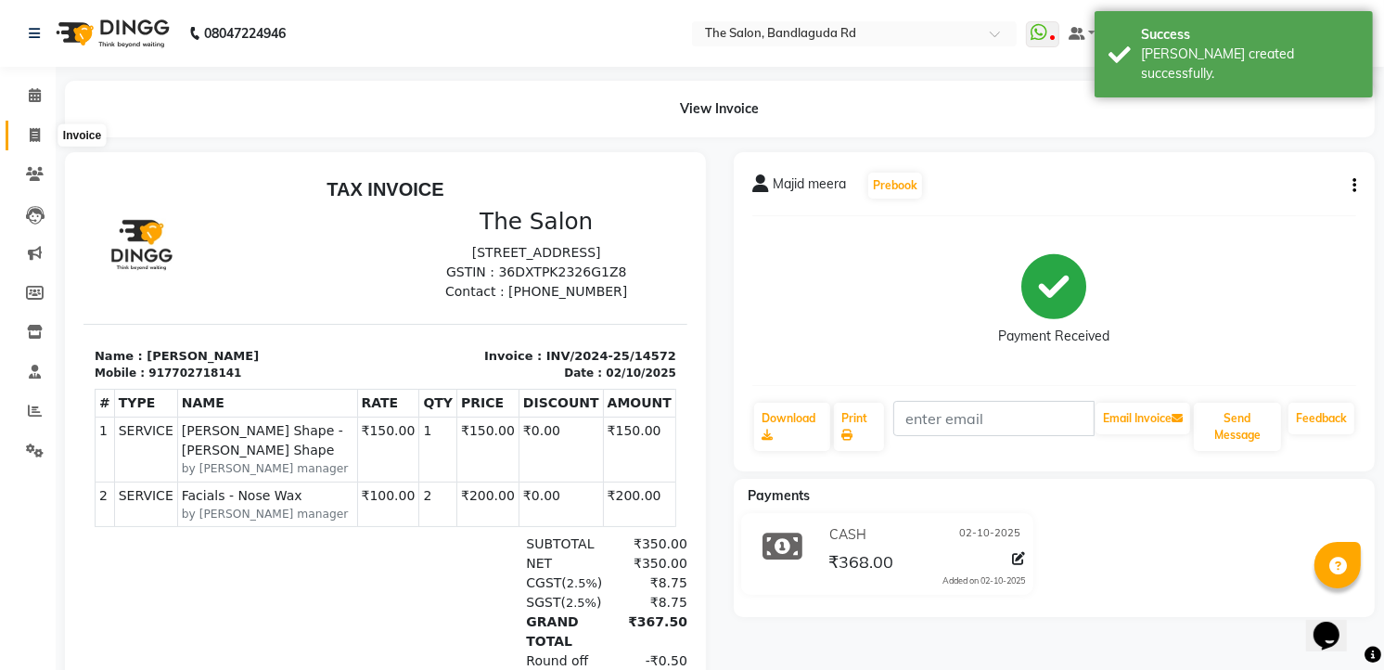
click at [44, 142] on span at bounding box center [35, 135] width 32 height 21
select select "service"
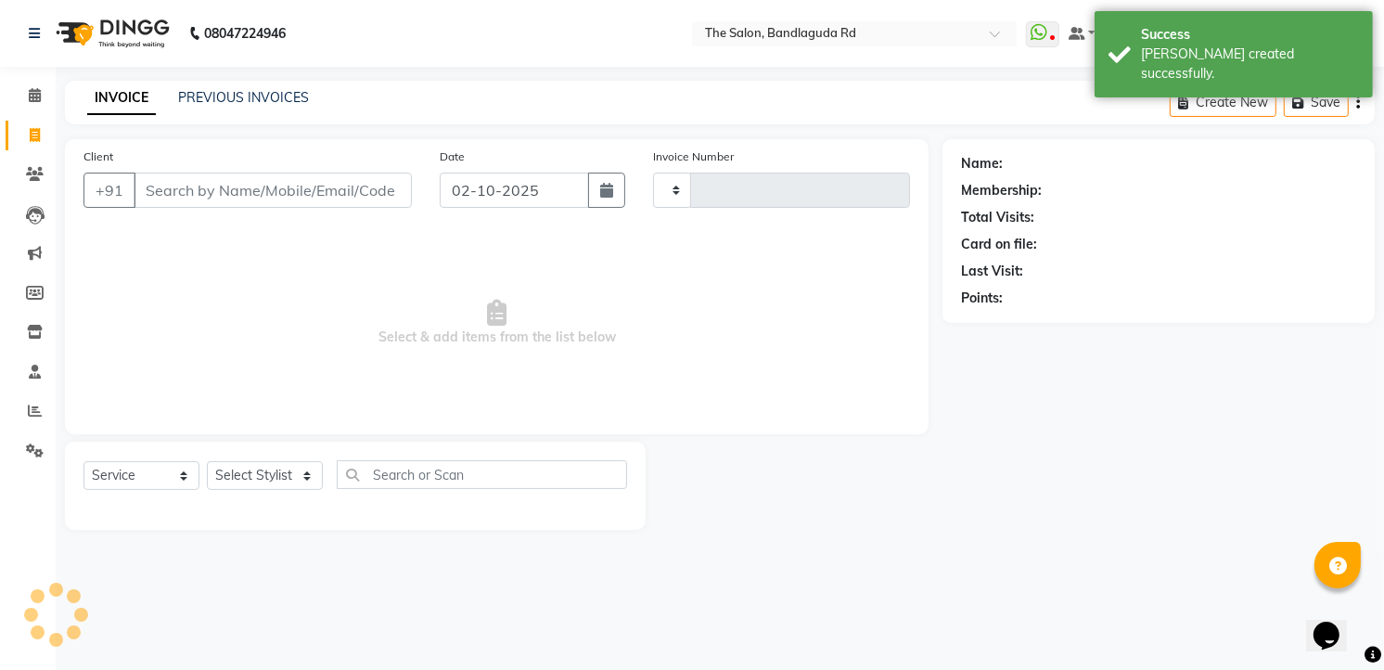
type input "14573"
select select "5198"
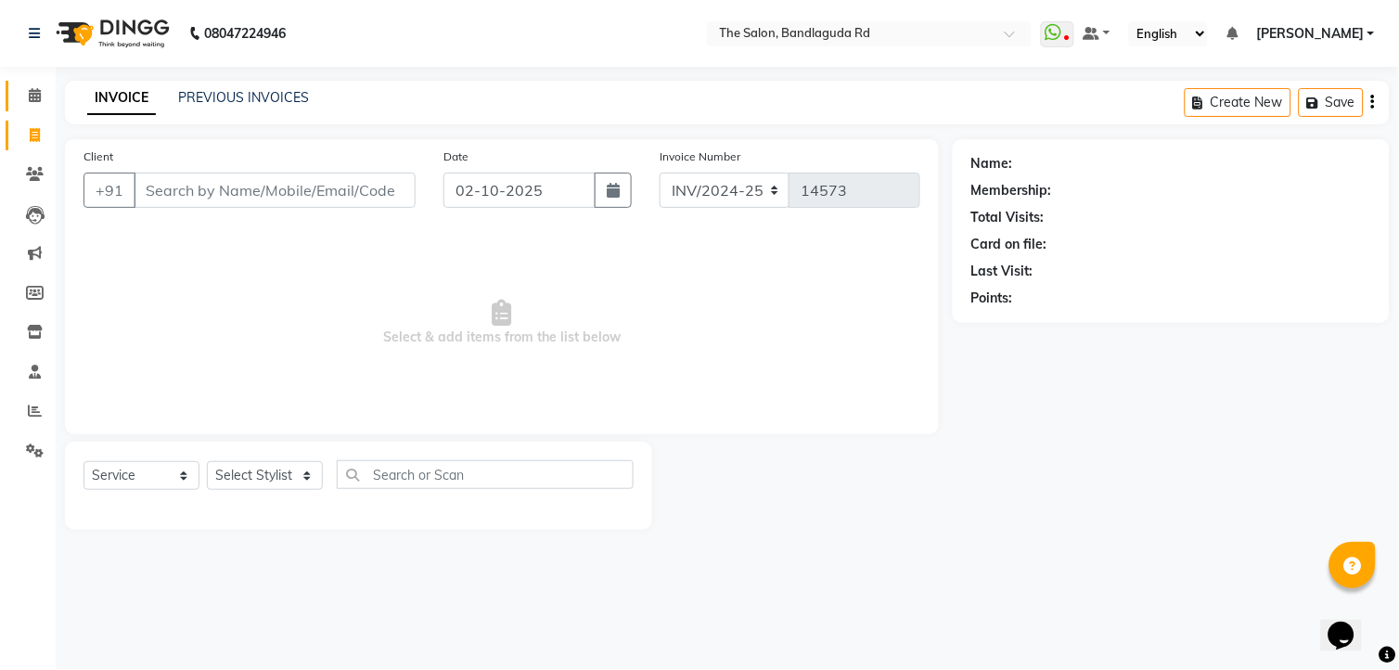
click at [37, 109] on link "Calendar" at bounding box center [28, 96] width 45 height 31
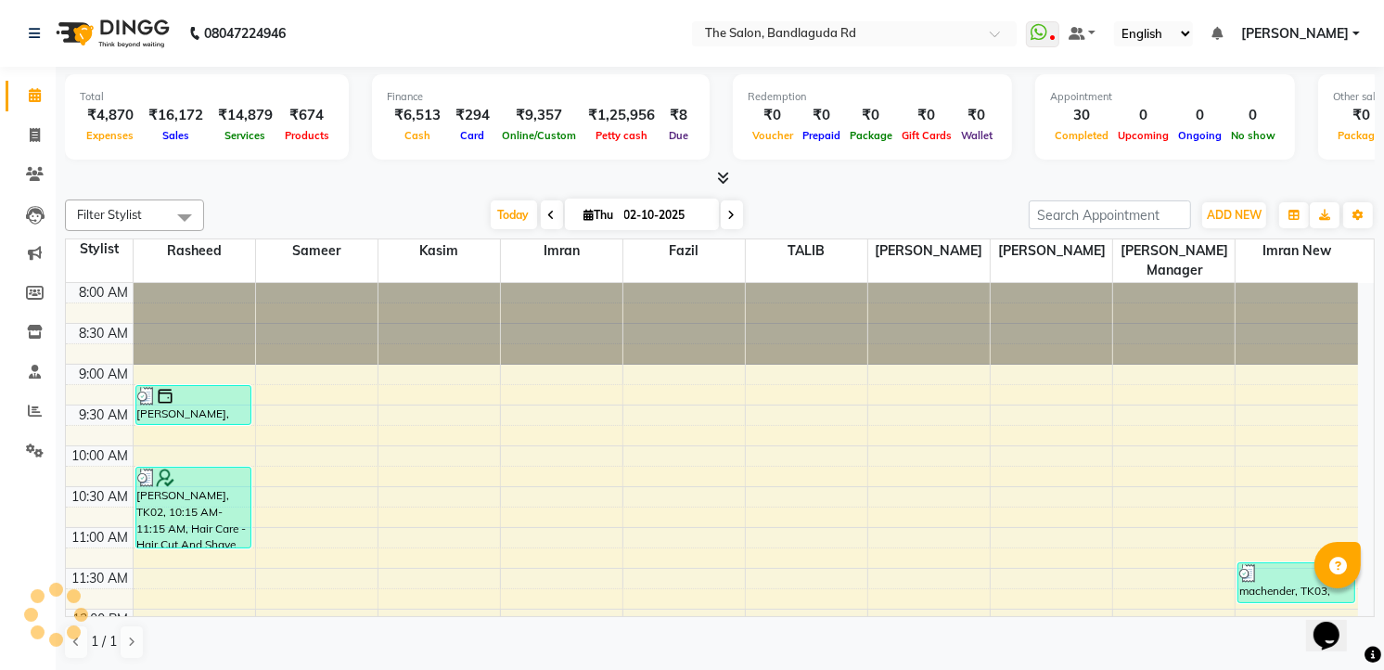
scroll to position [677, 0]
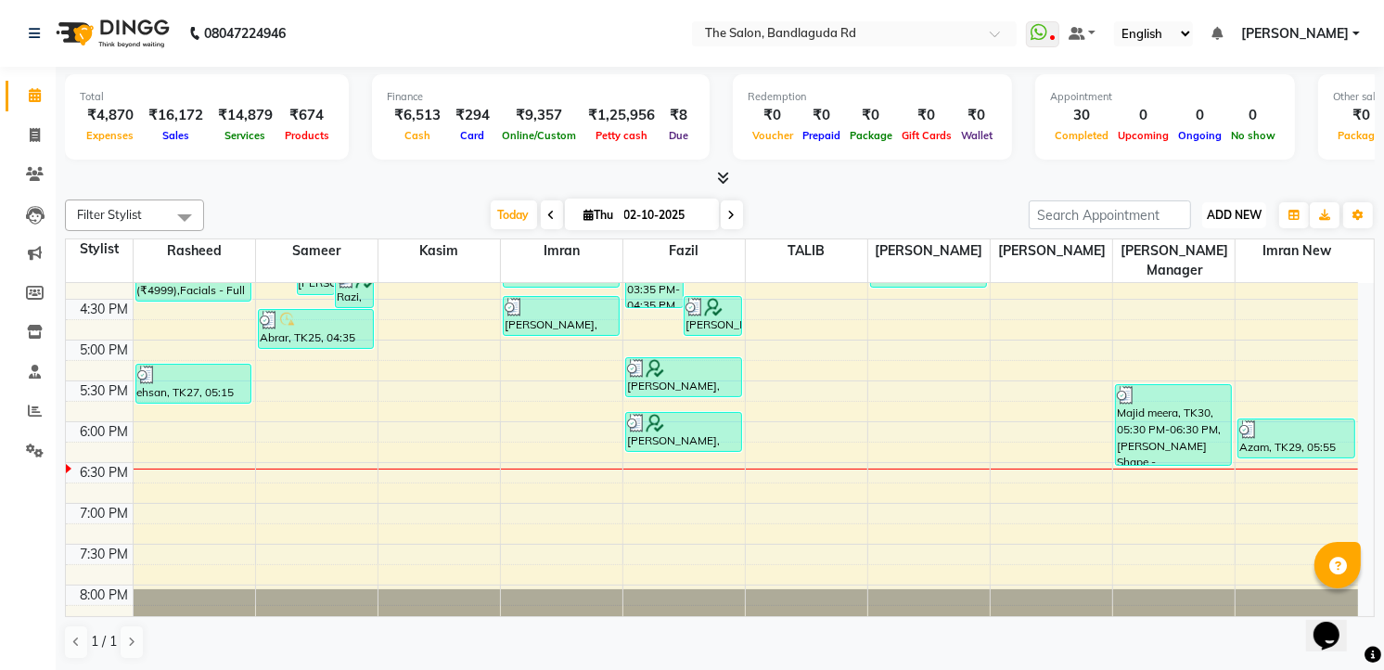
click at [1260, 217] on span "ADD NEW" at bounding box center [1234, 215] width 55 height 14
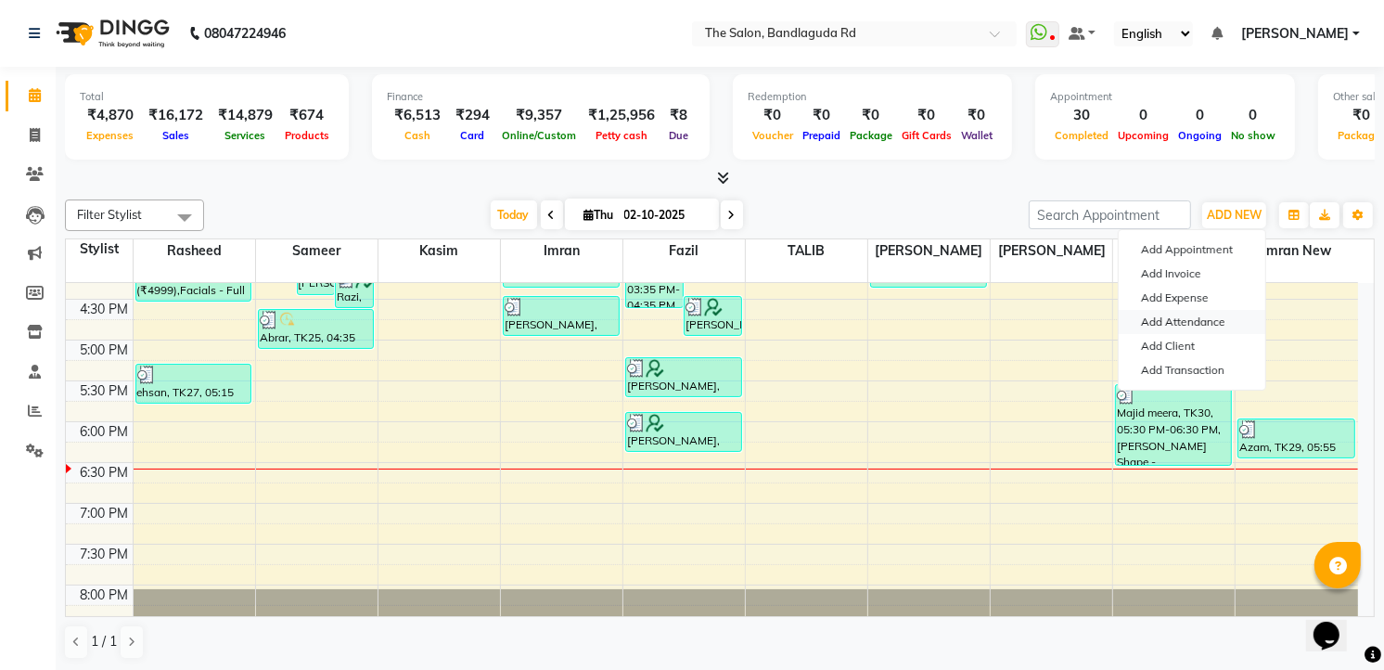
click at [1193, 312] on link "Add Attendance" at bounding box center [1192, 322] width 147 height 24
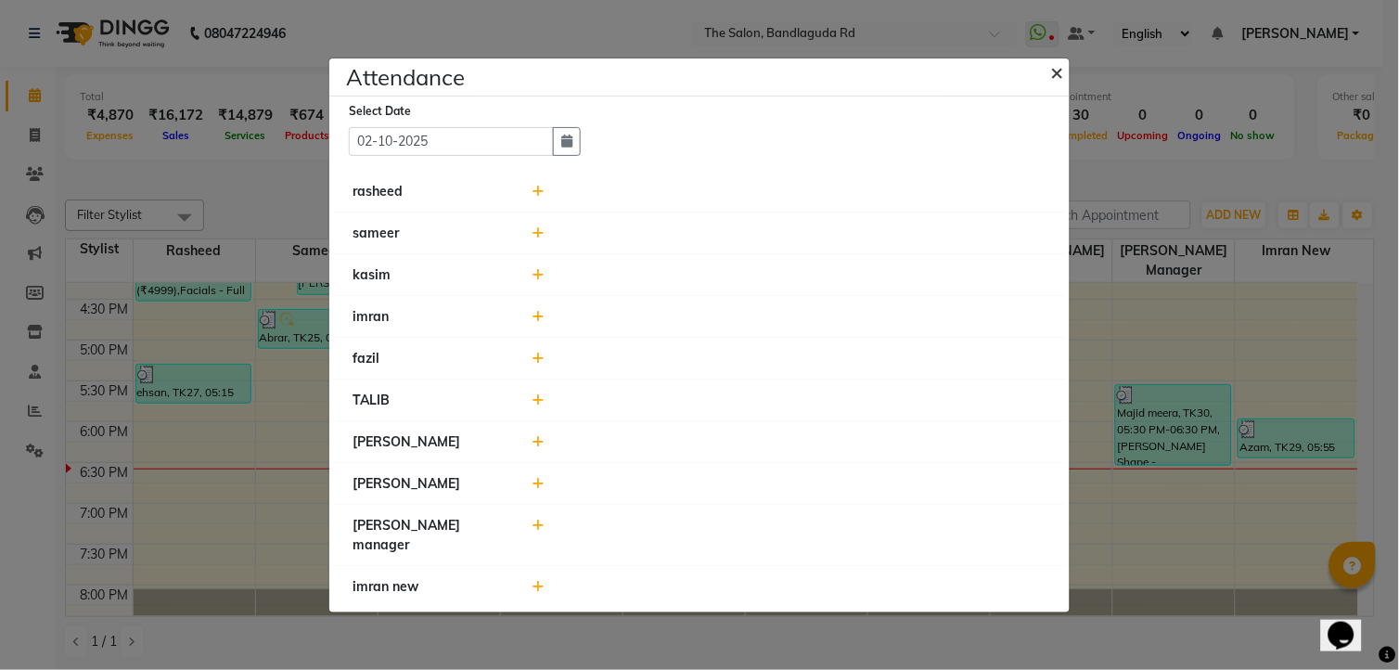
click at [1067, 65] on button "×" at bounding box center [1059, 71] width 46 height 52
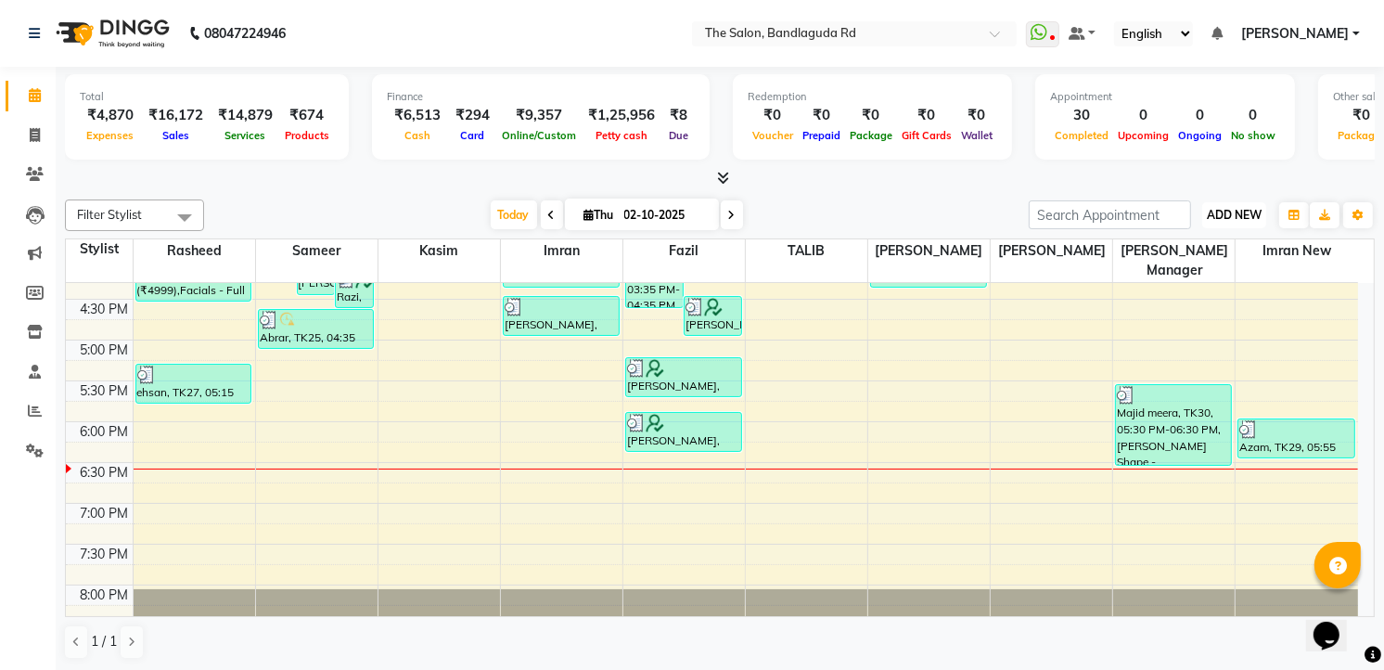
click at [1248, 224] on button "ADD NEW Toggle Dropdown" at bounding box center [1234, 215] width 64 height 26
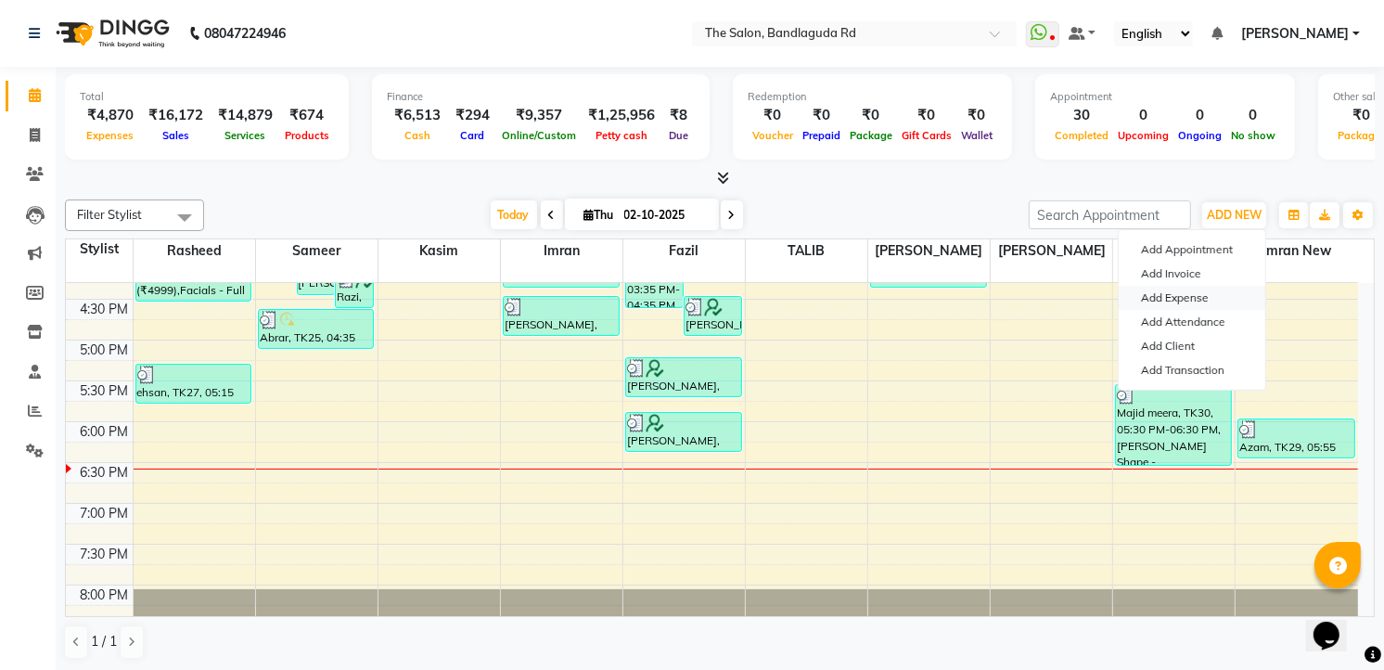
click at [1182, 294] on link "Add Expense" at bounding box center [1192, 298] width 147 height 24
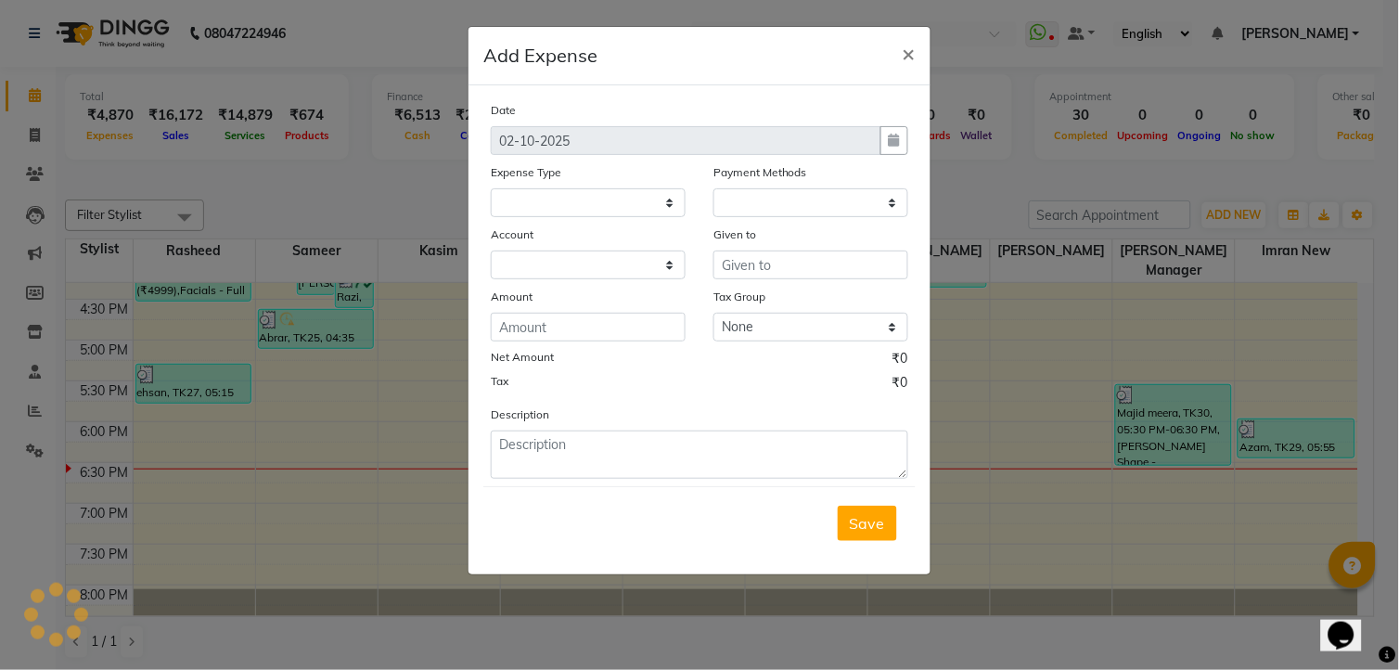
select select
select select "1"
select select "3232"
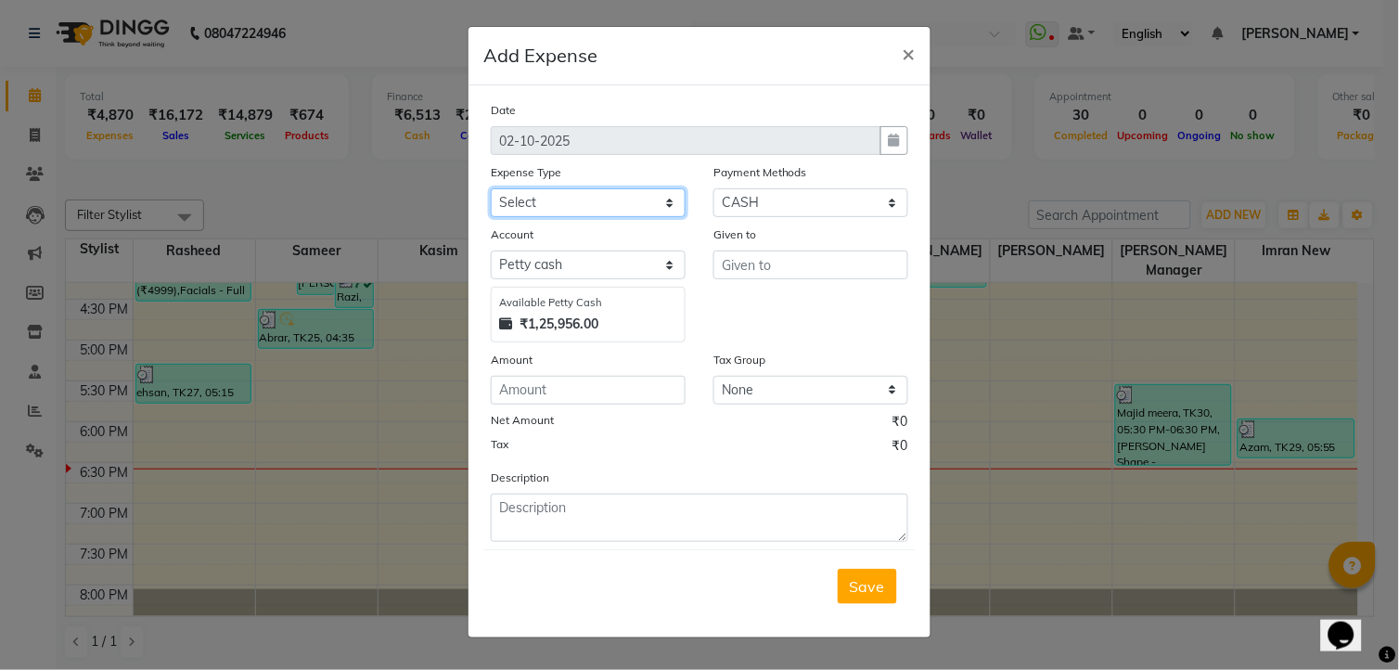
click at [600, 204] on select "Select Advance Salary aijaz bhai aijaz bhai chitti 10april Auto - Iqbal Bhai Ba…" at bounding box center [588, 202] width 195 height 29
select select "5649"
click at [491, 188] on select "Select Advance Salary aijaz bhai aijaz bhai chitti 10april Auto - Iqbal Bhai Ba…" at bounding box center [588, 202] width 195 height 29
click at [776, 270] on input "text" at bounding box center [810, 264] width 195 height 29
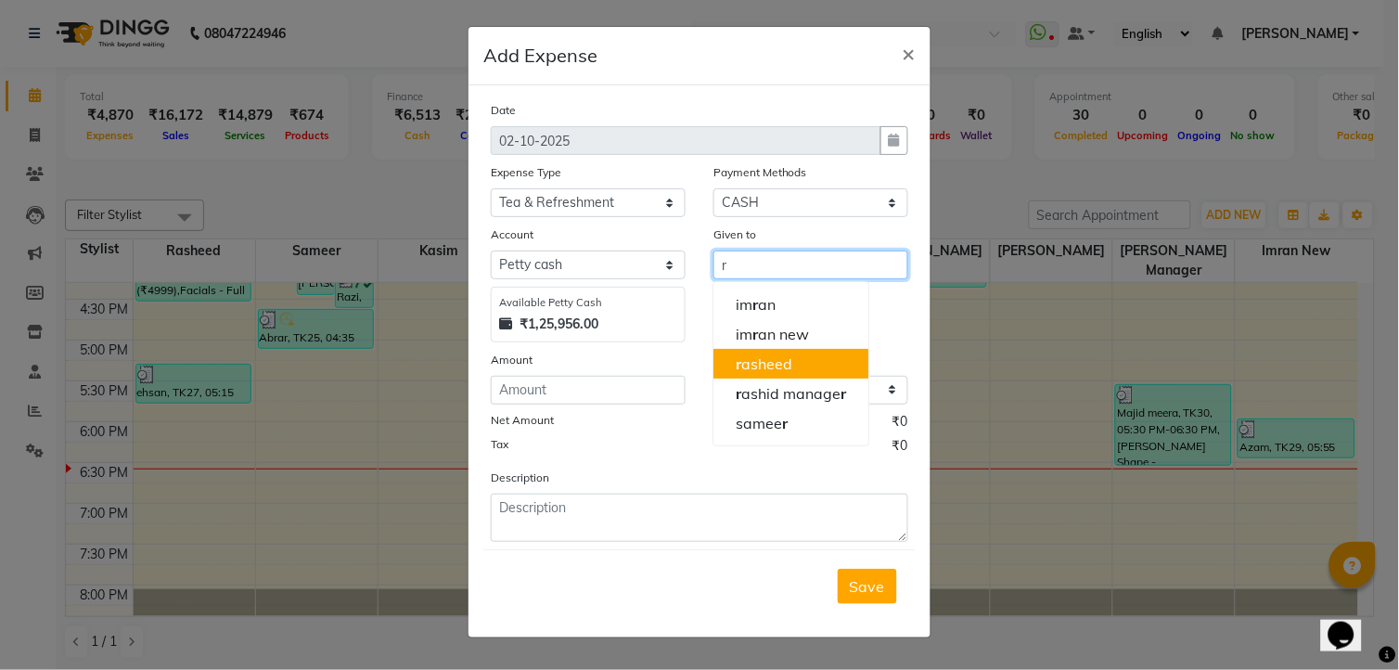
click at [785, 352] on button "r asheed" at bounding box center [790, 364] width 155 height 30
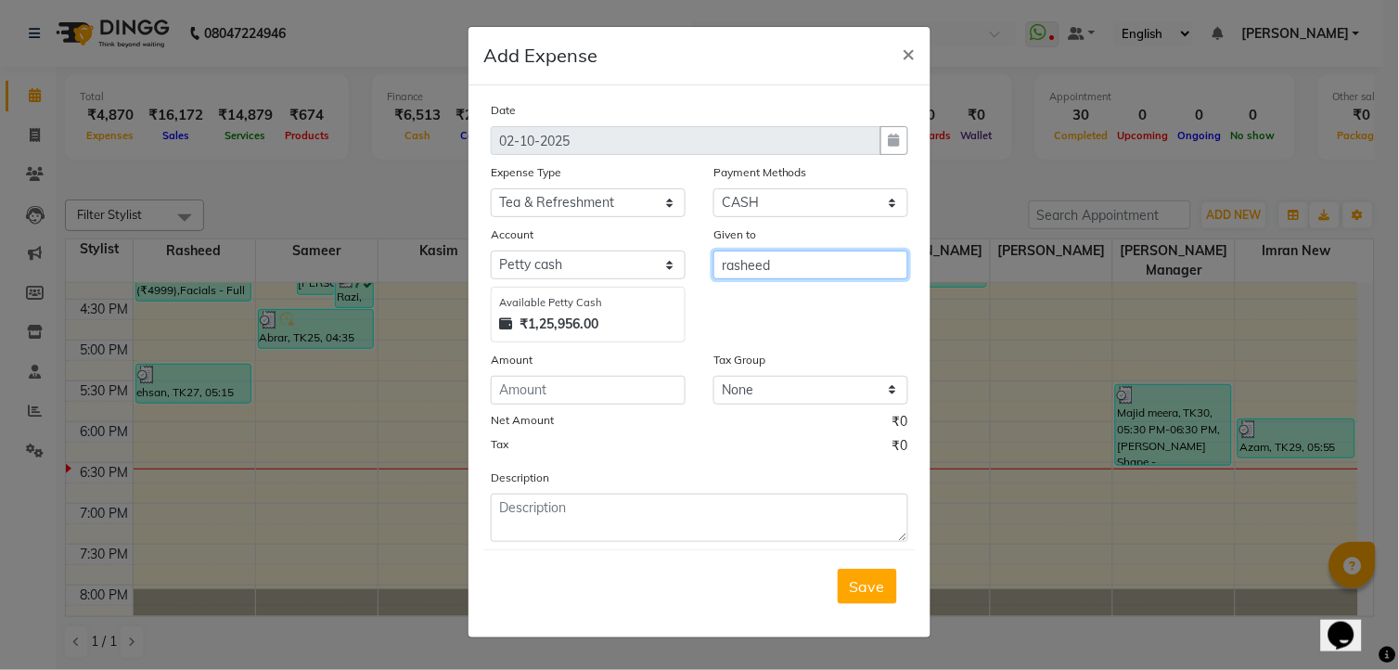
type input "rasheed"
click at [610, 394] on input "number" at bounding box center [588, 390] width 195 height 29
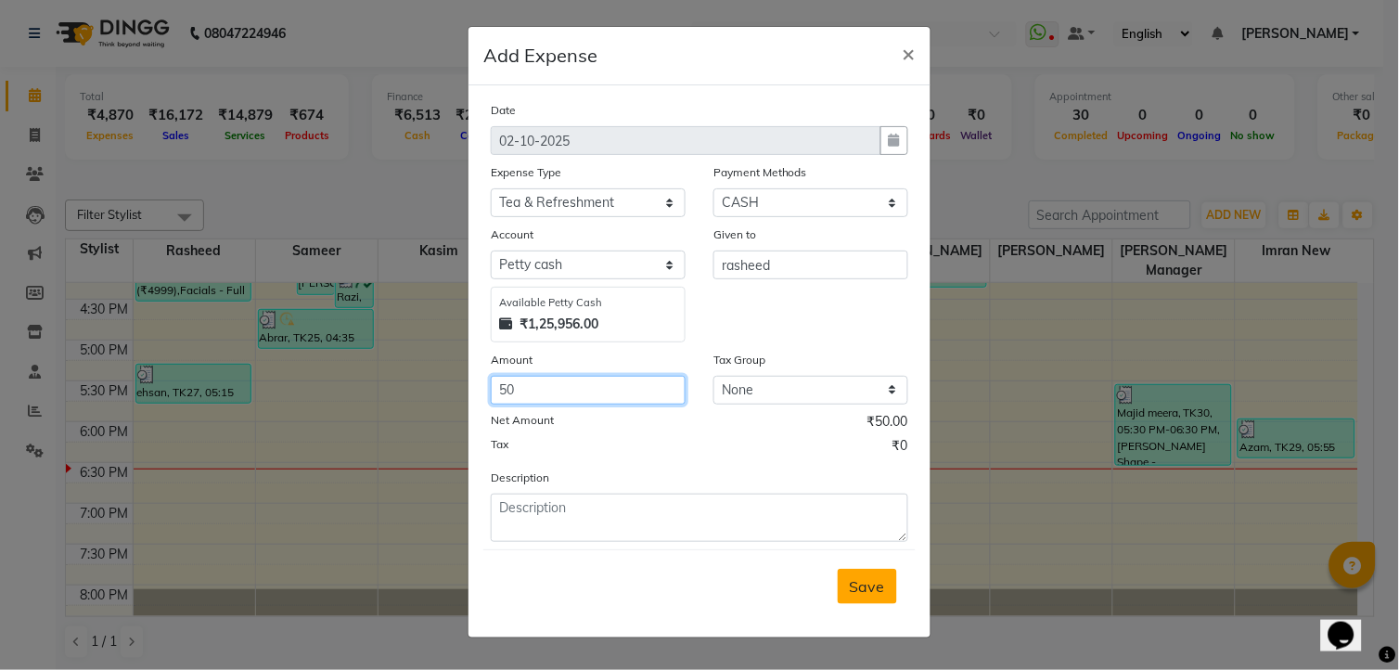
type input "50"
click at [882, 591] on span "Save" at bounding box center [867, 586] width 35 height 19
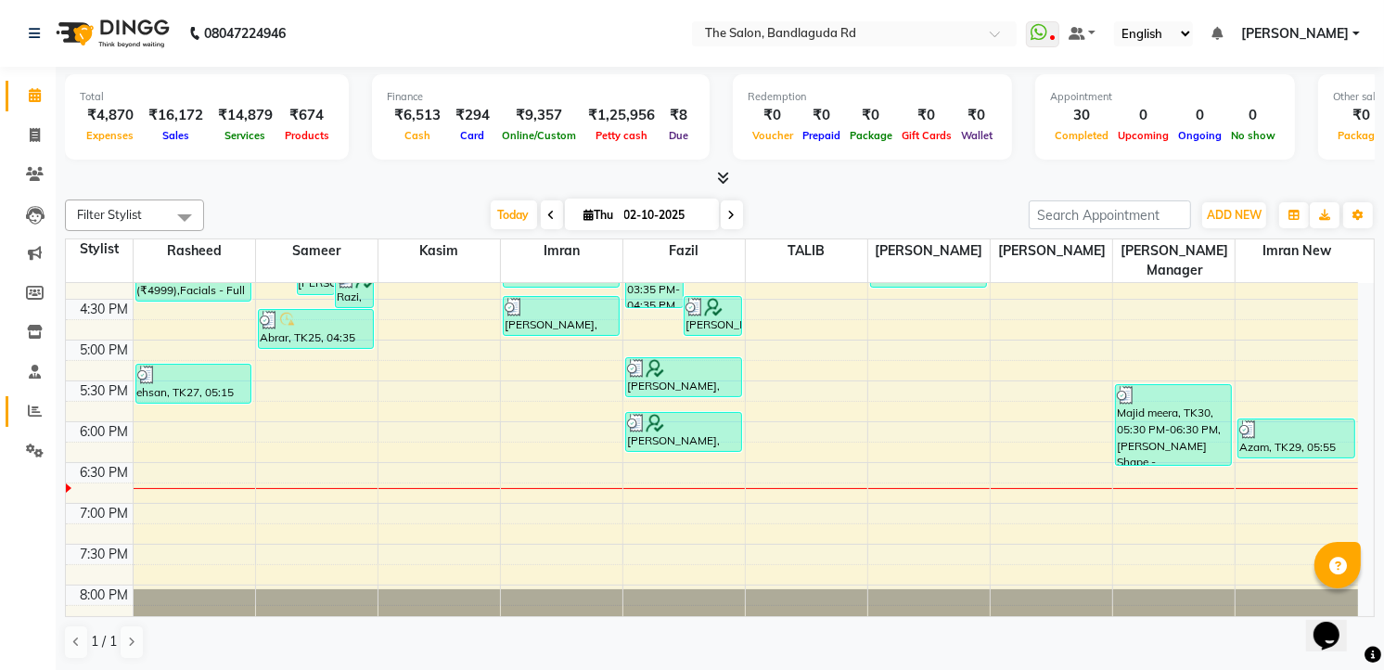
drag, startPoint x: 38, startPoint y: 429, endPoint x: 32, endPoint y: 412, distance: 17.9
click at [37, 429] on li "Reports" at bounding box center [28, 411] width 56 height 40
click at [32, 411] on icon at bounding box center [35, 410] width 14 height 14
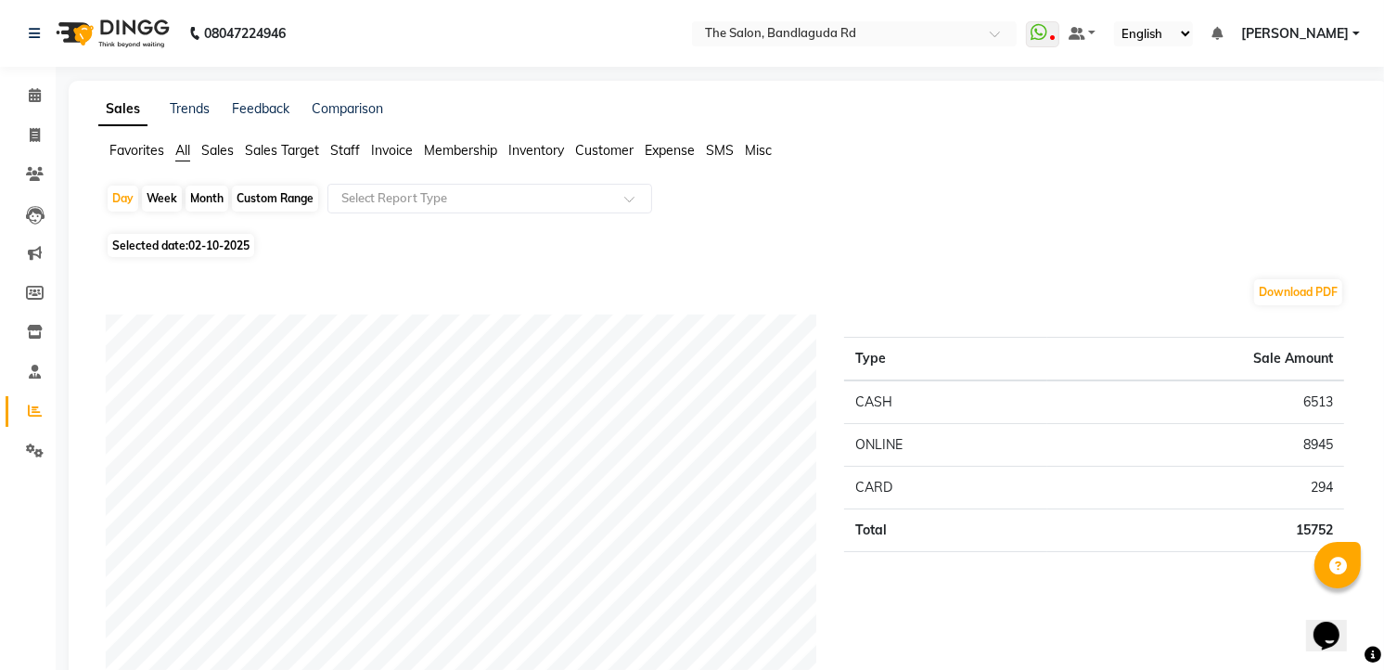
click at [214, 193] on div "Month" at bounding box center [207, 199] width 43 height 26
select select "10"
select select "2025"
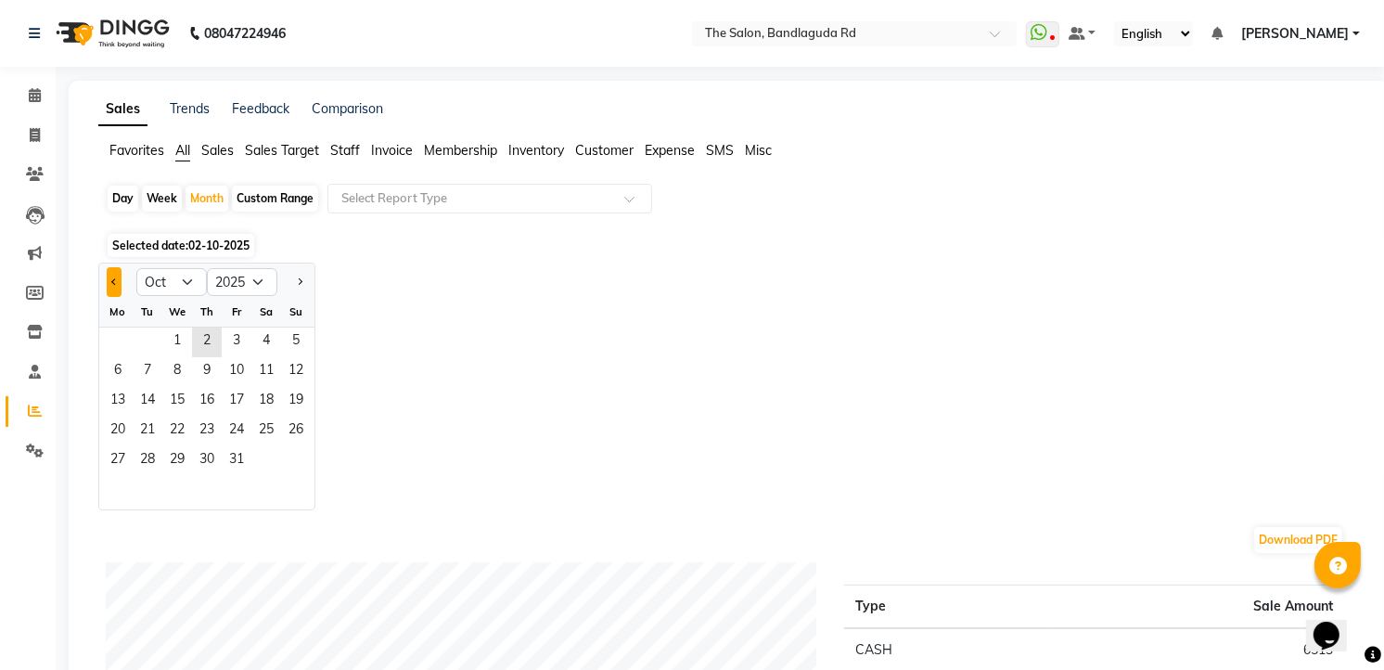
click at [113, 286] on button "Previous month" at bounding box center [114, 282] width 15 height 30
select select "6"
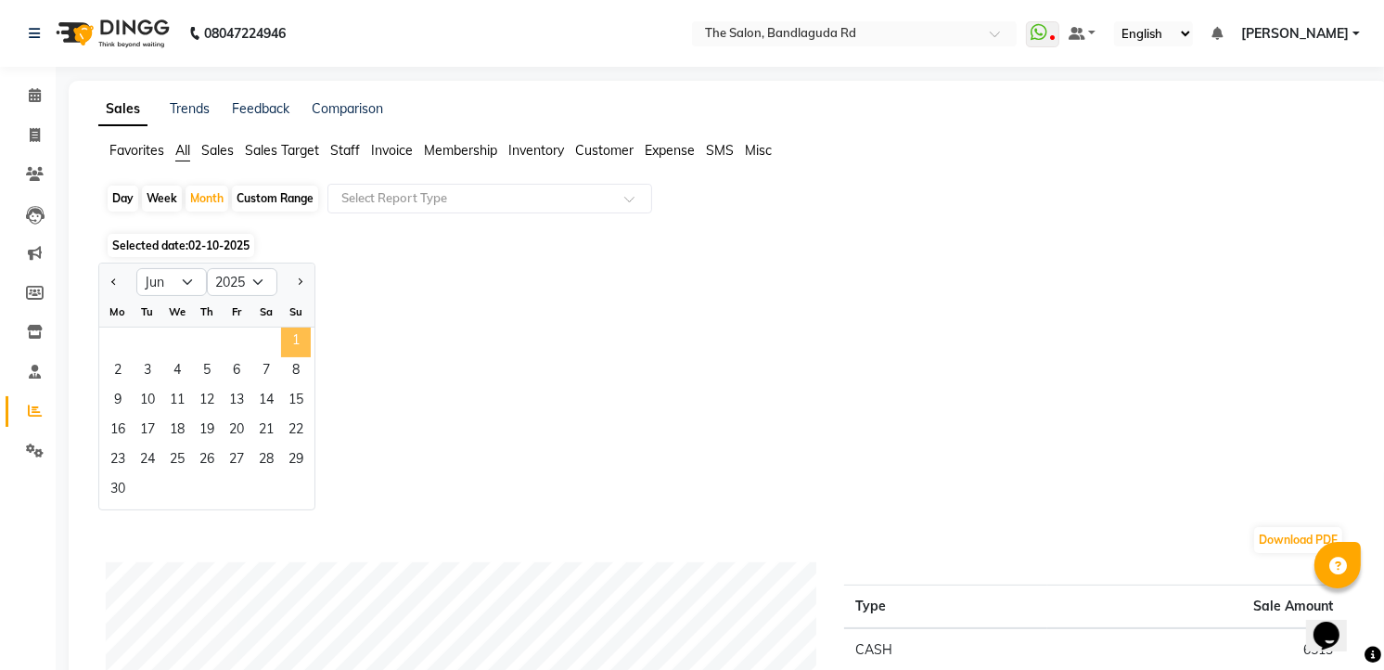
click at [293, 327] on span "1" at bounding box center [296, 342] width 30 height 30
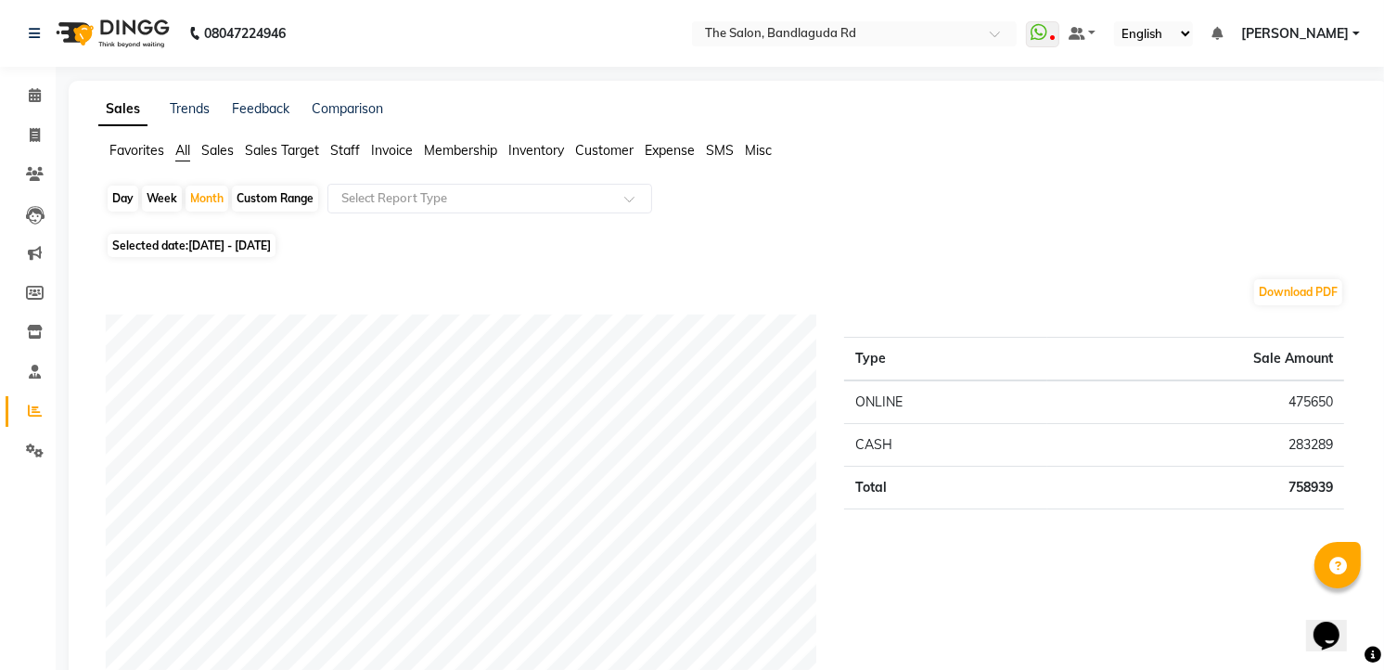
click at [244, 250] on span "01-06-2025 - 30-06-2025" at bounding box center [229, 245] width 83 height 14
select select "6"
select select "2025"
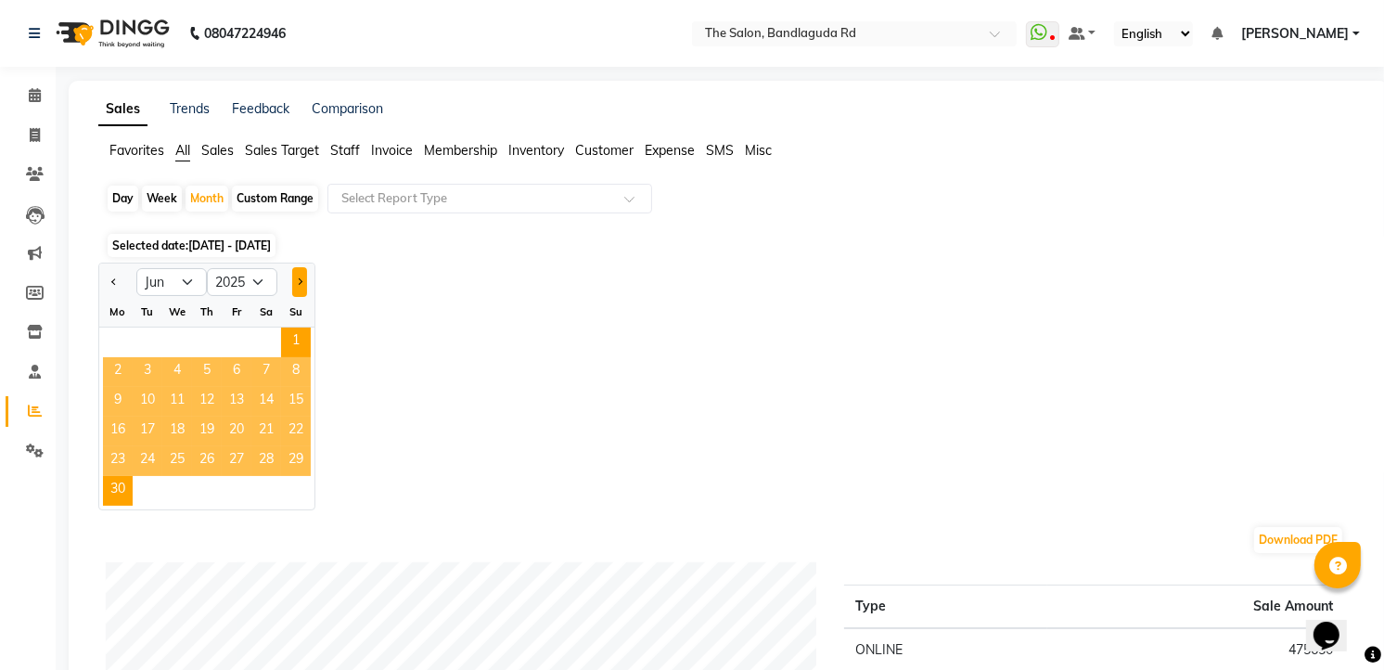
click at [299, 273] on button "Next month" at bounding box center [299, 282] width 15 height 30
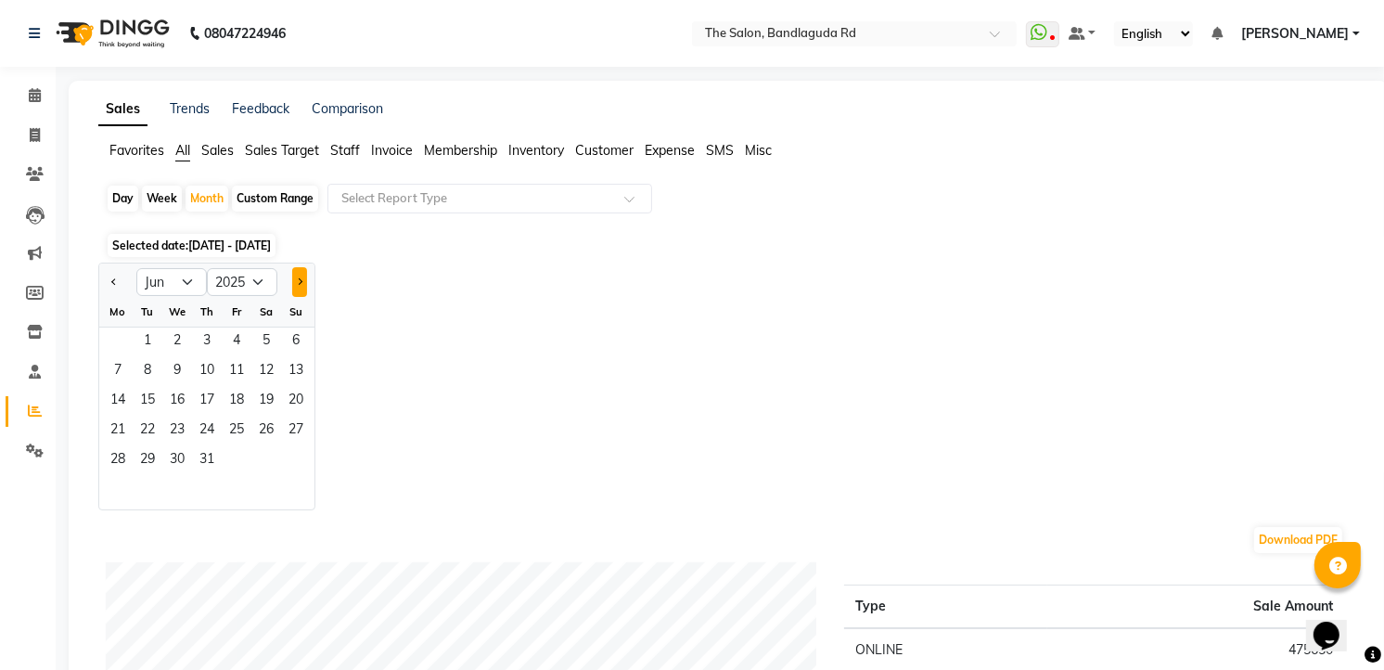
select select "7"
click at [150, 338] on span "1" at bounding box center [148, 342] width 30 height 30
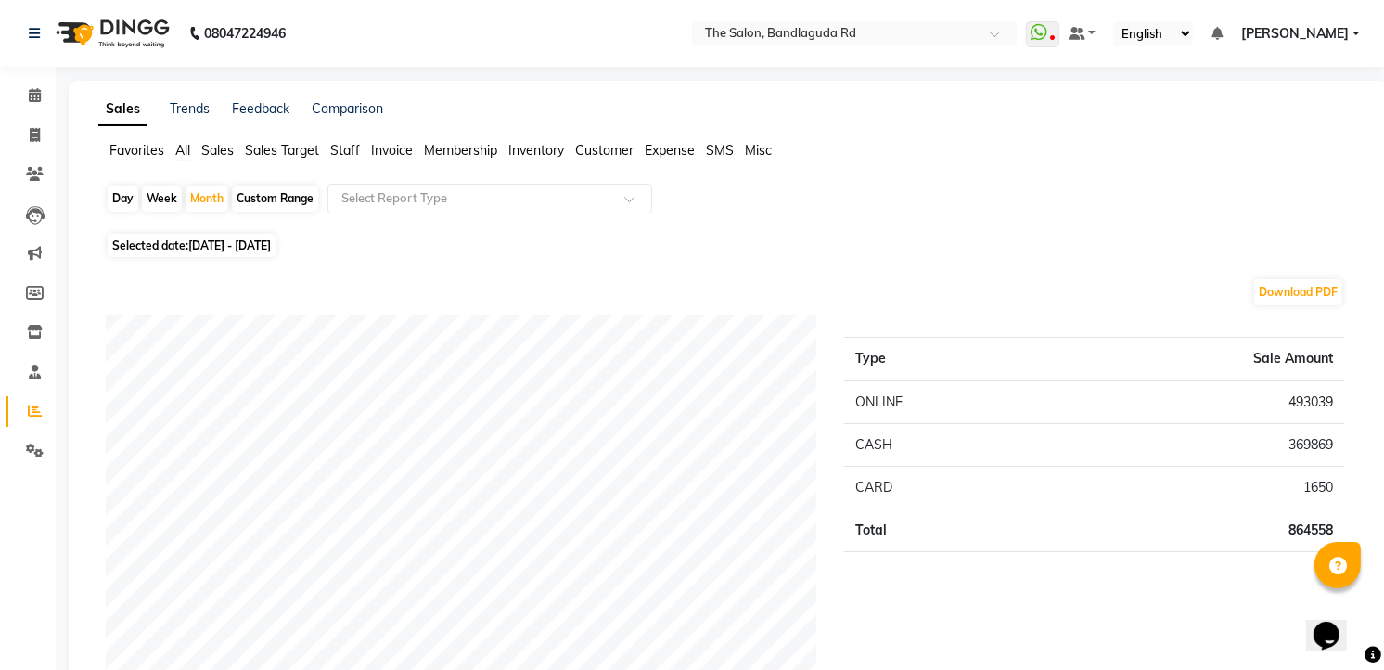
click at [232, 238] on span "[DATE] - [DATE]" at bounding box center [229, 245] width 83 height 14
select select "7"
select select "2025"
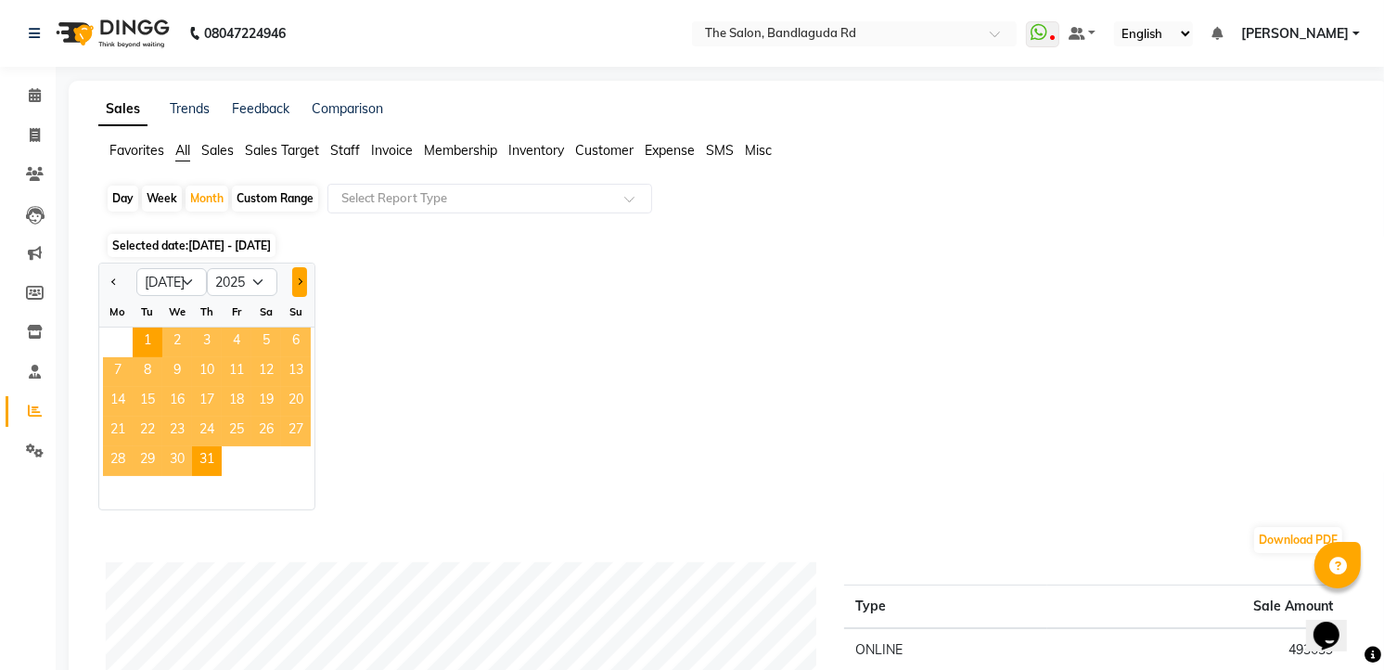
click at [301, 283] on button "Next month" at bounding box center [299, 282] width 15 height 30
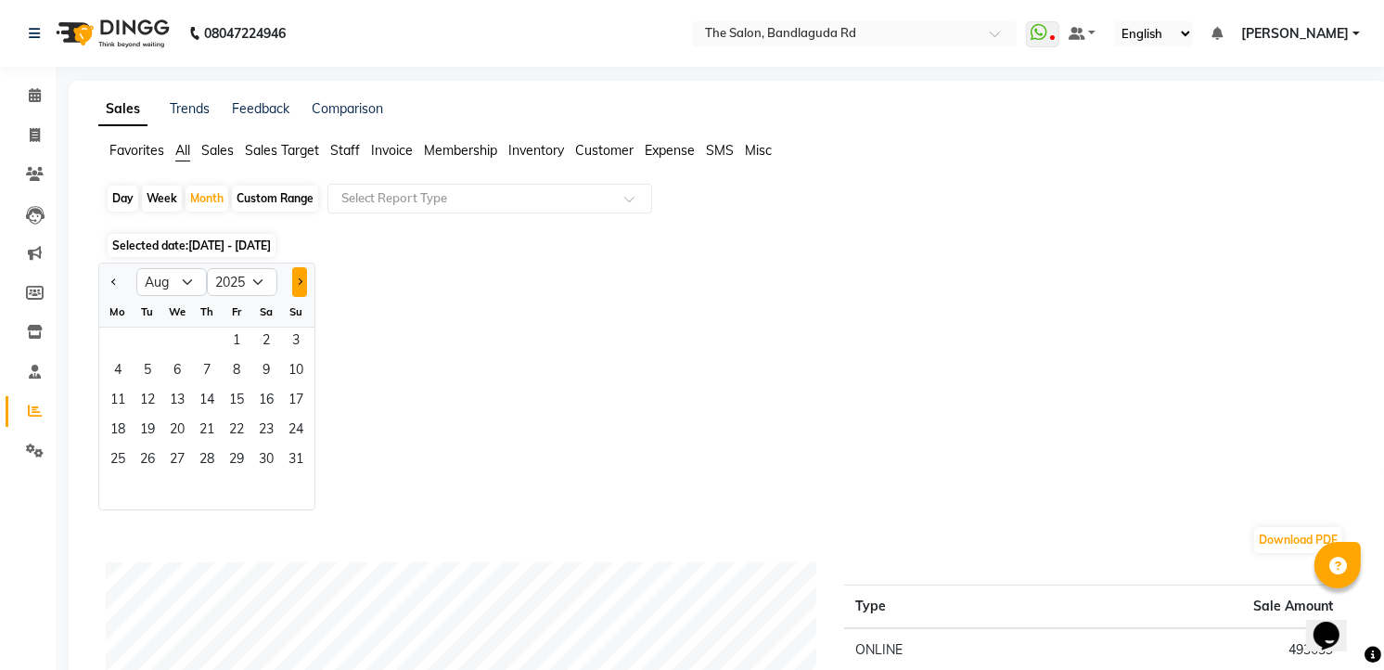
click at [301, 283] on button "Next month" at bounding box center [299, 282] width 15 height 30
click at [114, 282] on span "Previous month" at bounding box center [114, 280] width 6 height 6
select select "7"
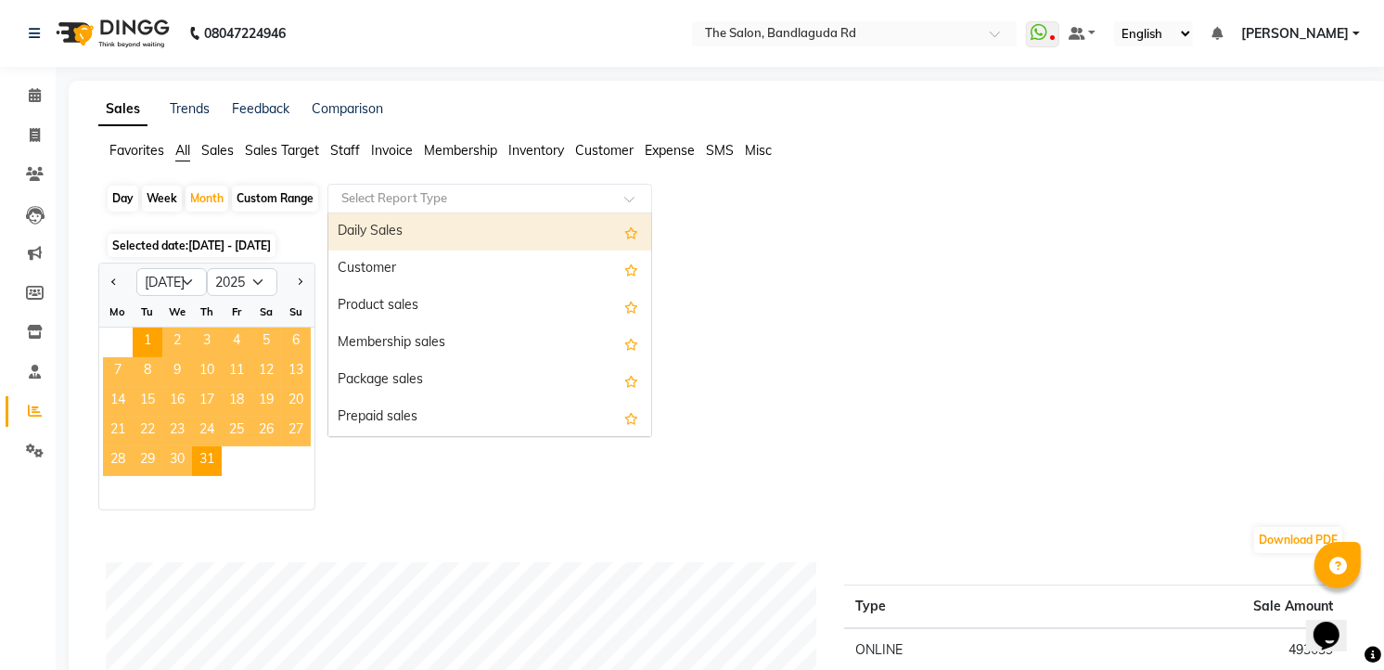
click at [390, 187] on div "Select Report Type" at bounding box center [489, 199] width 325 height 30
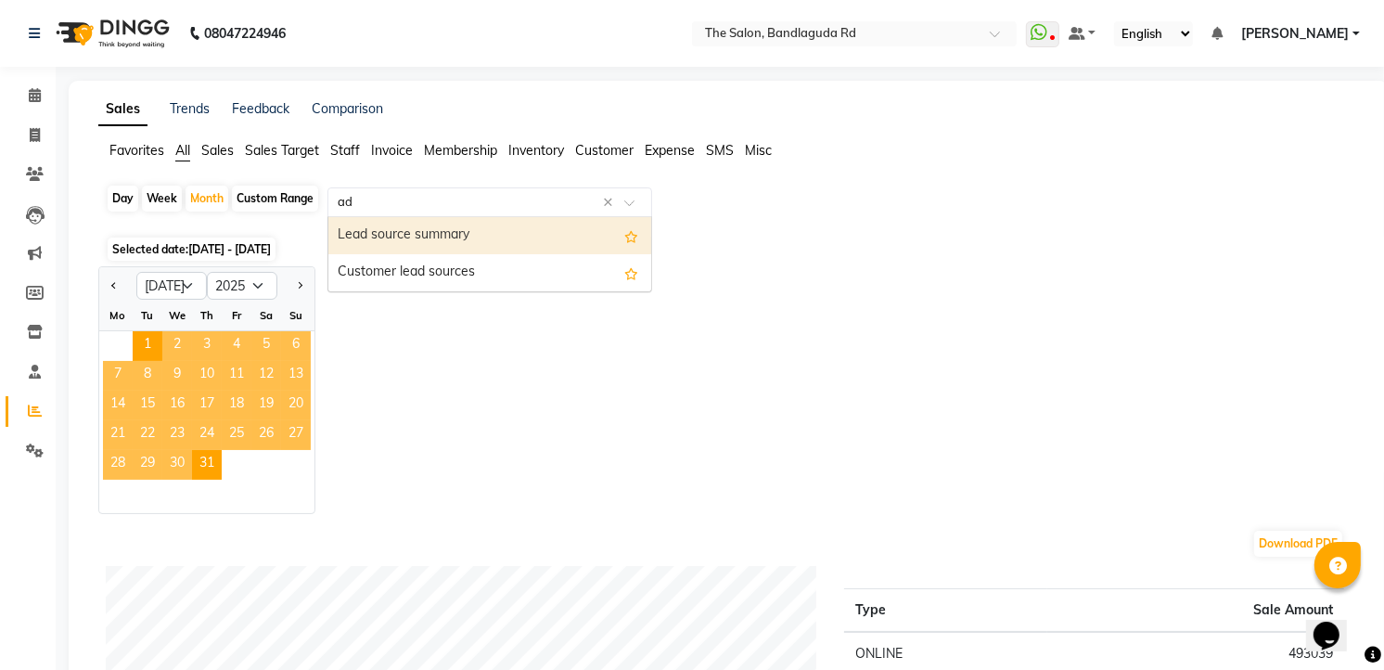
type input "a"
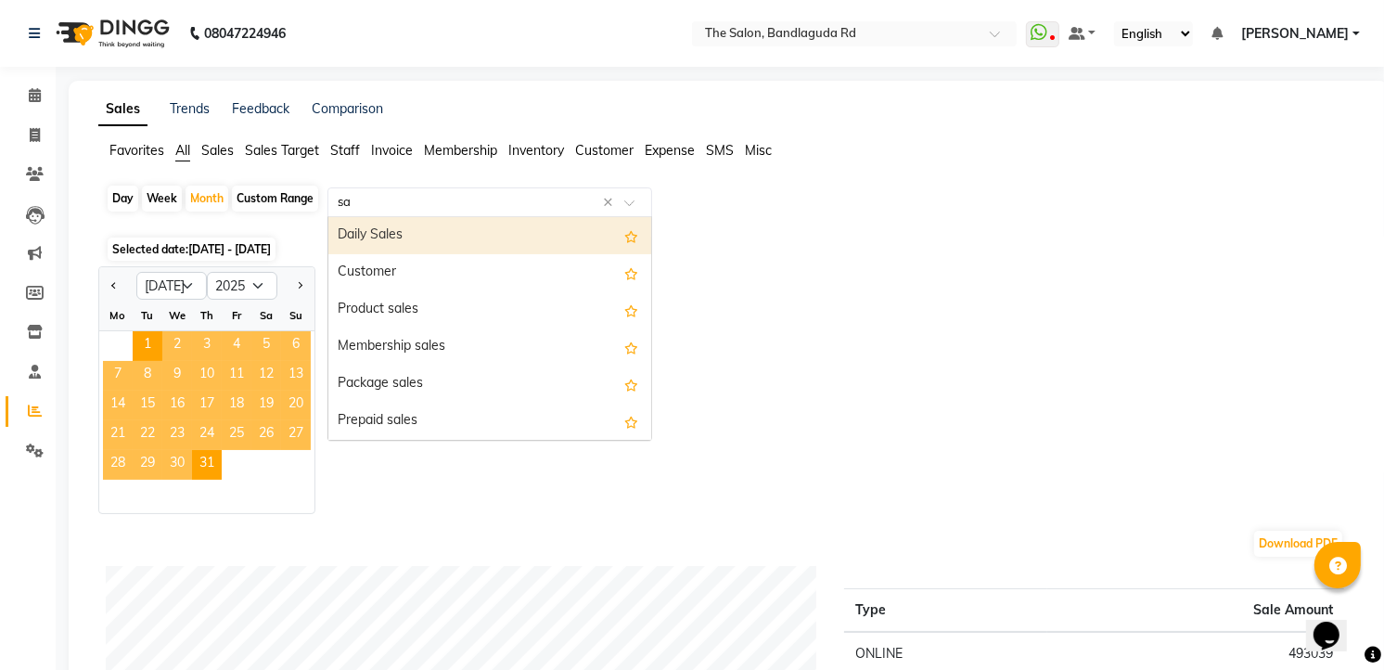
type input "s"
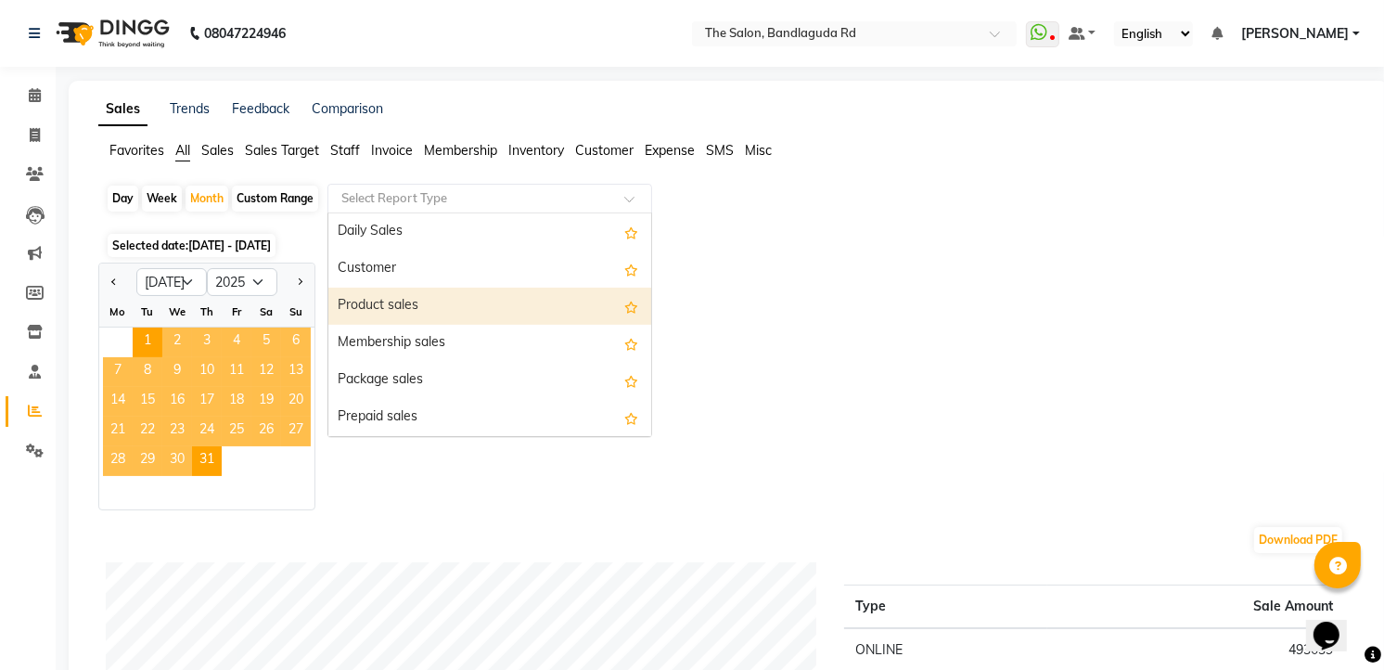
click at [406, 318] on div "Product sales" at bounding box center [489, 306] width 323 height 37
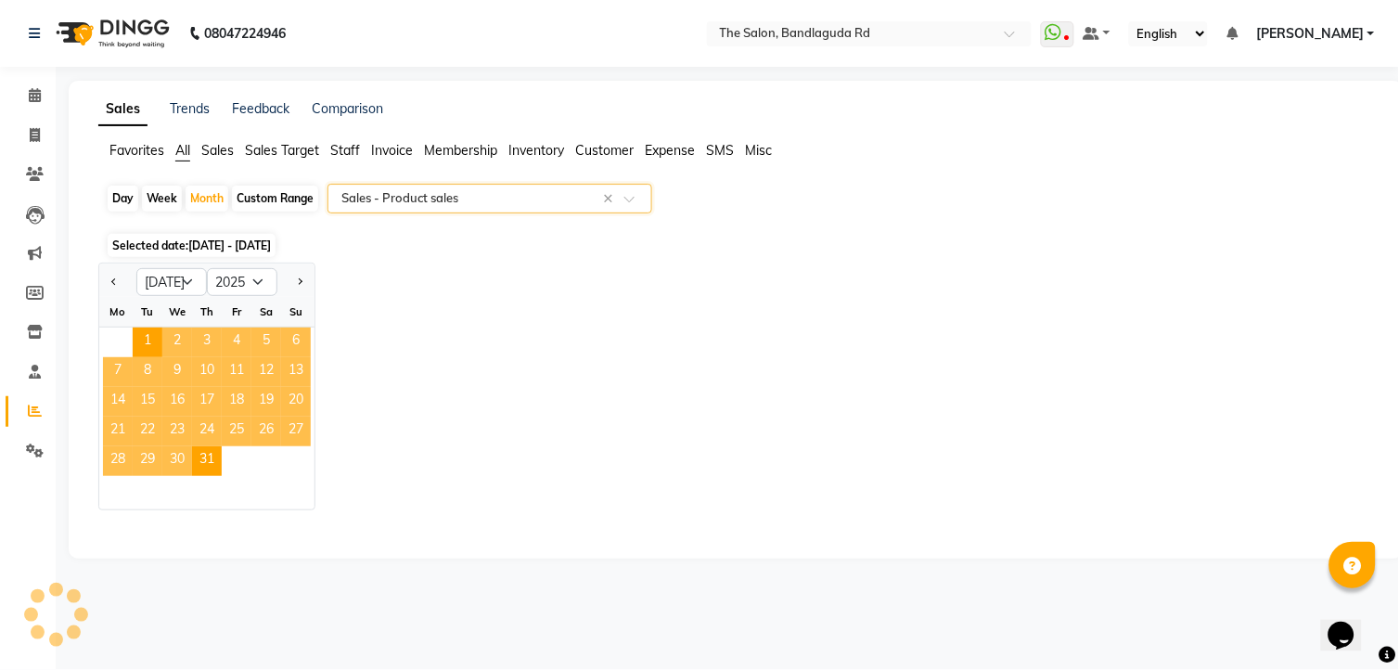
select select "full_report"
select select "csv"
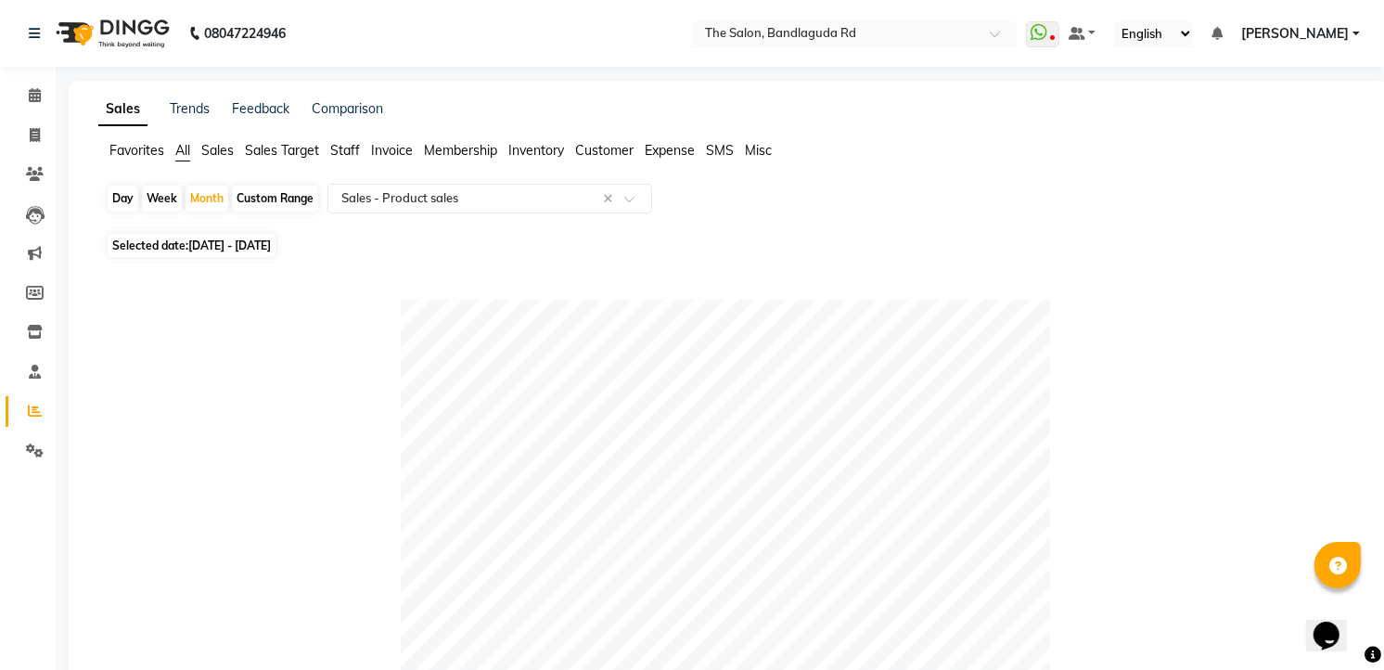
click at [205, 247] on span "[DATE] - [DATE]" at bounding box center [229, 245] width 83 height 14
select select "7"
select select "2025"
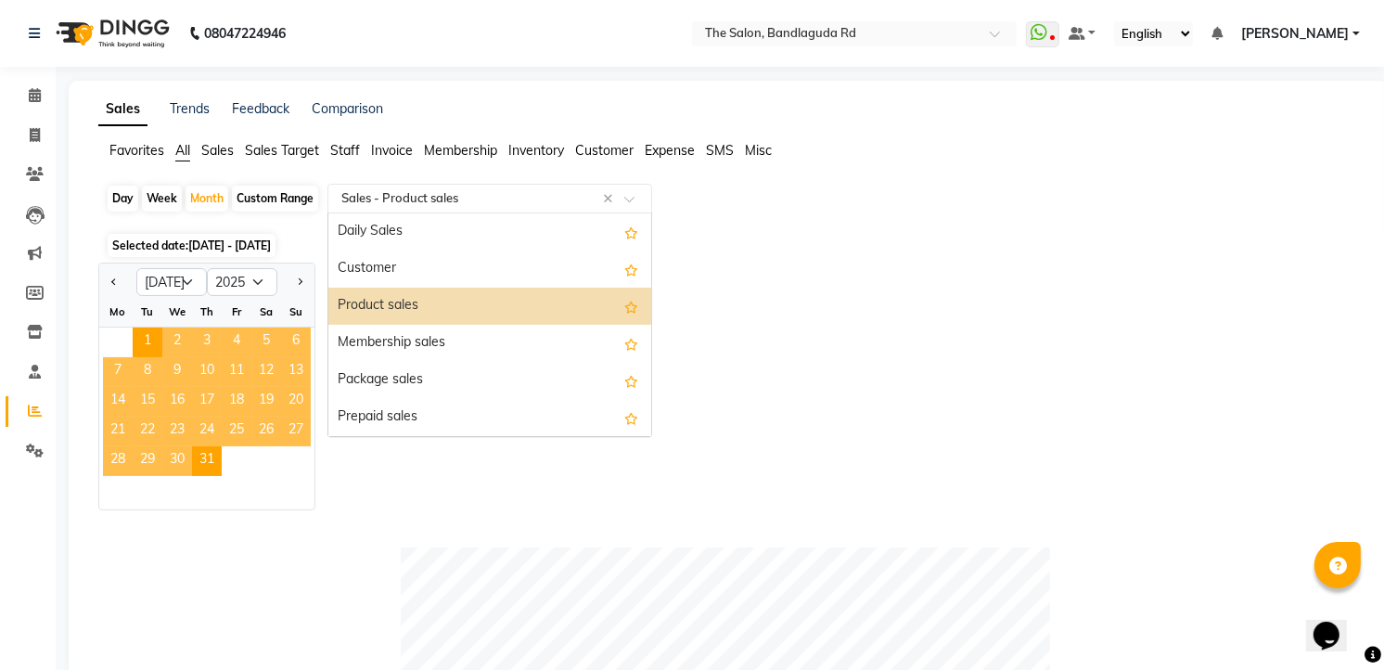
click at [365, 191] on input "text" at bounding box center [471, 198] width 267 height 19
type input "b"
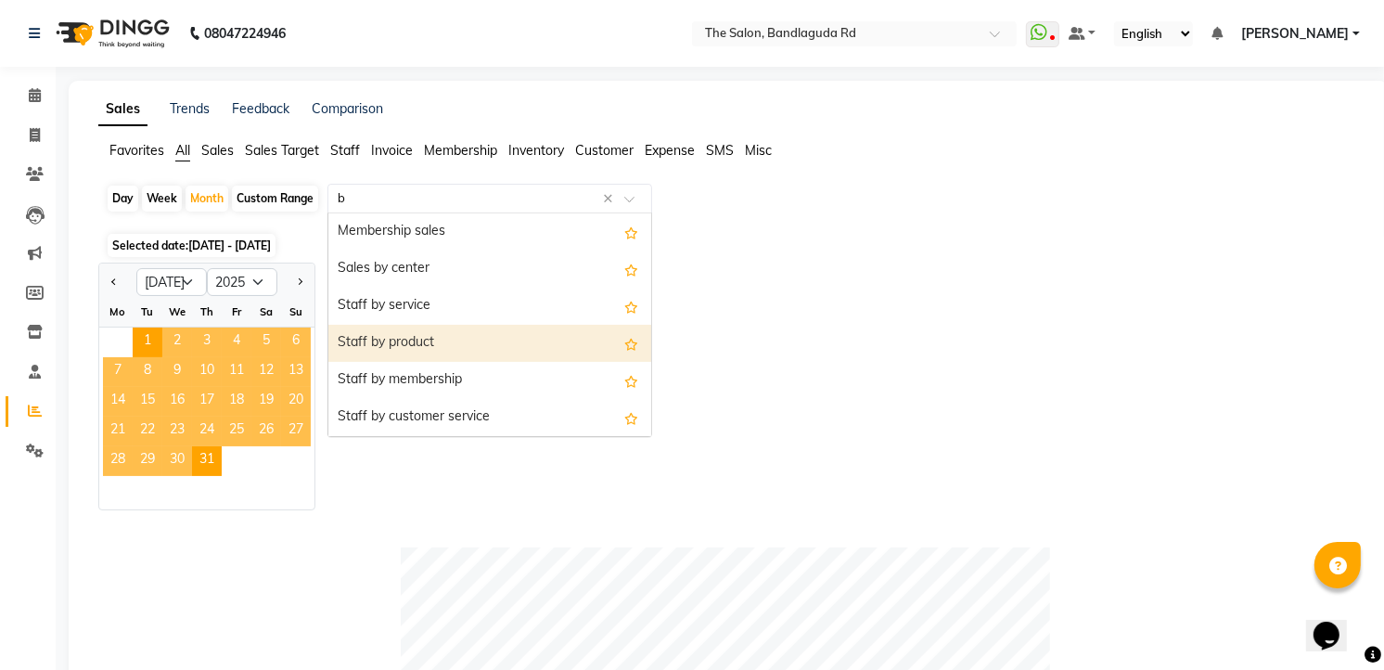
click at [433, 339] on div "Staff by product" at bounding box center [489, 343] width 323 height 37
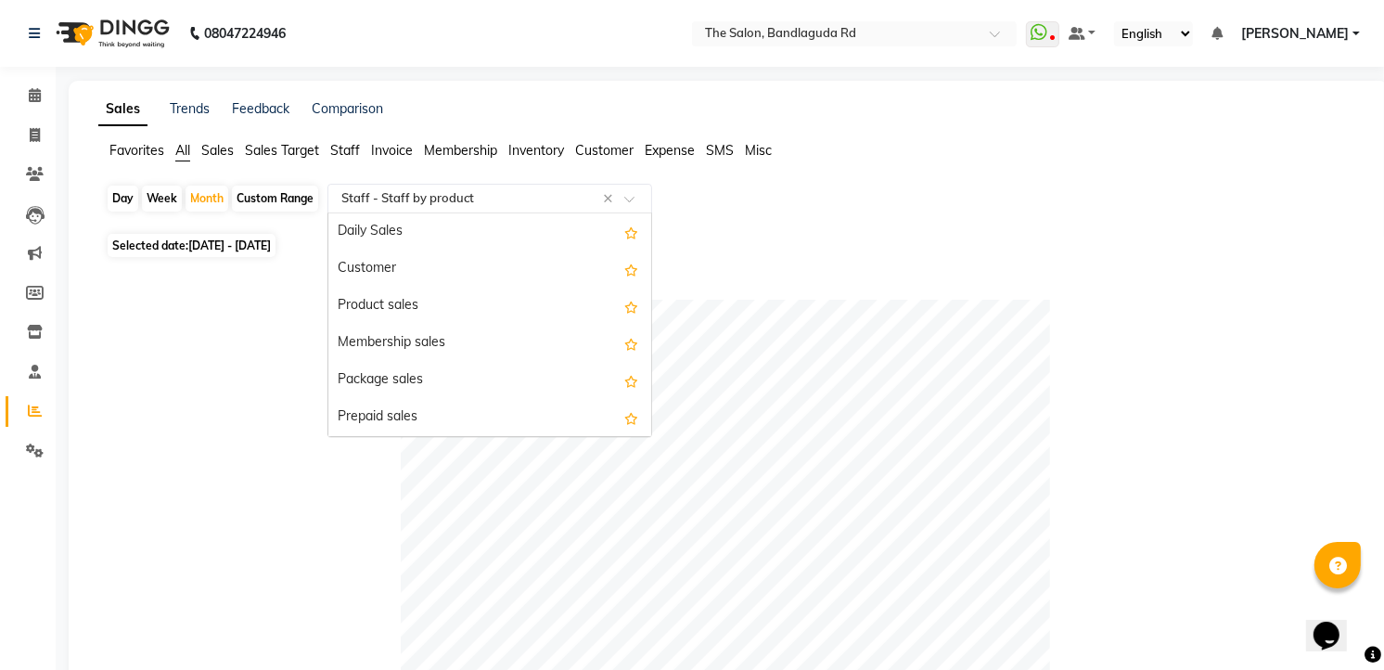
click at [376, 202] on input "text" at bounding box center [471, 198] width 267 height 19
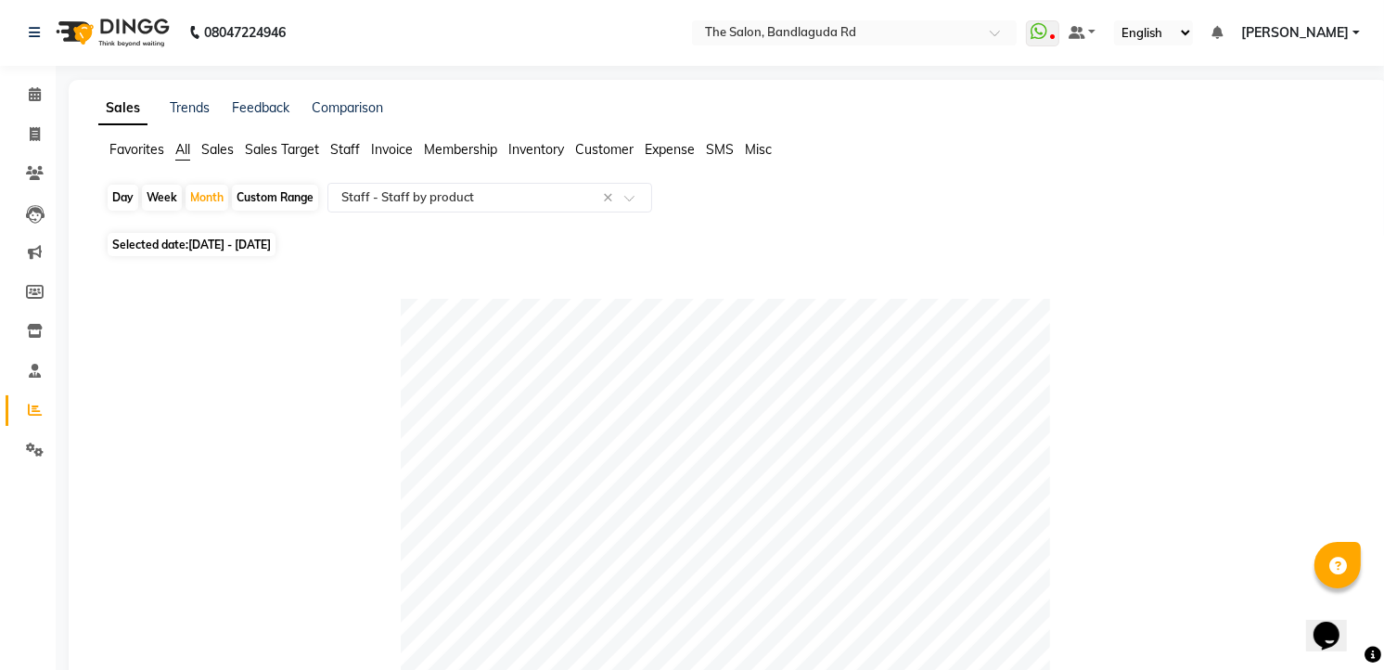
scroll to position [0, 0]
click at [442, 205] on input "text" at bounding box center [471, 198] width 267 height 19
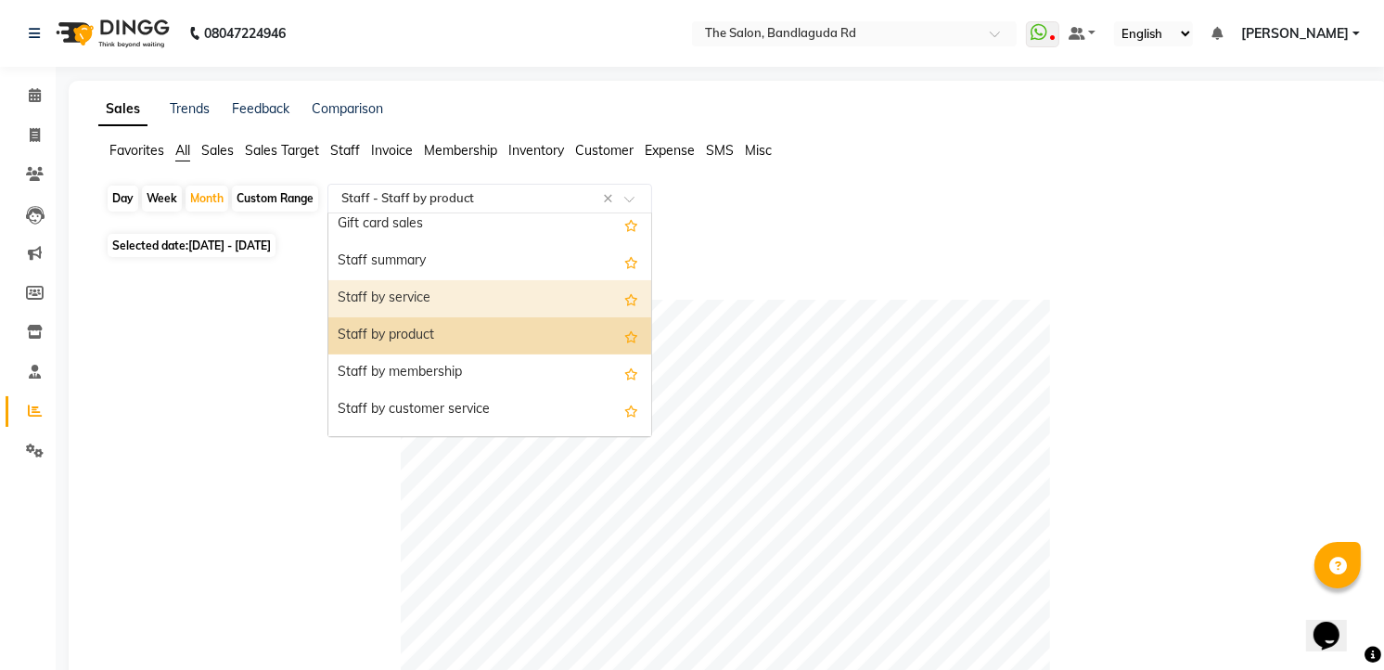
scroll to position [238, 0]
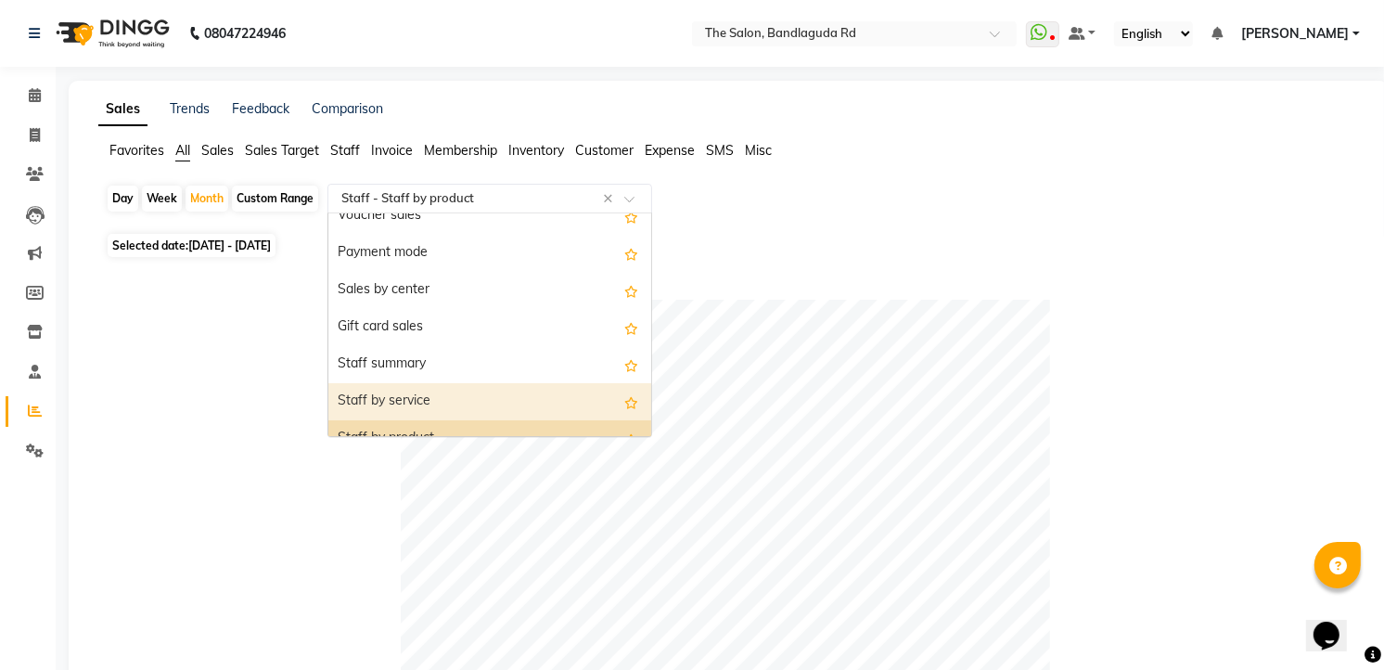
click at [453, 394] on div "Staff by service" at bounding box center [489, 401] width 323 height 37
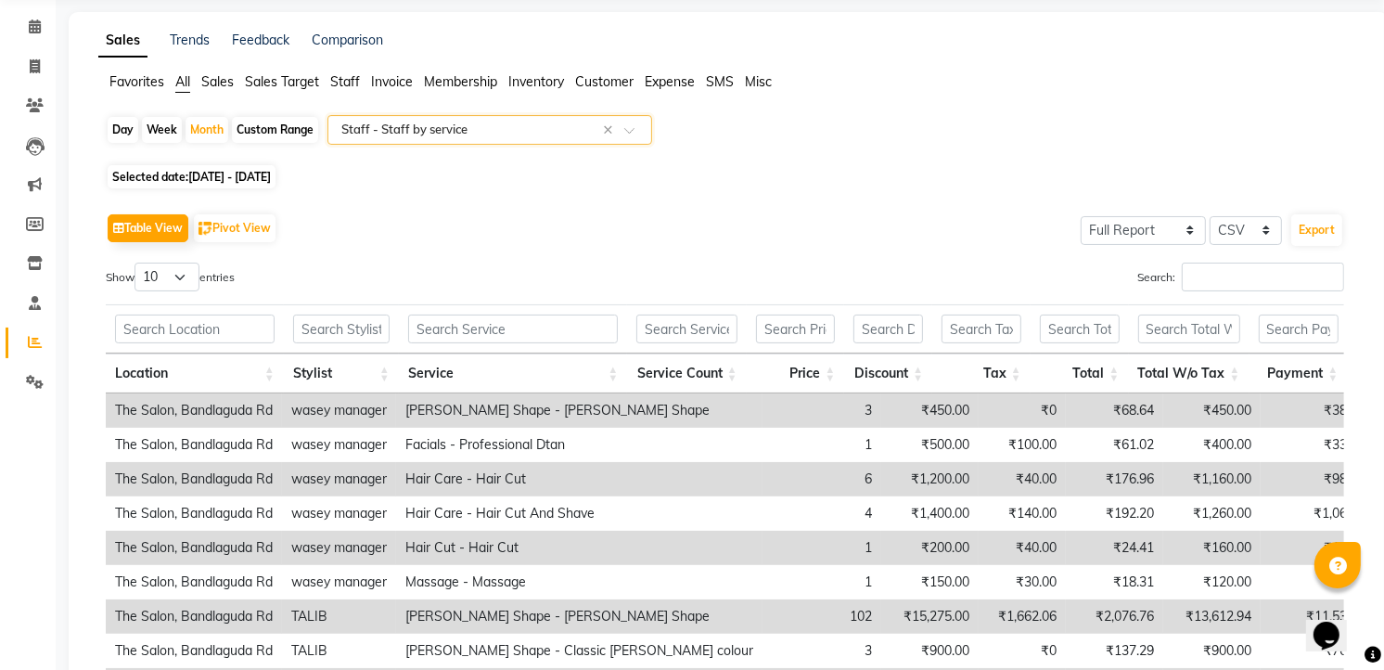
scroll to position [0, 0]
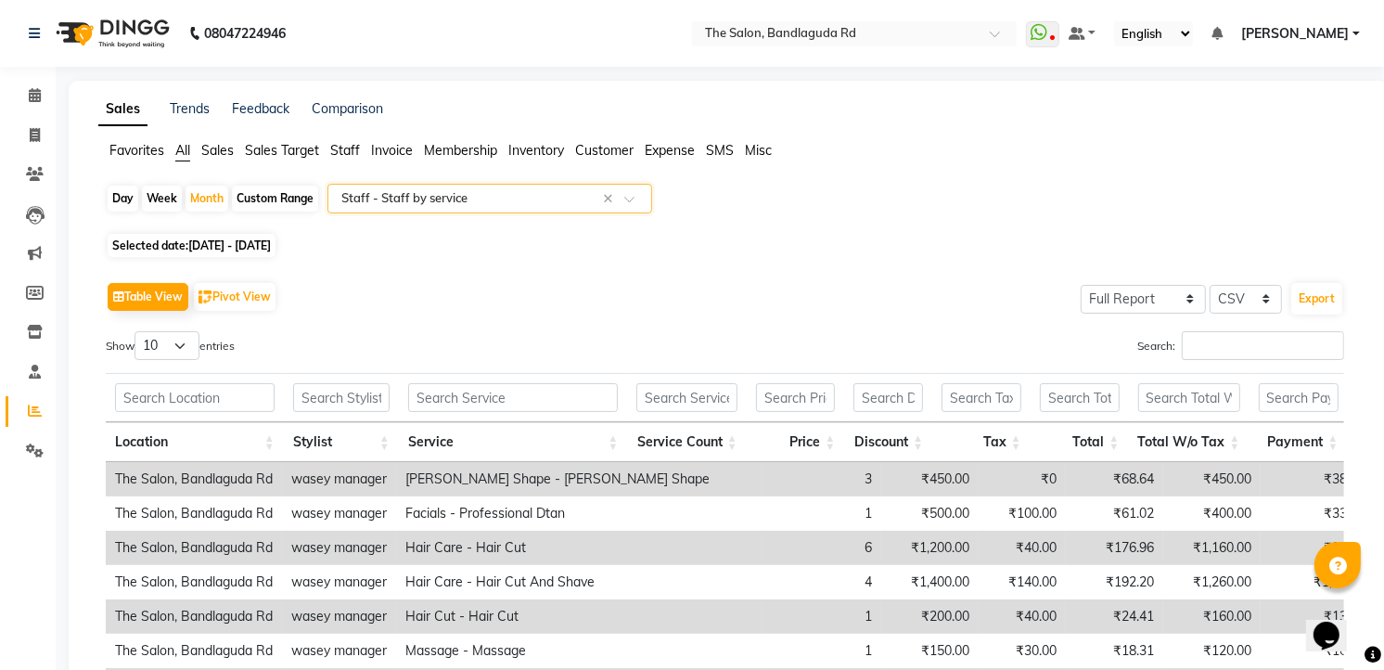
click at [495, 190] on input "text" at bounding box center [471, 198] width 267 height 19
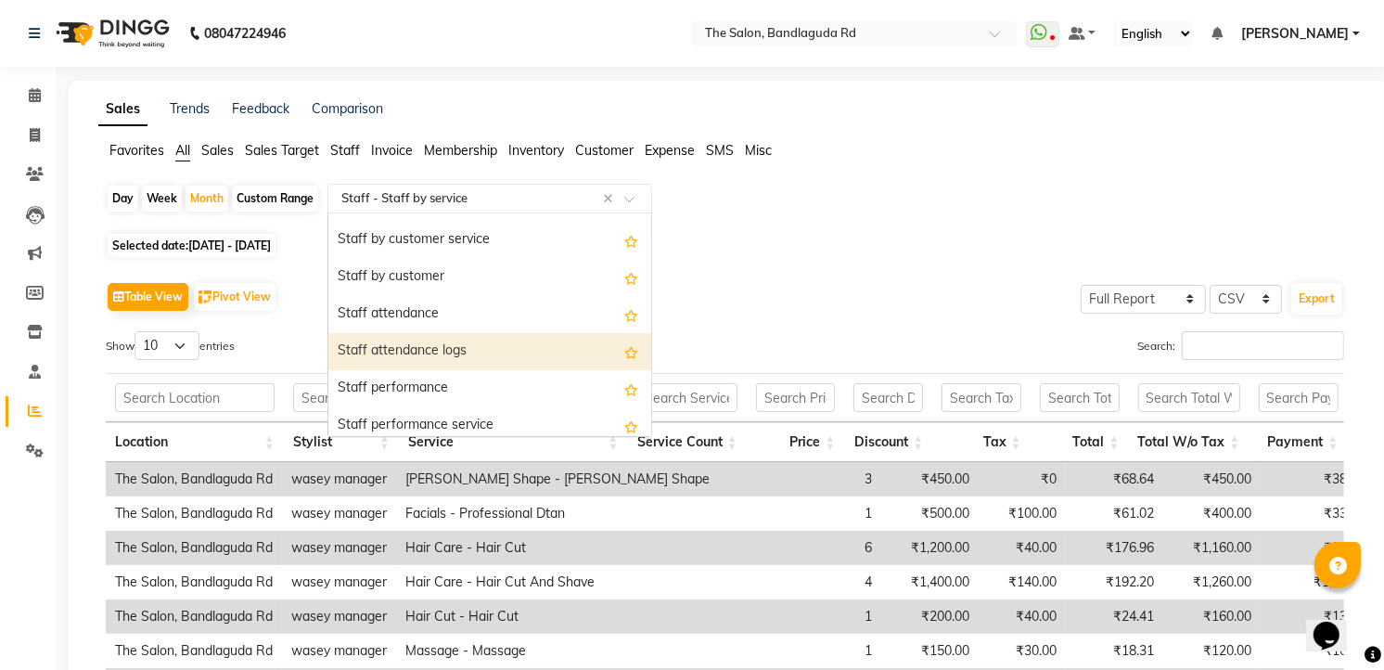
scroll to position [614, 0]
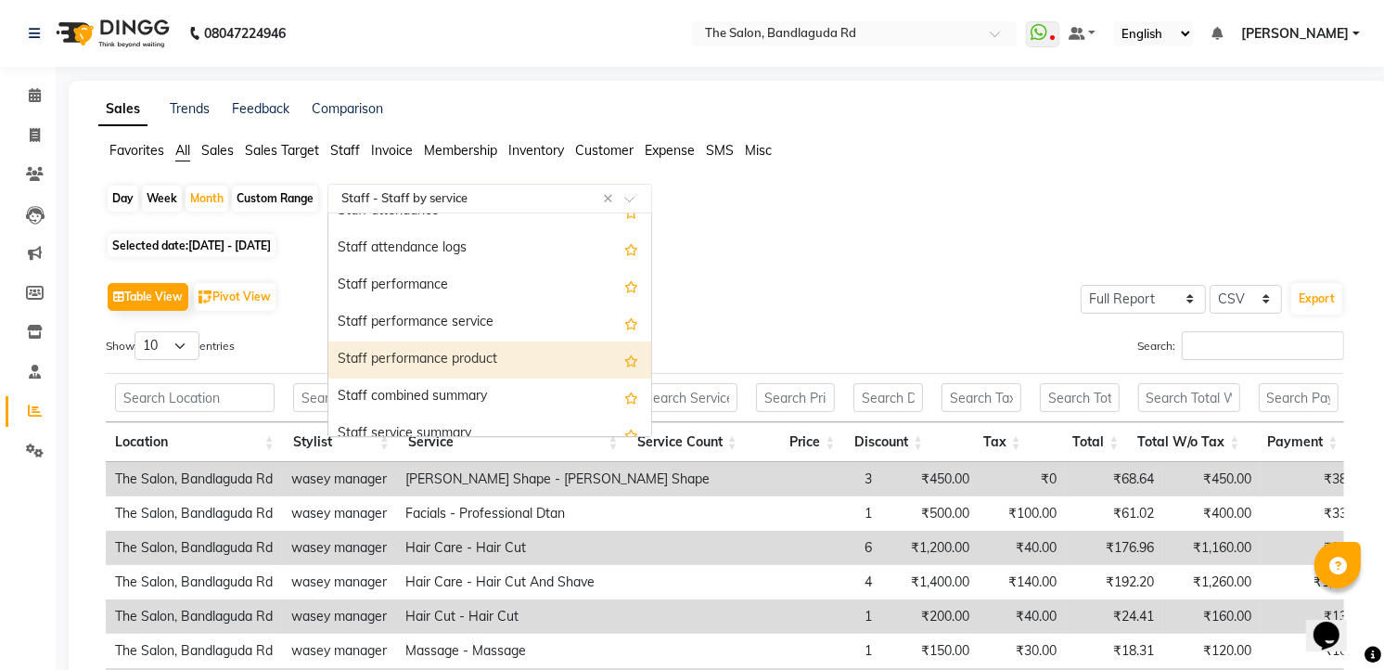
click at [454, 367] on div "Staff performance product" at bounding box center [489, 359] width 323 height 37
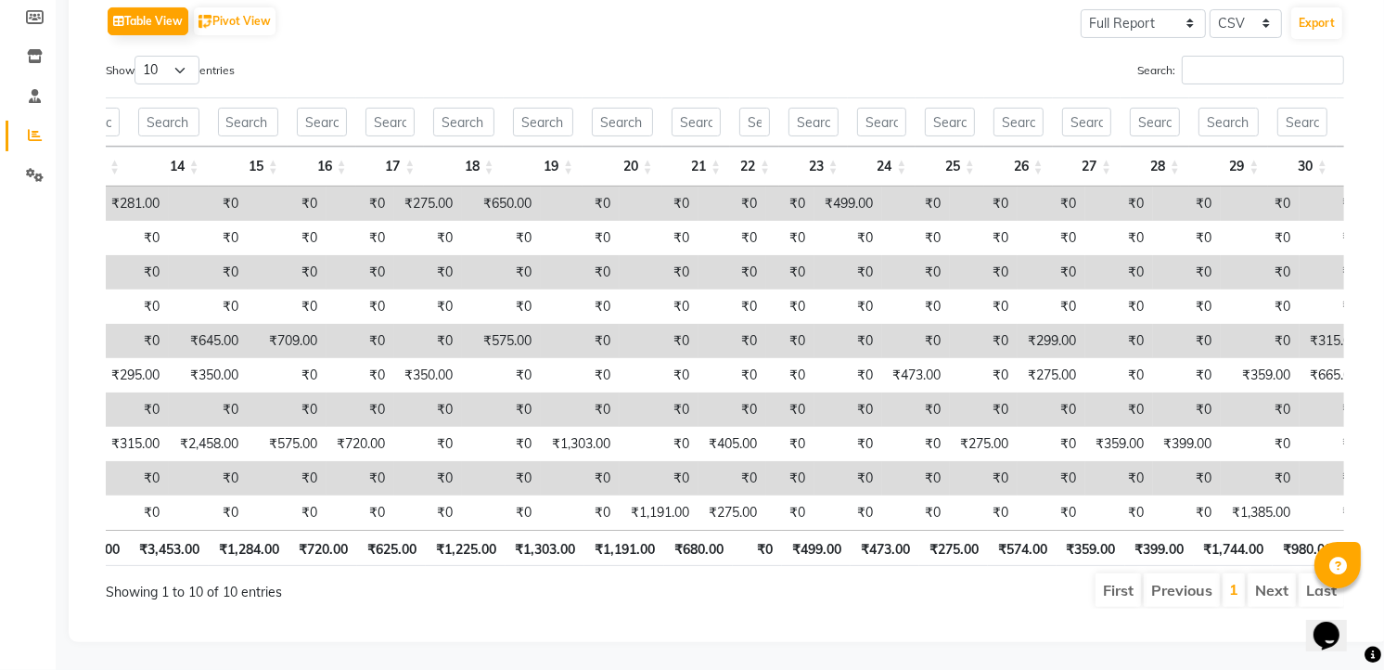
scroll to position [0, 0]
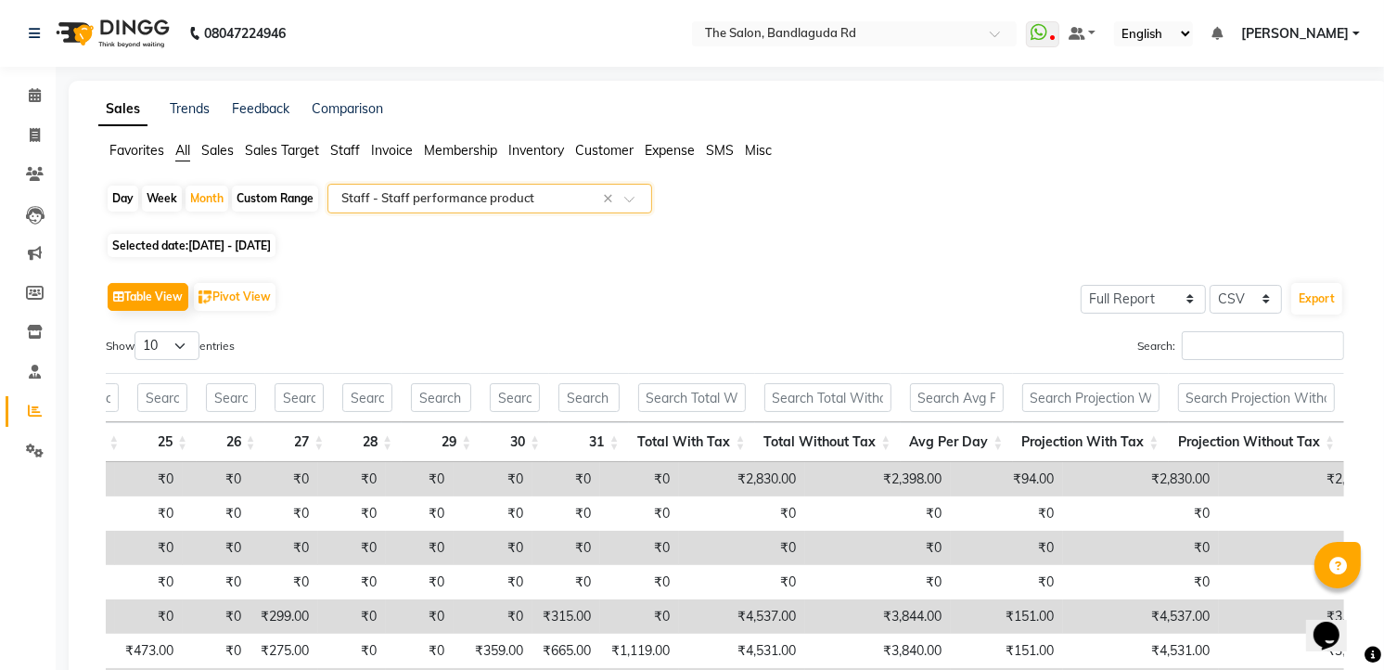
click at [438, 201] on input "text" at bounding box center [471, 198] width 267 height 19
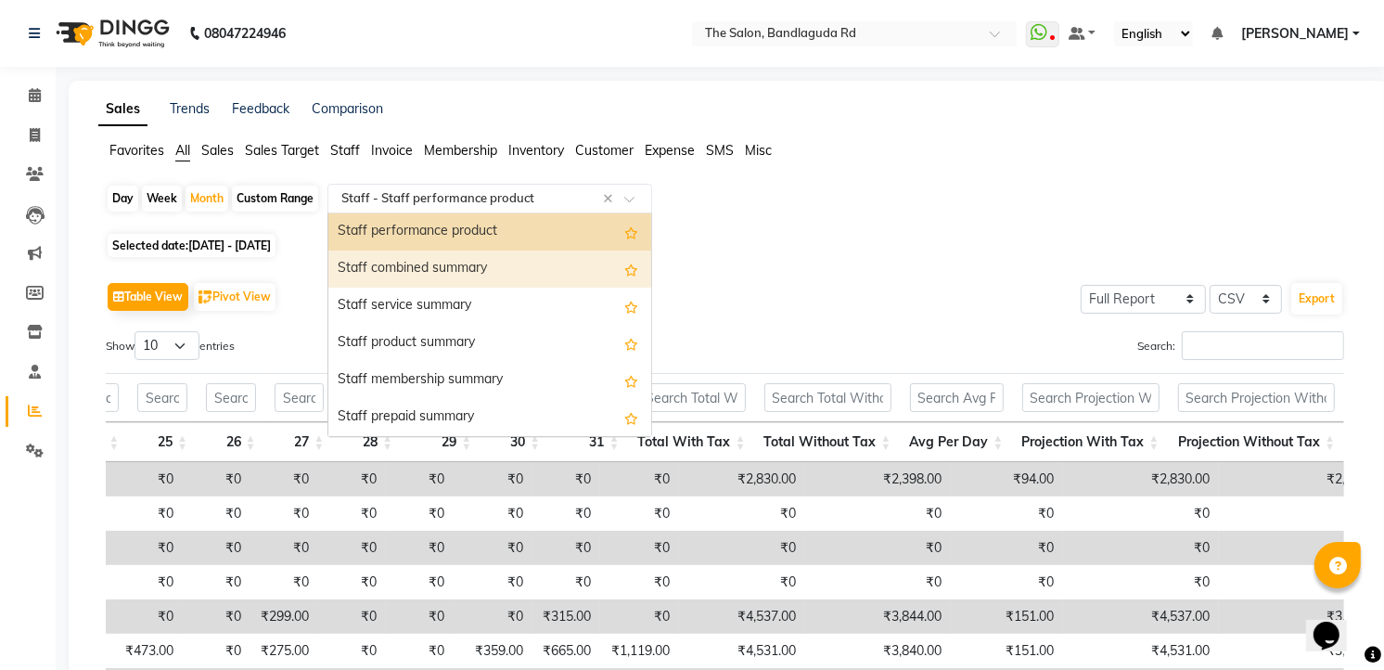
click at [436, 270] on div "Staff combined summary" at bounding box center [489, 268] width 323 height 37
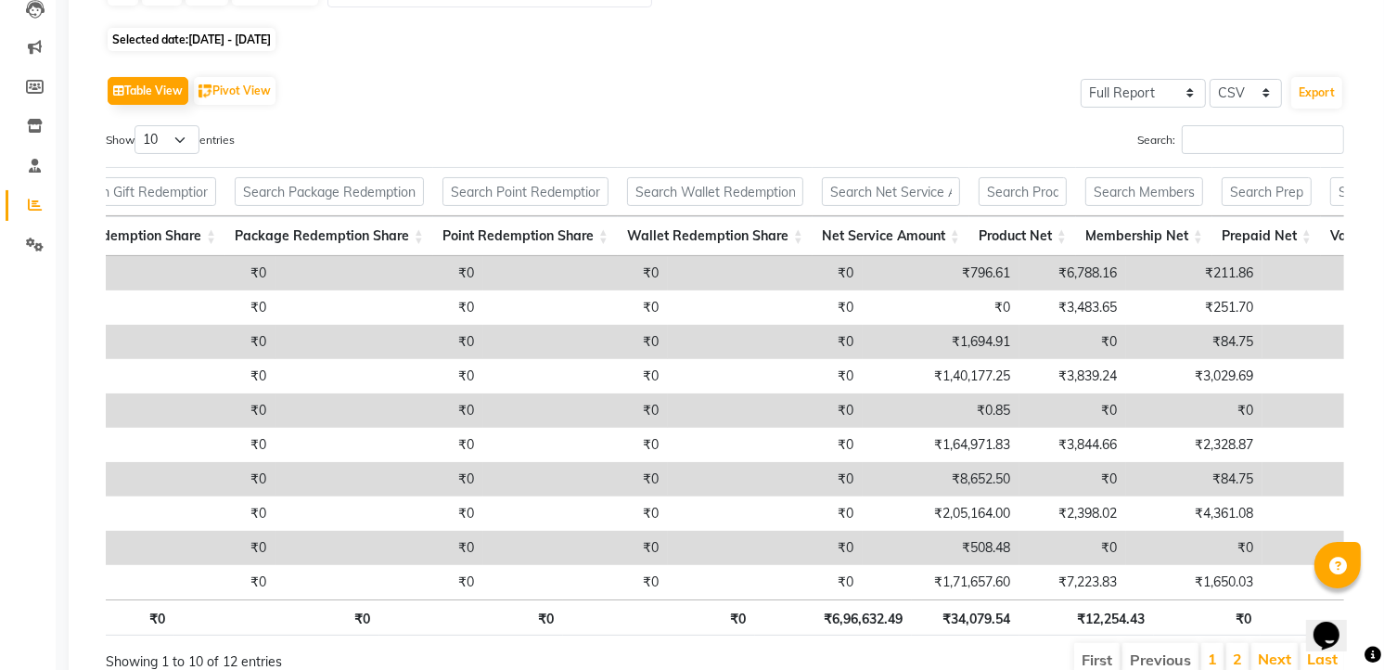
drag, startPoint x: 467, startPoint y: 607, endPoint x: 928, endPoint y: 653, distance: 464.2
click at [928, 641] on div "Total 1402 2067 ₹6,96,632.49 ₹0 ₹0 ₹0 ₹0 ₹0 ₹0 ₹6,96,632.49 ₹34,079.54 ₹12,254.…" at bounding box center [725, 620] width 1238 height 42
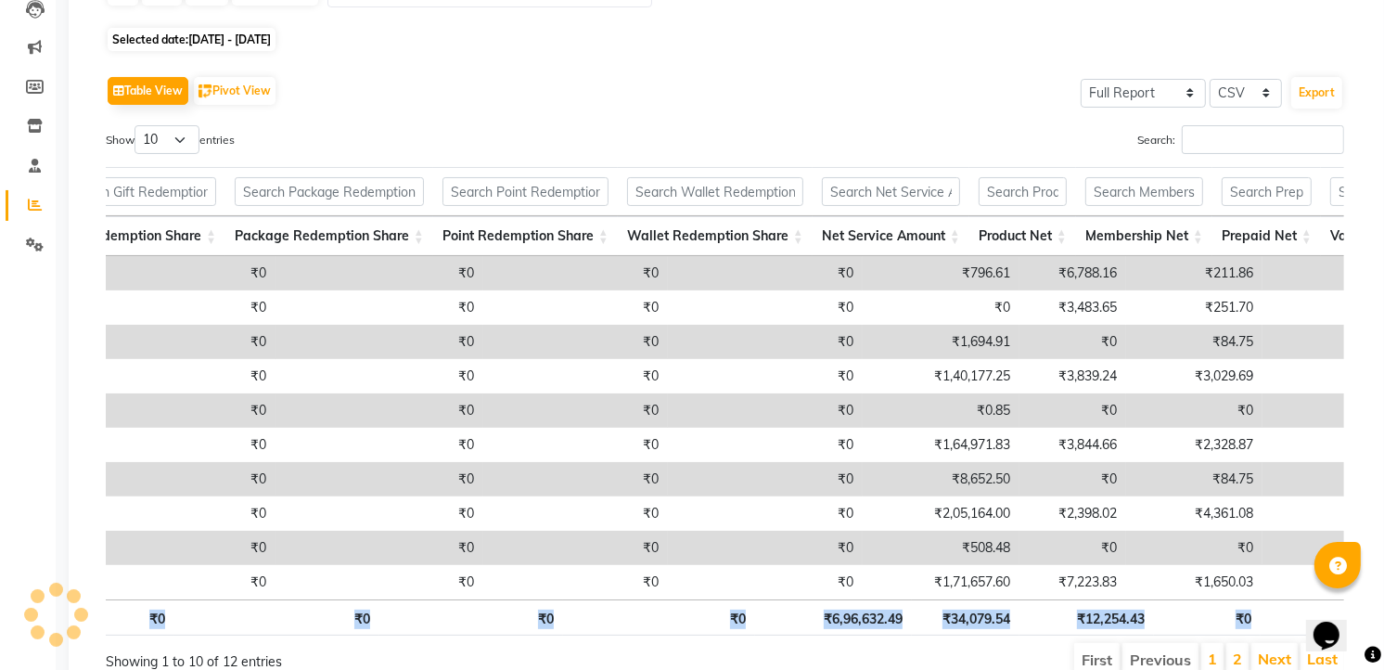
click at [661, 629] on th "₹0" at bounding box center [659, 617] width 192 height 36
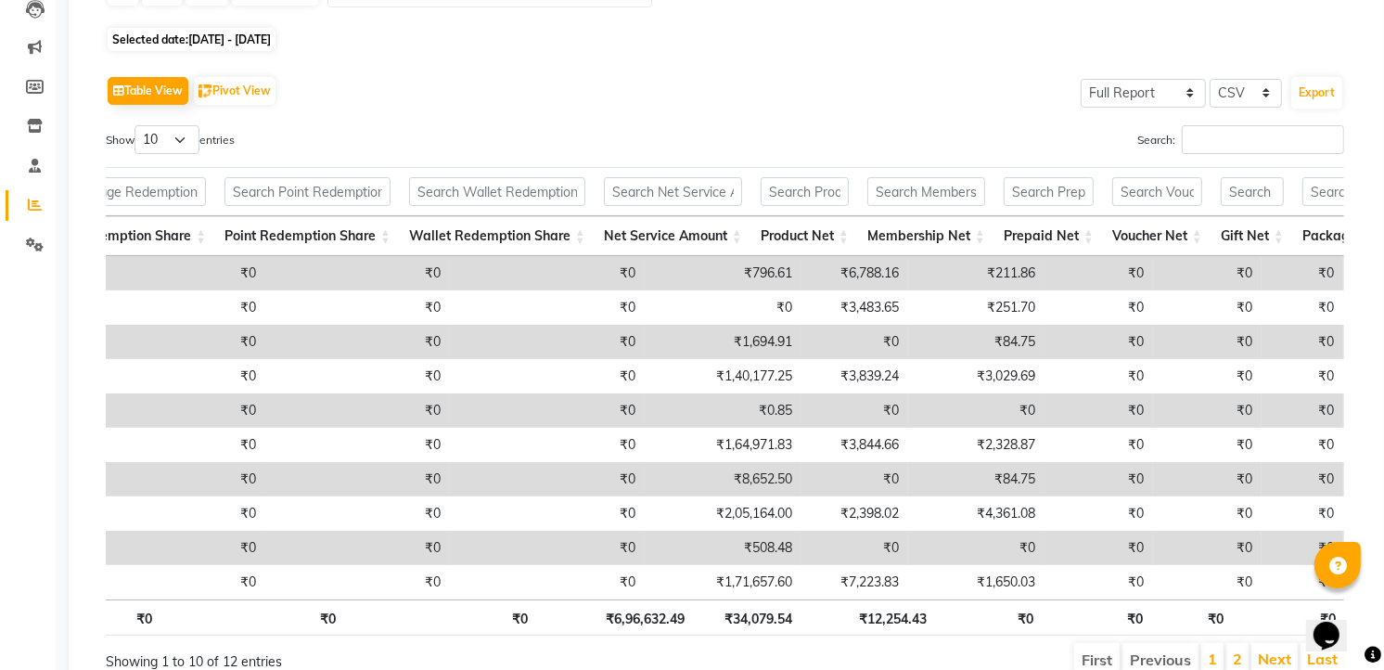
click at [79, 62] on div "Sales Trends Feedback Comparison Favorites All Sales Sales Target Staff Invoice…" at bounding box center [729, 293] width 1320 height 837
drag, startPoint x: 79, startPoint y: 62, endPoint x: 688, endPoint y: 30, distance: 610.3
click at [687, 19] on div "Day Week Month Custom Range Select Report Type × Staff - Staff combined summary…" at bounding box center [729, 0] width 1246 height 45
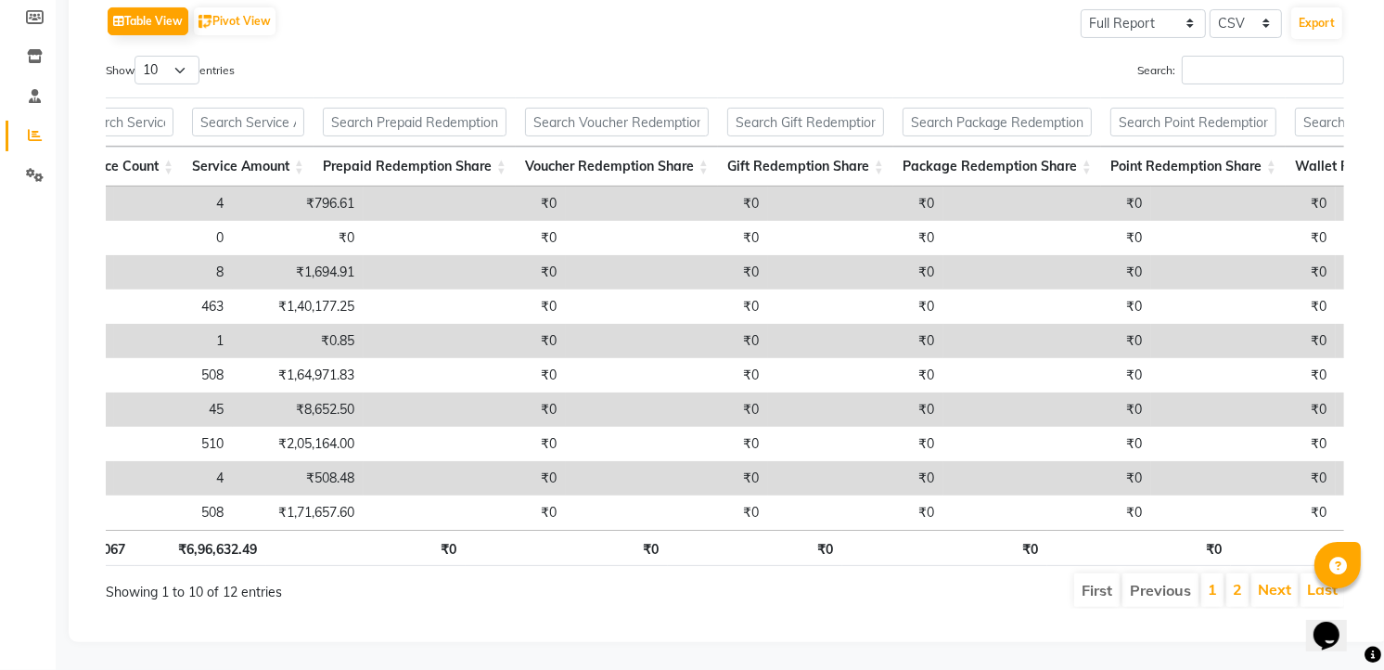
scroll to position [0, 245]
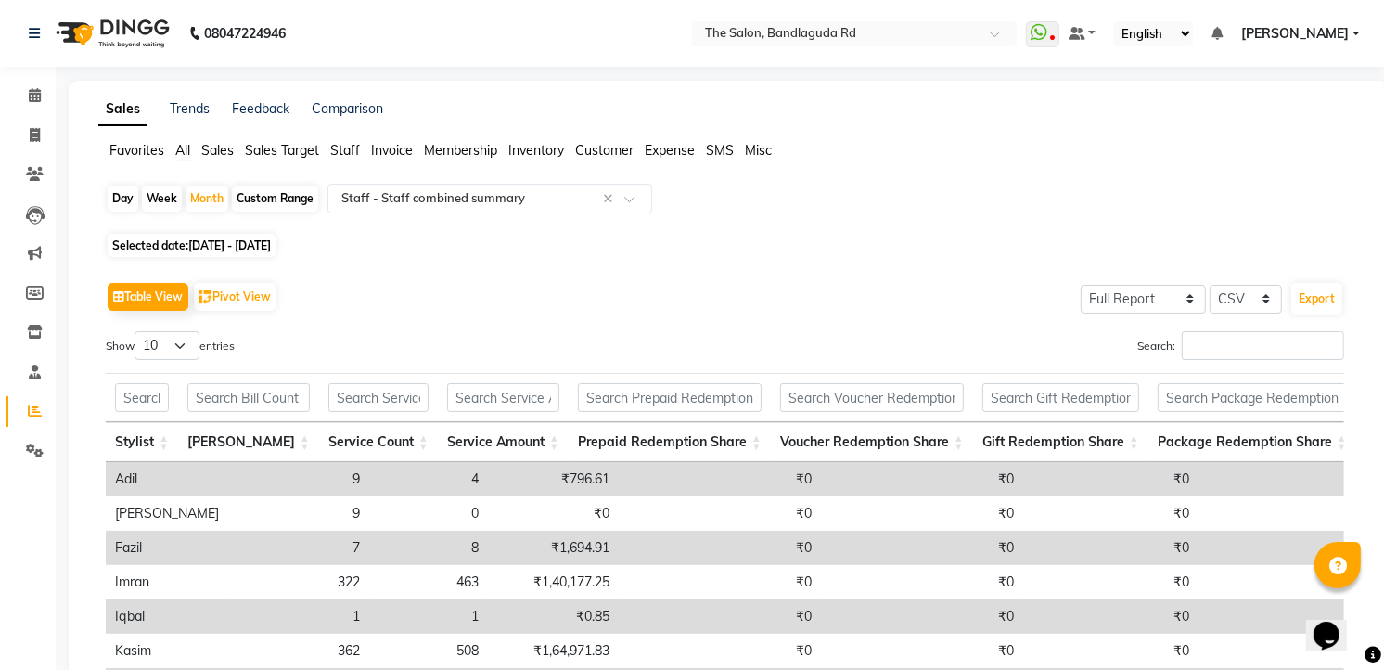
click at [275, 254] on span "Selected date: 01-07-2025 - 31-07-2025" at bounding box center [192, 245] width 168 height 23
select select "7"
select select "2025"
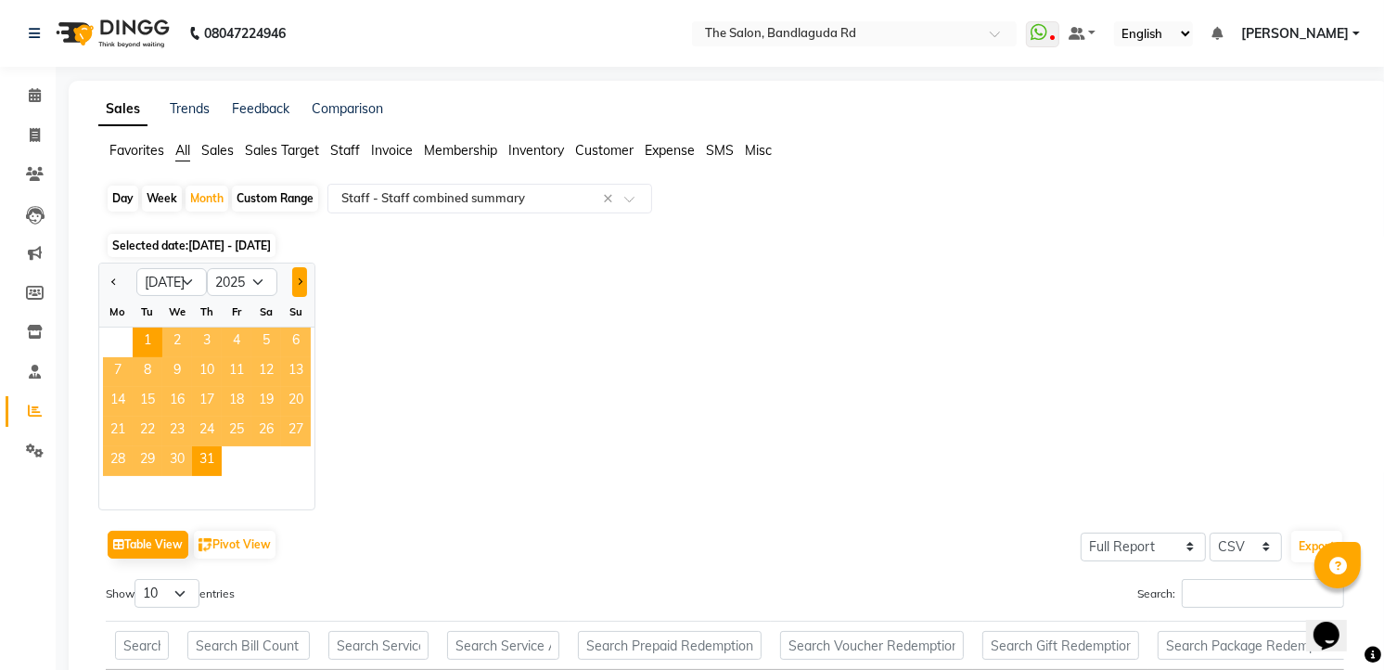
drag, startPoint x: 297, startPoint y: 253, endPoint x: 298, endPoint y: 276, distance: 23.2
click at [298, 277] on span "Next month" at bounding box center [299, 280] width 6 height 6
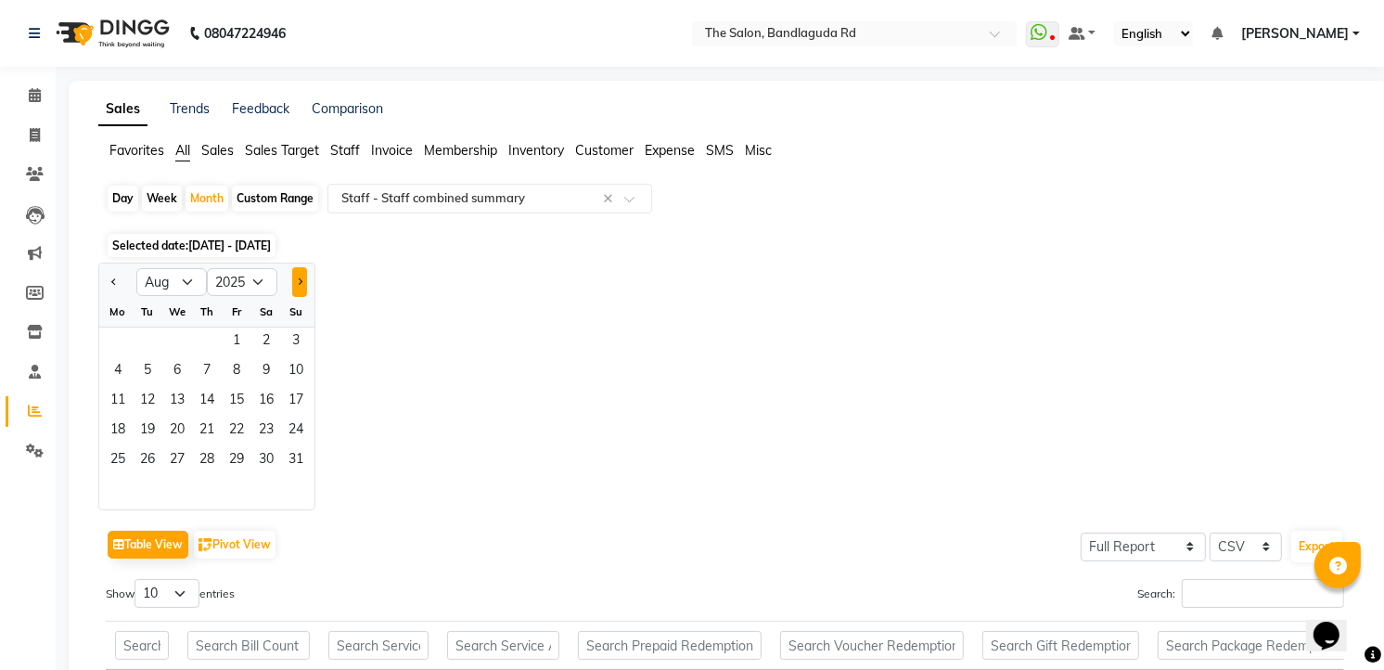
click at [298, 277] on span "Next month" at bounding box center [299, 280] width 6 height 6
select select "9"
click at [113, 331] on span "1" at bounding box center [118, 342] width 30 height 30
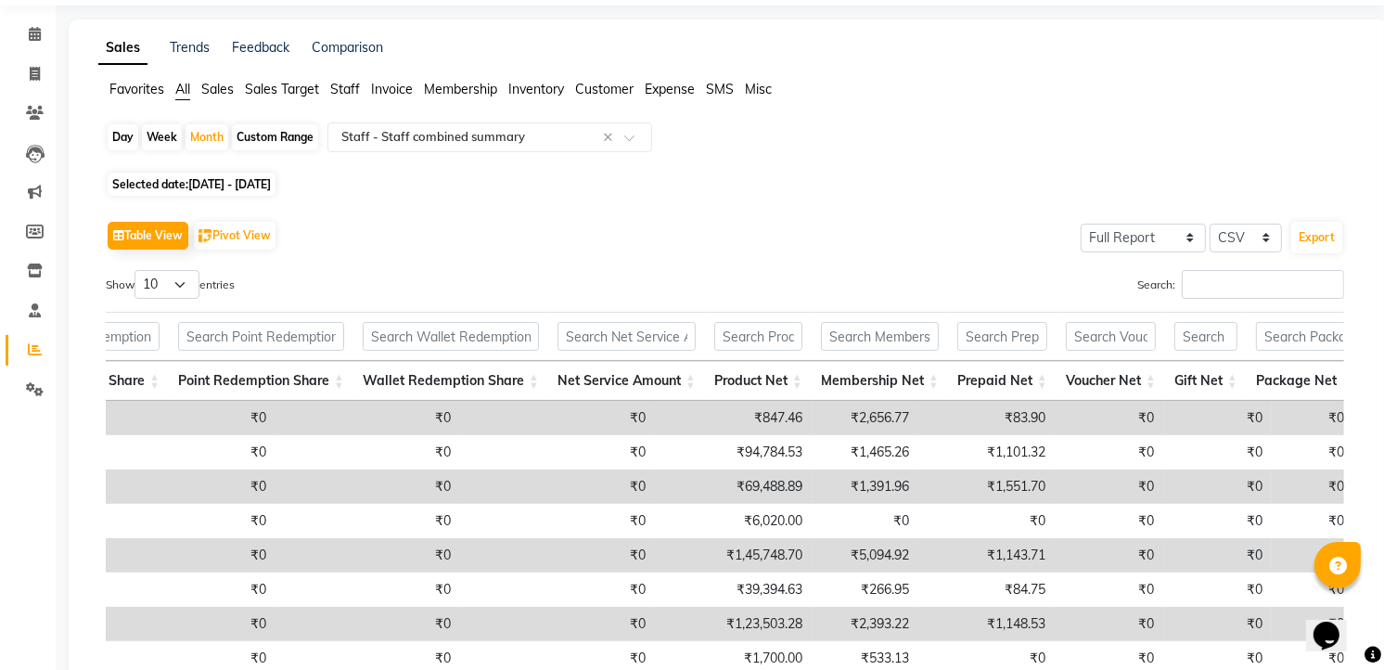
scroll to position [0, 0]
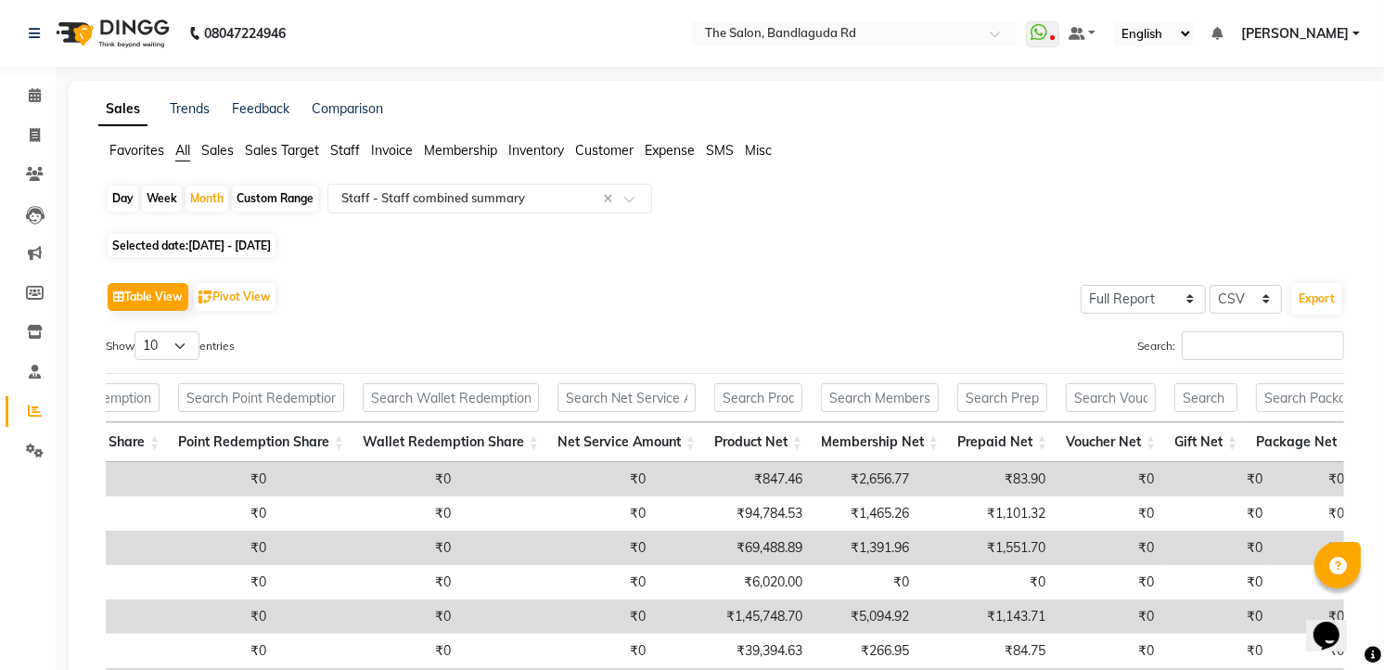
click at [271, 250] on span "01-09-2025 - 30-09-2025" at bounding box center [229, 245] width 83 height 14
select select "9"
select select "2025"
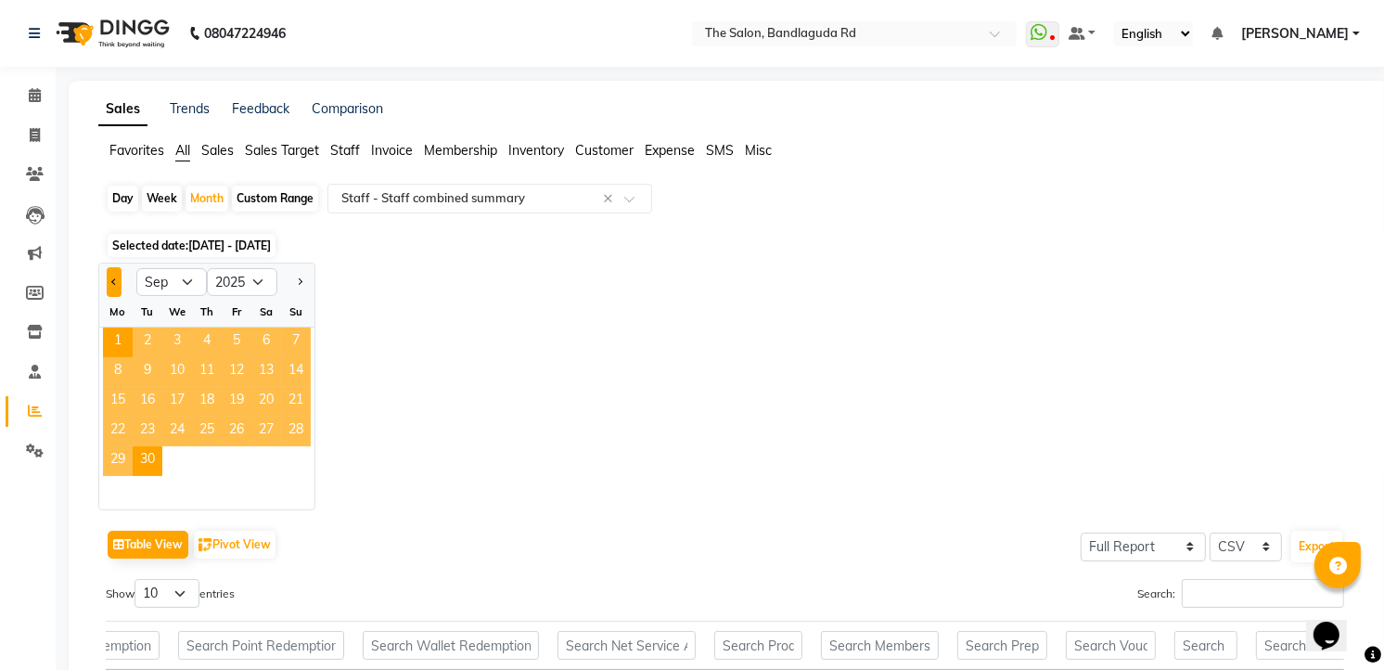
click at [118, 275] on button "Previous month" at bounding box center [114, 282] width 15 height 30
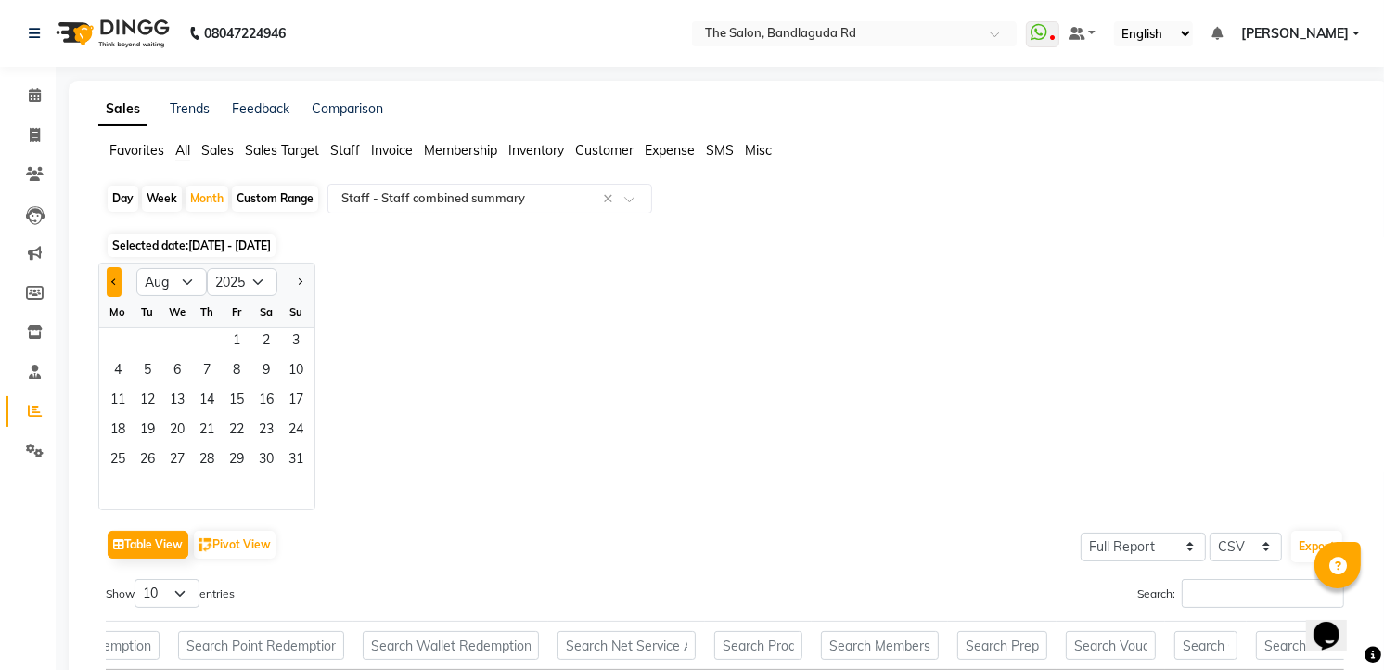
click at [119, 272] on button "Previous month" at bounding box center [114, 282] width 15 height 30
select select "7"
click at [153, 340] on span "1" at bounding box center [148, 342] width 30 height 30
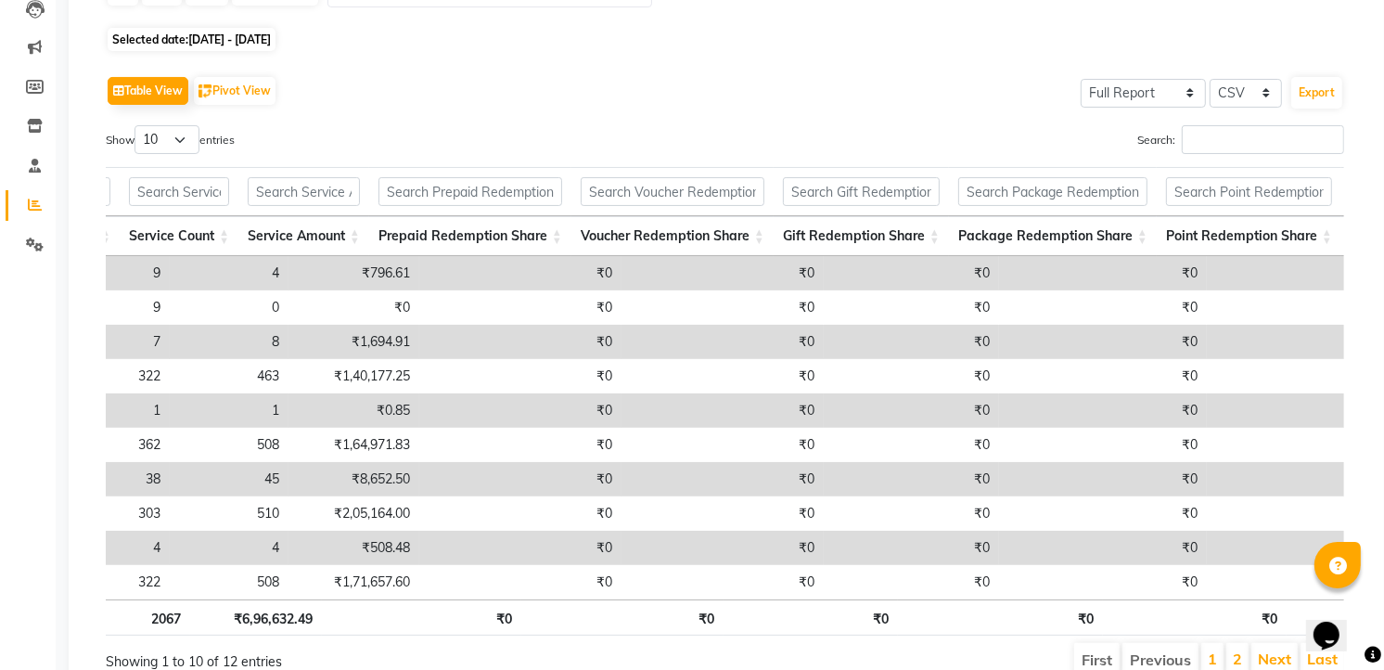
scroll to position [0, 255]
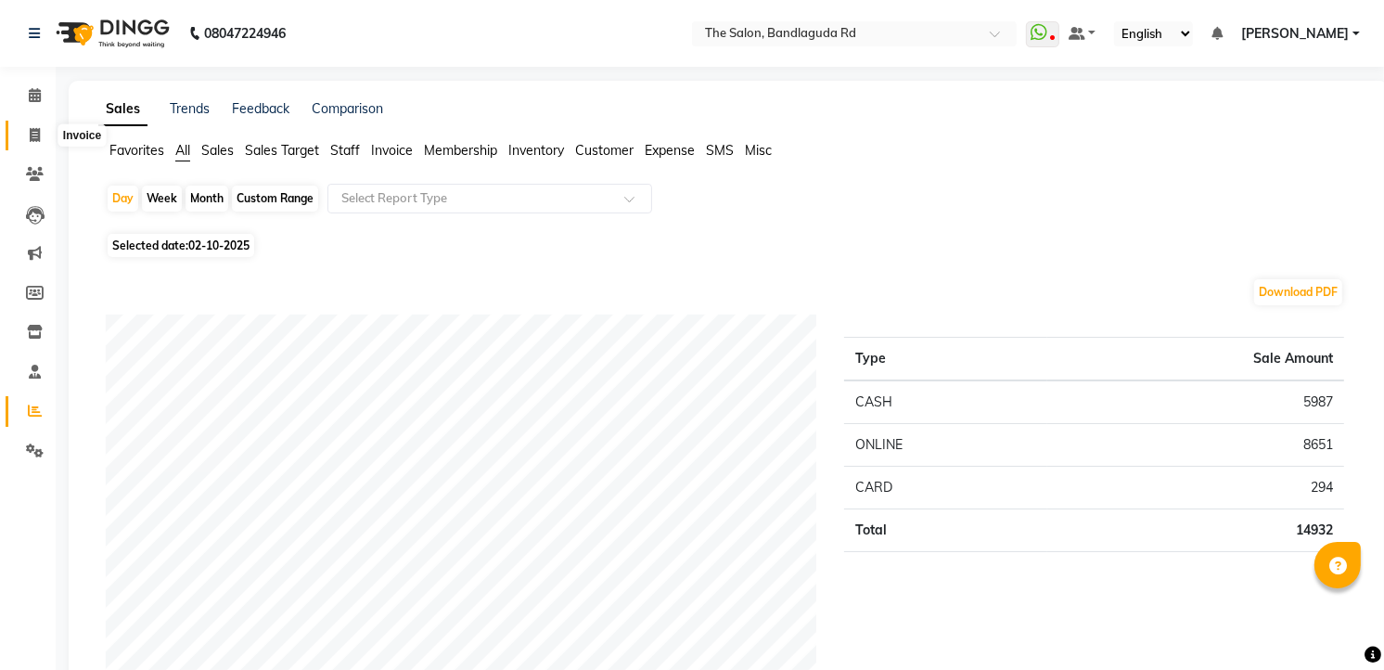
drag, startPoint x: 0, startPoint y: 0, endPoint x: 37, endPoint y: 130, distance: 135.1
click at [37, 130] on icon at bounding box center [35, 135] width 10 height 14
select select "service"
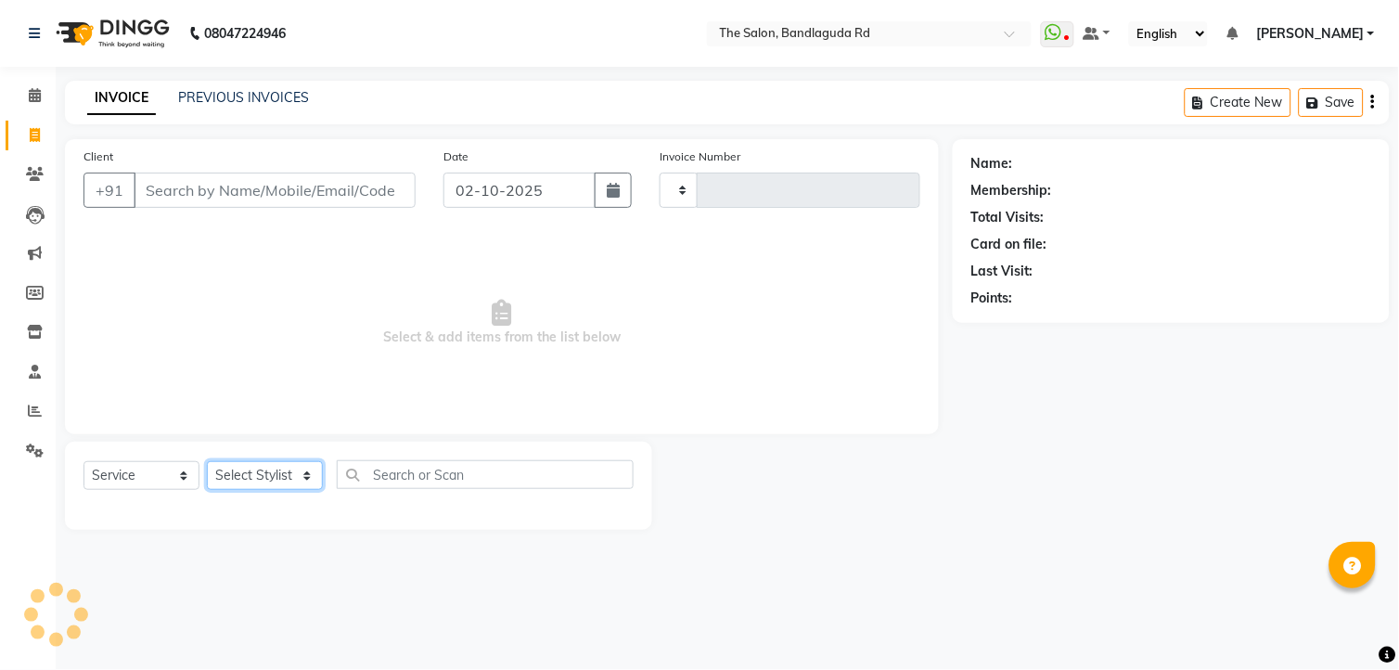
click at [267, 476] on select "Select Stylist" at bounding box center [265, 475] width 116 height 29
type input "14573"
select select "5198"
select select "91765"
click at [207, 462] on select "Select Stylist [PERSON_NAME] [PERSON_NAME] [PERSON_NAME] new [PERSON_NAME] [PER…" at bounding box center [265, 475] width 116 height 29
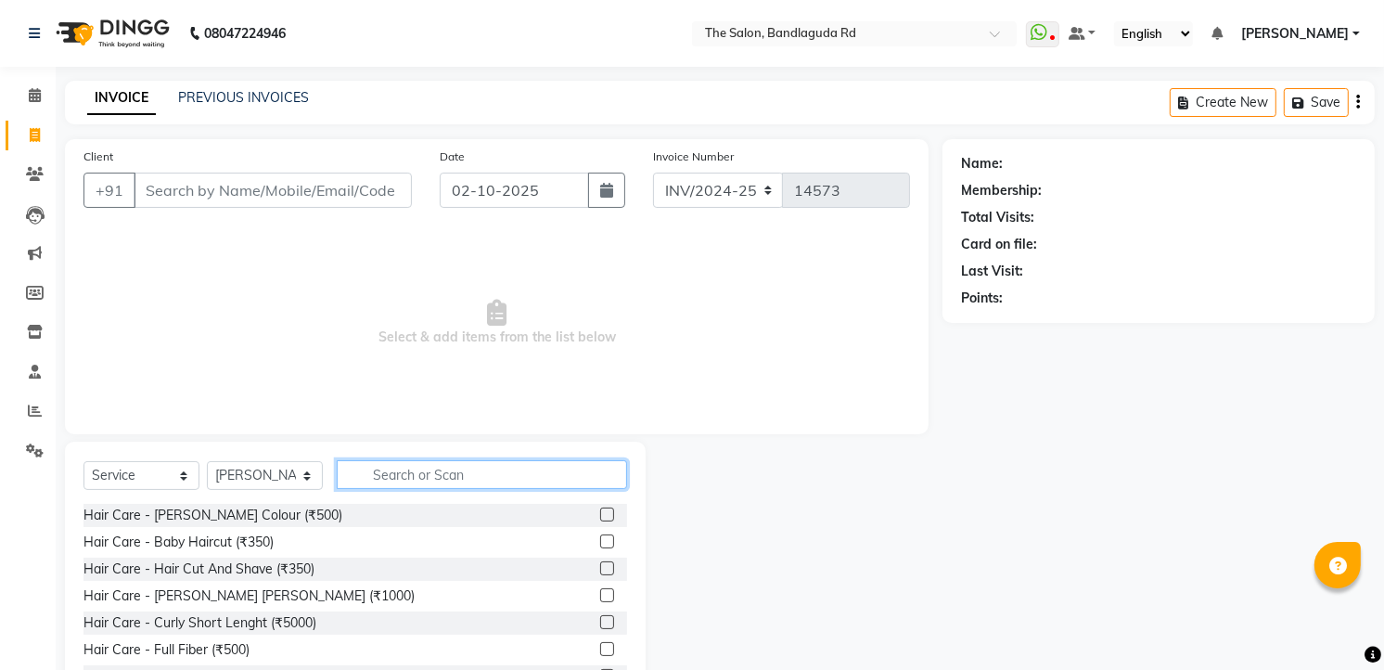
click at [406, 476] on input "text" at bounding box center [482, 474] width 290 height 29
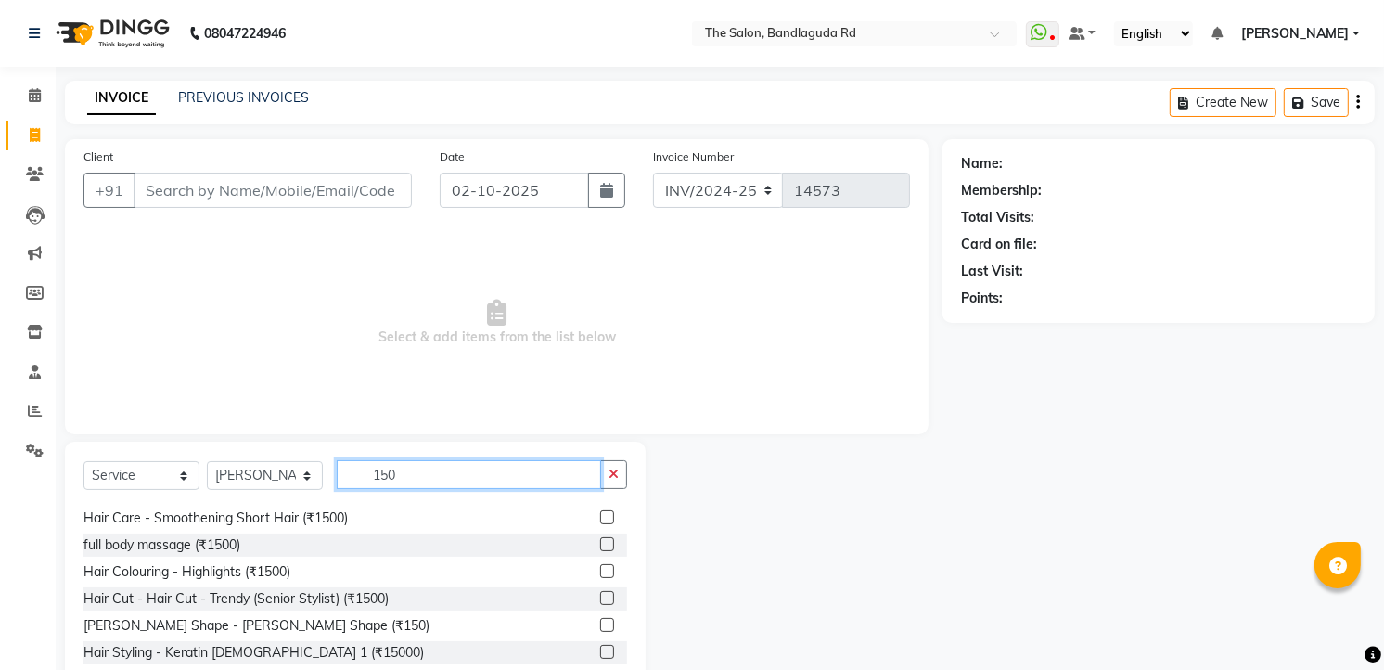
scroll to position [30, 0]
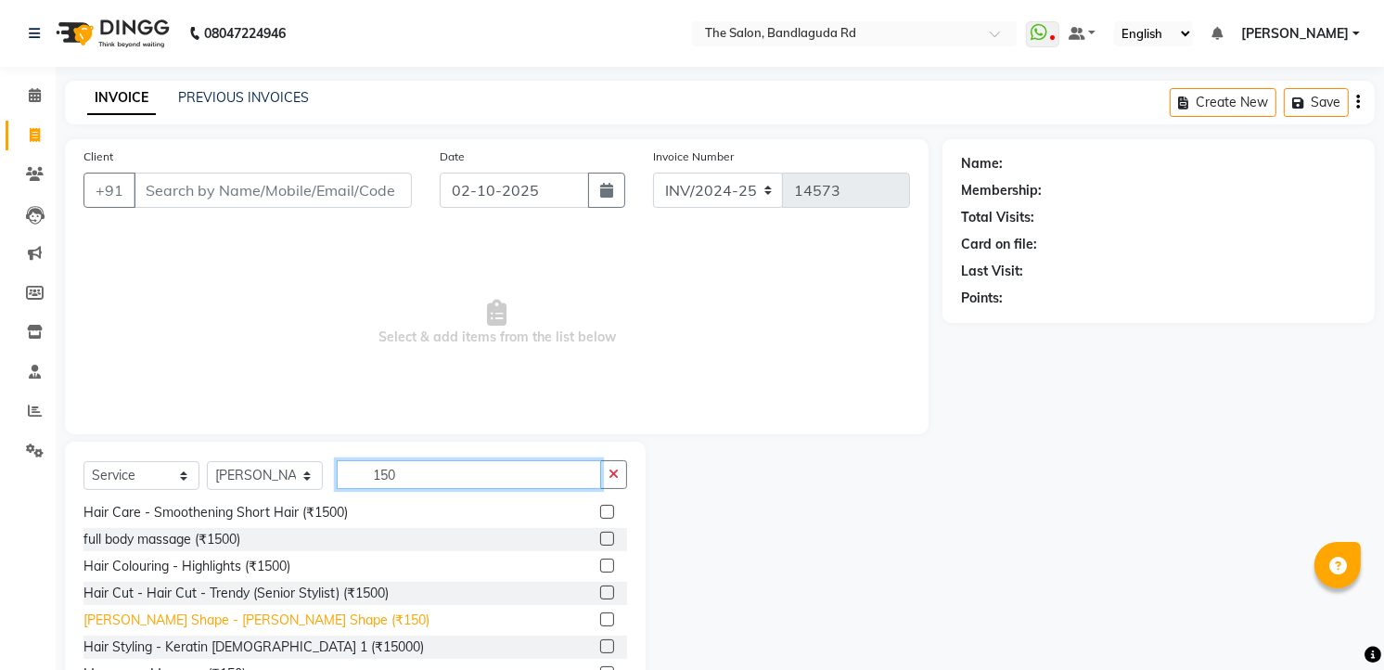
type input "150"
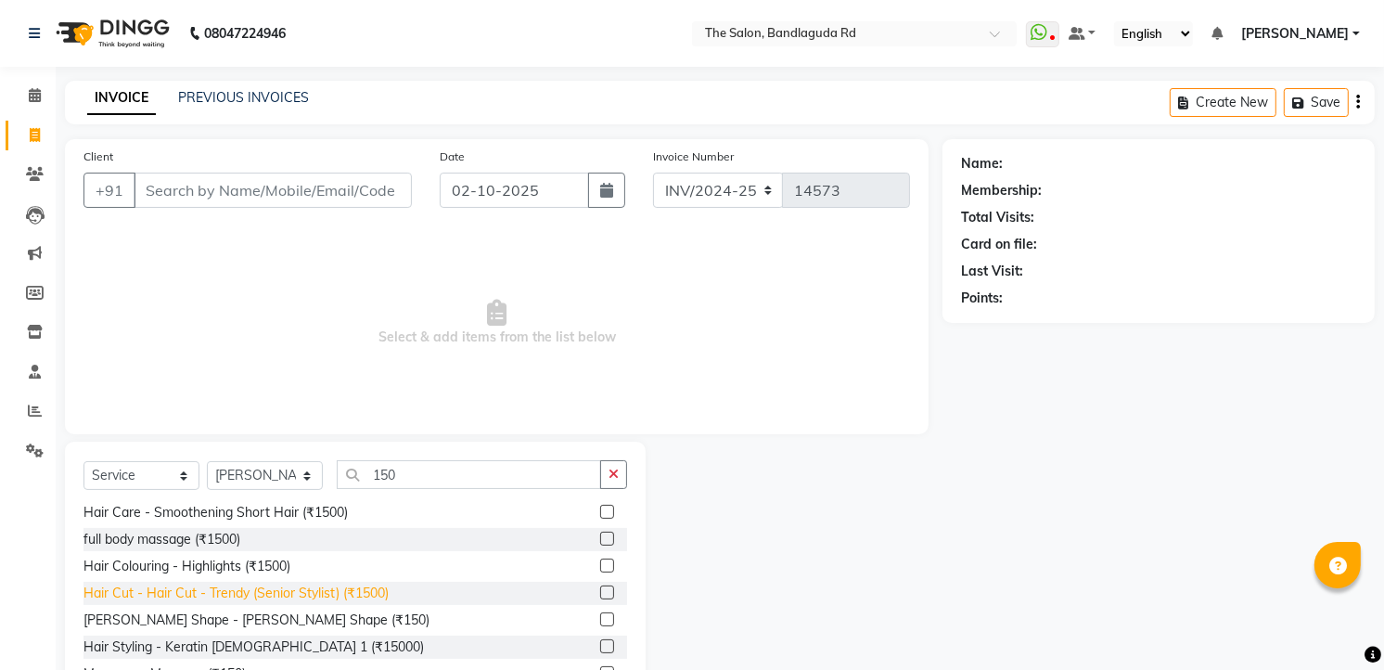
drag, startPoint x: 274, startPoint y: 614, endPoint x: 254, endPoint y: 586, distance: 34.0
click at [273, 614] on div "Beard Shape - Beard Shape (₹150)" at bounding box center [256, 619] width 346 height 19
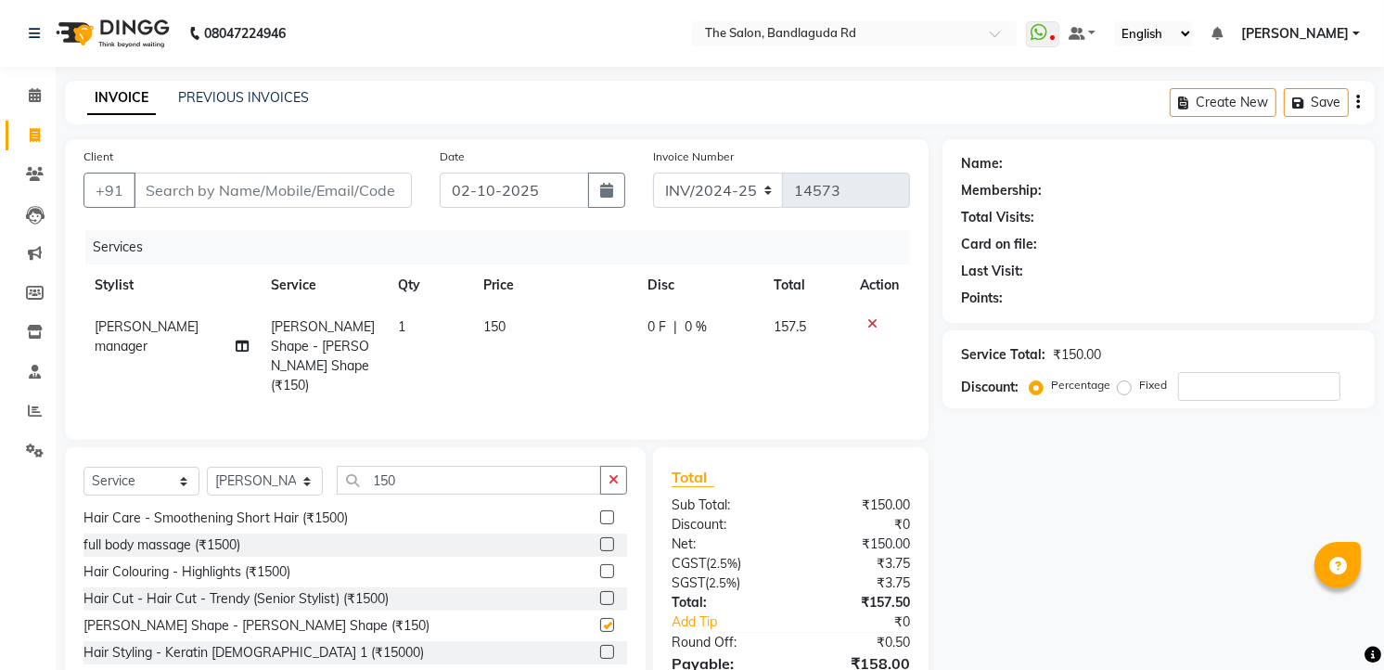
checkbox input "false"
click at [251, 188] on input "Client" at bounding box center [273, 190] width 278 height 35
type input "8"
type input "0"
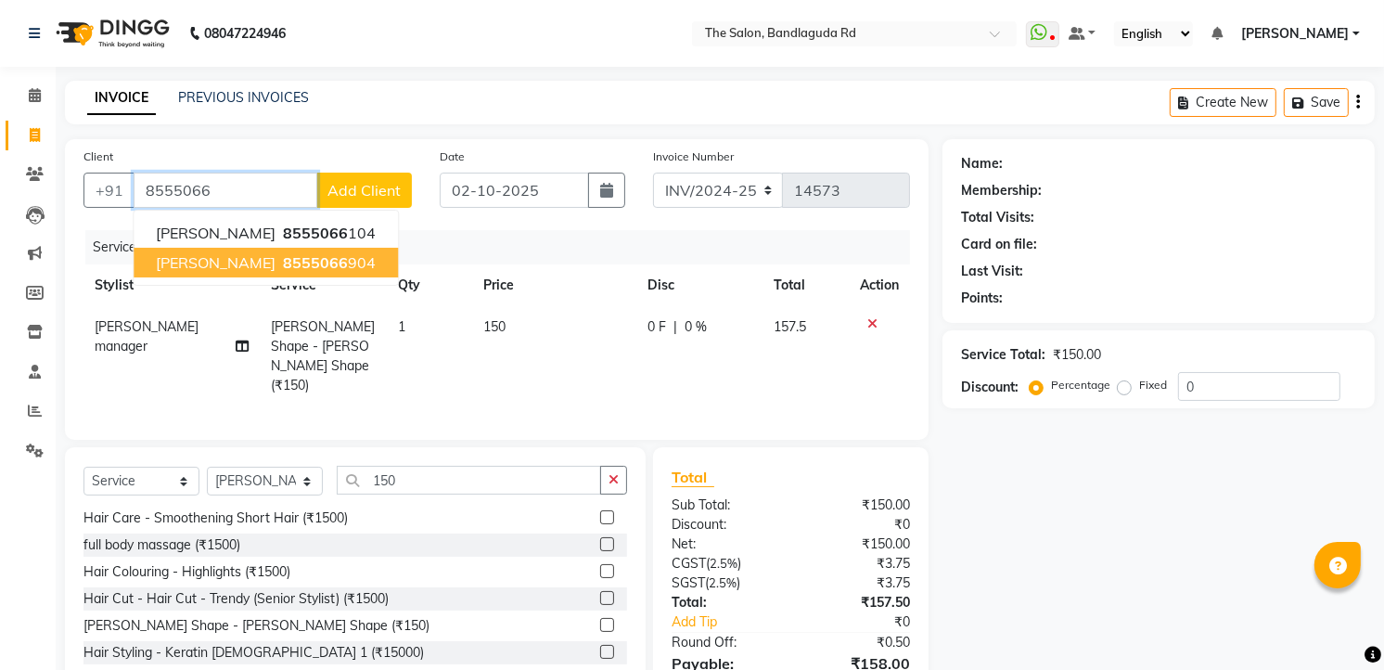
click at [283, 253] on span "8555066" at bounding box center [315, 262] width 65 height 19
type input "8555066904"
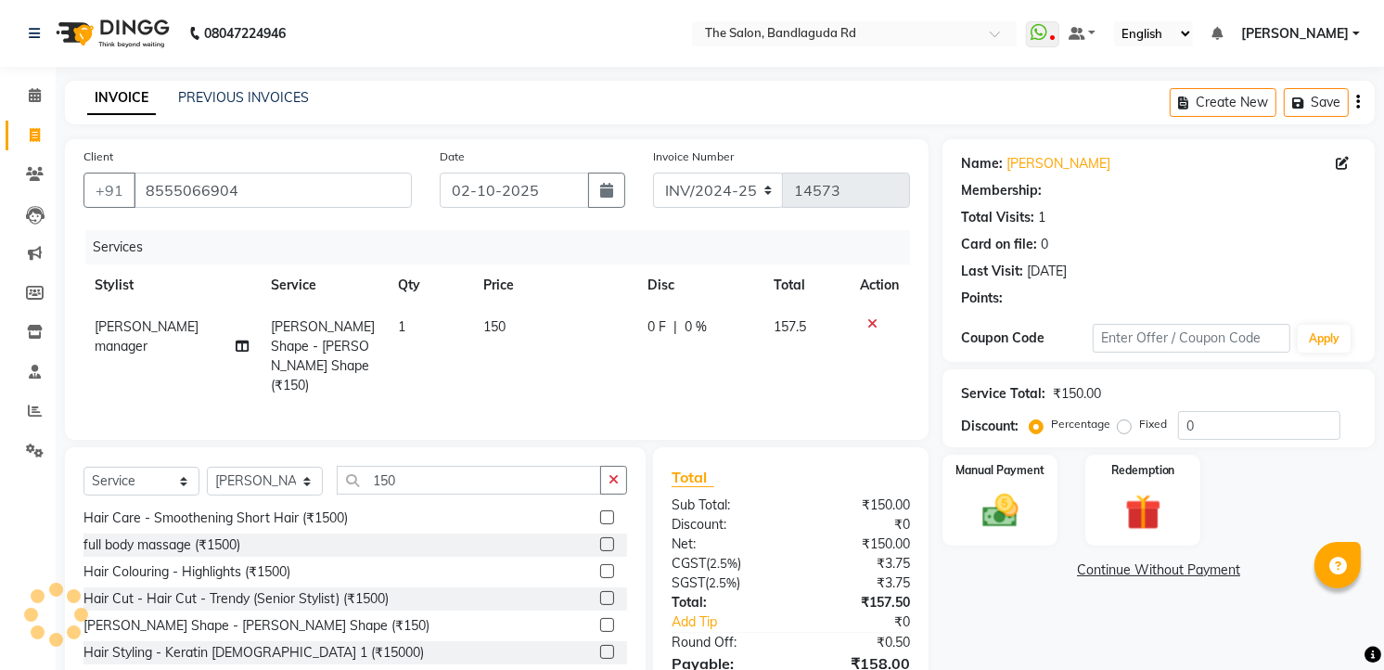
select select "1: Object"
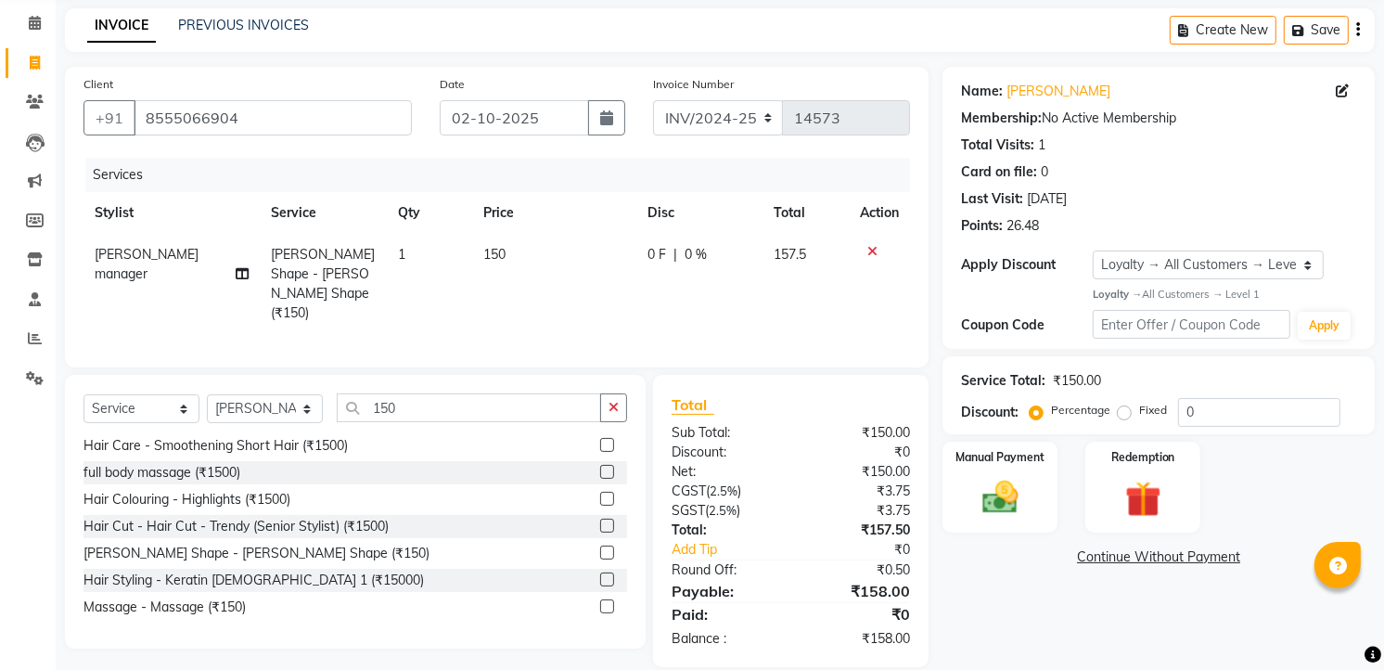
scroll to position [91, 0]
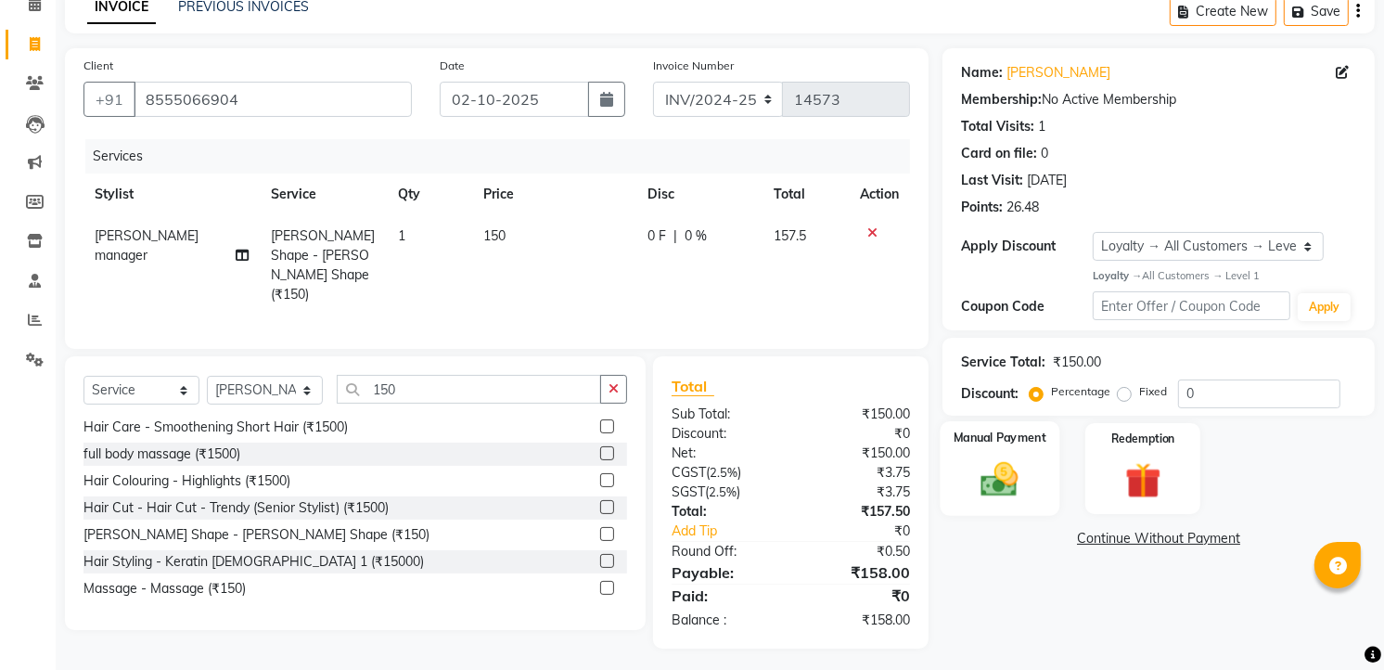
click at [1027, 487] on img at bounding box center [1000, 478] width 60 height 43
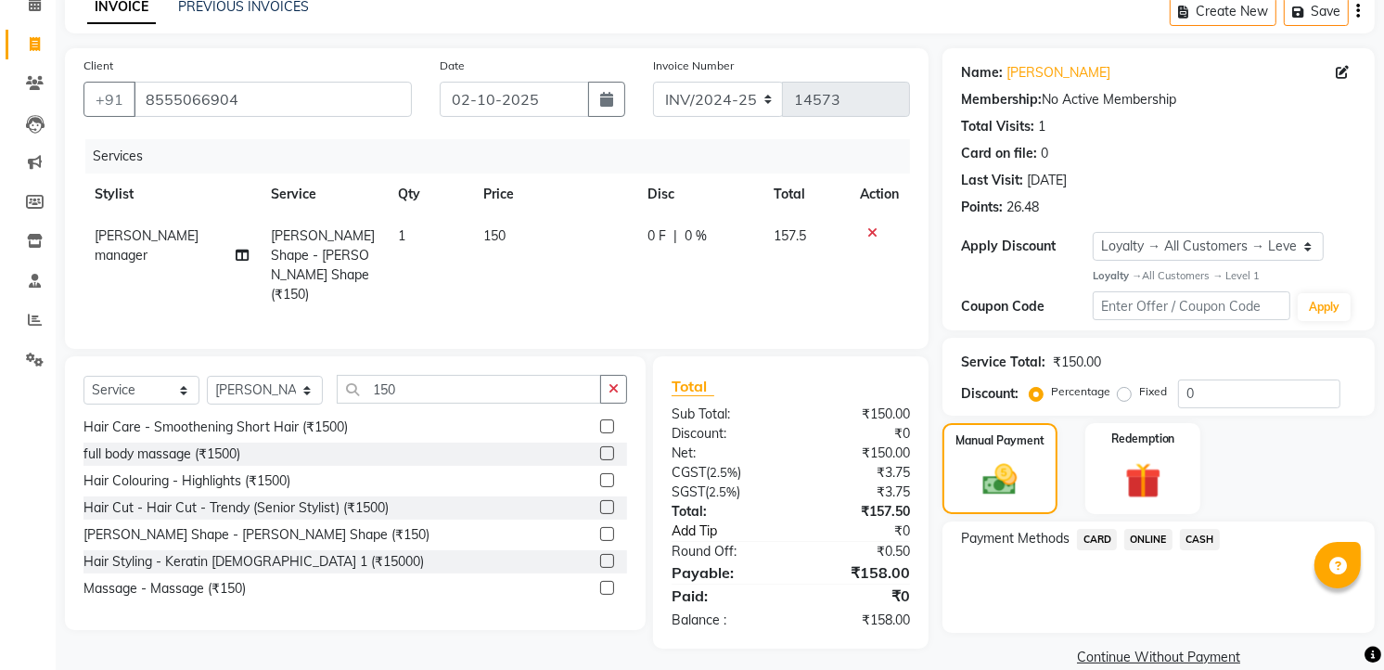
click at [702, 524] on link "Add Tip" at bounding box center [736, 530] width 156 height 19
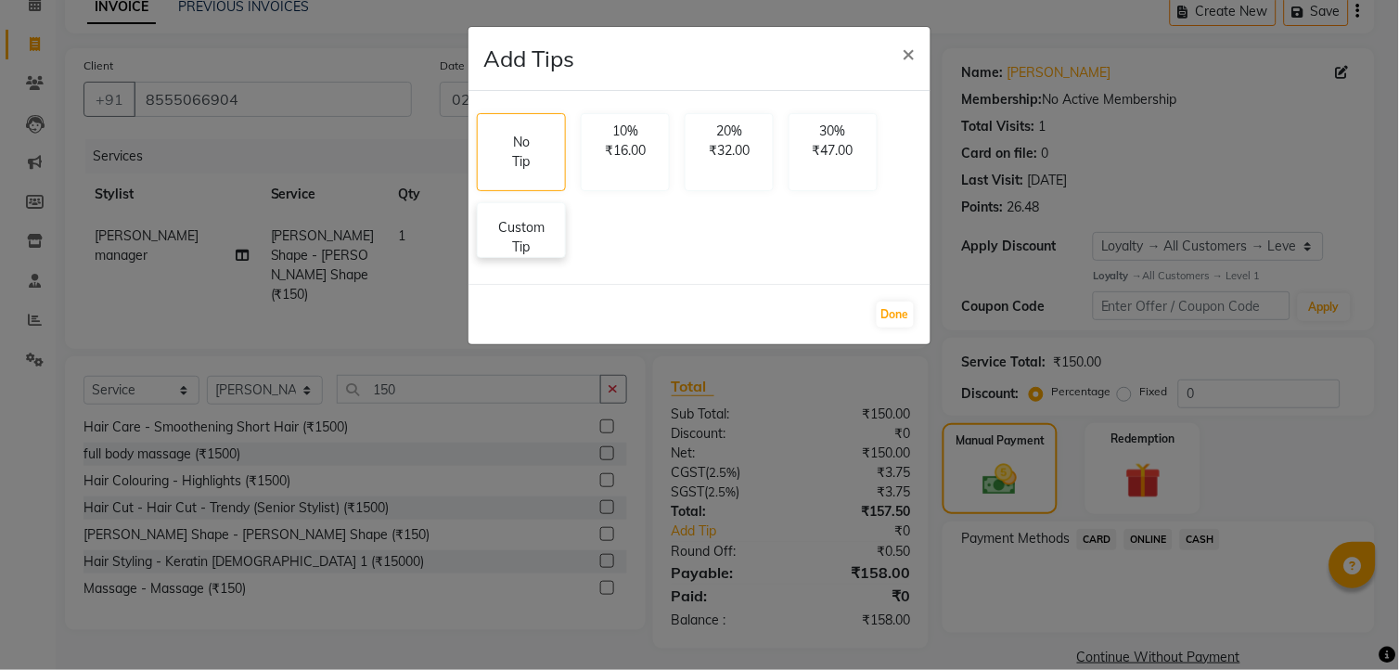
click at [550, 246] on p "Custom Tip" at bounding box center [521, 237] width 65 height 39
select select "91765"
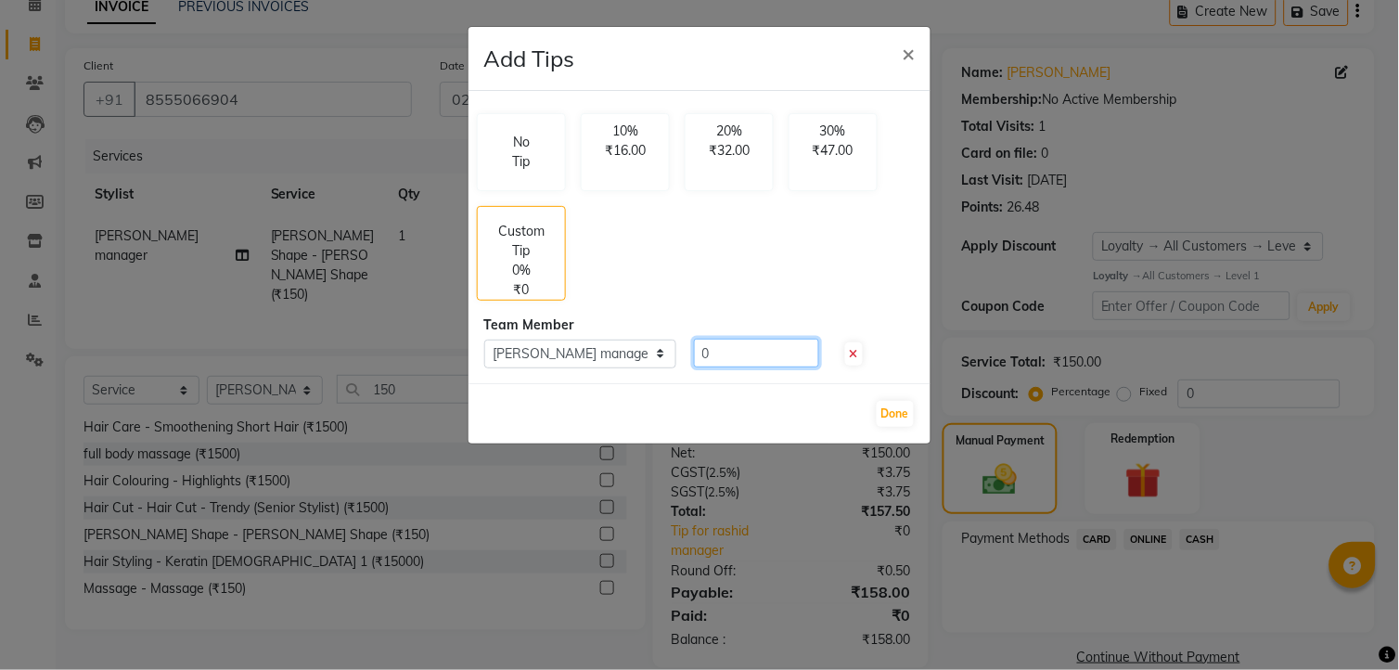
click at [721, 353] on input "0" at bounding box center [756, 353] width 125 height 29
type input "22"
click at [898, 439] on div "Done" at bounding box center [699, 413] width 462 height 60
click at [897, 415] on button "Done" at bounding box center [895, 414] width 37 height 26
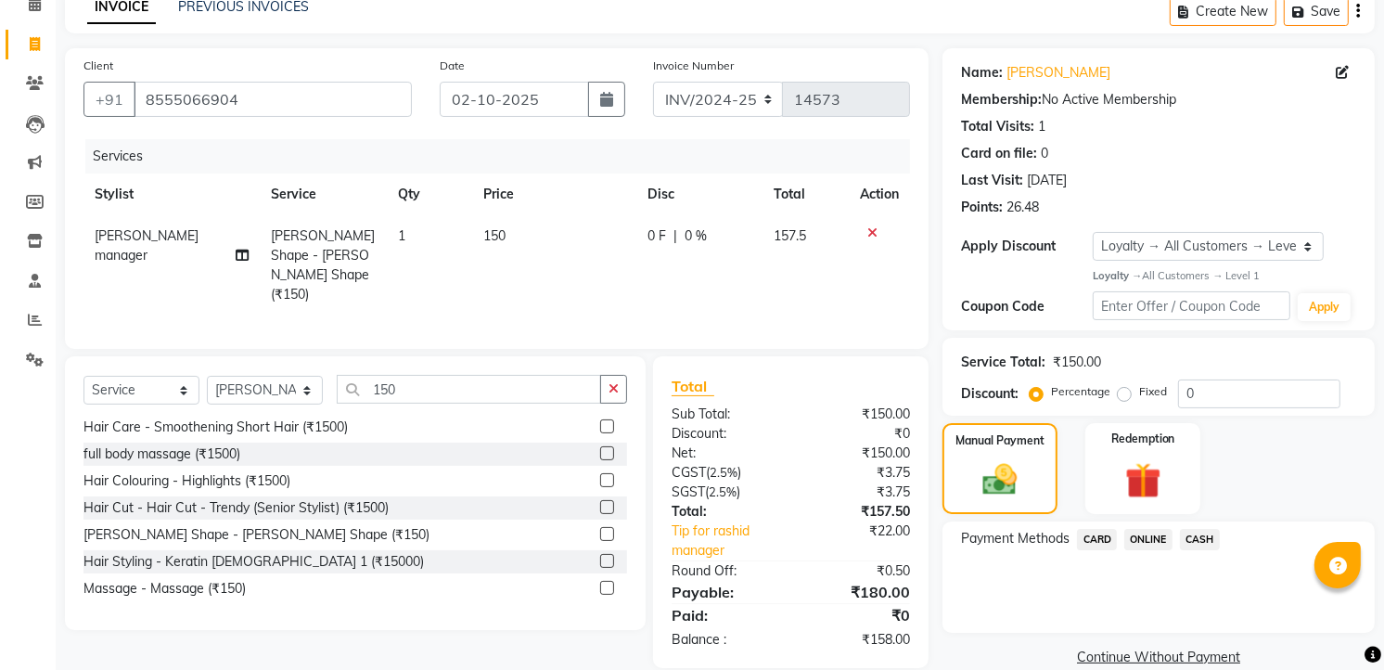
click at [1160, 540] on span "ONLINE" at bounding box center [1148, 539] width 48 height 21
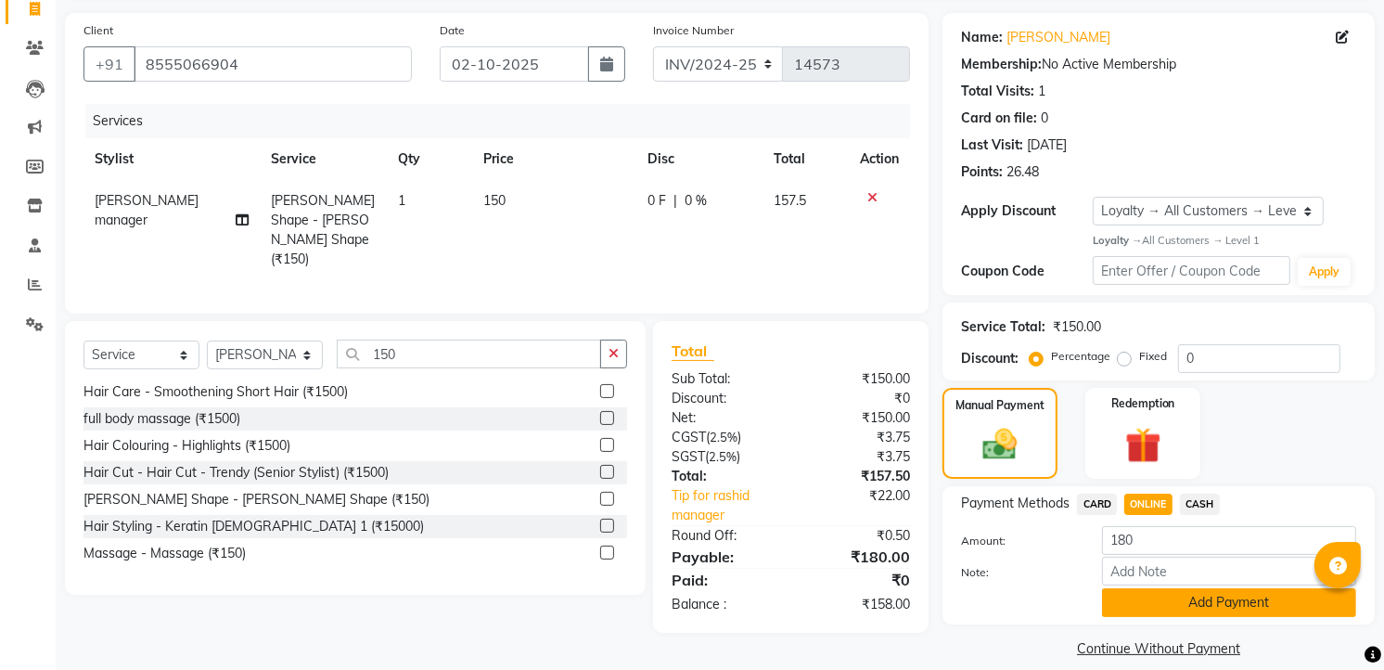
scroll to position [146, 0]
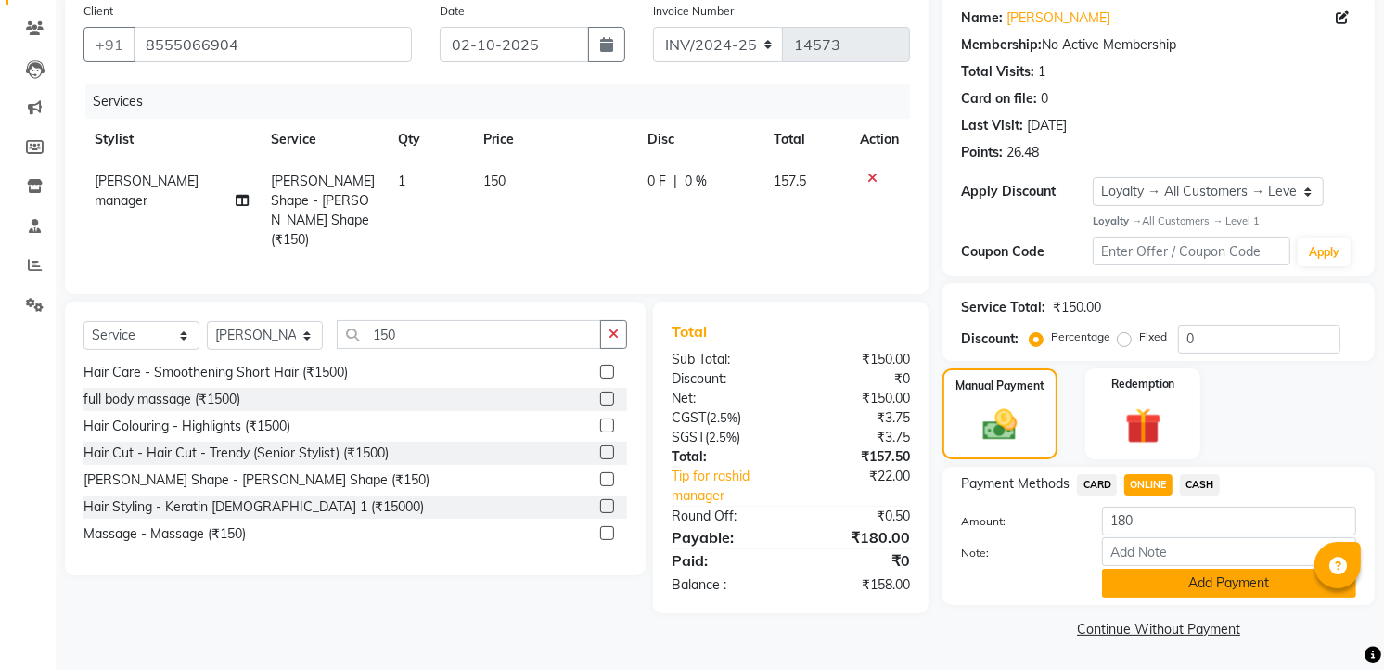
click at [1146, 579] on button "Add Payment" at bounding box center [1229, 583] width 254 height 29
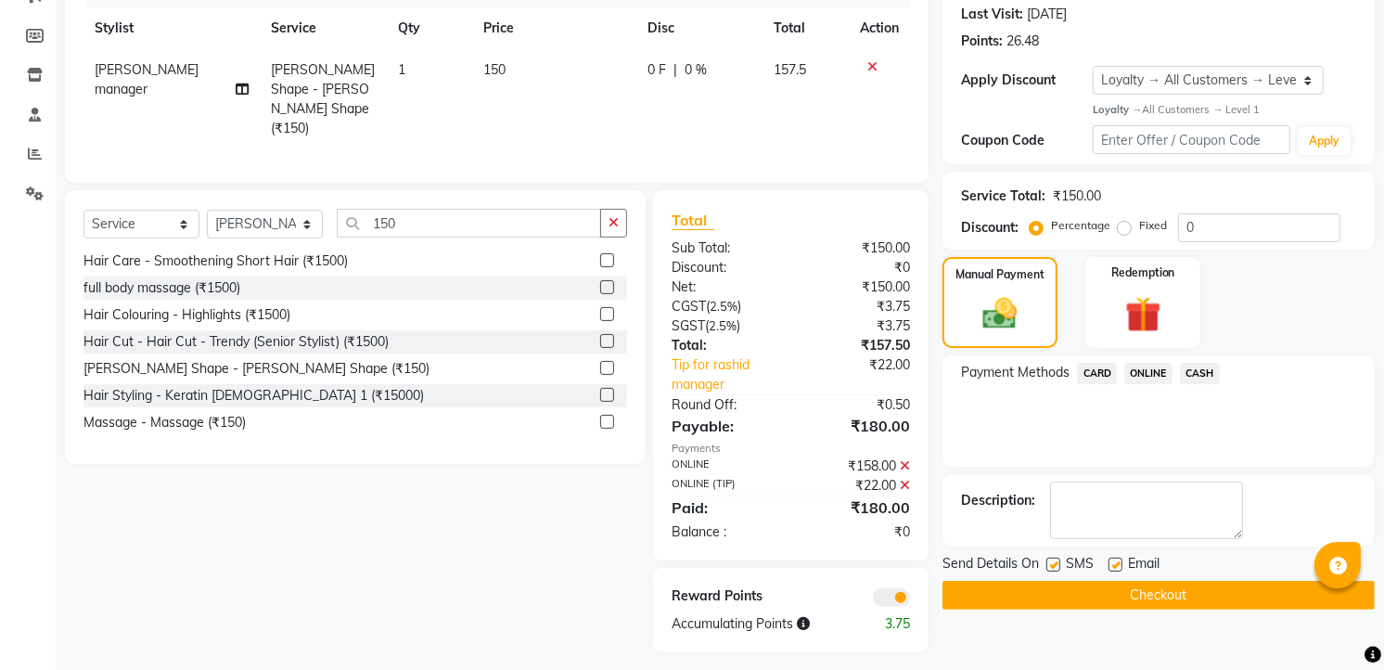
scroll to position [262, 0]
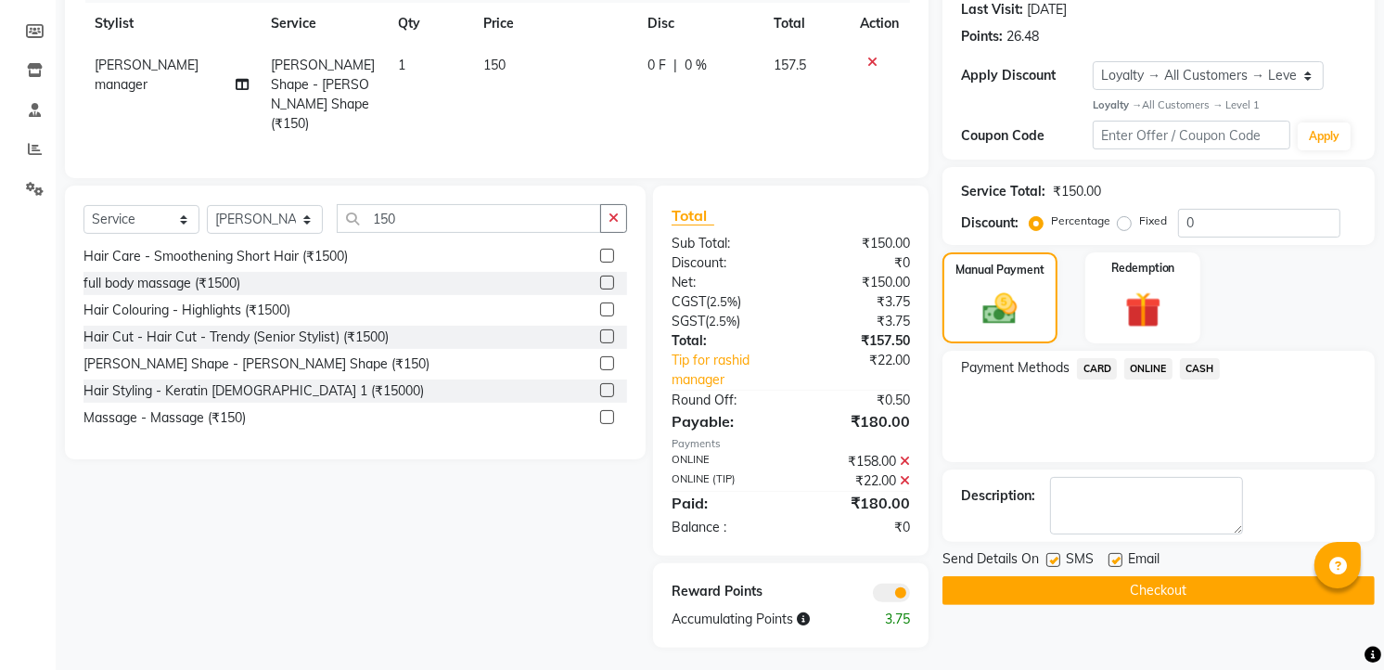
click at [1165, 578] on button "Checkout" at bounding box center [1158, 590] width 432 height 29
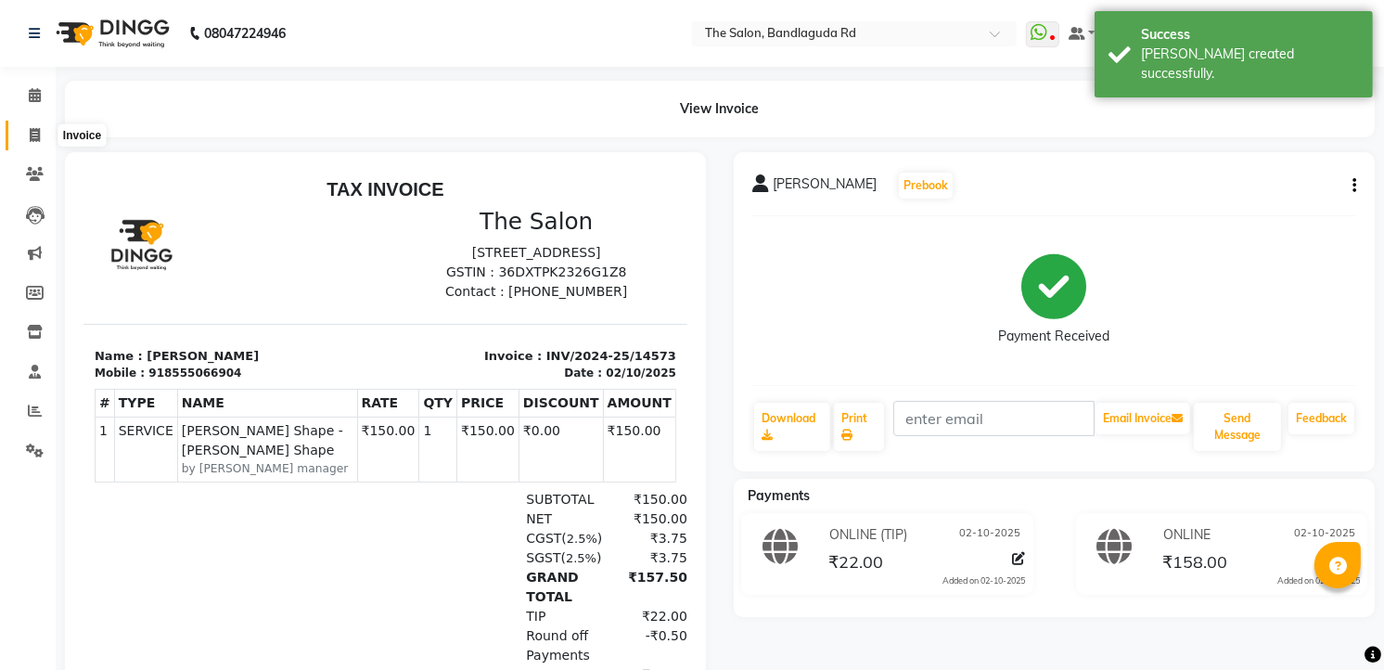
click at [44, 126] on span at bounding box center [35, 135] width 32 height 21
select select "service"
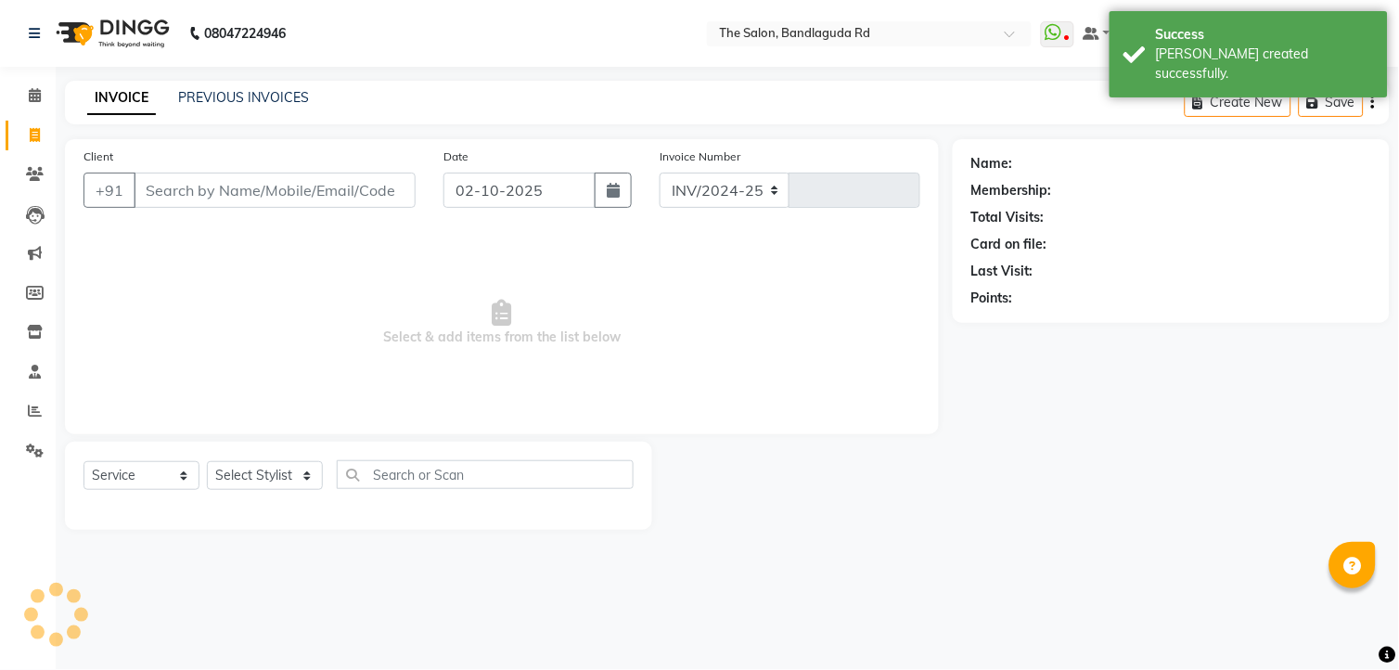
select select "5198"
type input "14574"
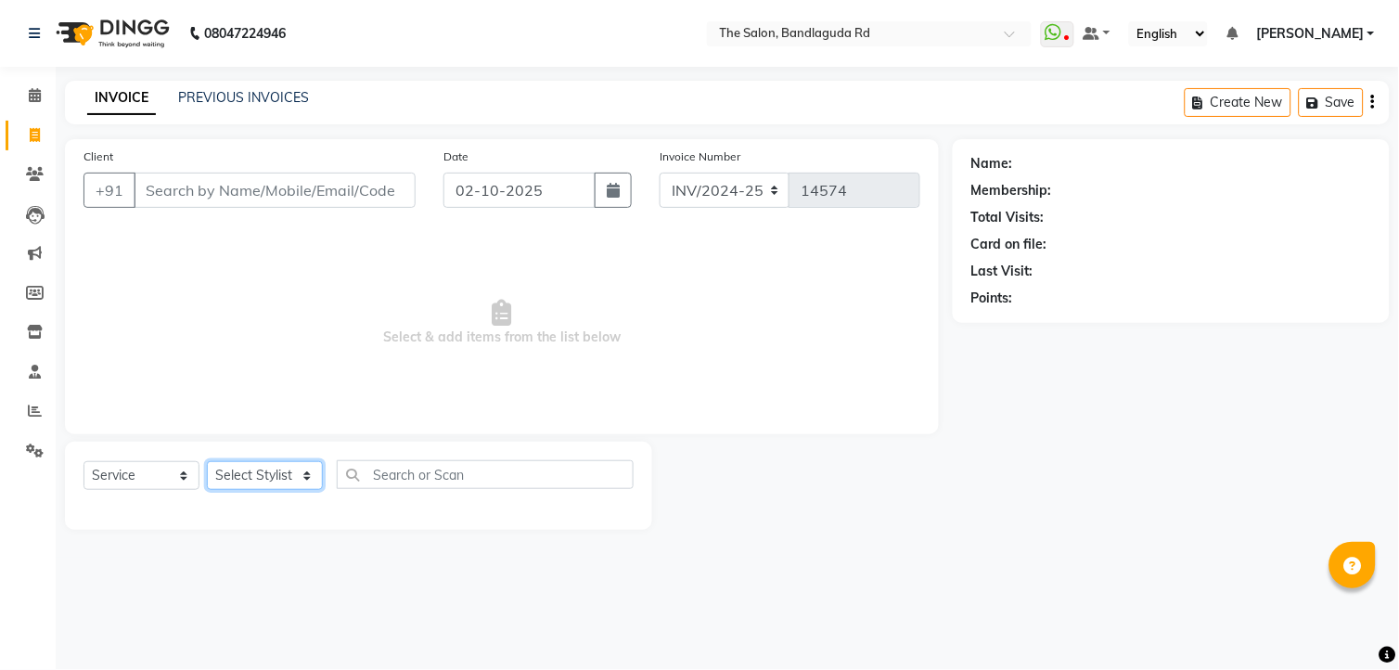
click at [252, 483] on select "Select Stylist [PERSON_NAME] [PERSON_NAME] [PERSON_NAME] new [PERSON_NAME] [PER…" at bounding box center [265, 475] width 116 height 29
drag, startPoint x: 71, startPoint y: 293, endPoint x: 125, endPoint y: 286, distance: 54.3
click at [72, 294] on div "Client +91 Date 02-10-2025 Invoice Number INV/2024-25 V/2025 V/2025-26 14574 Se…" at bounding box center [502, 286] width 874 height 295
click at [241, 192] on input "Client" at bounding box center [275, 190] width 282 height 35
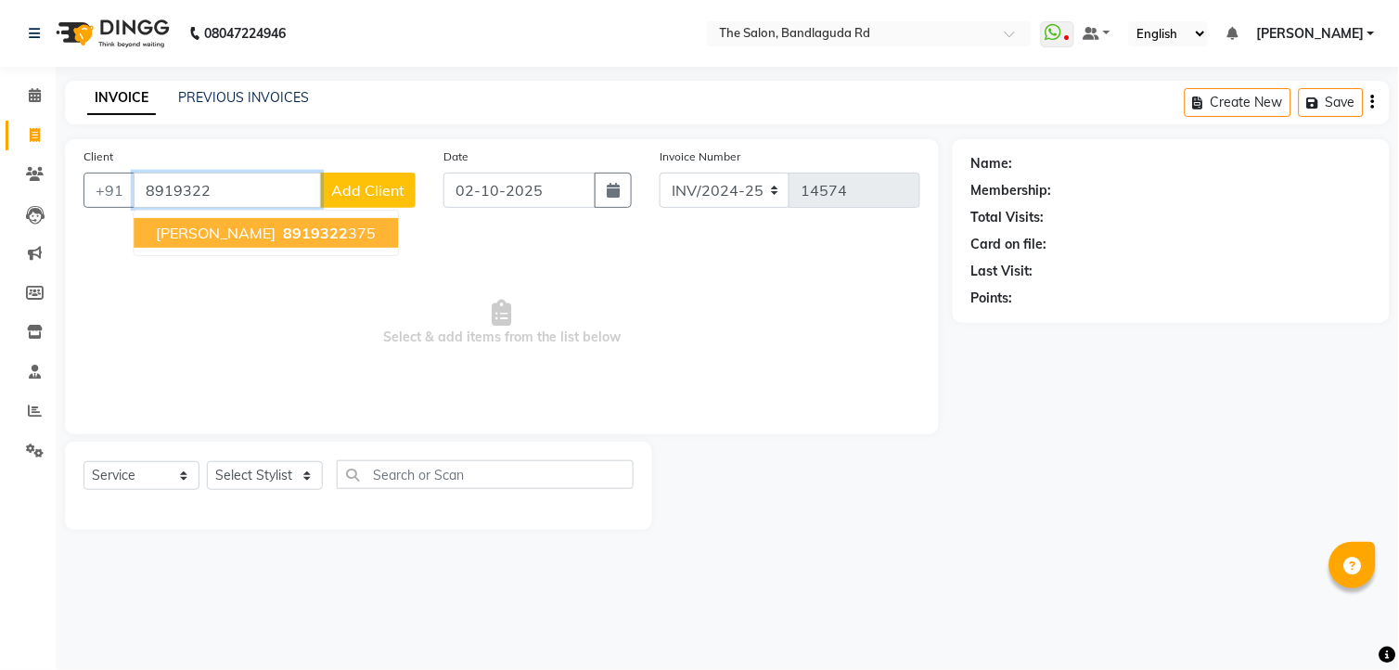
click at [283, 224] on span "8919322" at bounding box center [315, 233] width 65 height 19
type input "8919322375"
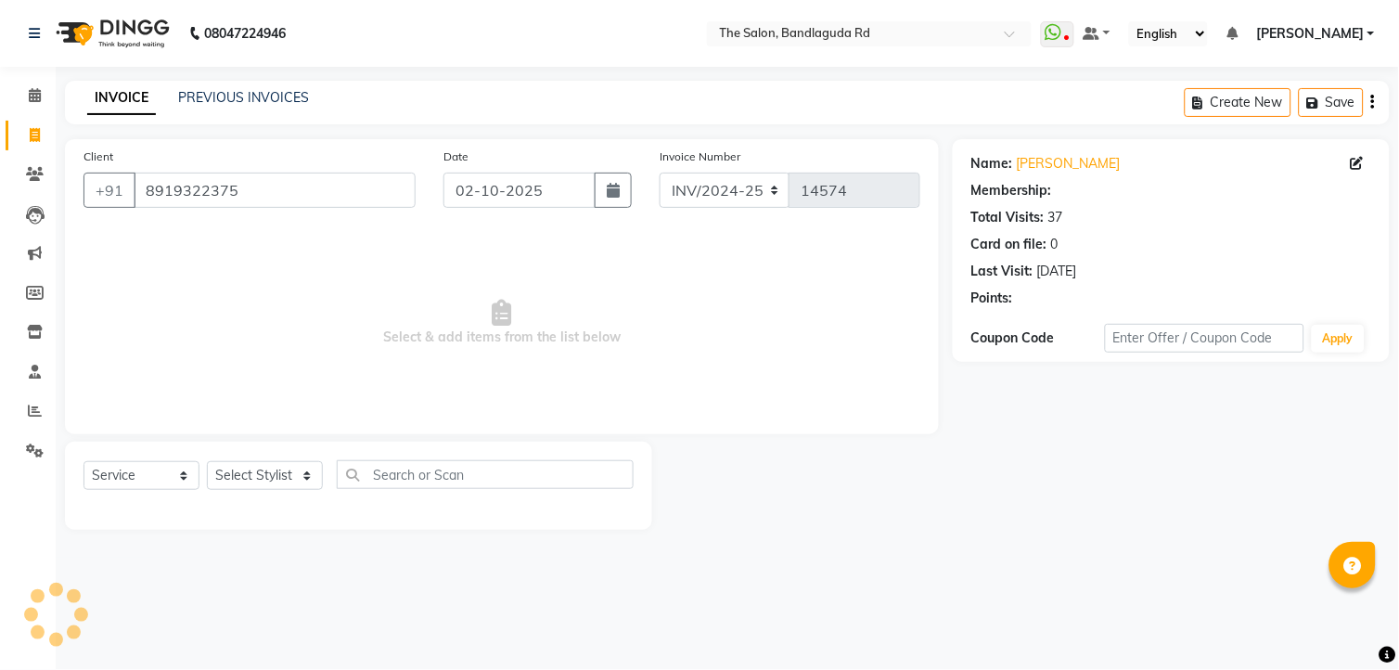
select select "1: Object"
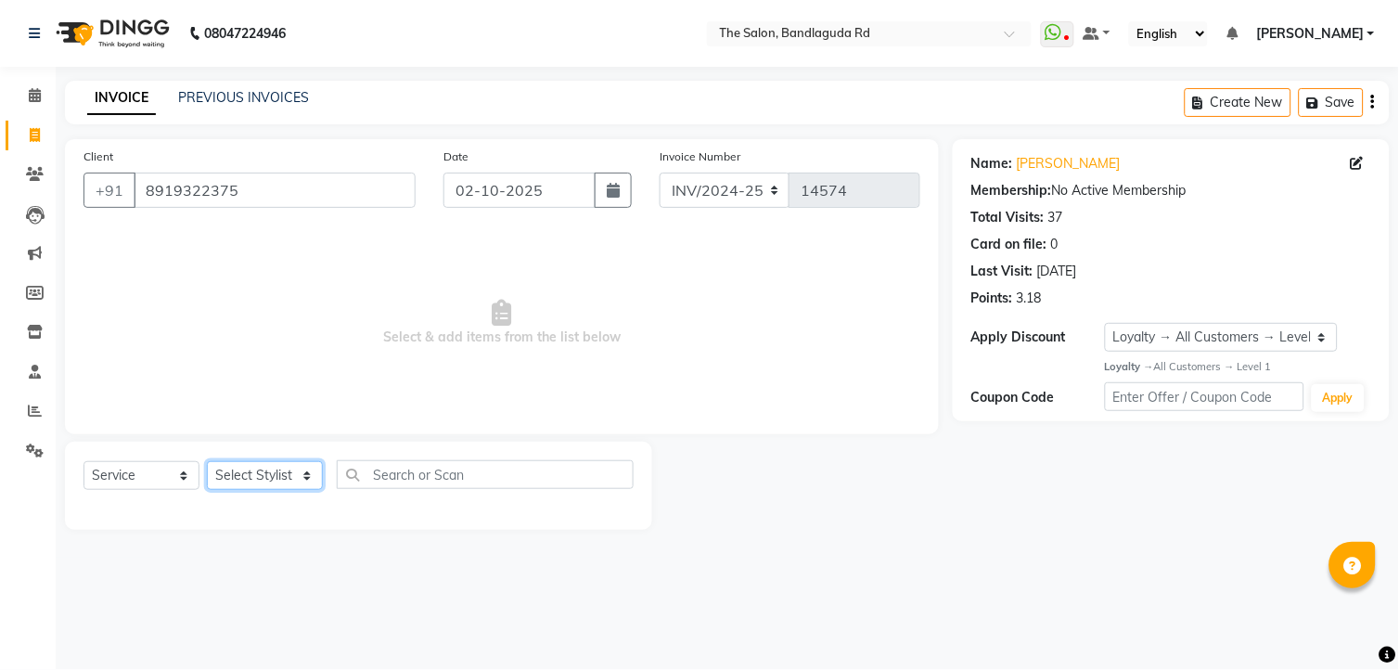
click at [246, 476] on select "Select Stylist [PERSON_NAME] [PERSON_NAME] [PERSON_NAME] new [PERSON_NAME] [PER…" at bounding box center [265, 475] width 116 height 29
select select "65399"
click at [207, 462] on select "Select Stylist [PERSON_NAME] [PERSON_NAME] [PERSON_NAME] new [PERSON_NAME] [PER…" at bounding box center [265, 475] width 116 height 29
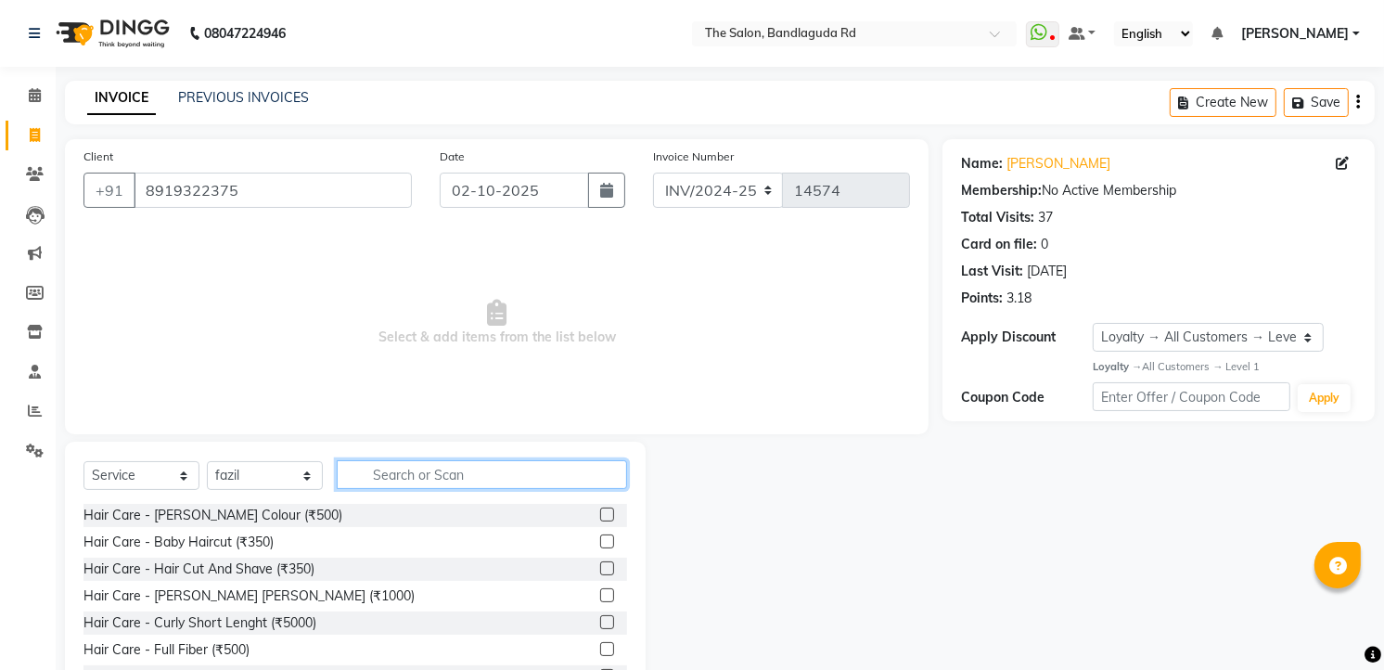
click at [411, 473] on input "text" at bounding box center [482, 474] width 290 height 29
click at [290, 582] on div "Hair Care - Beard Colour (₹500) Hair Care - Baby Haircut (₹350) Hair Care - Hai…" at bounding box center [355, 597] width 544 height 186
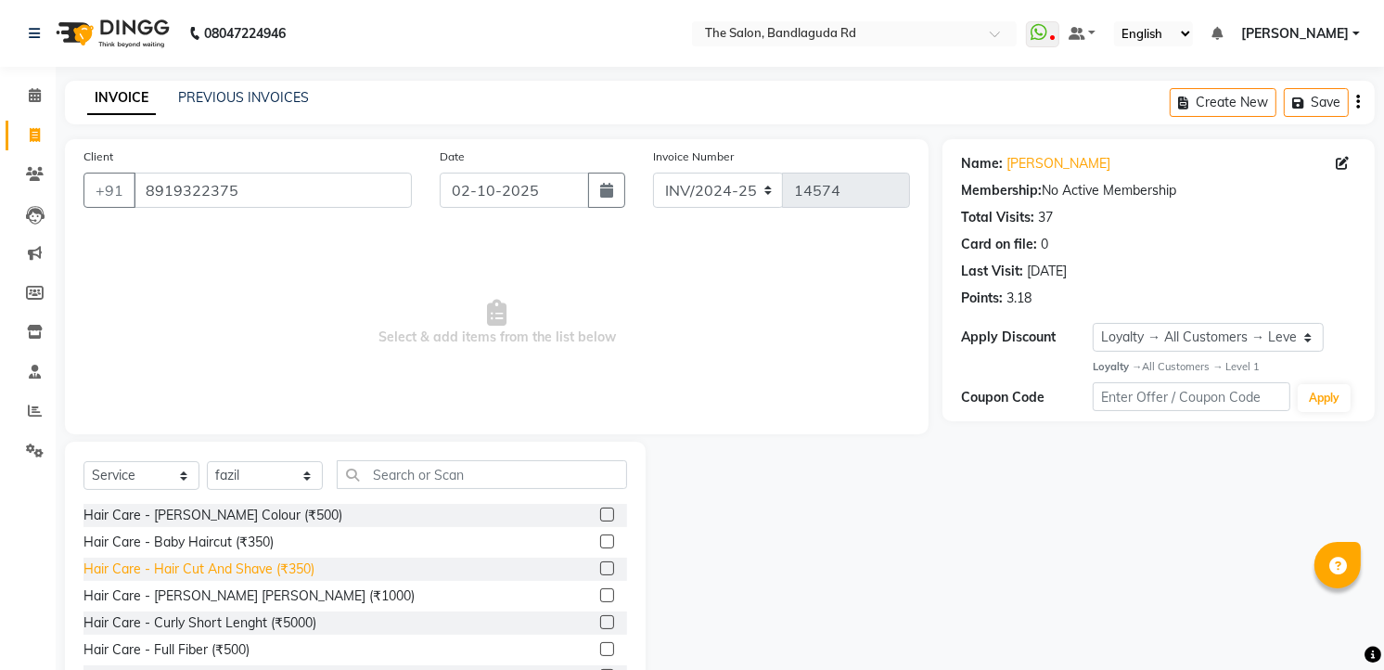
click at [292, 570] on div "Hair Care - Hair Cut And Shave (₹350)" at bounding box center [198, 568] width 231 height 19
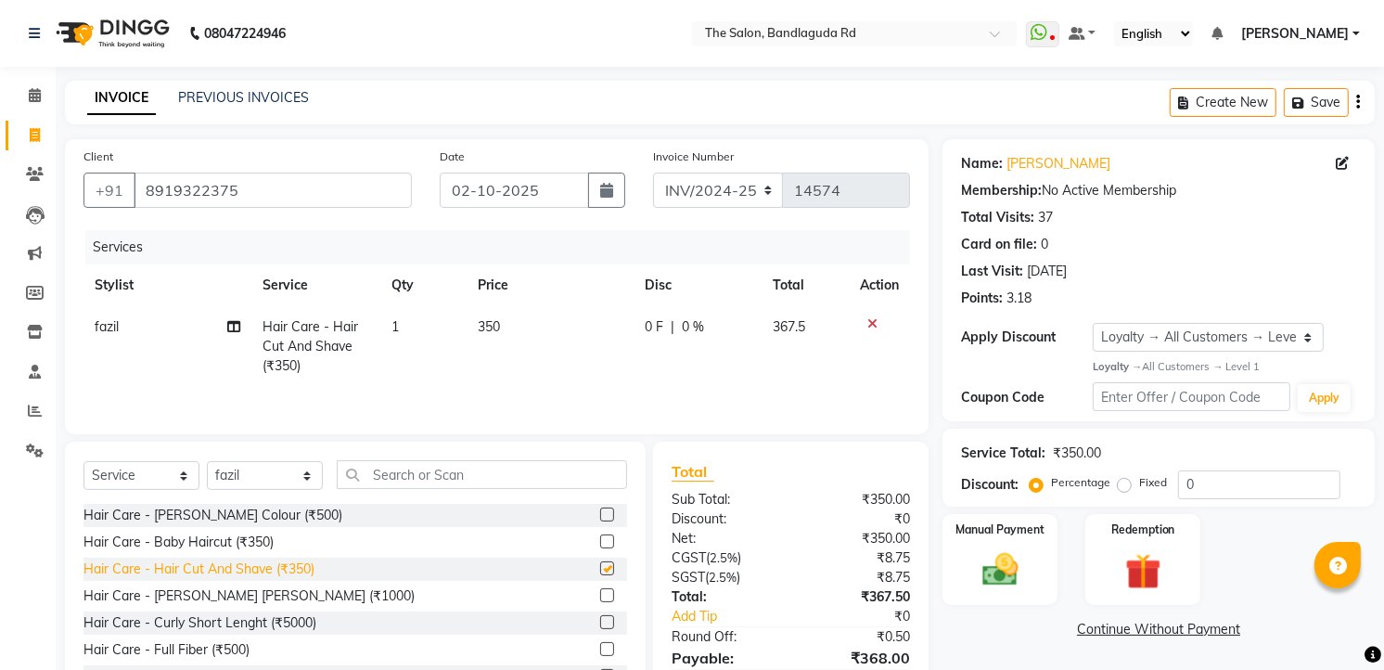
checkbox input "false"
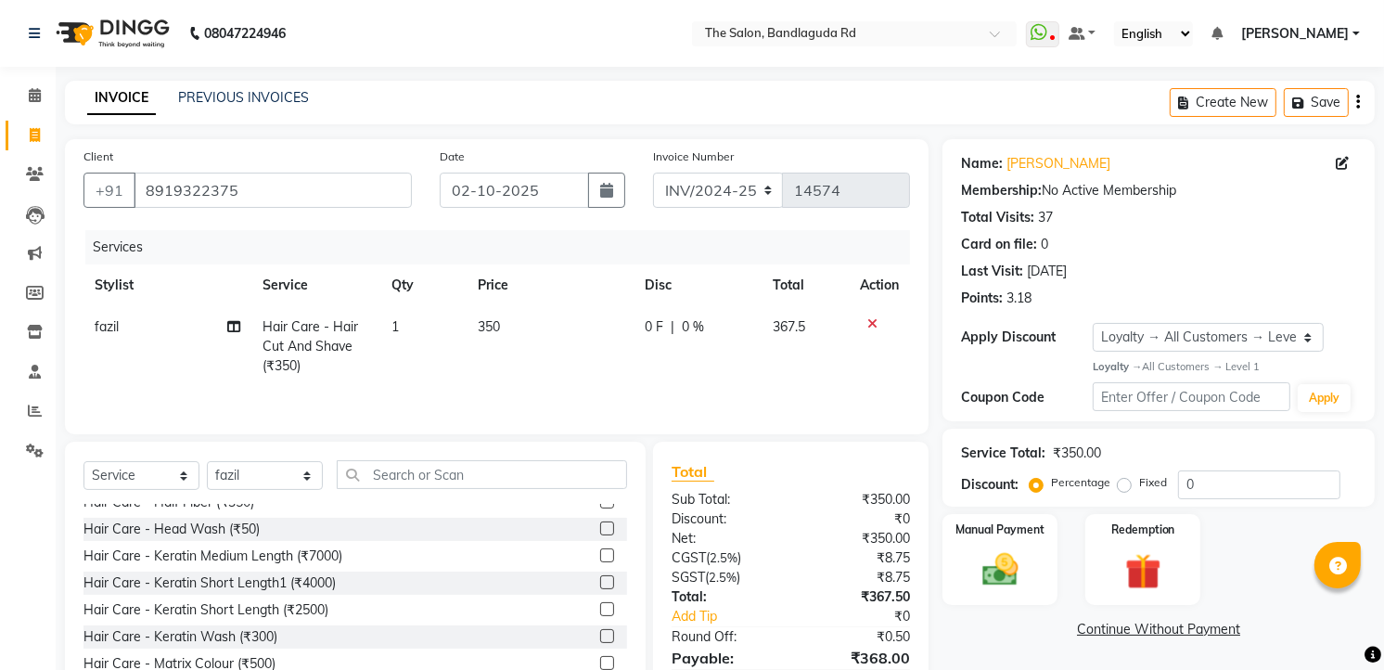
scroll to position [94, 0]
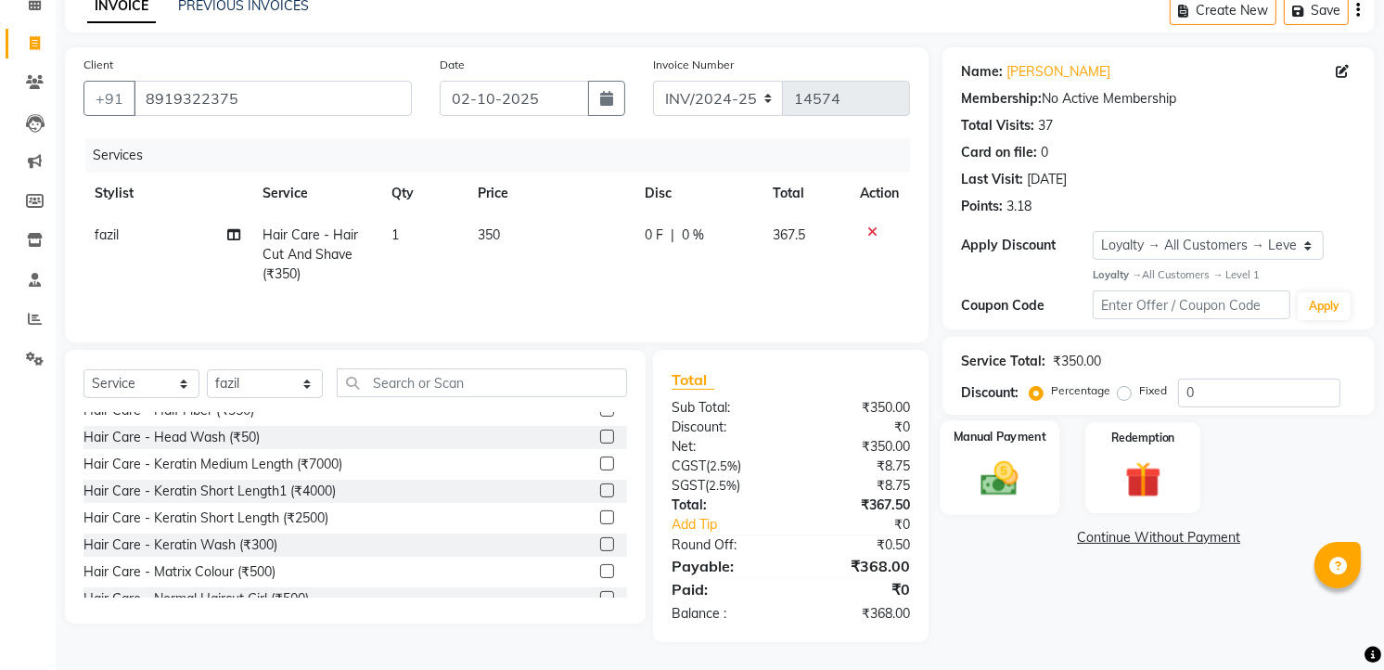
click at [1027, 442] on div "Manual Payment" at bounding box center [1001, 467] width 120 height 95
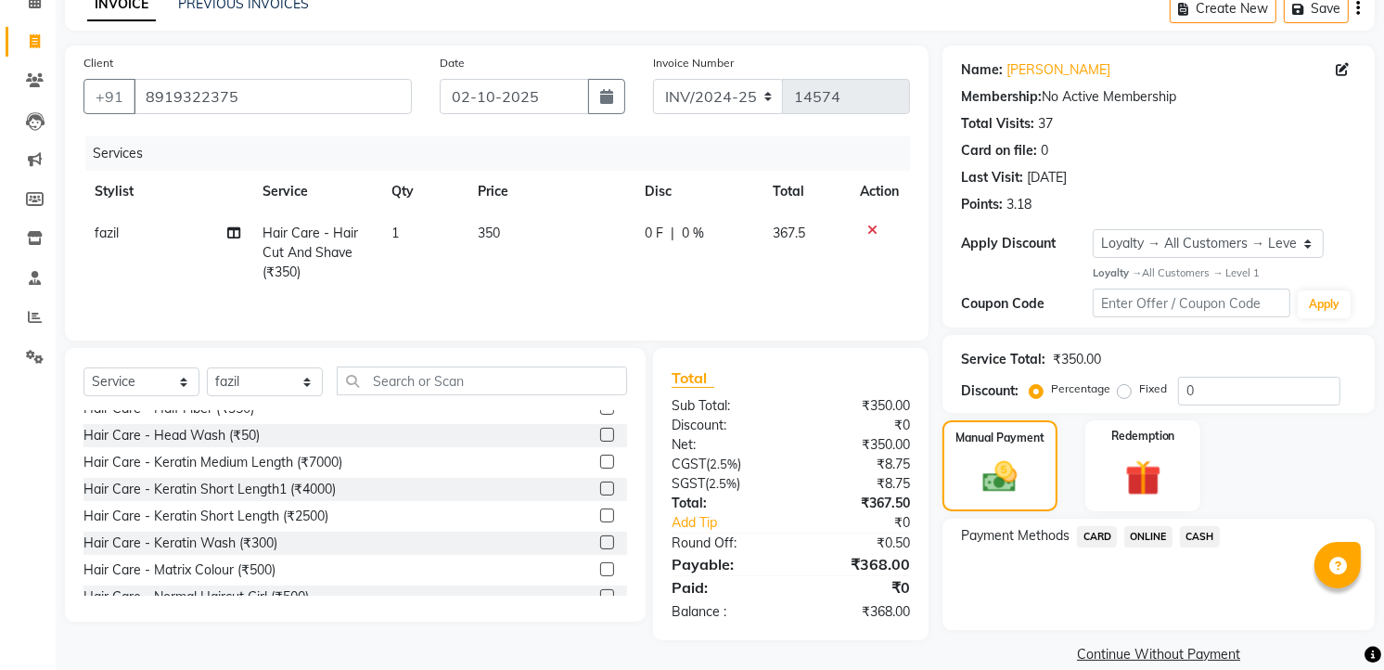
scroll to position [0, 0]
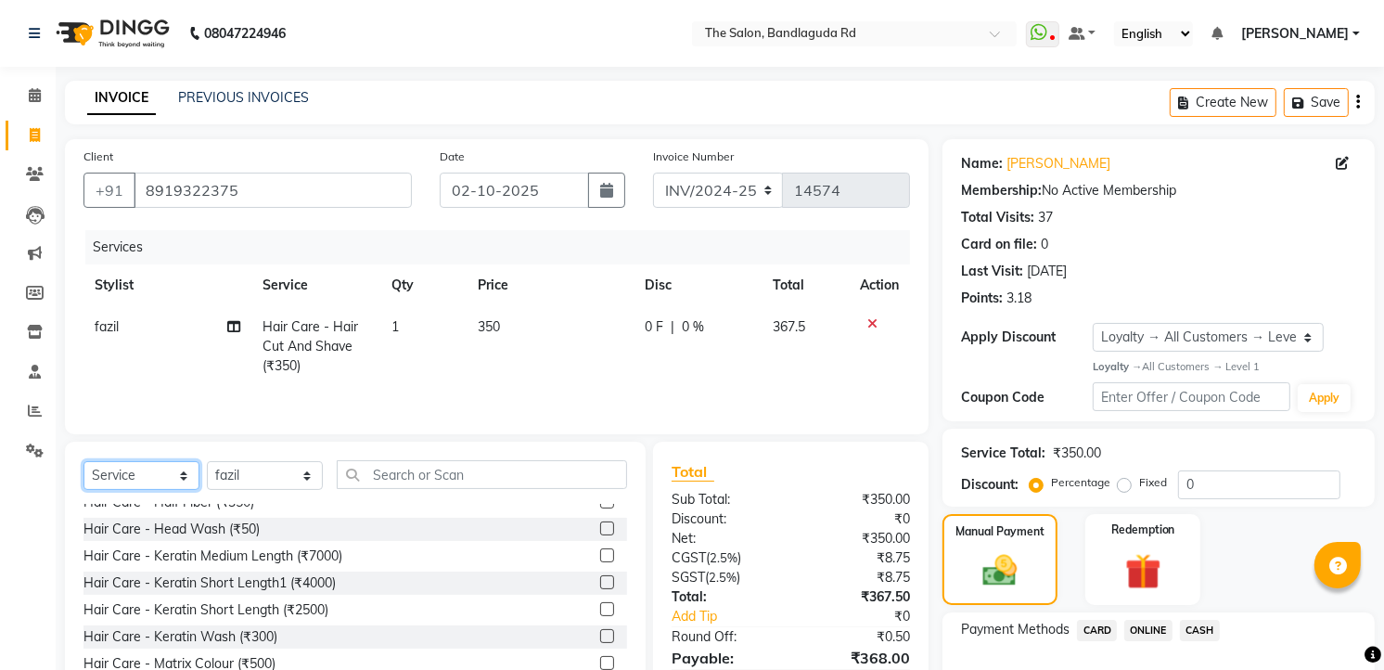
click at [153, 474] on select "Select Service Product Membership Package Voucher Prepaid Gift Card" at bounding box center [141, 475] width 116 height 29
click at [83, 463] on select "Select Service Product Membership Package Voucher Prepaid Gift Card" at bounding box center [141, 475] width 116 height 29
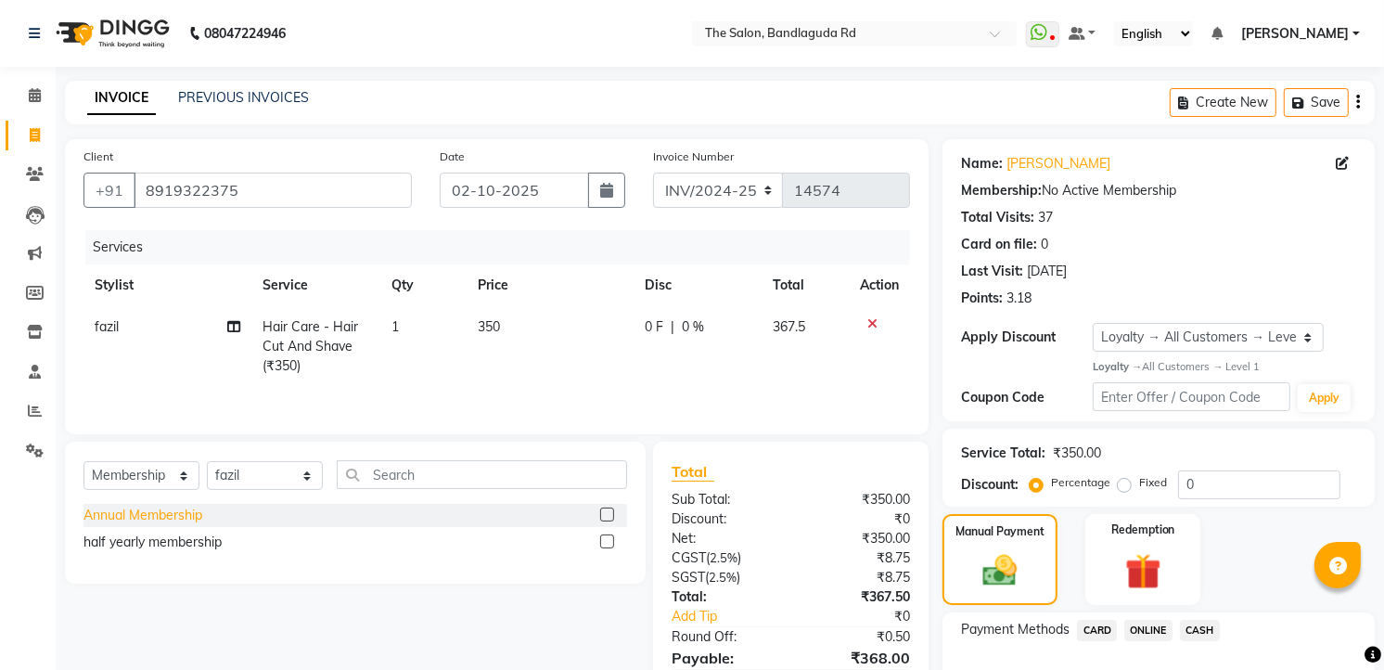
click at [196, 512] on div "Annual Membership" at bounding box center [142, 515] width 119 height 19
select select "select"
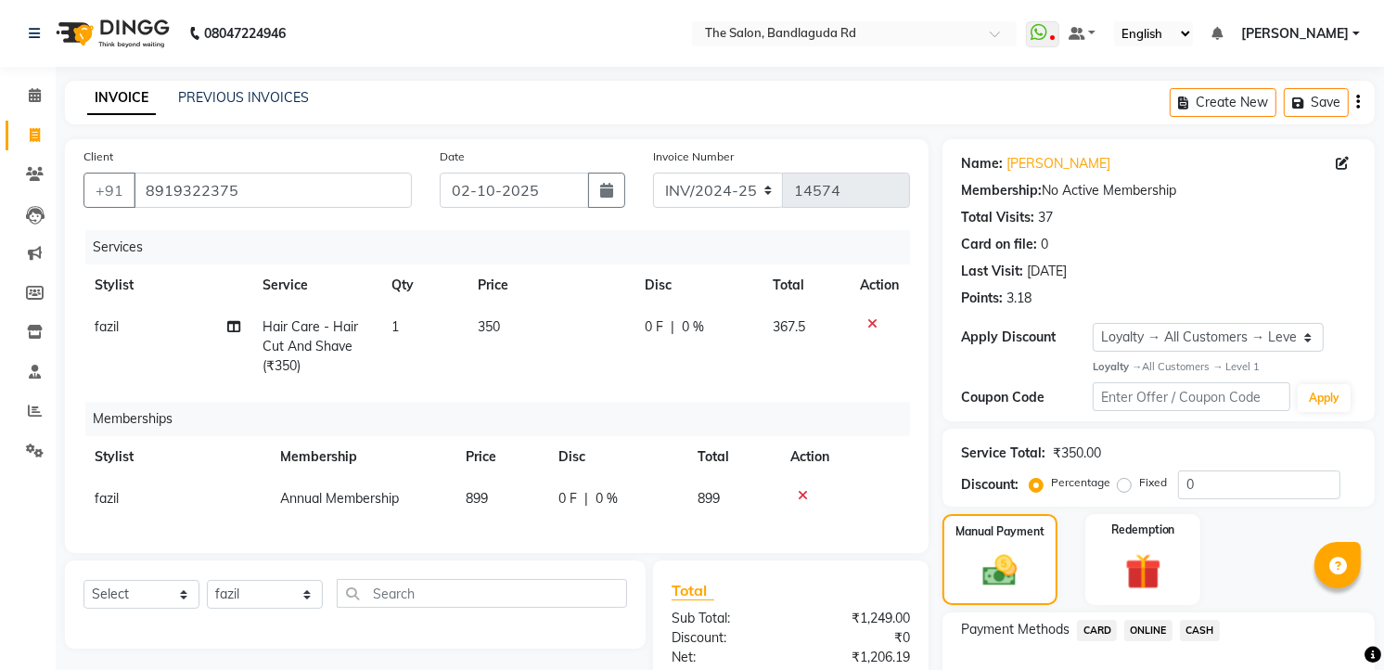
drag, startPoint x: 505, startPoint y: 487, endPoint x: 495, endPoint y: 510, distance: 25.0
click at [501, 495] on td "899" at bounding box center [500, 499] width 93 height 42
select select "65399"
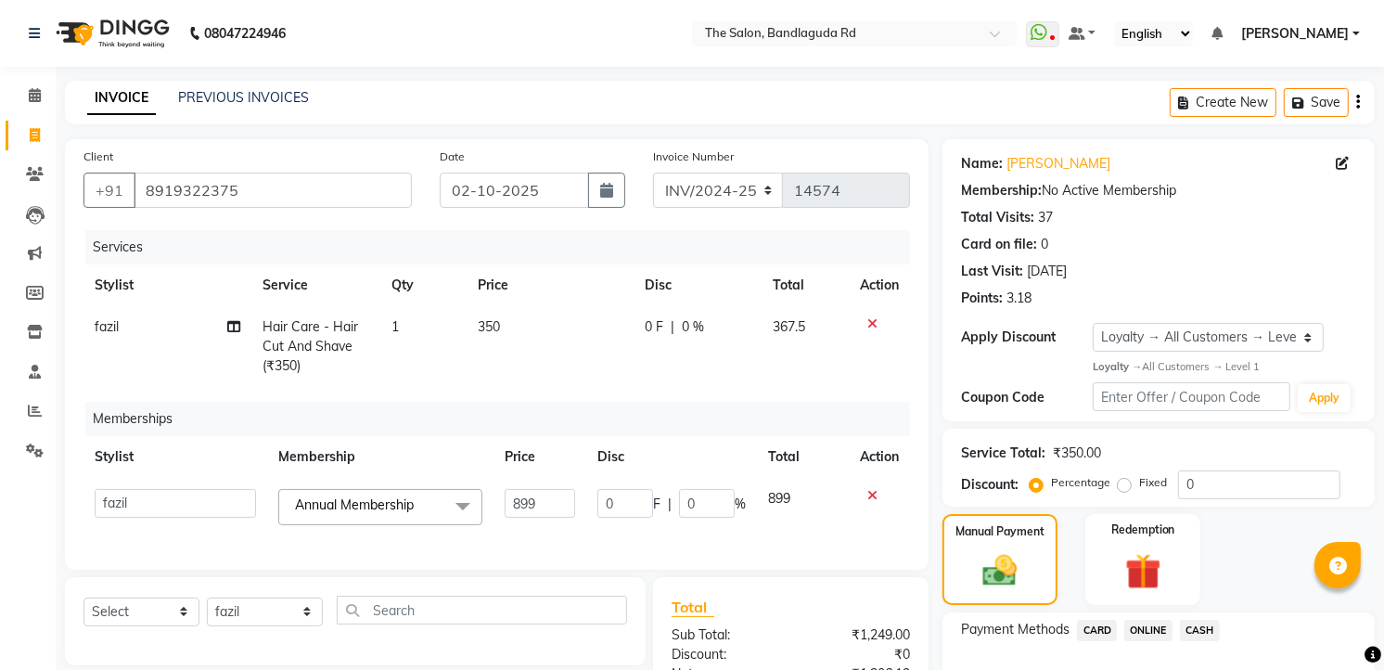
click at [495, 510] on td "899" at bounding box center [539, 507] width 92 height 58
click at [562, 505] on input "899" at bounding box center [540, 503] width 70 height 29
type input "8"
type input "300"
click at [576, 536] on div "Services Stylist Service Qty Price Disc Total Action fazil Hair Care - Hair Cut…" at bounding box center [496, 390] width 826 height 321
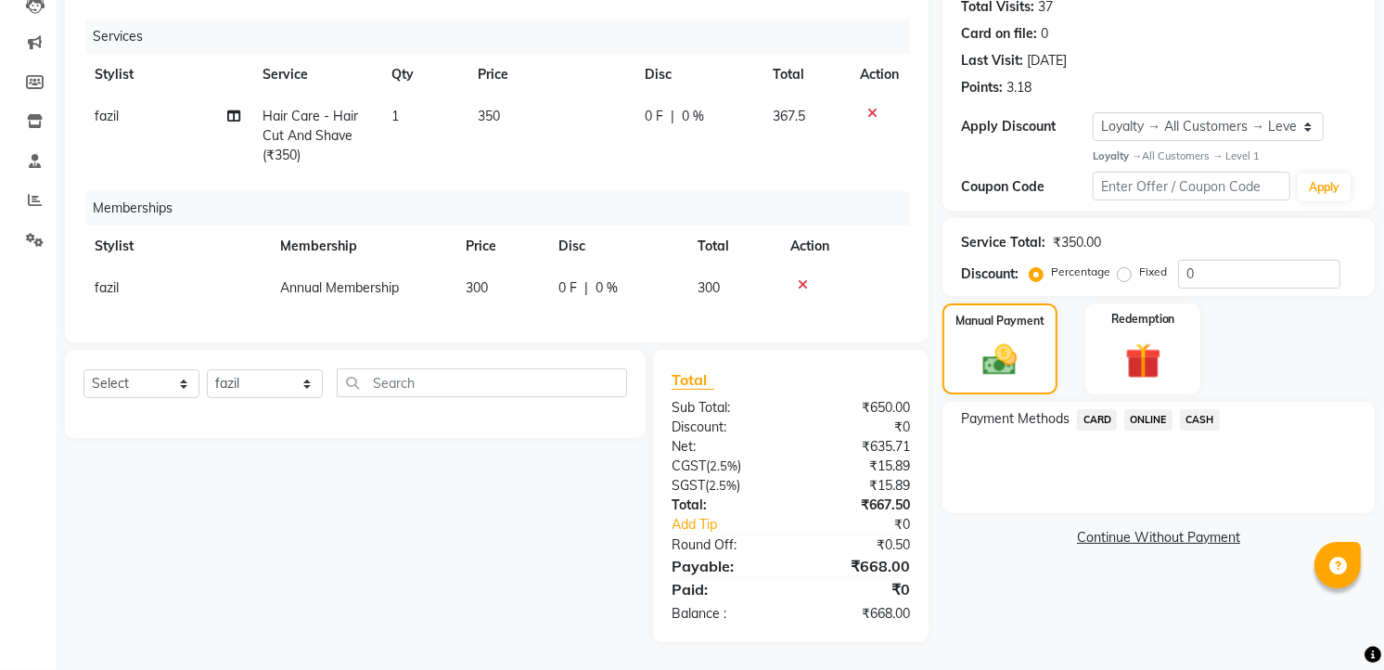
scroll to position [225, 0]
click at [800, 278] on icon at bounding box center [803, 284] width 10 height 13
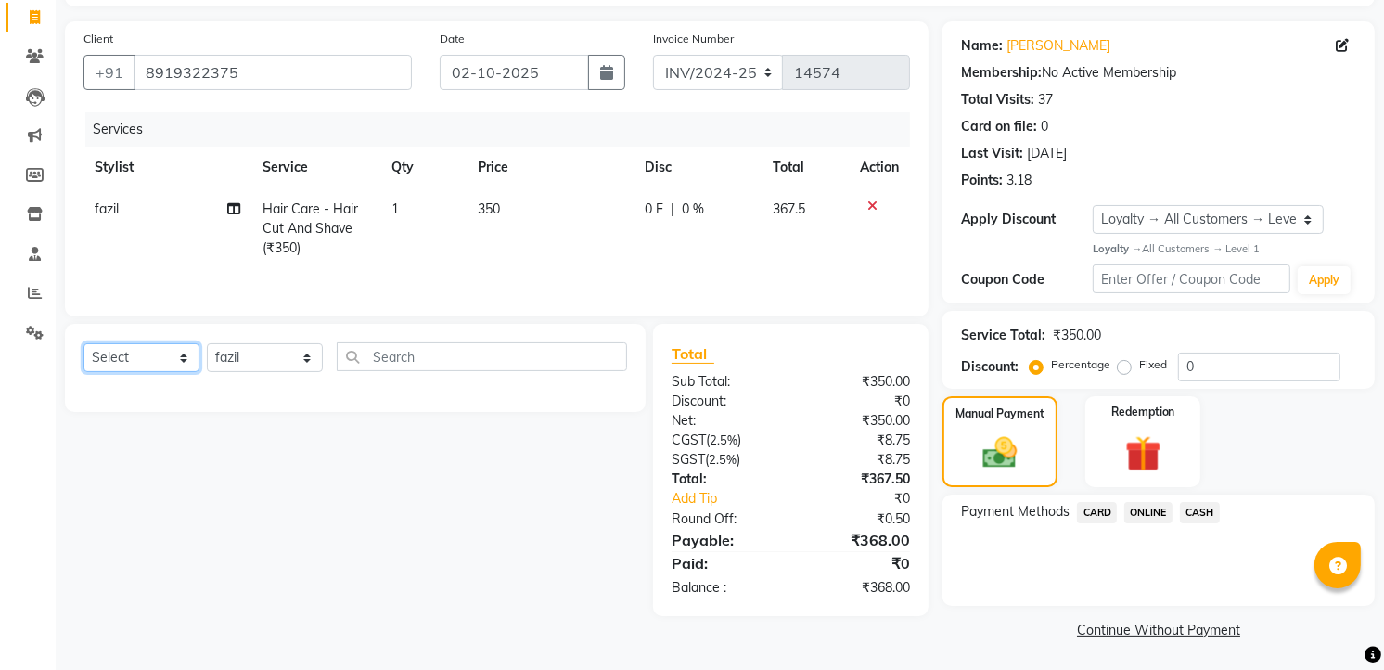
click at [142, 349] on select "Select Service Product Membership Package Voucher Prepaid Gift Card" at bounding box center [141, 357] width 116 height 29
click at [83, 345] on select "Select Service Product Membership Package Voucher Prepaid Gift Card" at bounding box center [141, 357] width 116 height 29
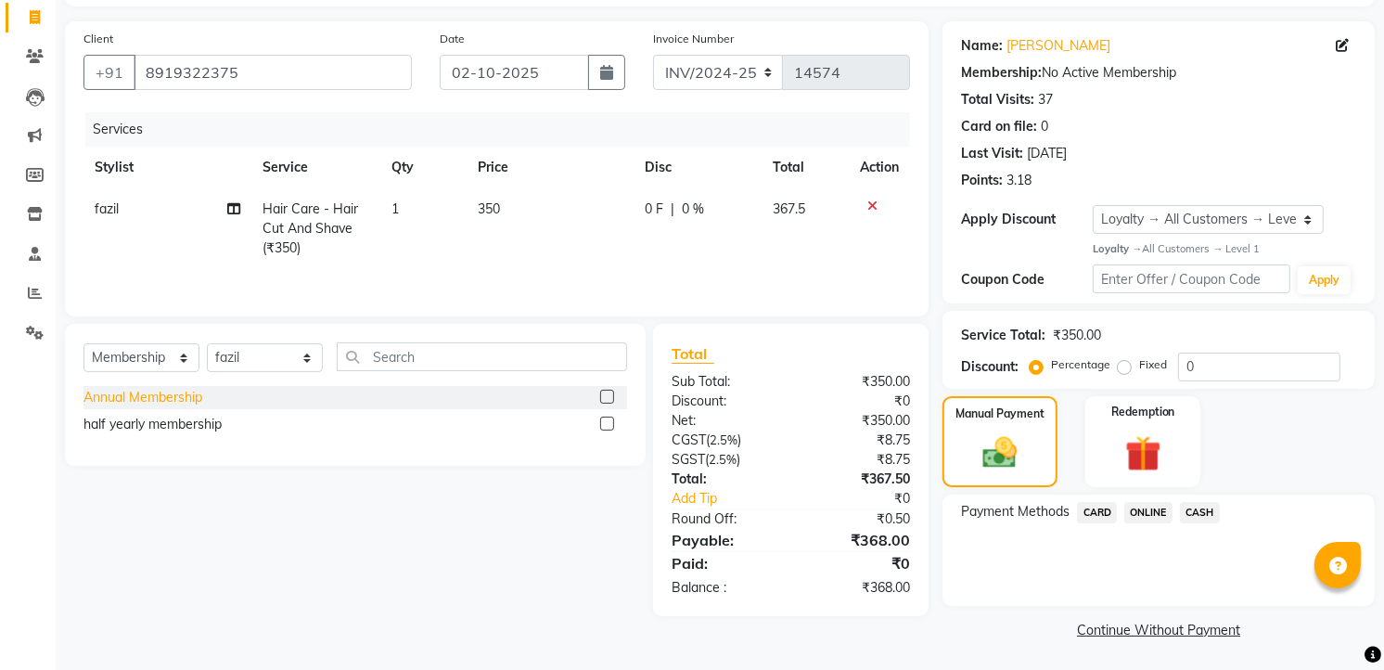
click at [177, 391] on div "Annual Membership" at bounding box center [142, 397] width 119 height 19
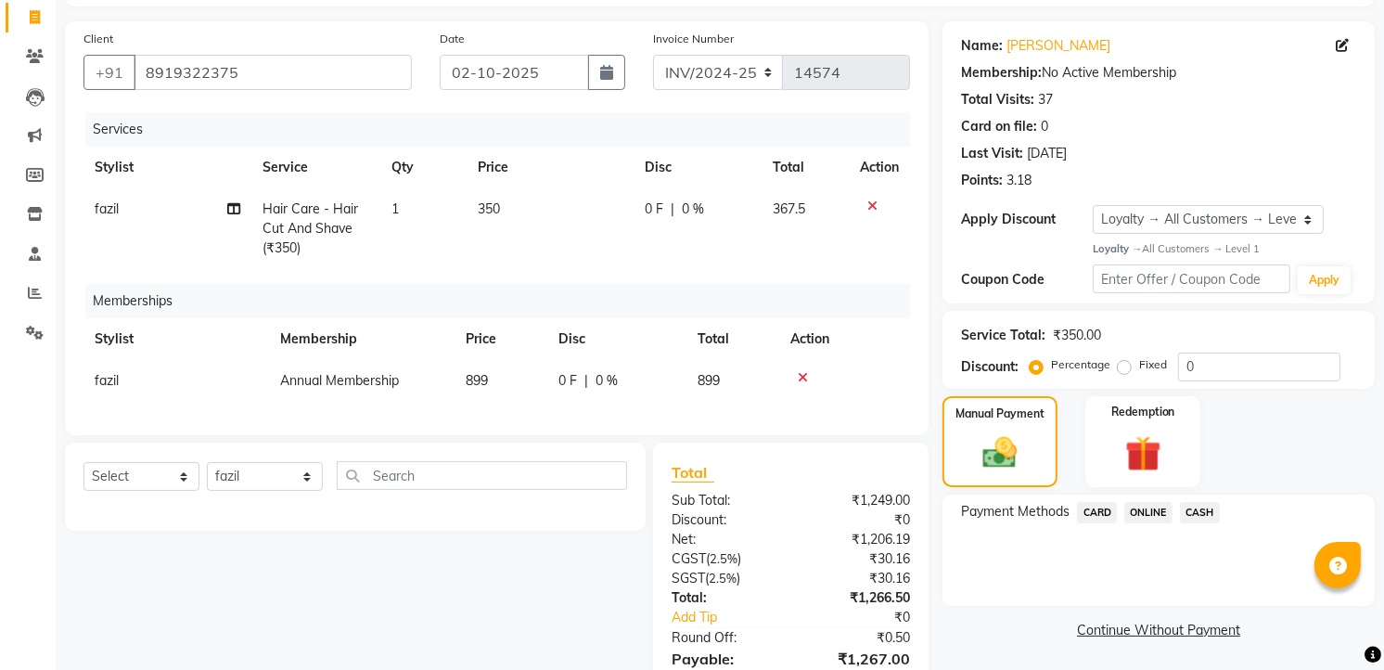
click at [800, 375] on icon at bounding box center [803, 377] width 10 height 13
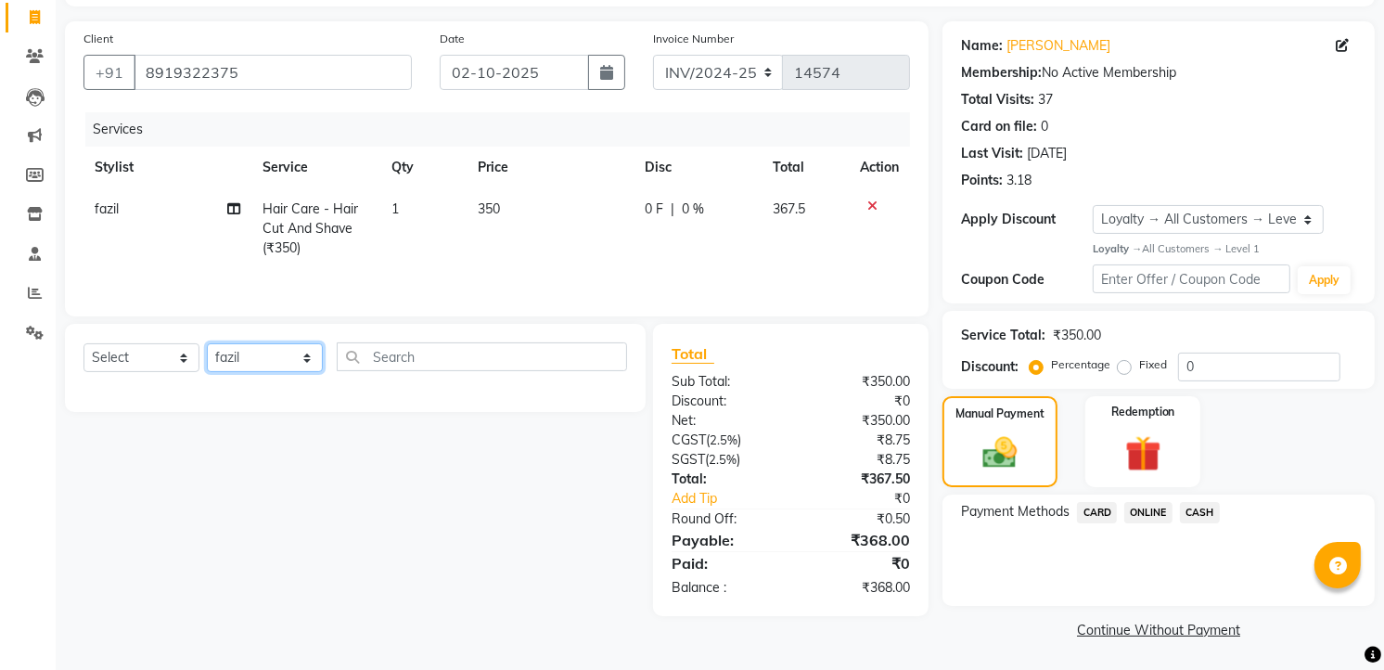
click at [234, 354] on select "Select Stylist [PERSON_NAME] [PERSON_NAME] [PERSON_NAME] new [PERSON_NAME] [PER…" at bounding box center [265, 357] width 116 height 29
click at [122, 345] on select "Select Service Product Membership Package Voucher Prepaid Gift Card" at bounding box center [141, 357] width 116 height 29
click at [83, 345] on select "Select Service Product Membership Package Voucher Prepaid Gift Card" at bounding box center [141, 357] width 116 height 29
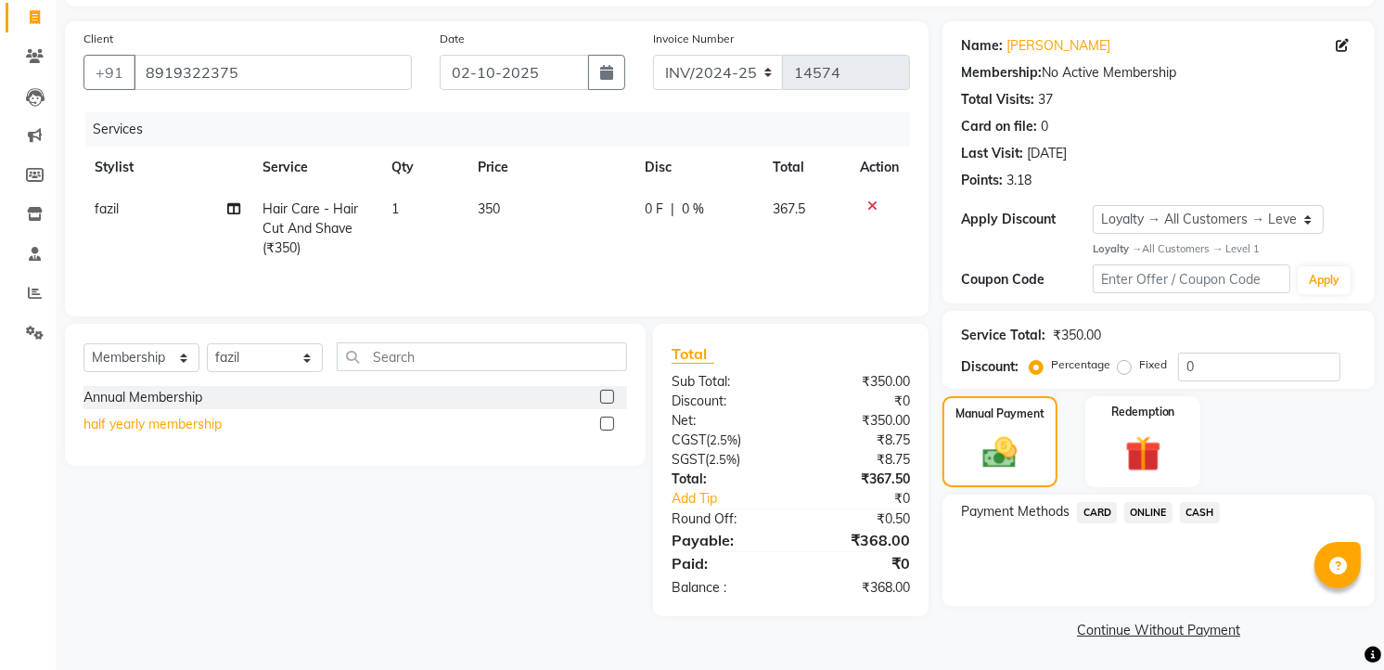
click at [221, 422] on div "half yearly membership" at bounding box center [152, 424] width 138 height 19
select select "select"
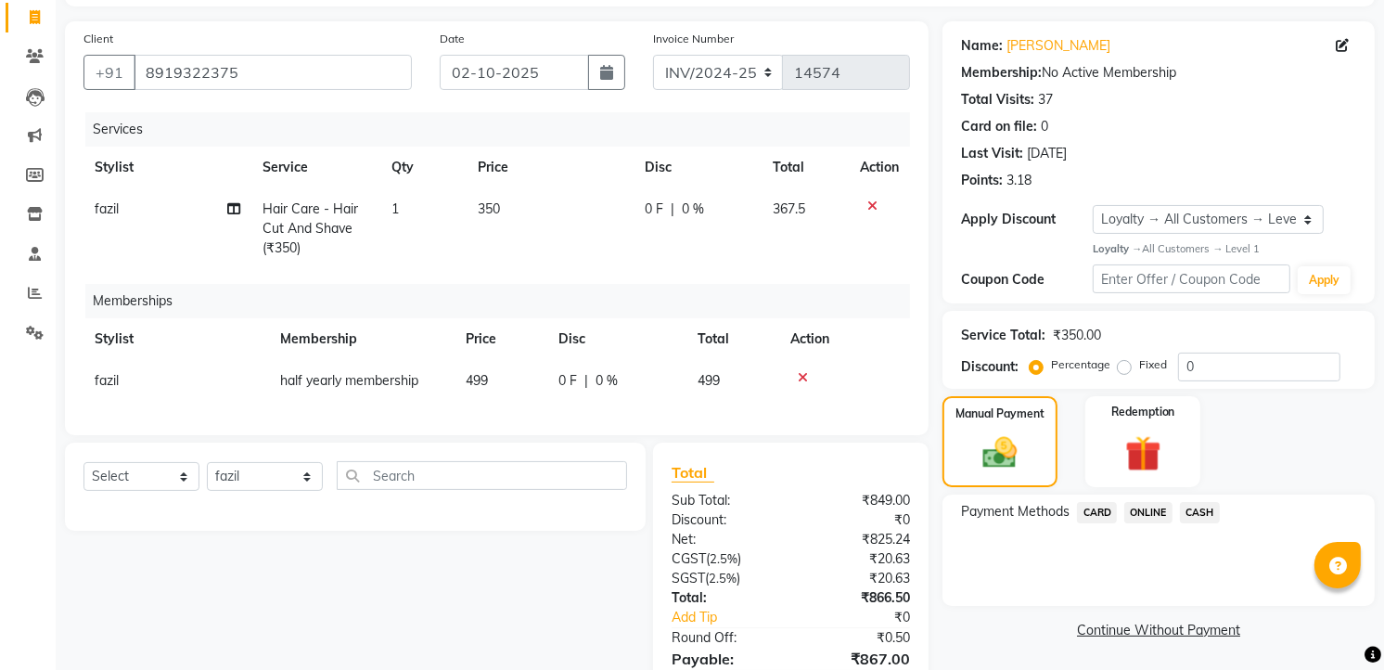
click at [498, 376] on td "499" at bounding box center [500, 381] width 93 height 42
select select "65399"
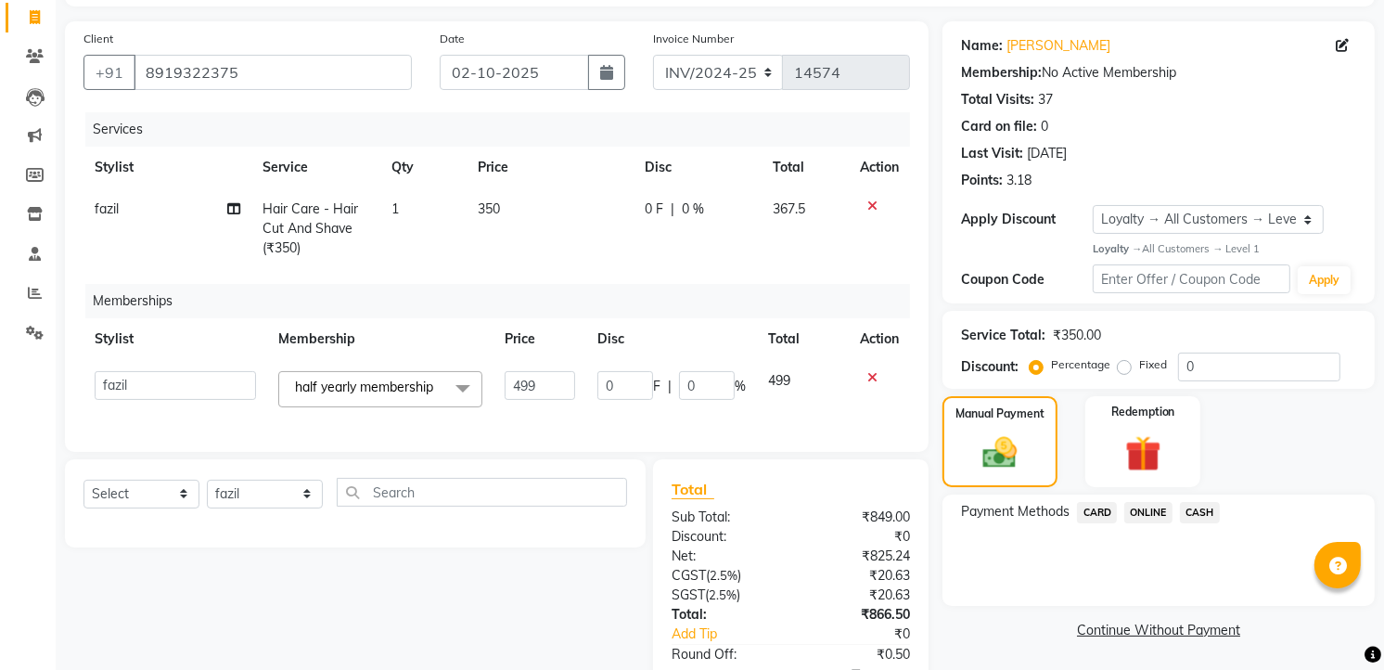
click at [498, 376] on td "499" at bounding box center [539, 389] width 92 height 58
click at [548, 378] on input "499" at bounding box center [540, 385] width 70 height 29
type input "4"
type input "100"
click at [579, 422] on div "Services Stylist Service Qty Price Disc Total Action fazil Hair Care - Hair Cut…" at bounding box center [496, 272] width 826 height 321
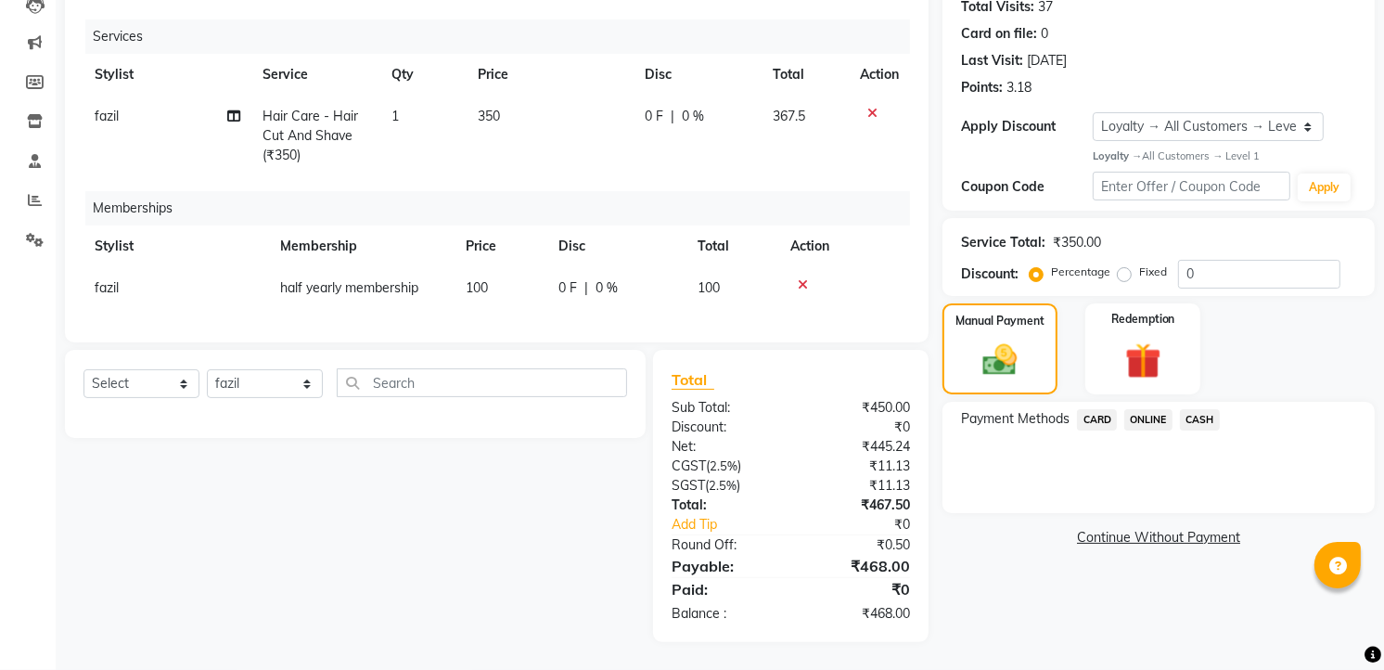
scroll to position [225, 0]
click at [1192, 409] on span "CASH" at bounding box center [1200, 419] width 40 height 21
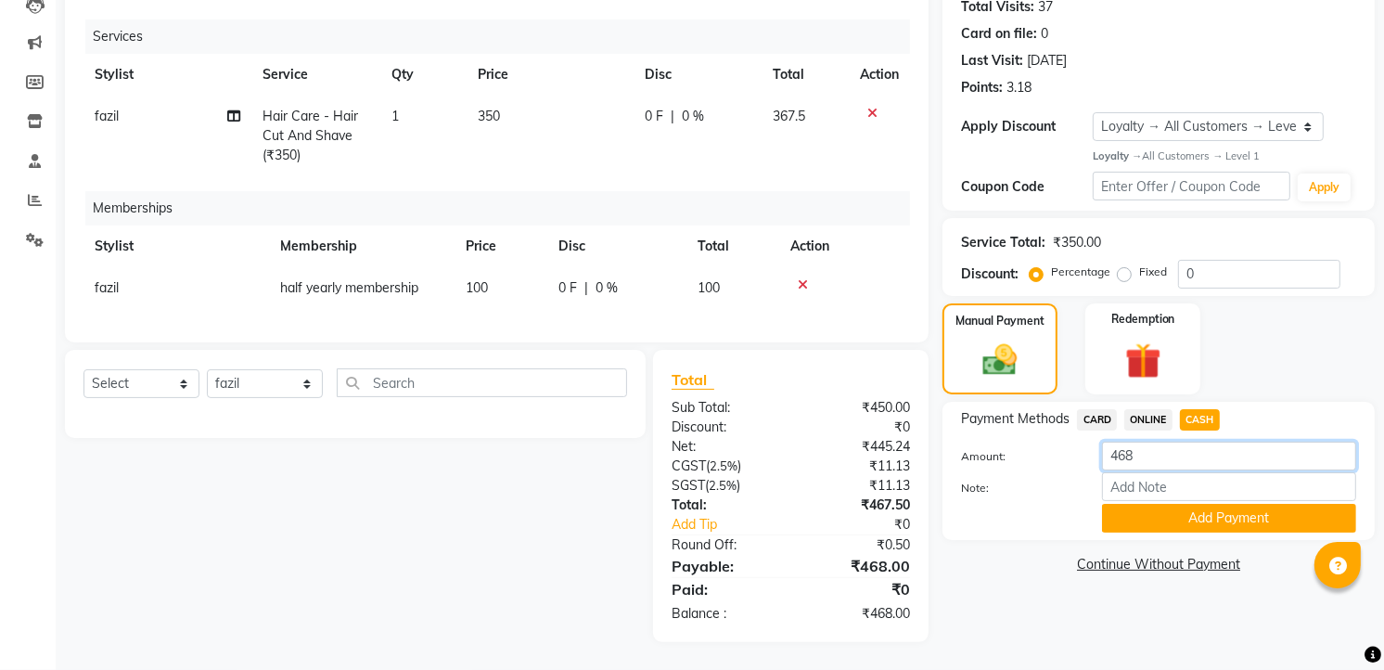
click at [1161, 442] on input "468" at bounding box center [1229, 456] width 254 height 29
type input "4"
type input "370"
click at [1206, 504] on button "Add Payment" at bounding box center [1229, 518] width 254 height 29
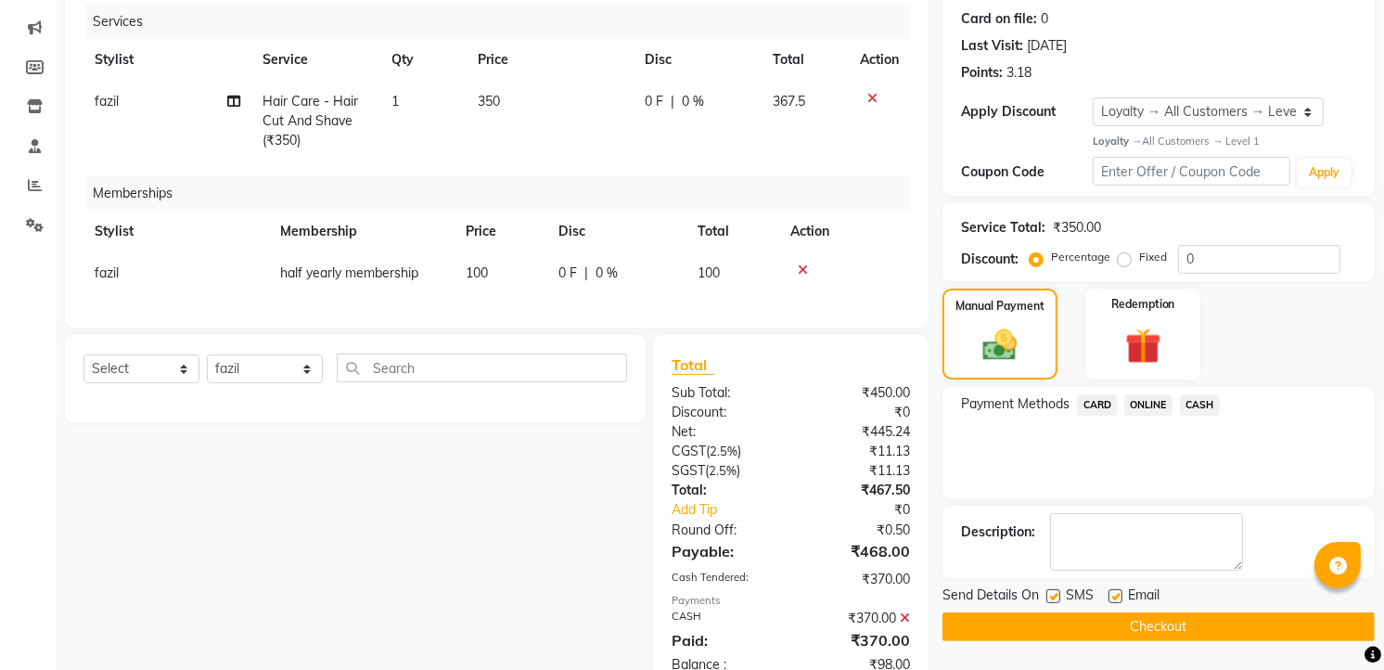
scroll to position [383, 0]
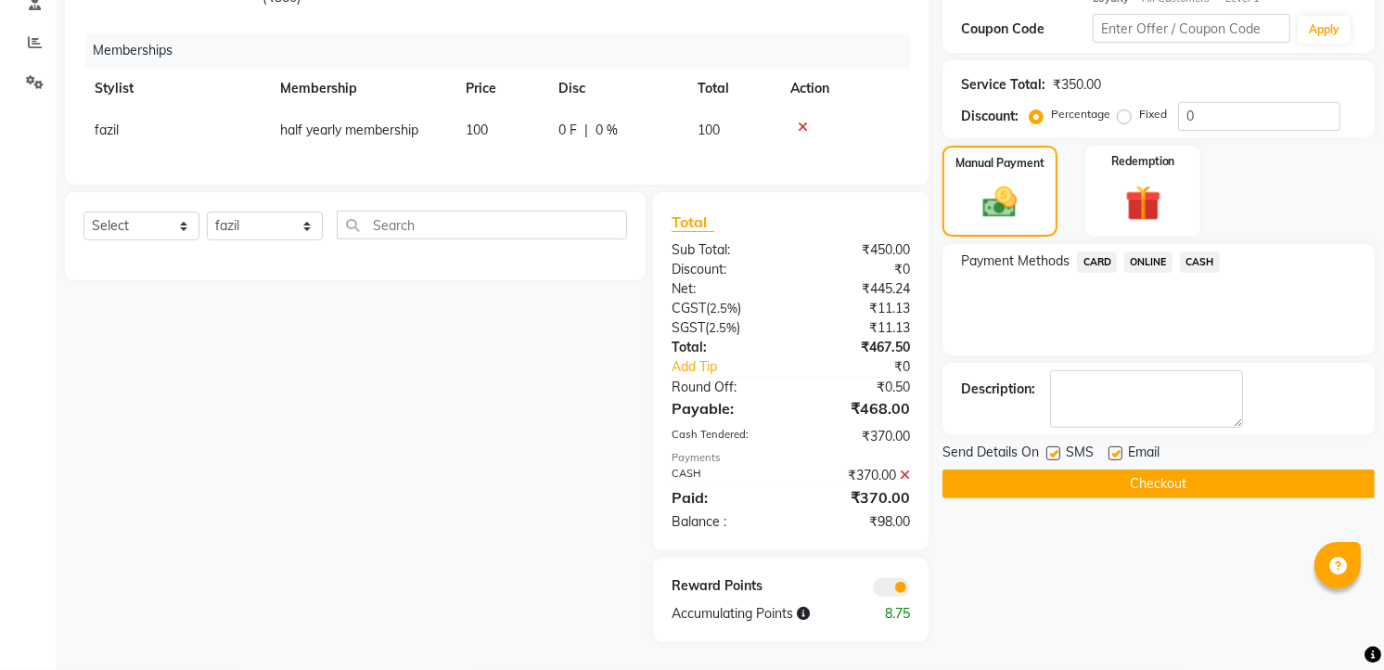
click at [1178, 469] on button "Checkout" at bounding box center [1158, 483] width 432 height 29
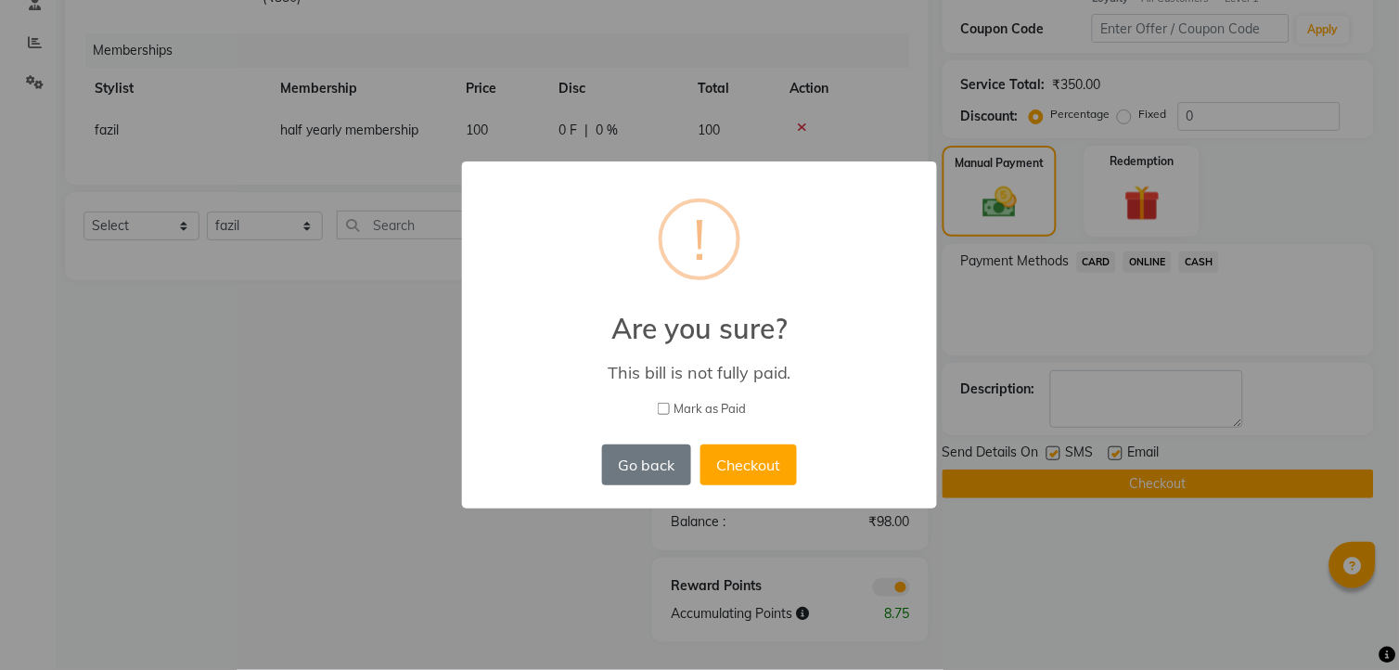
click at [735, 465] on button "Checkout" at bounding box center [748, 464] width 96 height 41
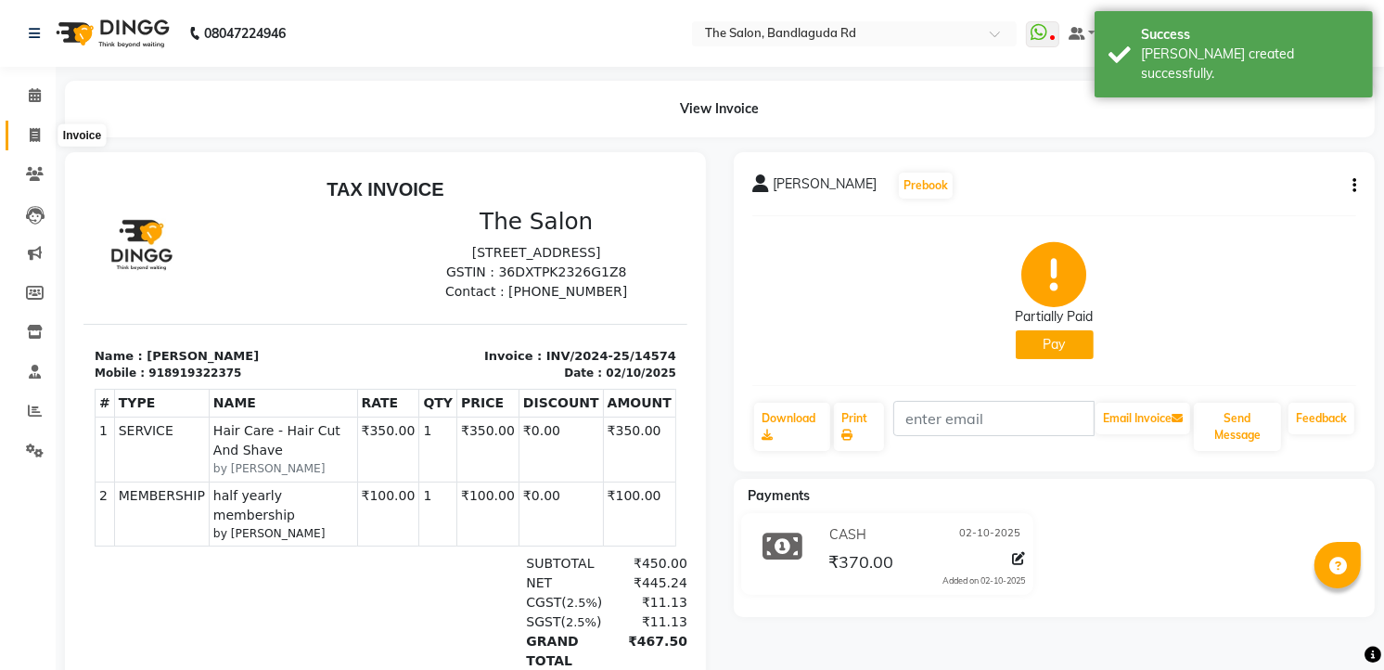
click at [33, 135] on icon at bounding box center [35, 135] width 10 height 14
select select "service"
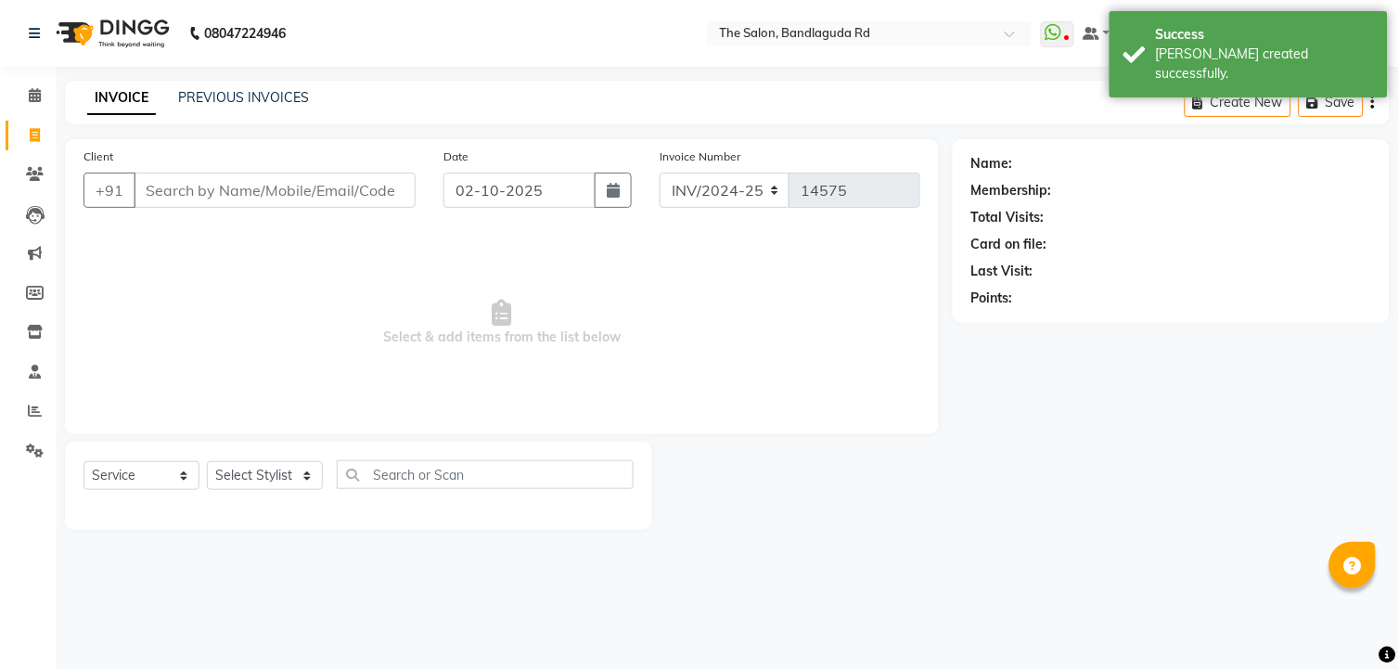
click at [271, 458] on div "Select Service Product Membership Package Voucher Prepaid Gift Card Select Styl…" at bounding box center [358, 486] width 587 height 88
click at [273, 466] on select "Select Stylist [PERSON_NAME] [PERSON_NAME] [PERSON_NAME] new [PERSON_NAME] [PER…" at bounding box center [265, 475] width 116 height 29
select select "63354"
click at [207, 462] on select "Select Stylist [PERSON_NAME] [PERSON_NAME] [PERSON_NAME] new [PERSON_NAME] [PER…" at bounding box center [265, 475] width 116 height 29
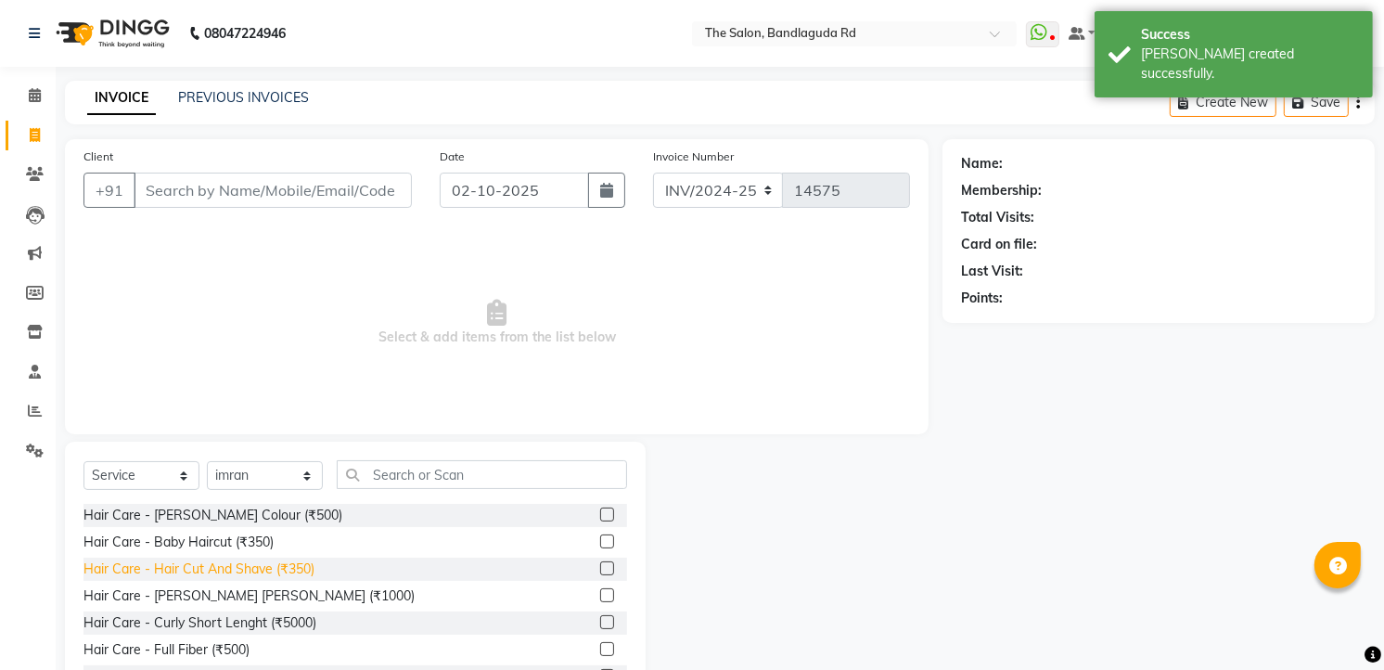
click at [299, 573] on div "Hair Care - Hair Cut And Shave (₹350)" at bounding box center [198, 568] width 231 height 19
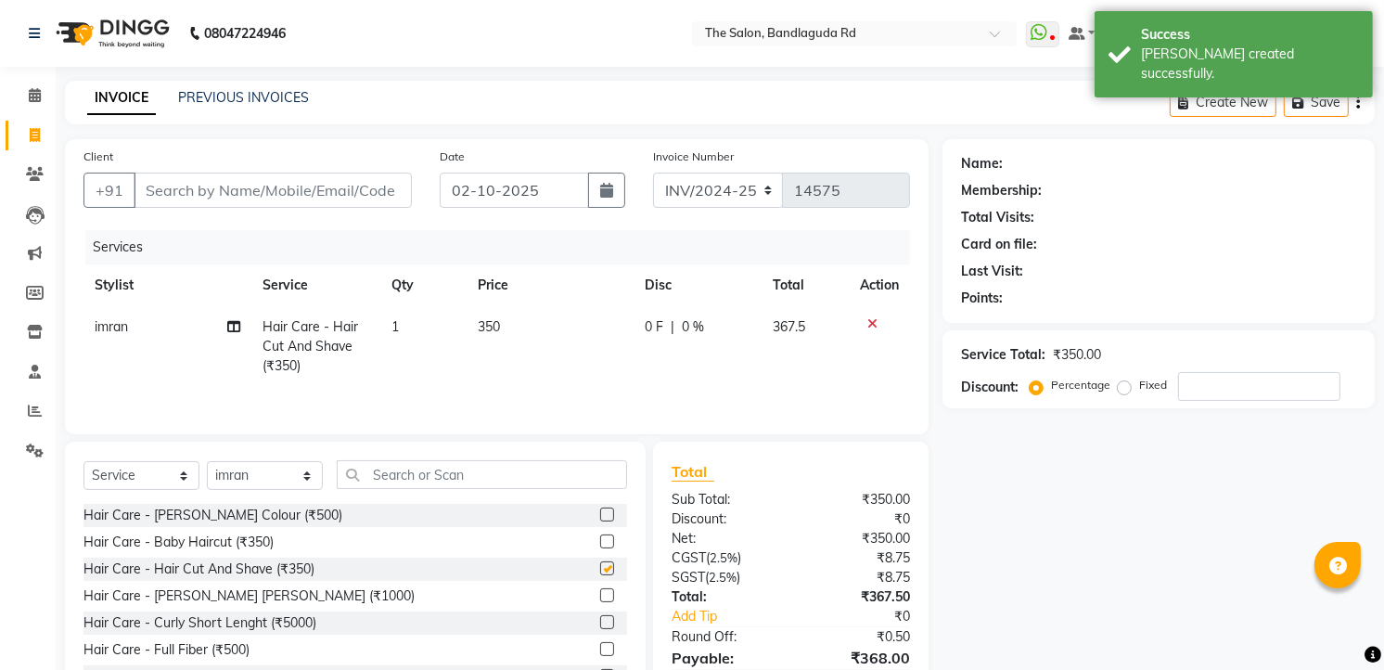
checkbox input "false"
click at [377, 198] on input "Client" at bounding box center [273, 190] width 278 height 35
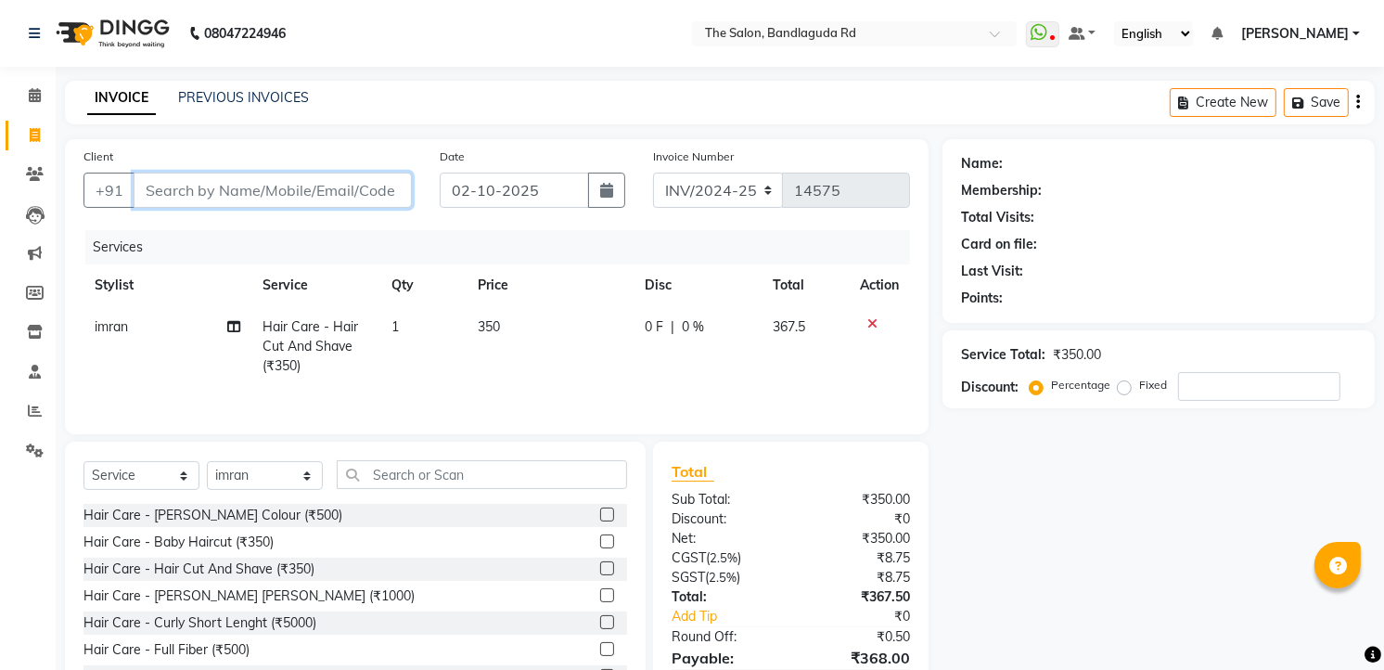
type input "9"
type input "0"
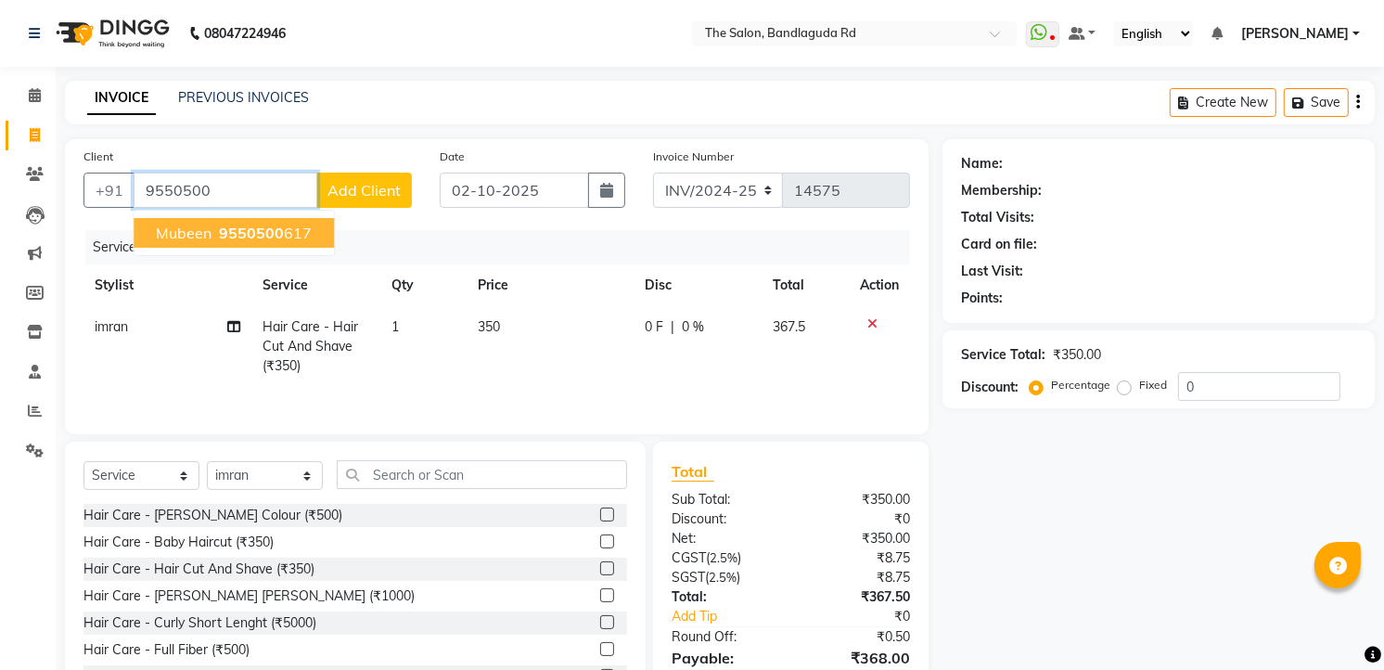
click at [248, 235] on span "9550500" at bounding box center [251, 233] width 65 height 19
type input "9550500617"
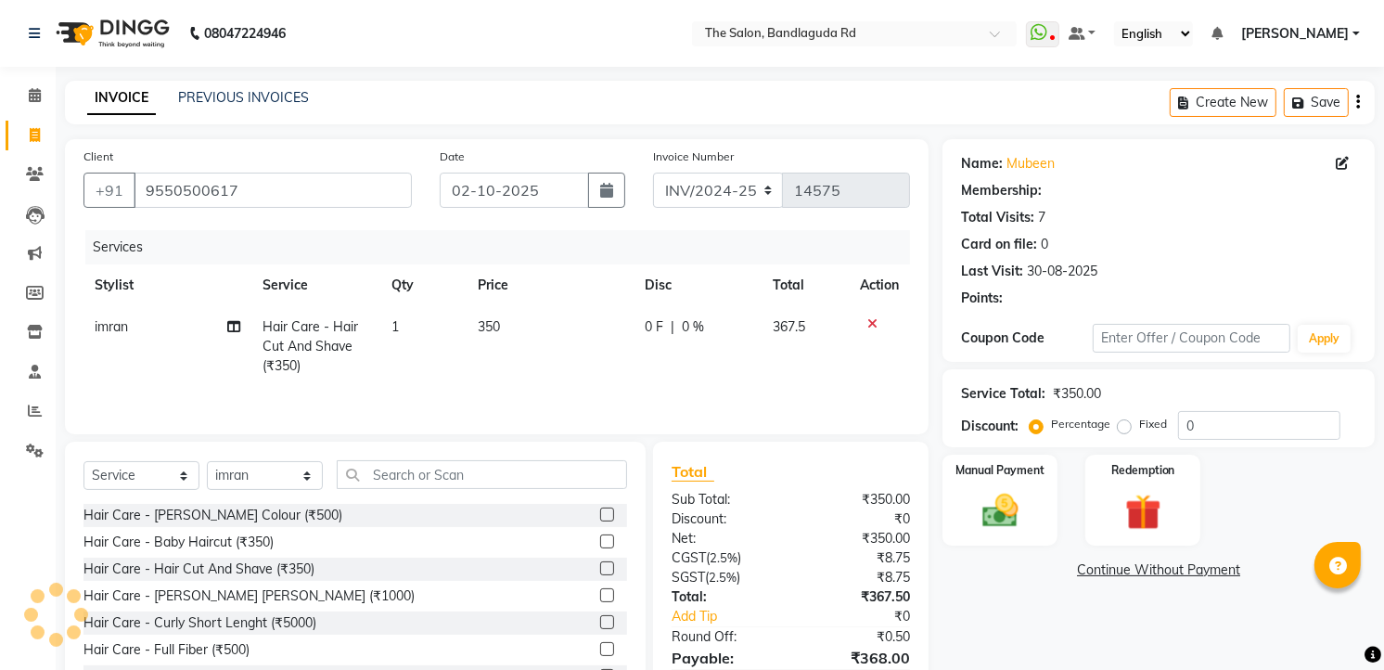
select select "1: Object"
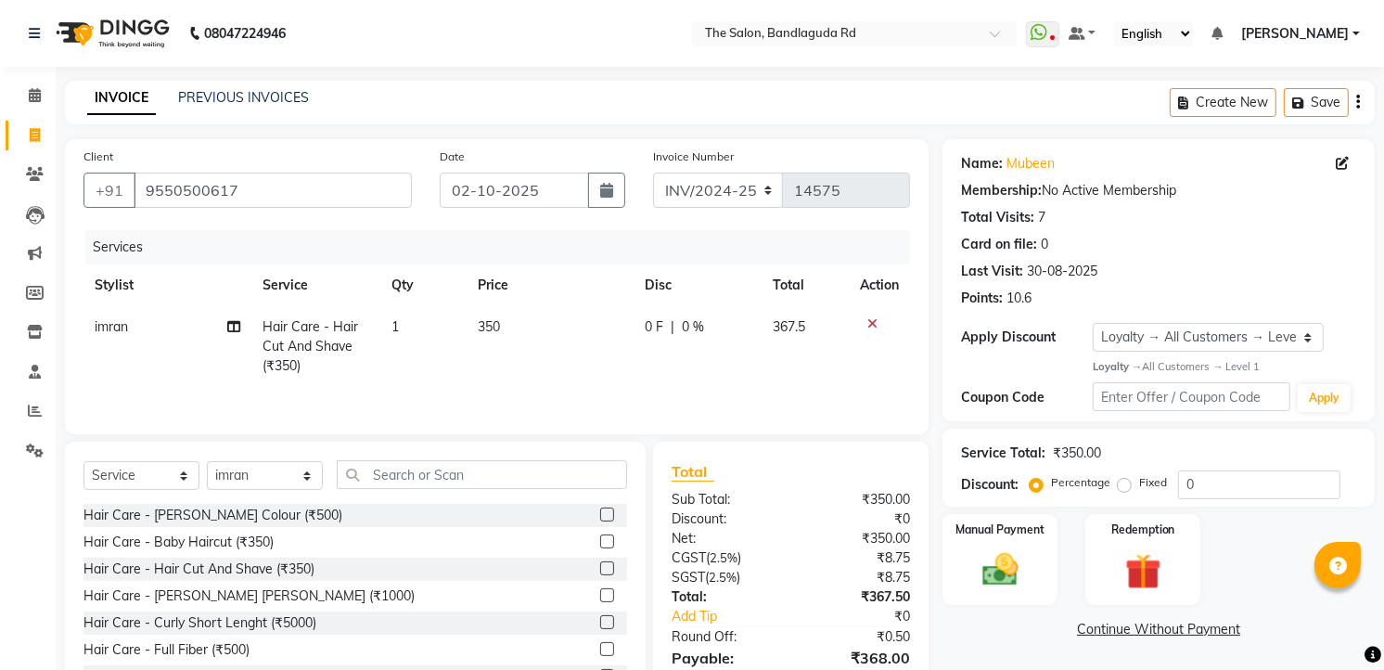
scroll to position [94, 0]
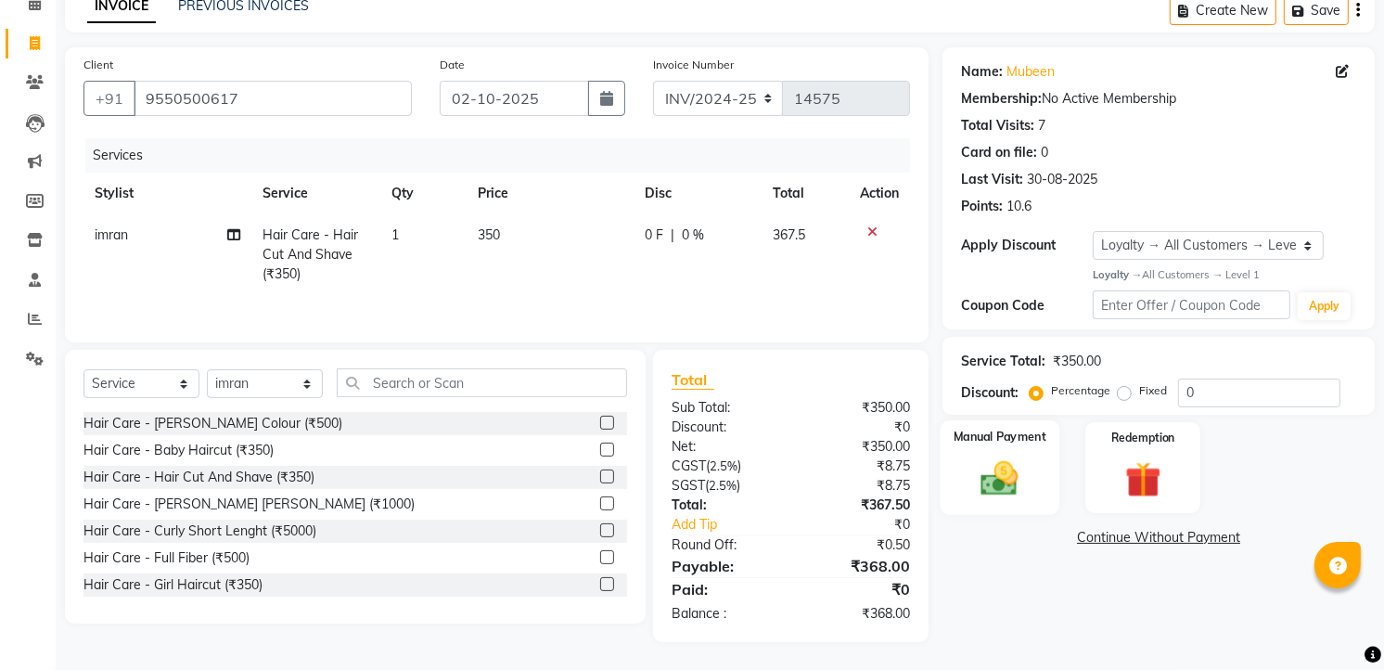
click at [951, 429] on div "Manual Payment" at bounding box center [1001, 467] width 120 height 95
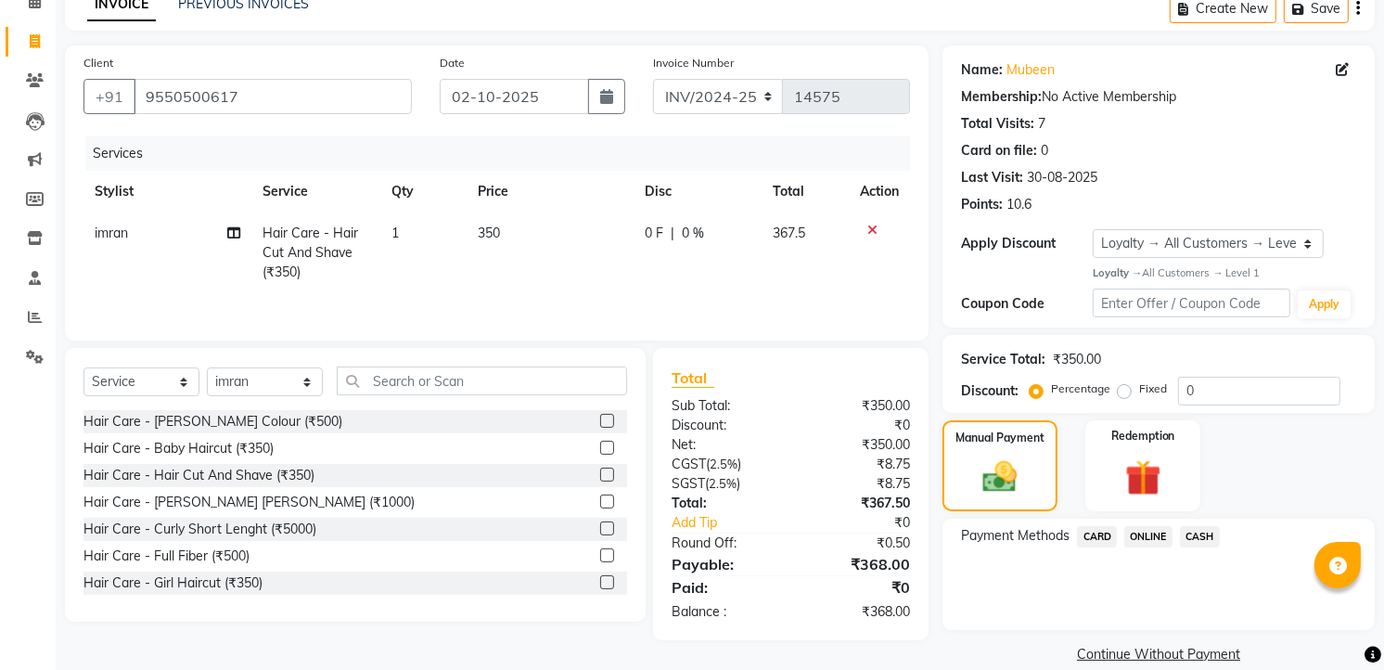
click at [1153, 542] on span "ONLINE" at bounding box center [1148, 536] width 48 height 21
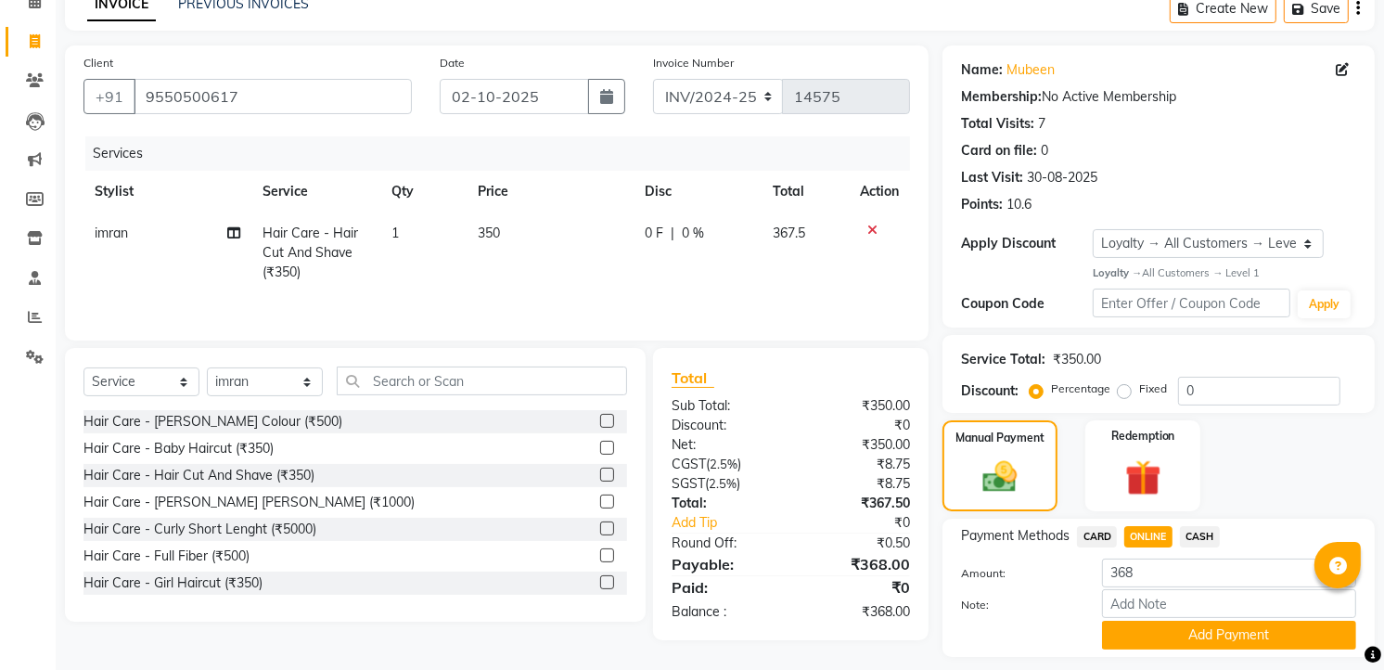
scroll to position [146, 0]
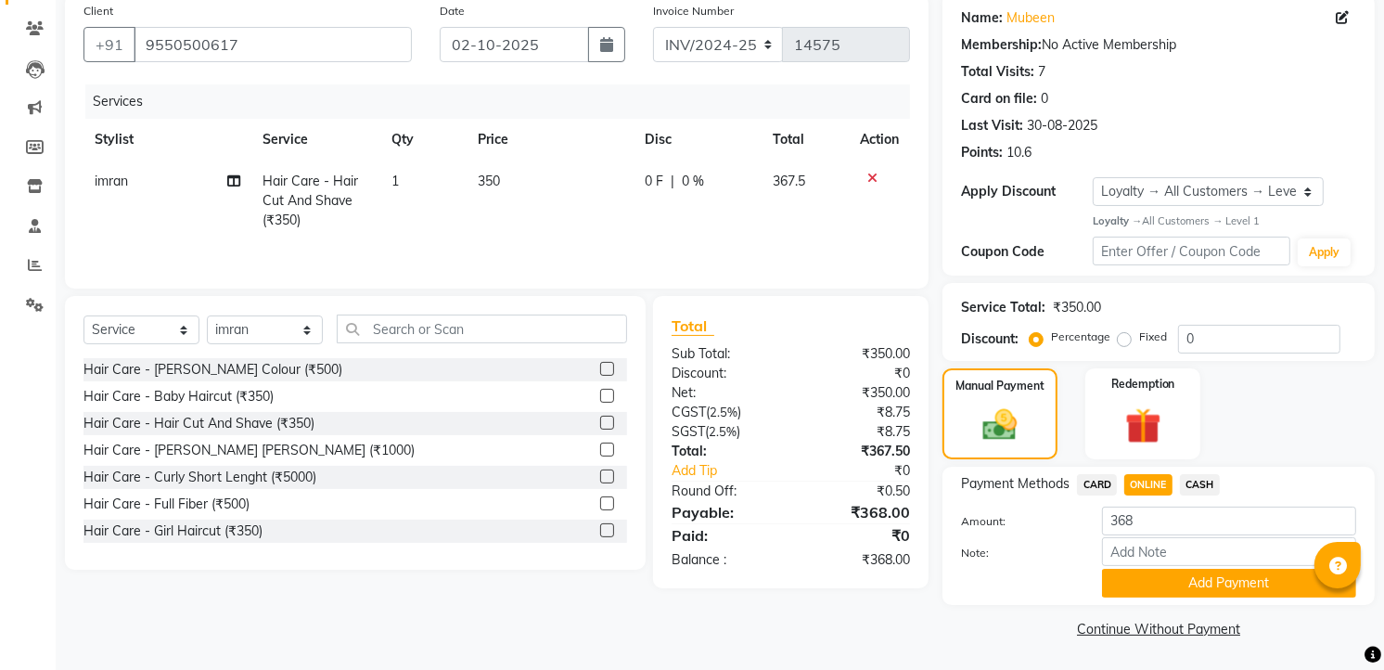
click at [1240, 599] on div "Payment Methods CARD ONLINE CASH Amount: 368 Note: Add Payment" at bounding box center [1158, 536] width 432 height 138
click at [1245, 590] on button "Add Payment" at bounding box center [1229, 583] width 254 height 29
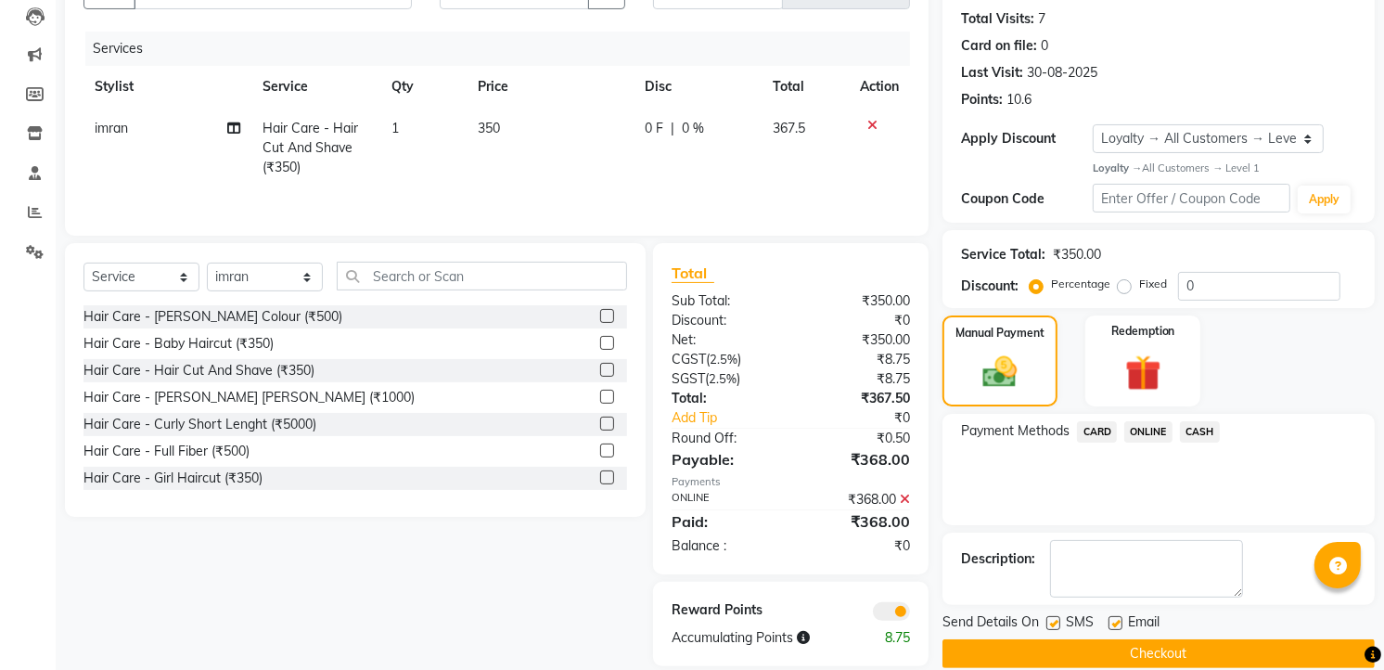
scroll to position [224, 0]
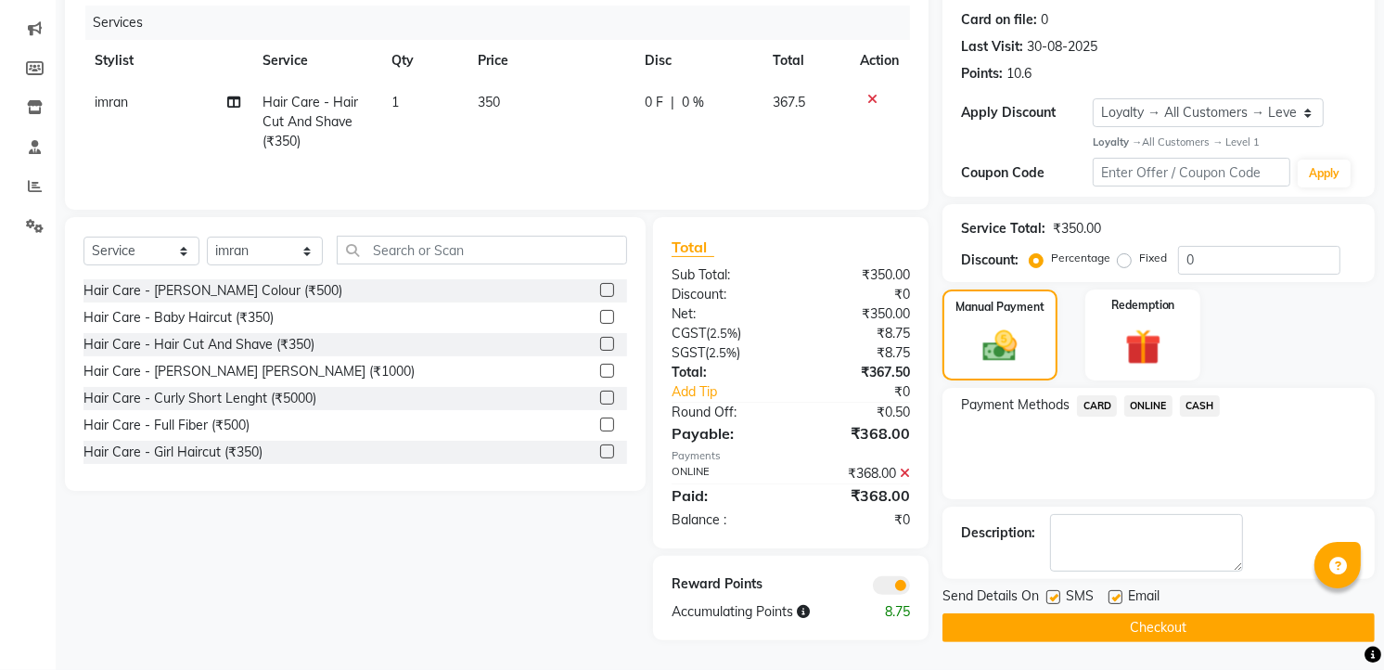
click at [1258, 617] on button "Checkout" at bounding box center [1158, 627] width 432 height 29
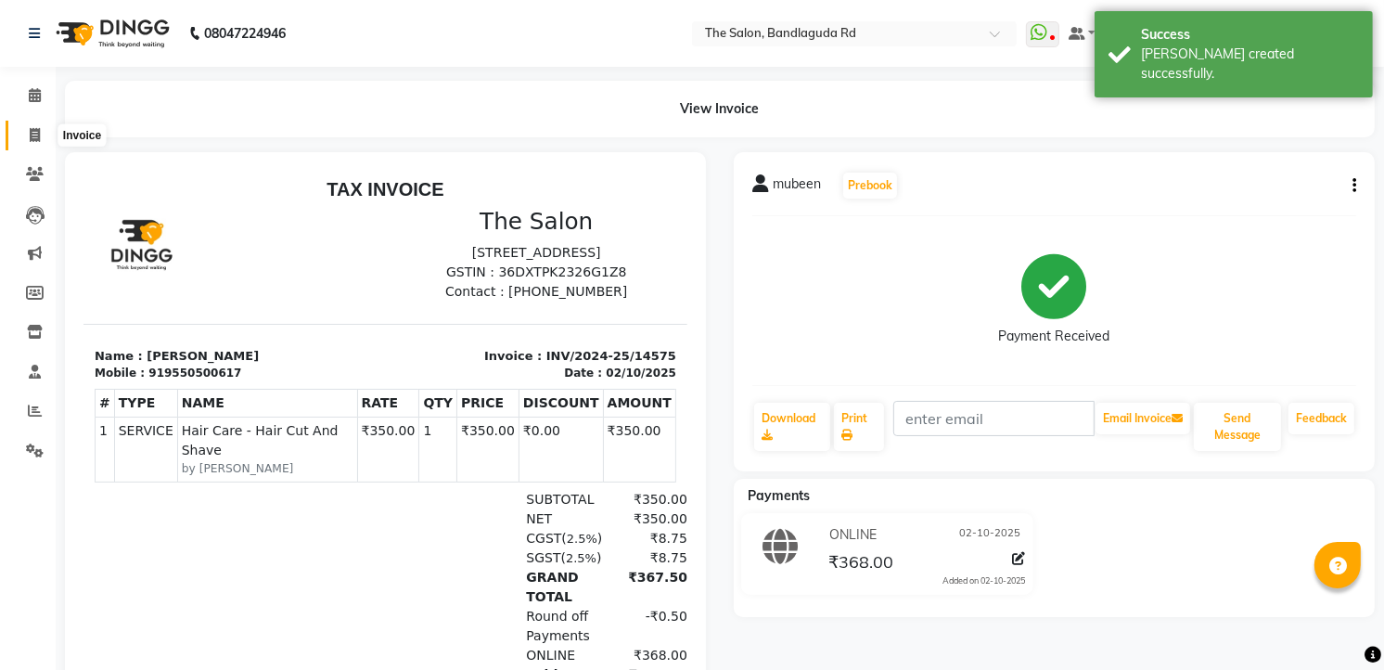
click at [33, 132] on icon at bounding box center [35, 135] width 10 height 14
select select "service"
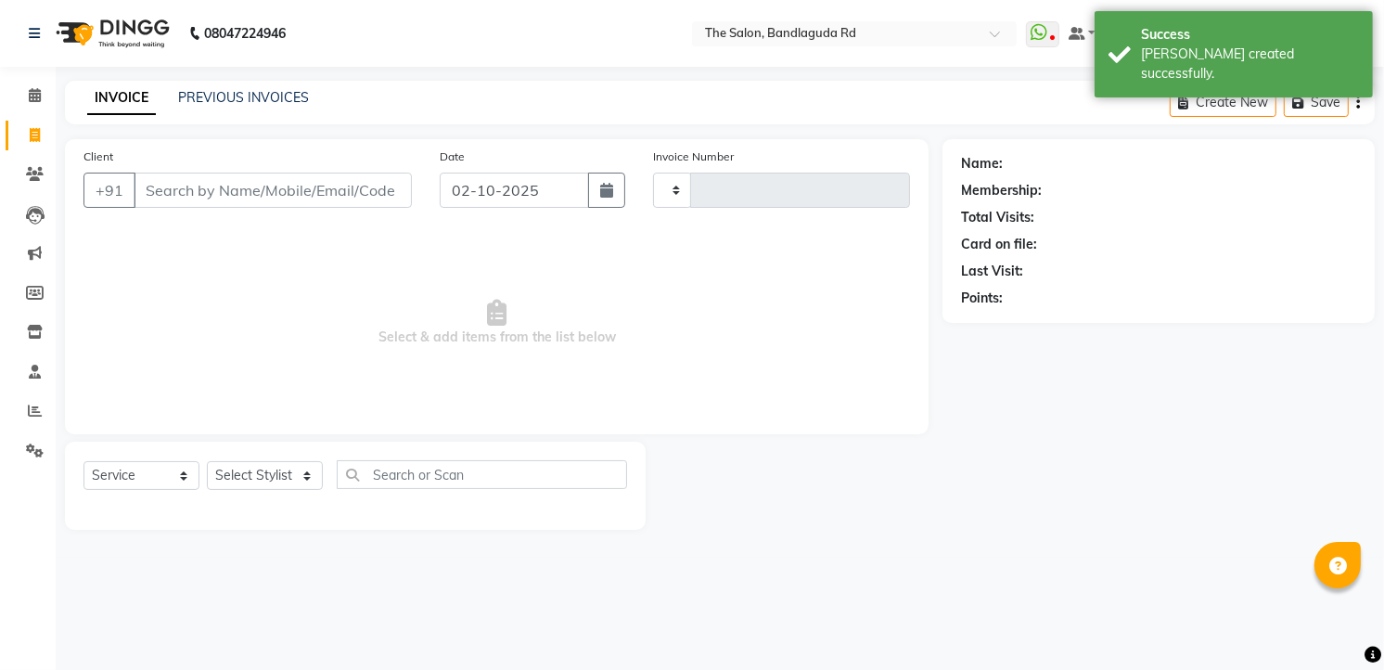
type input "14576"
select select "5198"
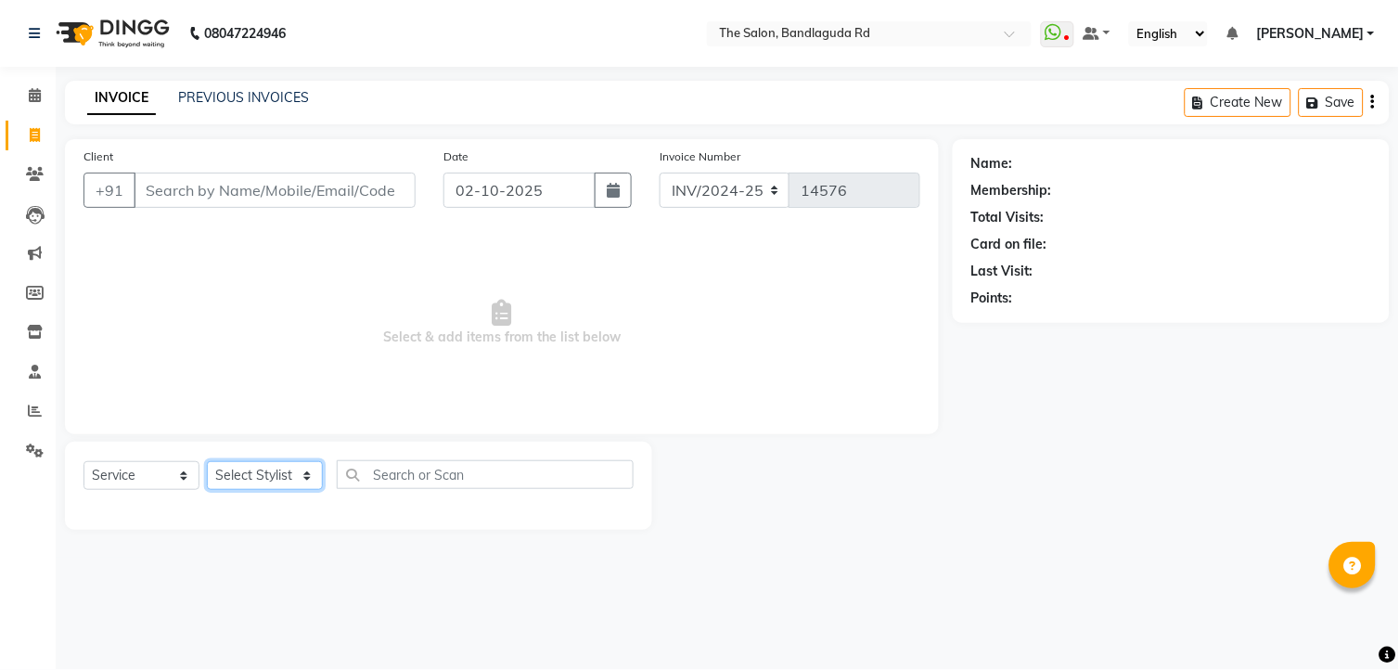
click at [272, 470] on select "Select Stylist [PERSON_NAME] [PERSON_NAME] [PERSON_NAME] new [PERSON_NAME] [PER…" at bounding box center [265, 475] width 116 height 29
select select "43772"
click at [207, 462] on select "Select Stylist [PERSON_NAME] [PERSON_NAME] [PERSON_NAME] new [PERSON_NAME] [PER…" at bounding box center [265, 475] width 116 height 29
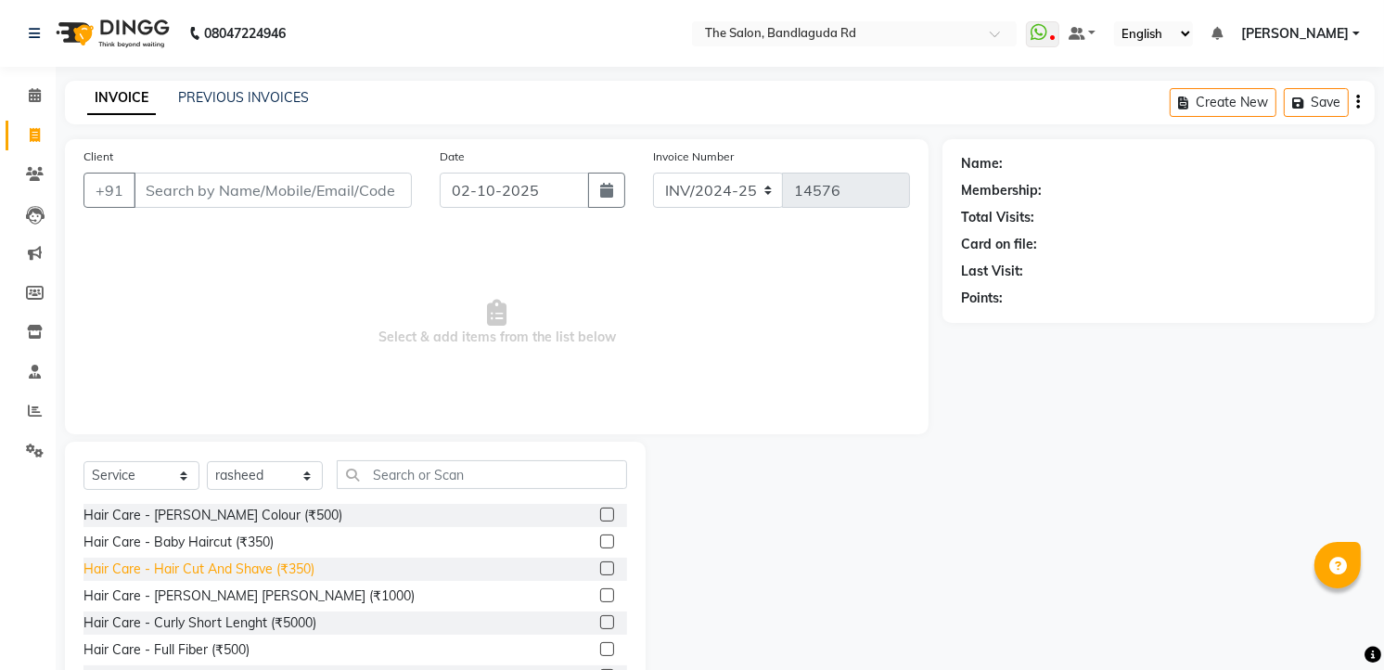
click at [247, 563] on div "Hair Care - Hair Cut And Shave (₹350)" at bounding box center [198, 568] width 231 height 19
checkbox input "false"
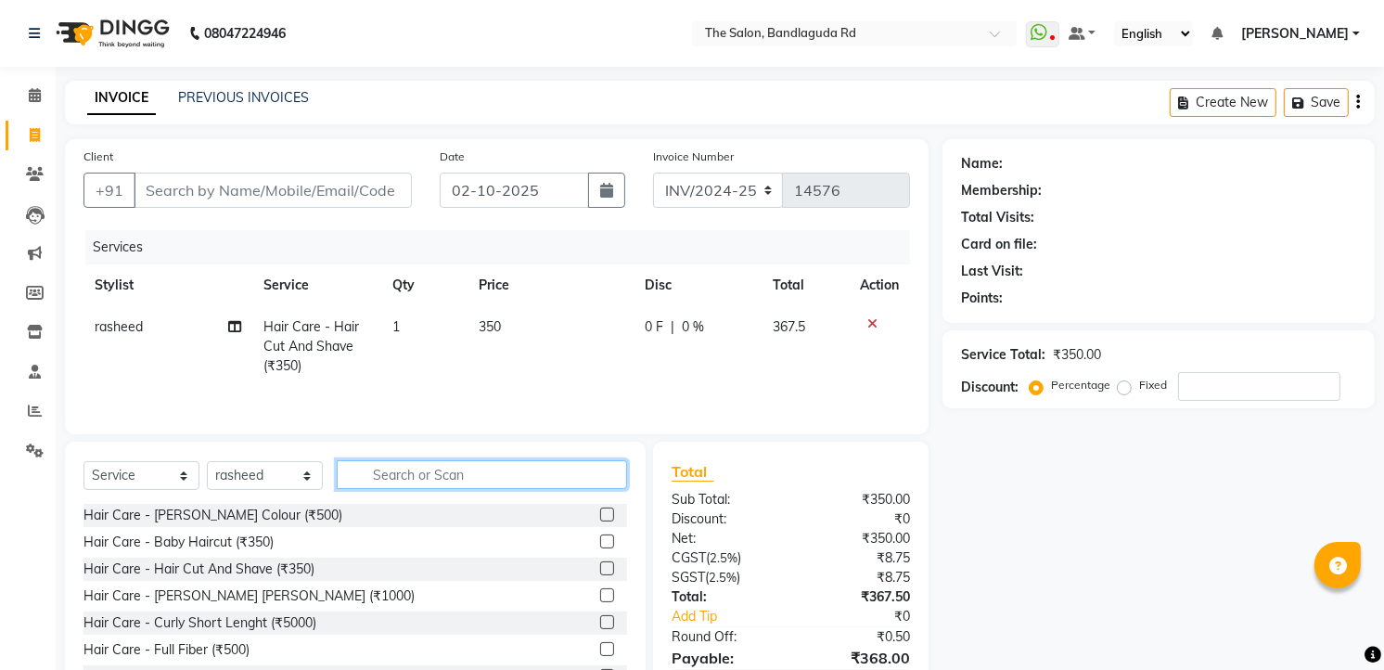
click at [393, 478] on input "text" at bounding box center [482, 474] width 290 height 29
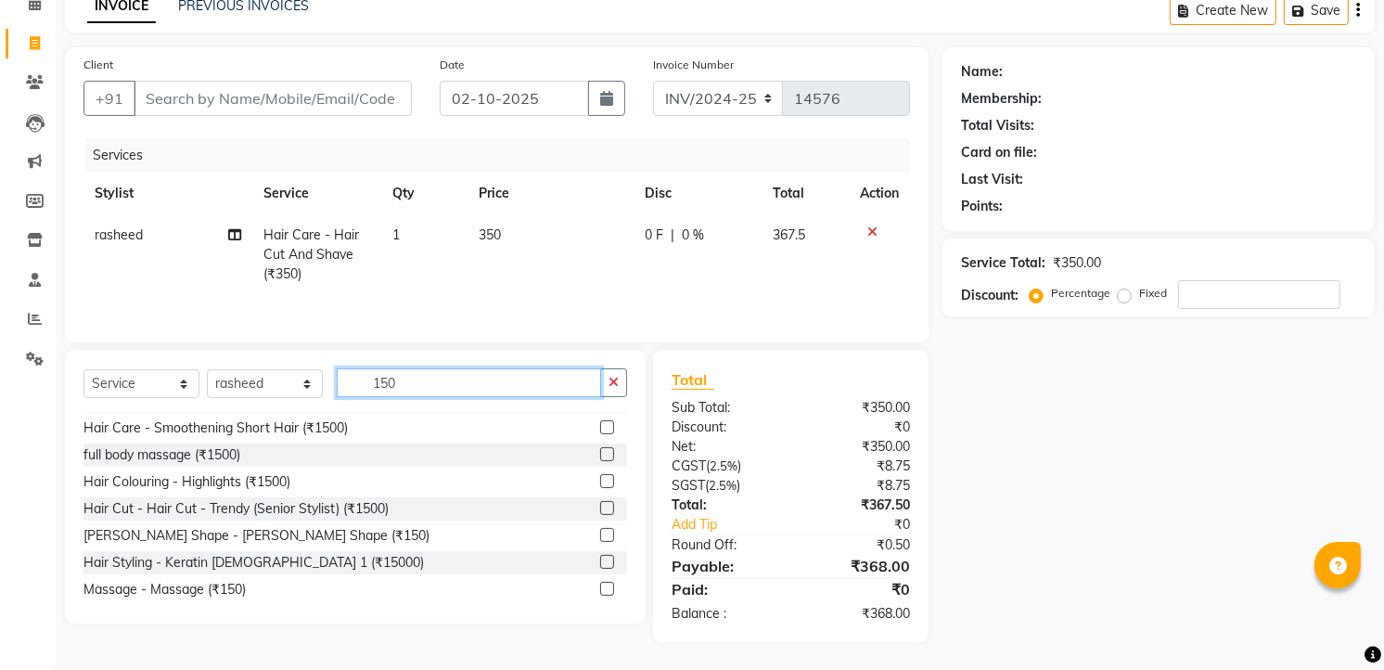
scroll to position [29, 0]
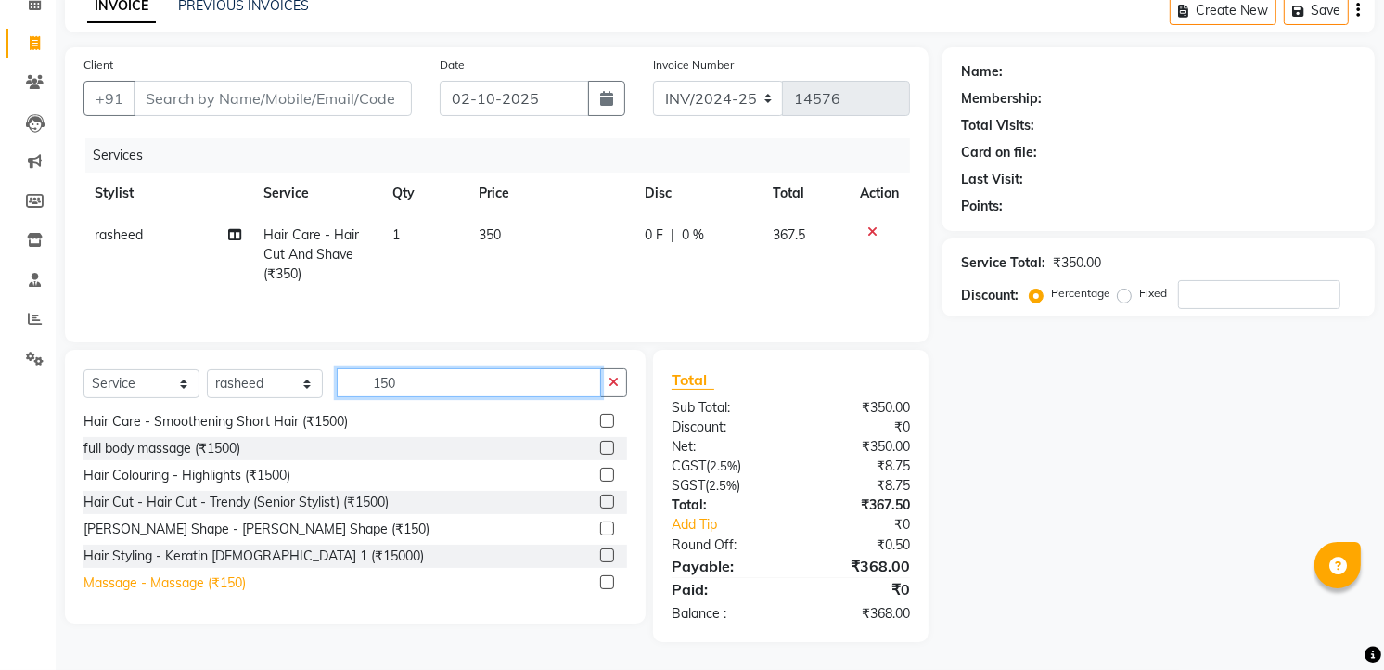
type input "150"
click at [235, 581] on div "Massage - Massage (₹150)" at bounding box center [164, 582] width 162 height 19
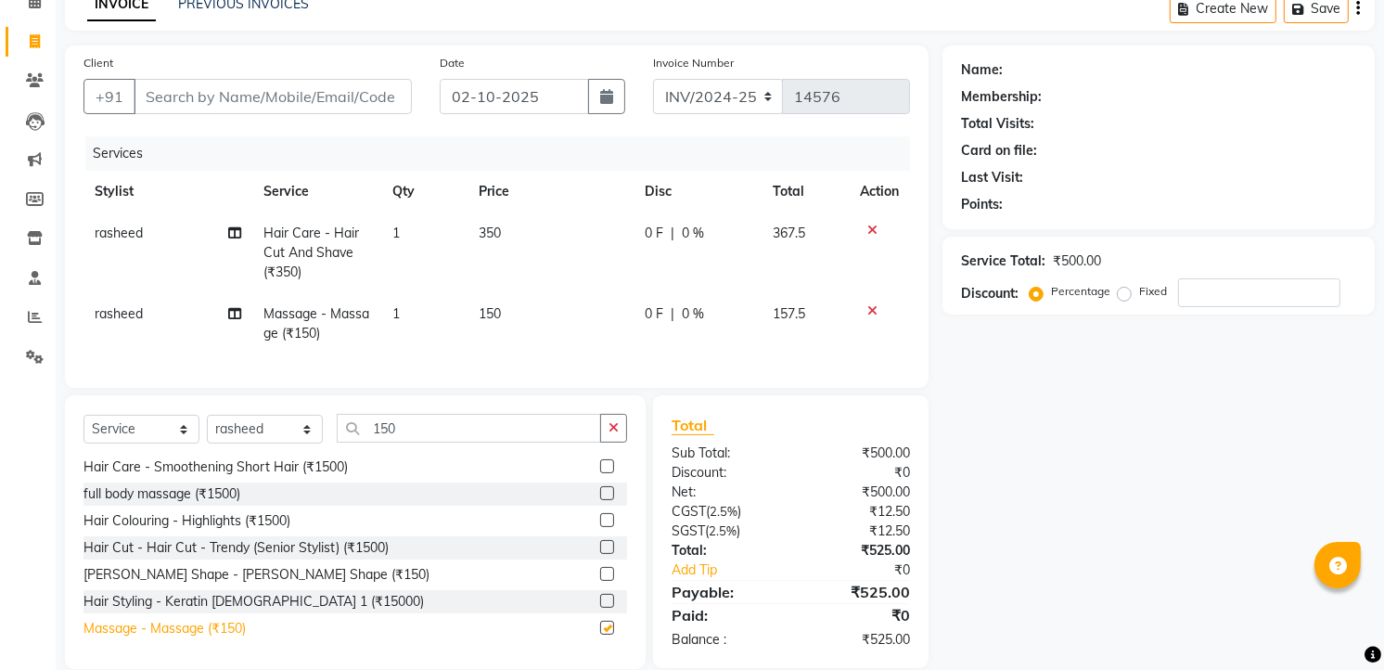
checkbox input "false"
click at [275, 98] on input "Client" at bounding box center [273, 96] width 278 height 35
type input "9"
type input "0"
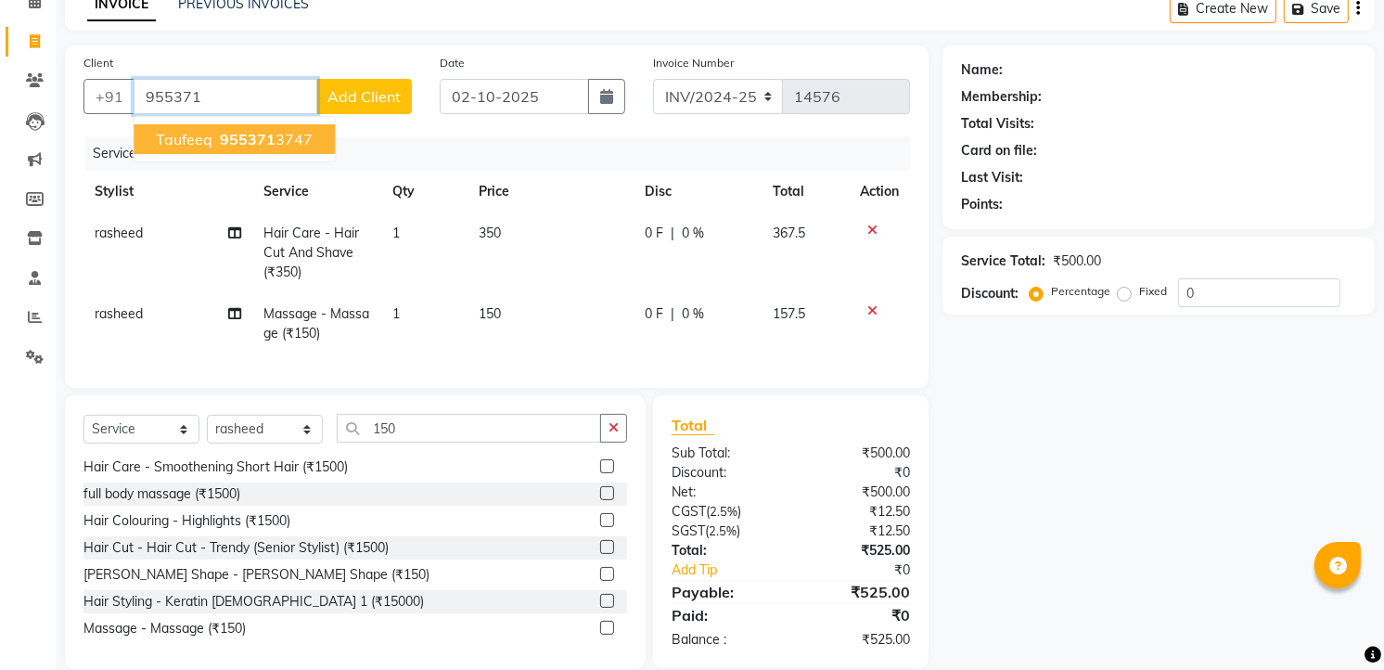
click at [280, 130] on ngb-highlight "955371 3747" at bounding box center [264, 139] width 96 height 19
type input "9553713747"
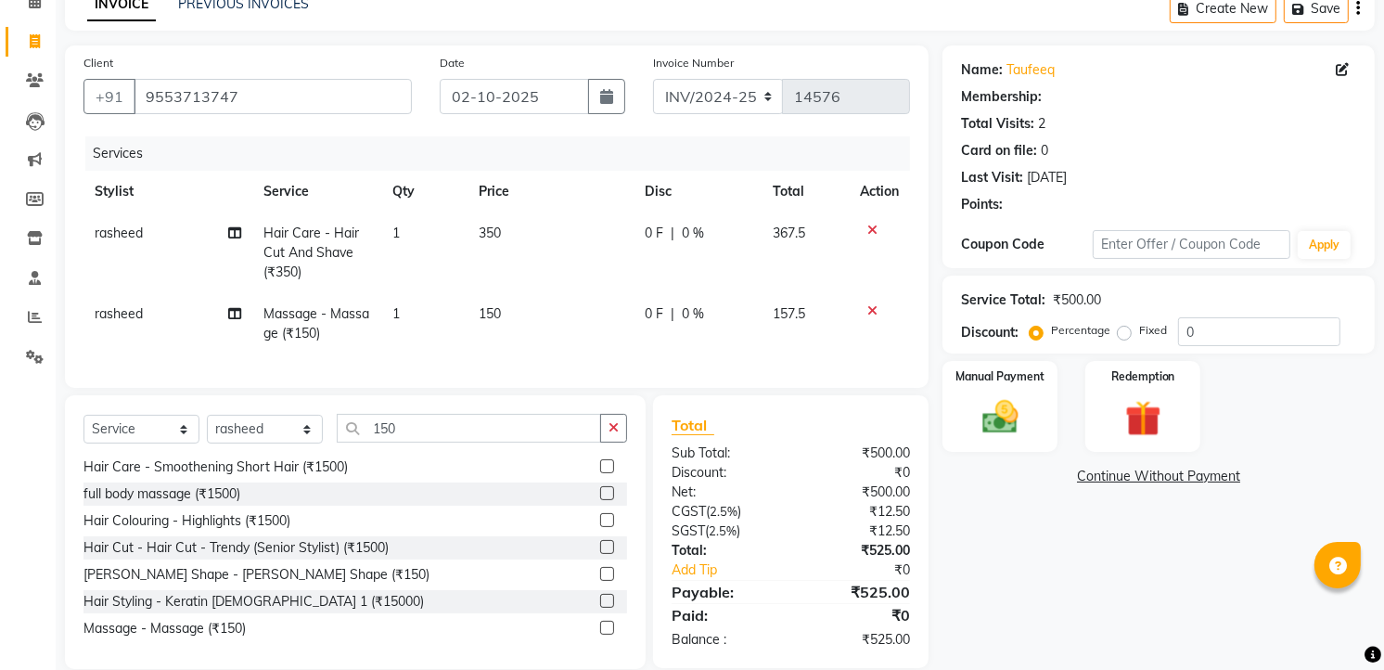
select select "2: Object"
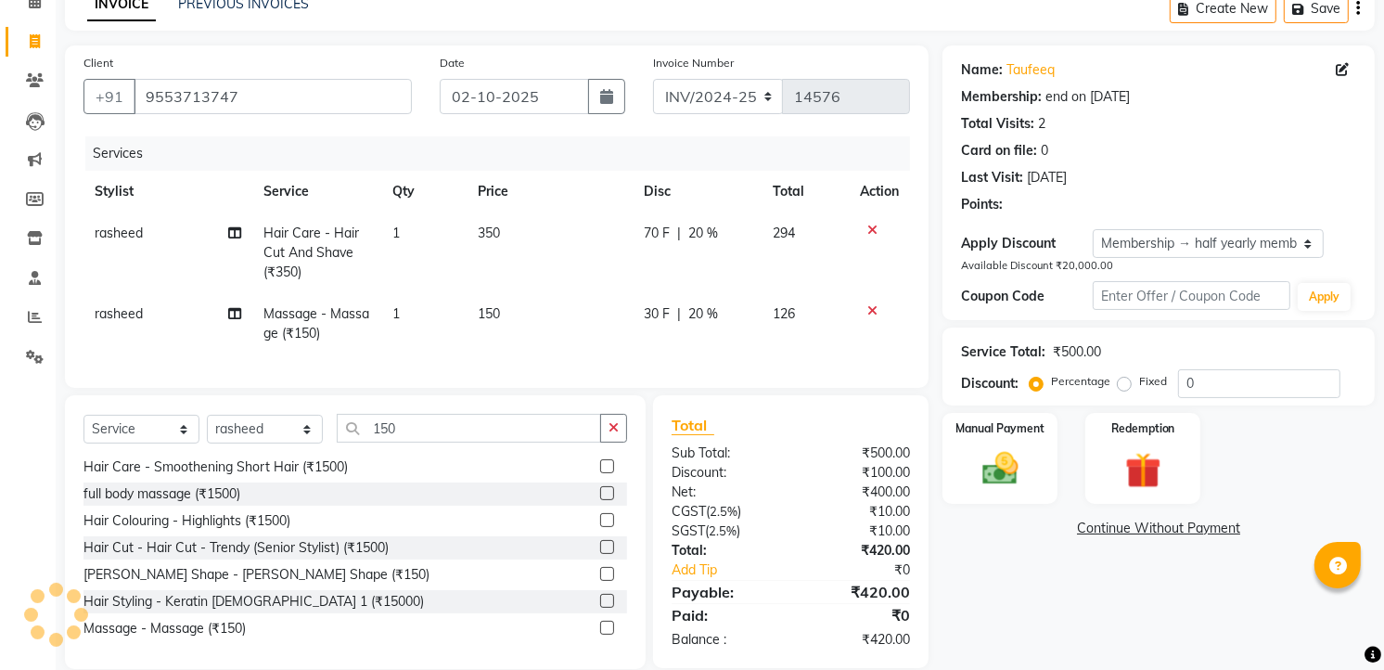
type input "20"
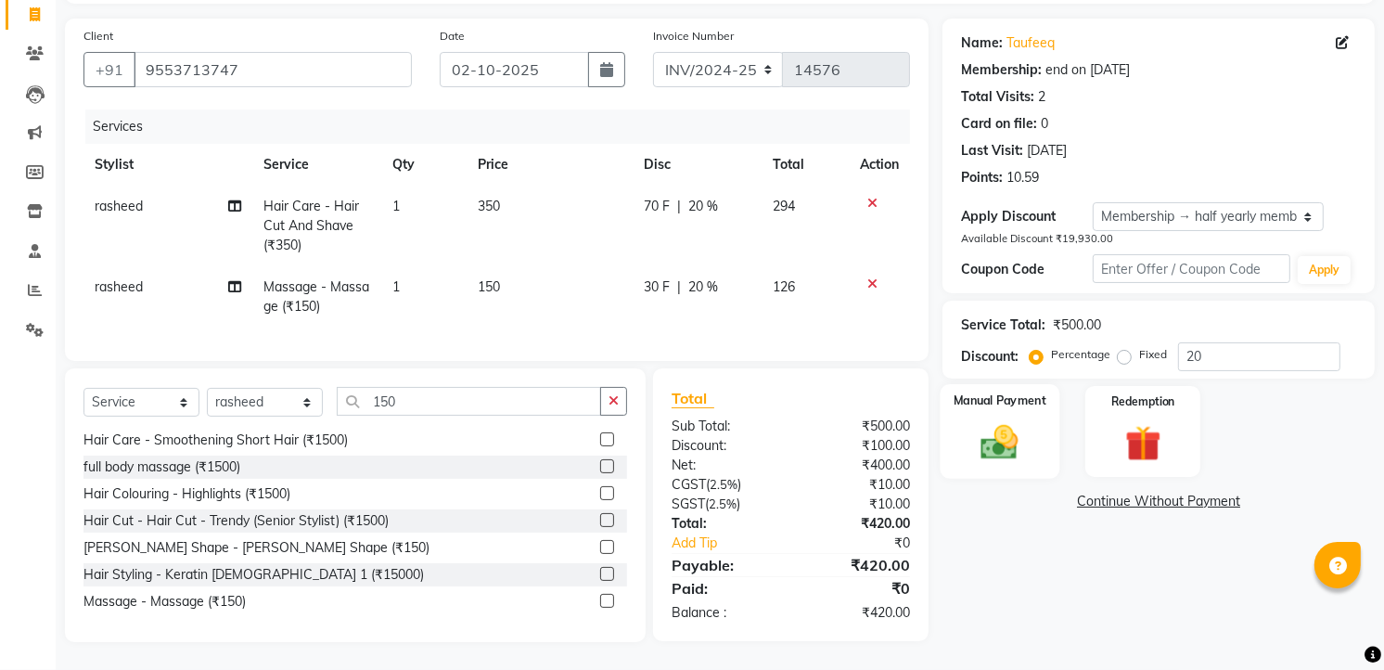
click at [1013, 391] on label "Manual Payment" at bounding box center [1000, 400] width 93 height 18
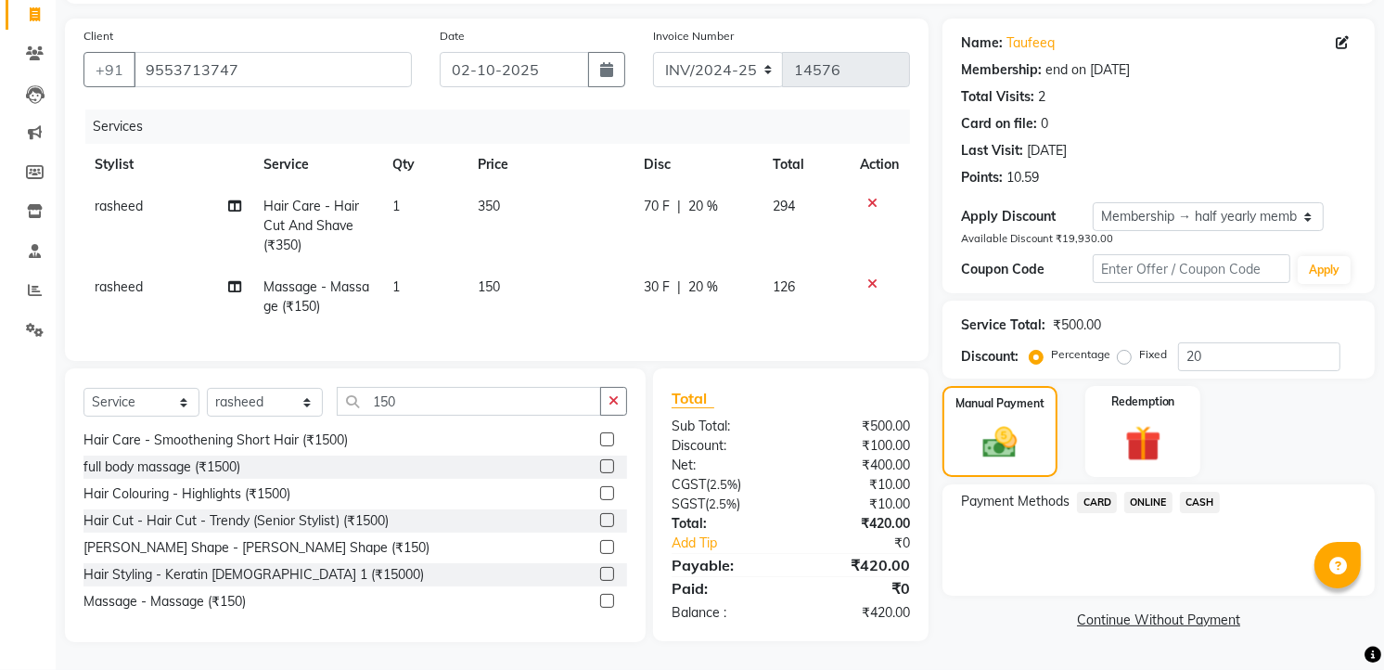
click at [1210, 492] on span "CASH" at bounding box center [1200, 502] width 40 height 21
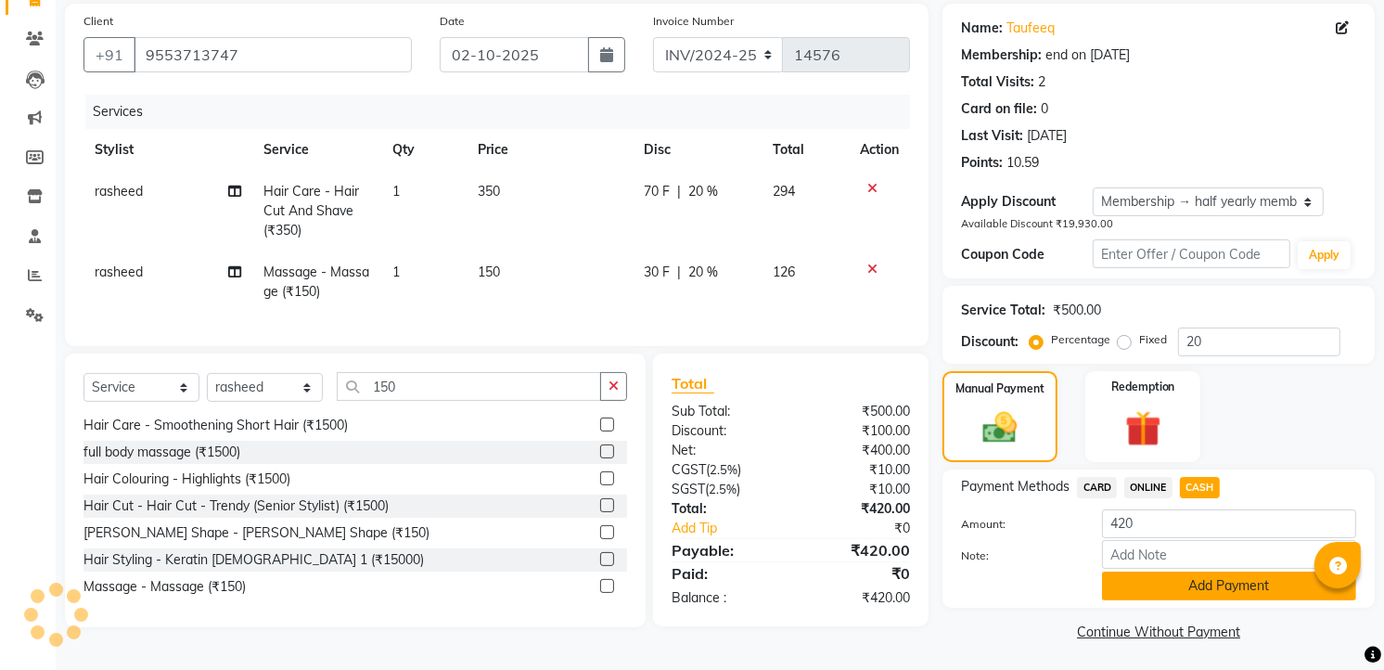
scroll to position [139, 0]
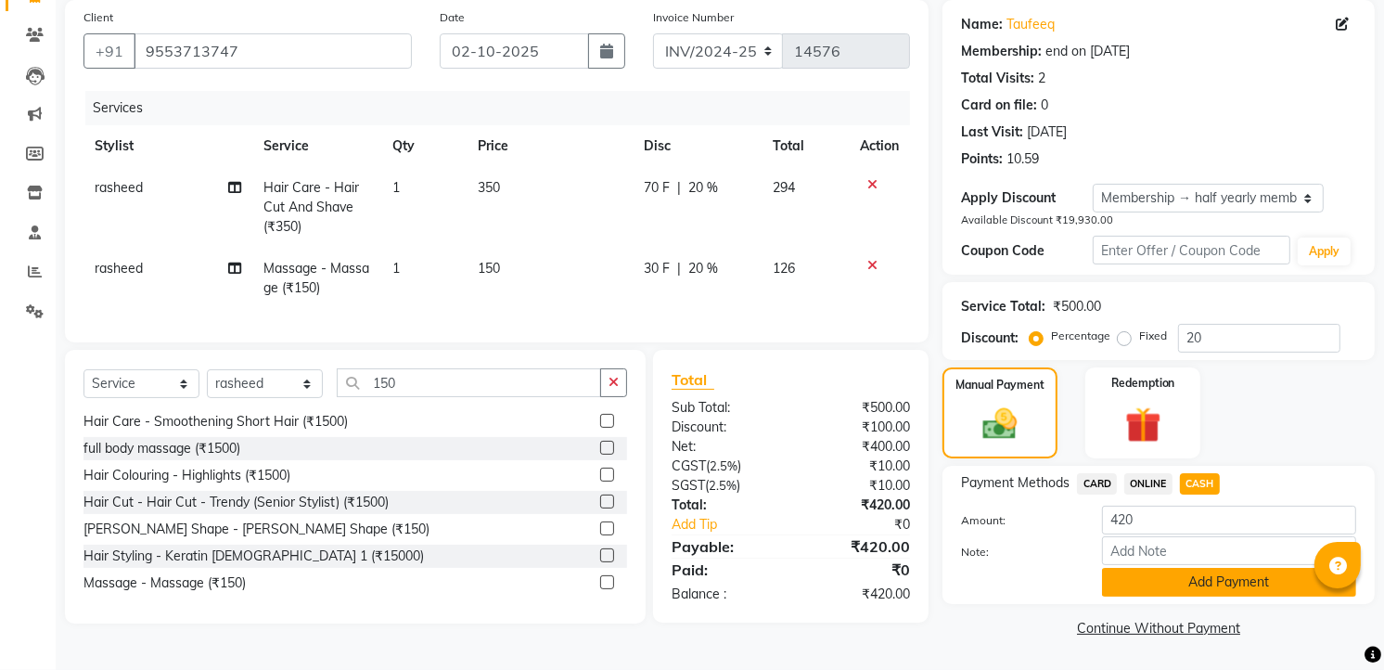
click at [1197, 579] on button "Add Payment" at bounding box center [1229, 582] width 254 height 29
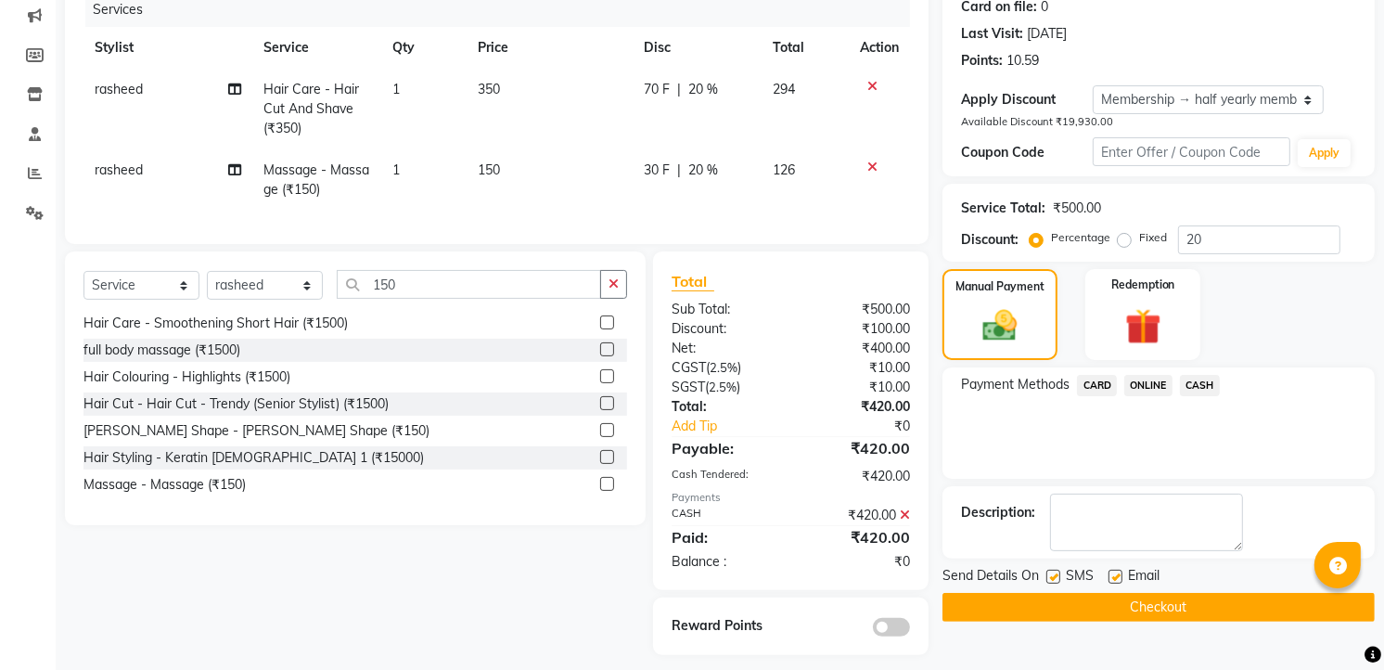
scroll to position [265, 0]
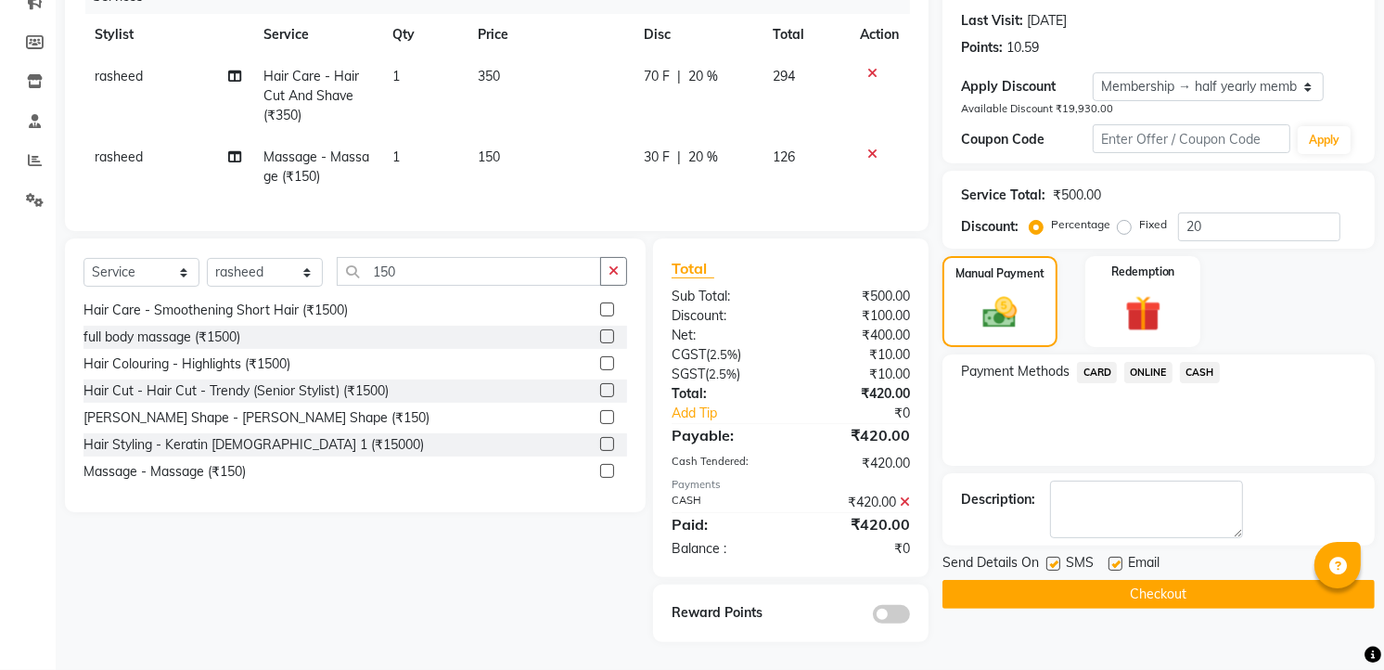
click at [1170, 580] on button "Checkout" at bounding box center [1158, 594] width 432 height 29
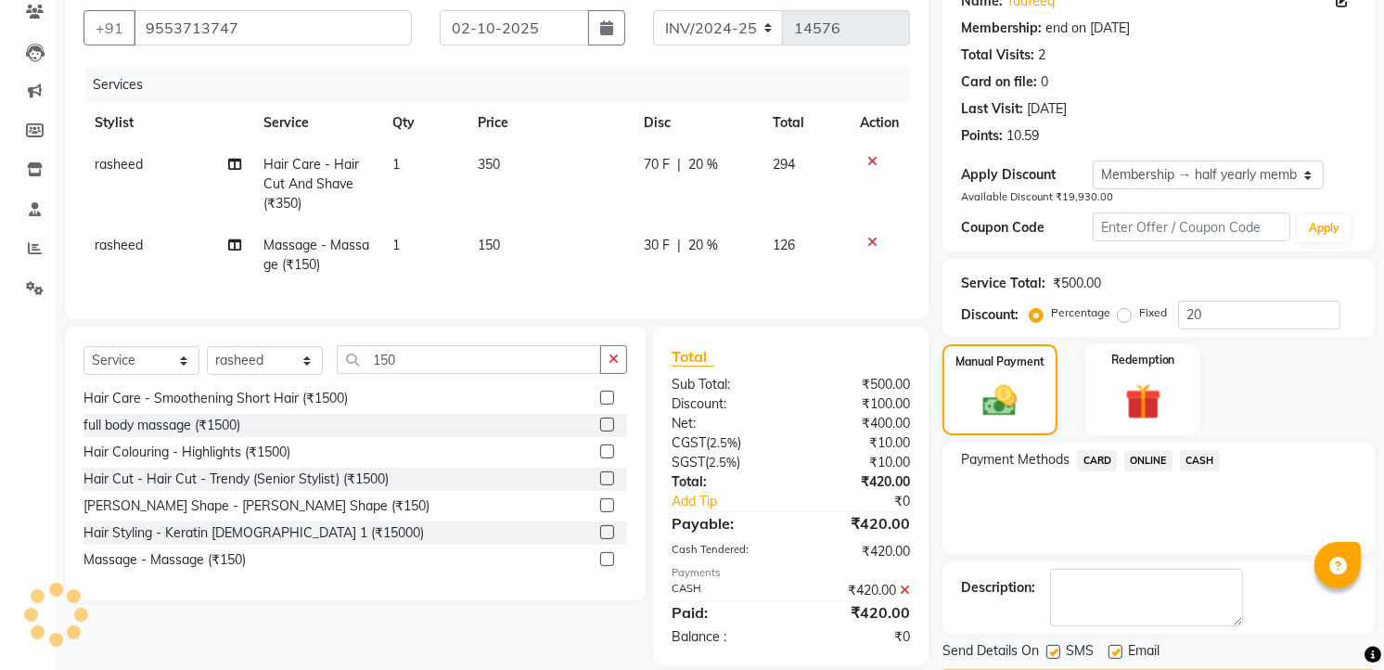
scroll to position [139, 0]
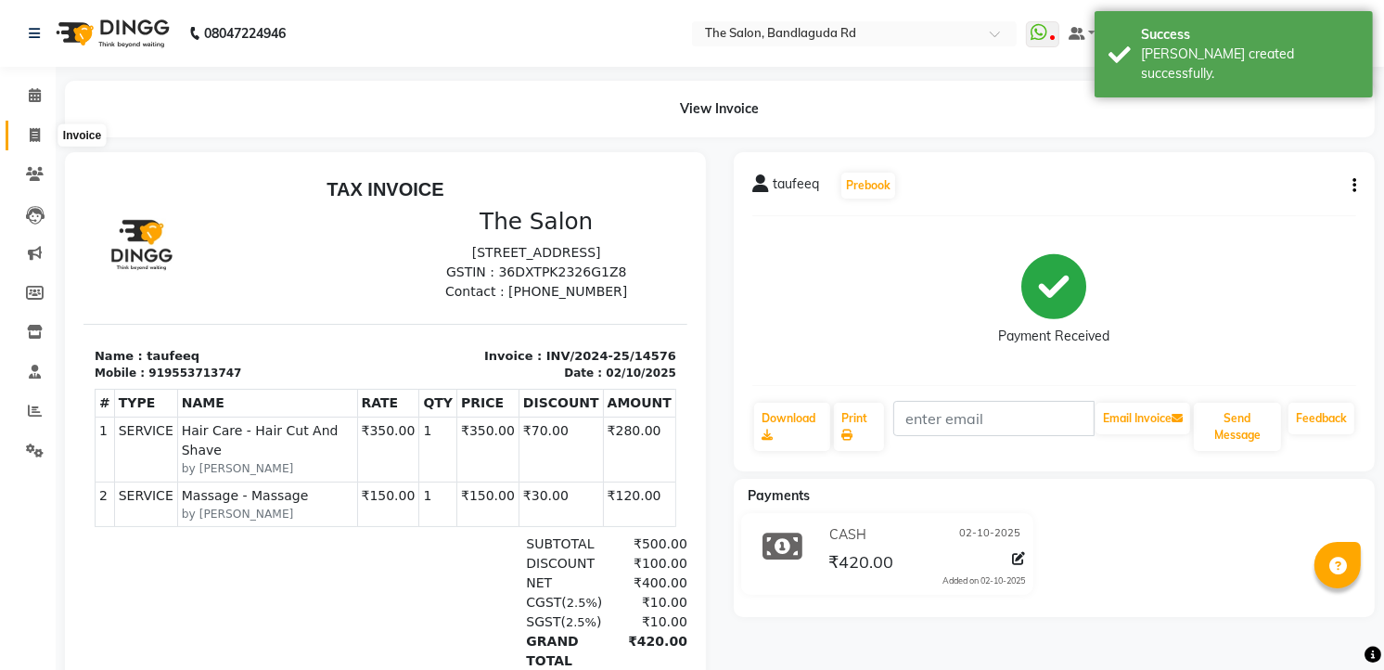
click at [43, 140] on span at bounding box center [35, 135] width 32 height 21
select select "service"
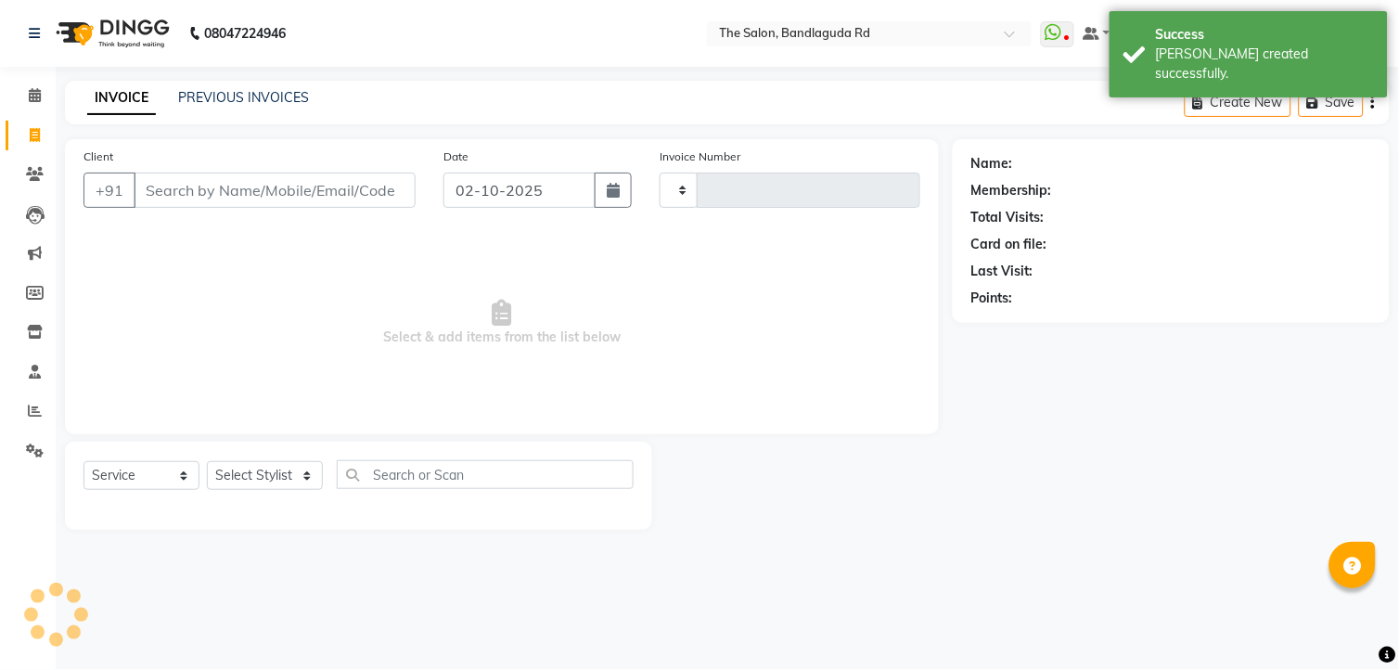
type input "14577"
select select "5198"
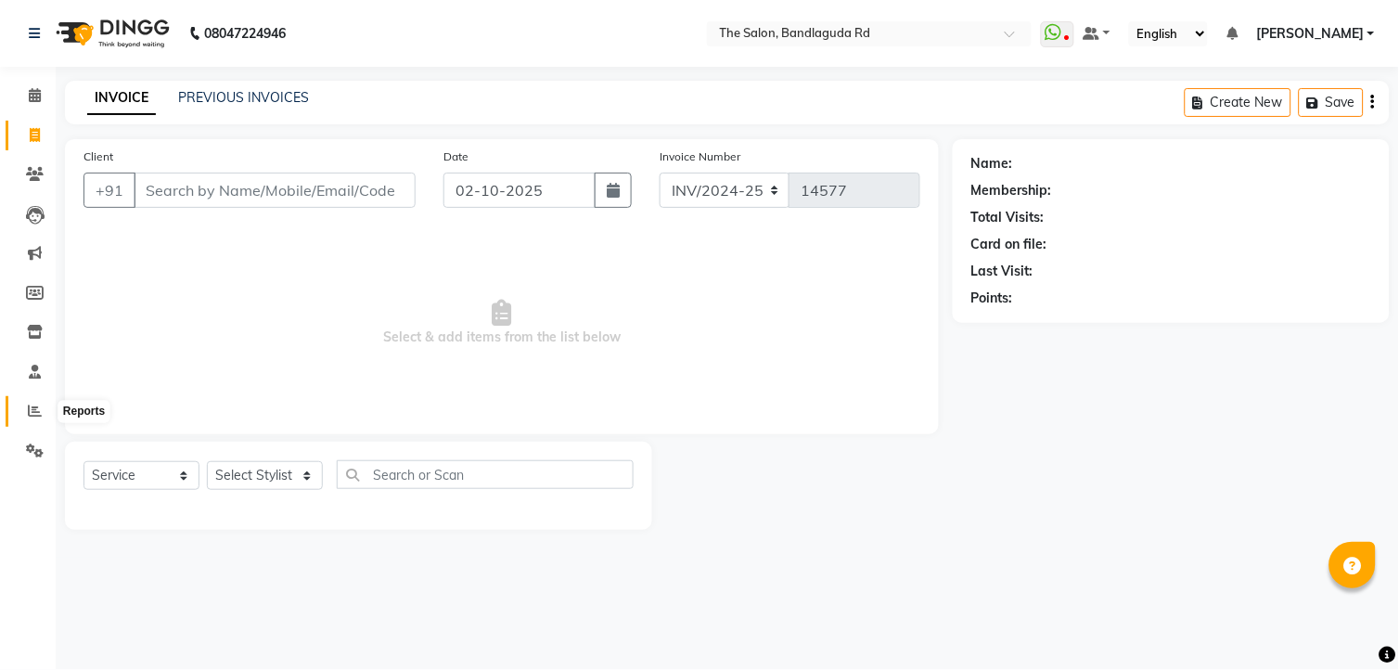
click span
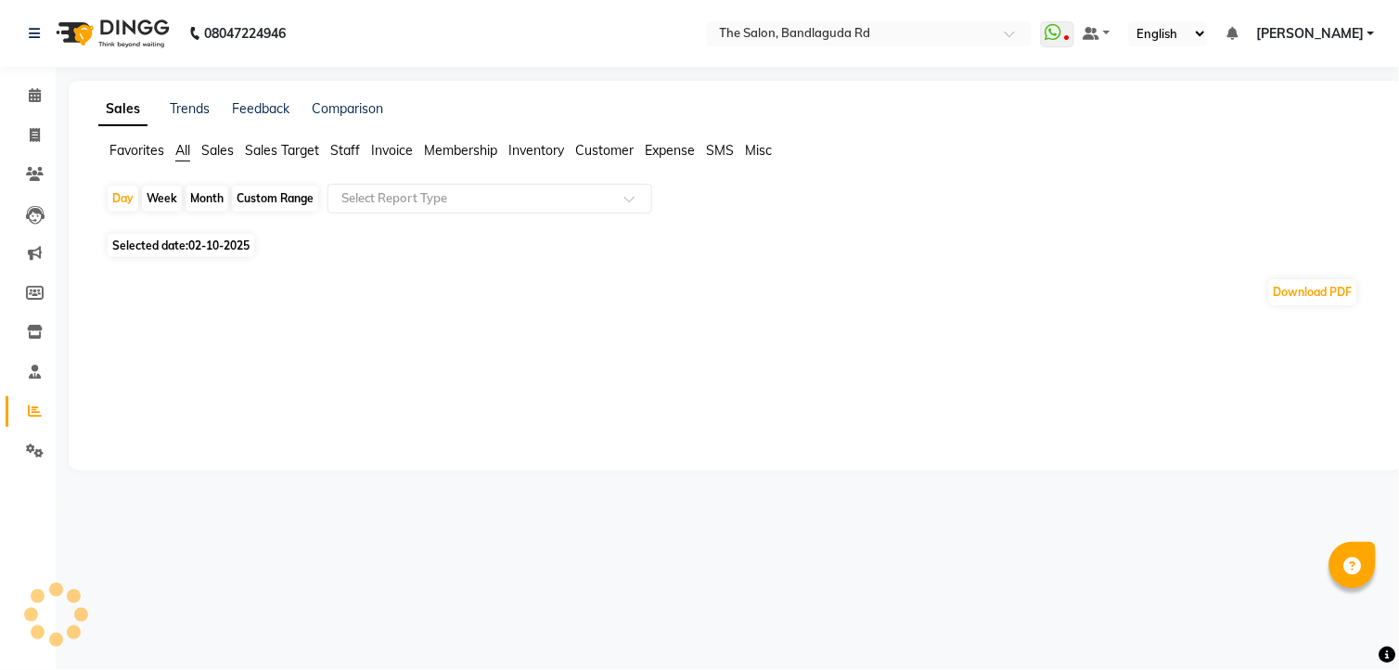
click div "Month"
select select "10"
select select "2025"
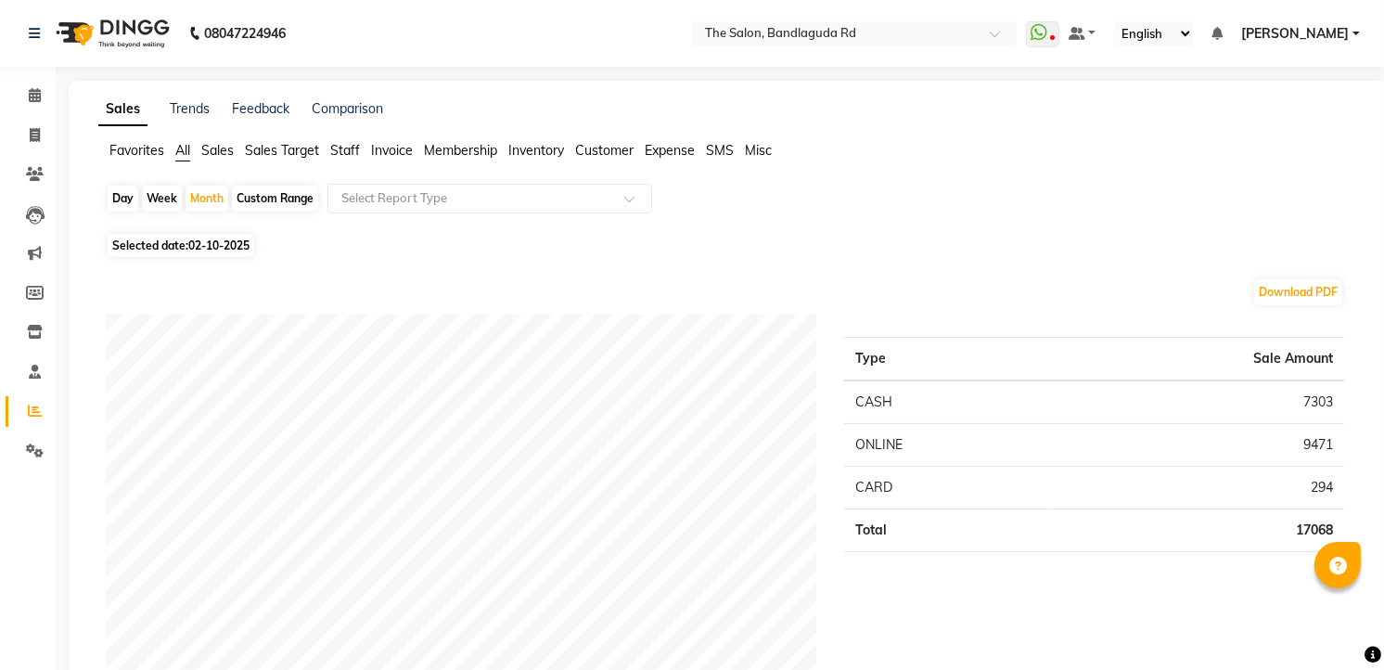
click span "02-10-2025"
select select "10"
select select "2025"
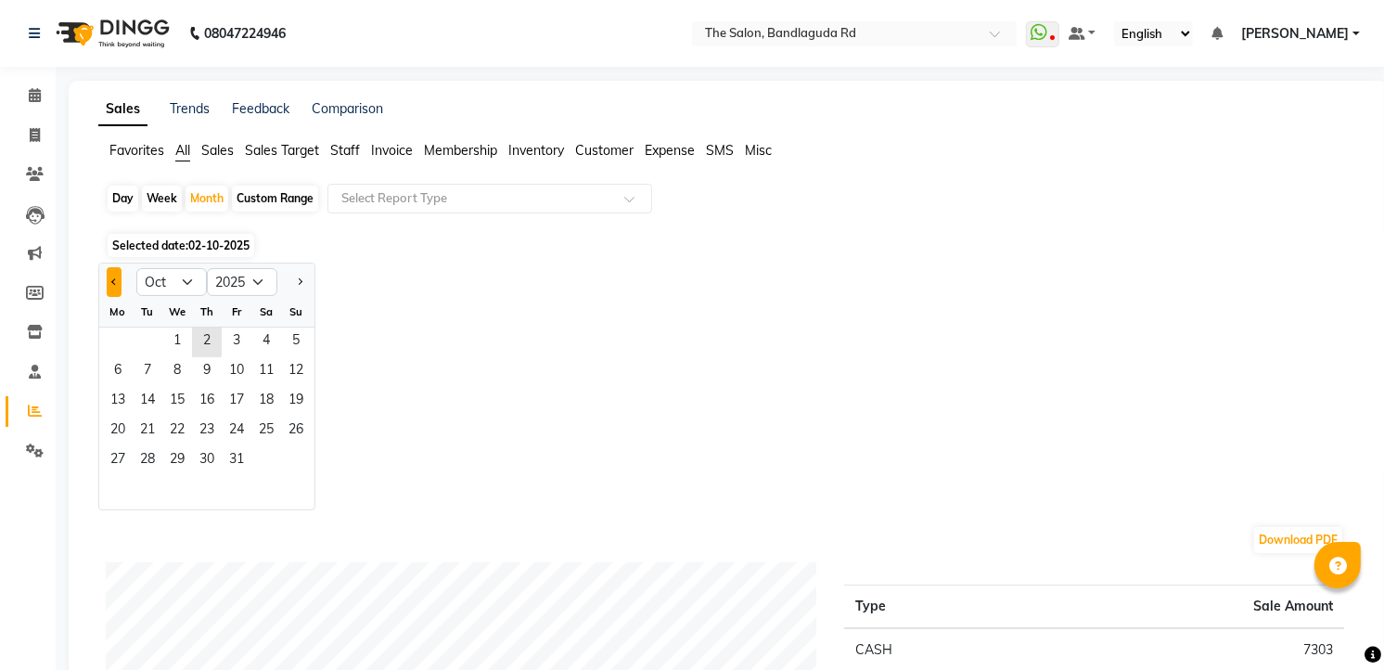
click span "Previous month"
click button "Next month"
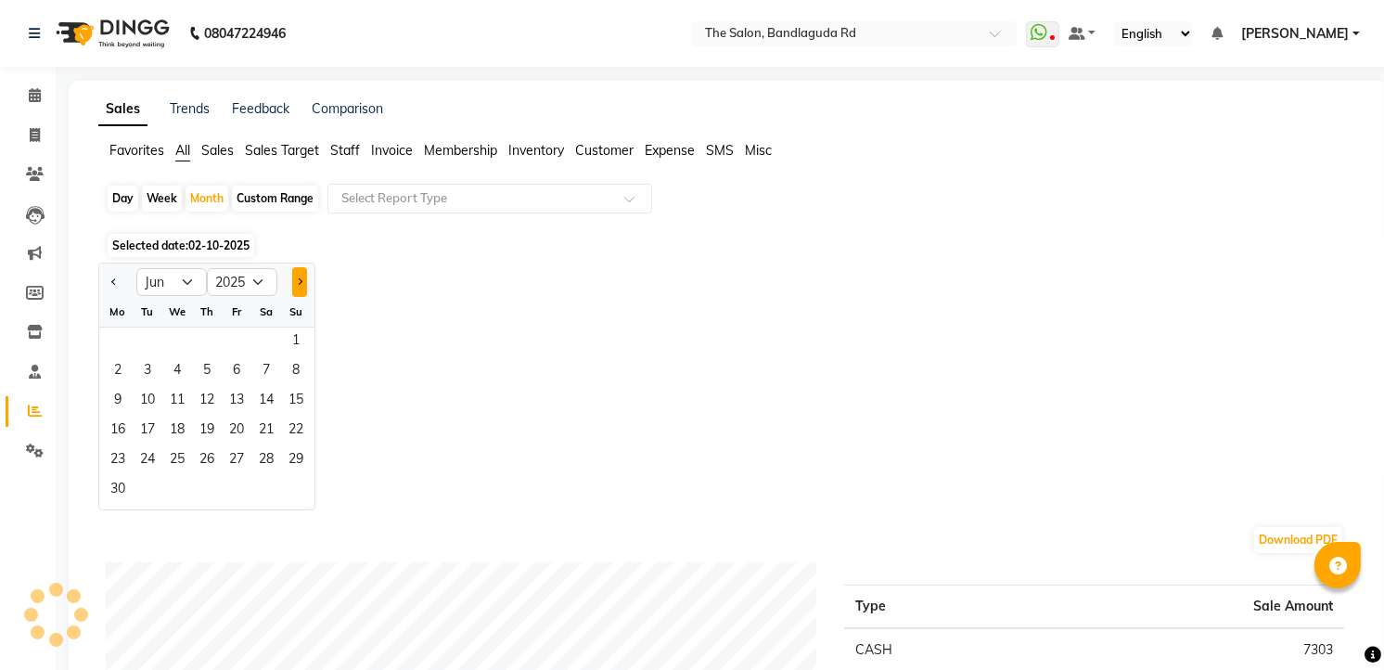
select select "7"
click span "1"
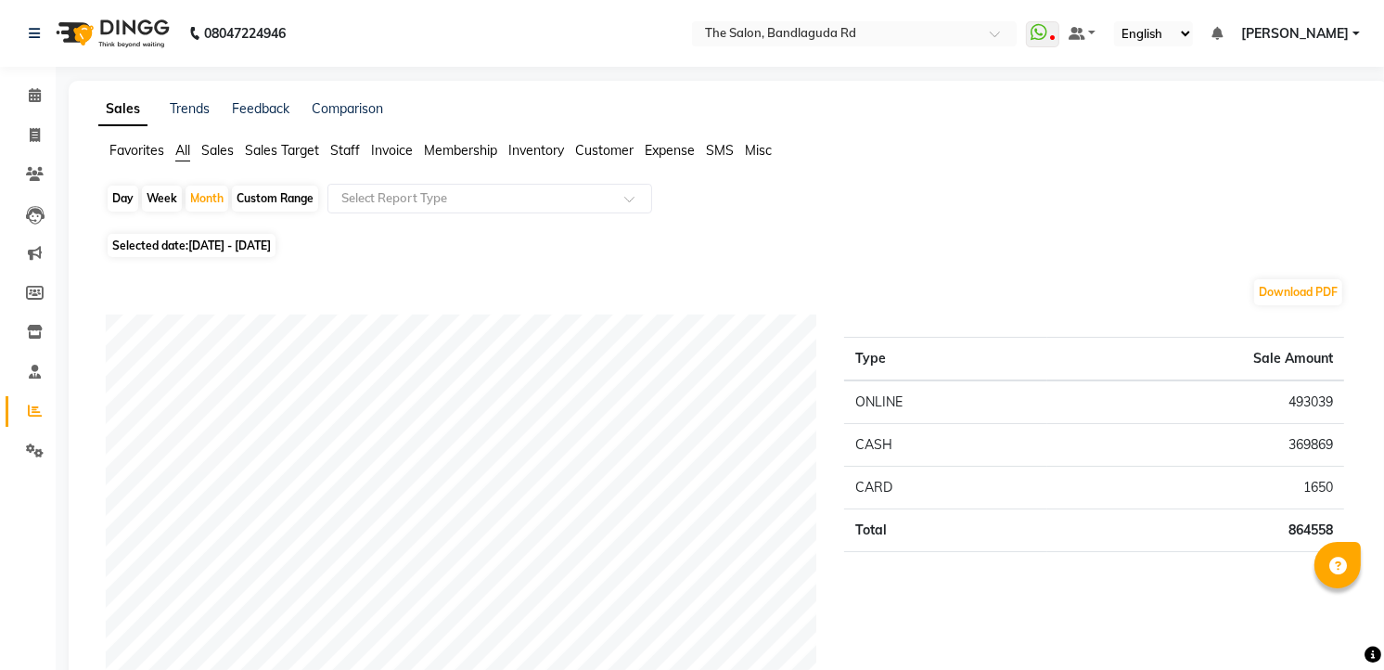
click app-reports "Favorites All Sales Sales Target Staff Invoice Membership Inventory Customer Ex…"
click div "Month"
select select "7"
select select "2025"
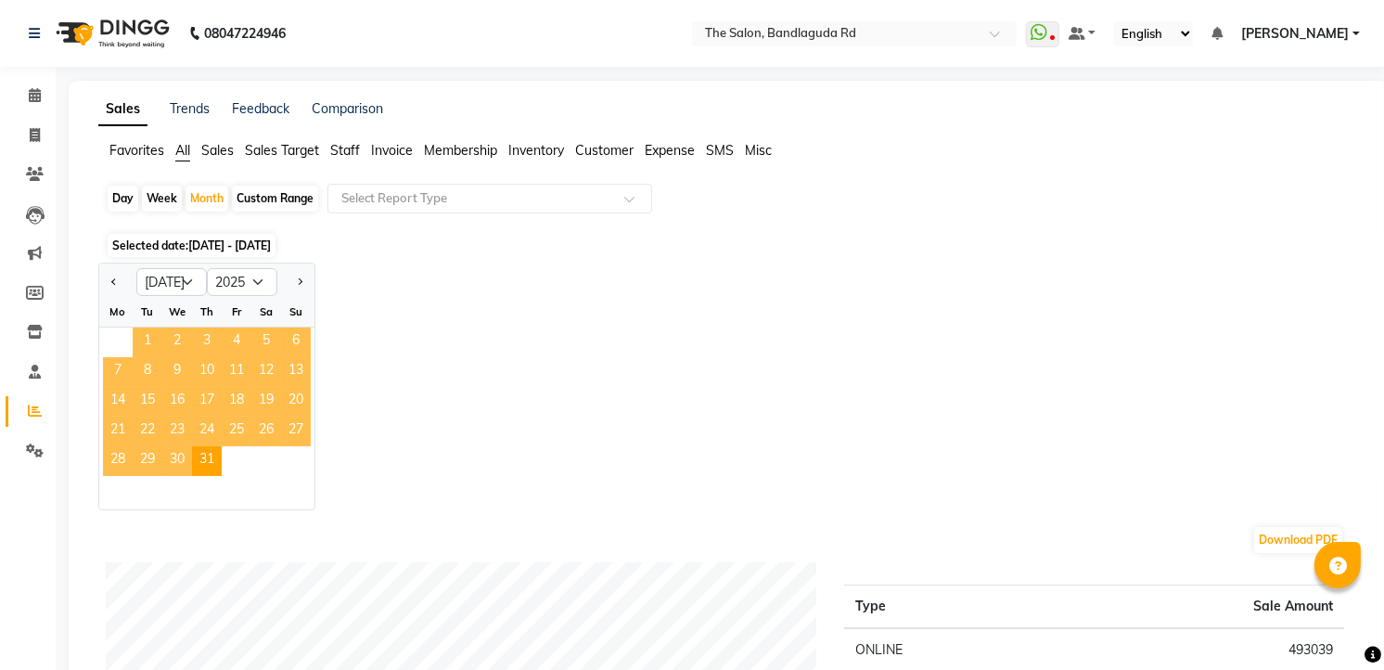
click span "1"
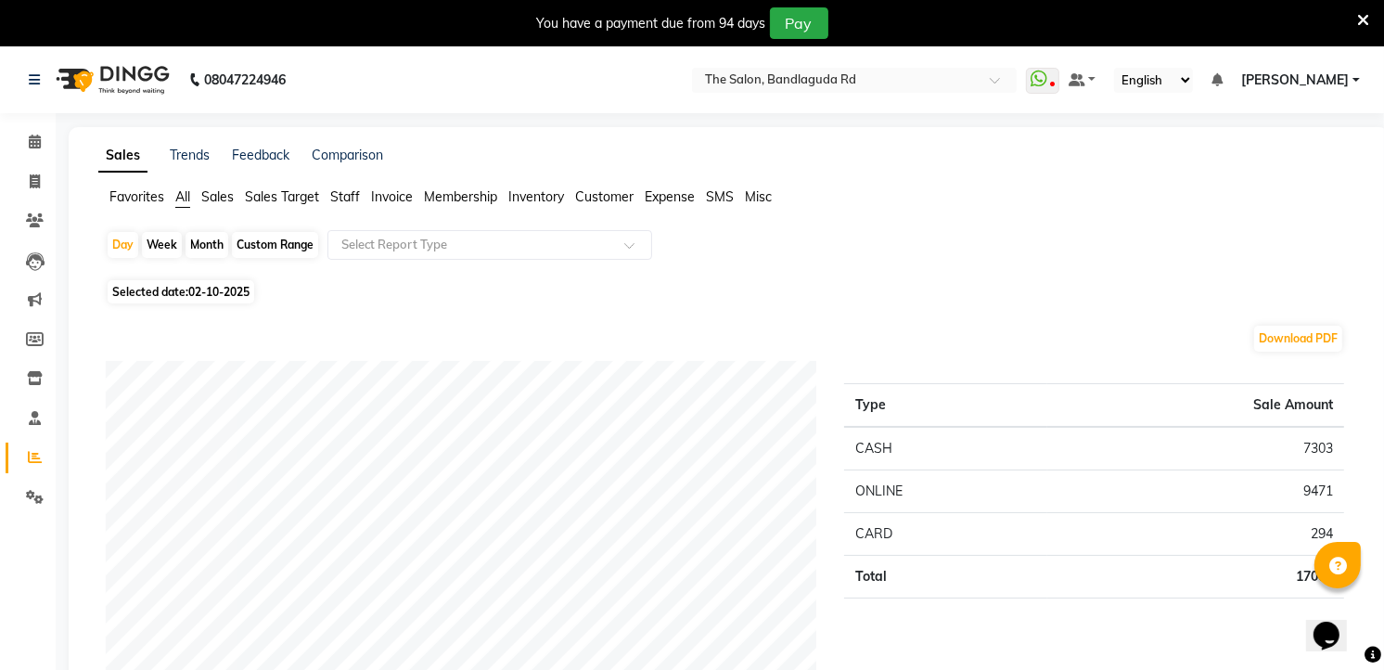
click at [221, 248] on div "Month" at bounding box center [207, 245] width 43 height 26
select select "10"
select select "2025"
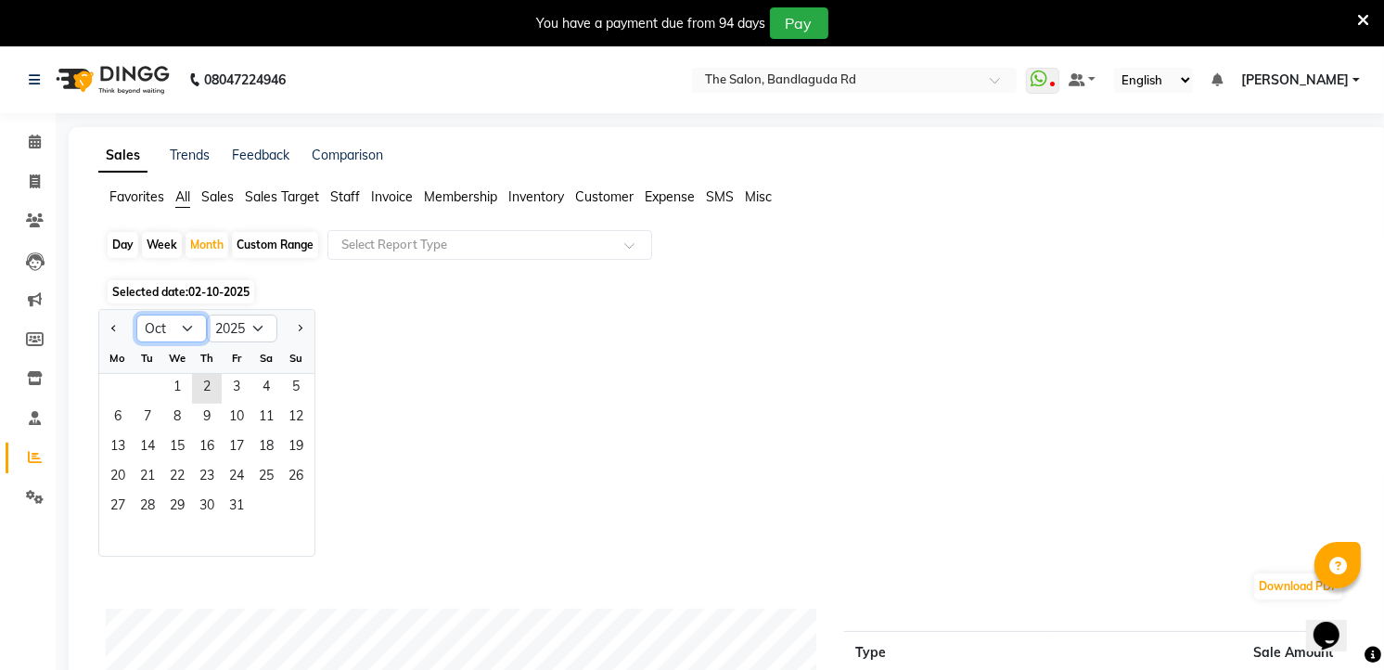
click at [193, 327] on select "Jan Feb Mar Apr May Jun [DATE] Aug Sep Oct Nov Dec" at bounding box center [171, 328] width 70 height 28
select select "7"
click at [136, 314] on select "Jan Feb Mar Apr May Jun [DATE] Aug Sep Oct Nov Dec" at bounding box center [171, 328] width 70 height 28
click at [155, 390] on span "1" at bounding box center [148, 389] width 30 height 30
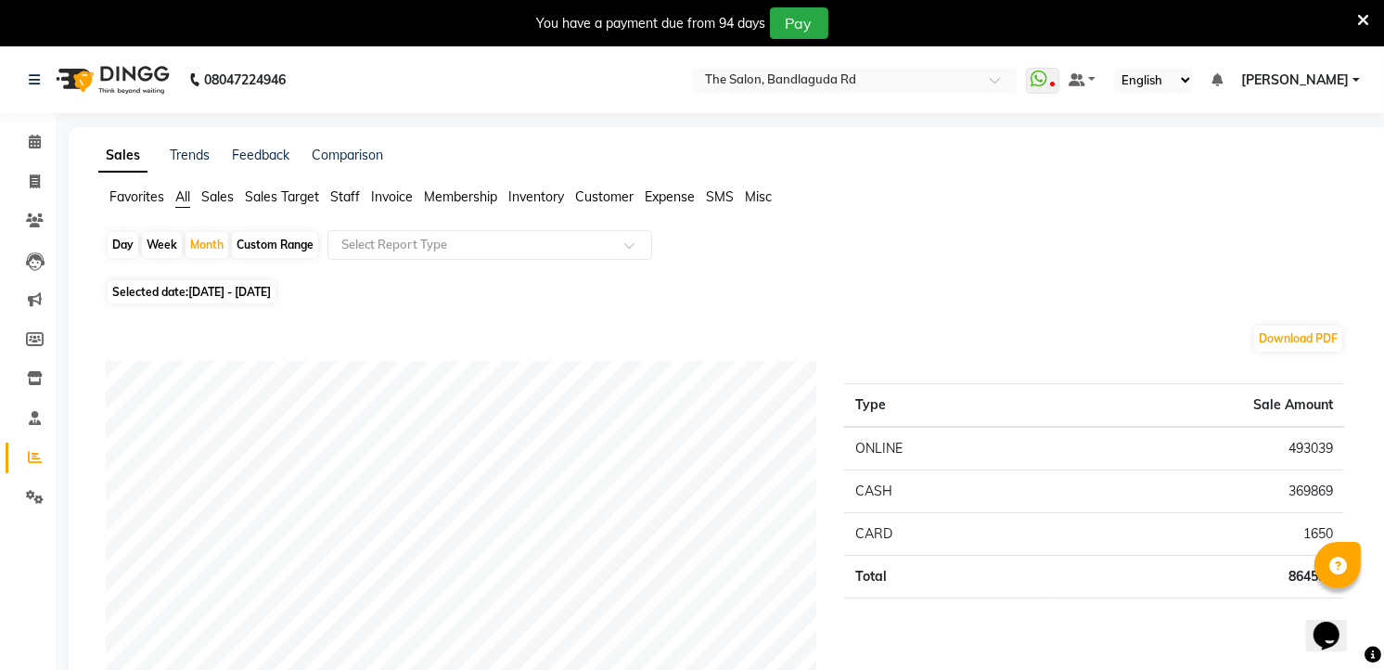
click at [431, 220] on div "Favorites All Sales Sales Target Staff Invoice Membership Inventory Customer Ex…" at bounding box center [728, 204] width 1288 height 35
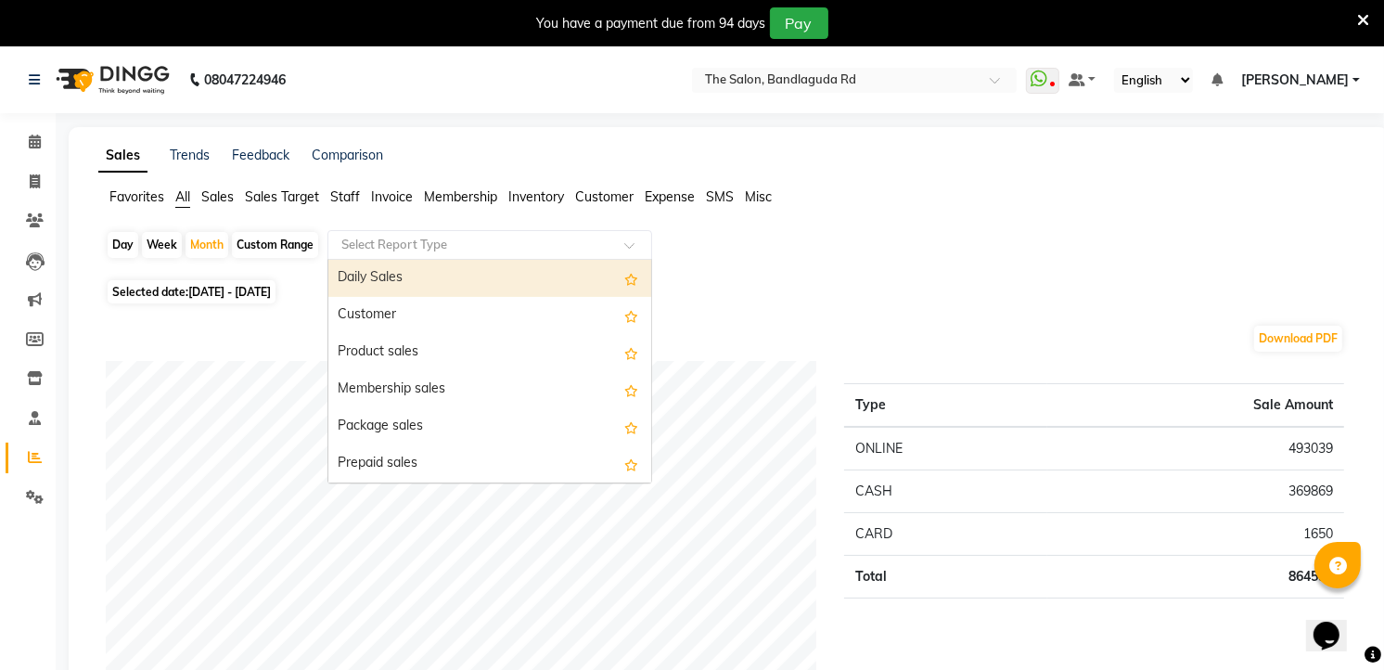
click at [418, 238] on input "text" at bounding box center [471, 245] width 267 height 19
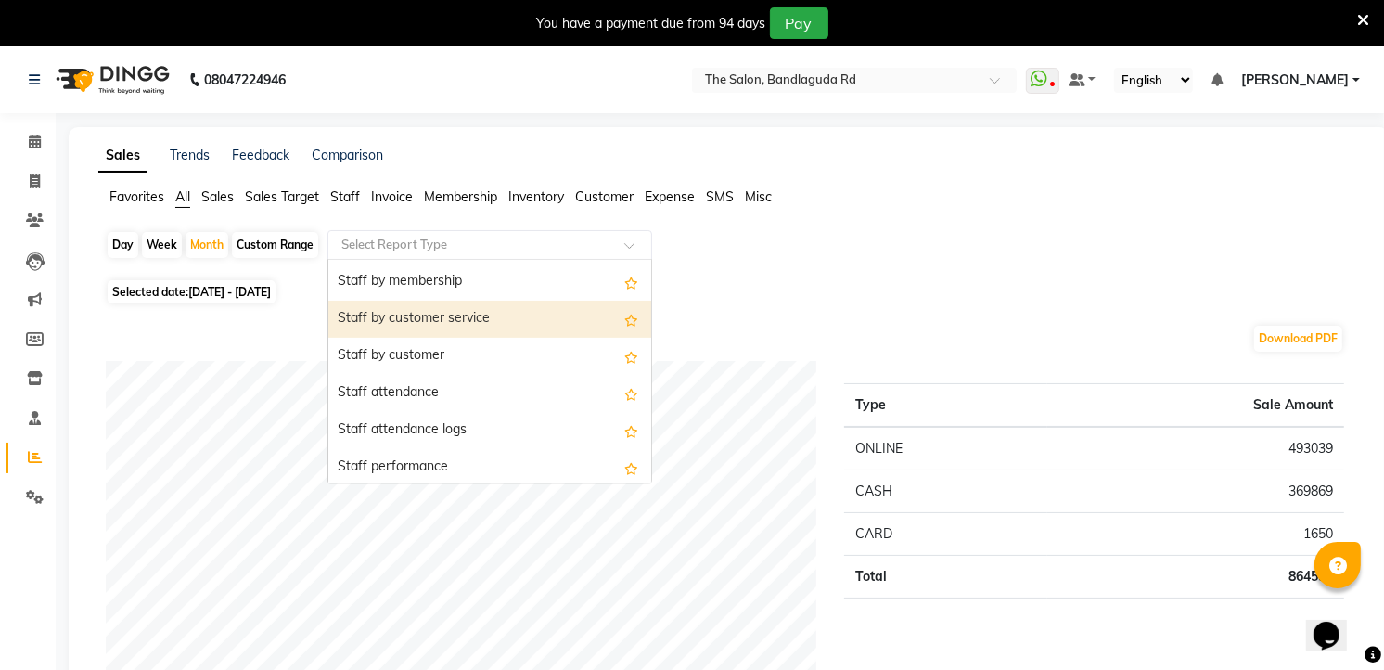
scroll to position [515, 0]
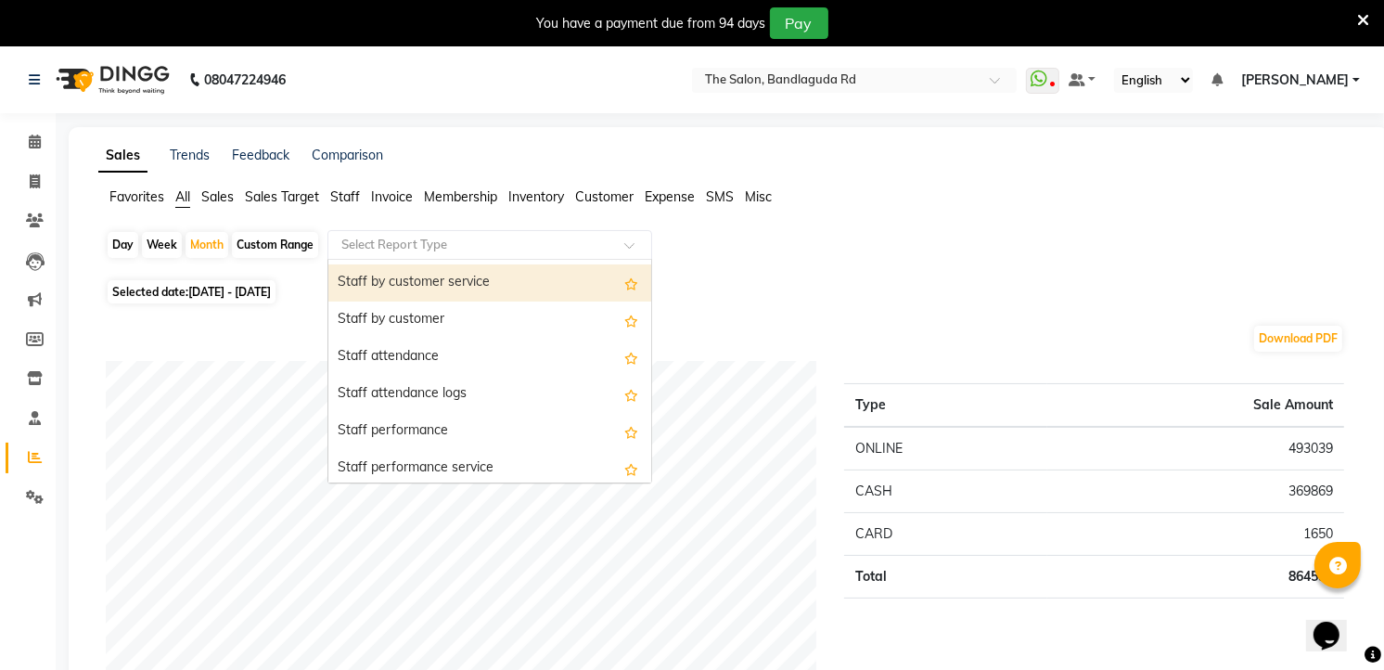
click at [447, 280] on div "Staff by customer service" at bounding box center [489, 282] width 323 height 37
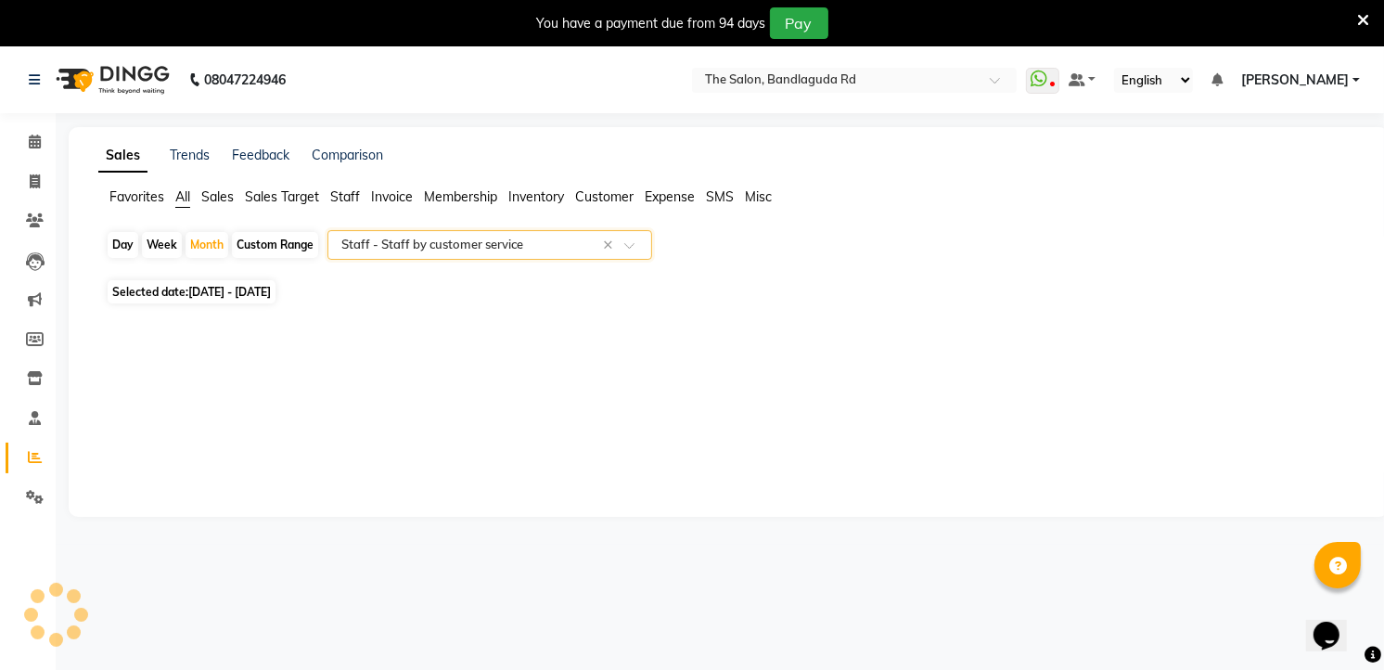
select select "full_report"
select select "csv"
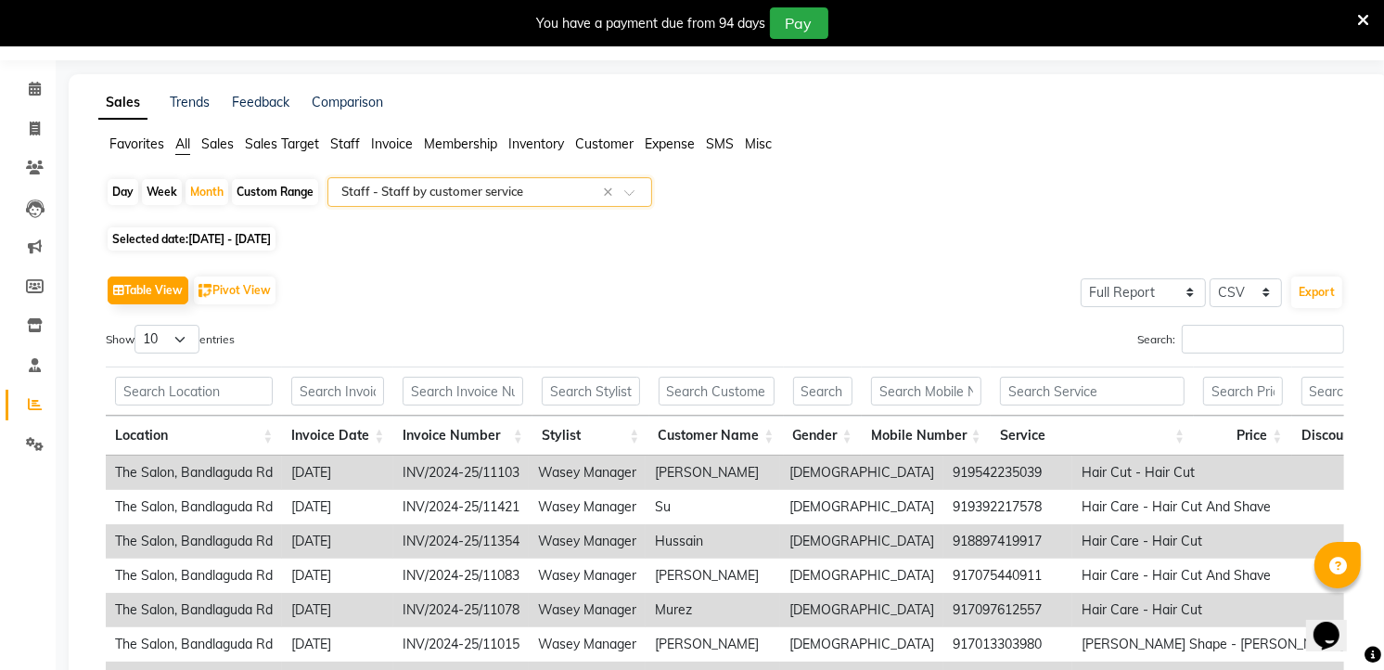
scroll to position [46, 0]
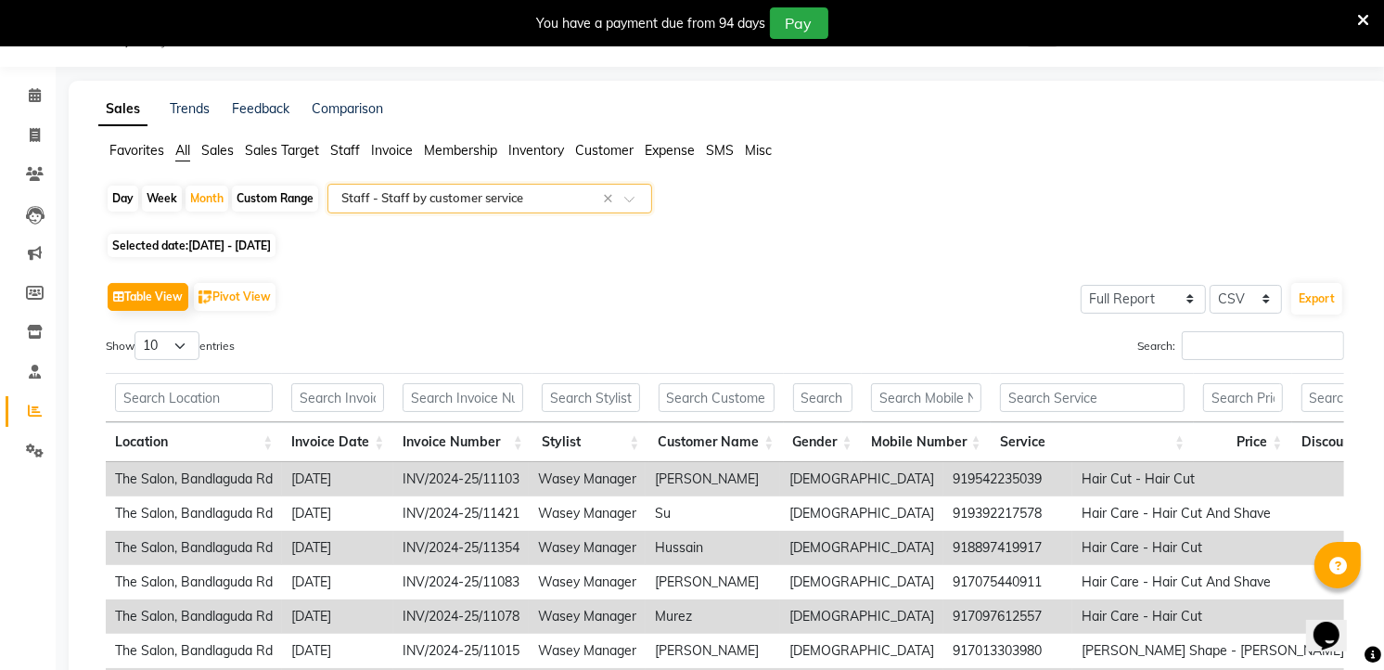
click at [438, 189] on input "text" at bounding box center [471, 198] width 267 height 19
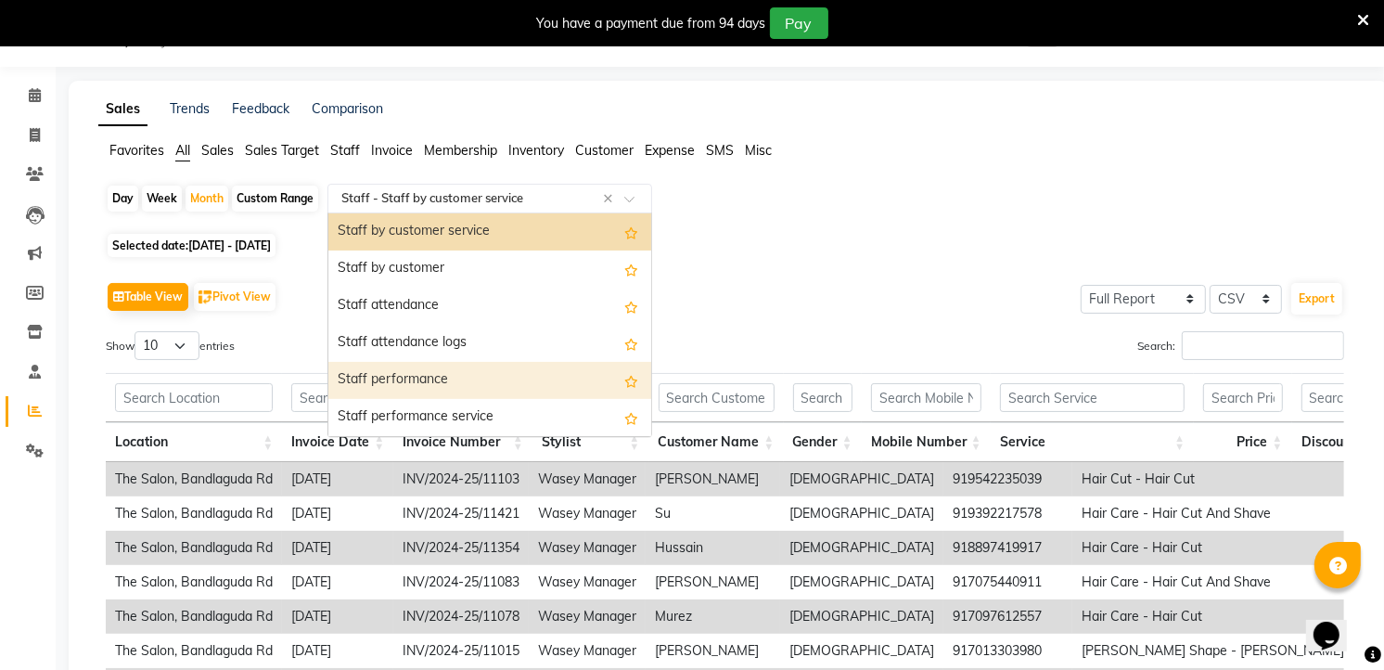
scroll to position [416, 0]
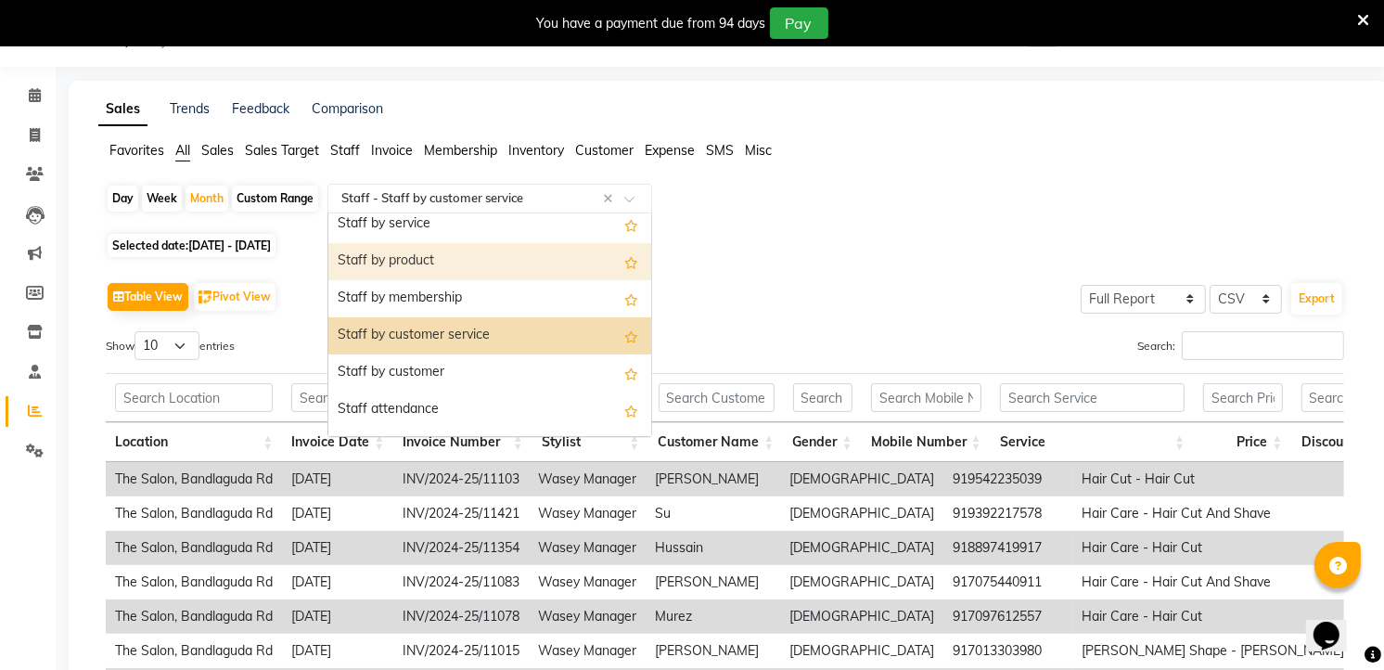
click at [453, 272] on div "Staff by product" at bounding box center [489, 261] width 323 height 37
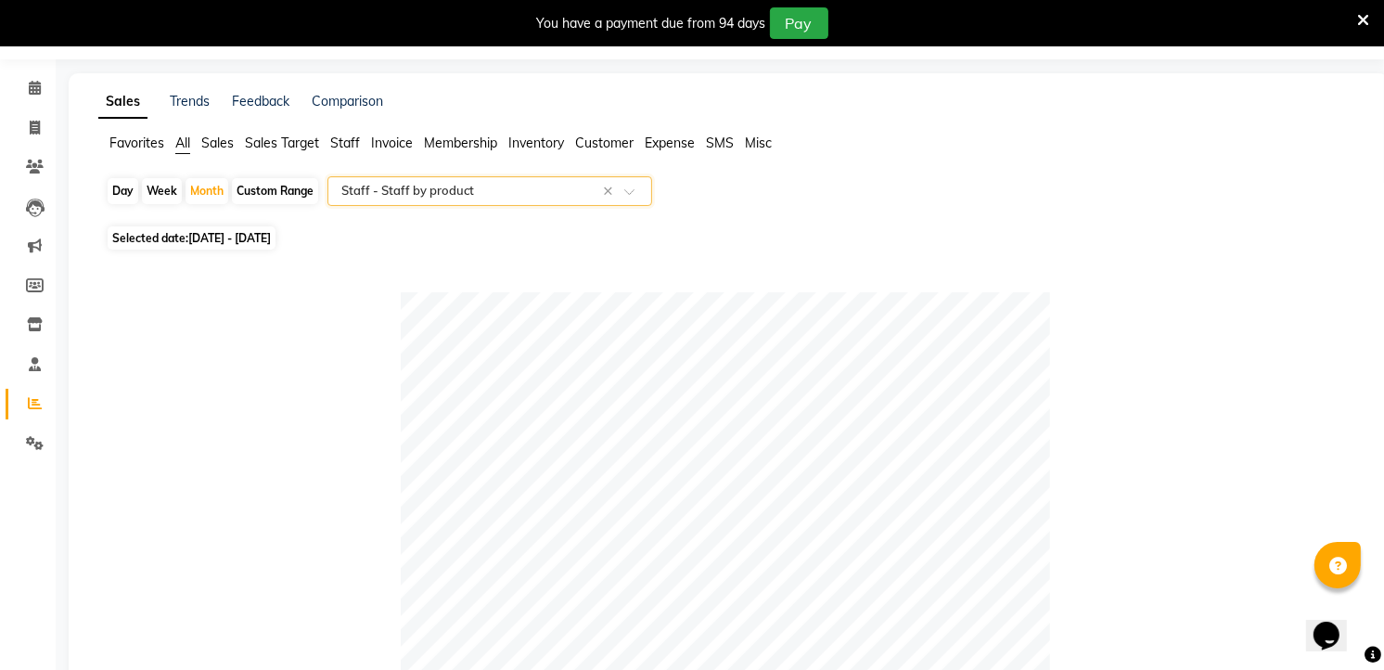
scroll to position [46, 0]
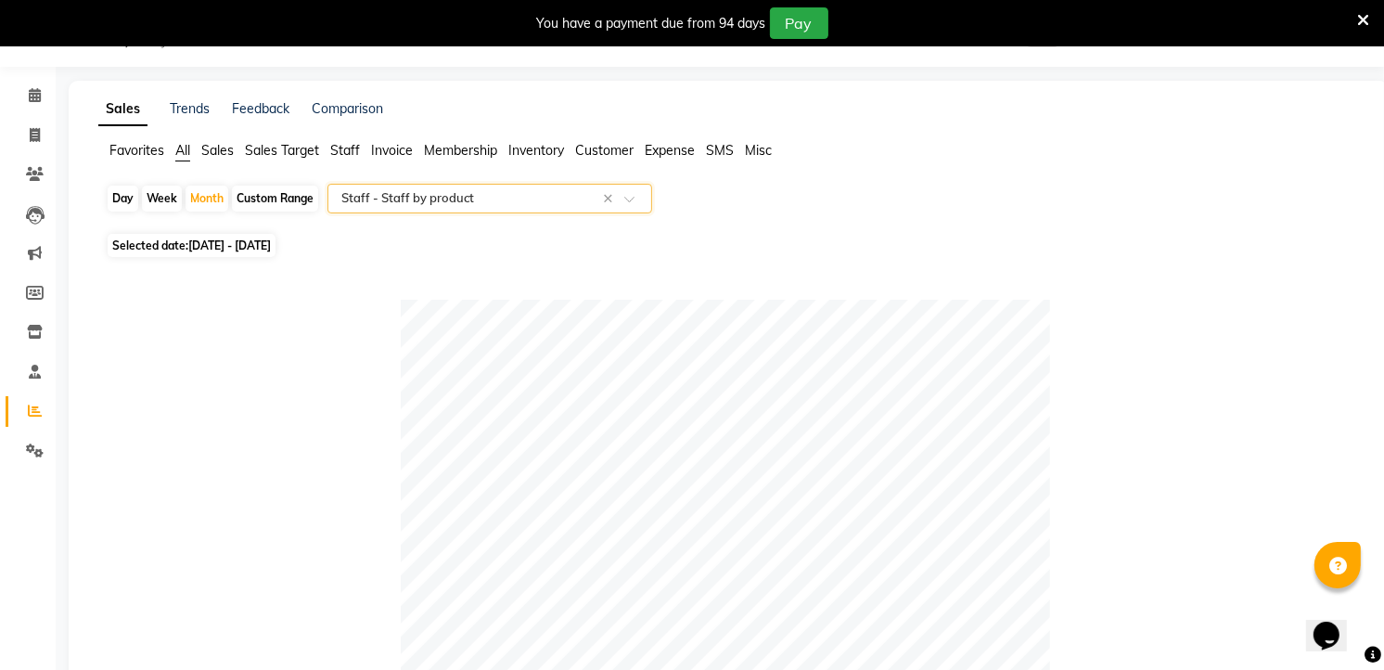
click at [208, 248] on span "[DATE] - [DATE]" at bounding box center [229, 245] width 83 height 14
select select "7"
select select "2025"
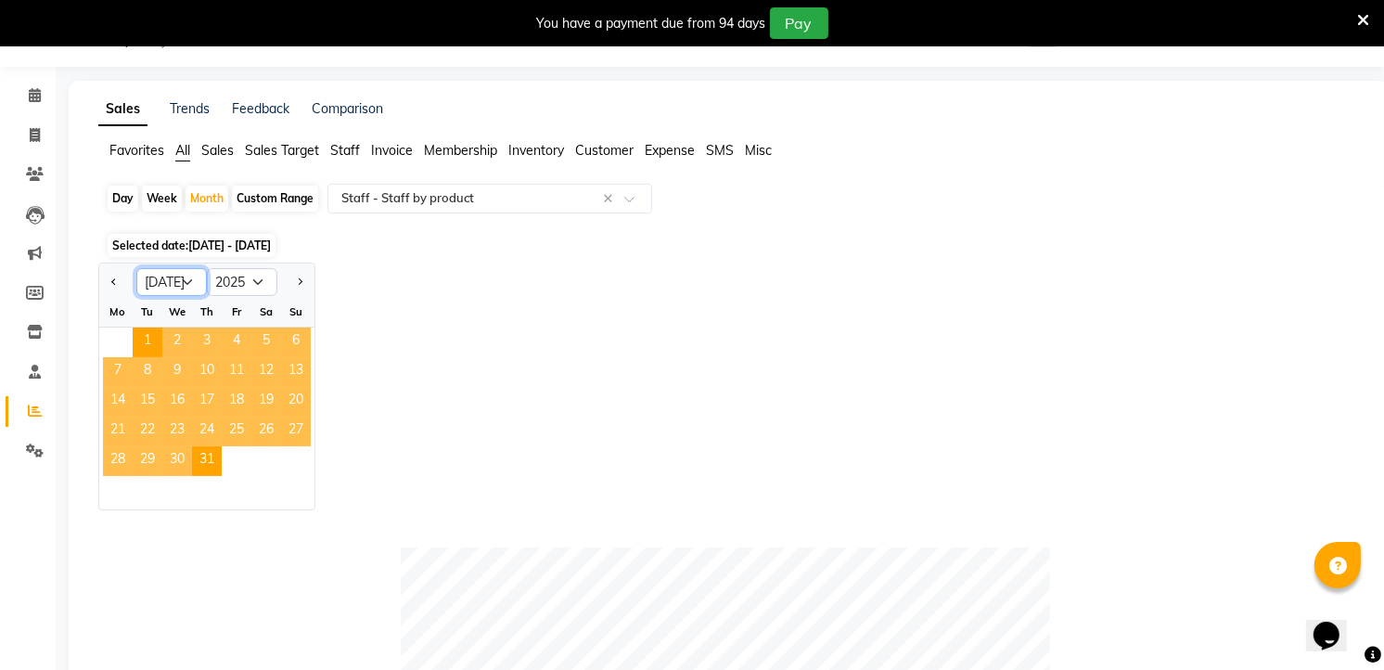
click at [191, 275] on select "Jan Feb Mar Apr May Jun [DATE] Aug Sep Oct Nov Dec" at bounding box center [171, 282] width 70 height 28
select select "8"
click at [136, 268] on select "Jan Feb Mar Apr May Jun [DATE] Aug Sep Oct Nov Dec" at bounding box center [171, 282] width 70 height 28
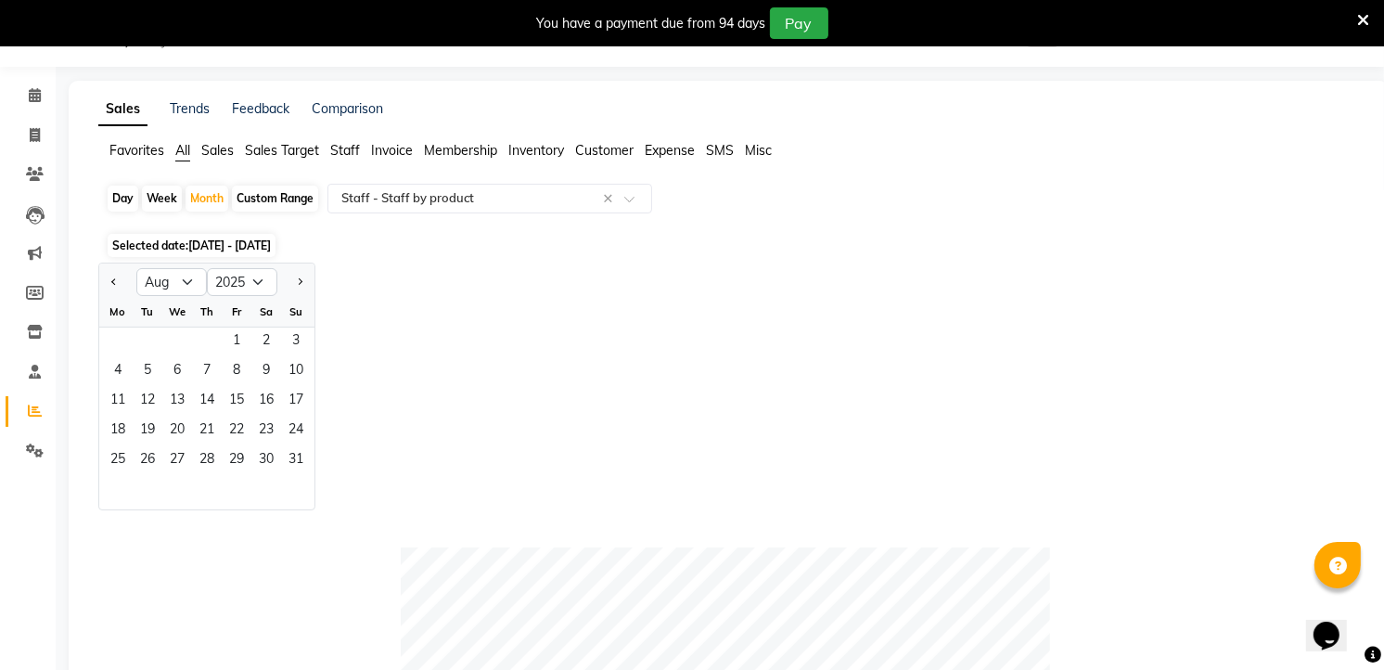
click at [241, 323] on div "Fr" at bounding box center [237, 312] width 30 height 30
click at [237, 330] on span "1" at bounding box center [237, 342] width 30 height 30
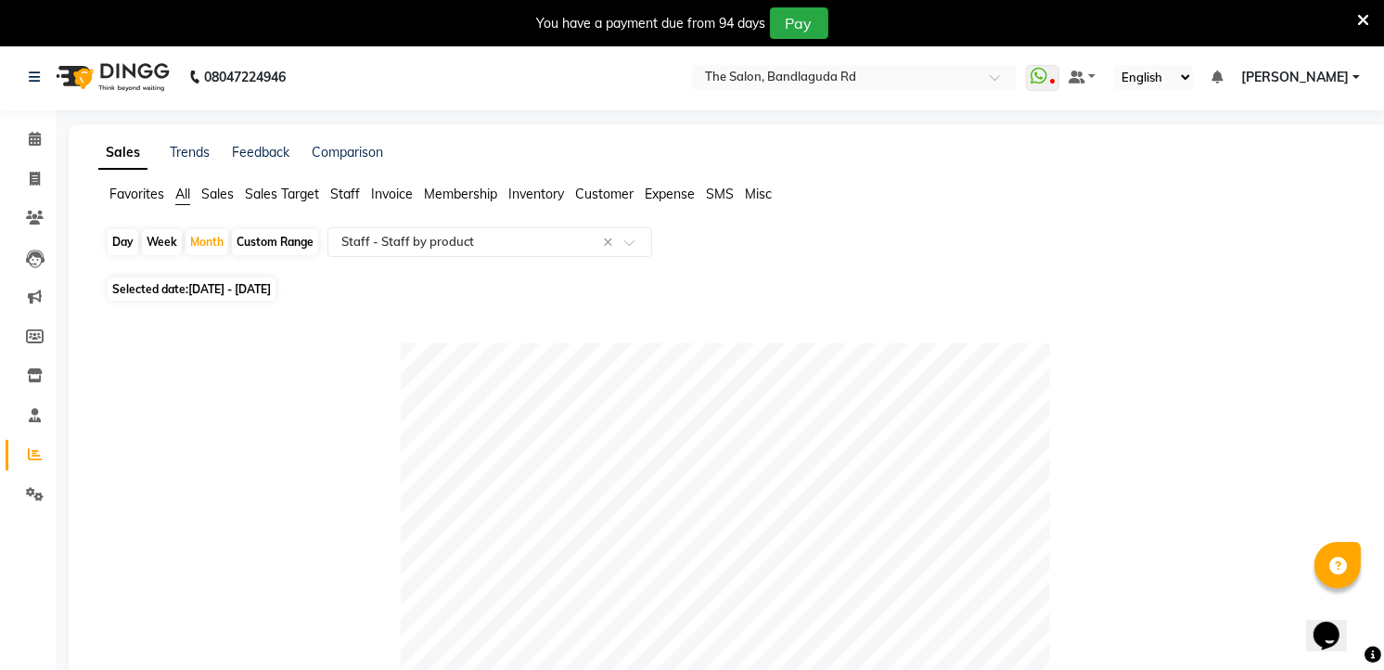
scroll to position [0, 0]
click at [381, 238] on input "text" at bounding box center [471, 245] width 267 height 19
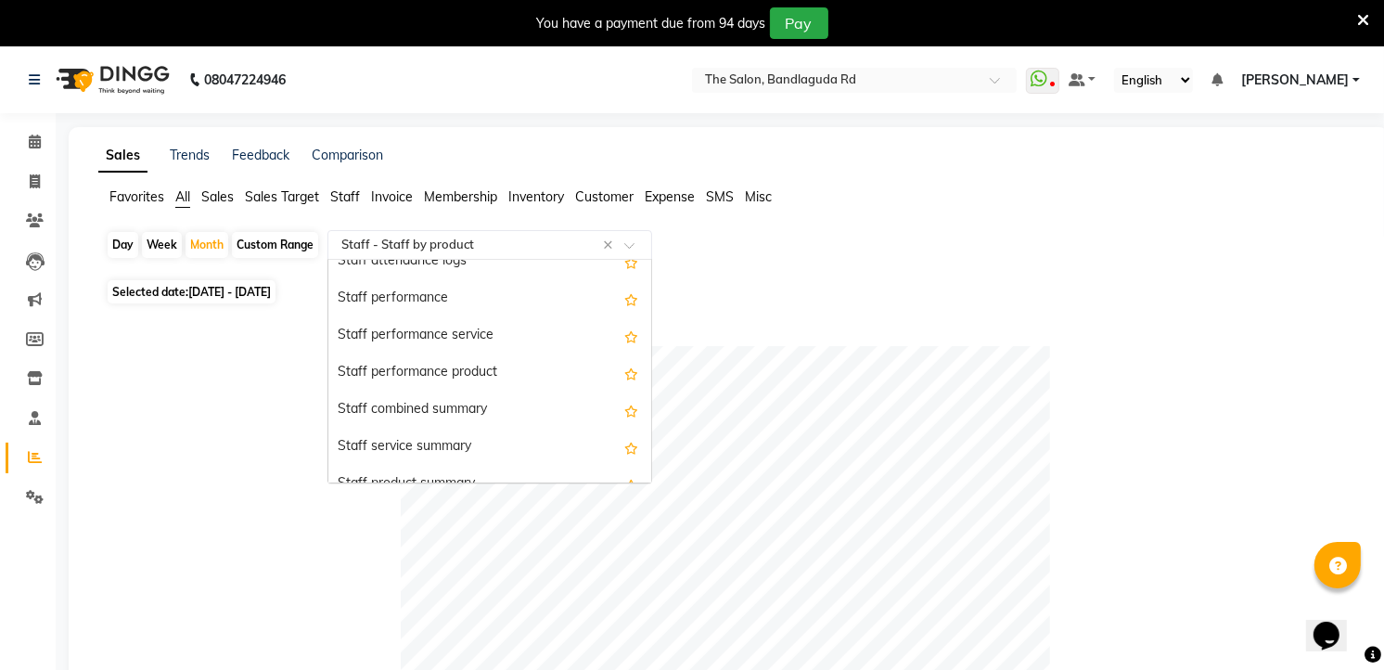
scroll to position [651, 0]
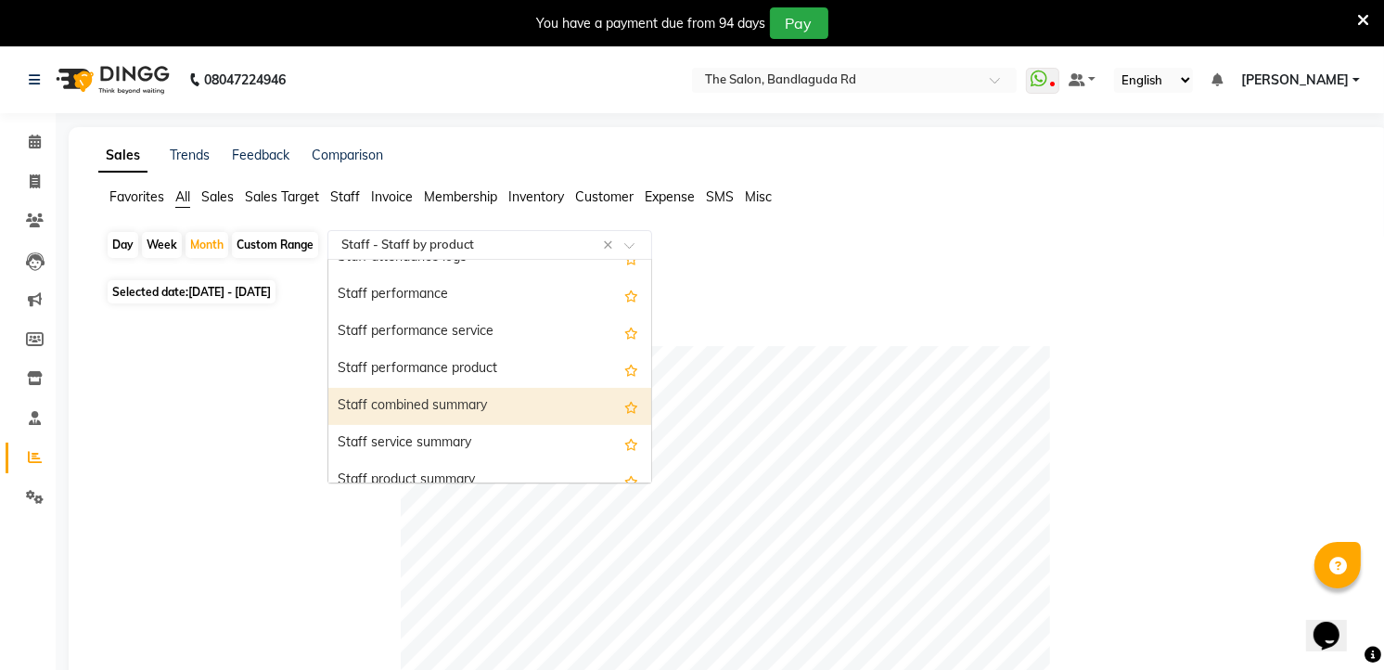
click at [414, 408] on div "Staff combined summary" at bounding box center [489, 406] width 323 height 37
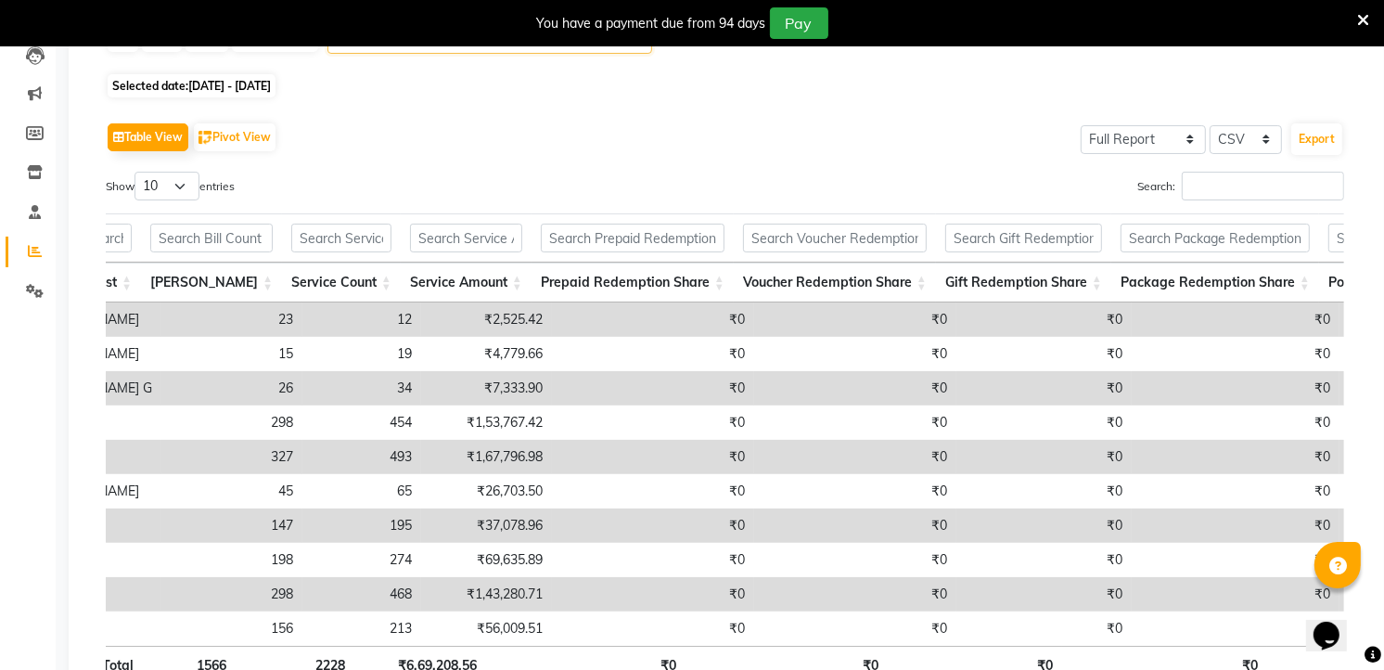
scroll to position [0, 0]
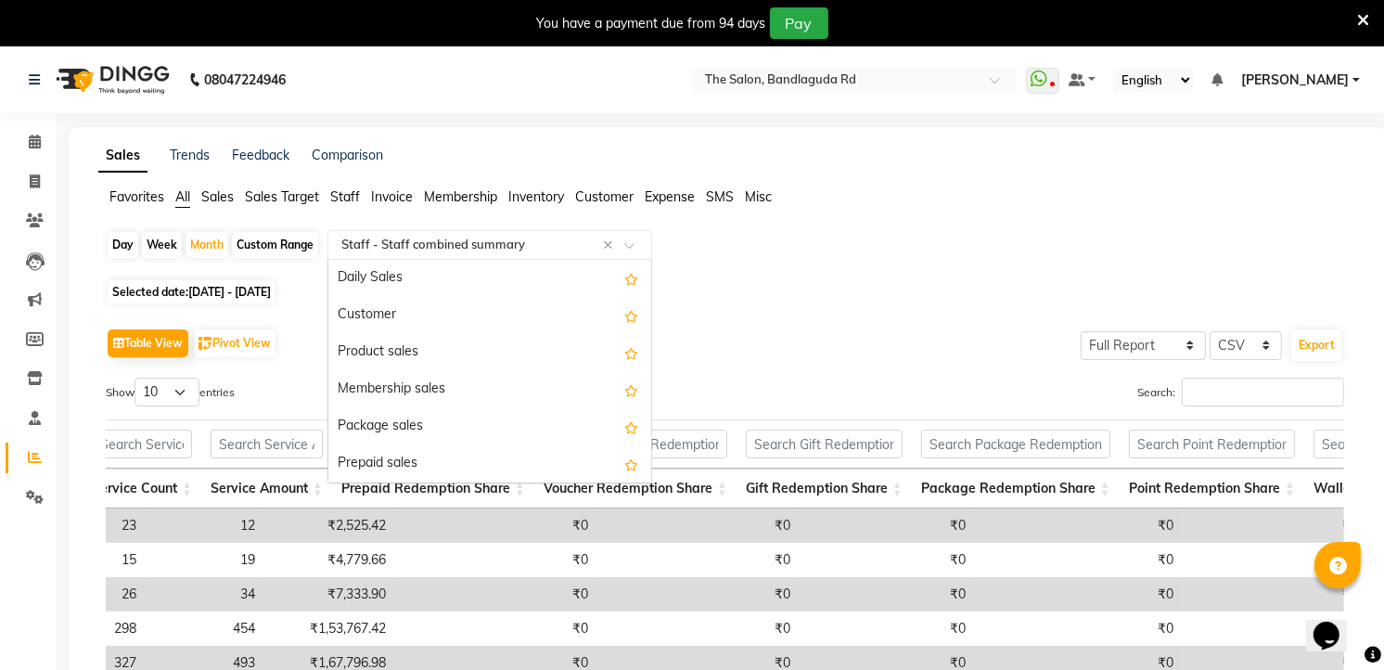
click at [479, 249] on input "text" at bounding box center [471, 245] width 267 height 19
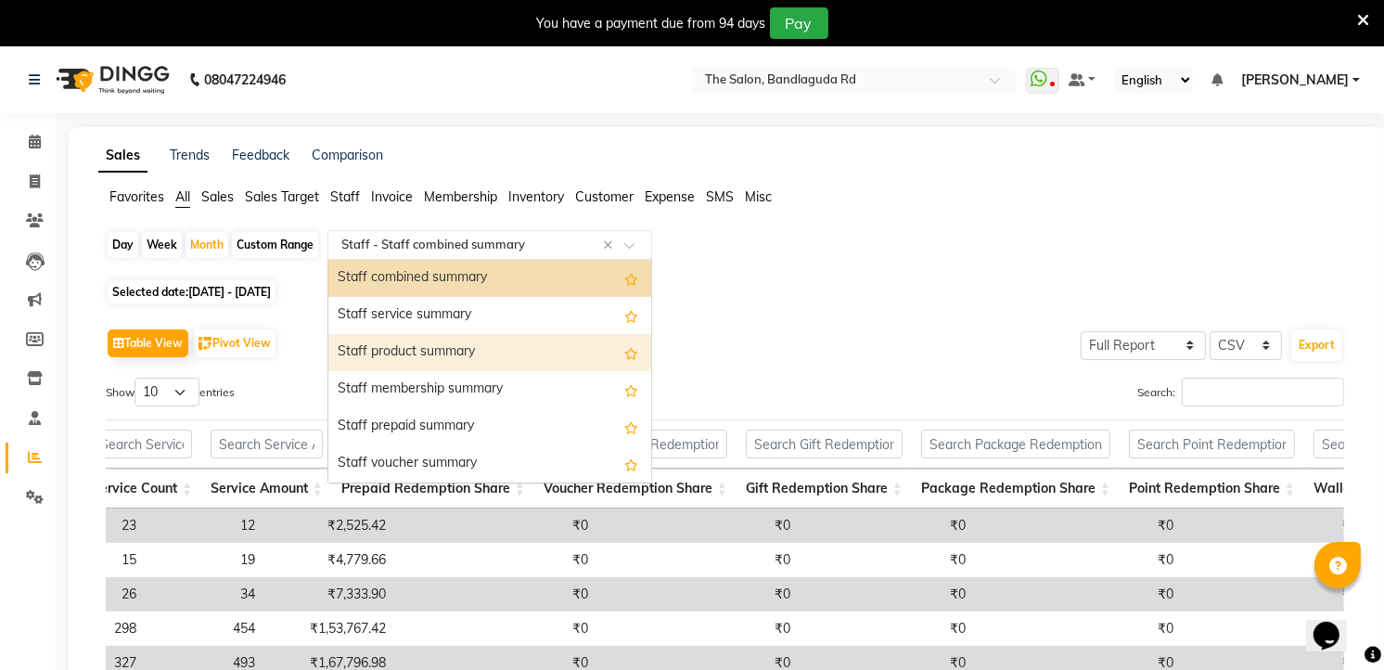
click at [462, 351] on div "Staff product summary" at bounding box center [489, 352] width 323 height 37
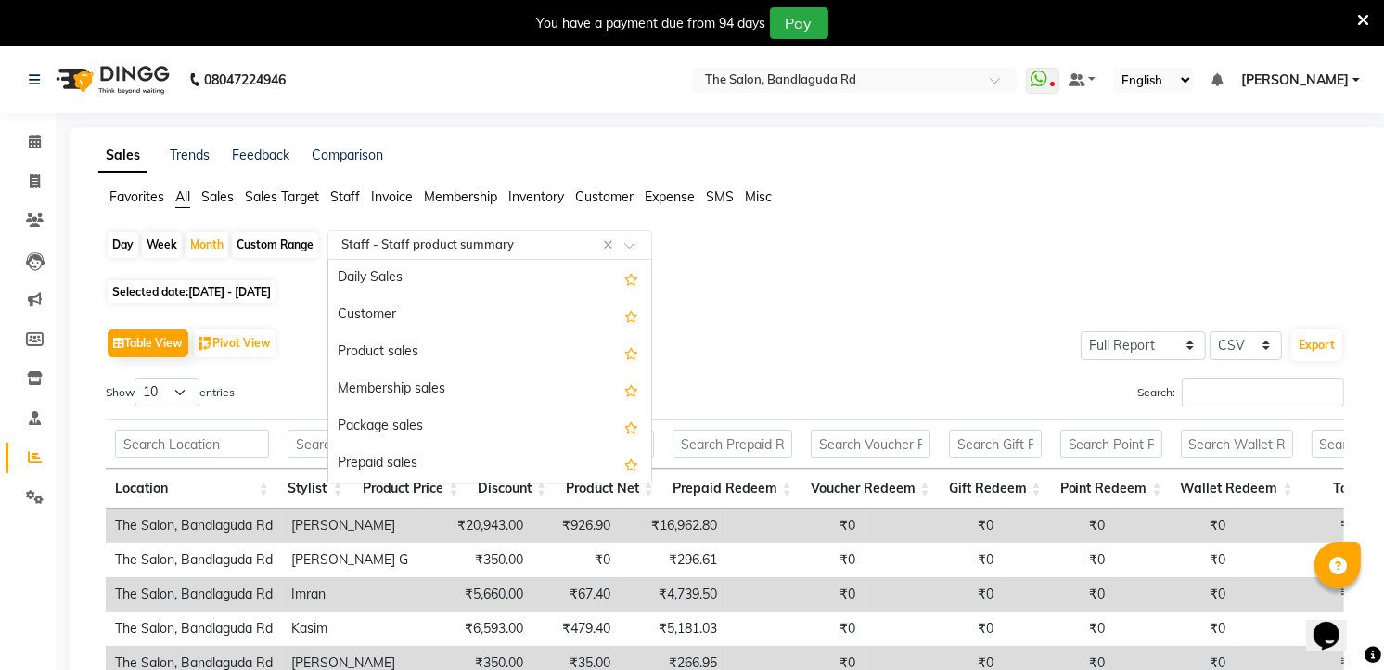
click at [453, 239] on input "text" at bounding box center [471, 245] width 267 height 19
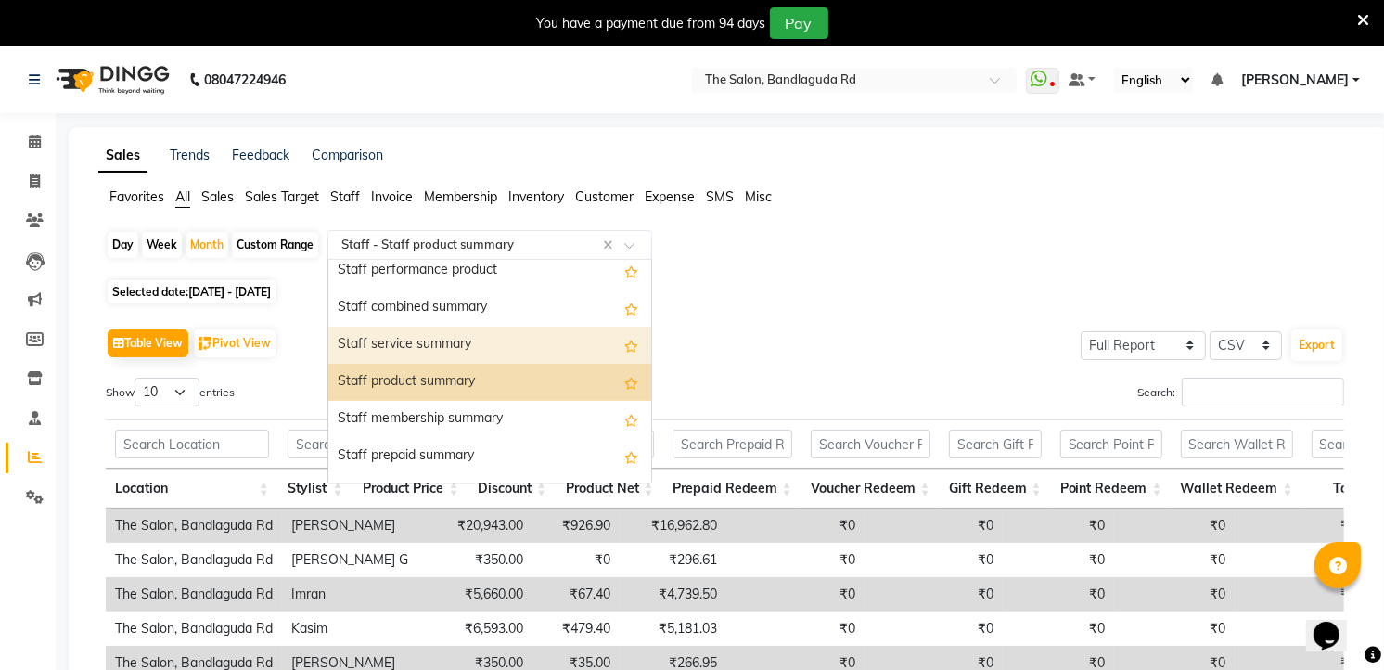
click at [457, 343] on div "Staff service summary" at bounding box center [489, 344] width 323 height 37
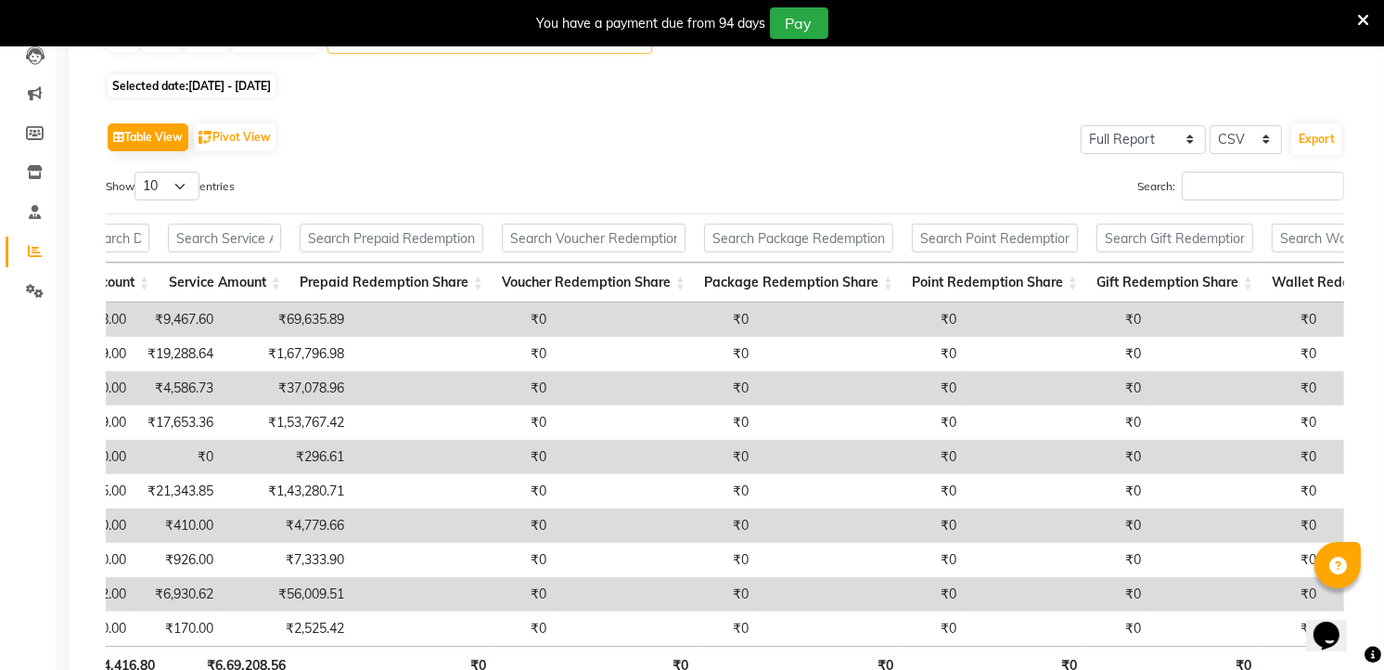
scroll to position [0, 493]
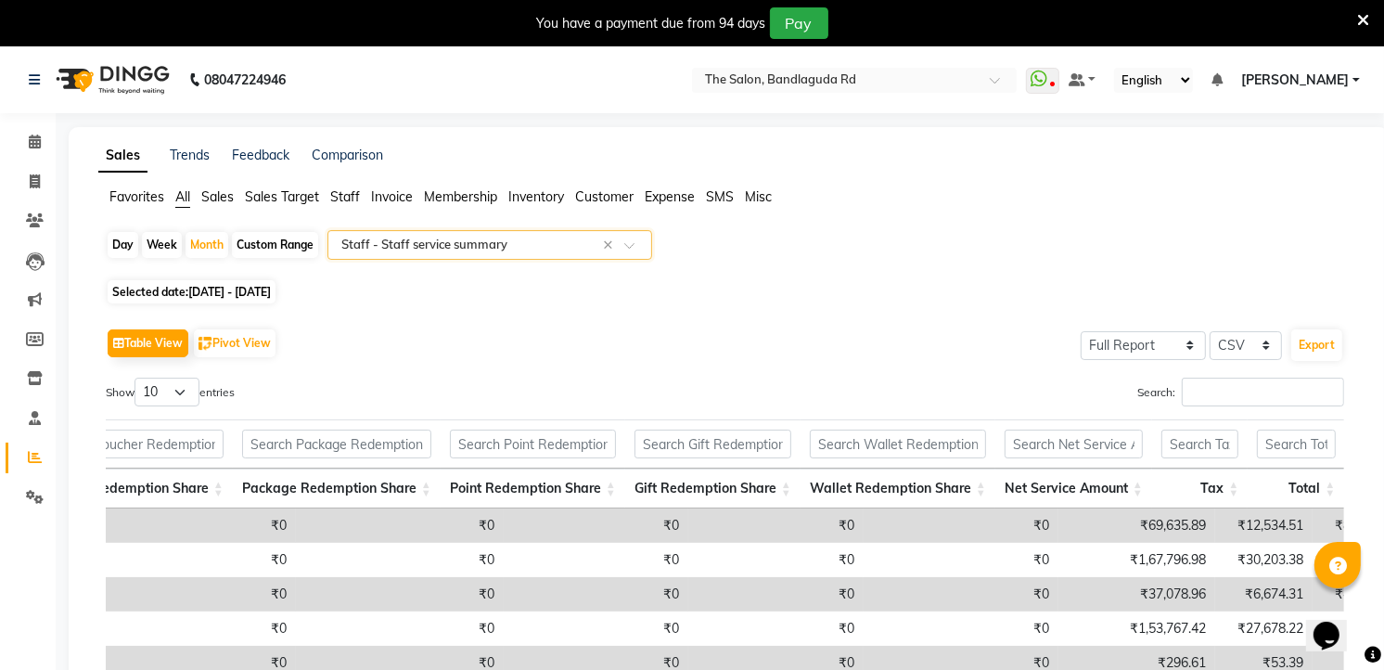
click at [437, 243] on input "text" at bounding box center [471, 245] width 267 height 19
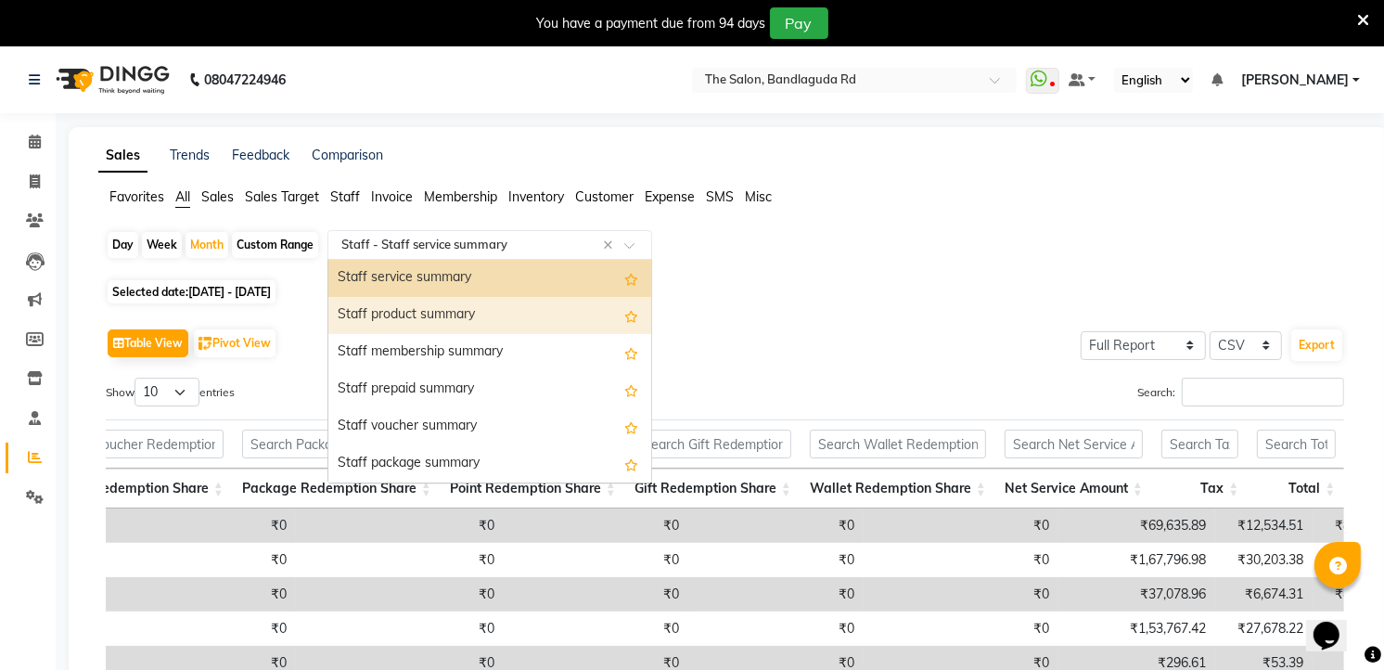
click at [457, 315] on div "Staff product summary" at bounding box center [489, 315] width 323 height 37
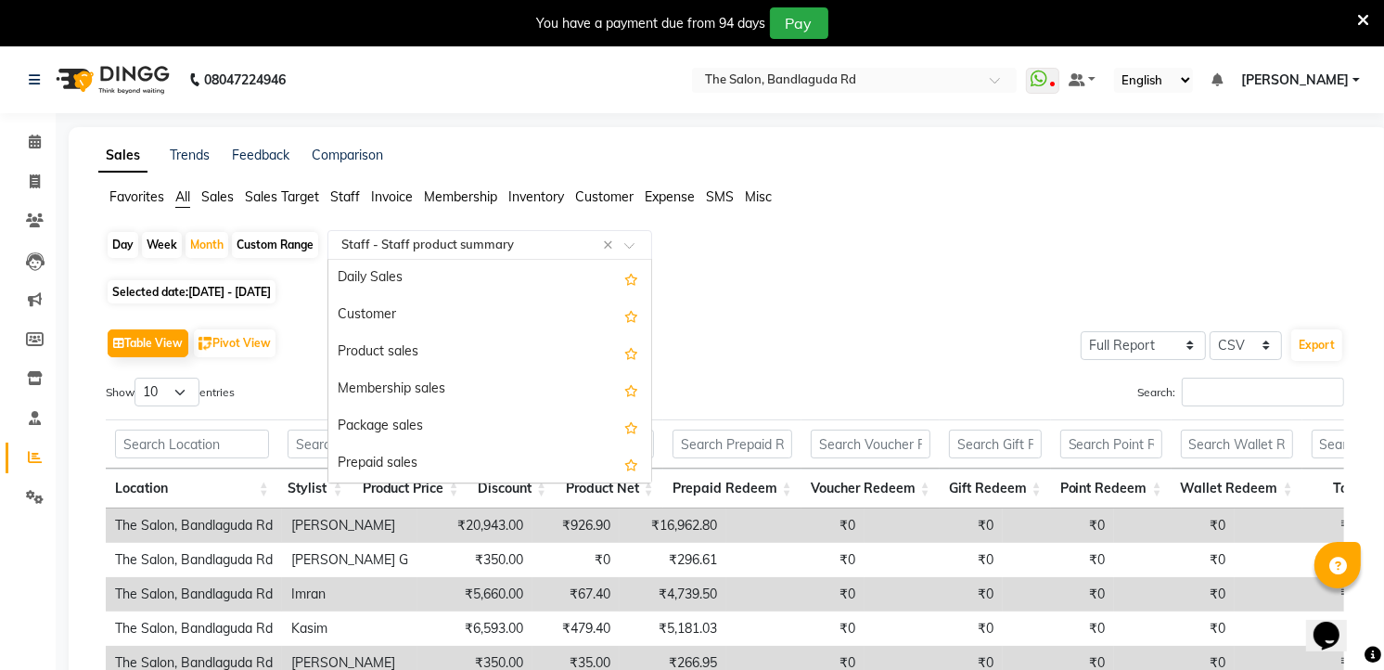
click at [457, 241] on input "text" at bounding box center [471, 245] width 267 height 19
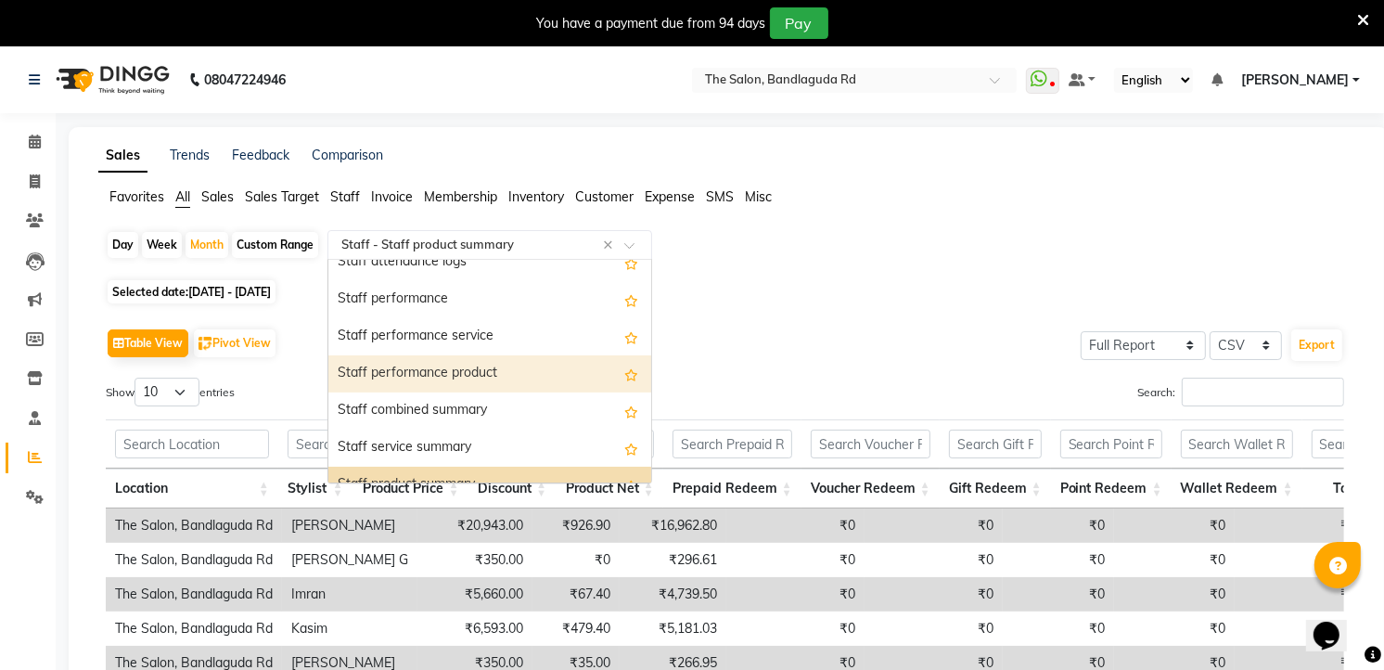
click at [499, 358] on div "Staff performance product" at bounding box center [489, 373] width 323 height 37
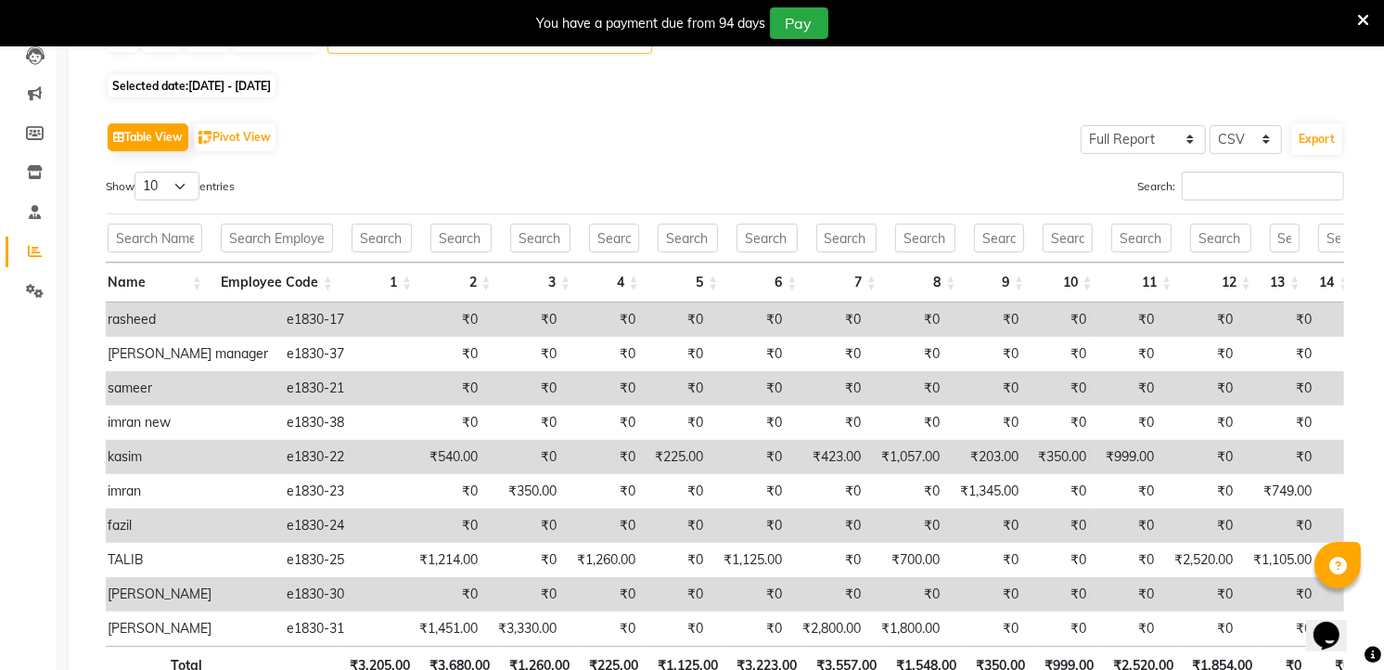
scroll to position [0, 132]
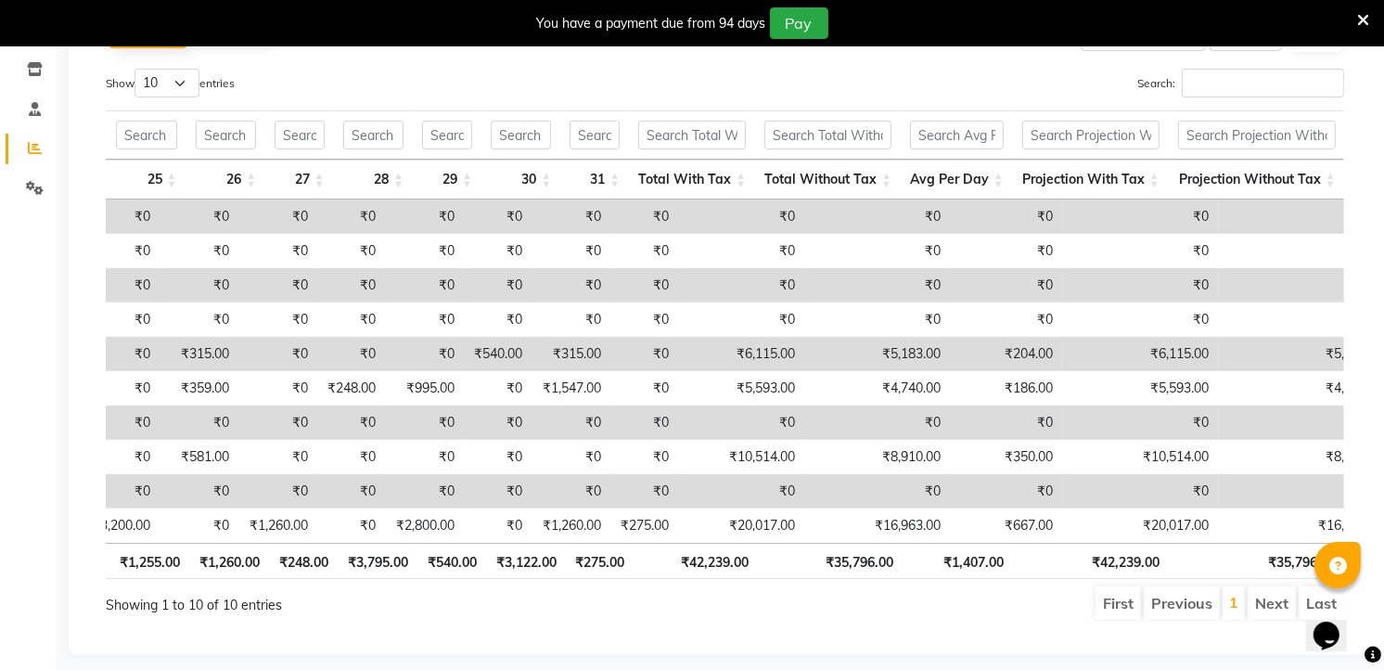
click at [1034, 42] on div "You have a payment due from 94 days Pay" at bounding box center [692, 23] width 1384 height 46
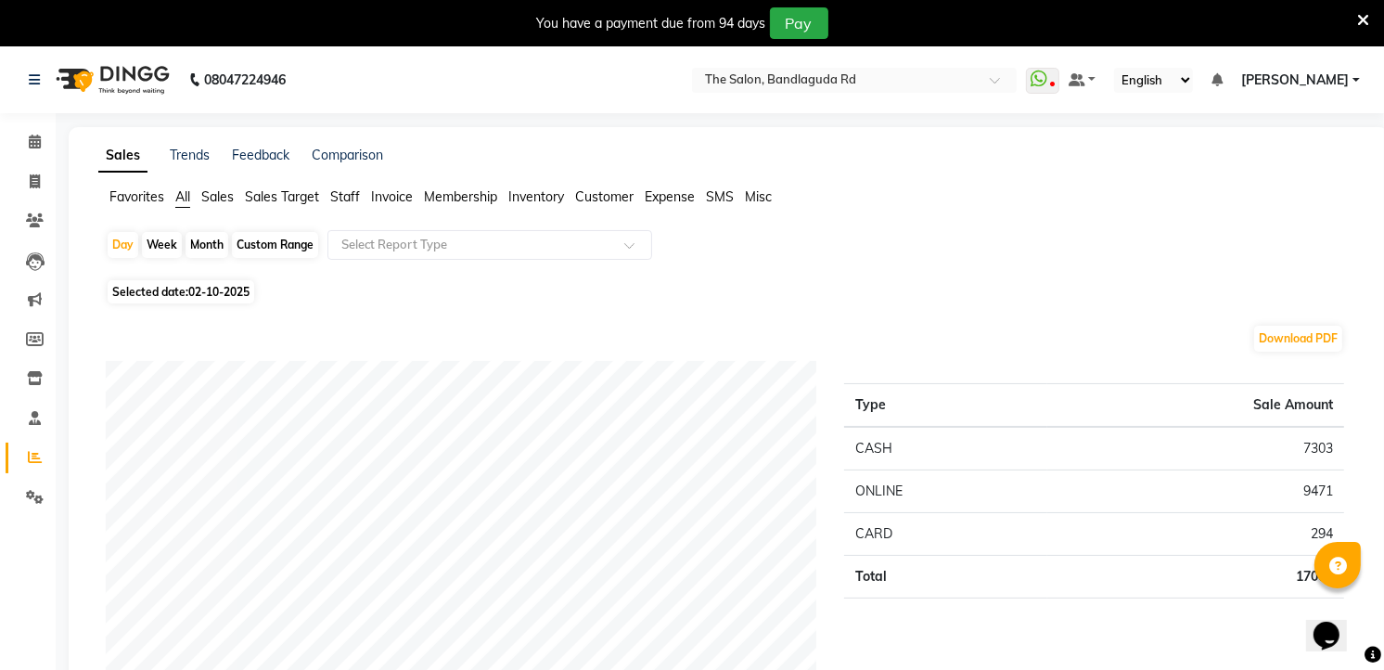
click at [199, 246] on div "Month" at bounding box center [207, 245] width 43 height 26
select select "10"
select select "2025"
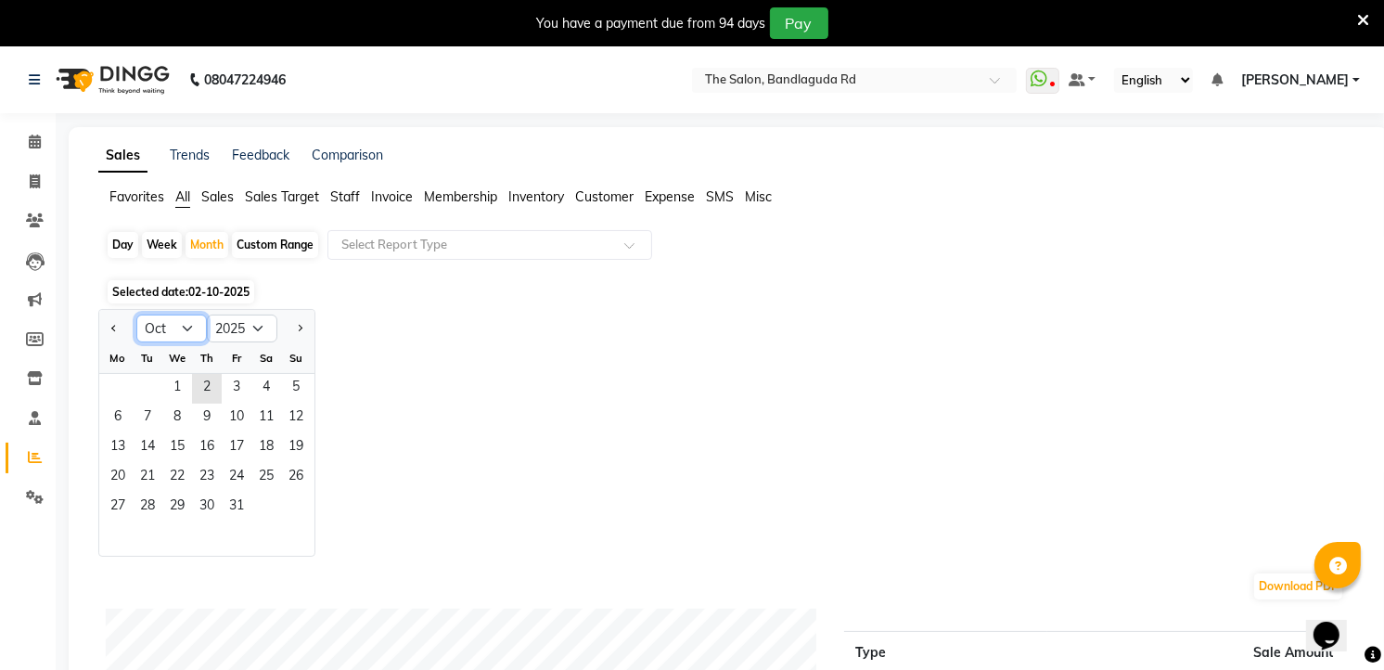
click at [183, 334] on select "Jan Feb Mar Apr May Jun [DATE] Aug Sep Oct Nov Dec" at bounding box center [171, 328] width 70 height 28
select select "7"
click at [136, 314] on select "Jan Feb Mar Apr May Jun [DATE] Aug Sep Oct Nov Dec" at bounding box center [171, 328] width 70 height 28
click at [145, 377] on span "1" at bounding box center [148, 389] width 30 height 30
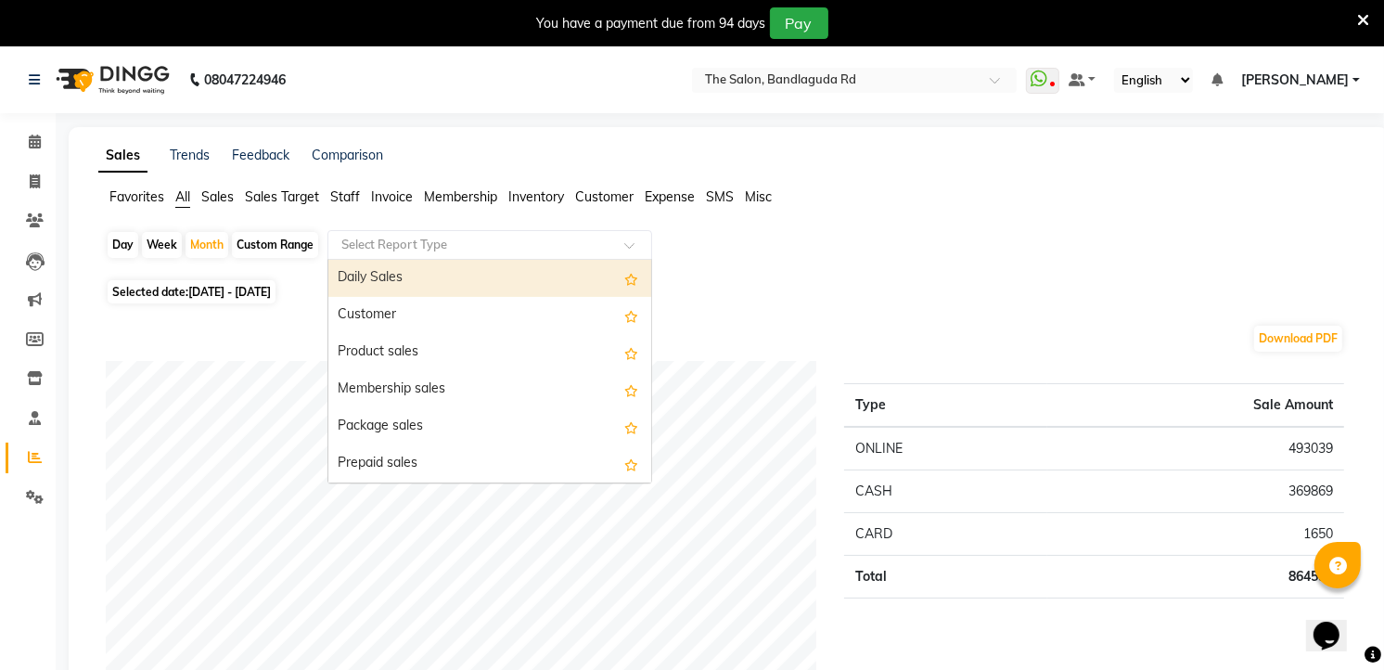
click at [371, 241] on input "text" at bounding box center [471, 245] width 267 height 19
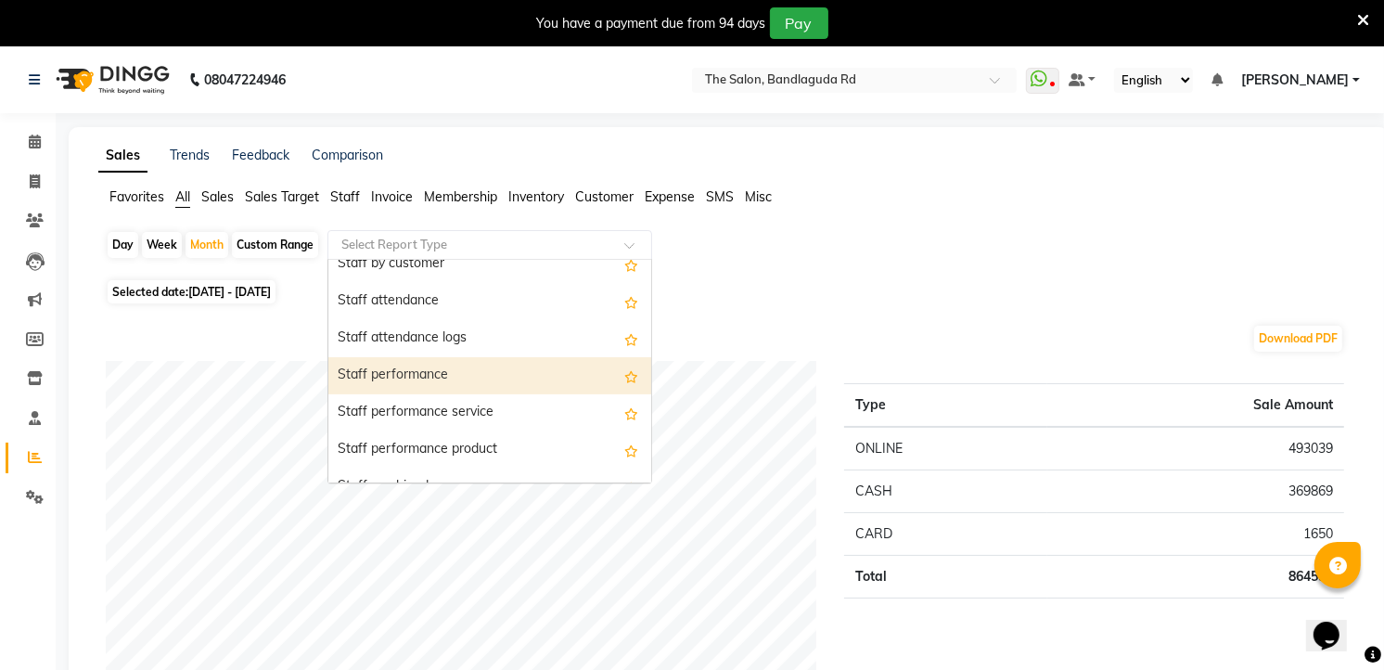
scroll to position [618, 0]
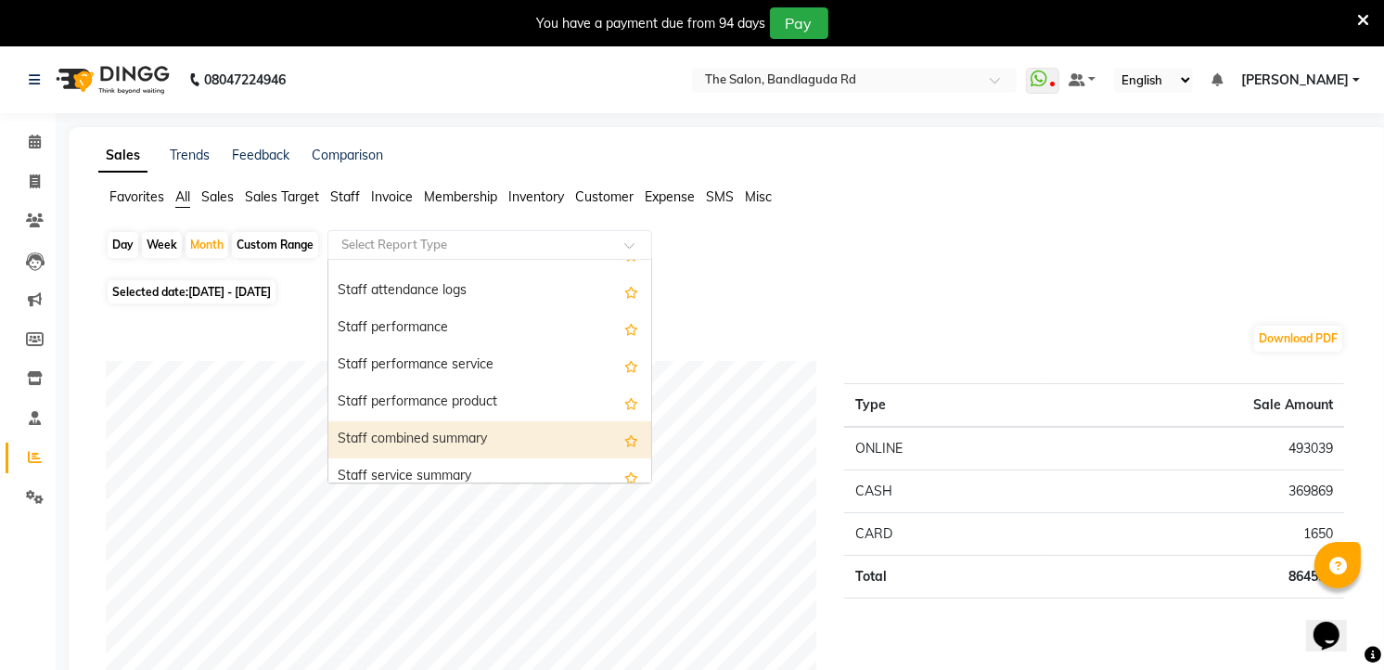
click at [497, 436] on div "Staff combined summary" at bounding box center [489, 439] width 323 height 37
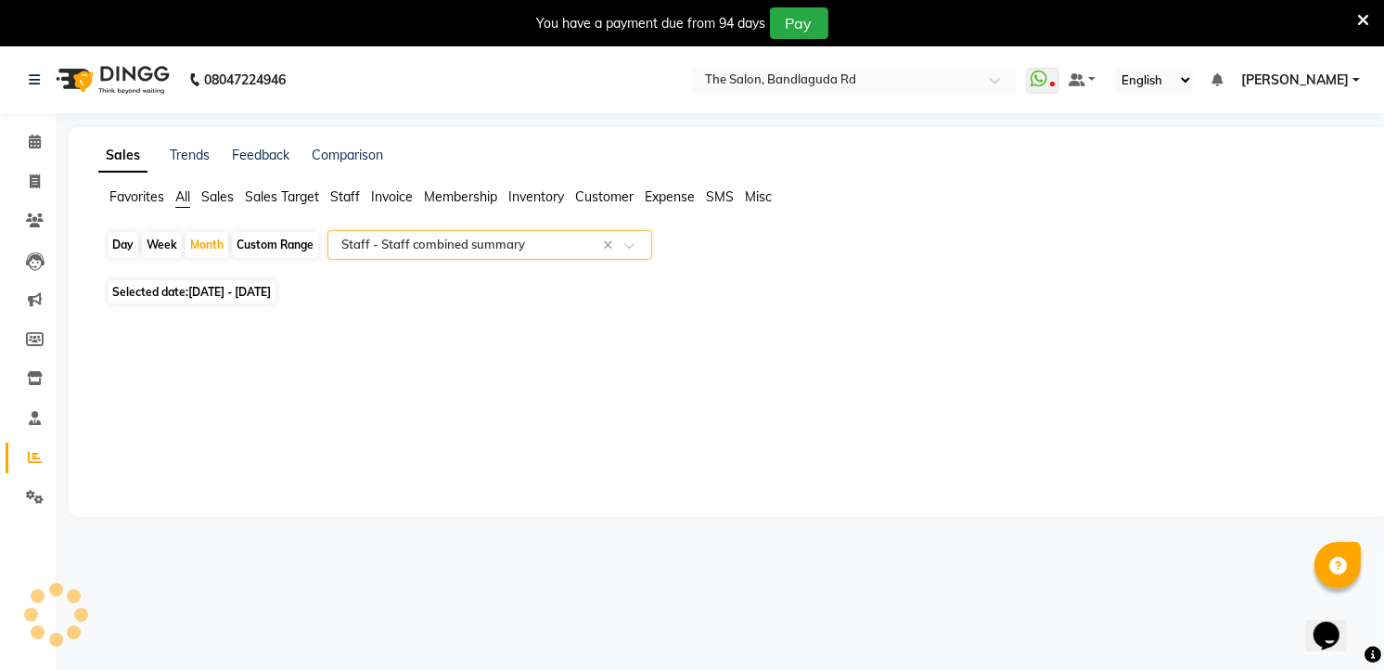
select select "full_report"
select select "csv"
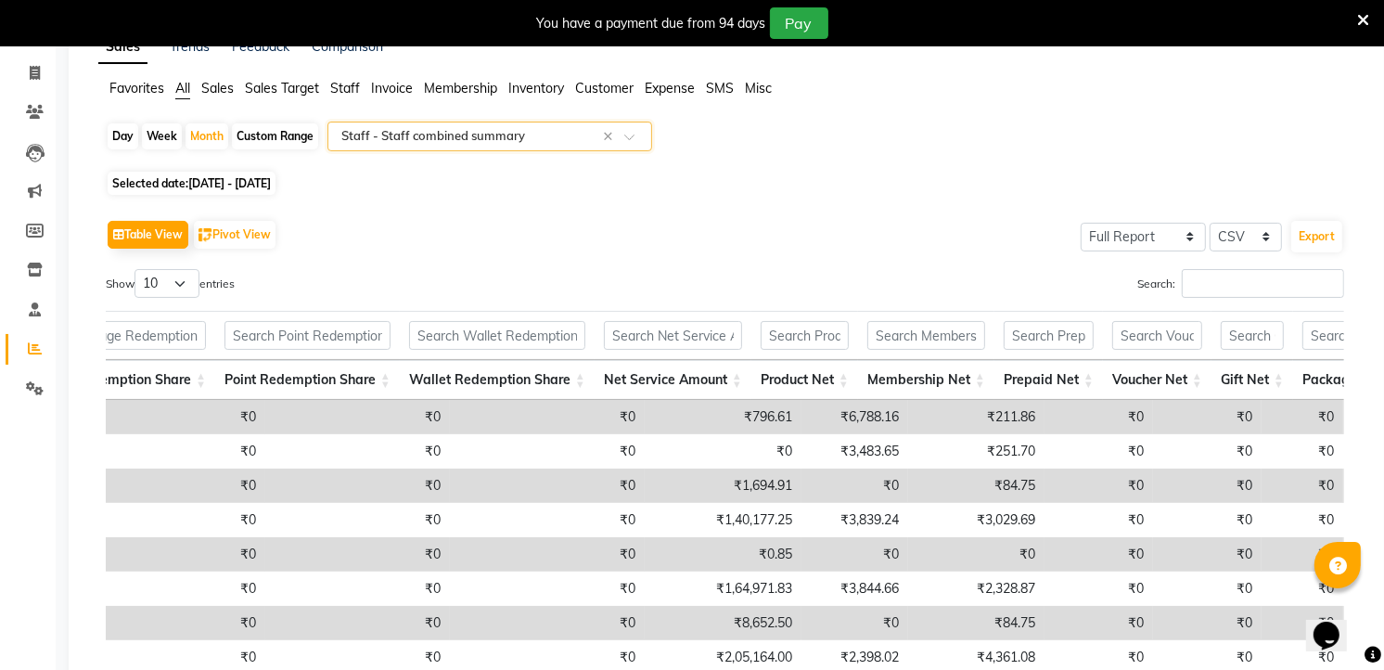
scroll to position [0, 0]
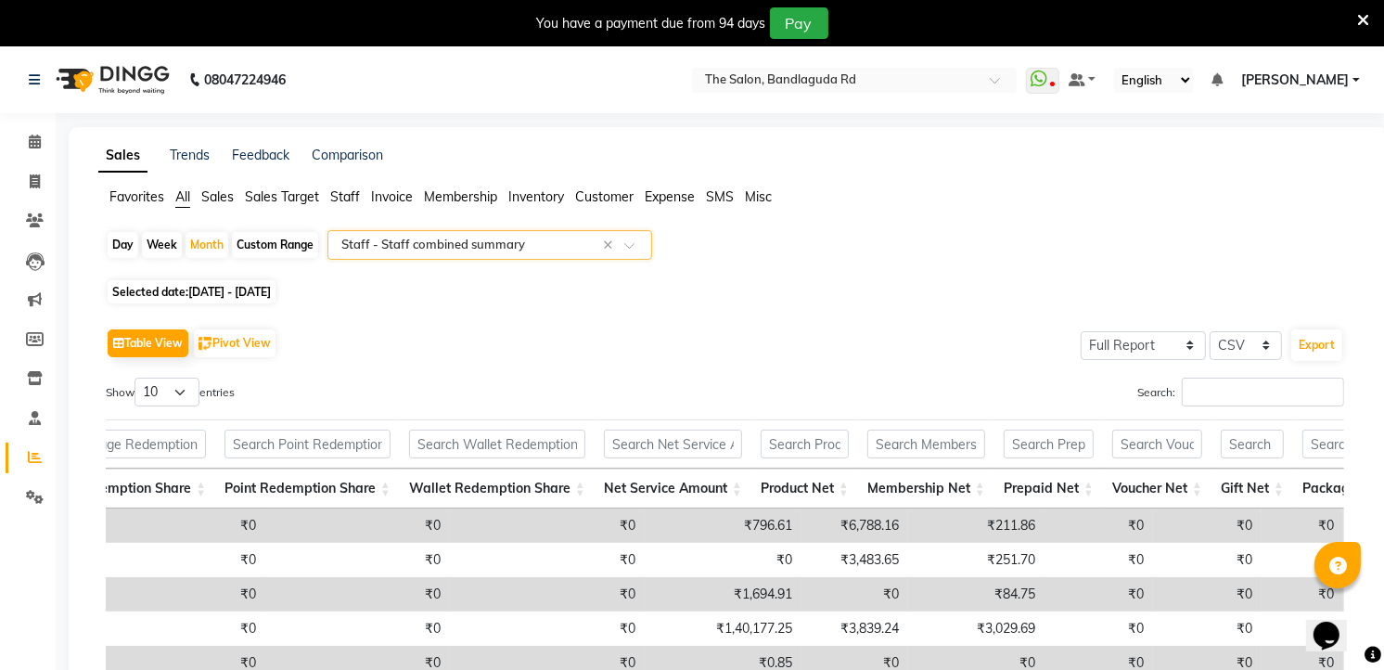
click at [488, 249] on input "text" at bounding box center [471, 245] width 267 height 19
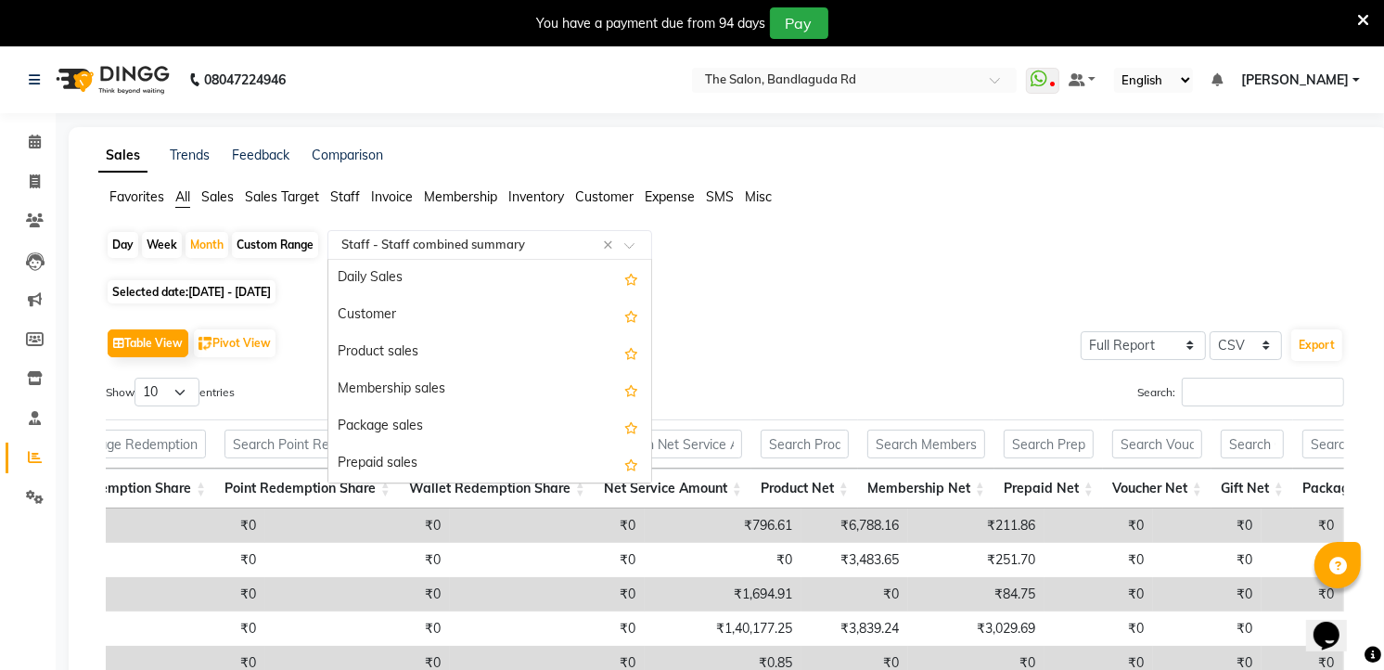
scroll to position [779, 0]
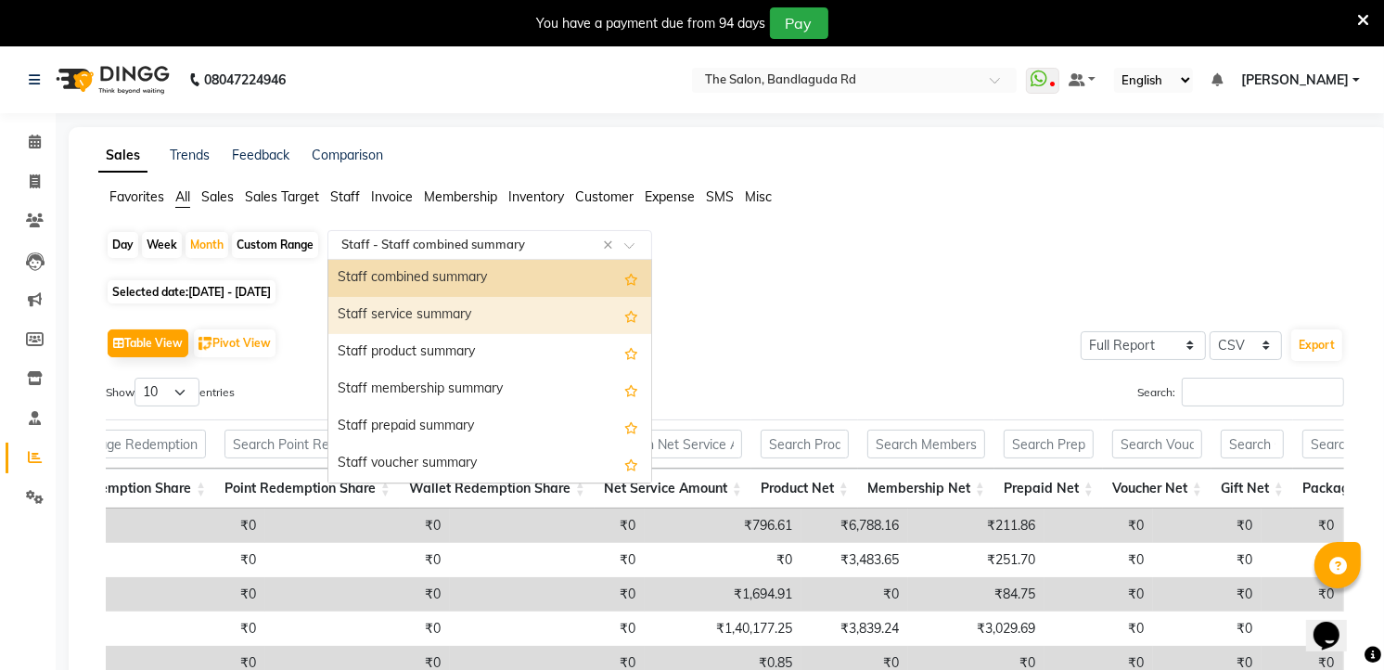
click at [512, 320] on div "Staff service summary" at bounding box center [489, 315] width 323 height 37
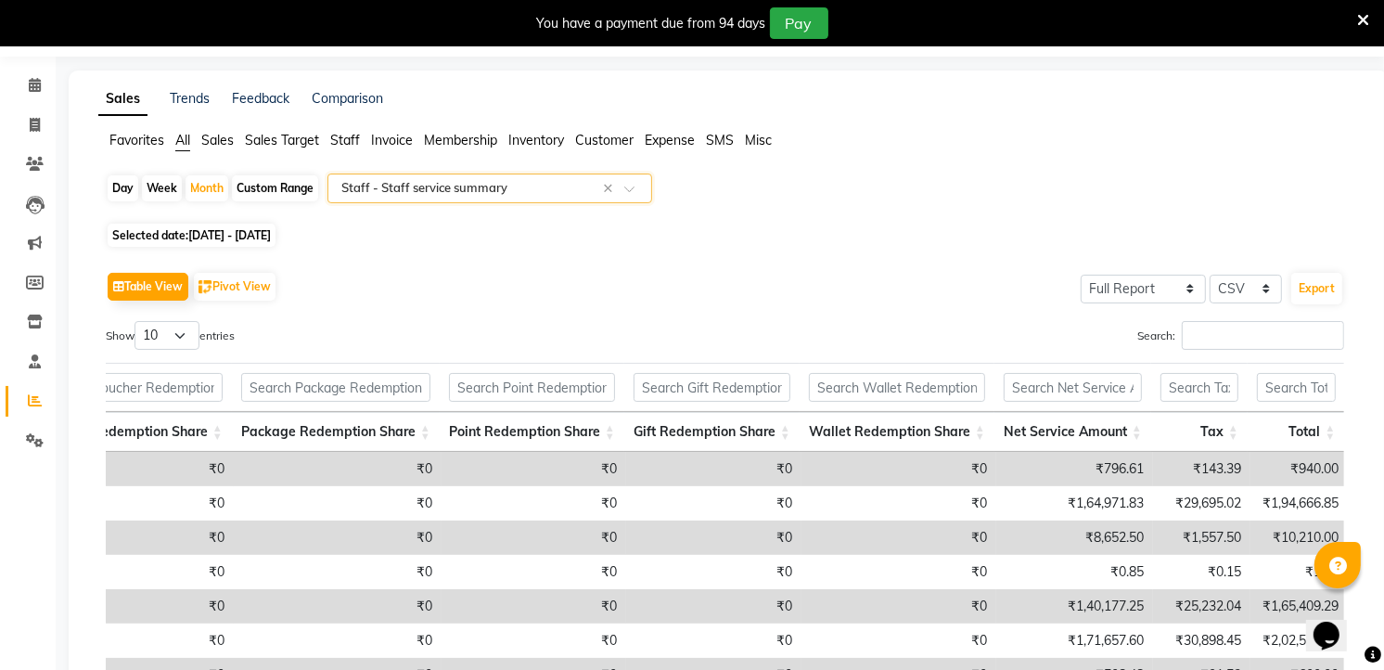
scroll to position [0, 0]
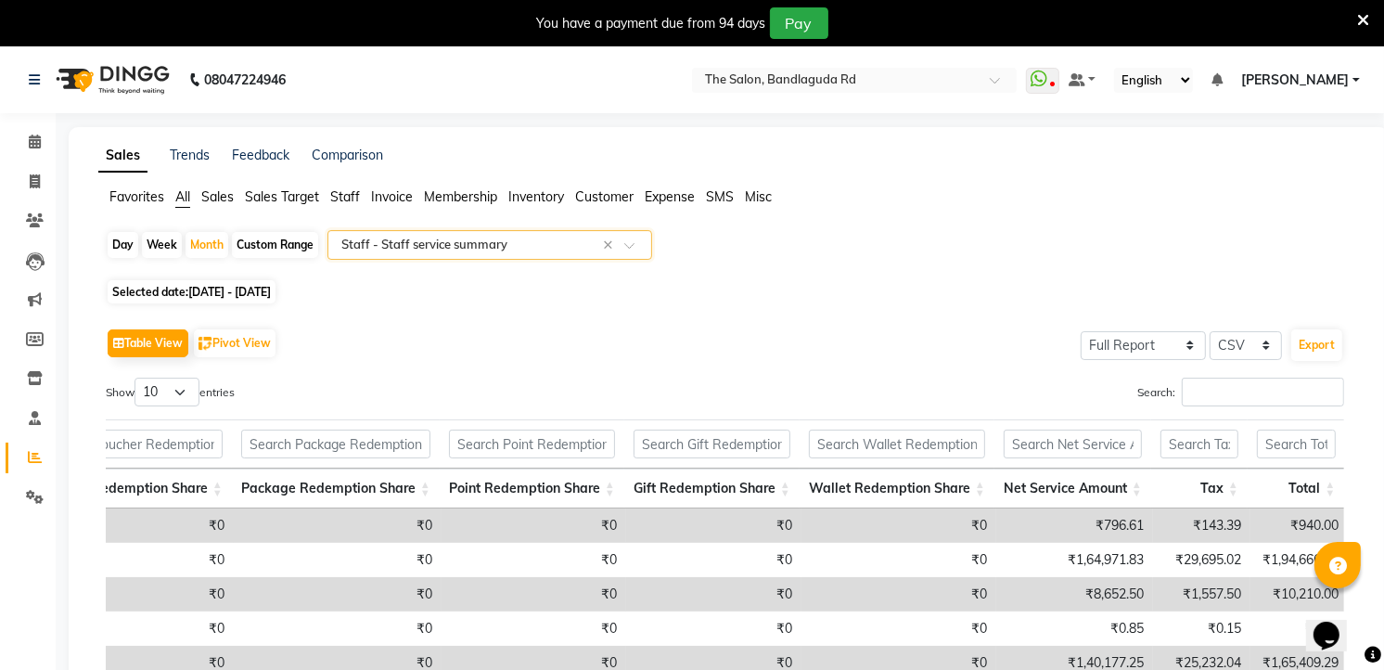
click at [527, 250] on input "text" at bounding box center [471, 245] width 267 height 19
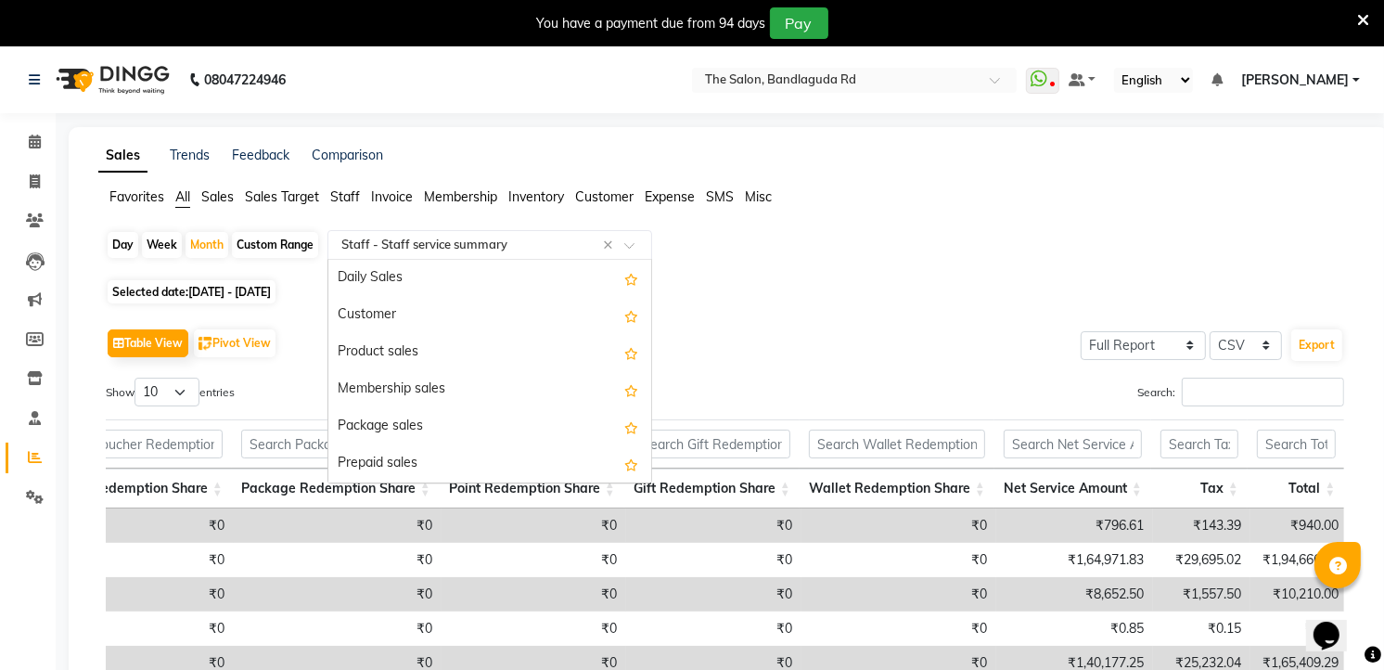
scroll to position [816, 0]
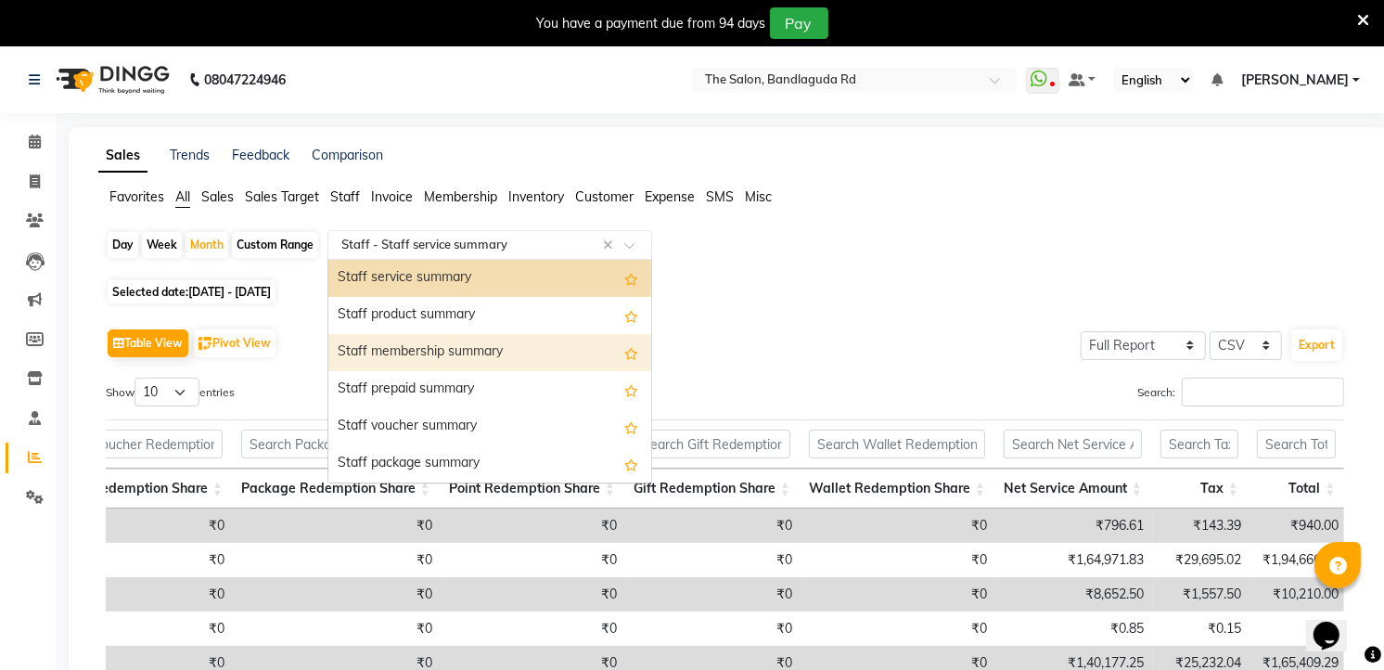
click at [490, 335] on div "Staff membership summary" at bounding box center [489, 352] width 323 height 37
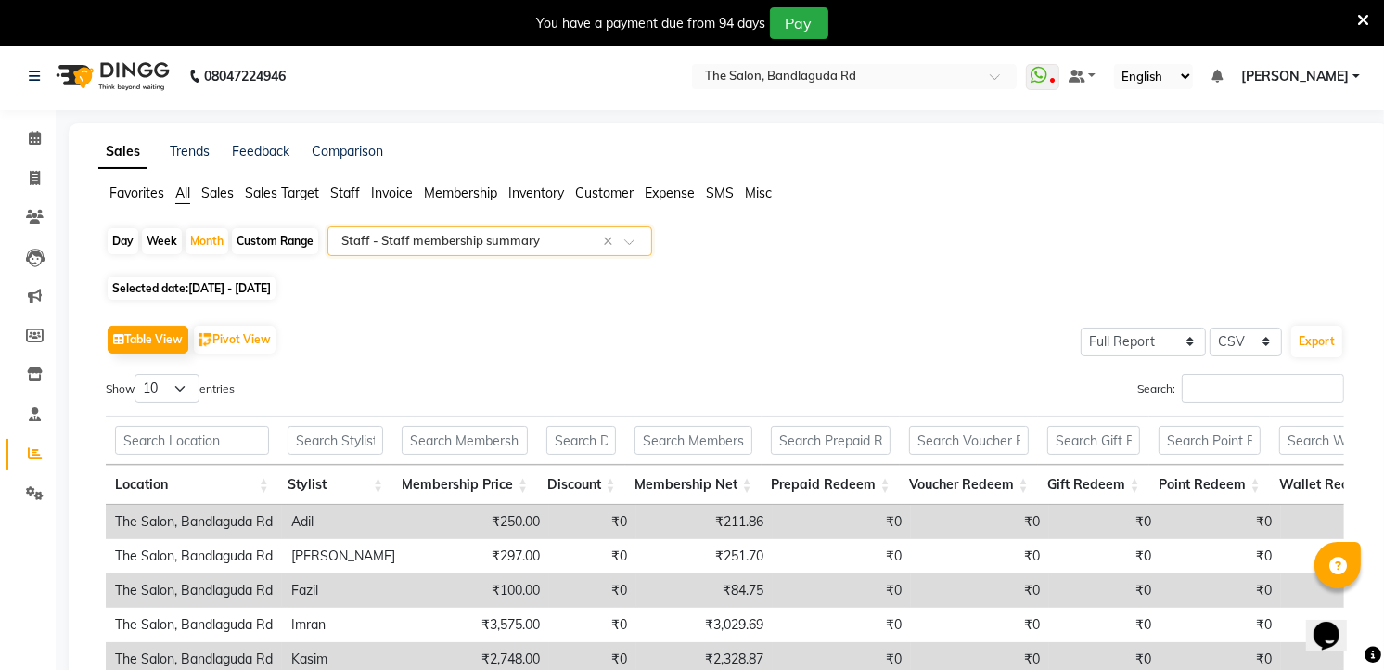
scroll to position [0, 0]
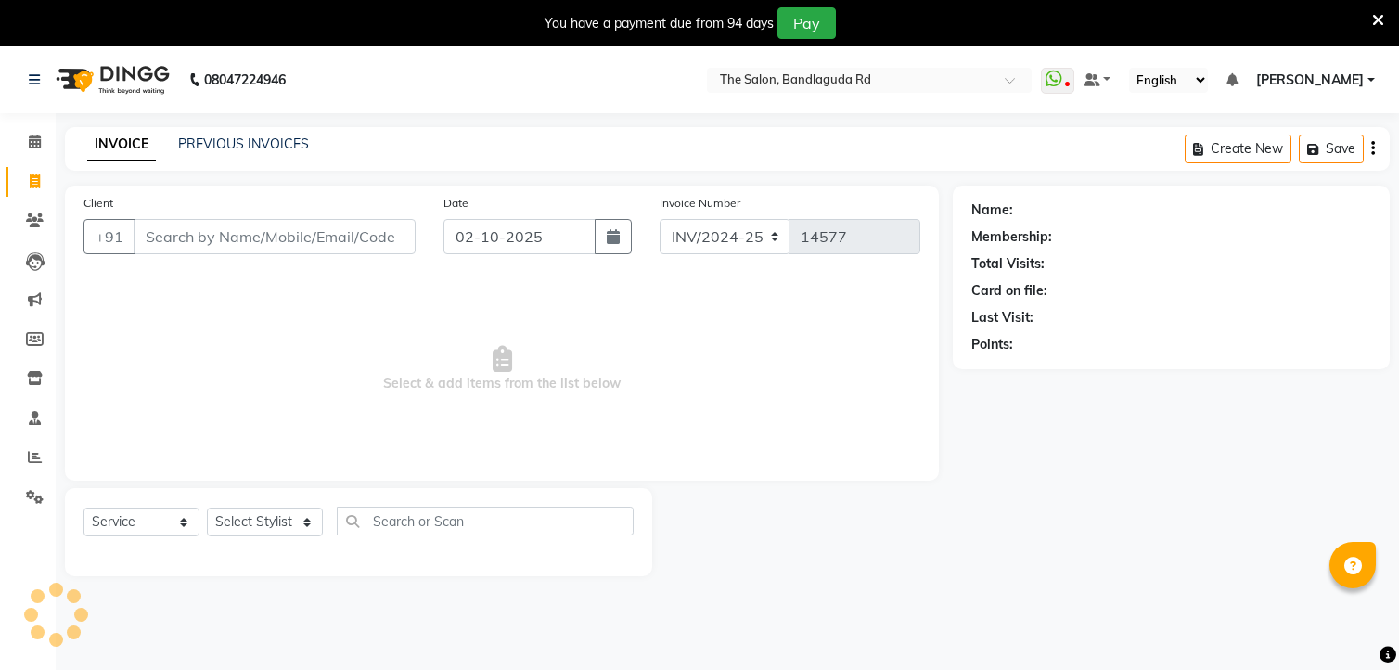
select select "service"
click at [290, 530] on select "Select Stylist" at bounding box center [265, 521] width 116 height 29
select select "49762"
click at [207, 508] on select "Select Stylist AIJAZ fazil imran imran new kasim mohsin rasheed rashid manager …" at bounding box center [265, 521] width 116 height 29
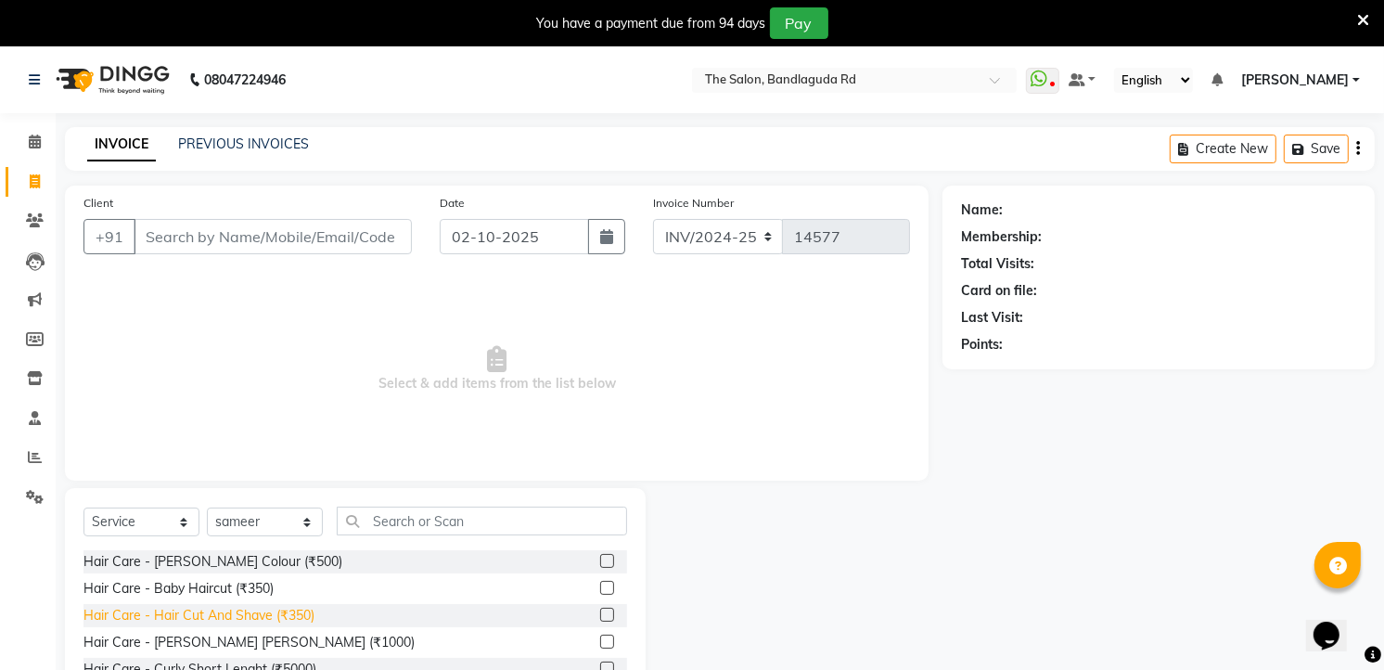
click at [304, 623] on div "Hair Care - Hair Cut And Shave (₹350)" at bounding box center [198, 615] width 231 height 19
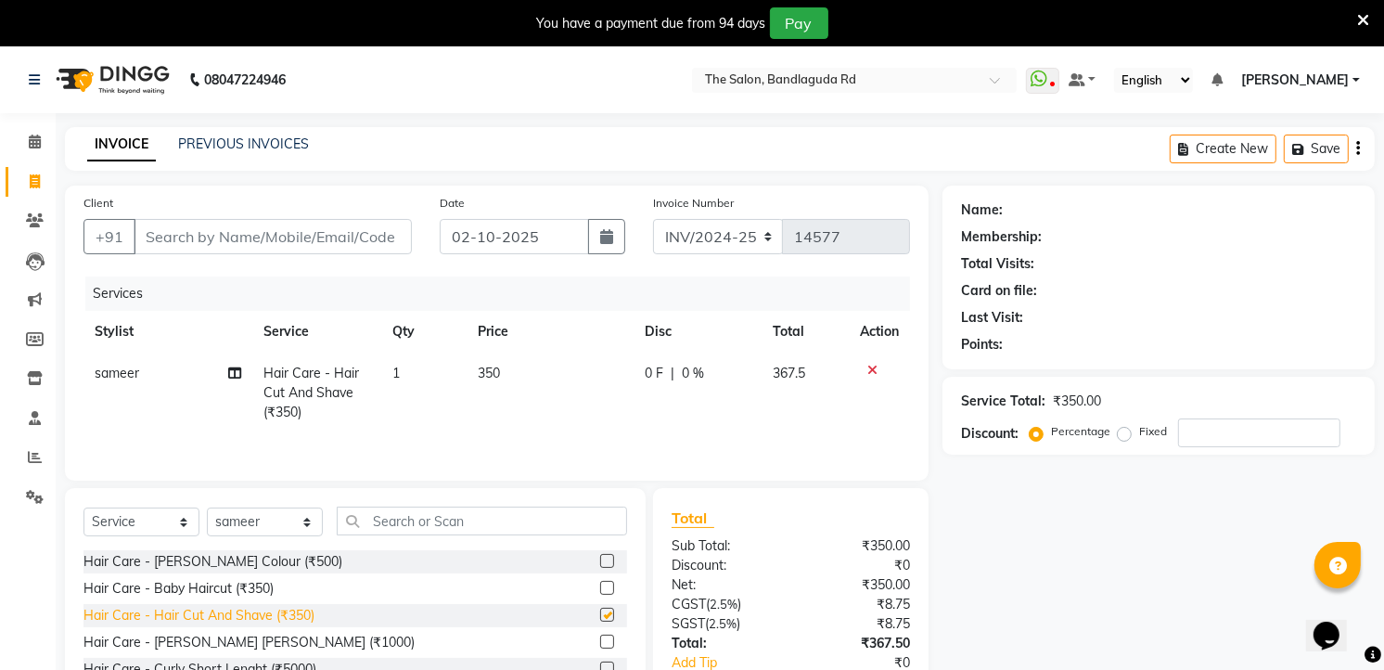
checkbox input "false"
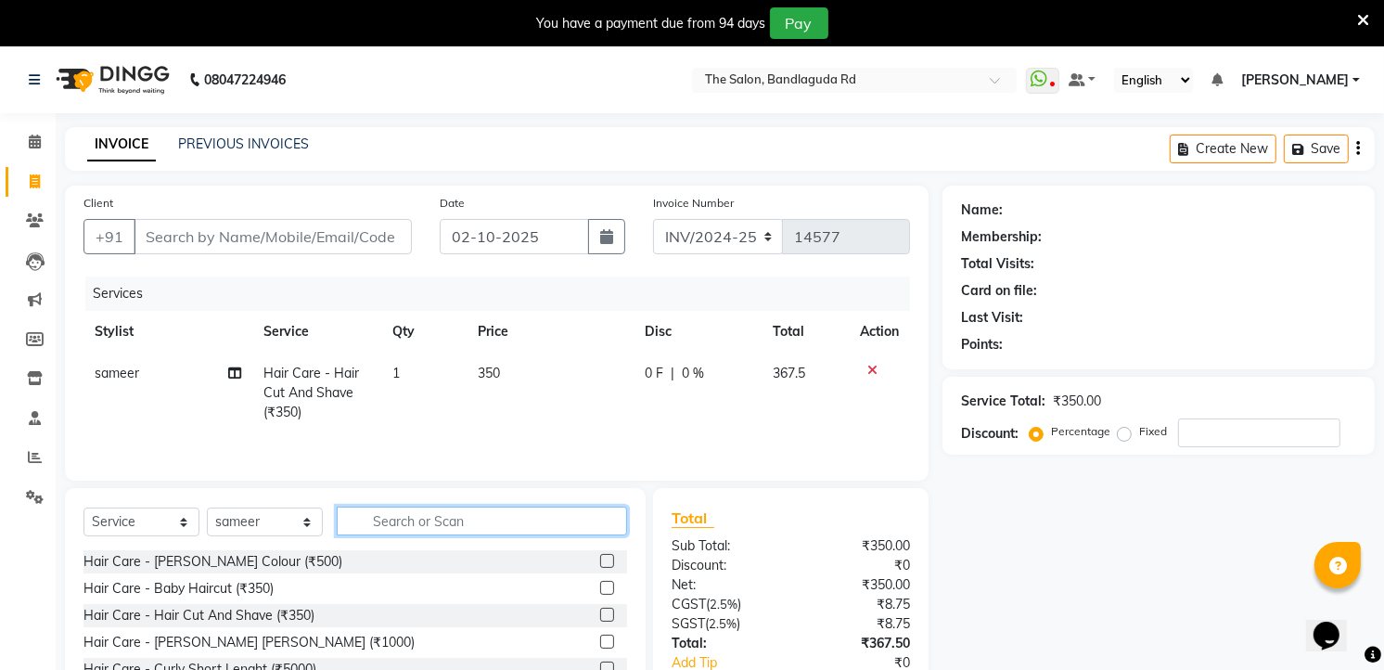
click at [440, 530] on input "text" at bounding box center [482, 520] width 290 height 29
type input "1"
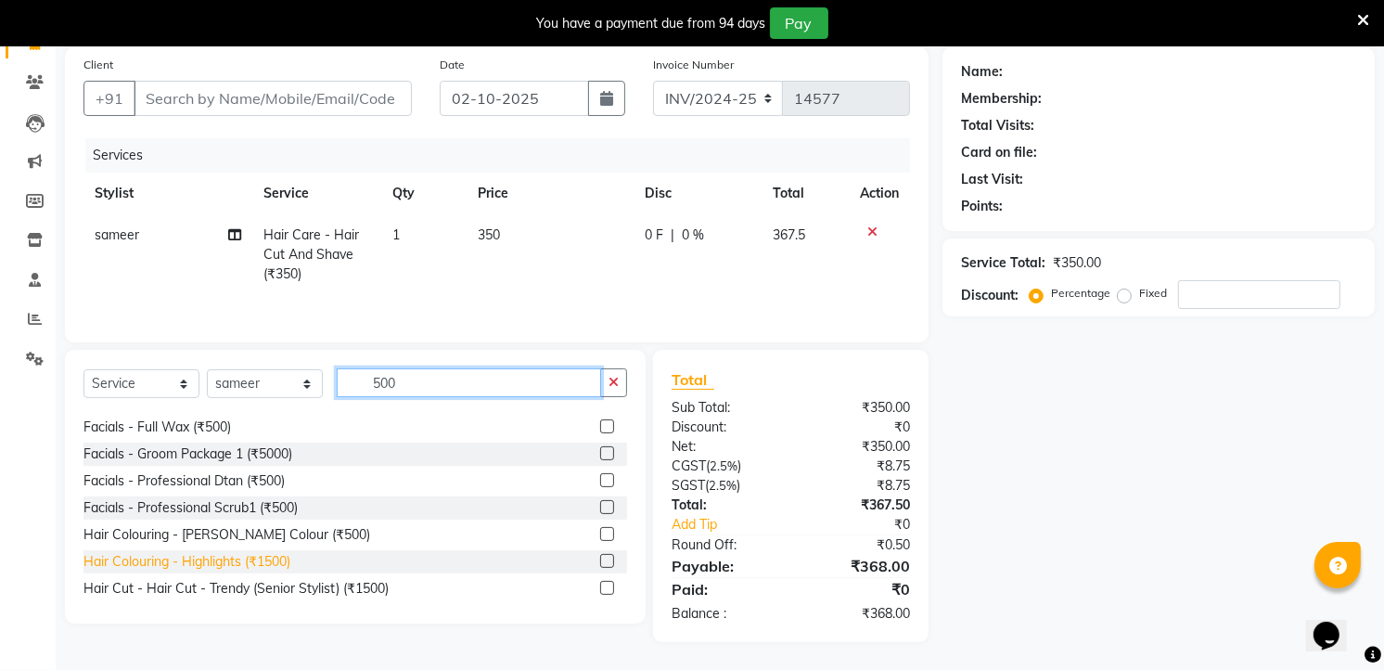
scroll to position [309, 0]
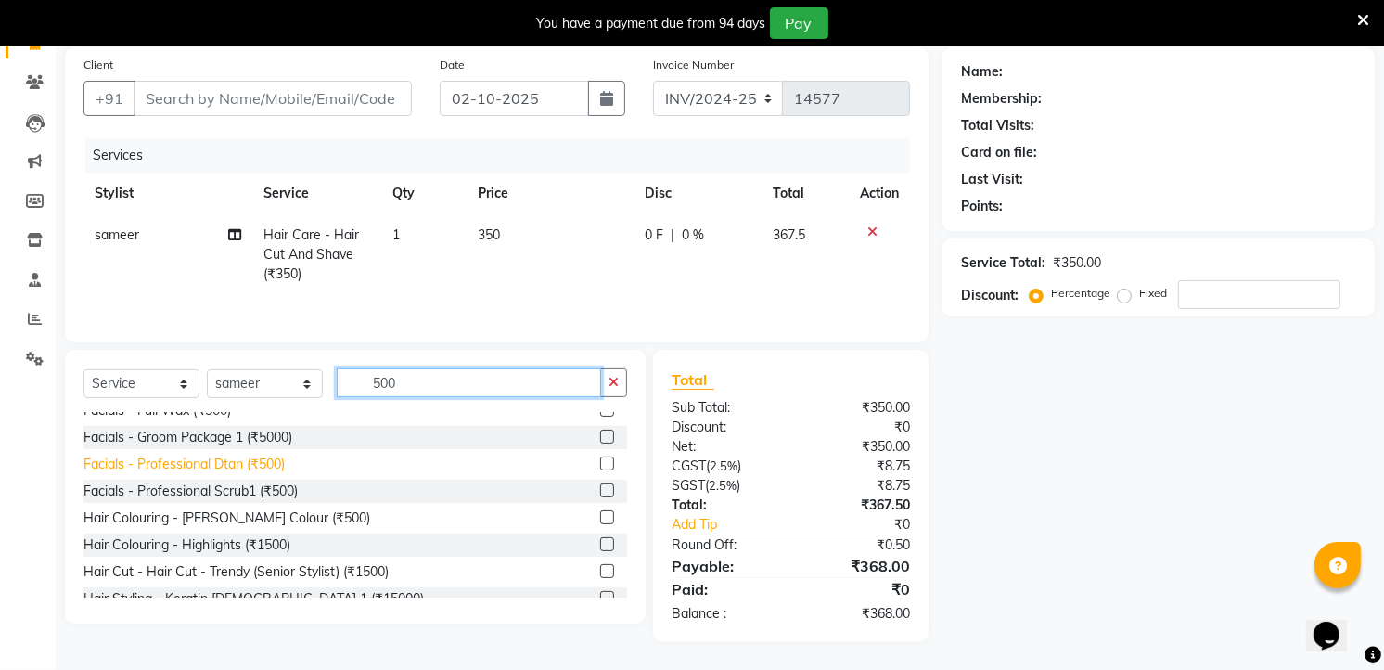
type input "500"
click at [248, 469] on div "Facials - Professional Dtan (₹500)" at bounding box center [183, 463] width 201 height 19
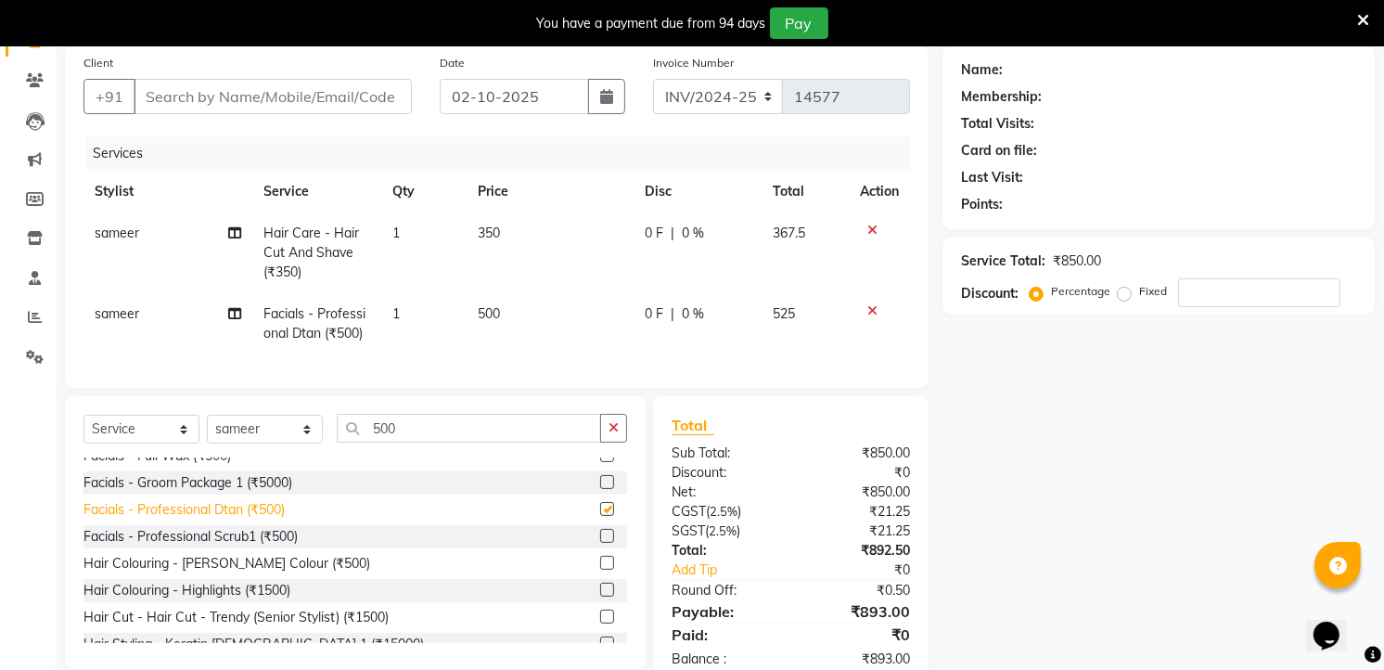
checkbox input "false"
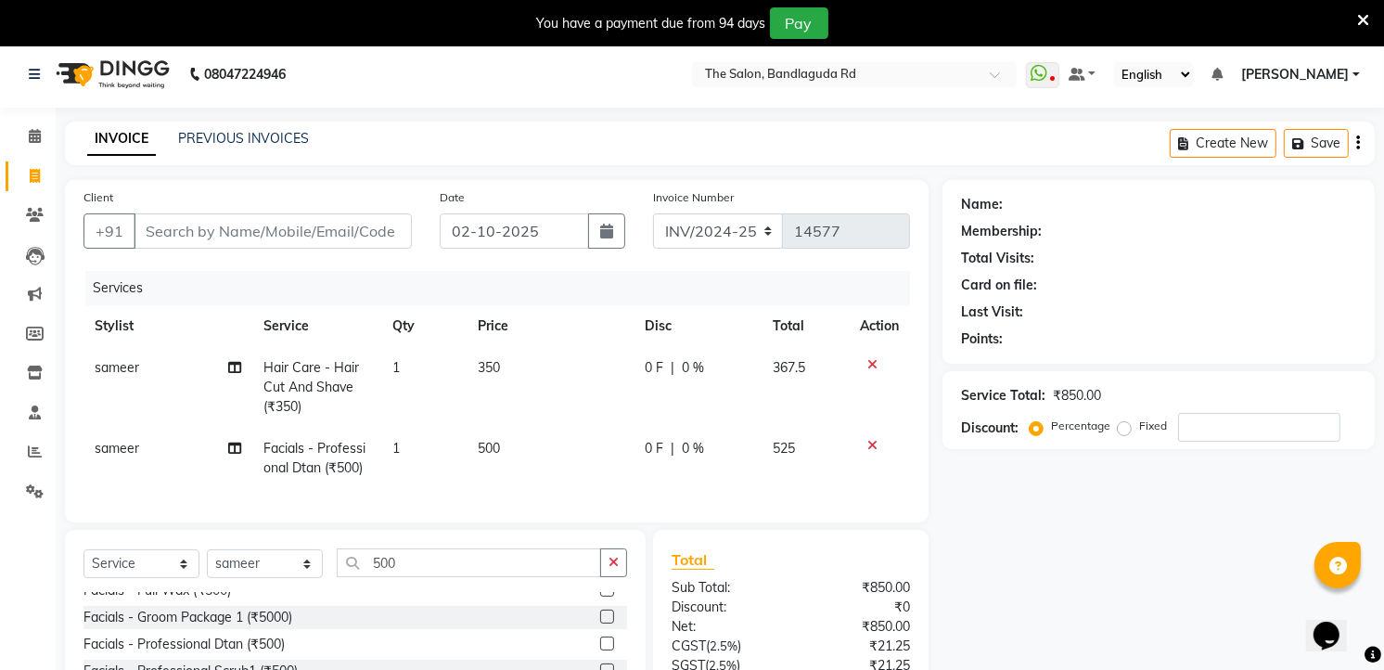
scroll to position [0, 0]
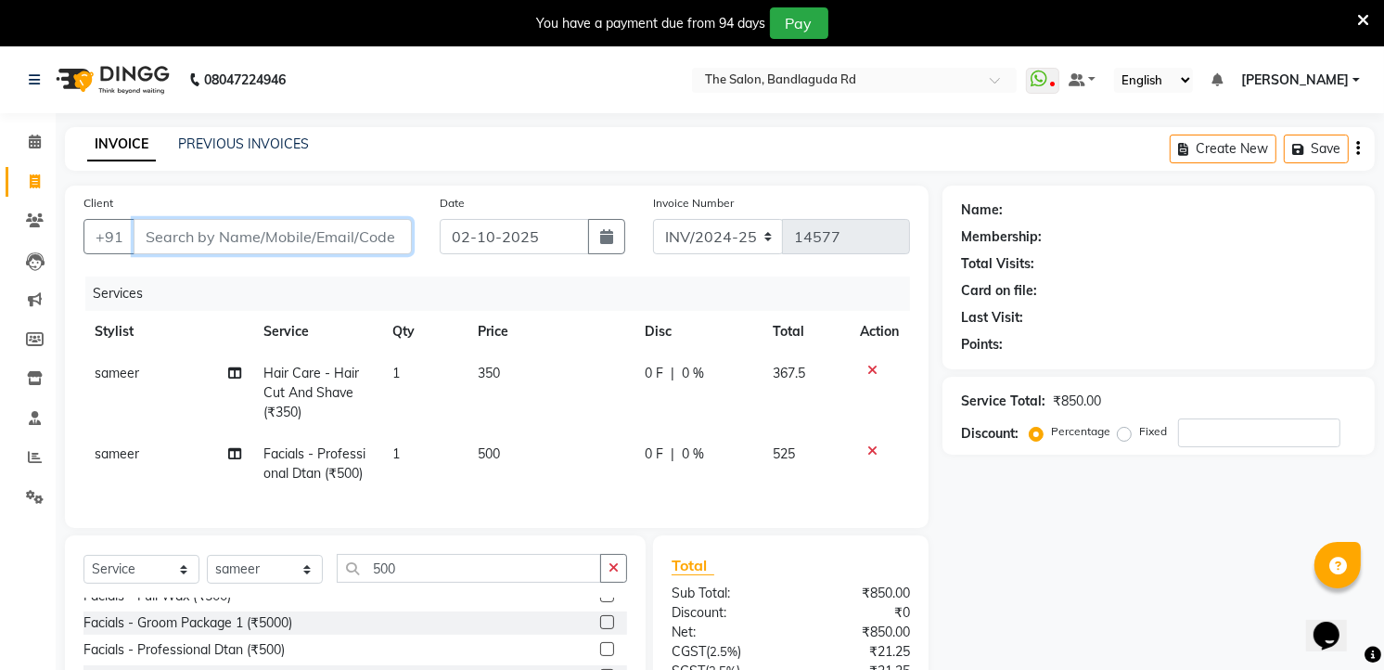
click at [271, 233] on input "Client" at bounding box center [273, 236] width 278 height 35
type input "9"
type input "0"
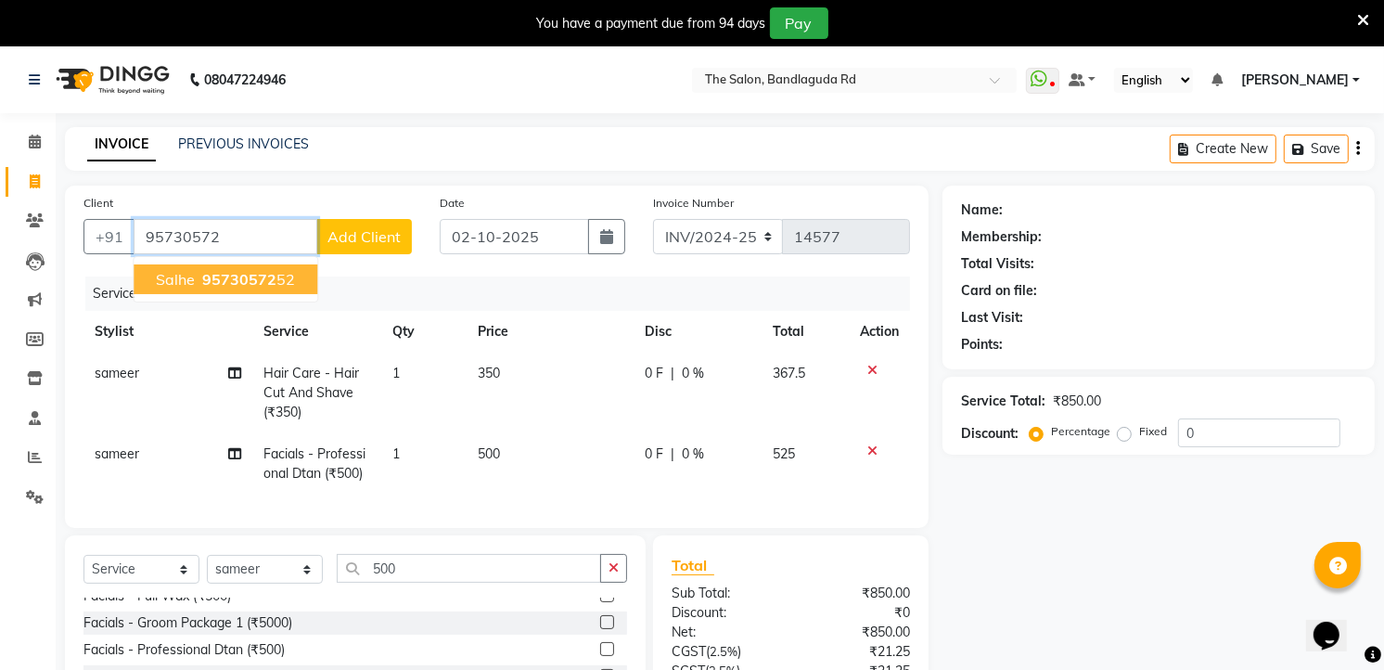
click at [272, 266] on button "Salhe 95730572 52" at bounding box center [226, 279] width 184 height 30
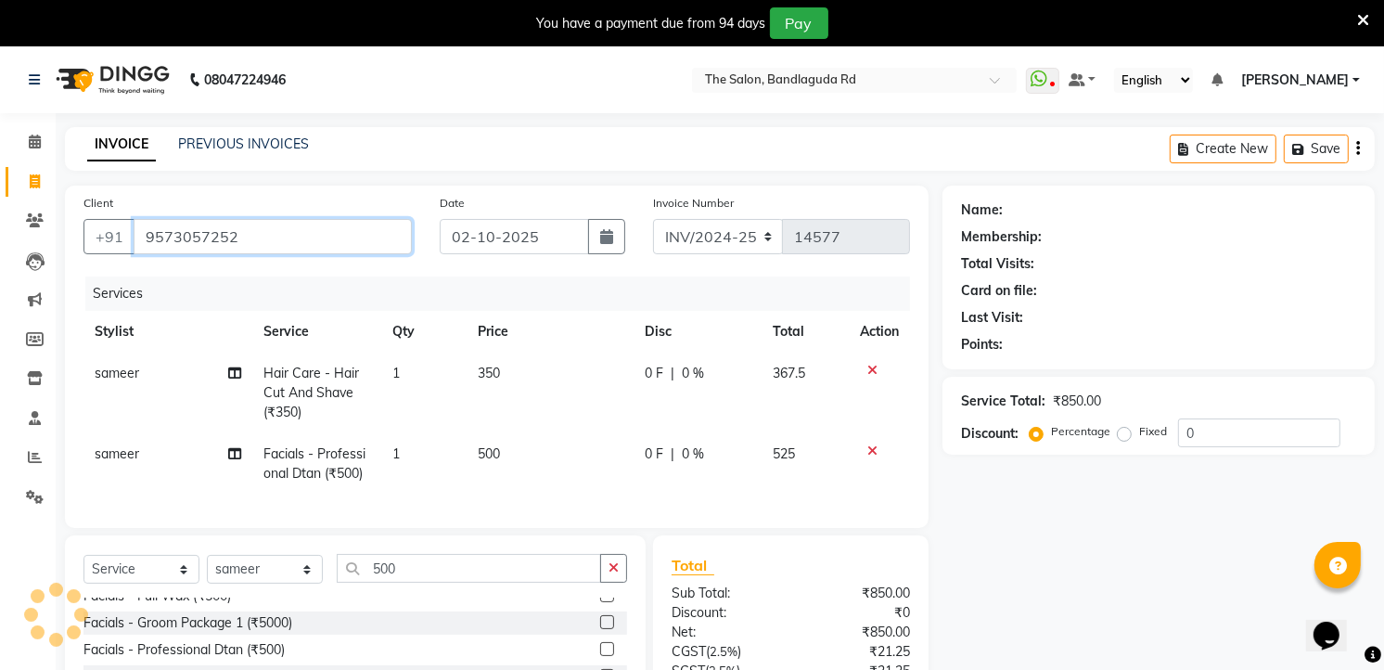
type input "9573057252"
select select "1: Object"
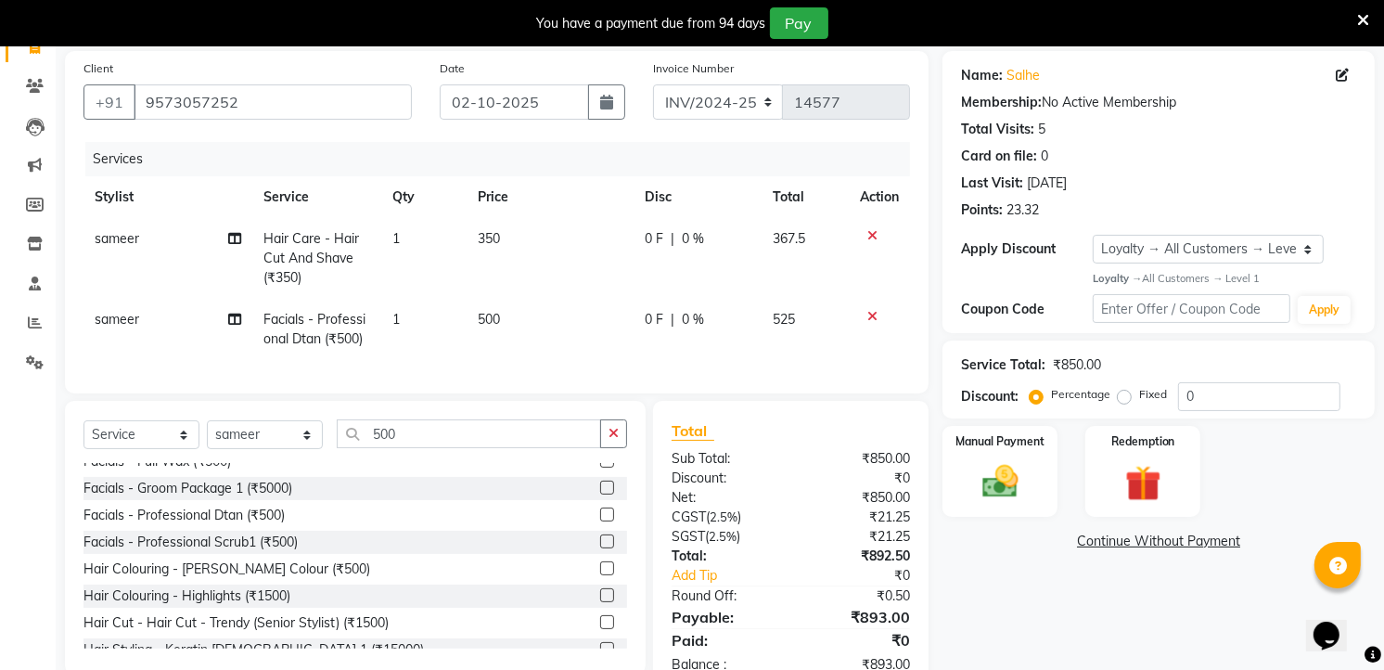
scroll to position [200, 0]
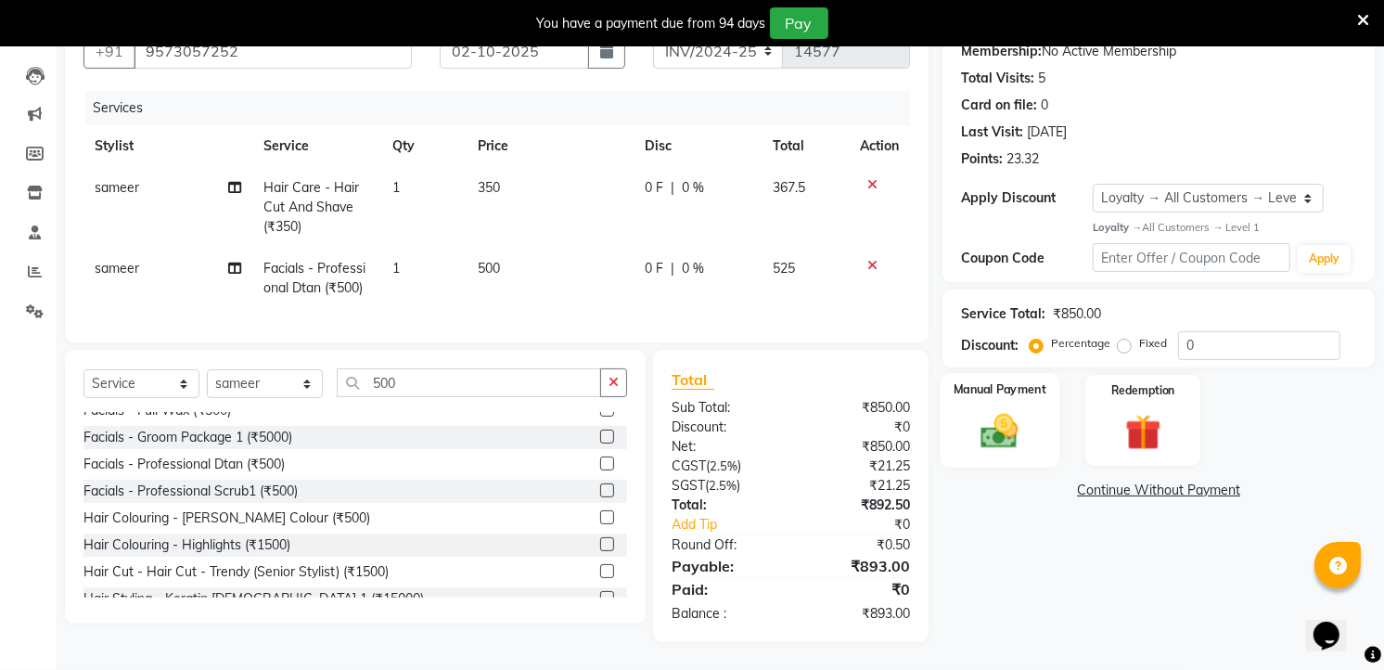
click at [1003, 409] on img at bounding box center [1000, 430] width 60 height 43
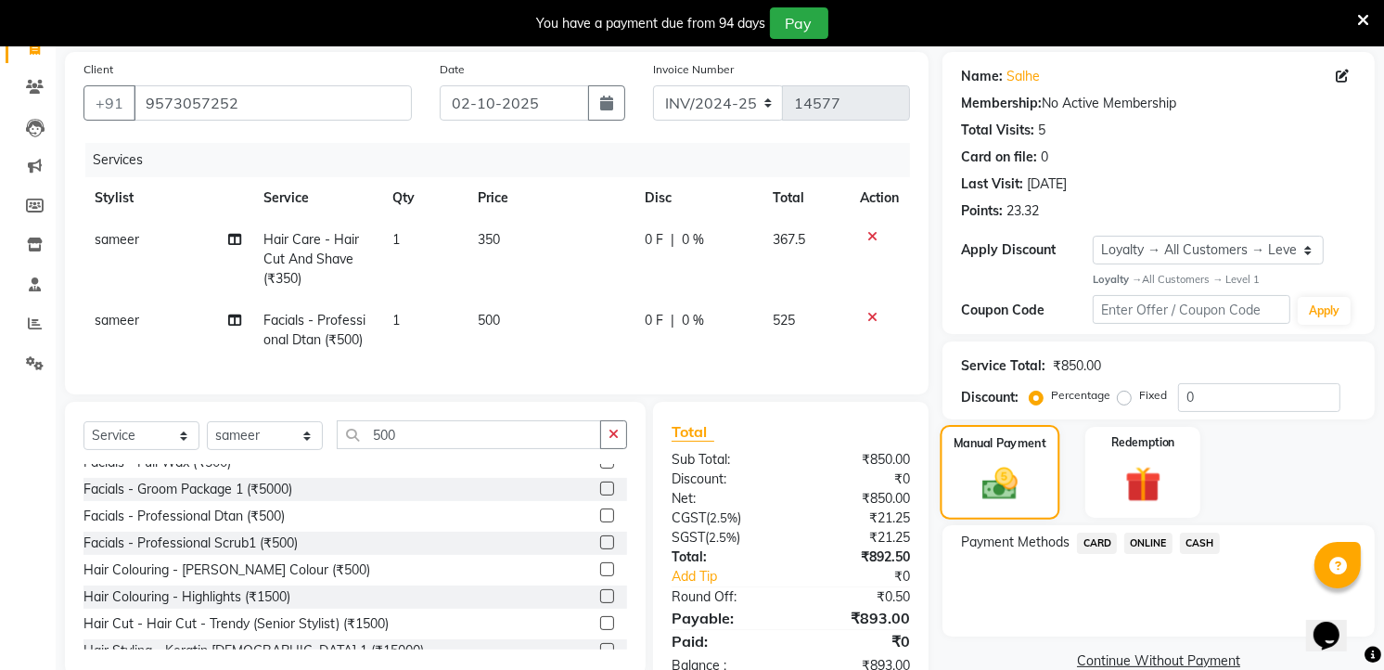
scroll to position [97, 0]
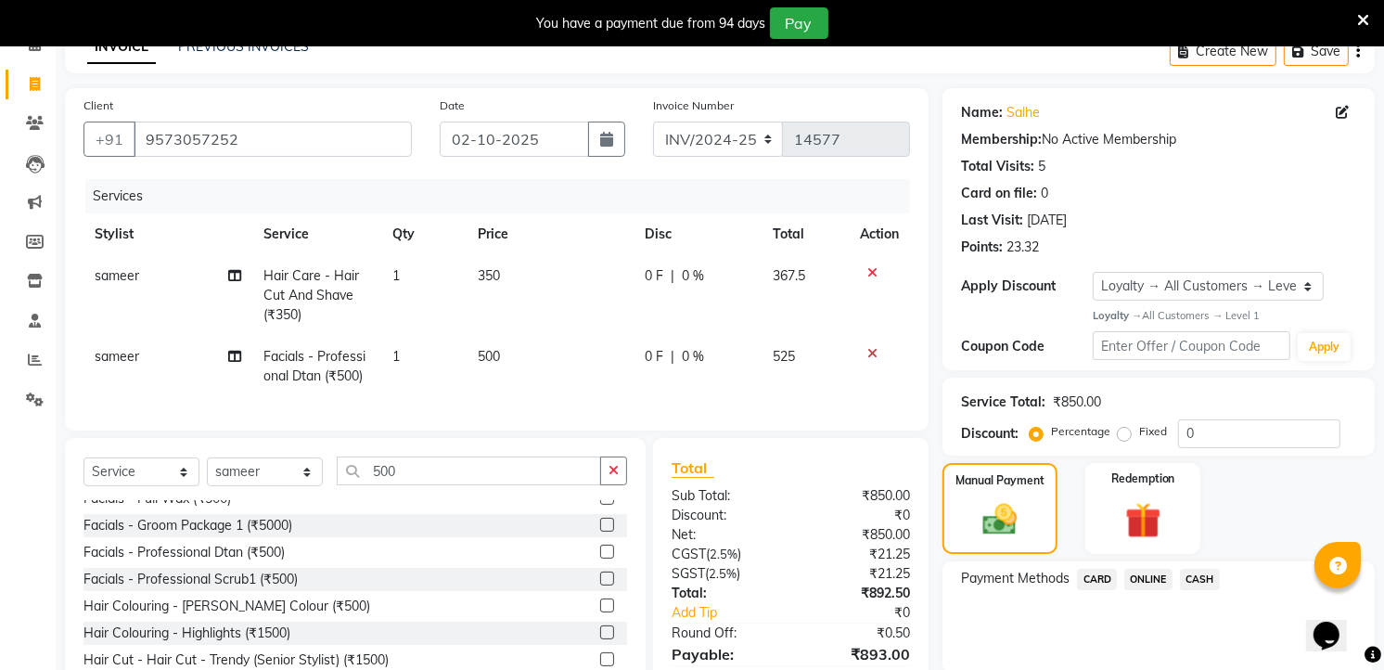
click at [1217, 573] on span "CASH" at bounding box center [1200, 579] width 40 height 21
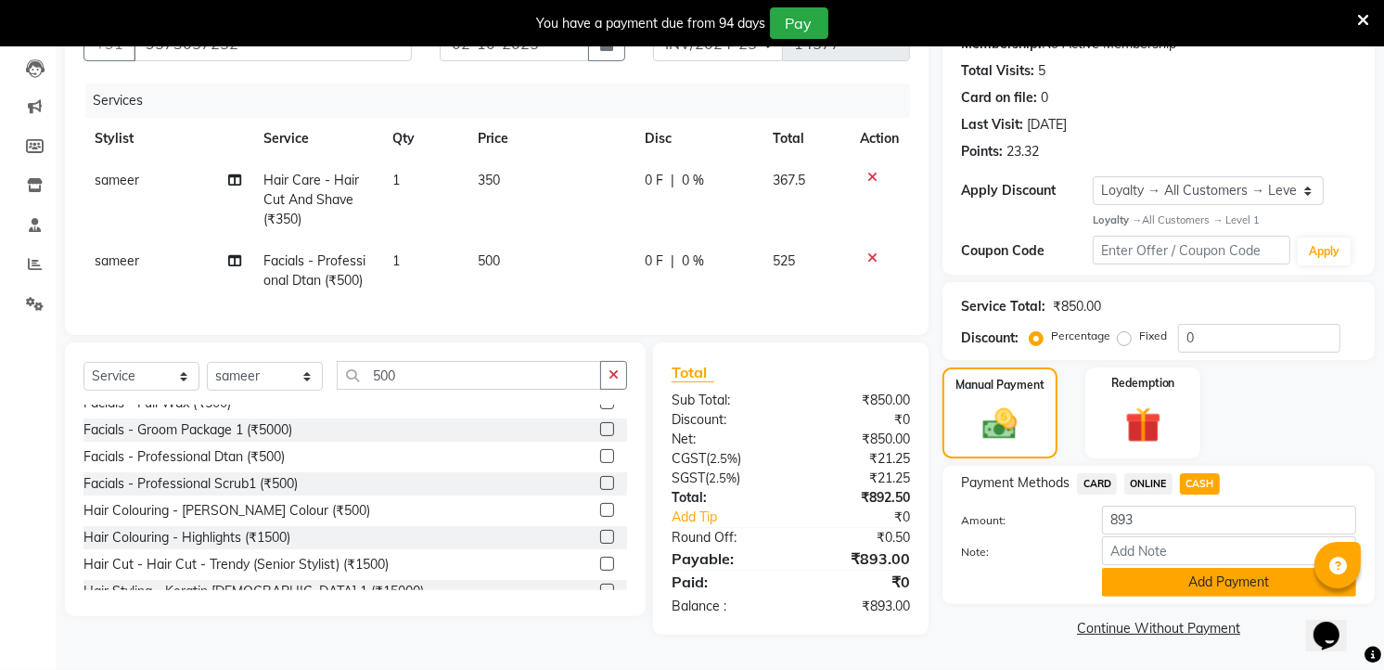
click at [1216, 573] on button "Add Payment" at bounding box center [1229, 582] width 254 height 29
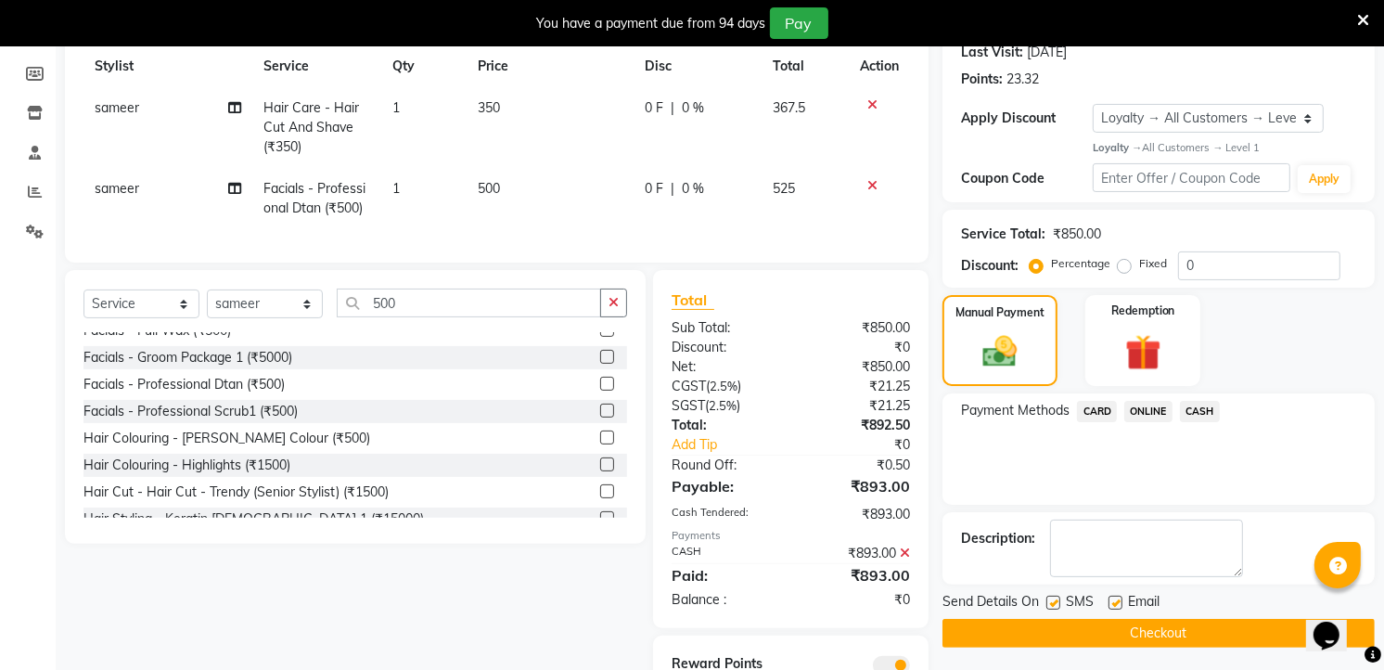
scroll to position [358, 0]
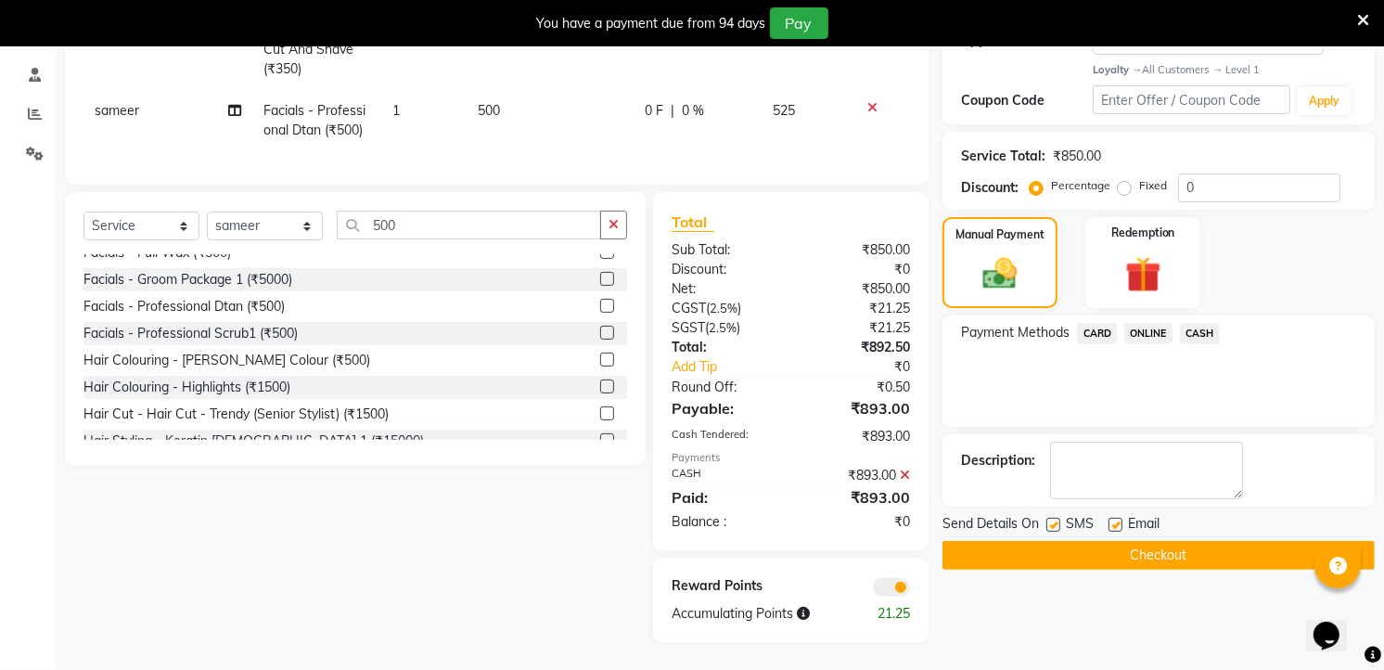
click at [1215, 541] on button "Checkout" at bounding box center [1158, 555] width 432 height 29
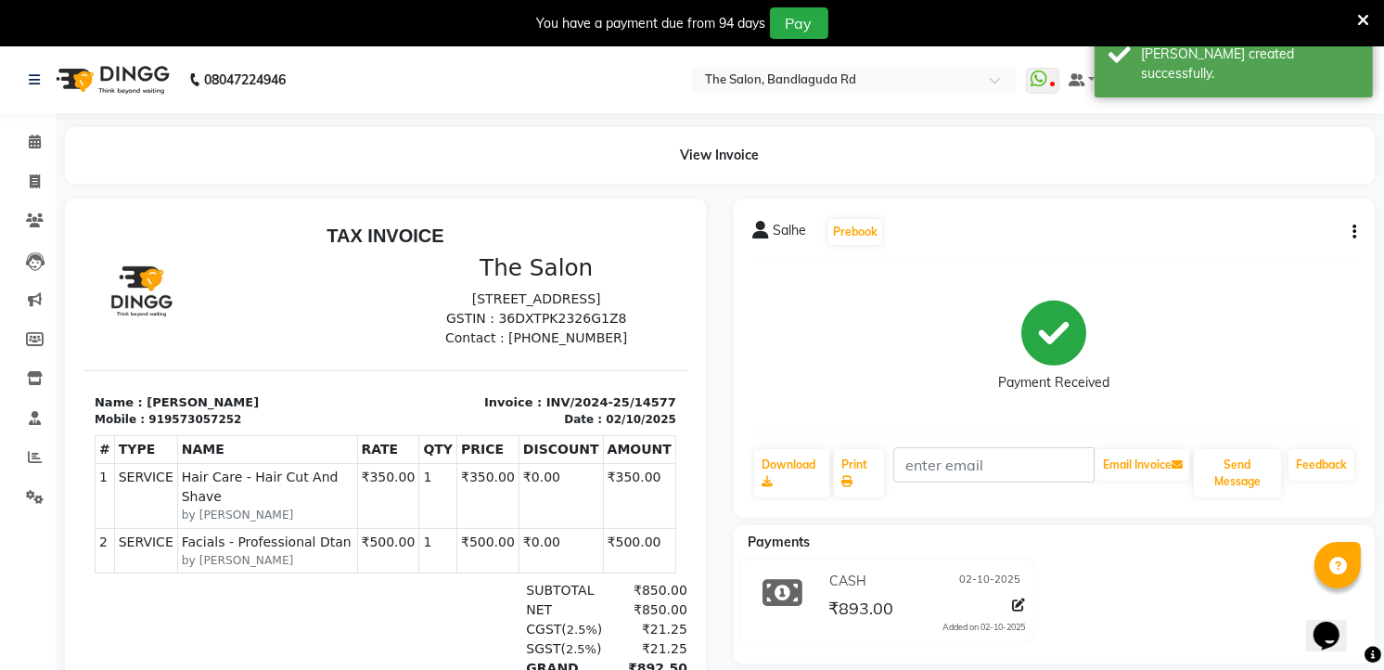
click at [30, 164] on li "Invoice" at bounding box center [28, 182] width 56 height 40
click at [31, 172] on span at bounding box center [35, 182] width 32 height 21
select select "service"
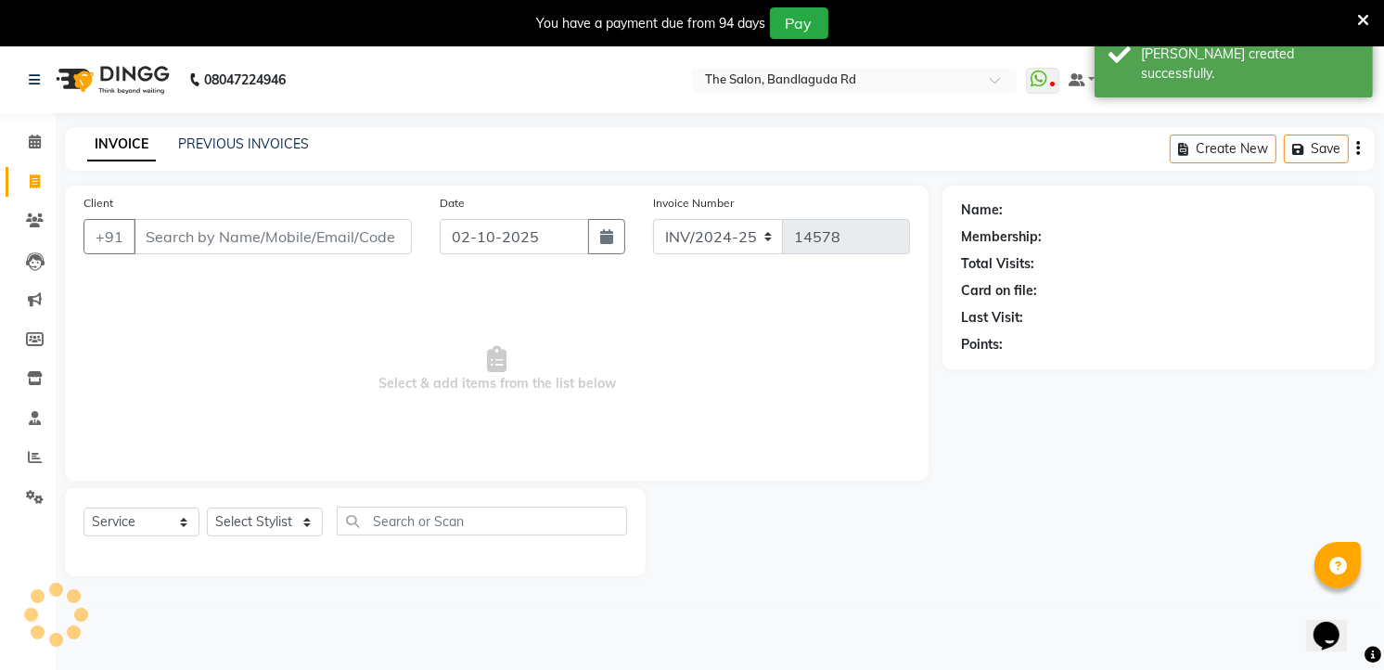
scroll to position [46, 0]
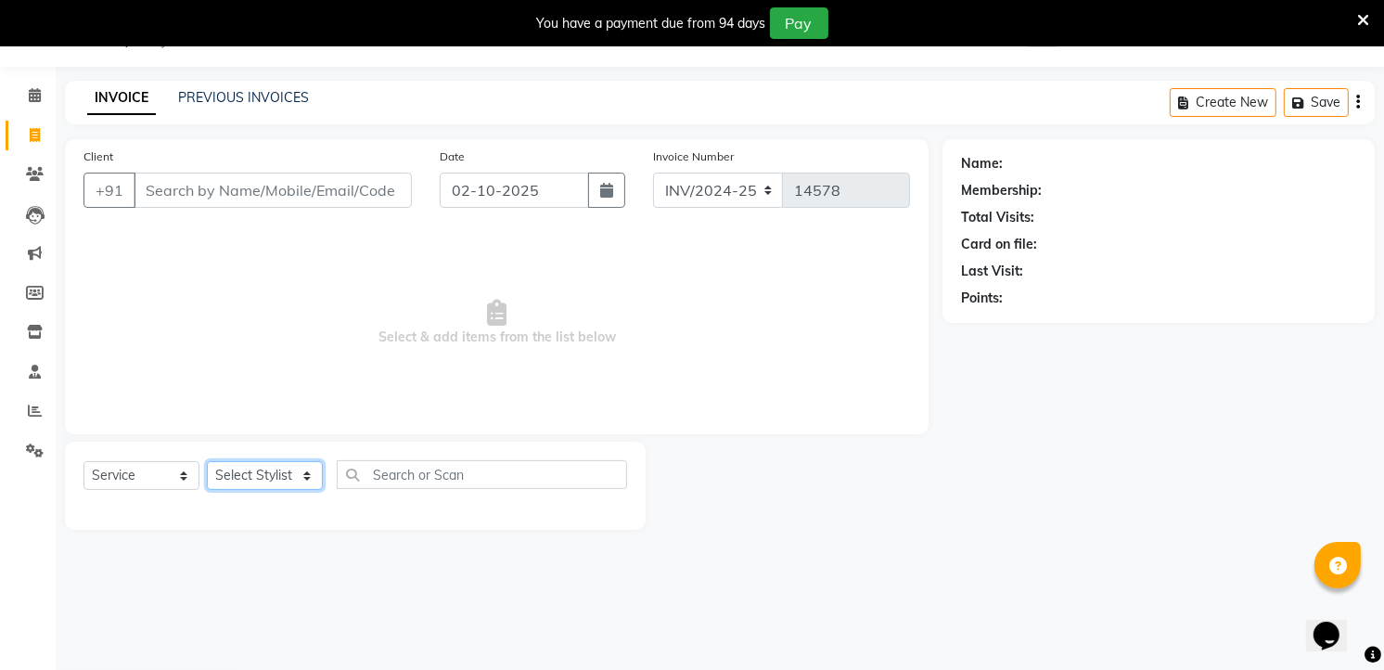
click at [264, 471] on select "Select Stylist [PERSON_NAME] [PERSON_NAME] [PERSON_NAME] new [PERSON_NAME] [PER…" at bounding box center [265, 475] width 116 height 29
select select "93197"
click at [207, 462] on select "Select Stylist [PERSON_NAME] [PERSON_NAME] [PERSON_NAME] new [PERSON_NAME] [PER…" at bounding box center [265, 475] width 116 height 29
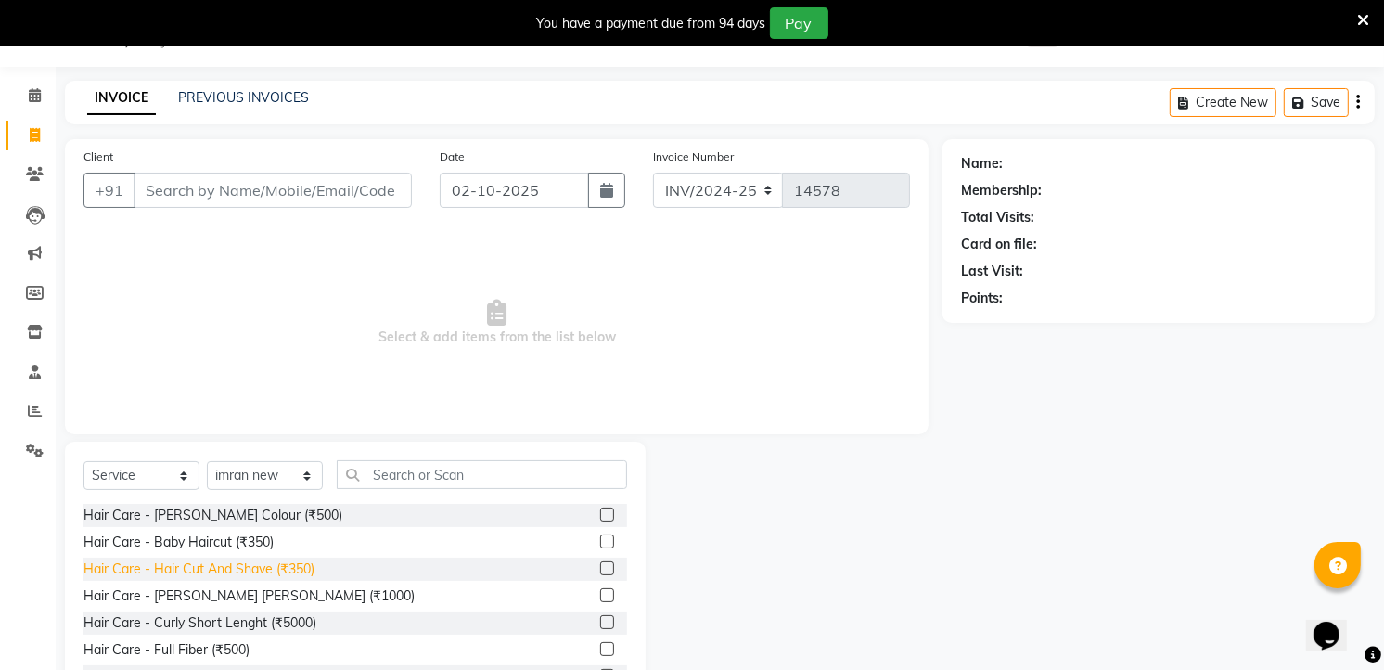
click at [298, 568] on div "Hair Care - Hair Cut And Shave (₹350)" at bounding box center [198, 568] width 231 height 19
checkbox input "false"
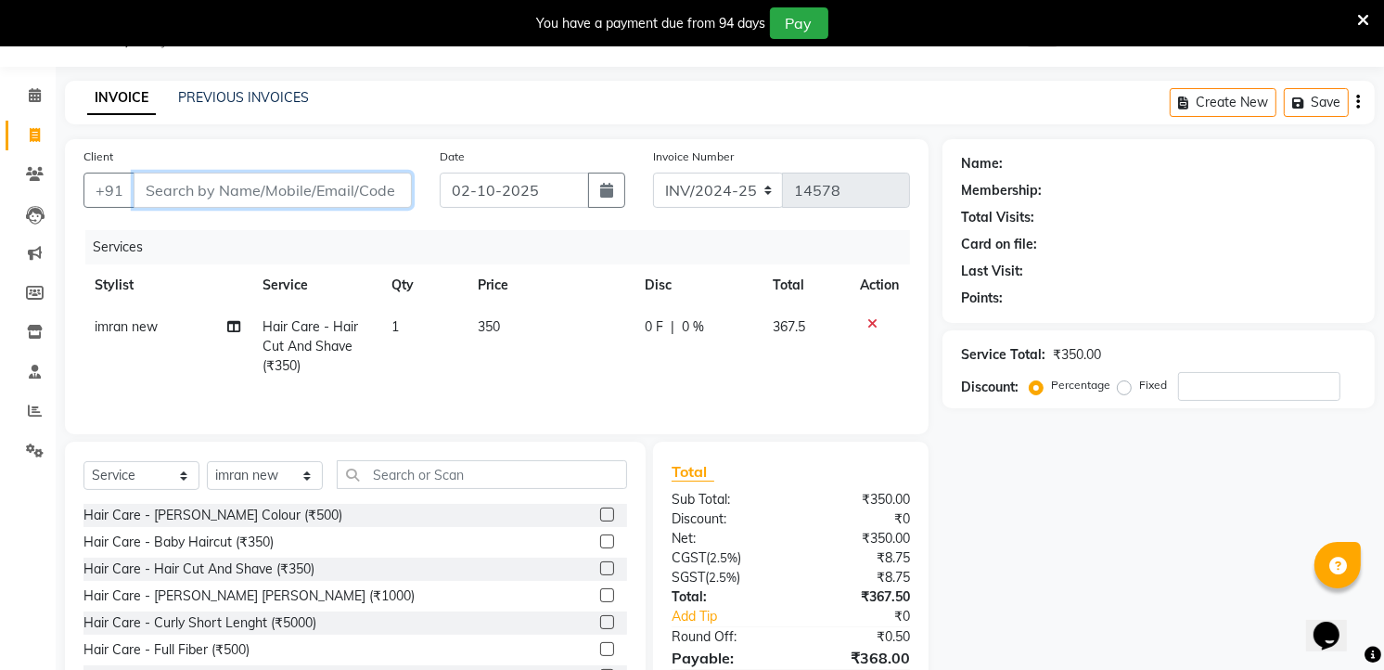
click at [329, 189] on input "Client" at bounding box center [273, 190] width 278 height 35
type input "7"
type input "0"
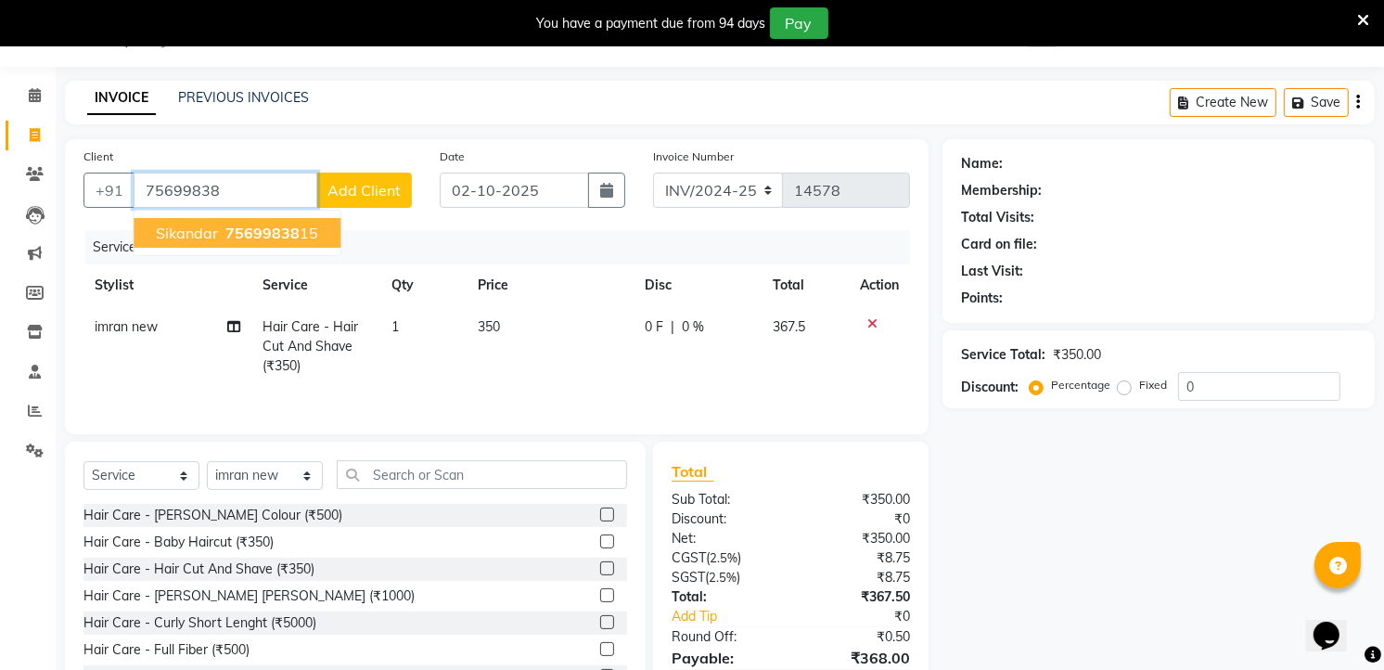
click at [225, 236] on span "75699838" at bounding box center [262, 233] width 74 height 19
type input "7569983815"
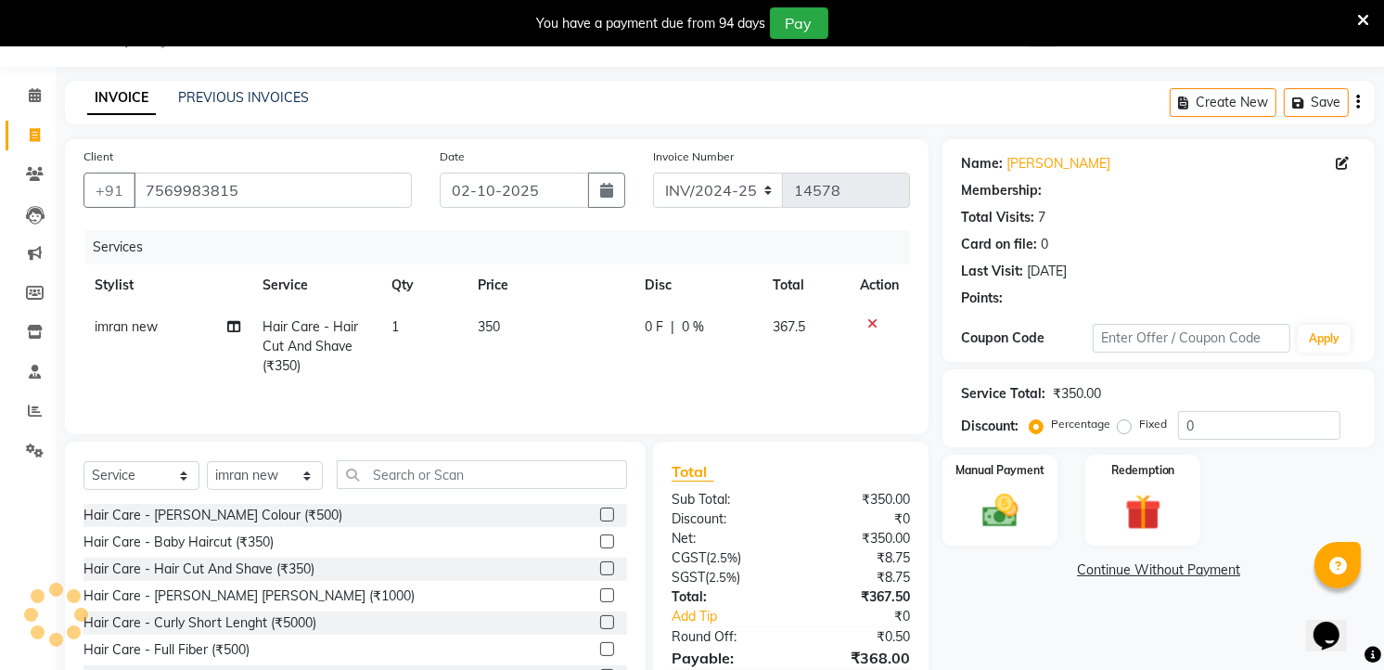
select select "1: Object"
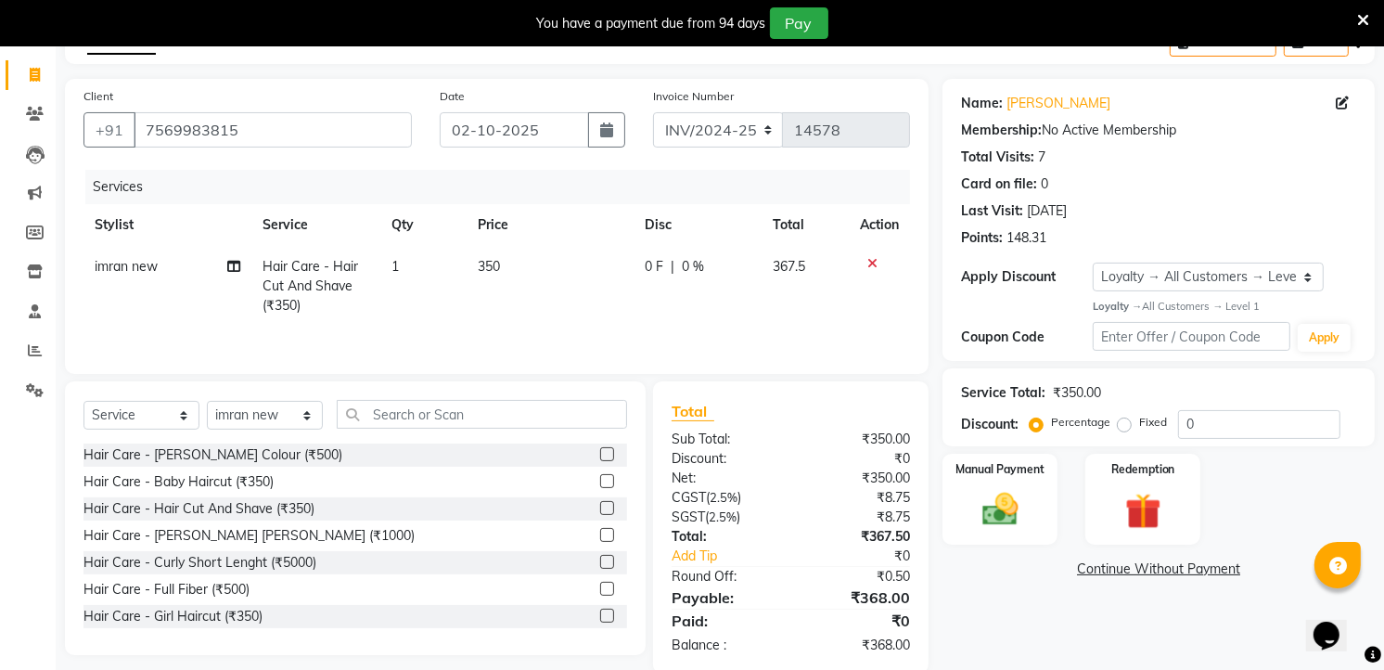
scroll to position [140, 0]
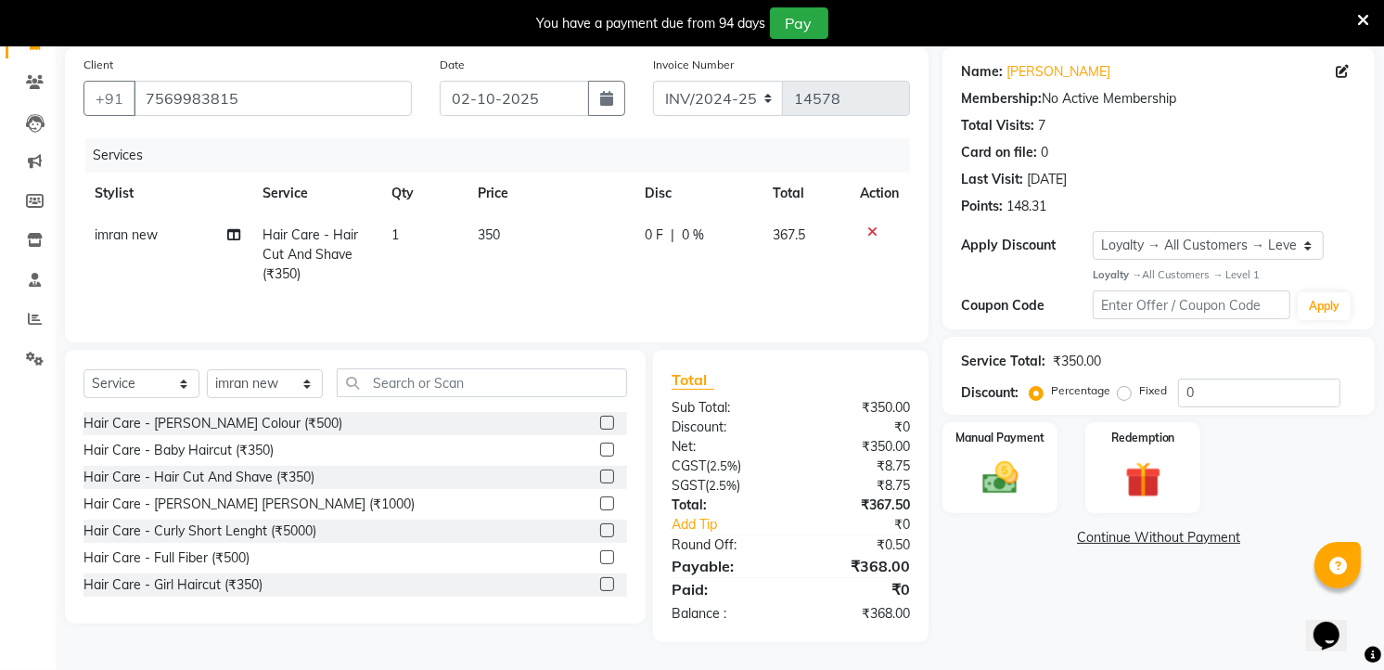
click at [931, 489] on div "Manual Payment Redemption" at bounding box center [1158, 467] width 460 height 91
click at [969, 482] on div "Manual Payment" at bounding box center [1001, 467] width 120 height 95
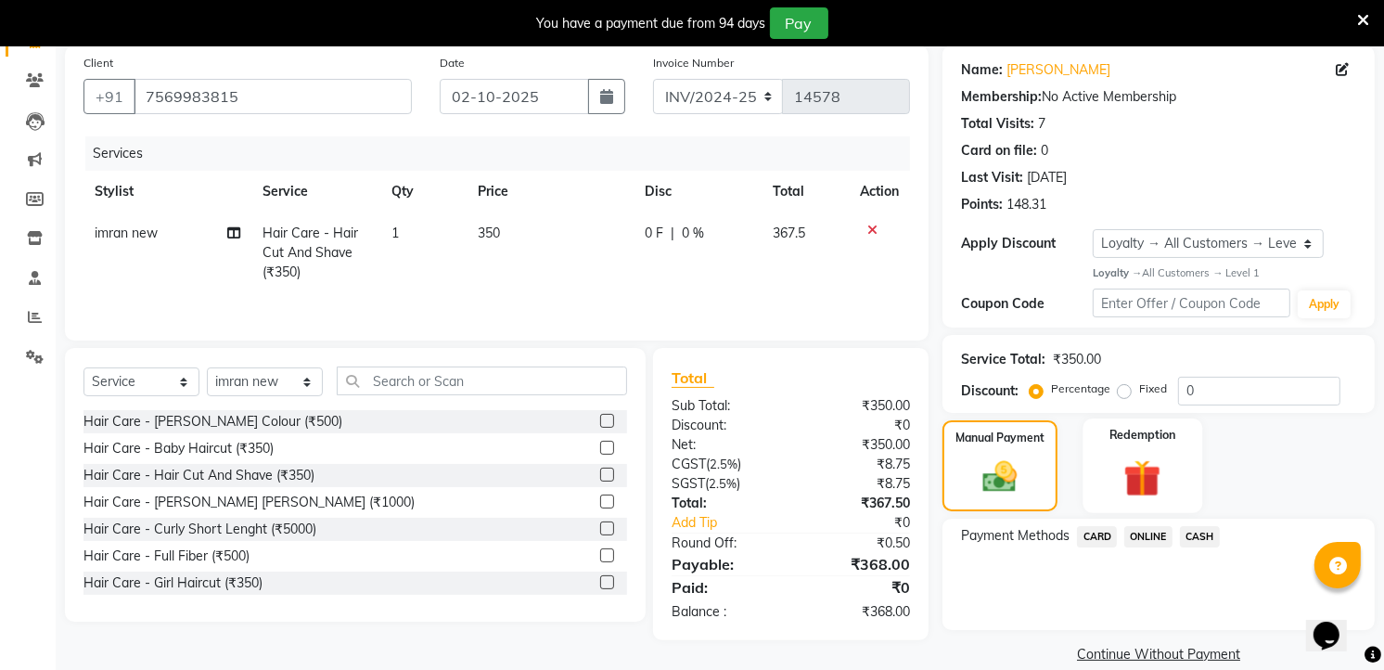
scroll to position [164, 0]
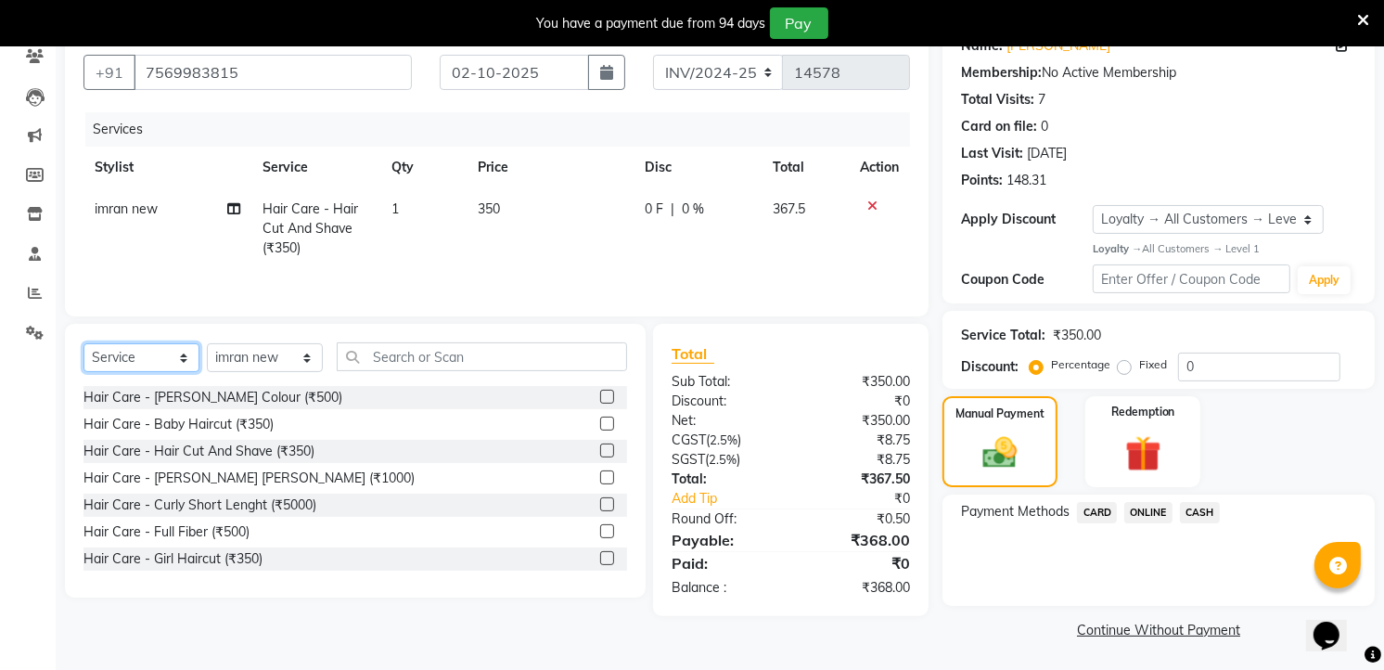
click at [146, 357] on select "Select Service Product Membership Package Voucher Prepaid Gift Card" at bounding box center [141, 357] width 116 height 29
click at [83, 345] on select "Select Service Product Membership Package Voucher Prepaid Gift Card" at bounding box center [141, 357] width 116 height 29
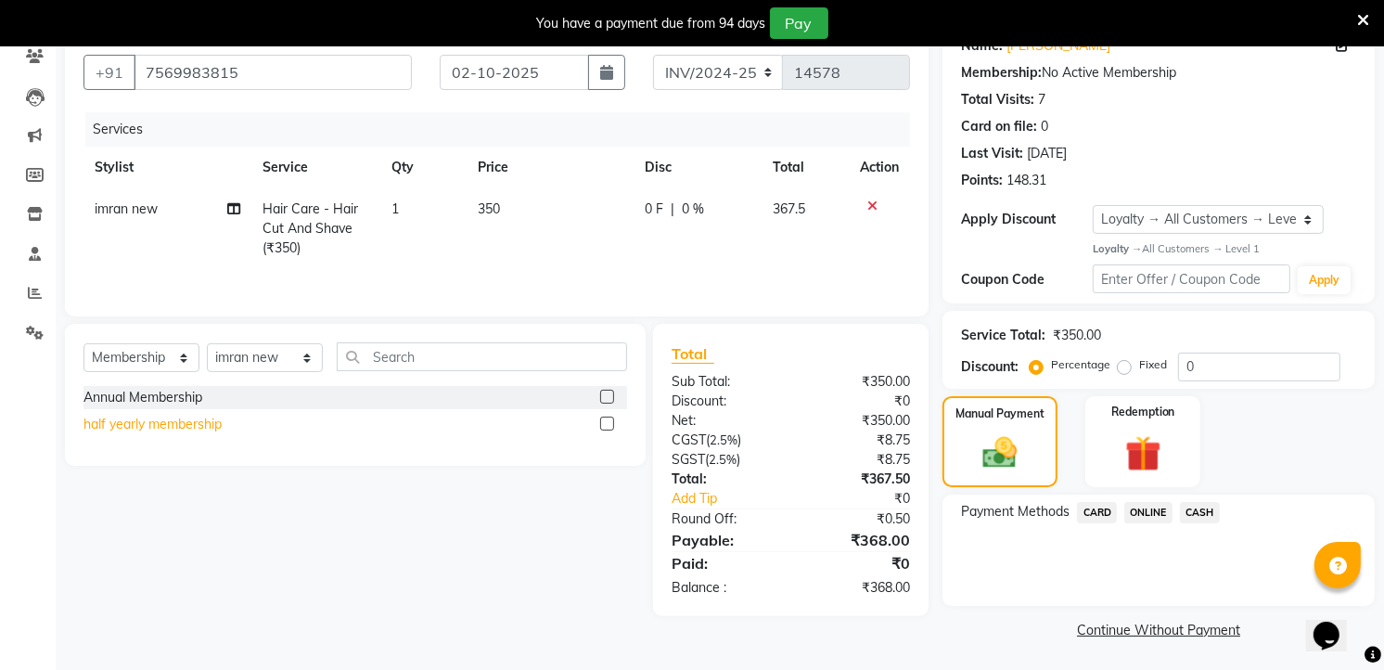
click at [209, 420] on div "half yearly membership" at bounding box center [152, 424] width 138 height 19
select select "select"
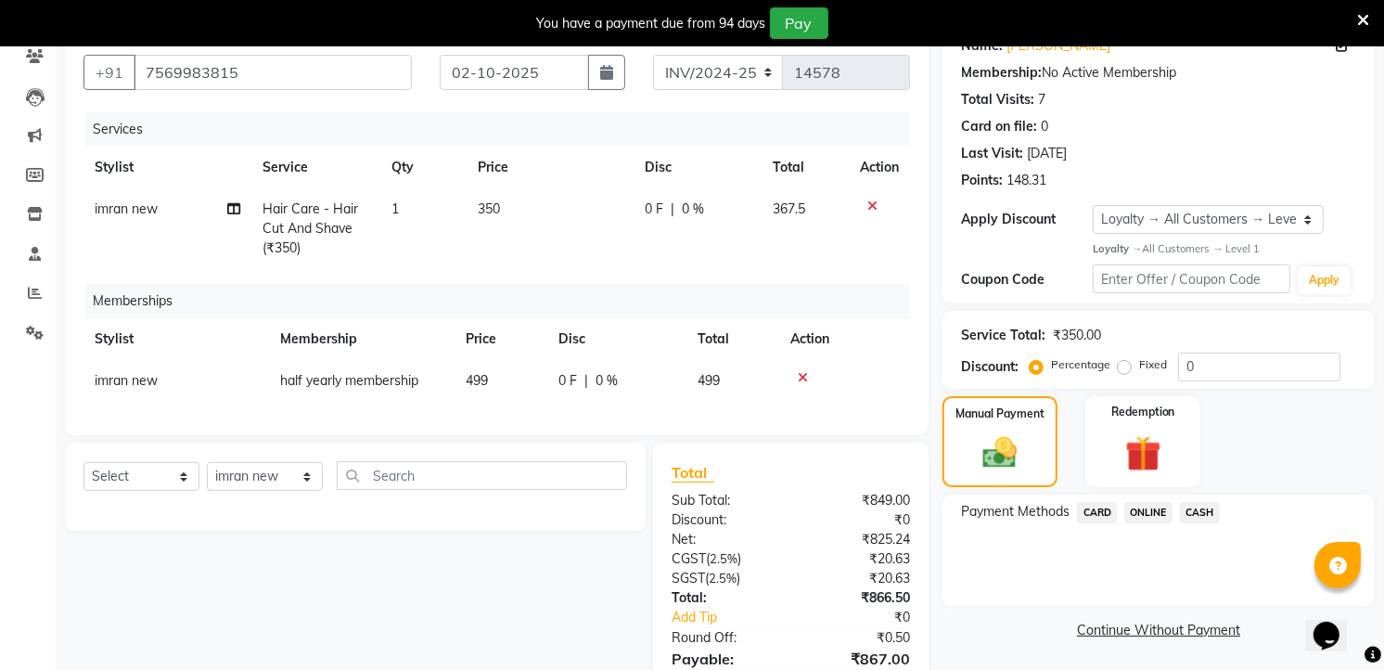
click at [505, 378] on td "499" at bounding box center [500, 381] width 93 height 42
select select "93197"
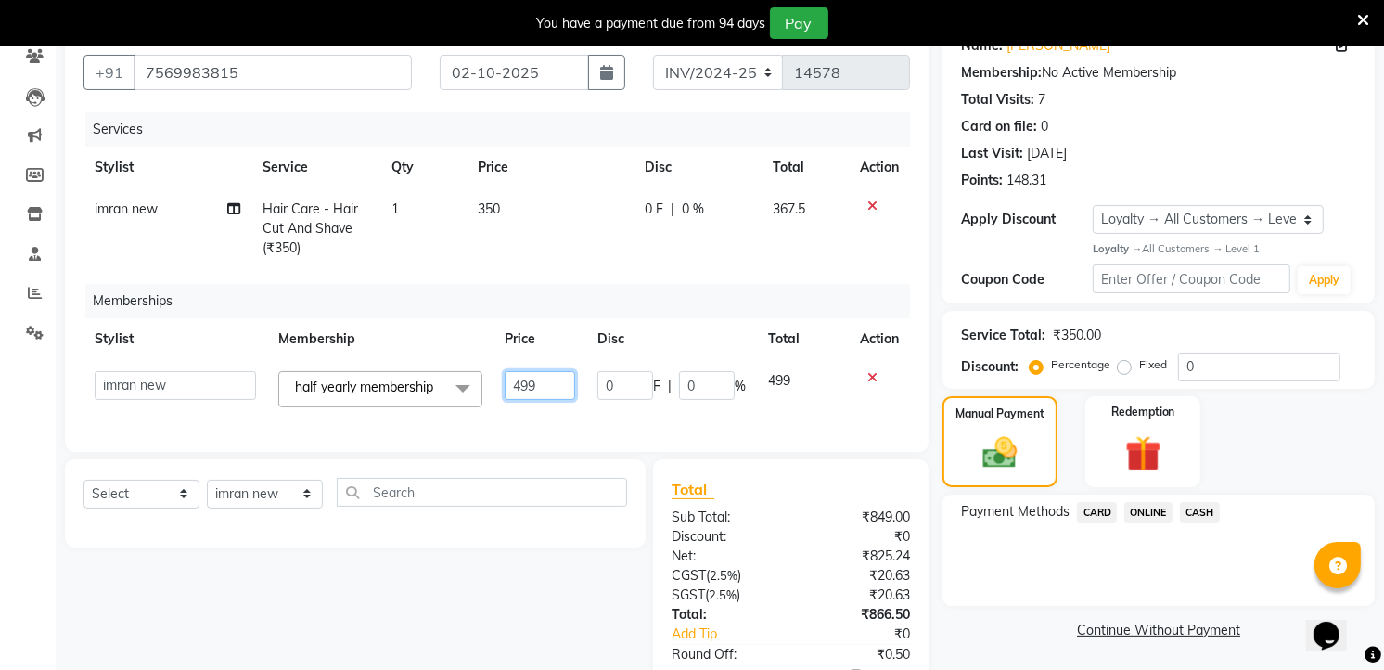
click at [505, 378] on input "499" at bounding box center [540, 385] width 70 height 29
type input "100"
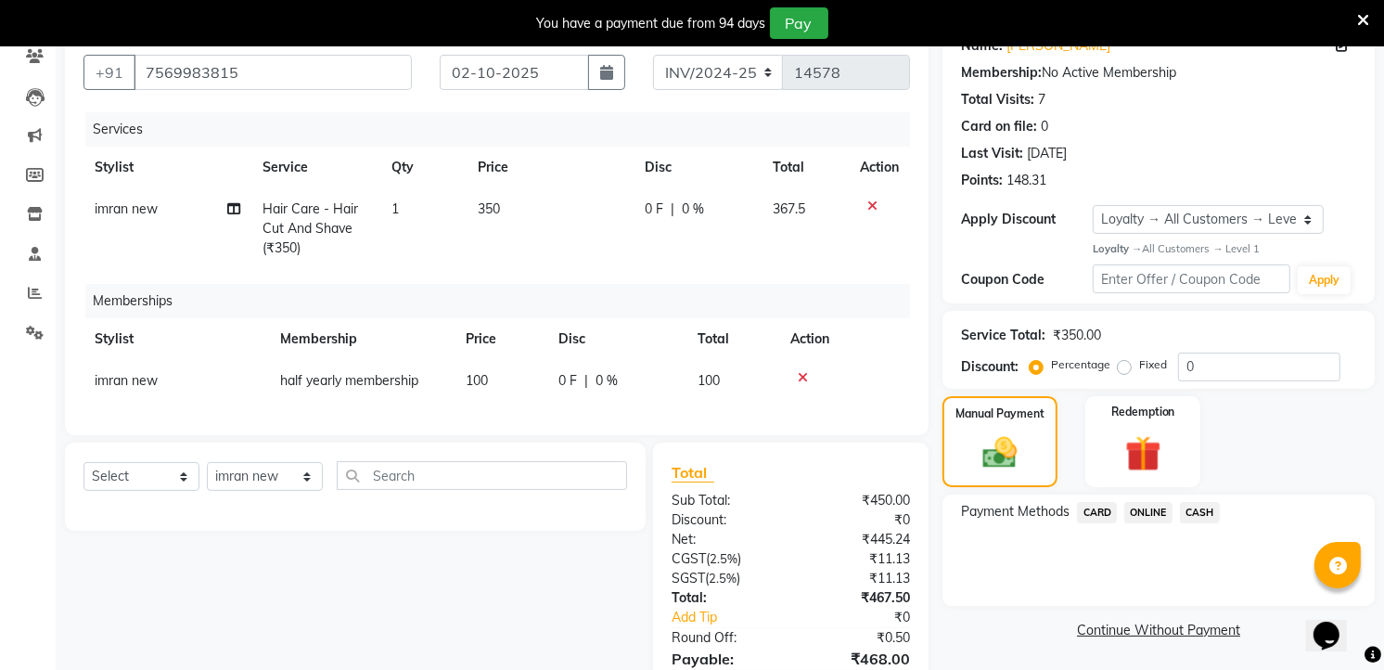
click at [550, 410] on div "Services Stylist Service Qty Price Disc Total Action imran new Hair Care - Hair…" at bounding box center [496, 264] width 826 height 304
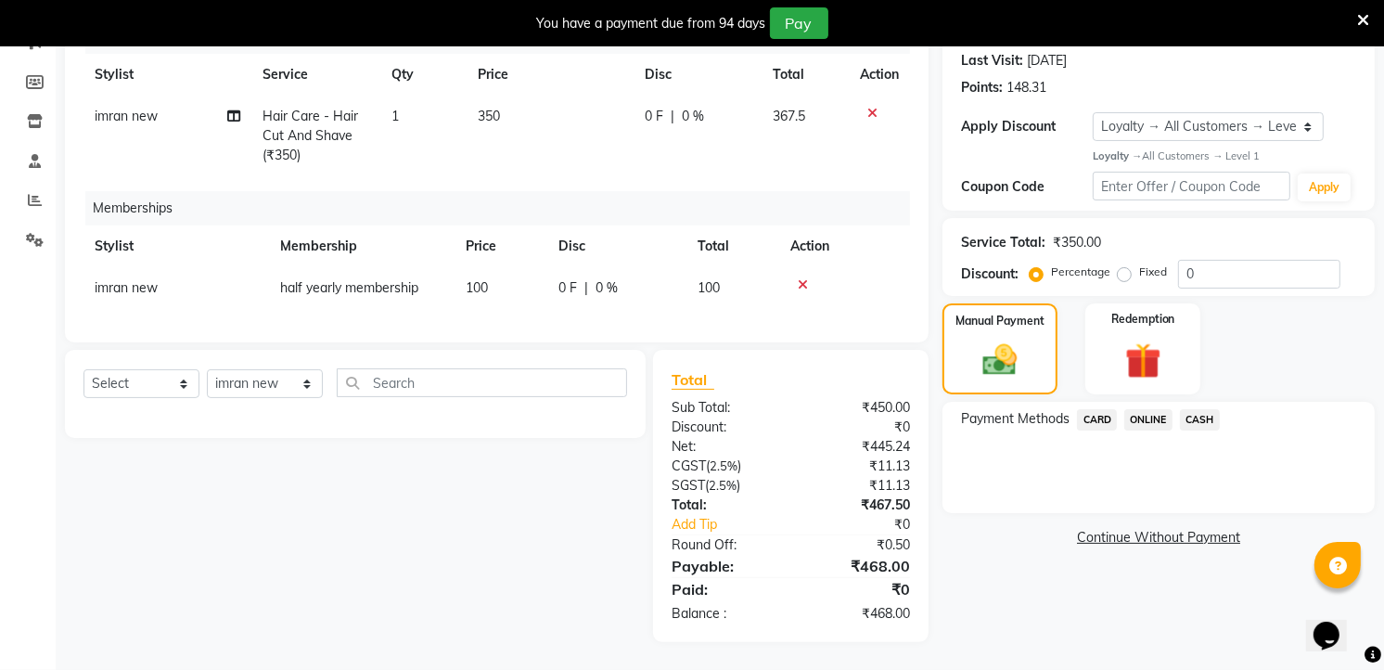
scroll to position [272, 0]
click at [1213, 409] on span "CASH" at bounding box center [1200, 419] width 40 height 21
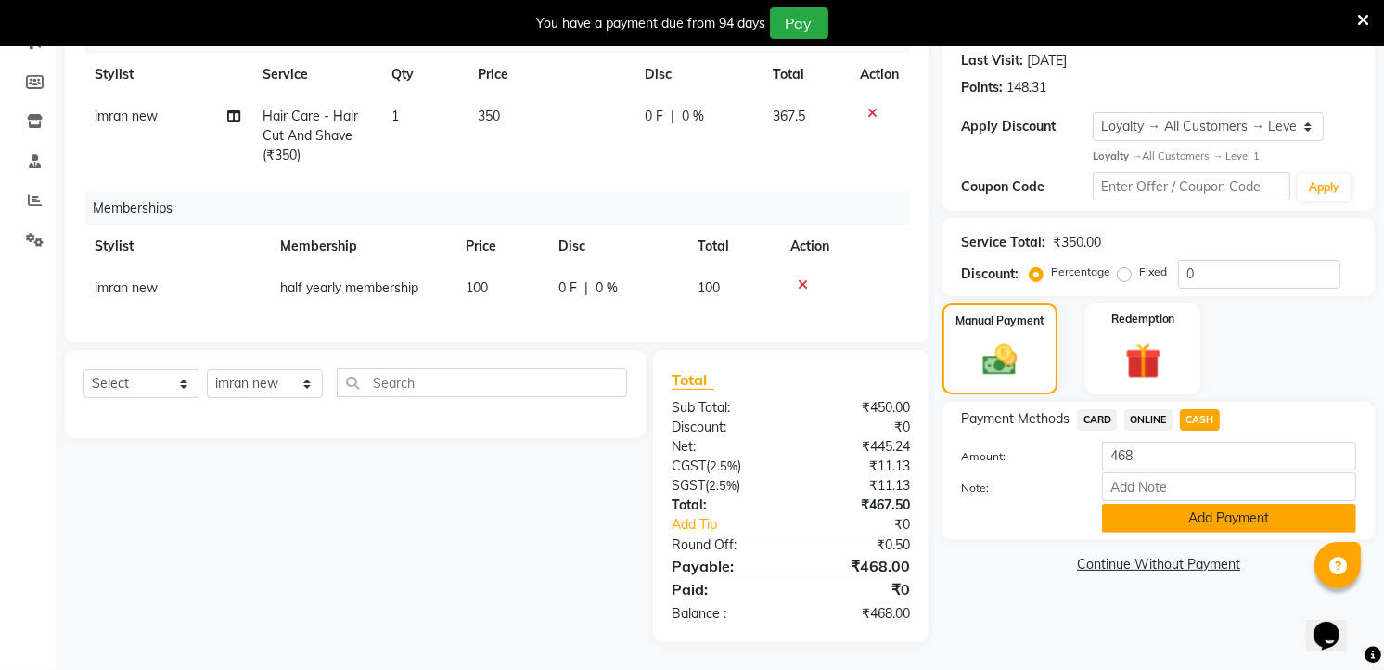
click at [1219, 504] on button "Add Payment" at bounding box center [1229, 518] width 254 height 29
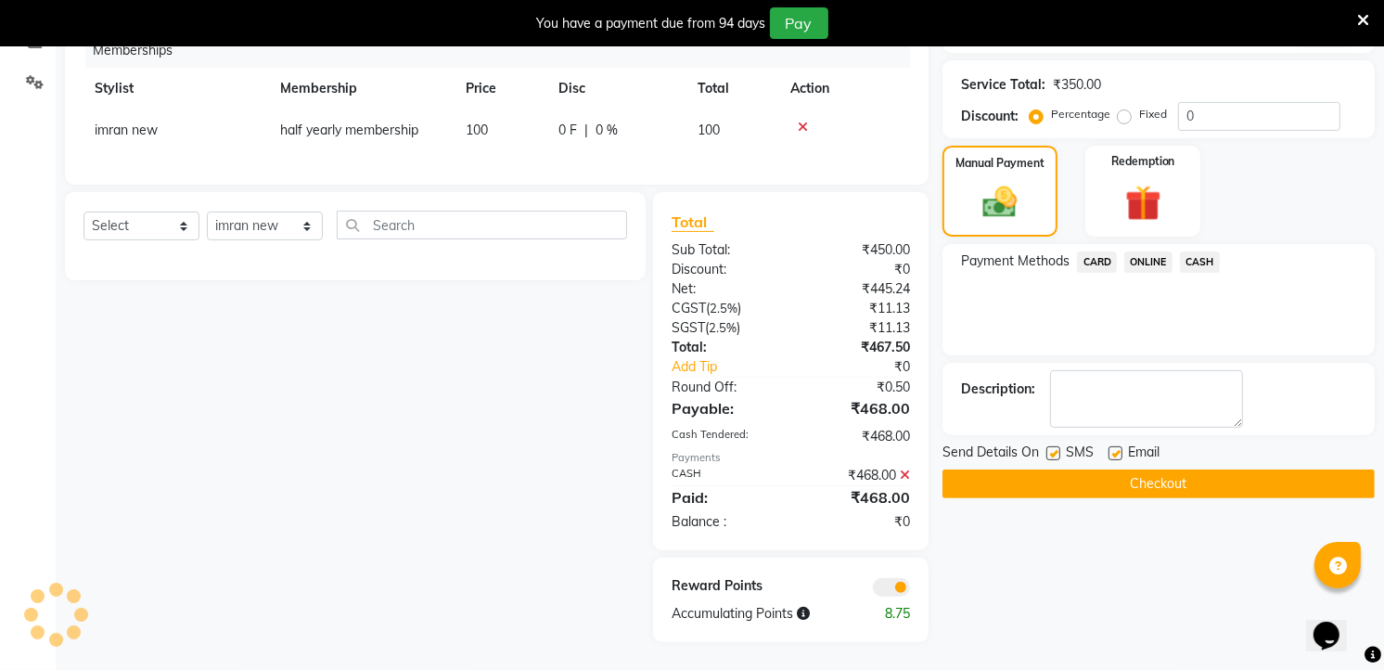
scroll to position [429, 0]
click at [1234, 480] on button "Checkout" at bounding box center [1158, 483] width 432 height 29
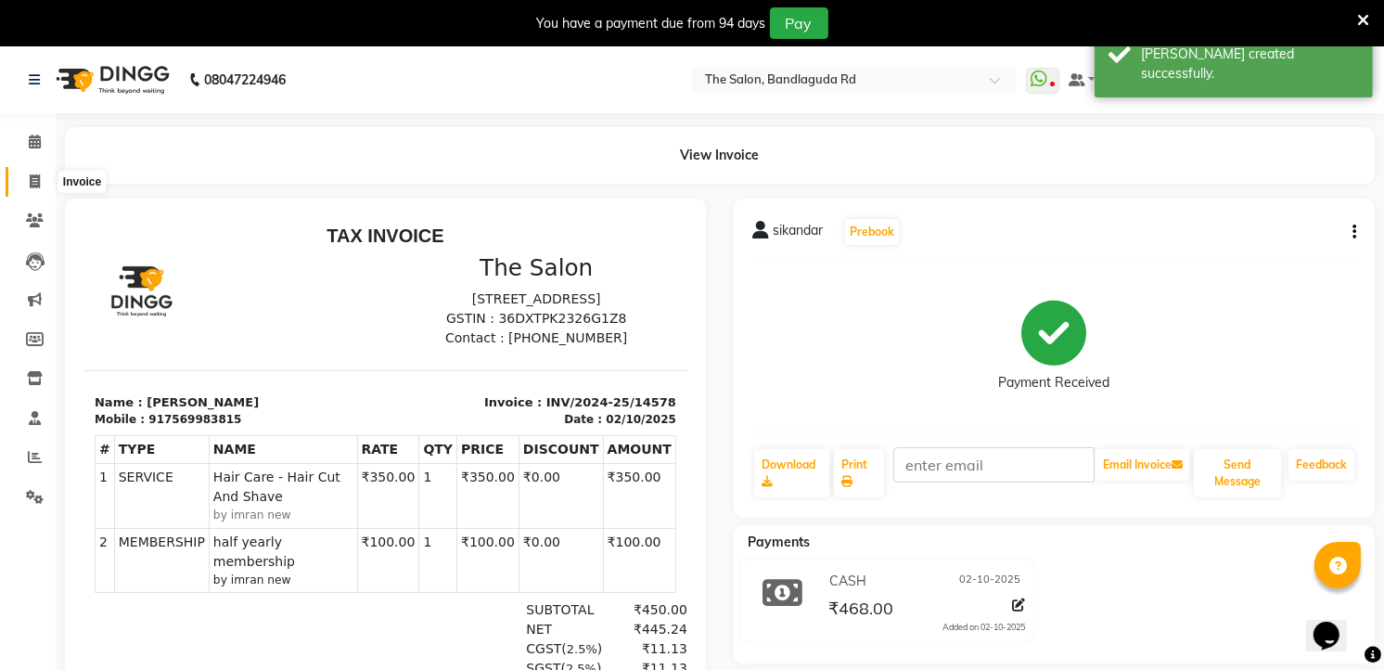
click at [34, 188] on icon at bounding box center [35, 181] width 10 height 14
select select "service"
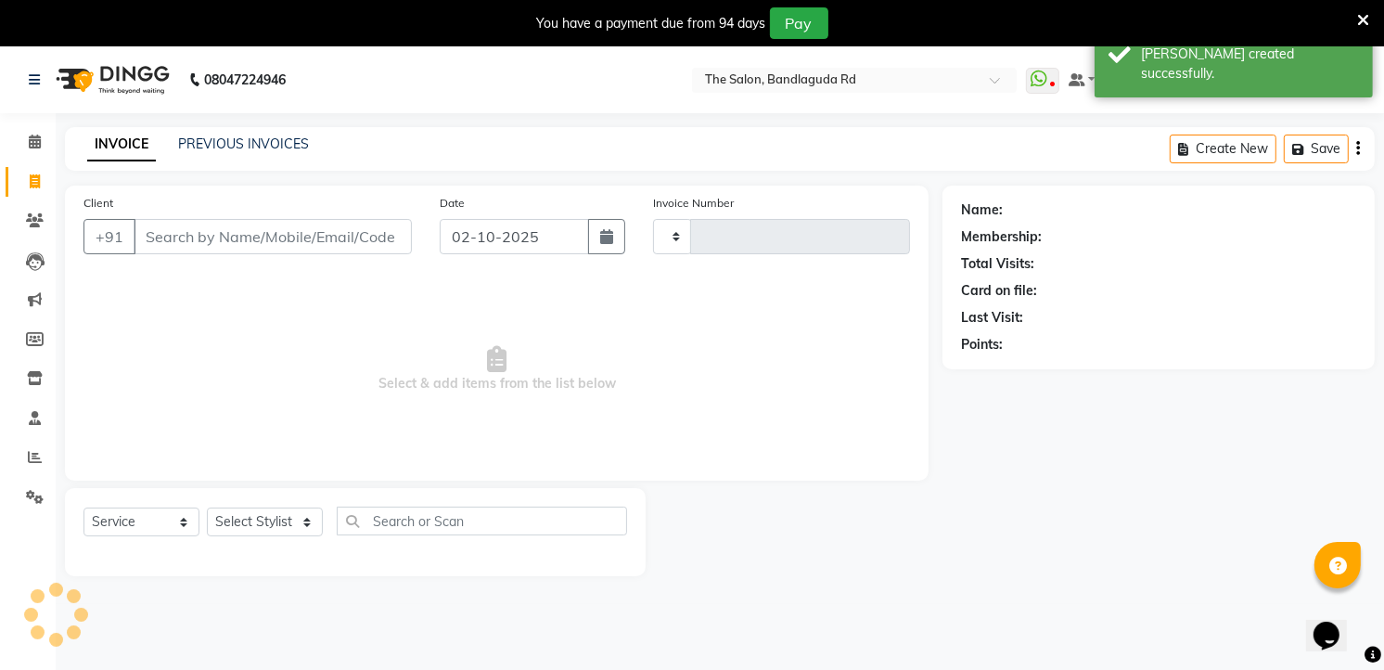
type input "14579"
select select "5198"
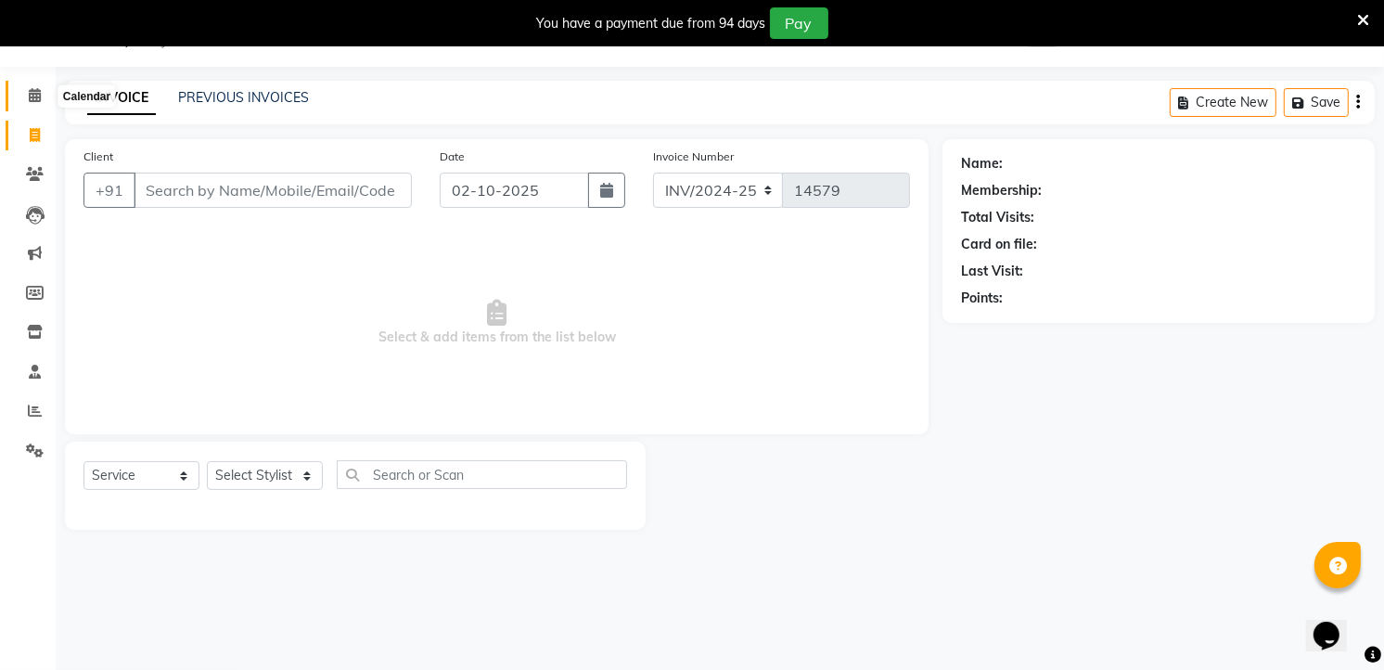
click at [30, 89] on icon at bounding box center [35, 95] width 12 height 14
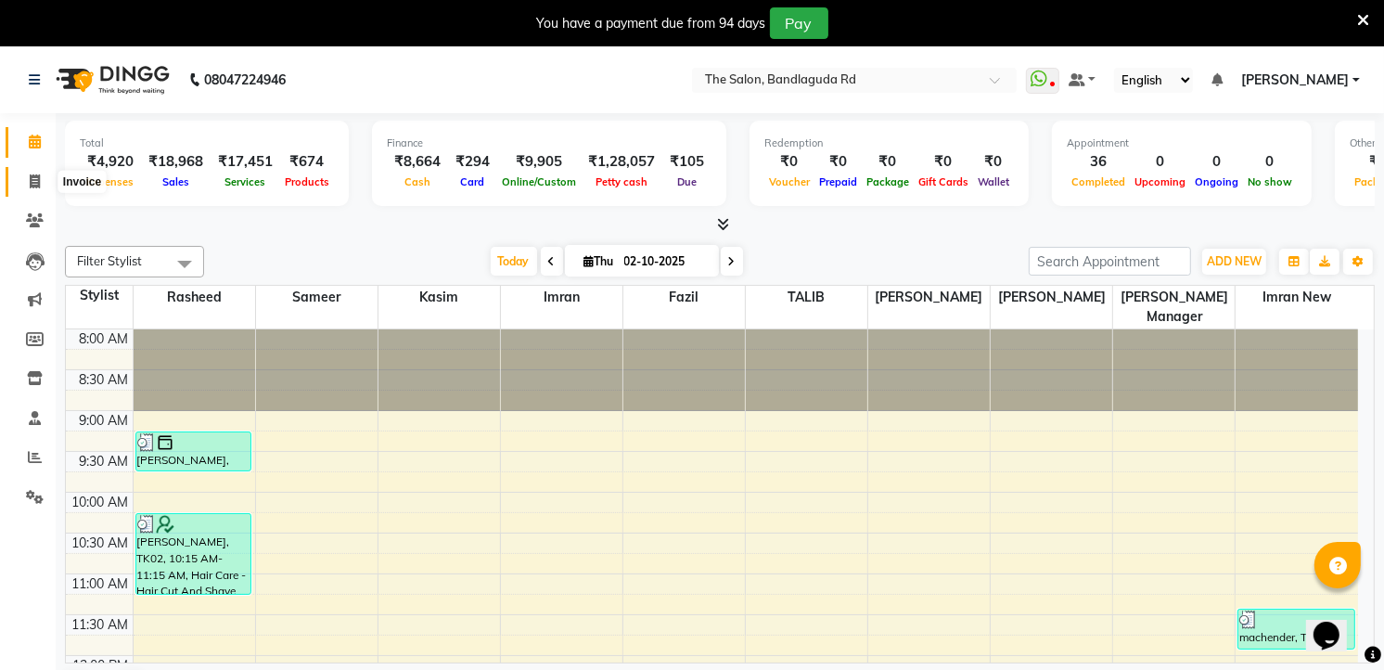
click at [20, 176] on span at bounding box center [35, 182] width 32 height 21
select select "service"
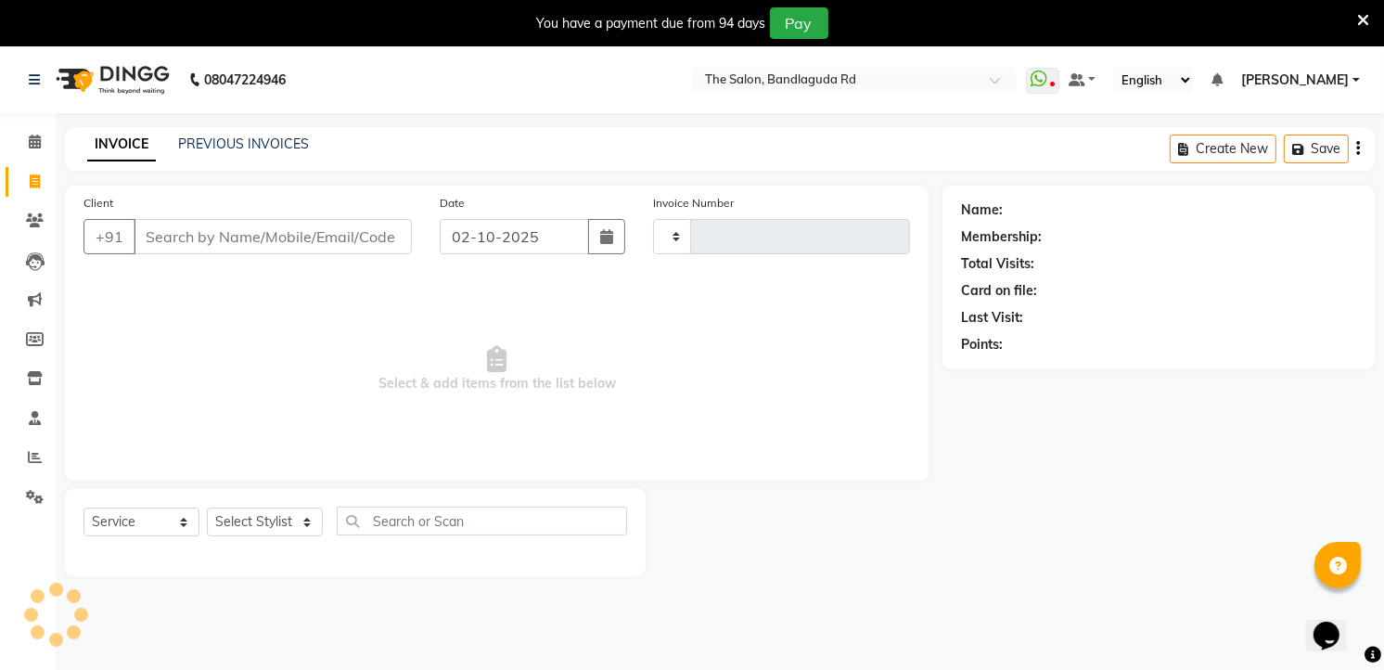
type input "14579"
select select "5198"
click at [44, 219] on span at bounding box center [35, 221] width 32 height 21
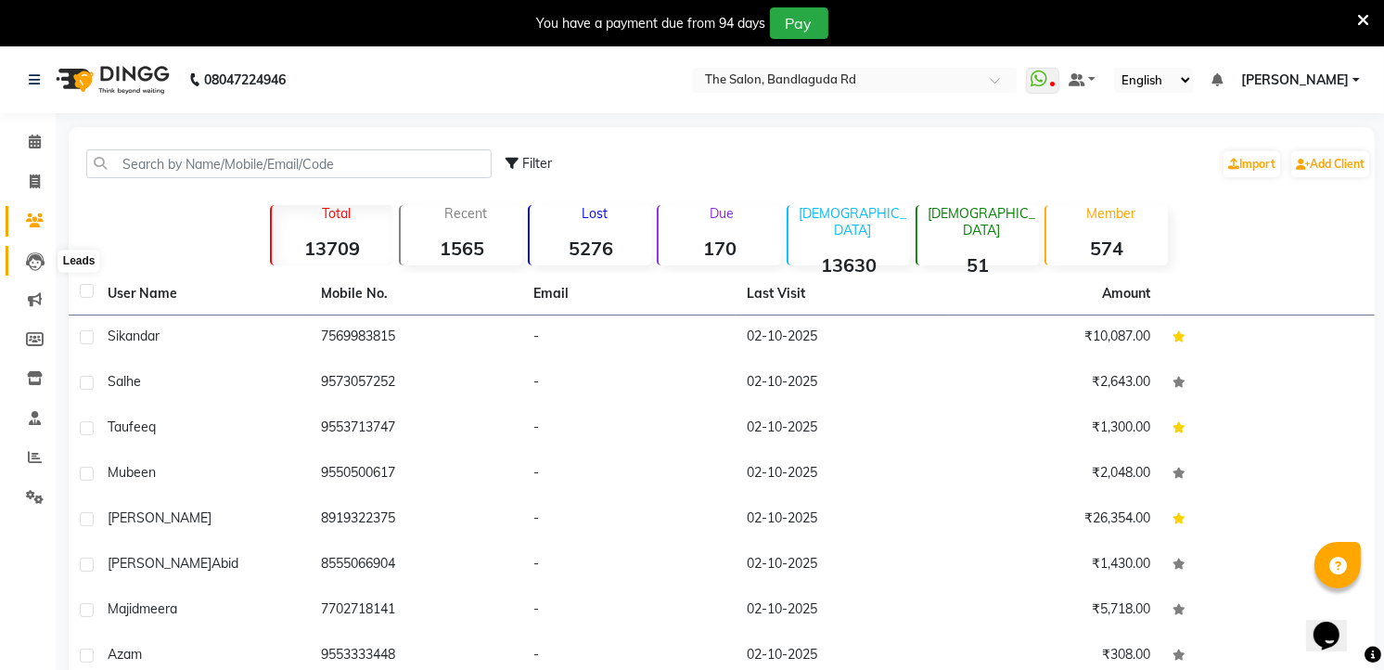
click at [38, 262] on icon at bounding box center [35, 261] width 19 height 19
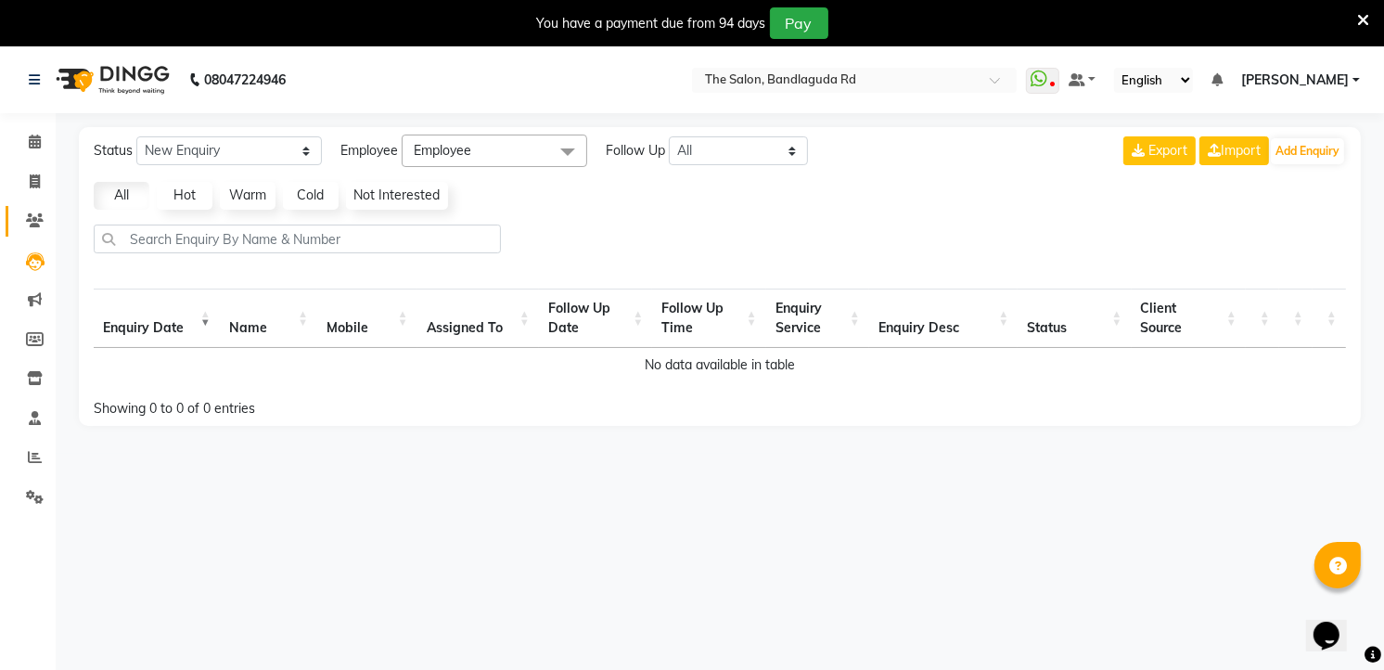
click at [32, 209] on link "Clients" at bounding box center [28, 221] width 45 height 31
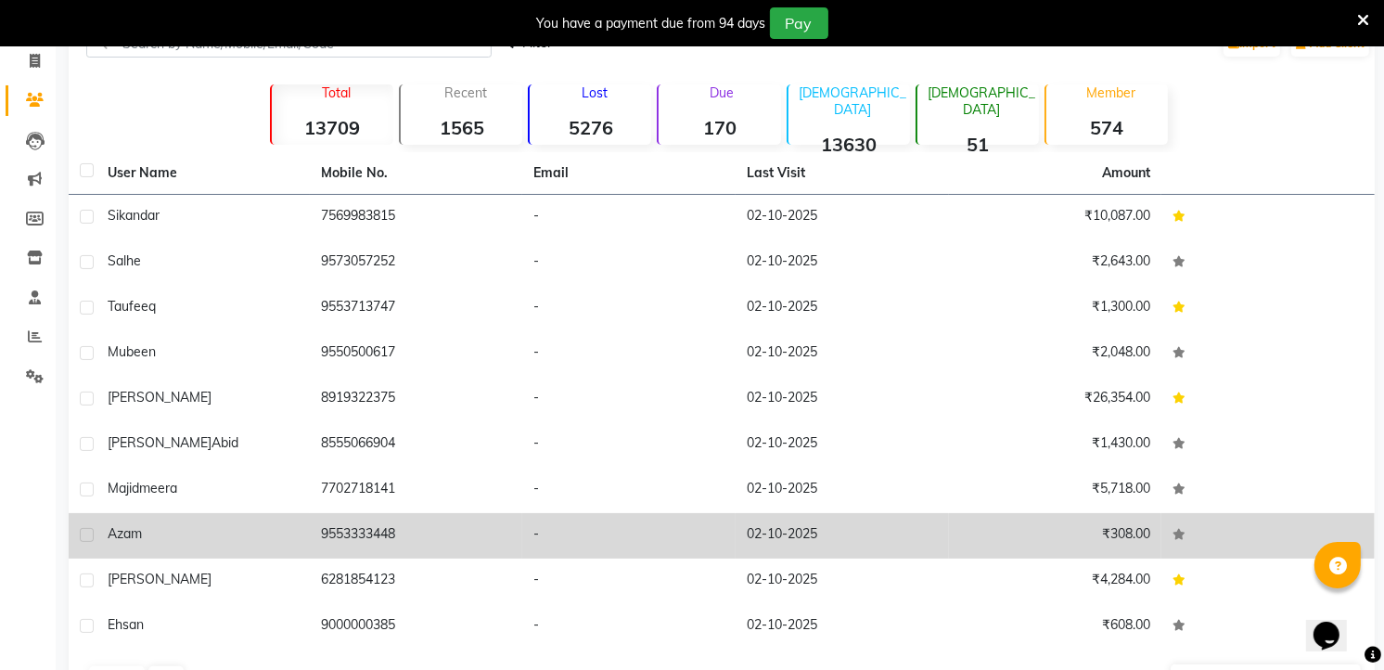
scroll to position [179, 0]
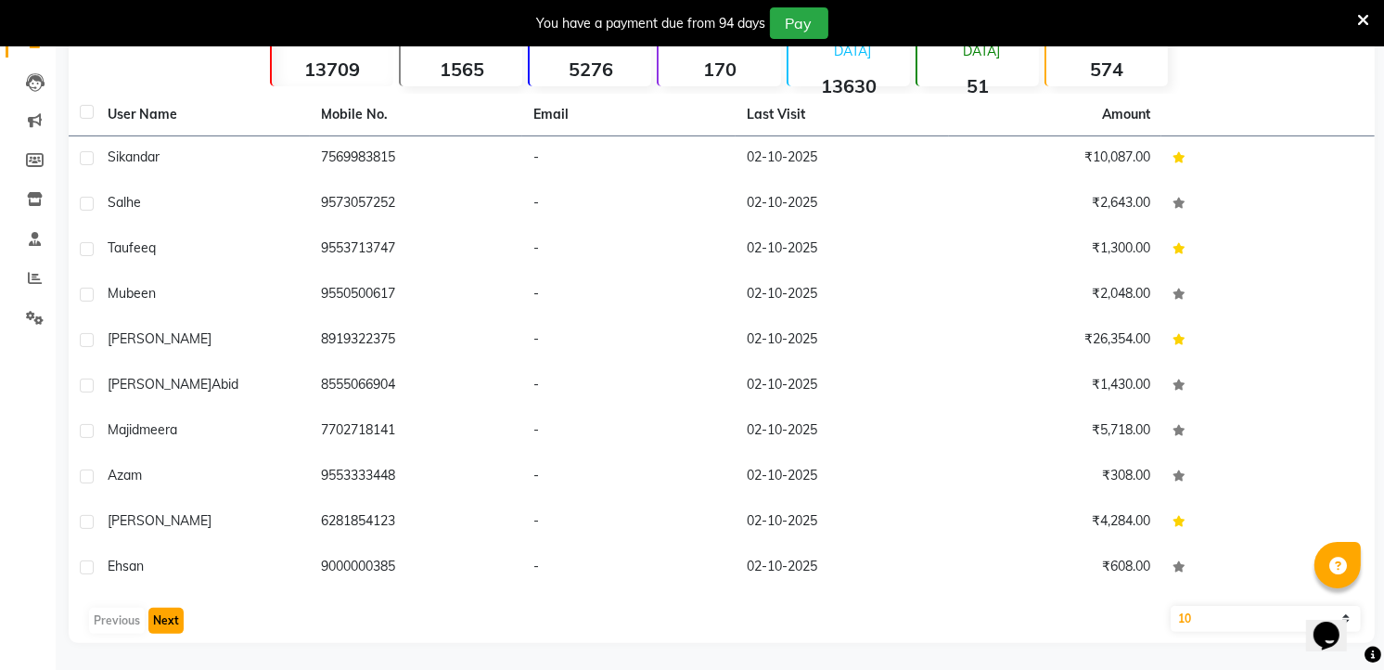
click at [174, 624] on button "Next" at bounding box center [165, 621] width 35 height 26
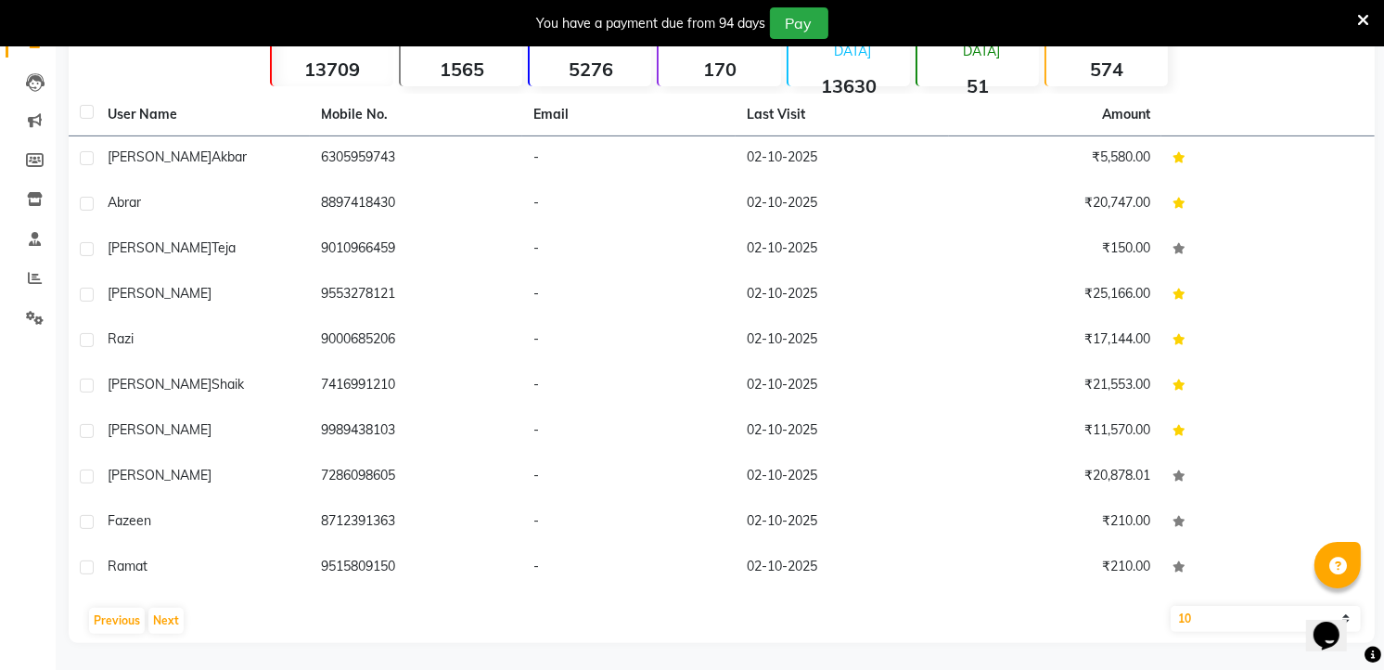
click at [160, 606] on div "Previous Next" at bounding box center [721, 621] width 1291 height 30
click at [168, 617] on button "Next" at bounding box center [165, 621] width 35 height 26
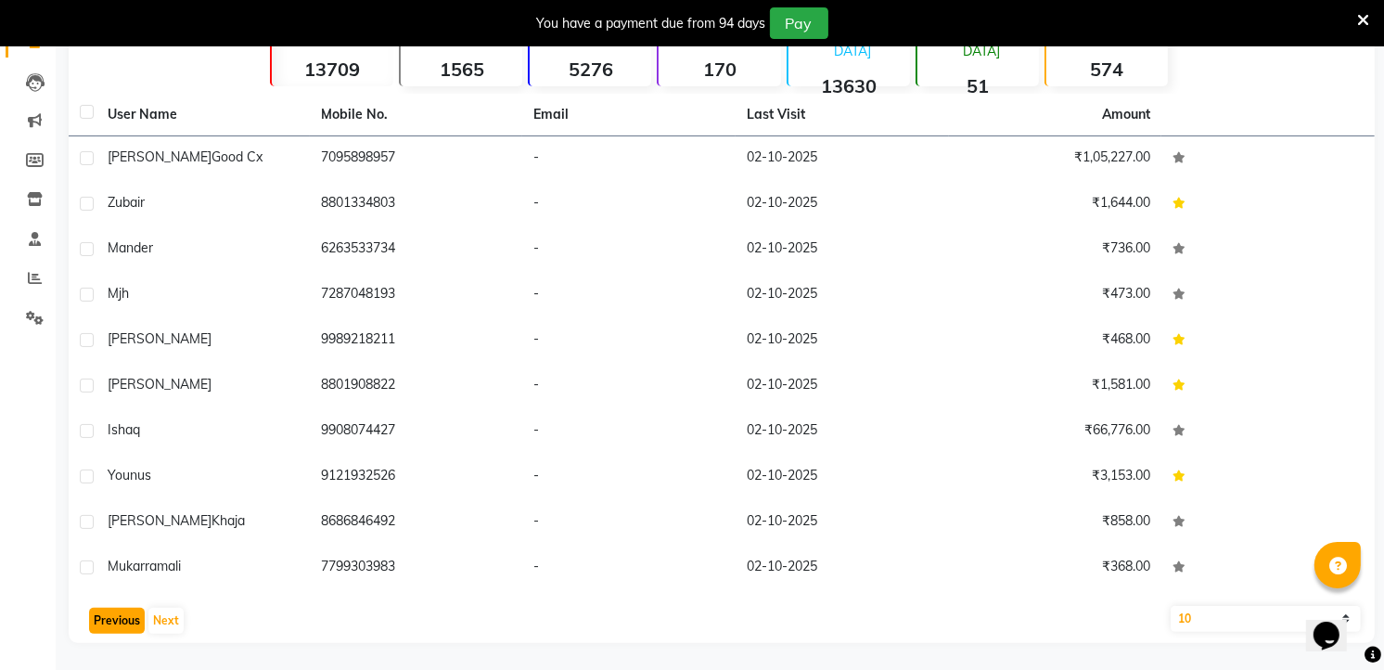
click at [116, 609] on button "Previous" at bounding box center [117, 621] width 56 height 26
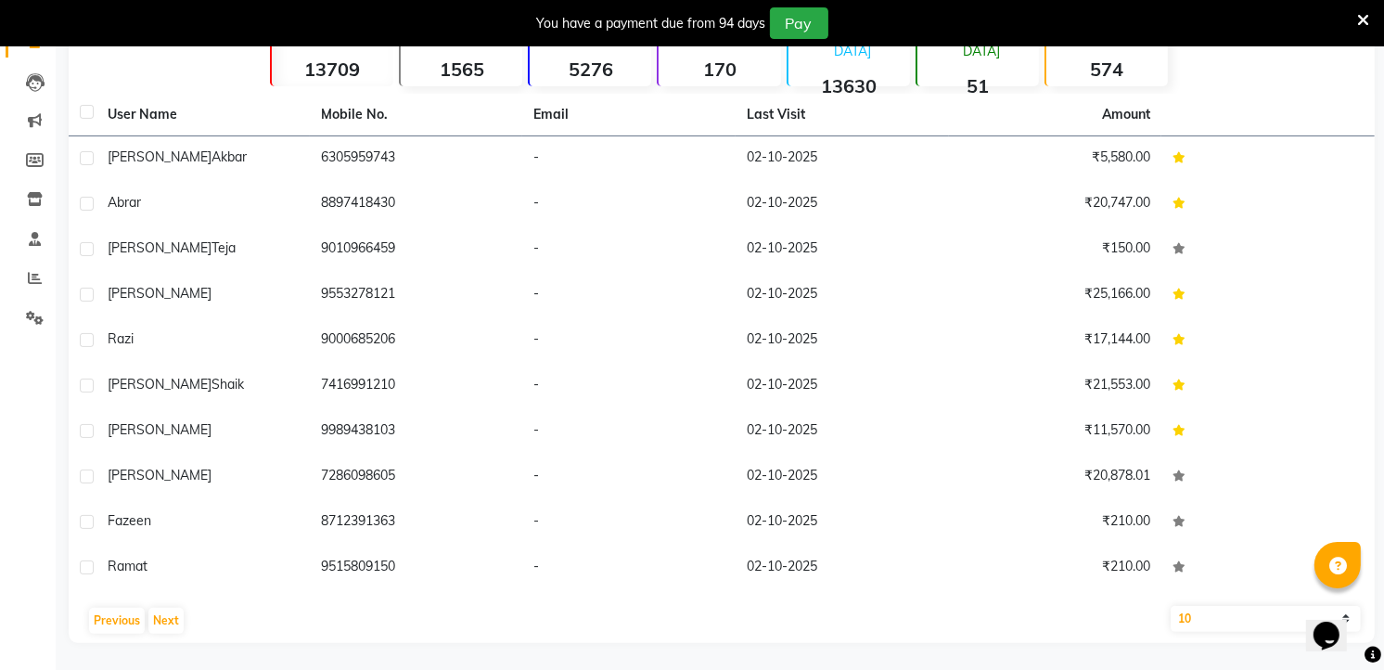
click at [123, 606] on div "Previous Next" at bounding box center [721, 621] width 1291 height 30
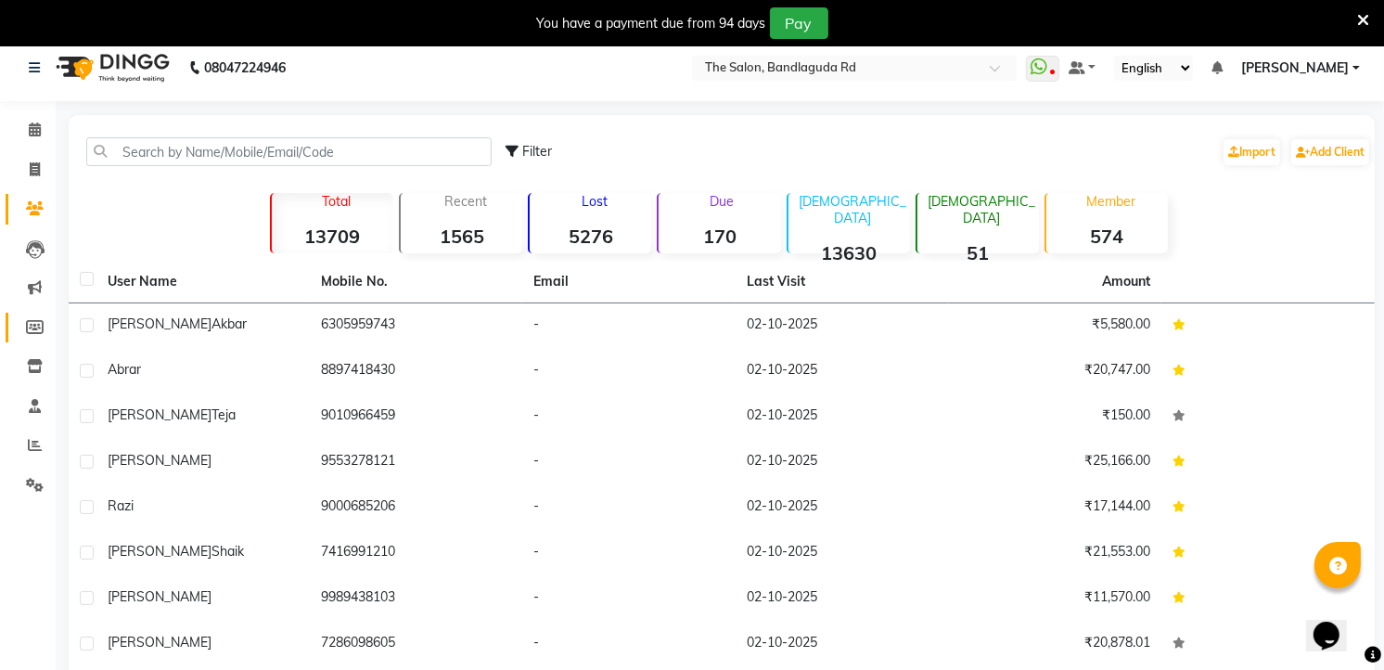
scroll to position [0, 0]
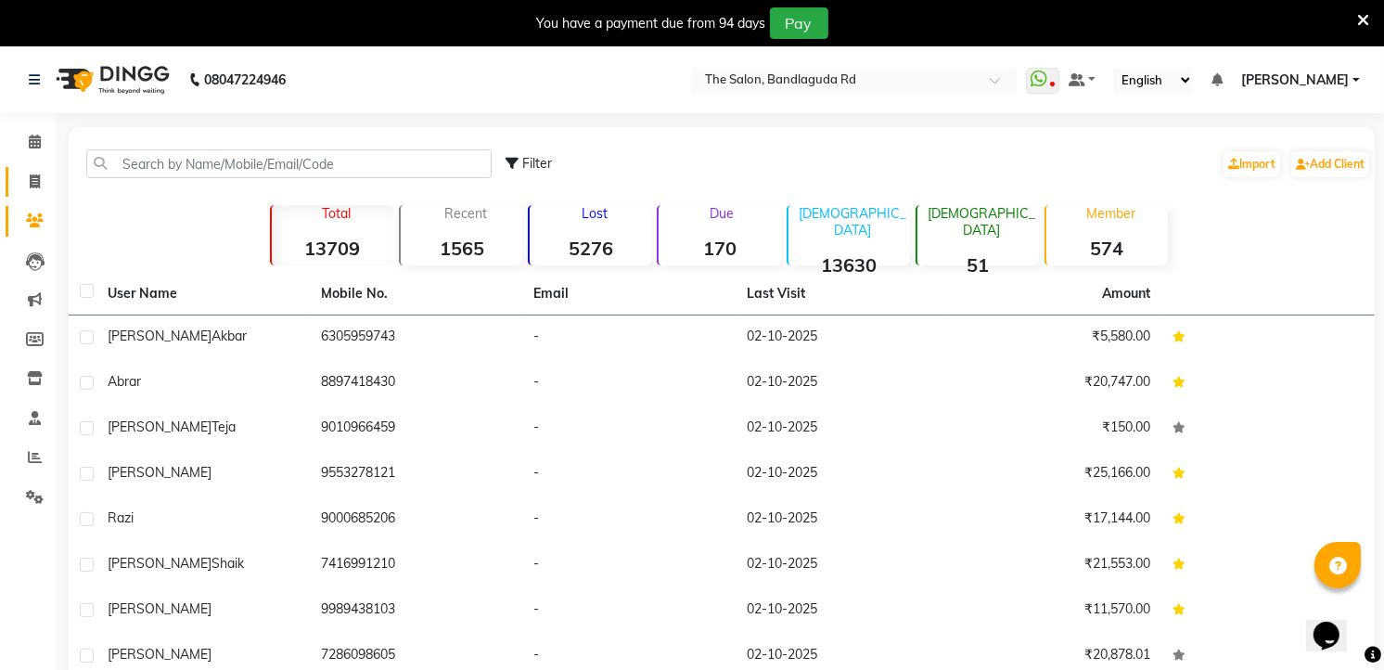
click at [28, 192] on link "Invoice" at bounding box center [28, 182] width 45 height 31
select select "service"
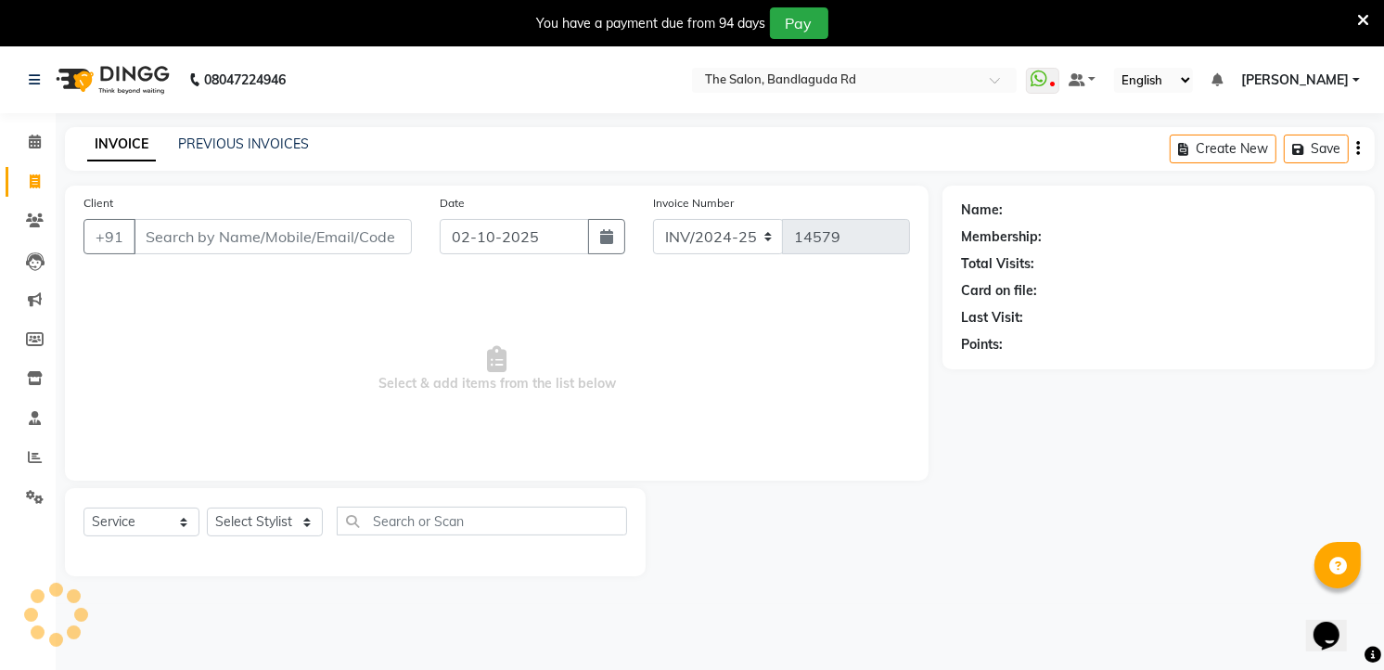
scroll to position [46, 0]
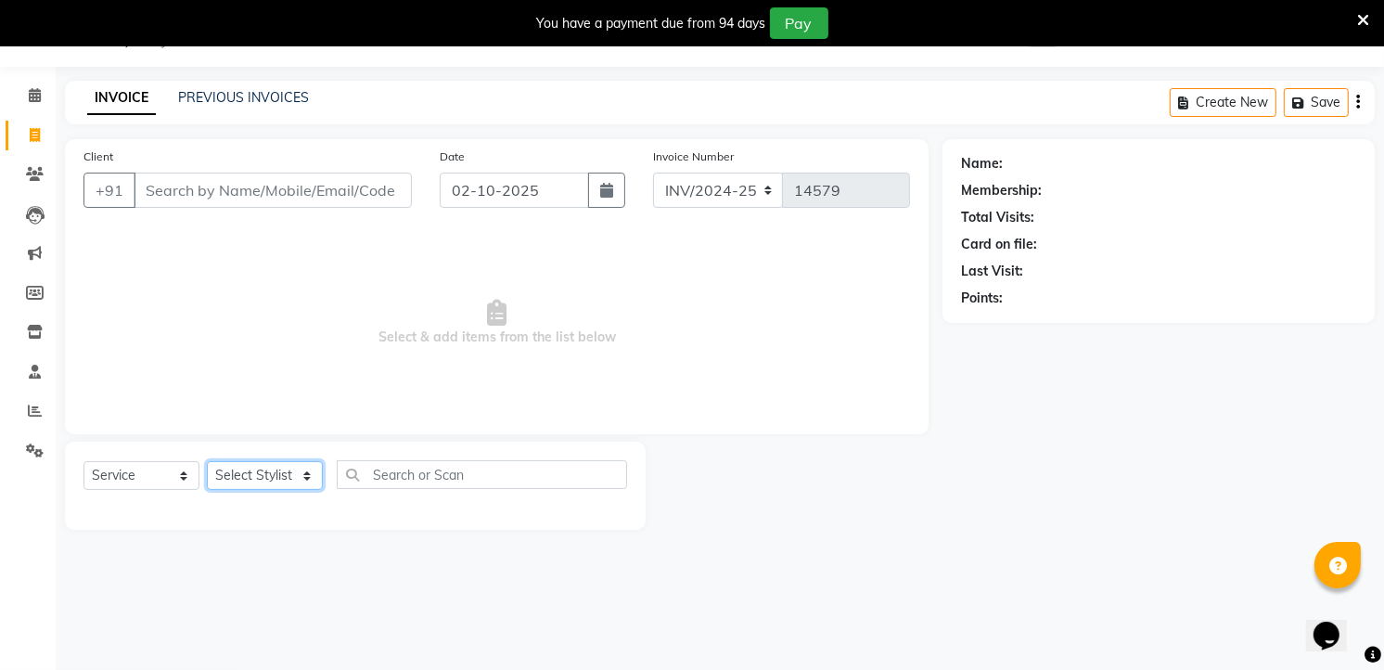
click at [255, 482] on select "Select Stylist [PERSON_NAME] [PERSON_NAME] [PERSON_NAME] new [PERSON_NAME] [PER…" at bounding box center [265, 475] width 116 height 29
select select "65399"
click at [207, 462] on select "Select Stylist [PERSON_NAME] [PERSON_NAME] [PERSON_NAME] new [PERSON_NAME] [PER…" at bounding box center [265, 475] width 116 height 29
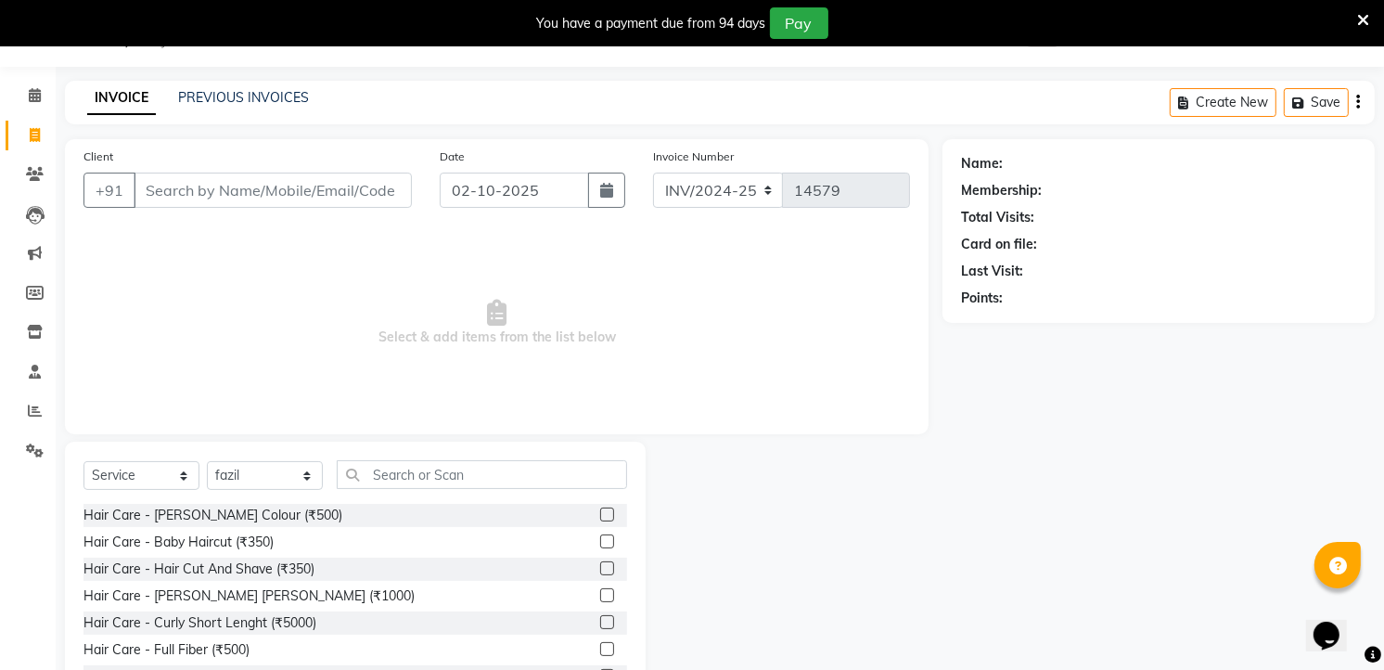
click at [275, 579] on div "Hair Care - Hair Cut And Shave (₹350)" at bounding box center [355, 568] width 544 height 23
click at [291, 562] on div "Hair Care - Hair Cut And Shave (₹350)" at bounding box center [198, 568] width 231 height 19
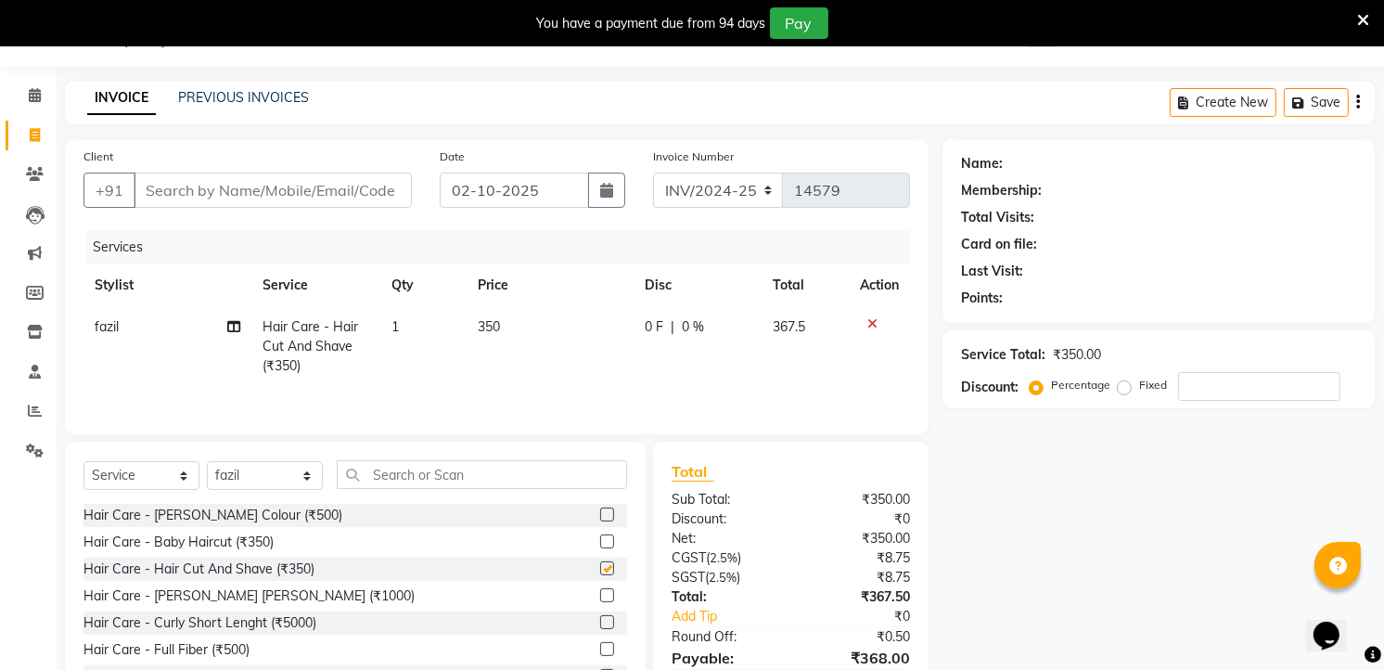
checkbox input "false"
click at [470, 461] on input "text" at bounding box center [482, 474] width 290 height 29
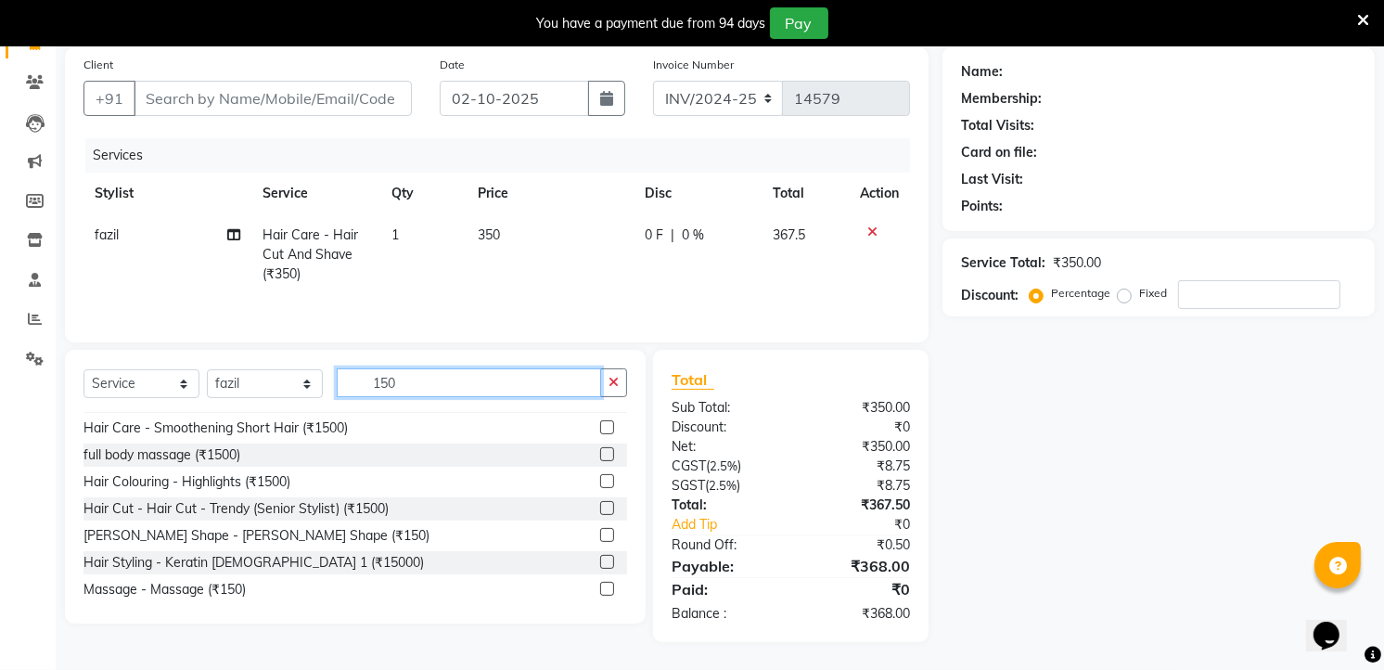
scroll to position [29, 0]
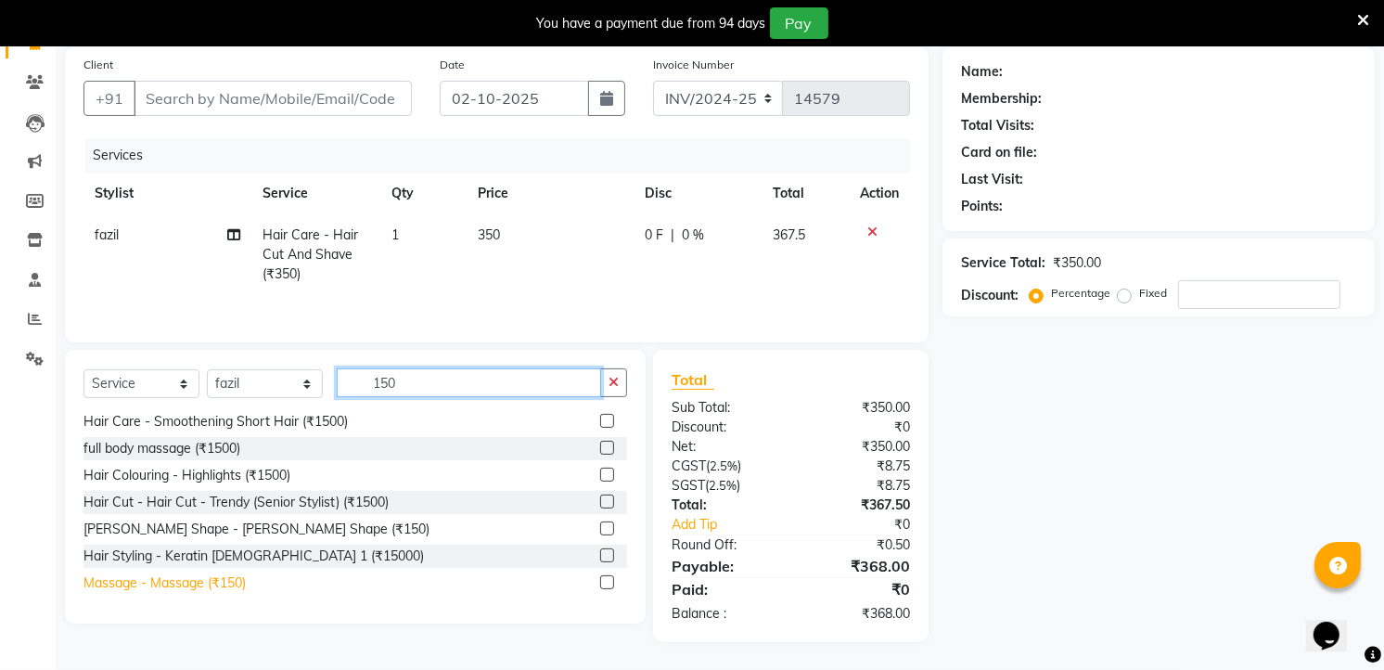
type input "150"
click at [224, 591] on div "Massage - Massage (₹150)" at bounding box center [164, 582] width 162 height 19
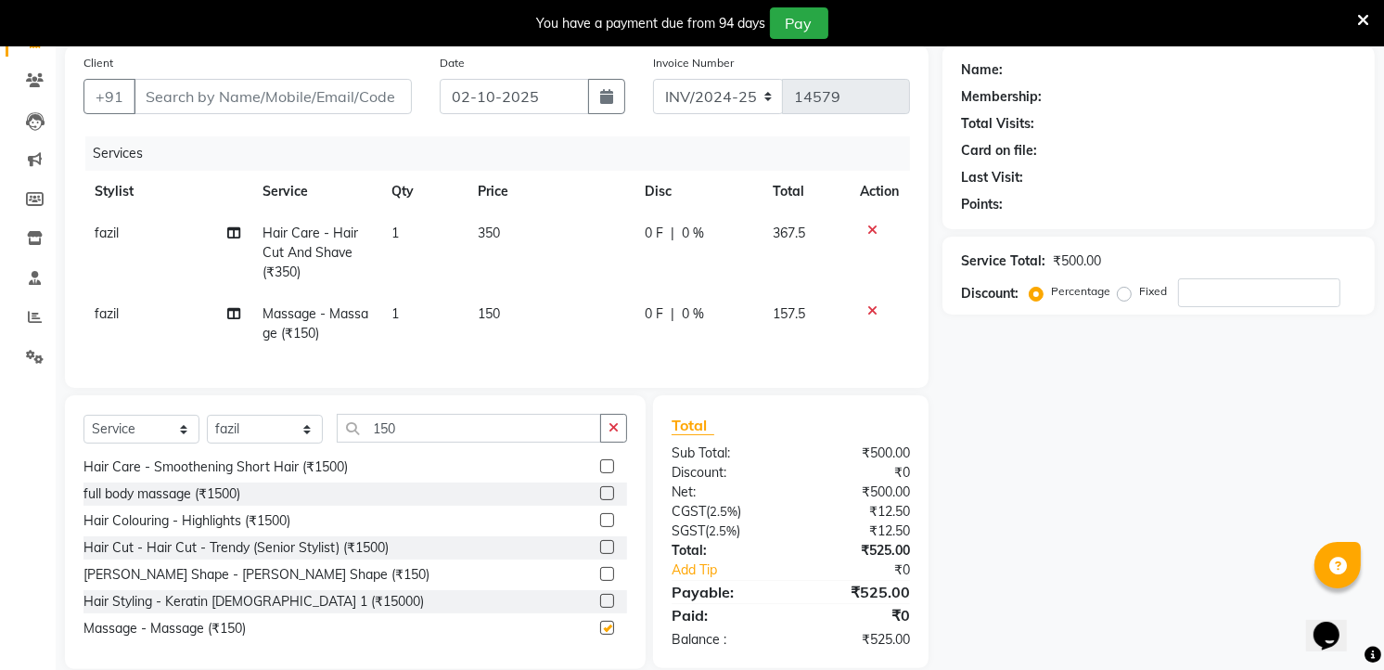
checkbox input "false"
click at [301, 111] on input "Client" at bounding box center [273, 96] width 278 height 35
type input "7"
type input "0"
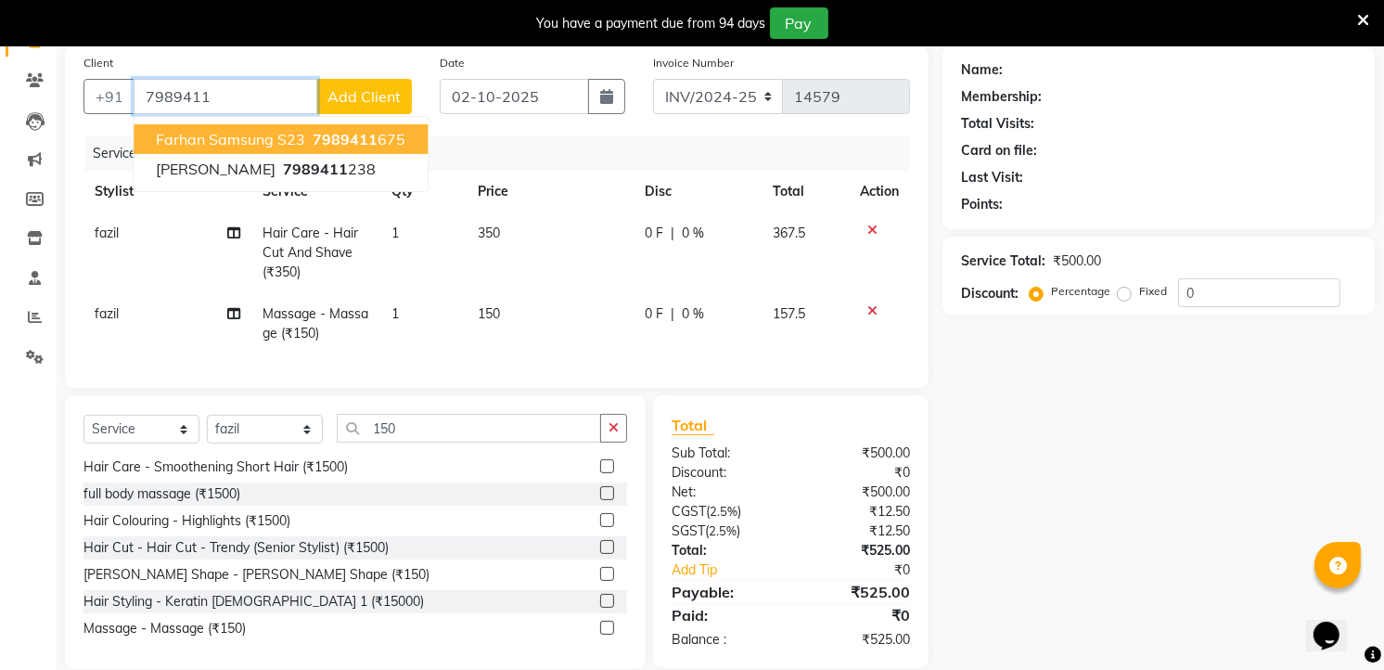
click at [325, 137] on span "7989411" at bounding box center [345, 139] width 65 height 19
type input "7989411675"
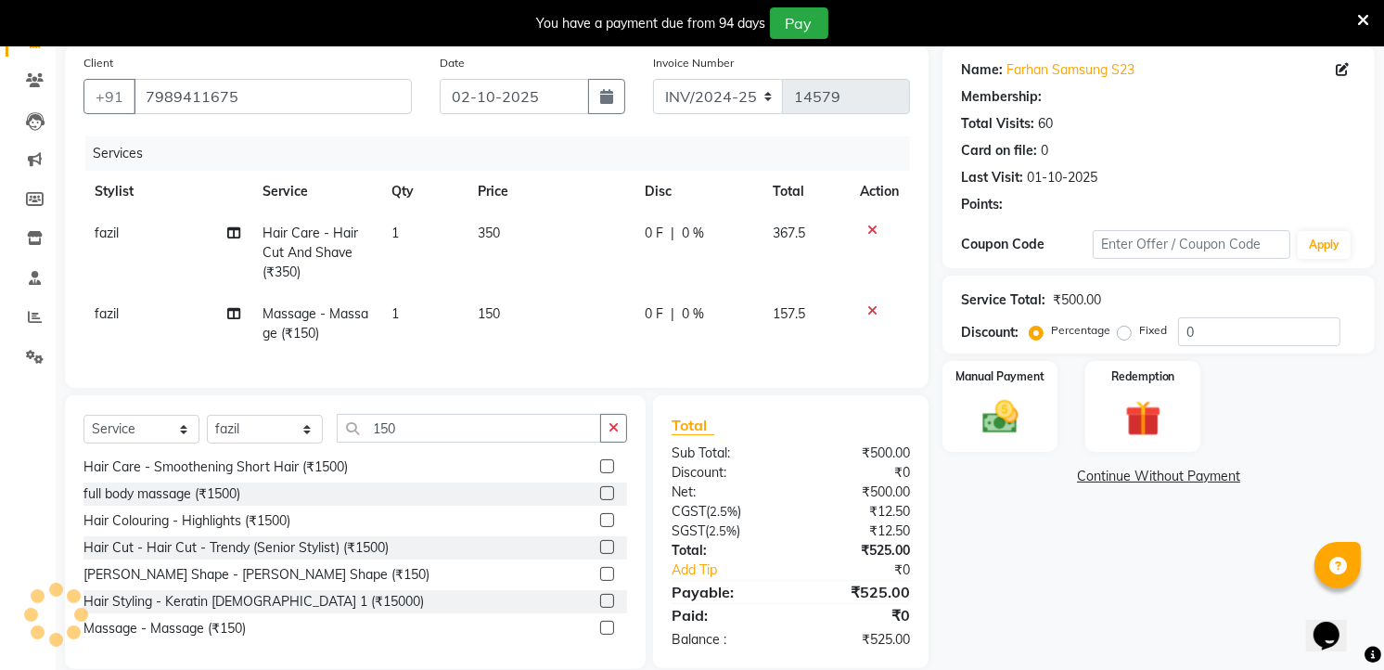
type input "20"
select select "2: Object"
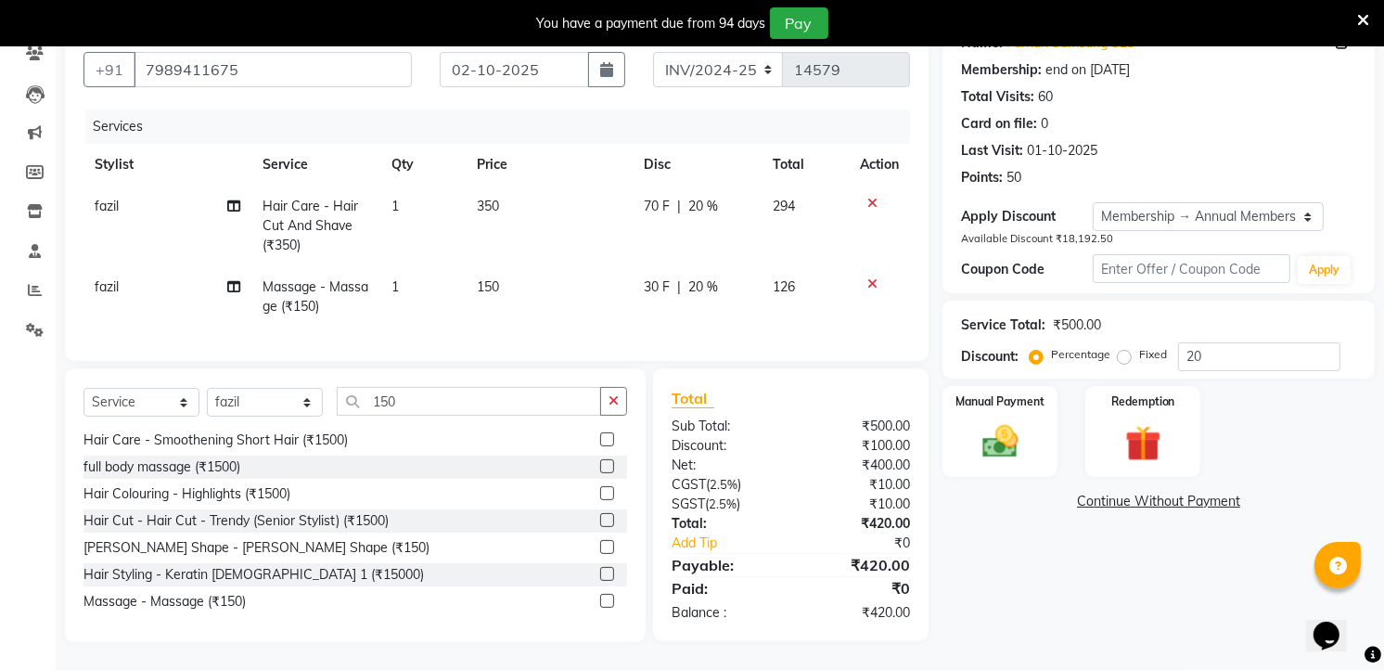
scroll to position [182, 0]
click at [1021, 420] on img at bounding box center [1000, 441] width 60 height 43
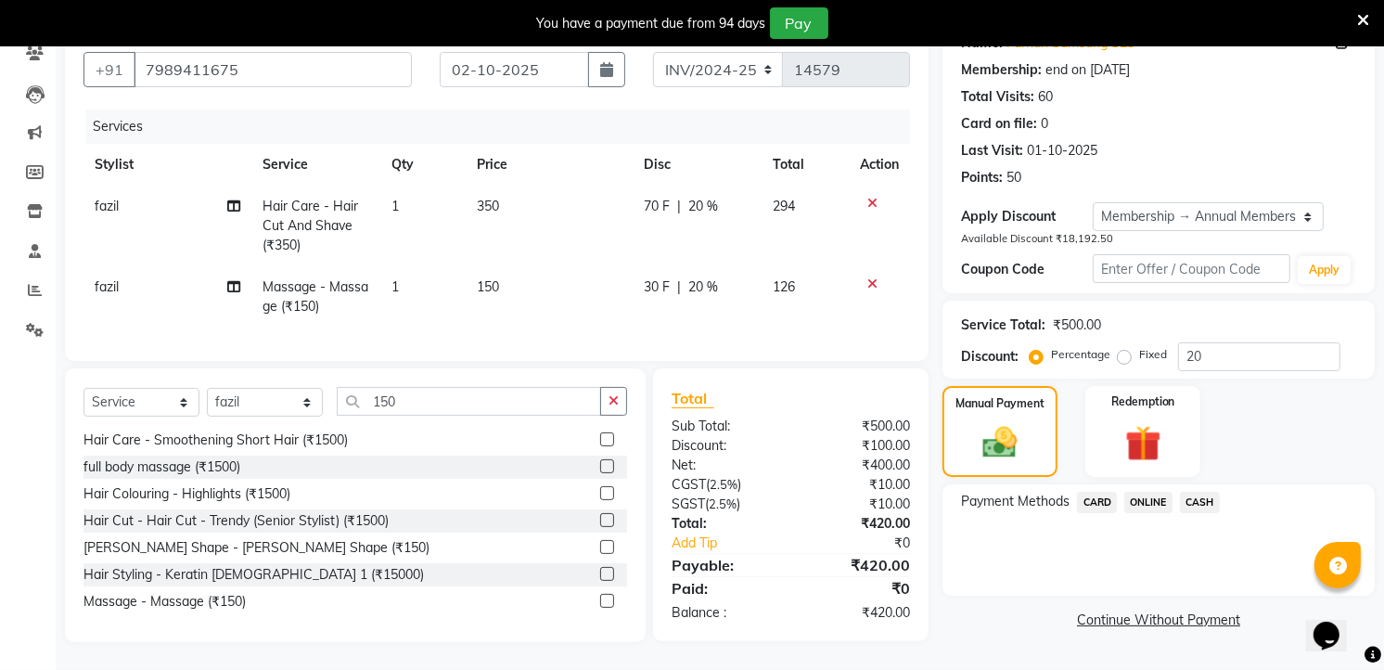
click at [1150, 492] on span "ONLINE" at bounding box center [1148, 502] width 48 height 21
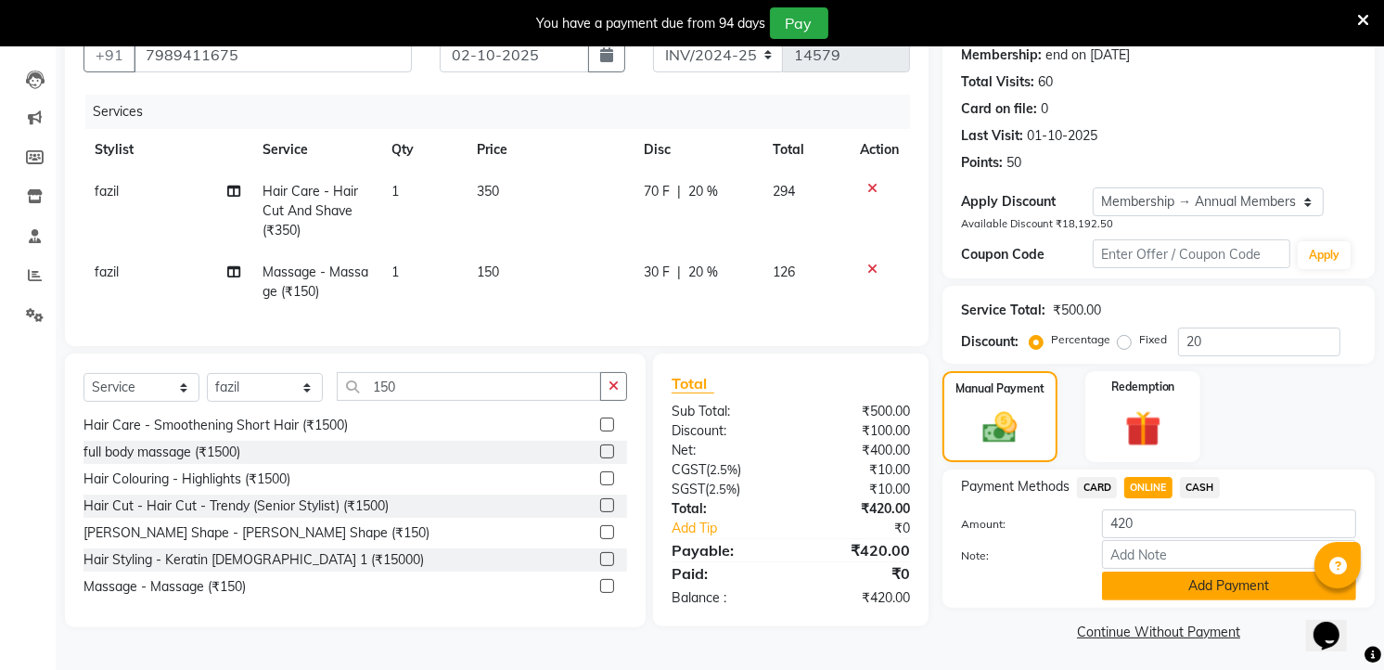
scroll to position [186, 0]
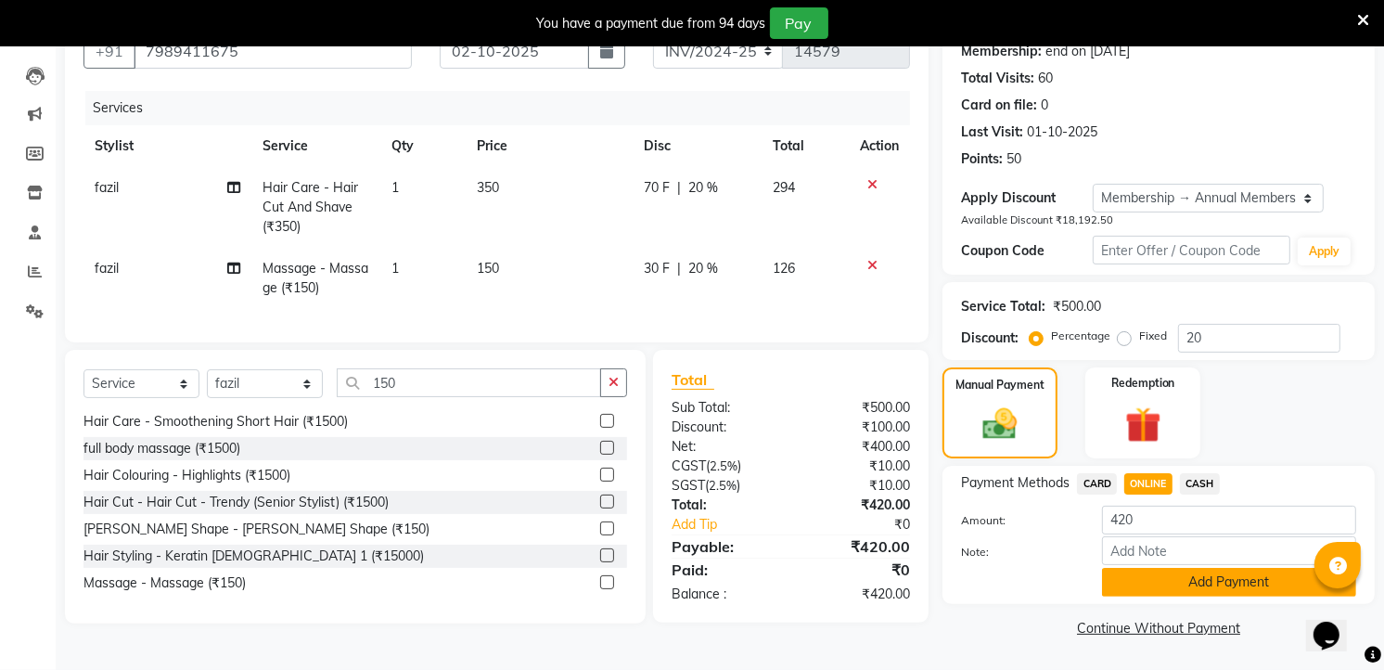
click at [1144, 576] on button "Add Payment" at bounding box center [1229, 582] width 254 height 29
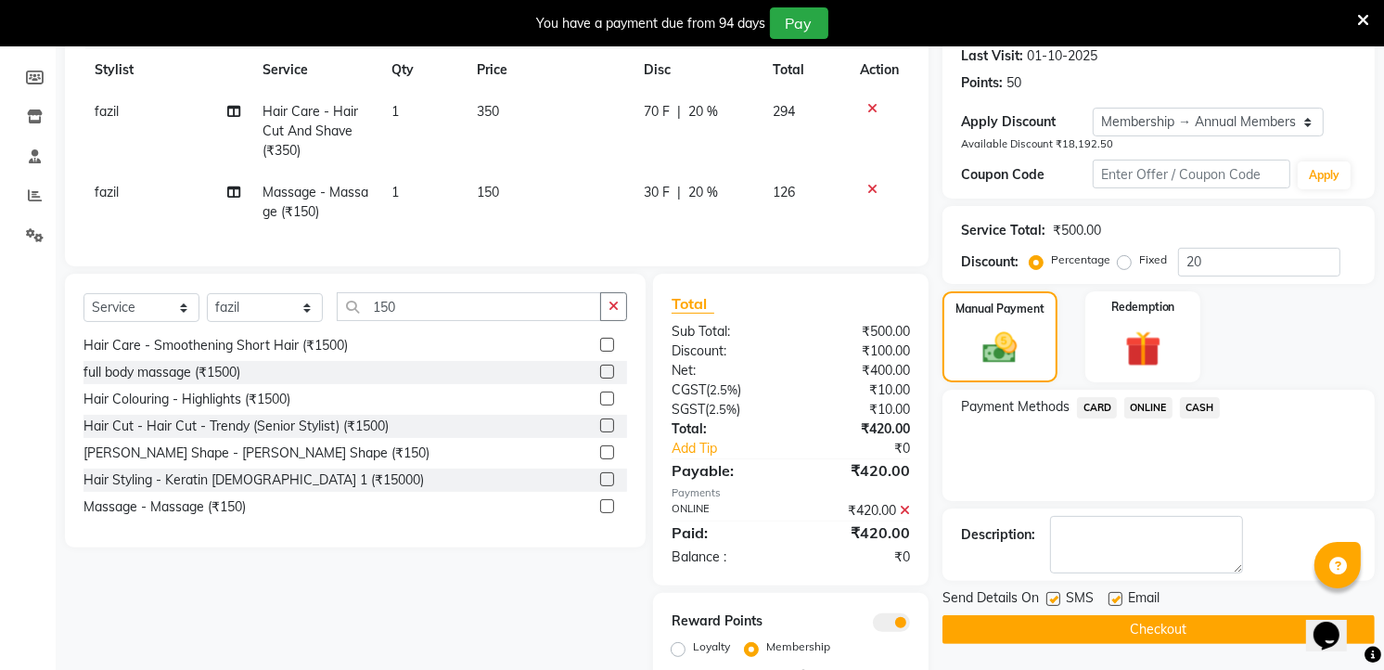
scroll to position [339, 0]
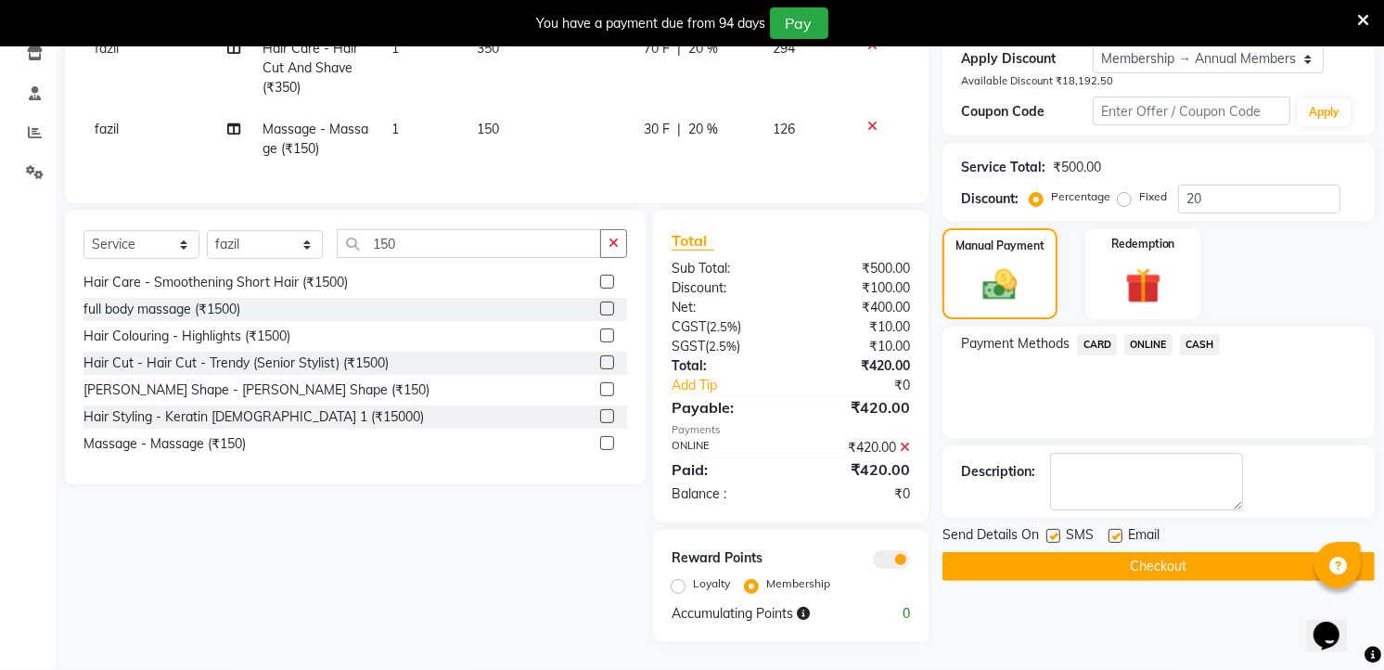
click at [1192, 552] on button "Checkout" at bounding box center [1158, 566] width 432 height 29
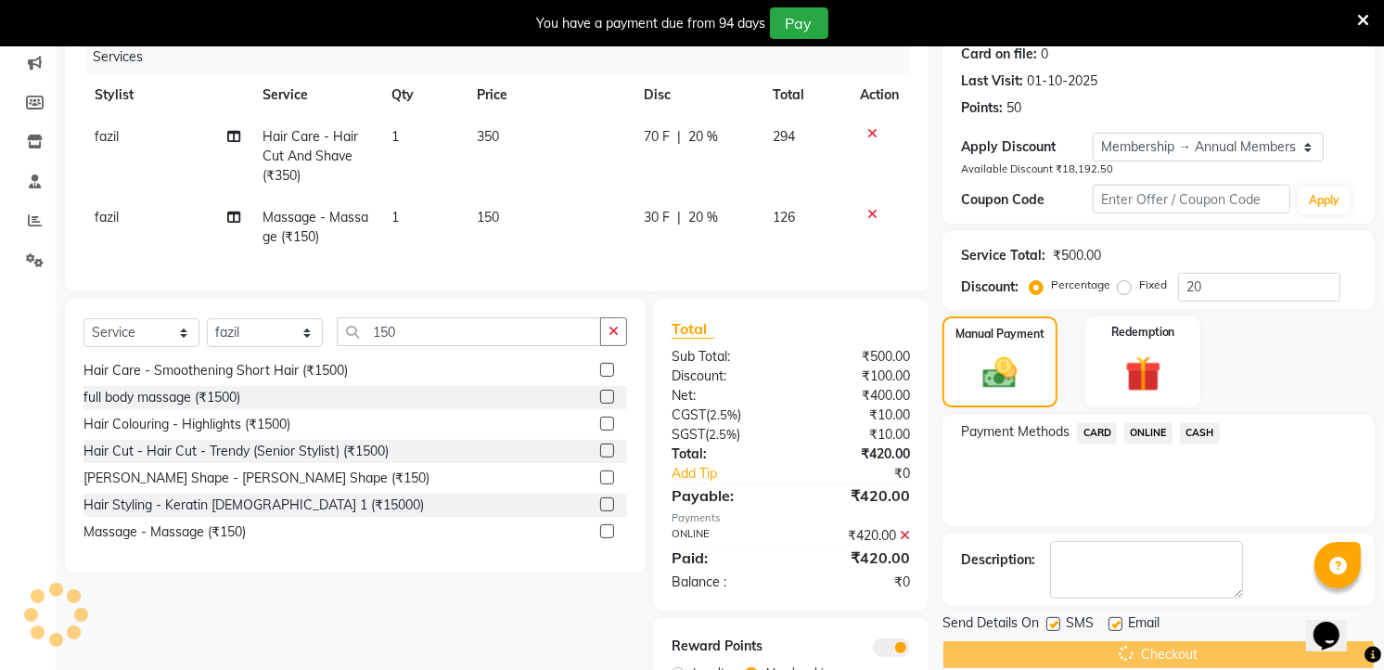
scroll to position [5, 0]
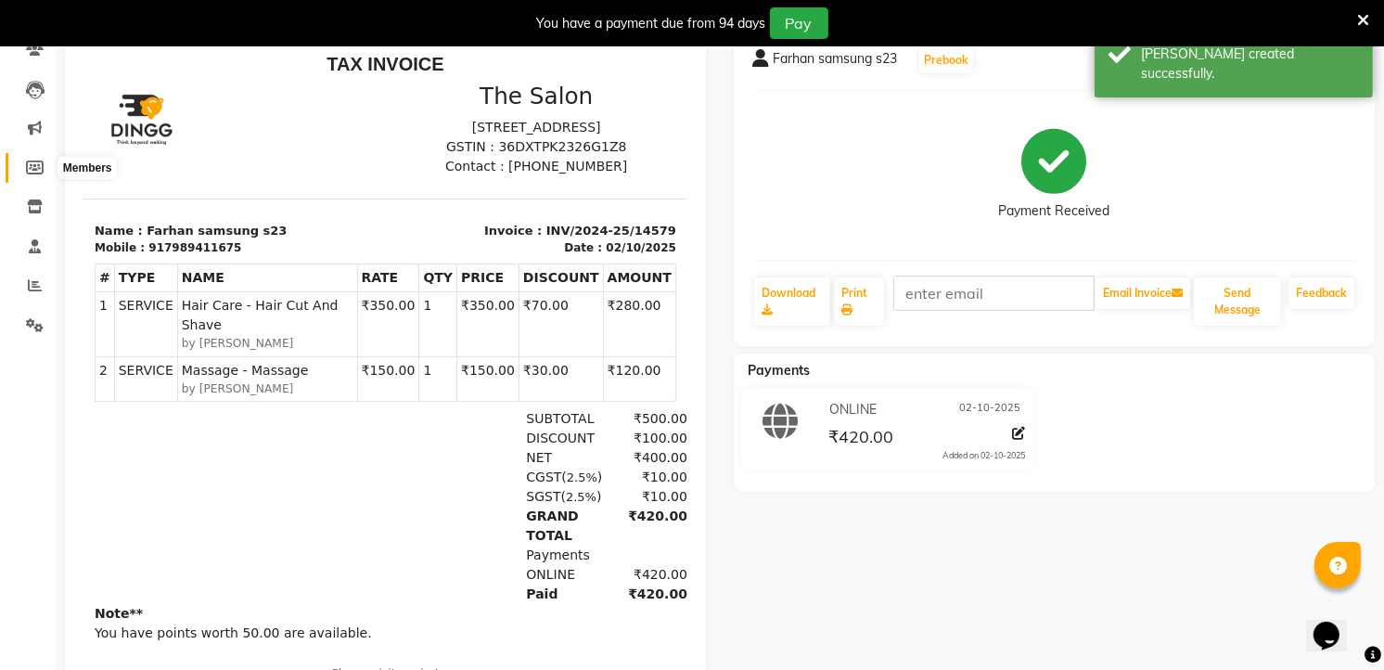
scroll to position [31, 0]
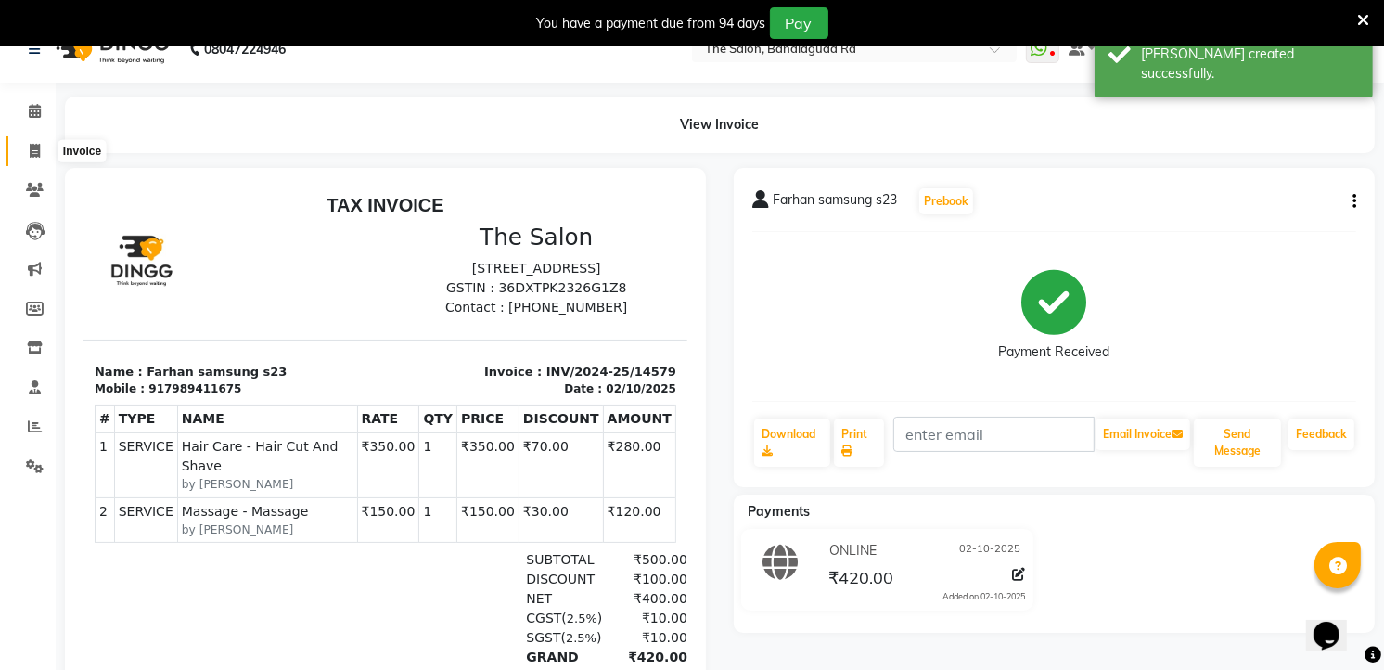
click at [34, 151] on icon at bounding box center [35, 151] width 10 height 14
select select "service"
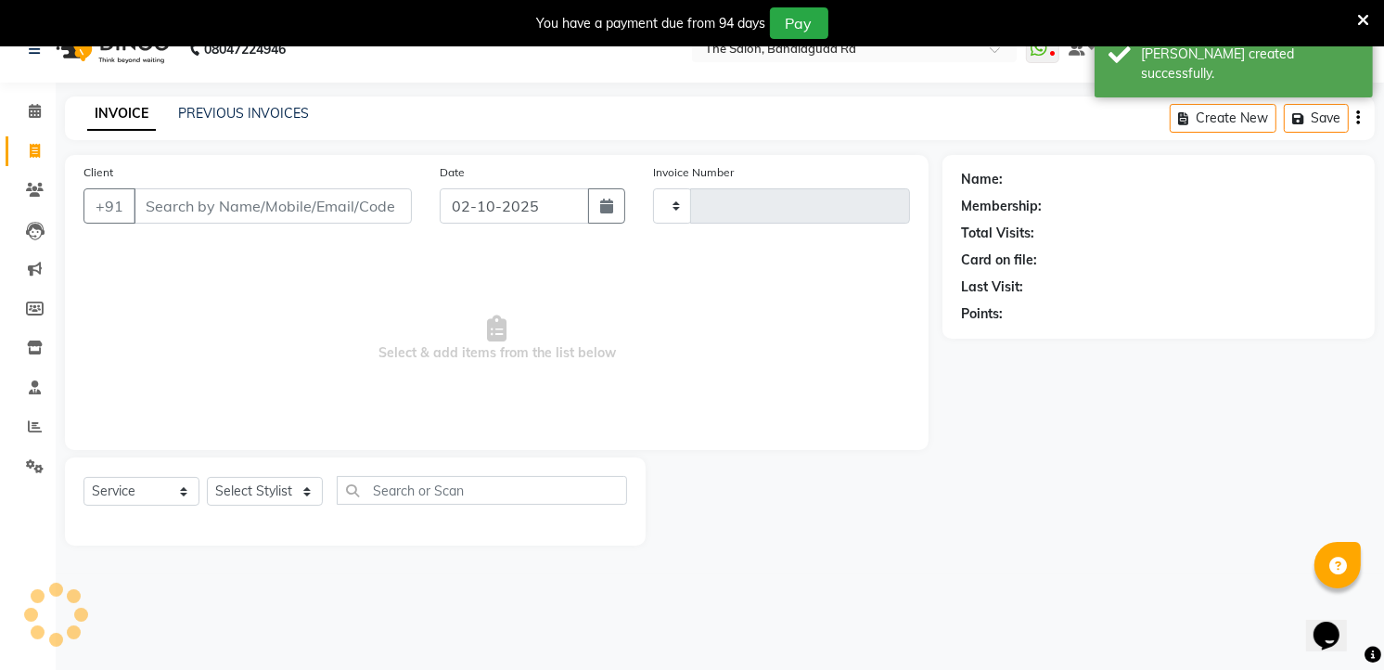
scroll to position [46, 0]
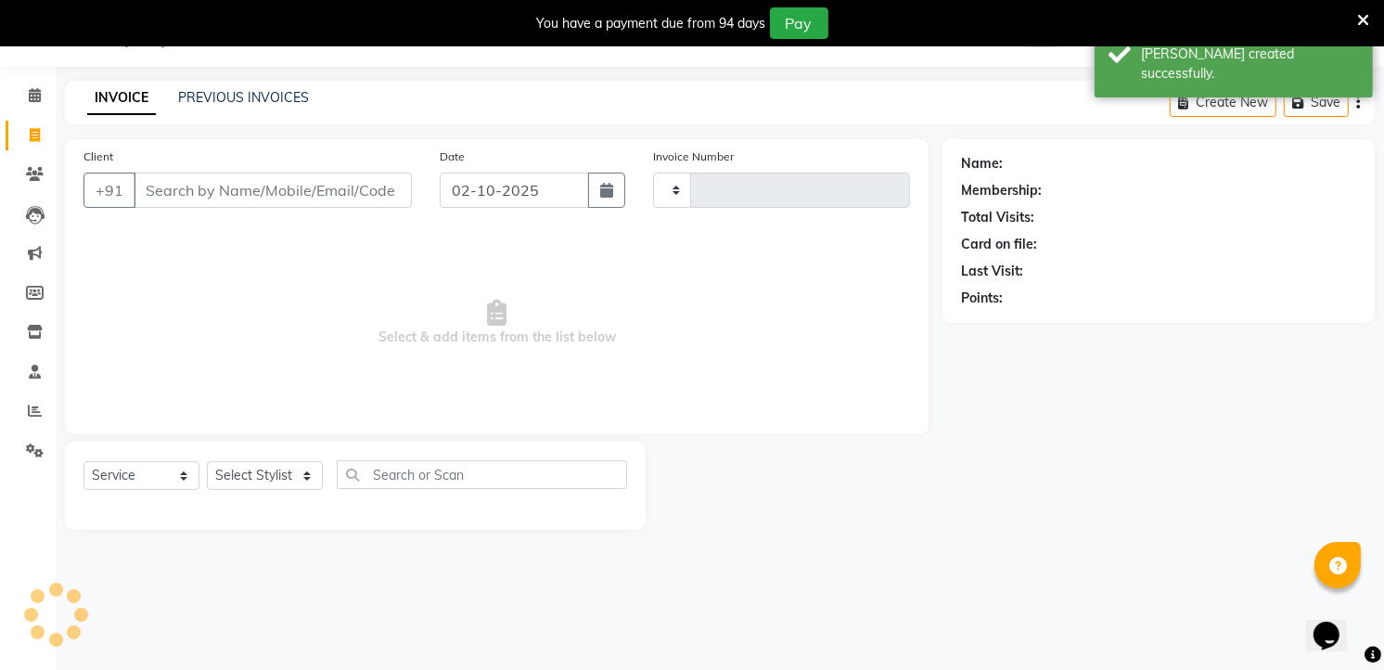
type input "14580"
select select "5198"
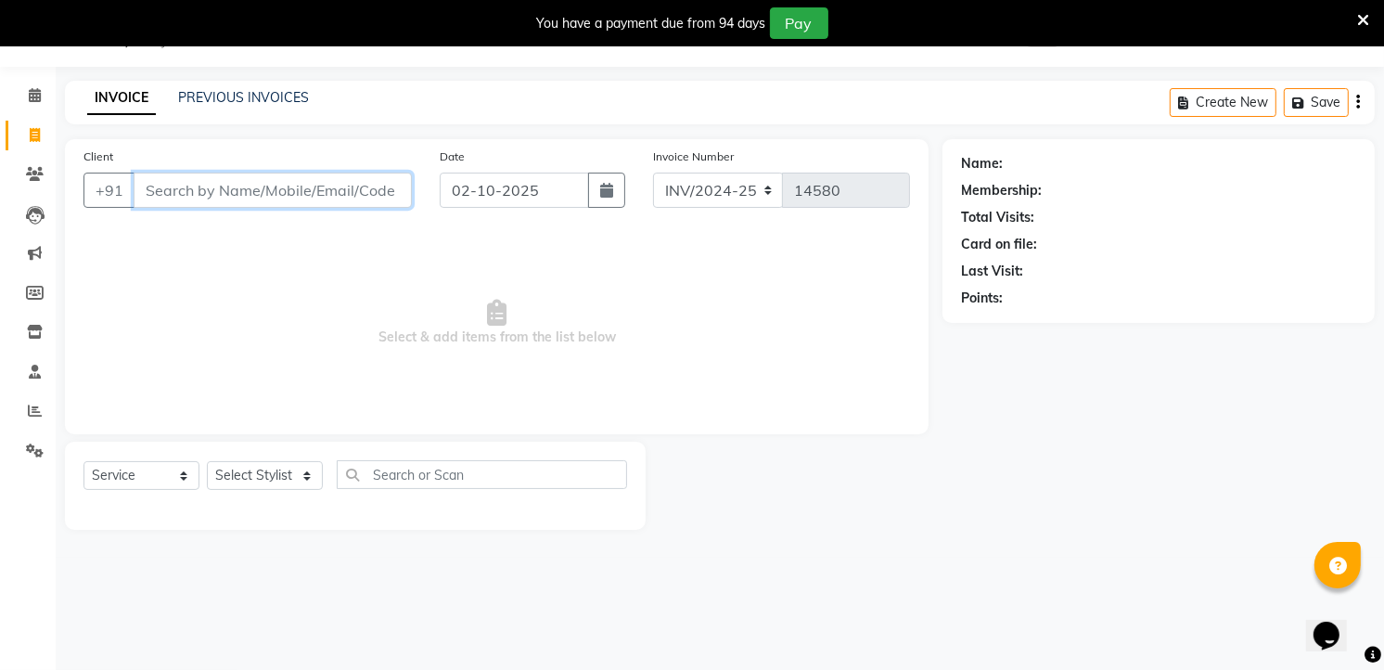
click at [349, 197] on input "Client" at bounding box center [273, 190] width 278 height 35
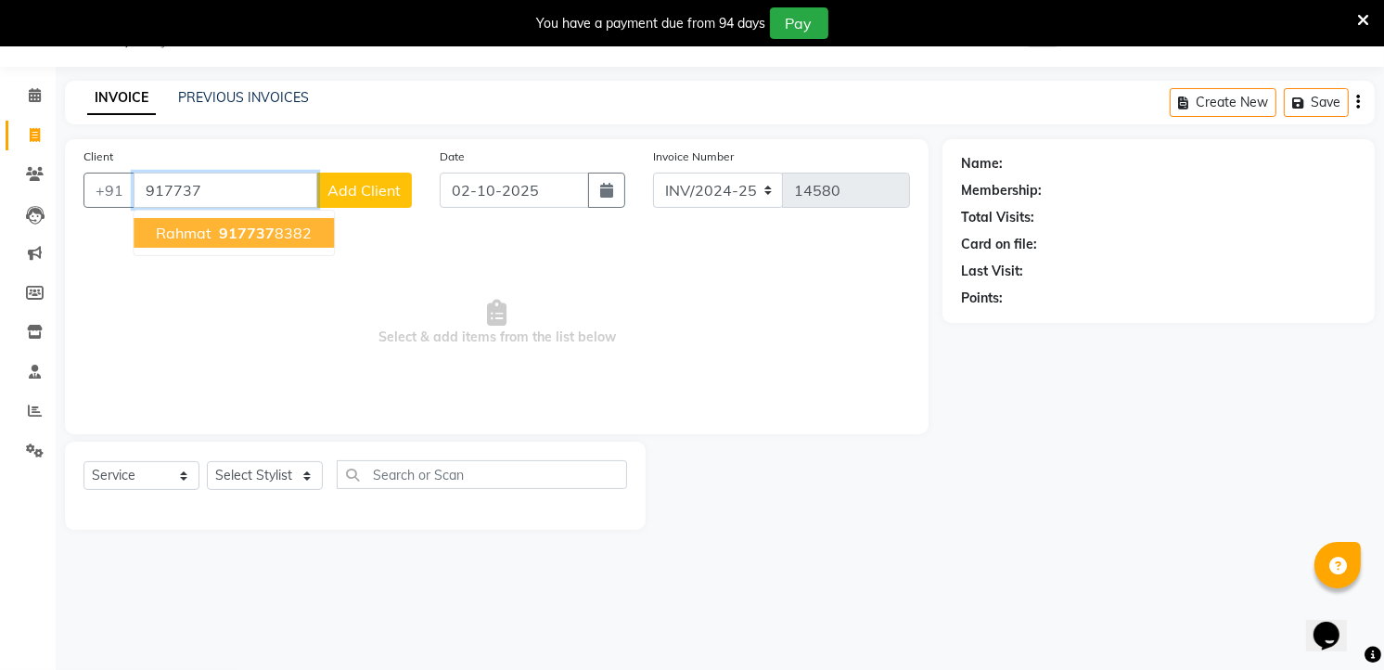
click at [275, 233] on ngb-highlight "917737 8382" at bounding box center [263, 233] width 96 height 19
type input "9177378382"
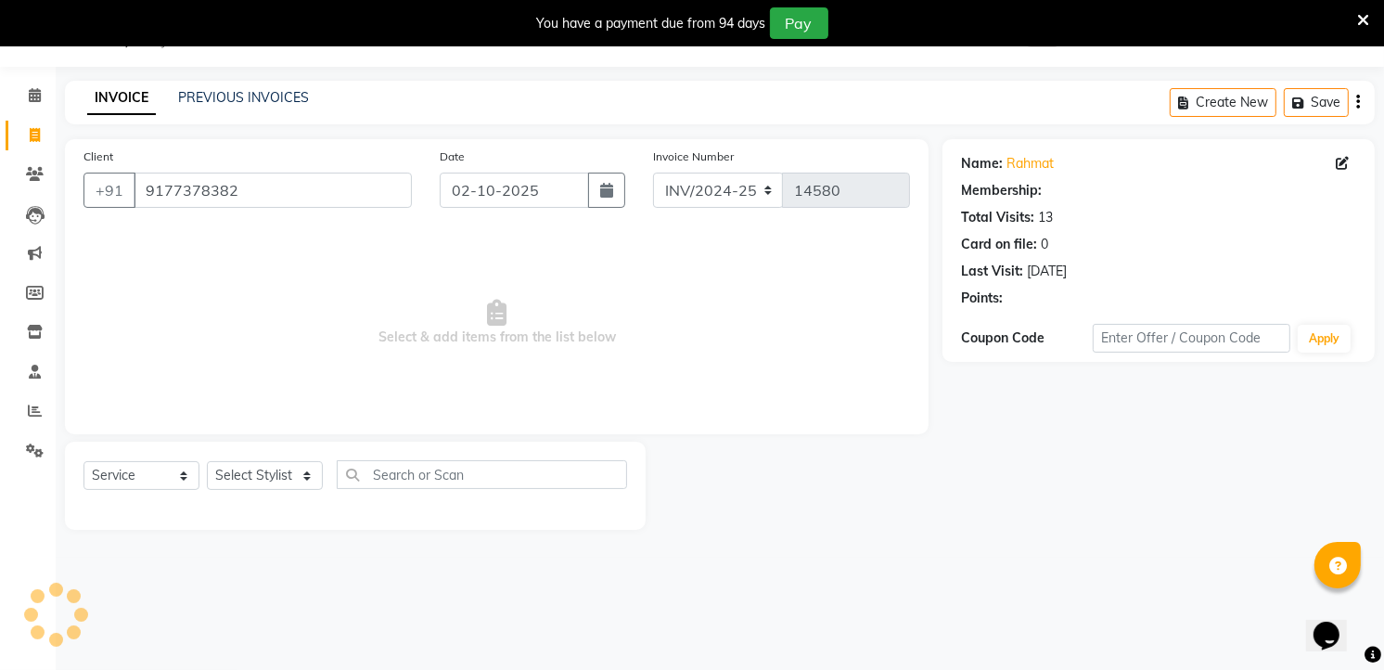
select select "2: Object"
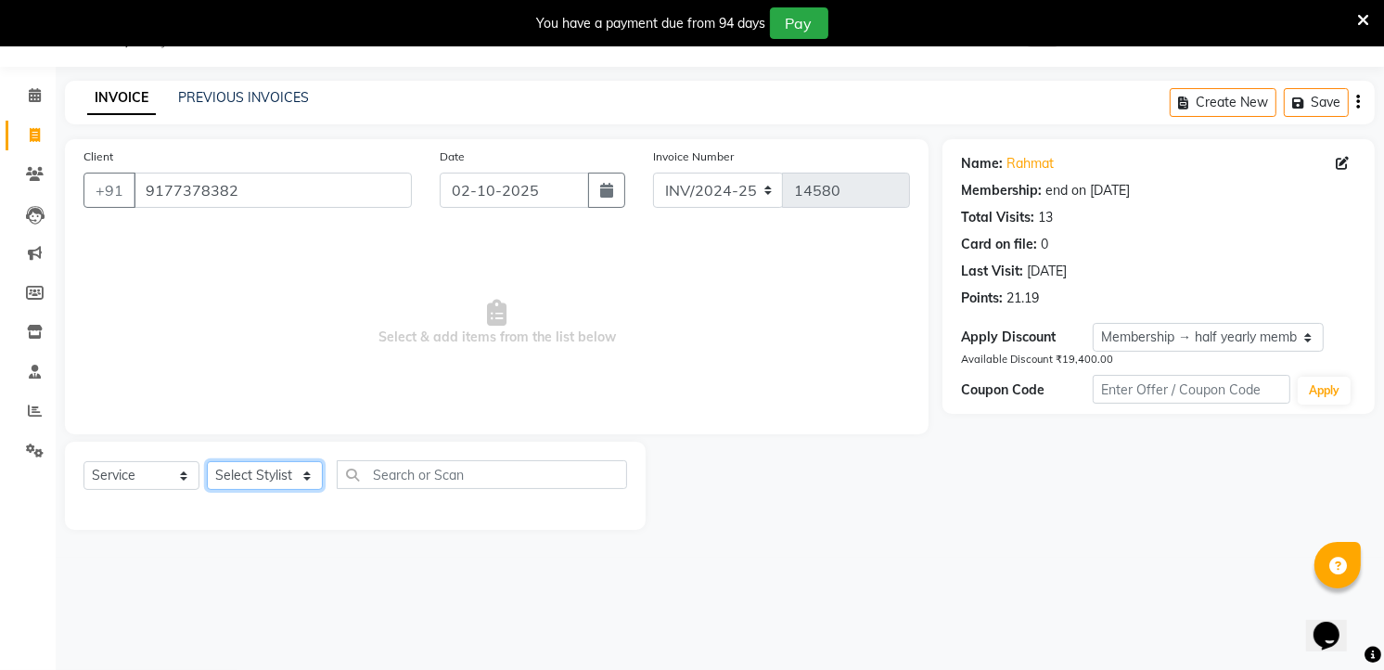
click at [288, 476] on select "Select Stylist [PERSON_NAME] [PERSON_NAME] [PERSON_NAME] new [PERSON_NAME] [PER…" at bounding box center [265, 475] width 116 height 29
select select "91765"
click at [207, 462] on select "Select Stylist [PERSON_NAME] [PERSON_NAME] [PERSON_NAME] new [PERSON_NAME] [PER…" at bounding box center [265, 475] width 116 height 29
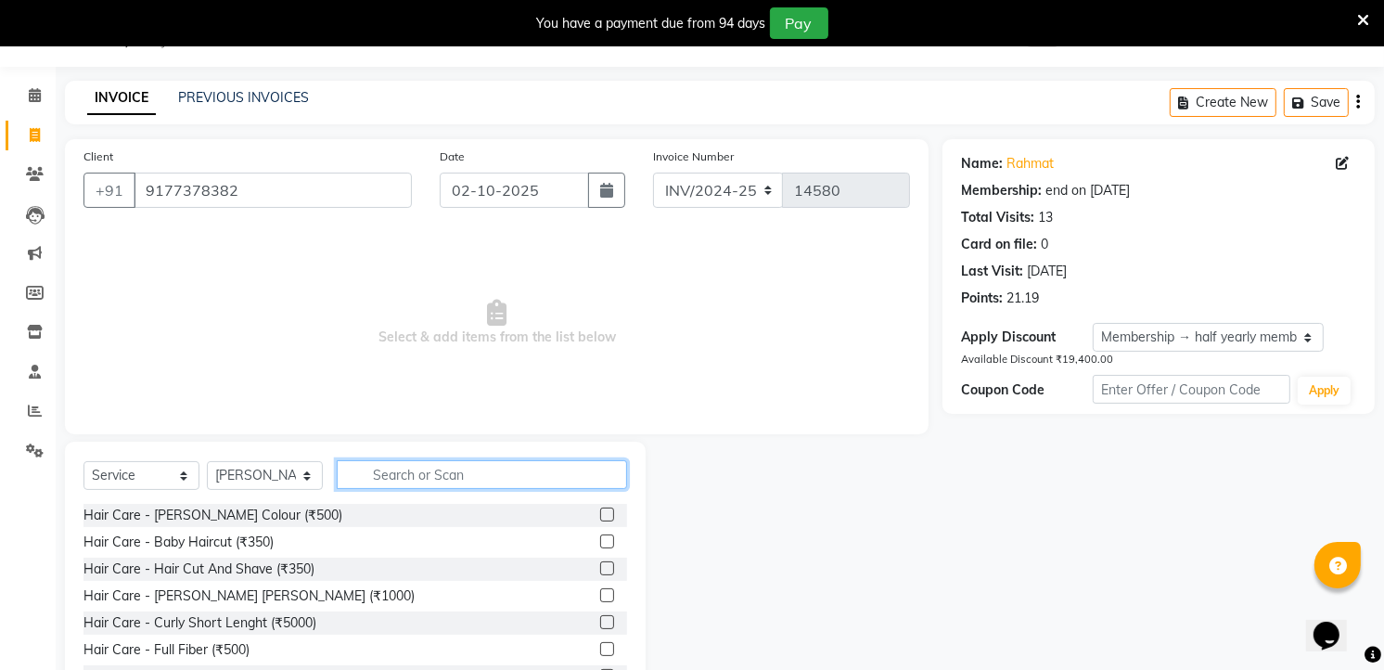
click at [402, 475] on input "text" at bounding box center [482, 474] width 290 height 29
click at [402, 474] on input "text" at bounding box center [482, 474] width 290 height 29
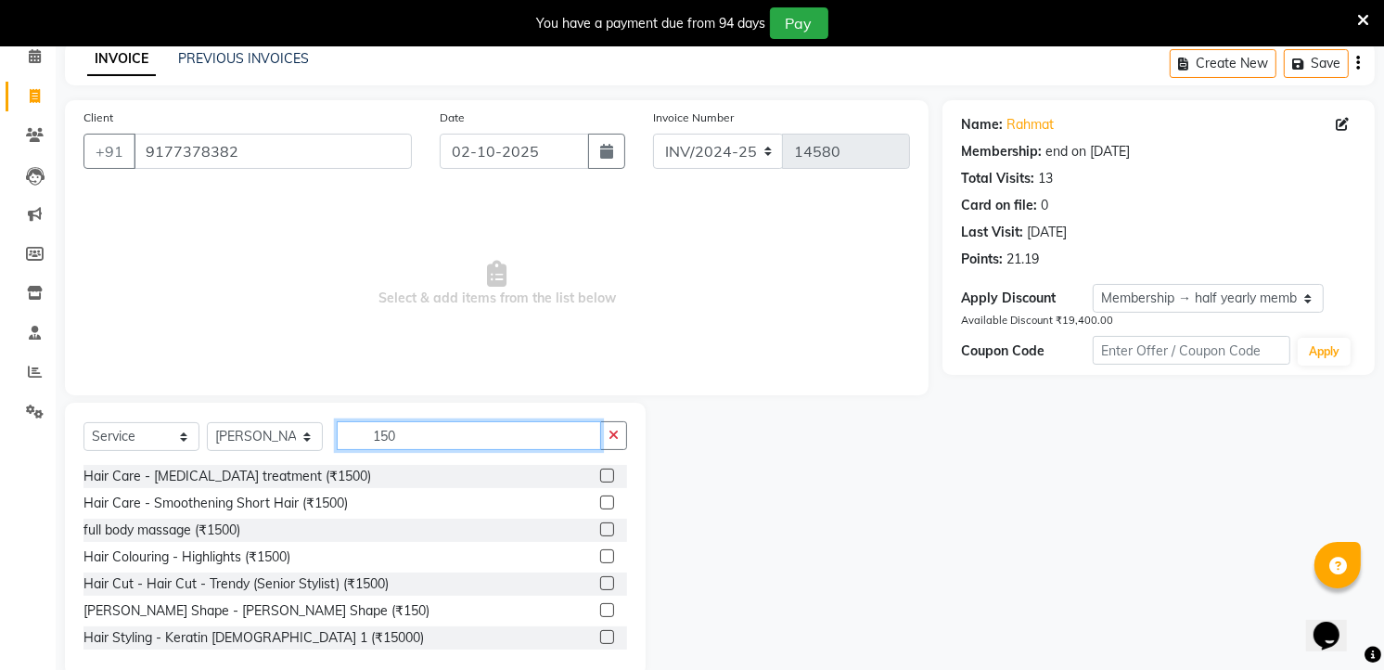
scroll to position [119, 0]
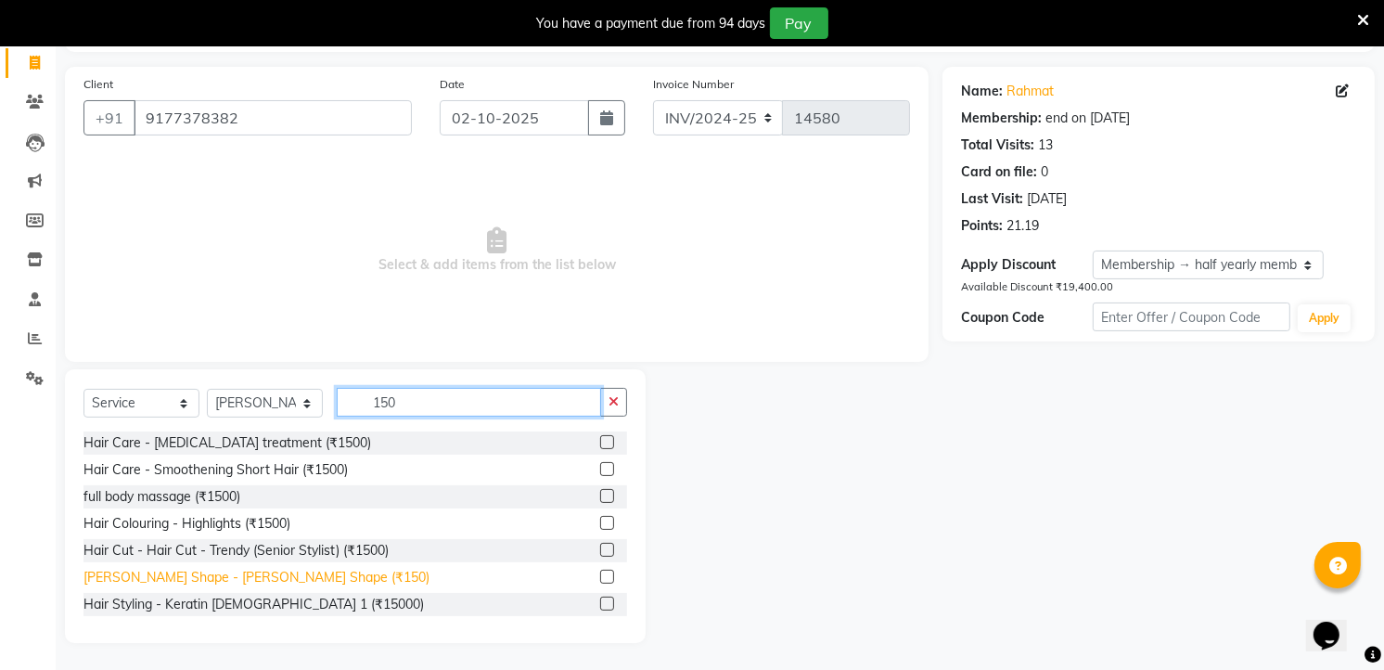
type input "150"
click at [276, 570] on div "[PERSON_NAME] Shape - [PERSON_NAME] Shape (₹150)" at bounding box center [256, 577] width 346 height 19
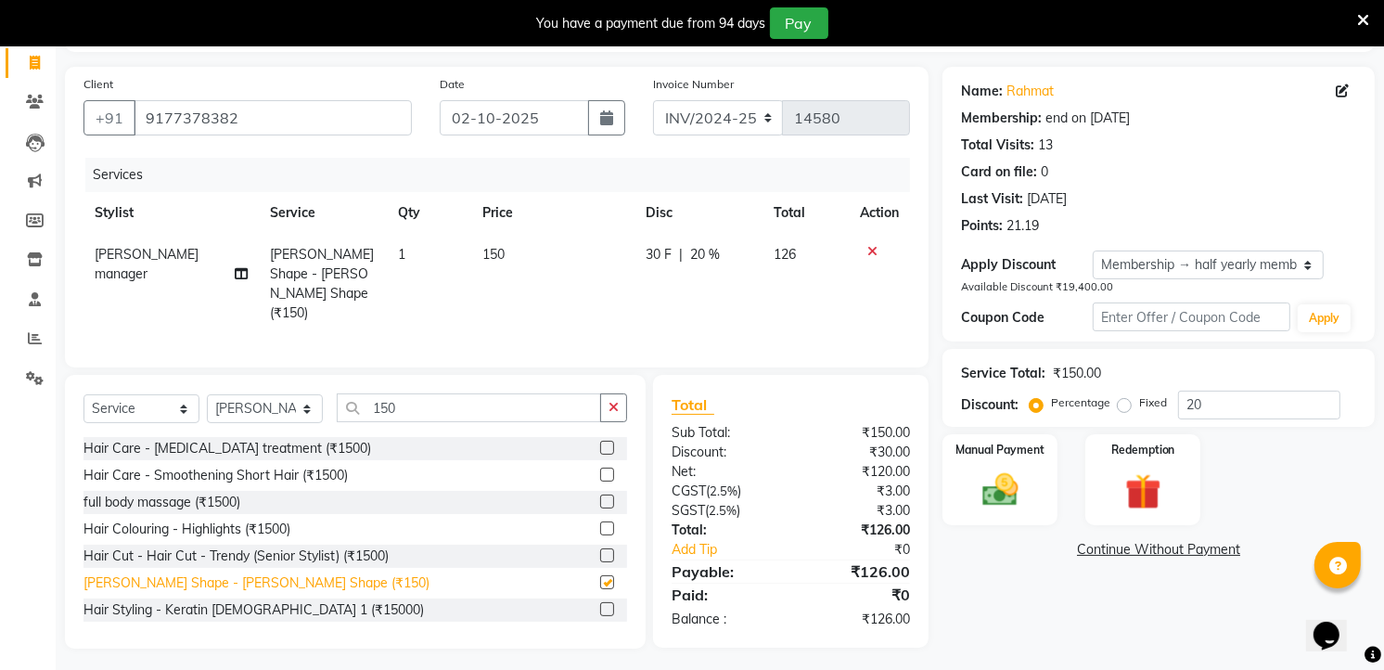
checkbox input "false"
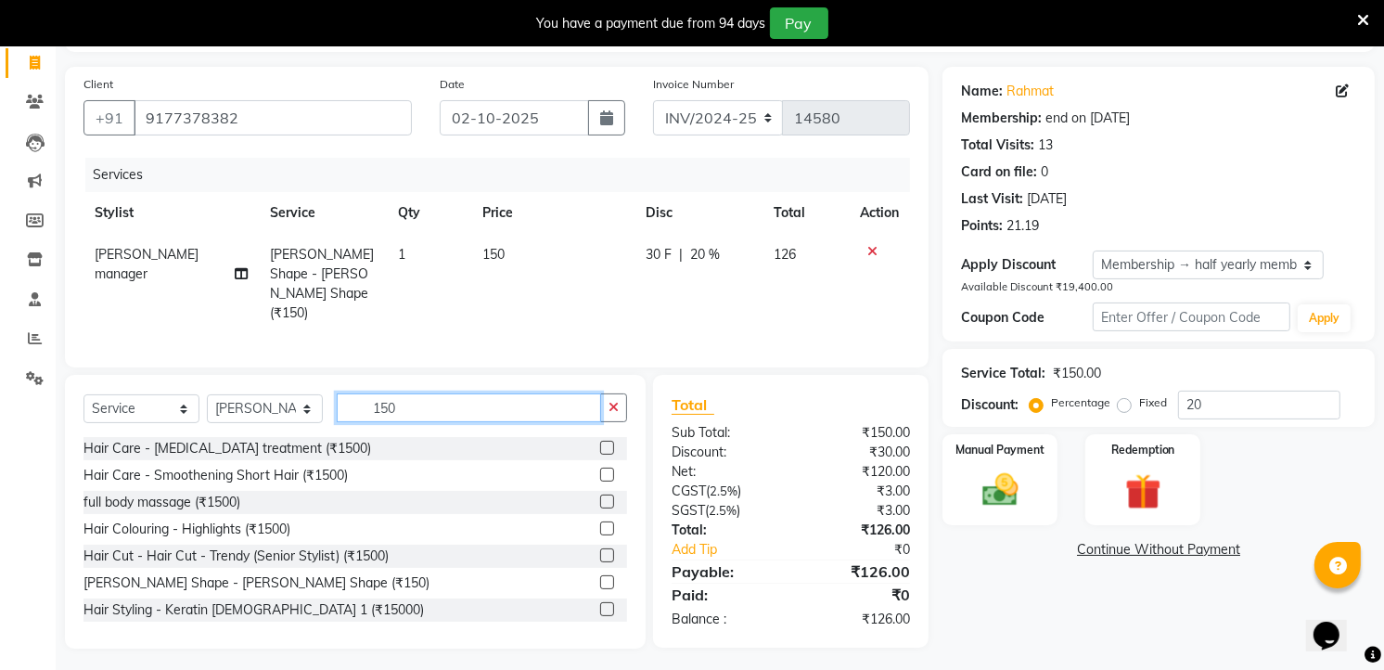
click at [405, 393] on input "150" at bounding box center [469, 407] width 264 height 29
type input "1"
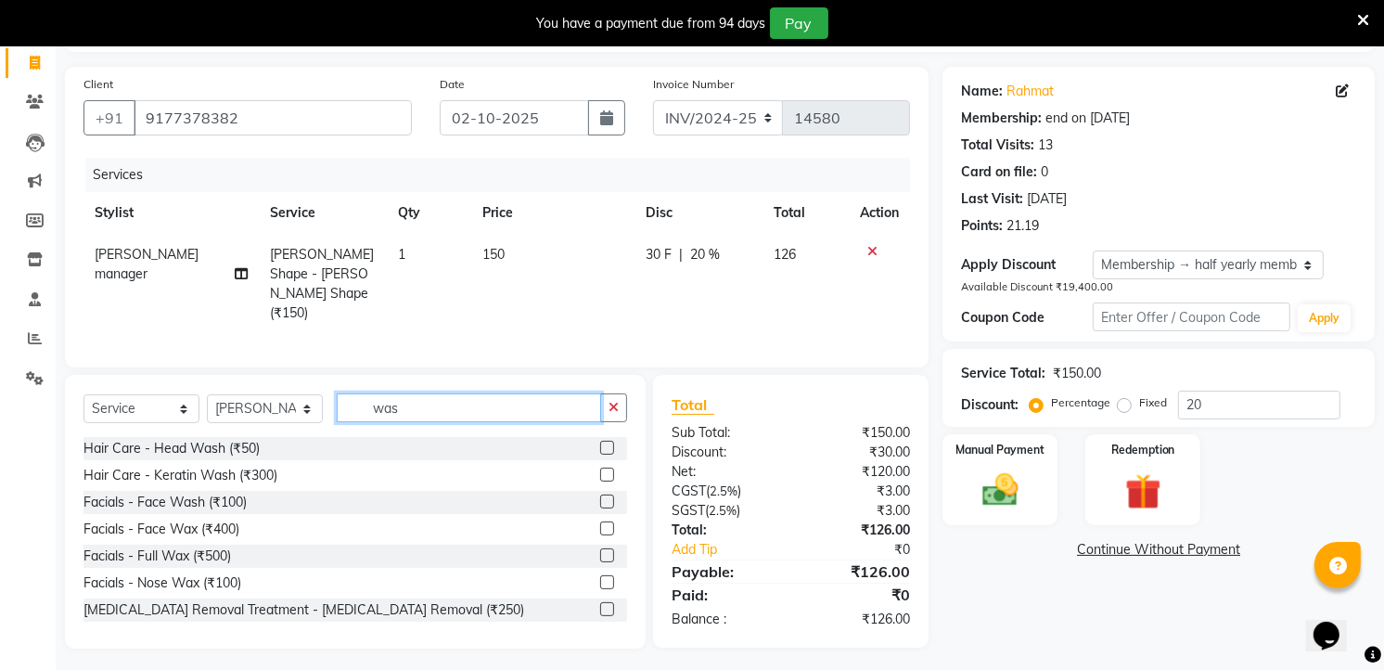
scroll to position [118, 0]
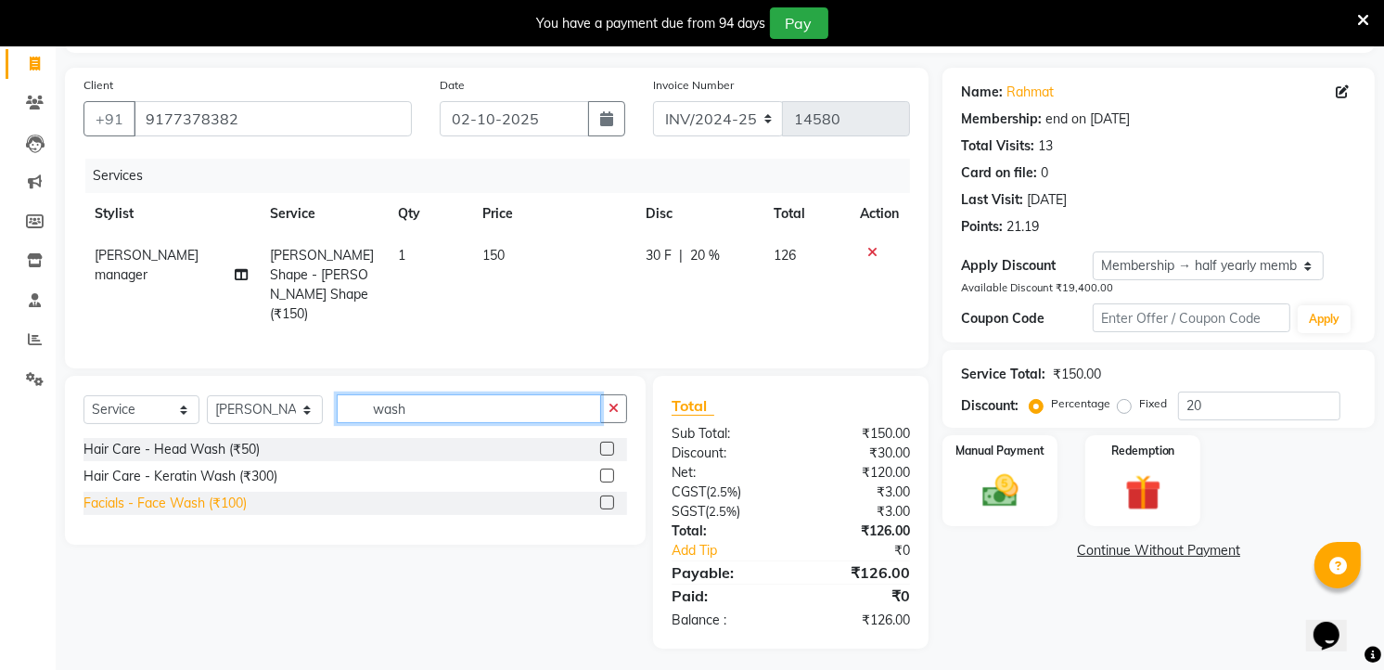
type input "wash"
click at [228, 497] on div "Facials - Face Wash (₹100)" at bounding box center [164, 502] width 163 height 19
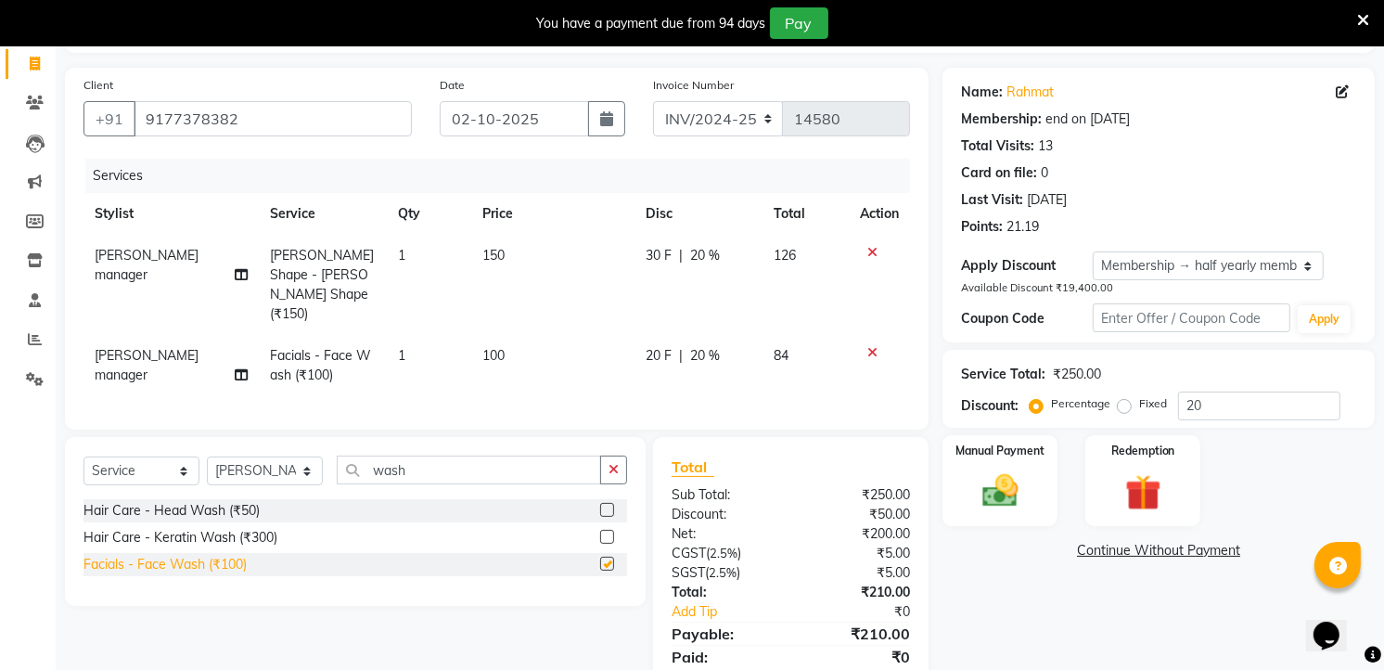
checkbox input "false"
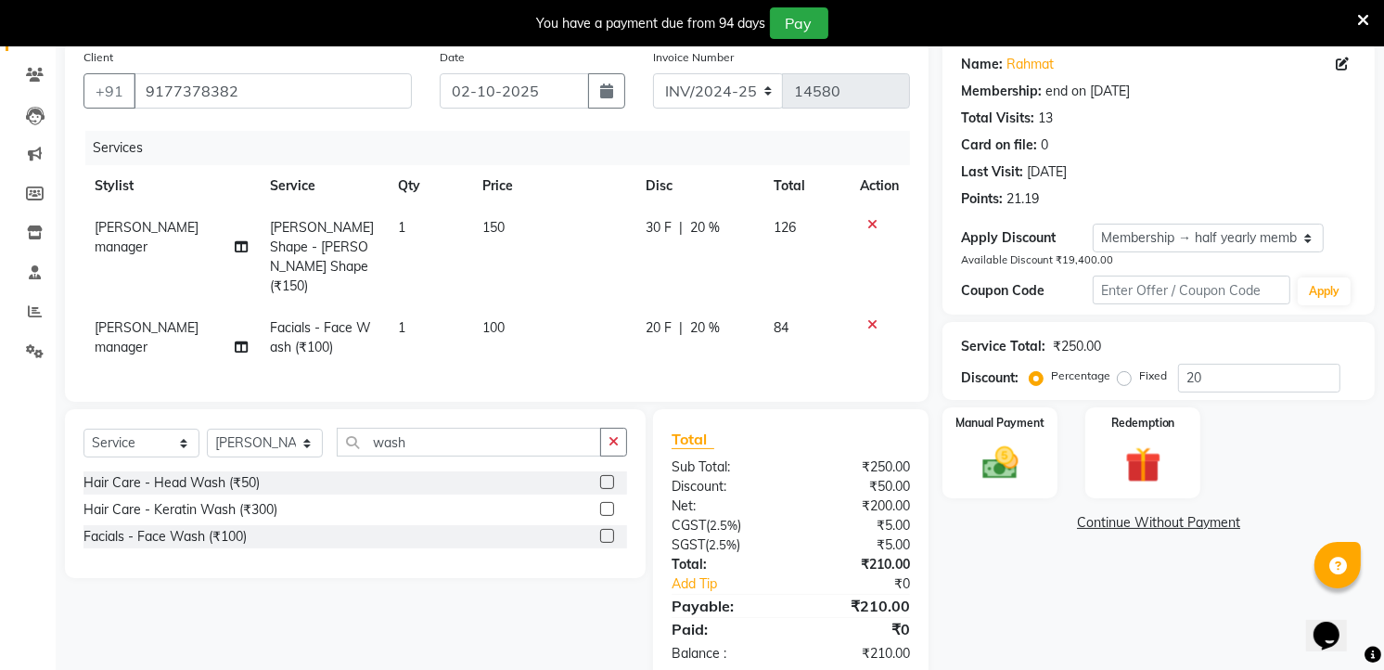
scroll to position [161, 0]
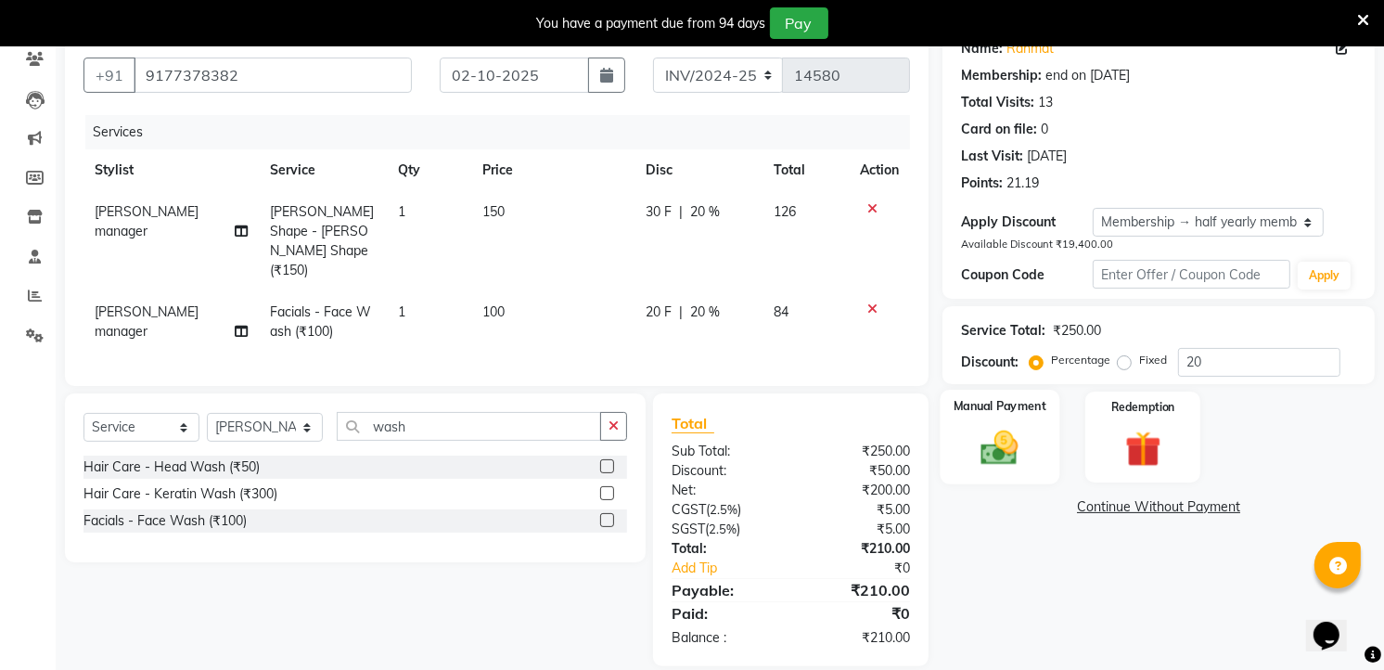
click at [981, 442] on img at bounding box center [1000, 447] width 60 height 43
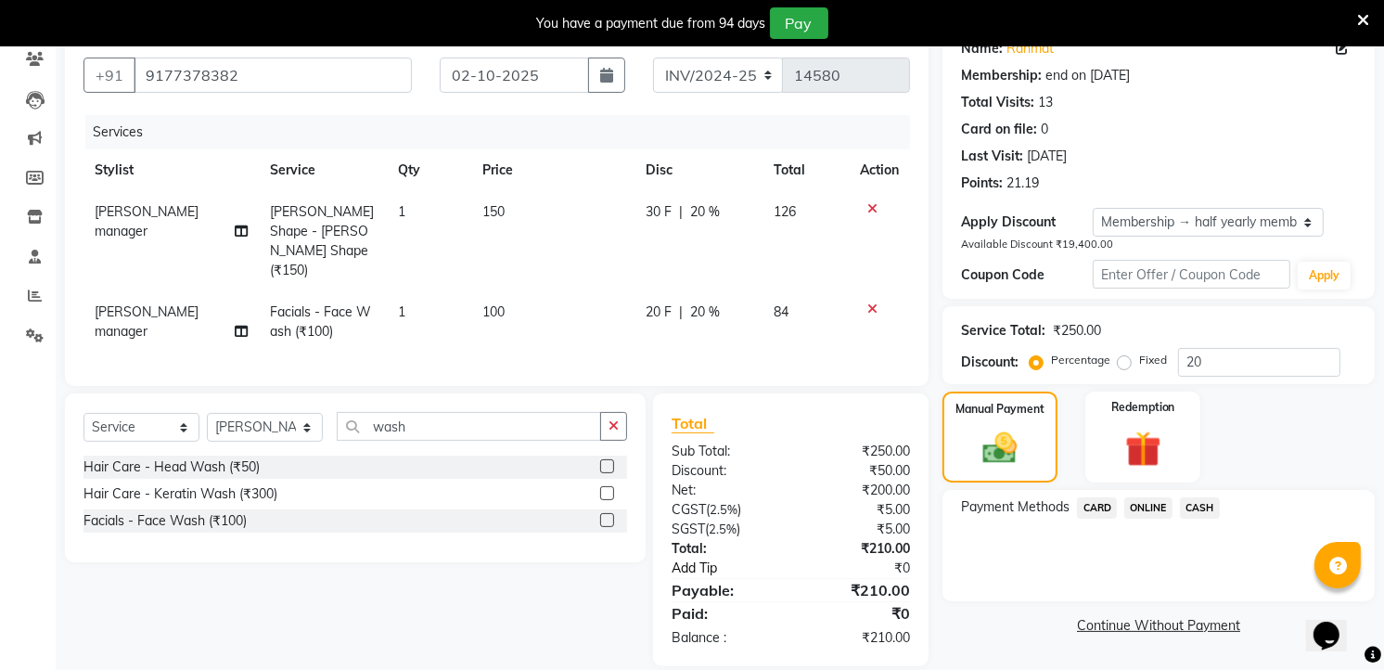
click at [715, 558] on link "Add Tip" at bounding box center [736, 567] width 156 height 19
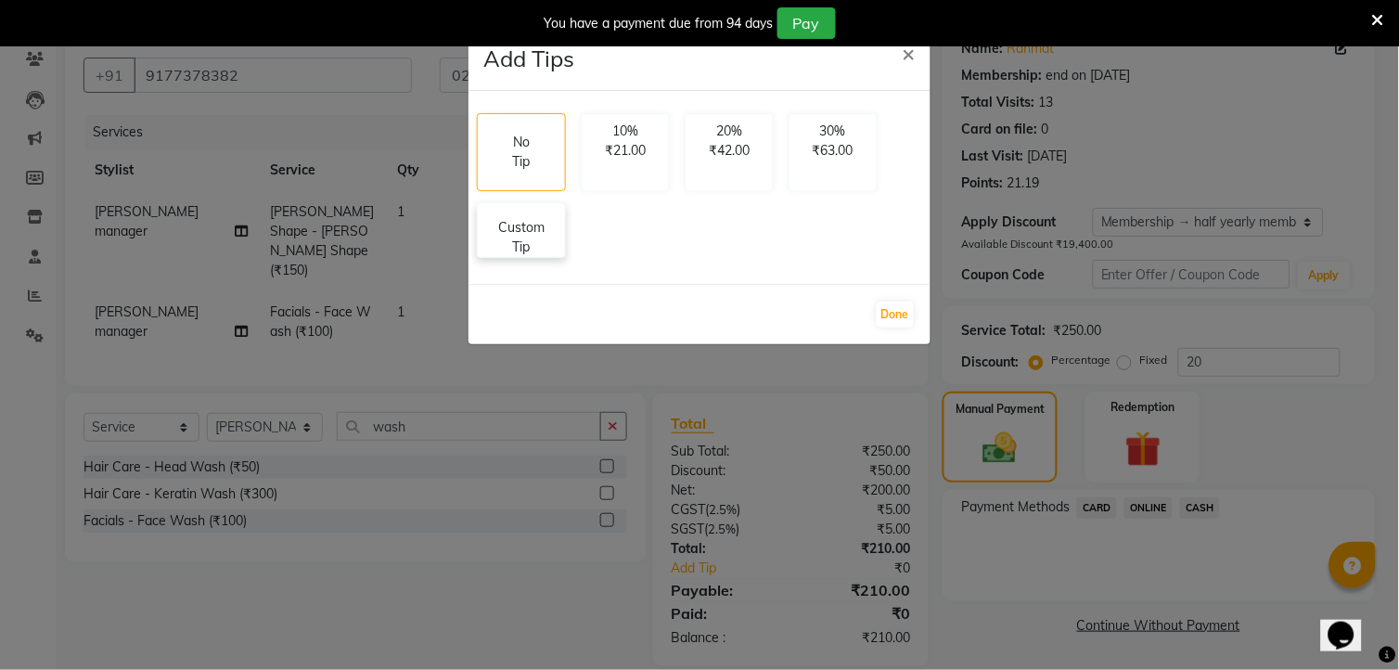
click at [535, 236] on p "Custom Tip" at bounding box center [521, 237] width 65 height 39
select select "91765"
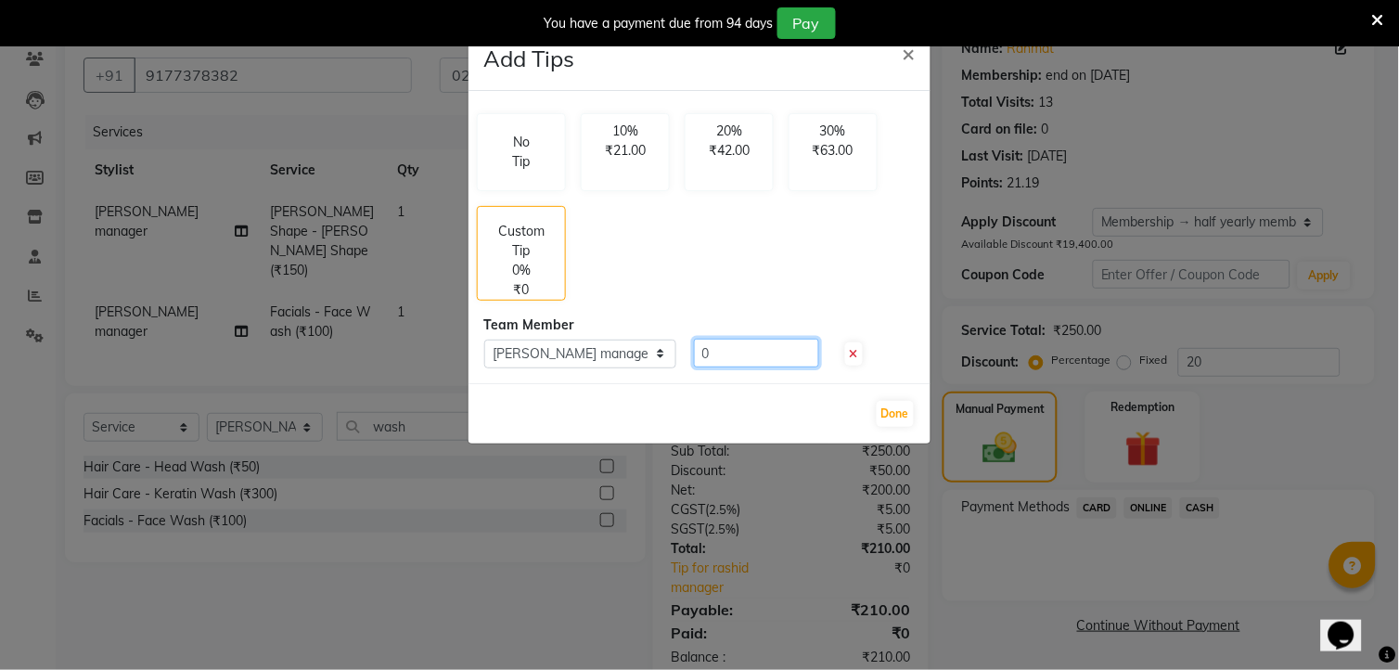
click at [738, 356] on input "0" at bounding box center [756, 353] width 125 height 29
type input "40"
click at [886, 412] on button "Done" at bounding box center [895, 414] width 37 height 26
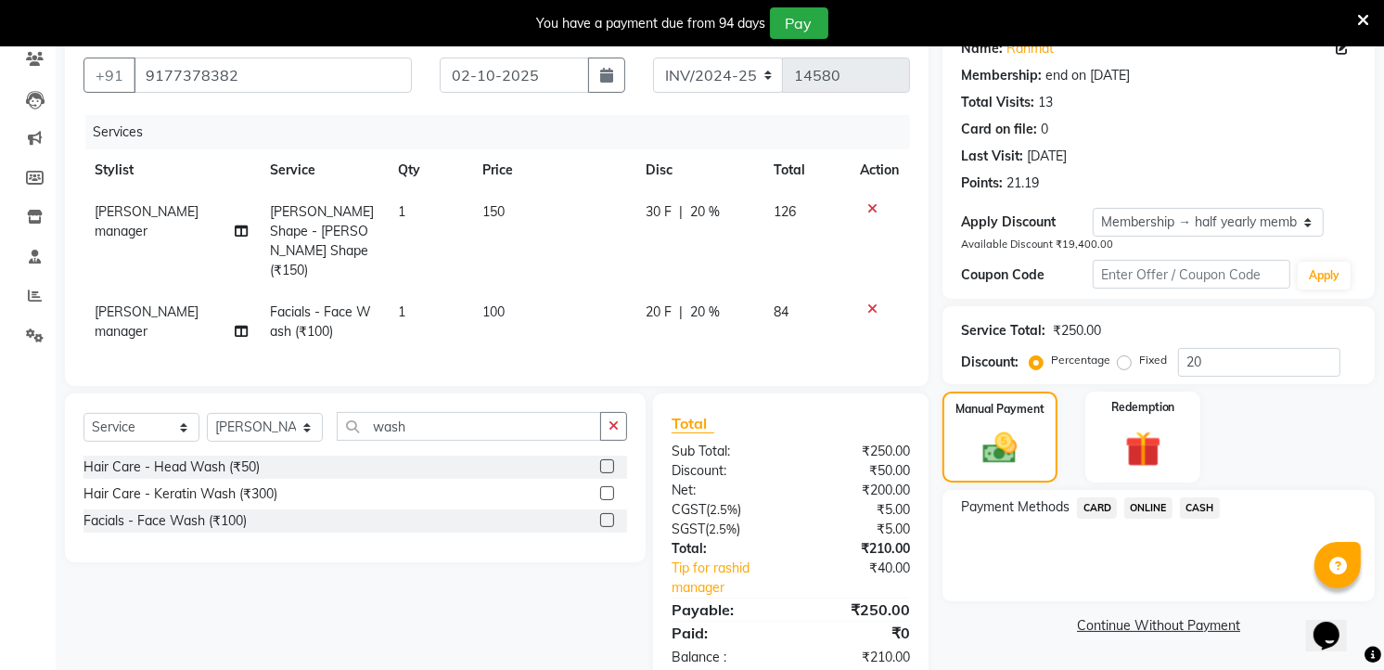
click at [1148, 517] on span "ONLINE" at bounding box center [1148, 507] width 48 height 21
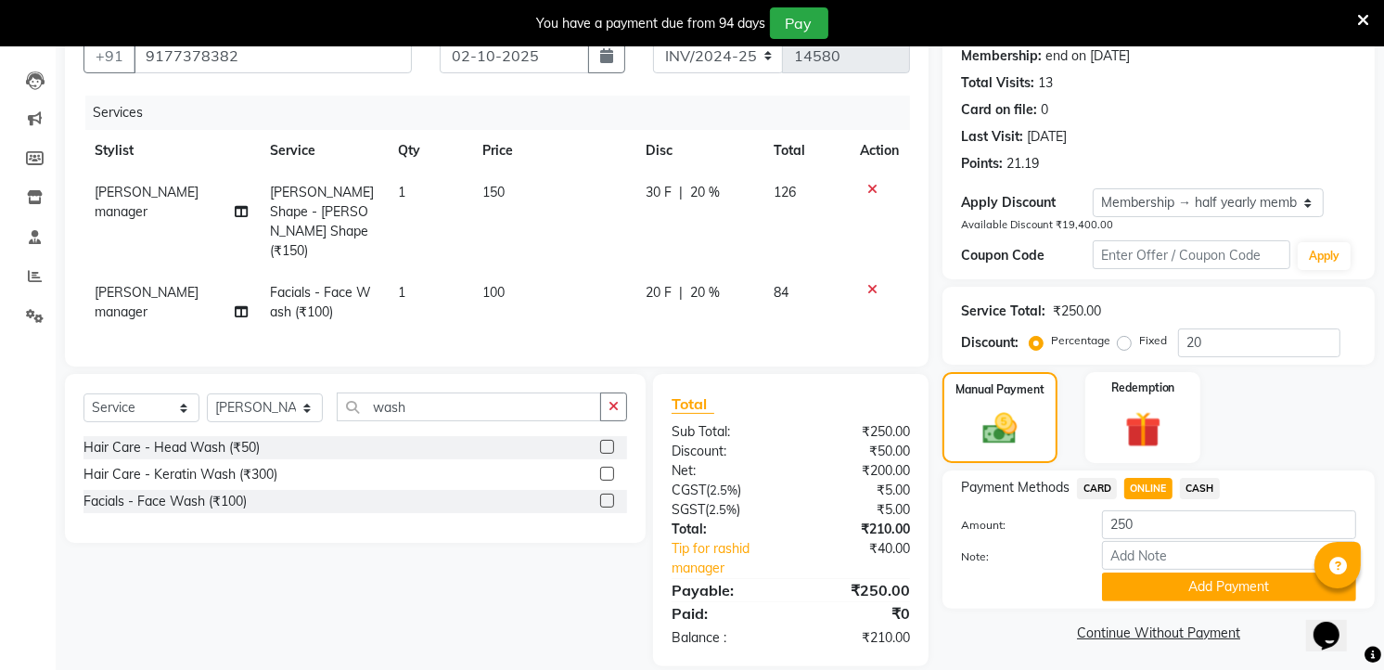
scroll to position [186, 0]
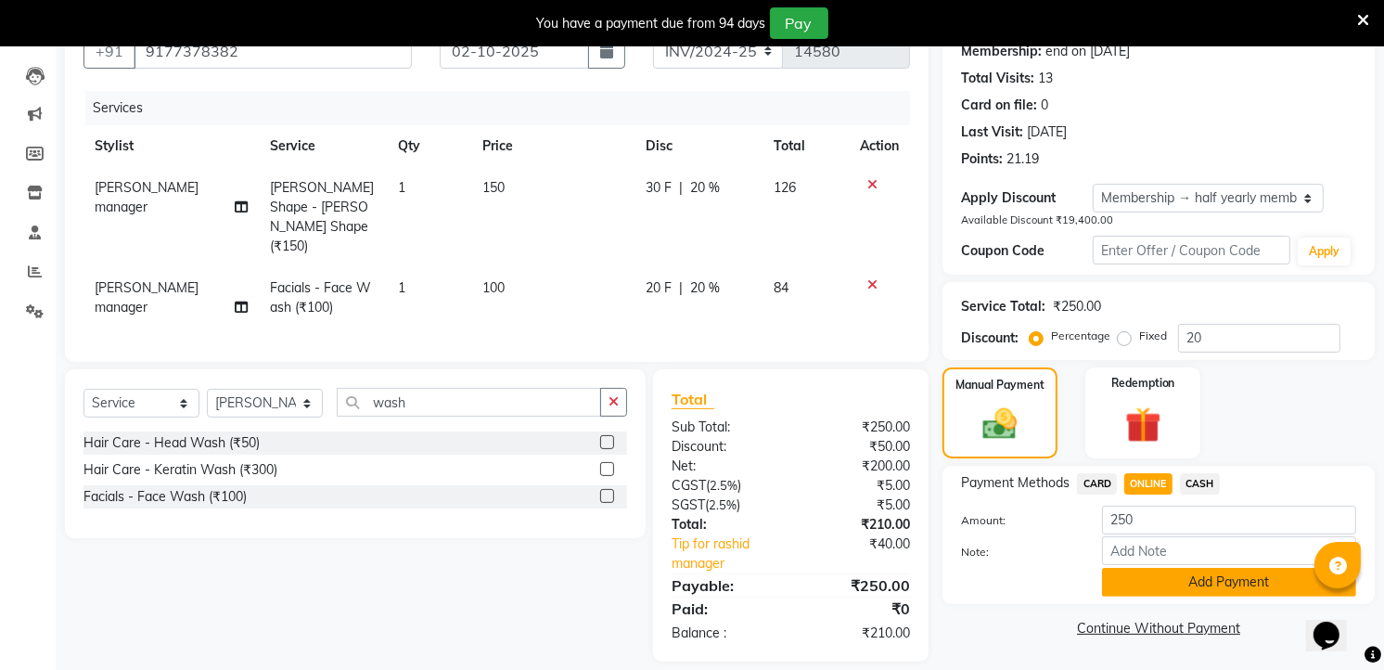
click at [1212, 568] on button "Add Payment" at bounding box center [1229, 582] width 254 height 29
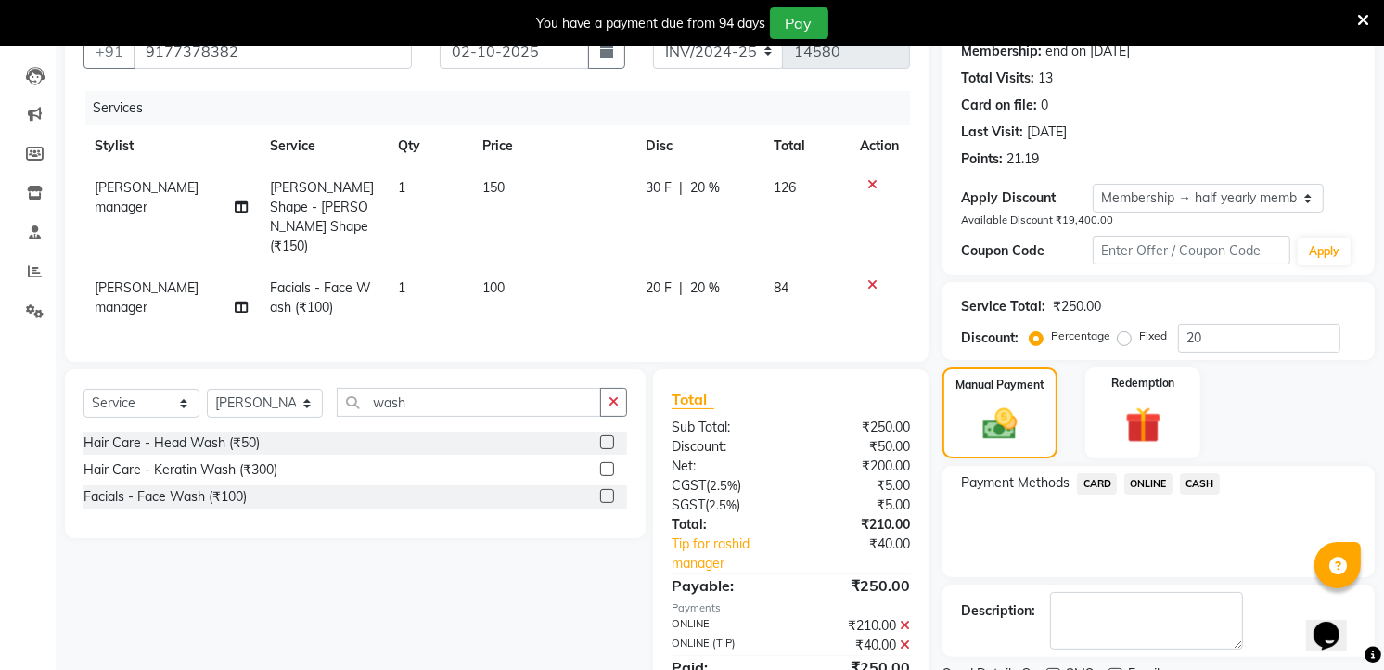
scroll to position [304, 0]
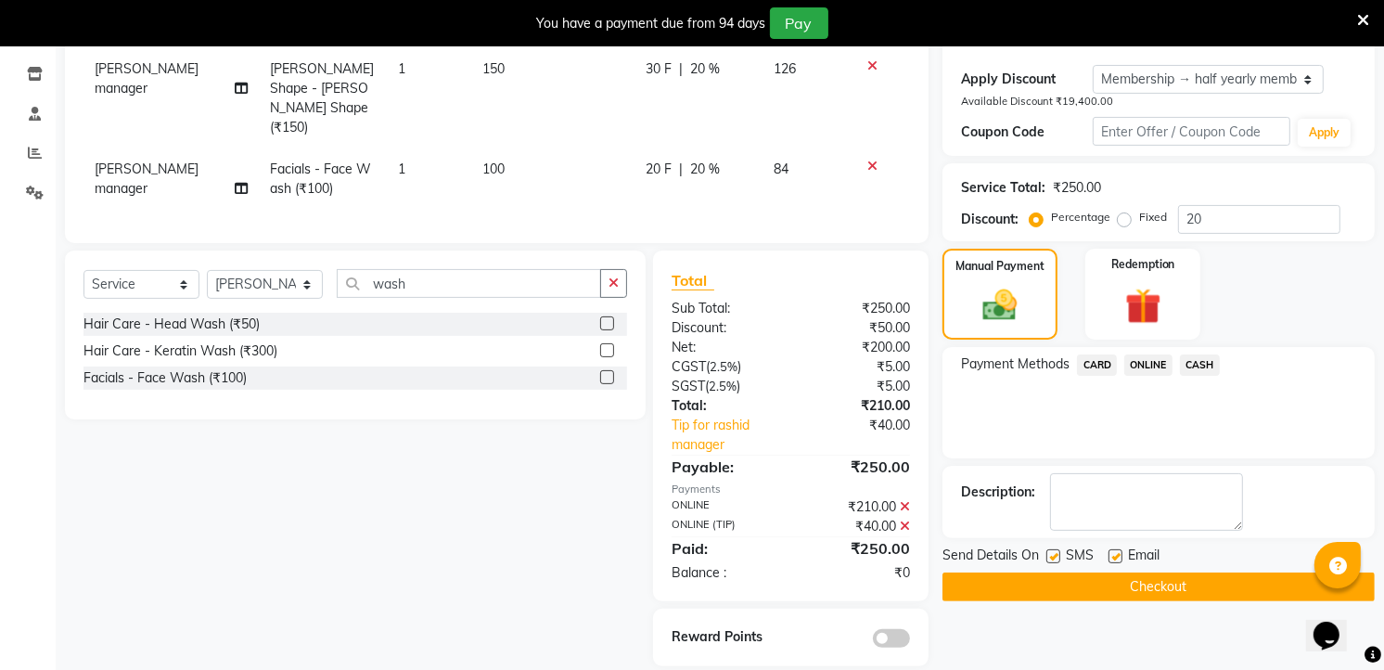
click at [1212, 597] on button "Checkout" at bounding box center [1158, 586] width 432 height 29
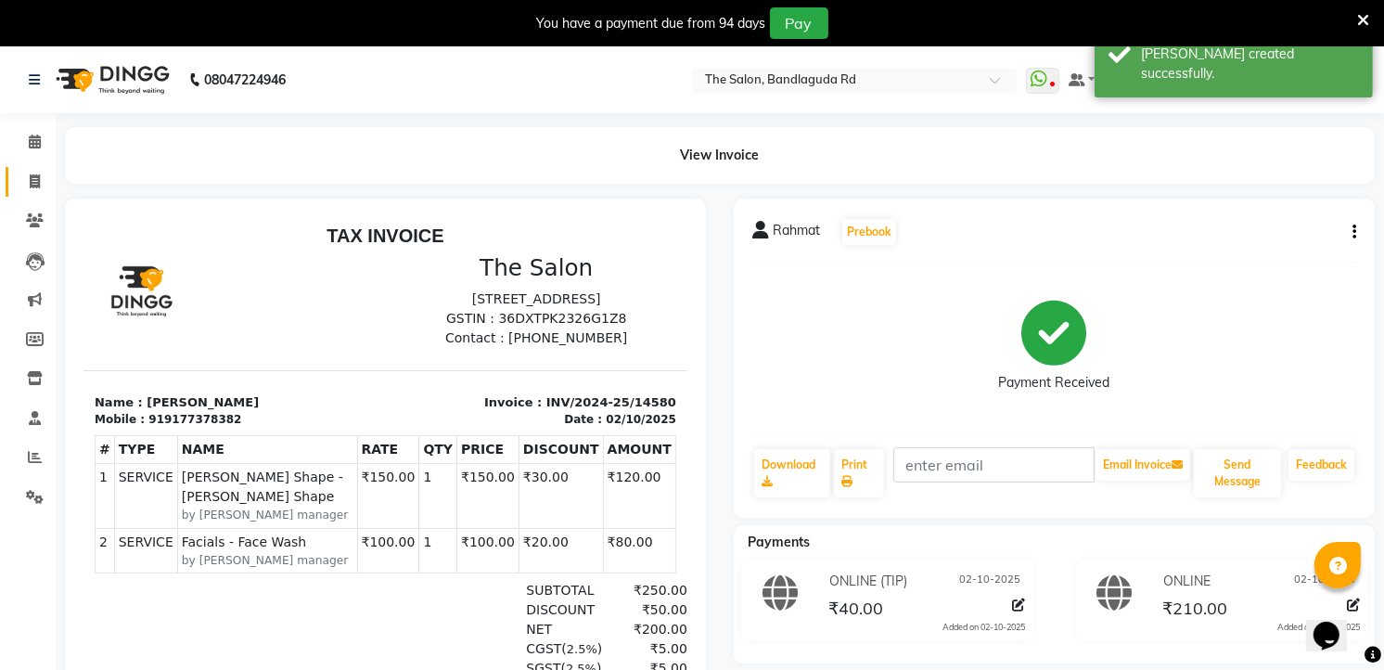
click at [39, 170] on link "Invoice" at bounding box center [28, 182] width 45 height 31
select select "service"
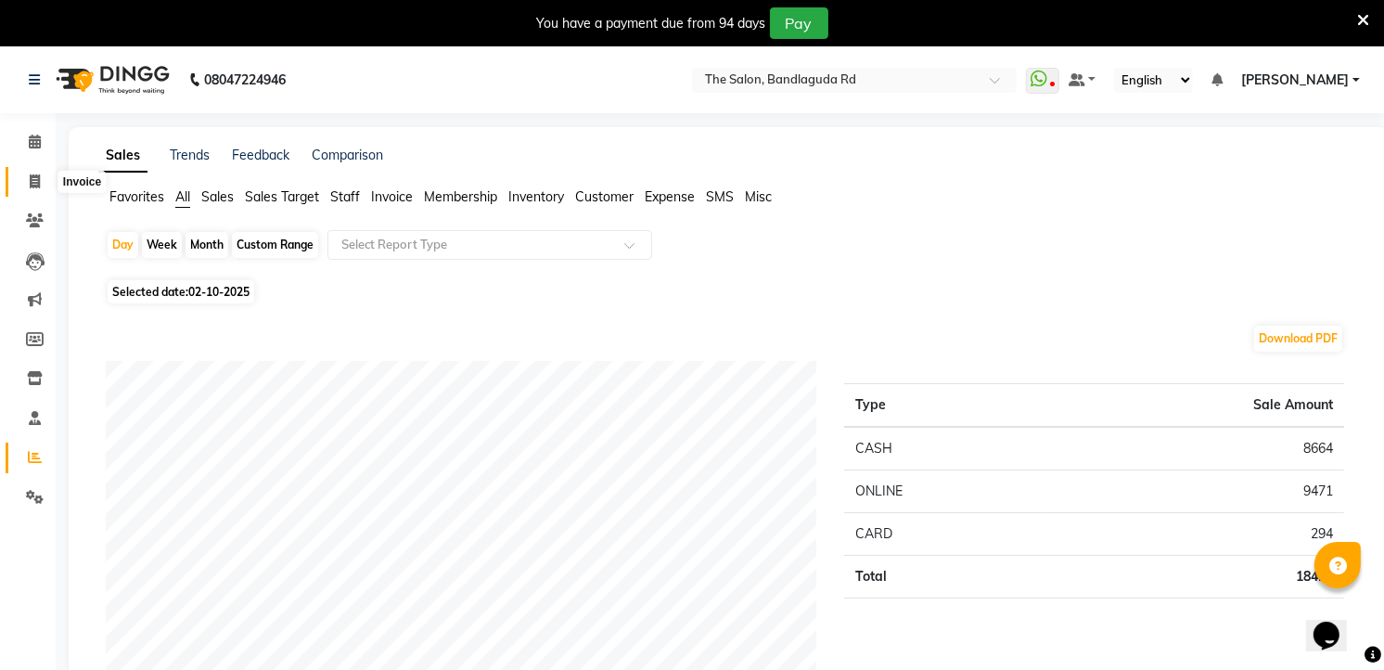
click at [38, 174] on icon at bounding box center [35, 181] width 10 height 14
select select "service"
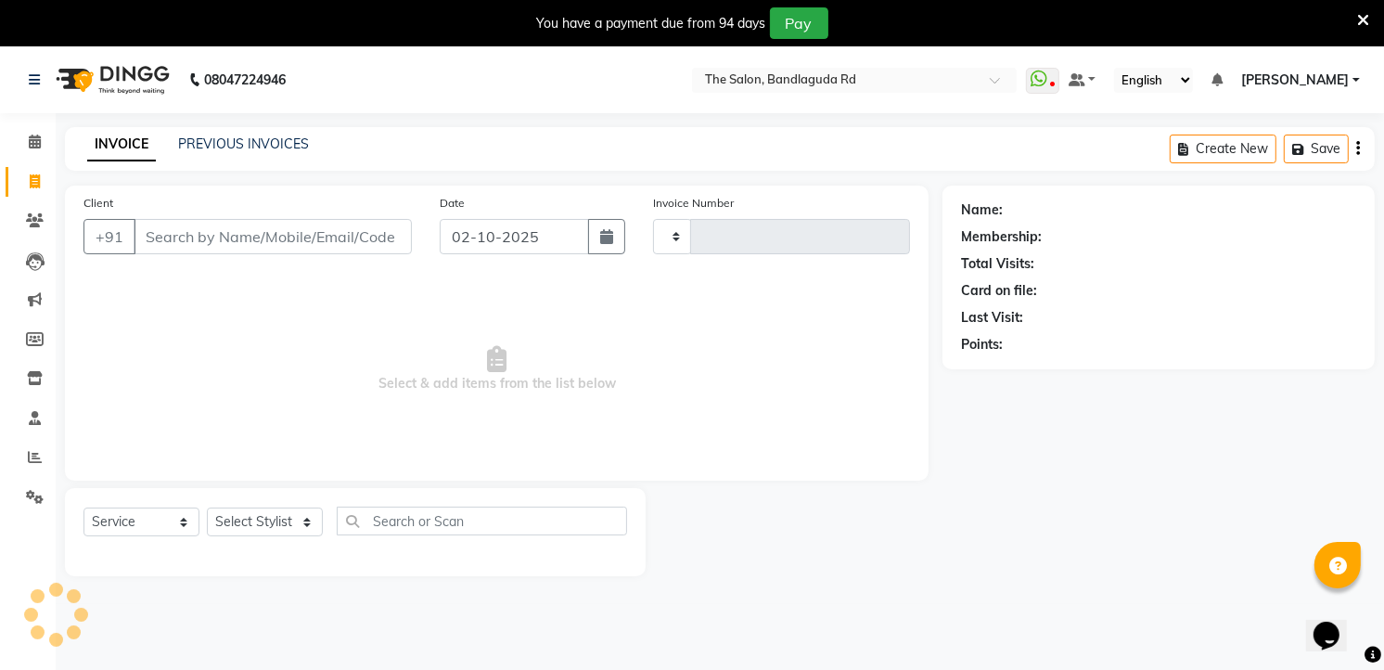
type input "14581"
select select "5198"
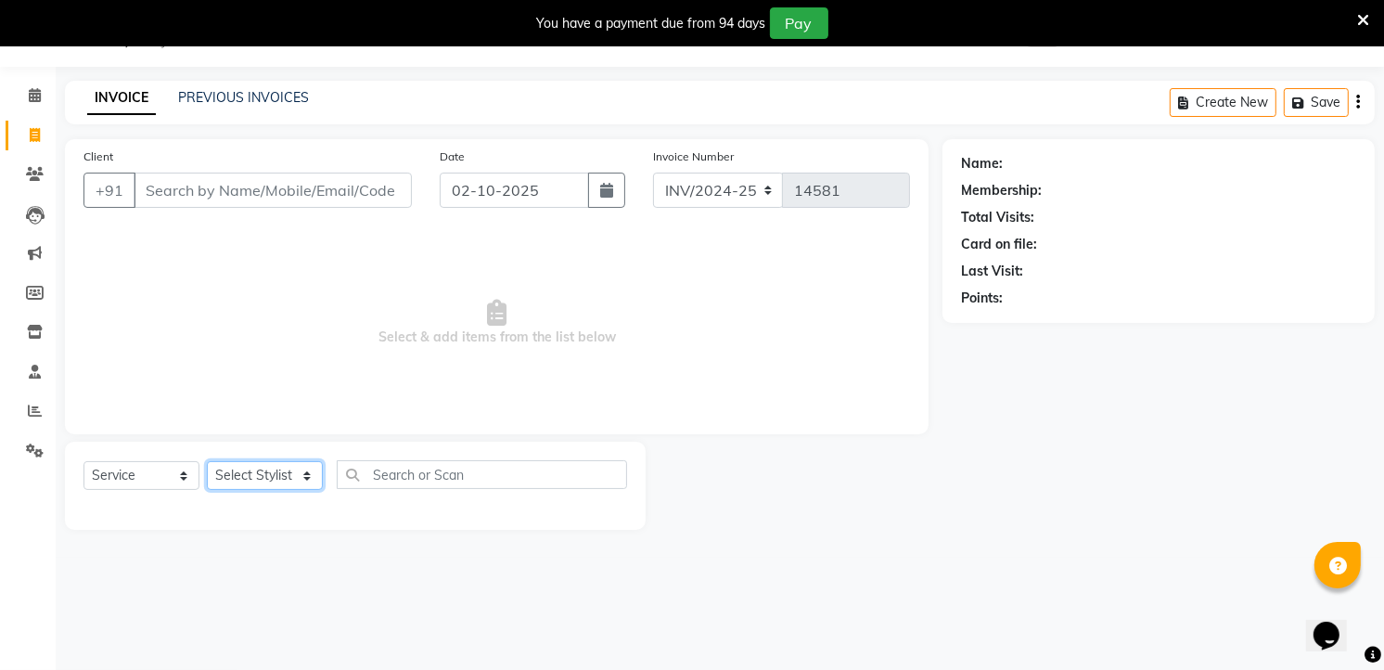
click at [272, 466] on select "Select Stylist [PERSON_NAME] [PERSON_NAME] [PERSON_NAME] new [PERSON_NAME] [PER…" at bounding box center [265, 475] width 116 height 29
select select "63354"
click at [207, 462] on select "Select Stylist [PERSON_NAME] [PERSON_NAME] [PERSON_NAME] new [PERSON_NAME] [PER…" at bounding box center [265, 475] width 116 height 29
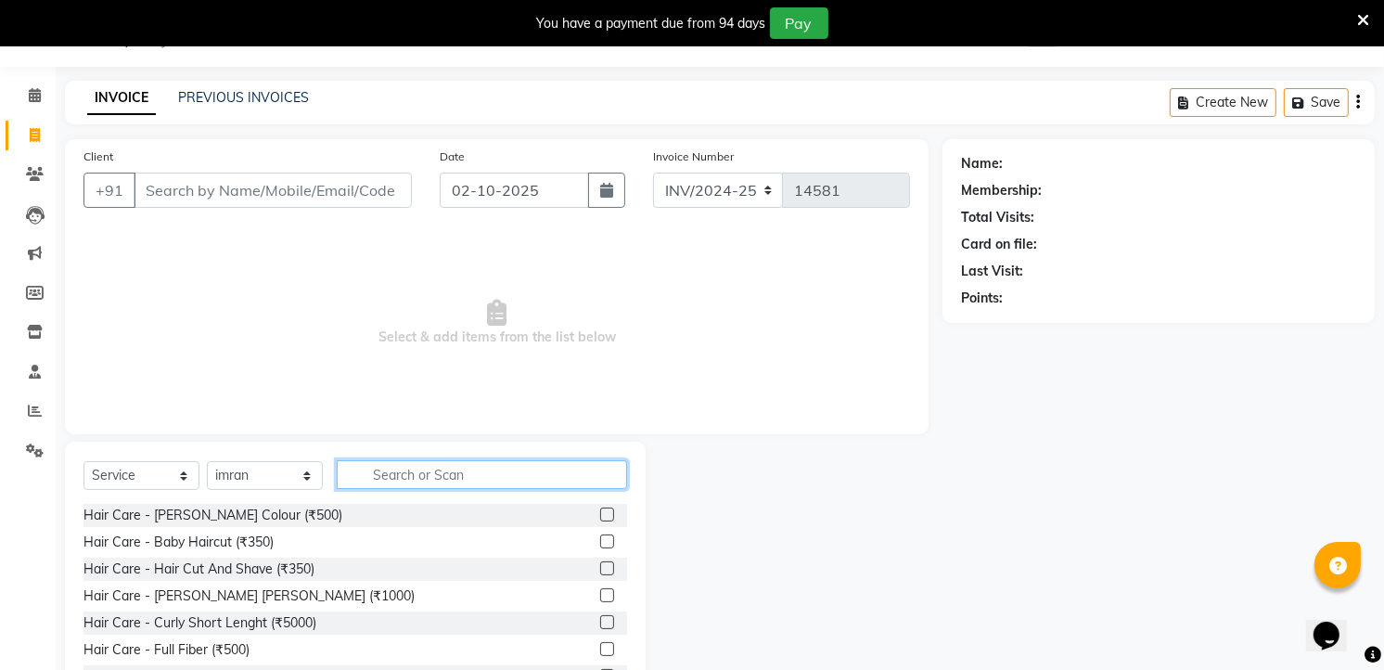
click at [404, 465] on input "text" at bounding box center [482, 474] width 290 height 29
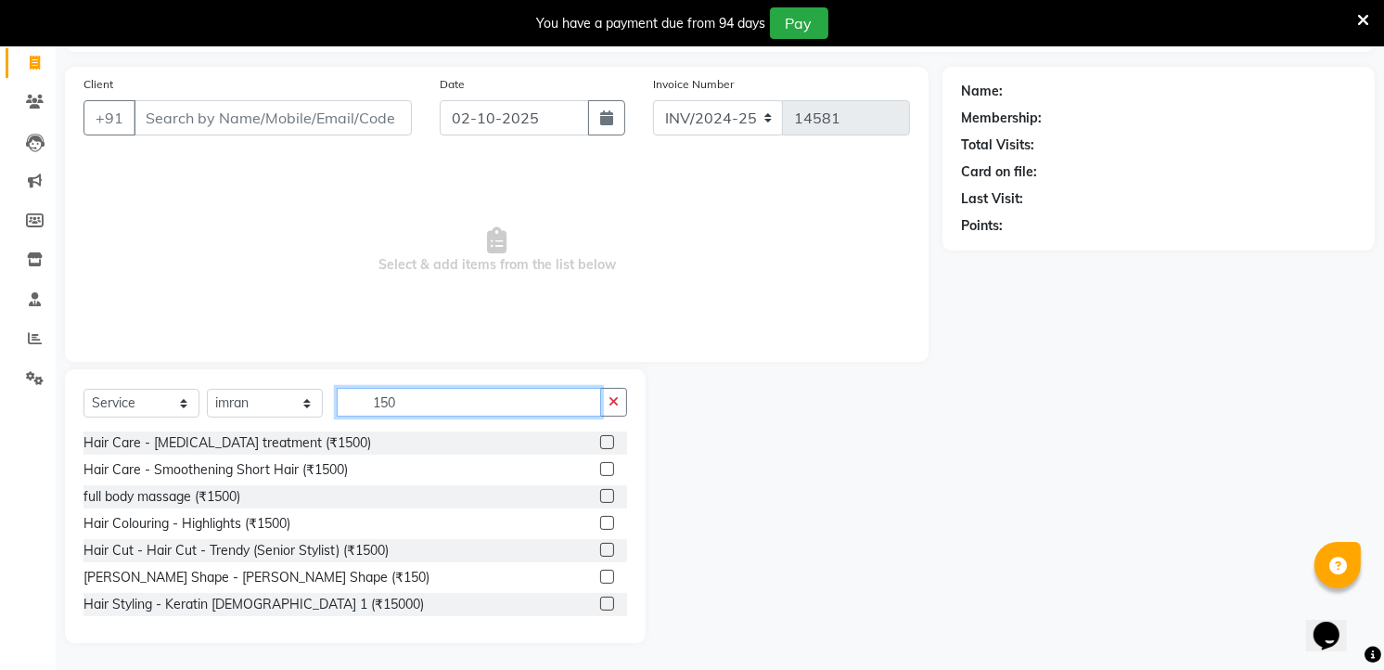
scroll to position [30, 0]
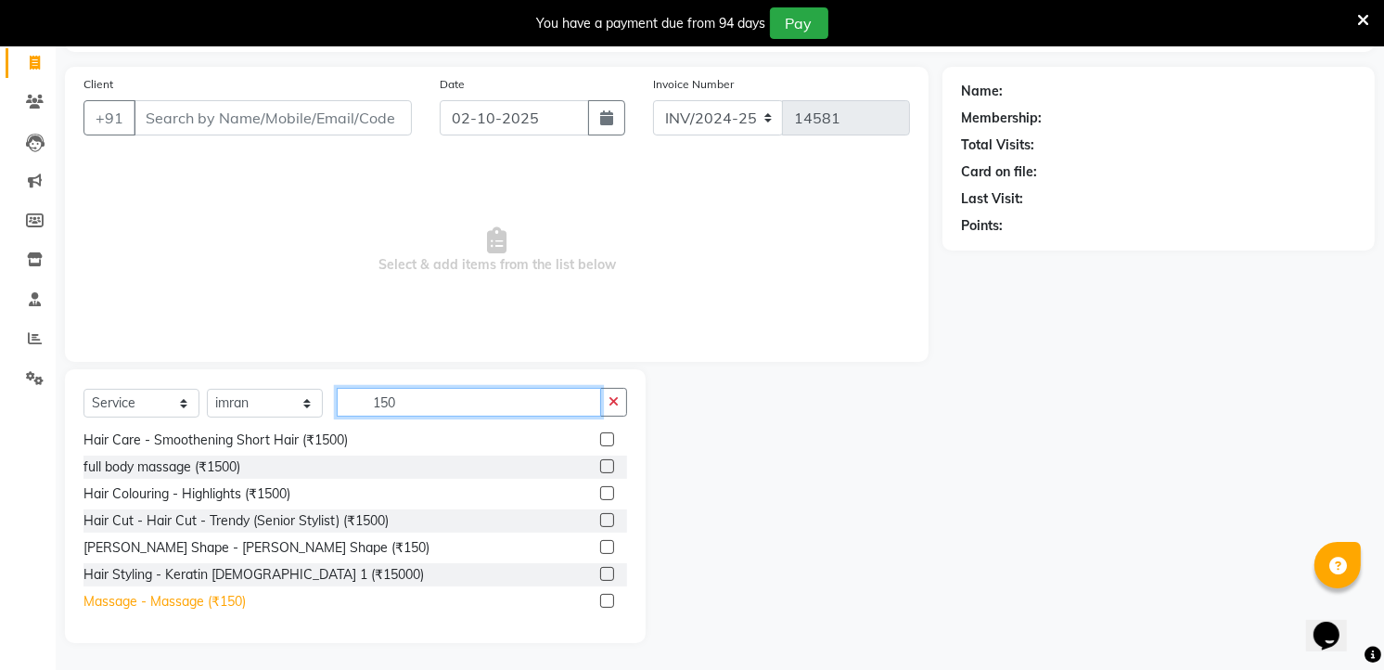
type input "150"
click at [190, 596] on div "Massage - Massage (₹150)" at bounding box center [164, 601] width 162 height 19
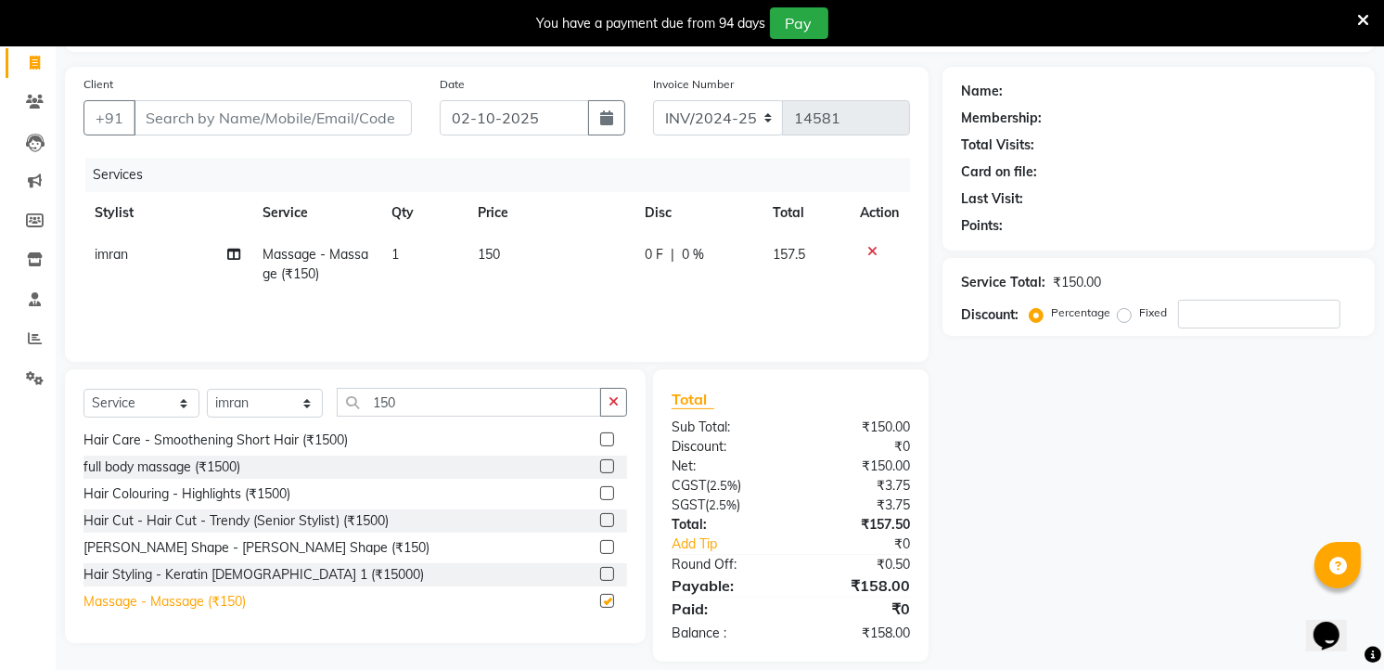
checkbox input "false"
click at [264, 102] on input "Client" at bounding box center [273, 117] width 278 height 35
type input "8"
type input "0"
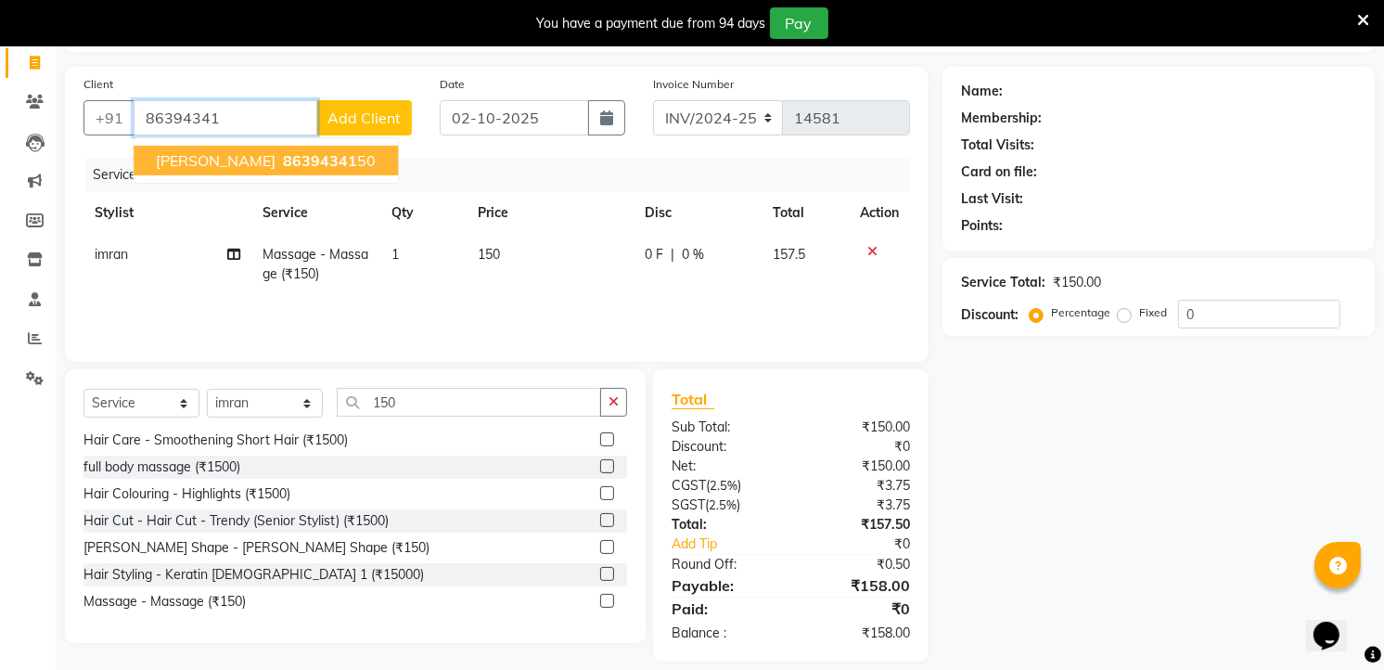
click at [283, 153] on span "86394341" at bounding box center [320, 160] width 74 height 19
type input "8639434150"
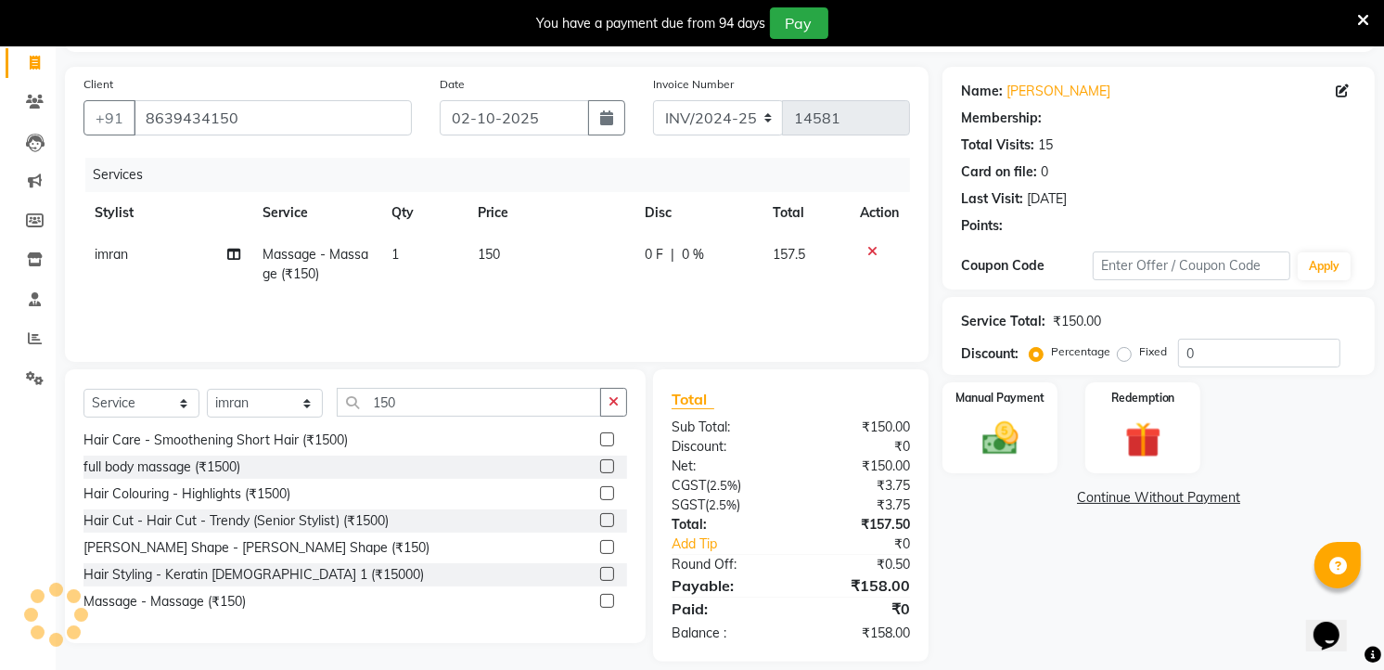
select select "1: Object"
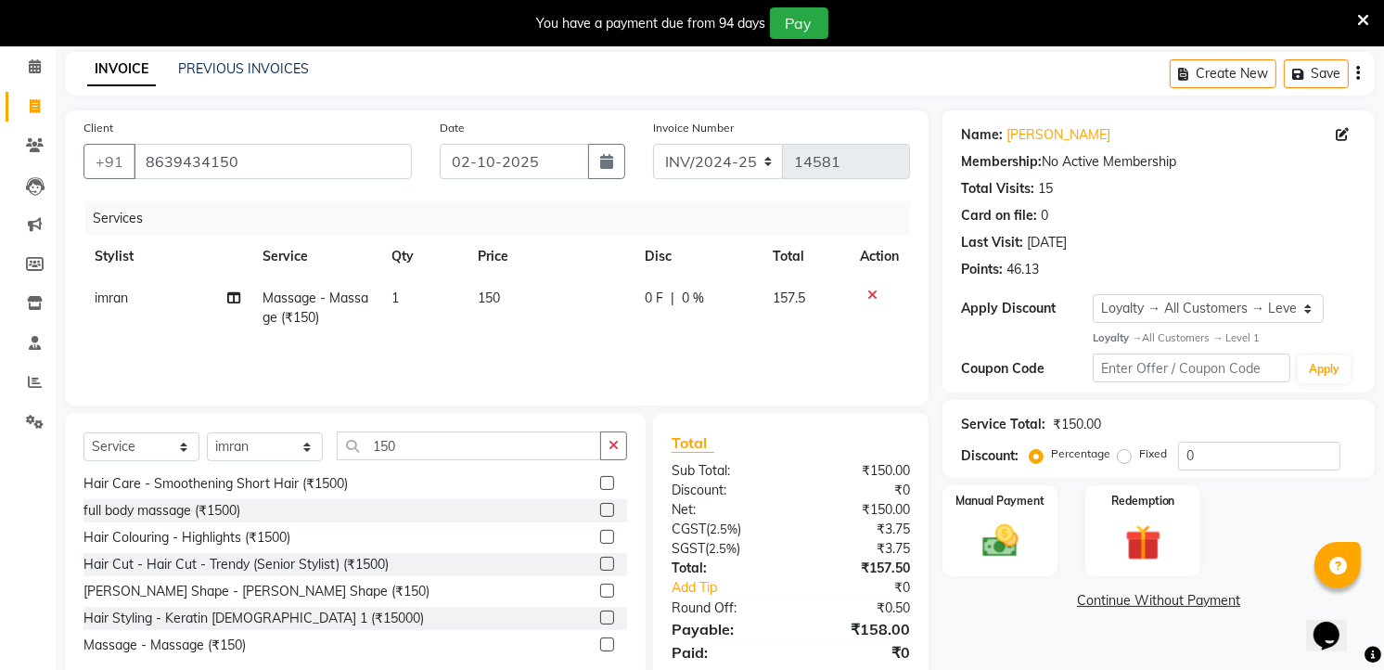
scroll to position [137, 0]
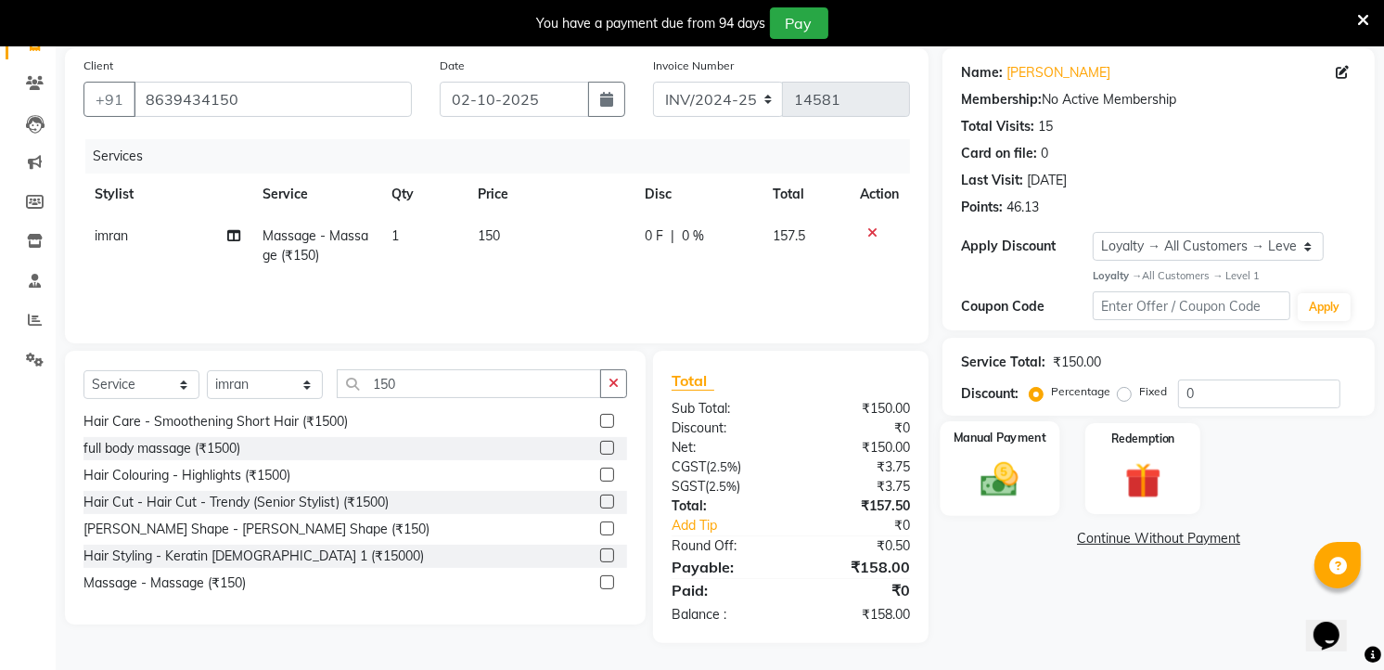
click at [970, 482] on img at bounding box center [1000, 478] width 60 height 43
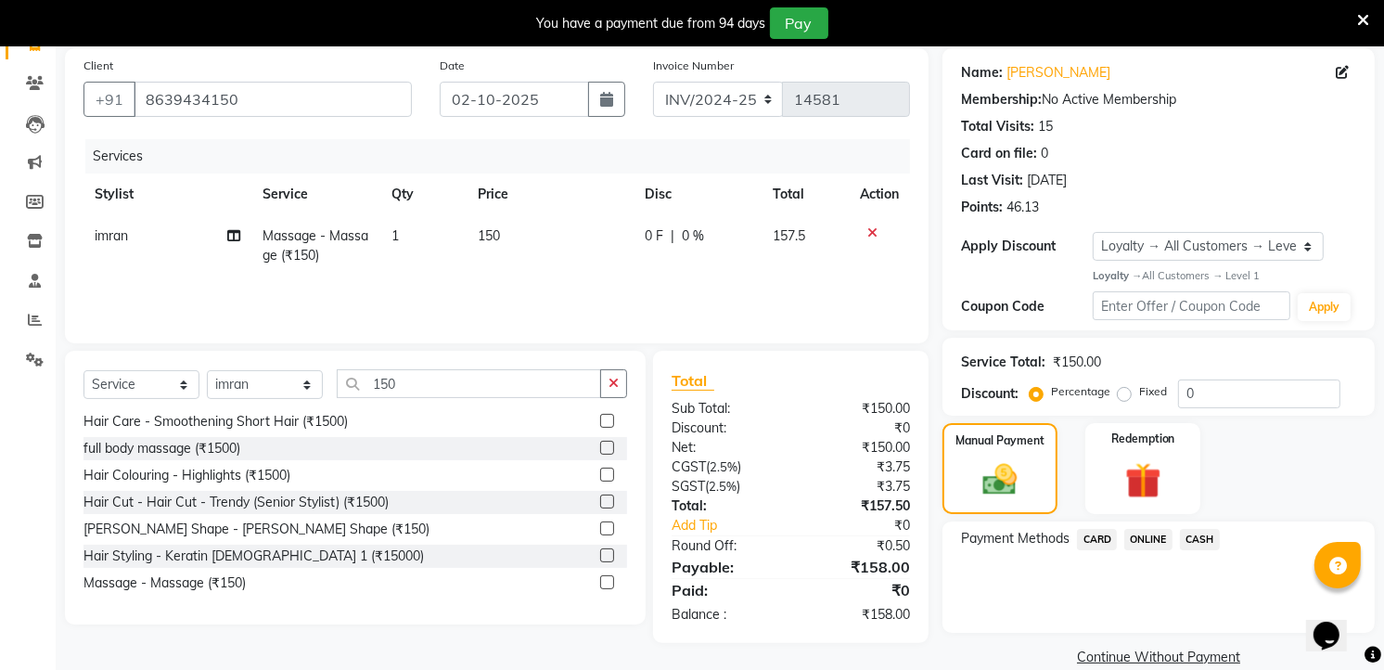
click at [1138, 530] on span "ONLINE" at bounding box center [1148, 539] width 48 height 21
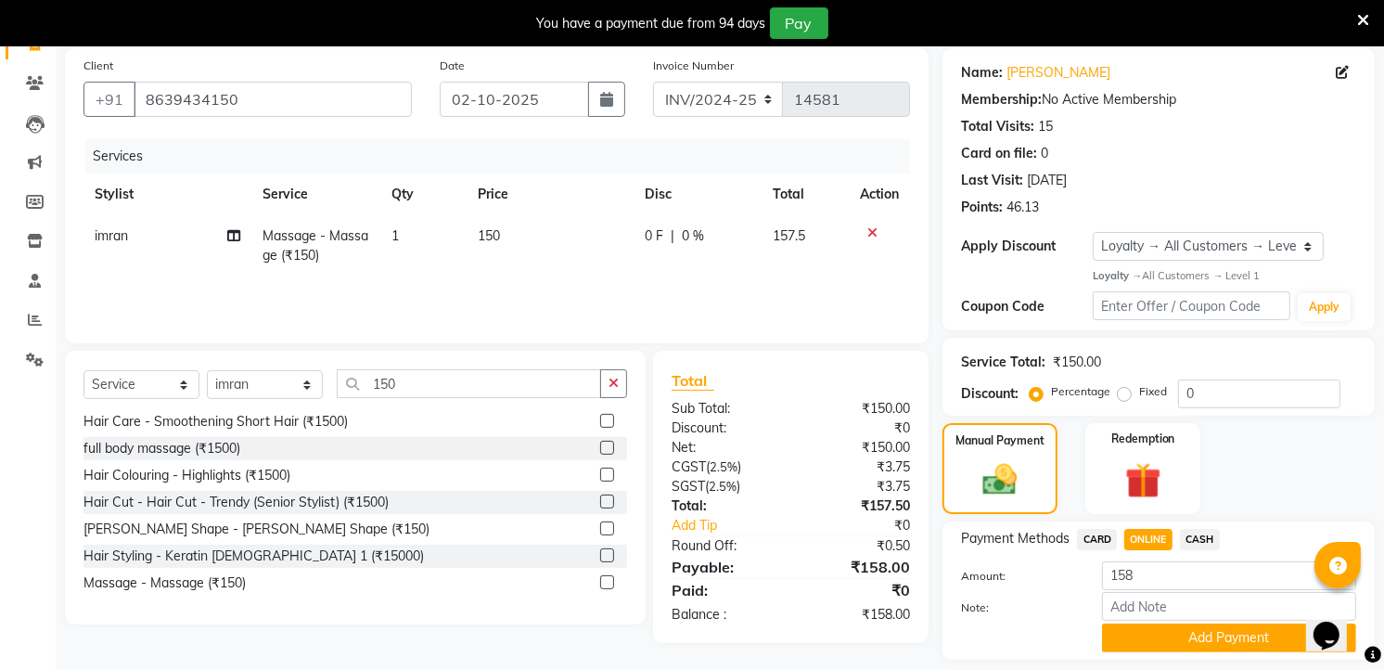
scroll to position [192, 0]
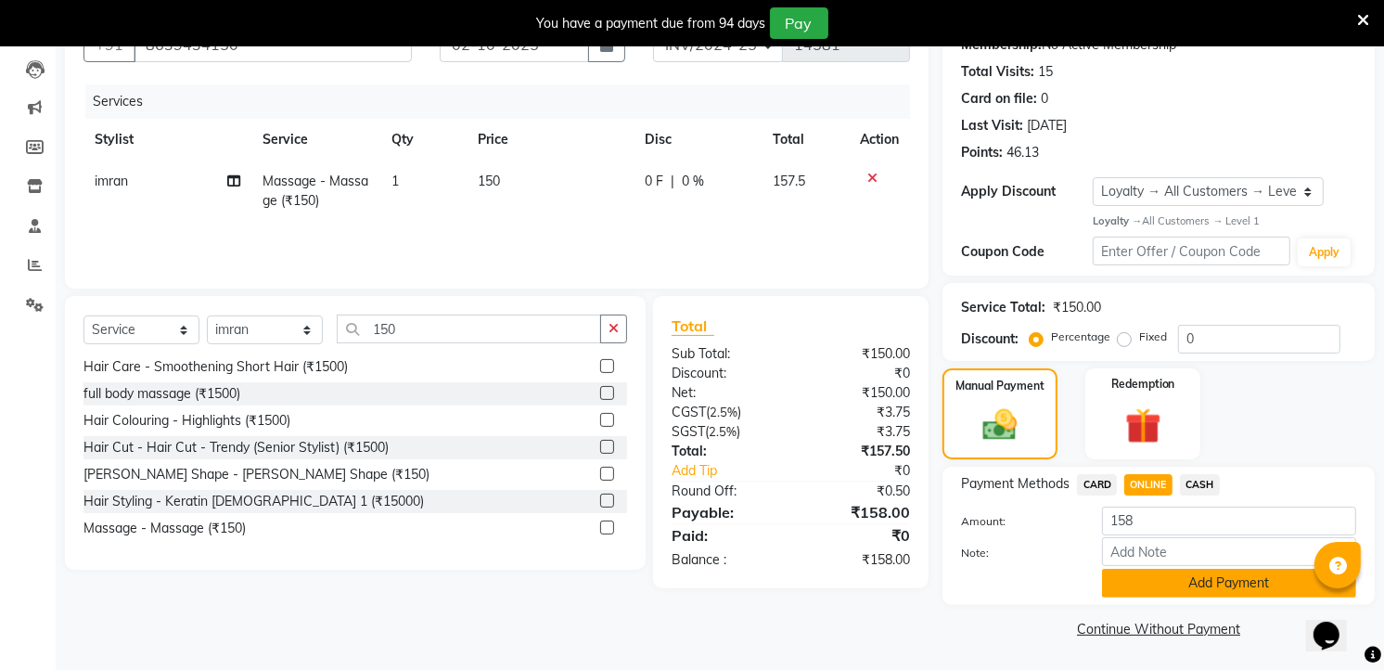
click at [1132, 570] on button "Add Payment" at bounding box center [1229, 583] width 254 height 29
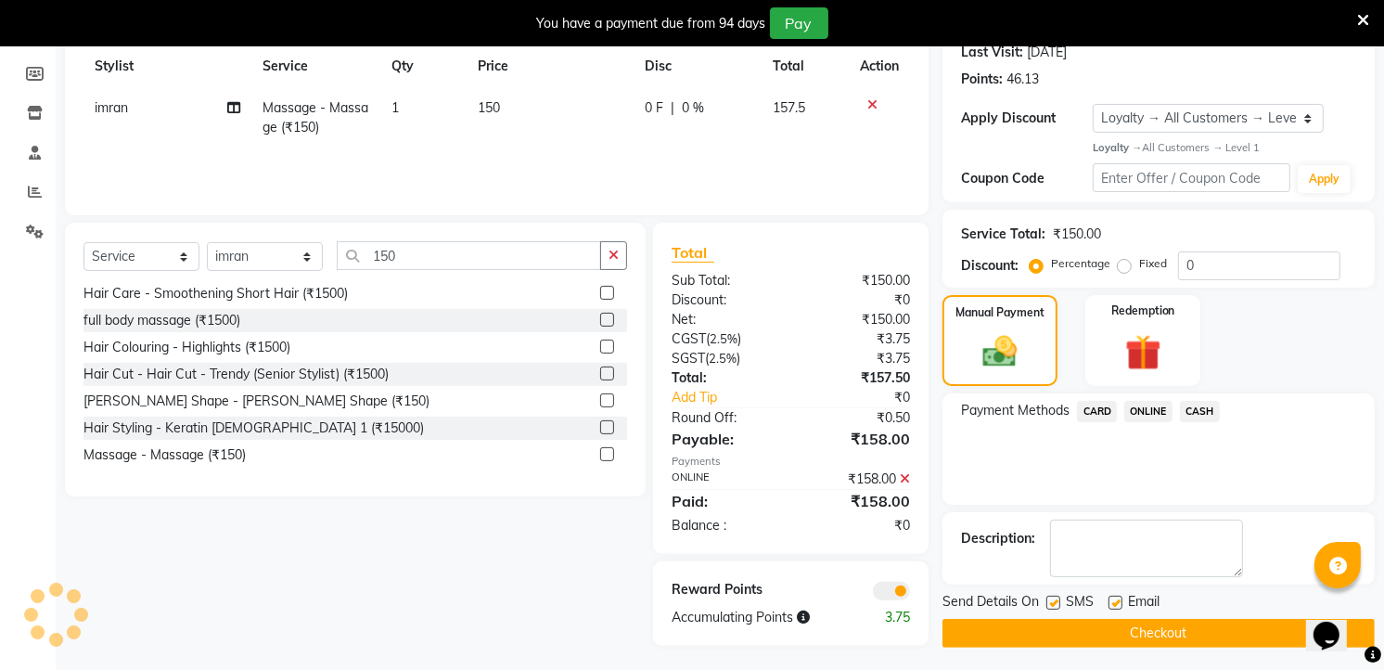
scroll to position [270, 0]
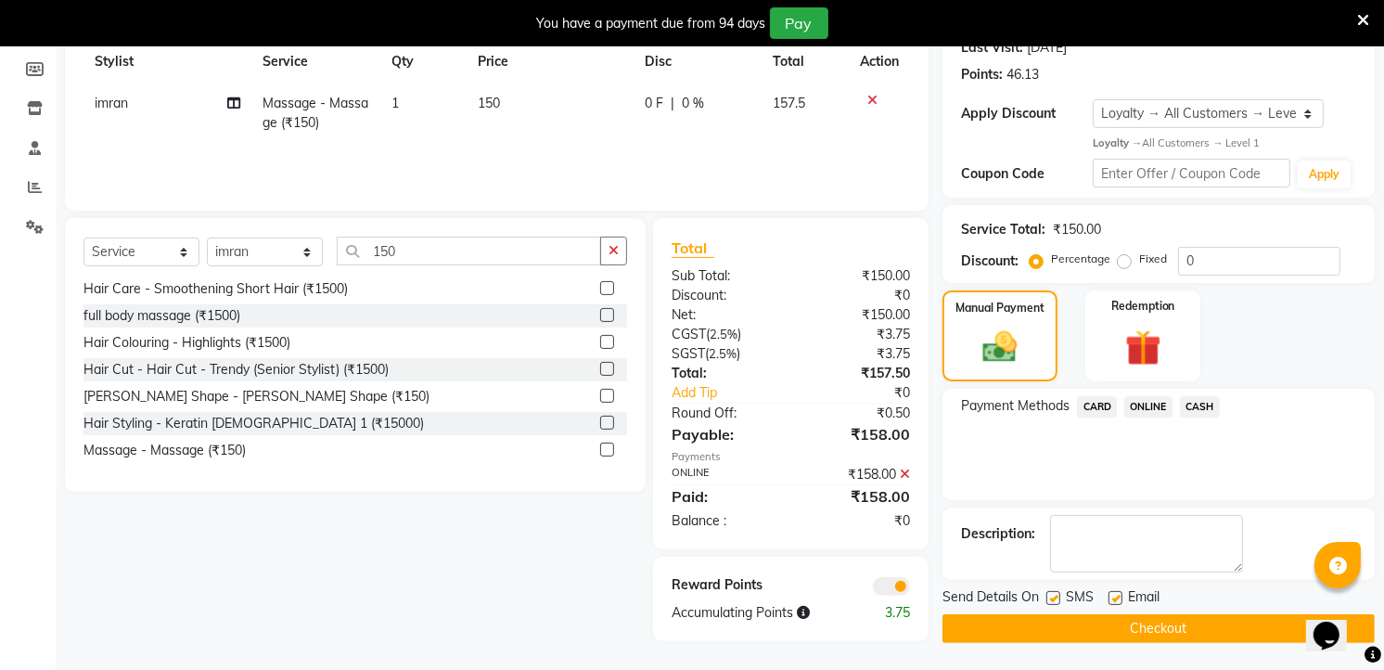
click at [1130, 627] on button "Checkout" at bounding box center [1158, 628] width 432 height 29
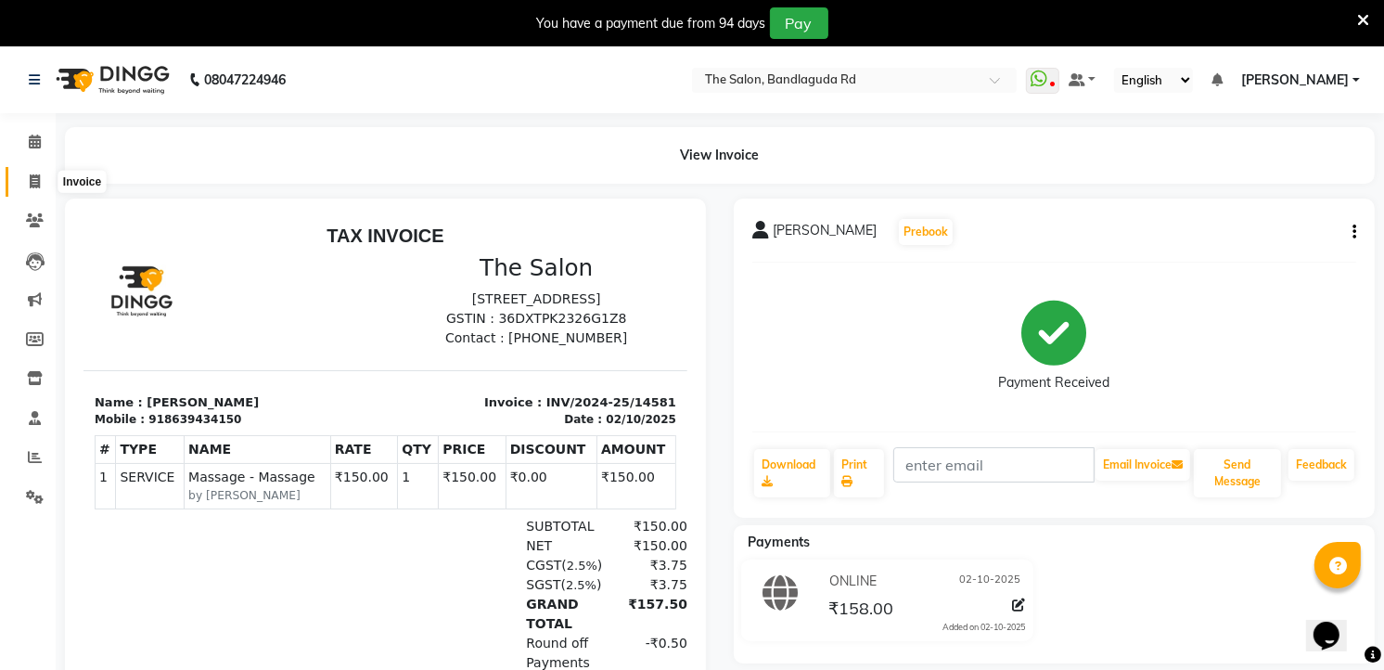
click at [37, 190] on span at bounding box center [35, 182] width 32 height 21
select select "service"
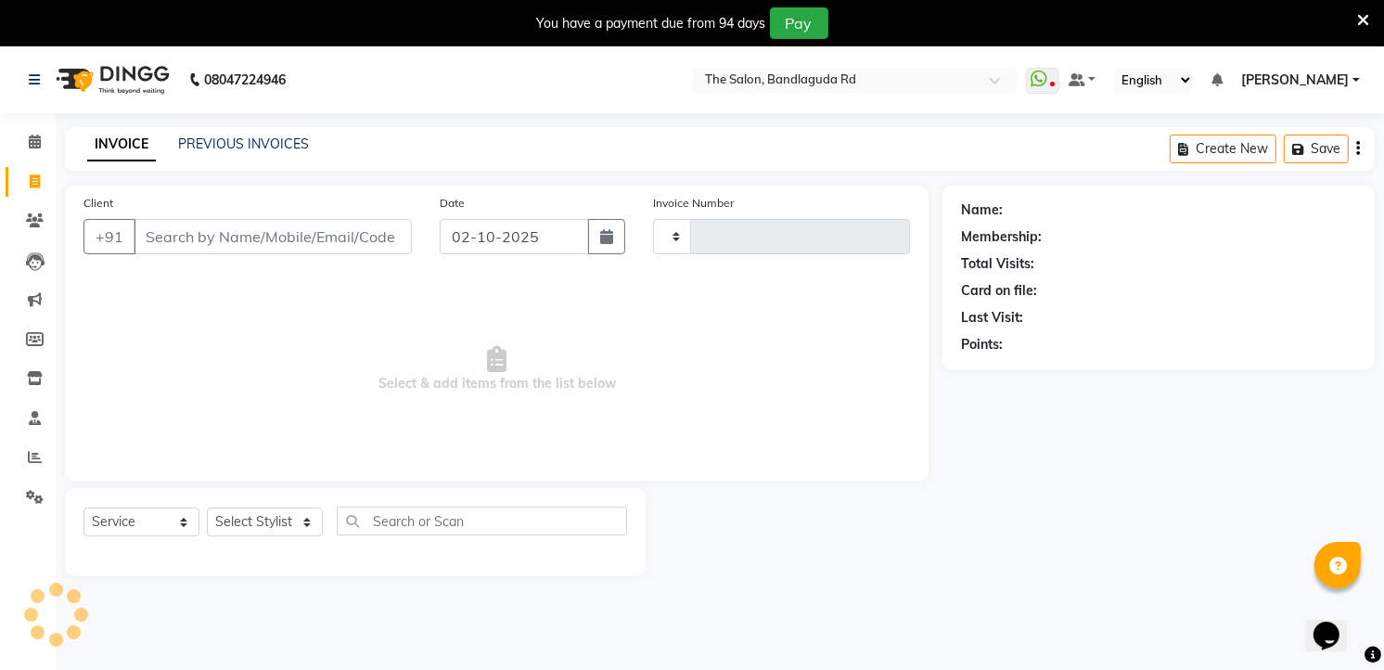
scroll to position [46, 0]
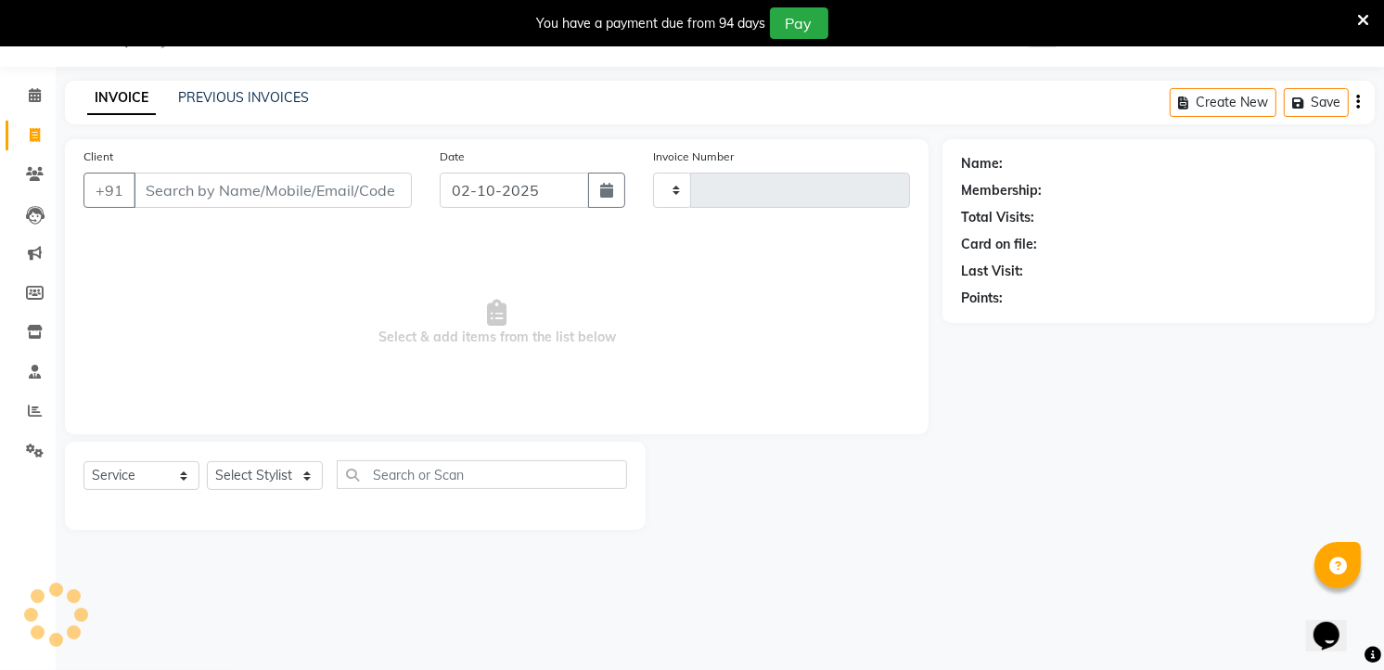
type input "14582"
select select "5198"
click at [331, 190] on input "Client" at bounding box center [273, 190] width 278 height 35
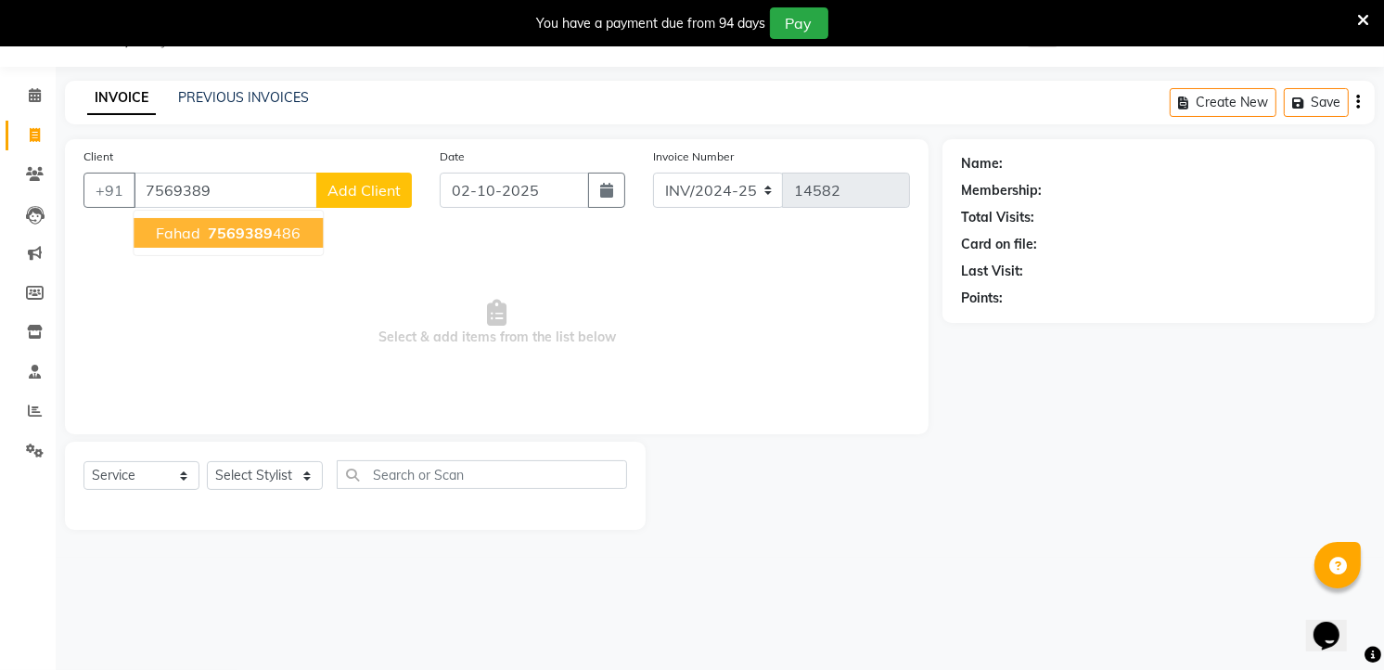
click at [233, 235] on span "7569389" at bounding box center [240, 233] width 65 height 19
type input "7569389486"
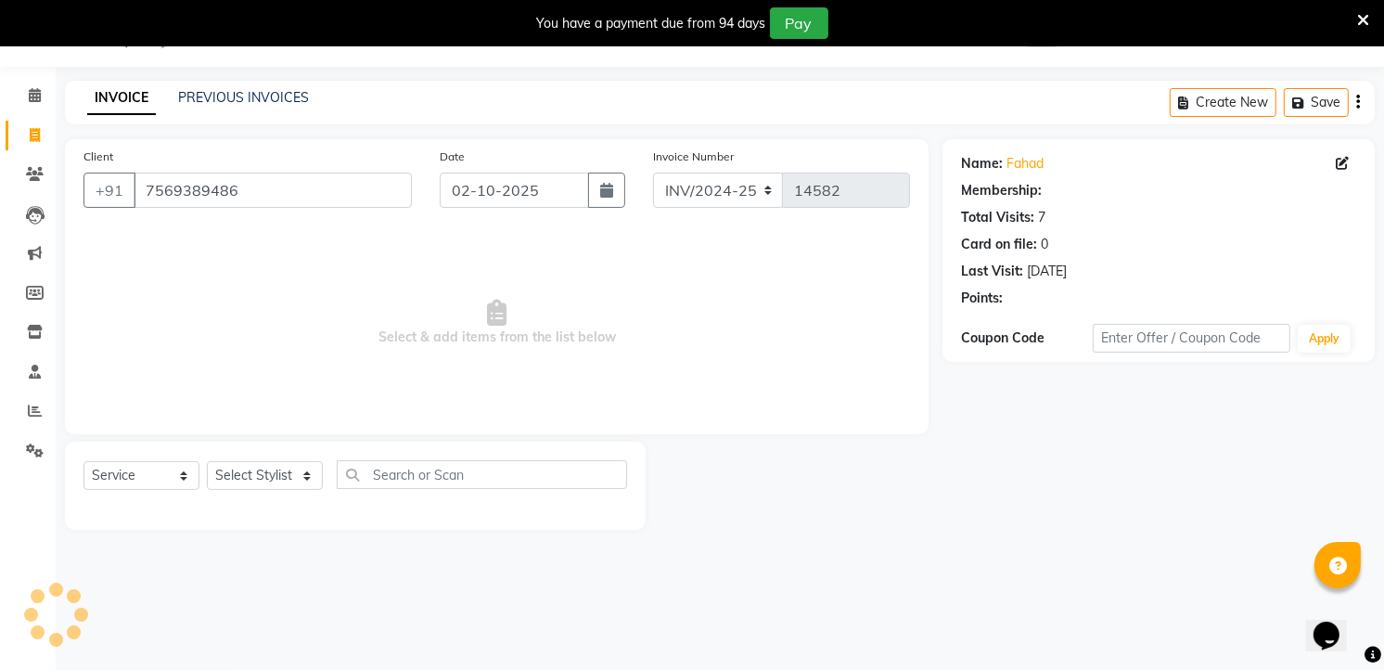
select select "1: Object"
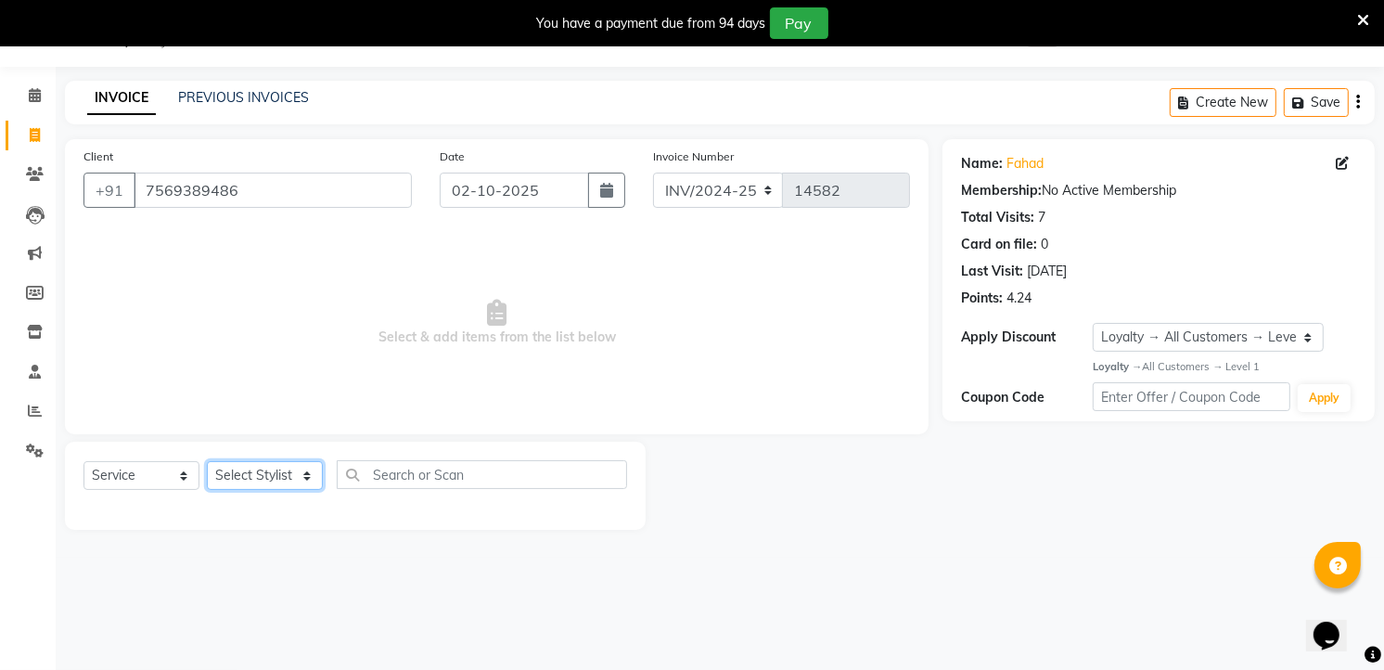
click at [276, 470] on select "Select Stylist [PERSON_NAME] [PERSON_NAME] [PERSON_NAME] new [PERSON_NAME] [PER…" at bounding box center [265, 475] width 116 height 29
select select "43772"
click at [207, 462] on select "Select Stylist [PERSON_NAME] [PERSON_NAME] [PERSON_NAME] new [PERSON_NAME] [PER…" at bounding box center [265, 475] width 116 height 29
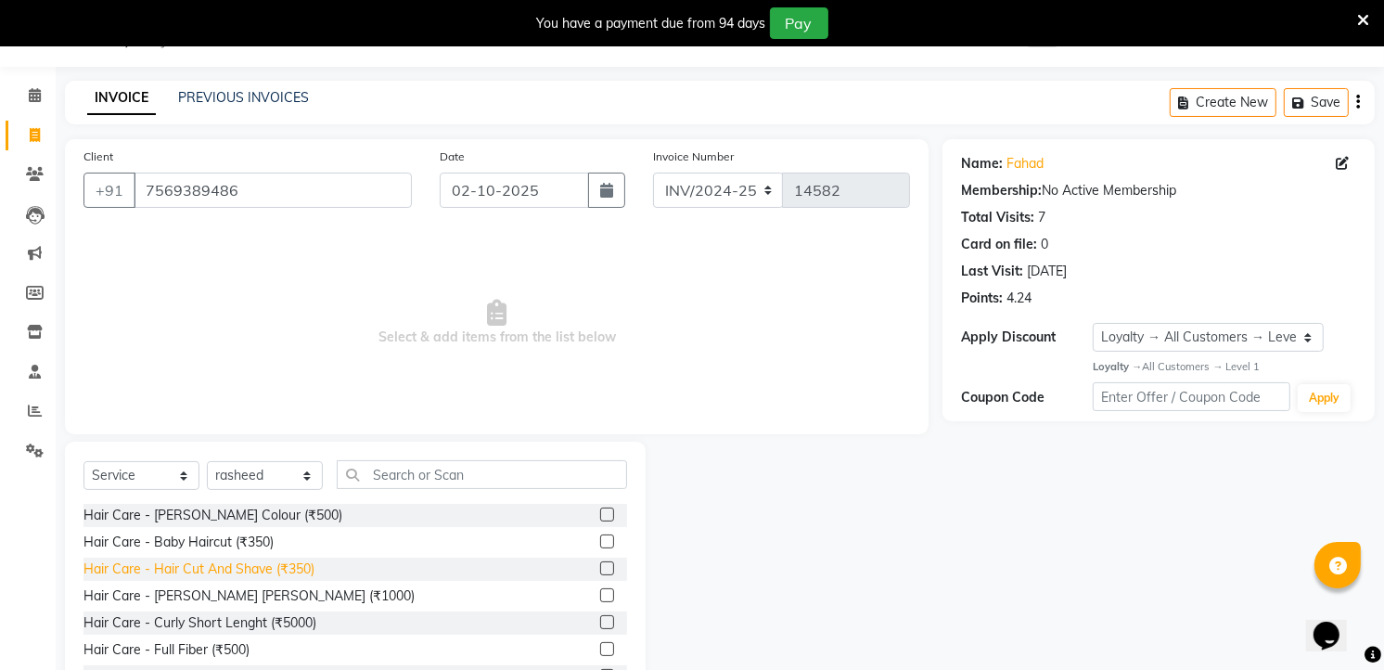
click at [286, 570] on div "Hair Care - Hair Cut And Shave (₹350)" at bounding box center [198, 568] width 231 height 19
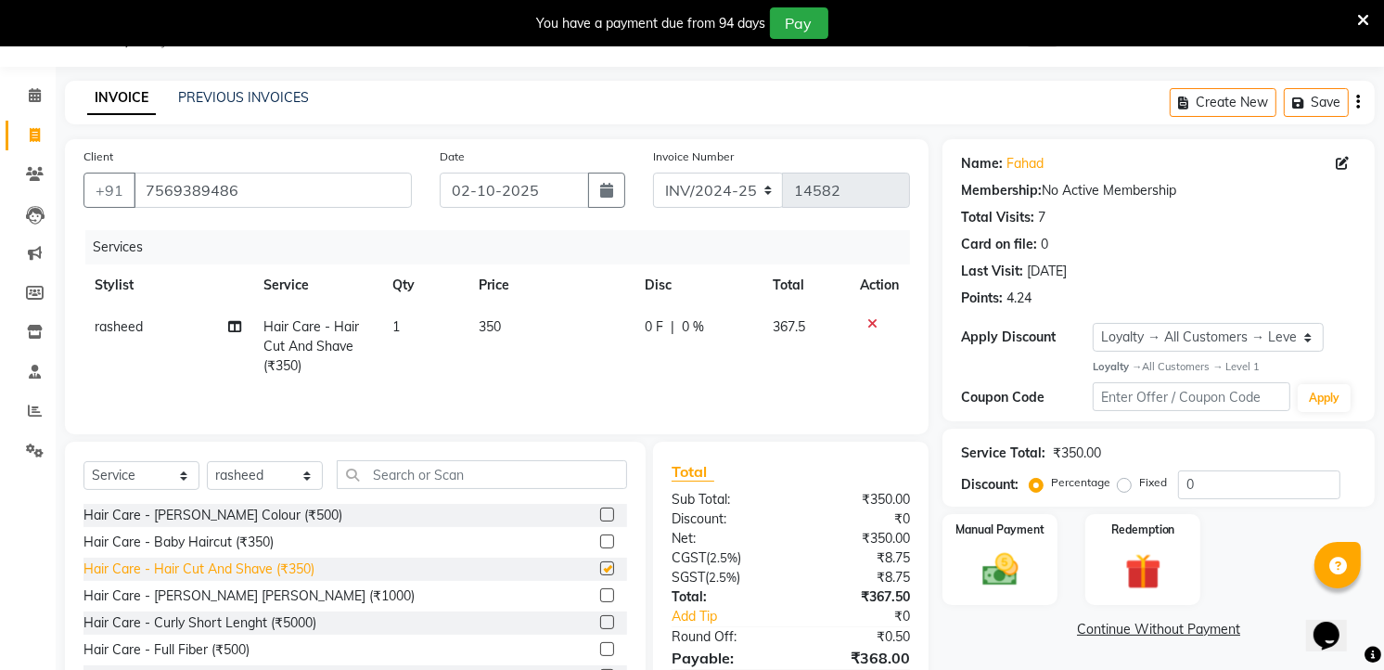
checkbox input "false"
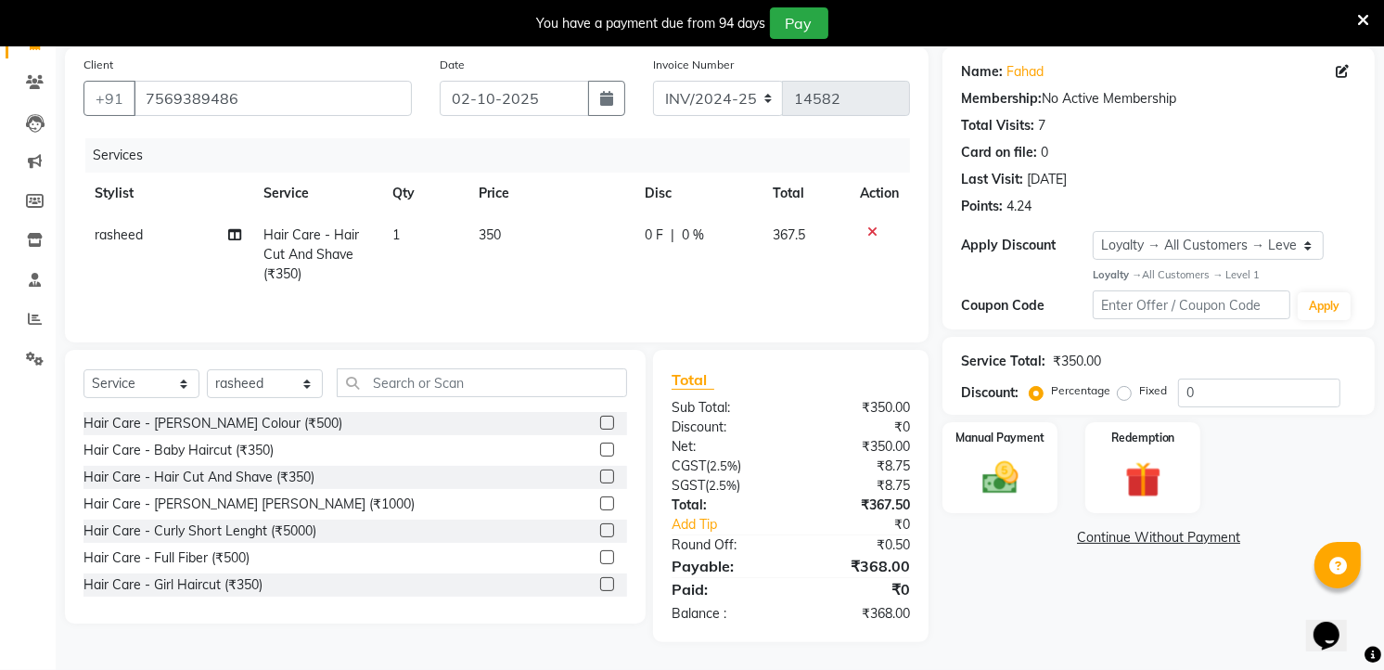
scroll to position [140, 0]
click at [163, 391] on select "Select Service Product Membership Package Voucher Prepaid Gift Card" at bounding box center [141, 383] width 116 height 29
click at [83, 369] on select "Select Service Product Membership Package Voucher Prepaid Gift Card" at bounding box center [141, 383] width 116 height 29
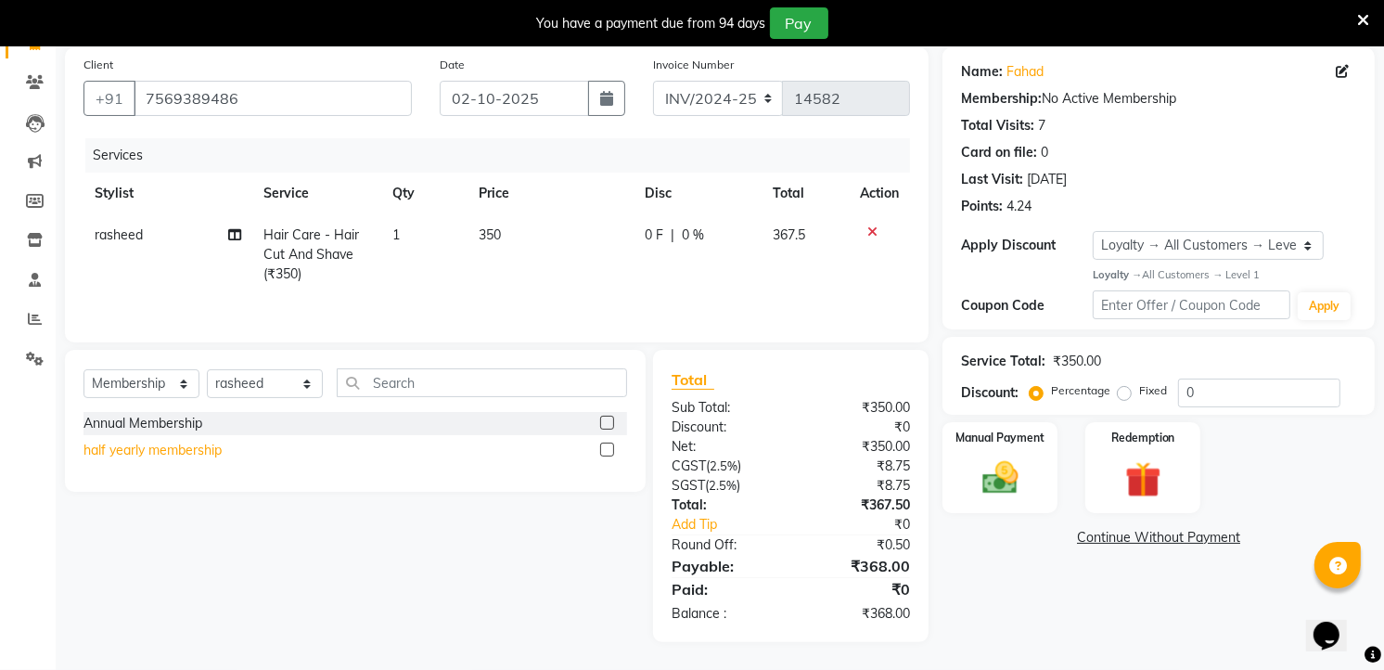
click at [161, 442] on div "half yearly membership" at bounding box center [152, 450] width 138 height 19
select select "select"
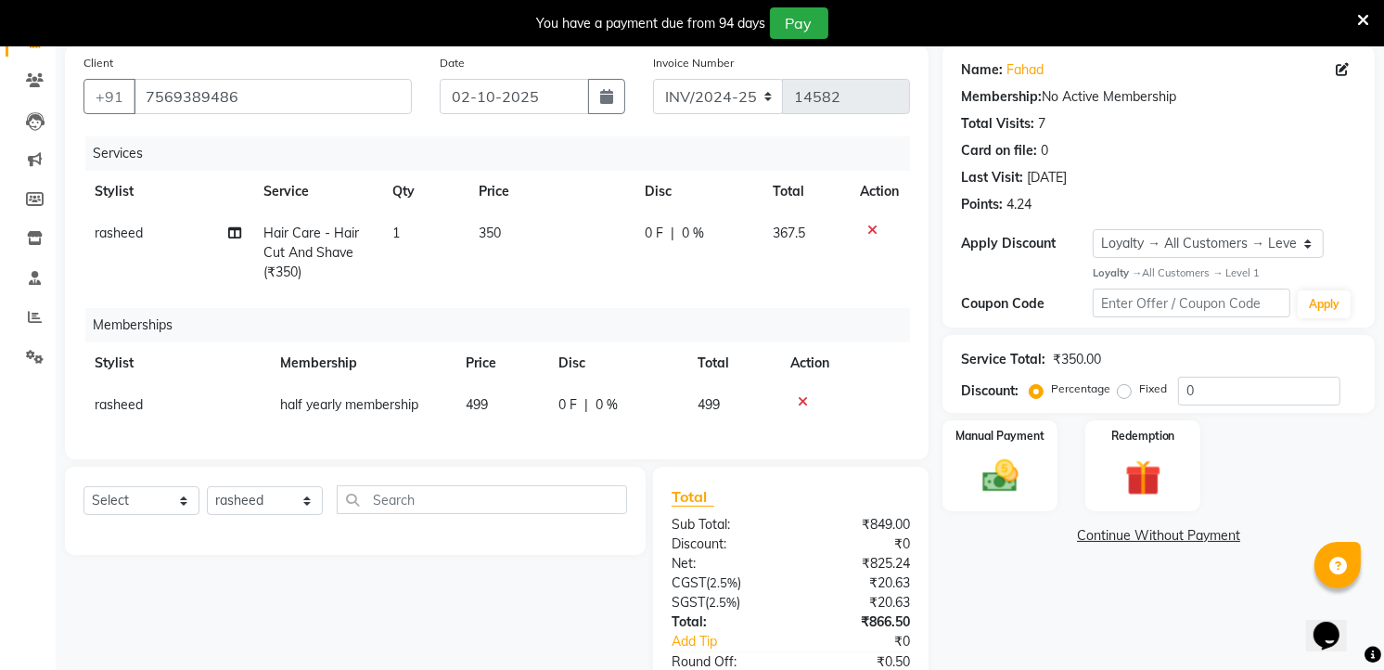
click at [467, 396] on span "499" at bounding box center [477, 404] width 22 height 17
select select "43772"
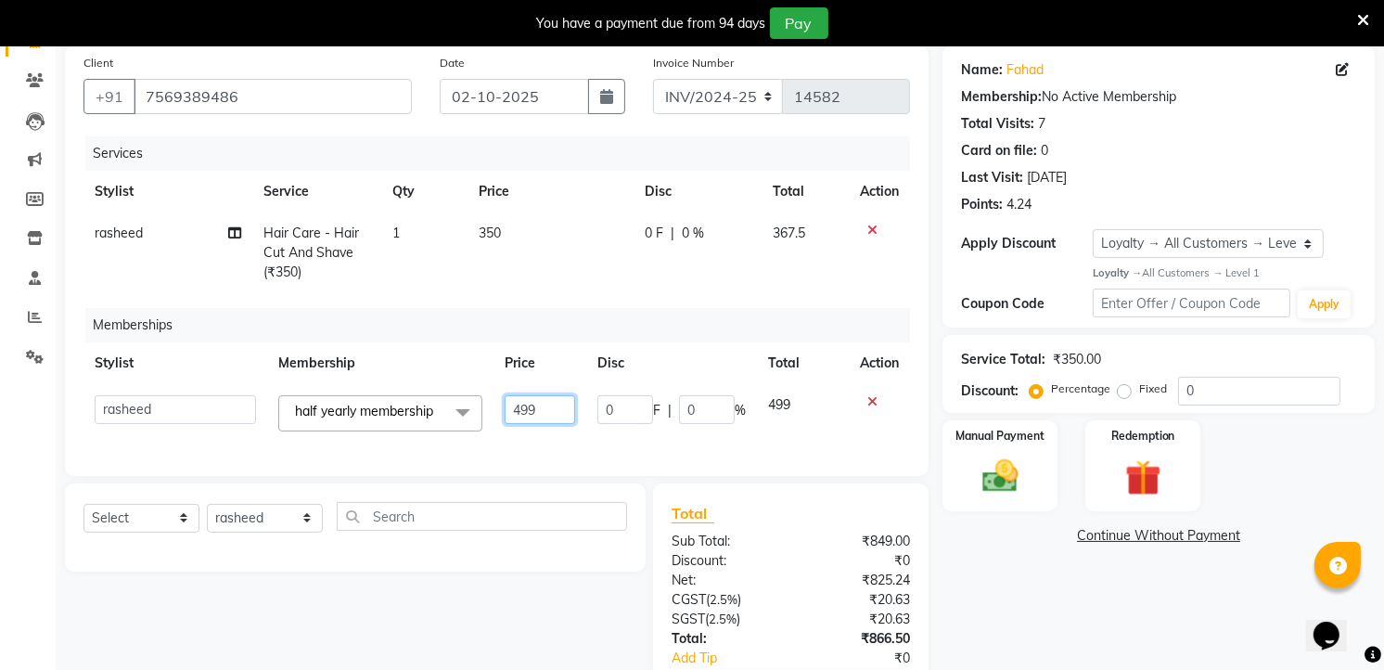
click at [544, 403] on input "499" at bounding box center [540, 409] width 70 height 29
type input "4"
type input "100"
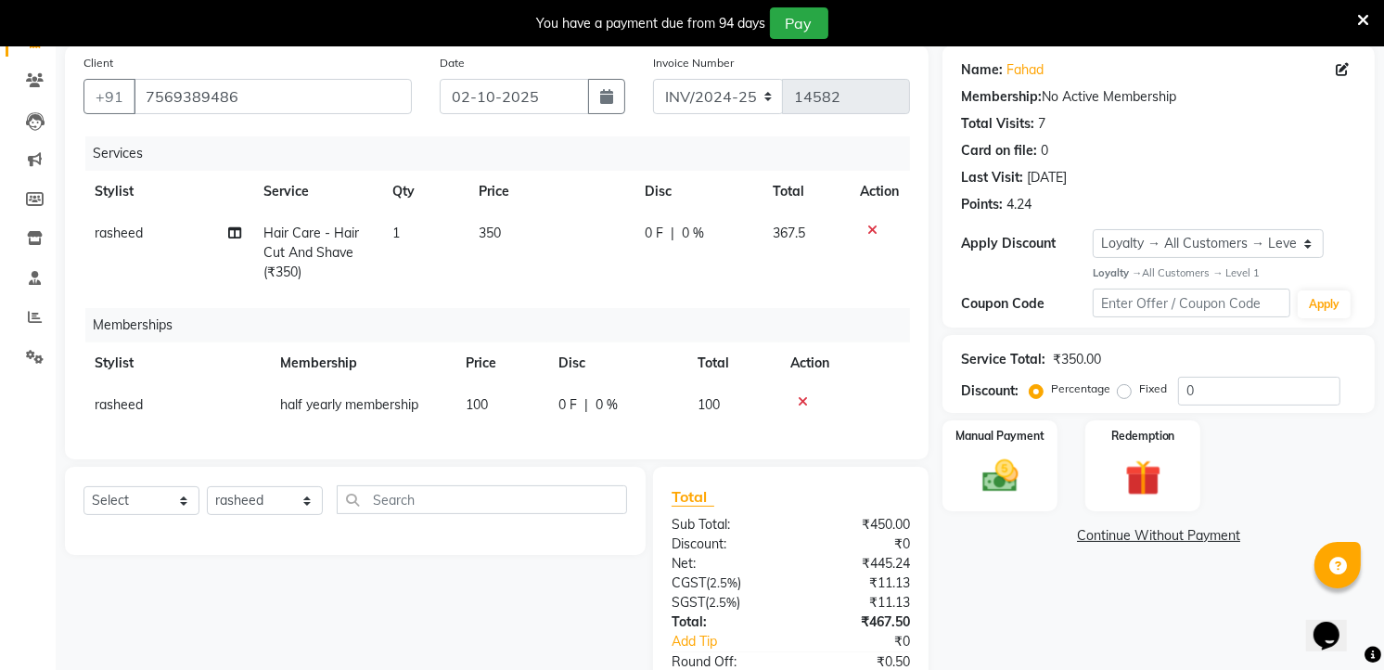
drag, startPoint x: 563, startPoint y: 301, endPoint x: 575, endPoint y: 308, distance: 13.7
click at [566, 302] on div "Services Stylist Service Qty Price Disc Total Action rasheed Hair Care - Hair C…" at bounding box center [496, 288] width 826 height 304
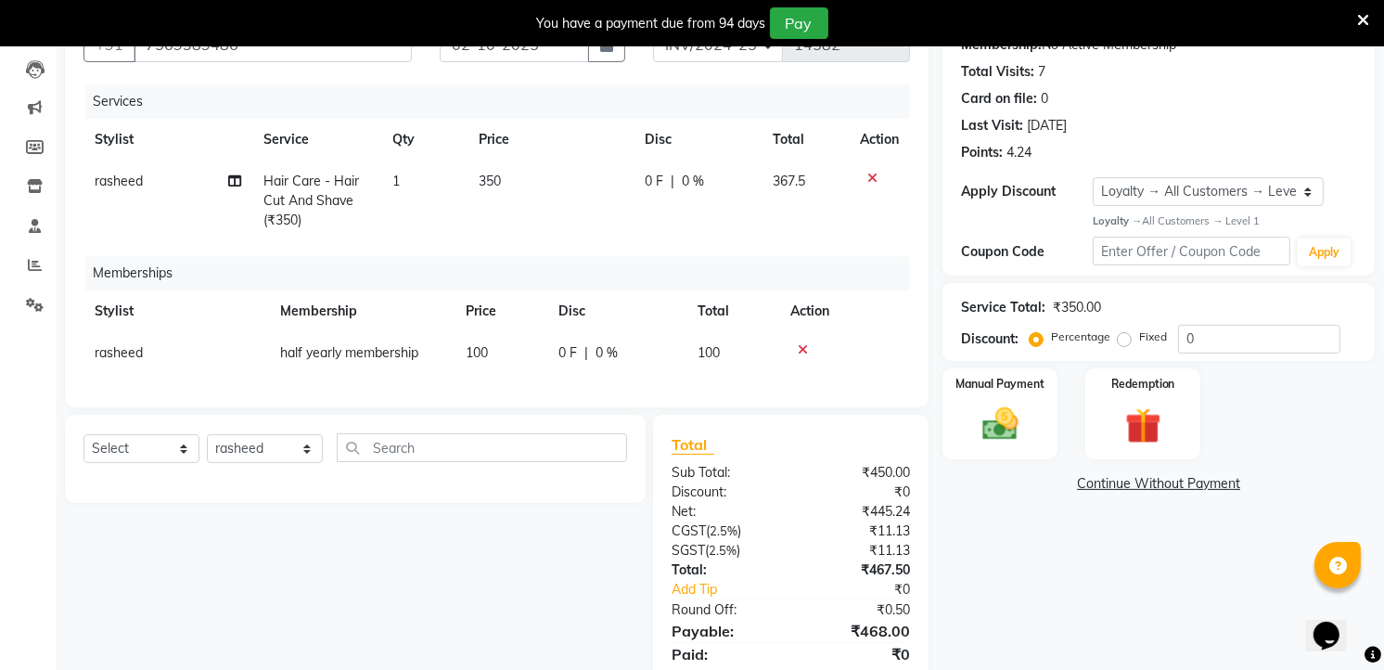
scroll to position [272, 0]
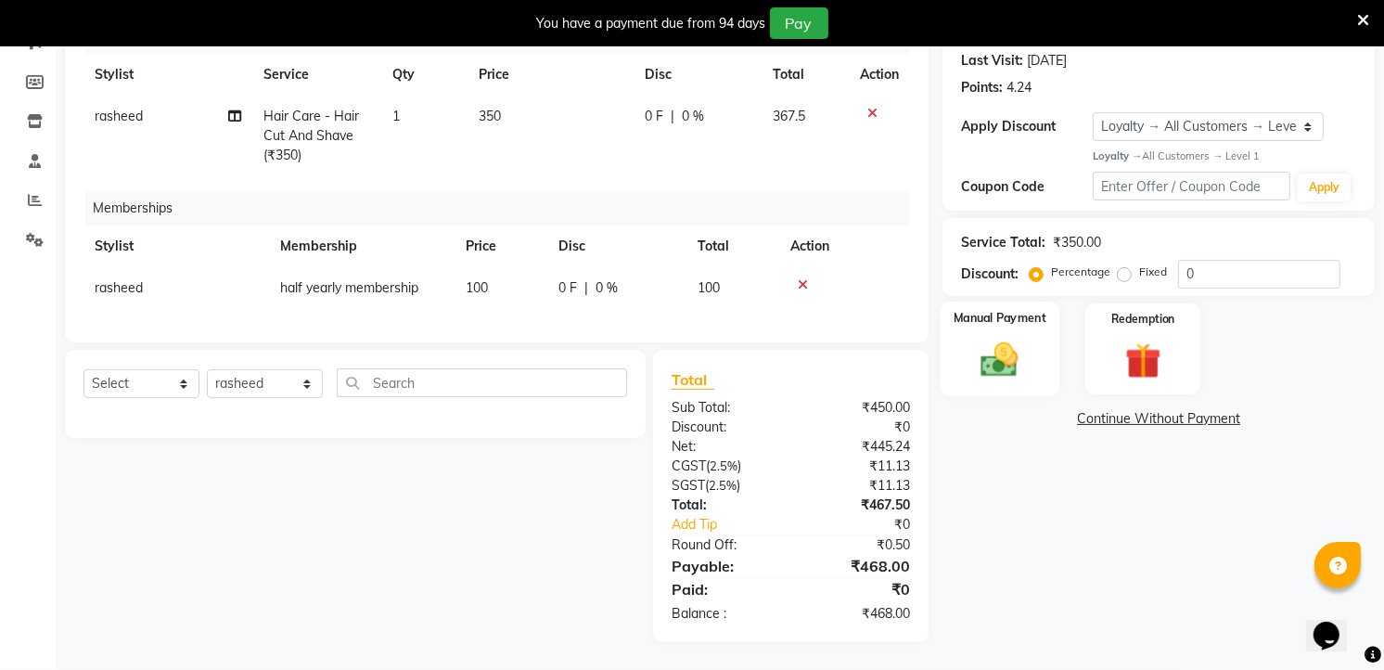
click at [1005, 351] on img at bounding box center [1000, 359] width 60 height 43
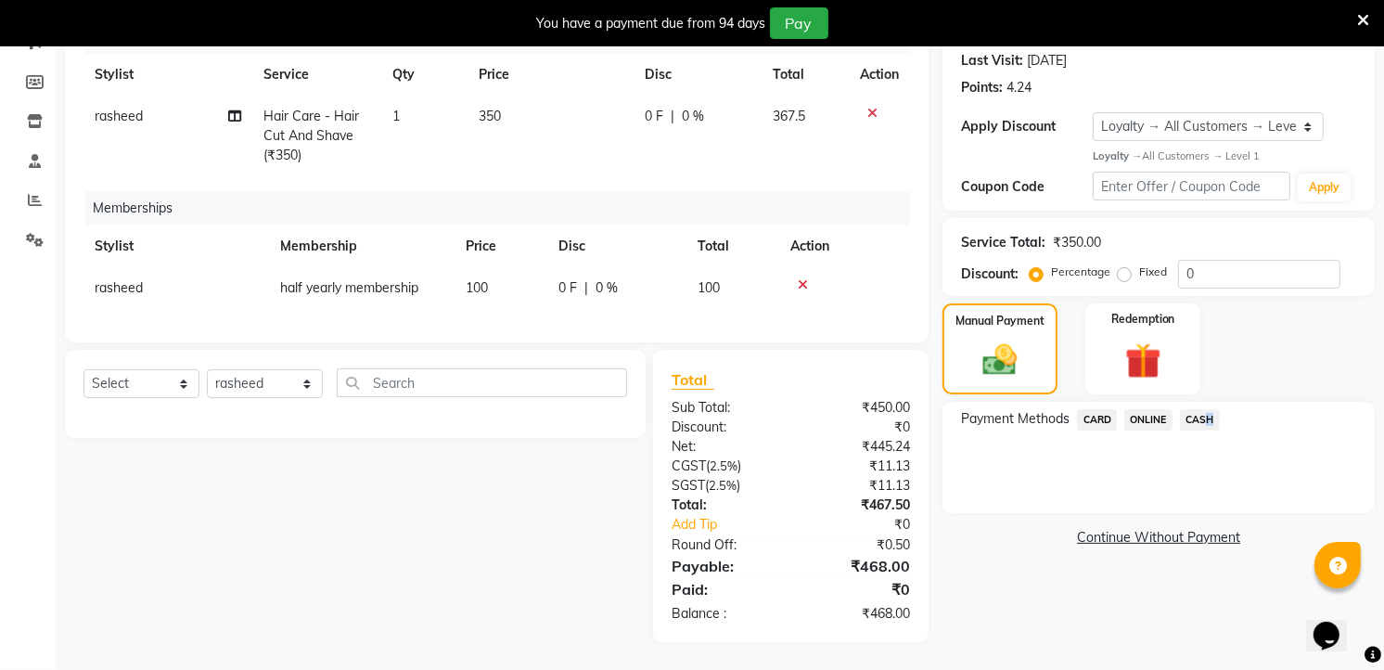
click at [1208, 409] on span "CASH" at bounding box center [1200, 419] width 40 height 21
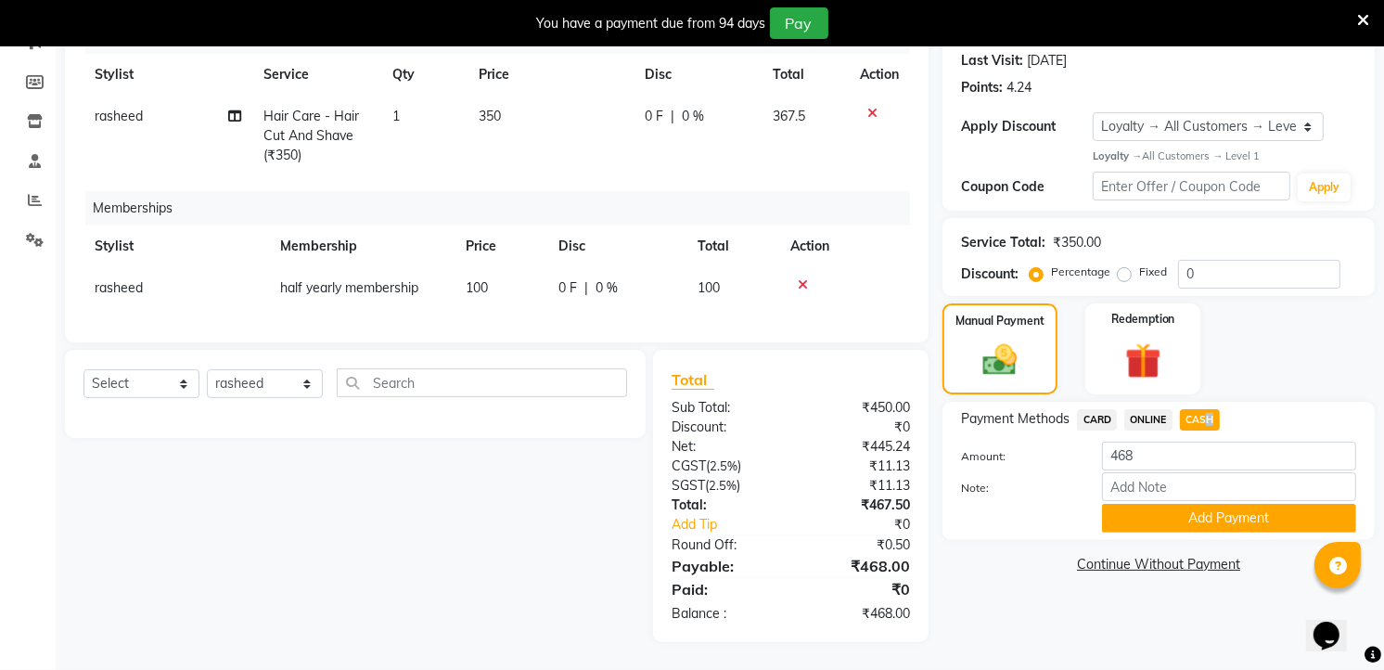
drag, startPoint x: 1208, startPoint y: 403, endPoint x: 1171, endPoint y: 552, distance: 153.9
click at [1175, 550] on div "Name: Fahad Membership: No Active Membership Total Visits: 7 Card on file: 0 La…" at bounding box center [1165, 285] width 446 height 713
click at [1197, 505] on button "Add Payment" at bounding box center [1229, 518] width 254 height 29
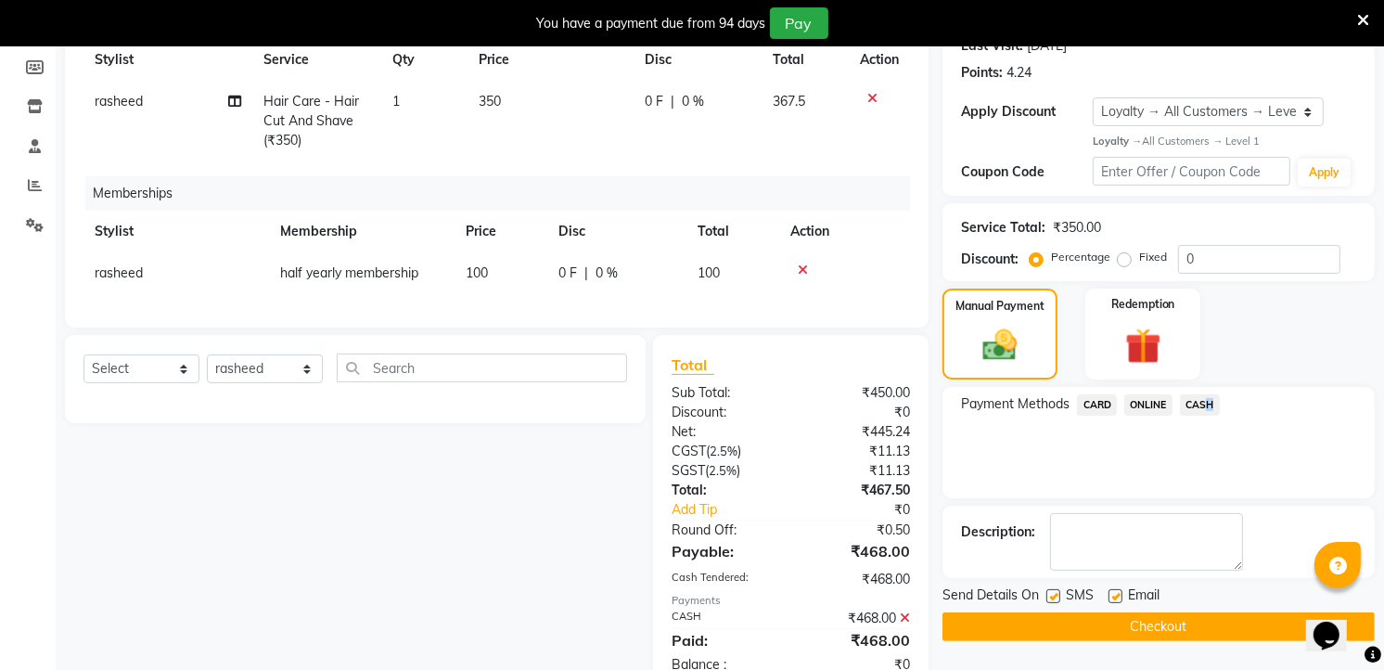
scroll to position [429, 0]
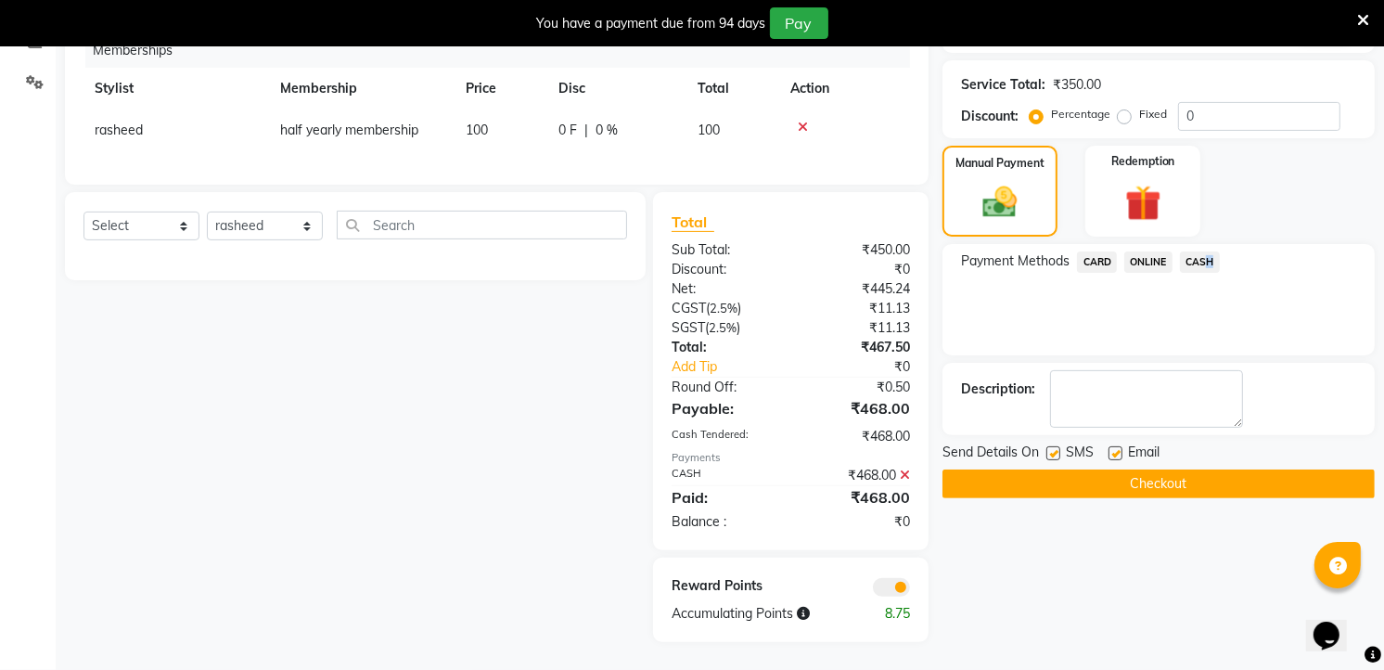
click at [1200, 478] on button "Checkout" at bounding box center [1158, 483] width 432 height 29
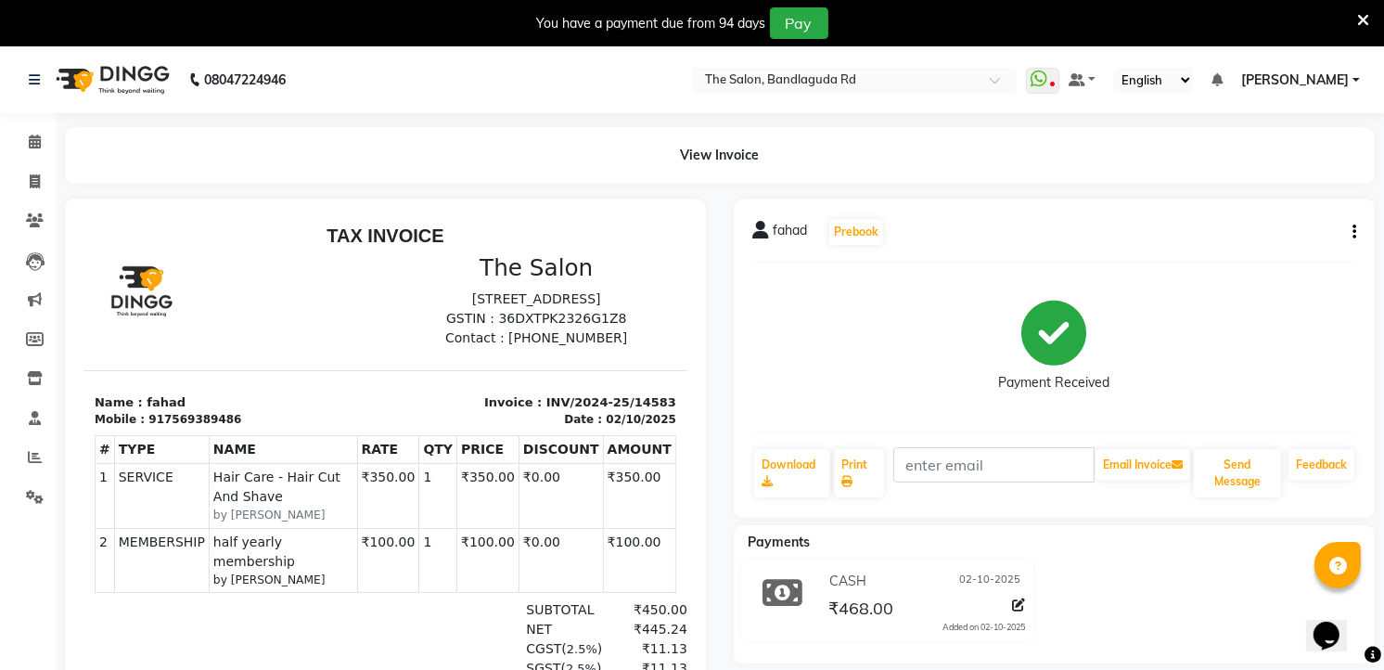
drag, startPoint x: 848, startPoint y: 298, endPoint x: -5, endPoint y: 339, distance: 853.4
drag, startPoint x: -5, startPoint y: 339, endPoint x: 26, endPoint y: 134, distance: 207.3
click at [26, 134] on span at bounding box center [35, 142] width 32 height 21
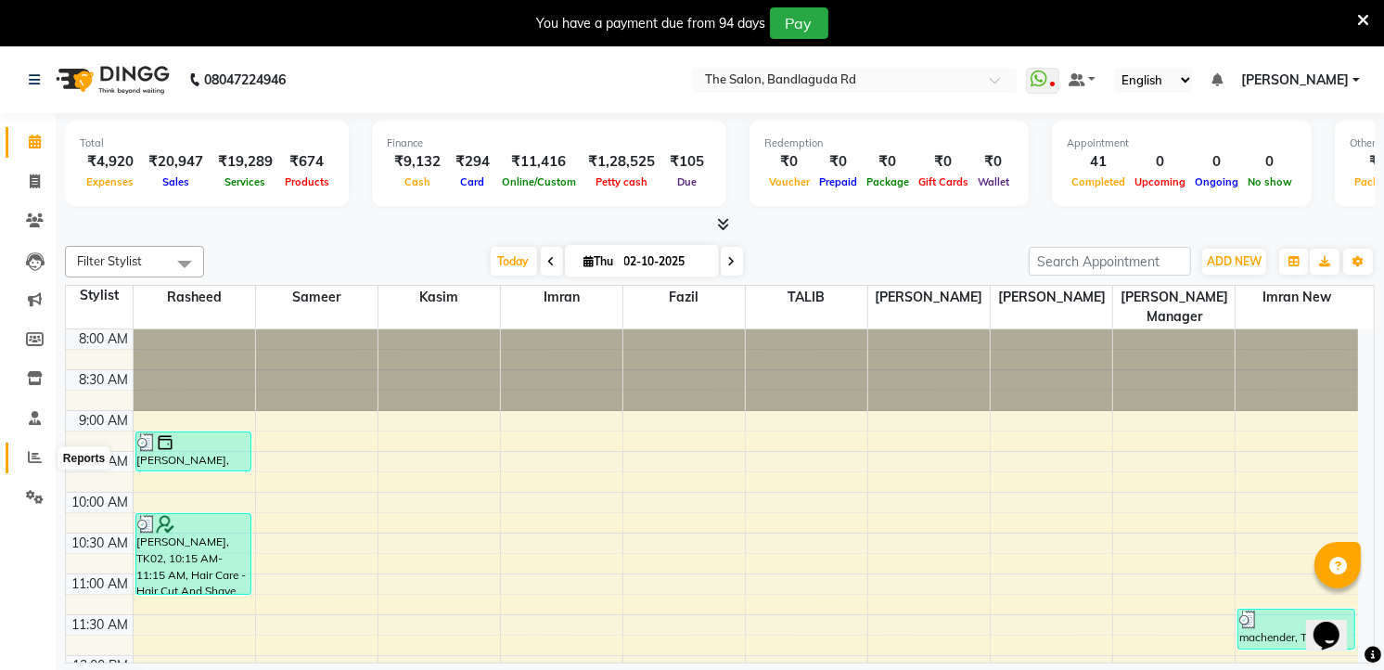
click at [42, 447] on span at bounding box center [35, 457] width 32 height 21
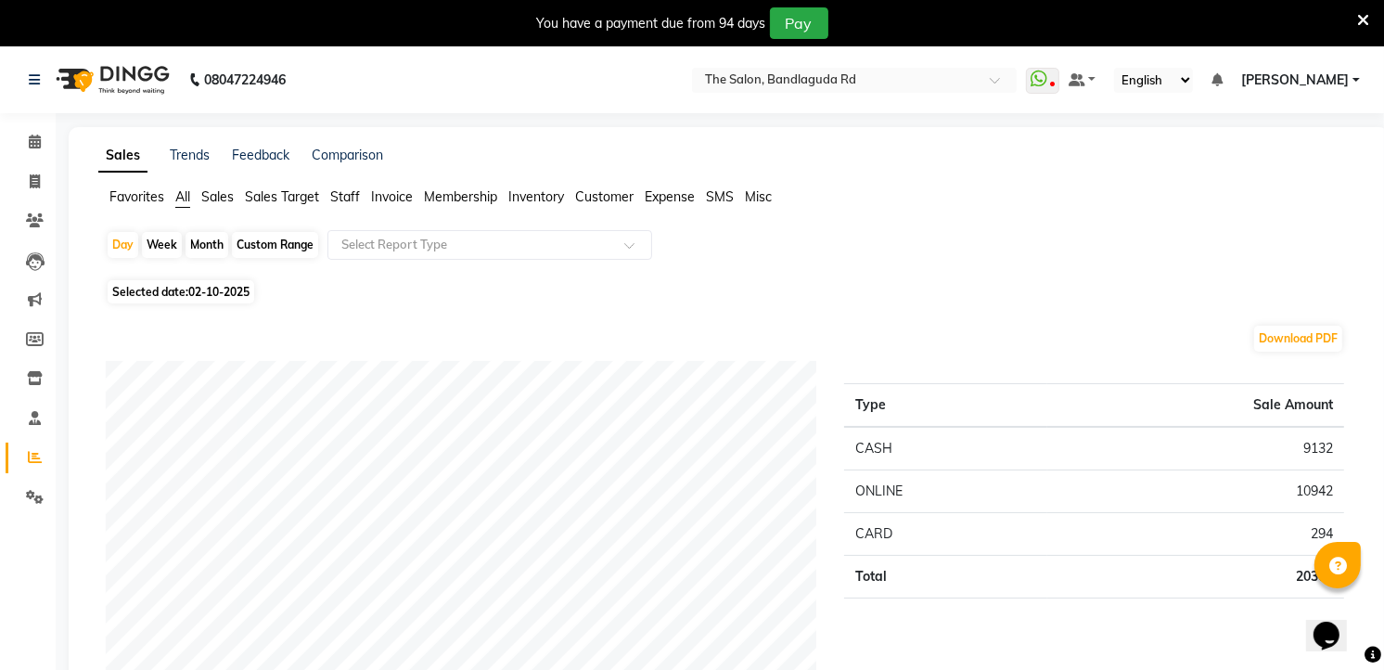
click at [38, 177] on icon at bounding box center [35, 181] width 10 height 14
select select "service"
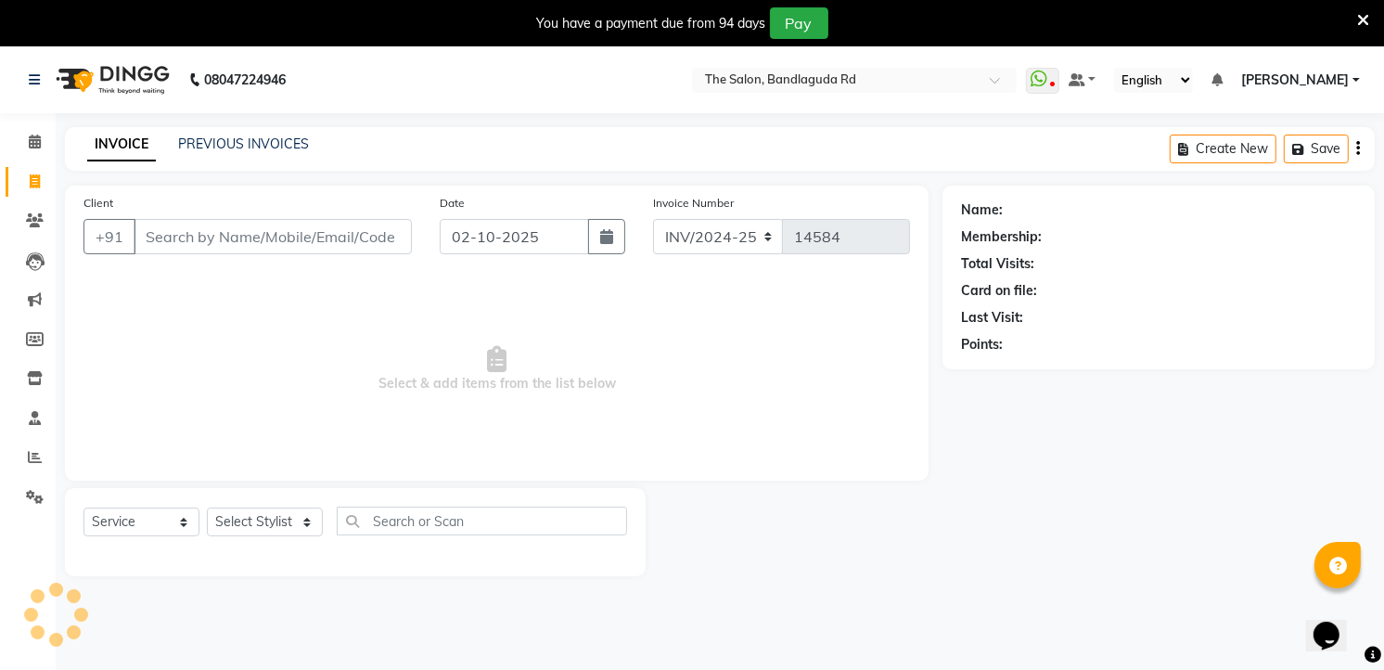
scroll to position [46, 0]
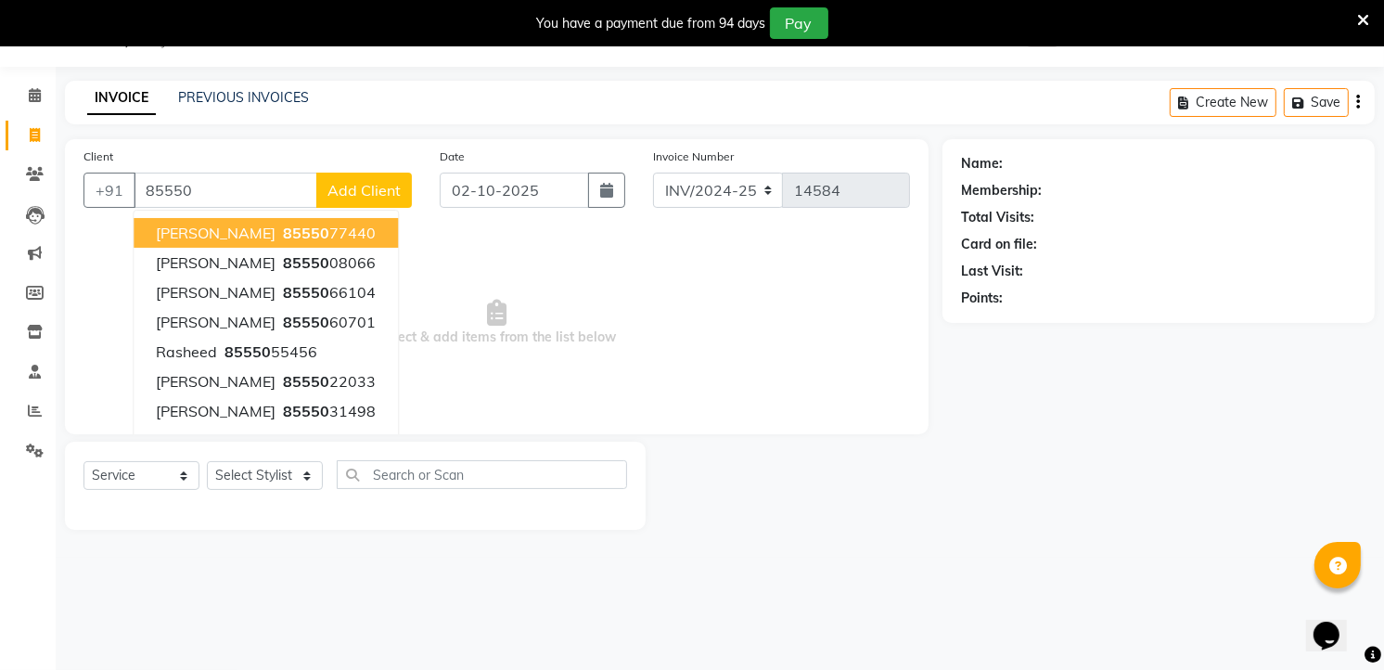
click at [283, 229] on span "85550" at bounding box center [306, 233] width 46 height 19
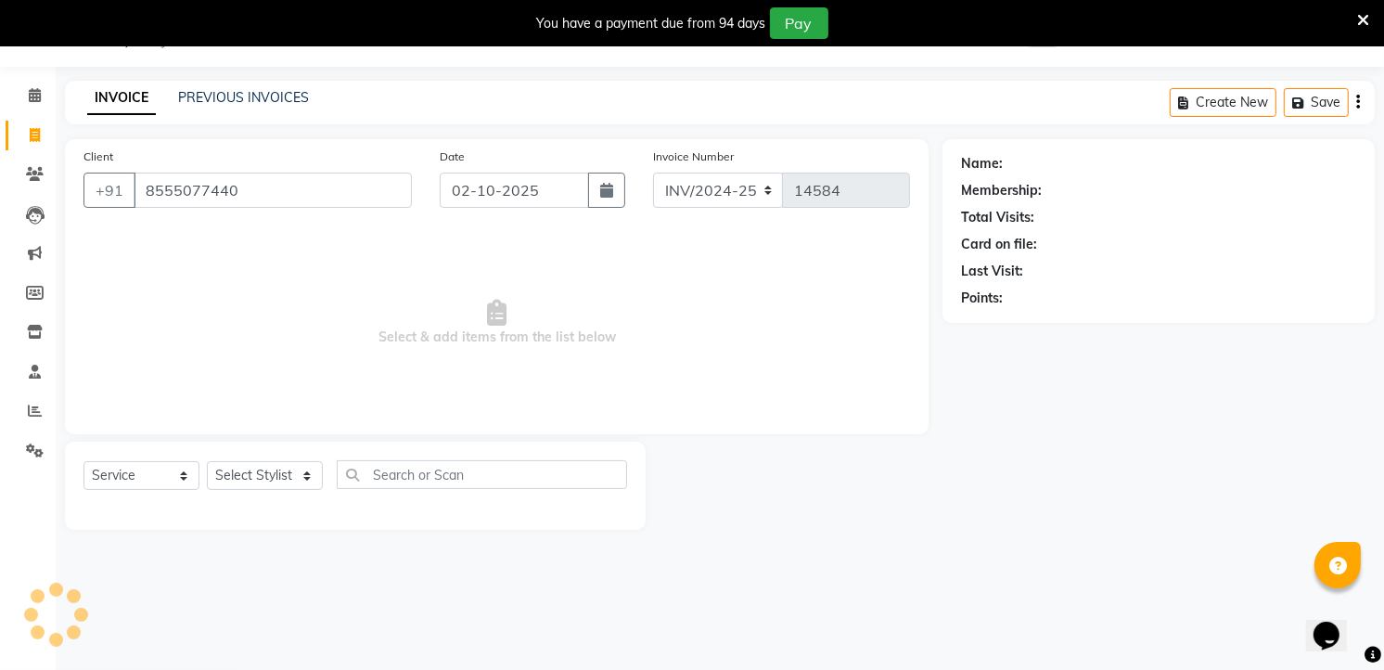
type input "8555077440"
select select "1: Object"
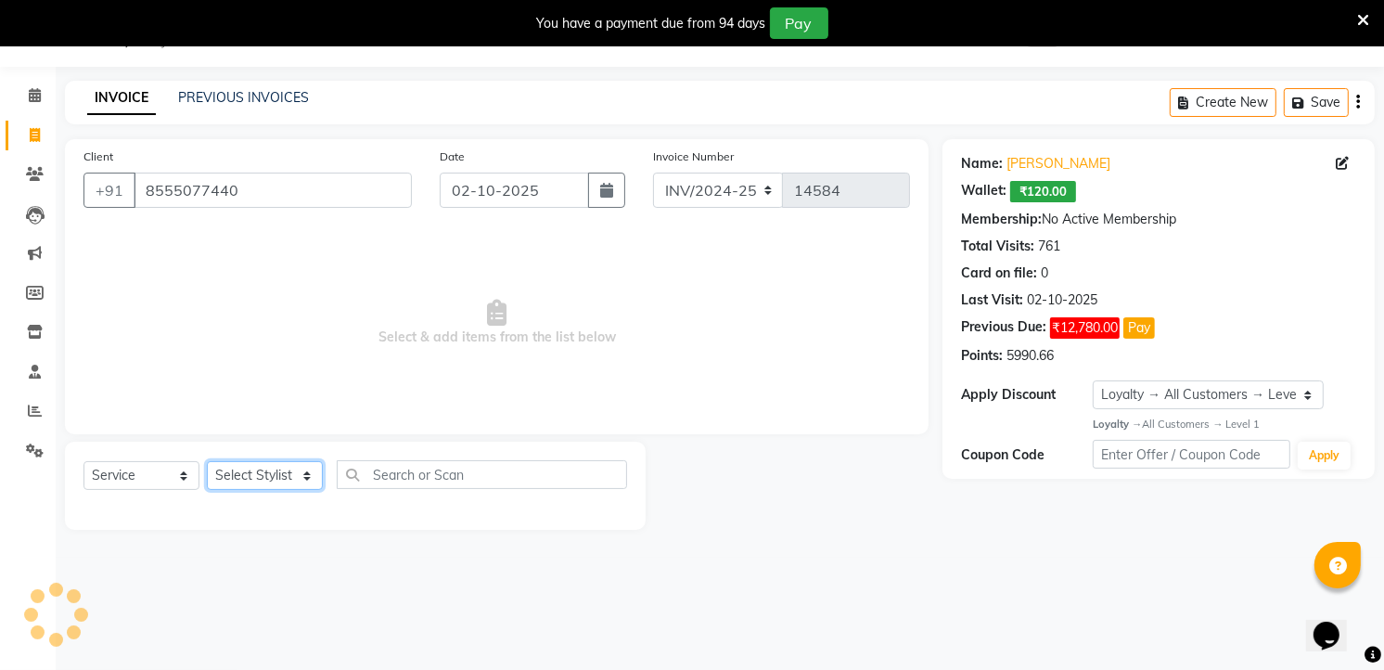
click at [261, 479] on select "Select Stylist [PERSON_NAME] [PERSON_NAME] [PERSON_NAME] new [PERSON_NAME] [PER…" at bounding box center [265, 475] width 116 height 29
select select "91765"
click at [207, 462] on select "Select Stylist [PERSON_NAME] [PERSON_NAME] [PERSON_NAME] new [PERSON_NAME] [PER…" at bounding box center [265, 475] width 116 height 29
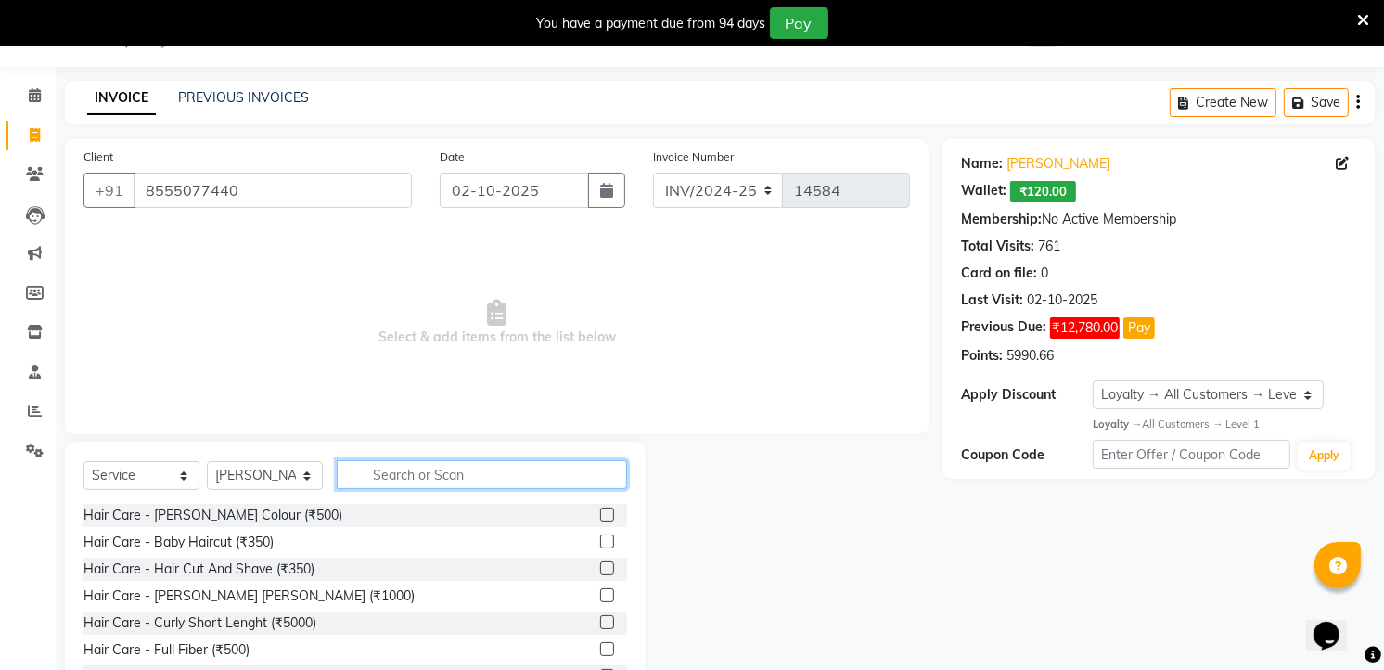
click at [408, 470] on input "text" at bounding box center [482, 474] width 290 height 29
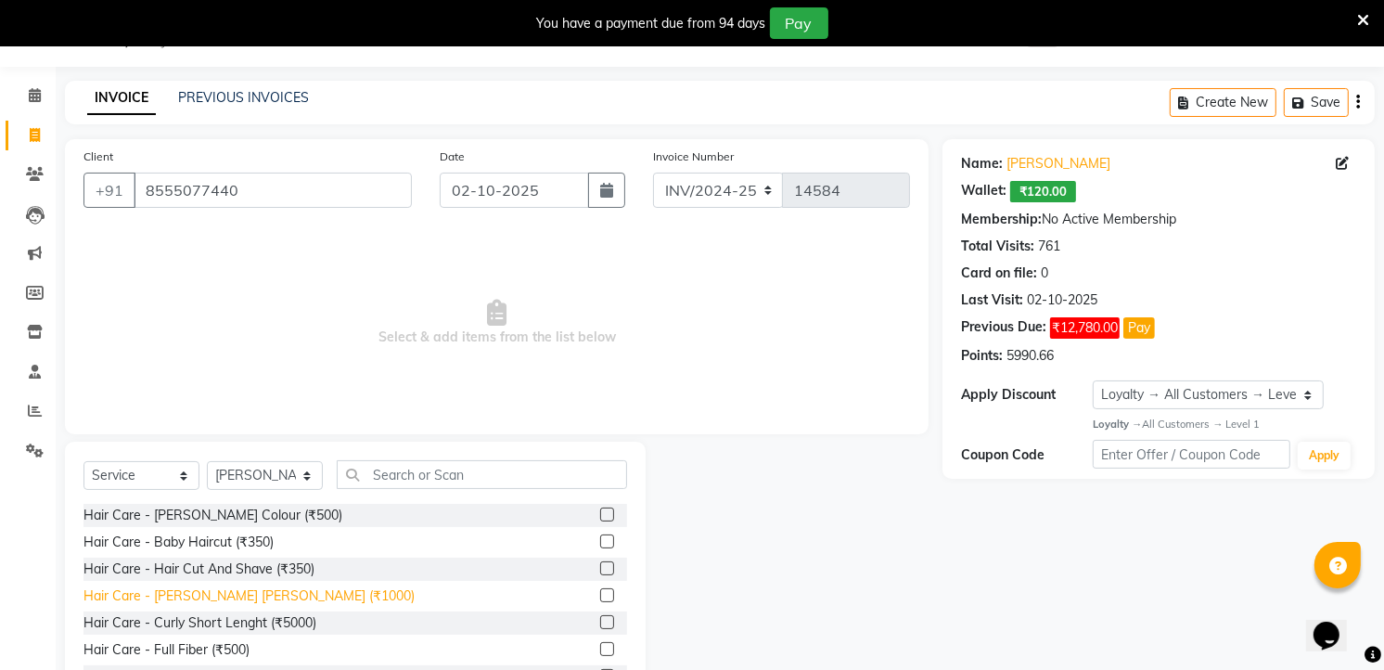
click at [249, 586] on div "Hair Care - [PERSON_NAME] [PERSON_NAME] (₹1000)" at bounding box center [248, 595] width 331 height 19
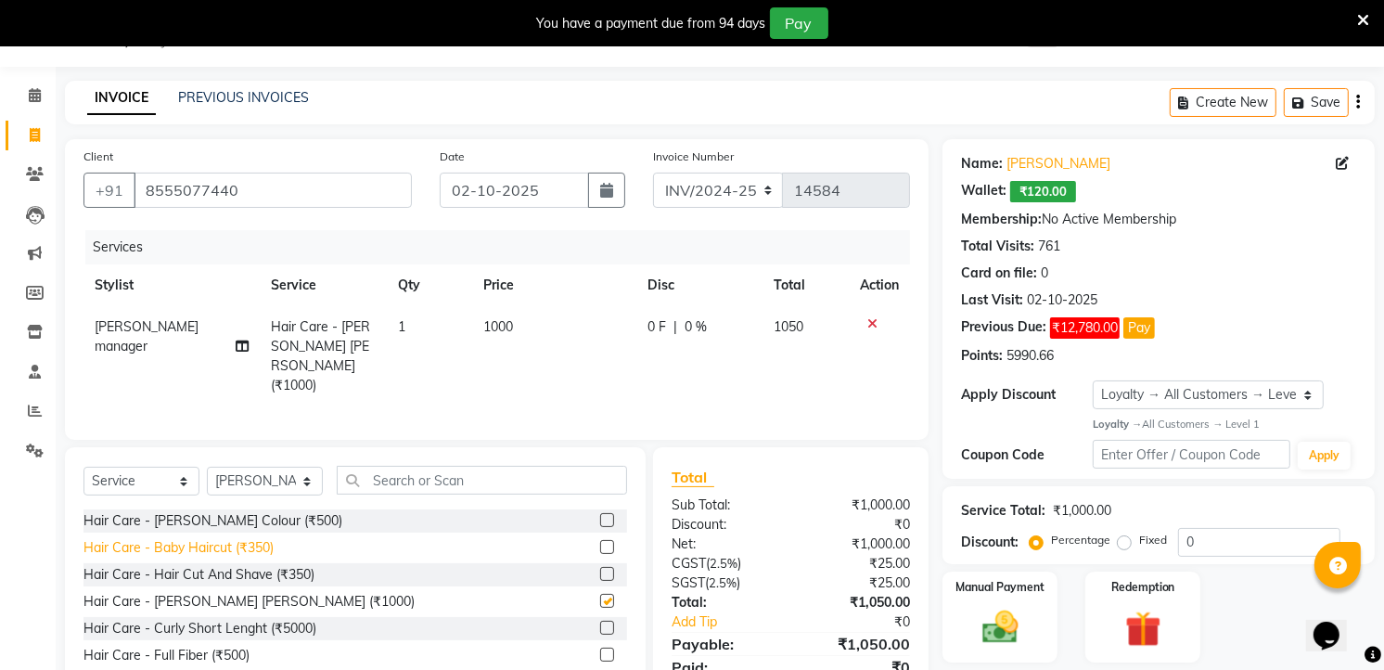
checkbox input "false"
click at [254, 541] on div "Hair Care - Baby Haircut (₹350)" at bounding box center [178, 547] width 190 height 19
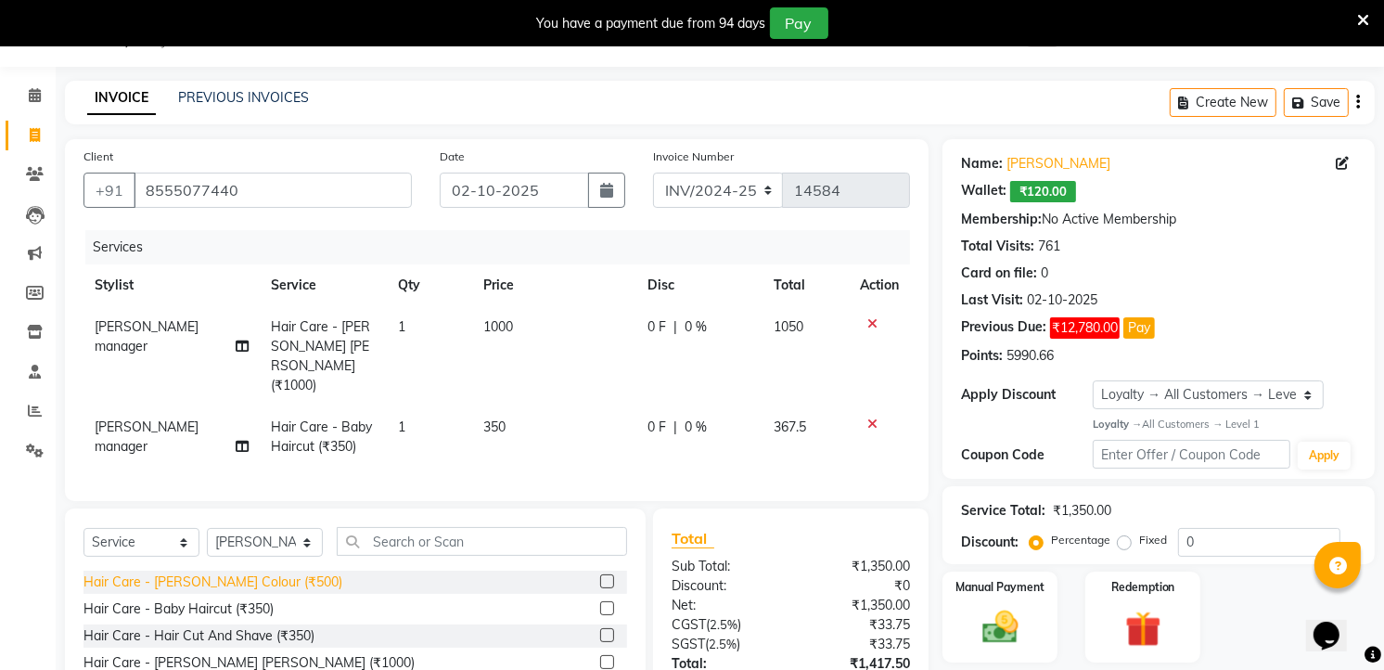
checkbox input "false"
click at [254, 572] on div "Hair Care - [PERSON_NAME] Colour (₹500)" at bounding box center [212, 581] width 259 height 19
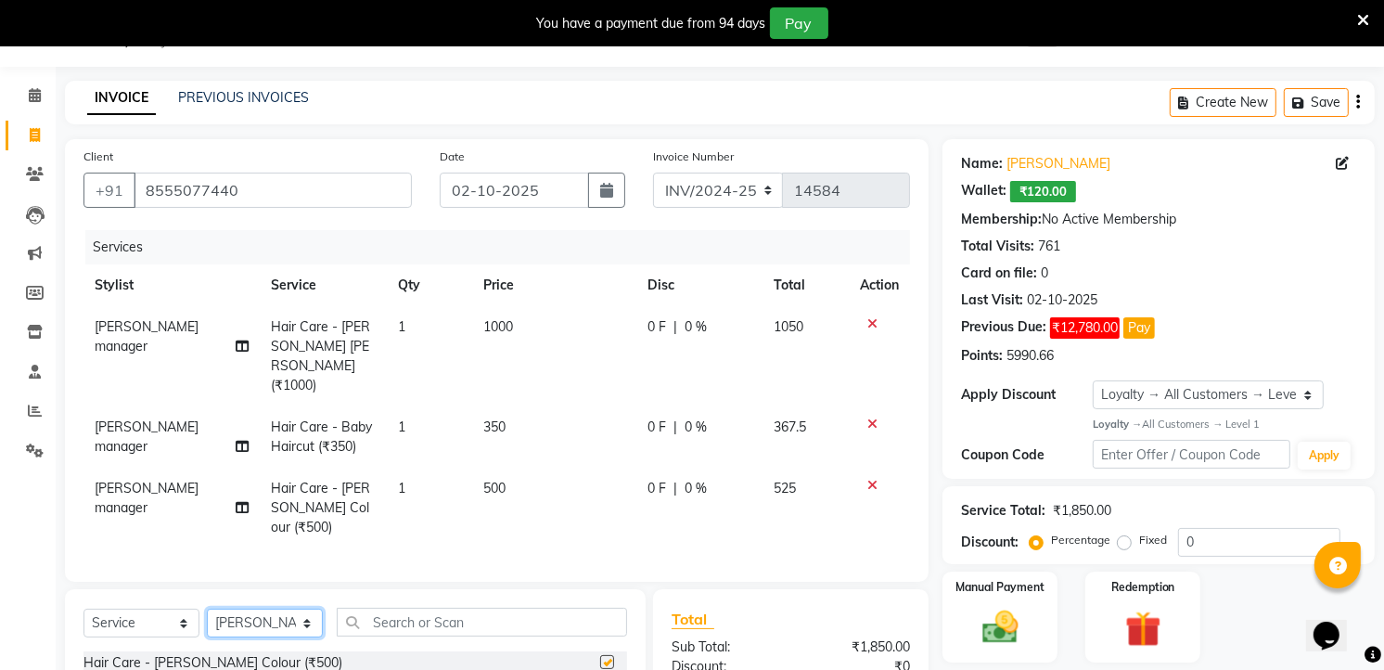
click at [254, 608] on select "Select Stylist [PERSON_NAME] [PERSON_NAME] [PERSON_NAME] new [PERSON_NAME] [PER…" at bounding box center [265, 622] width 116 height 29
checkbox input "false"
click at [254, 608] on select "Select Stylist [PERSON_NAME] [PERSON_NAME] [PERSON_NAME] new [PERSON_NAME] [PER…" at bounding box center [265, 622] width 116 height 29
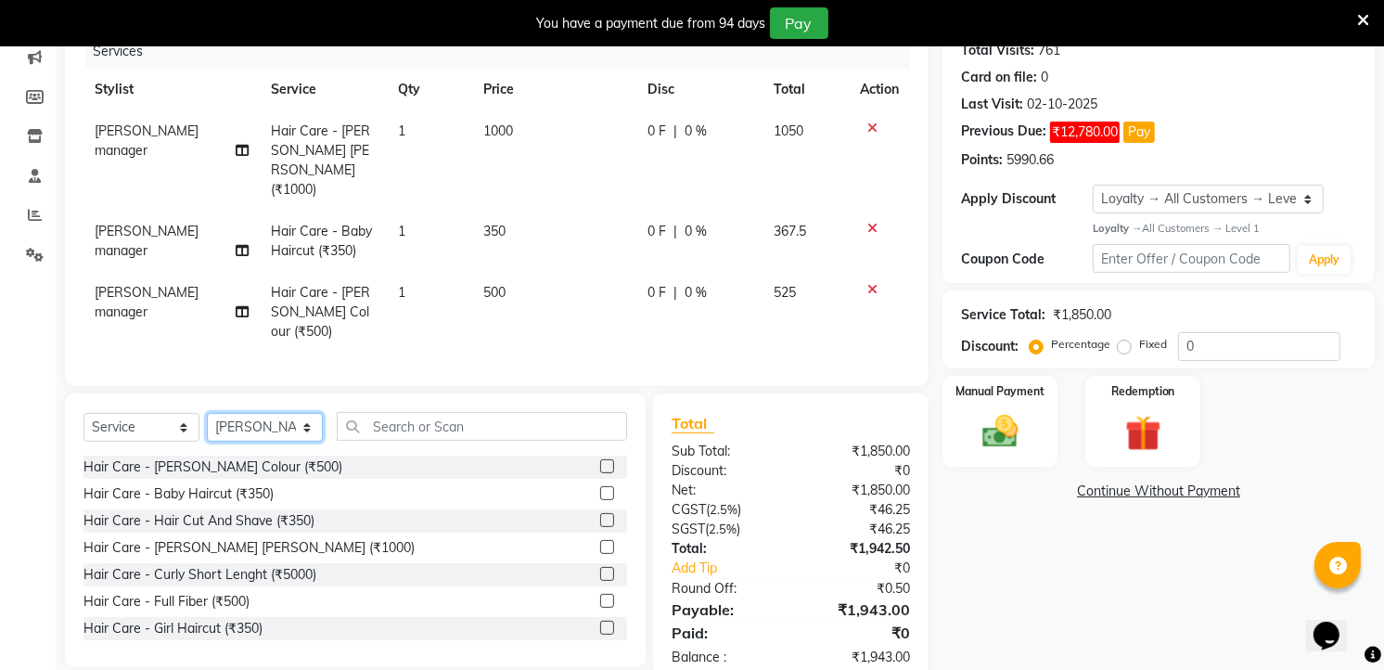
scroll to position [243, 0]
click at [1015, 433] on img at bounding box center [1000, 430] width 60 height 43
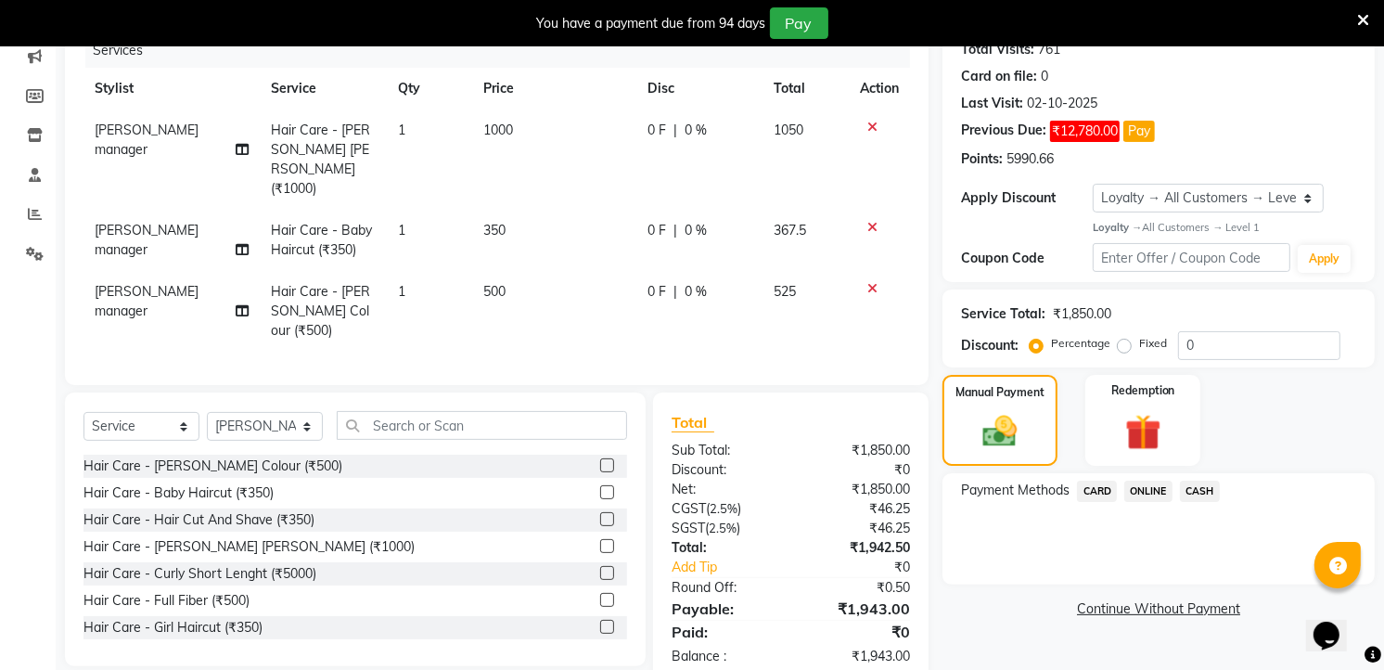
scroll to position [0, 0]
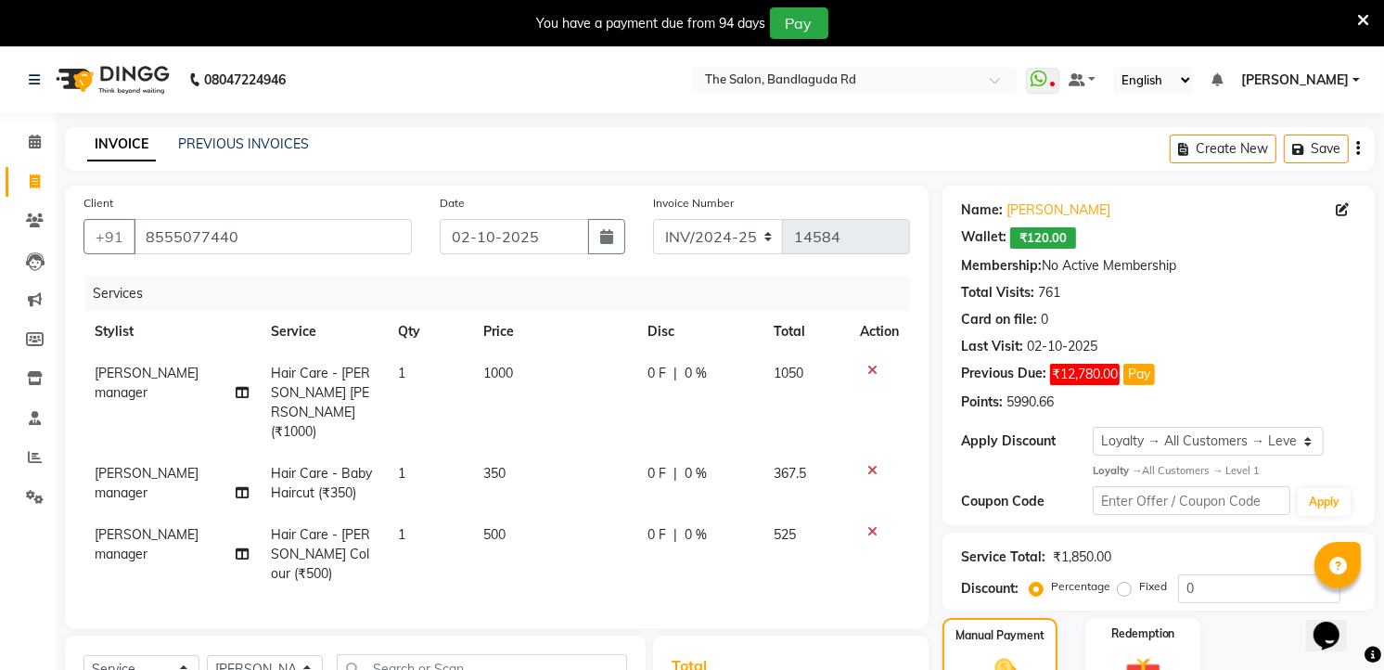
drag, startPoint x: 146, startPoint y: 80, endPoint x: 798, endPoint y: 111, distance: 652.8
click at [146, 80] on img at bounding box center [110, 80] width 127 height 52
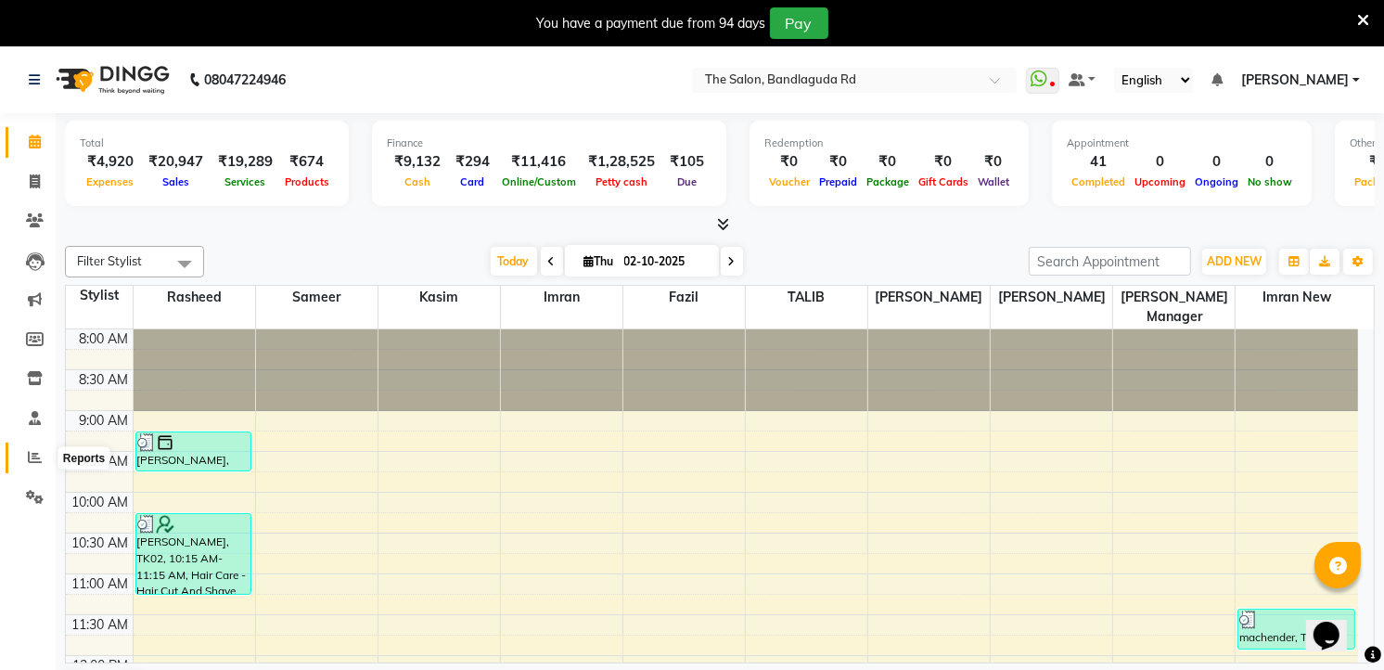
click at [42, 461] on span at bounding box center [35, 457] width 32 height 21
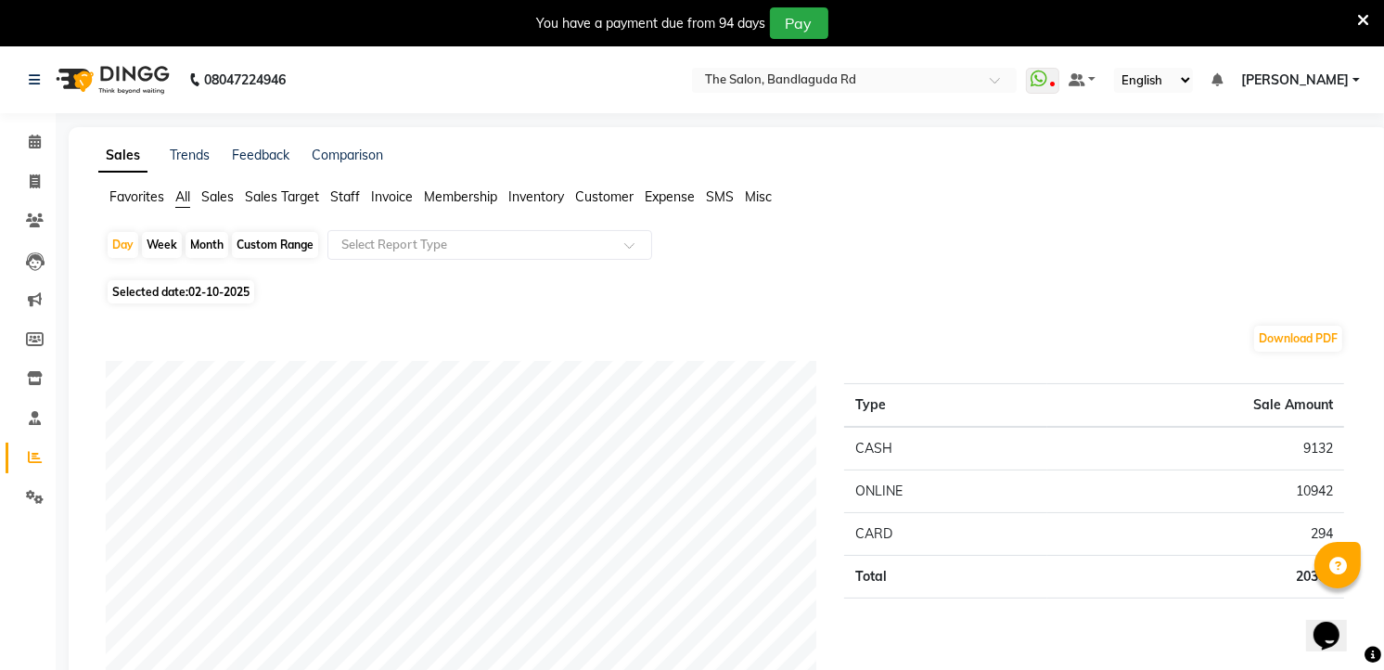
click at [211, 248] on div "Month" at bounding box center [207, 245] width 43 height 26
select select "10"
select select "2025"
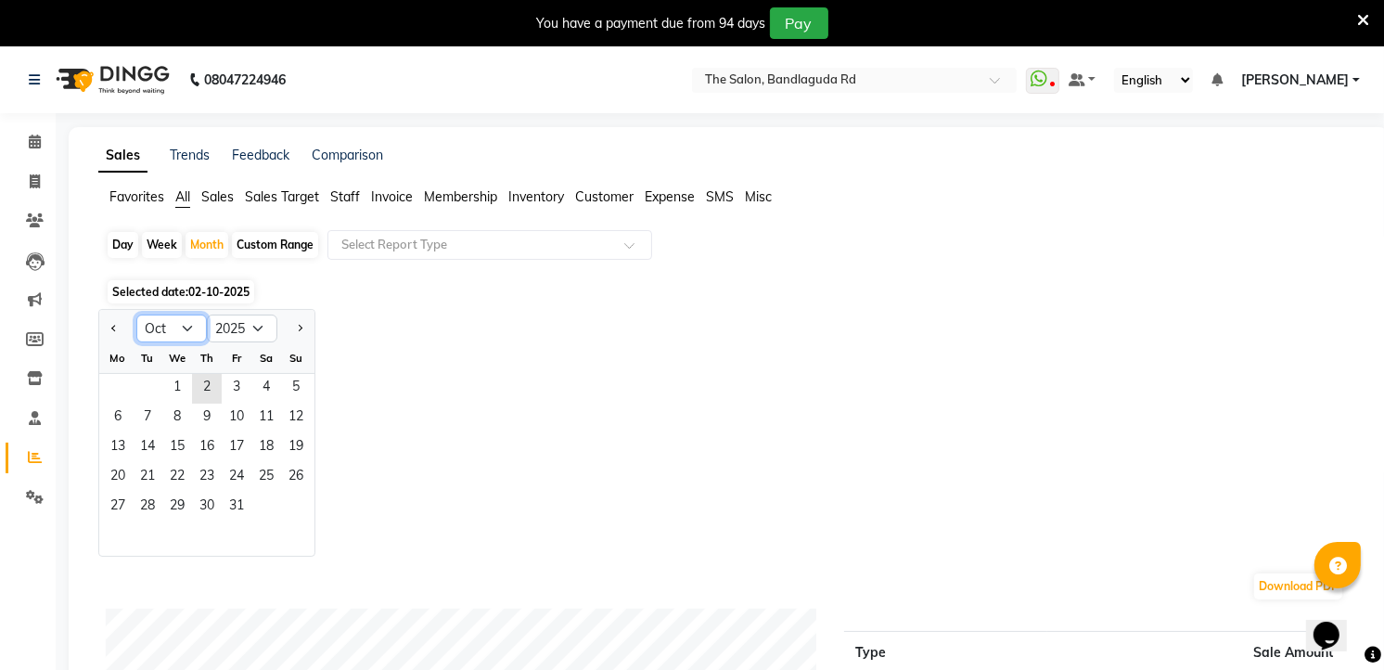
click at [178, 321] on select "Jan Feb Mar Apr May Jun [DATE] Aug Sep Oct Nov Dec" at bounding box center [171, 328] width 70 height 28
select select "7"
click at [136, 314] on select "Jan Feb Mar Apr May Jun [DATE] Aug Sep Oct Nov Dec" at bounding box center [171, 328] width 70 height 28
click at [147, 382] on span "1" at bounding box center [148, 389] width 30 height 30
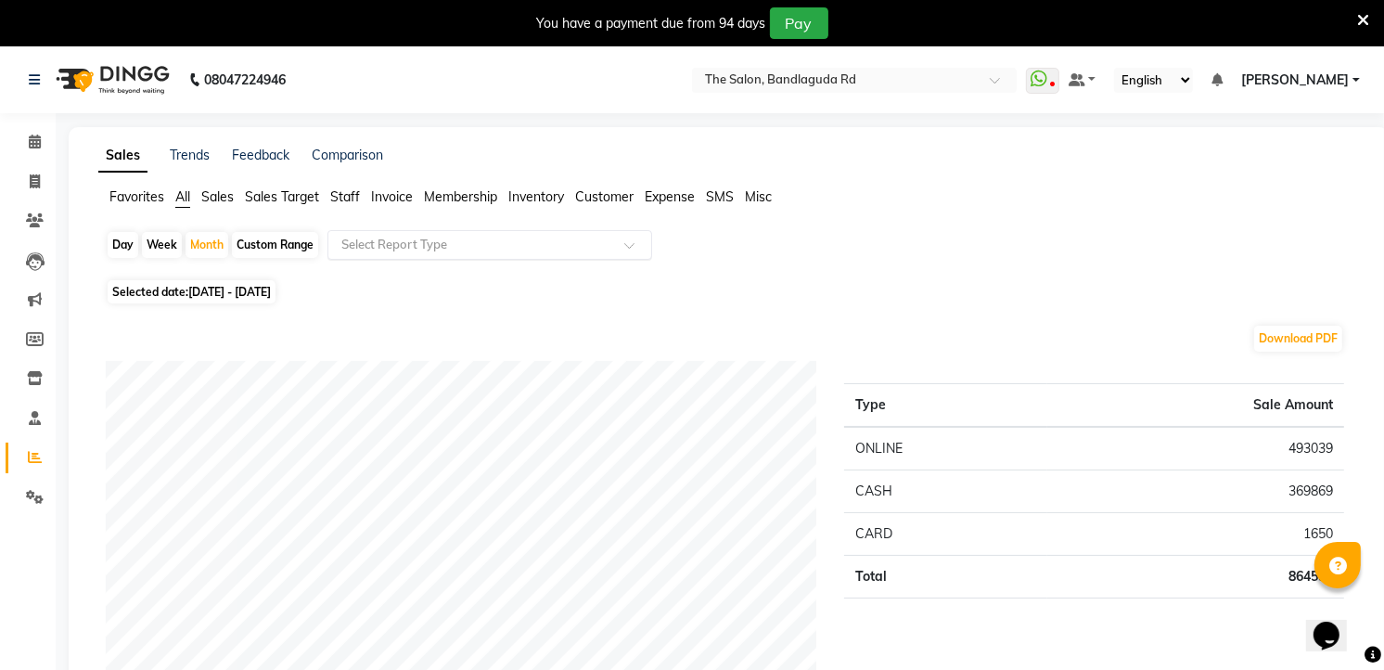
click at [468, 236] on input "text" at bounding box center [471, 245] width 267 height 19
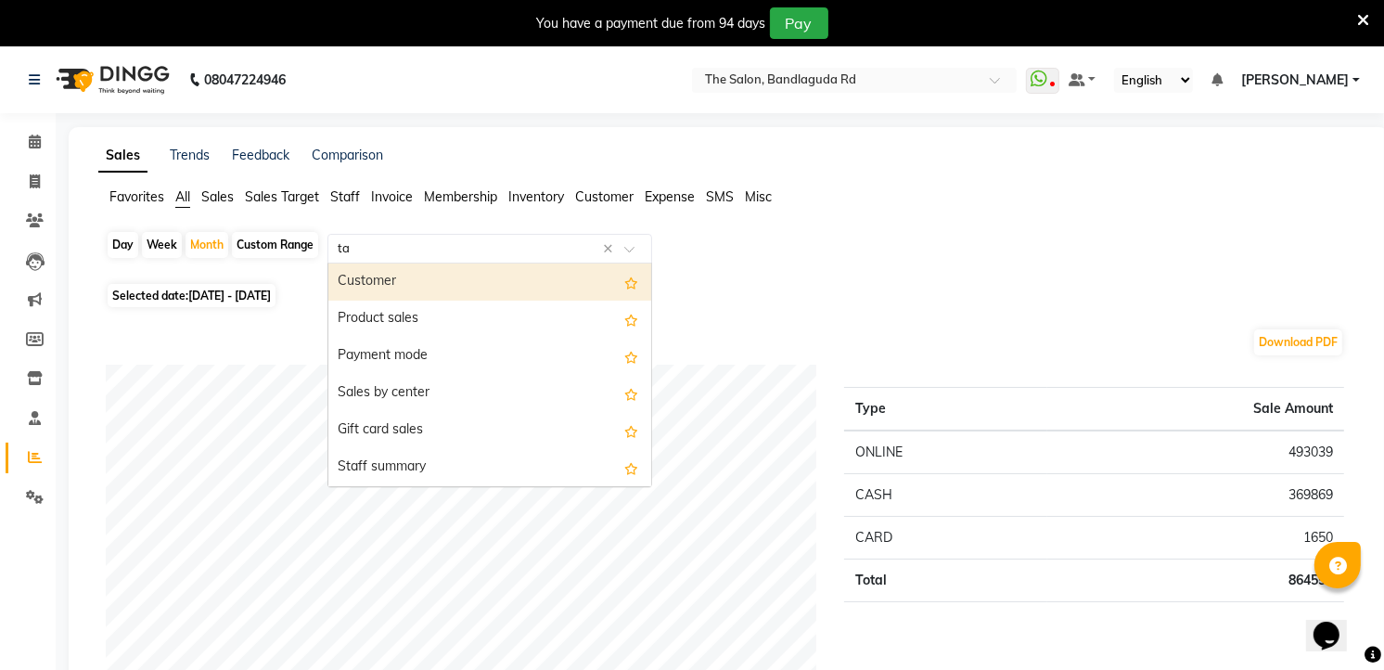
type input "tax"
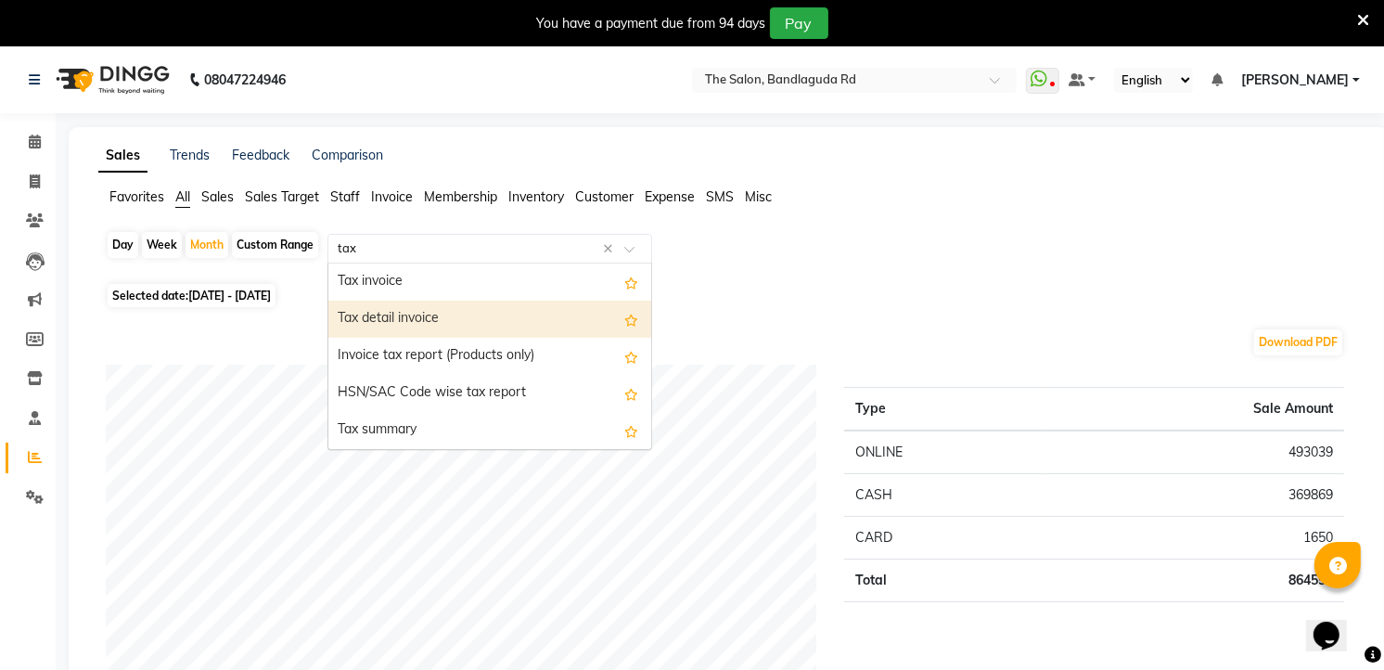
click at [513, 312] on div "Tax detail invoice" at bounding box center [489, 319] width 323 height 37
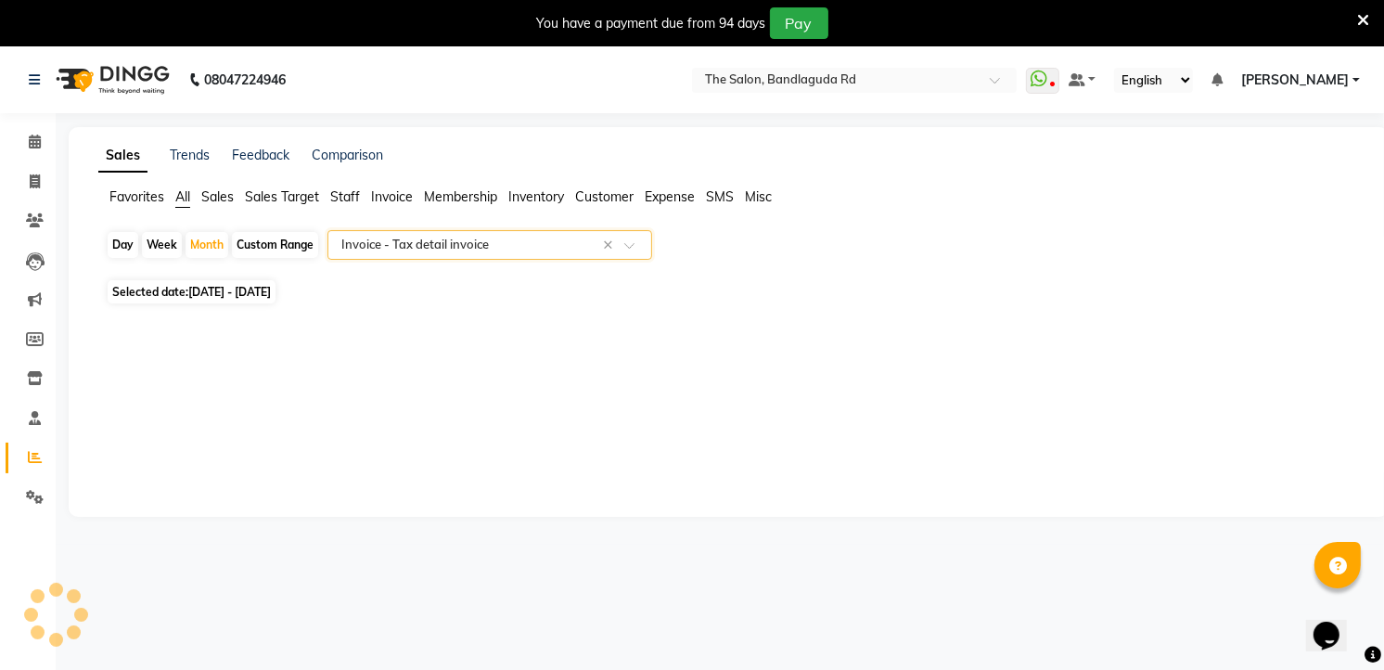
select select "full_report"
select select "csv"
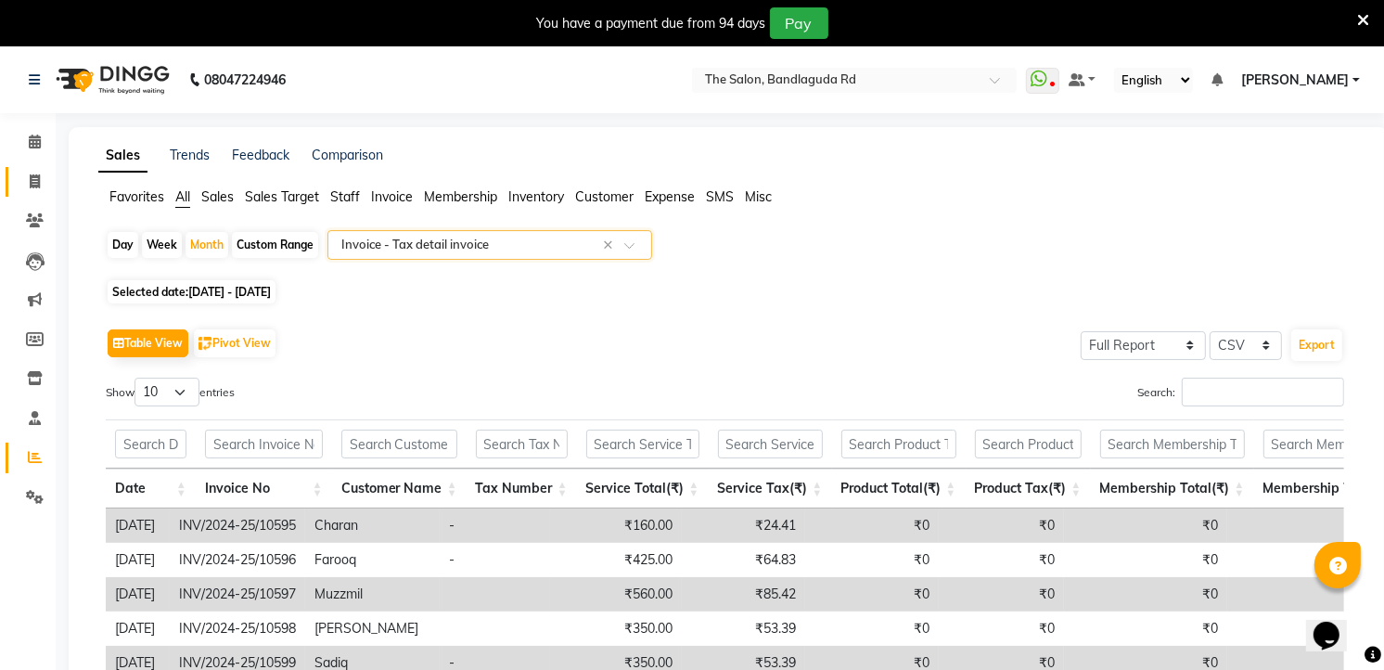
click at [7, 182] on link "Invoice" at bounding box center [28, 182] width 45 height 31
select select "service"
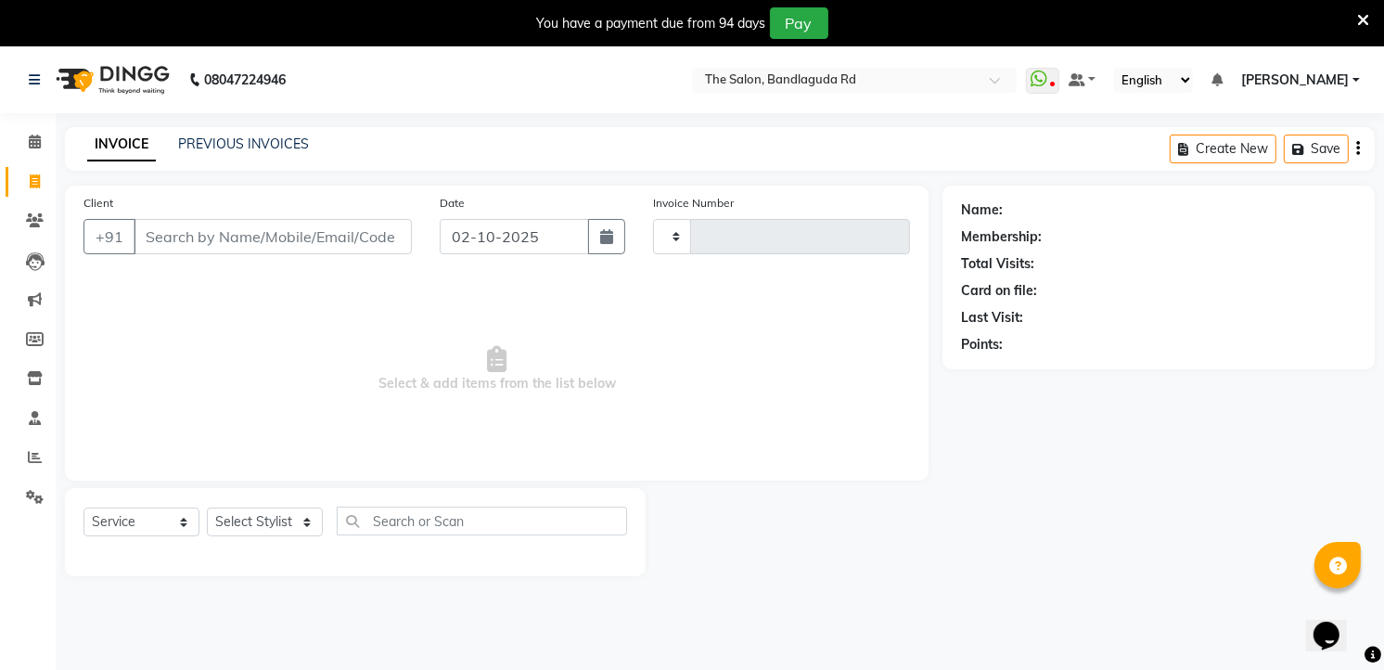
scroll to position [12, 0]
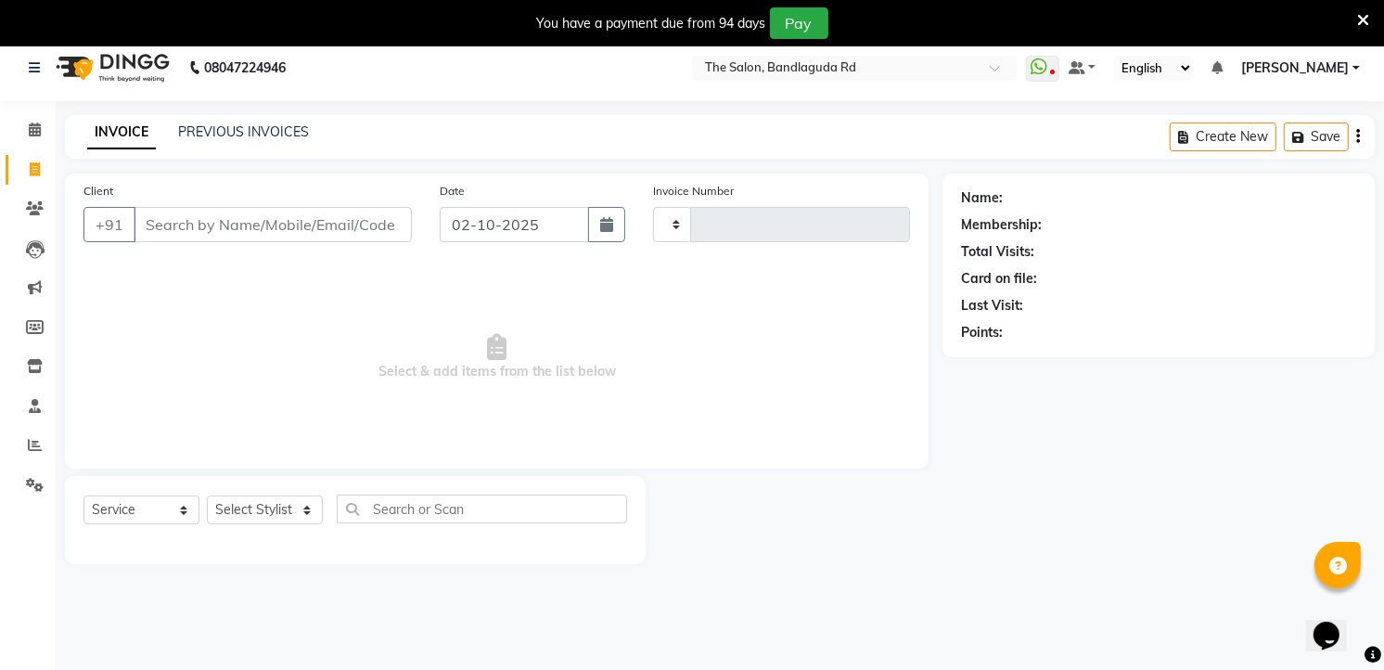
type input "14584"
select select "5198"
click at [246, 495] on select "Select Stylist [PERSON_NAME] [PERSON_NAME] [PERSON_NAME] new [PERSON_NAME] [PER…" at bounding box center [265, 509] width 116 height 29
select select "93197"
click at [207, 495] on select "Select Stylist [PERSON_NAME] [PERSON_NAME] [PERSON_NAME] new [PERSON_NAME] [PER…" at bounding box center [265, 509] width 116 height 29
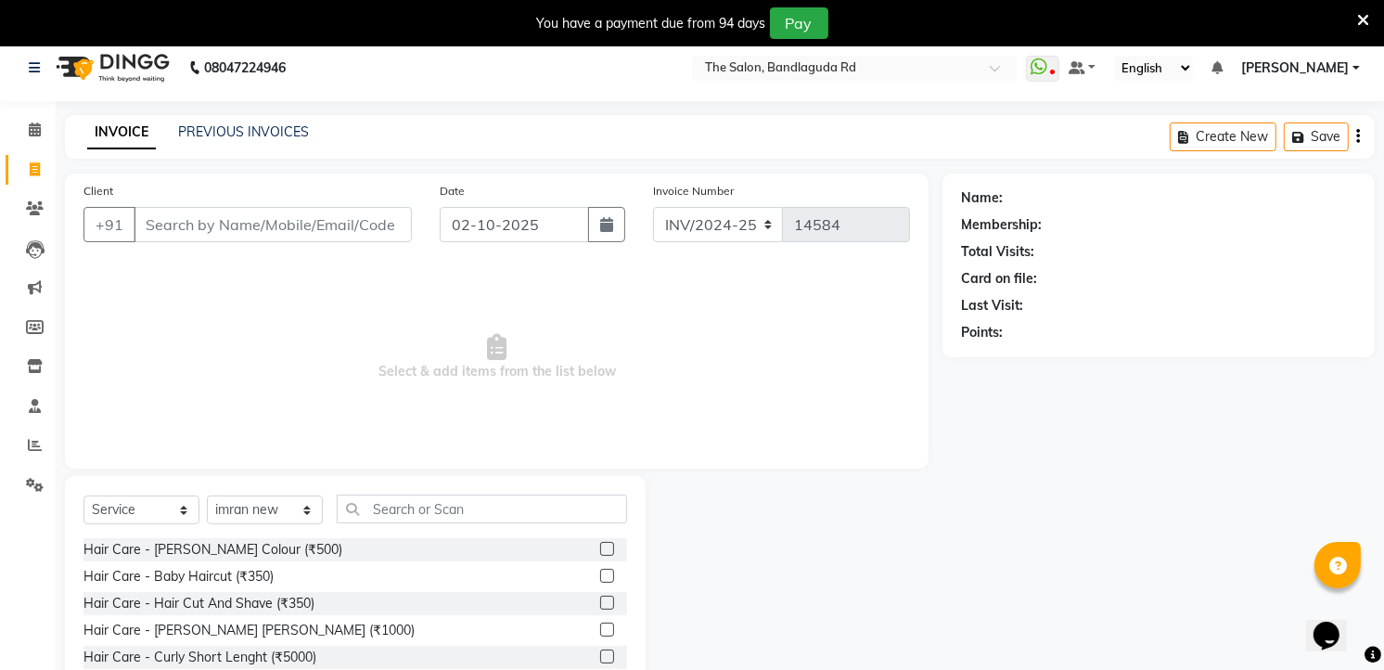
click at [385, 493] on div "Select Service Product Membership Package Voucher Prepaid Gift Card Select Styl…" at bounding box center [355, 613] width 581 height 274
click at [434, 518] on input "text" at bounding box center [482, 508] width 290 height 29
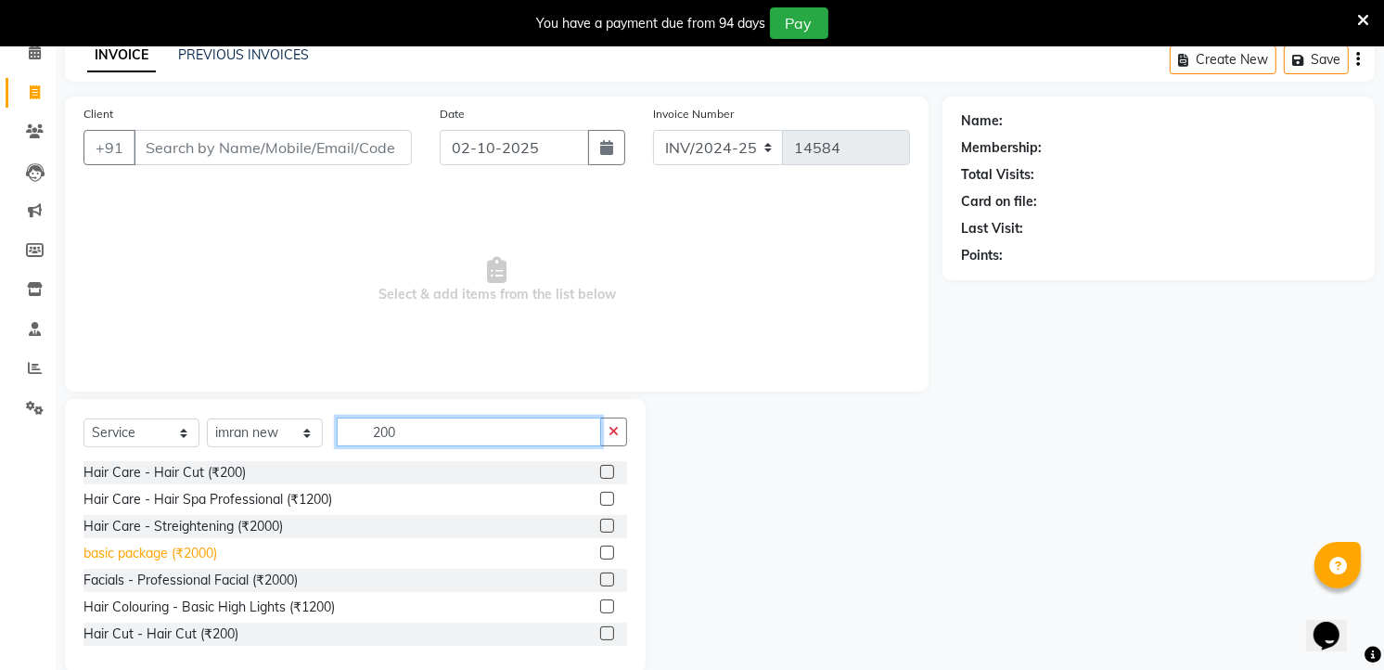
scroll to position [119, 0]
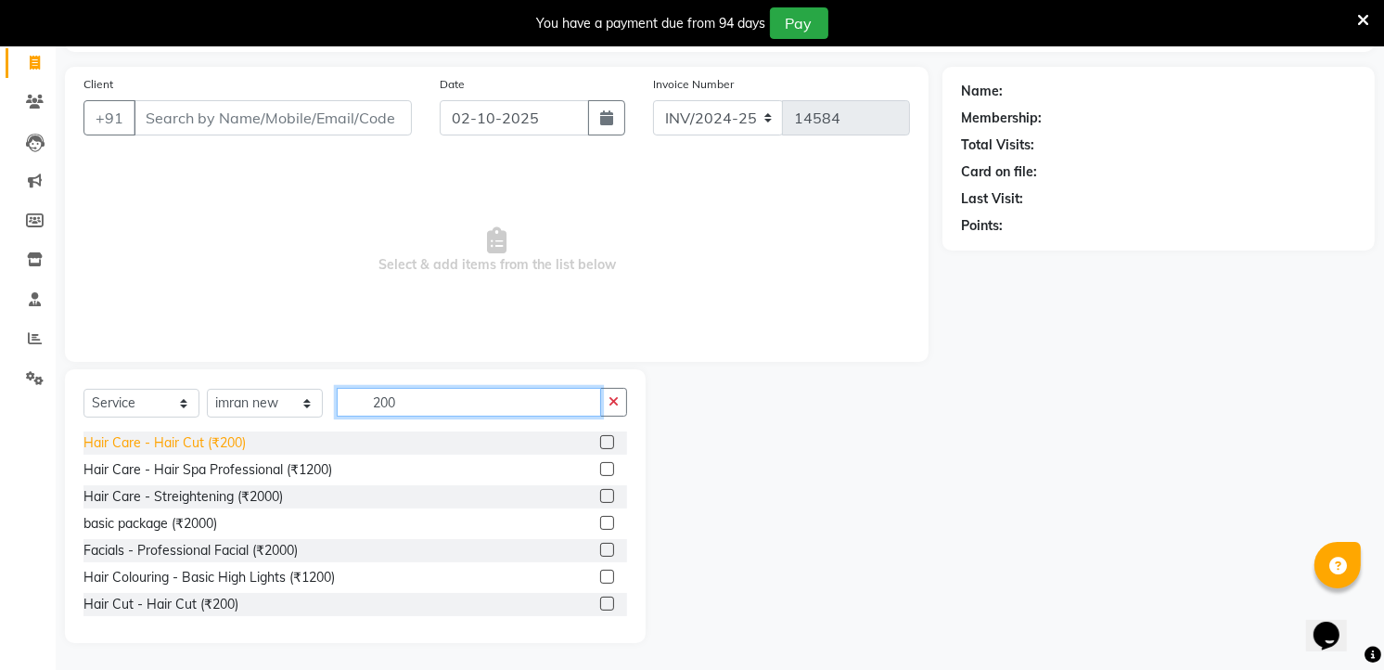
type input "200"
click at [182, 433] on div "Hair Care - Hair Cut (₹200)" at bounding box center [164, 442] width 162 height 19
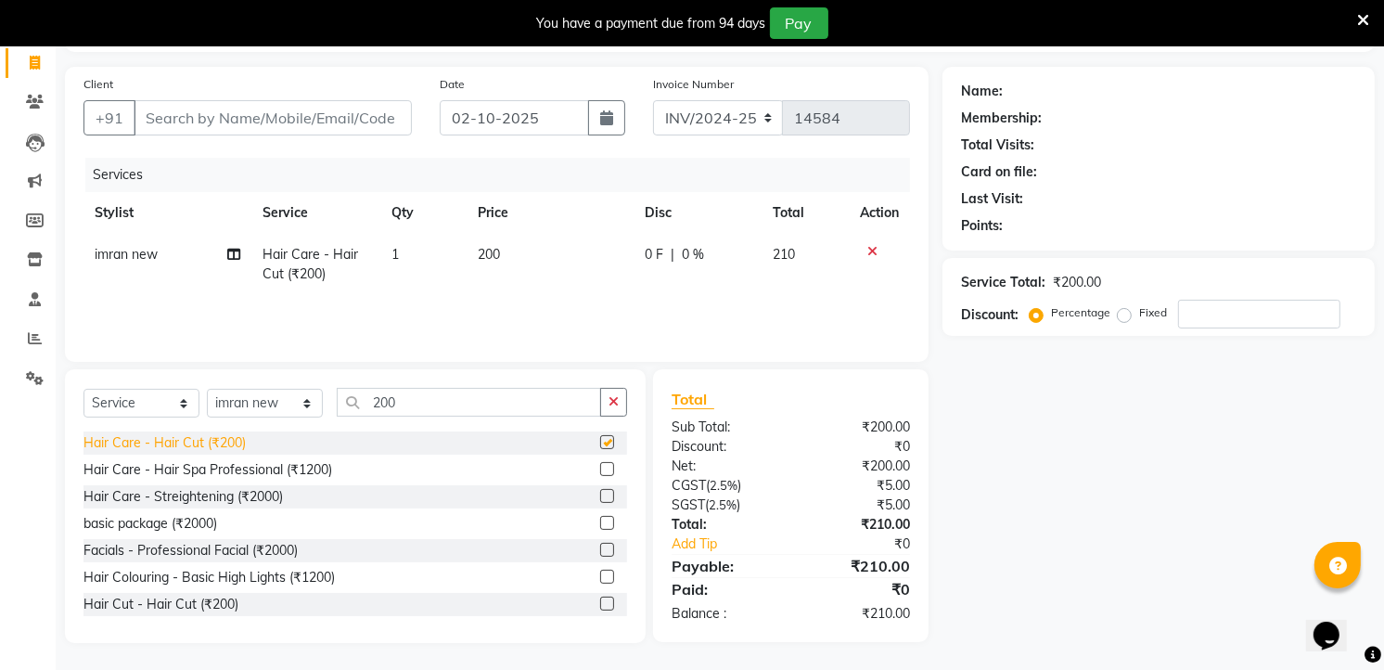
checkbox input "false"
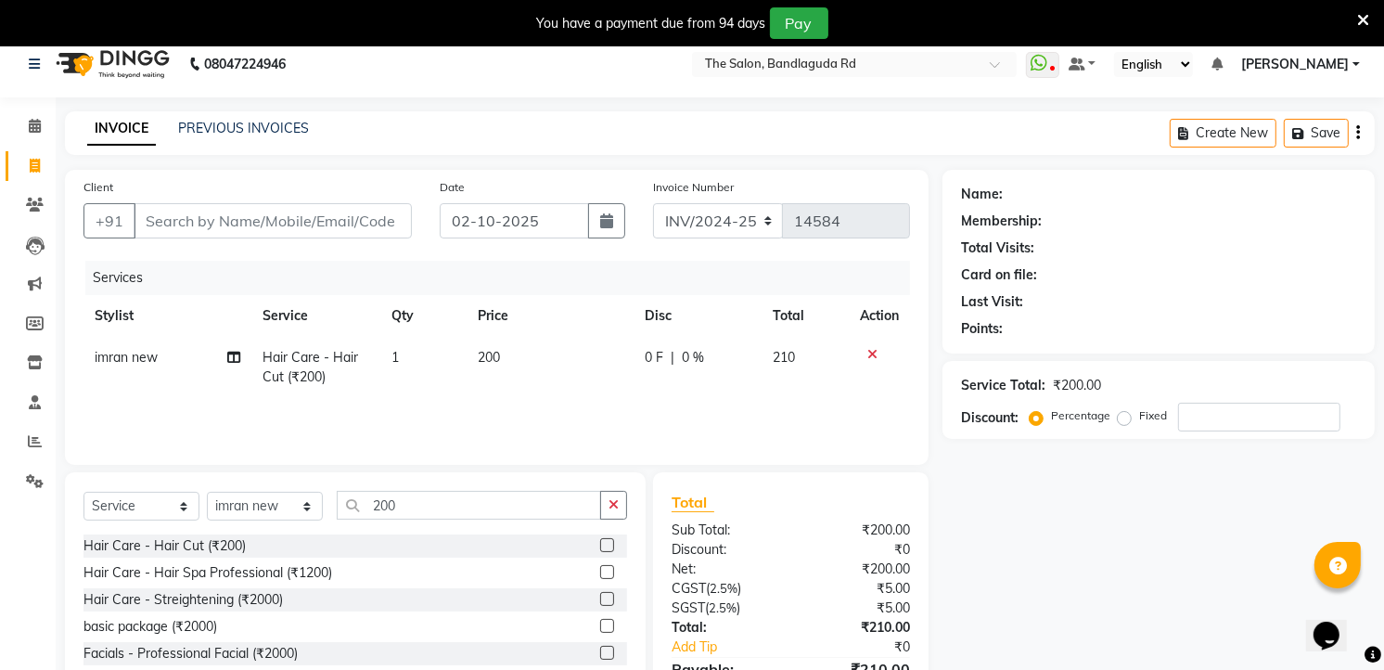
scroll to position [0, 0]
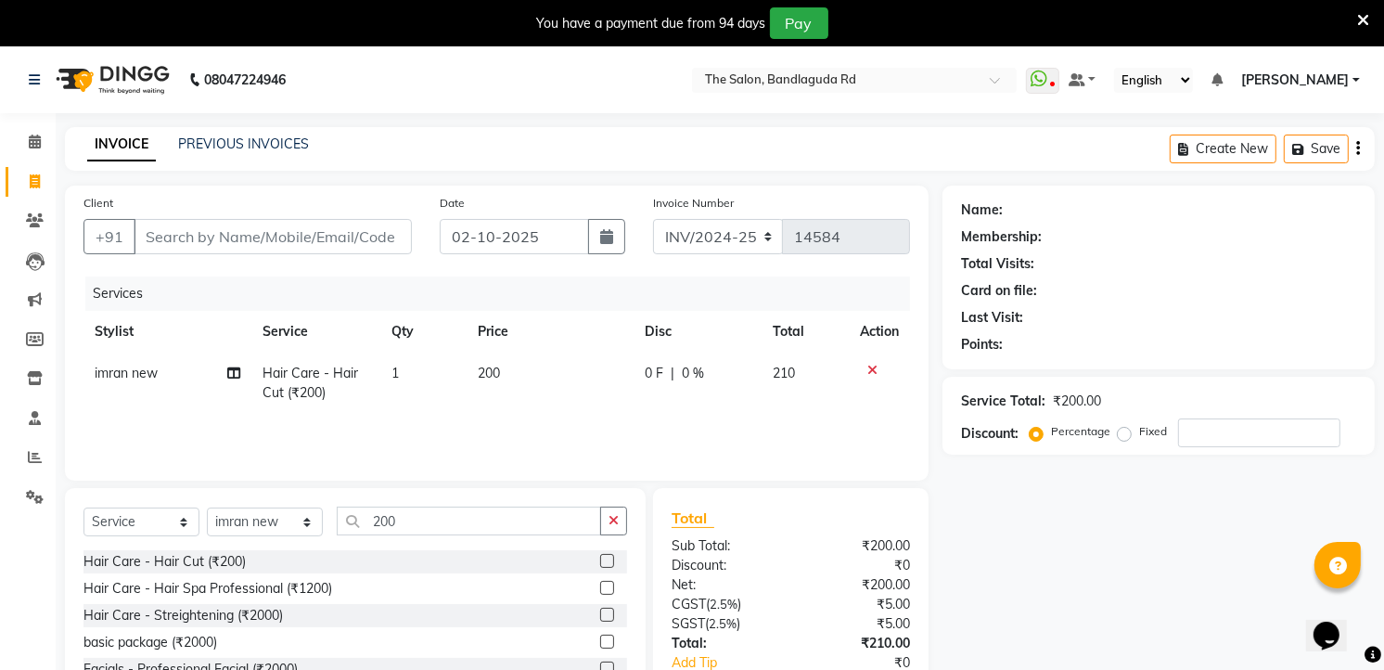
click at [193, 214] on div "Client +91" at bounding box center [248, 231] width 356 height 76
click at [198, 236] on input "Client" at bounding box center [273, 236] width 278 height 35
type input "7"
type input "0"
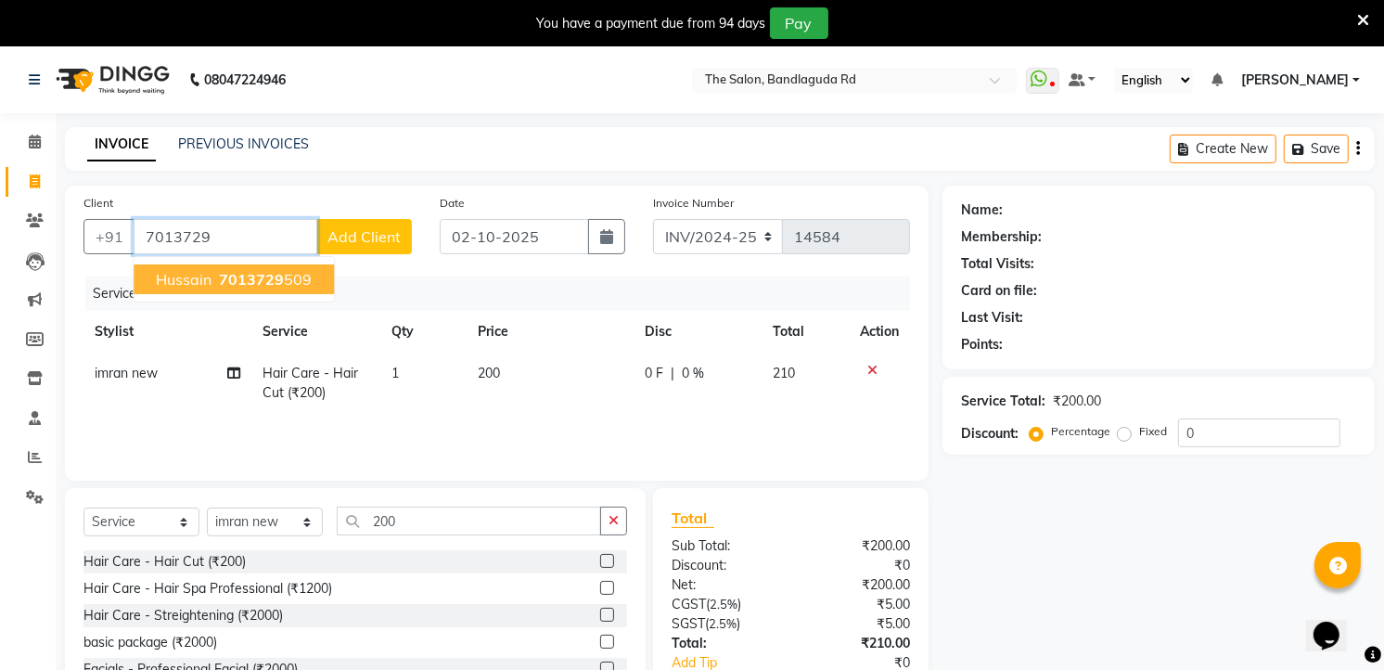
click at [239, 275] on span "7013729" at bounding box center [251, 279] width 65 height 19
type input "7013729509"
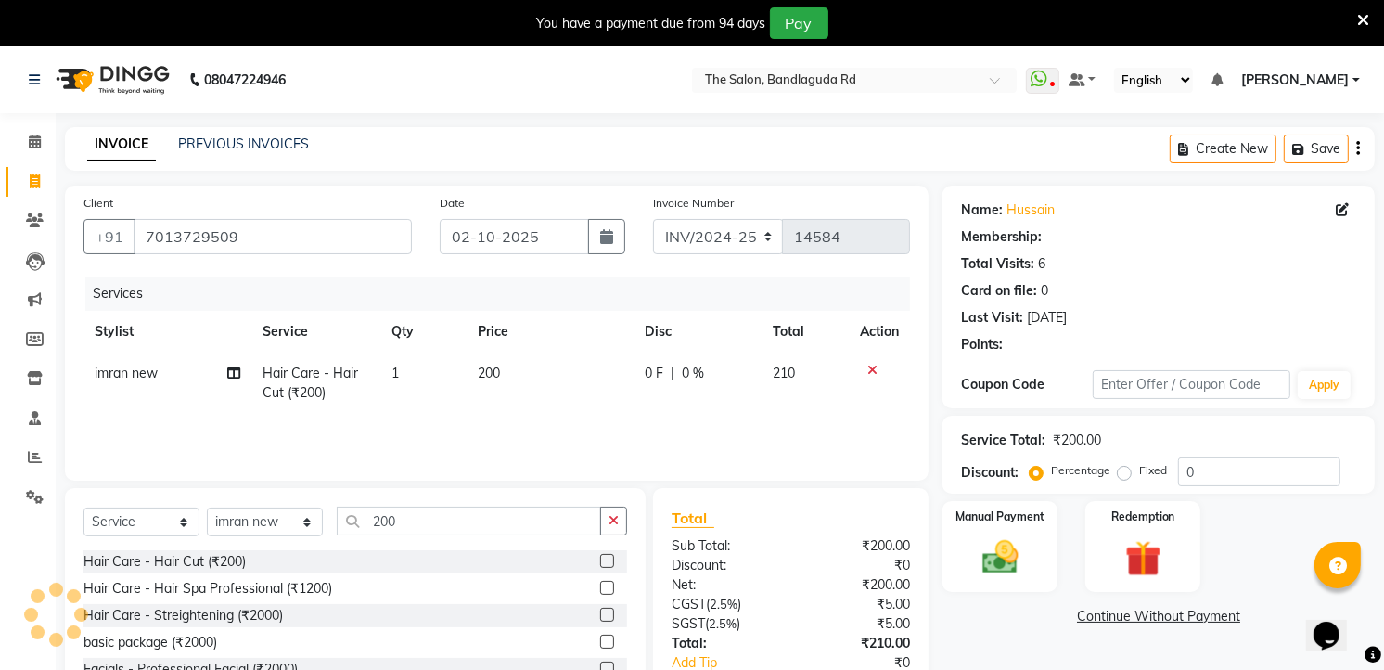
select select "1: Object"
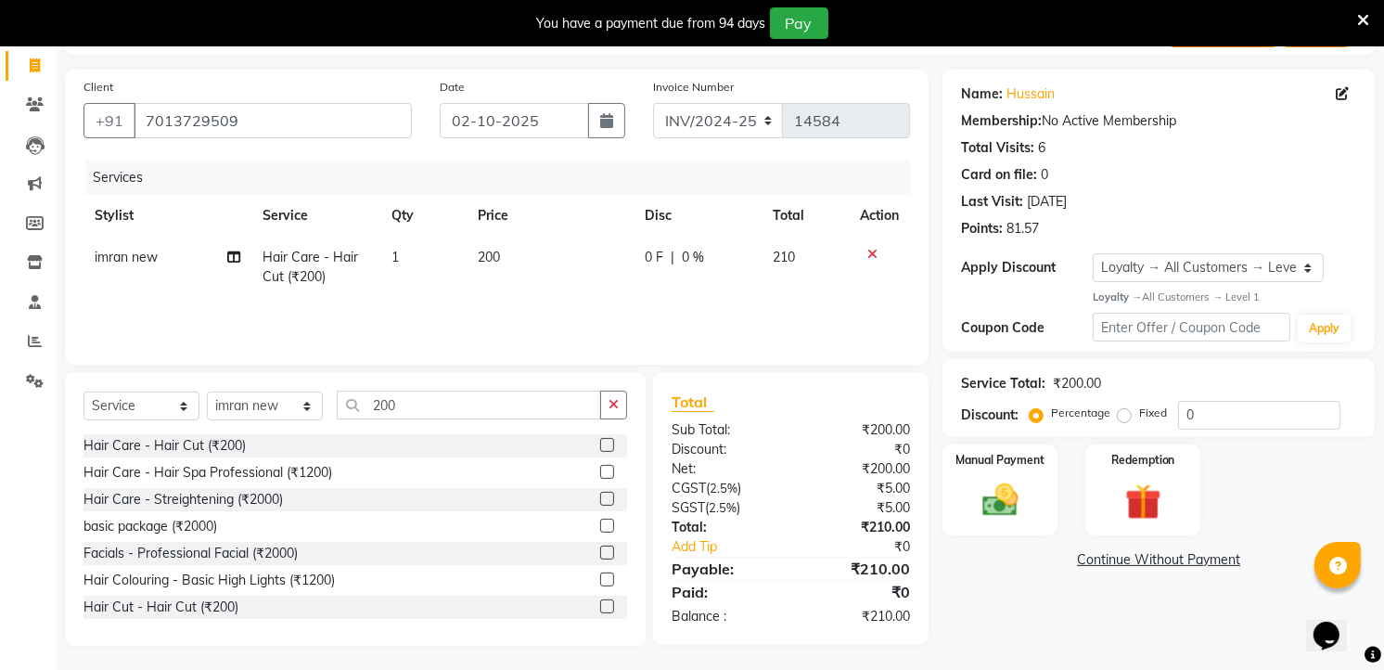
scroll to position [119, 0]
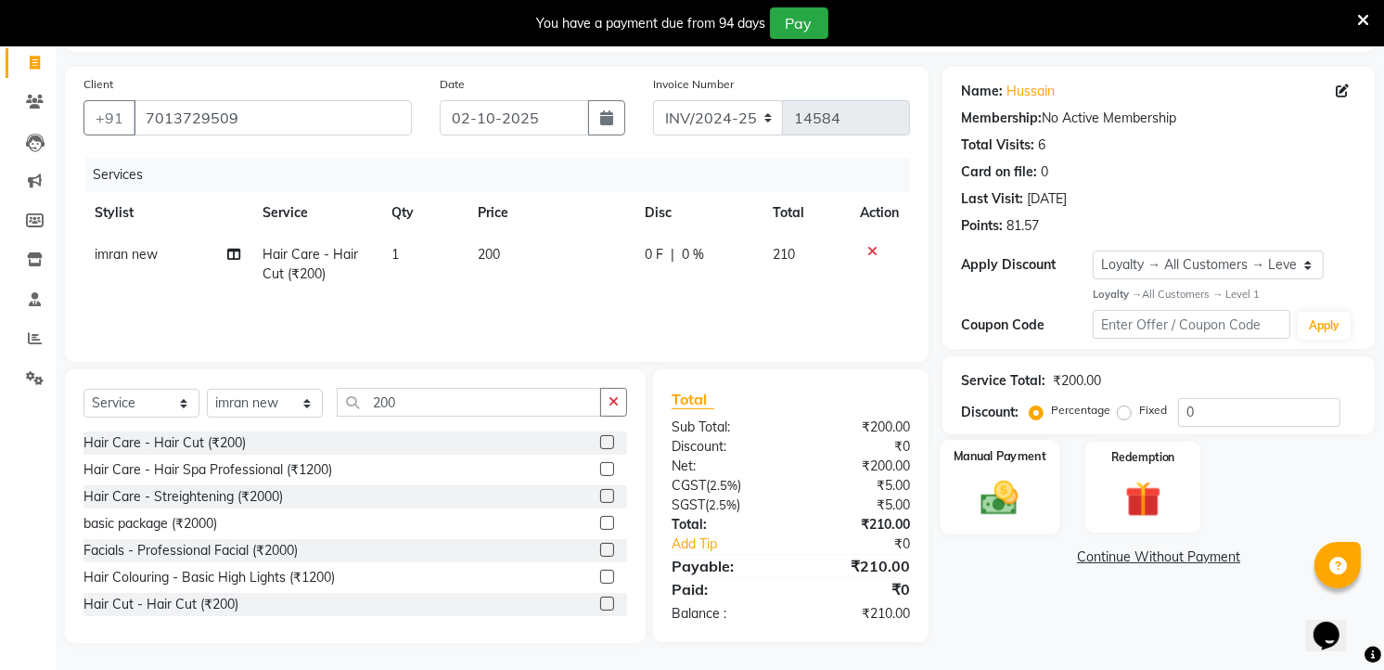
click at [970, 484] on img at bounding box center [1000, 497] width 60 height 43
click at [1147, 558] on span "ONLINE" at bounding box center [1148, 557] width 48 height 21
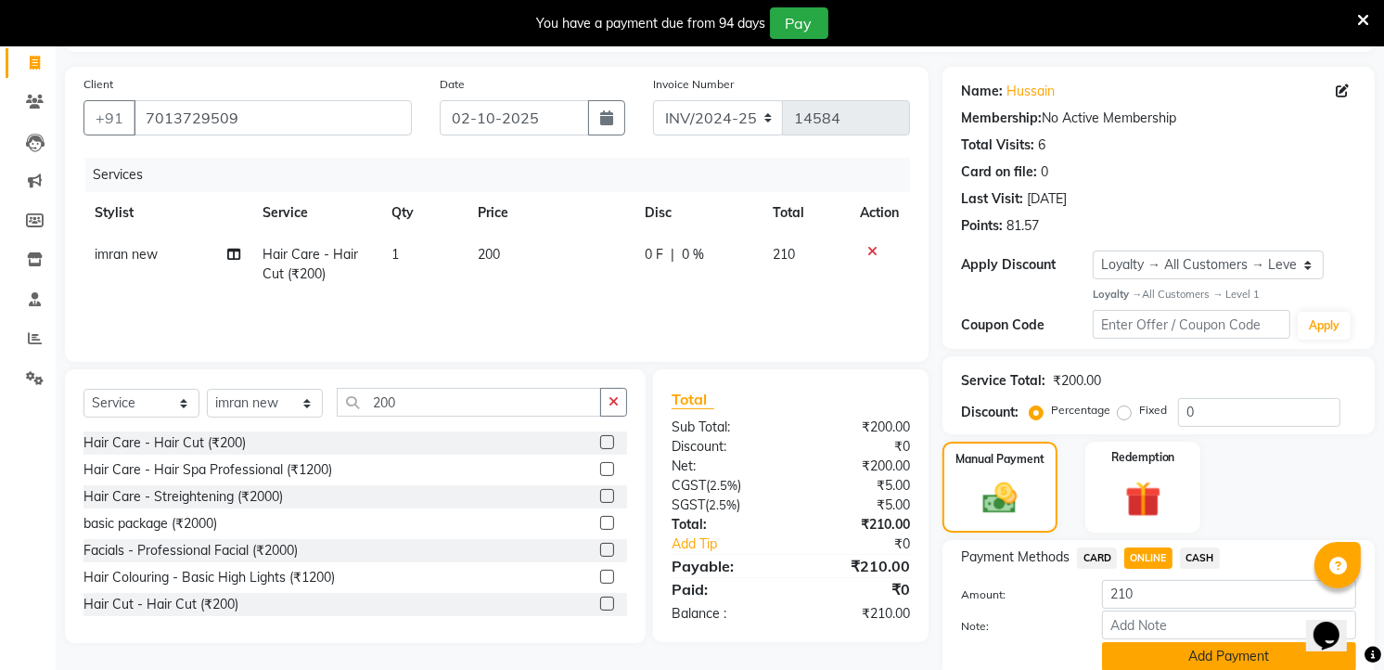
click at [1159, 663] on button "Add Payment" at bounding box center [1229, 656] width 254 height 29
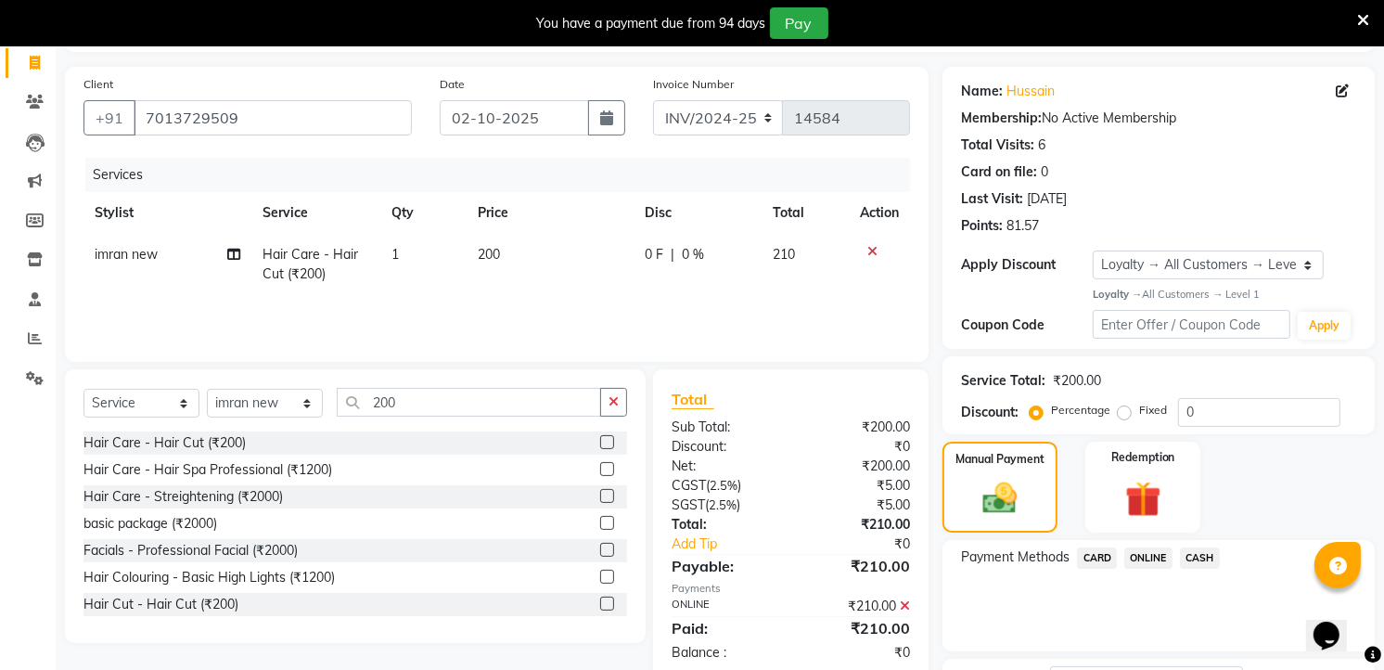
scroll to position [270, 0]
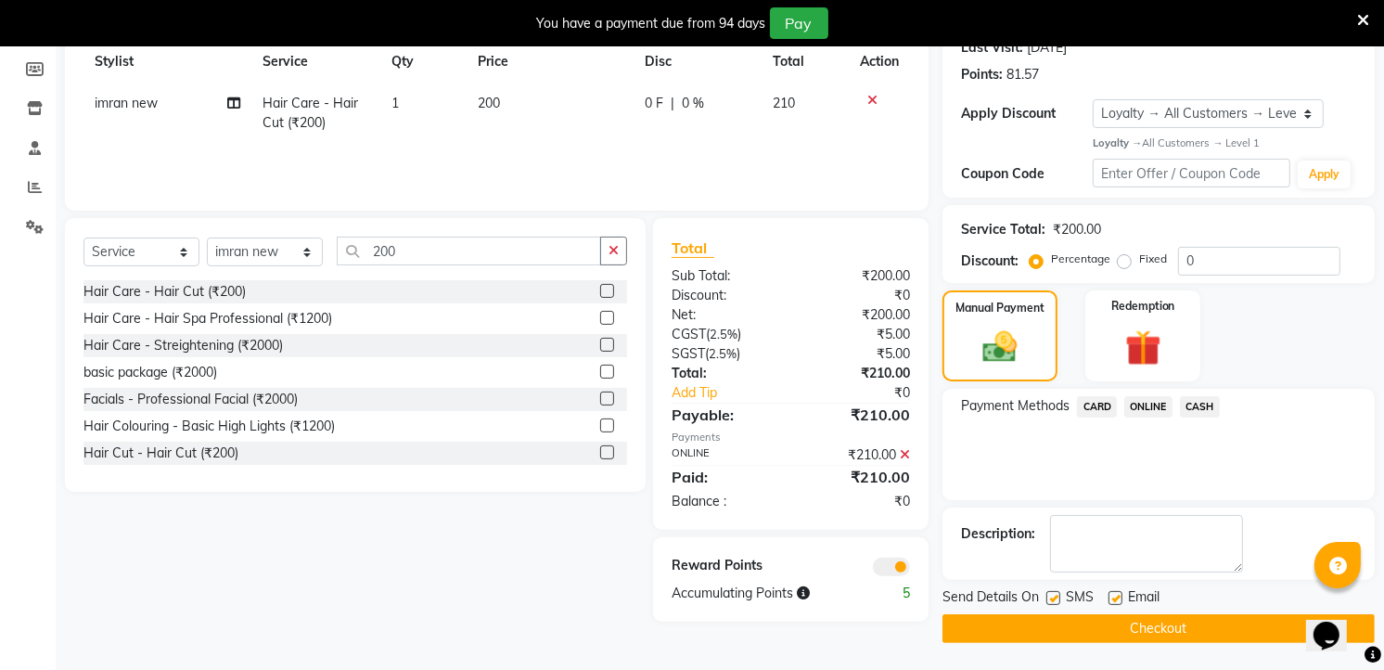
click at [1158, 622] on button "Checkout" at bounding box center [1158, 628] width 432 height 29
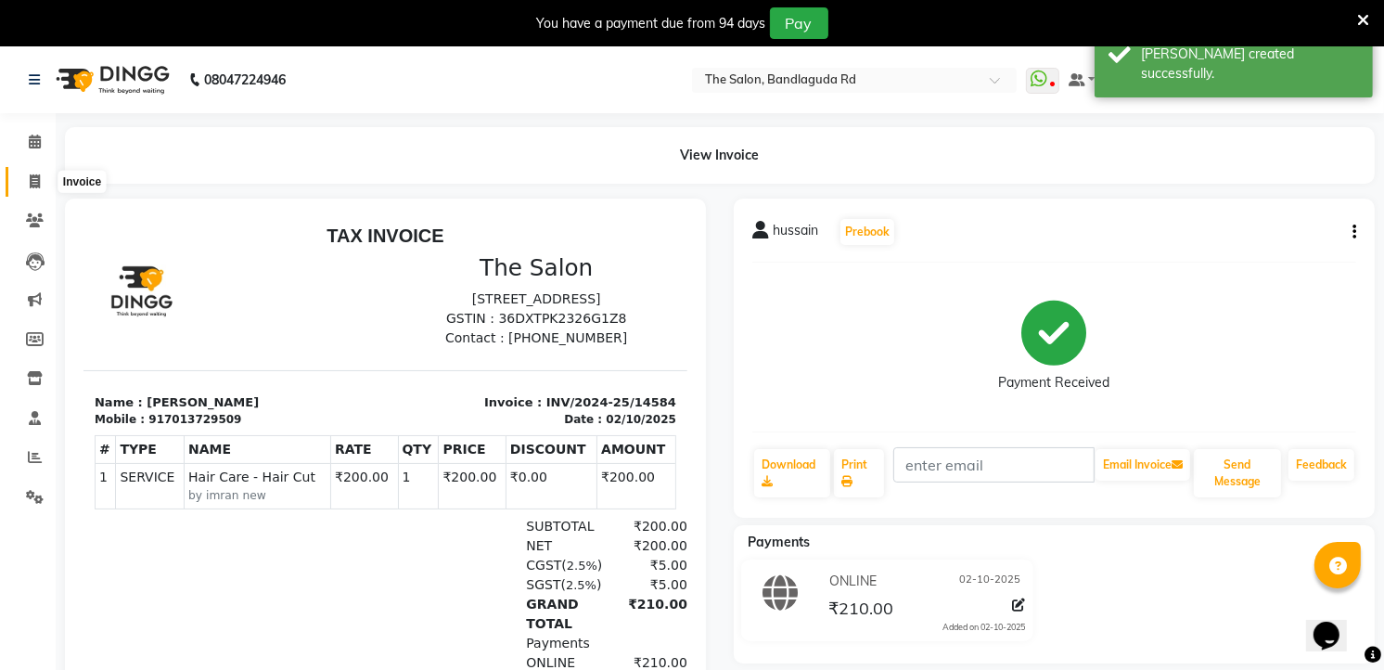
click at [34, 183] on icon at bounding box center [35, 181] width 10 height 14
select select "service"
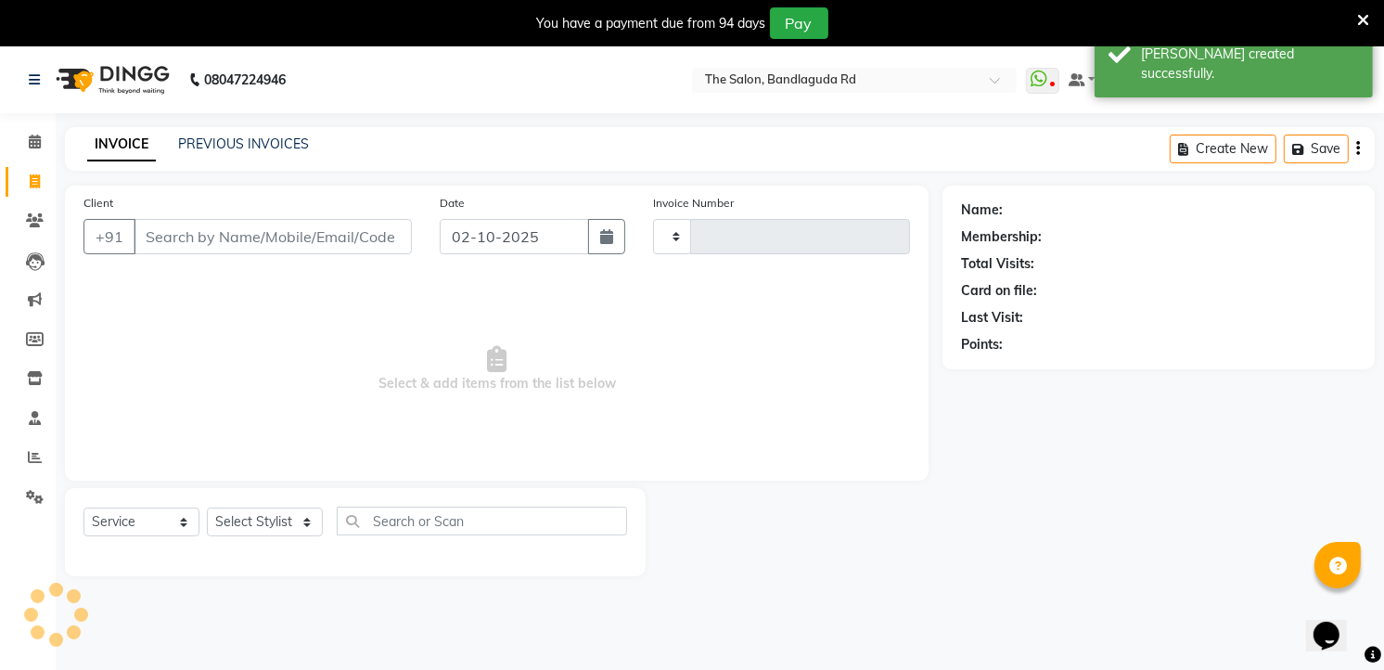
scroll to position [46, 0]
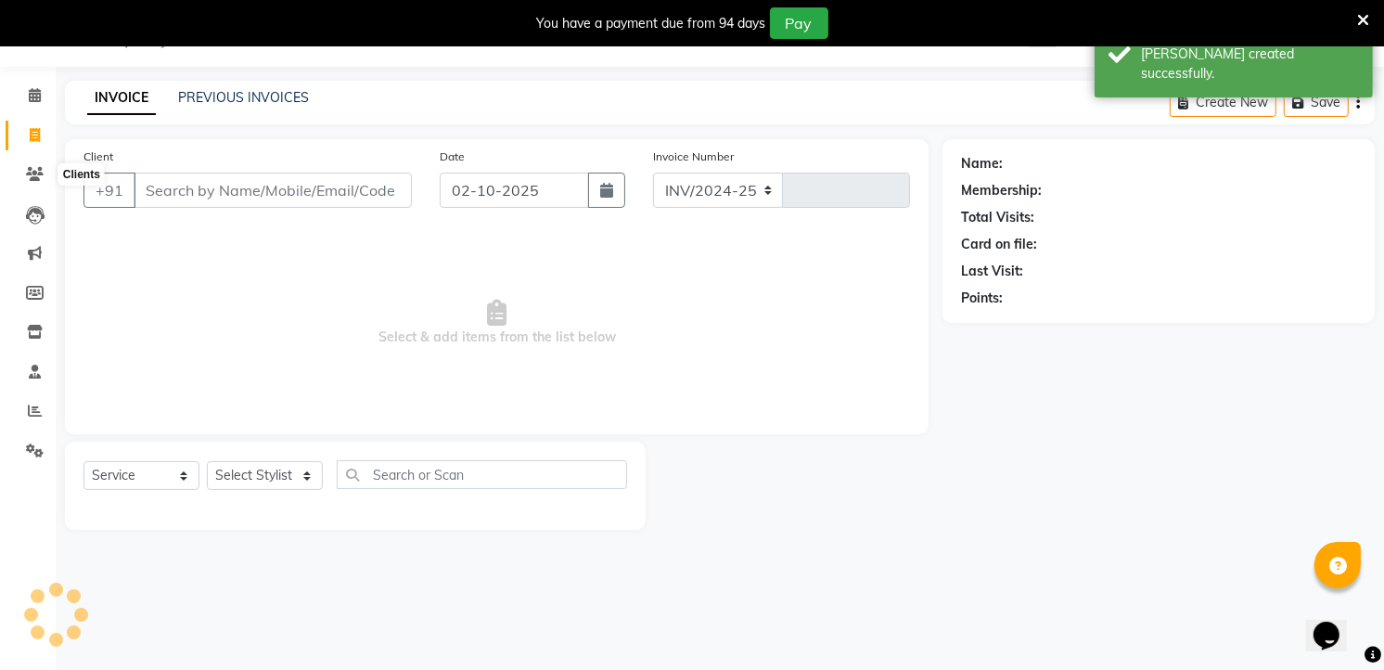
select select "5198"
type input "14585"
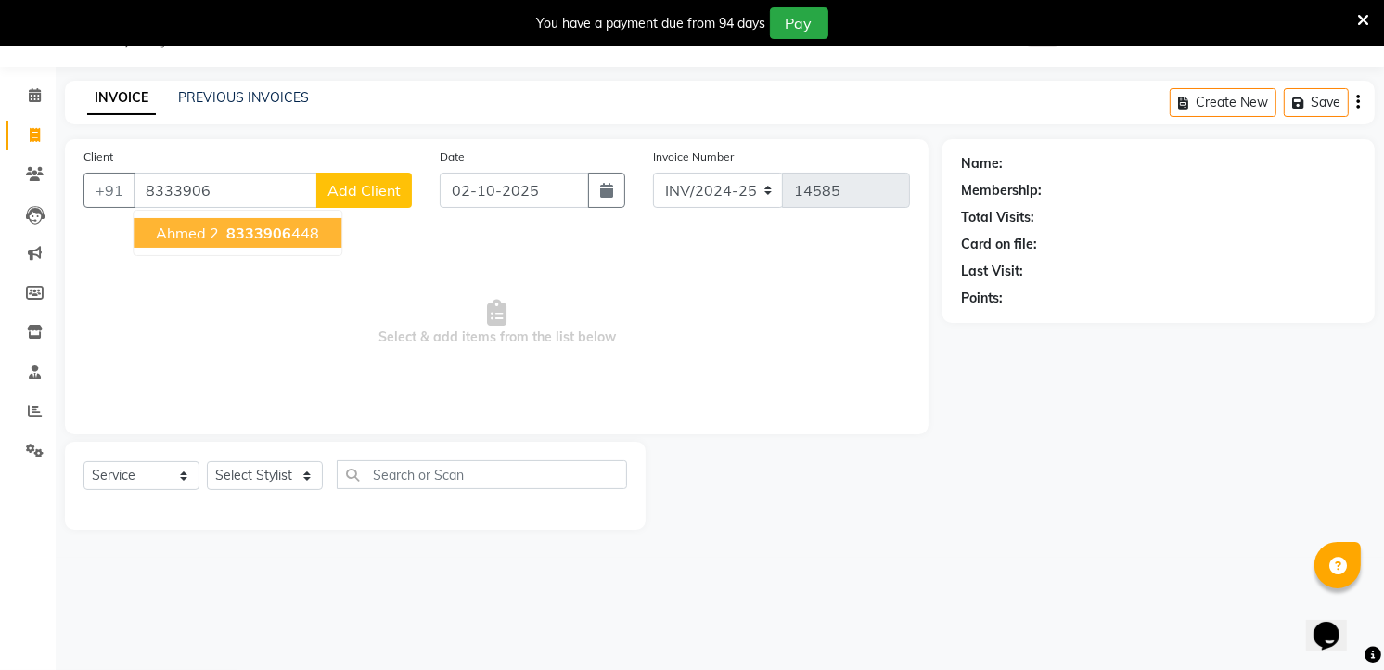
click at [265, 233] on span "8333906" at bounding box center [258, 233] width 65 height 19
type input "8333906448"
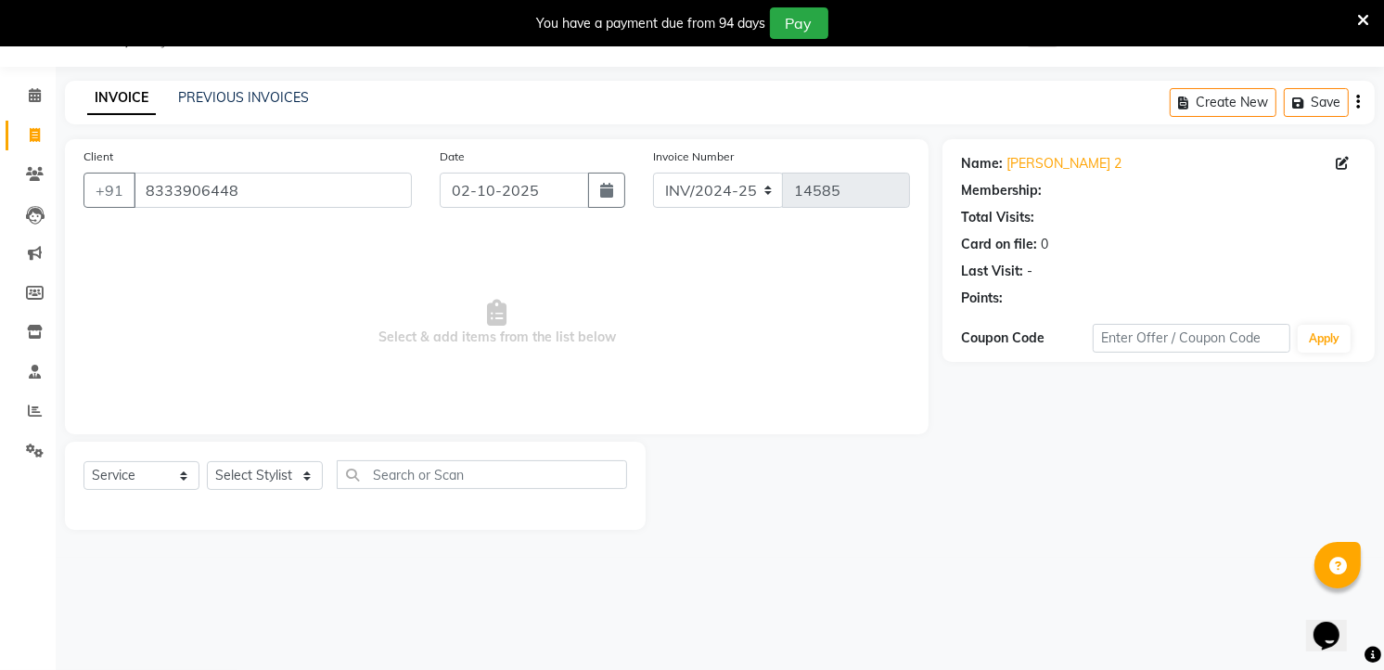
select select "1: Object"
drag, startPoint x: 288, startPoint y: 210, endPoint x: 288, endPoint y: 199, distance: 10.2
click at [288, 199] on div "Client [PHONE_NUMBER]" at bounding box center [248, 185] width 356 height 76
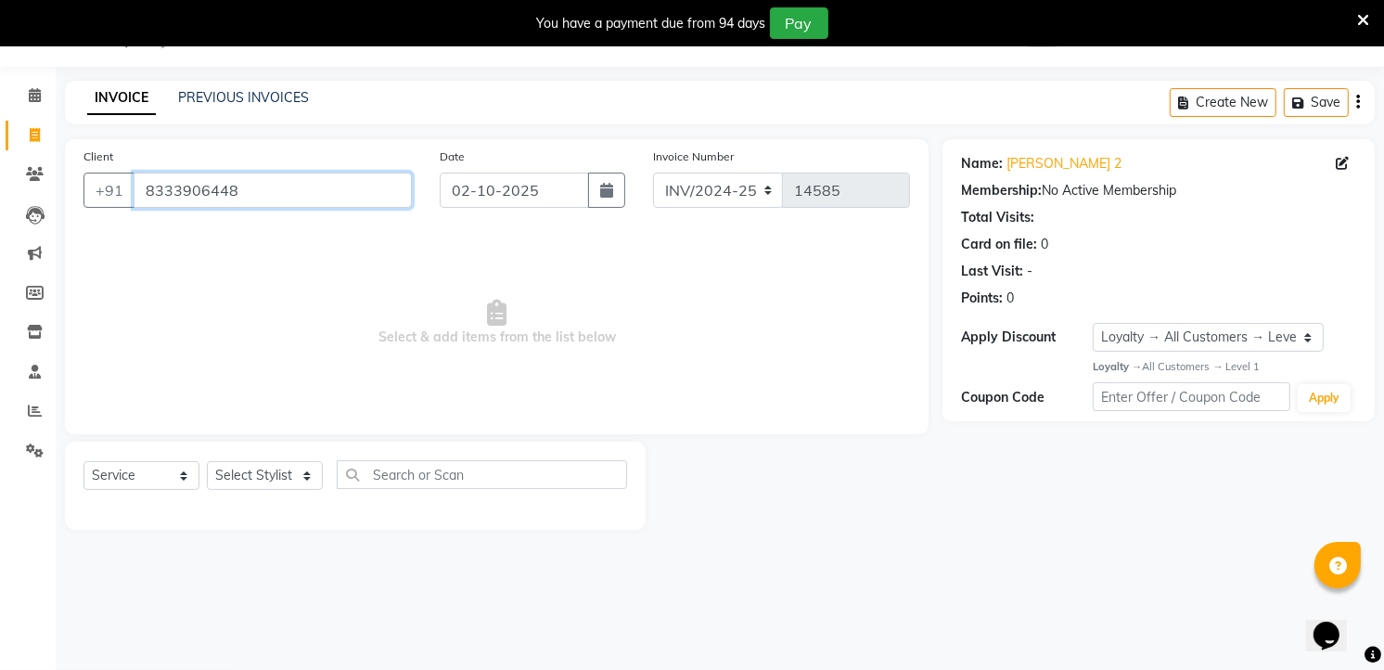
click at [288, 200] on input "8333906448" at bounding box center [273, 190] width 278 height 35
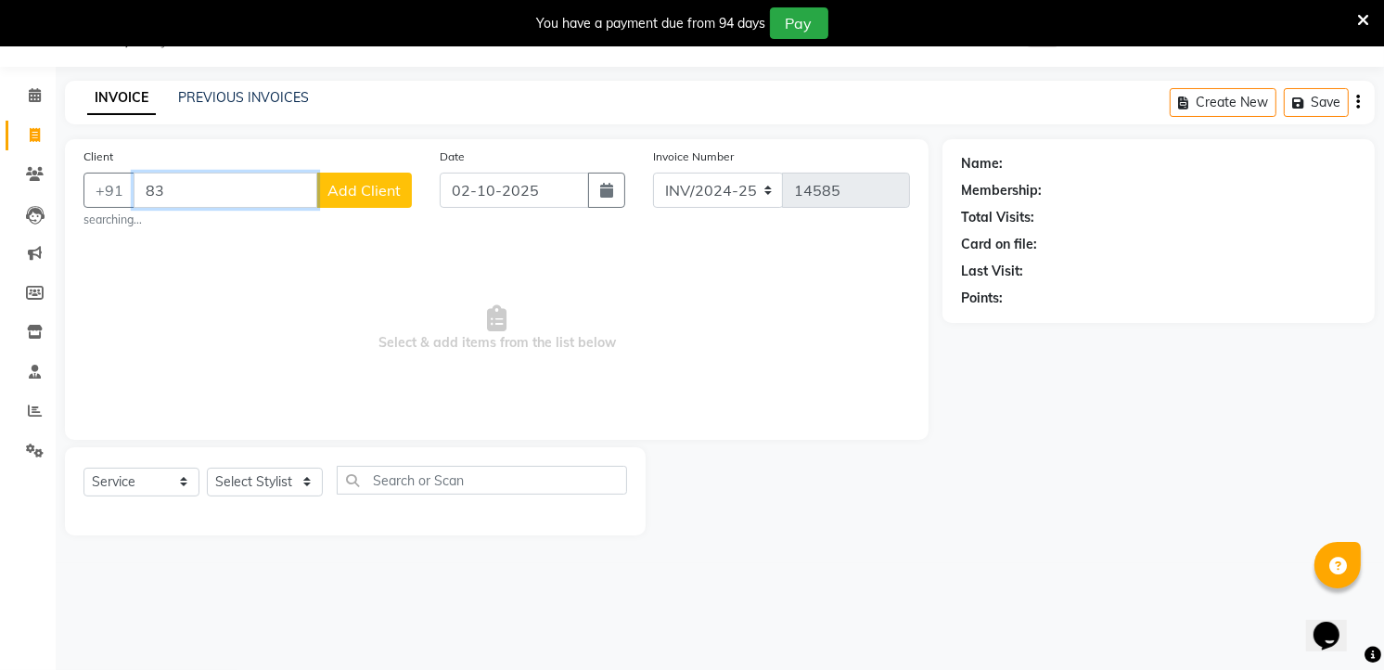
type input "8"
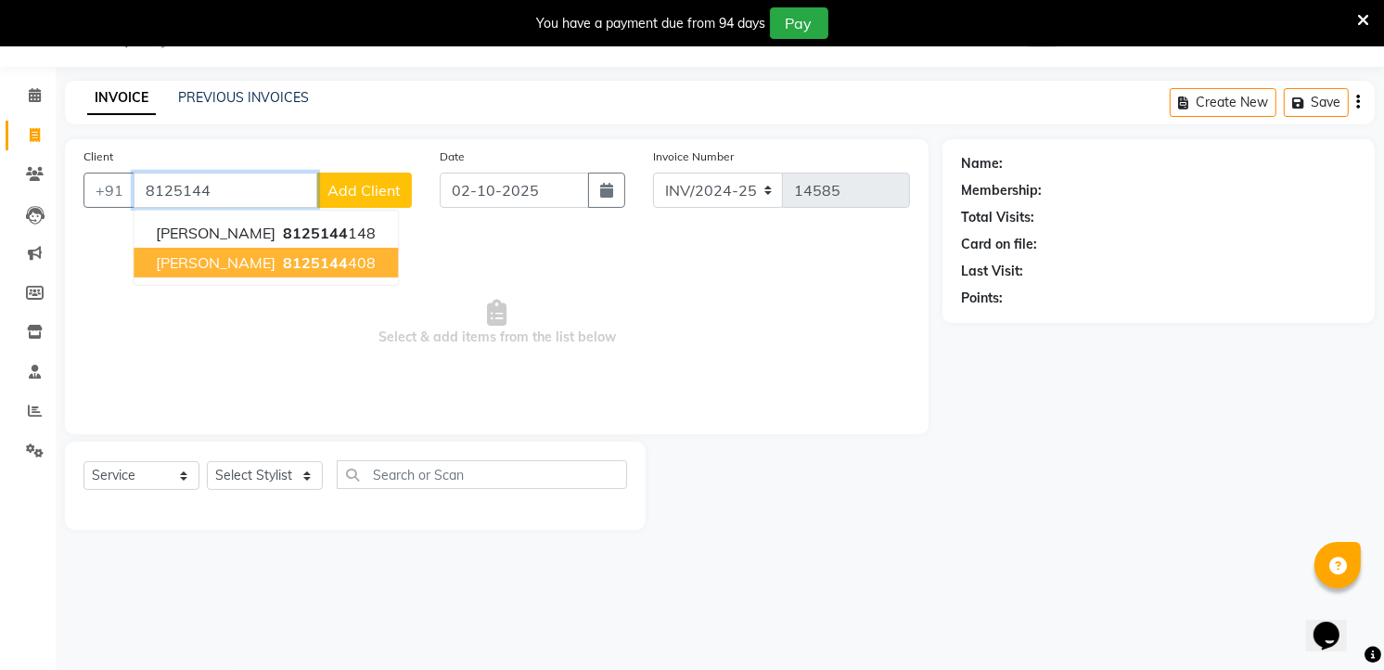
click at [283, 255] on span "8125144" at bounding box center [315, 262] width 65 height 19
type input "8125144408"
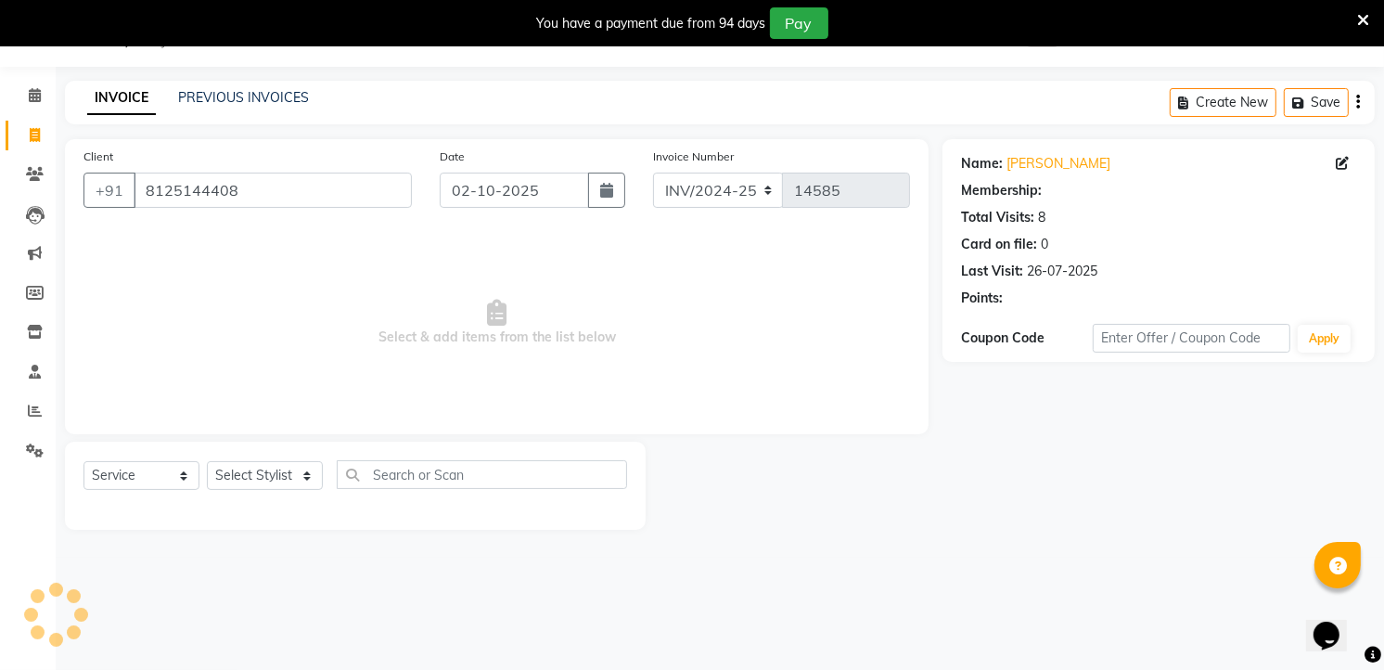
select select "2: Object"
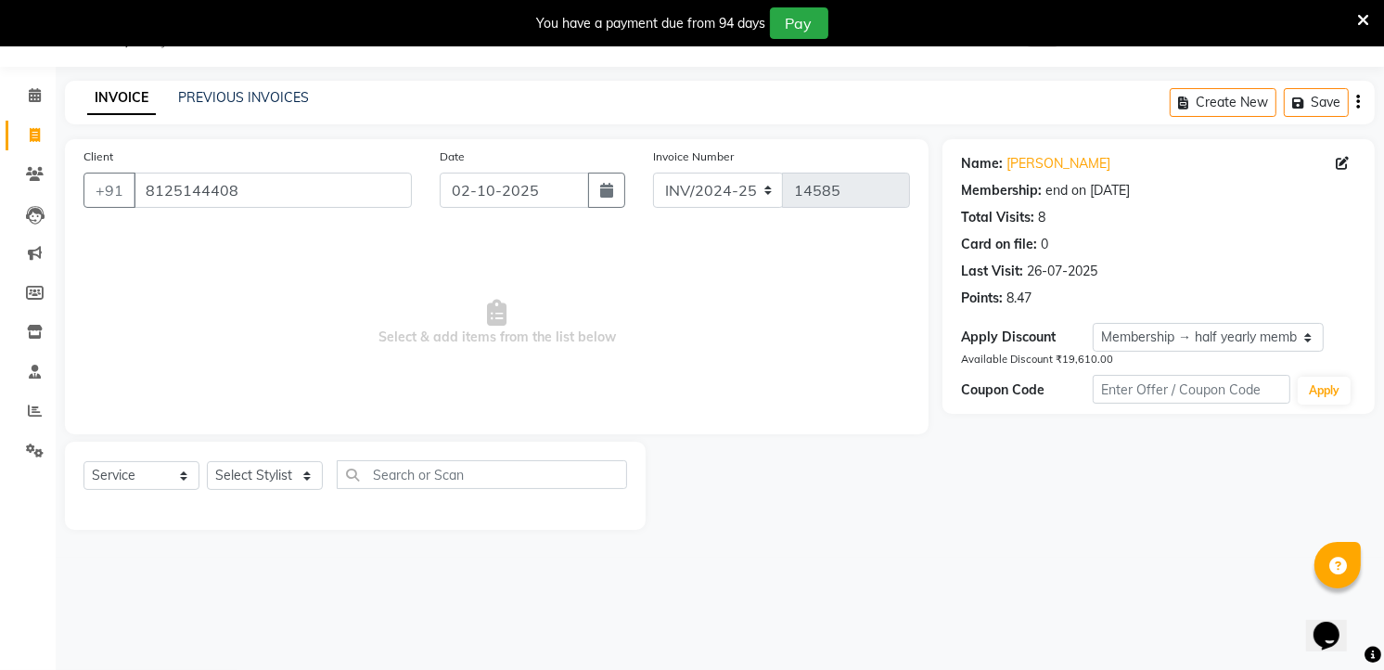
drag, startPoint x: 275, startPoint y: 255, endPoint x: 269, endPoint y: 293, distance: 38.6
click at [269, 293] on span "Select & add items from the list below" at bounding box center [496, 323] width 826 height 186
drag, startPoint x: 266, startPoint y: 392, endPoint x: 266, endPoint y: 442, distance: 50.1
click at [266, 442] on div "Client [PHONE_NUMBER] Date [DATE] Invoice Number INV/2024-25 V/2025 V/[PHONE_NU…" at bounding box center [496, 334] width 891 height 390
drag, startPoint x: 266, startPoint y: 442, endPoint x: 264, endPoint y: 484, distance: 41.8
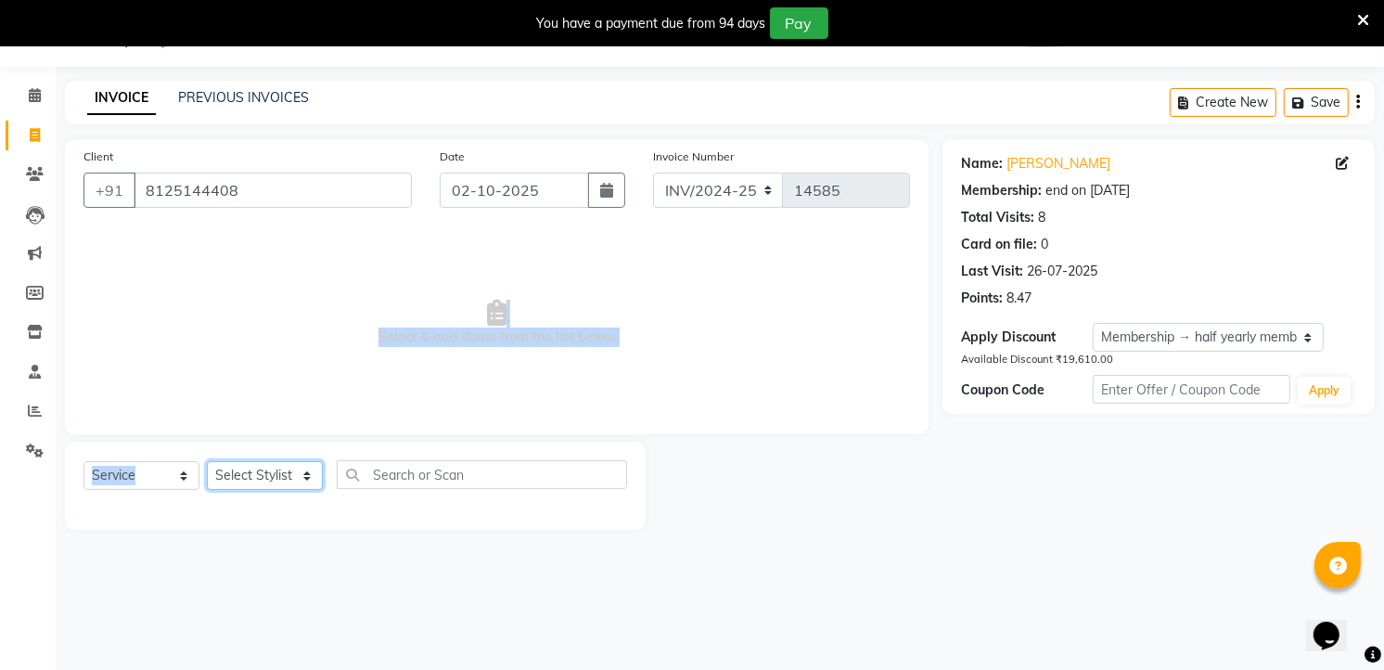
click at [264, 484] on select "Select Stylist [PERSON_NAME] [PERSON_NAME] [PERSON_NAME] new [PERSON_NAME] [PER…" at bounding box center [265, 475] width 116 height 29
select select "63354"
click at [207, 462] on select "Select Stylist [PERSON_NAME] [PERSON_NAME] [PERSON_NAME] new [PERSON_NAME] [PER…" at bounding box center [265, 475] width 116 height 29
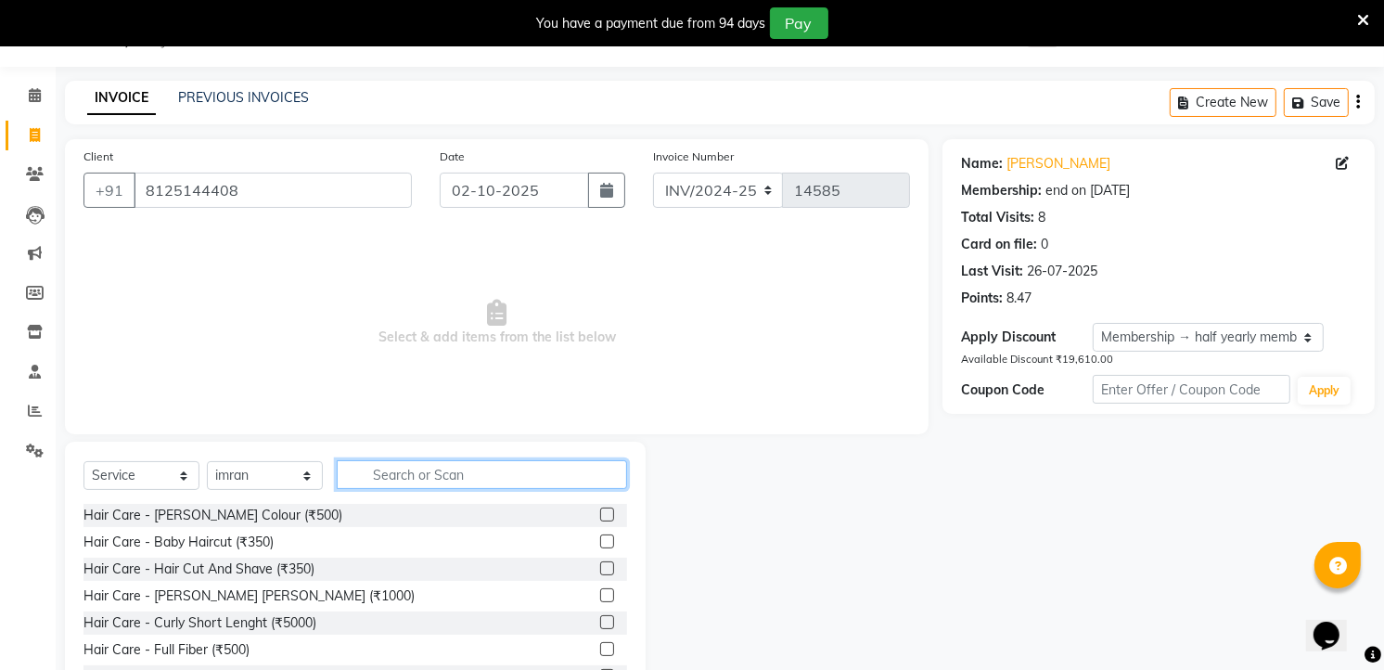
click at [436, 467] on input "text" at bounding box center [482, 474] width 290 height 29
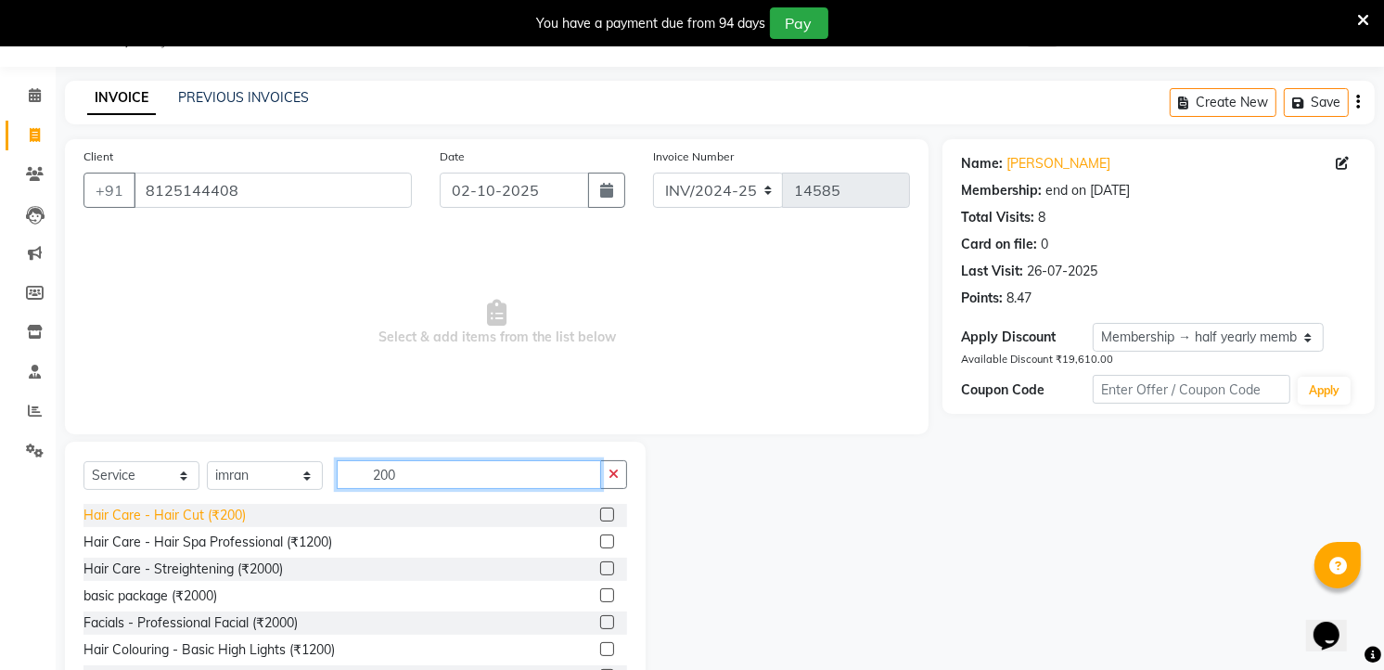
type input "200"
click at [163, 517] on div "Hair Care - Hair Cut (₹200)" at bounding box center [164, 515] width 162 height 19
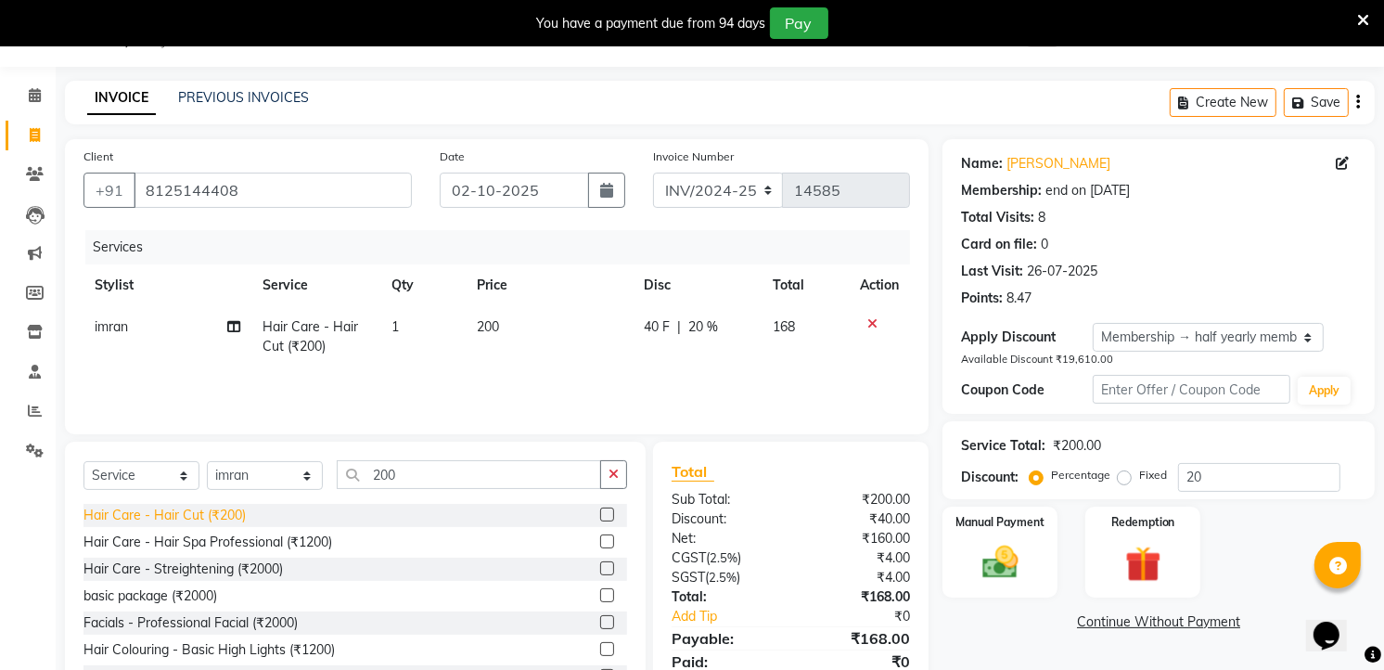
click at [181, 510] on div "Hair Care - Hair Cut (₹200)" at bounding box center [164, 515] width 162 height 19
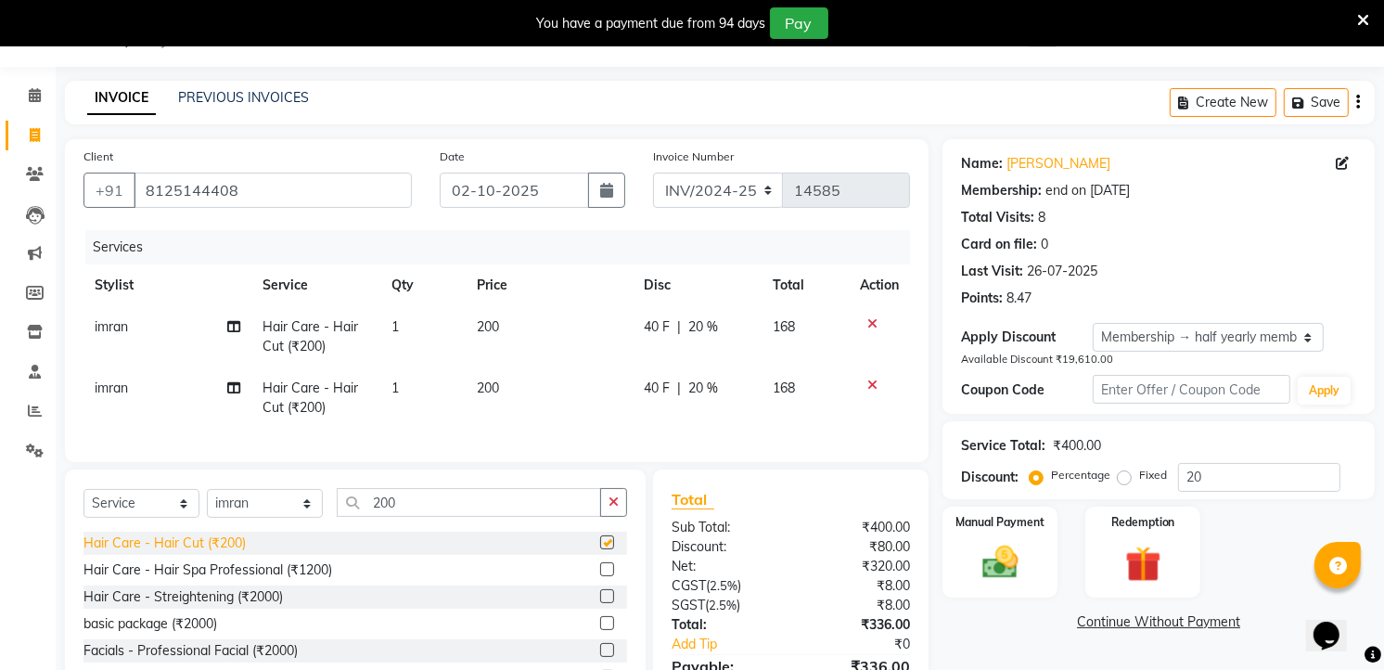
checkbox input "false"
drag, startPoint x: 181, startPoint y: 510, endPoint x: 399, endPoint y: 542, distance: 220.2
click at [399, 531] on div "Select Service Product Membership Package Voucher Prepaid Gift Card Select Styl…" at bounding box center [355, 510] width 544 height 44
click at [870, 383] on icon at bounding box center [872, 384] width 10 height 13
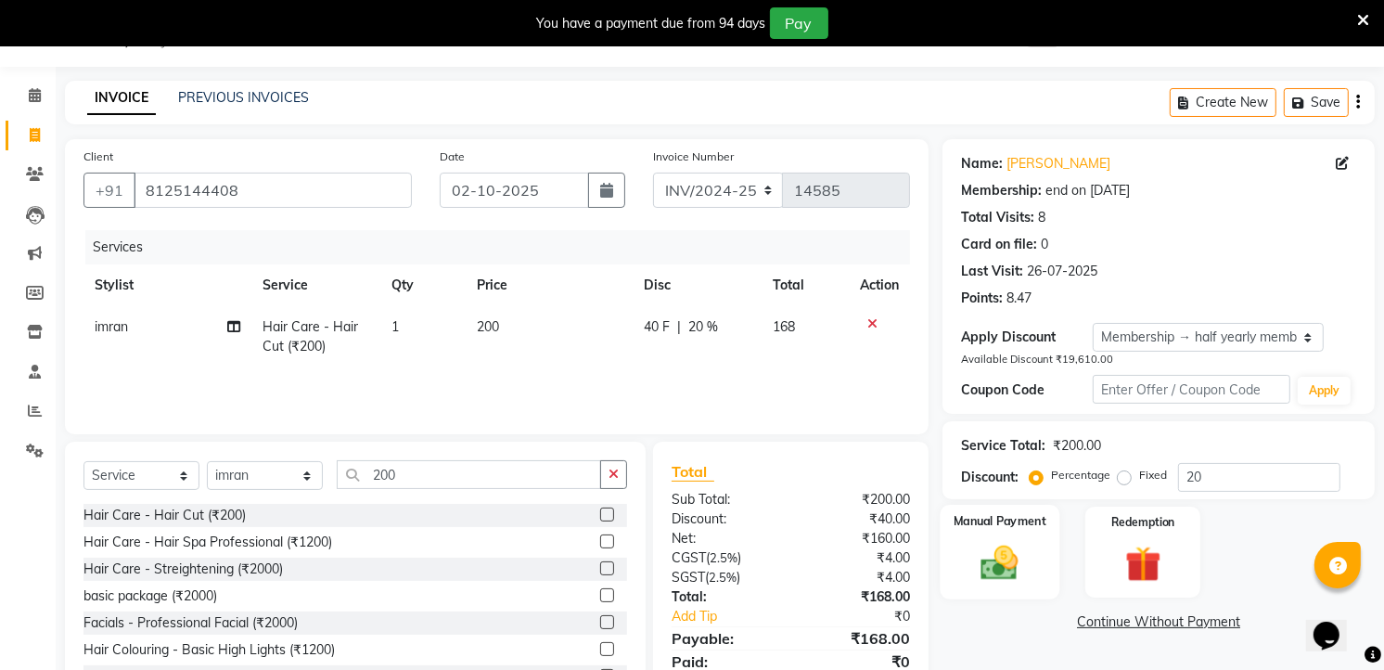
click at [999, 534] on div "Manual Payment" at bounding box center [1001, 552] width 120 height 95
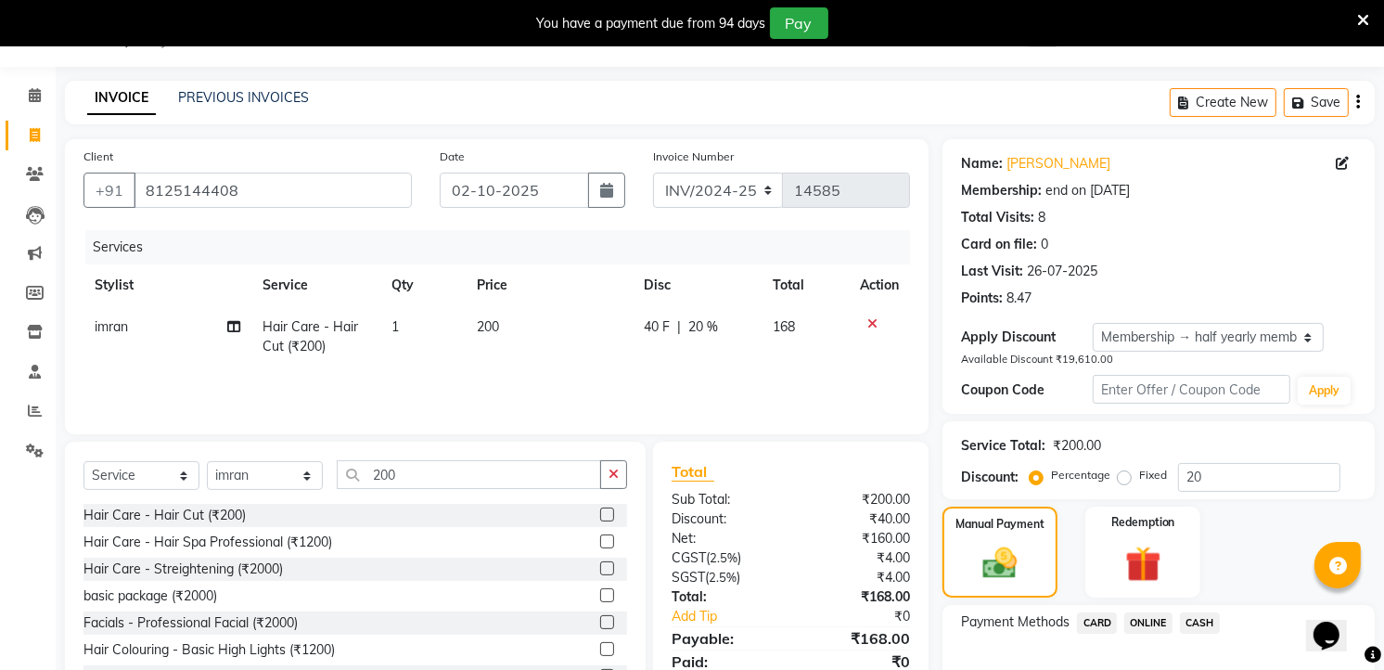
scroll to position [158, 0]
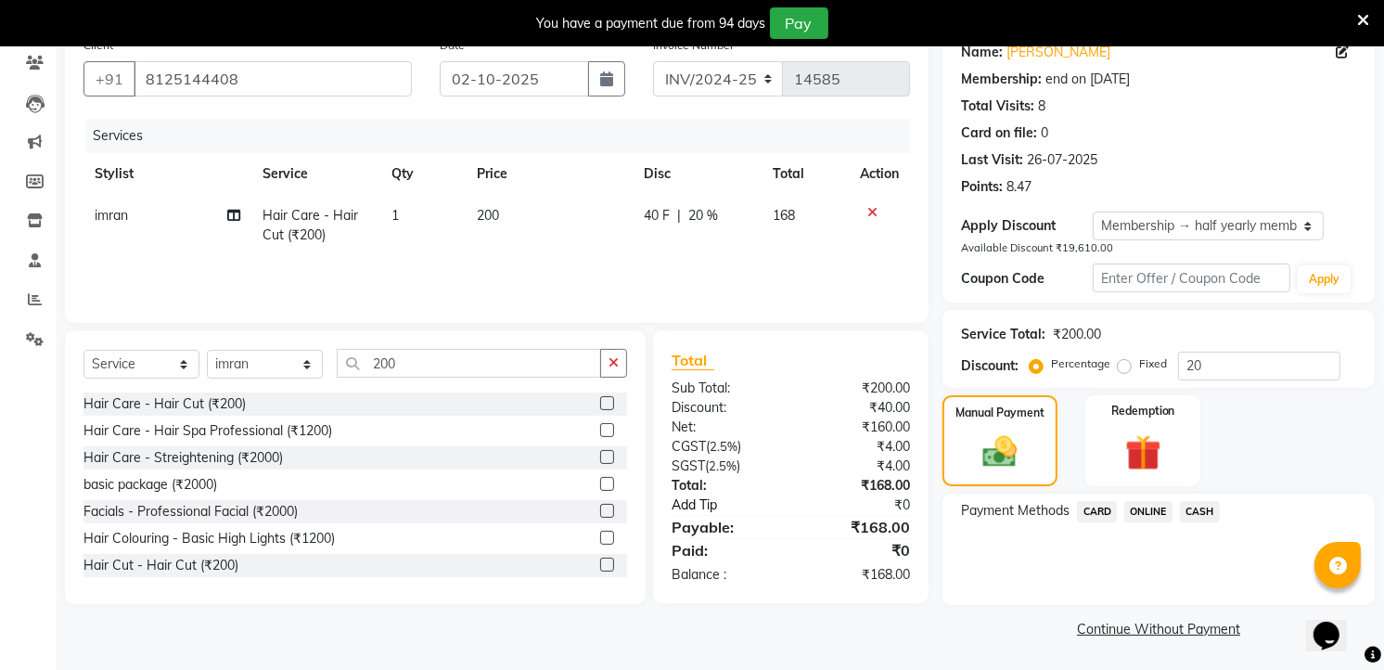
click at [674, 510] on link "Add Tip" at bounding box center [736, 504] width 156 height 19
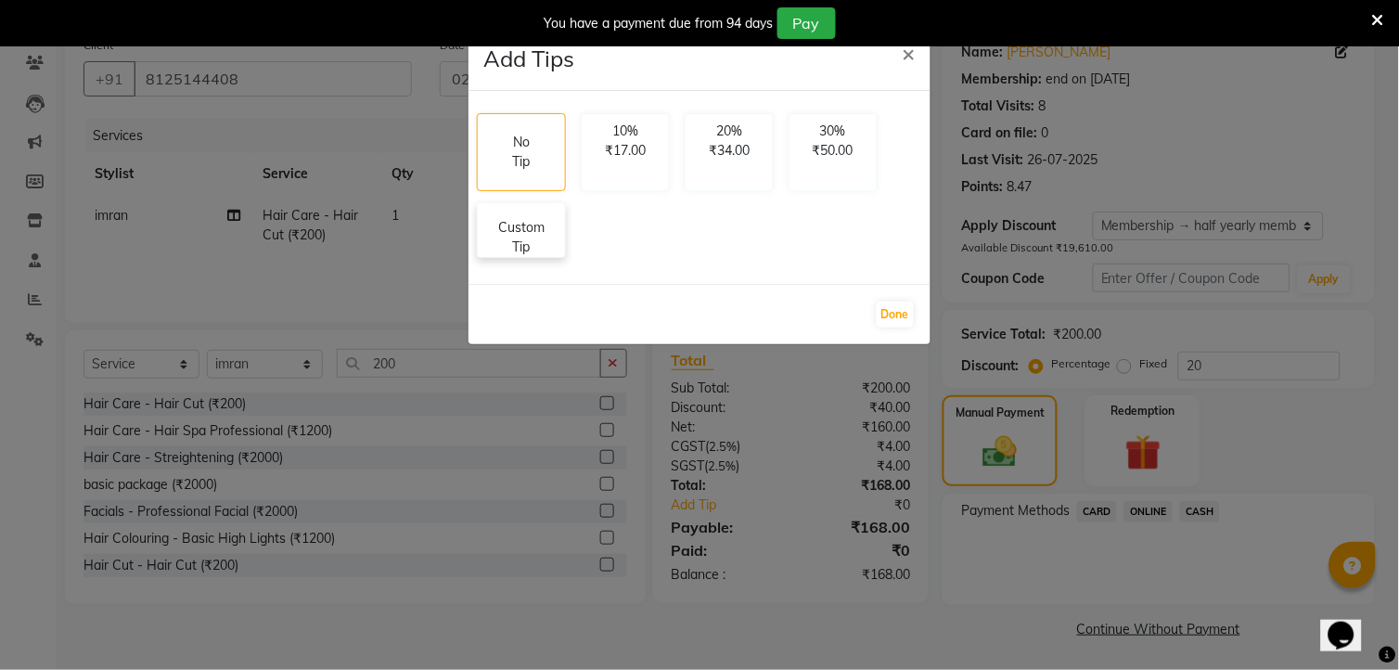
click at [529, 248] on p "Custom Tip" at bounding box center [521, 237] width 65 height 39
select select "63354"
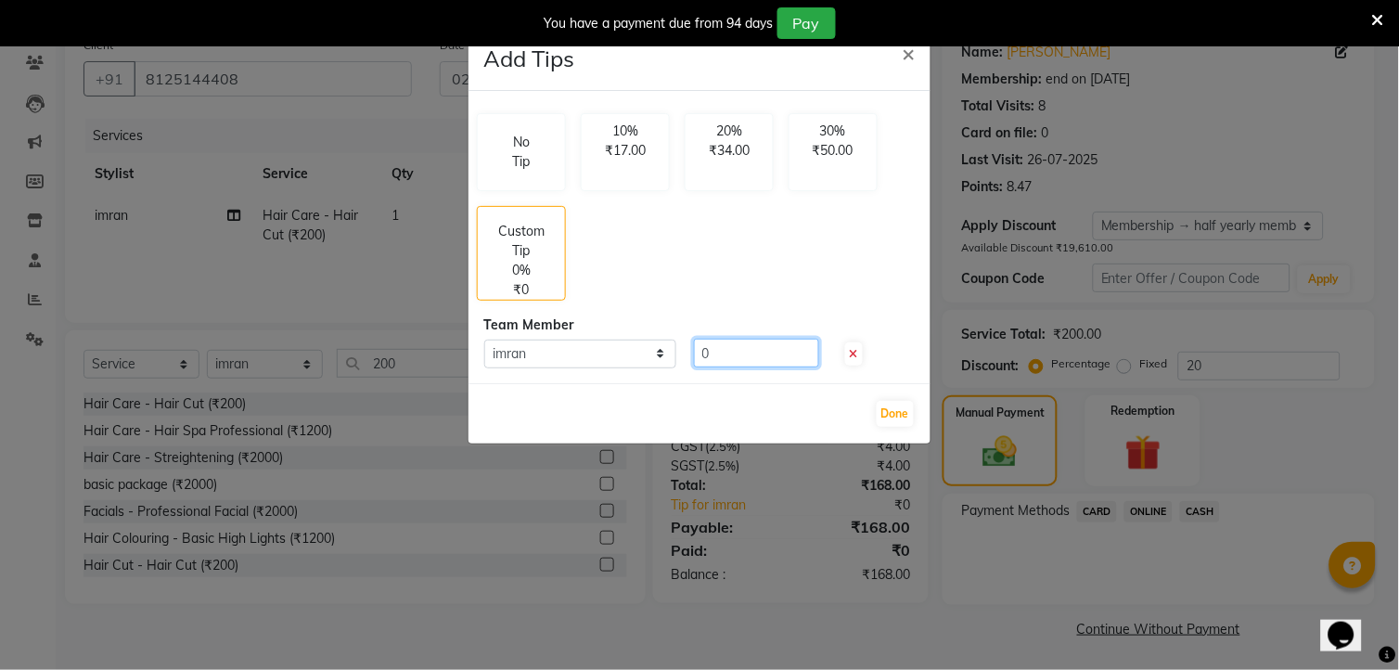
click at [729, 365] on input "0" at bounding box center [756, 353] width 125 height 29
type input "20"
click at [886, 402] on button "Done" at bounding box center [895, 414] width 37 height 26
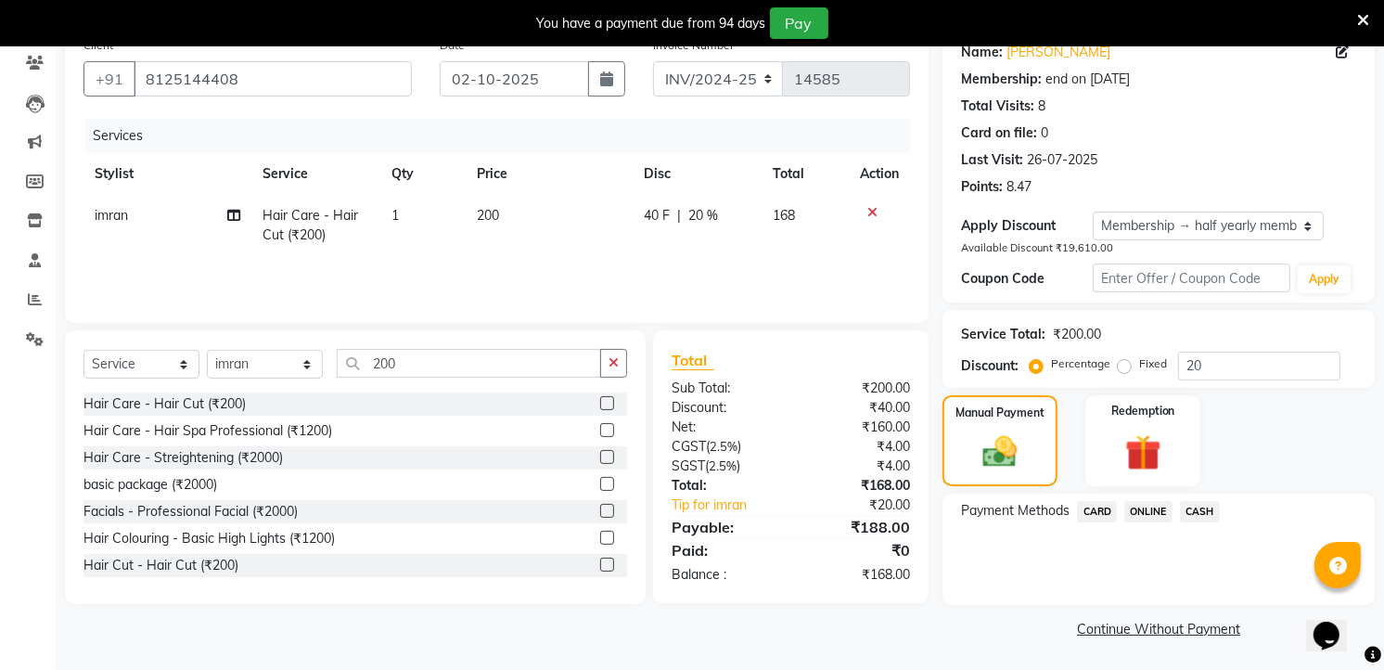
click at [1161, 507] on span "ONLINE" at bounding box center [1148, 511] width 48 height 21
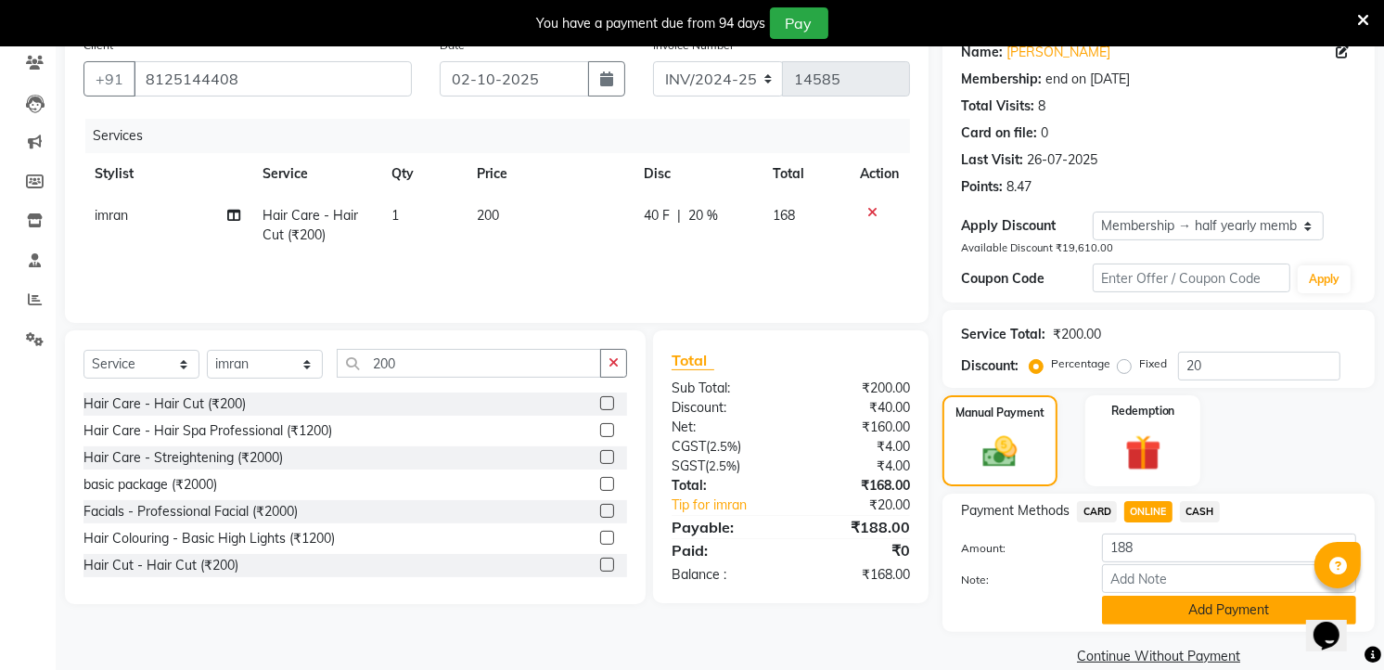
click at [1124, 603] on button "Add Payment" at bounding box center [1229, 609] width 254 height 29
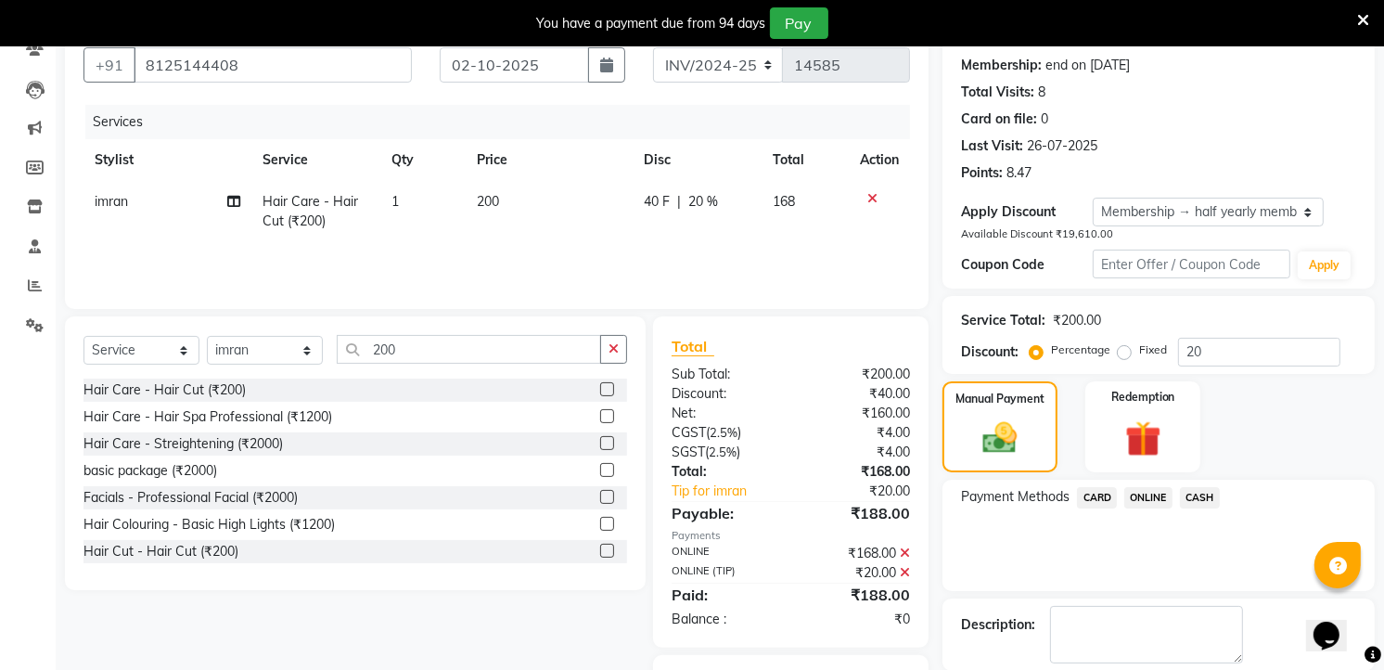
scroll to position [262, 0]
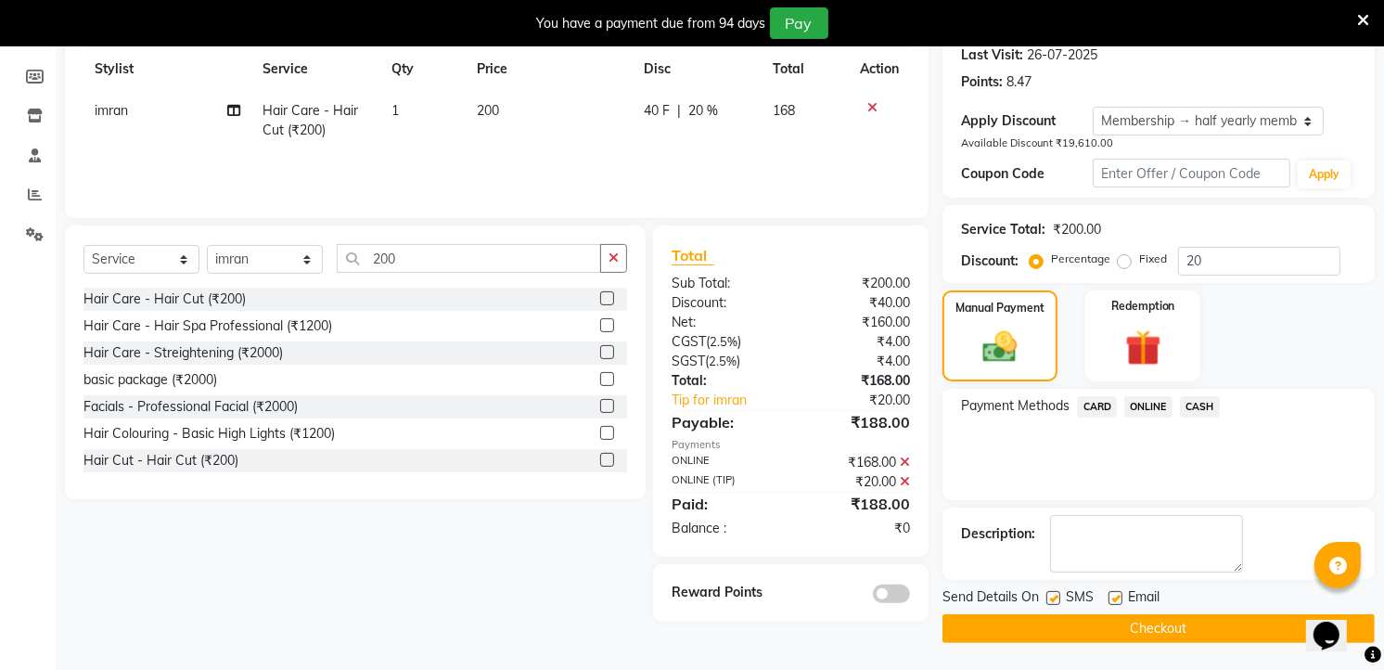
click at [1109, 624] on button "Checkout" at bounding box center [1158, 628] width 432 height 29
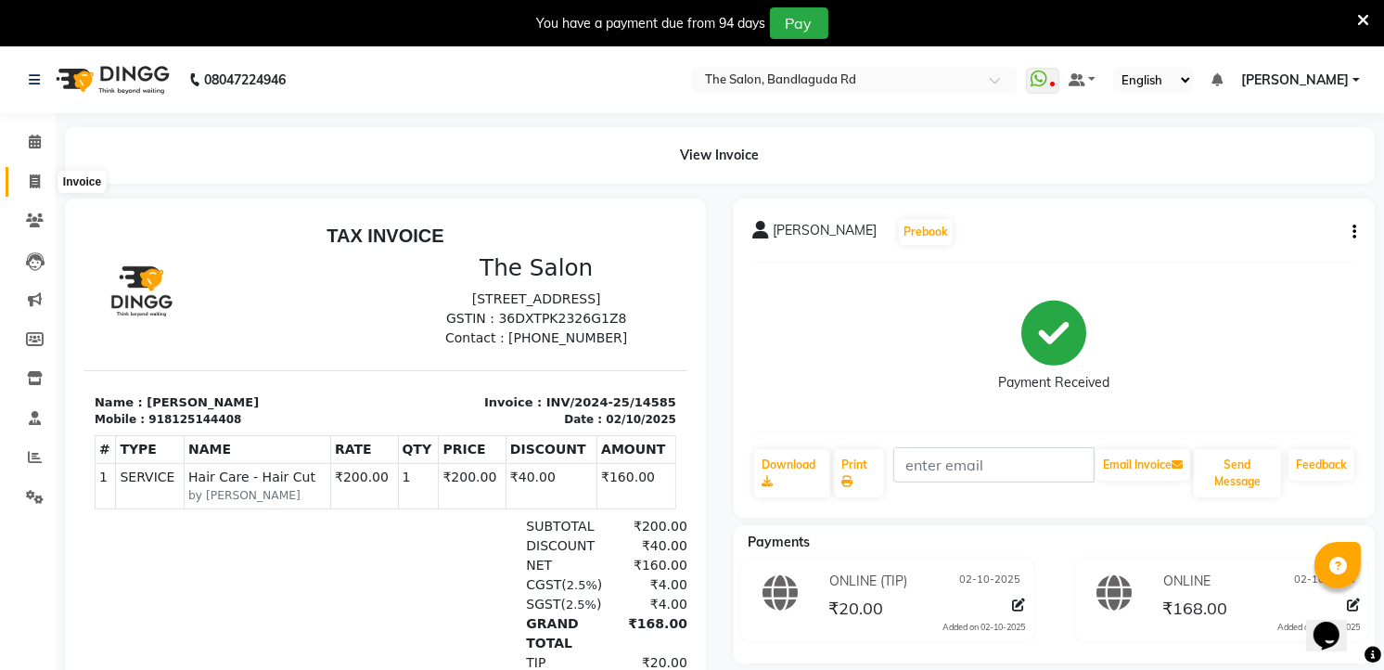
drag, startPoint x: 25, startPoint y: 178, endPoint x: 35, endPoint y: 184, distance: 11.6
click at [25, 178] on span at bounding box center [35, 182] width 32 height 21
select select "service"
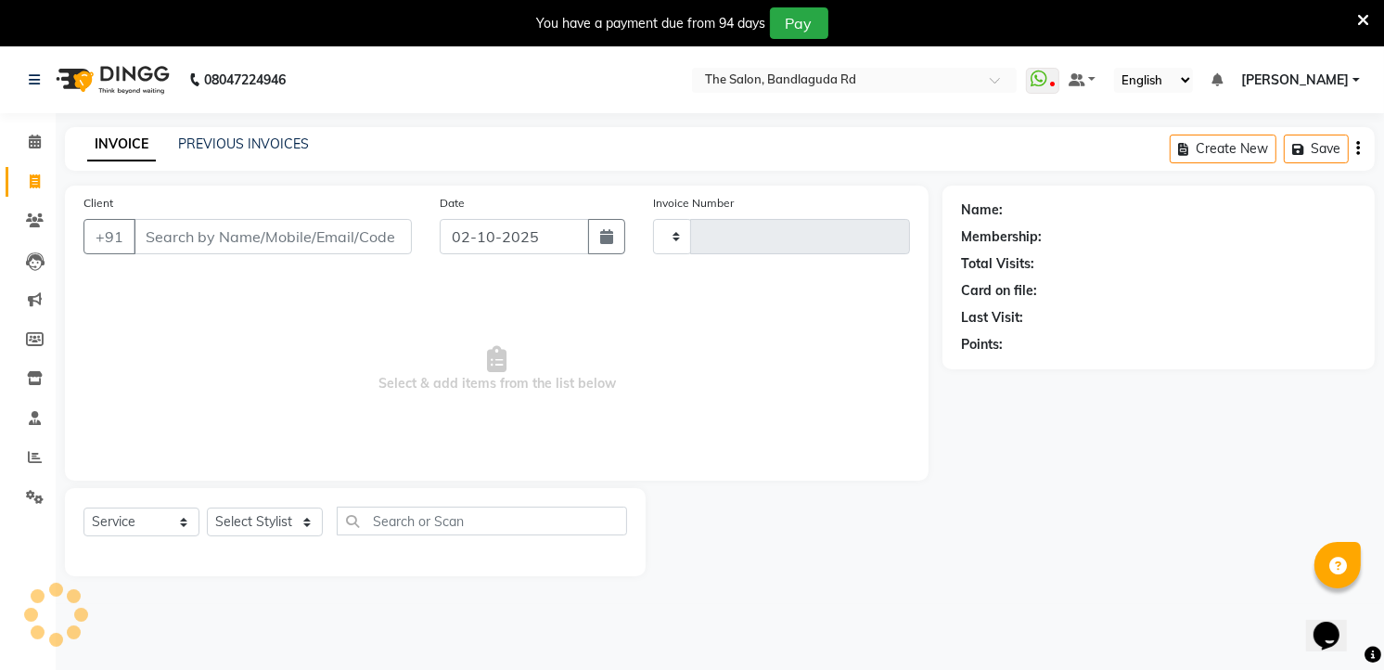
scroll to position [46, 0]
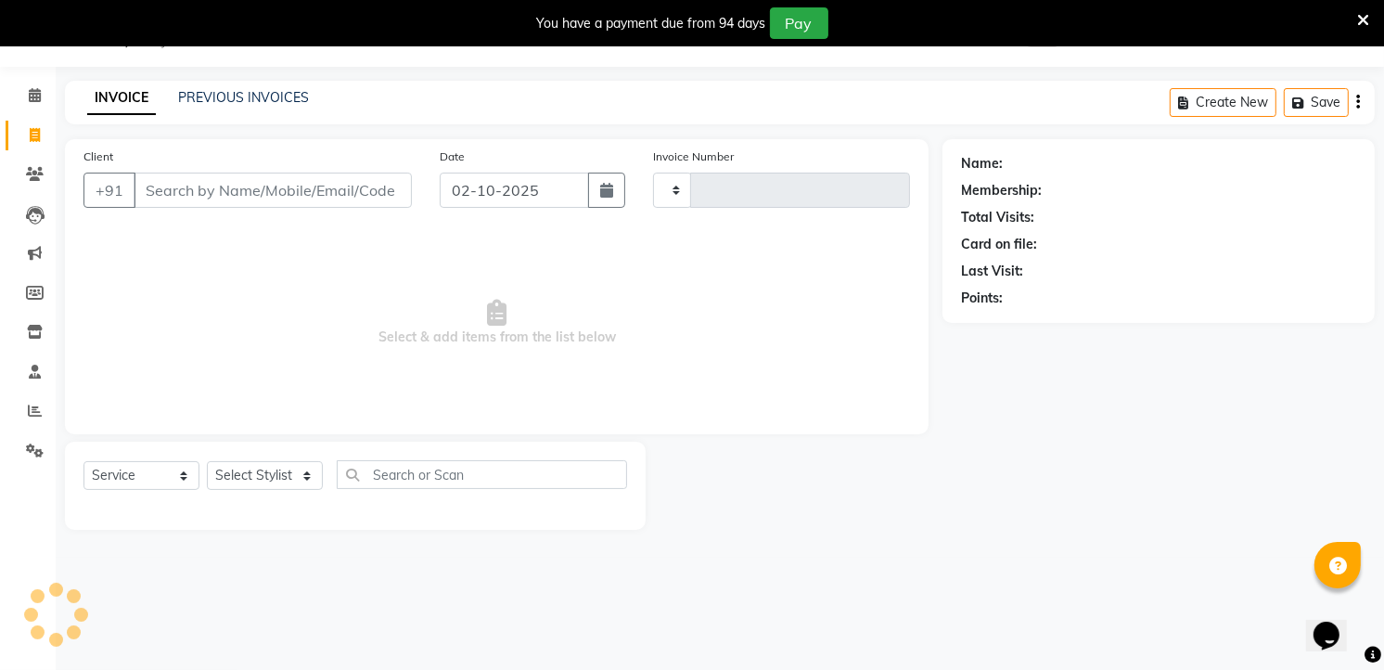
type input "14586"
select select "5198"
click at [190, 190] on input "Client" at bounding box center [273, 190] width 278 height 35
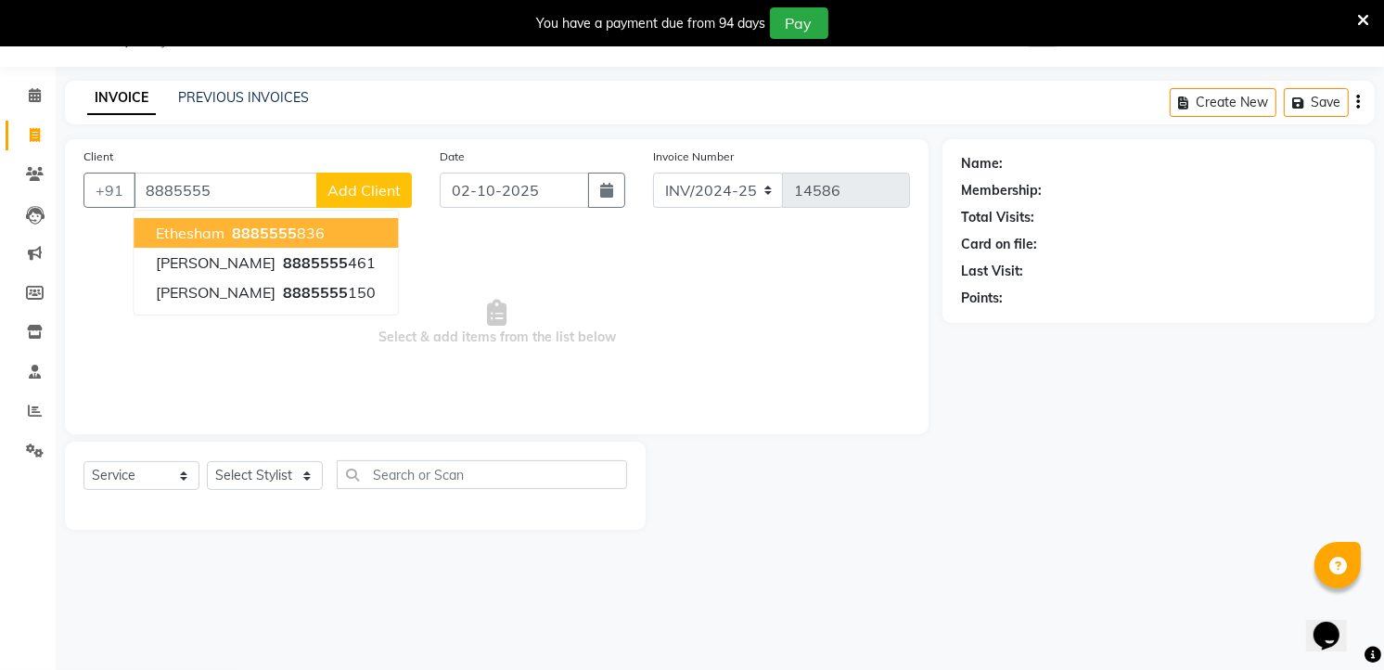
click at [236, 226] on span "8885555" at bounding box center [264, 233] width 65 height 19
type input "8885555836"
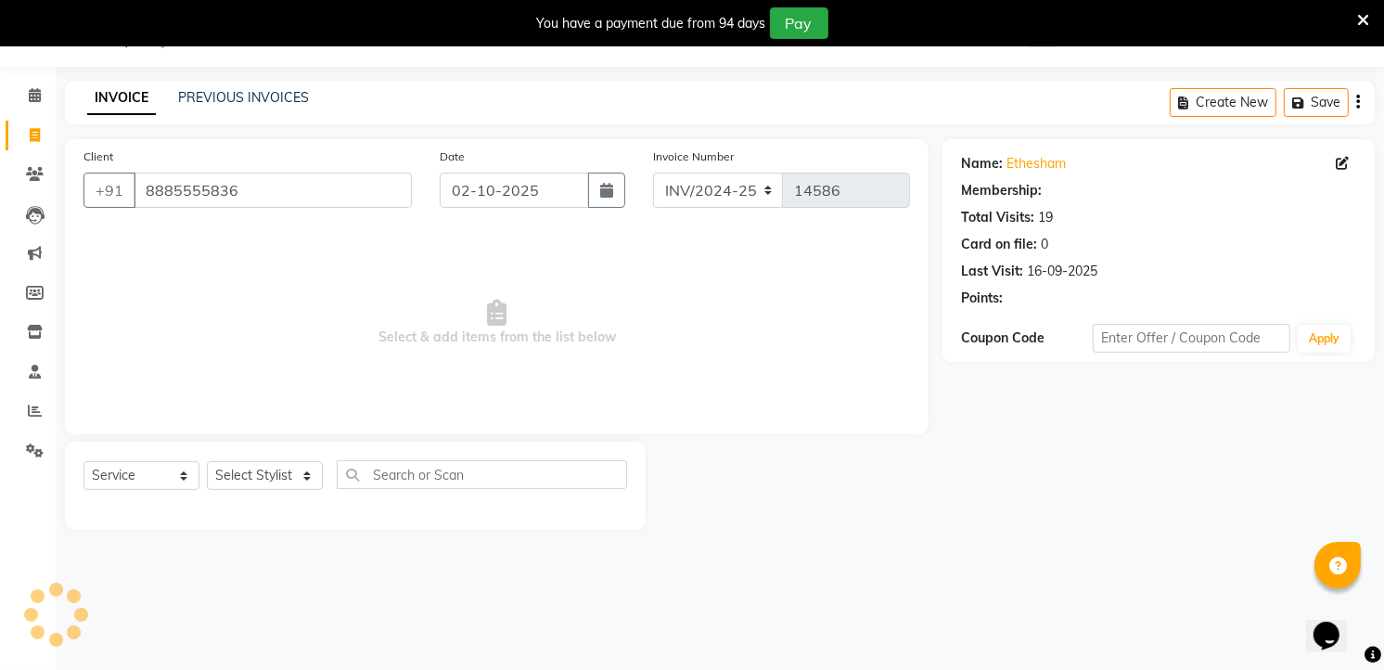
select select "1: Object"
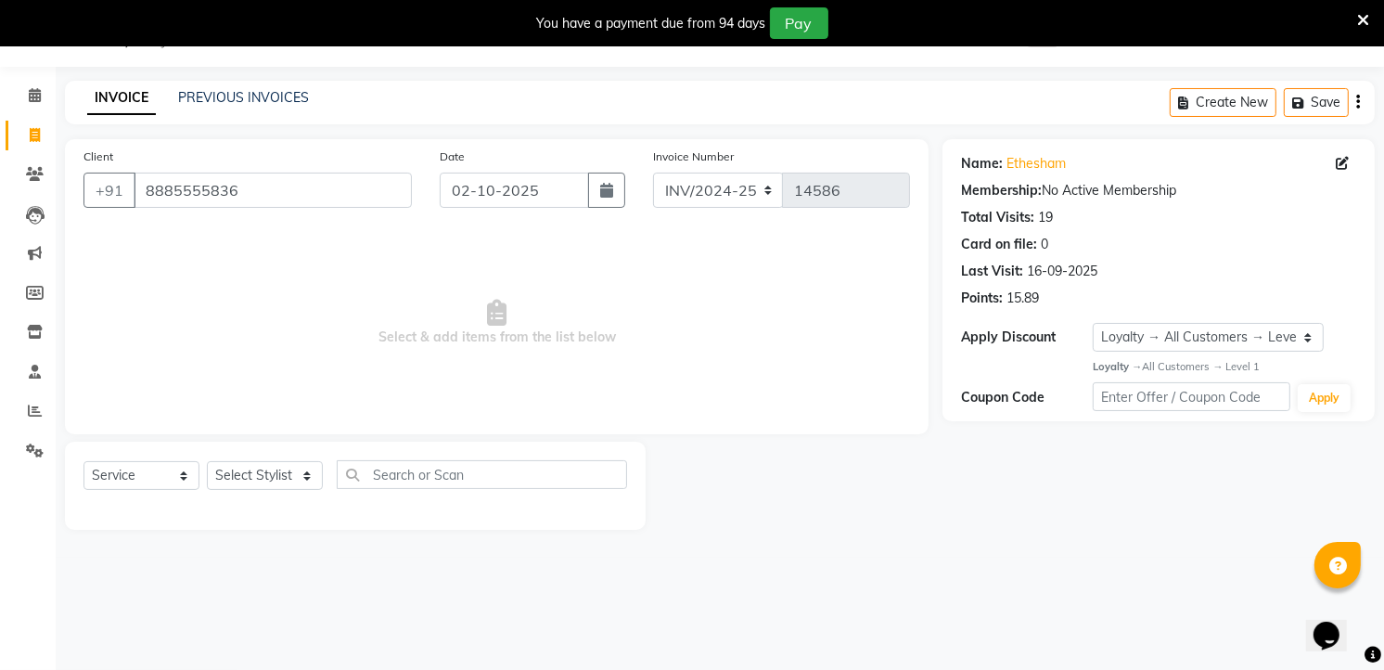
click at [253, 460] on div "Select Service Product Membership Package Voucher Prepaid Gift Card Select Styl…" at bounding box center [355, 482] width 544 height 44
click at [255, 477] on select "Select Stylist [PERSON_NAME] [PERSON_NAME] [PERSON_NAME] new [PERSON_NAME] [PER…" at bounding box center [265, 475] width 116 height 29
select select "91765"
click at [207, 462] on select "Select Stylist [PERSON_NAME] [PERSON_NAME] [PERSON_NAME] new [PERSON_NAME] [PER…" at bounding box center [265, 475] width 116 height 29
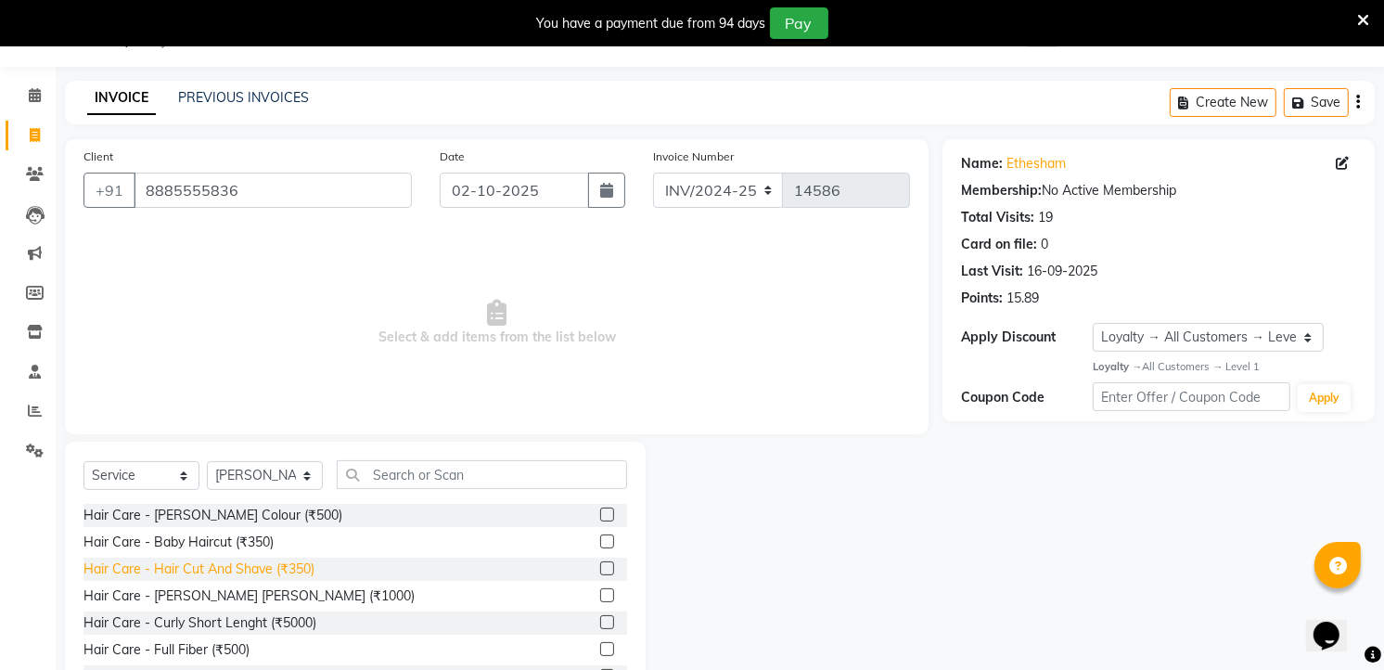
click at [303, 568] on div "Hair Care - Hair Cut And Shave (₹350)" at bounding box center [198, 568] width 231 height 19
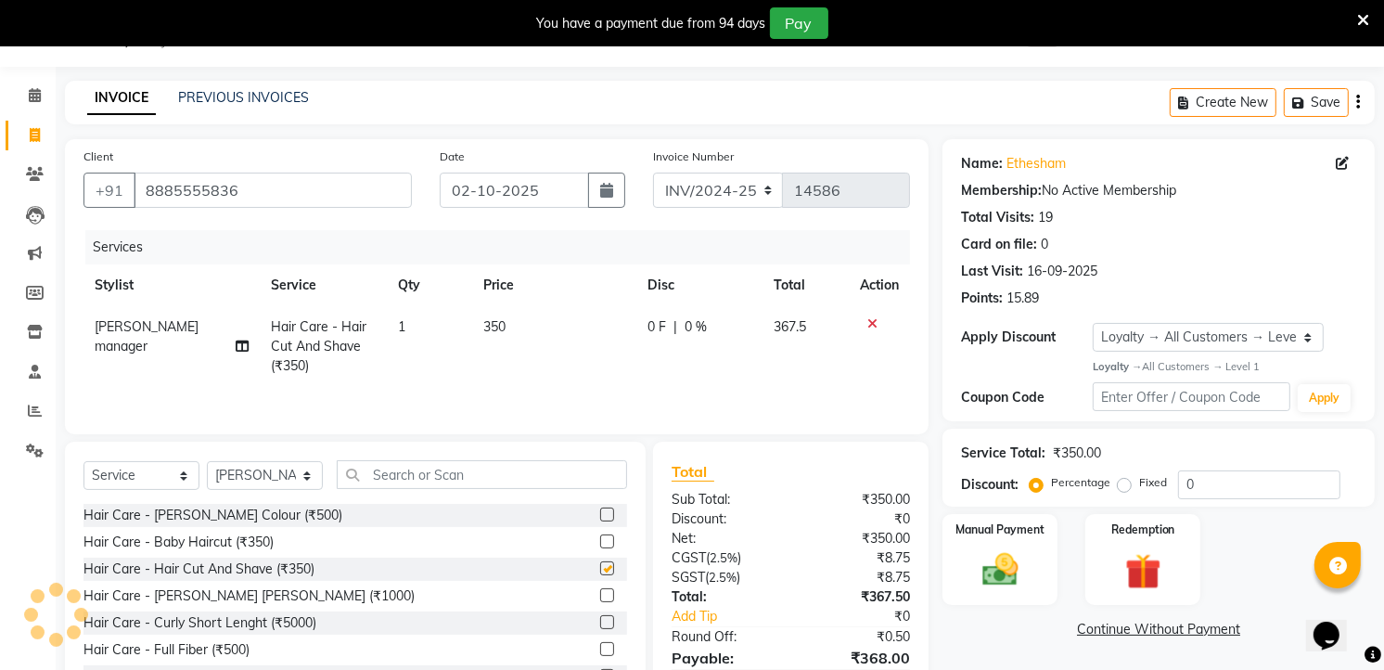
checkbox input "false"
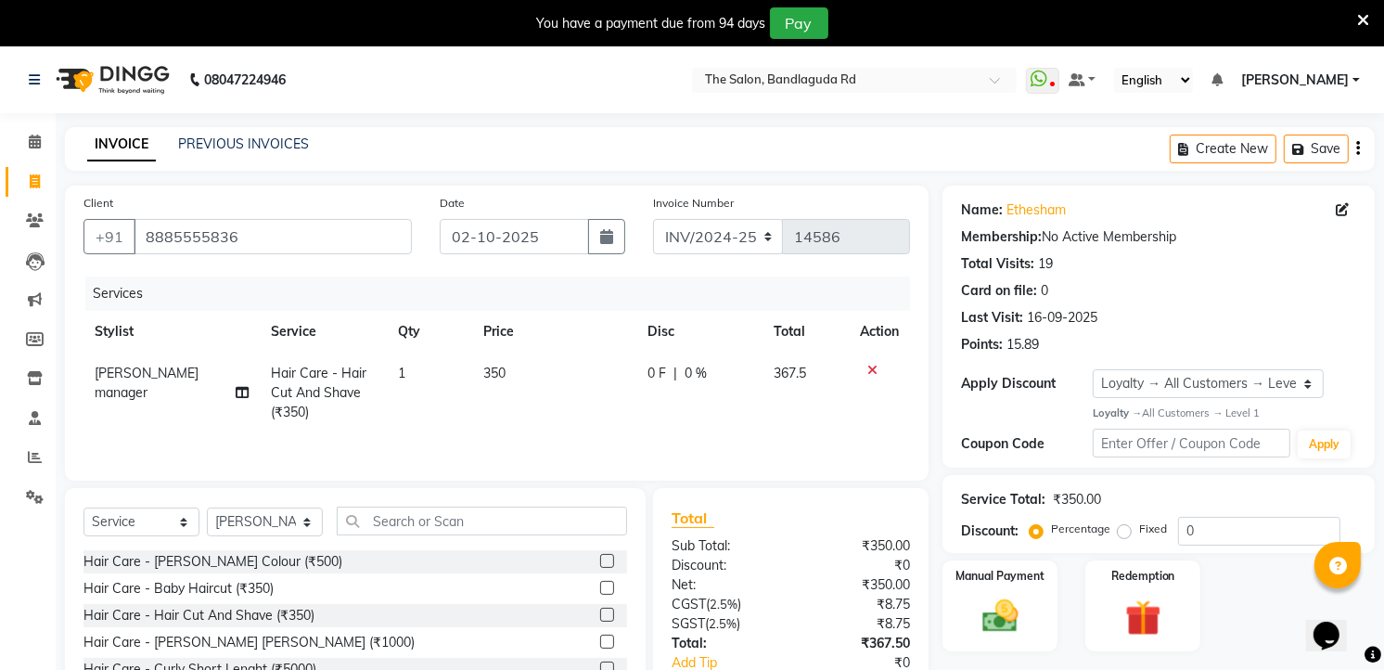
scroll to position [140, 0]
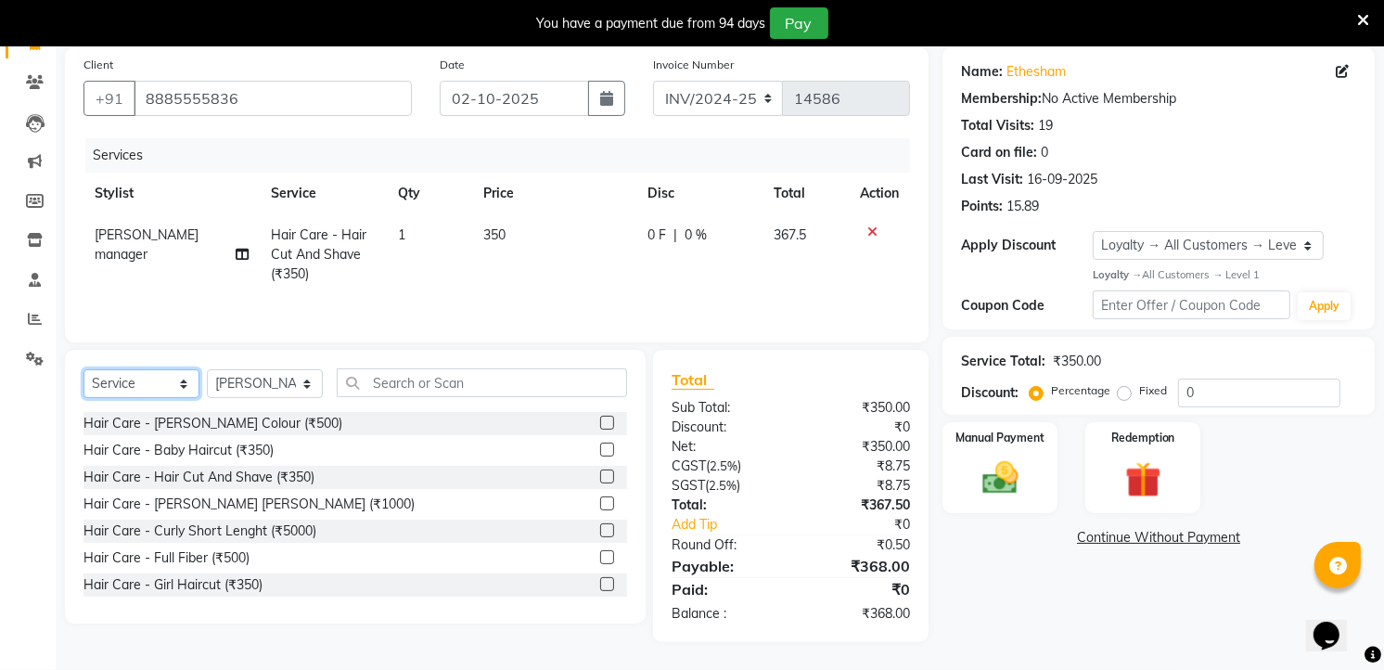
click at [159, 390] on select "Select Service Product Membership Package Voucher Prepaid Gift Card" at bounding box center [141, 383] width 116 height 29
click at [83, 369] on select "Select Service Product Membership Package Voucher Prepaid Gift Card" at bounding box center [141, 383] width 116 height 29
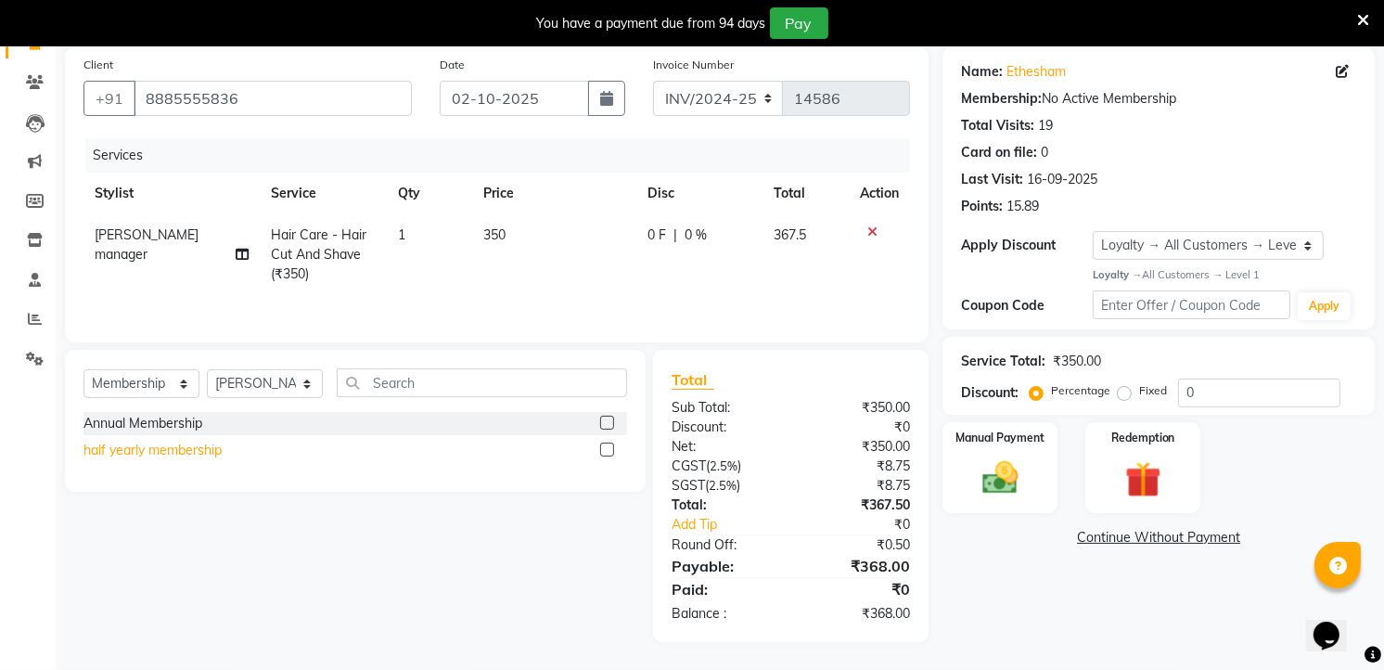
click at [171, 446] on div "half yearly membership" at bounding box center [152, 450] width 138 height 19
select select "select"
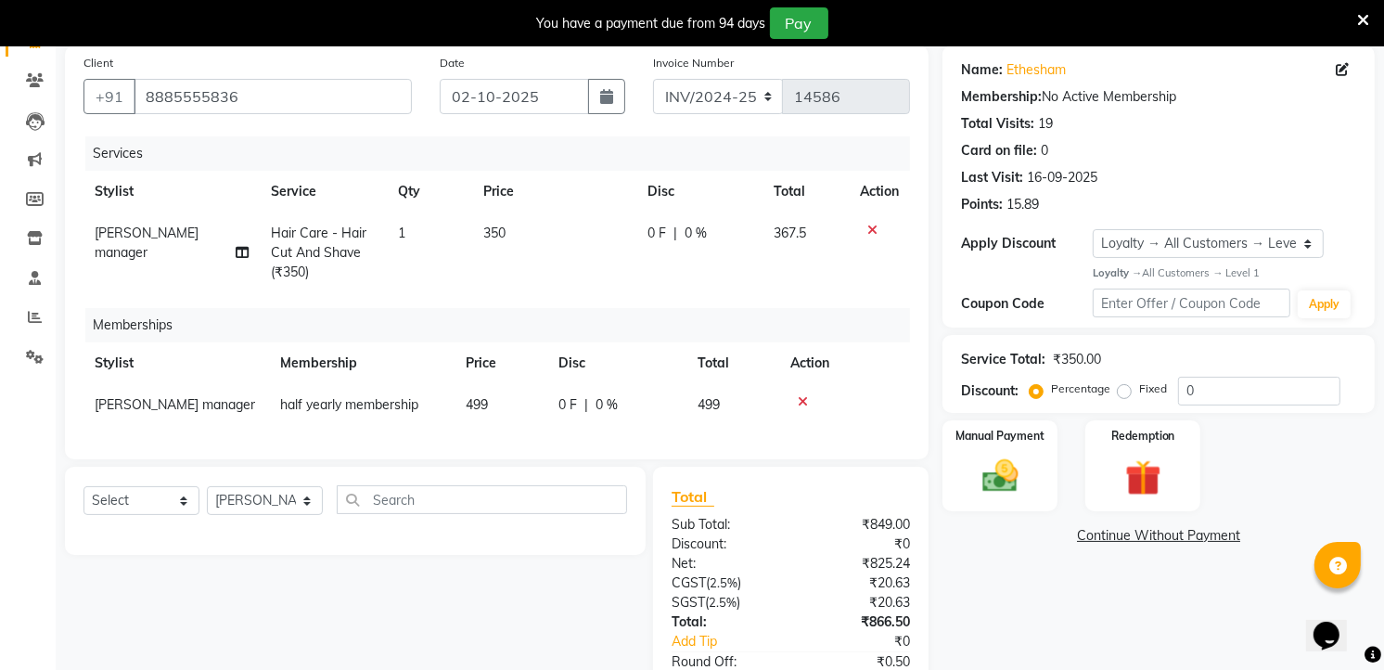
click at [532, 394] on td "499" at bounding box center [500, 405] width 93 height 42
select select "91765"
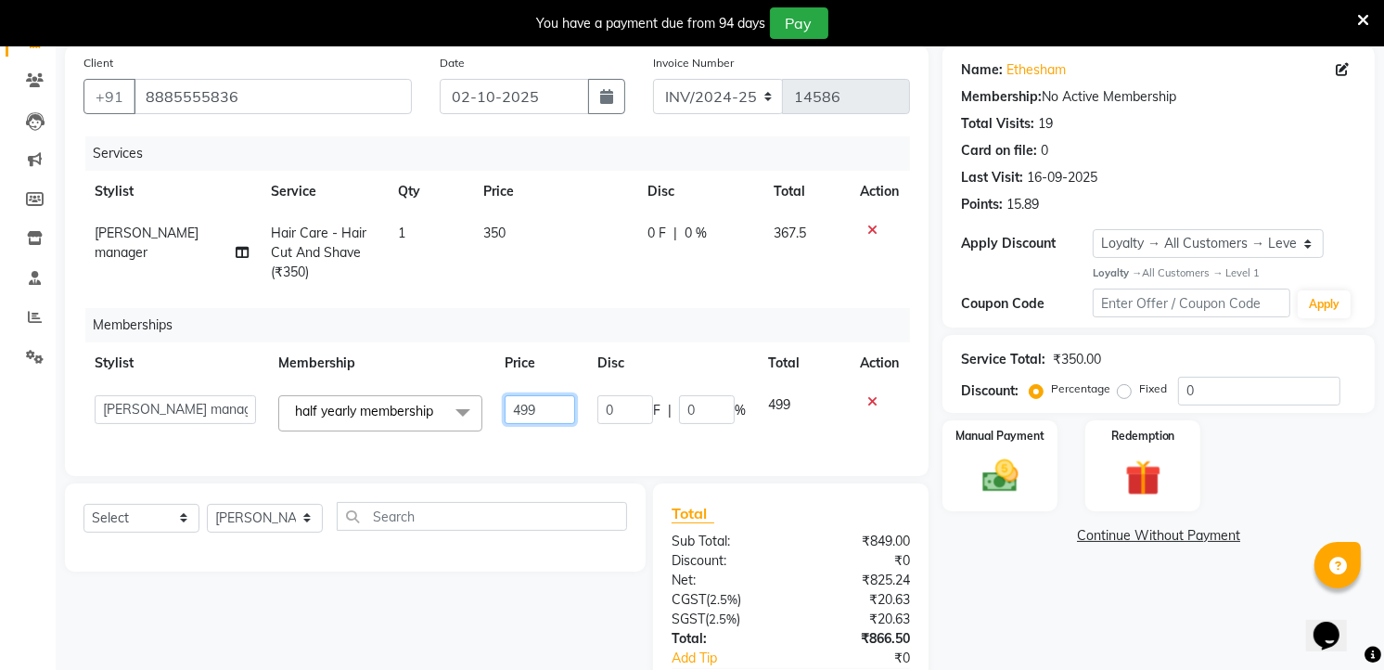
click at [561, 405] on input "499" at bounding box center [540, 409] width 70 height 29
type input "4"
type input "100"
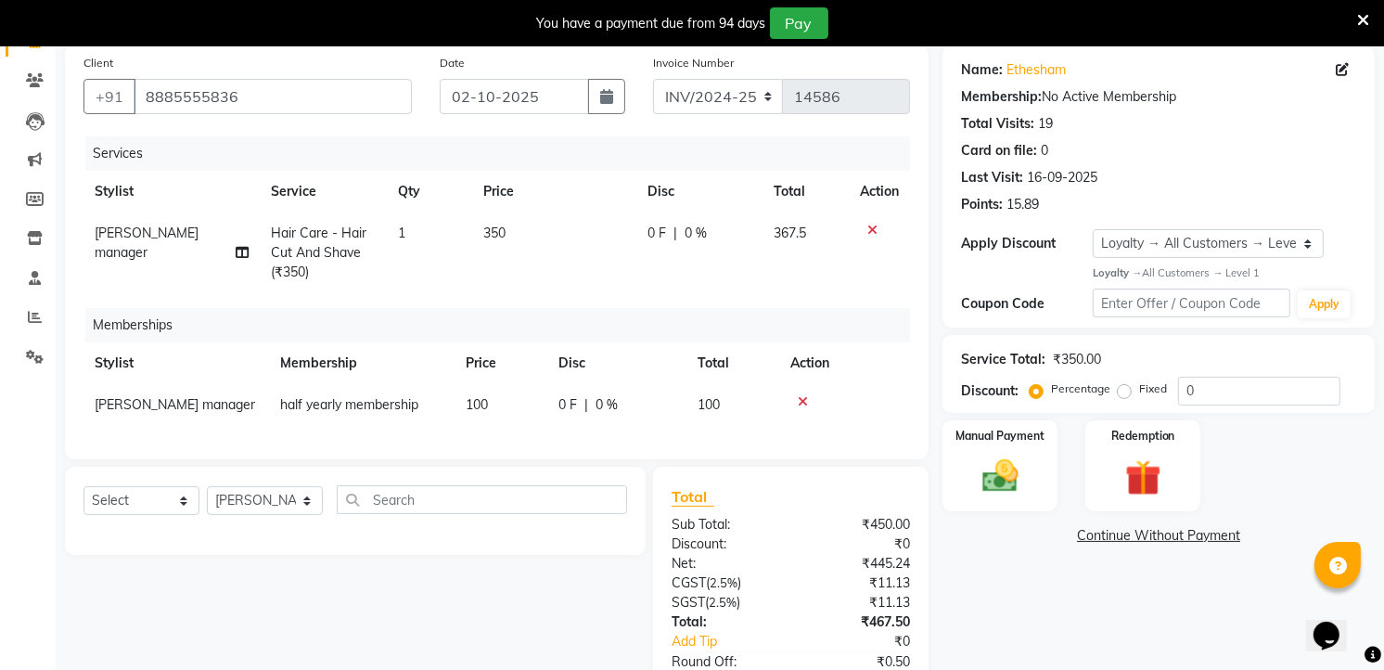
click at [507, 281] on td "350" at bounding box center [554, 252] width 164 height 81
select select "91765"
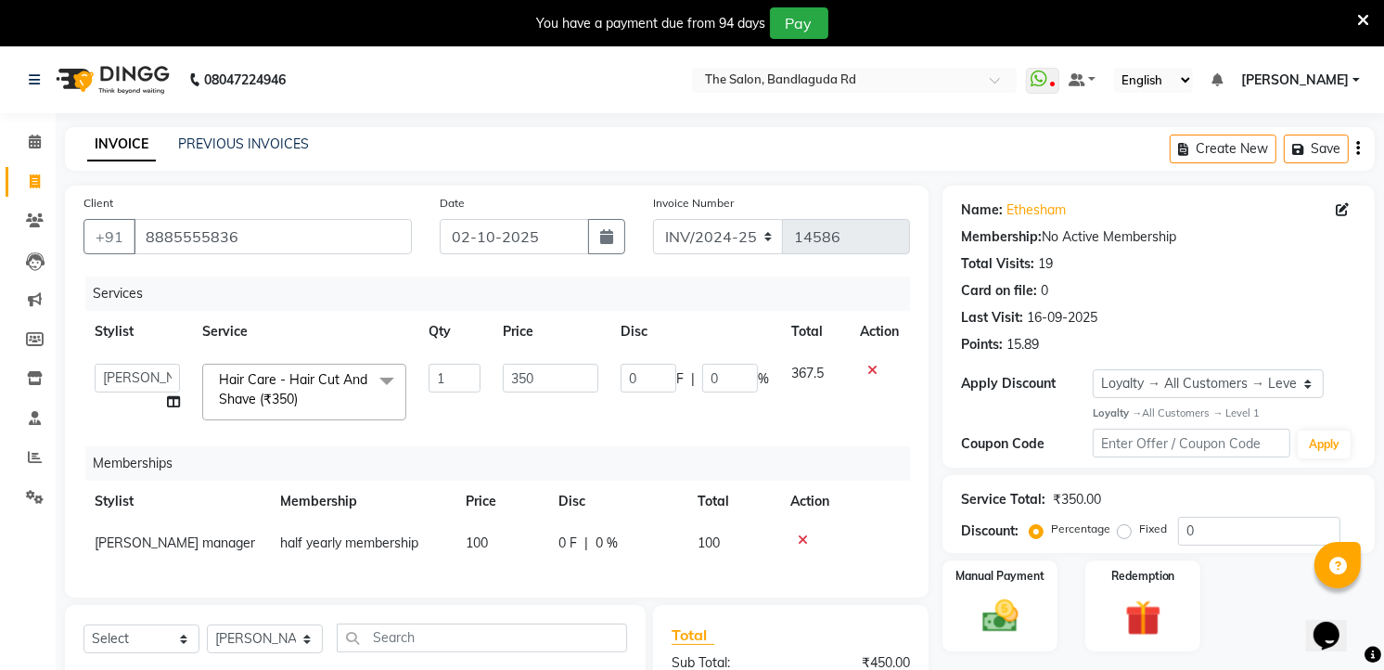
scroll to position [270, 0]
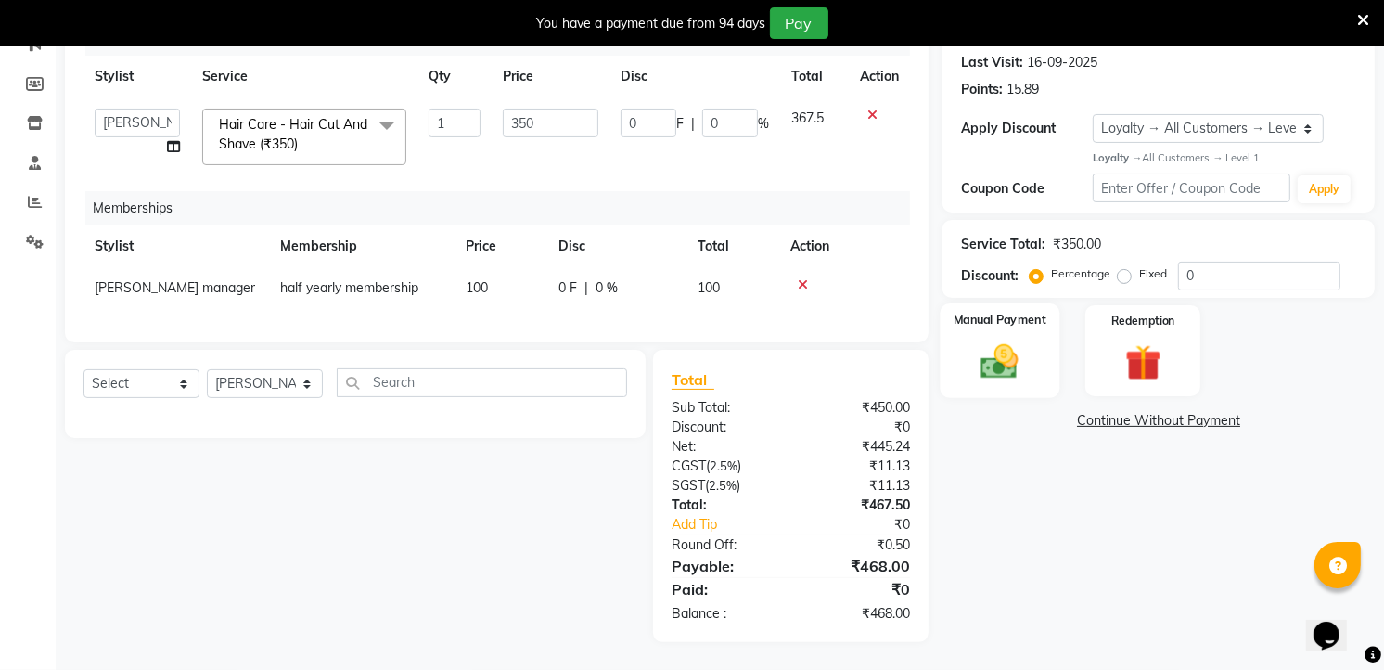
click at [985, 359] on img at bounding box center [1000, 360] width 60 height 43
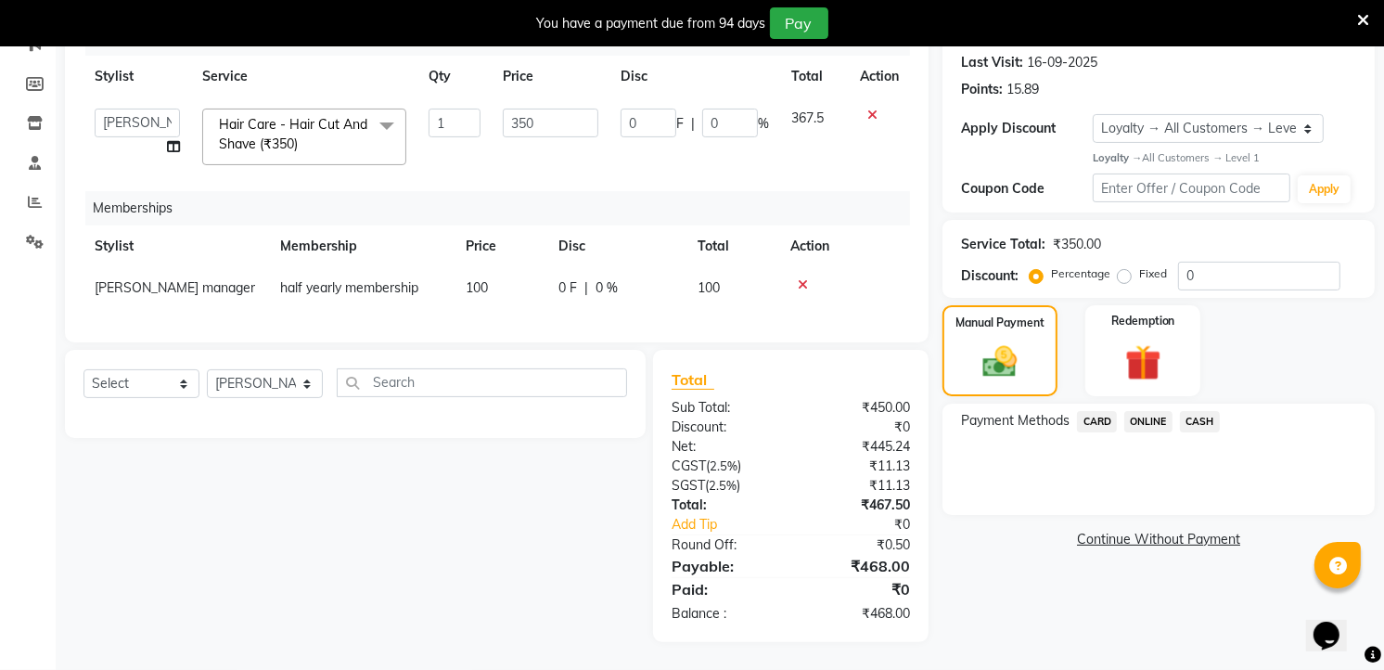
click at [1146, 411] on span "ONLINE" at bounding box center [1148, 421] width 48 height 21
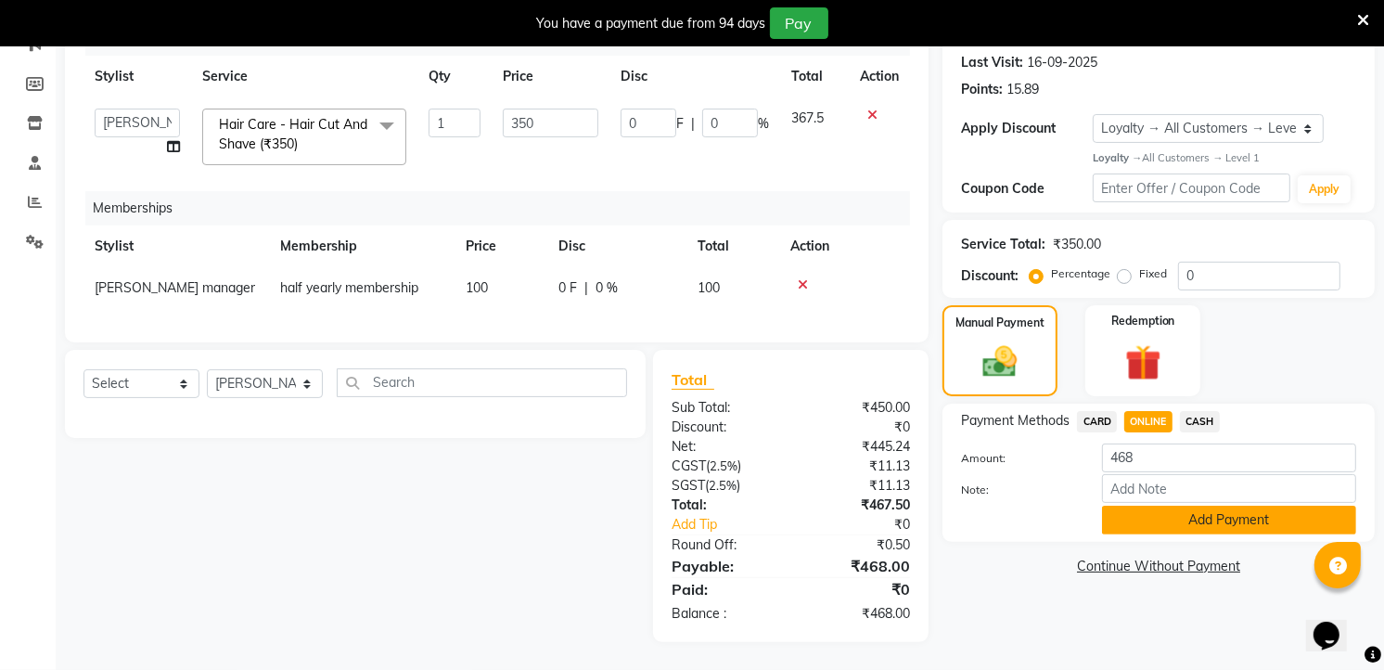
click at [1130, 510] on button "Add Payment" at bounding box center [1229, 520] width 254 height 29
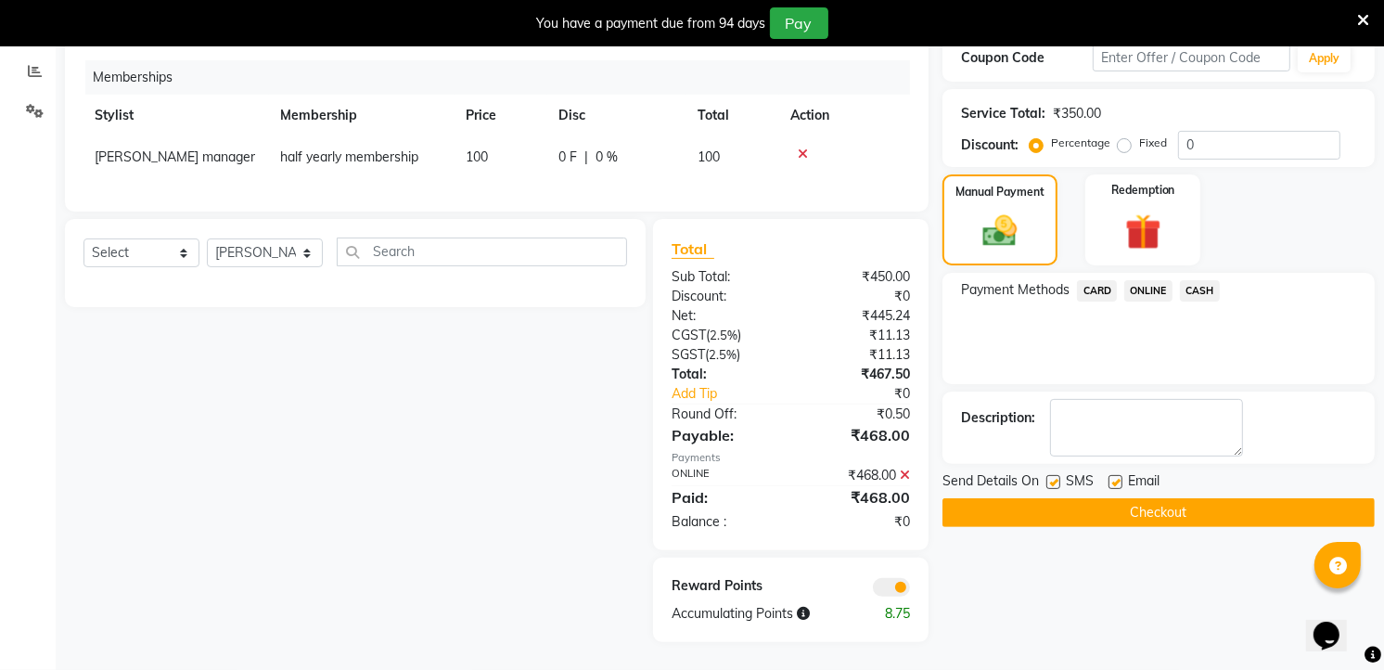
scroll to position [401, 0]
click at [1120, 498] on button "Checkout" at bounding box center [1158, 512] width 432 height 29
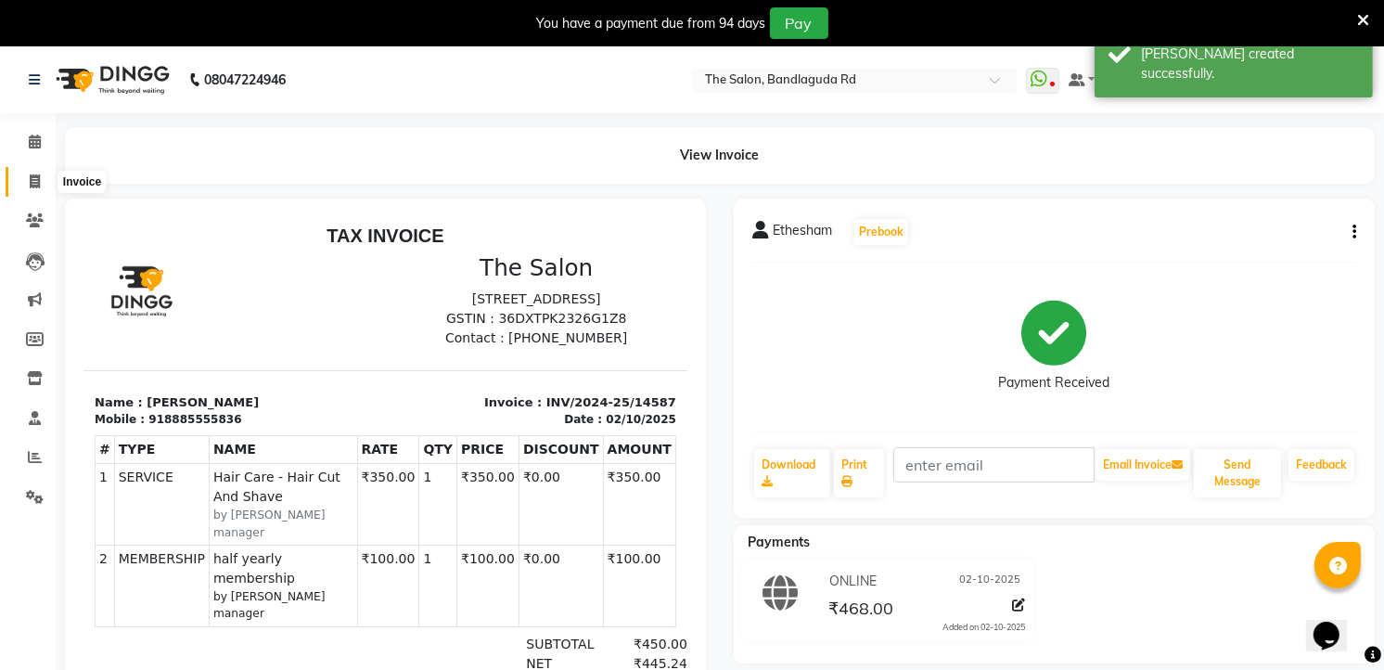
click at [39, 184] on icon at bounding box center [35, 181] width 10 height 14
select select "service"
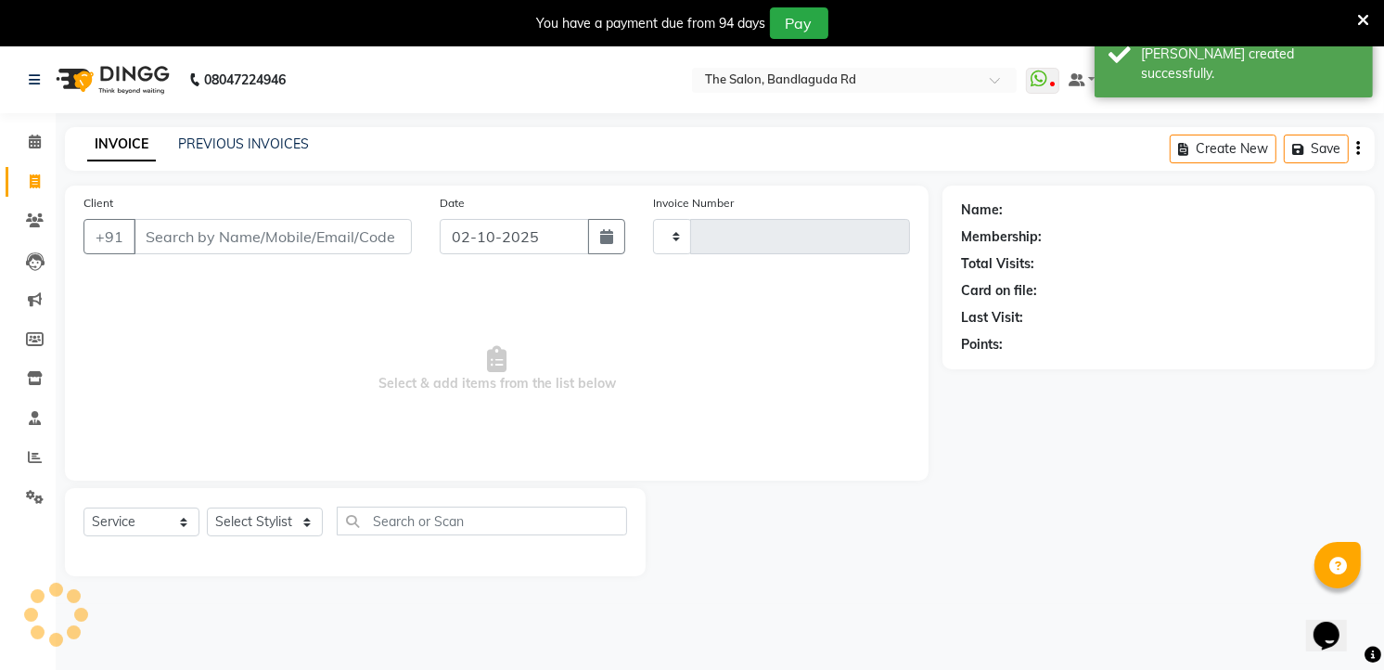
scroll to position [46, 0]
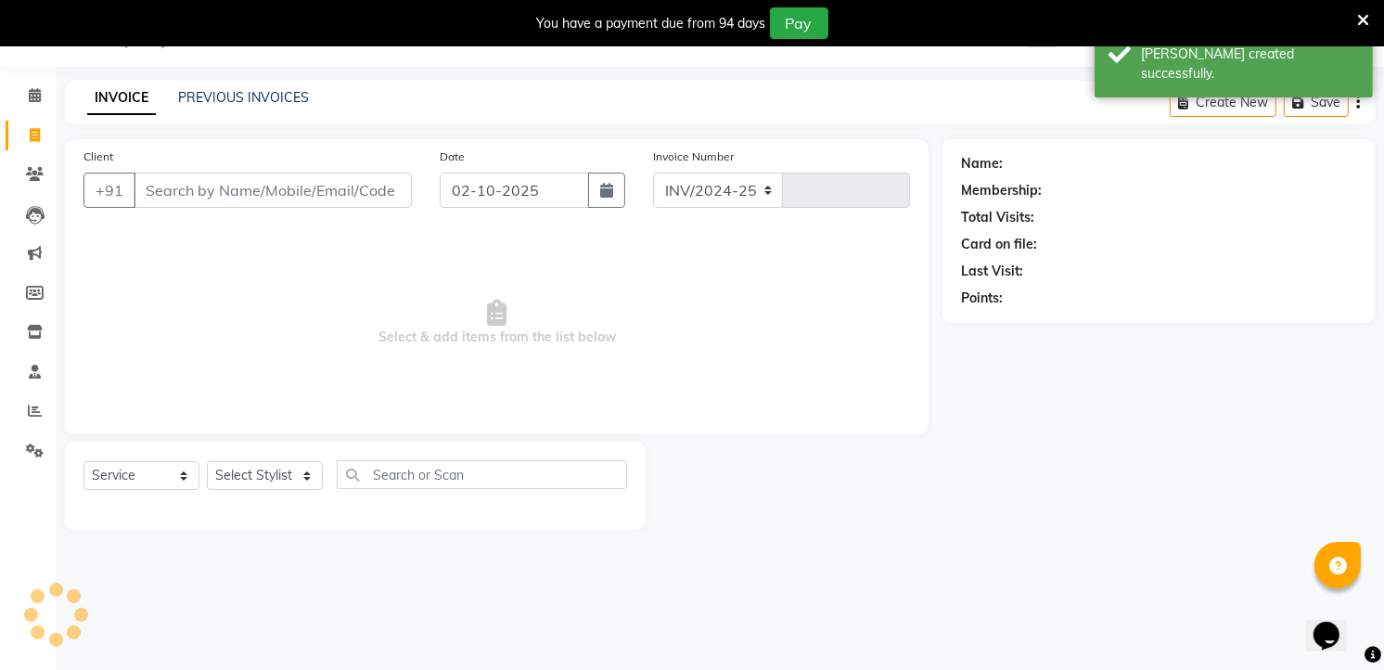
select select "5198"
type input "14588"
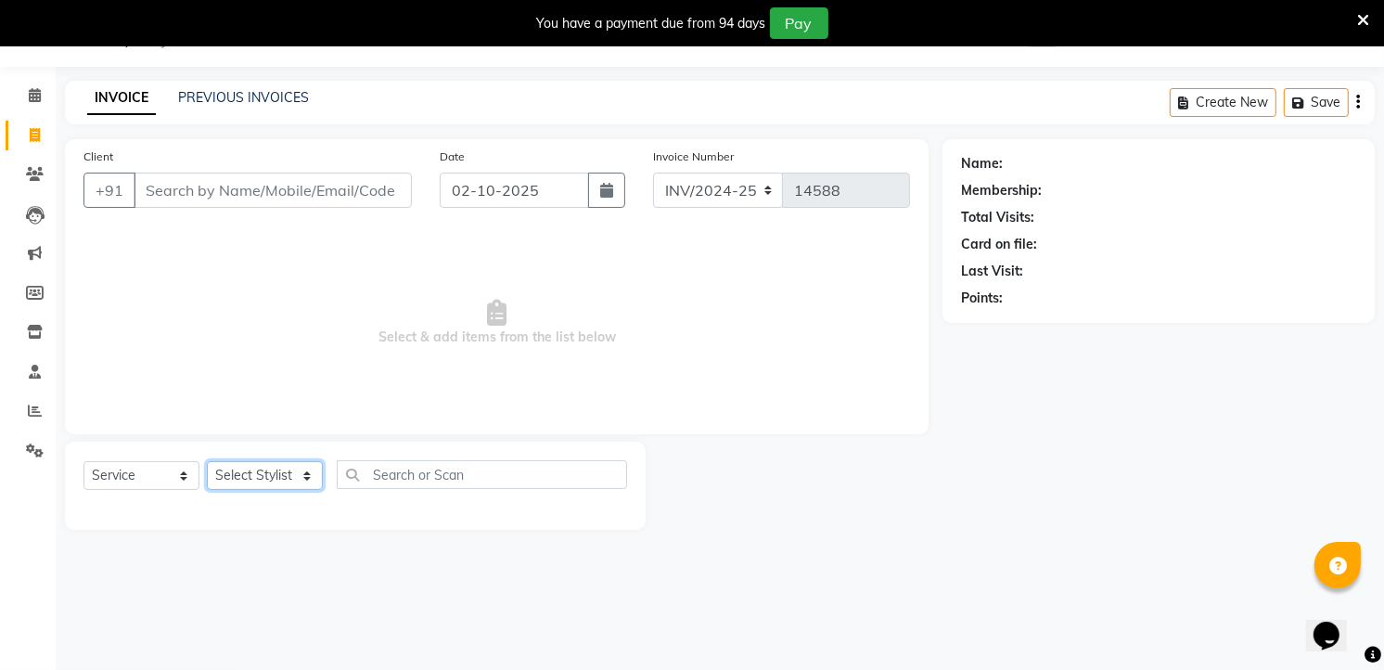
click at [260, 473] on select "Select Stylist [PERSON_NAME] [PERSON_NAME] [PERSON_NAME] new [PERSON_NAME] [PER…" at bounding box center [265, 475] width 116 height 29
select select "49762"
click at [207, 462] on select "Select Stylist [PERSON_NAME] [PERSON_NAME] [PERSON_NAME] new [PERSON_NAME] [PER…" at bounding box center [265, 475] width 116 height 29
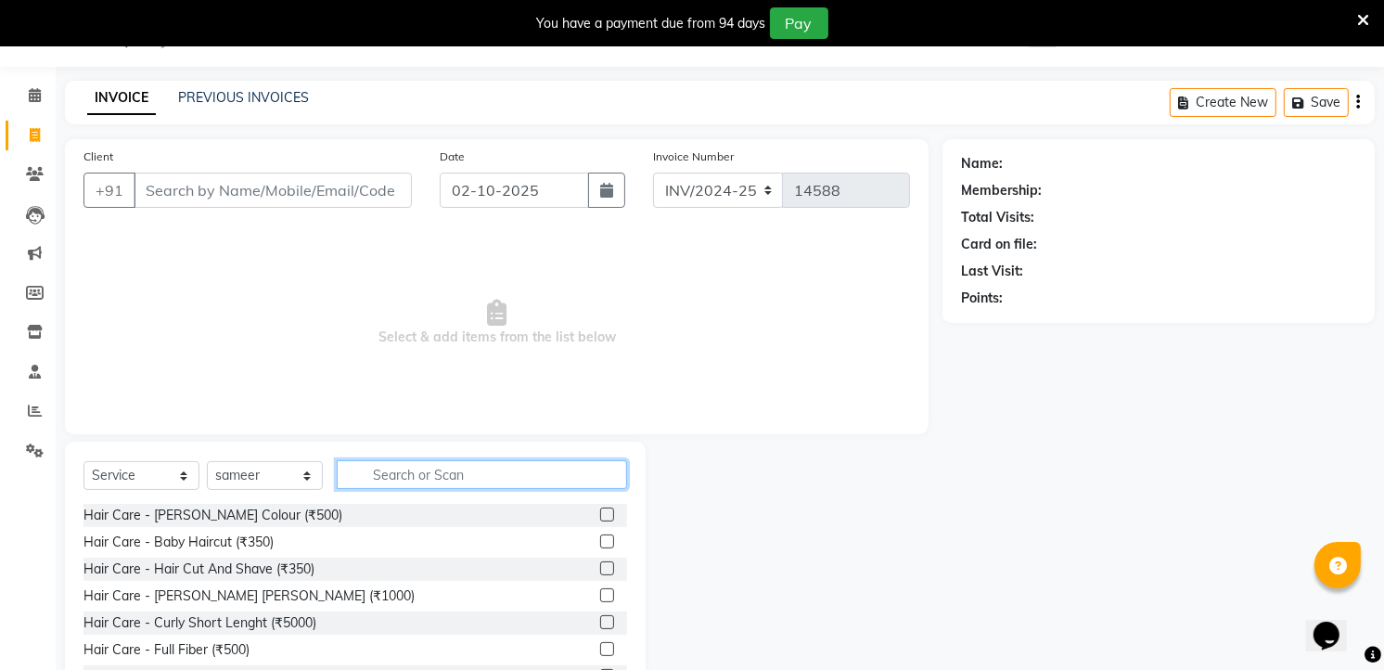
click at [423, 467] on input "text" at bounding box center [482, 474] width 290 height 29
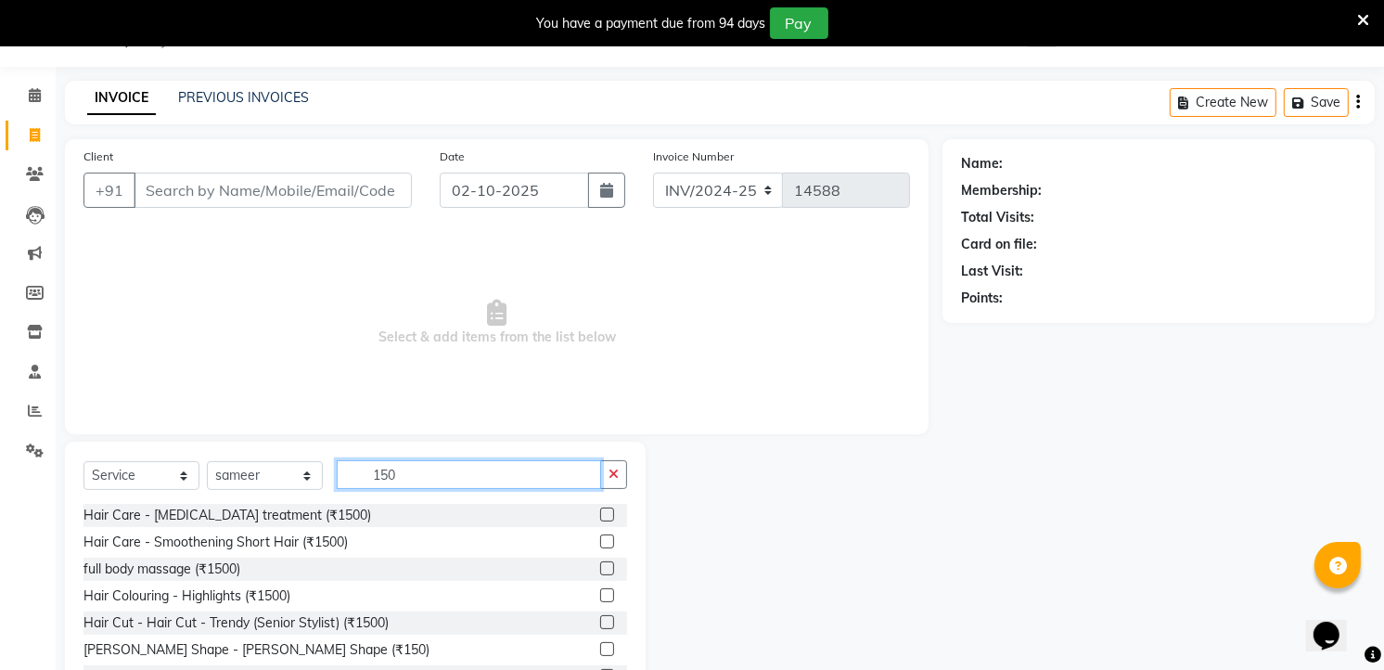
scroll to position [119, 0]
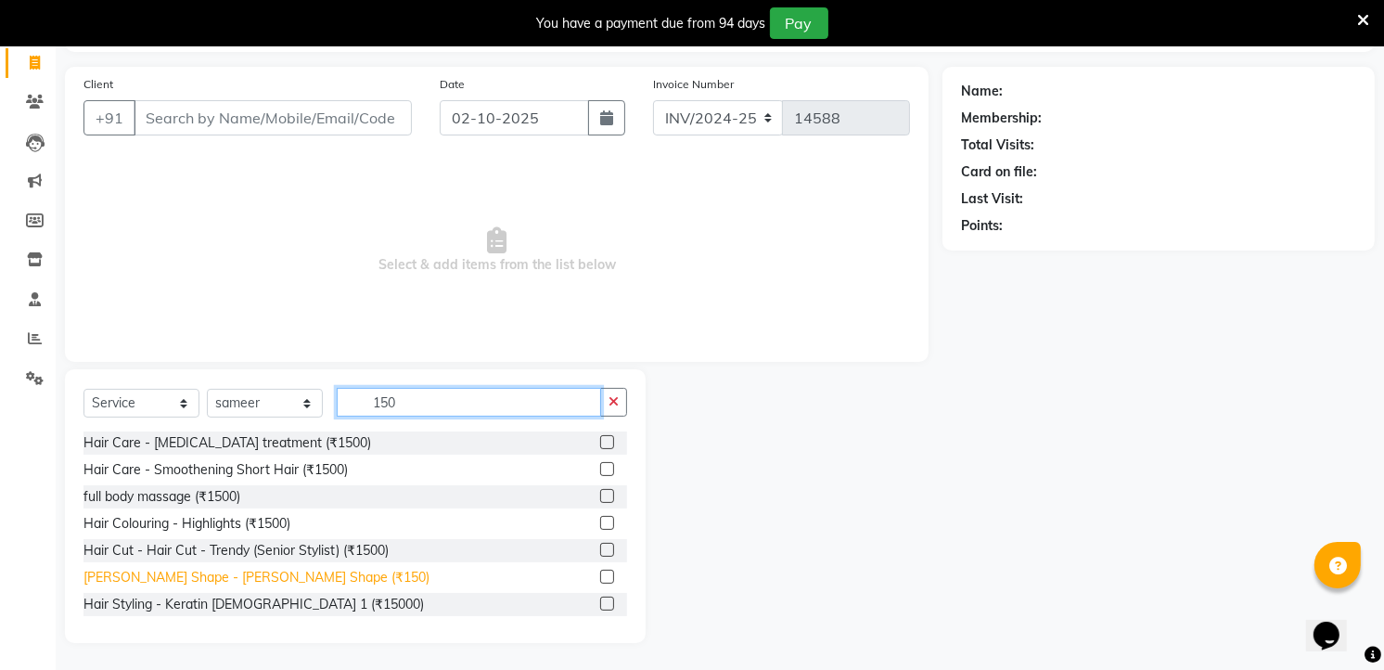
type input "150"
click at [239, 582] on div "[PERSON_NAME] Shape - [PERSON_NAME] Shape (₹150)" at bounding box center [256, 577] width 346 height 19
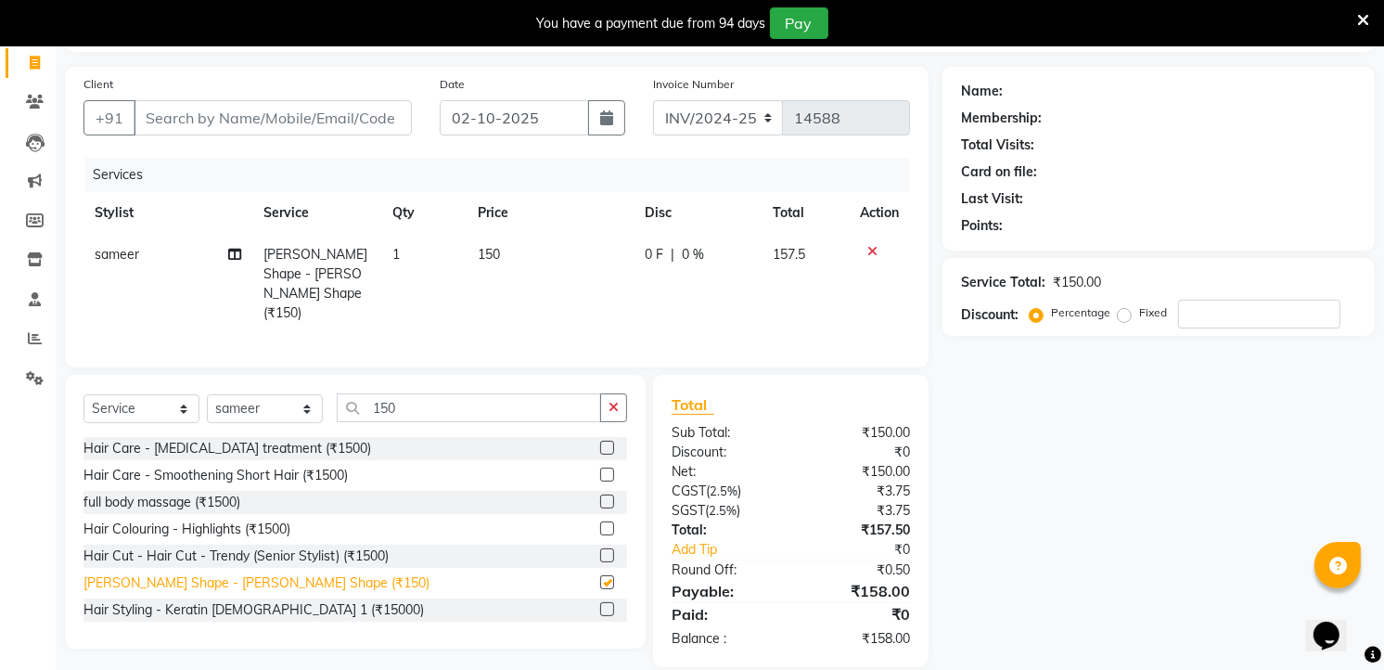
checkbox input "false"
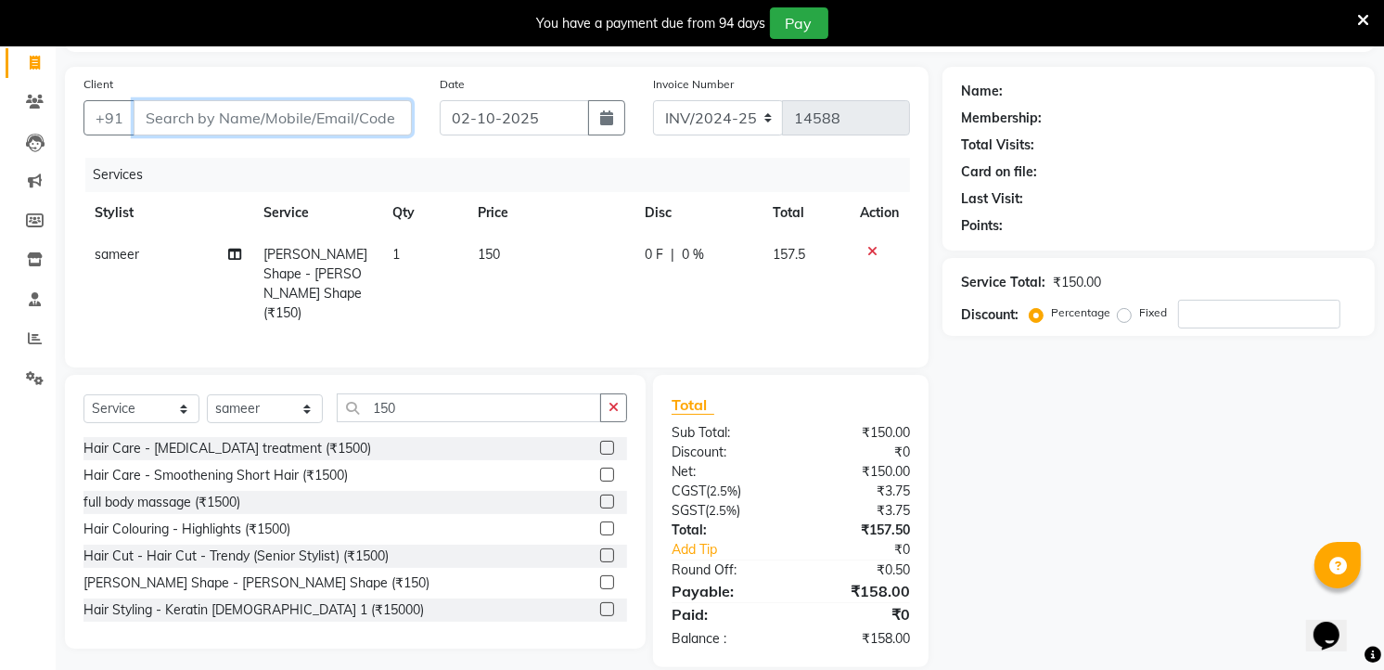
click at [162, 123] on input "Client" at bounding box center [273, 117] width 278 height 35
type input "8"
type input "0"
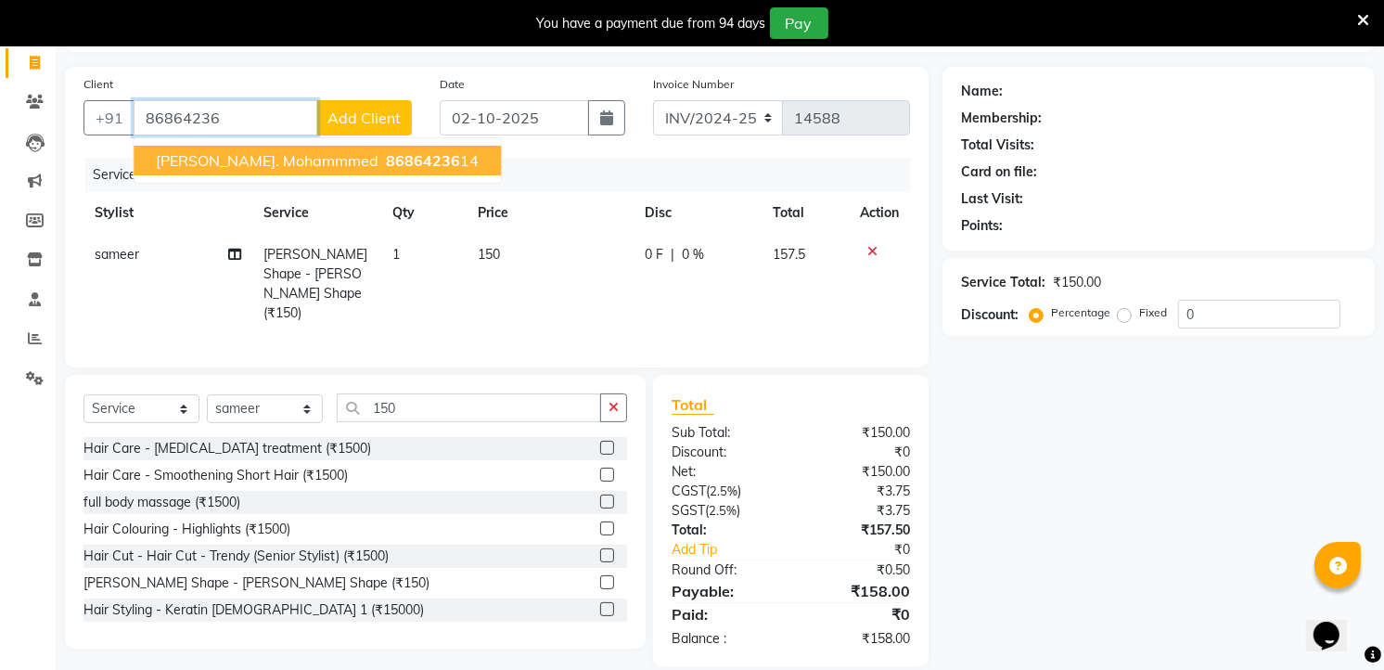
click at [242, 158] on span "[PERSON_NAME]. mohammmed" at bounding box center [267, 160] width 223 height 19
type input "8686423614"
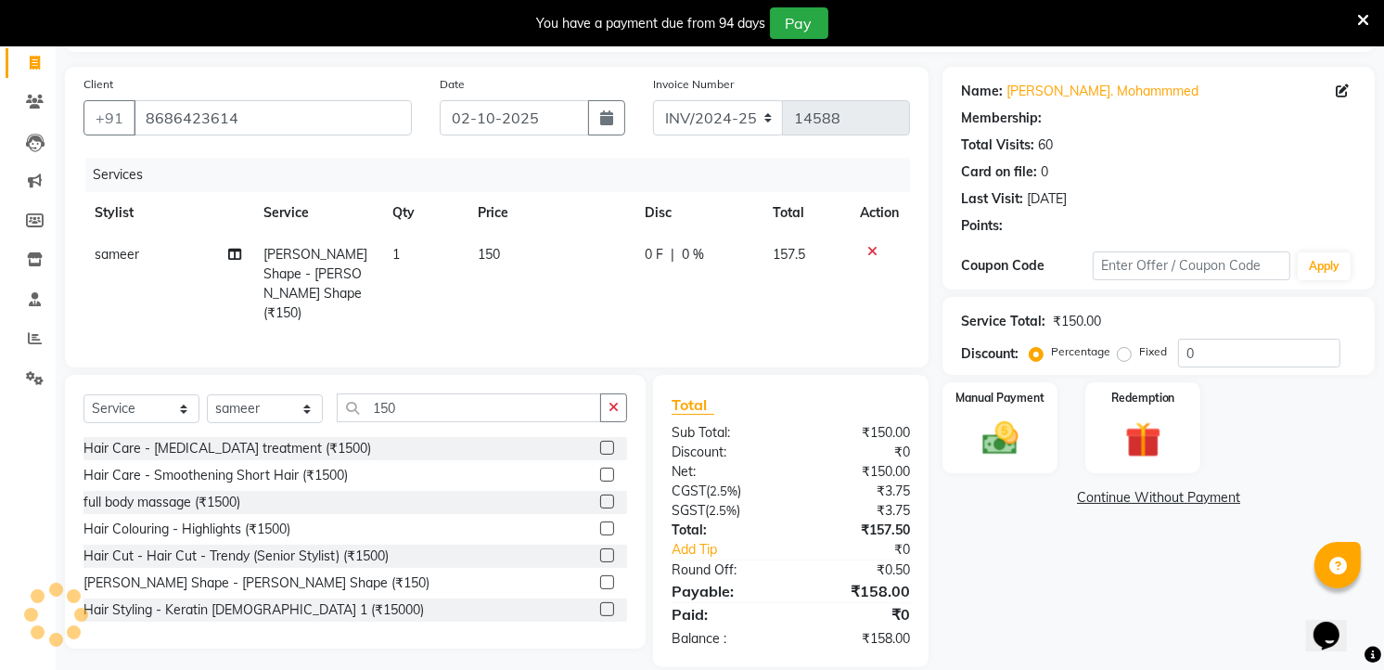
select select "2: Object"
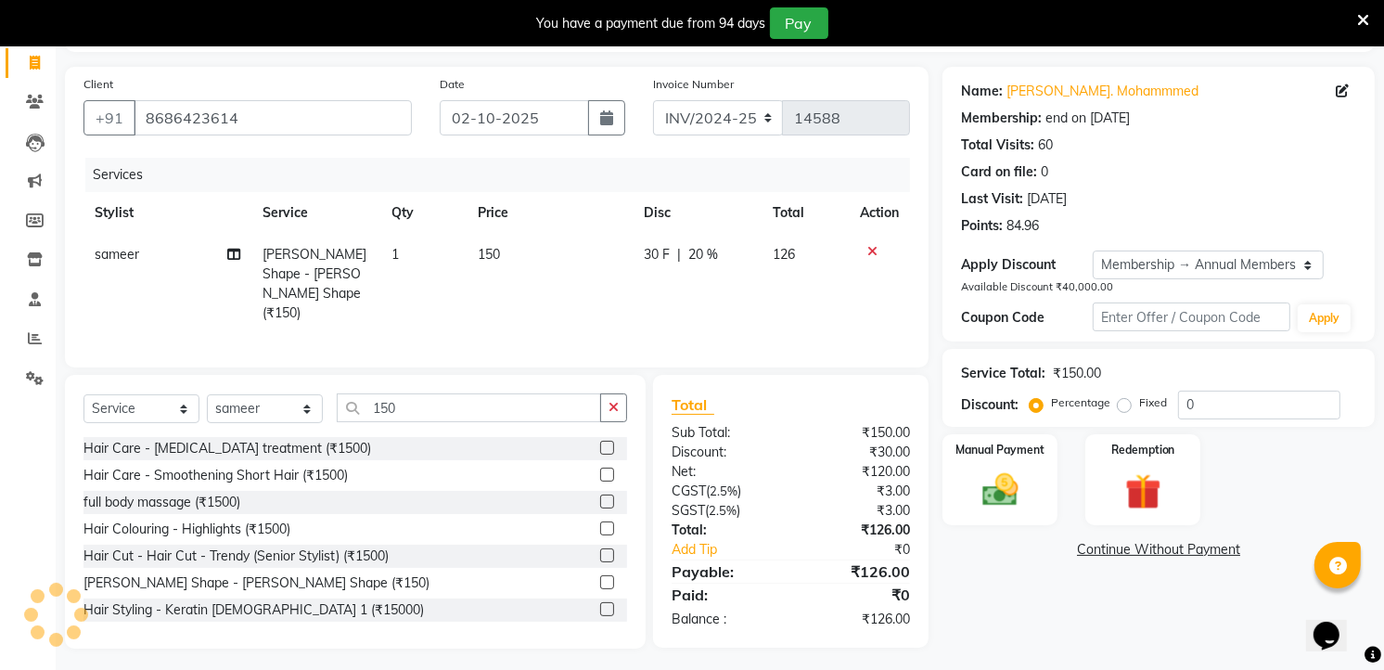
type input "20"
click at [998, 496] on img at bounding box center [1000, 489] width 60 height 43
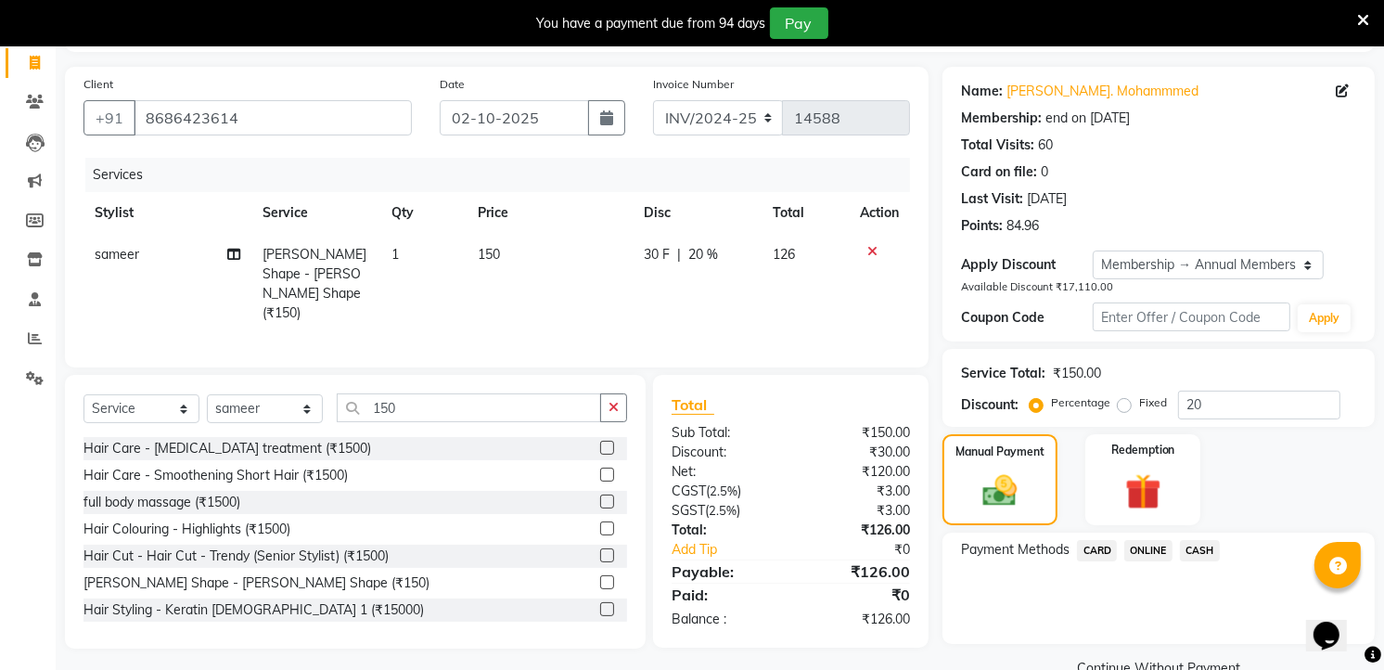
click at [1210, 549] on span "CASH" at bounding box center [1200, 550] width 40 height 21
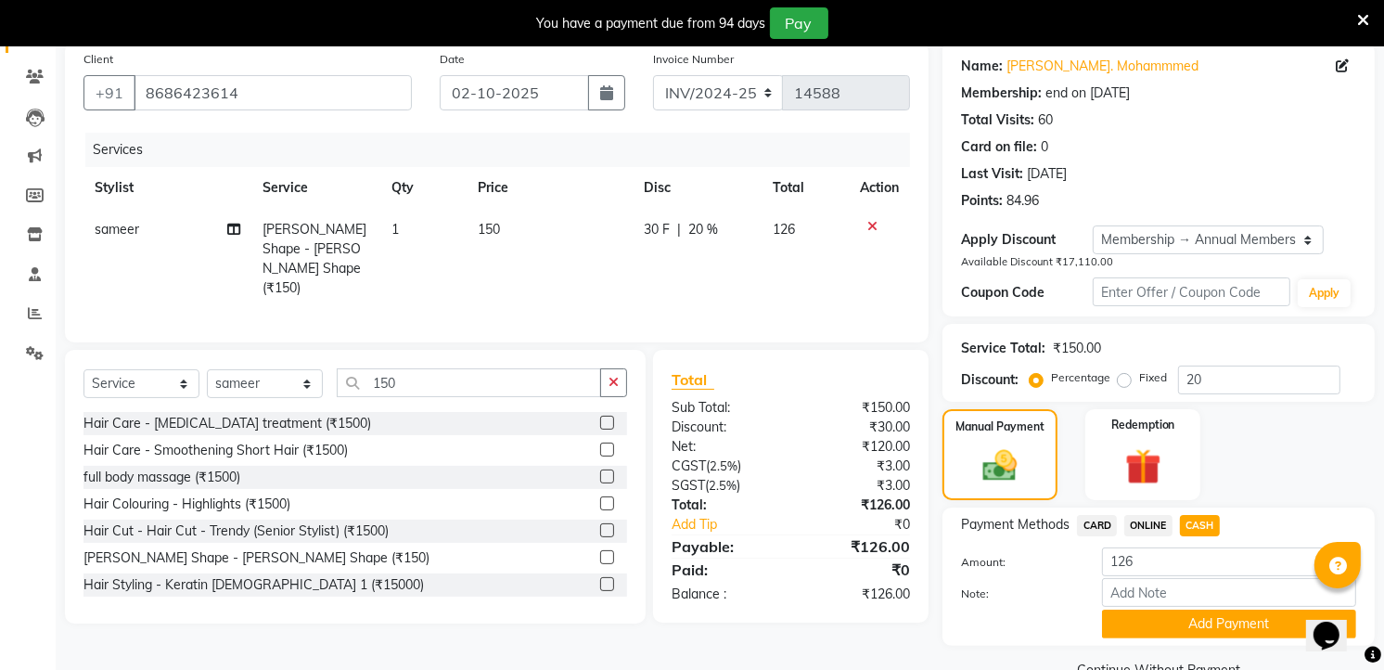
scroll to position [186, 0]
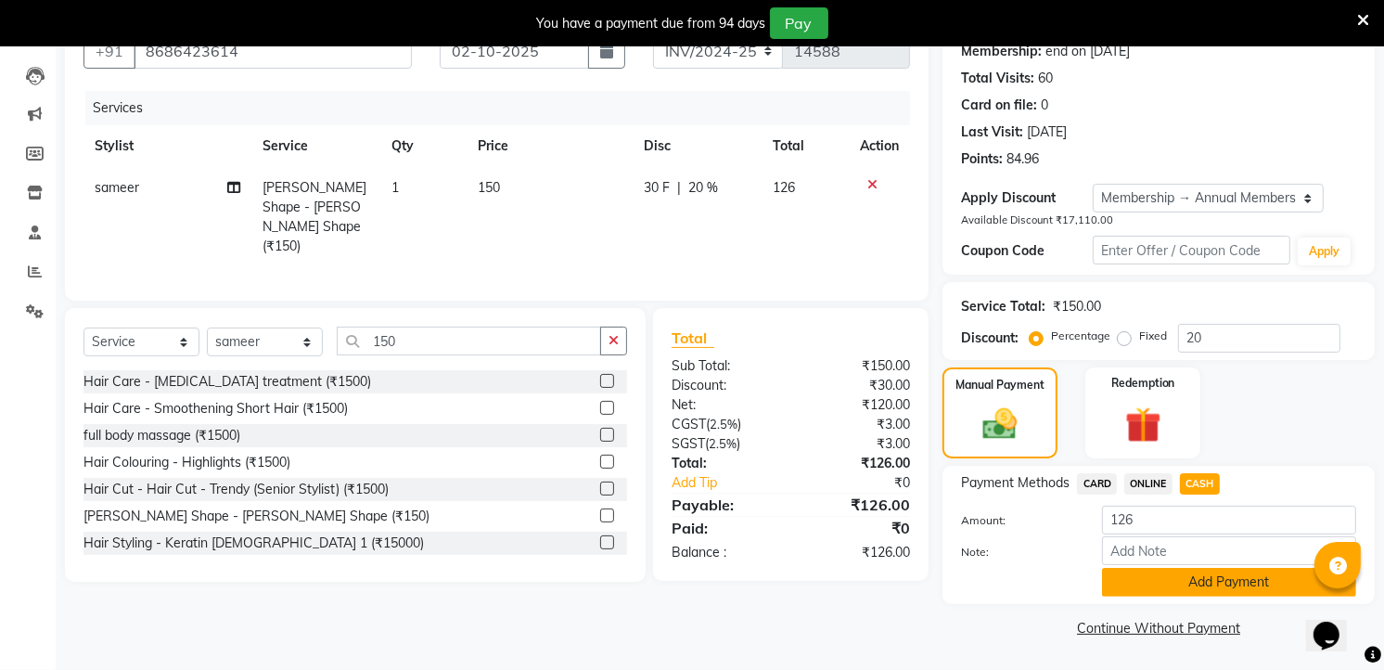
click at [1190, 587] on button "Add Payment" at bounding box center [1229, 582] width 254 height 29
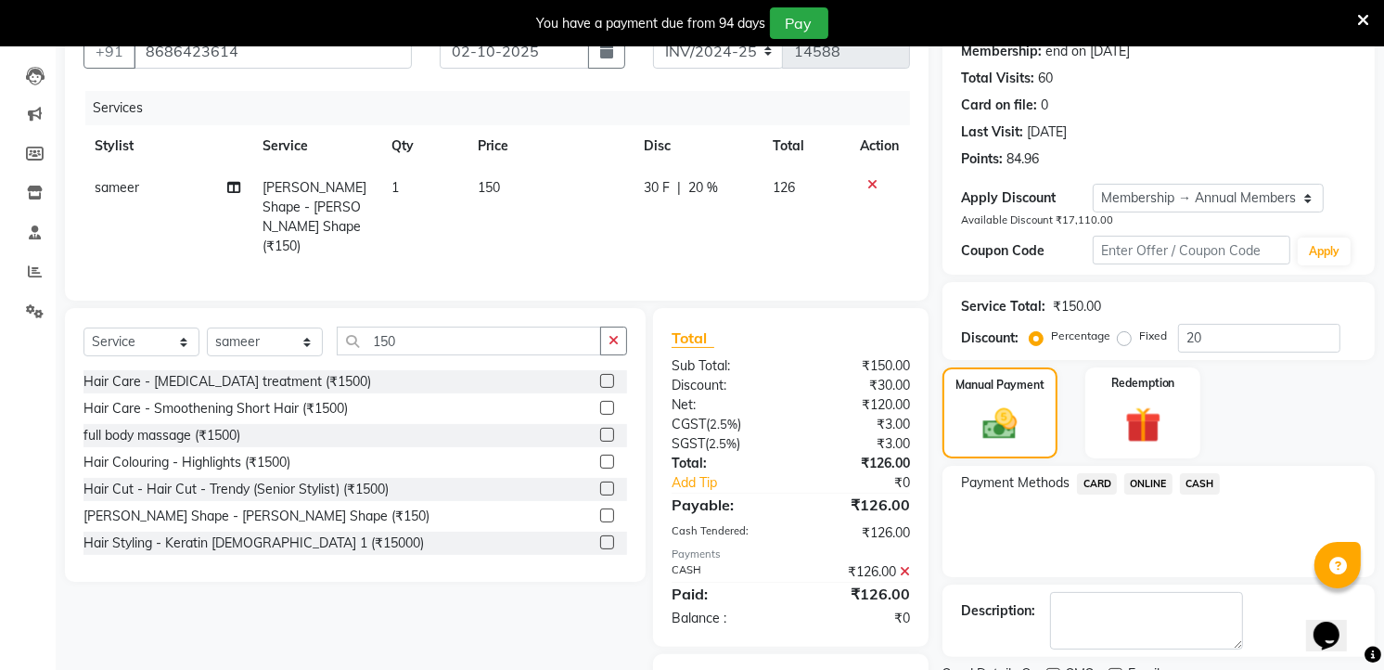
scroll to position [303, 0]
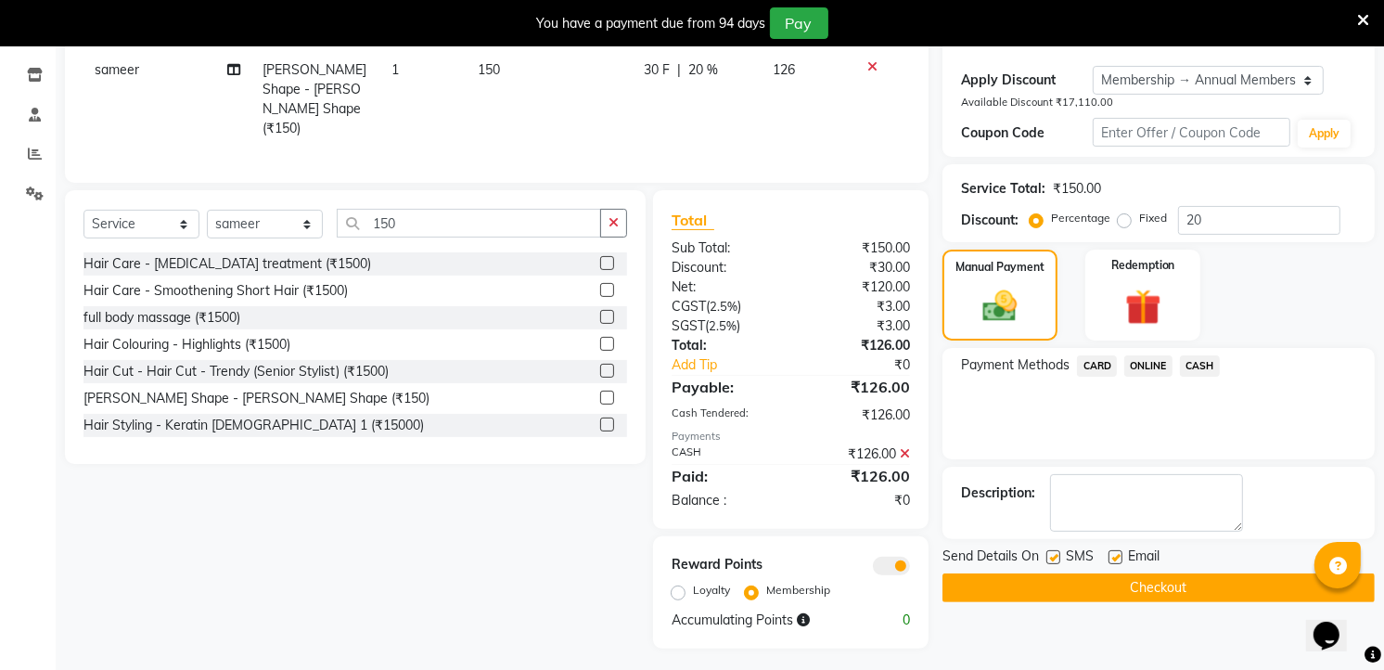
click at [1126, 586] on button "Checkout" at bounding box center [1158, 587] width 432 height 29
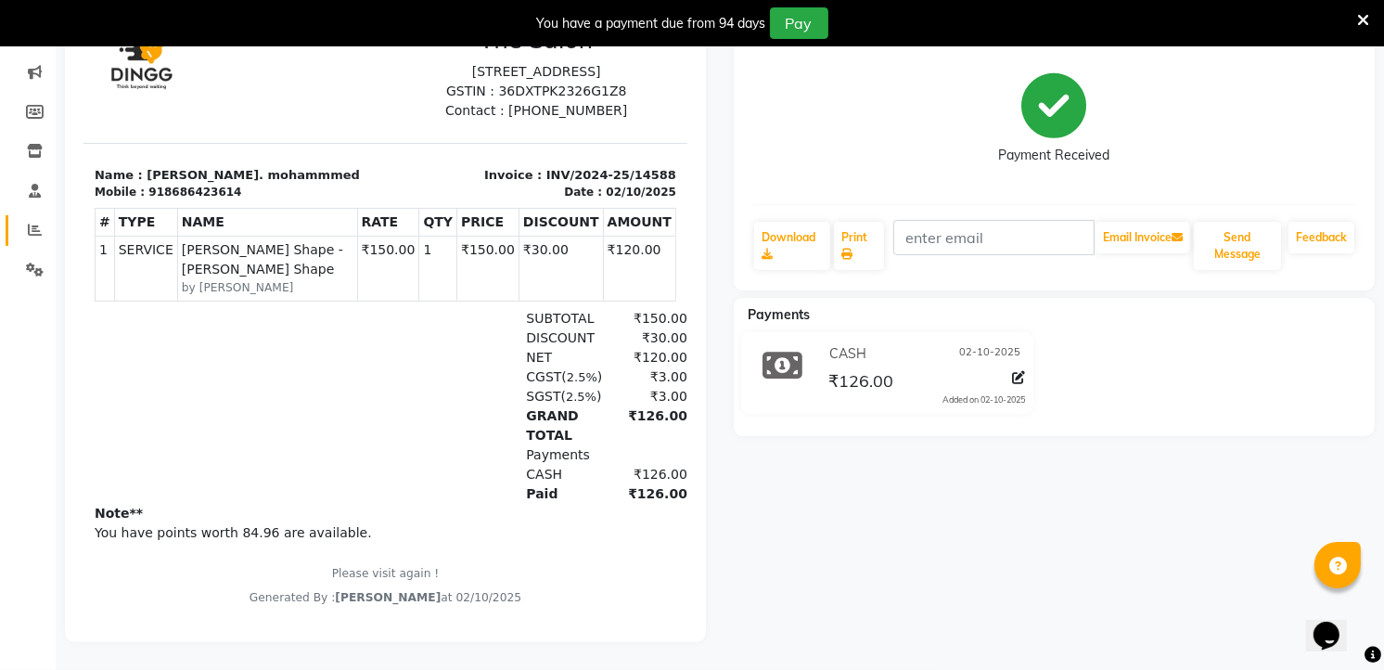
click at [33, 215] on link "Reports" at bounding box center [28, 230] width 45 height 31
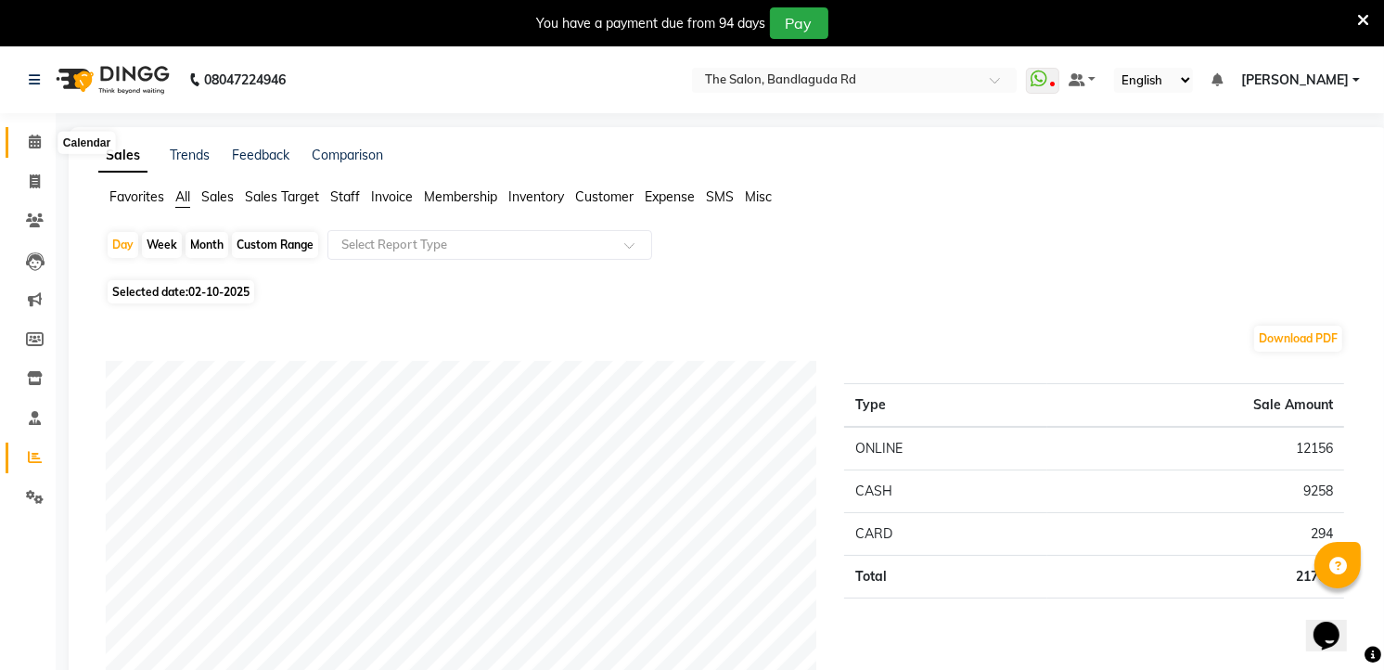
click at [43, 142] on span at bounding box center [35, 142] width 32 height 21
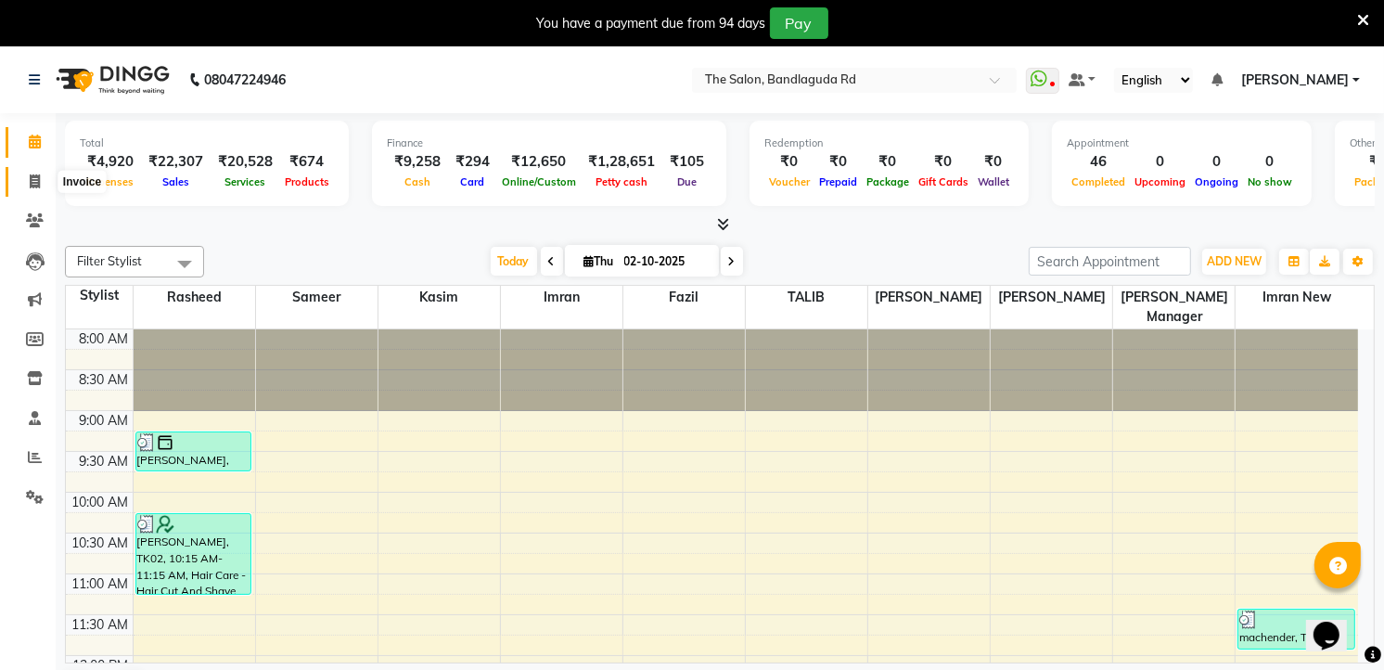
click at [33, 180] on icon at bounding box center [35, 181] width 10 height 14
select select "service"
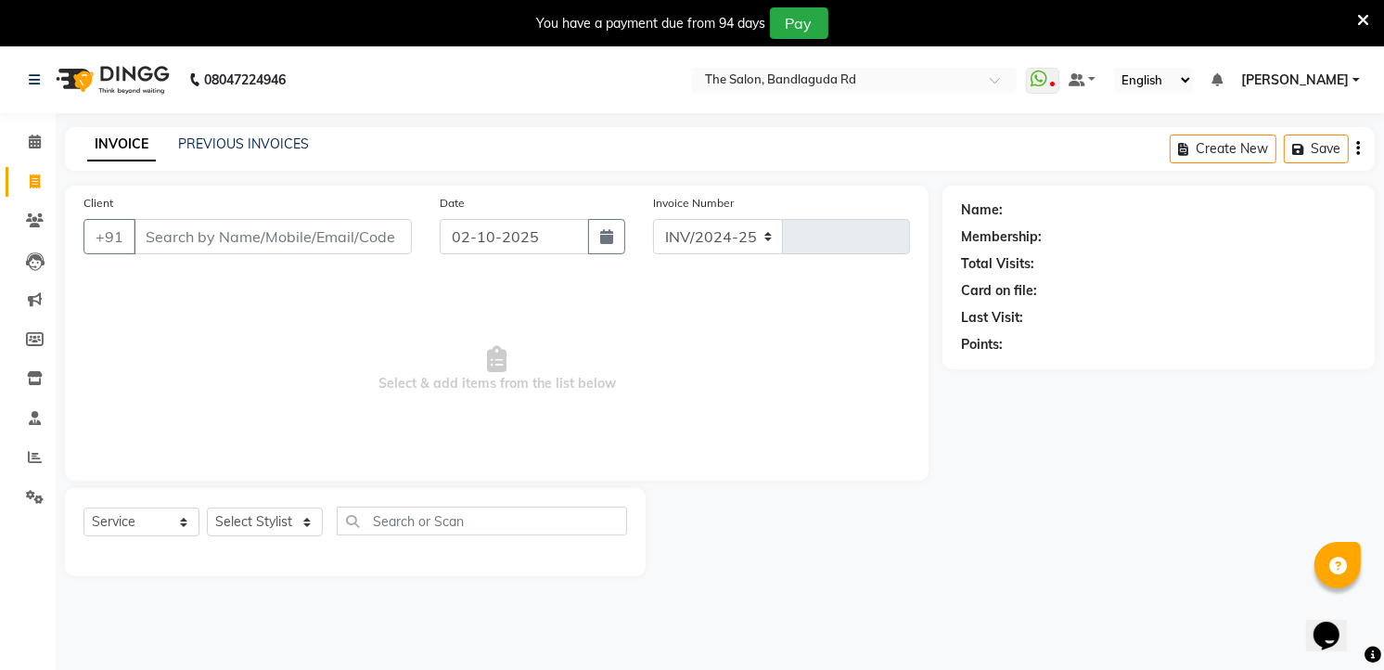
select select "5198"
type input "14589"
click at [278, 514] on select "Select Stylist [PERSON_NAME] [PERSON_NAME] [PERSON_NAME] new [PERSON_NAME] [PER…" at bounding box center [265, 521] width 116 height 29
select select "43772"
click at [207, 508] on select "Select Stylist [PERSON_NAME] [PERSON_NAME] [PERSON_NAME] new [PERSON_NAME] [PER…" at bounding box center [265, 521] width 116 height 29
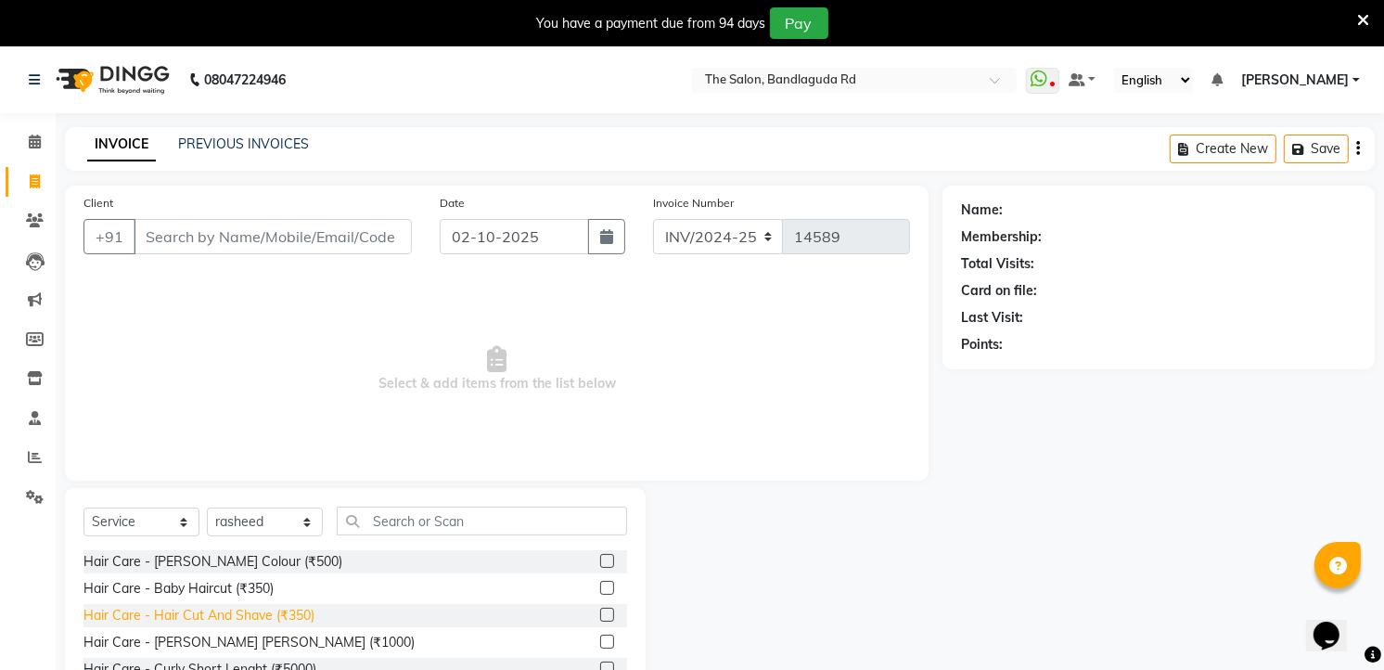
click at [168, 622] on div "Hair Care - Hair Cut And Shave (₹350)" at bounding box center [198, 615] width 231 height 19
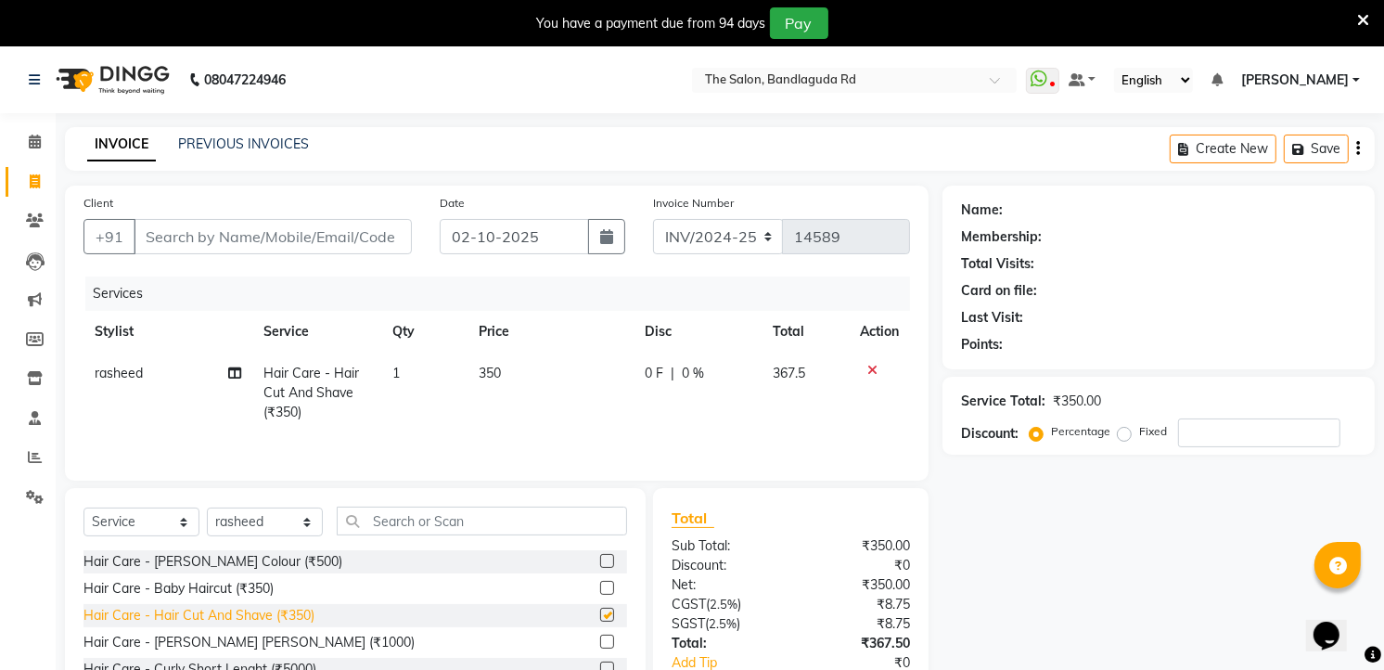
checkbox input "false"
click at [338, 235] on input "Client" at bounding box center [273, 236] width 278 height 35
type input "7"
type input "0"
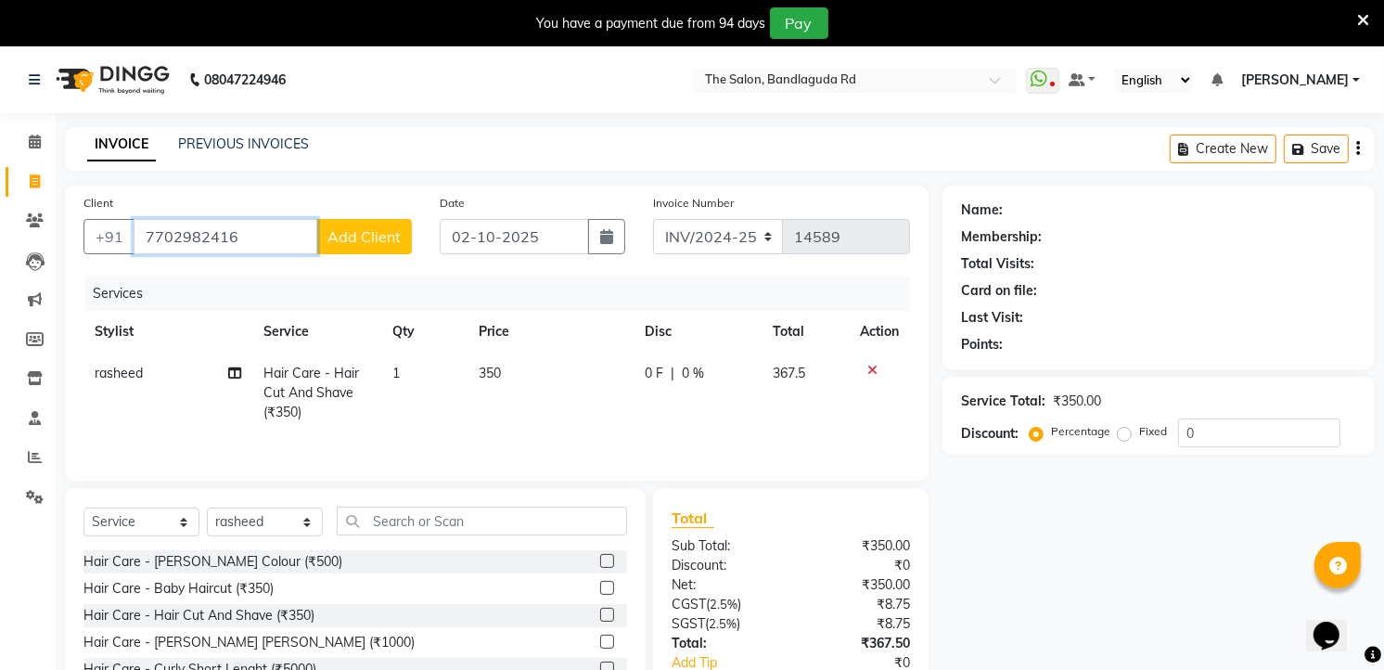
type input "7702982416"
click at [358, 239] on span "Add Client" at bounding box center [363, 236] width 73 height 19
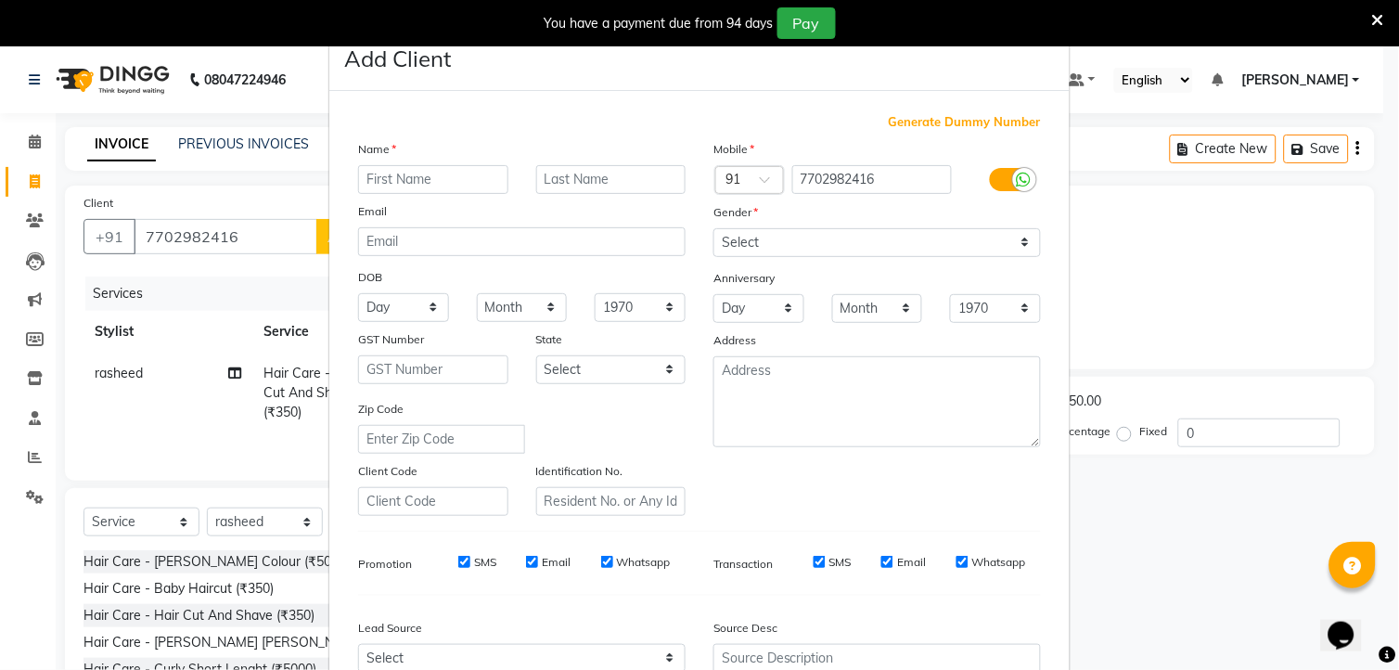
click at [402, 171] on input "text" at bounding box center [433, 179] width 150 height 29
type input "[PERSON_NAME]"
click at [746, 243] on select "Select [DEMOGRAPHIC_DATA] [DEMOGRAPHIC_DATA] Other Prefer Not To Say" at bounding box center [876, 242] width 327 height 29
select select "[DEMOGRAPHIC_DATA]"
click at [713, 228] on select "Select [DEMOGRAPHIC_DATA] [DEMOGRAPHIC_DATA] Other Prefer Not To Say" at bounding box center [876, 242] width 327 height 29
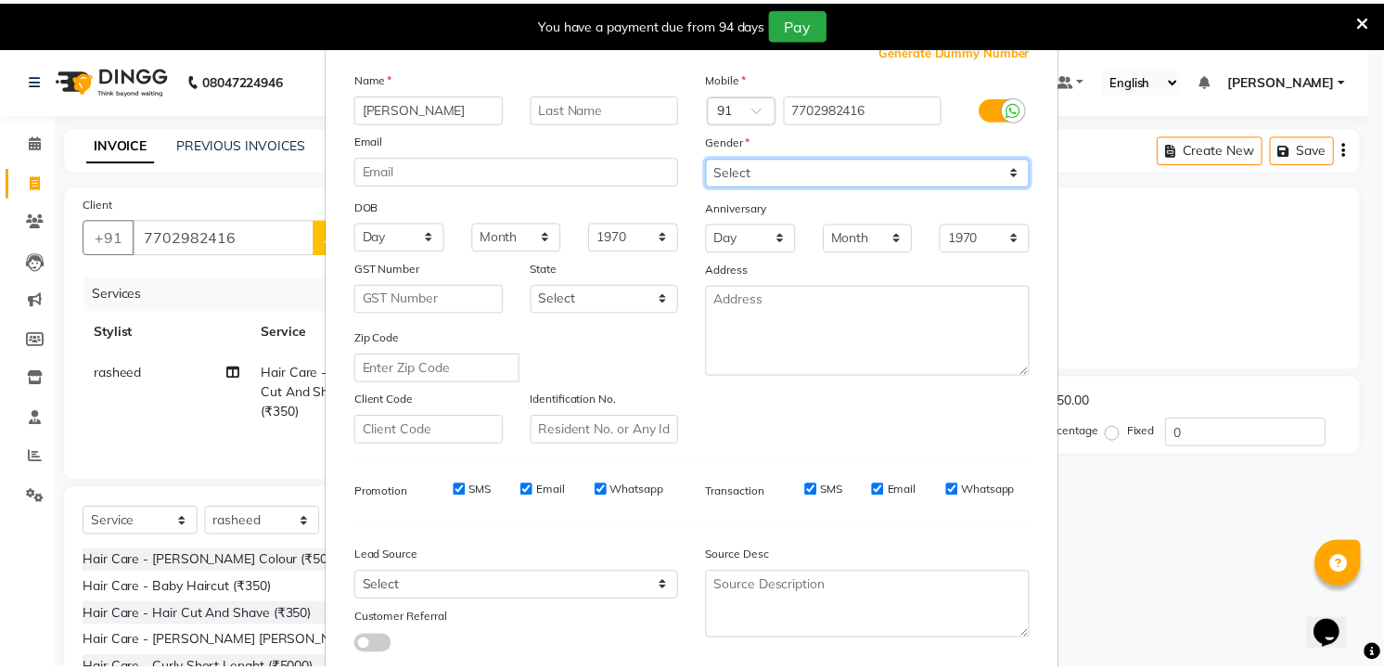
scroll to position [187, 0]
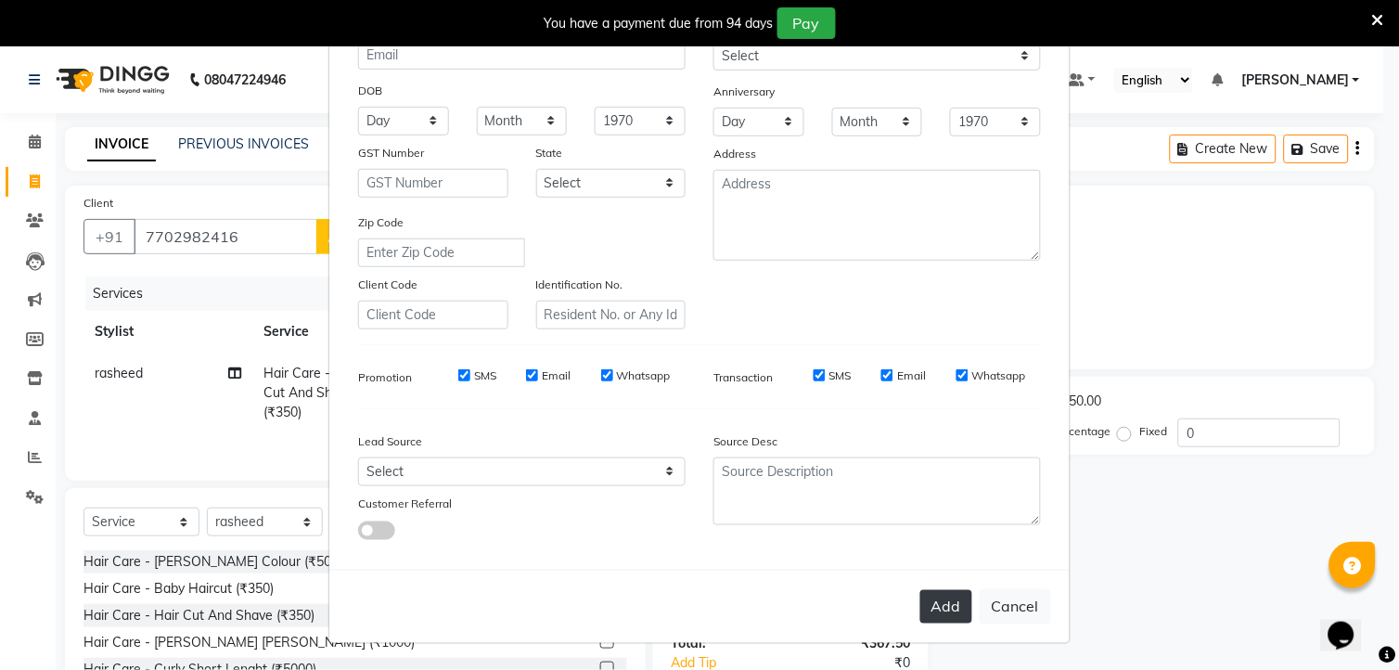
click at [946, 613] on button "Add" at bounding box center [946, 606] width 52 height 33
select select
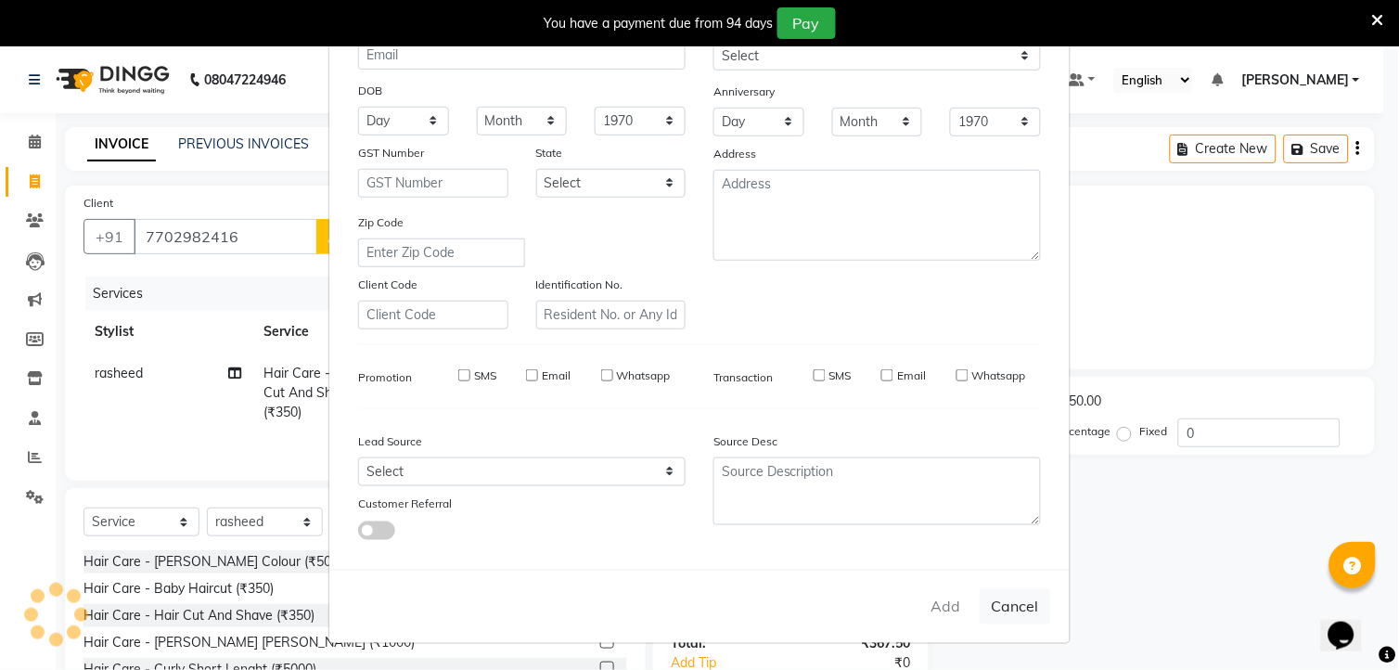
select select
checkbox input "false"
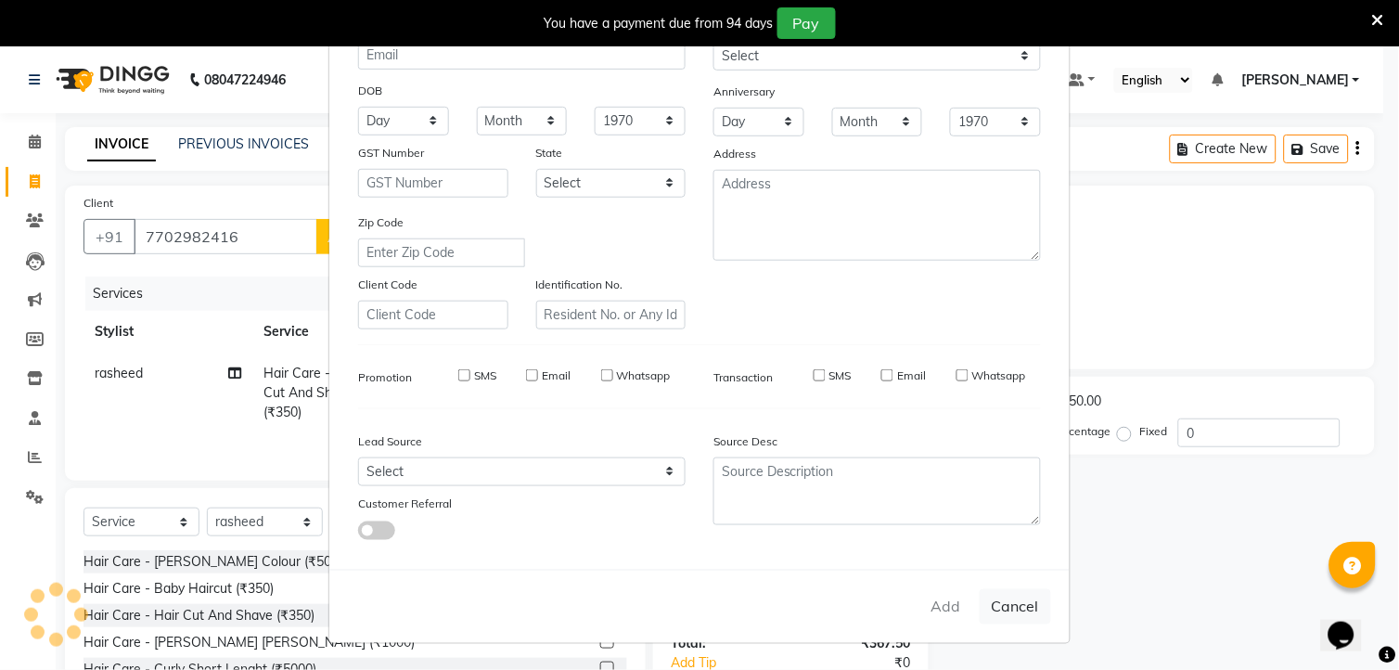
checkbox input "false"
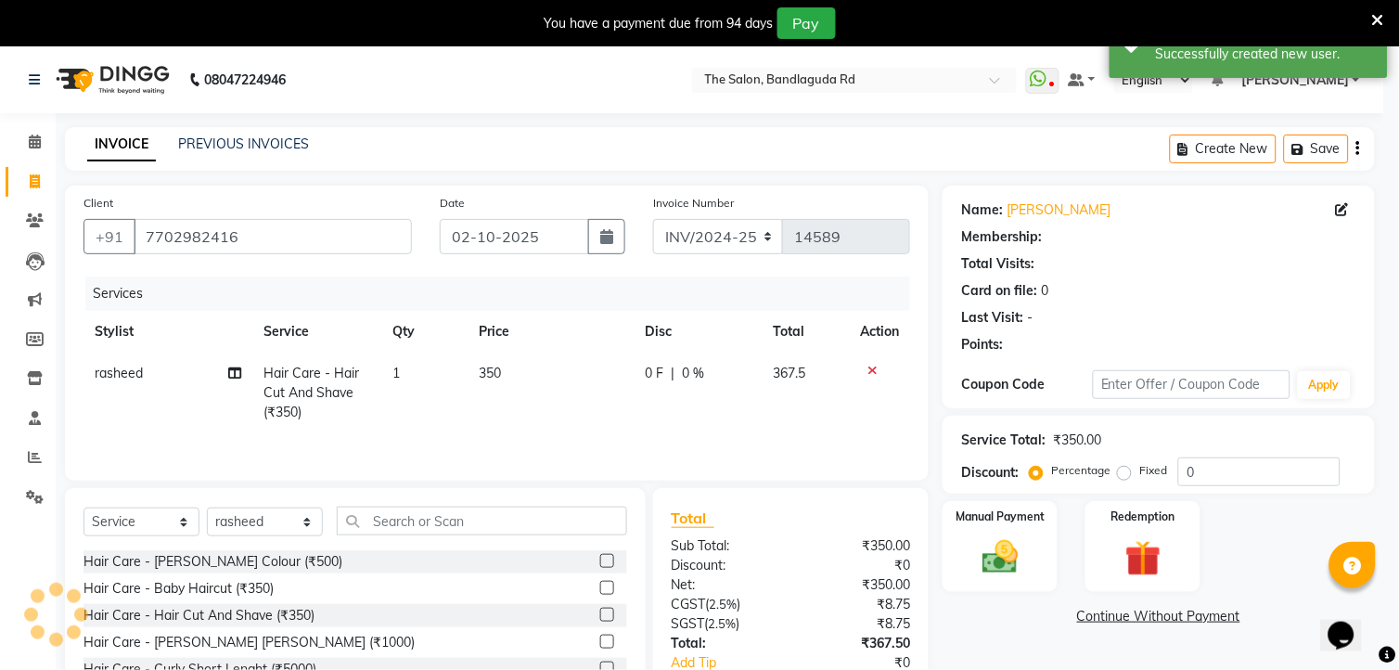
select select "1: Object"
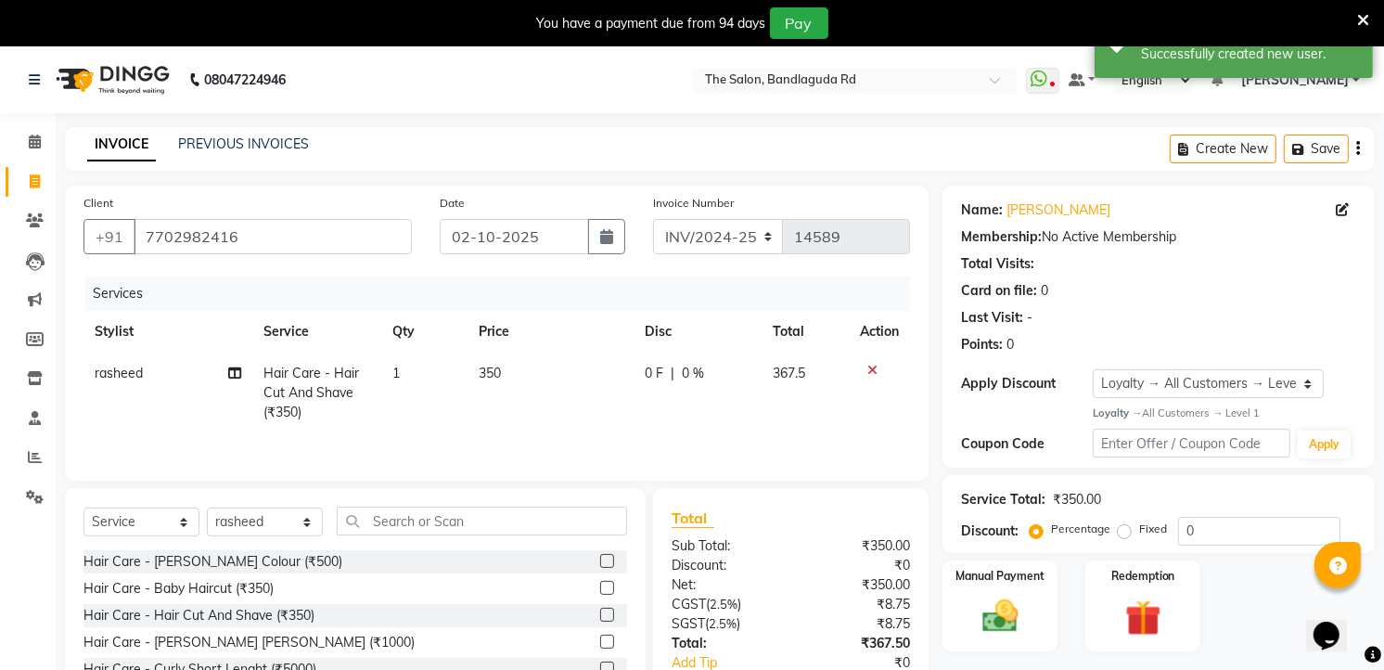
scroll to position [140, 0]
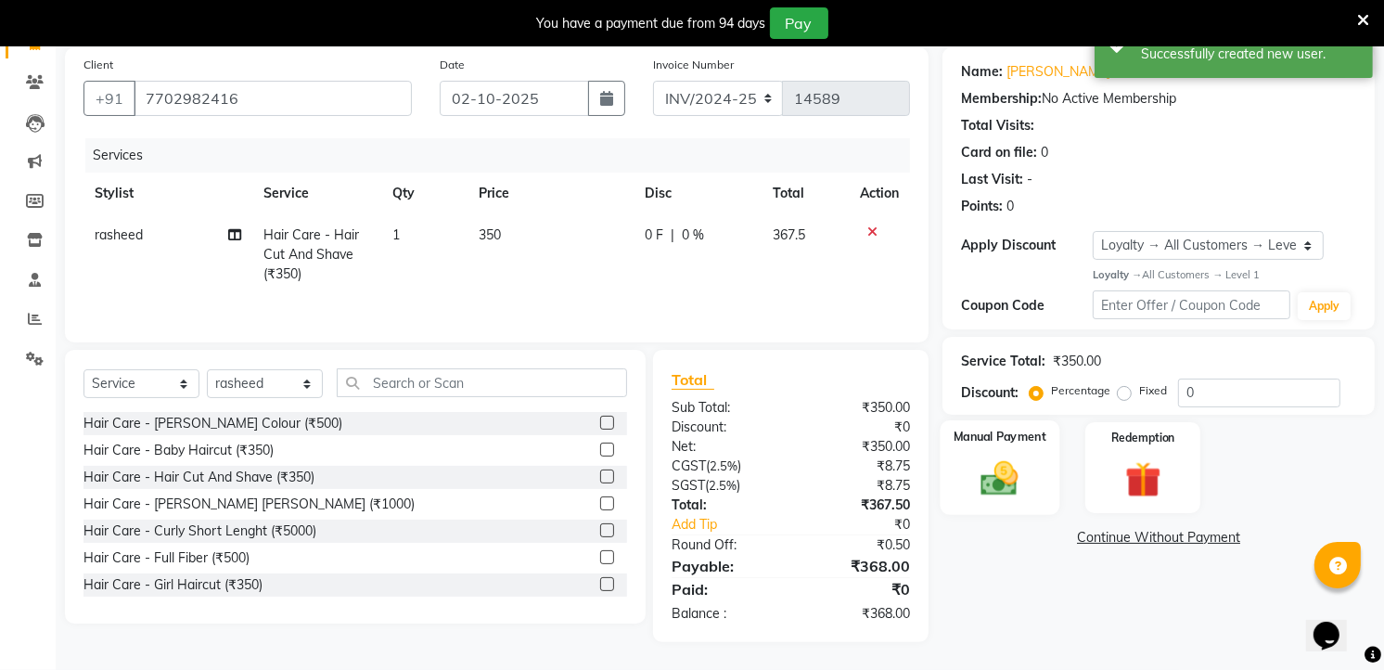
click at [1039, 474] on div "Manual Payment" at bounding box center [1001, 467] width 120 height 95
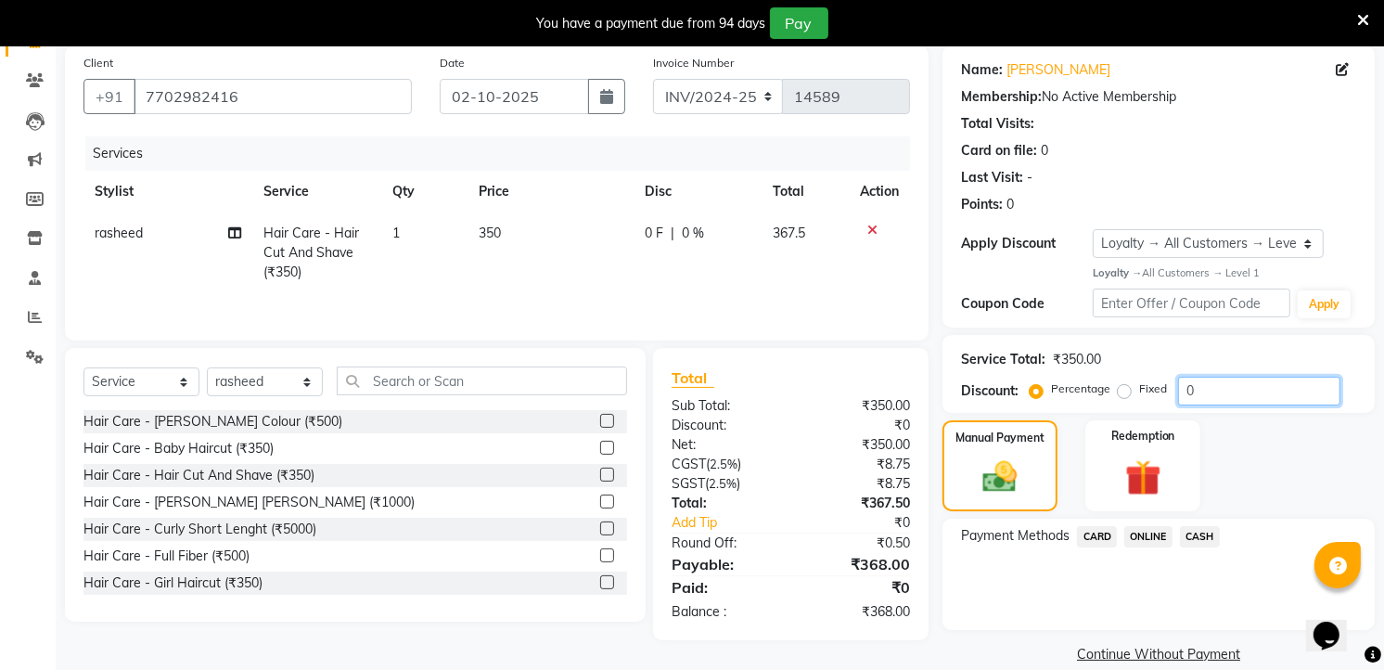
click at [1254, 399] on input "0" at bounding box center [1259, 391] width 162 height 29
type input "1"
click at [1139, 394] on label "Fixed" at bounding box center [1153, 388] width 28 height 17
click at [1122, 394] on input "Fixed" at bounding box center [1127, 388] width 13 height 13
radio input "true"
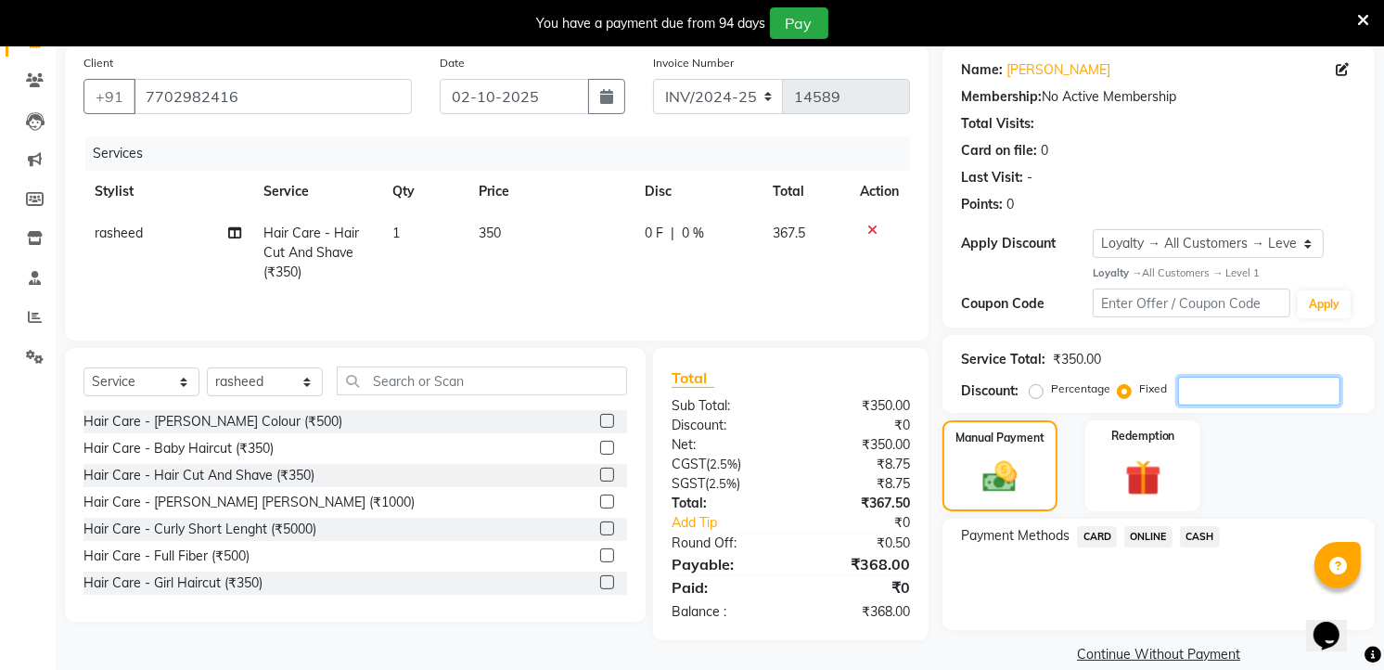
click at [1206, 402] on div "Service Total: ₹350.00 Discount: Percentage Fixed" at bounding box center [1158, 374] width 432 height 78
type input "3"
type input "68"
click at [1154, 533] on span "ONLINE" at bounding box center [1148, 536] width 48 height 21
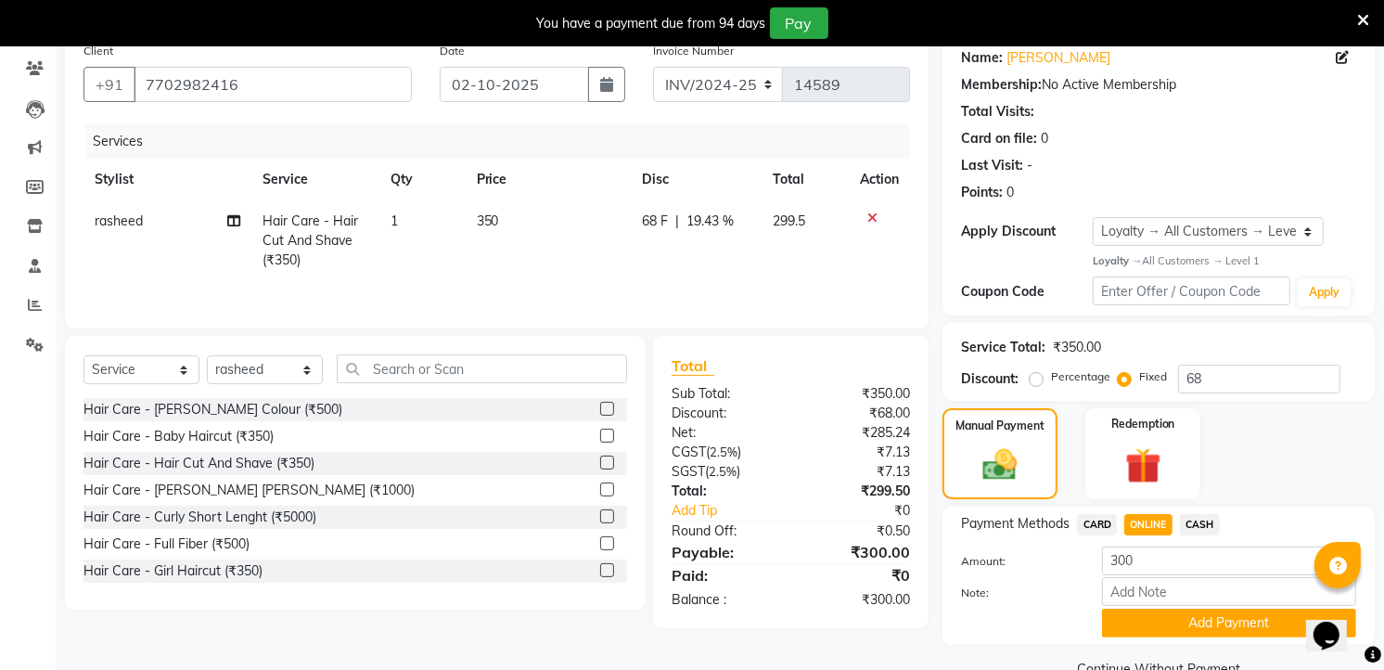
scroll to position [192, 0]
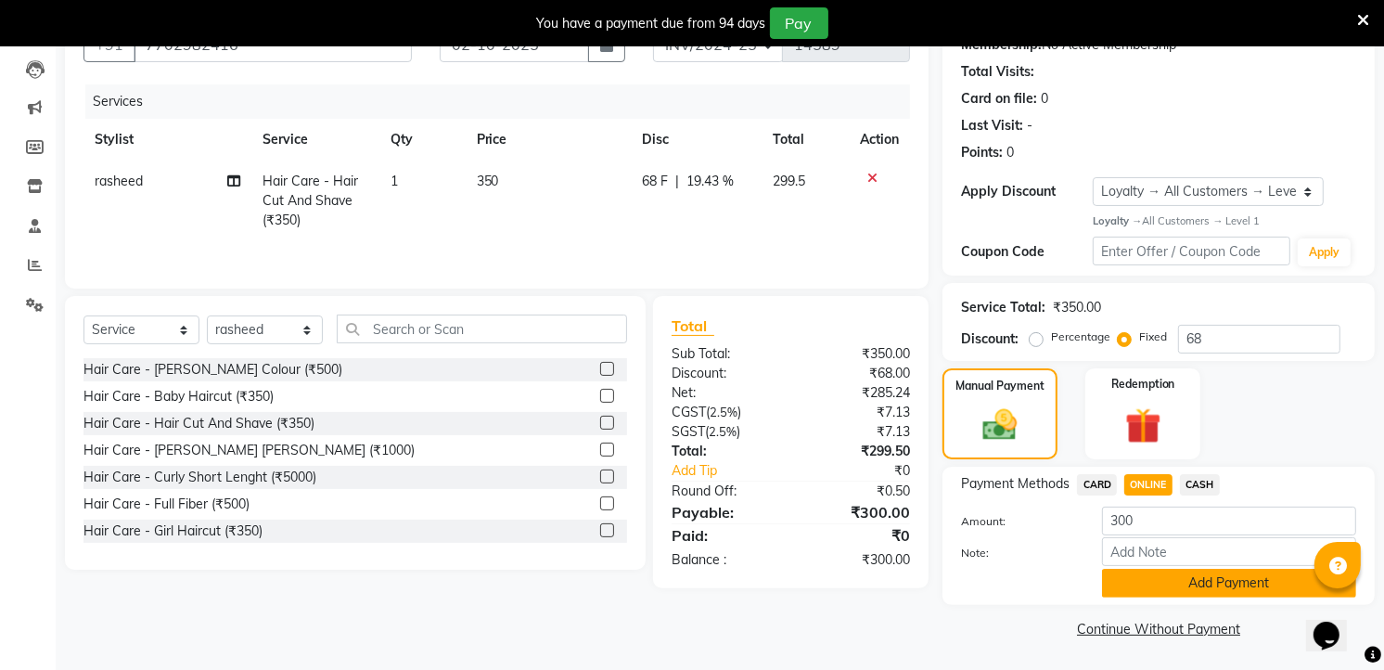
click at [1200, 595] on button "Add Payment" at bounding box center [1229, 583] width 254 height 29
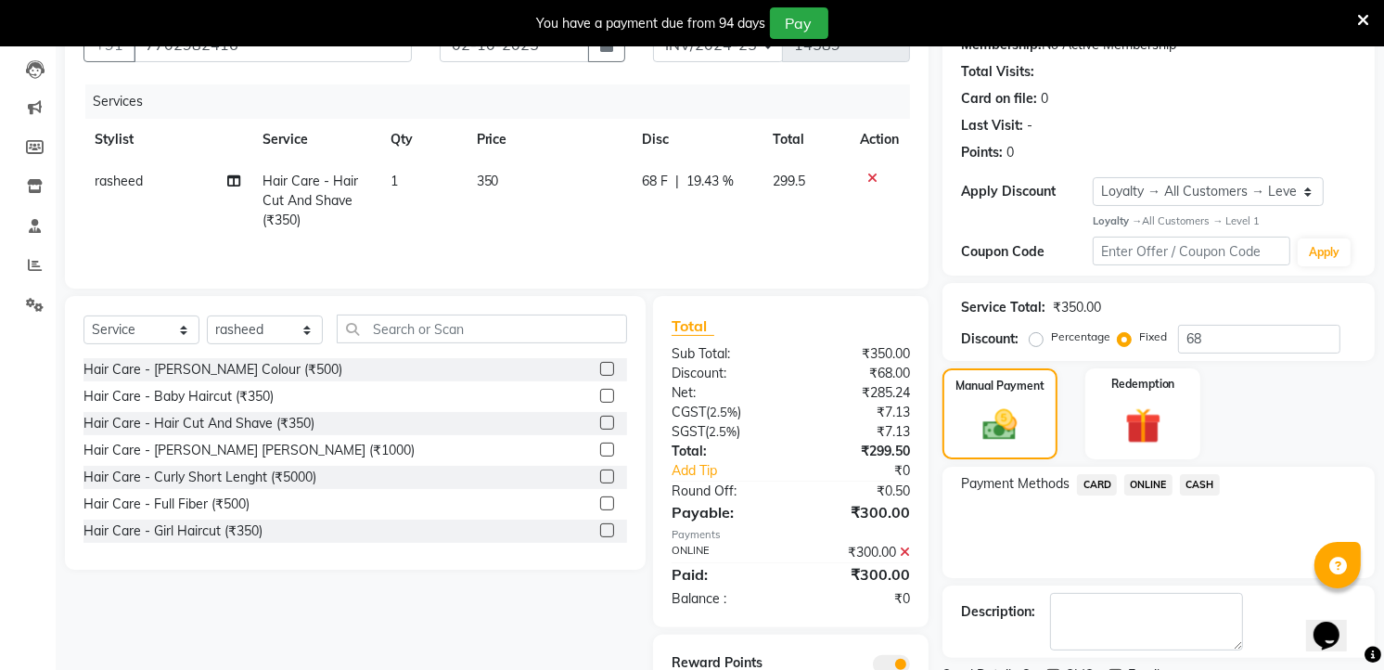
scroll to position [271, 0]
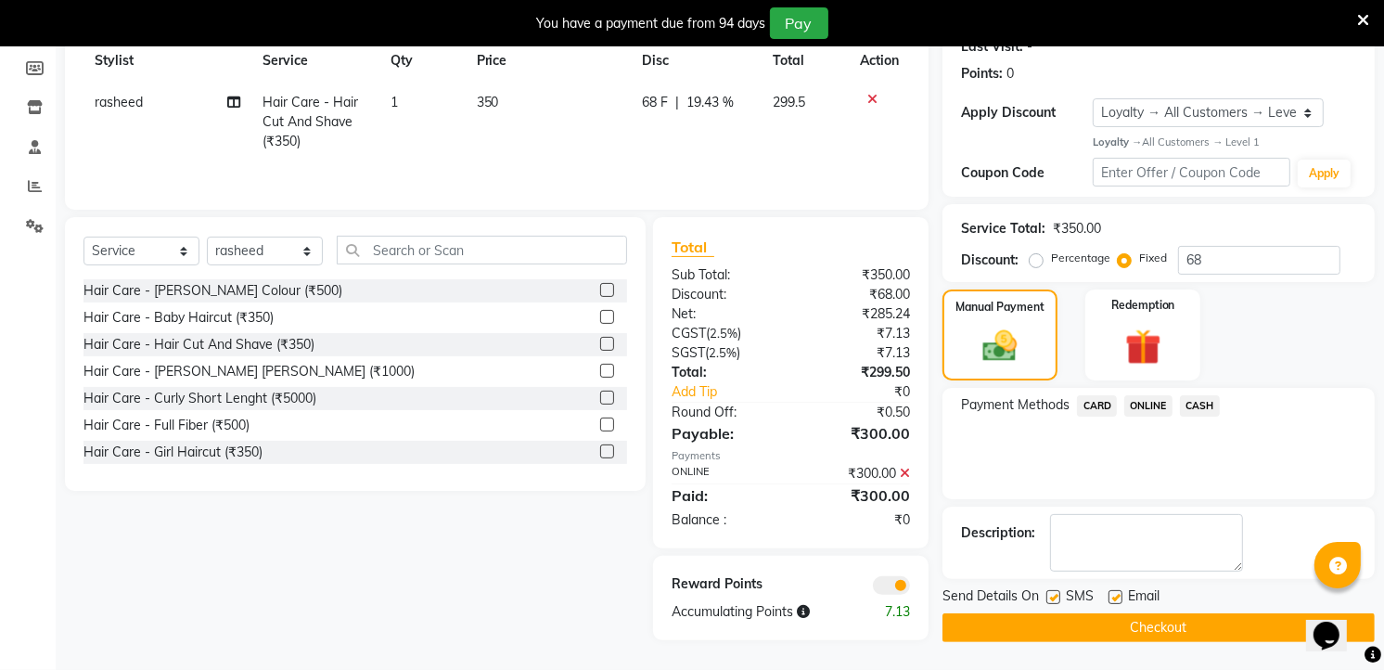
click at [1197, 627] on button "Checkout" at bounding box center [1158, 627] width 432 height 29
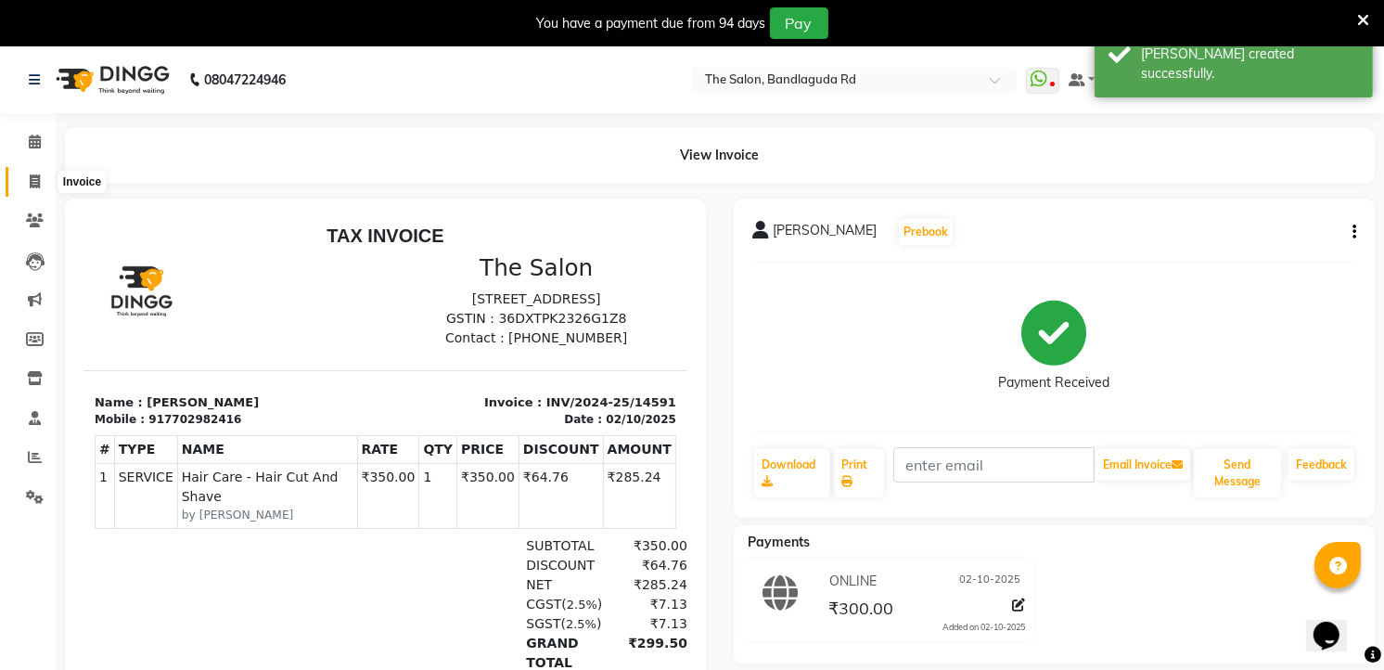
click at [41, 186] on span at bounding box center [35, 182] width 32 height 21
select select "service"
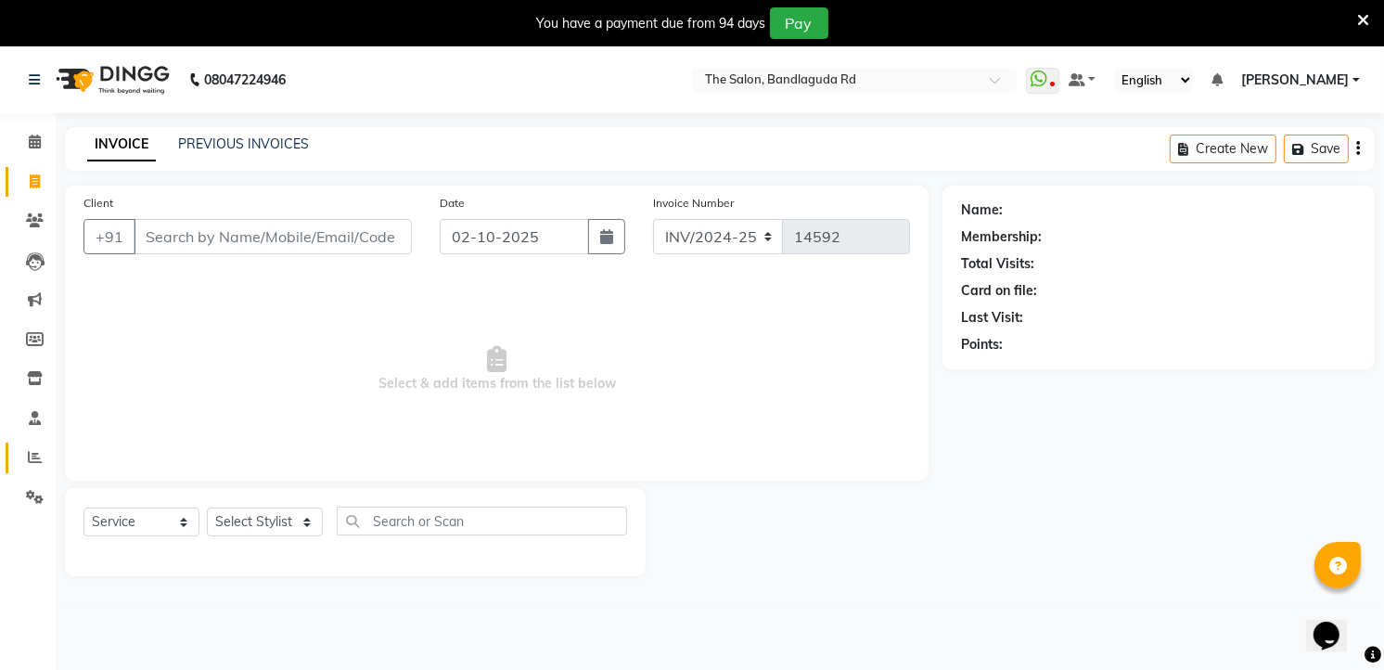
click at [11, 465] on link "Reports" at bounding box center [28, 457] width 45 height 31
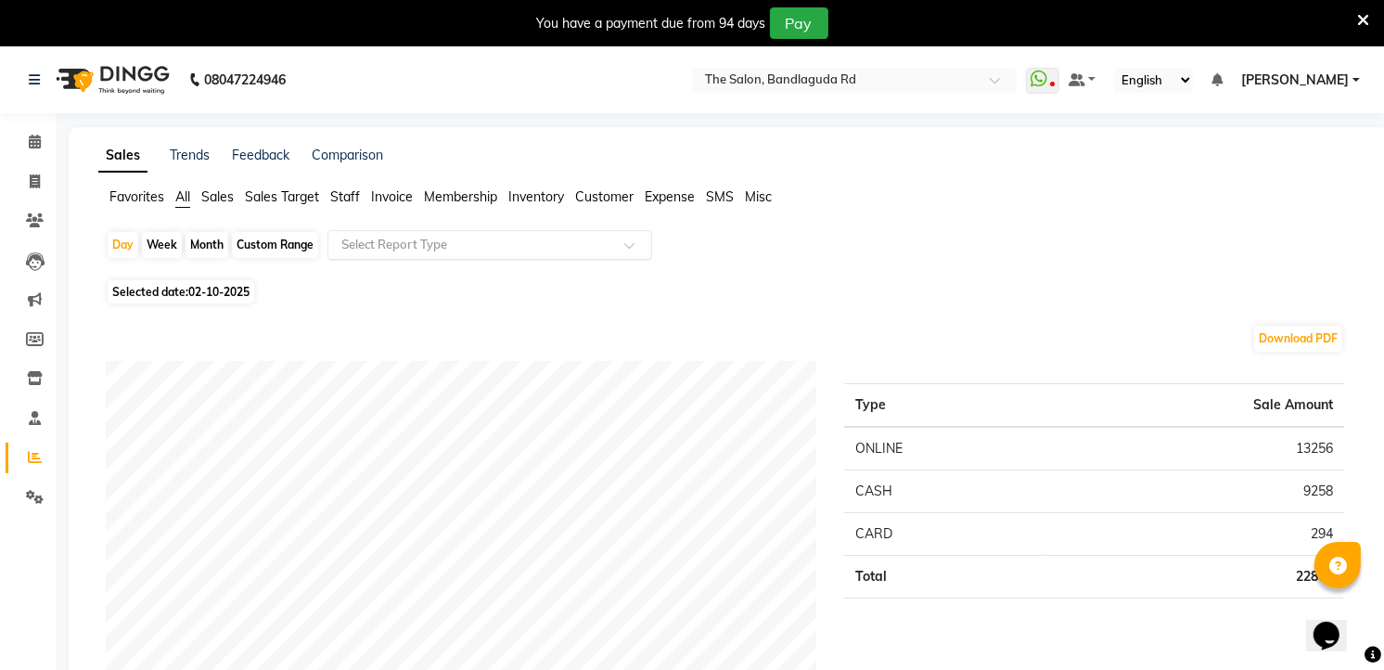
click at [489, 236] on input "text" at bounding box center [471, 245] width 267 height 19
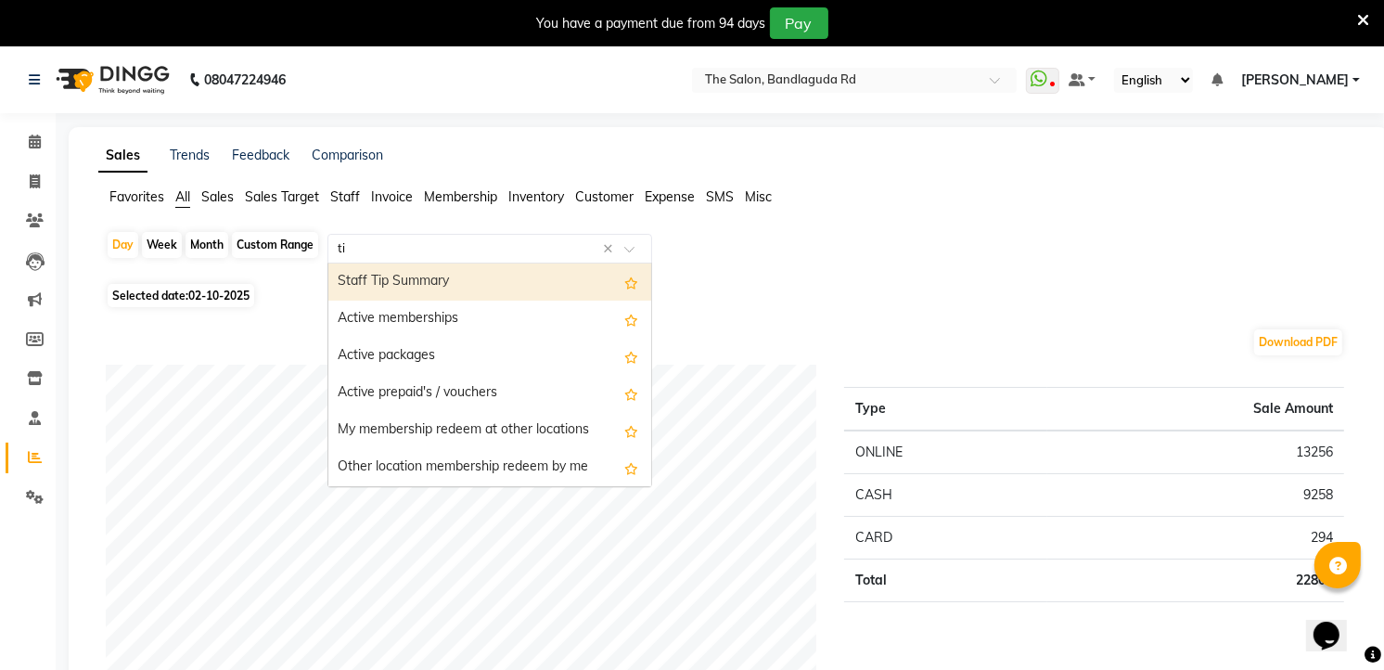
type input "tip"
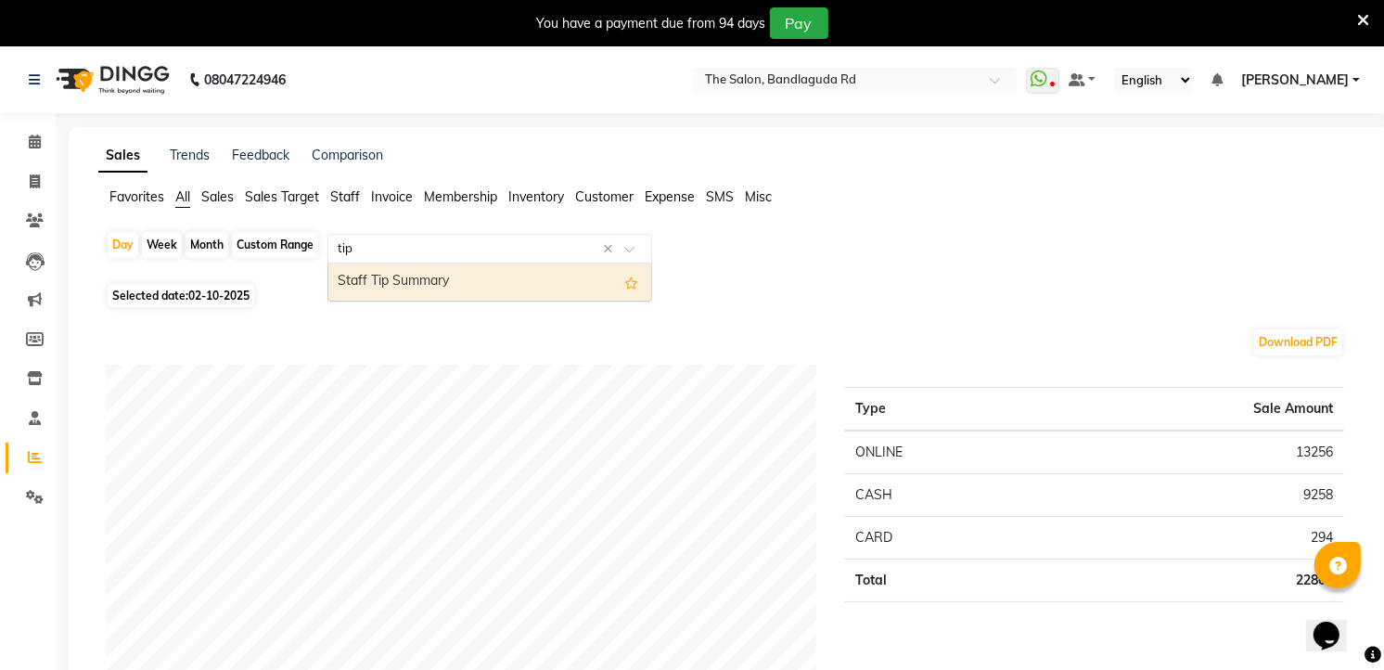
click at [473, 284] on div "Staff Tip Summary" at bounding box center [489, 281] width 323 height 37
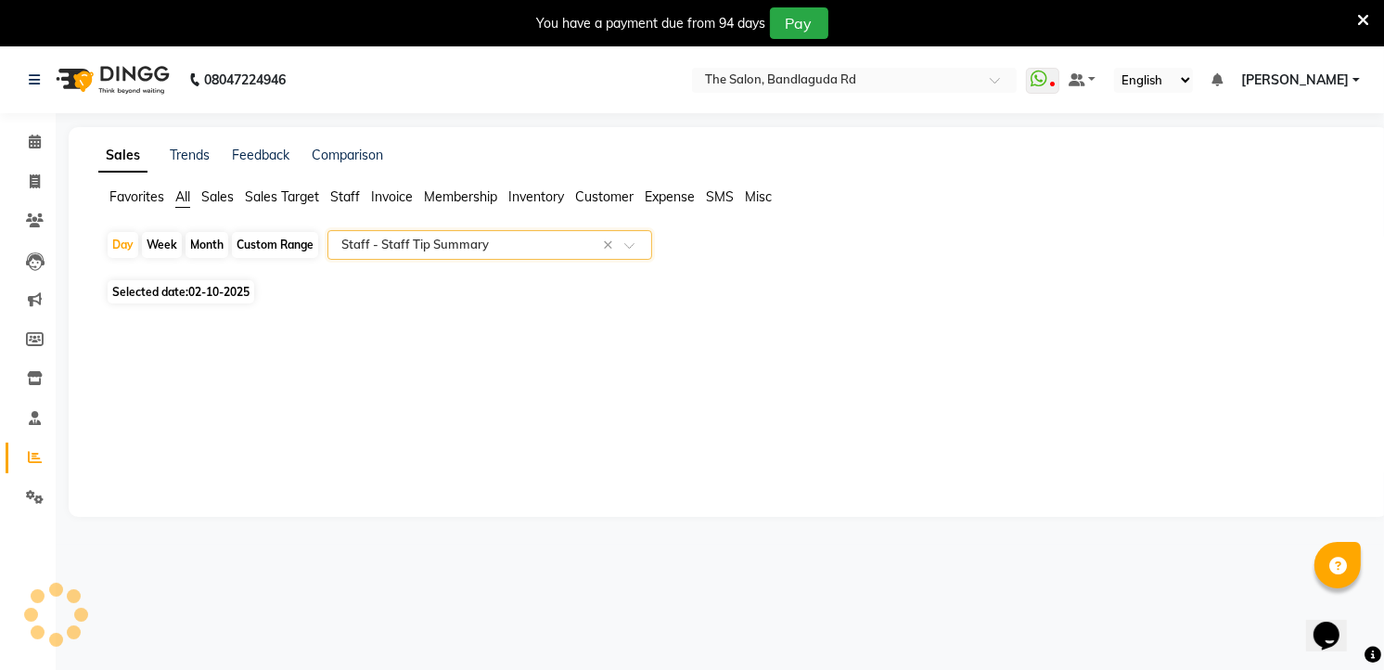
select select "full_report"
select select "csv"
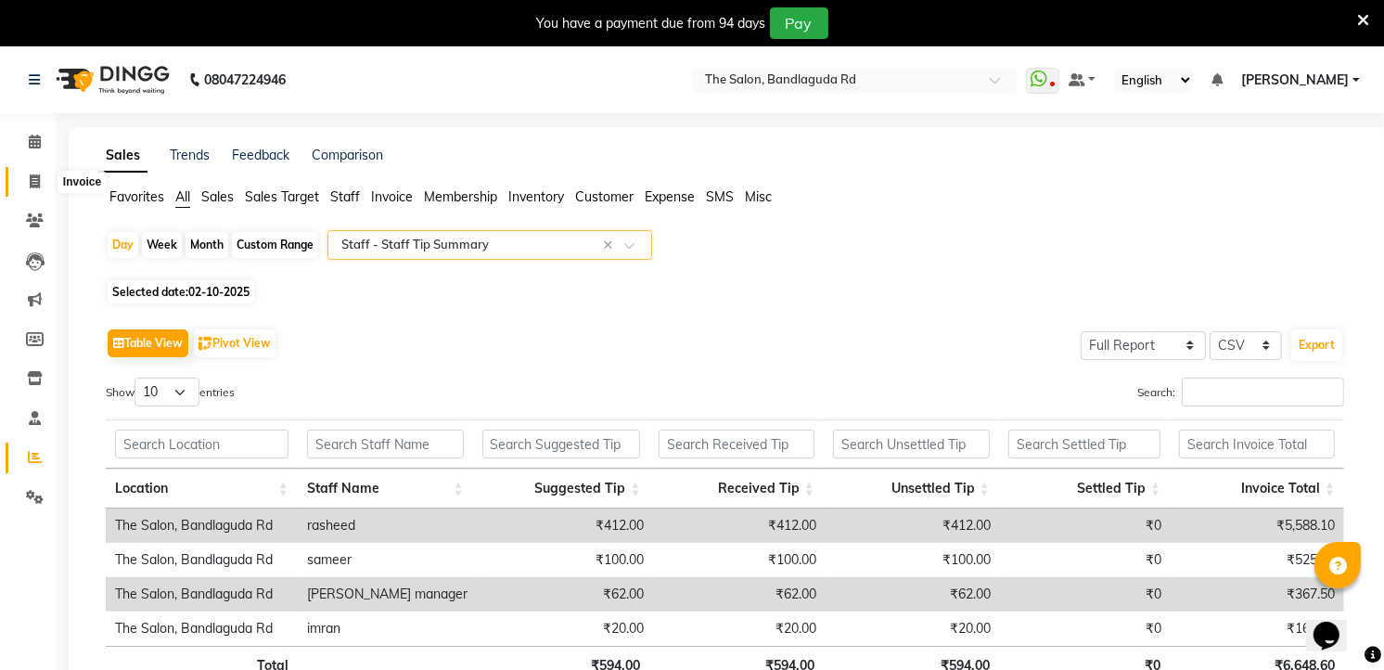
click at [24, 178] on span at bounding box center [35, 182] width 32 height 21
select select "service"
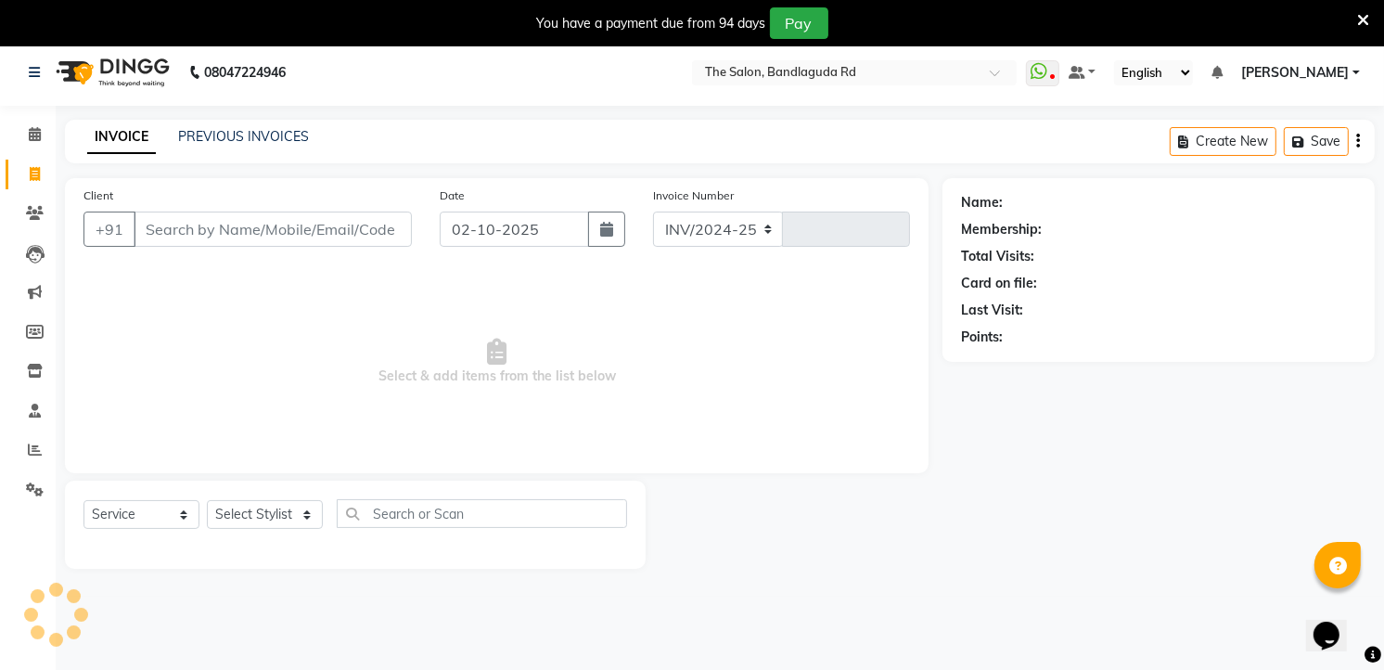
select select "5198"
type input "14592"
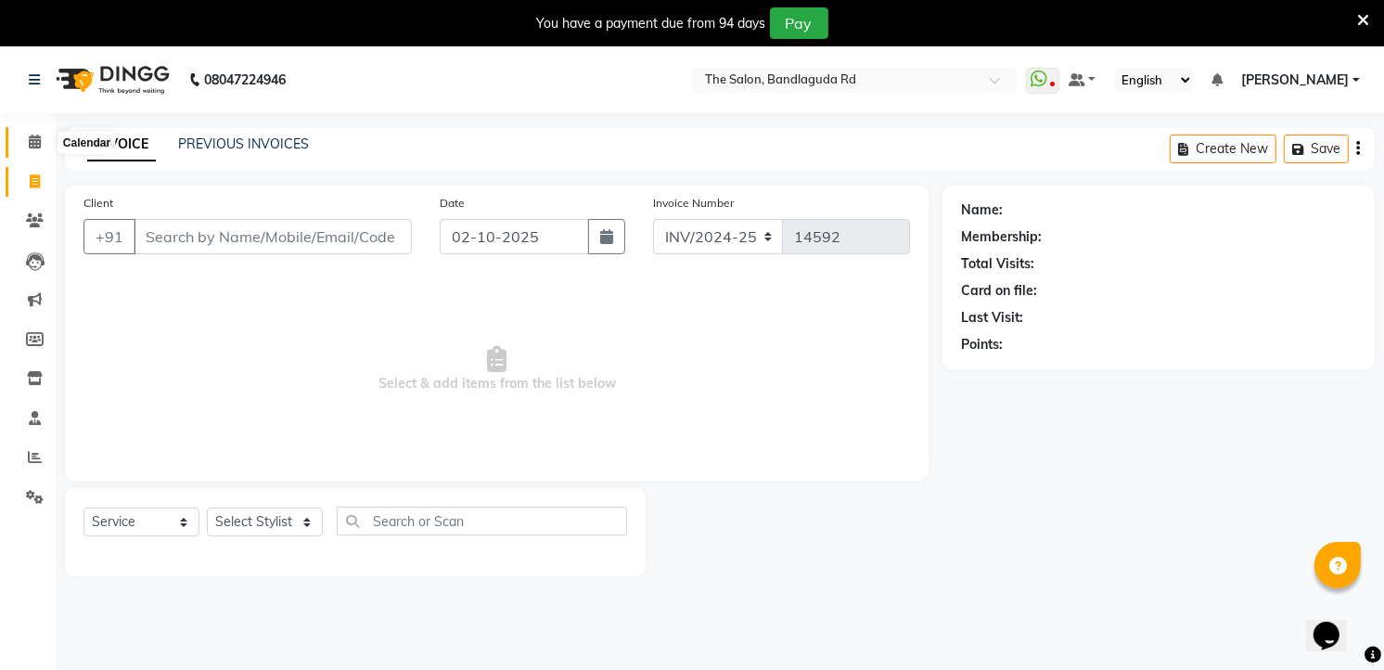
click at [41, 139] on span at bounding box center [35, 142] width 32 height 21
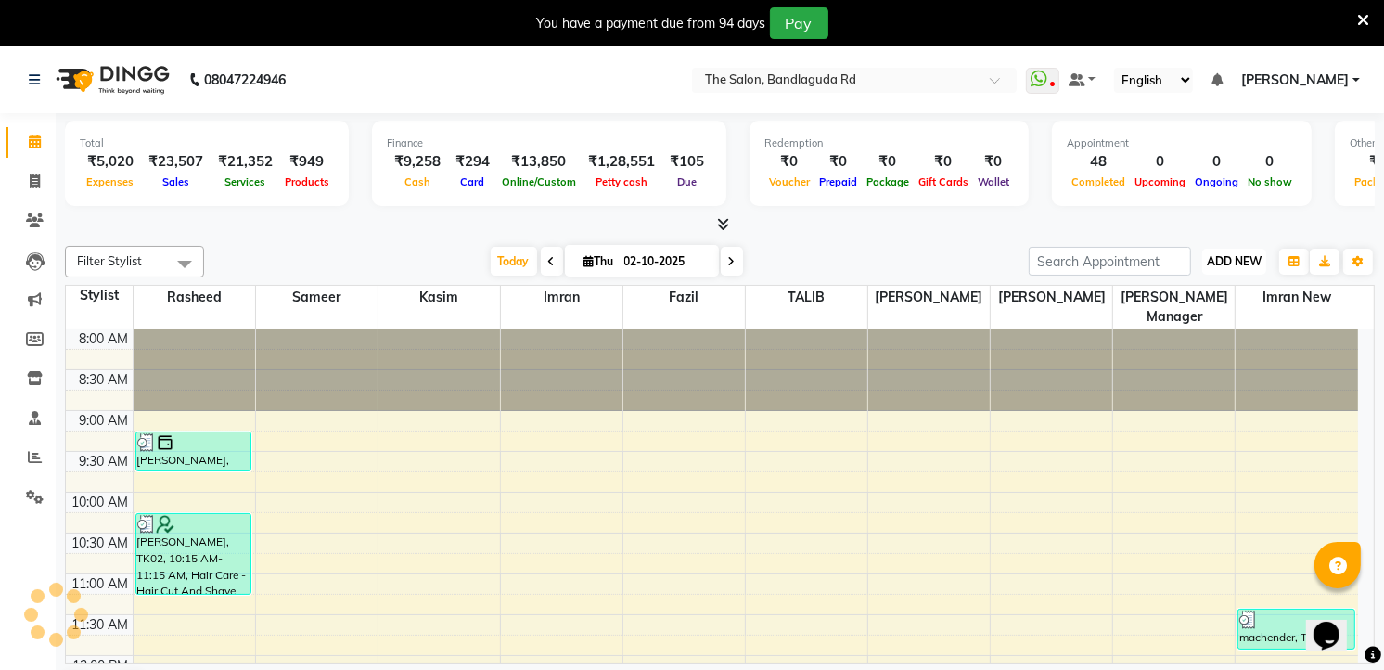
click at [1252, 265] on span "ADD NEW" at bounding box center [1234, 261] width 55 height 14
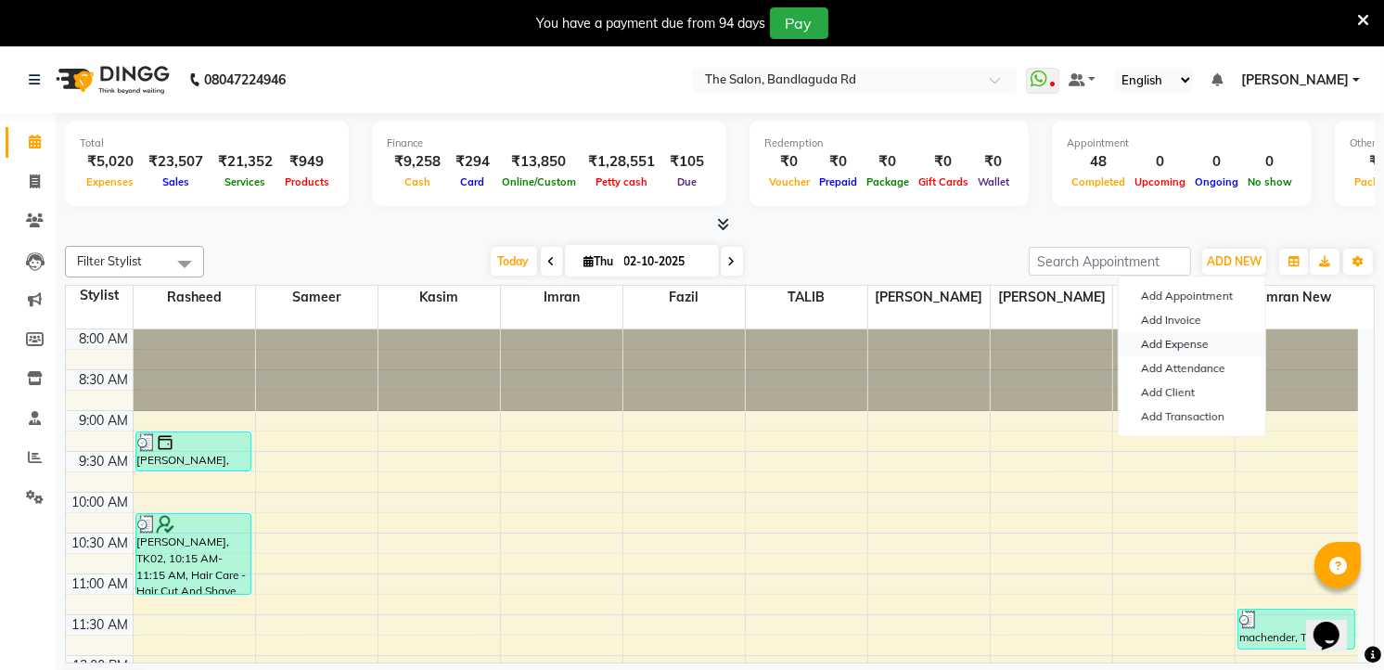
click at [1166, 343] on link "Add Expense" at bounding box center [1192, 344] width 147 height 24
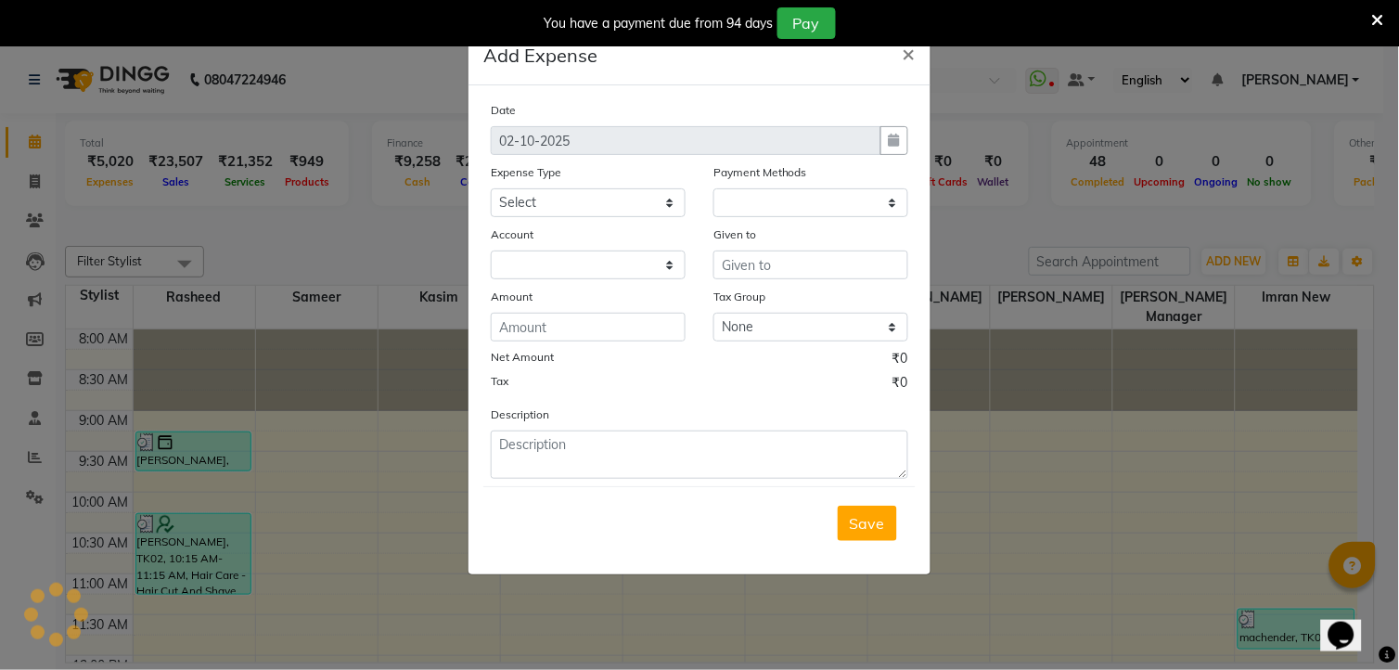
select select "1"
select select "3232"
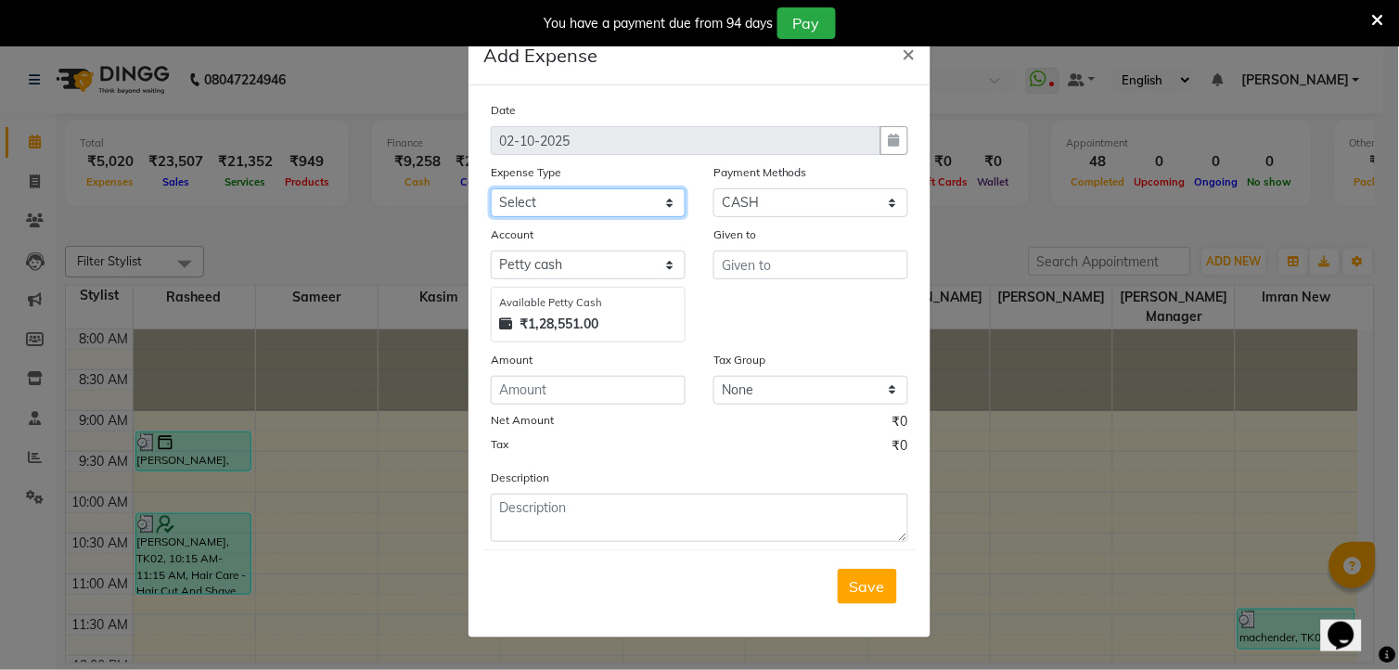
click at [604, 201] on select "Select Advance Salary [PERSON_NAME] bhai [PERSON_NAME] bhai chitti [DATE] Auto …" at bounding box center [588, 202] width 195 height 29
select select "17431"
click at [491, 188] on select "Select Advance Salary [PERSON_NAME] bhai [PERSON_NAME] bhai chitti [DATE] Auto …" at bounding box center [588, 202] width 195 height 29
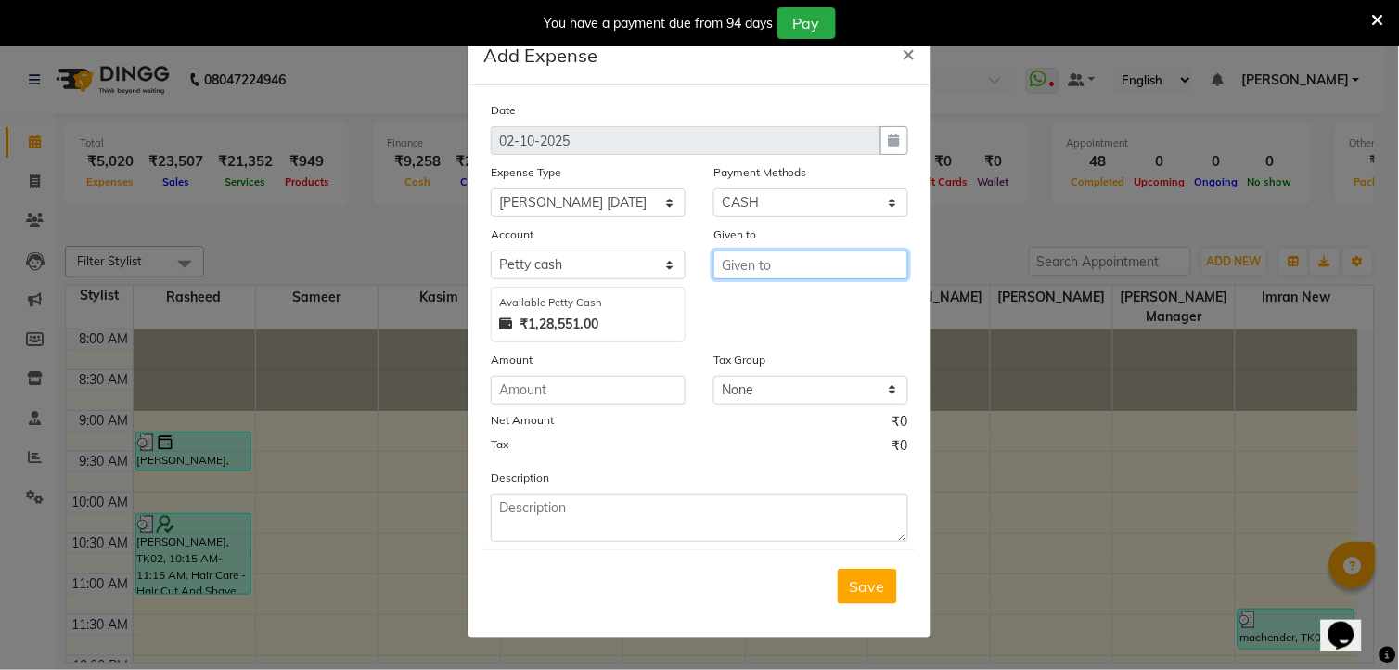
click at [756, 257] on input "text" at bounding box center [810, 264] width 195 height 29
type input "[PERSON_NAME]"
click at [575, 396] on input "number" at bounding box center [588, 390] width 195 height 29
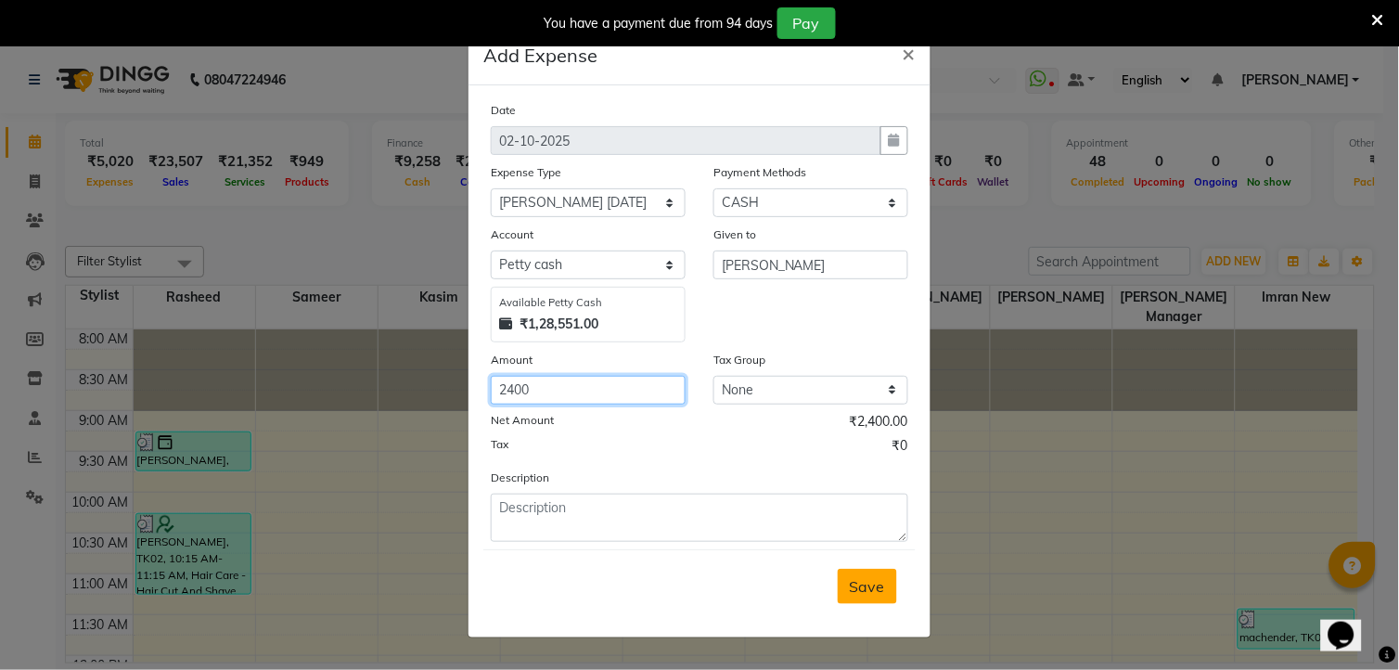
type input "2400"
click at [874, 589] on span "Save" at bounding box center [867, 586] width 35 height 19
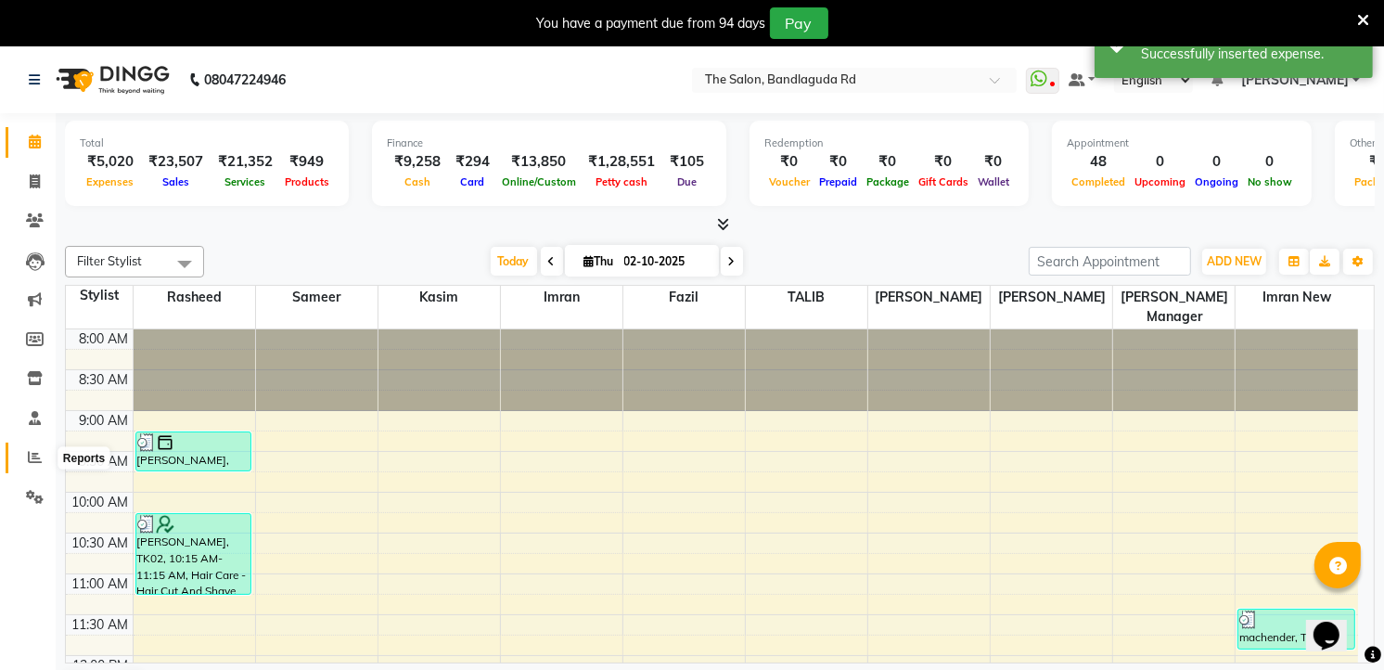
click at [38, 453] on icon at bounding box center [35, 457] width 14 height 14
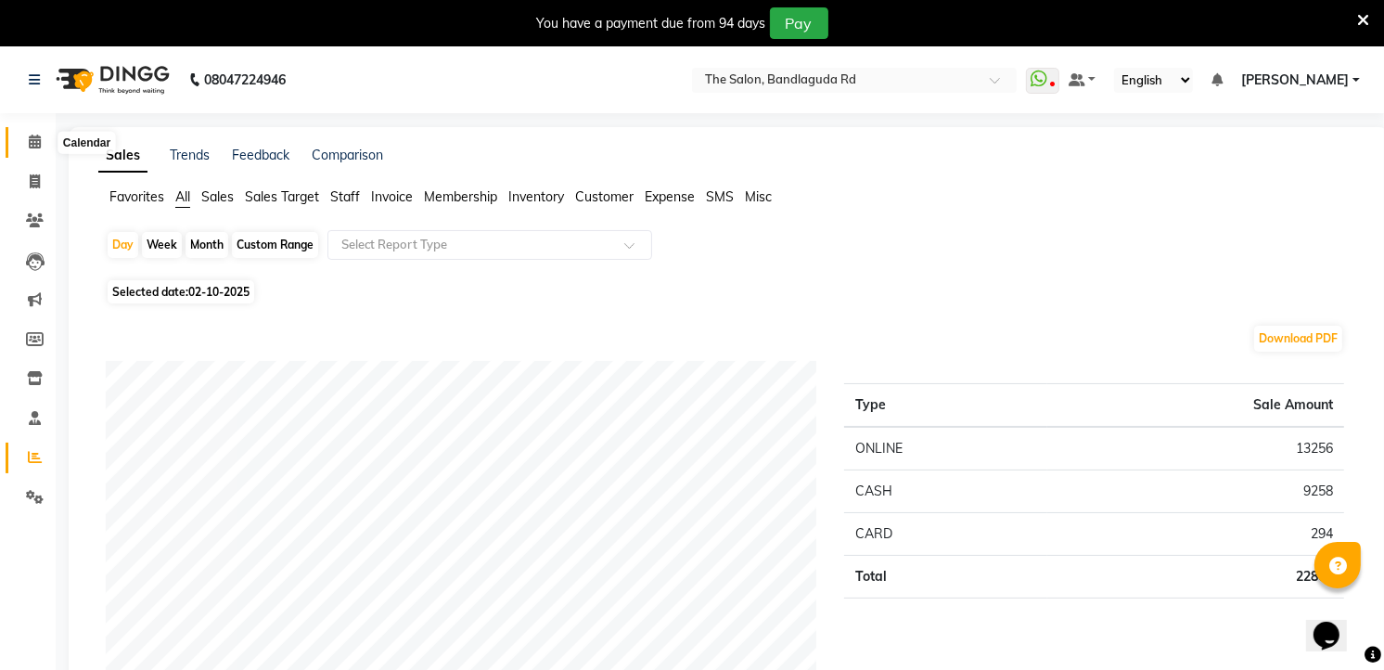
click at [21, 143] on span at bounding box center [35, 142] width 32 height 21
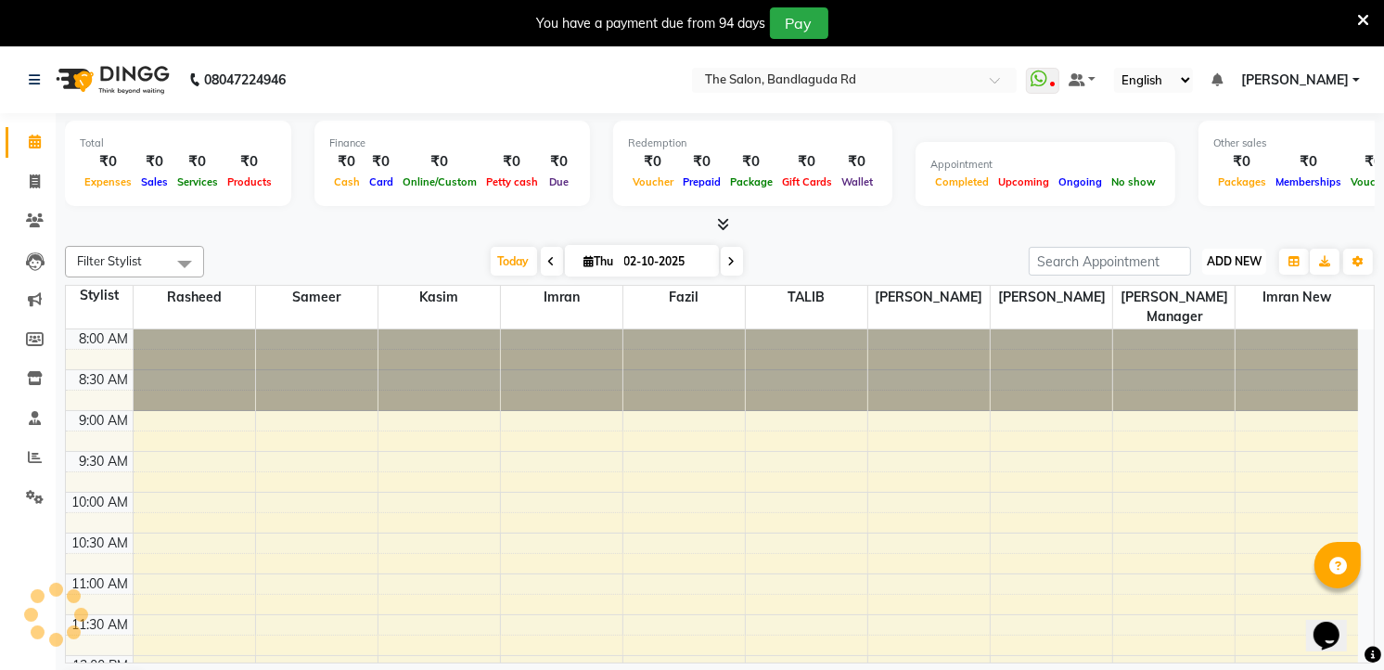
click at [1248, 261] on span "ADD NEW" at bounding box center [1234, 261] width 55 height 14
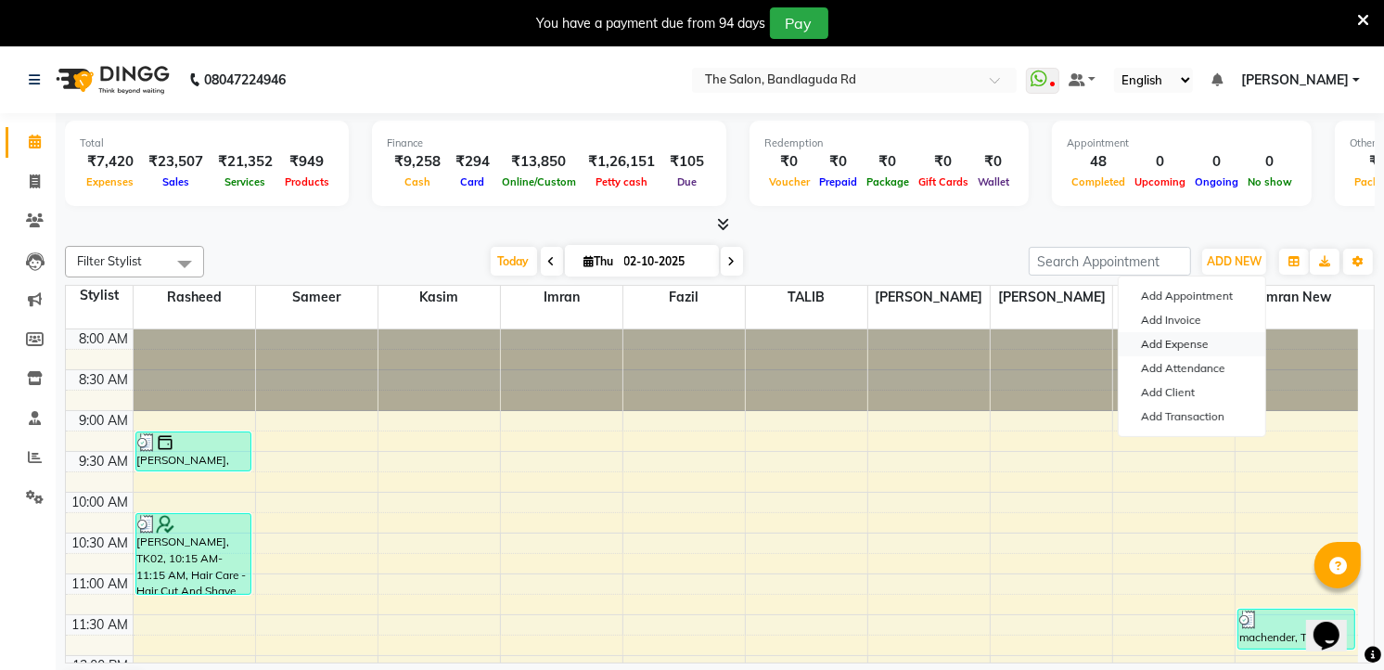
click at [1202, 339] on link "Add Expense" at bounding box center [1192, 344] width 147 height 24
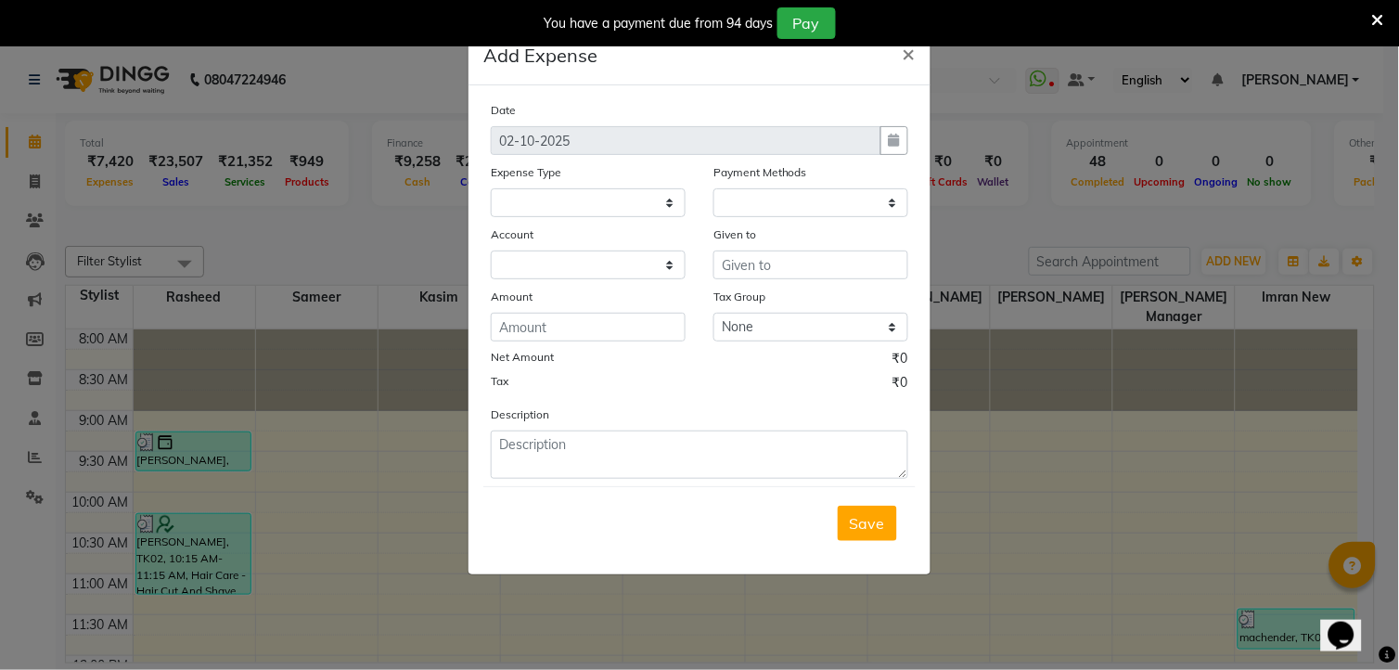
select select
select select "1"
select select "3232"
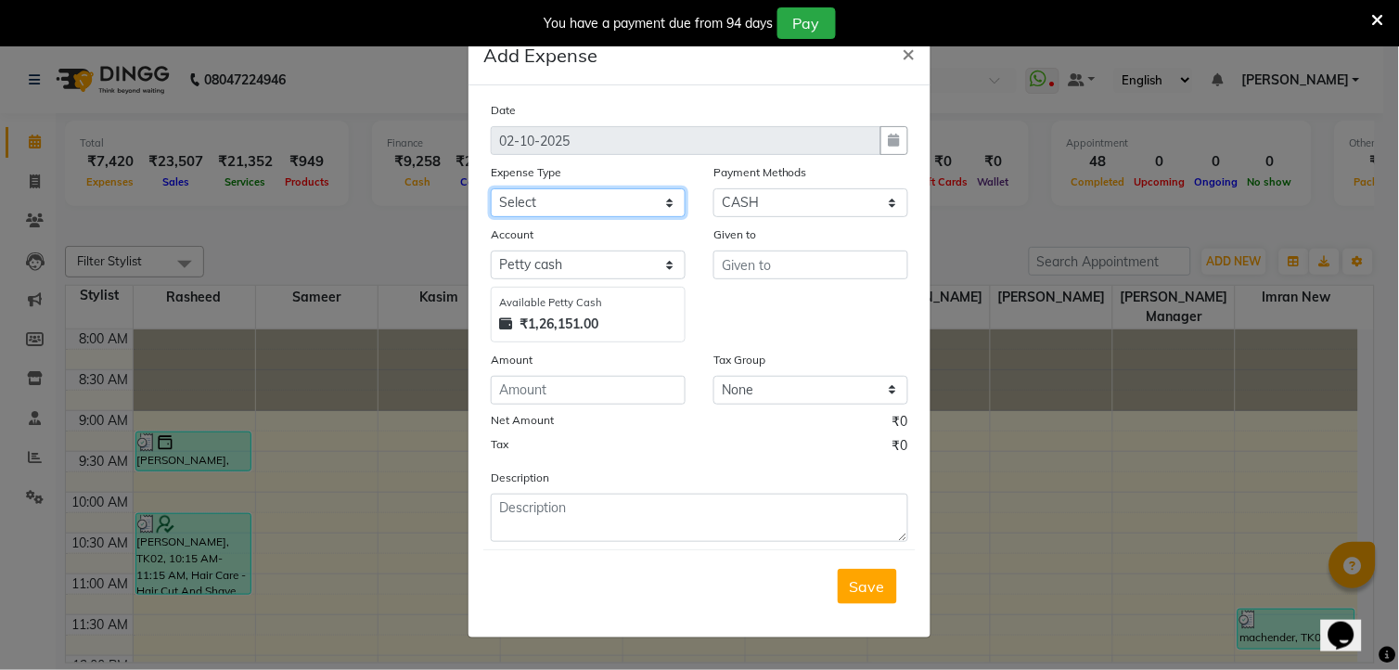
click at [576, 213] on select "Select Advance Salary [PERSON_NAME] bhai [PERSON_NAME] bhai chitti [DATE] Auto …" at bounding box center [588, 202] width 195 height 29
select select "15404"
click at [491, 188] on select "Select Advance Salary [PERSON_NAME] bhai [PERSON_NAME] bhai chitti [DATE] Auto …" at bounding box center [588, 202] width 195 height 29
click at [809, 260] on input "text" at bounding box center [810, 264] width 195 height 29
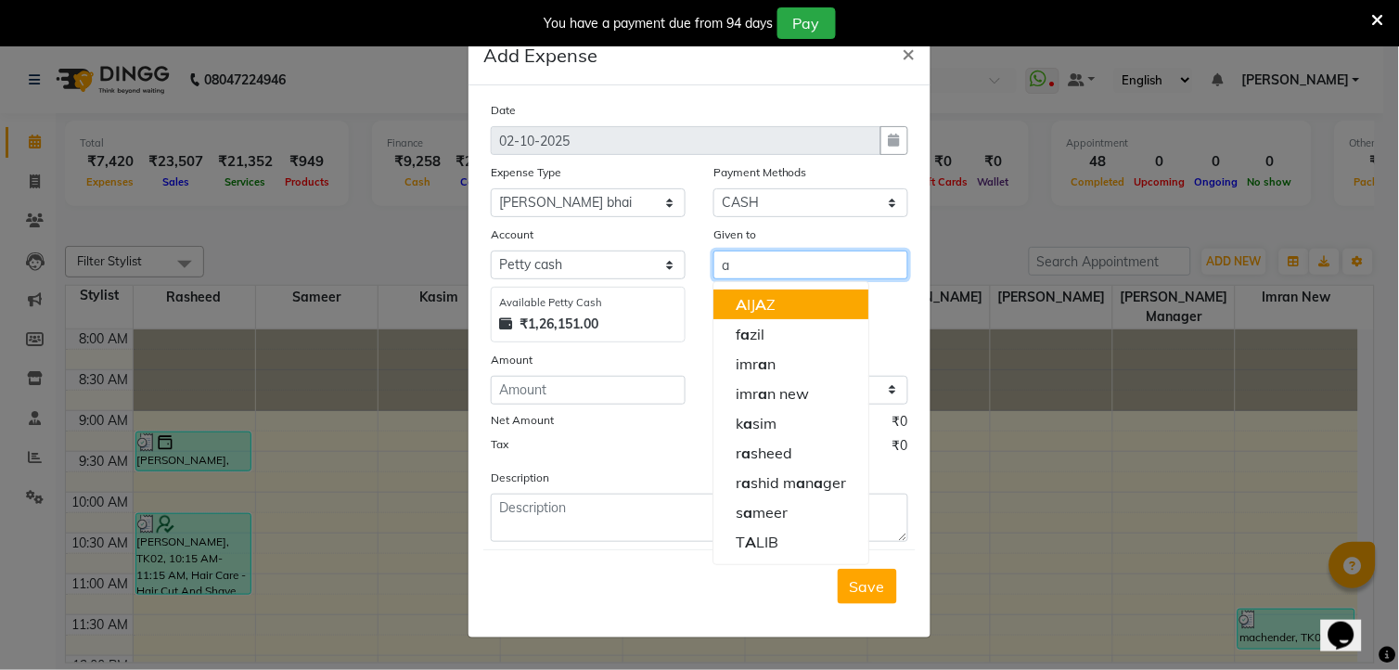
click at [800, 293] on button "A IJ A Z" at bounding box center [790, 304] width 155 height 30
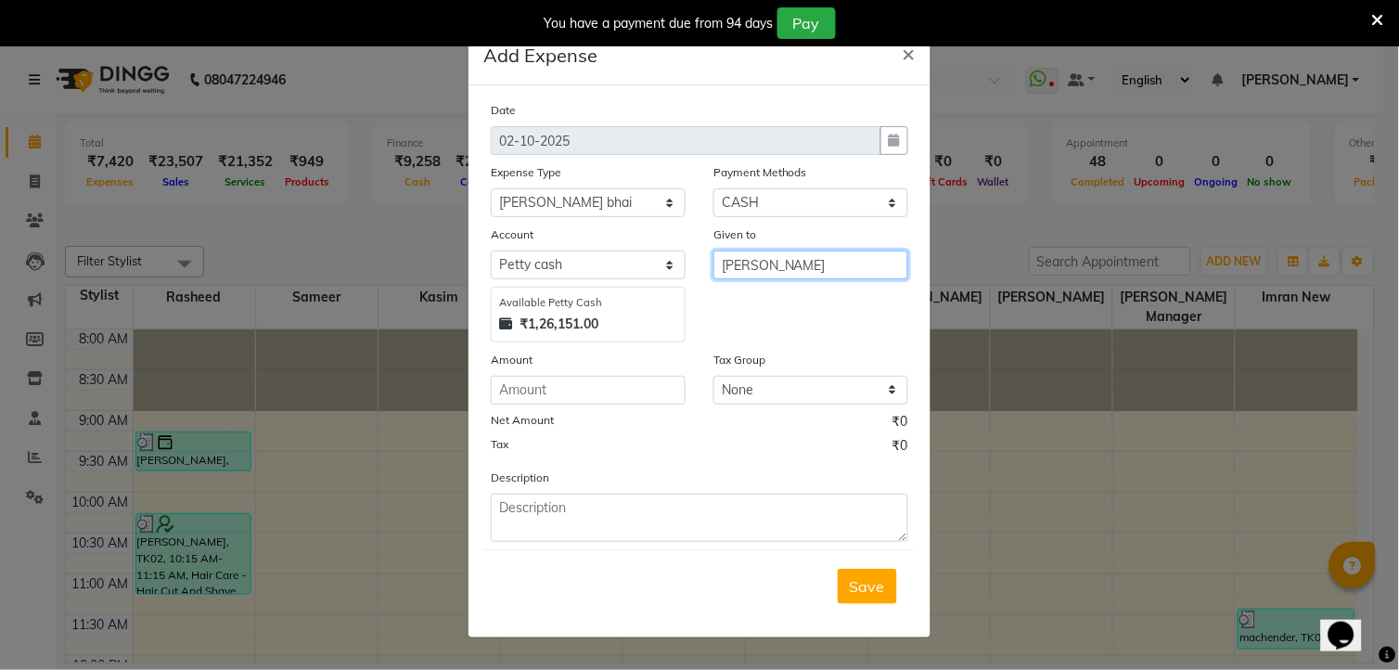
type input "[PERSON_NAME]"
click at [595, 386] on input "number" at bounding box center [588, 390] width 195 height 29
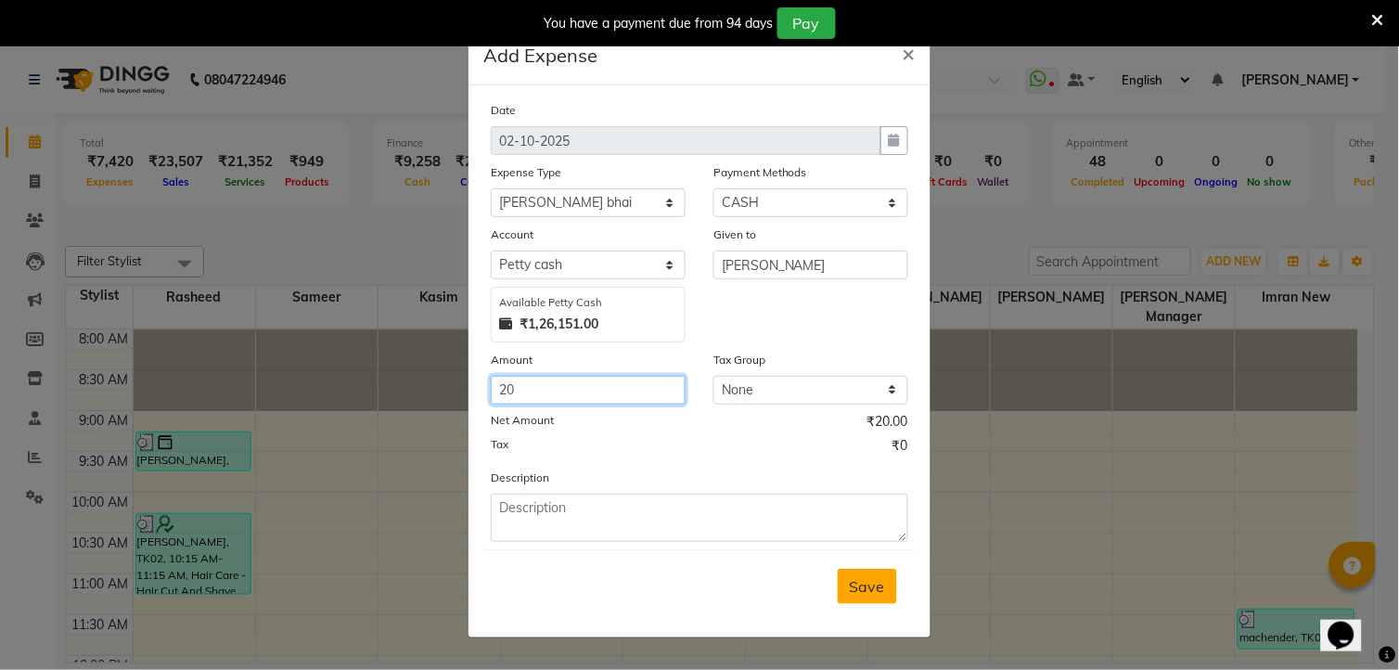
type input "20"
click at [863, 600] on button "Save" at bounding box center [867, 586] width 59 height 35
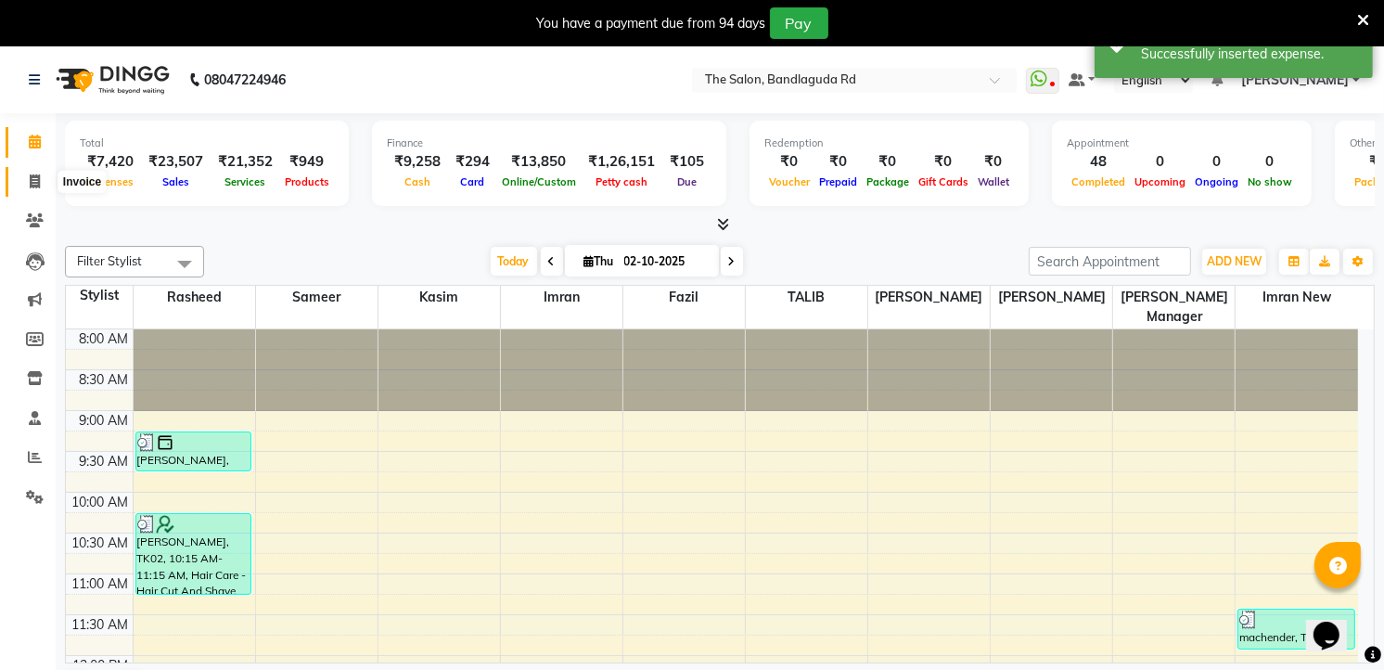
click at [21, 179] on span at bounding box center [35, 182] width 32 height 21
select select "service"
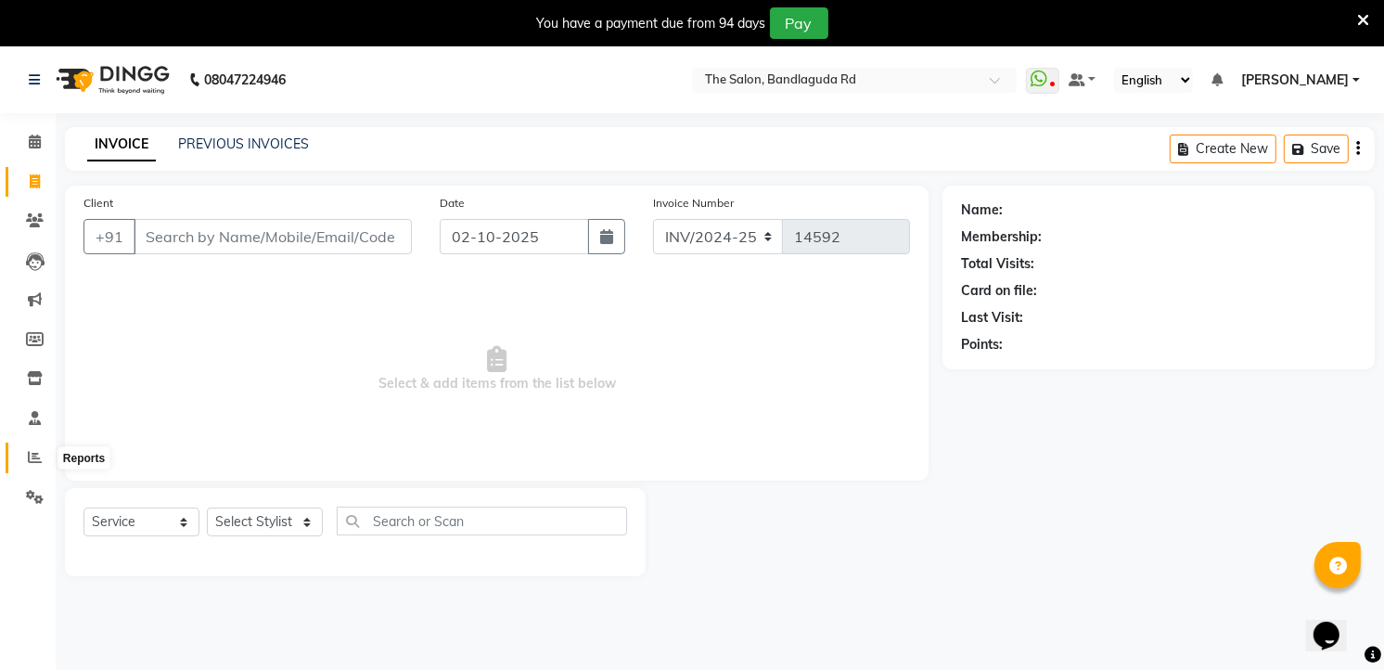
click at [46, 462] on span at bounding box center [35, 457] width 32 height 21
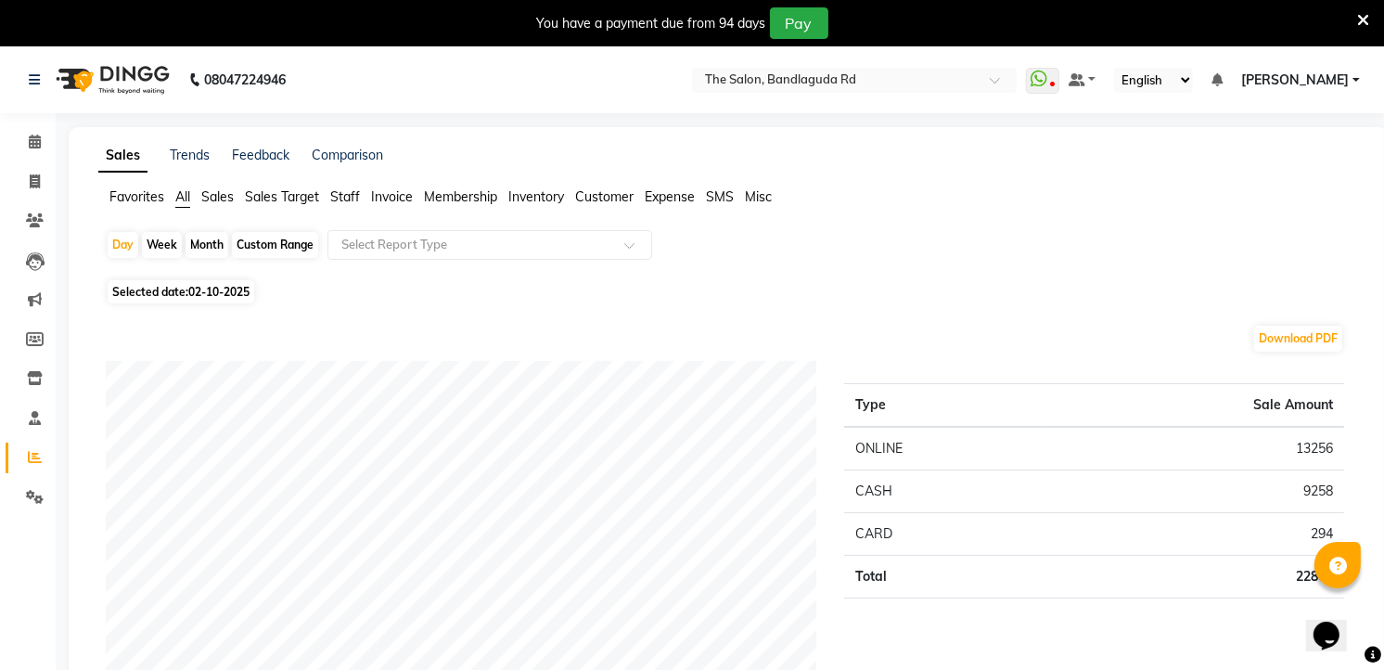
click at [211, 250] on div "Month" at bounding box center [207, 245] width 43 height 26
select select "10"
select select "2025"
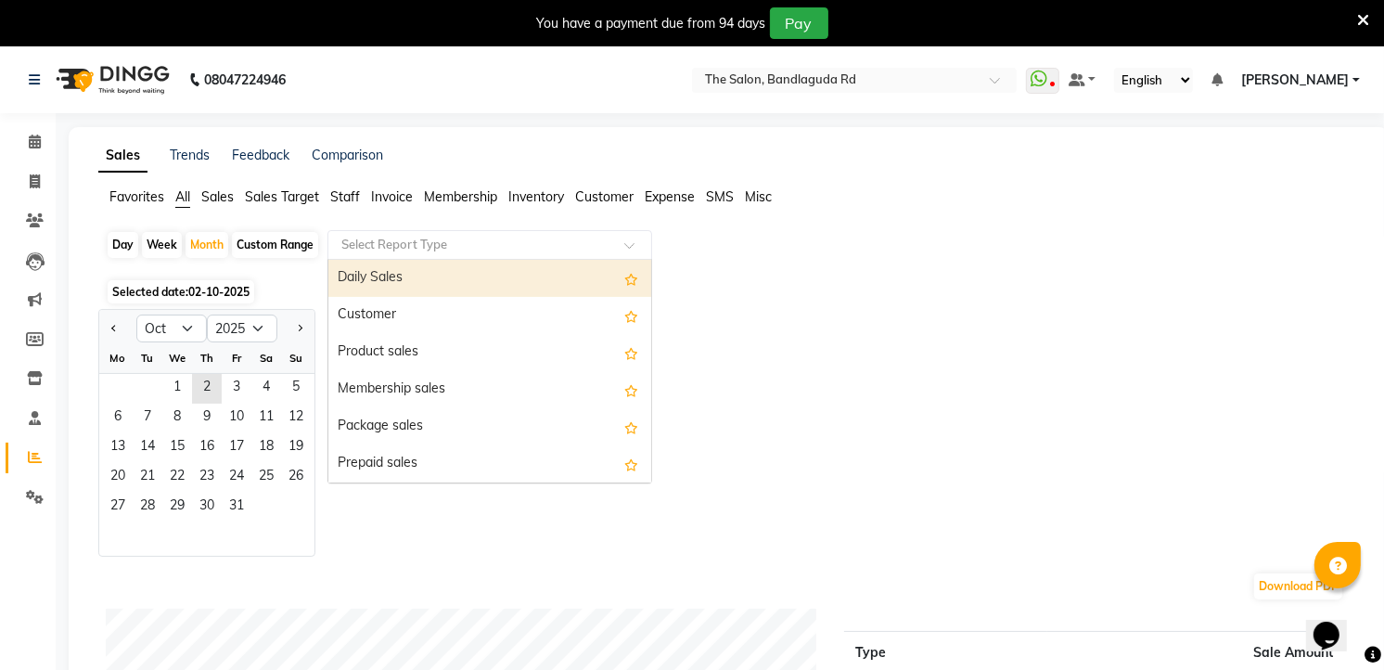
click at [425, 249] on input "text" at bounding box center [471, 245] width 267 height 19
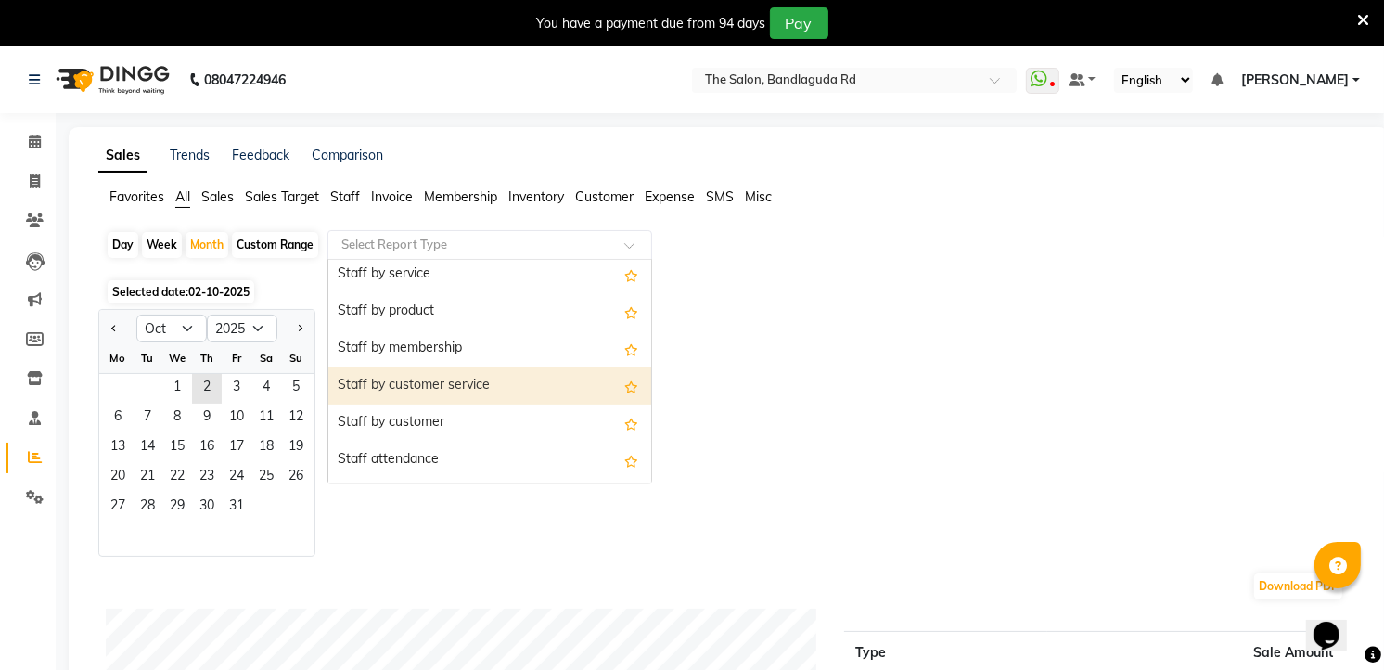
scroll to position [309, 0]
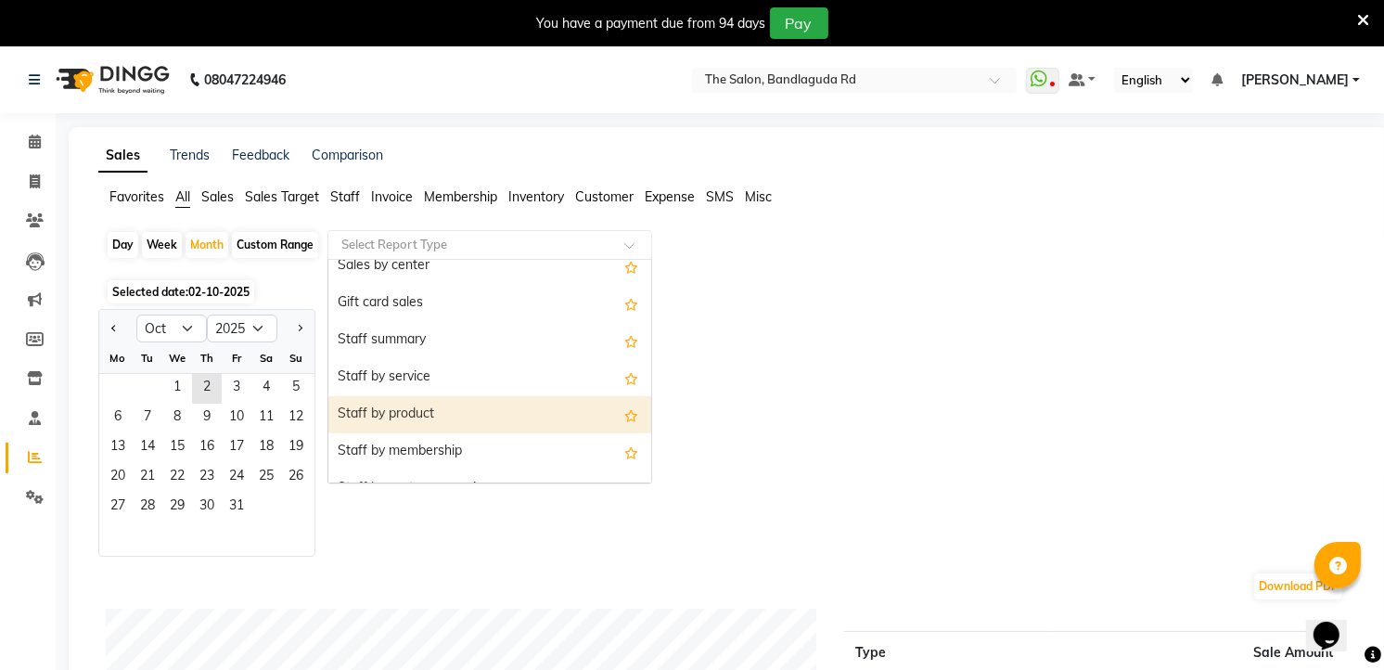
click at [402, 423] on div "Staff by product" at bounding box center [489, 414] width 323 height 37
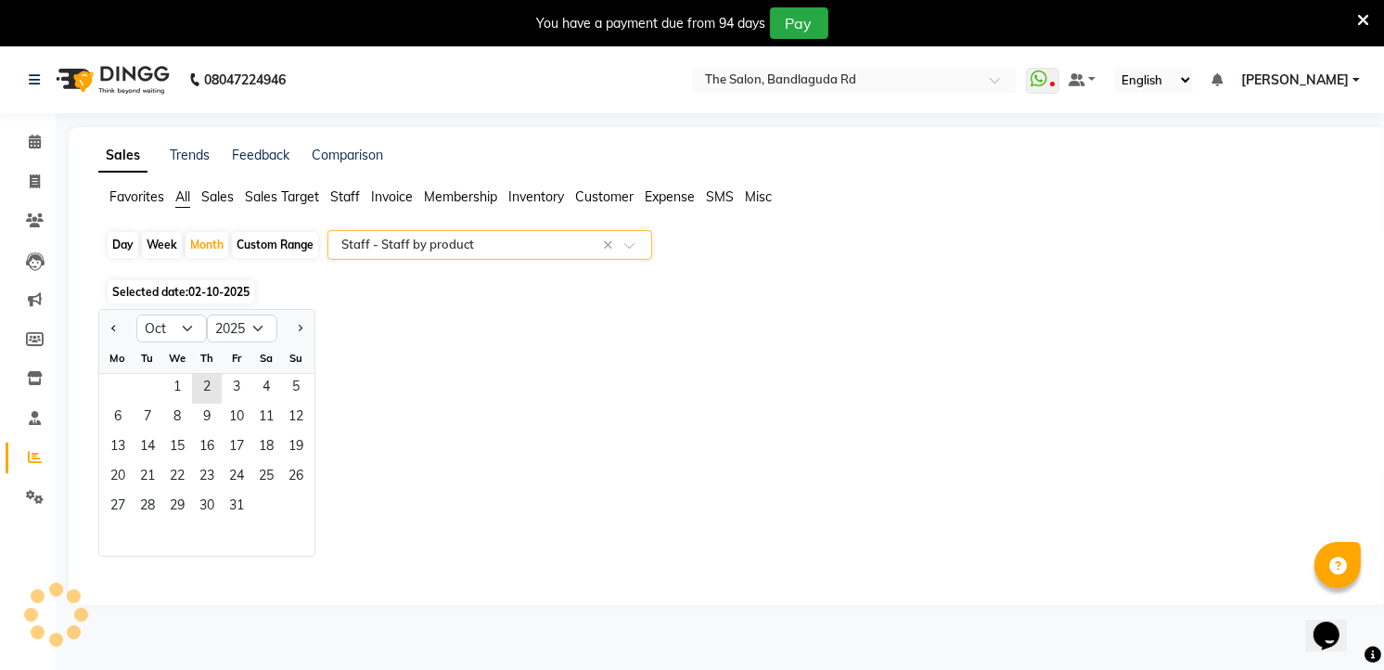
select select "full_report"
select select "csv"
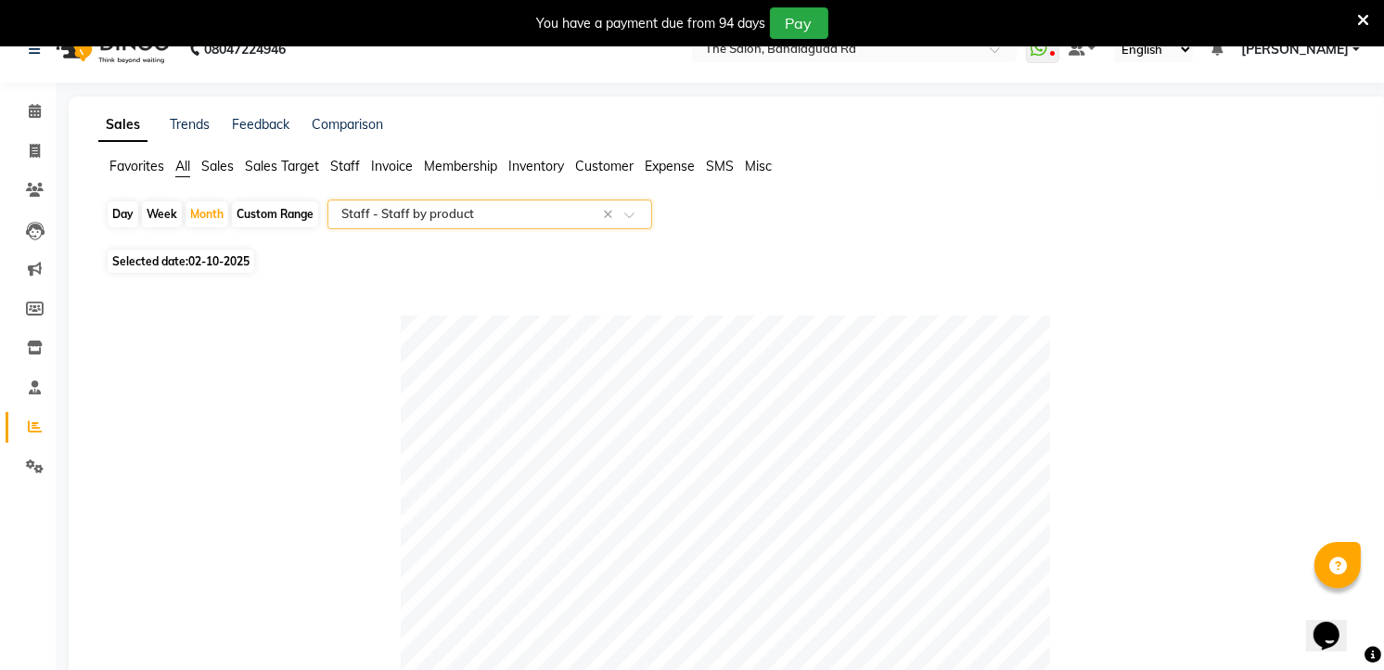
scroll to position [0, 0]
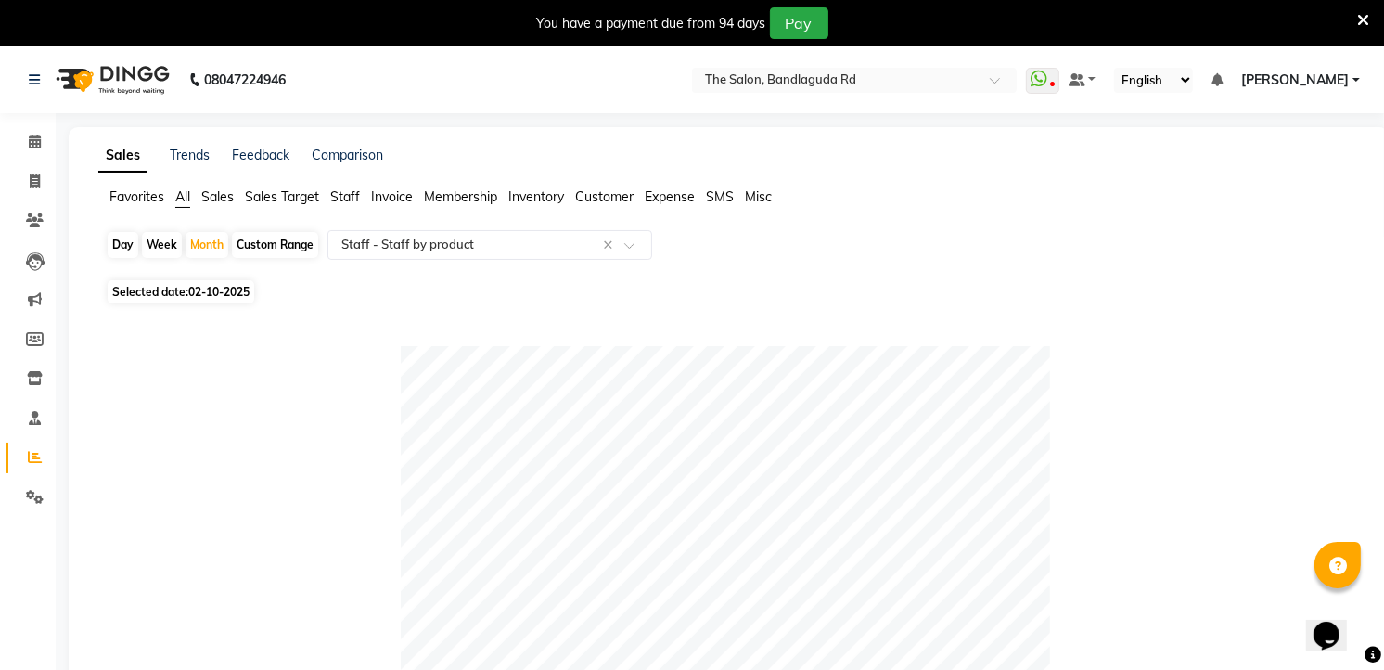
click at [178, 297] on span "Selected date: [DATE]" at bounding box center [181, 291] width 147 height 23
select select "10"
select select "2025"
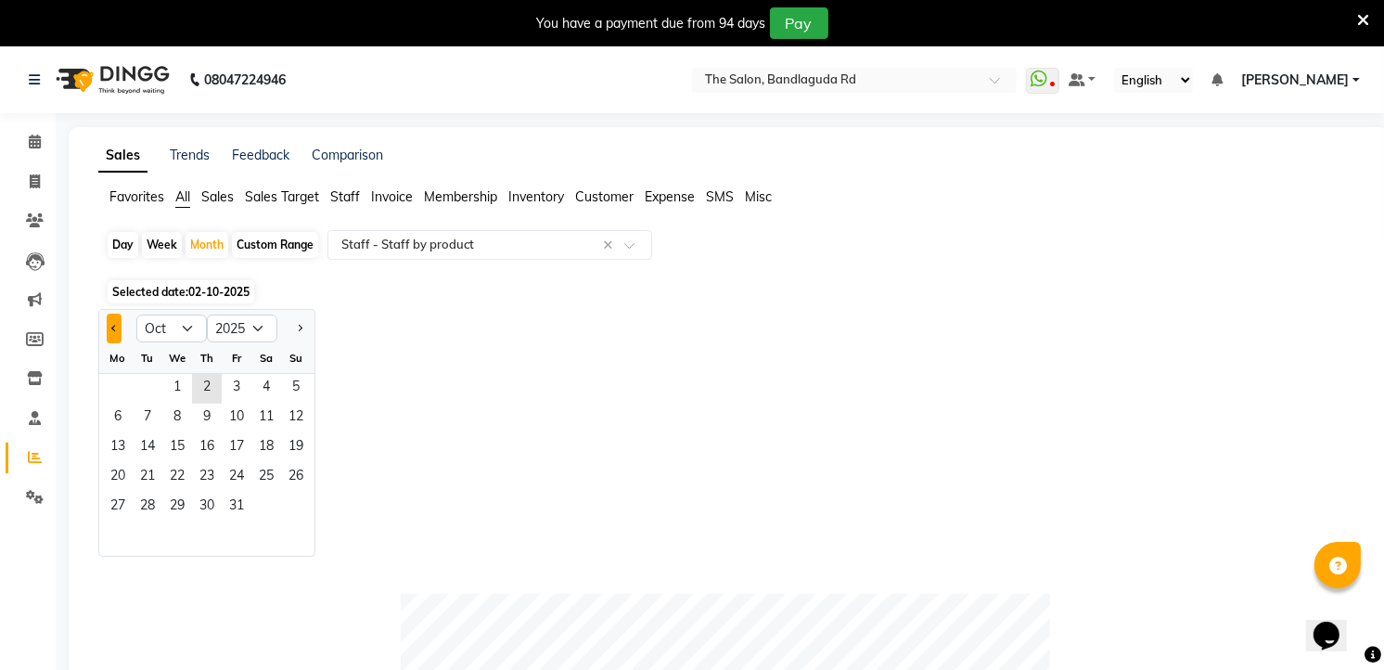
click at [109, 326] on button "Previous month" at bounding box center [114, 329] width 15 height 30
click at [113, 326] on span "Previous month" at bounding box center [114, 327] width 6 height 6
select select "6"
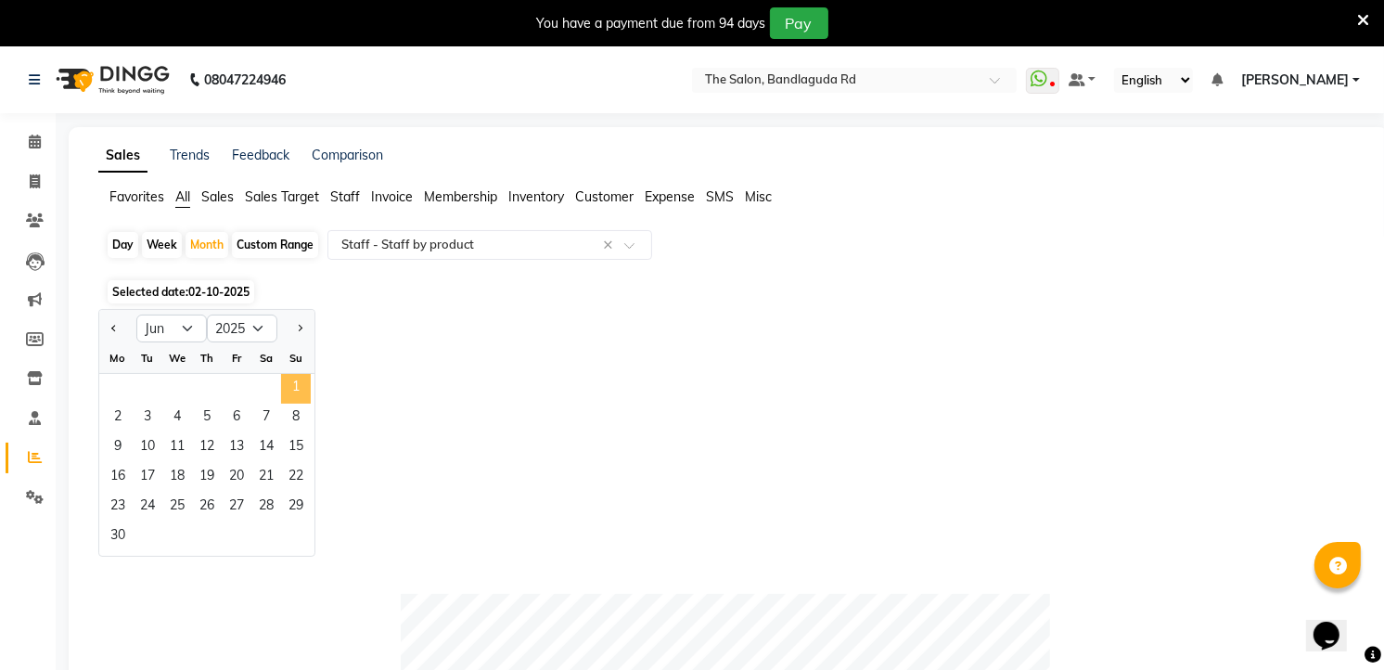
click at [297, 385] on span "1" at bounding box center [296, 389] width 30 height 30
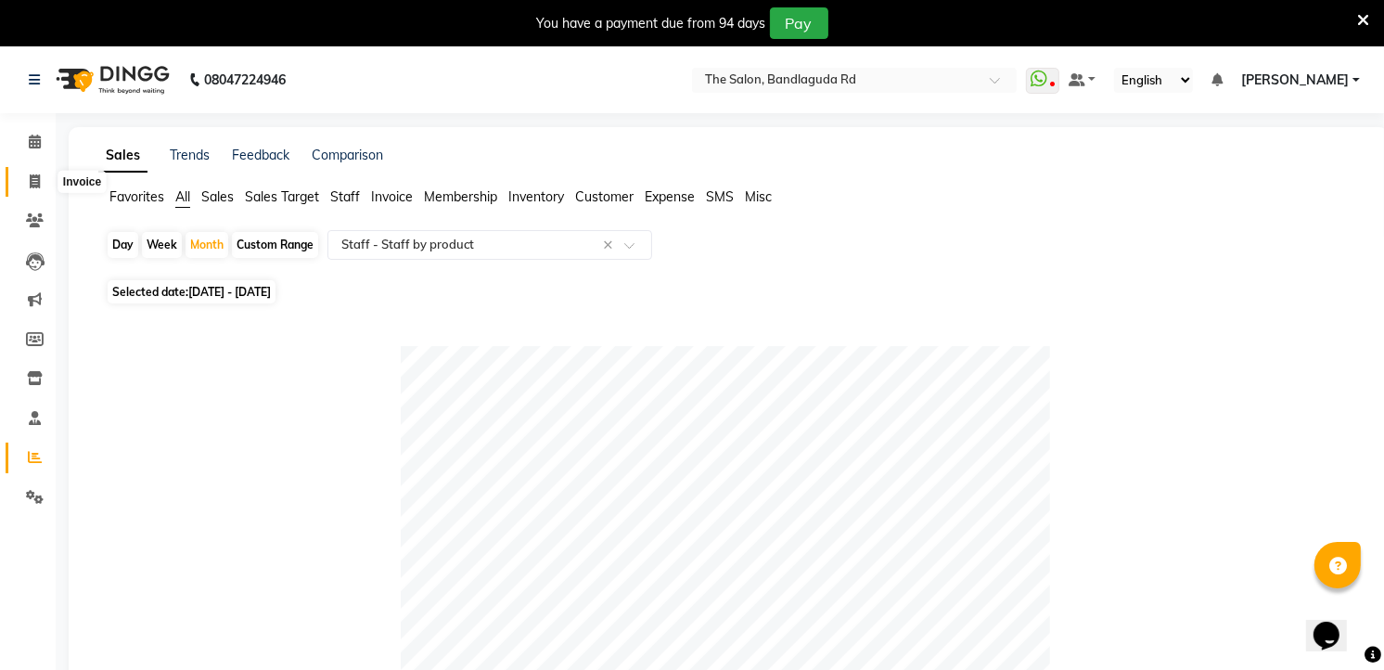
click at [40, 172] on span at bounding box center [35, 182] width 32 height 21
select select "service"
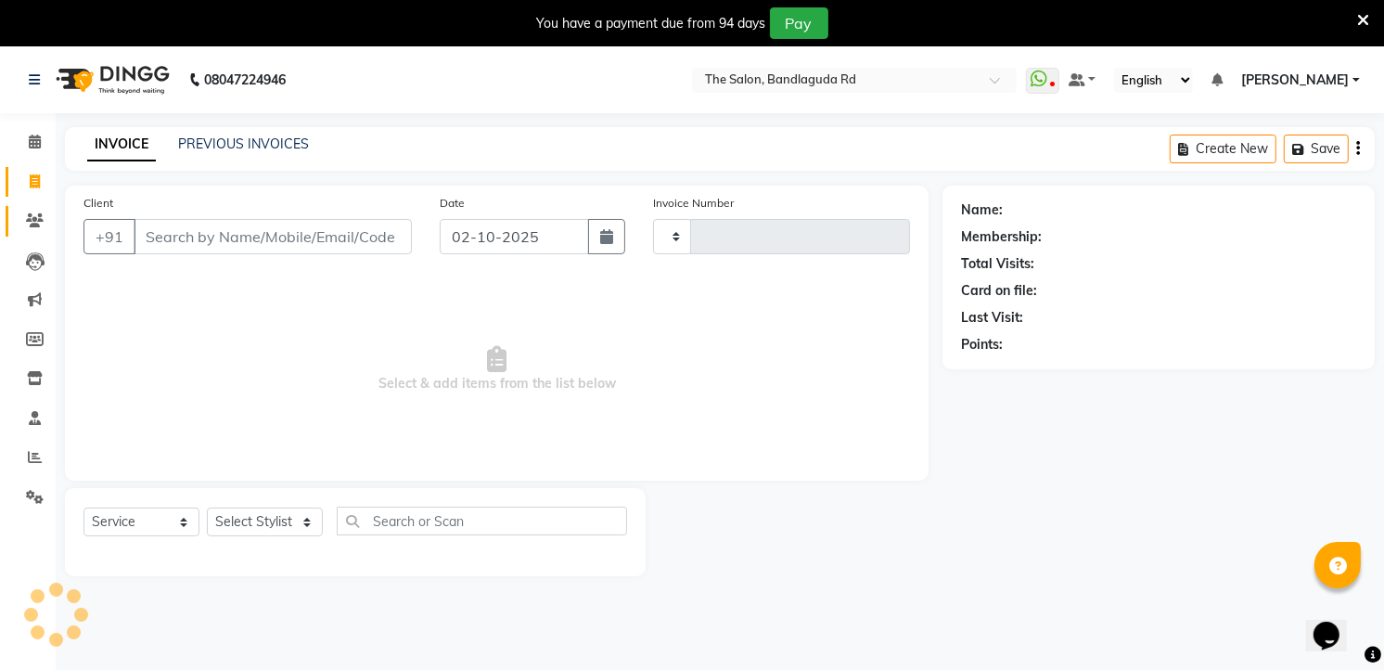
type input "14592"
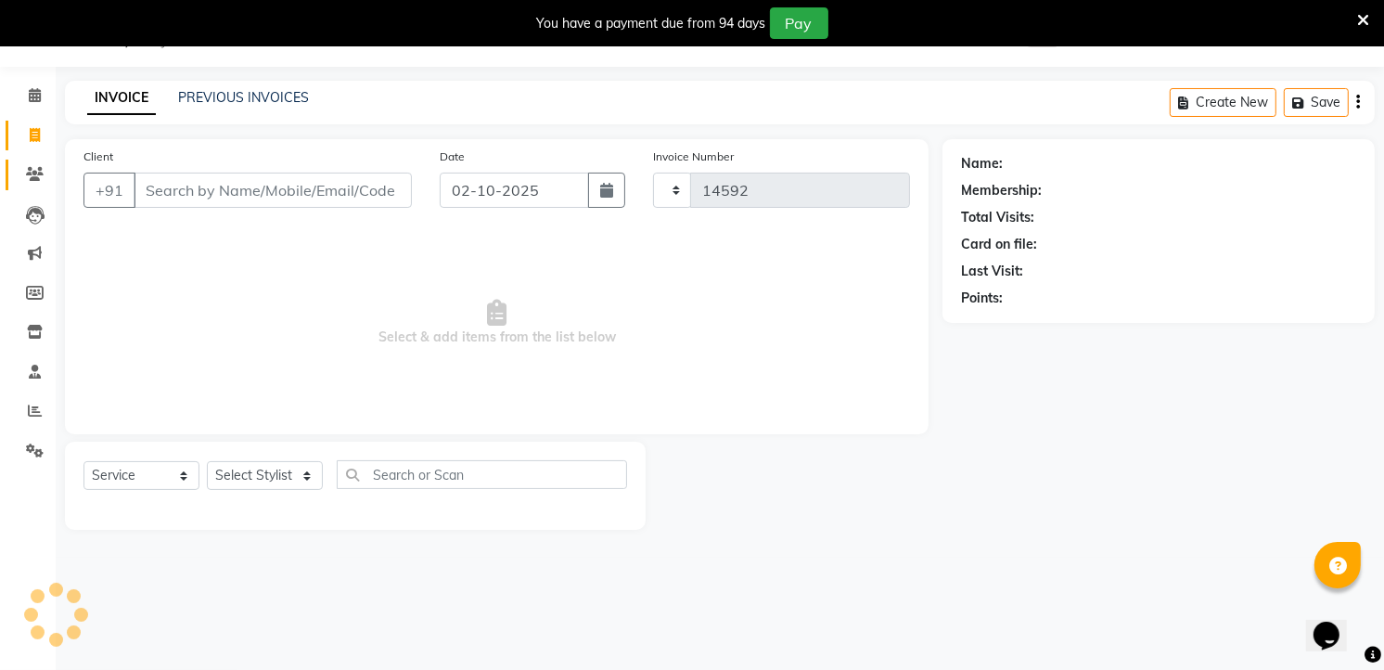
select select "5198"
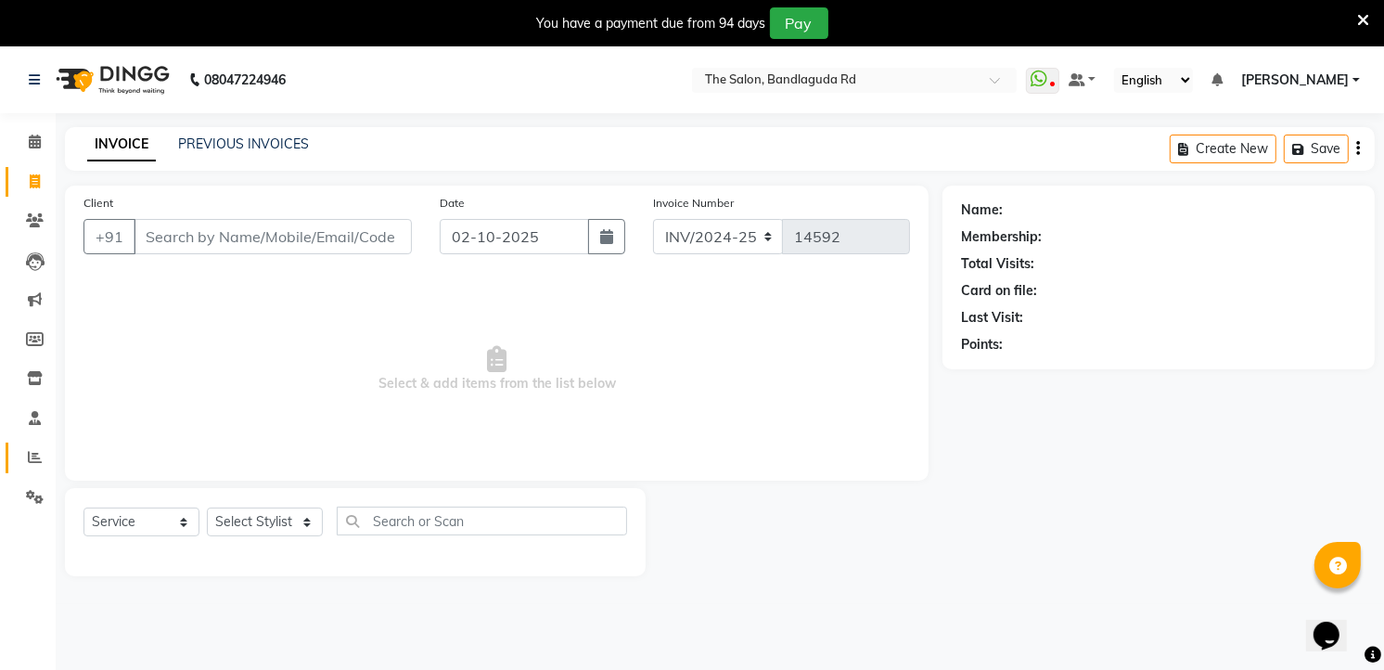
click at [33, 453] on icon at bounding box center [35, 457] width 14 height 14
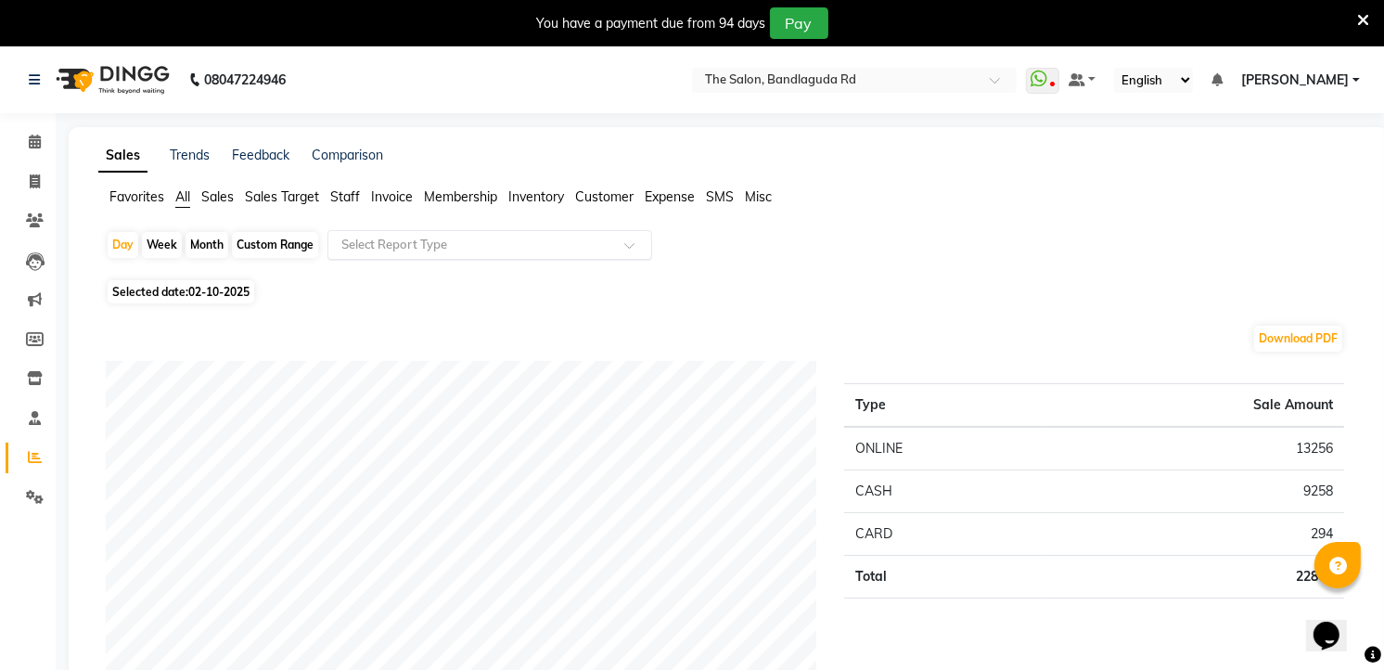
click at [525, 238] on input "text" at bounding box center [471, 245] width 267 height 19
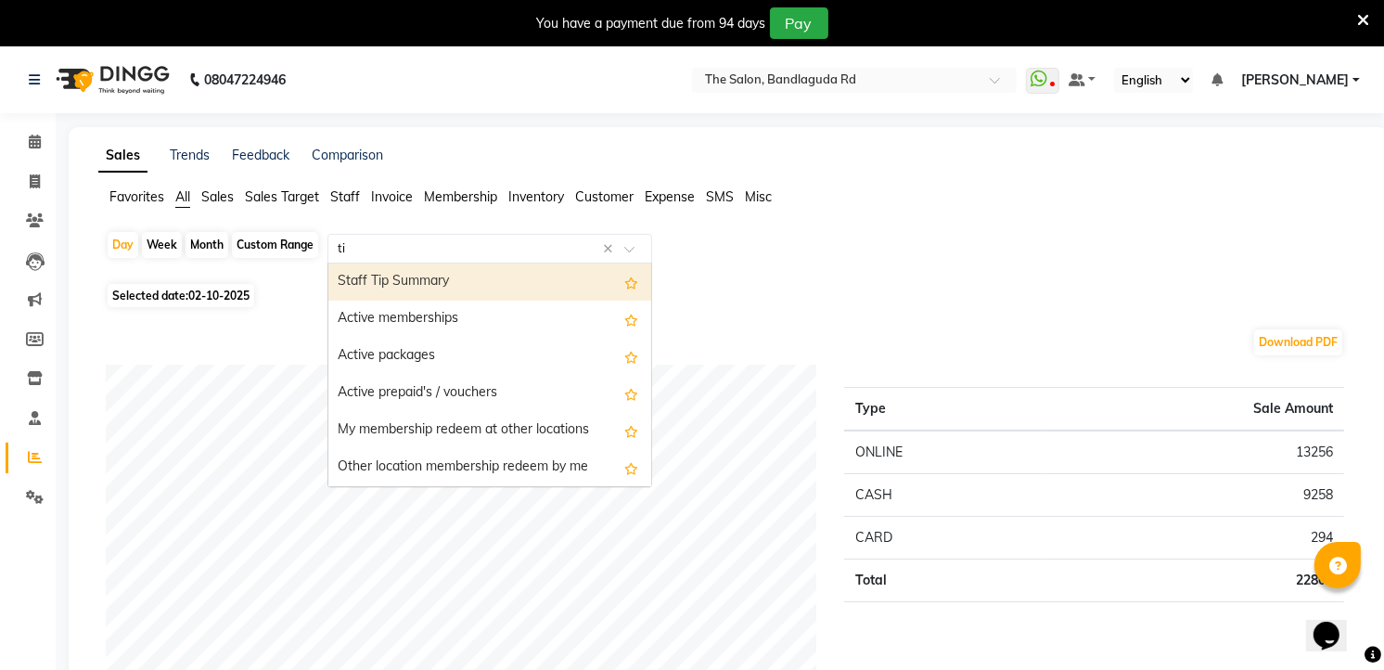
type input "tip"
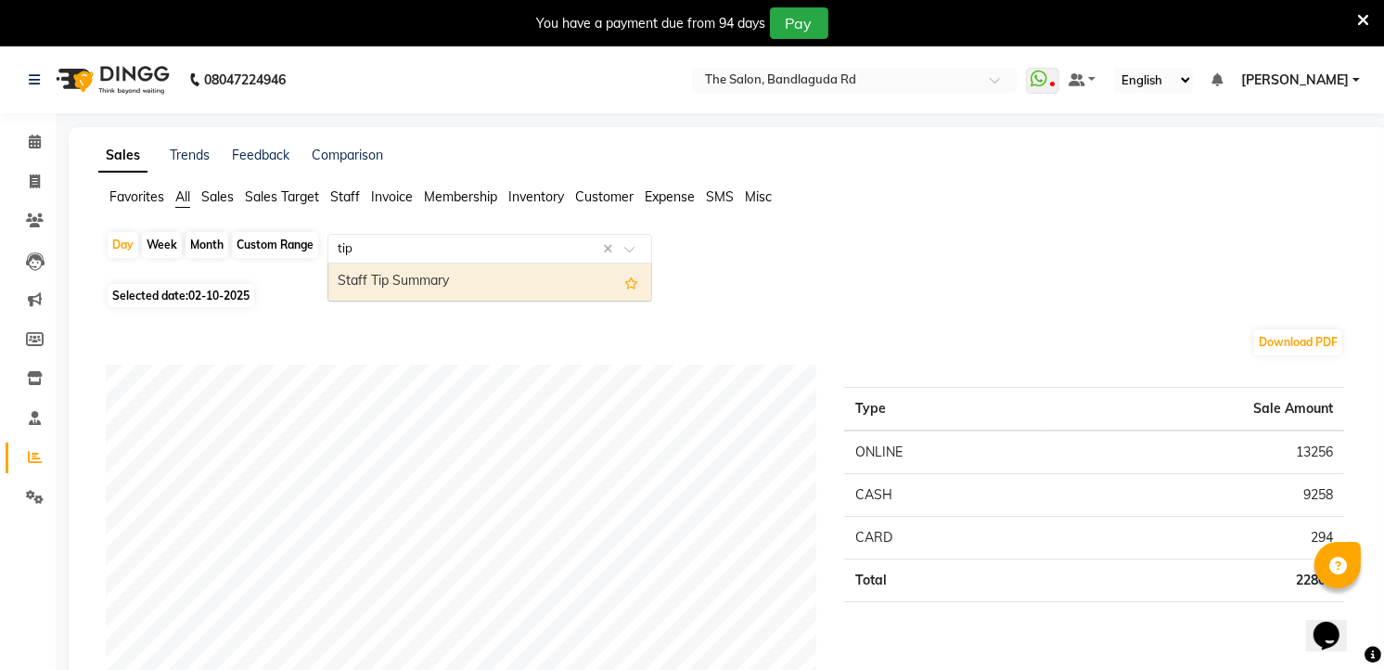
click at [506, 274] on div "Staff Tip Summary" at bounding box center [489, 281] width 323 height 37
select select "full_report"
select select "csv"
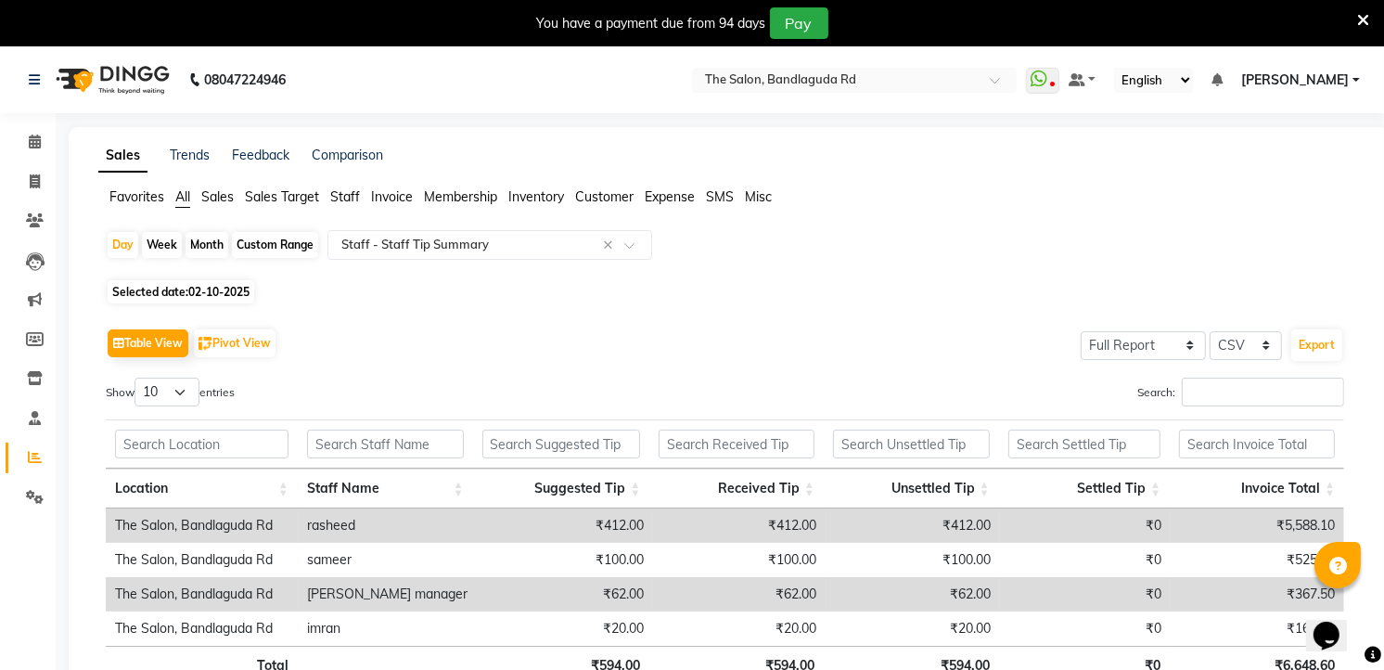
click at [6, 461] on link "Reports" at bounding box center [28, 457] width 45 height 31
click at [48, 447] on span at bounding box center [35, 457] width 32 height 21
click at [40, 450] on span at bounding box center [35, 457] width 32 height 21
click at [40, 450] on icon at bounding box center [35, 457] width 14 height 14
click at [40, 187] on span at bounding box center [35, 182] width 32 height 21
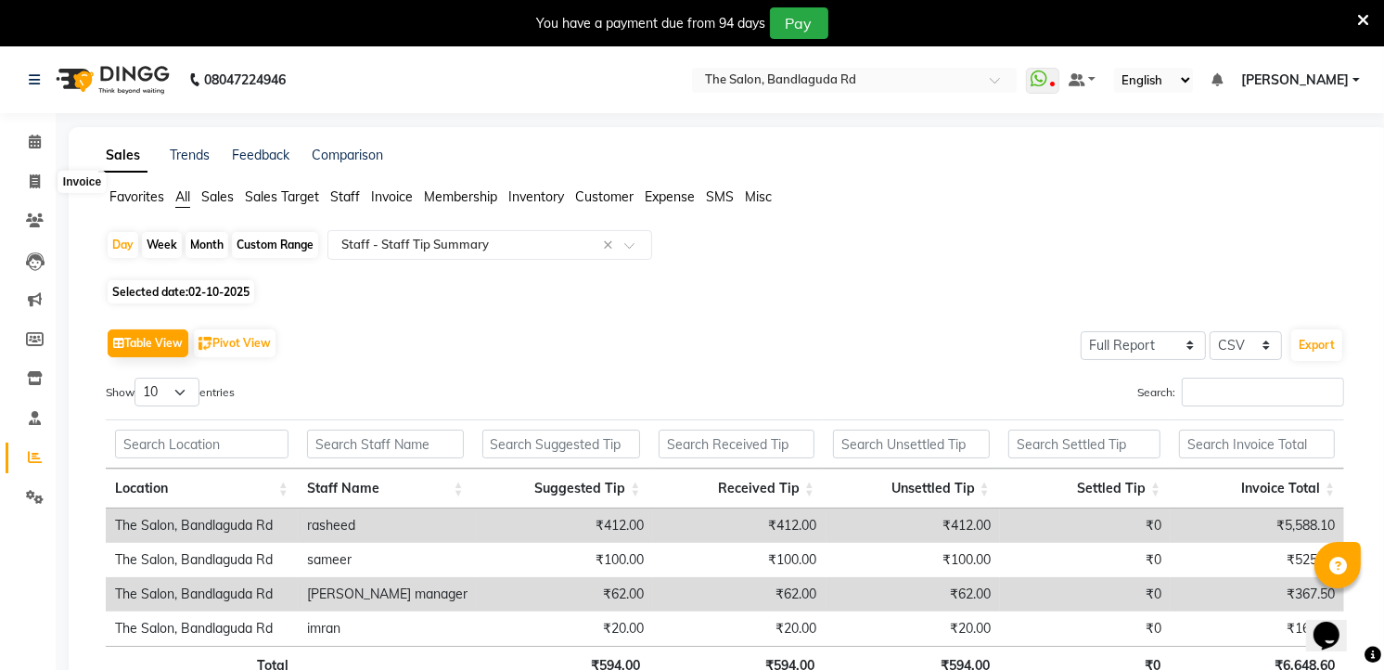
select select "service"
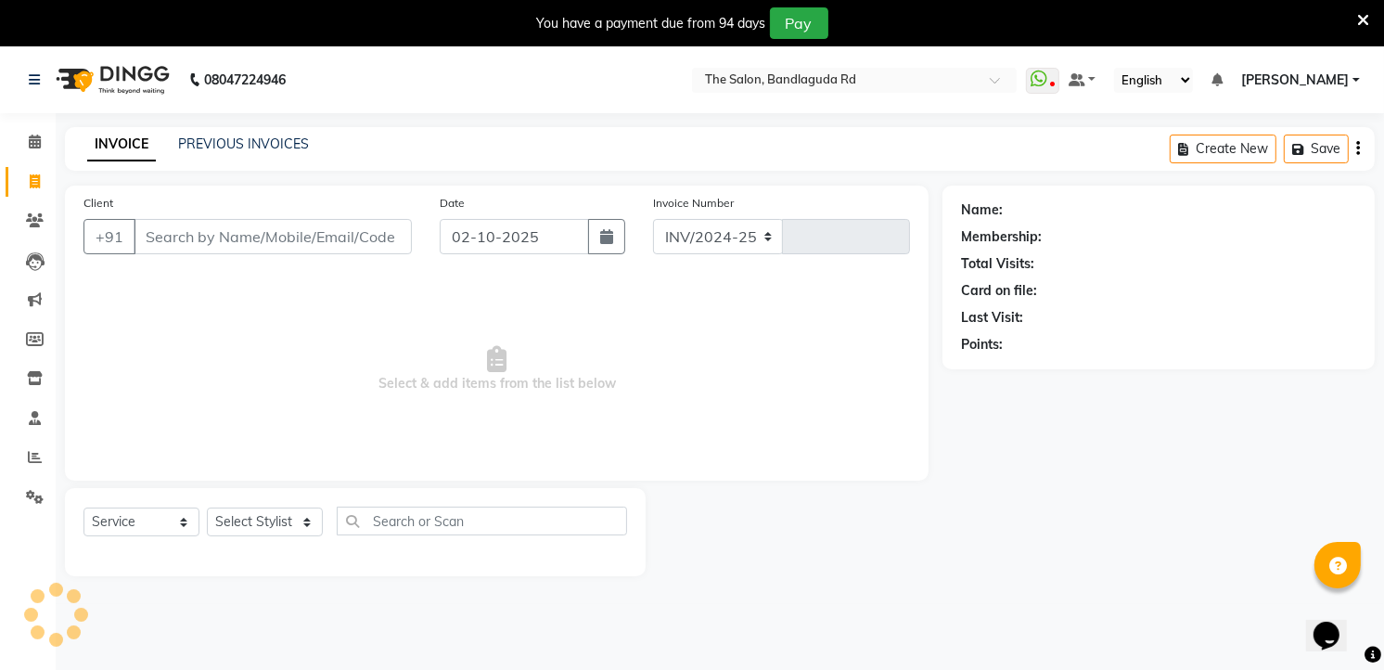
select select "5198"
type input "14592"
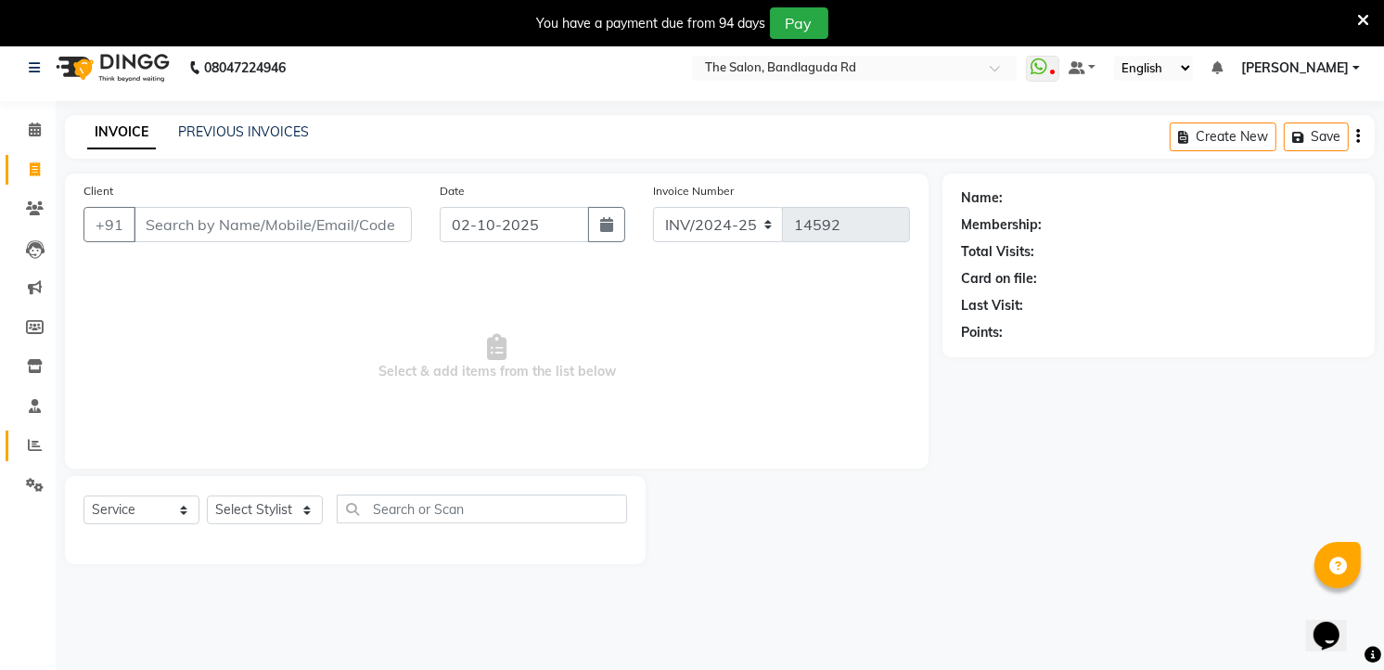
click at [32, 456] on link "Reports" at bounding box center [28, 445] width 45 height 31
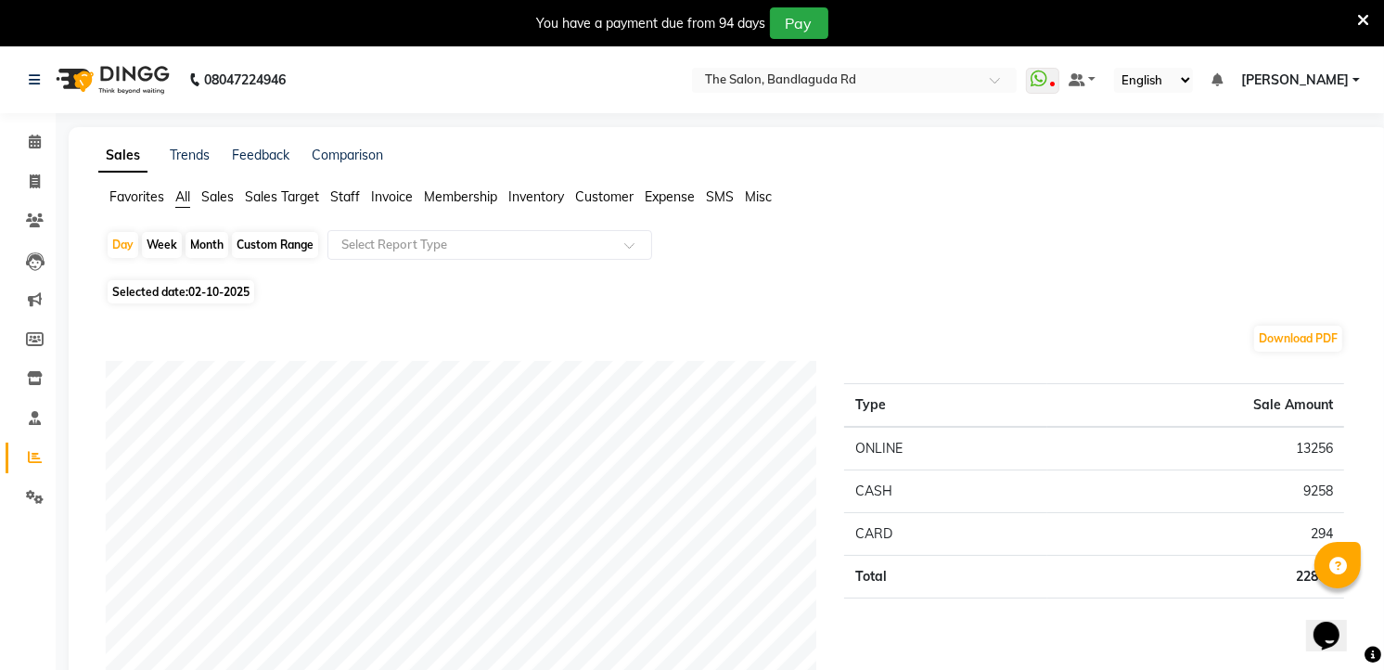
click at [563, 221] on div "Favorites All Sales Sales Target Staff Invoice Membership Inventory Customer Ex…" at bounding box center [728, 204] width 1288 height 35
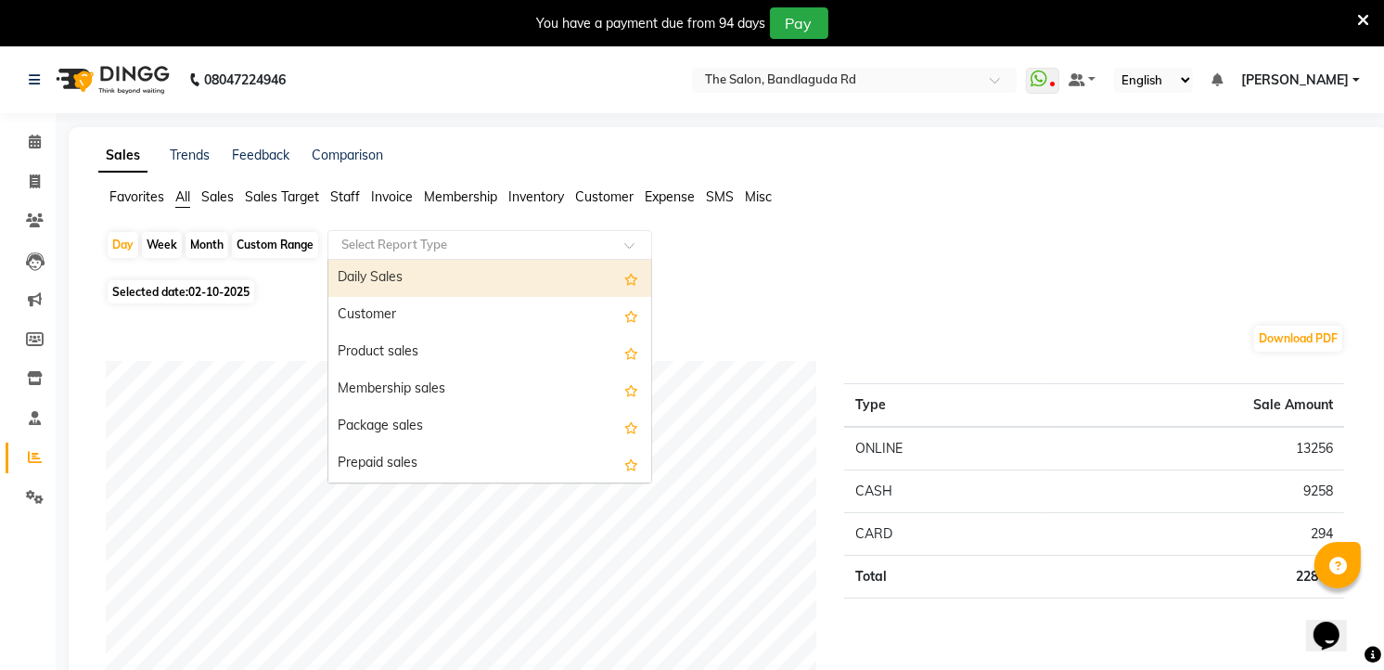
click at [563, 232] on div "Select Report Type" at bounding box center [489, 245] width 325 height 30
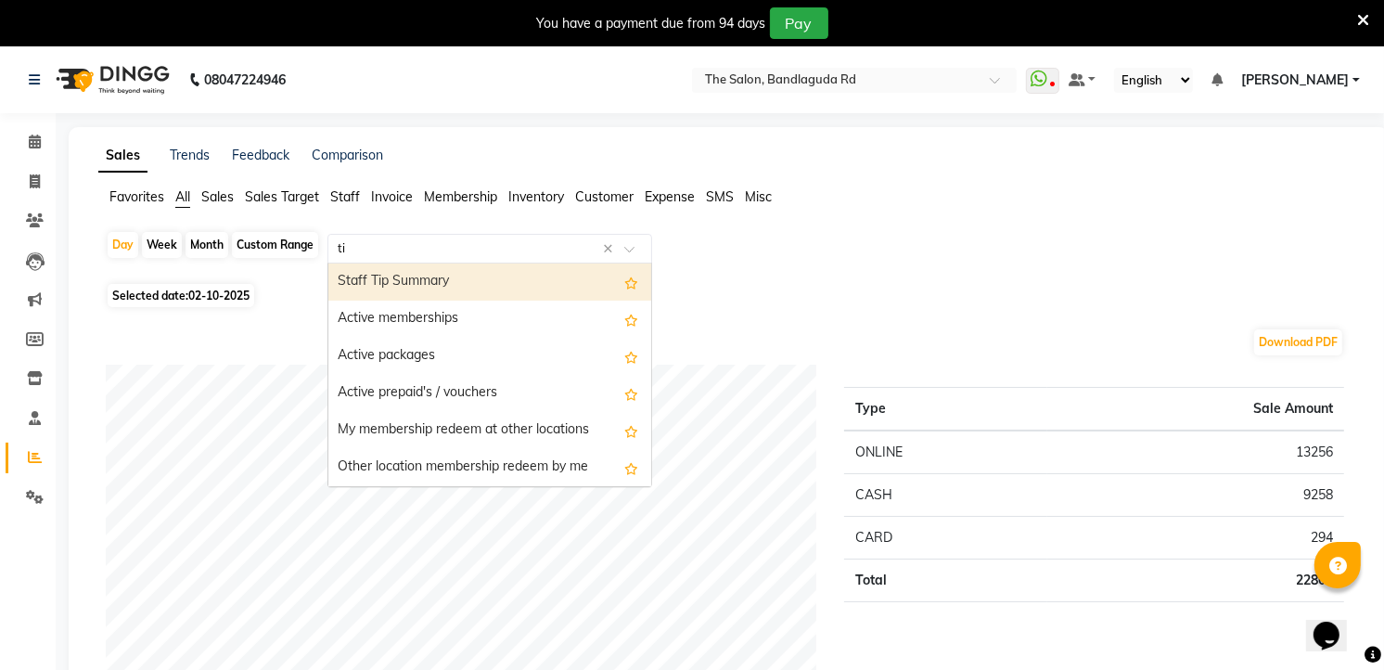
type input "tip"
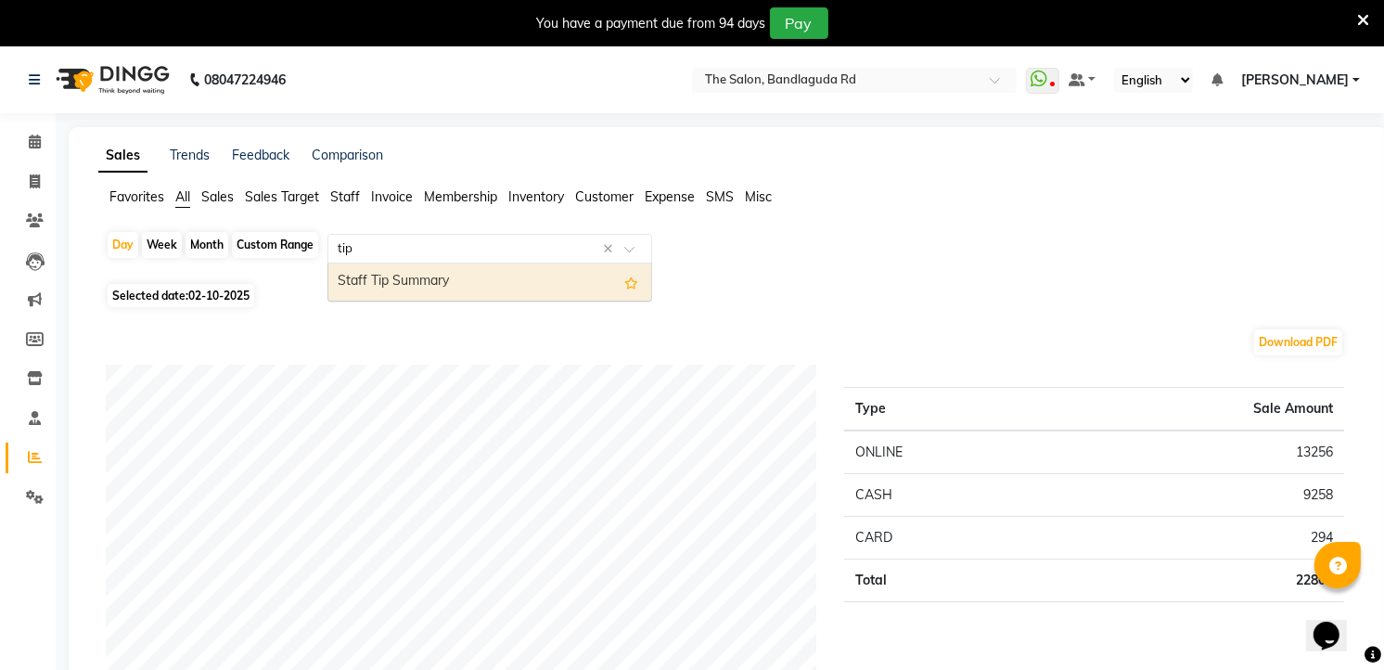
click at [543, 279] on div "Staff Tip Summary" at bounding box center [489, 281] width 323 height 37
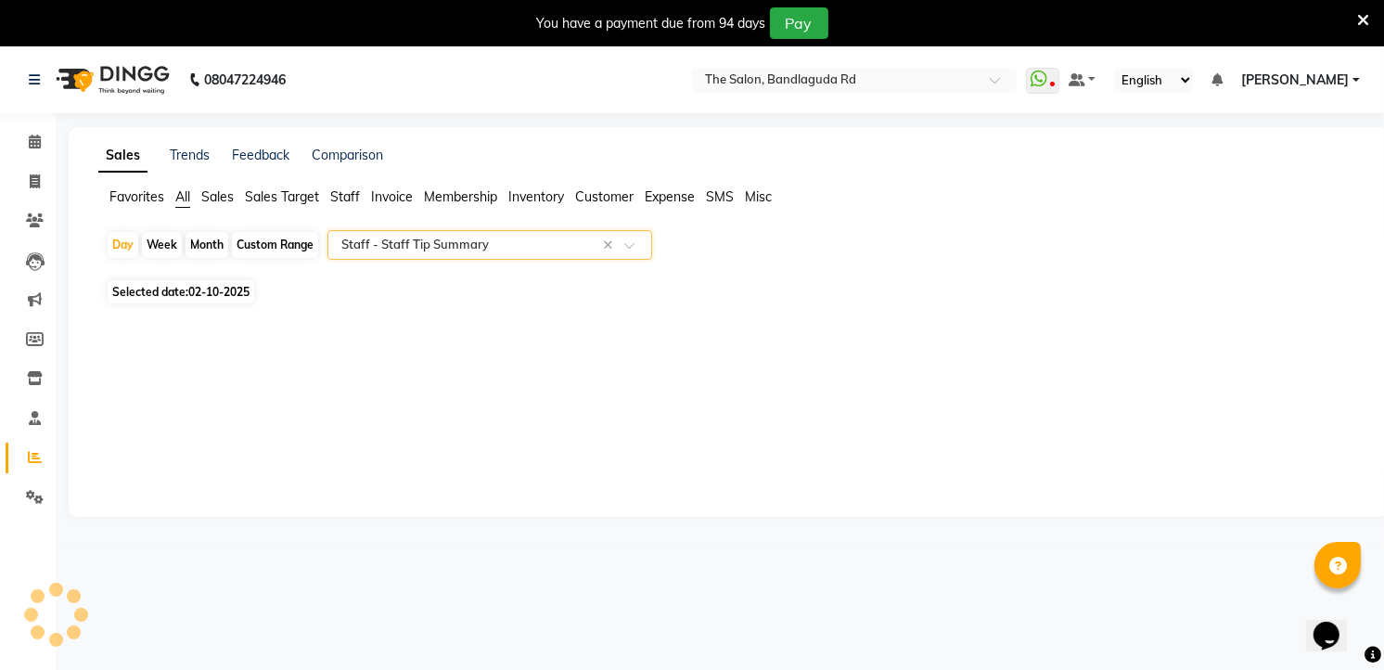
select select "full_report"
select select "csv"
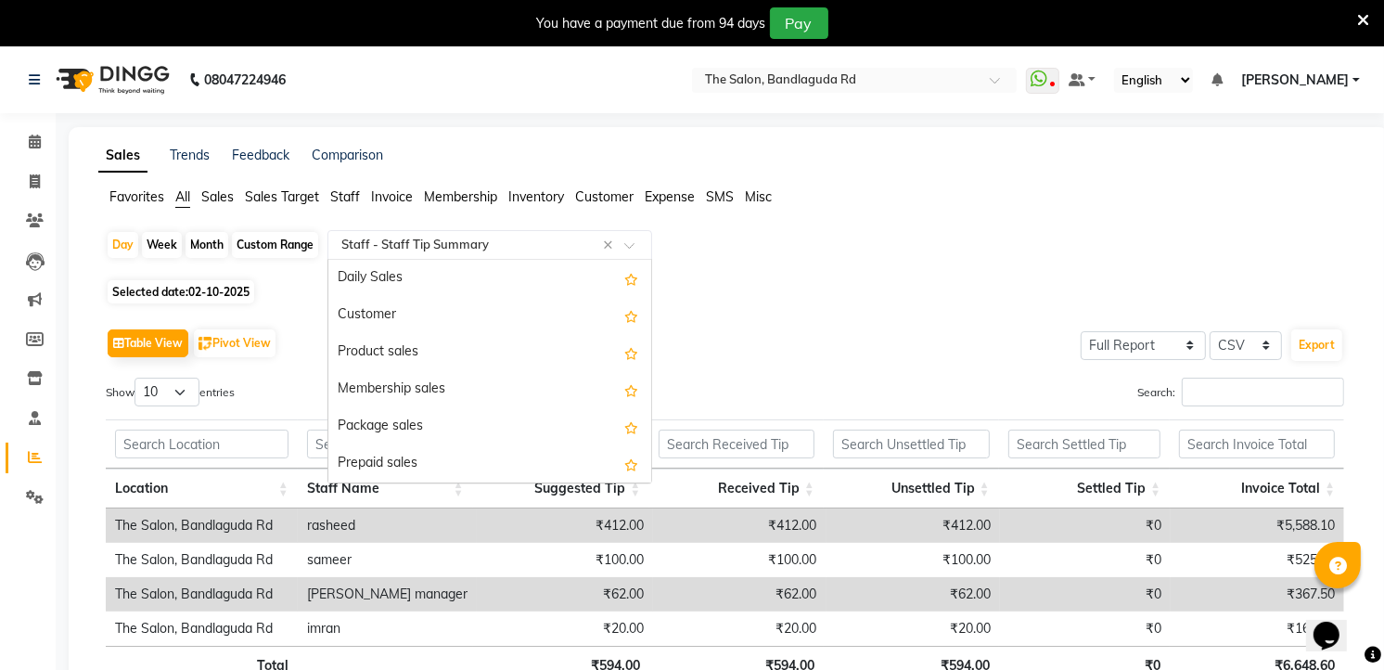
click at [436, 248] on input "text" at bounding box center [471, 245] width 267 height 19
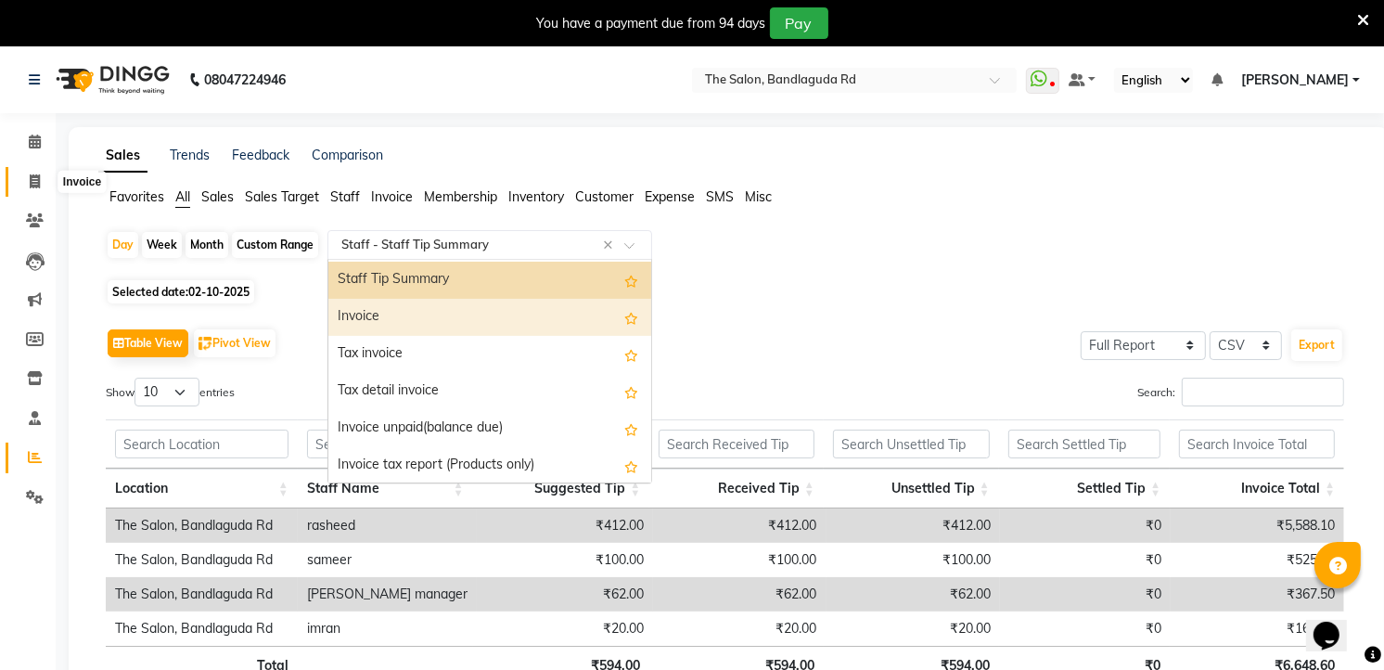
click at [44, 189] on span at bounding box center [35, 182] width 32 height 21
select select "service"
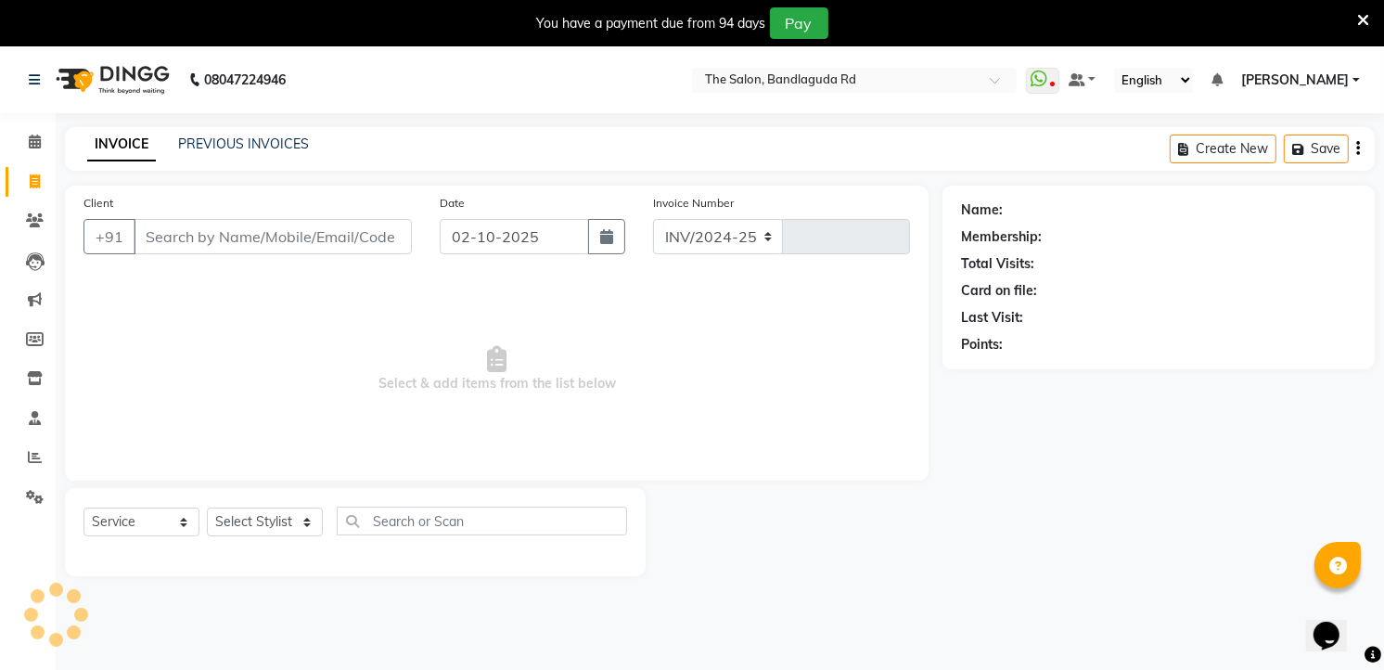
scroll to position [12, 0]
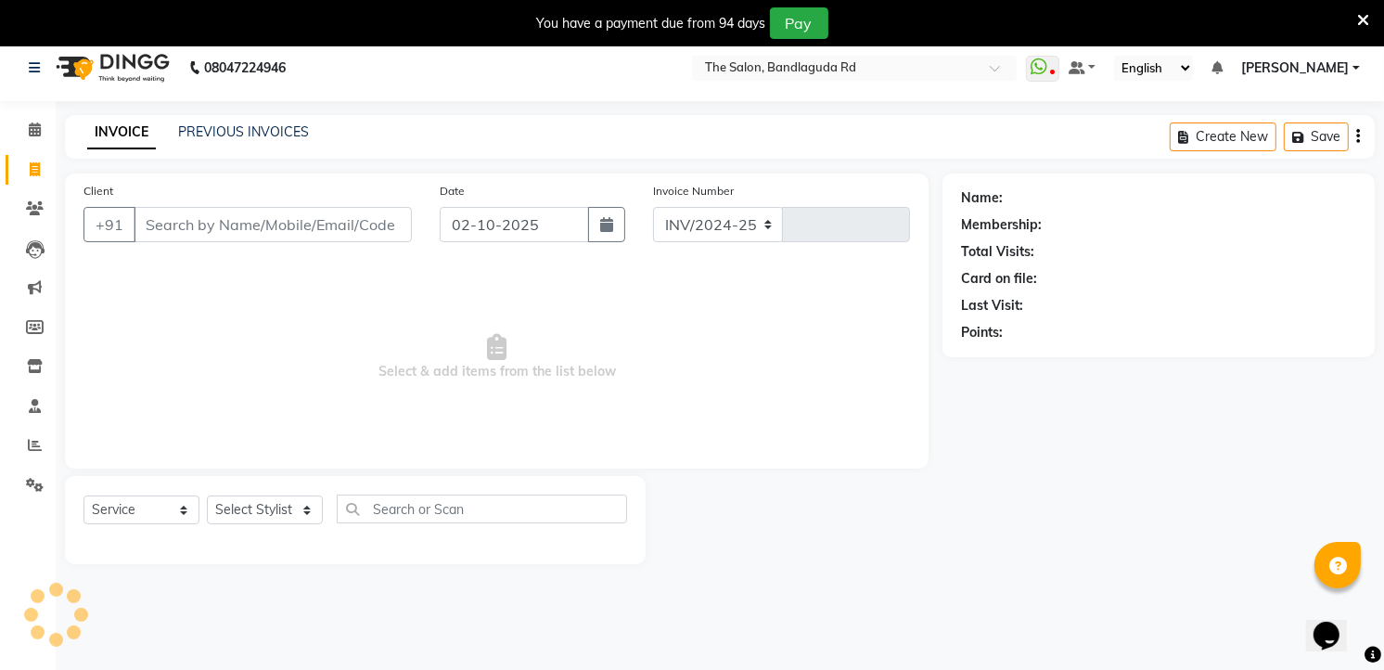
select select "5198"
type input "14592"
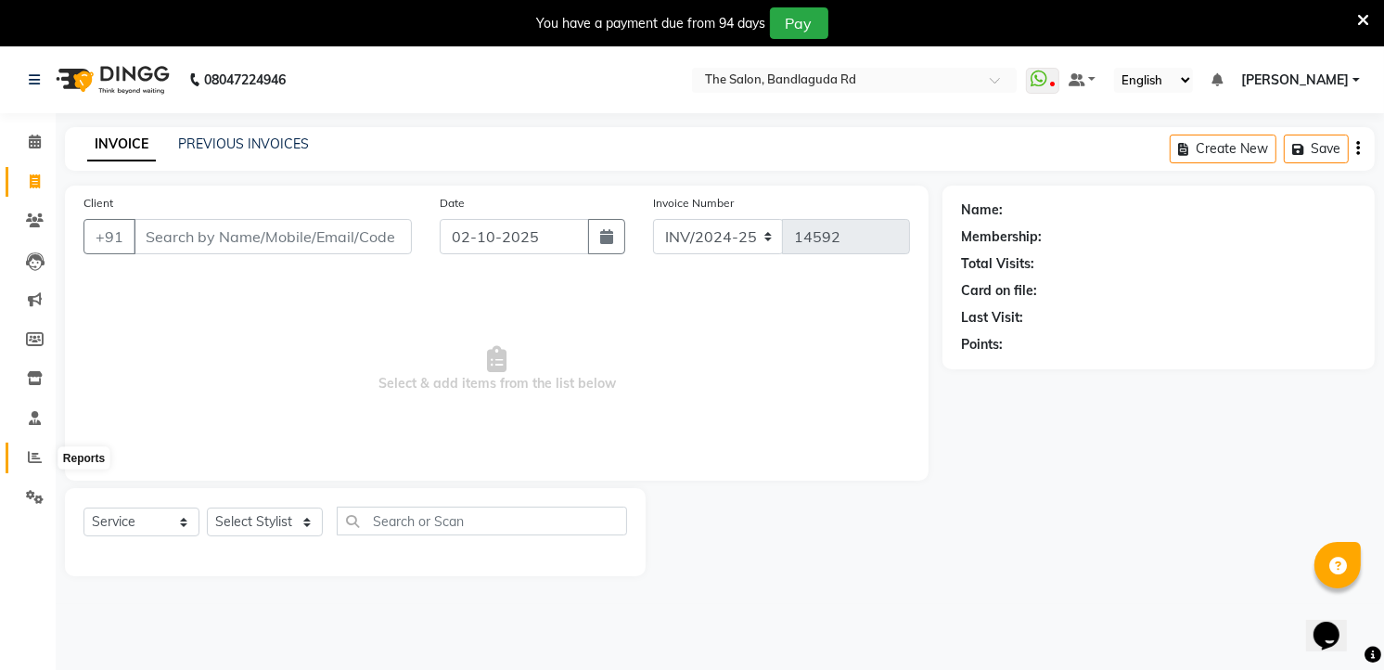
click at [31, 459] on icon at bounding box center [35, 457] width 14 height 14
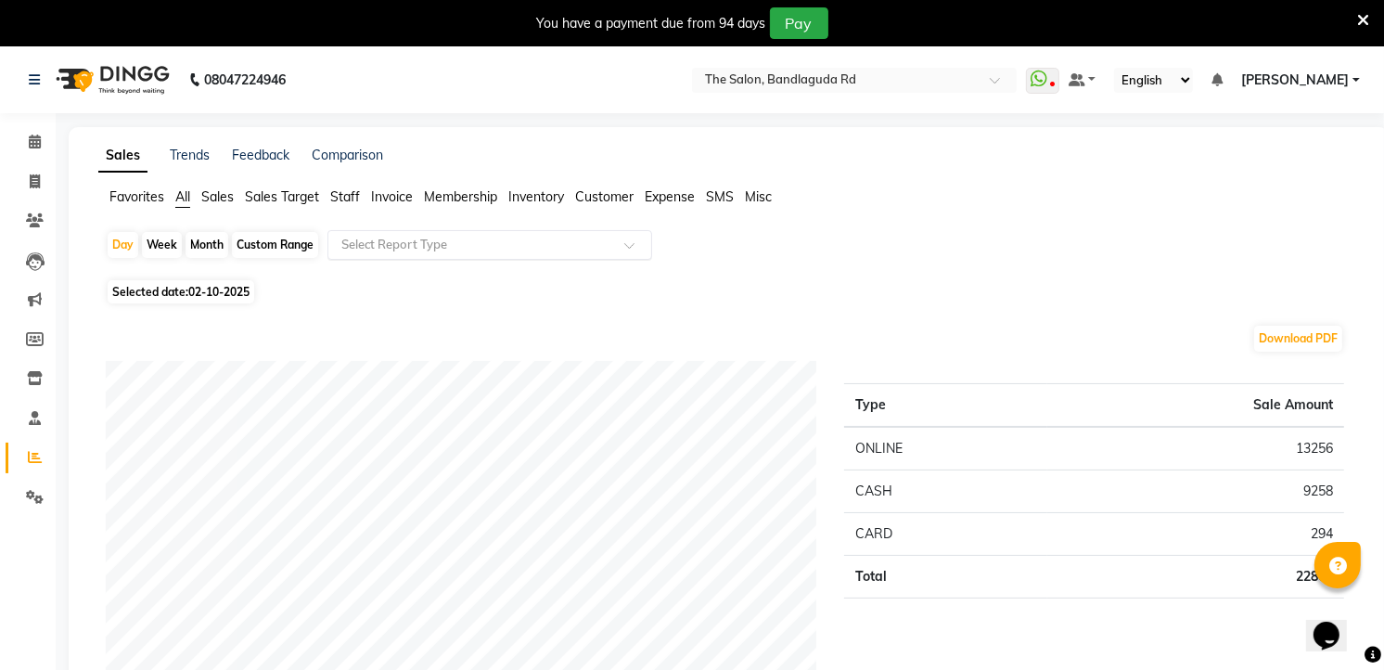
click at [450, 247] on input "text" at bounding box center [471, 245] width 267 height 19
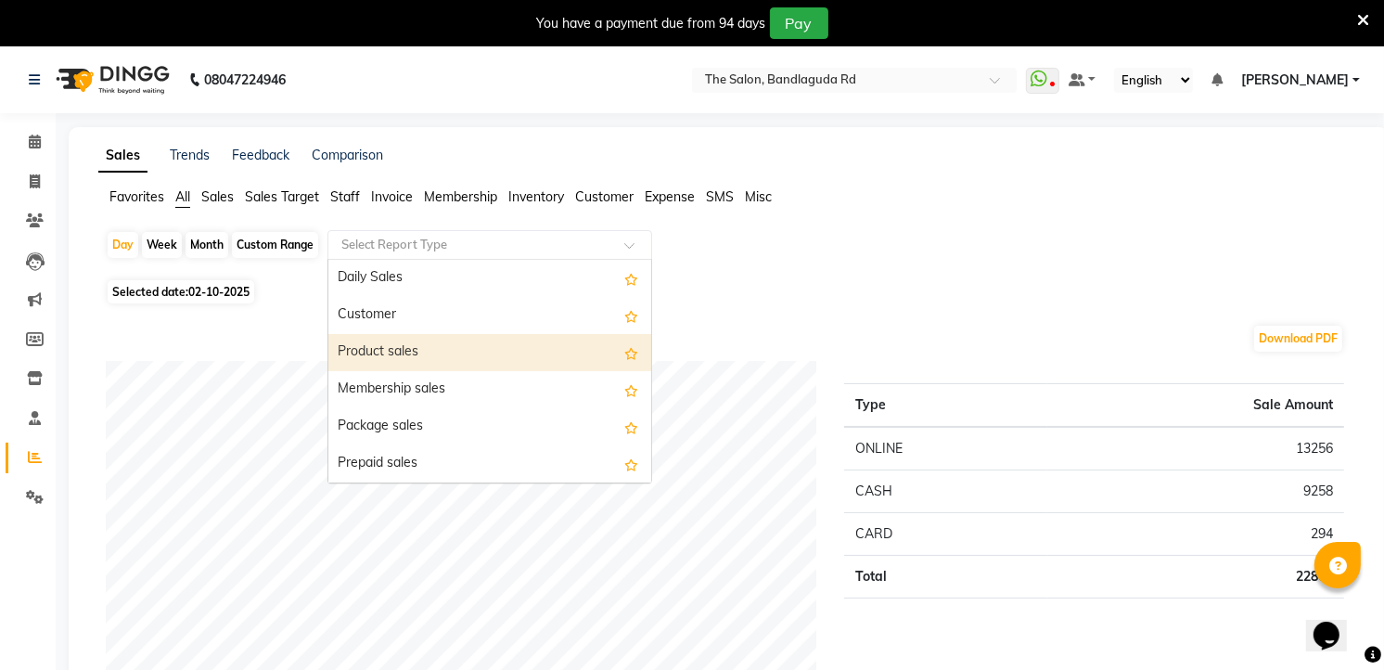
click at [431, 341] on div "Product sales" at bounding box center [489, 352] width 323 height 37
select select "full_report"
select select "csv"
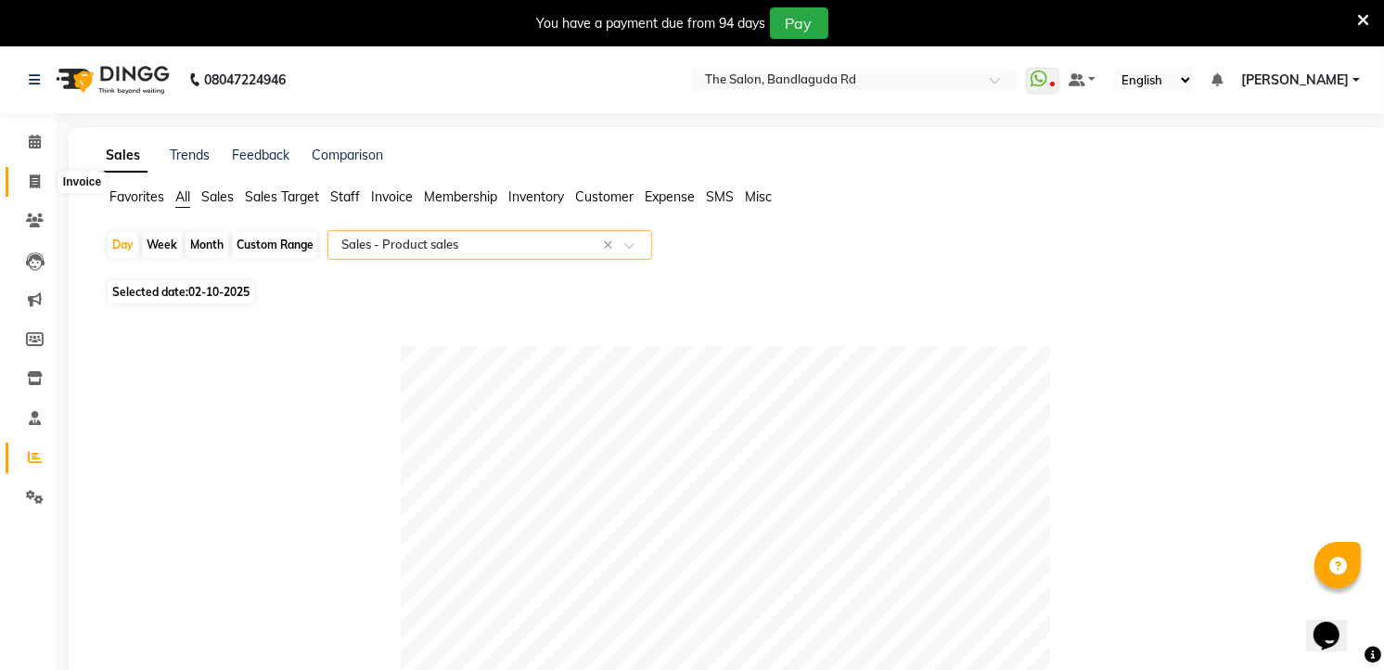
click at [28, 173] on span at bounding box center [35, 182] width 32 height 21
select select "service"
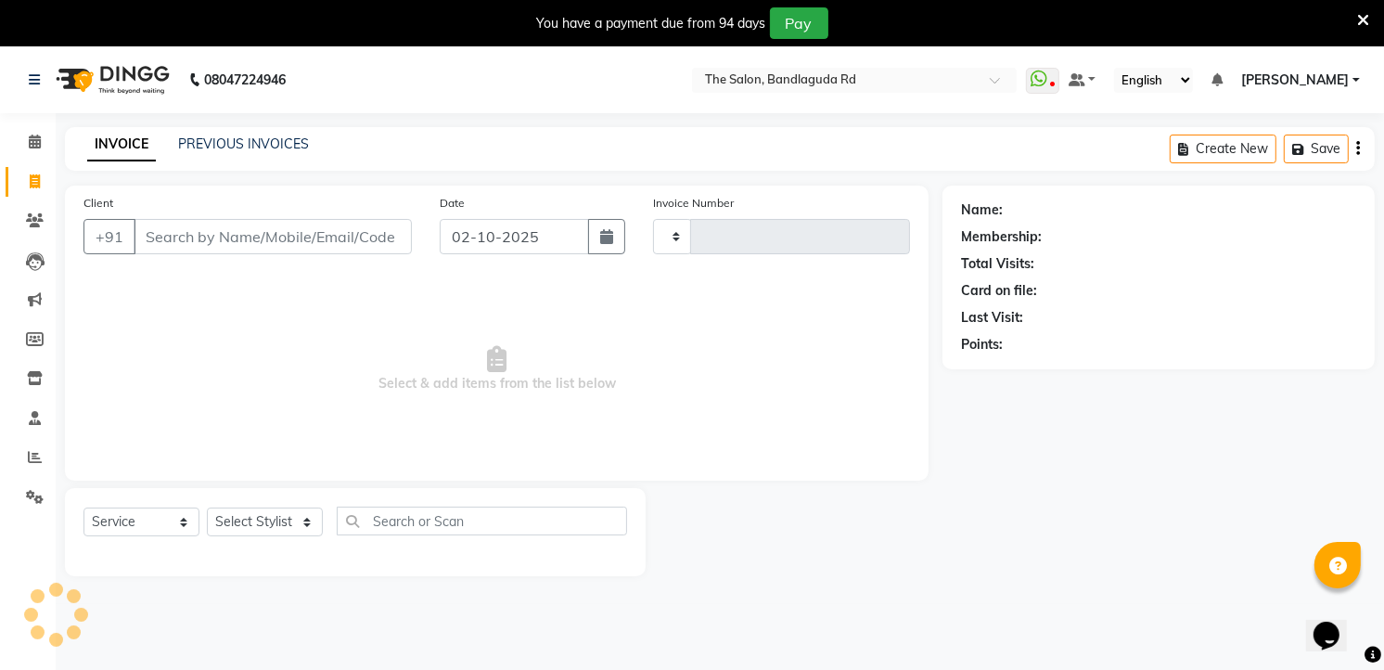
scroll to position [46, 0]
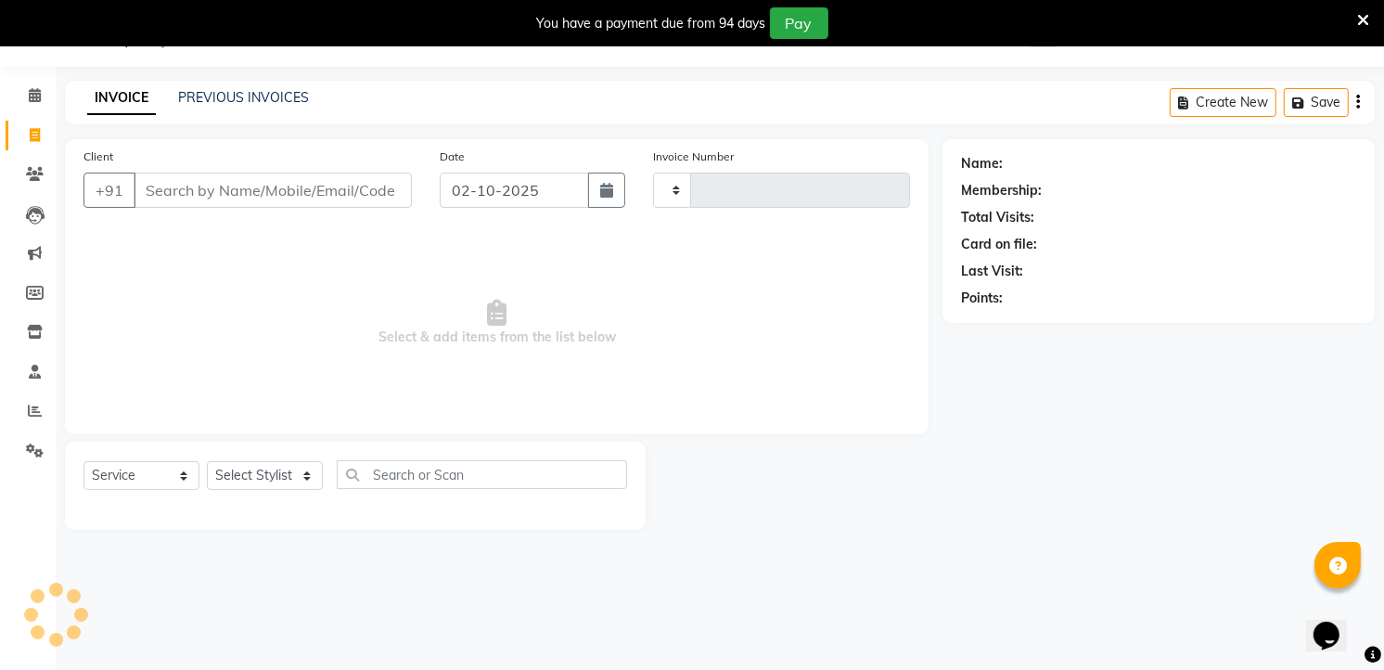
type input "14592"
select select "5198"
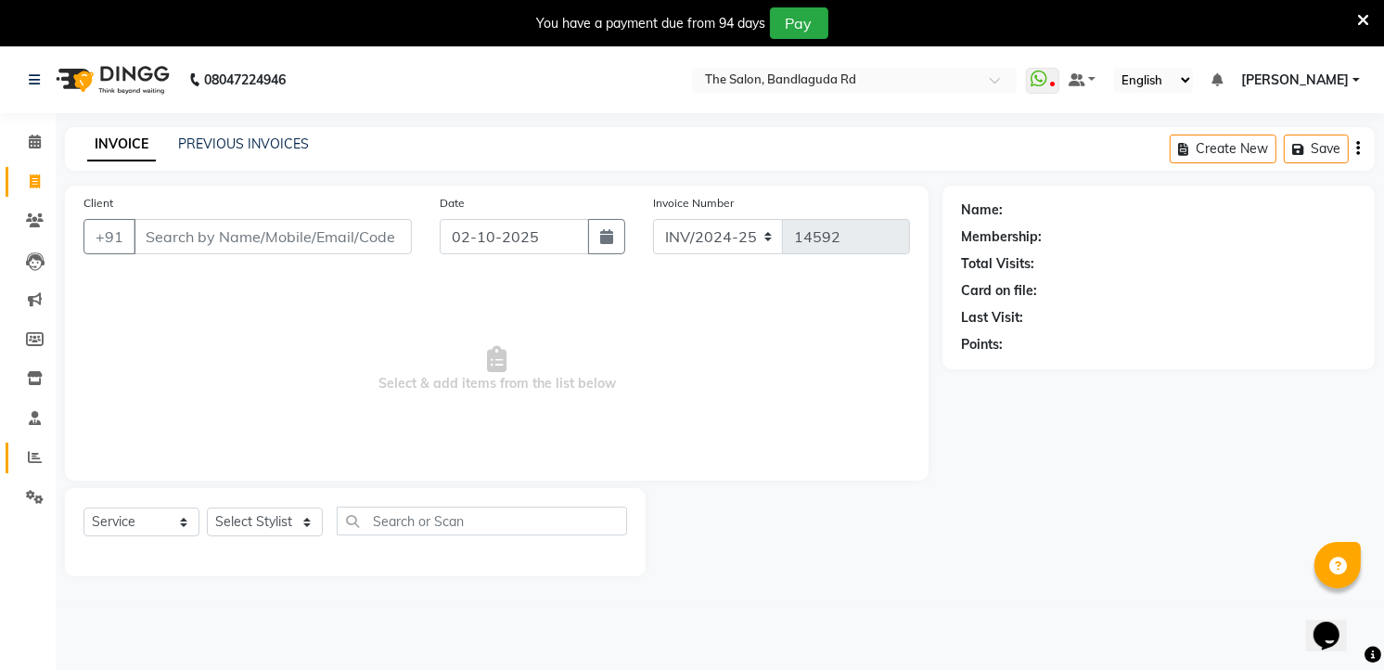
click at [41, 445] on link "Reports" at bounding box center [28, 457] width 45 height 31
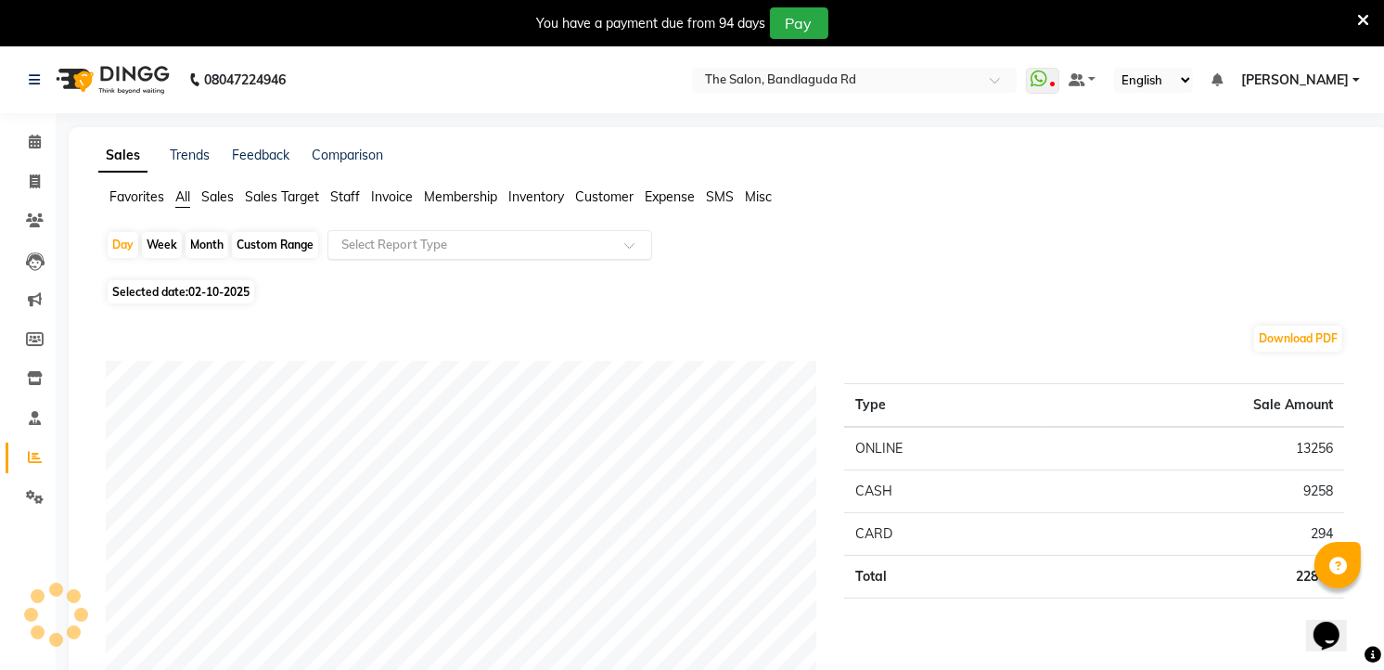
click at [411, 246] on input "text" at bounding box center [471, 245] width 267 height 19
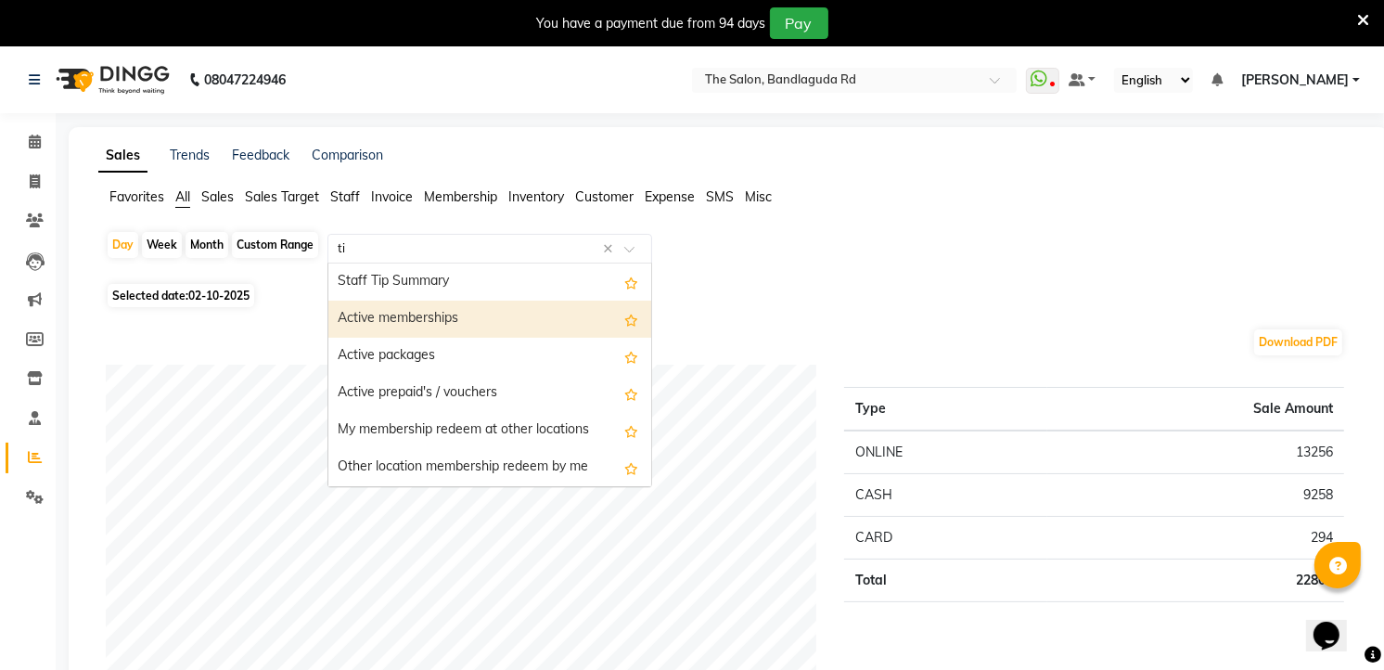
type input "tip"
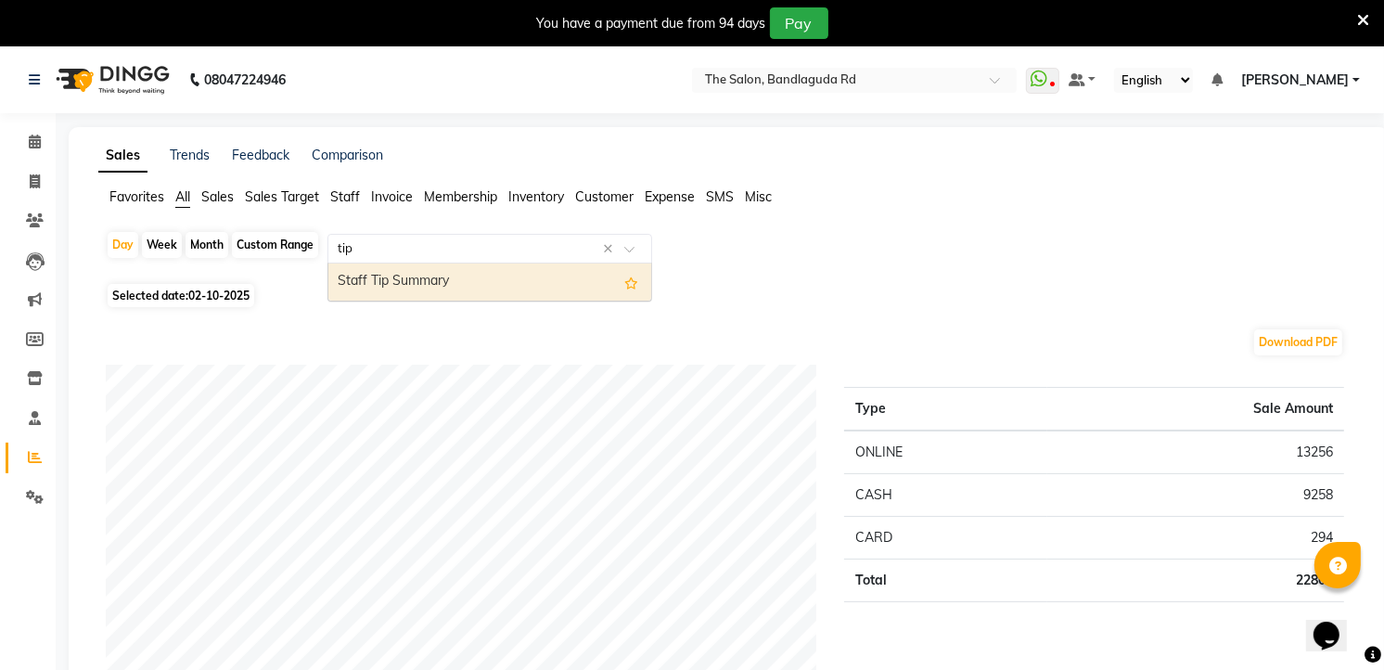
click at [436, 280] on div "Staff Tip Summary" at bounding box center [489, 281] width 323 height 37
select select "full_report"
select select "csv"
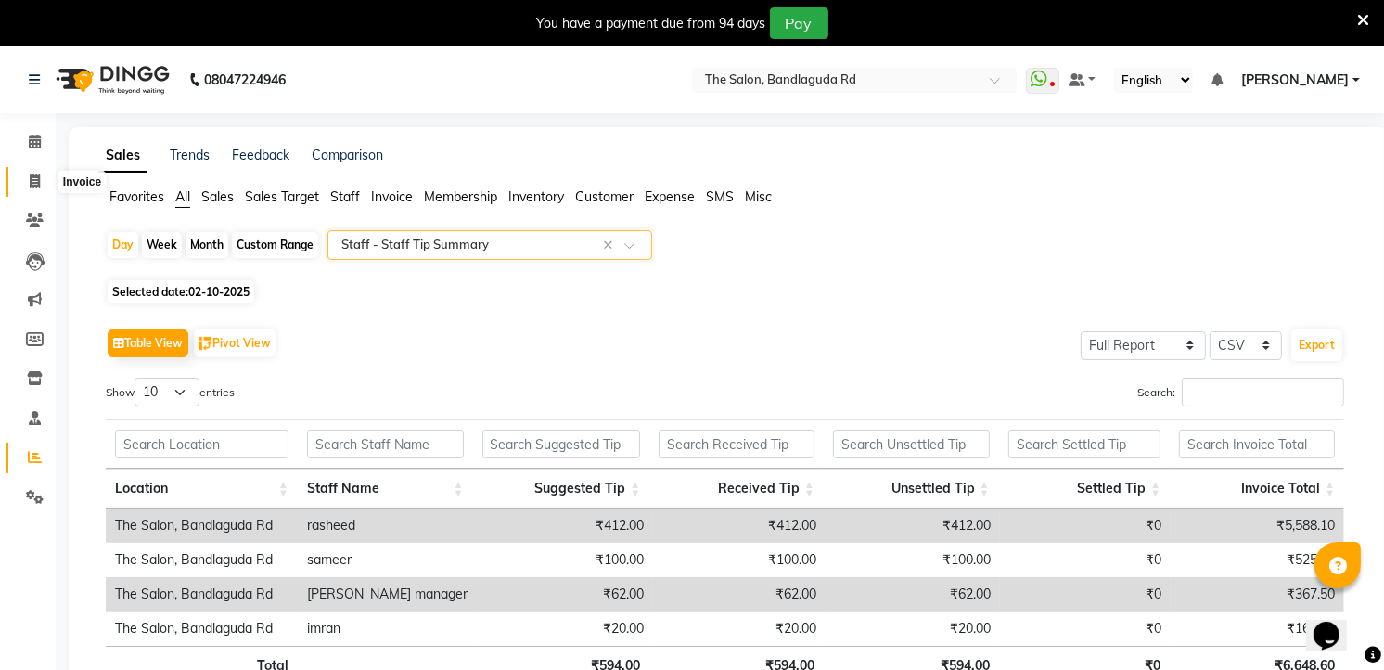
click at [28, 172] on span at bounding box center [35, 182] width 32 height 21
select select "service"
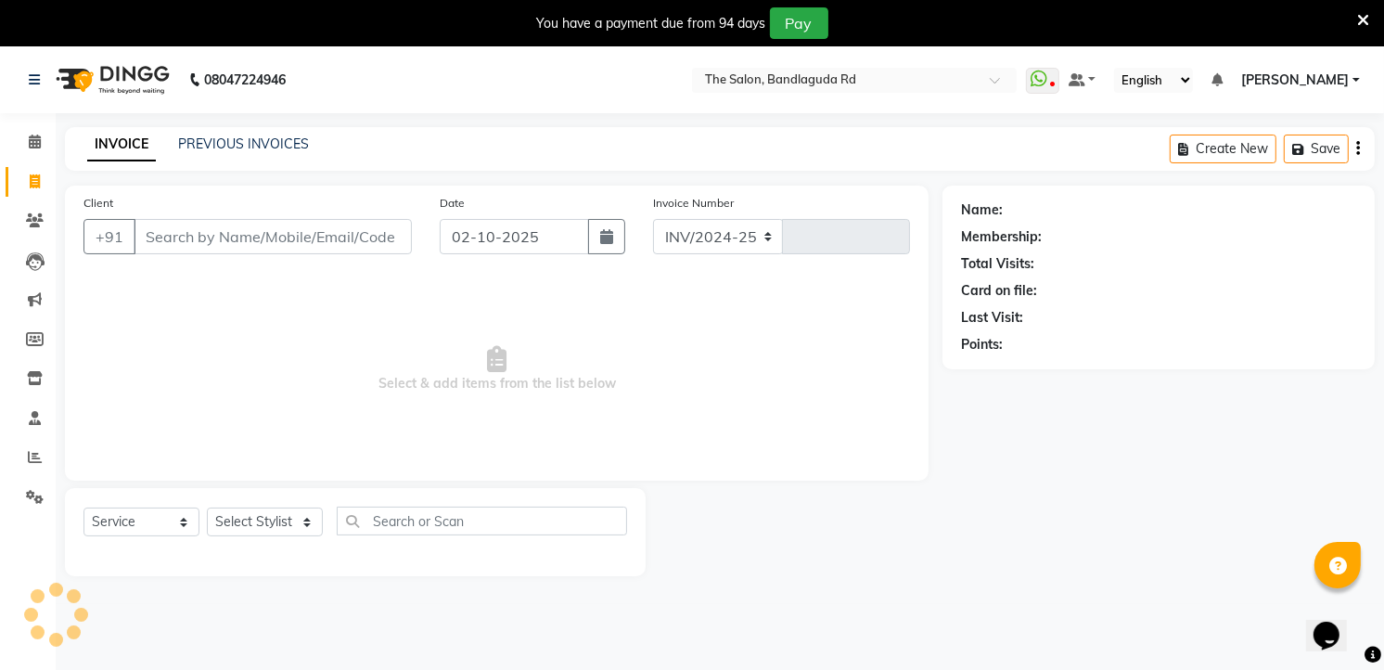
scroll to position [12, 0]
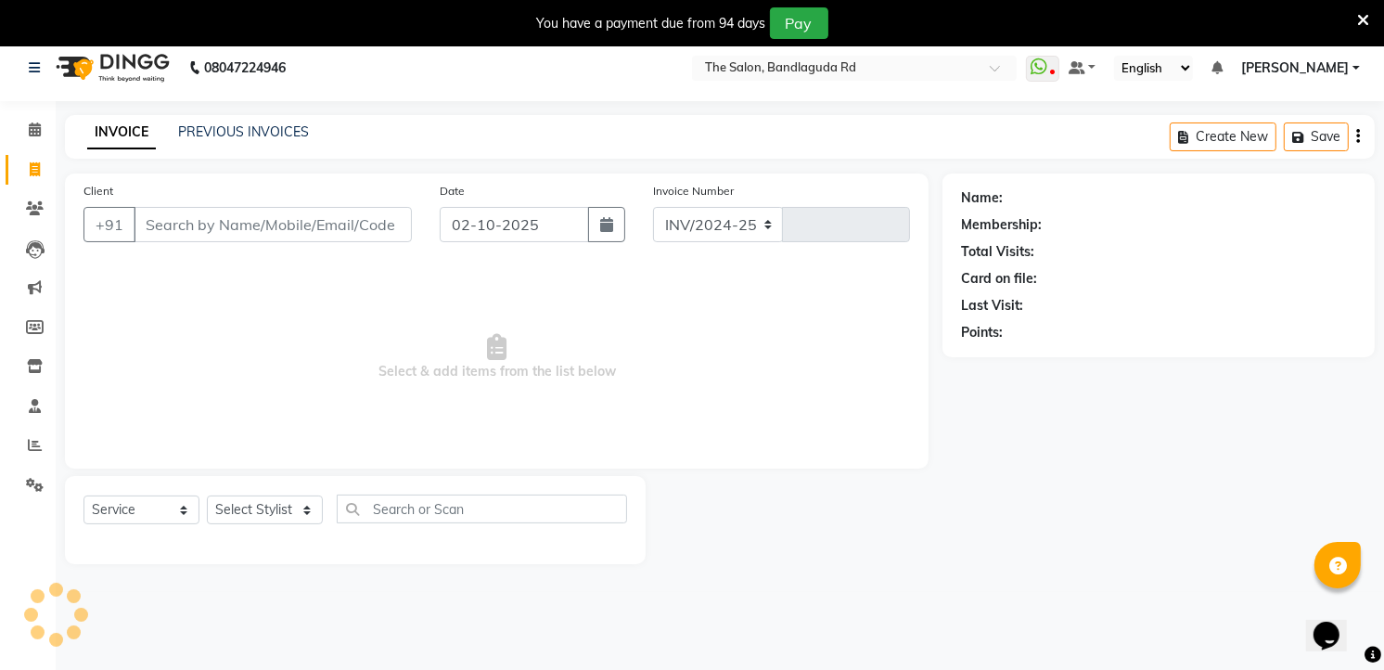
select select "5198"
type input "14592"
click at [32, 443] on icon at bounding box center [35, 445] width 14 height 14
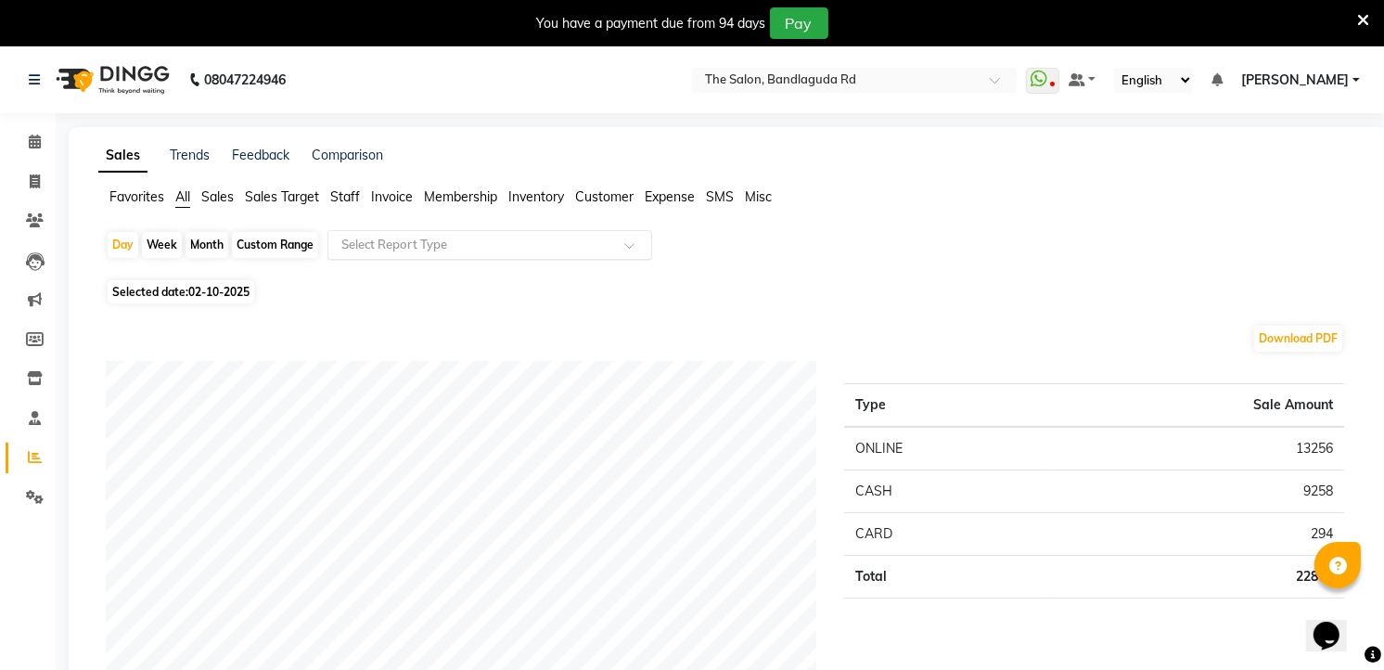
click at [442, 242] on input "text" at bounding box center [471, 245] width 267 height 19
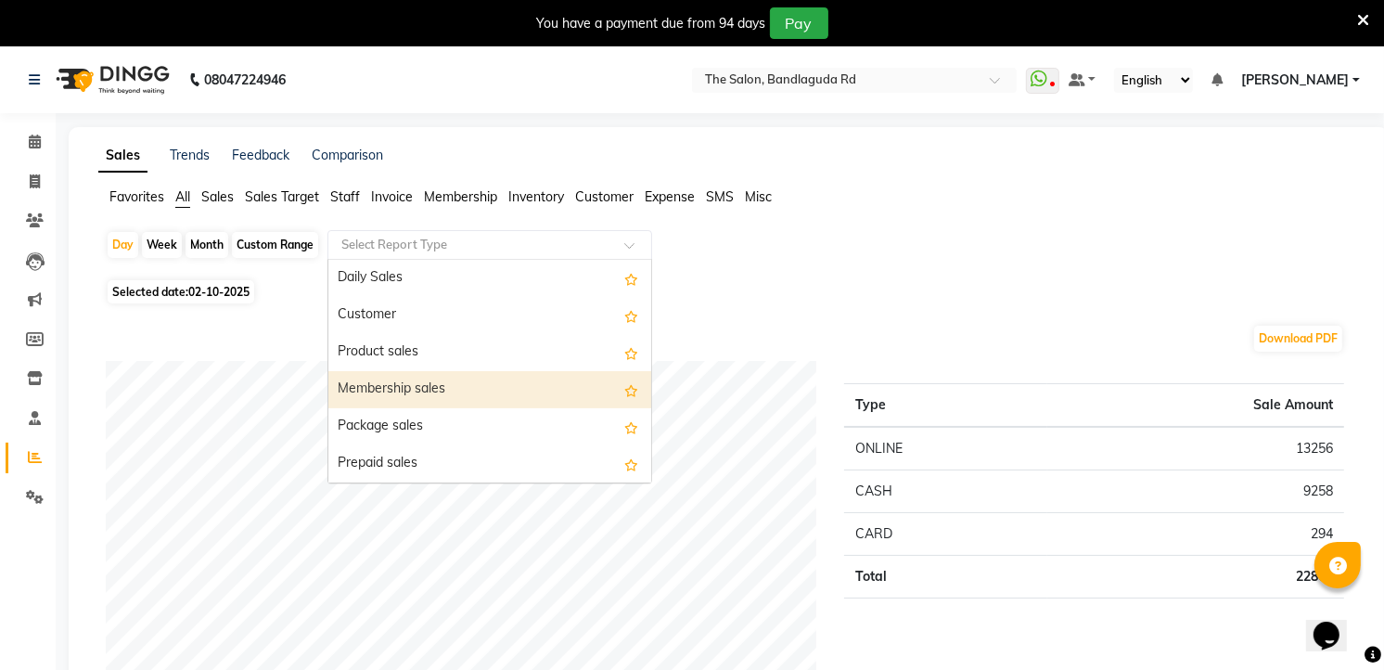
click at [482, 382] on div "Membership sales" at bounding box center [489, 389] width 323 height 37
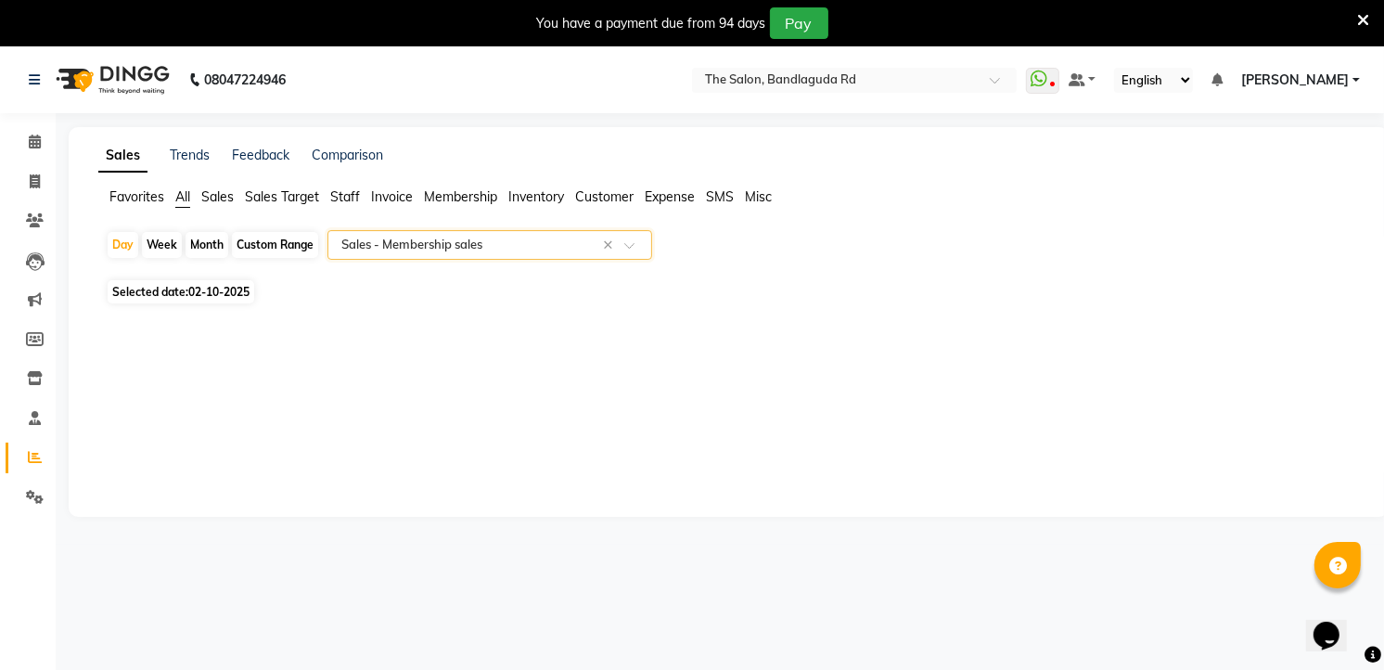
select select "full_report"
select select "csv"
click at [26, 186] on span at bounding box center [35, 182] width 32 height 21
select select "service"
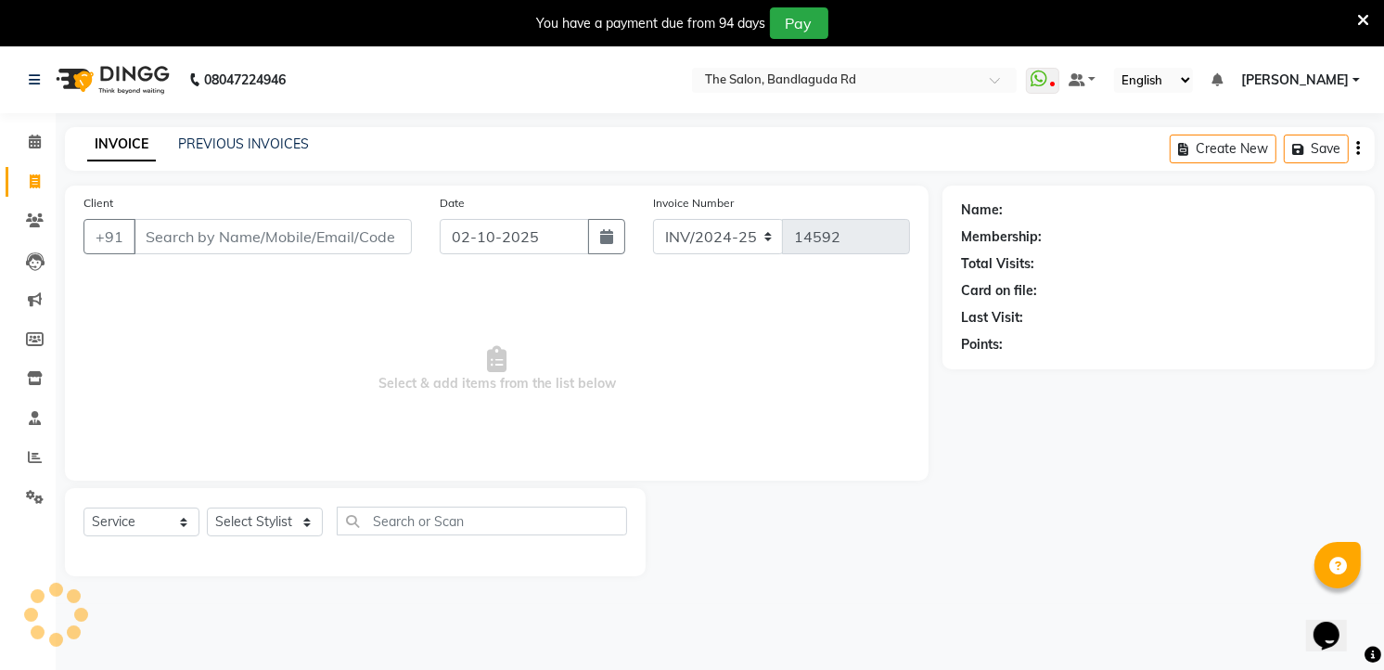
scroll to position [46, 0]
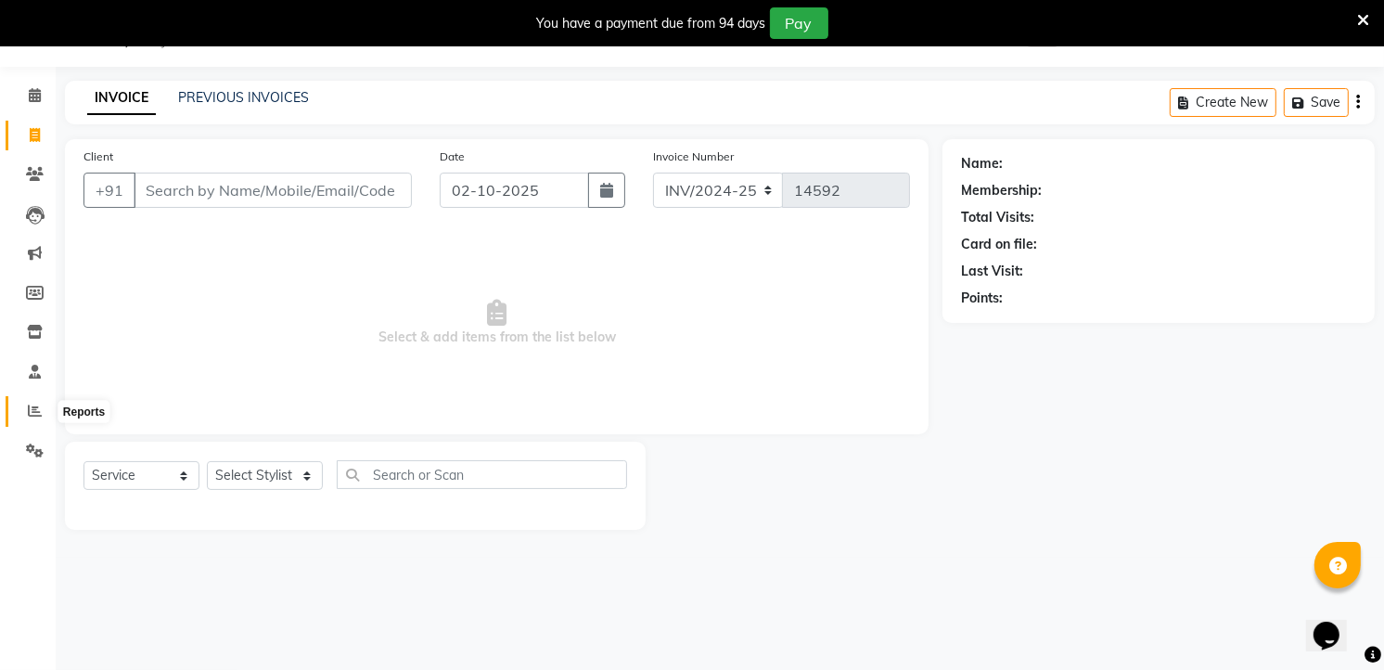
click at [34, 420] on span at bounding box center [35, 411] width 32 height 21
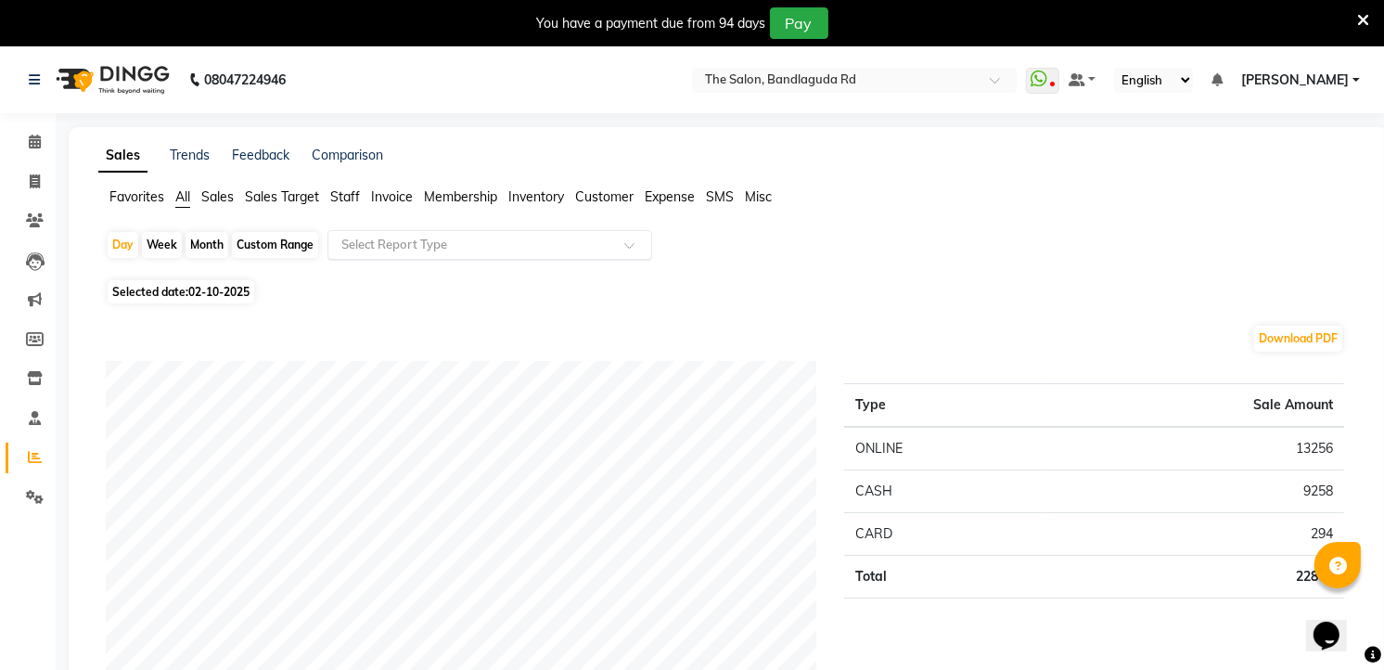
click at [595, 247] on input "text" at bounding box center [471, 245] width 267 height 19
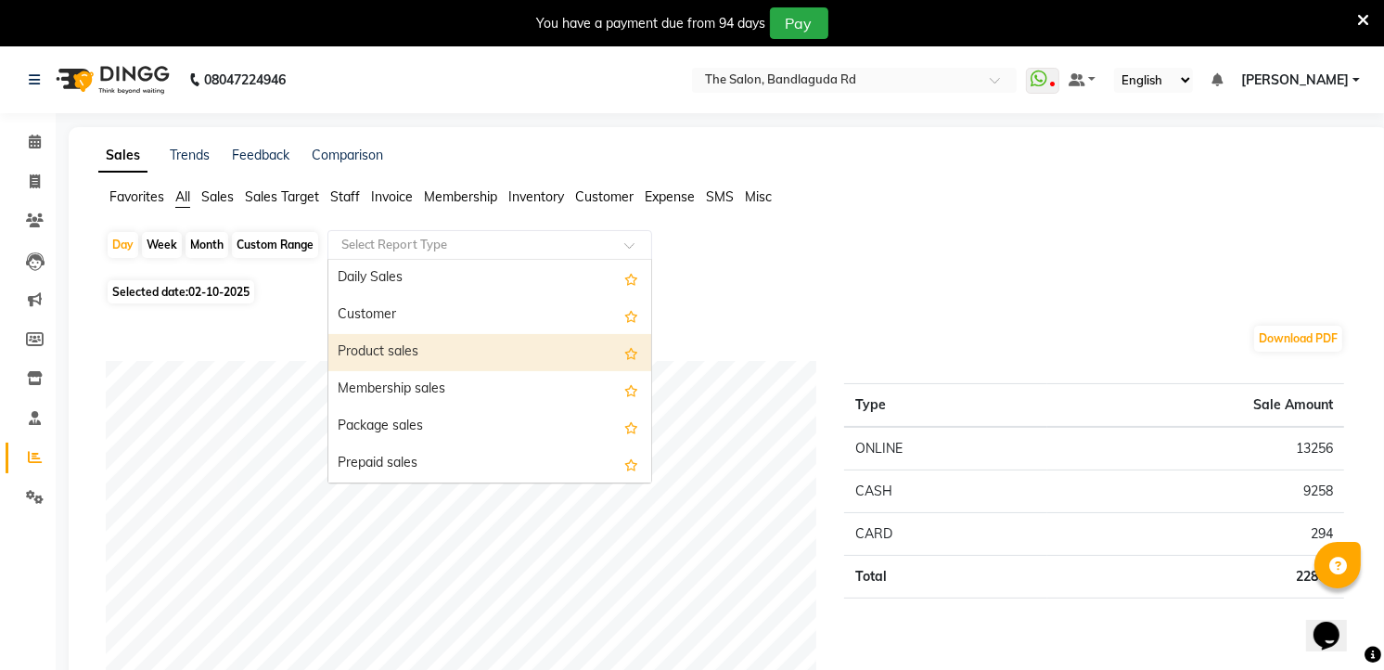
click at [442, 343] on div "Product sales" at bounding box center [489, 352] width 323 height 37
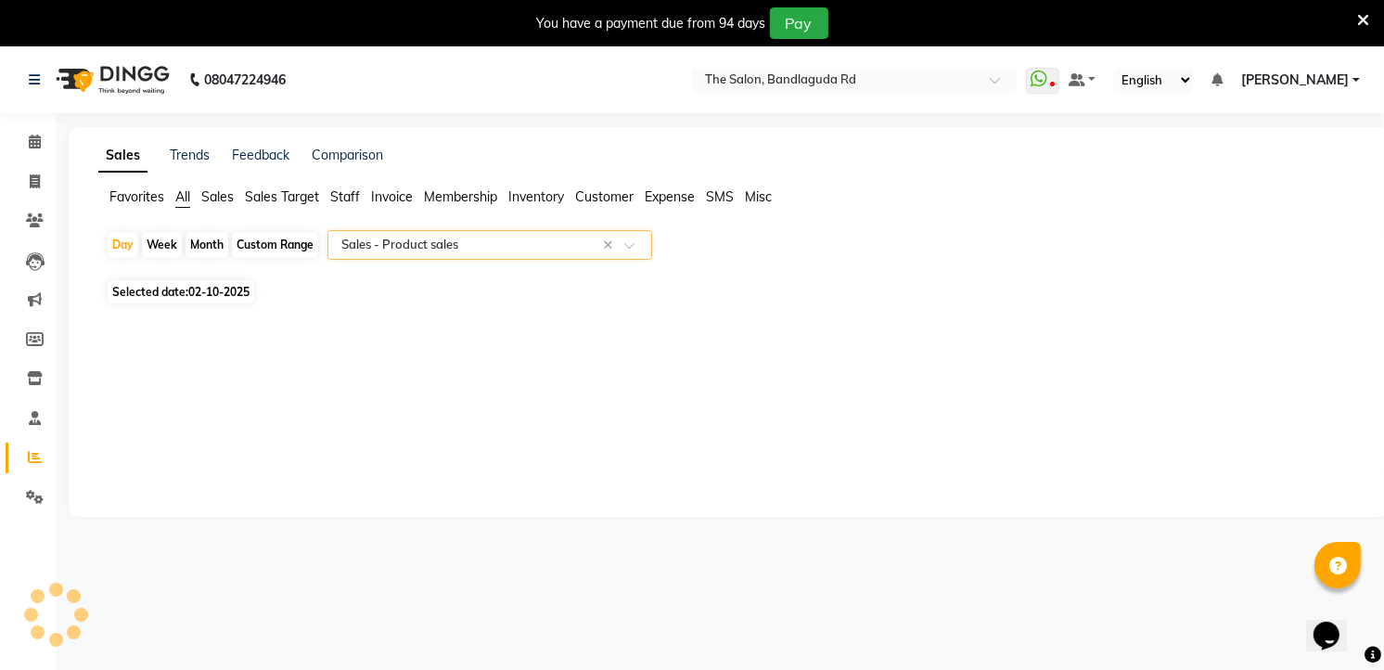
select select "full_report"
select select "csv"
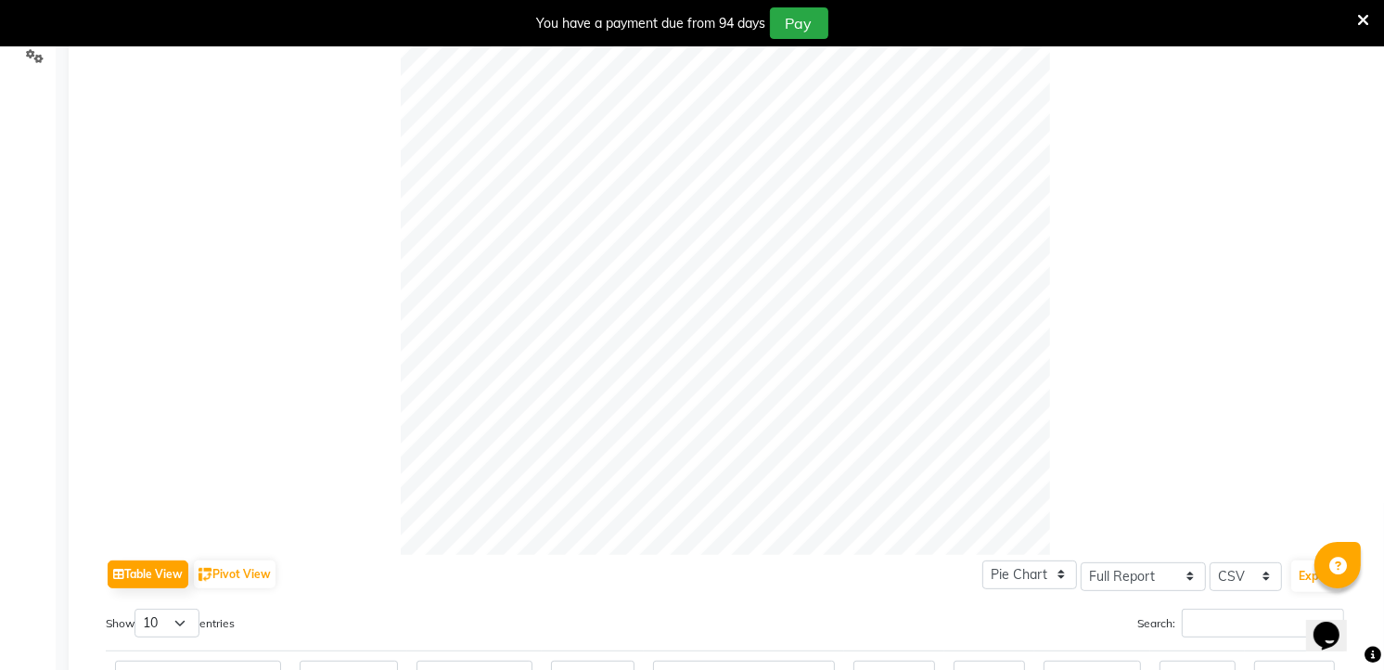
scroll to position [47, 0]
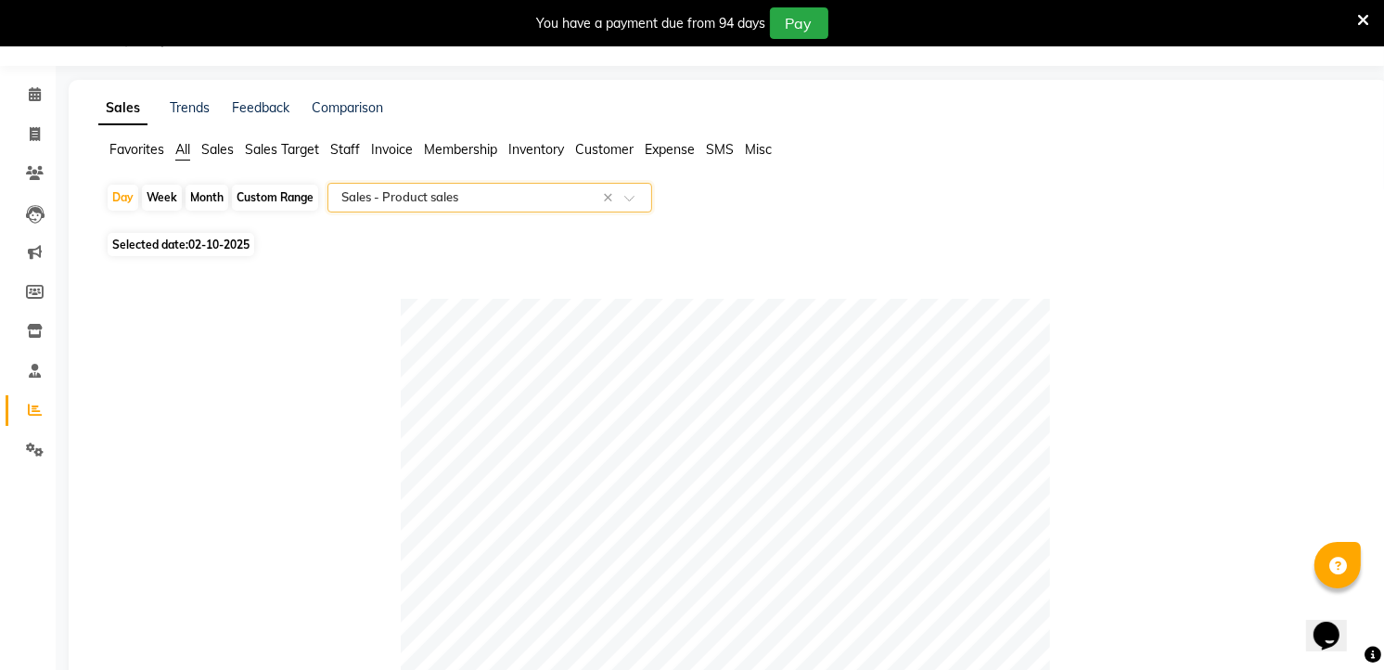
click at [32, 420] on link "Reports" at bounding box center [28, 410] width 45 height 31
click at [32, 416] on icon at bounding box center [35, 410] width 14 height 14
click at [37, 145] on link "Invoice" at bounding box center [28, 135] width 45 height 31
select select "service"
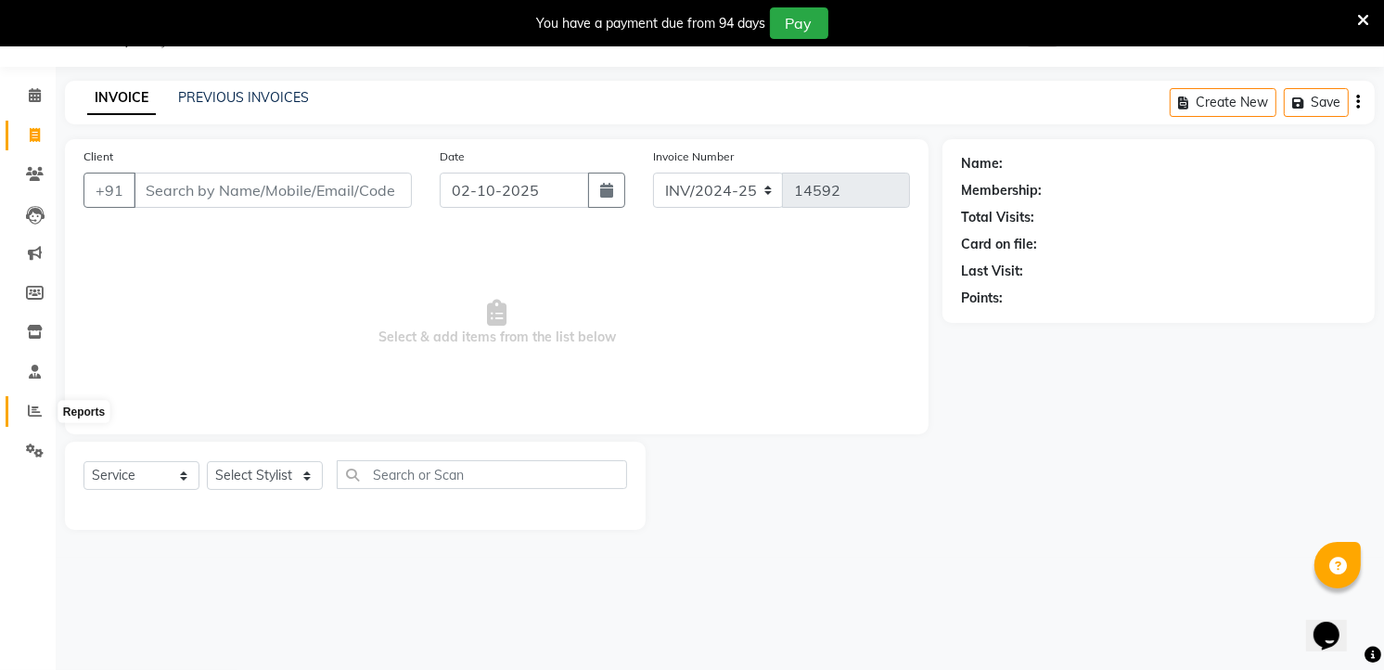
click at [37, 410] on icon at bounding box center [35, 410] width 14 height 14
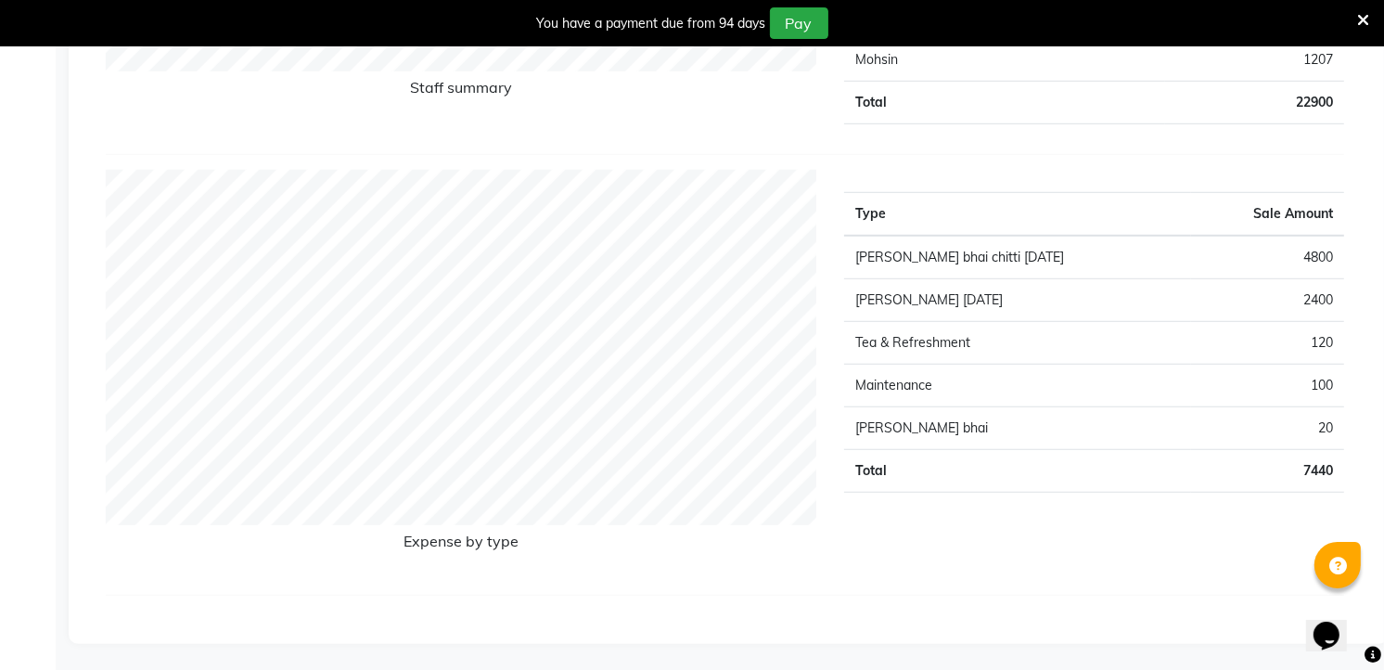
scroll to position [1087, 0]
